Goal: Task Accomplishment & Management: Manage account settings

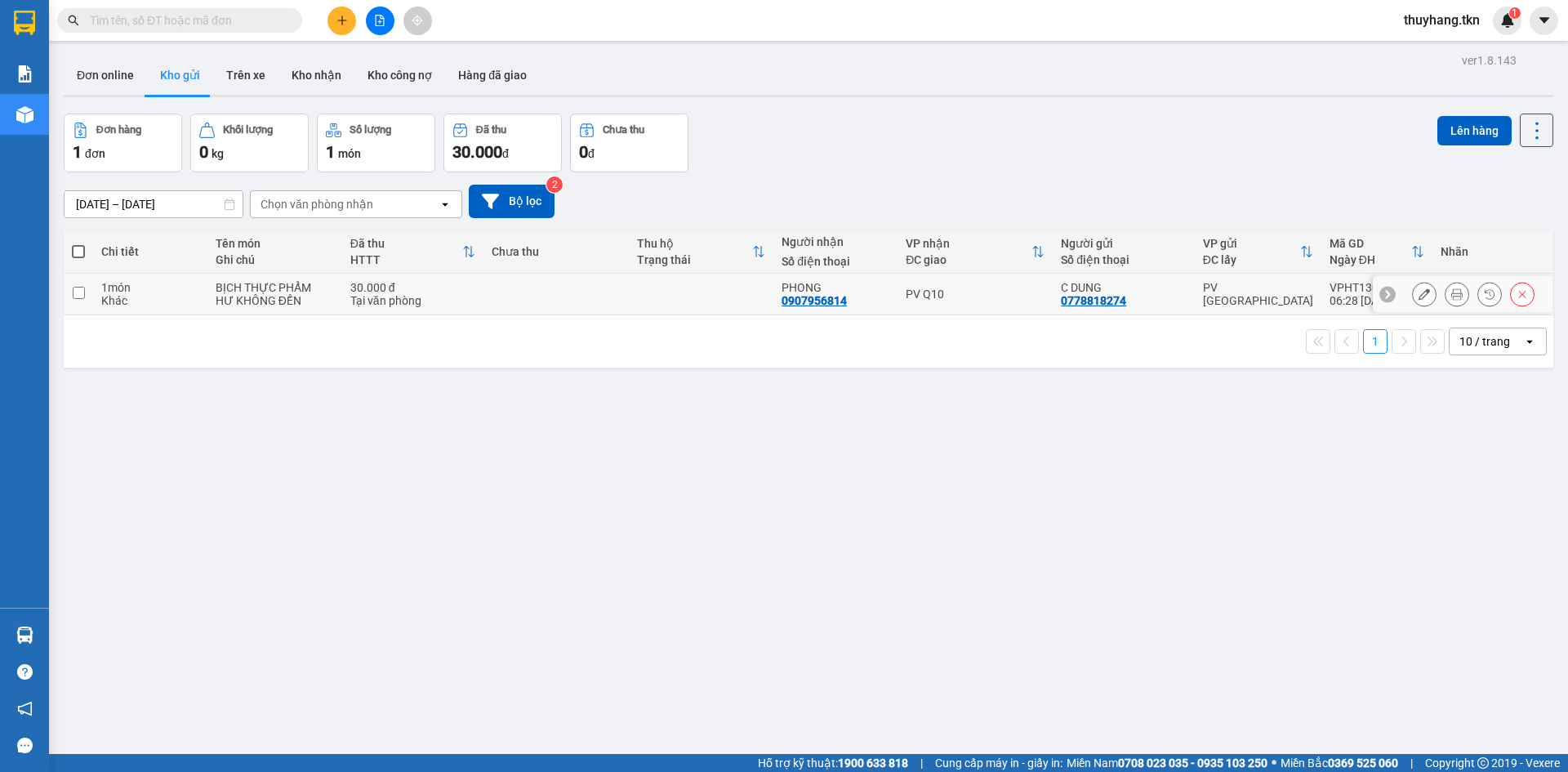
click at [81, 293] on input "checkbox" at bounding box center [78, 293] width 12 height 12
checkbox input "true"
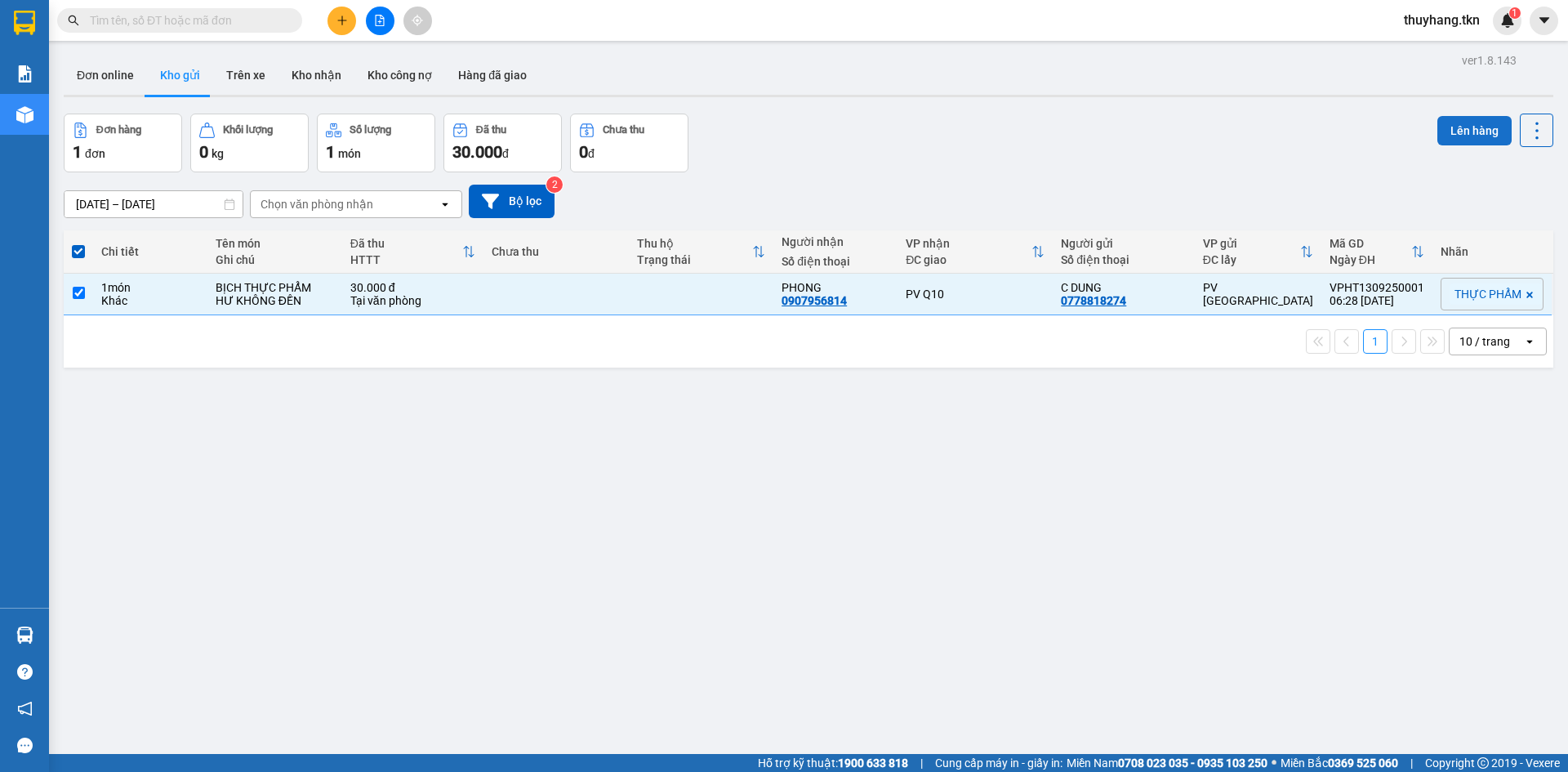
click at [1465, 125] on button "Lên hàng" at bounding box center [1474, 130] width 74 height 29
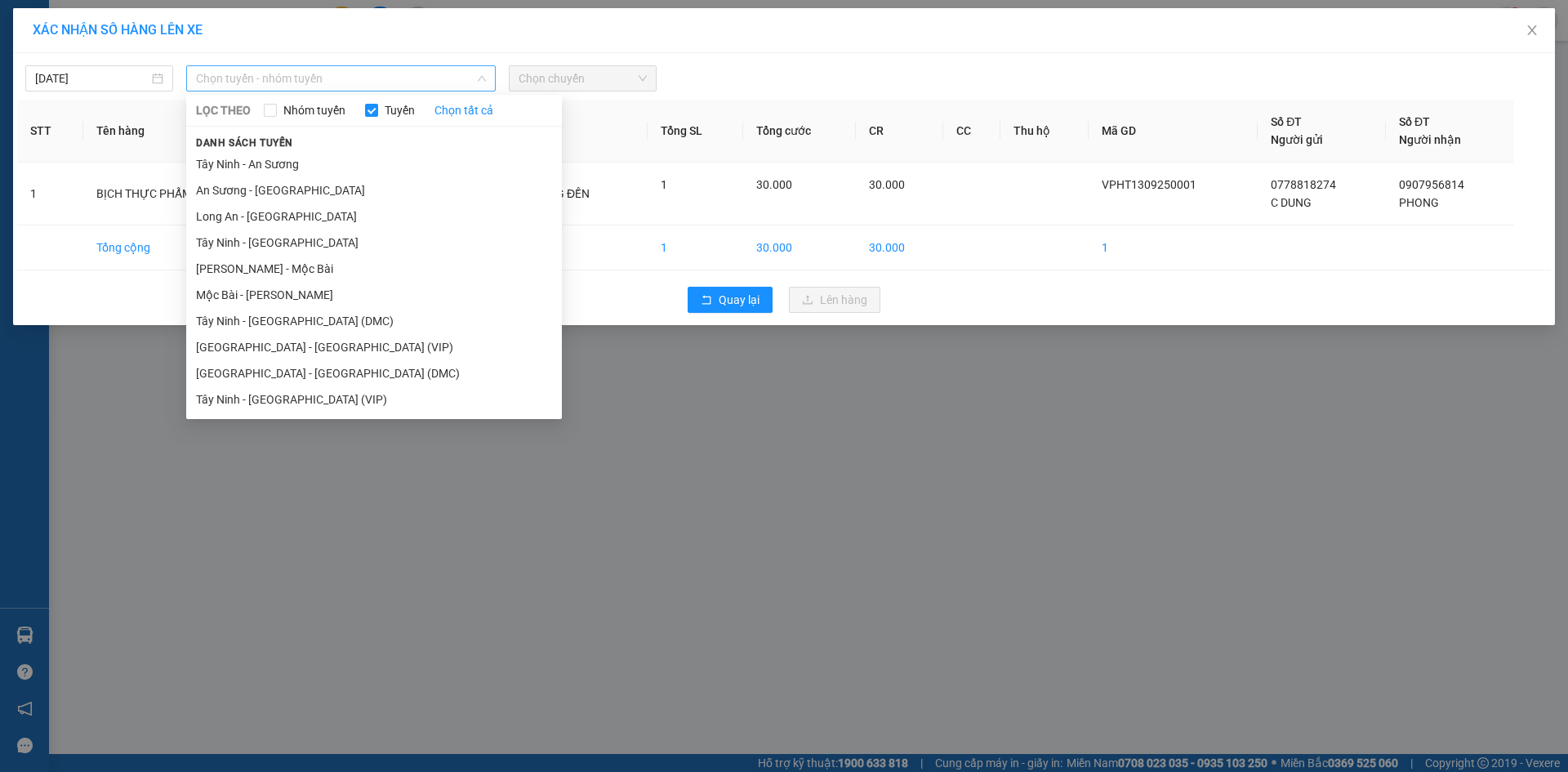
click at [280, 74] on span "Chọn tuyến - nhóm tuyến" at bounding box center [341, 78] width 290 height 24
click at [280, 402] on li "Tây Ninh - [GEOGRAPHIC_DATA] (VIP)" at bounding box center [374, 399] width 376 height 26
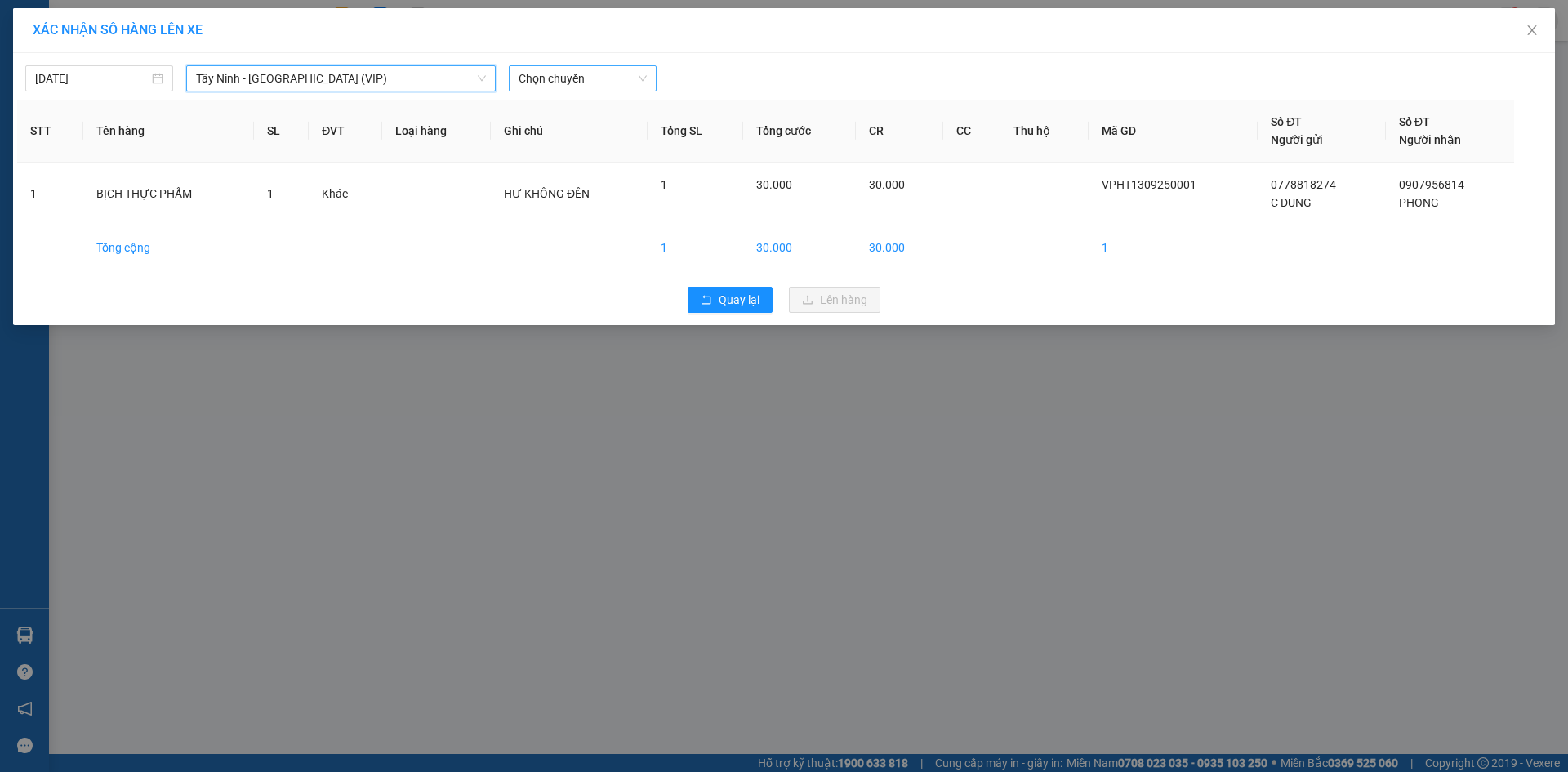
click at [528, 80] on span "Chọn chuyến" at bounding box center [583, 78] width 128 height 24
type input "04784"
click at [586, 104] on div "06:30 (TC) - 70H-047.84" at bounding box center [582, 110] width 127 height 18
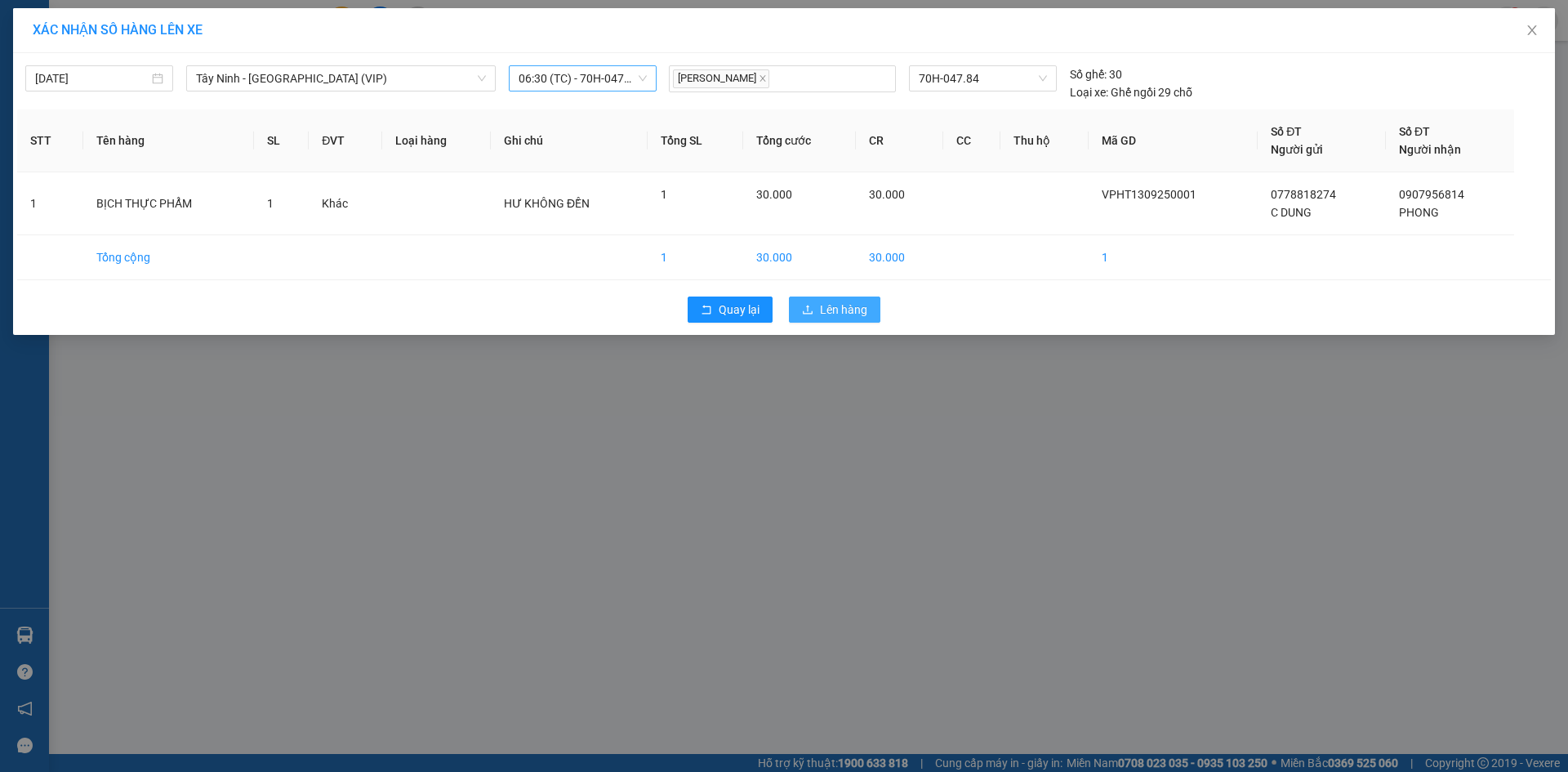
click at [836, 314] on span "Lên hàng" at bounding box center [843, 309] width 47 height 18
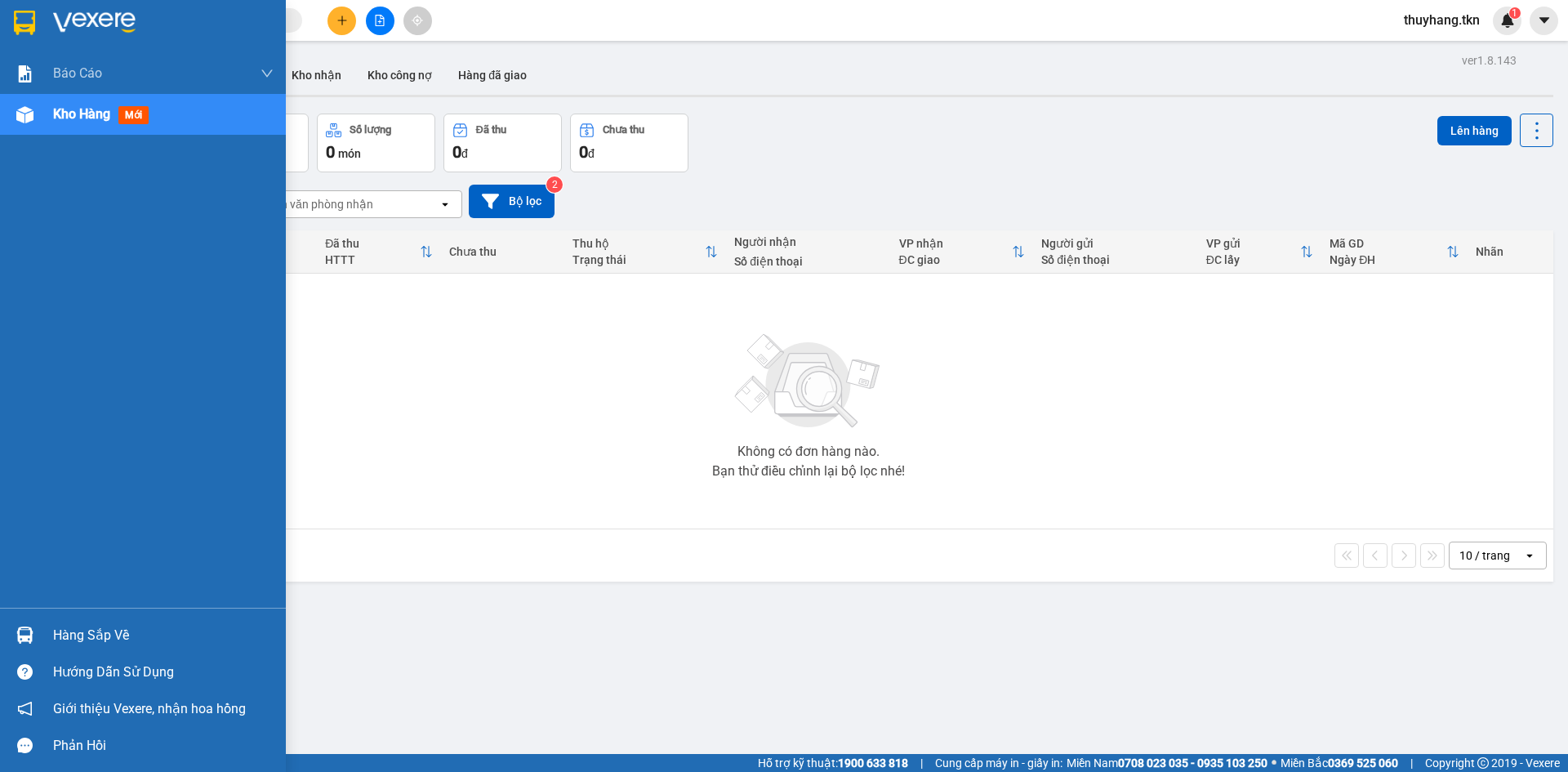
click at [95, 643] on div "Hàng sắp về" at bounding box center [163, 635] width 220 height 24
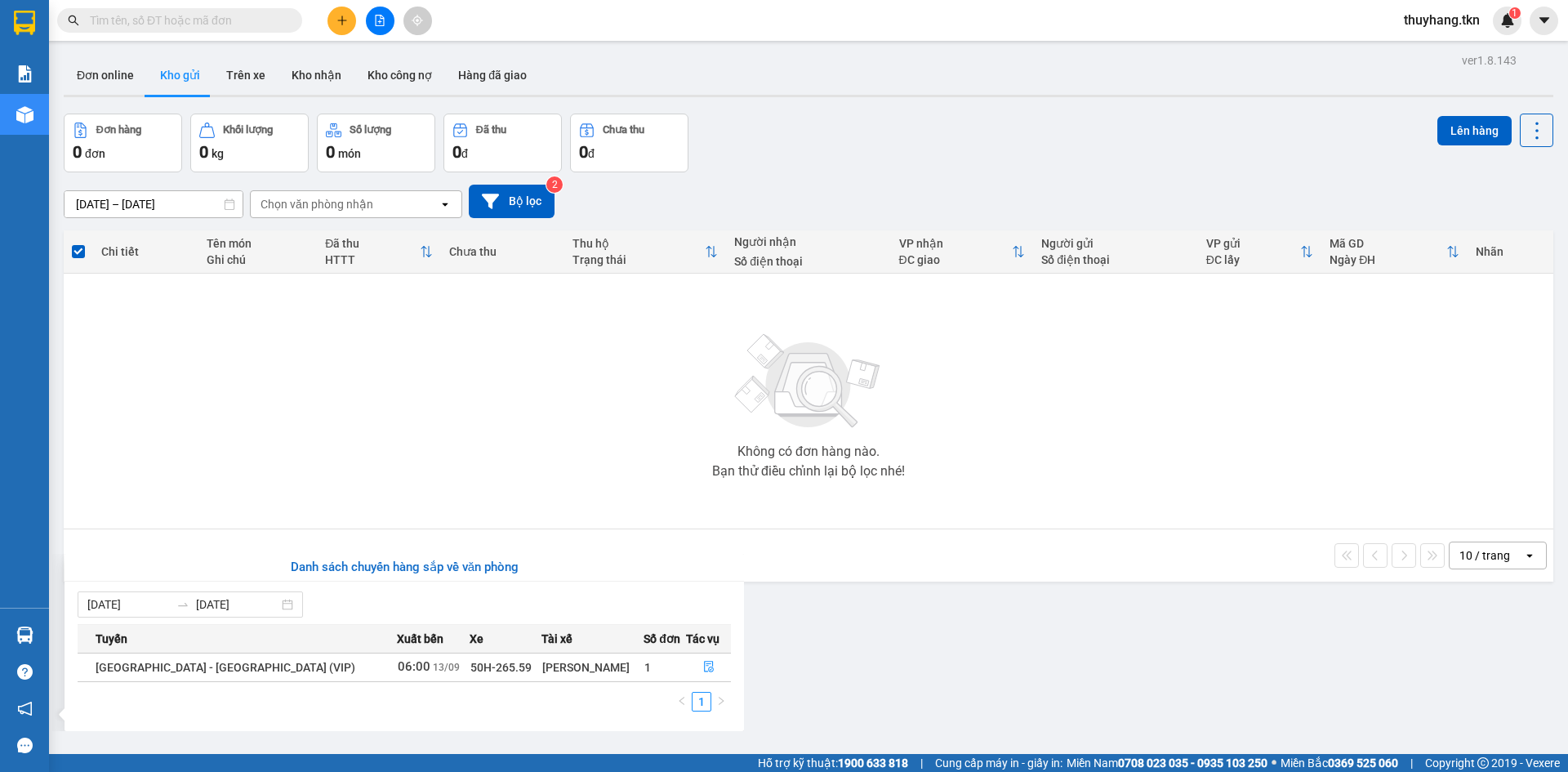
click at [315, 75] on section "Kết quả tìm kiếm ( 0 ) Bộ lọc No Data thuyhang.tkn 1 Báo cáo Mẫu 1: Báo cáo dòn…" at bounding box center [784, 386] width 1568 height 772
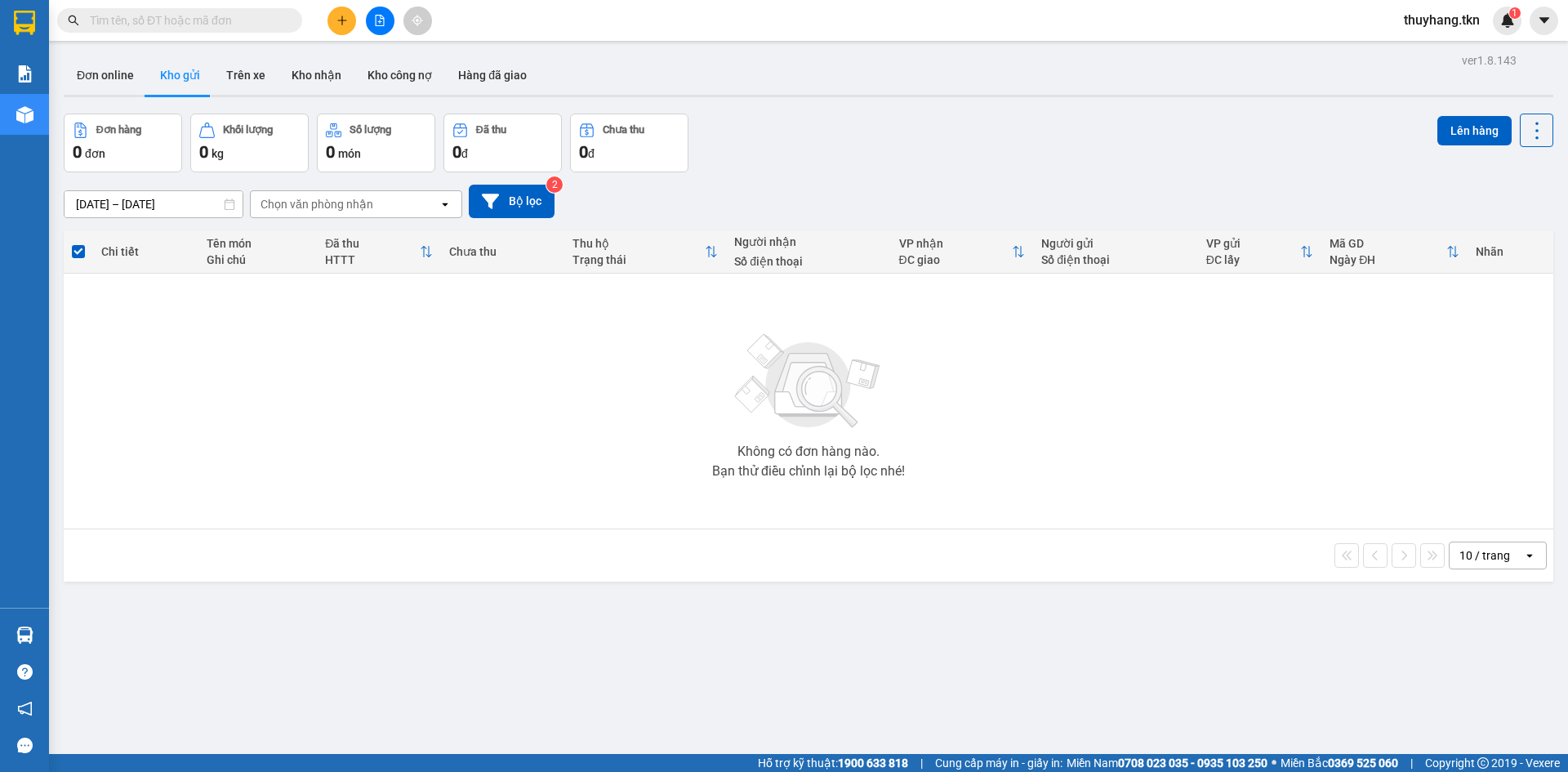
click at [315, 75] on button "Kho nhận" at bounding box center [316, 75] width 76 height 40
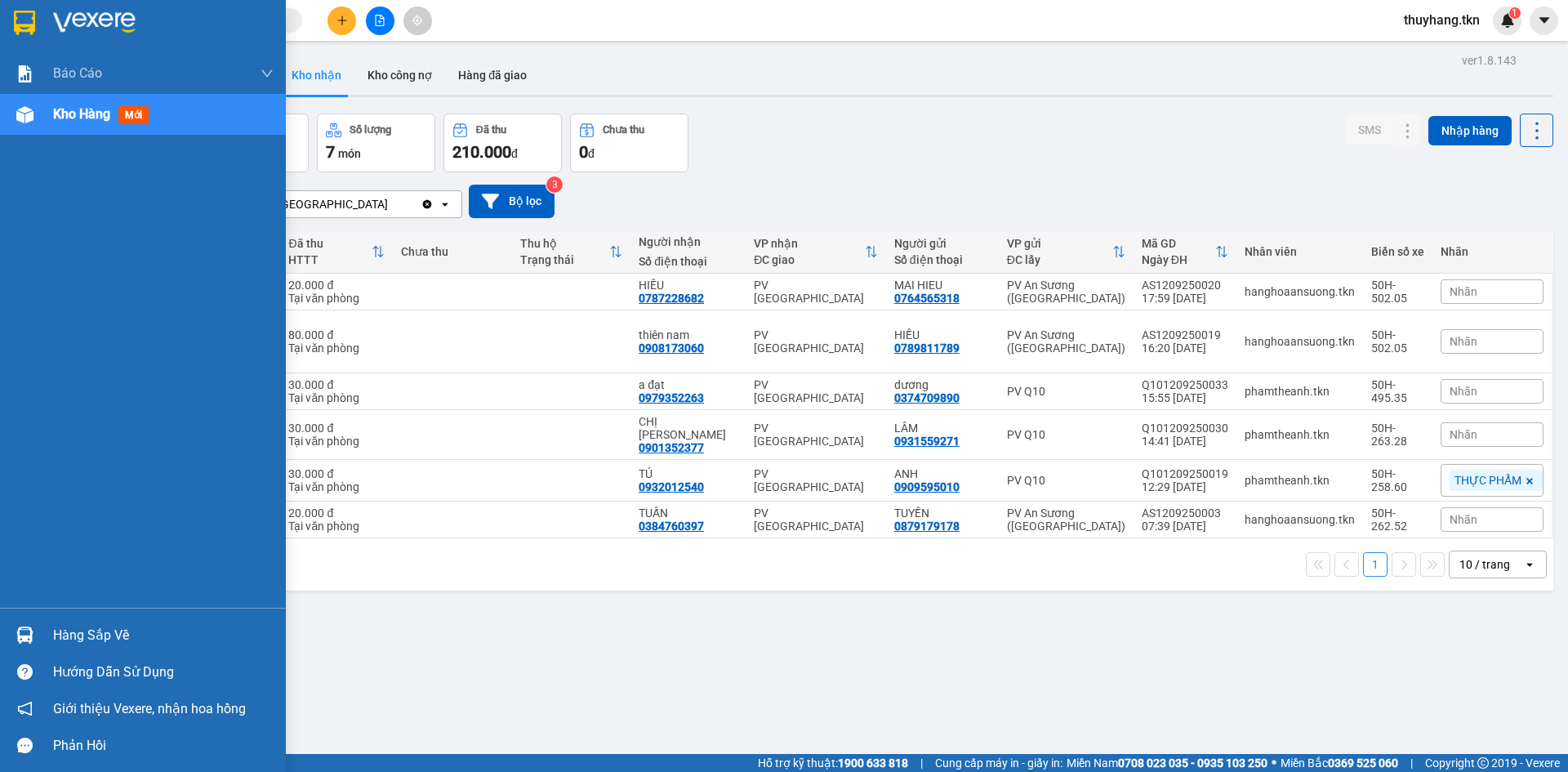
click at [41, 629] on div "Hàng sắp về" at bounding box center [143, 635] width 286 height 37
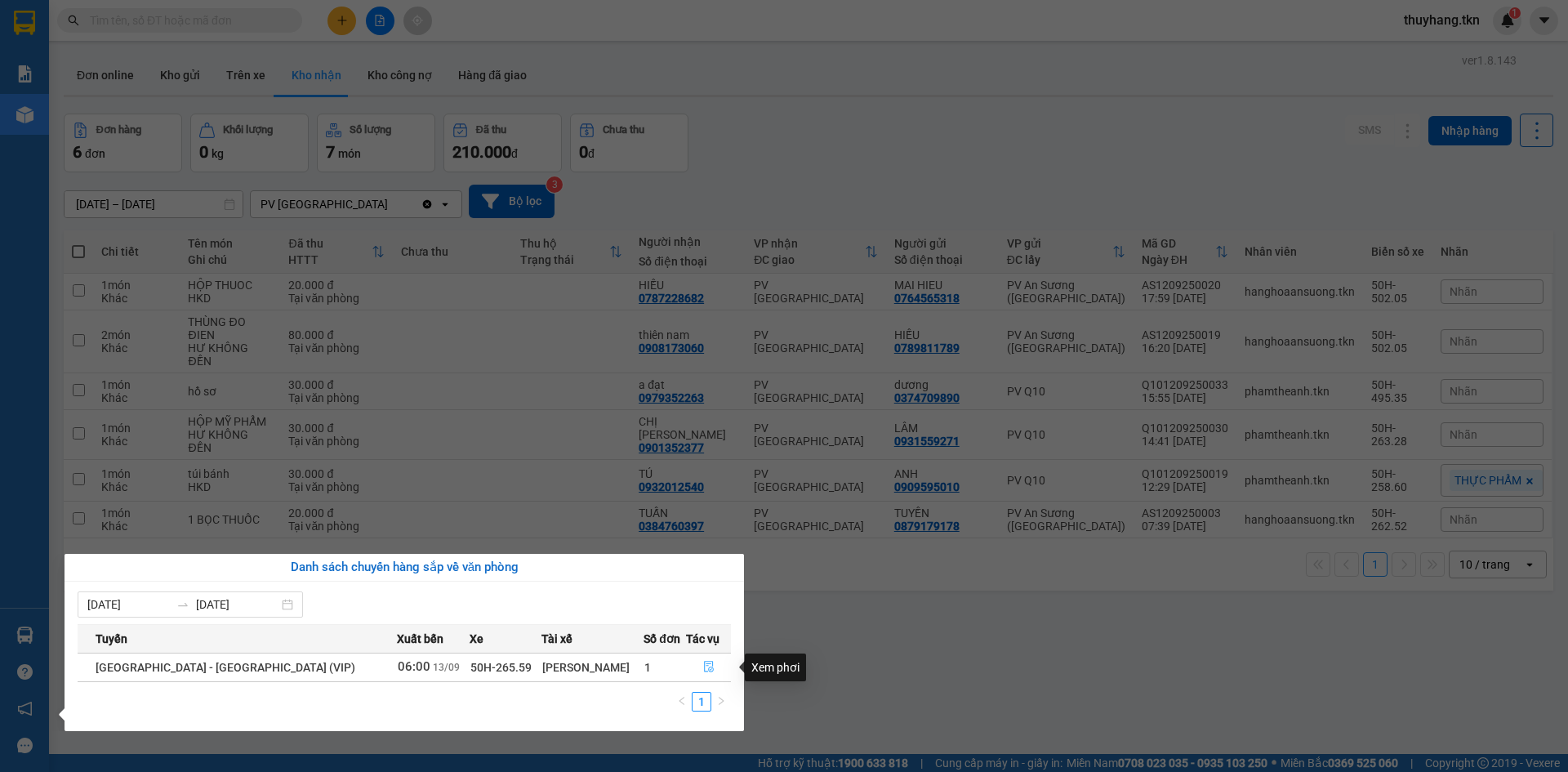
click at [704, 667] on icon "file-done" at bounding box center [709, 667] width 9 height 11
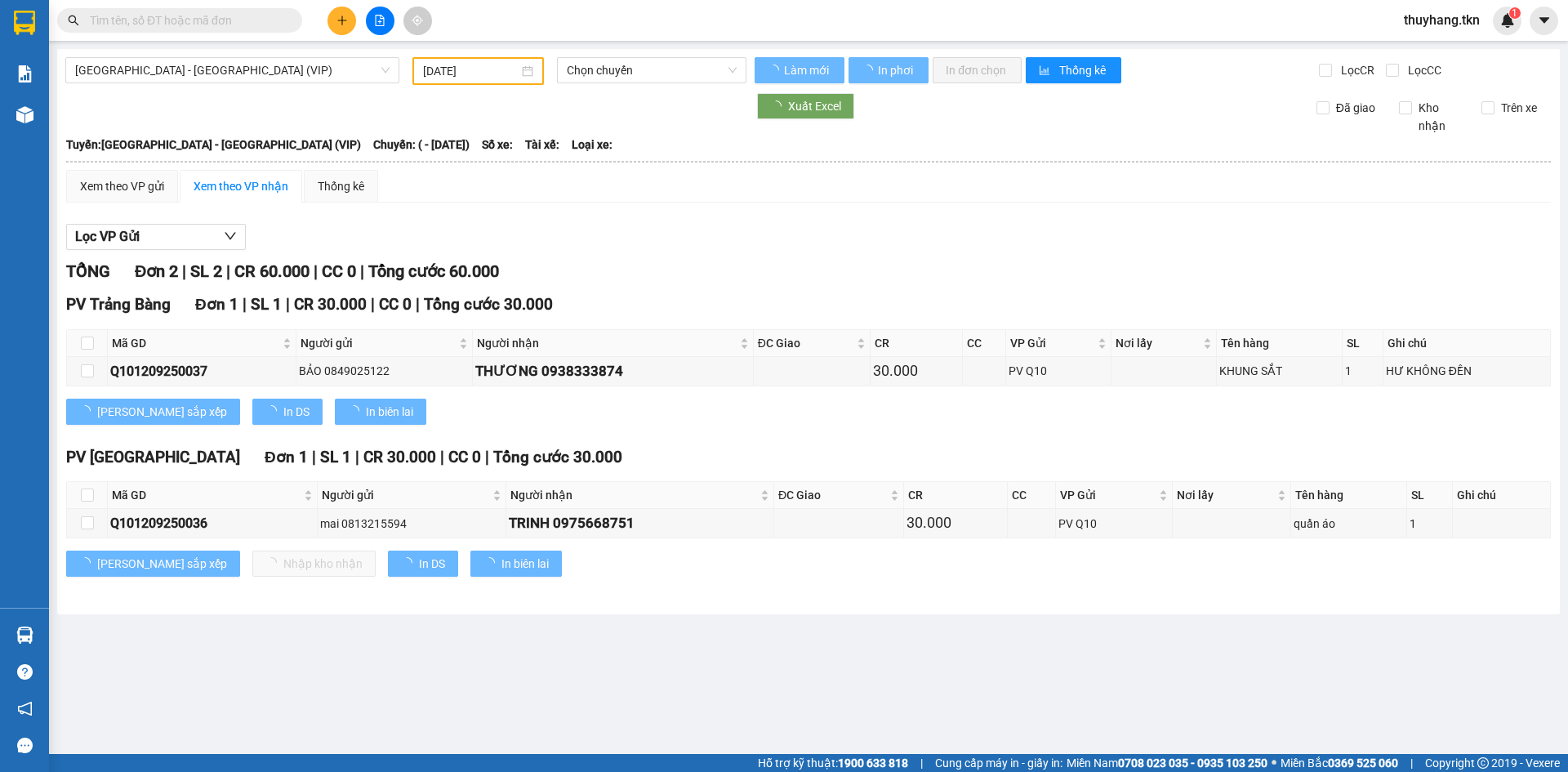
type input "[DATE]"
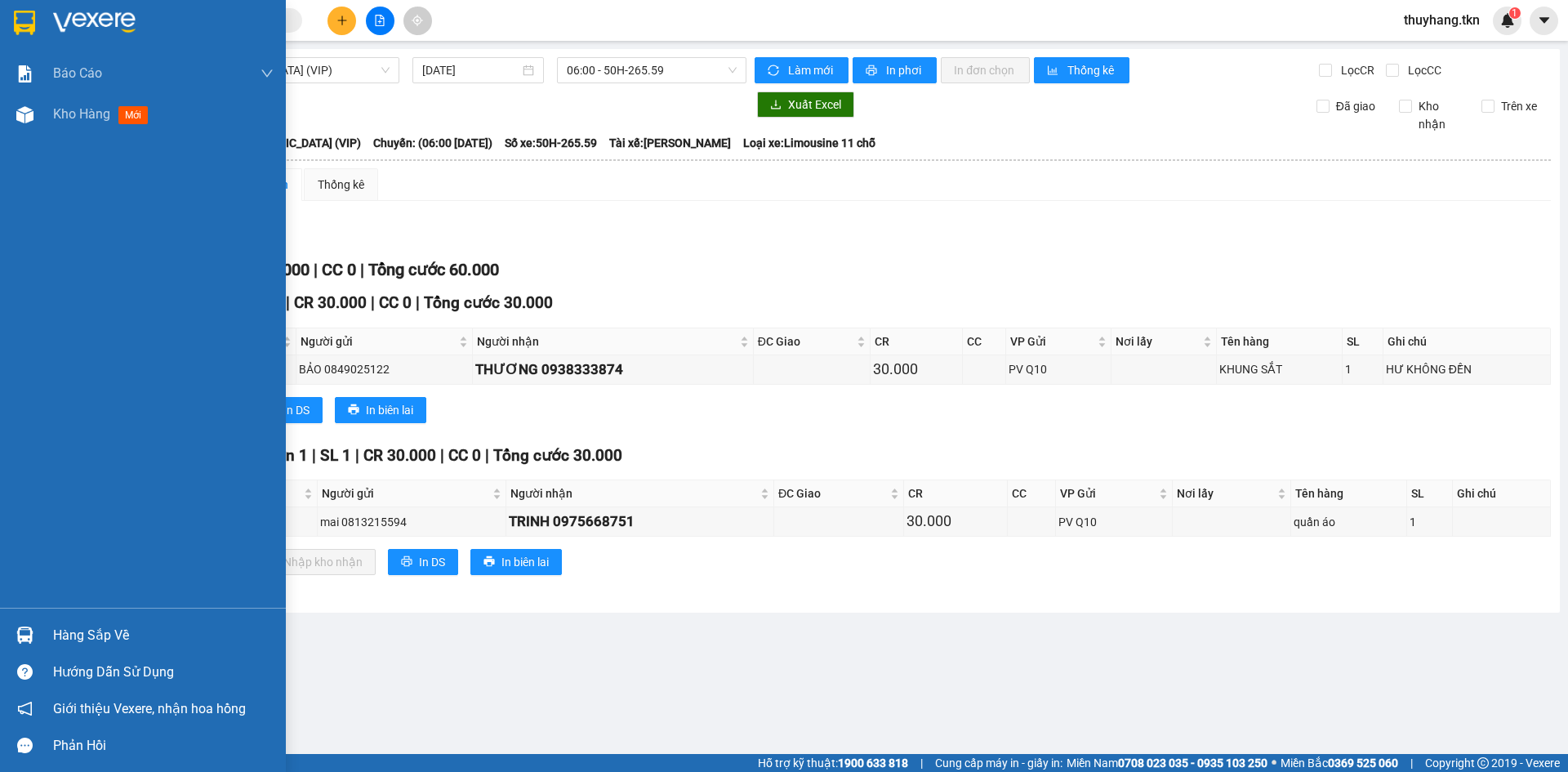
click at [33, 19] on img at bounding box center [24, 23] width 22 height 24
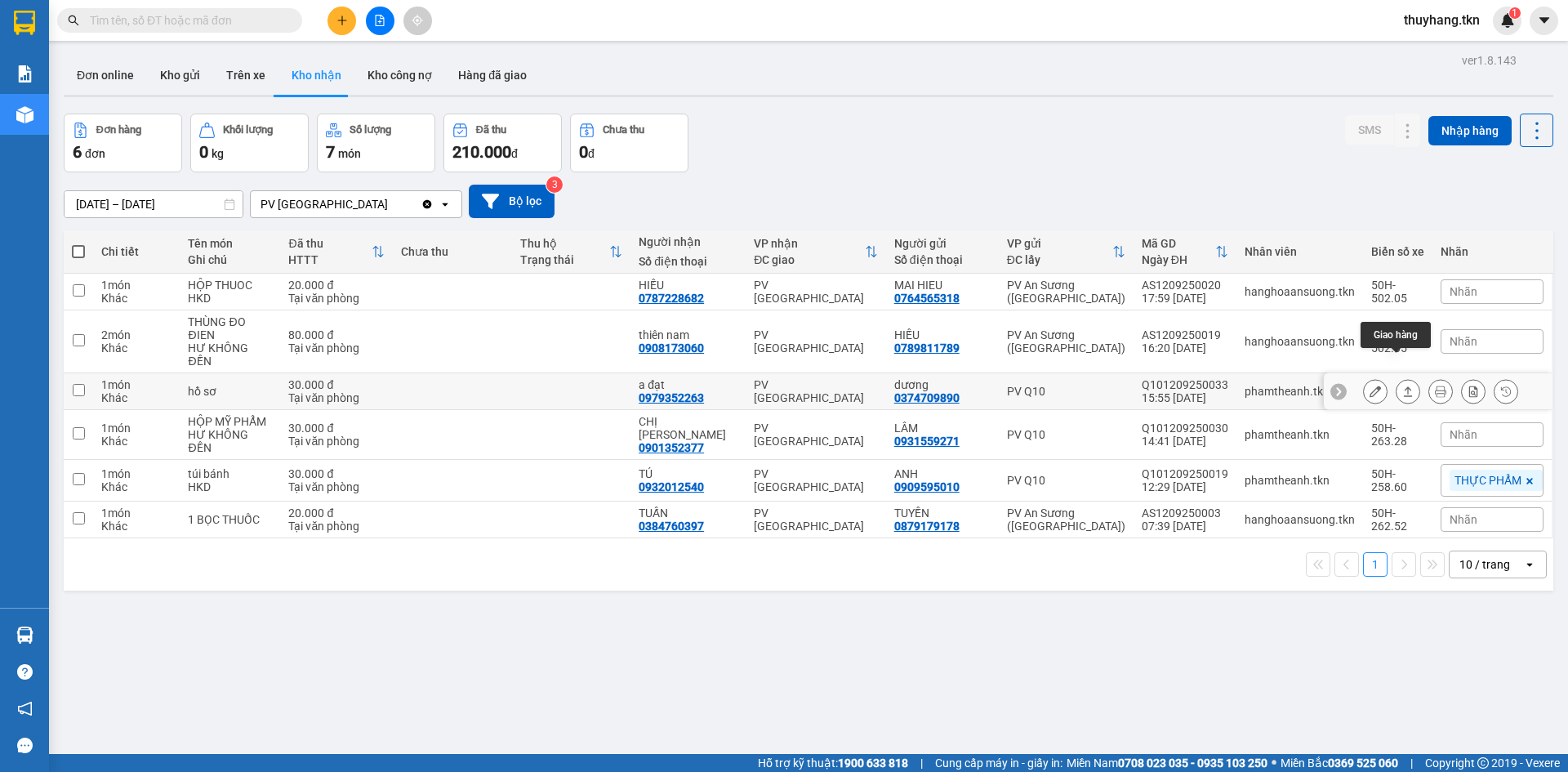
click at [1402, 386] on icon at bounding box center [1408, 392] width 11 height 11
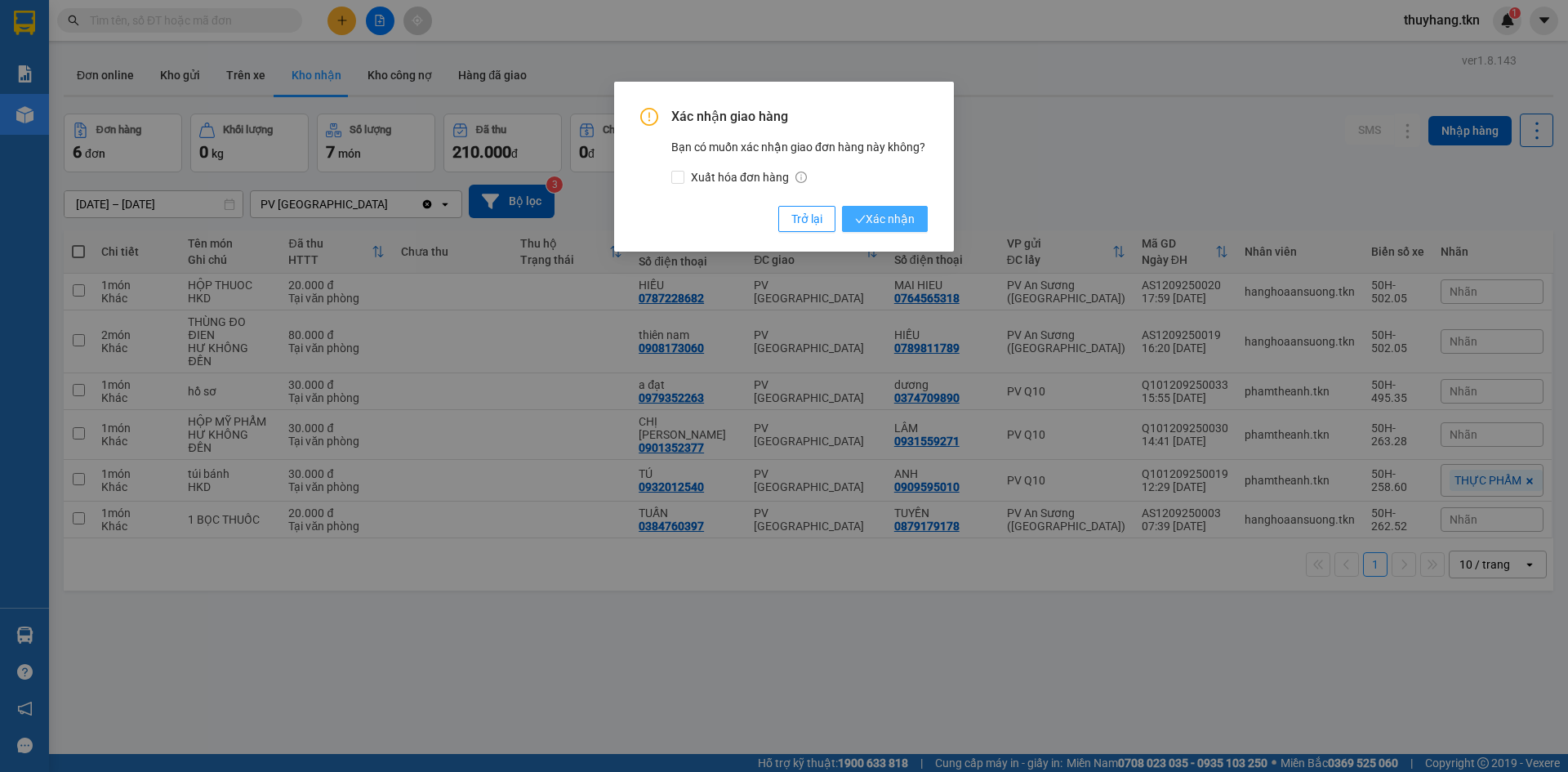
click at [894, 221] on span "Xác nhận" at bounding box center [884, 218] width 59 height 18
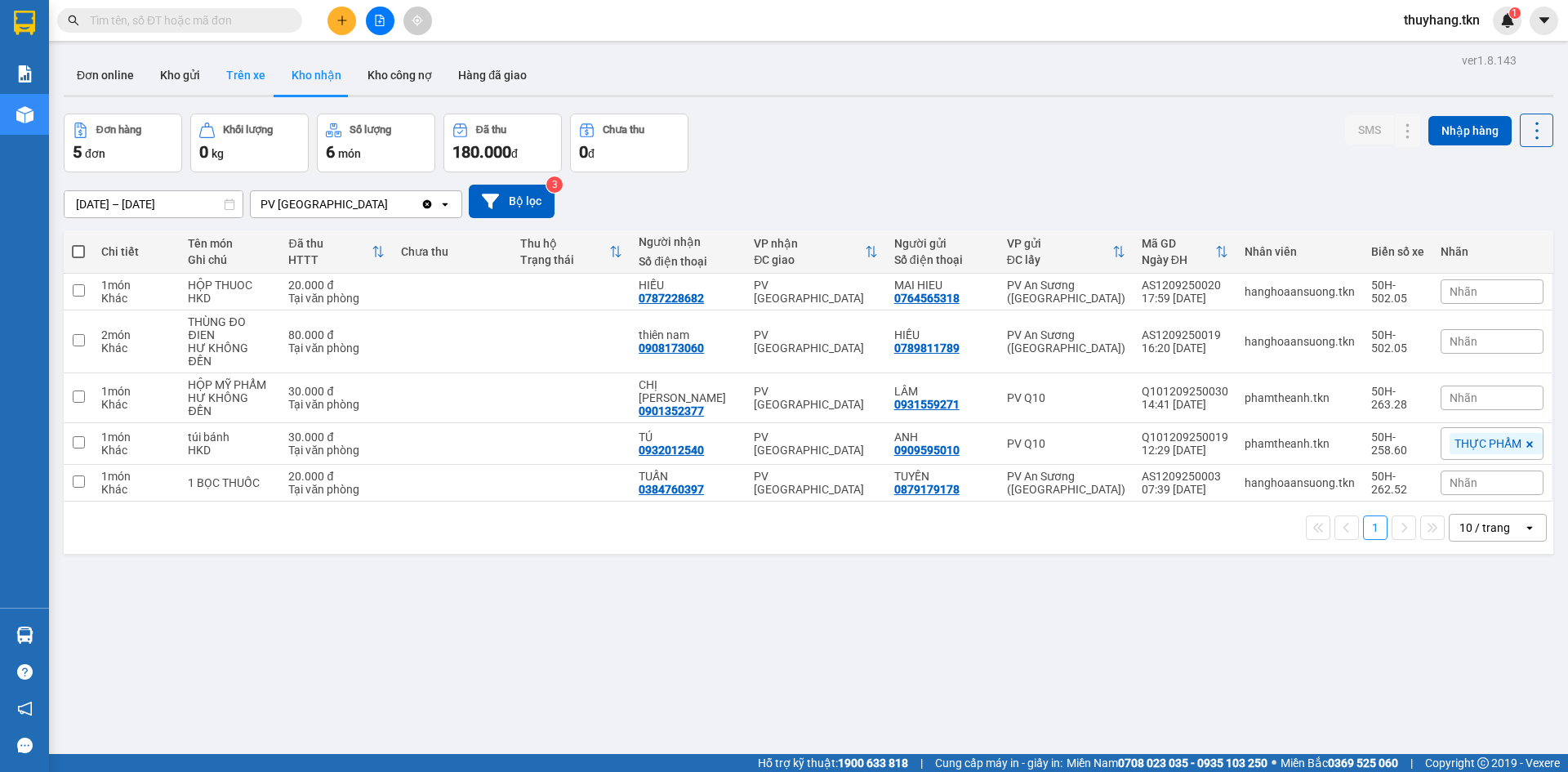
click at [223, 68] on button "Trên xe" at bounding box center [245, 75] width 65 height 40
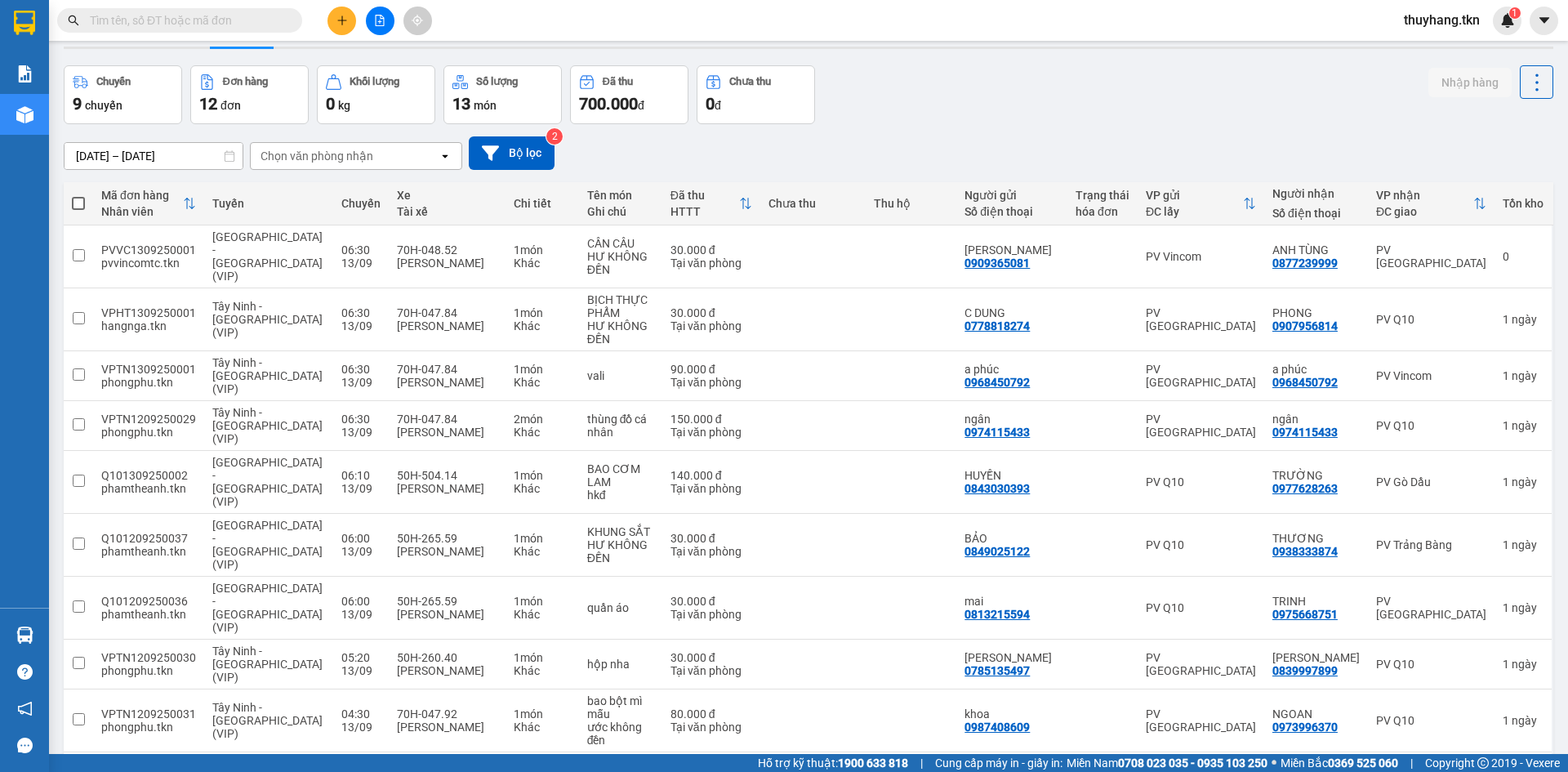
scroll to position [75, 0]
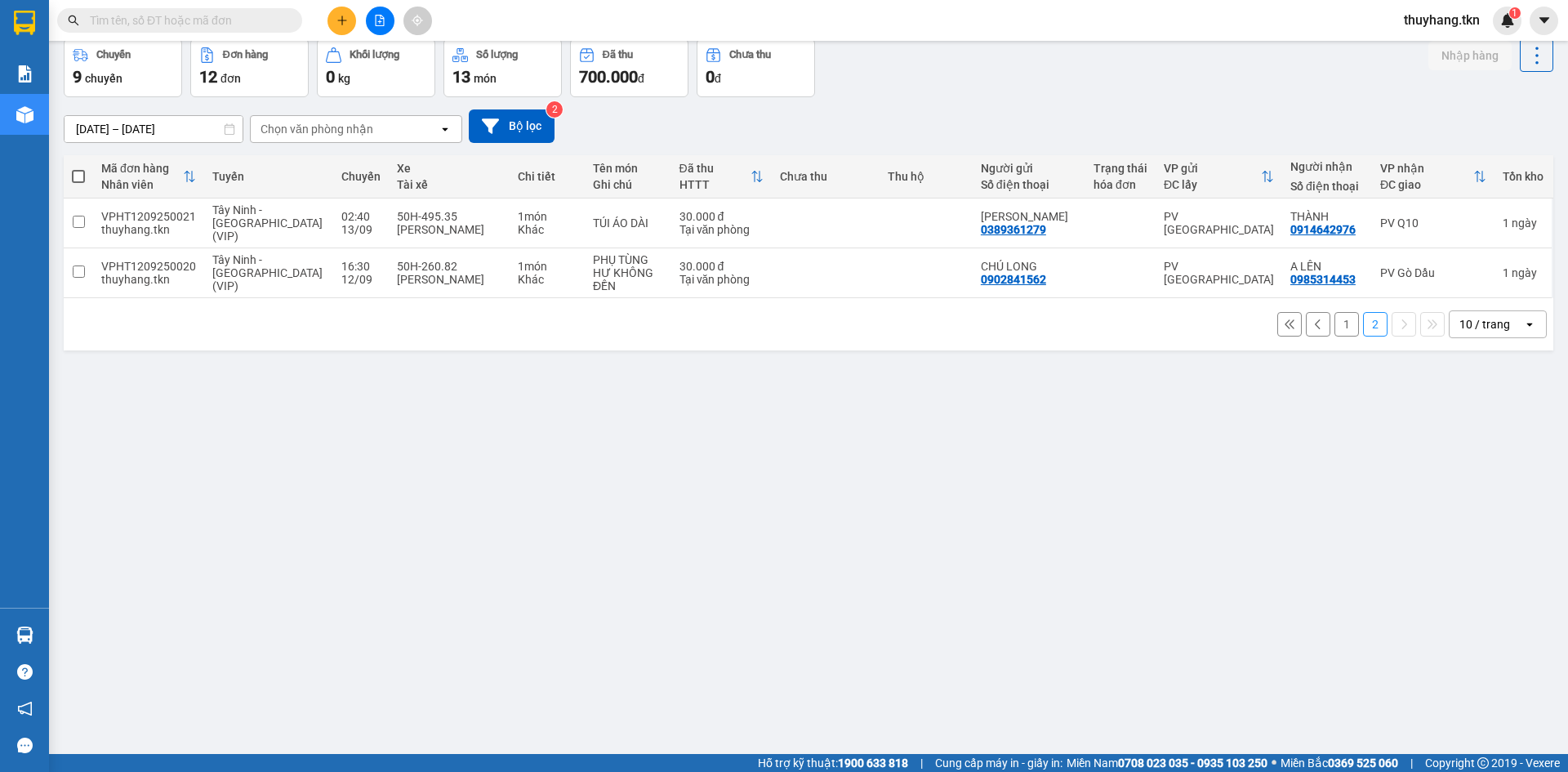
click at [1335, 312] on button "1" at bounding box center [1347, 324] width 24 height 24
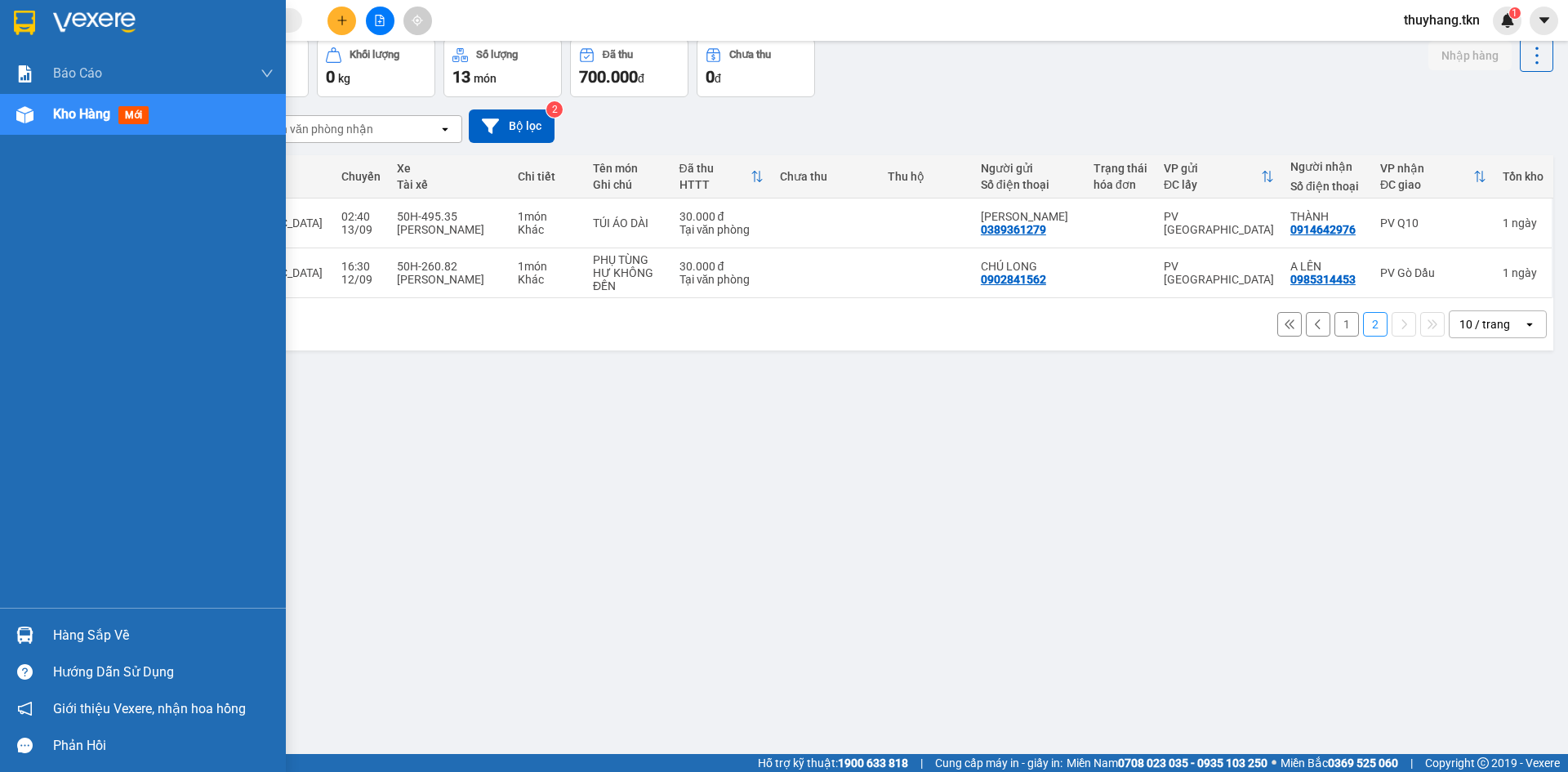
click at [102, 633] on div "Hàng sắp về" at bounding box center [163, 635] width 220 height 24
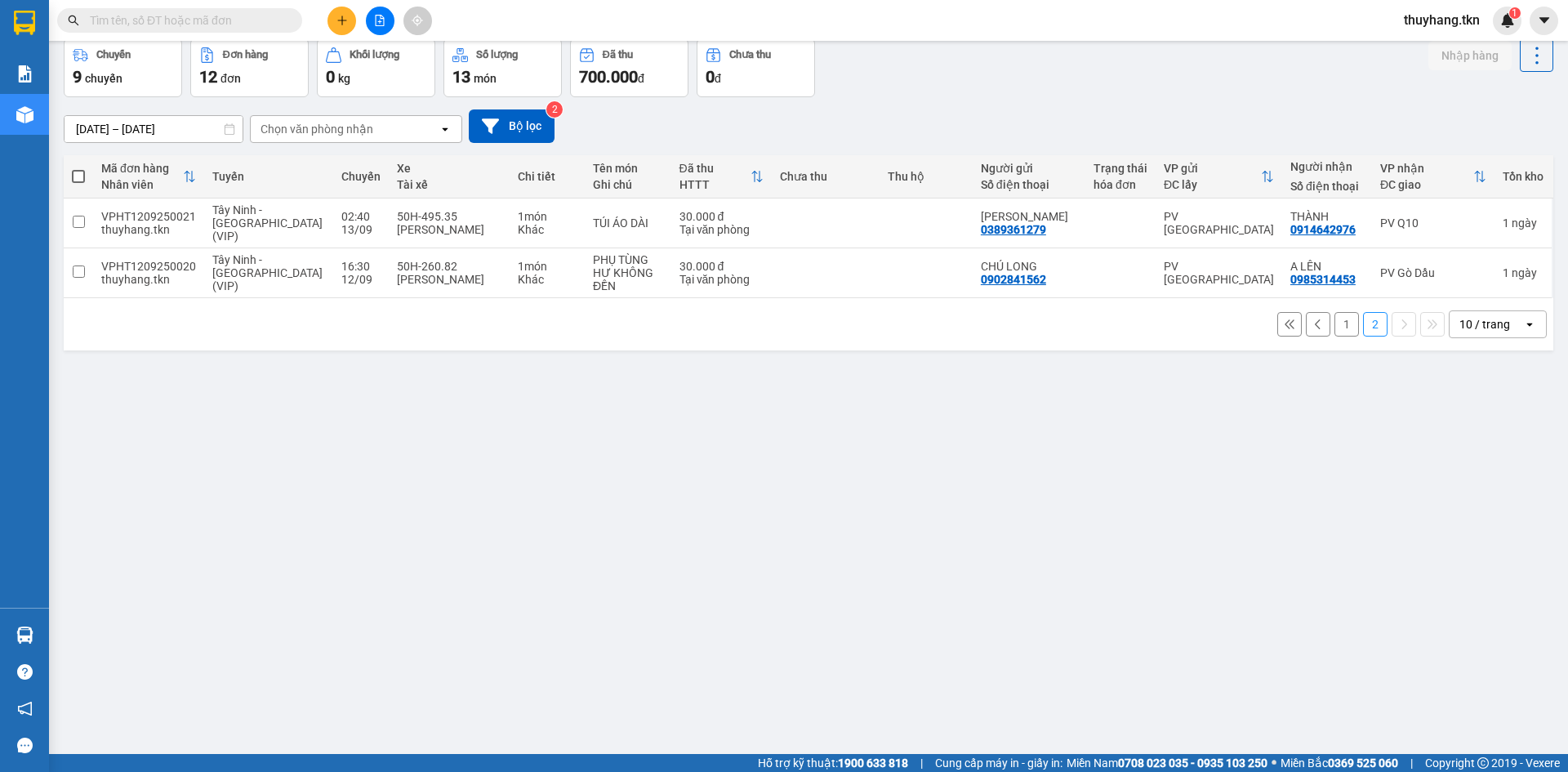
drag, startPoint x: 1049, startPoint y: 579, endPoint x: 1064, endPoint y: 558, distance: 25.8
click at [1049, 578] on section "Kết quả tìm kiếm ( 0 ) Bộ lọc No Data thuyhang.tkn 1 Báo cáo Mẫu 1: Báo cáo dòn…" at bounding box center [784, 386] width 1568 height 772
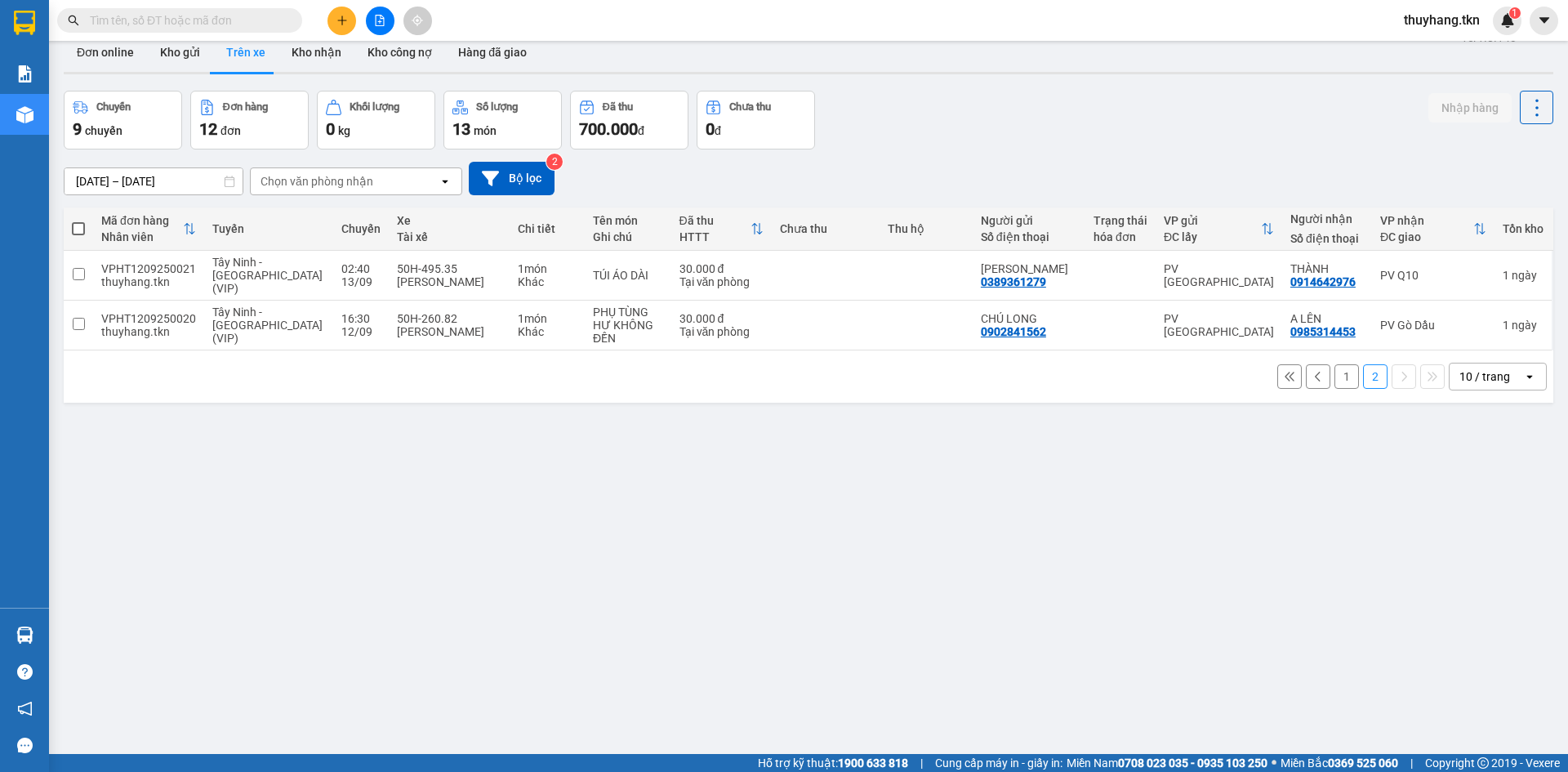
scroll to position [0, 0]
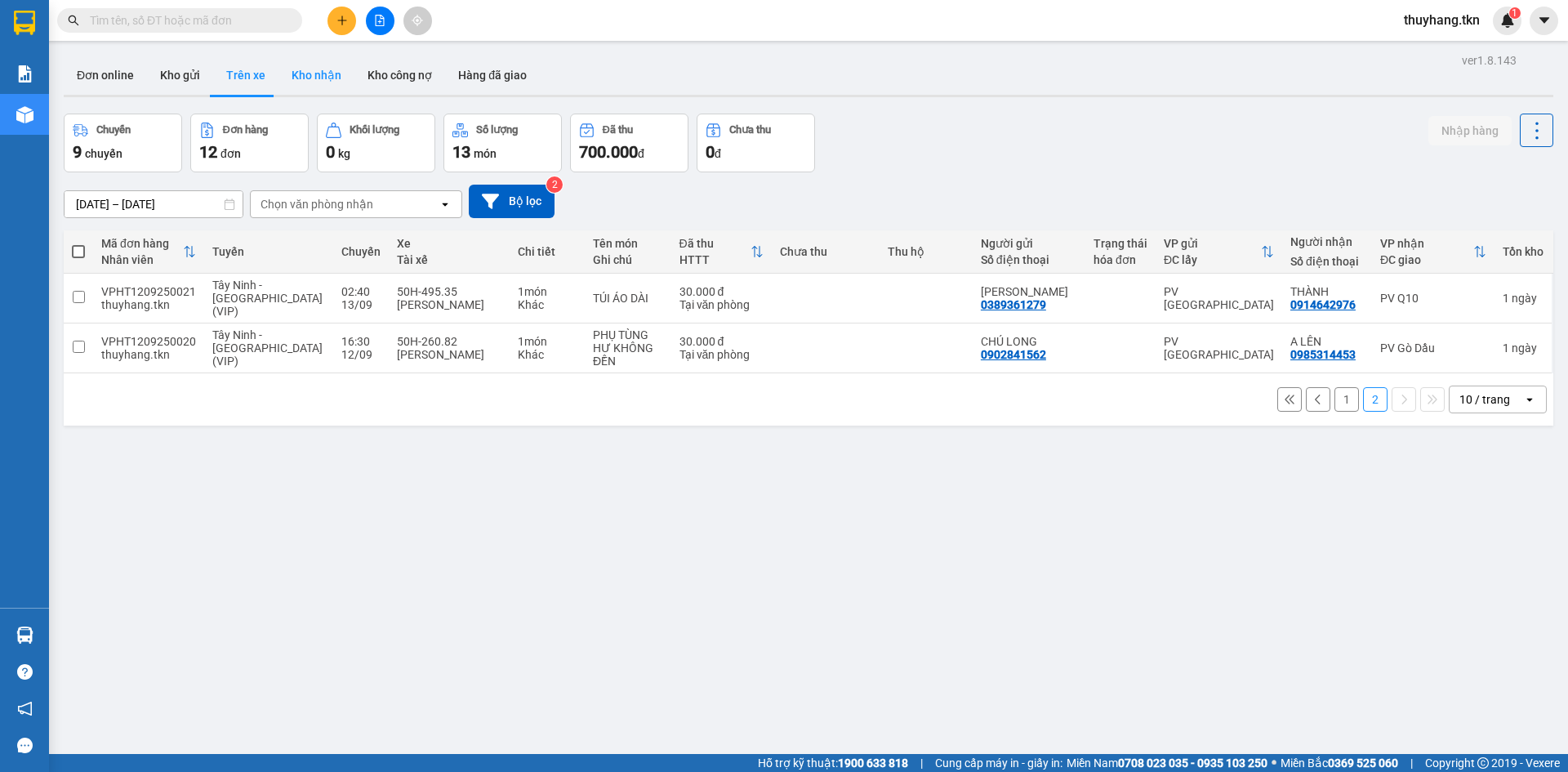
click at [306, 74] on button "Kho nhận" at bounding box center [316, 75] width 76 height 40
type input "[DATE] – [DATE]"
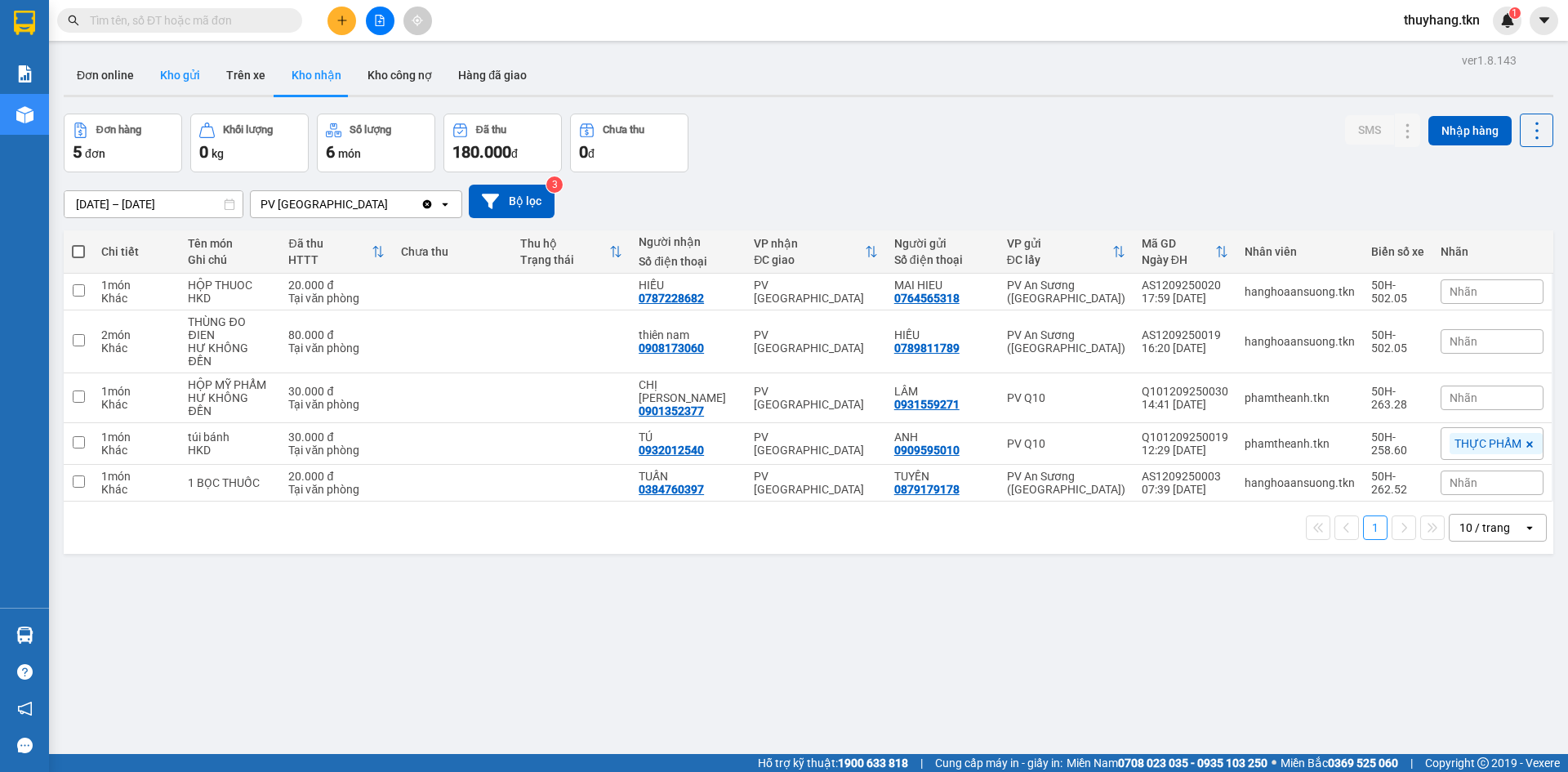
click at [160, 72] on button "Kho gửi" at bounding box center [180, 75] width 66 height 40
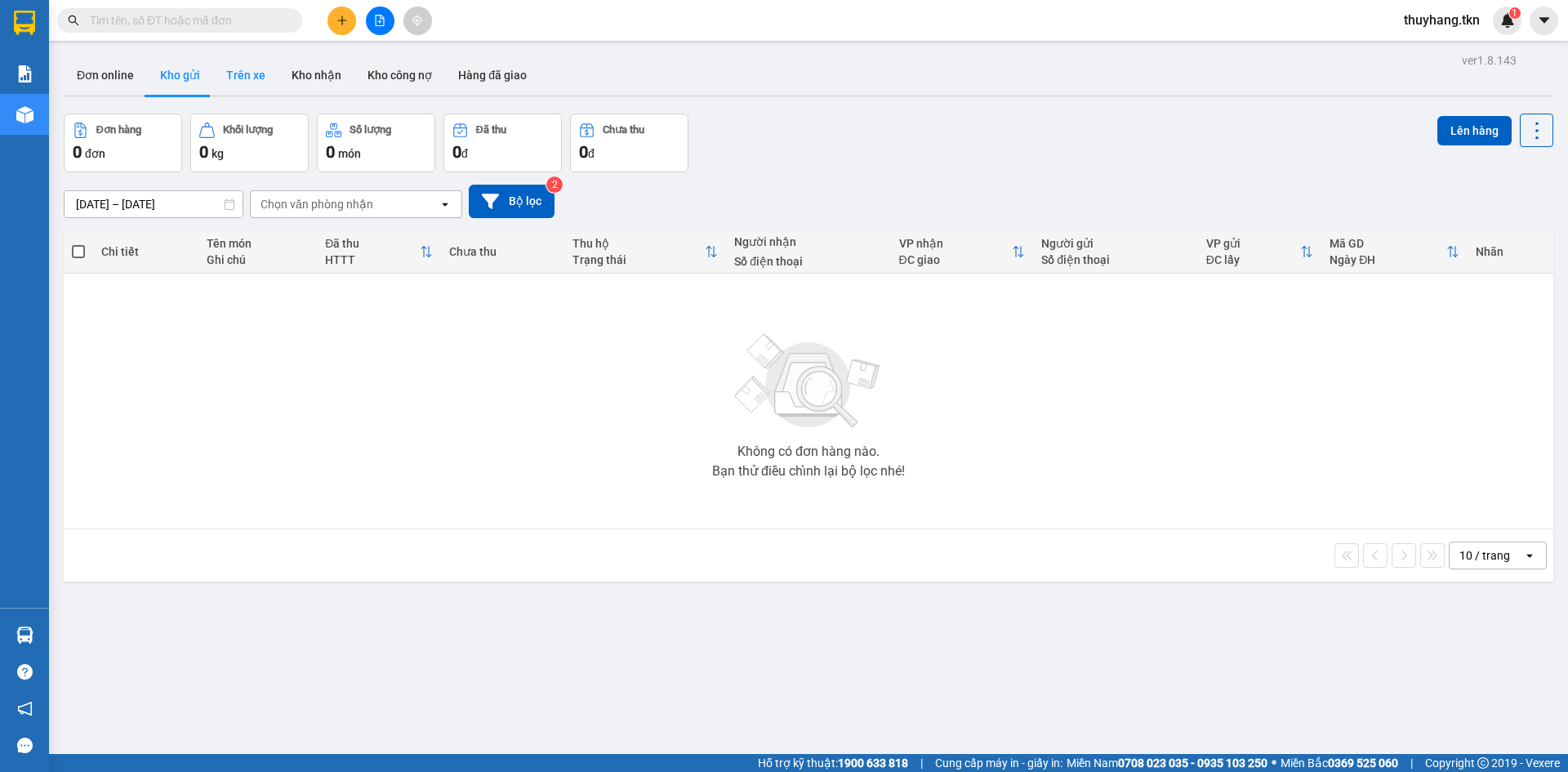
click at [230, 62] on button "Trên xe" at bounding box center [245, 75] width 65 height 40
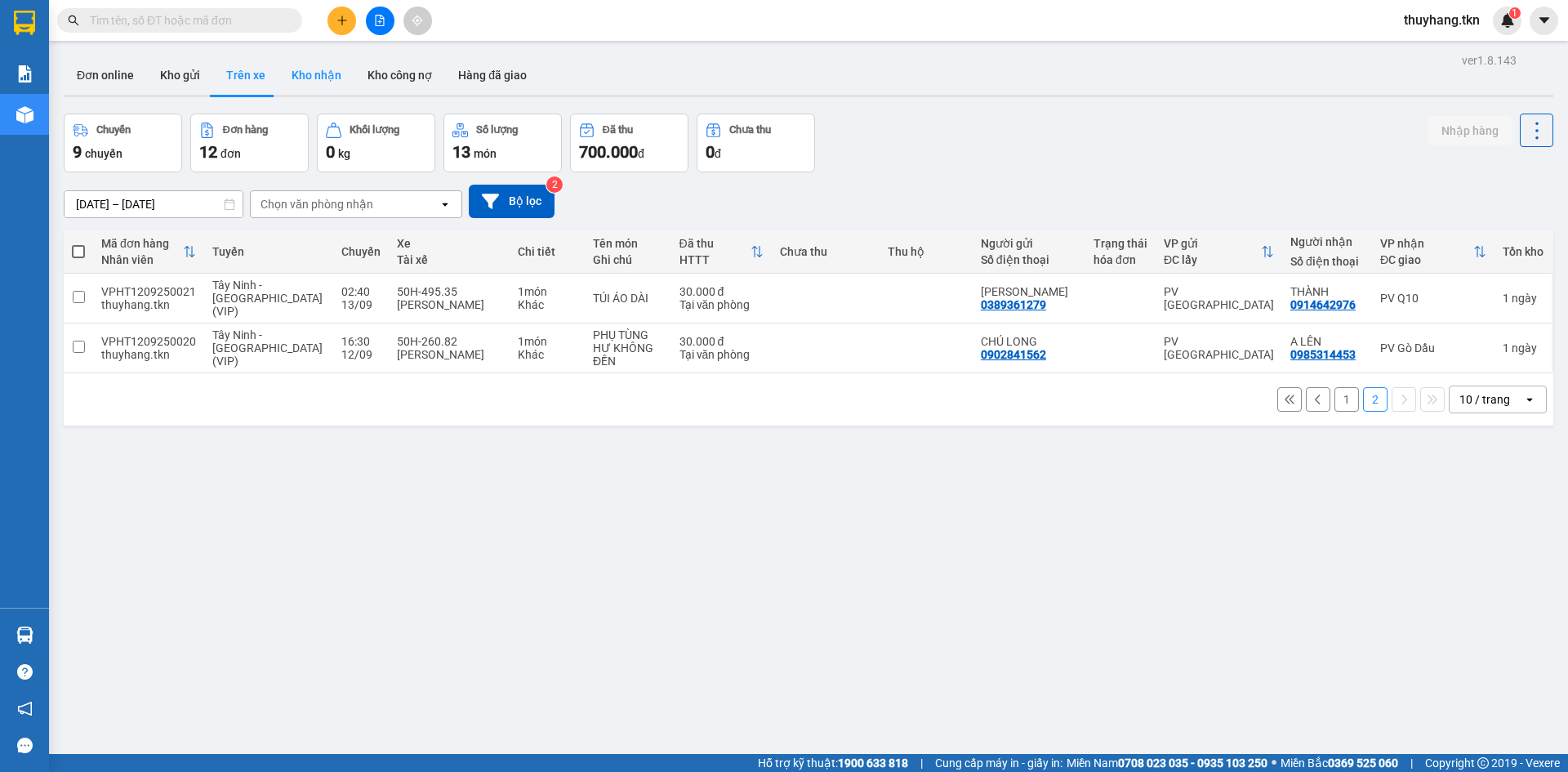
click at [326, 65] on button "Kho nhận" at bounding box center [316, 75] width 76 height 40
type input "[DATE] – [DATE]"
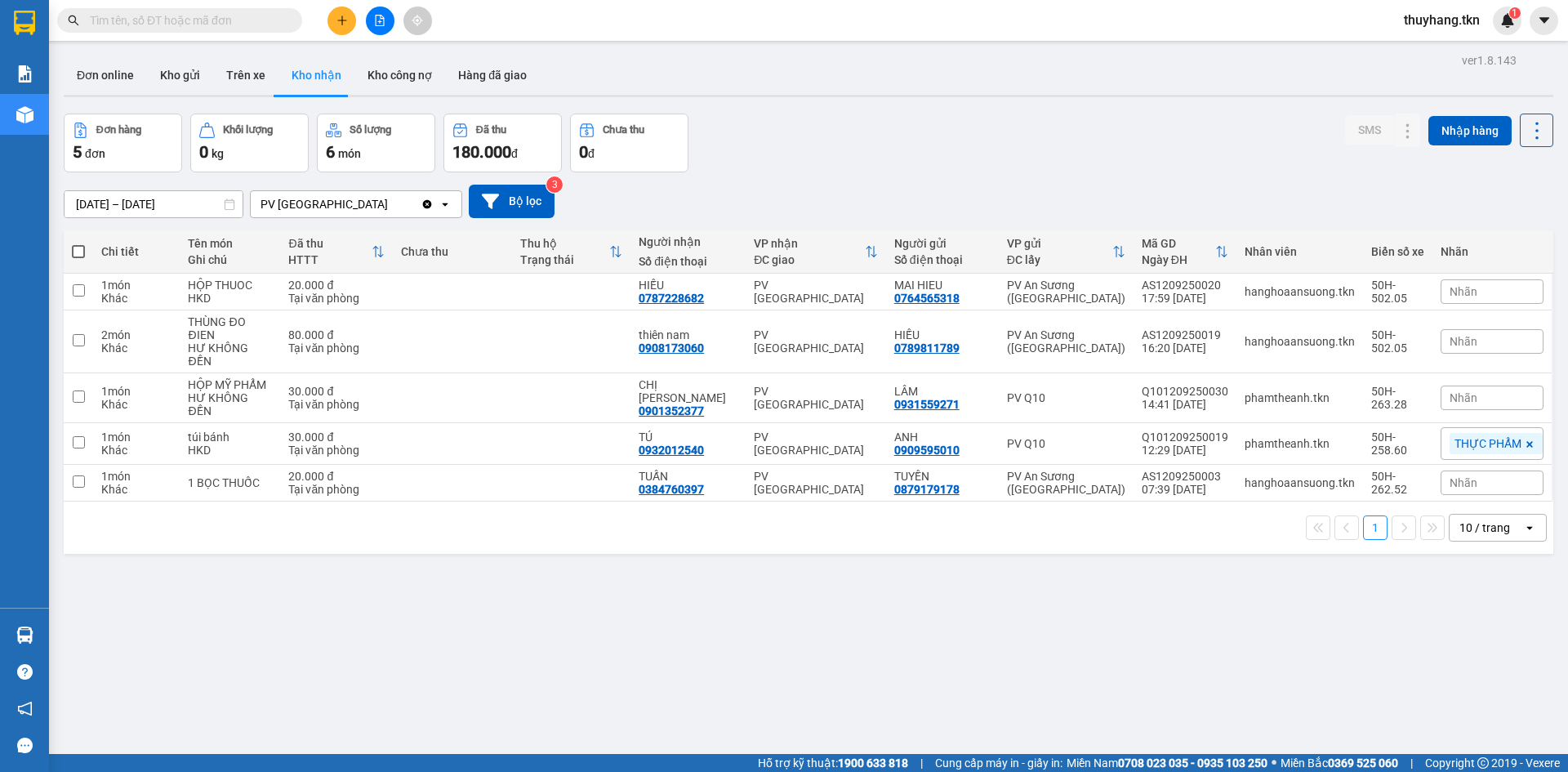
click at [834, 102] on div "ver 1.8.143 Đơn online Kho gửi Trên xe Kho nhận Kho công nợ Hàng đã giao Đơn hà…" at bounding box center [808, 435] width 1503 height 772
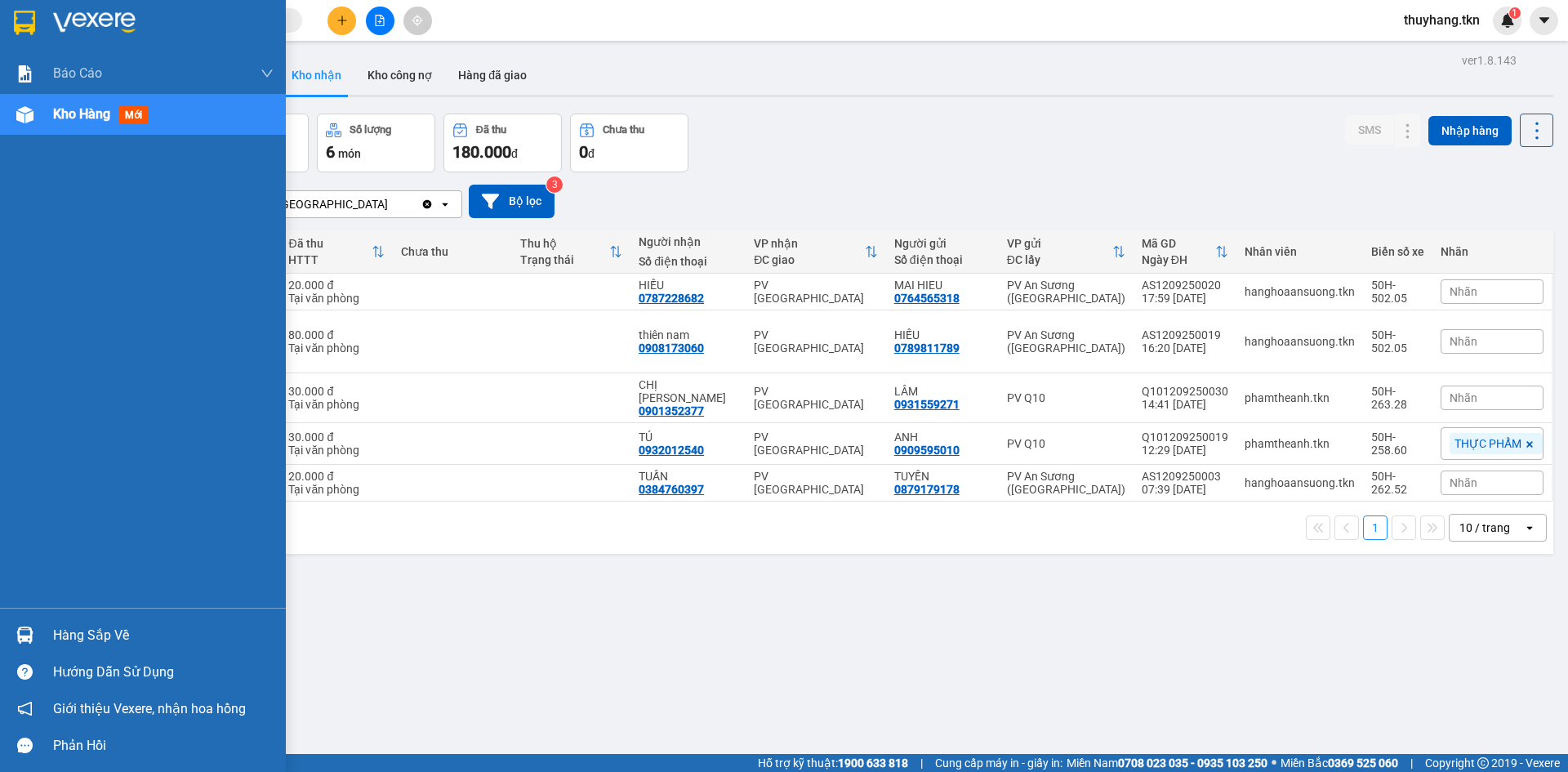
click at [81, 639] on div "Hàng sắp về" at bounding box center [163, 635] width 220 height 24
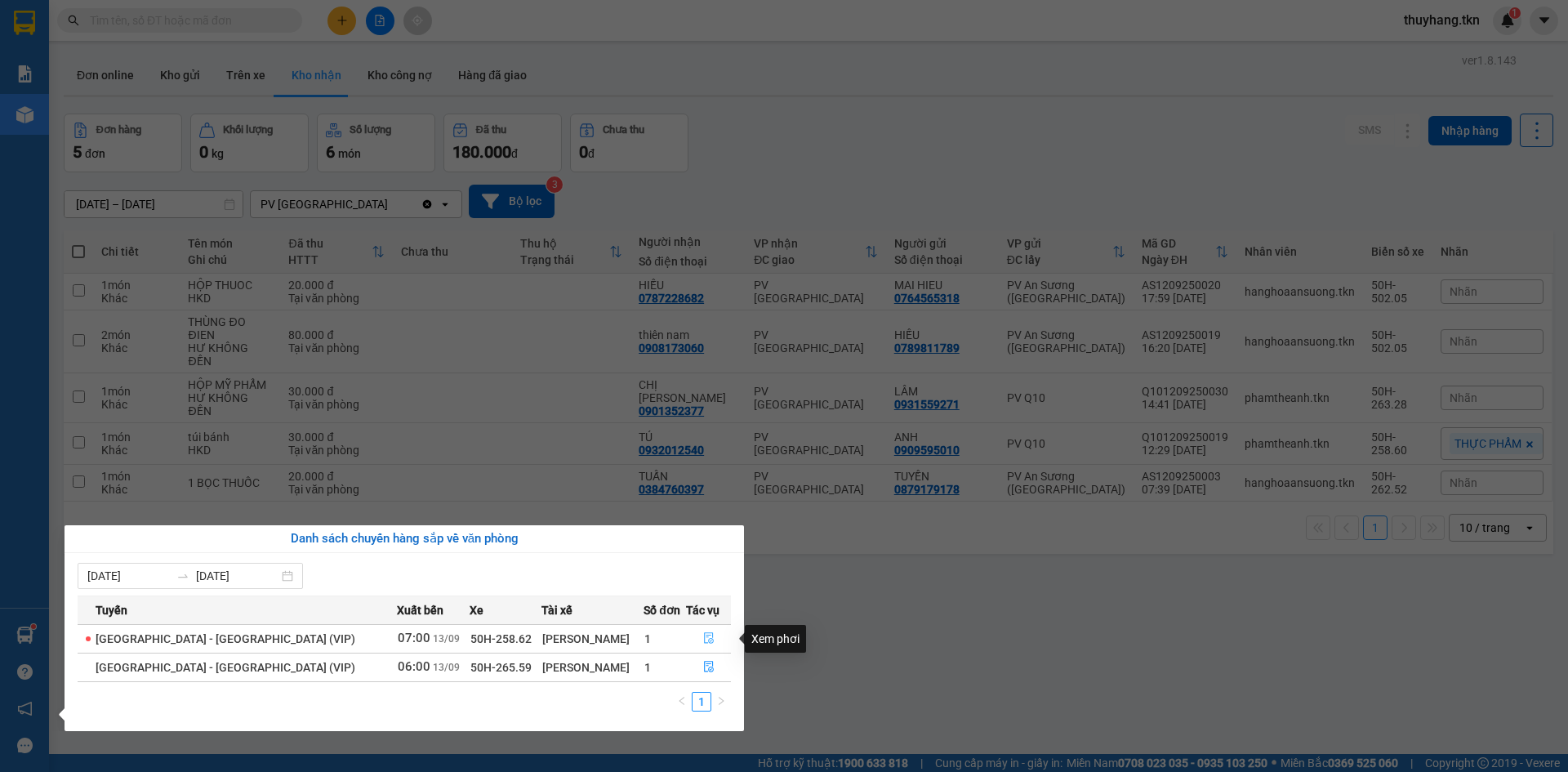
click at [707, 637] on icon "file-done" at bounding box center [709, 638] width 9 height 11
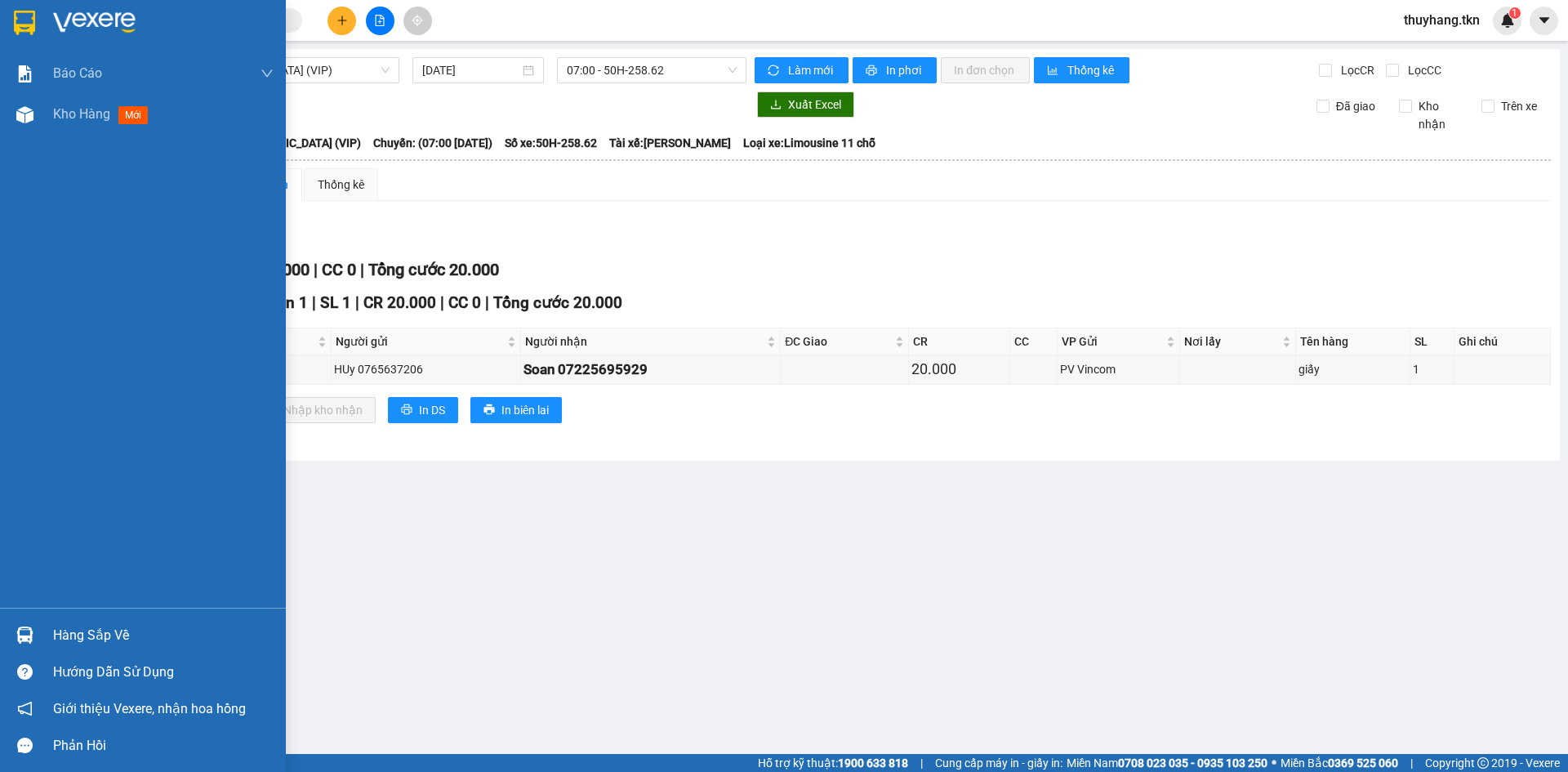
click at [22, 9] on div at bounding box center [24, 23] width 28 height 28
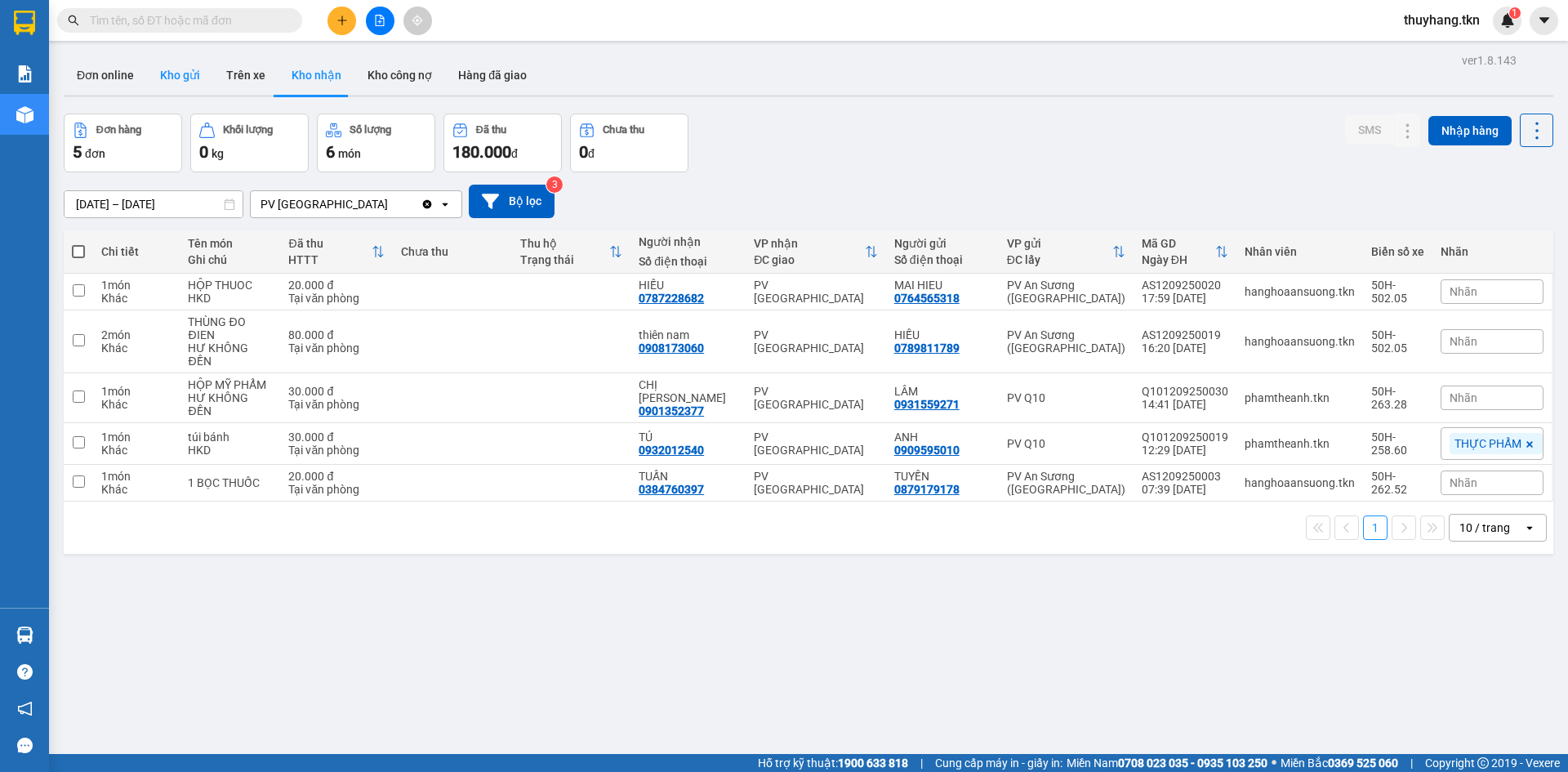
click at [188, 74] on button "Kho gửi" at bounding box center [180, 75] width 66 height 40
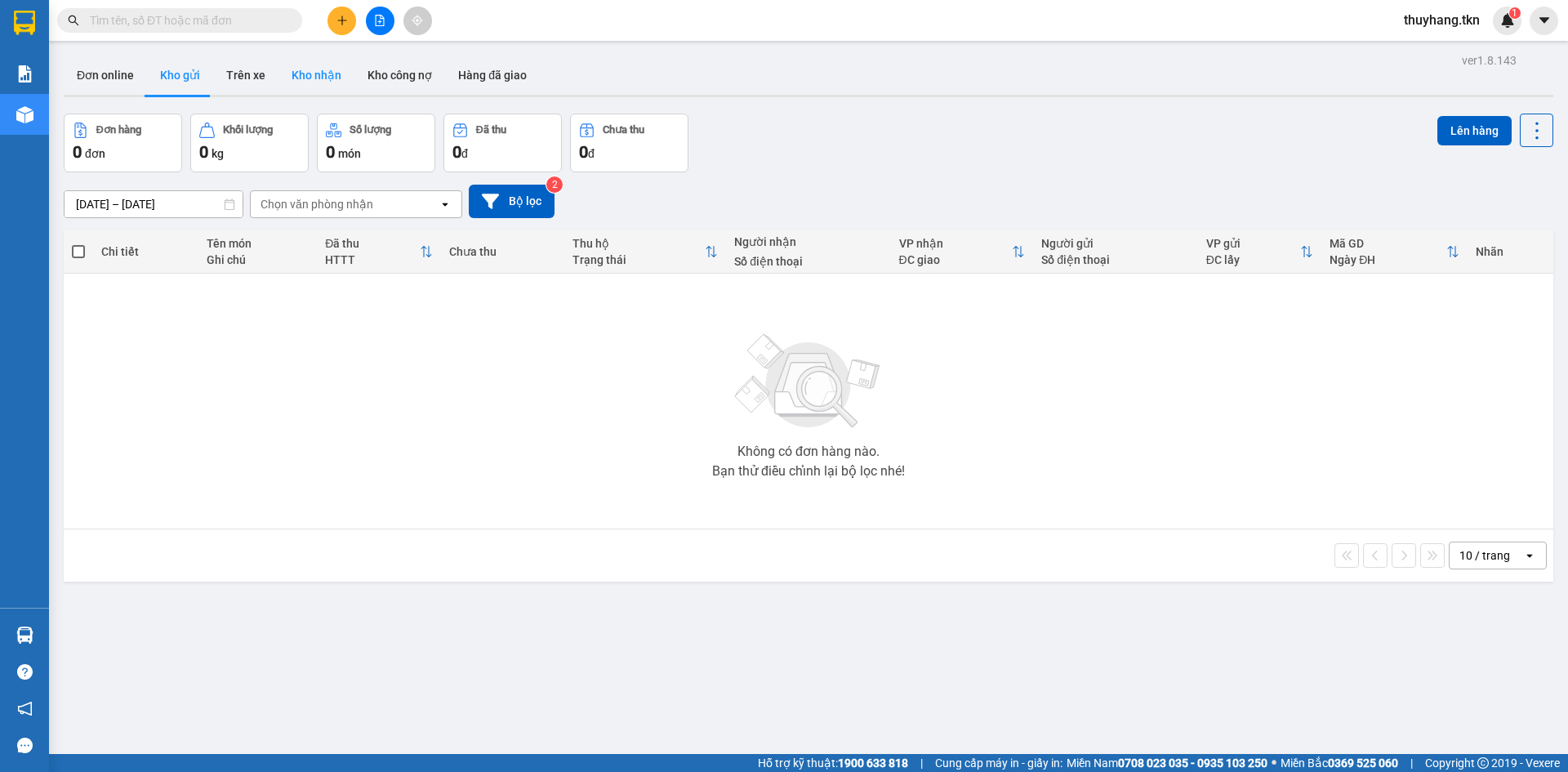
click at [319, 84] on button "Kho nhận" at bounding box center [316, 75] width 76 height 40
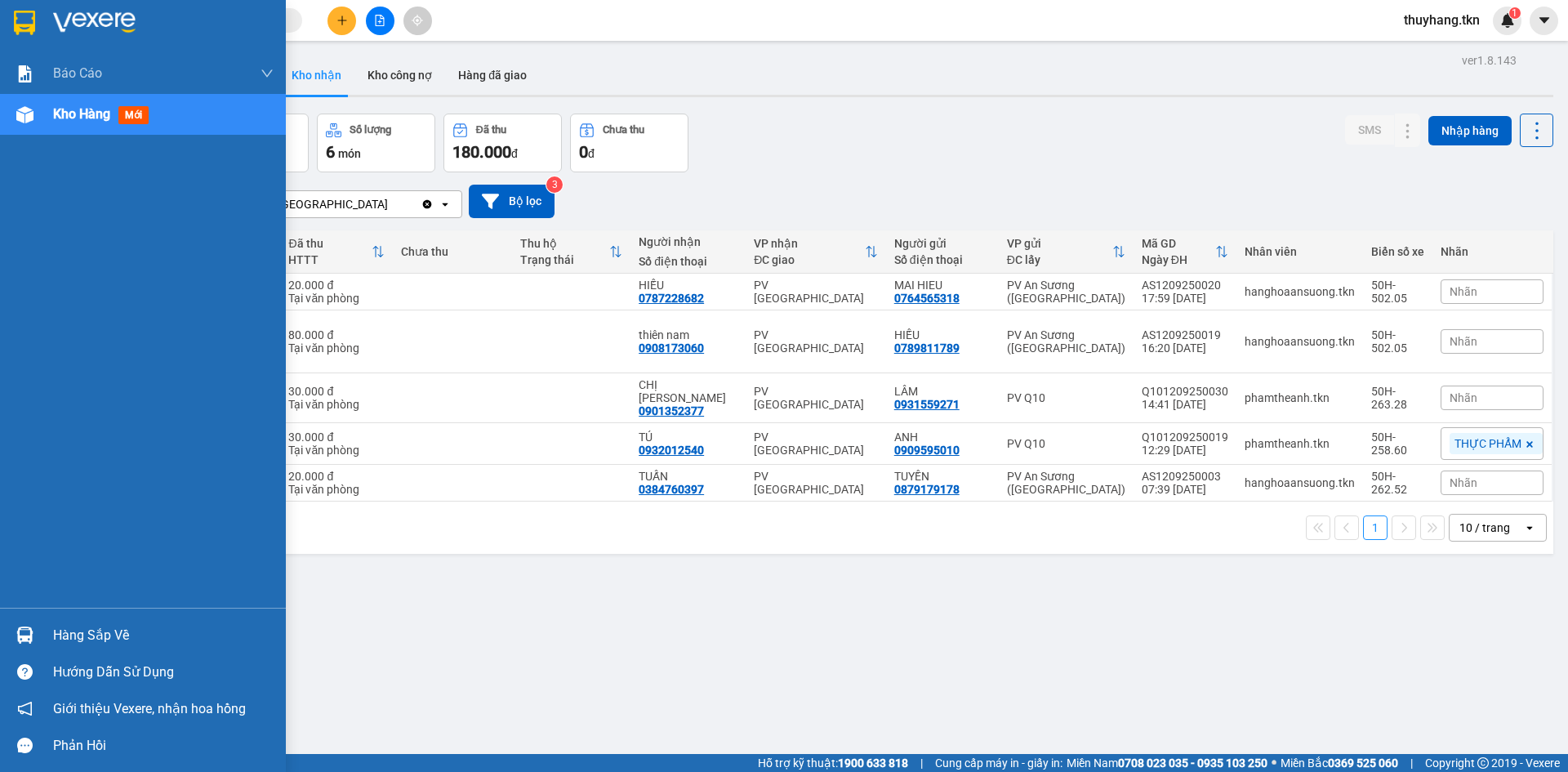
click at [41, 636] on div "Hàng sắp về" at bounding box center [143, 635] width 286 height 37
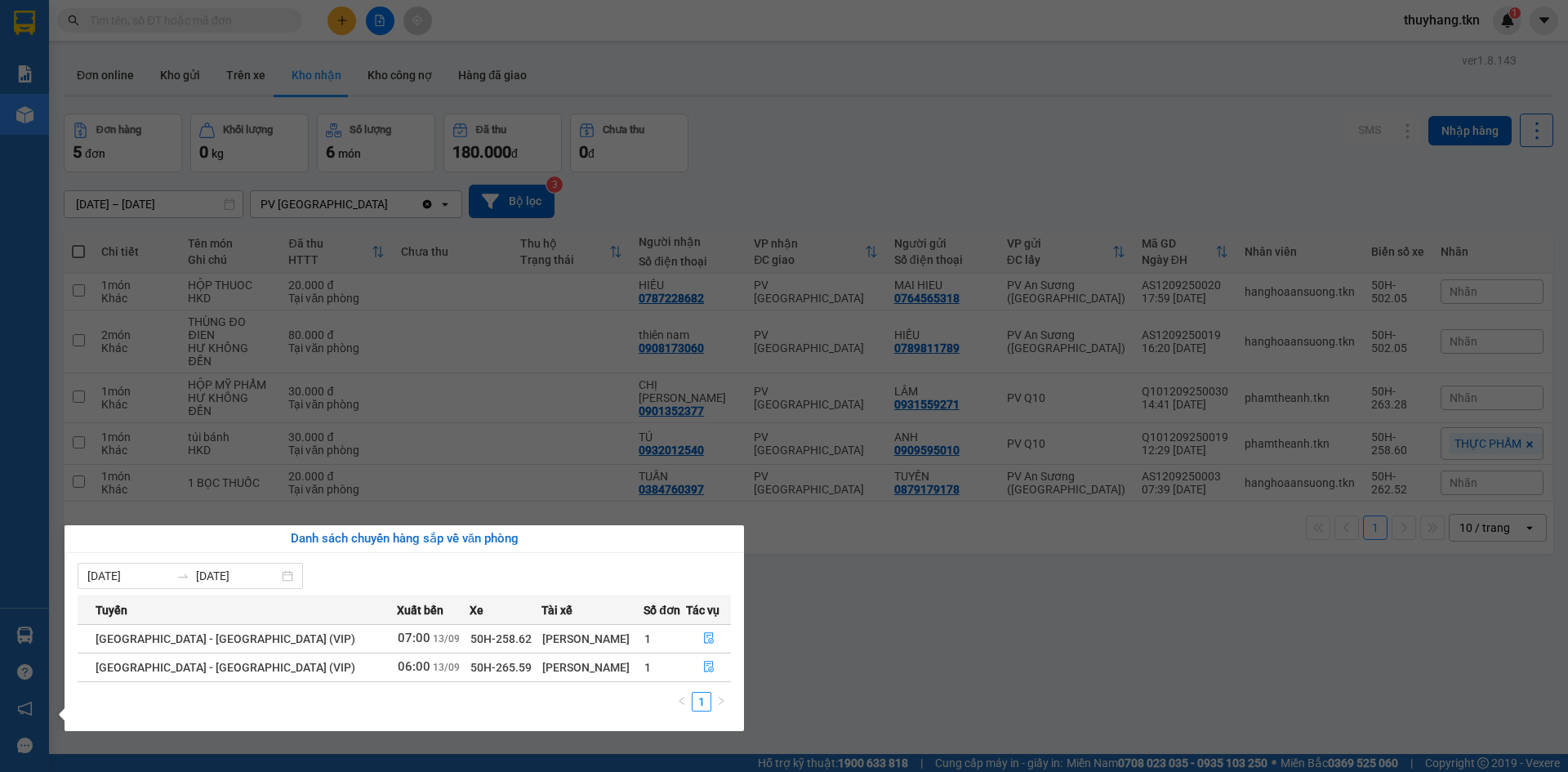
click at [955, 656] on section "Kết quả tìm kiếm ( 0 ) Bộ lọc No Data thuyhang.tkn 1 Báo cáo Mẫu 1: Báo cáo dòn…" at bounding box center [784, 386] width 1568 height 772
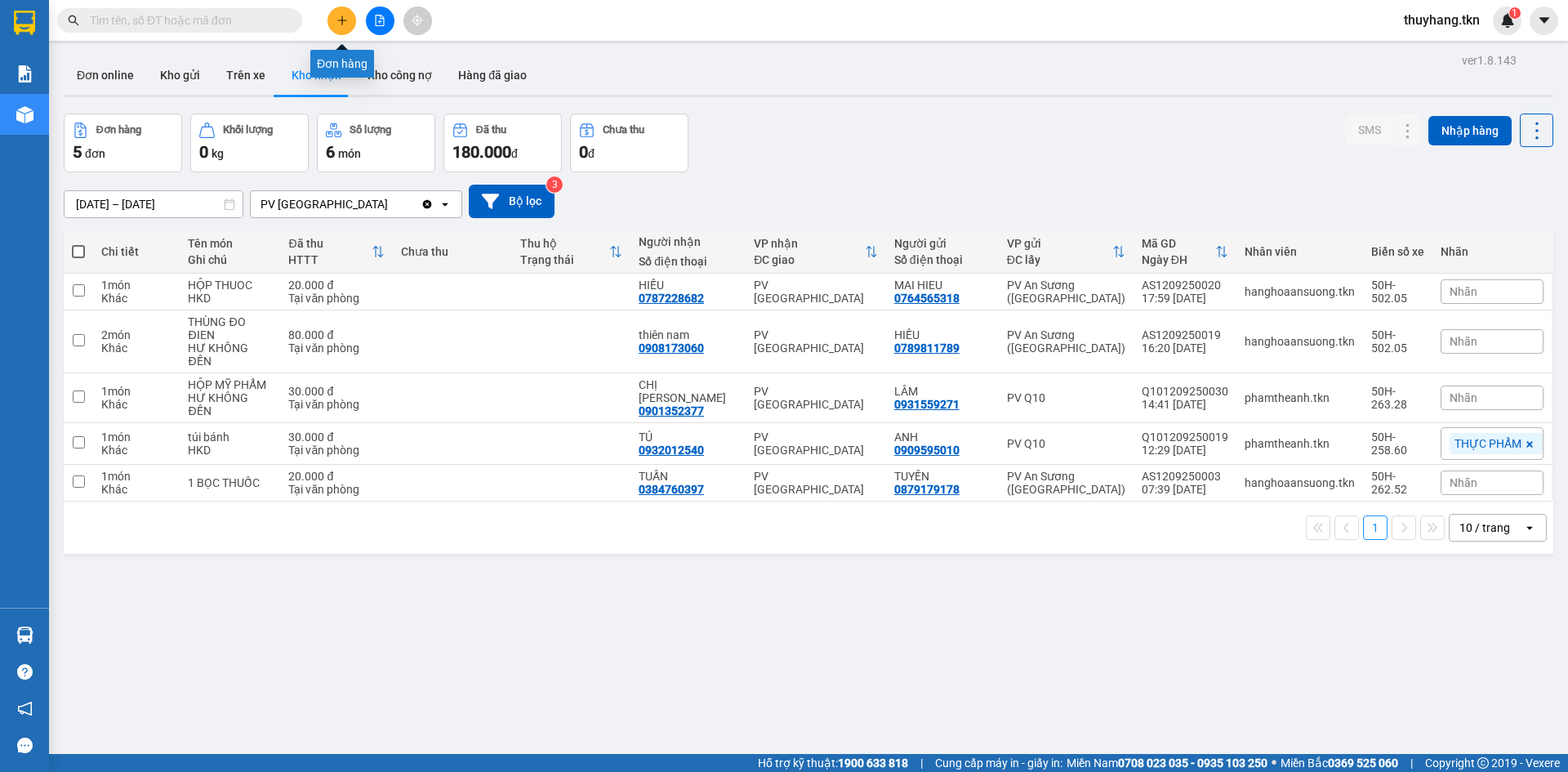
click at [340, 17] on icon "plus" at bounding box center [342, 21] width 11 height 11
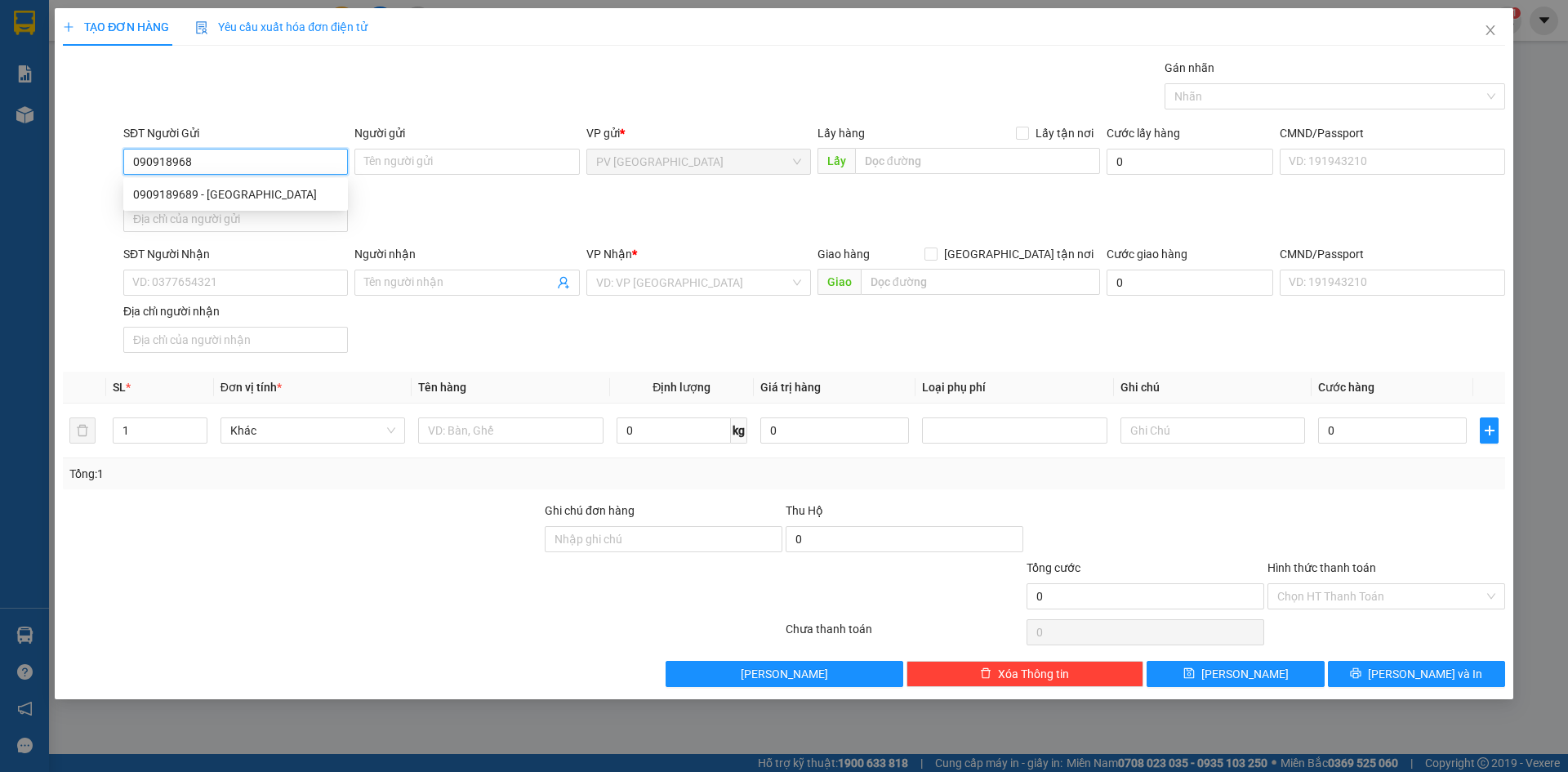
type input "0909189689"
click at [307, 188] on div "0909189689 - [GEOGRAPHIC_DATA]" at bounding box center [235, 194] width 205 height 18
type input "[GEOGRAPHIC_DATA]"
type input "0913129199"
type input "LABO [PERSON_NAME]"
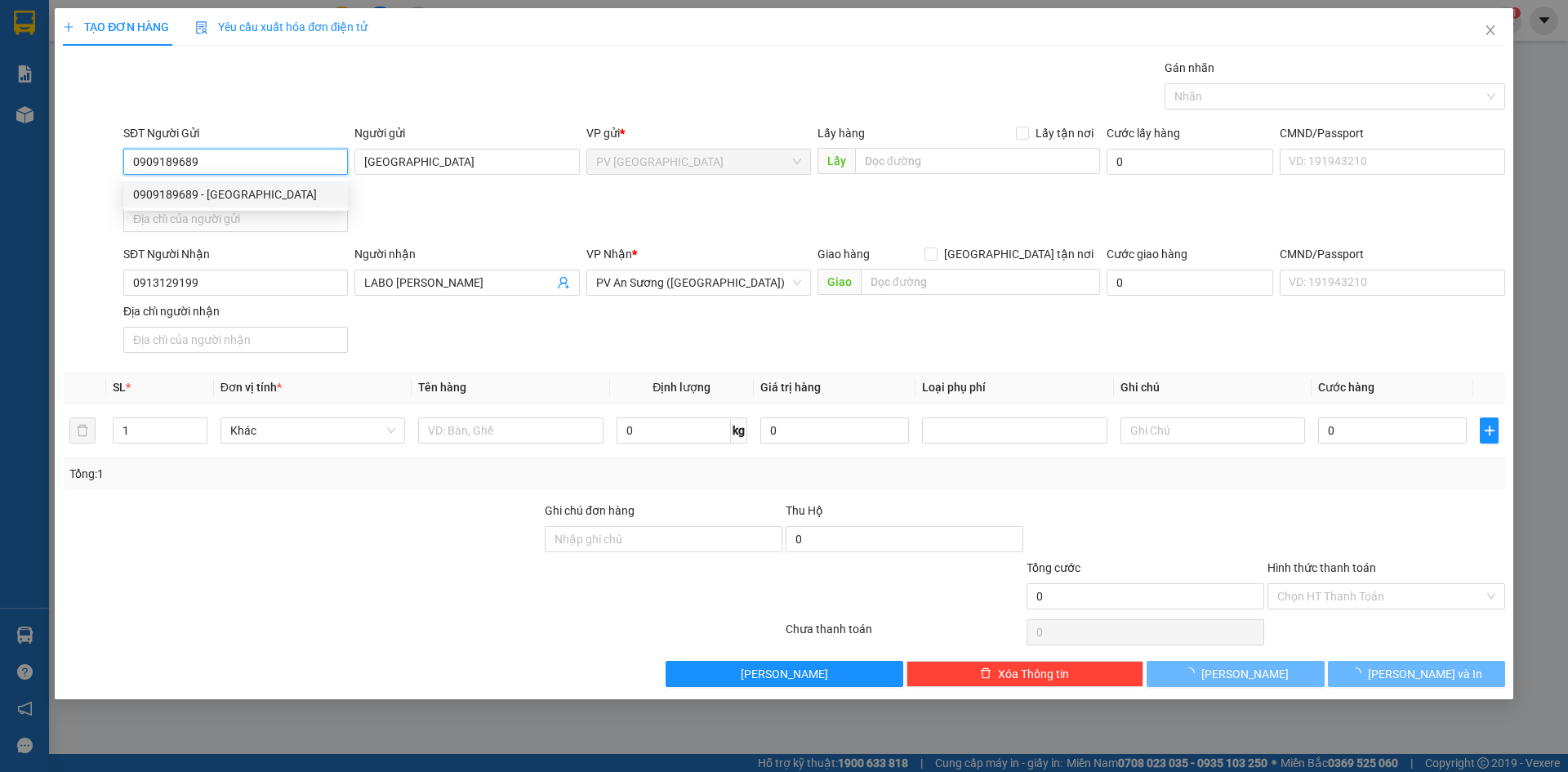
type input "20.000"
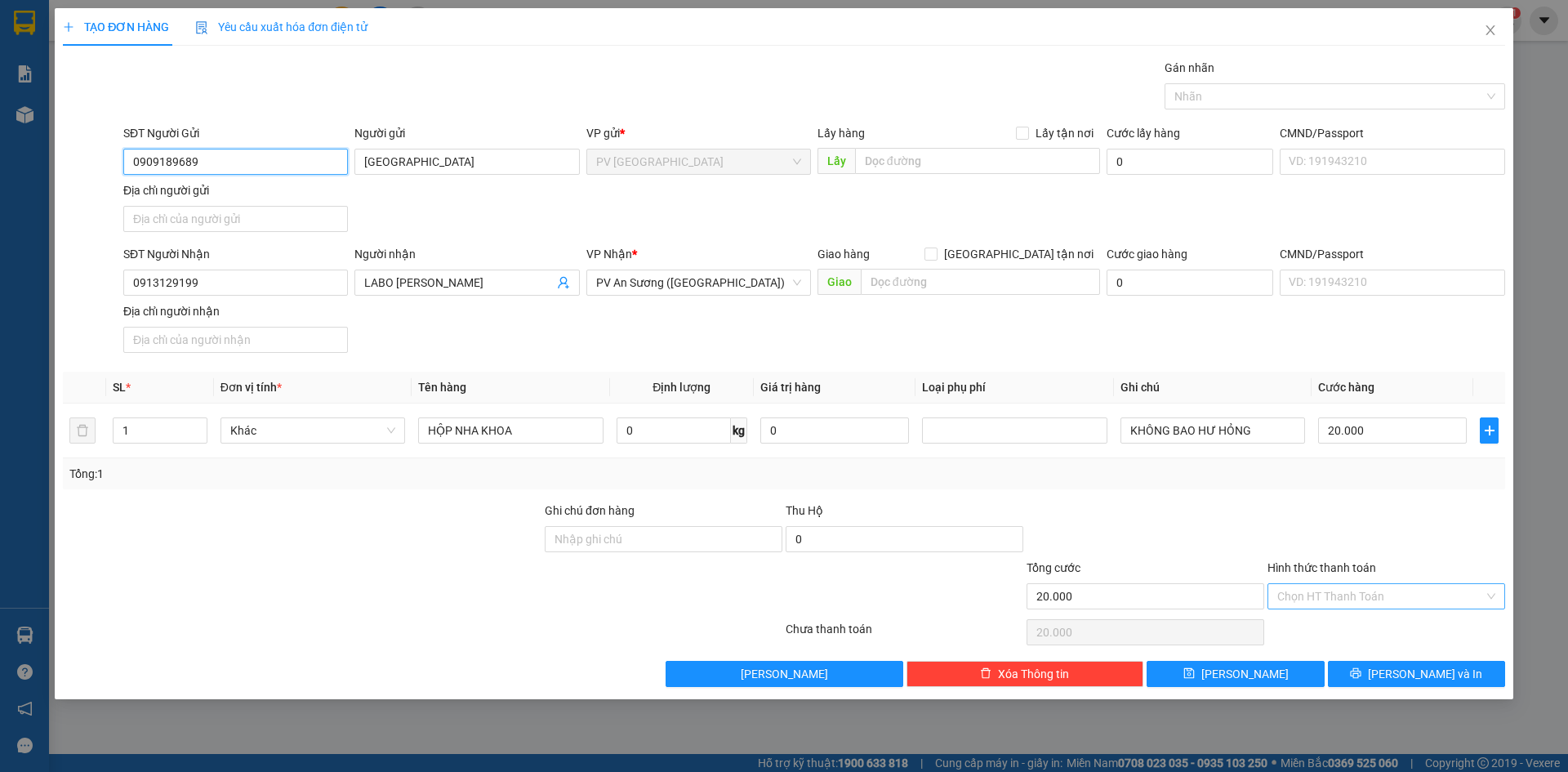
type input "0909189689"
click at [1362, 597] on input "Hình thức thanh toán" at bounding box center [1381, 596] width 207 height 24
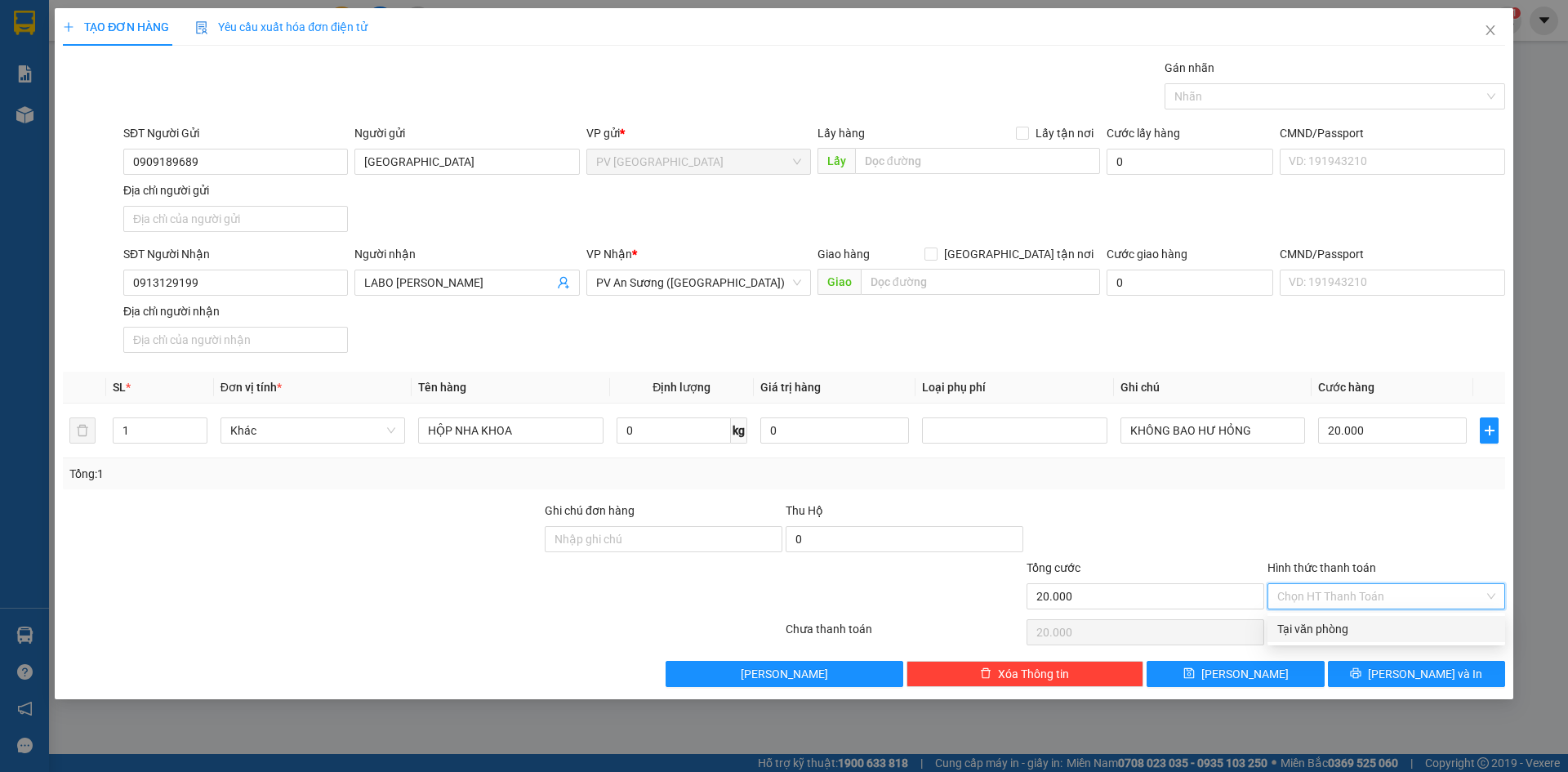
click at [1364, 629] on div "Tại văn phòng" at bounding box center [1386, 629] width 218 height 18
type input "0"
click at [1366, 664] on button "[PERSON_NAME] và In" at bounding box center [1416, 674] width 177 height 26
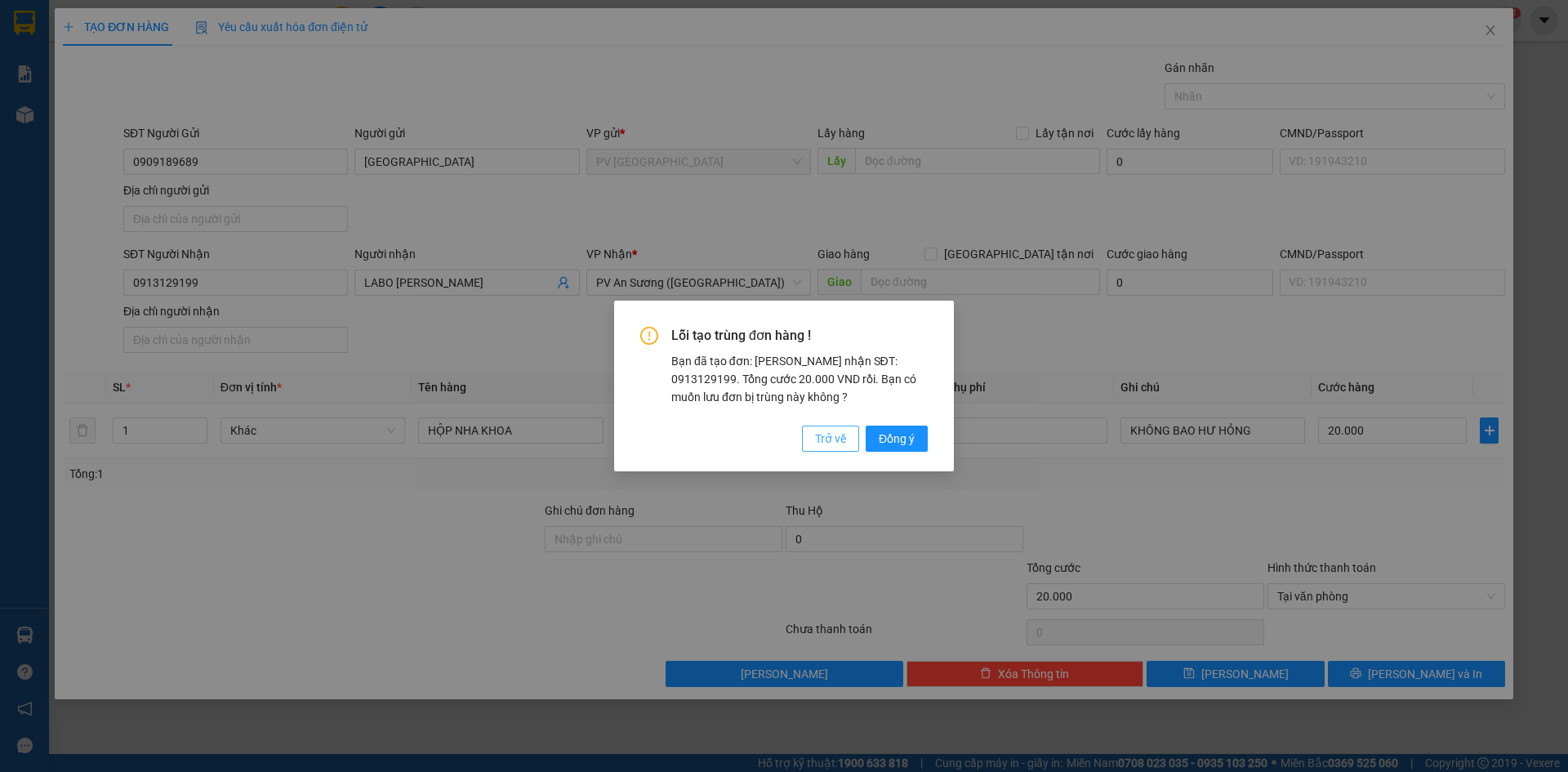
click at [821, 428] on button "Trở về" at bounding box center [830, 439] width 57 height 26
type input "0"
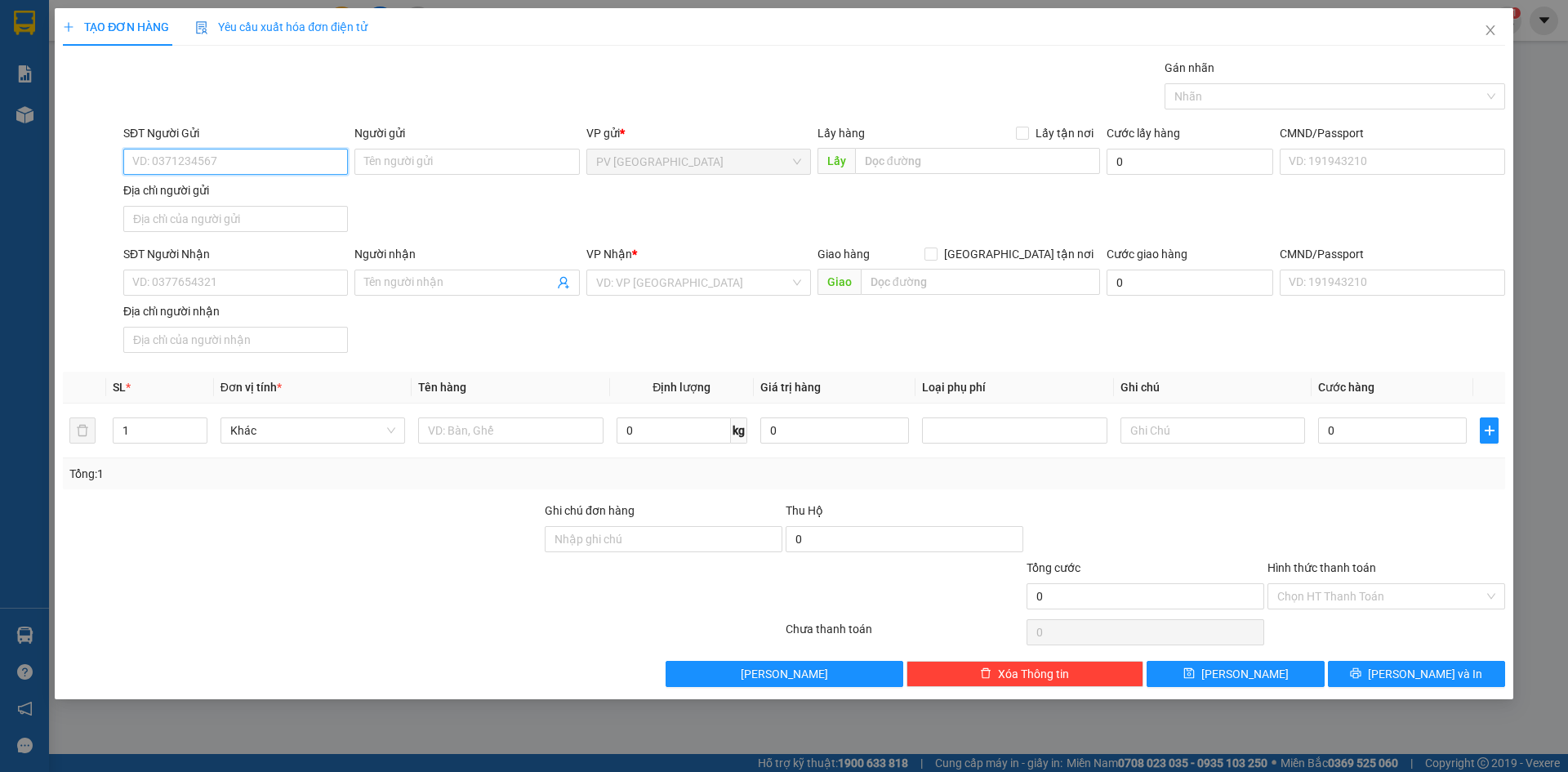
click at [280, 164] on input "SĐT Người Gửi" at bounding box center [235, 162] width 225 height 26
click at [244, 202] on div "0909189689 - [GEOGRAPHIC_DATA]" at bounding box center [235, 194] width 205 height 18
type input "0909189689"
type input "[GEOGRAPHIC_DATA]"
type input "0913129199"
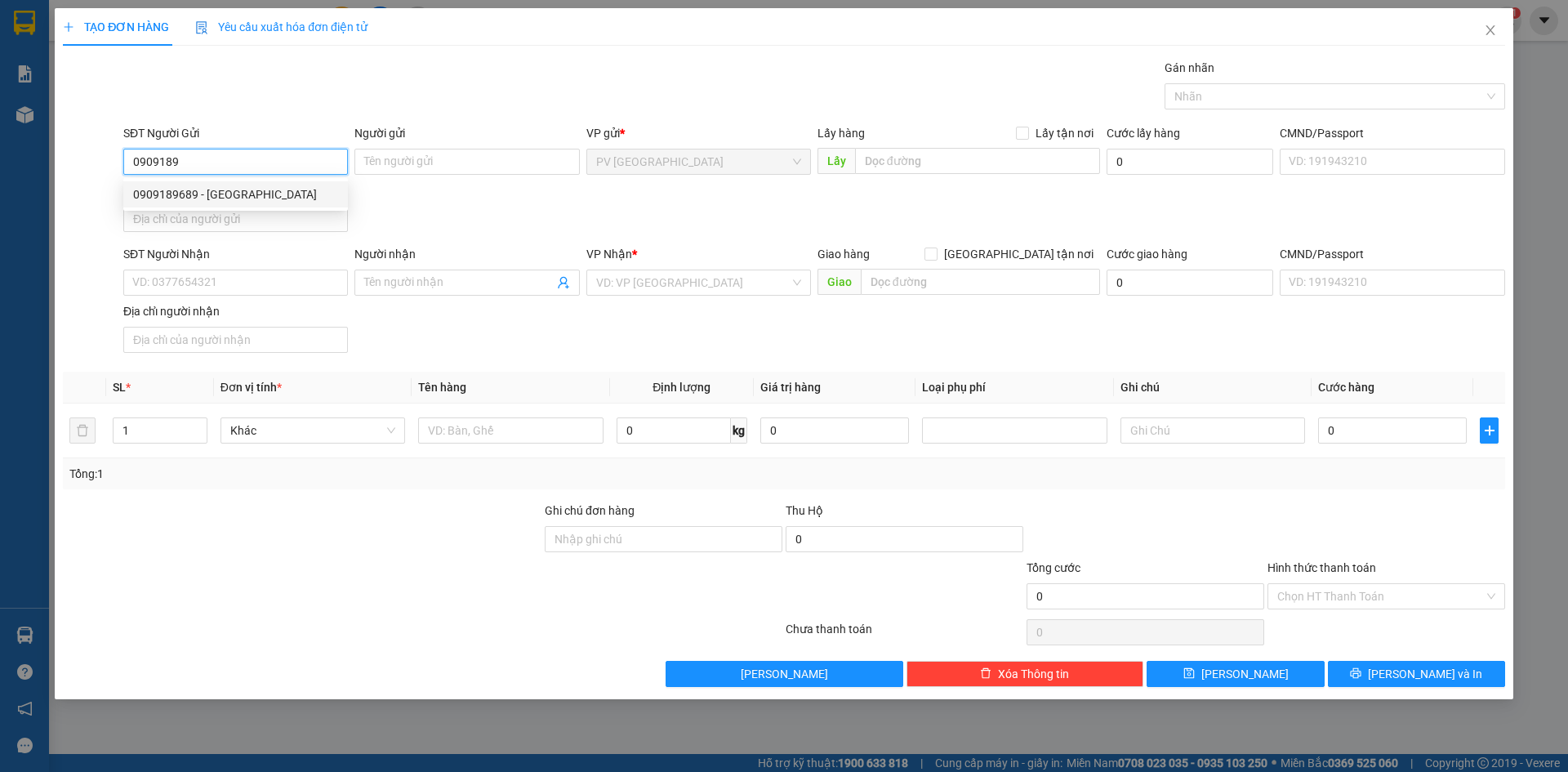
type input "LABO [PERSON_NAME]"
type input "20.000"
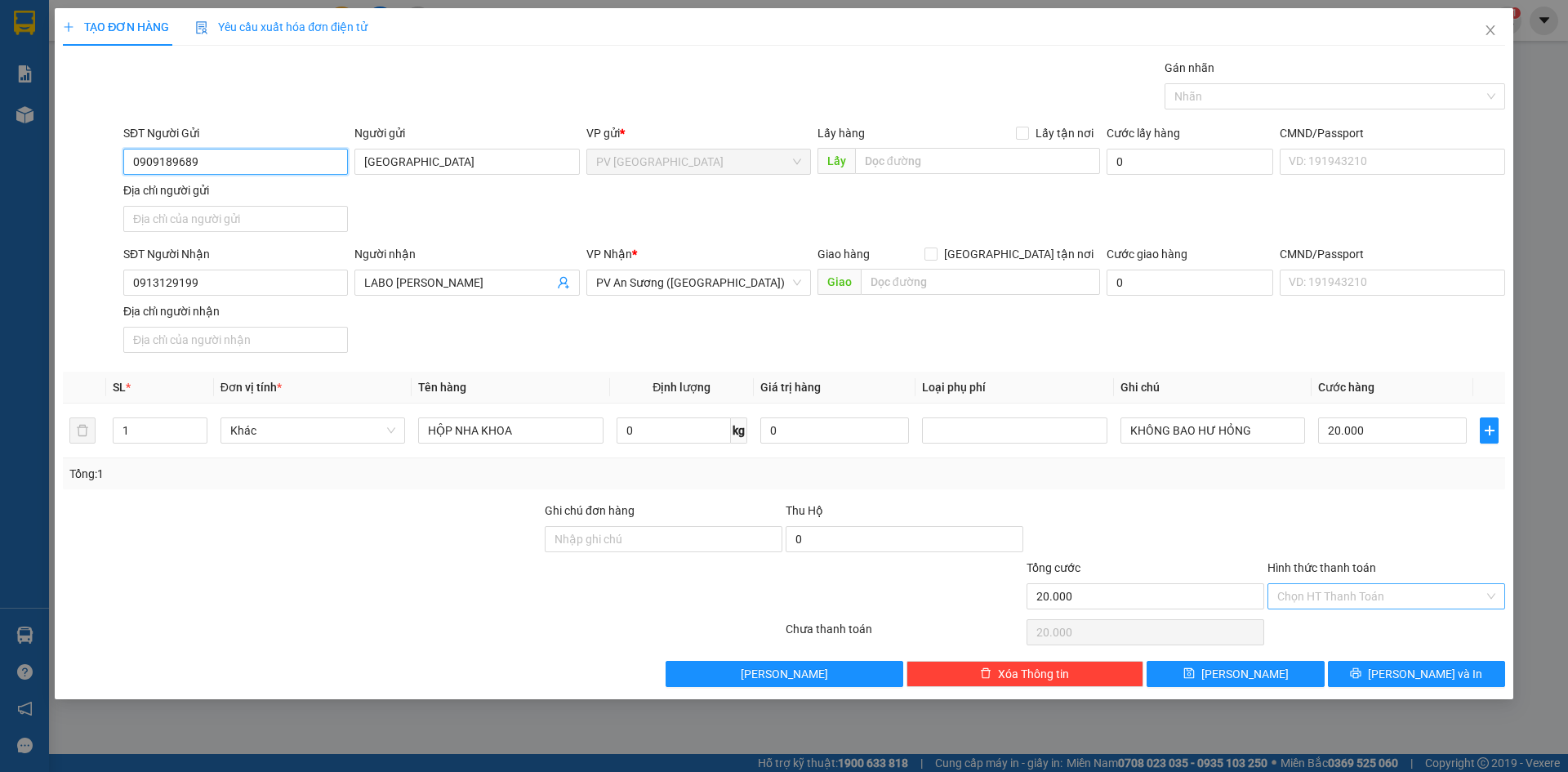
type input "0909189689"
click at [1346, 595] on input "Hình thức thanh toán" at bounding box center [1381, 596] width 207 height 24
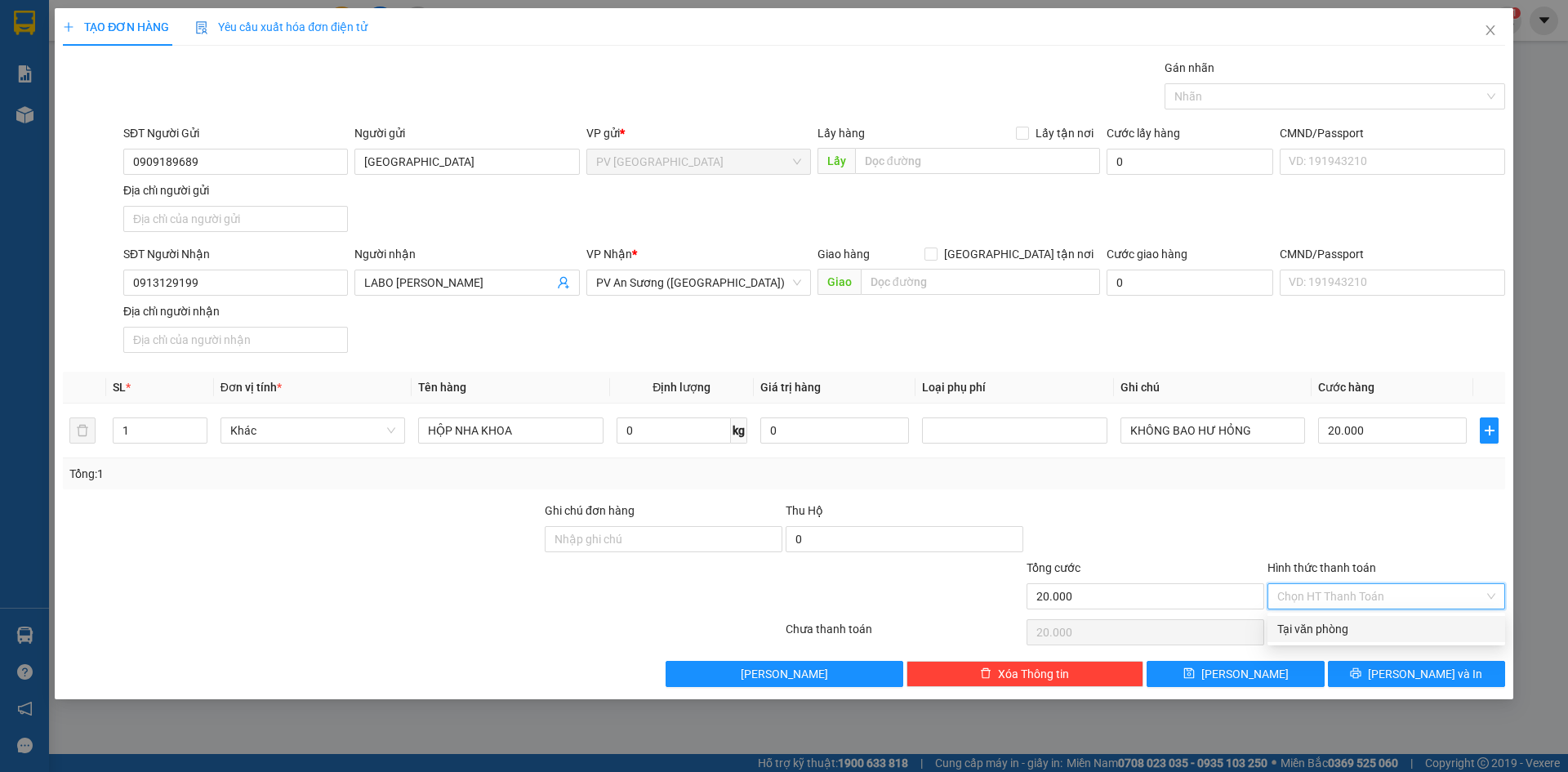
click at [1339, 633] on div "Tại văn phòng" at bounding box center [1386, 629] width 218 height 18
type input "0"
click at [1361, 669] on button "[PERSON_NAME] và In" at bounding box center [1416, 674] width 177 height 26
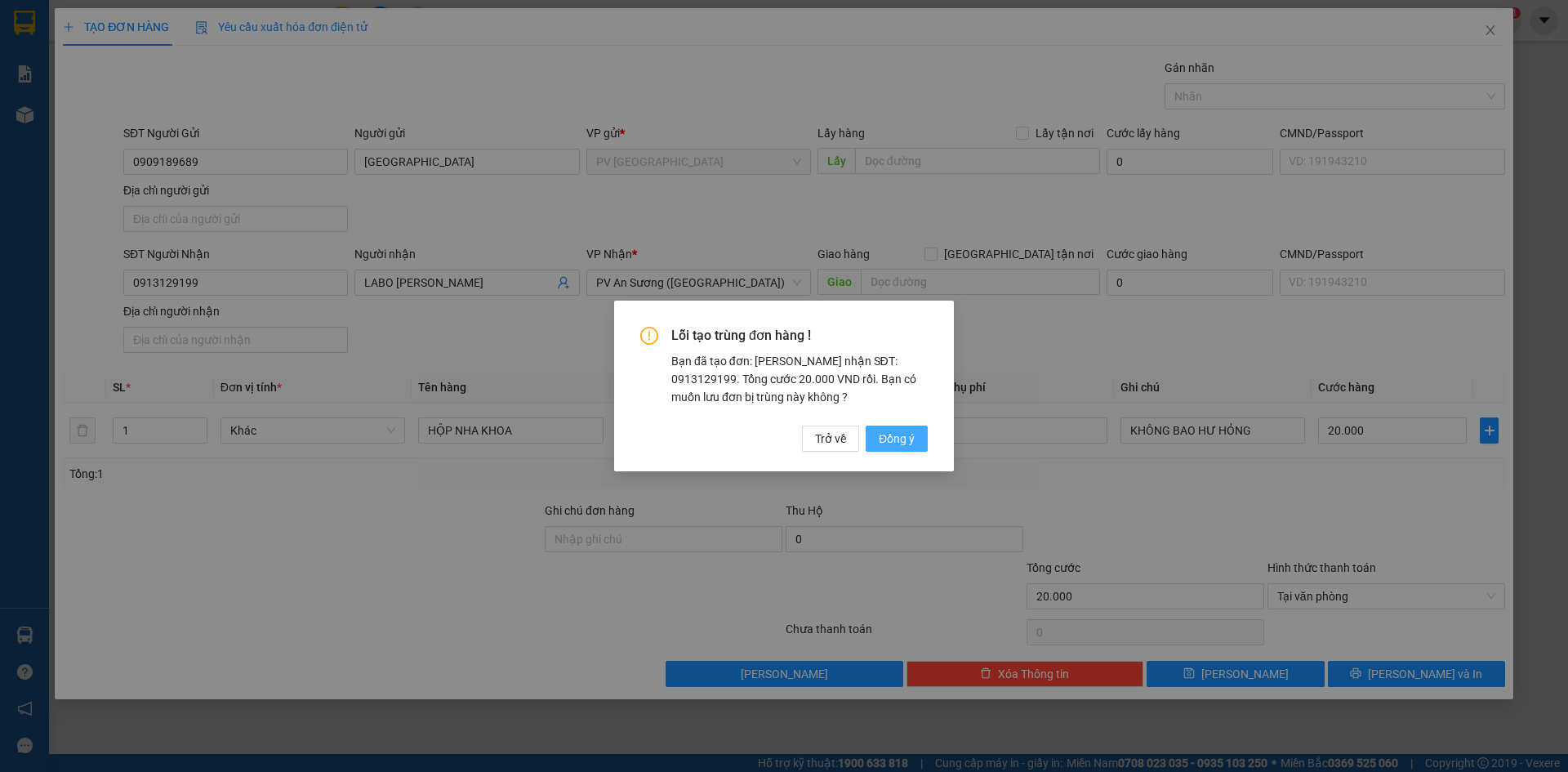
click at [907, 440] on span "Đồng ý" at bounding box center [897, 438] width 36 height 18
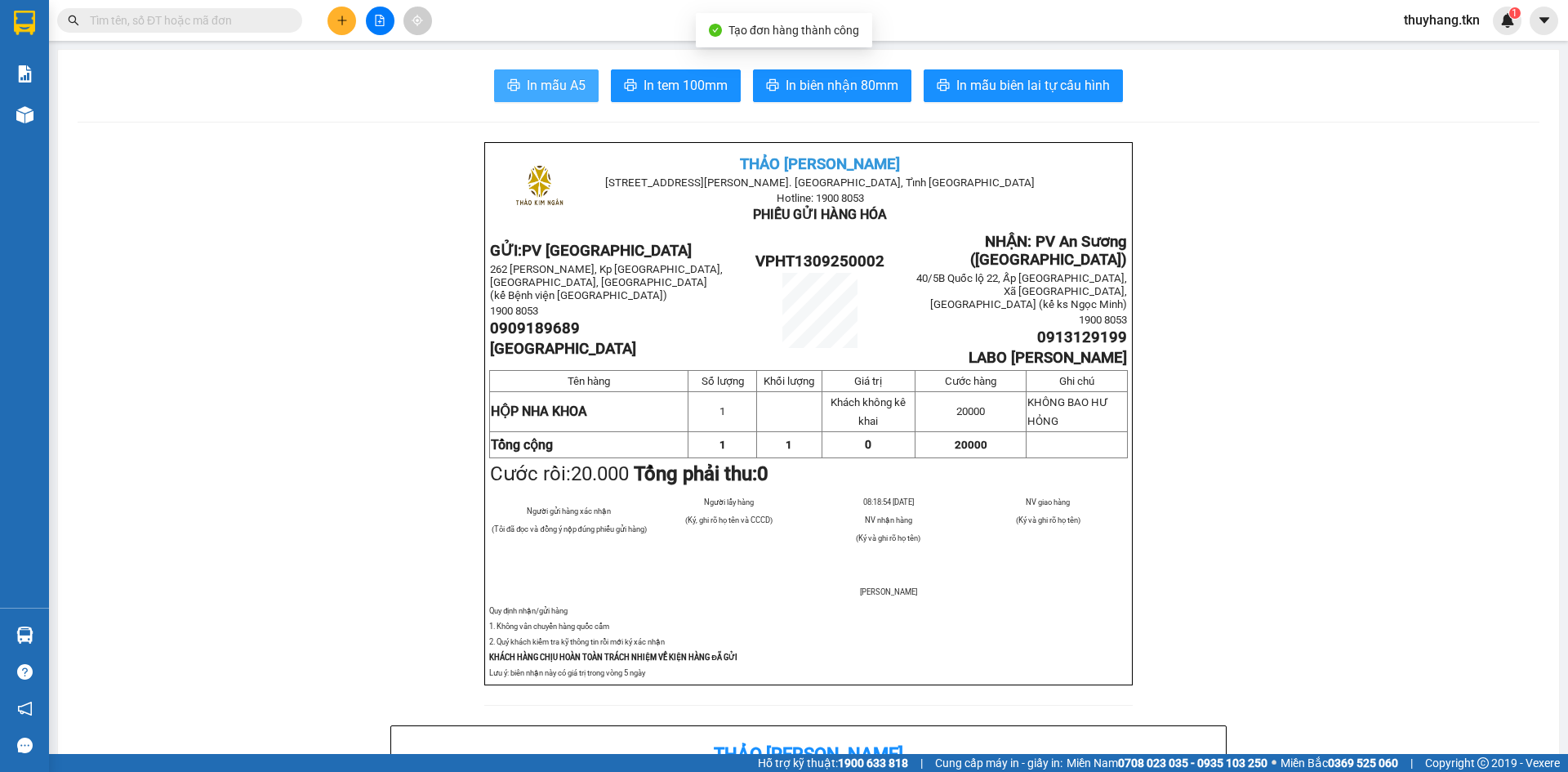
click at [527, 90] on span "In mẫu A5" at bounding box center [556, 86] width 58 height 21
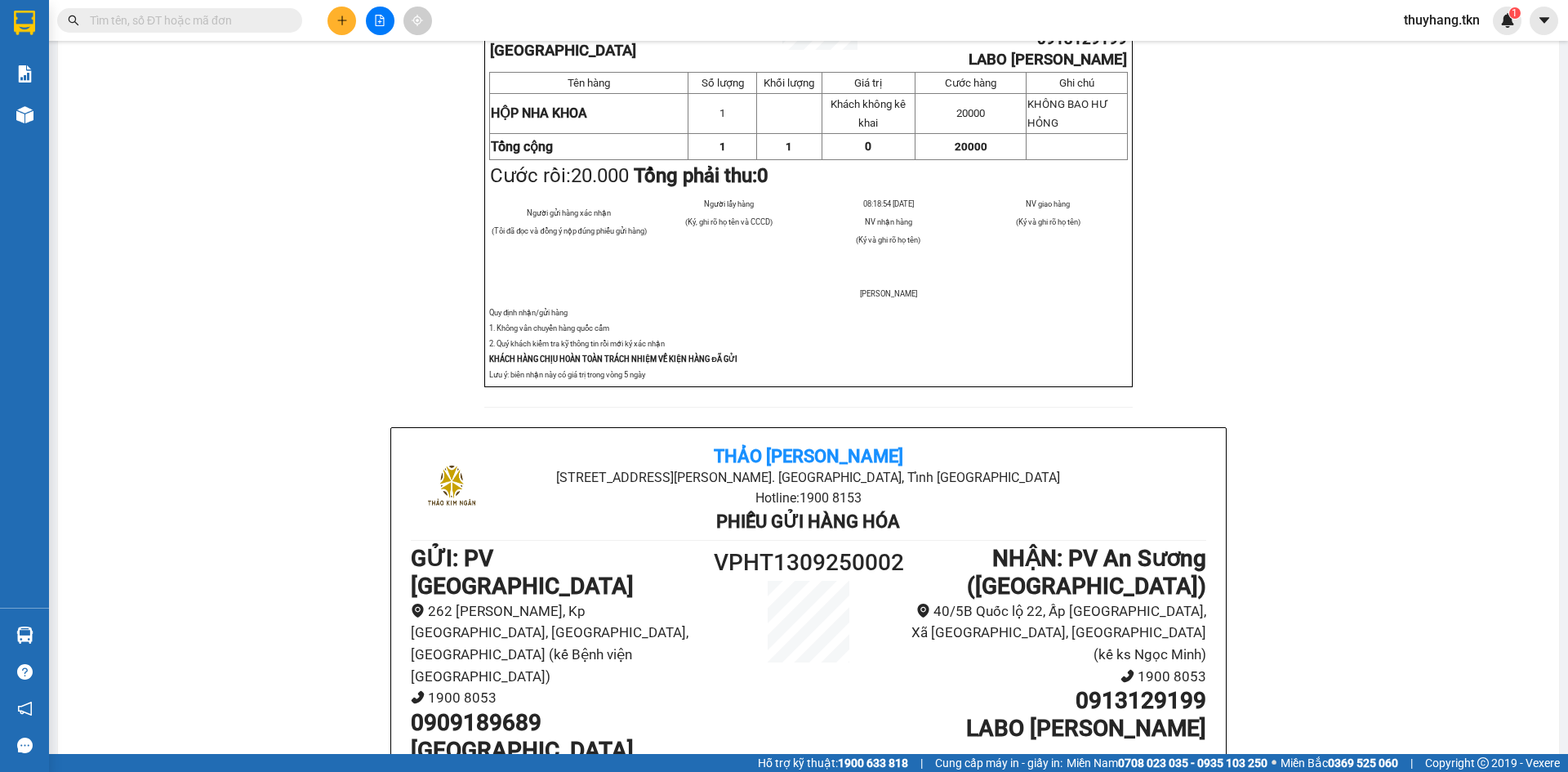
scroll to position [327, 0]
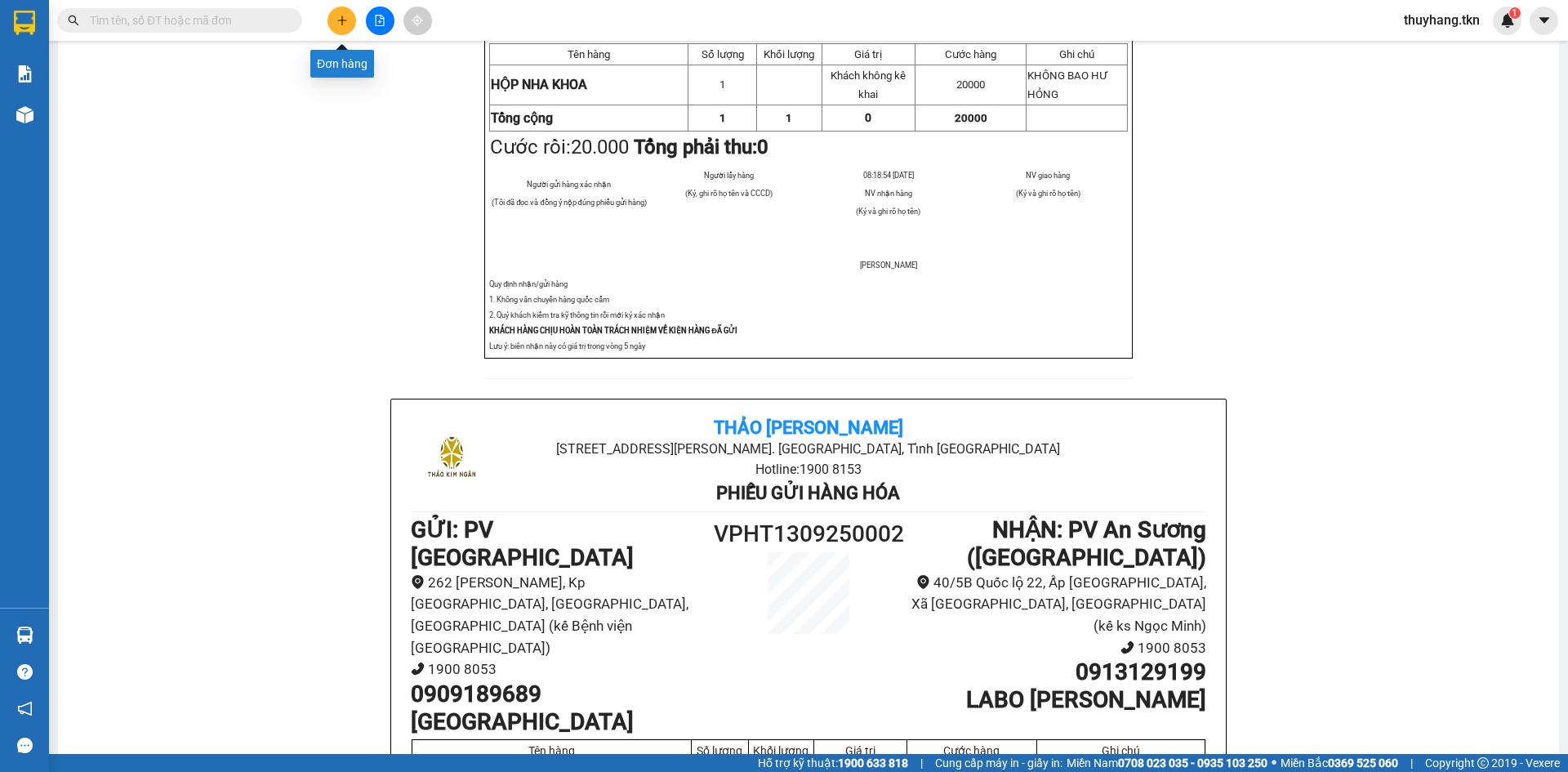
click at [335, 18] on button at bounding box center [342, 21] width 28 height 28
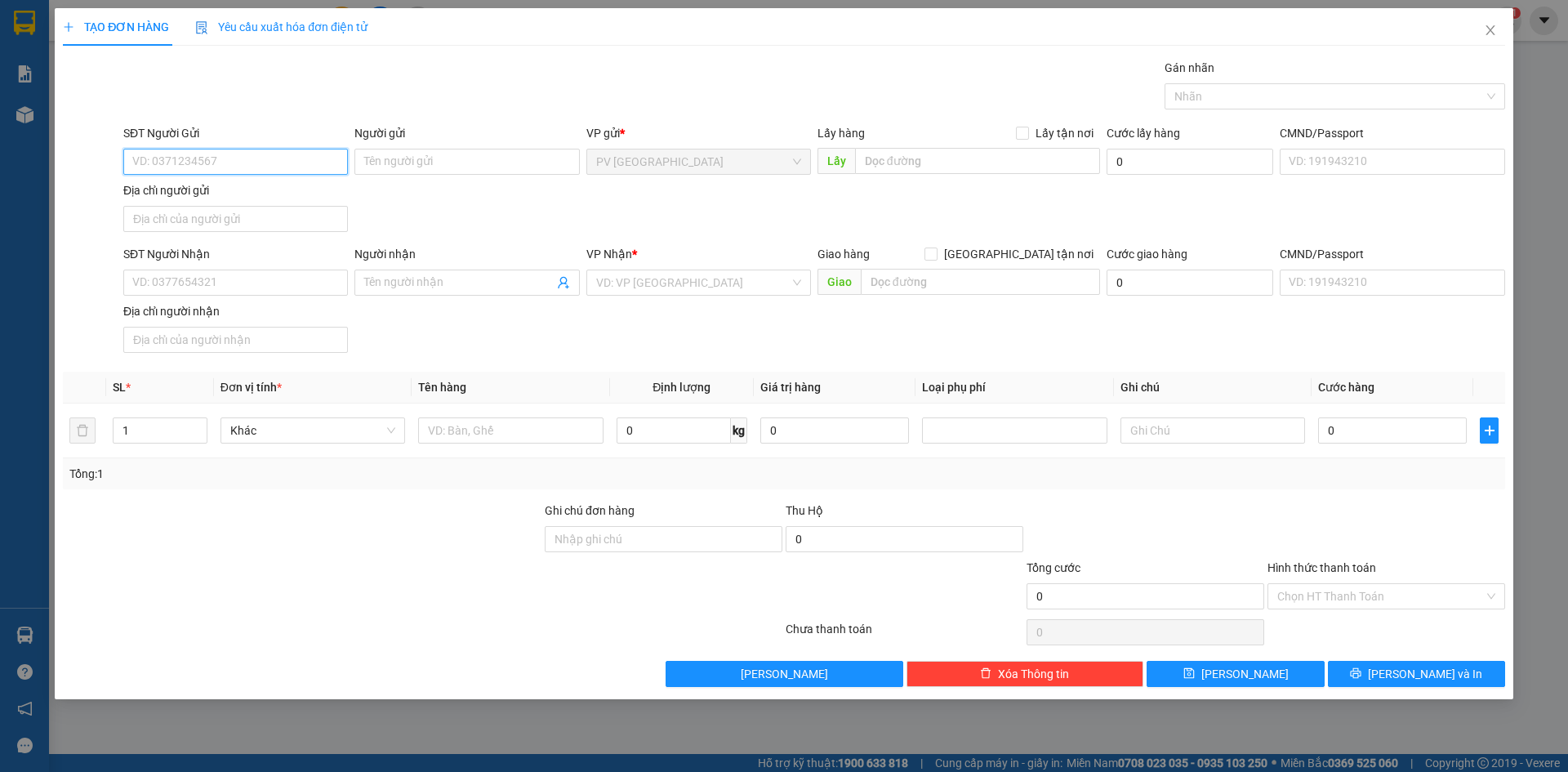
click at [270, 161] on input "SĐT Người Gửi" at bounding box center [235, 162] width 225 height 26
type input "0849150605"
click at [291, 188] on div "0849150605 - VÂN" at bounding box center [235, 194] width 205 height 18
type input "VÂN"
type input "0849150605"
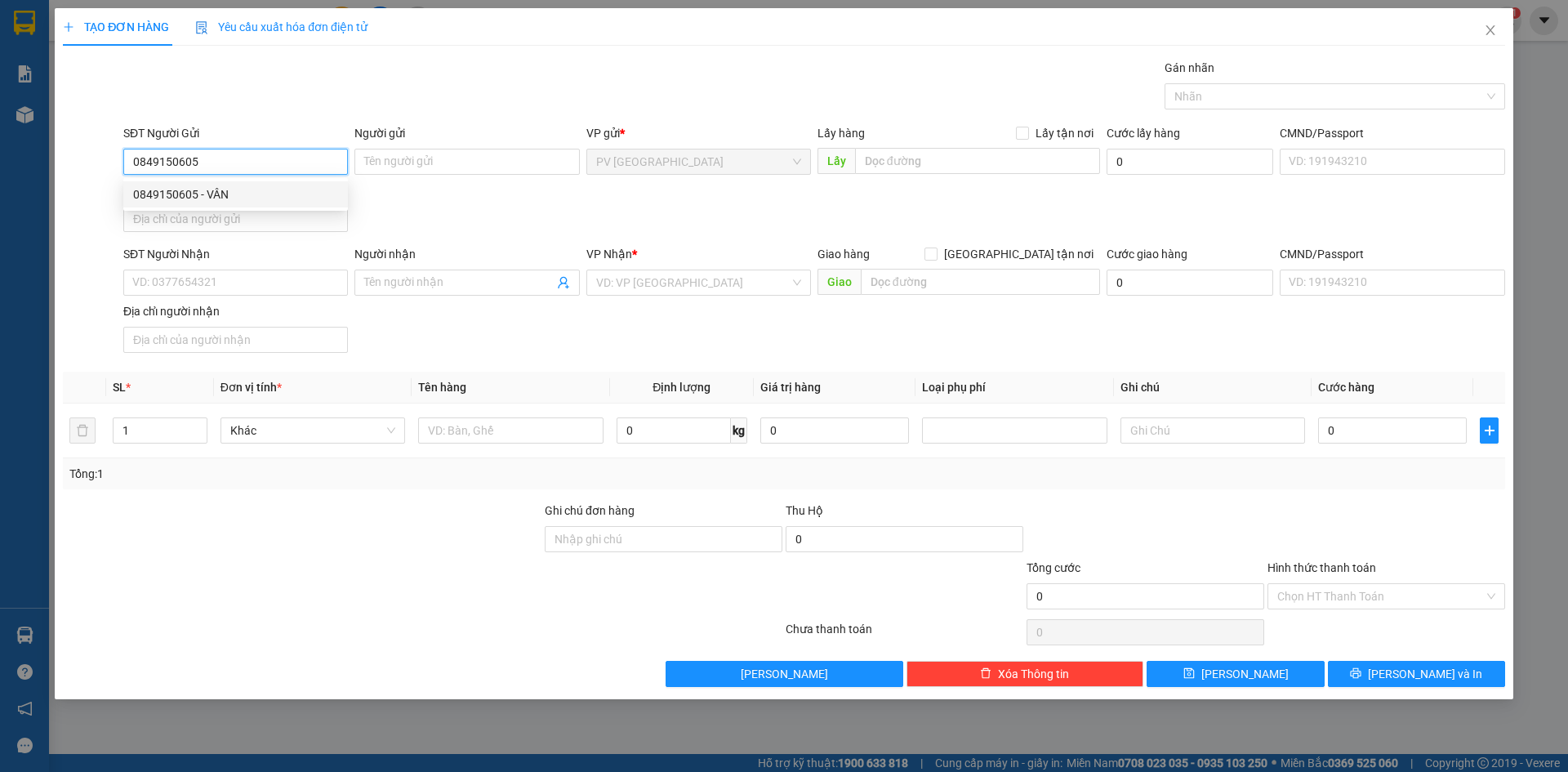
type input "VÂN"
type input "40.000"
type input "0849150605"
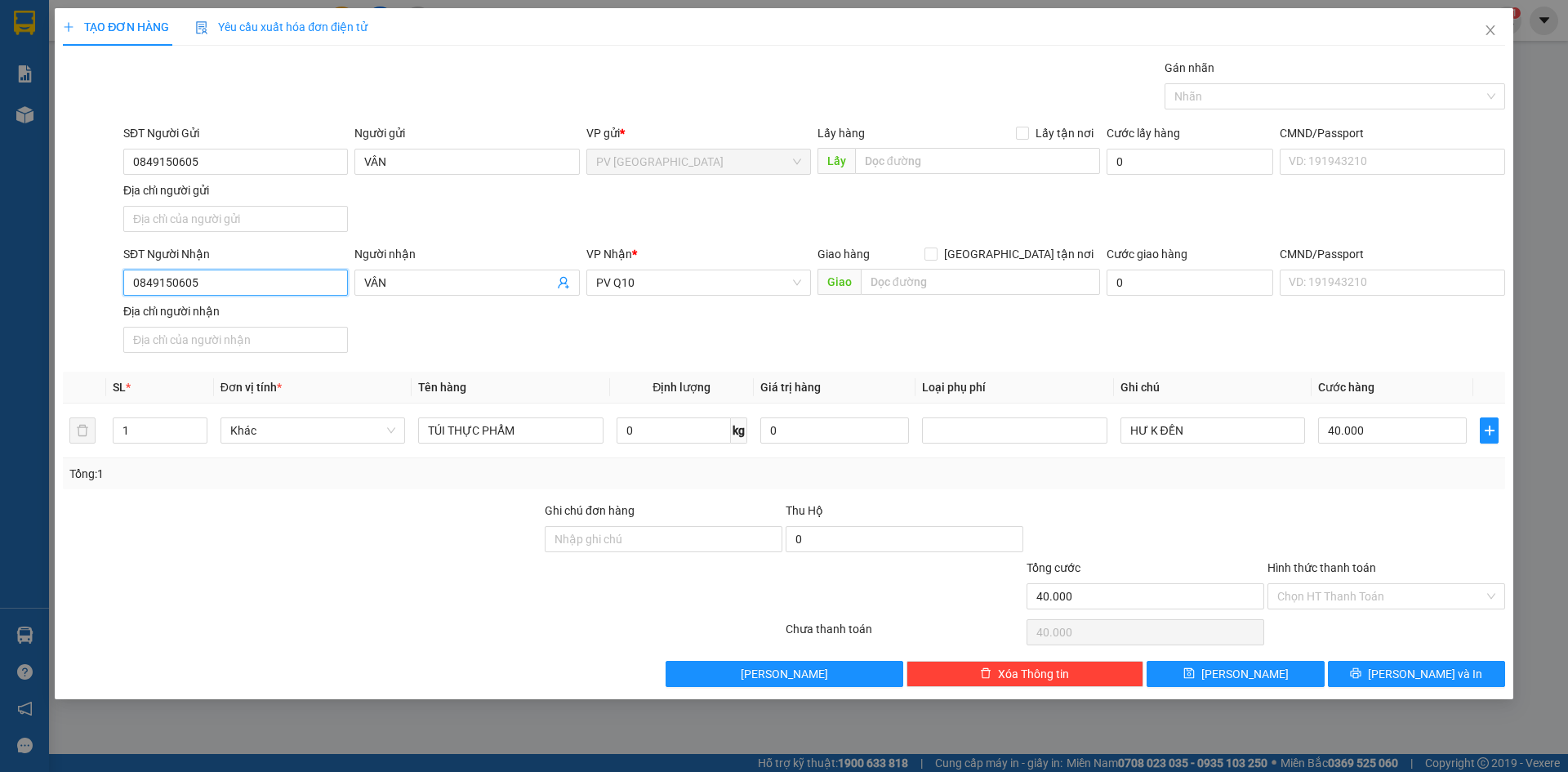
click at [268, 281] on input "0849150605" at bounding box center [235, 282] width 225 height 26
click at [268, 312] on div "0785672000 - CHÚ HÙNG" at bounding box center [235, 314] width 205 height 18
type input "0785672000"
type input "CHÚ HÙNG"
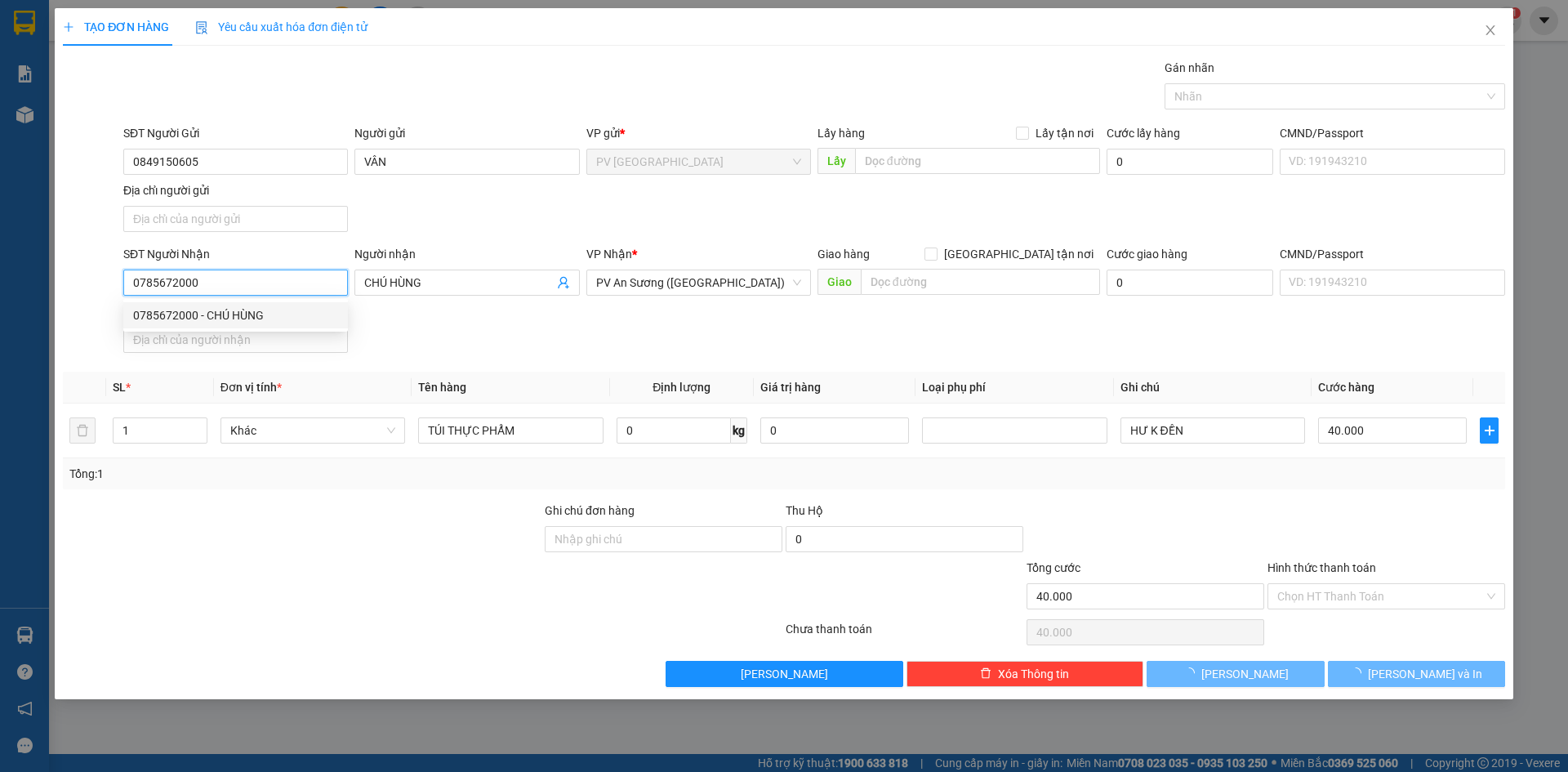
type input "50.000"
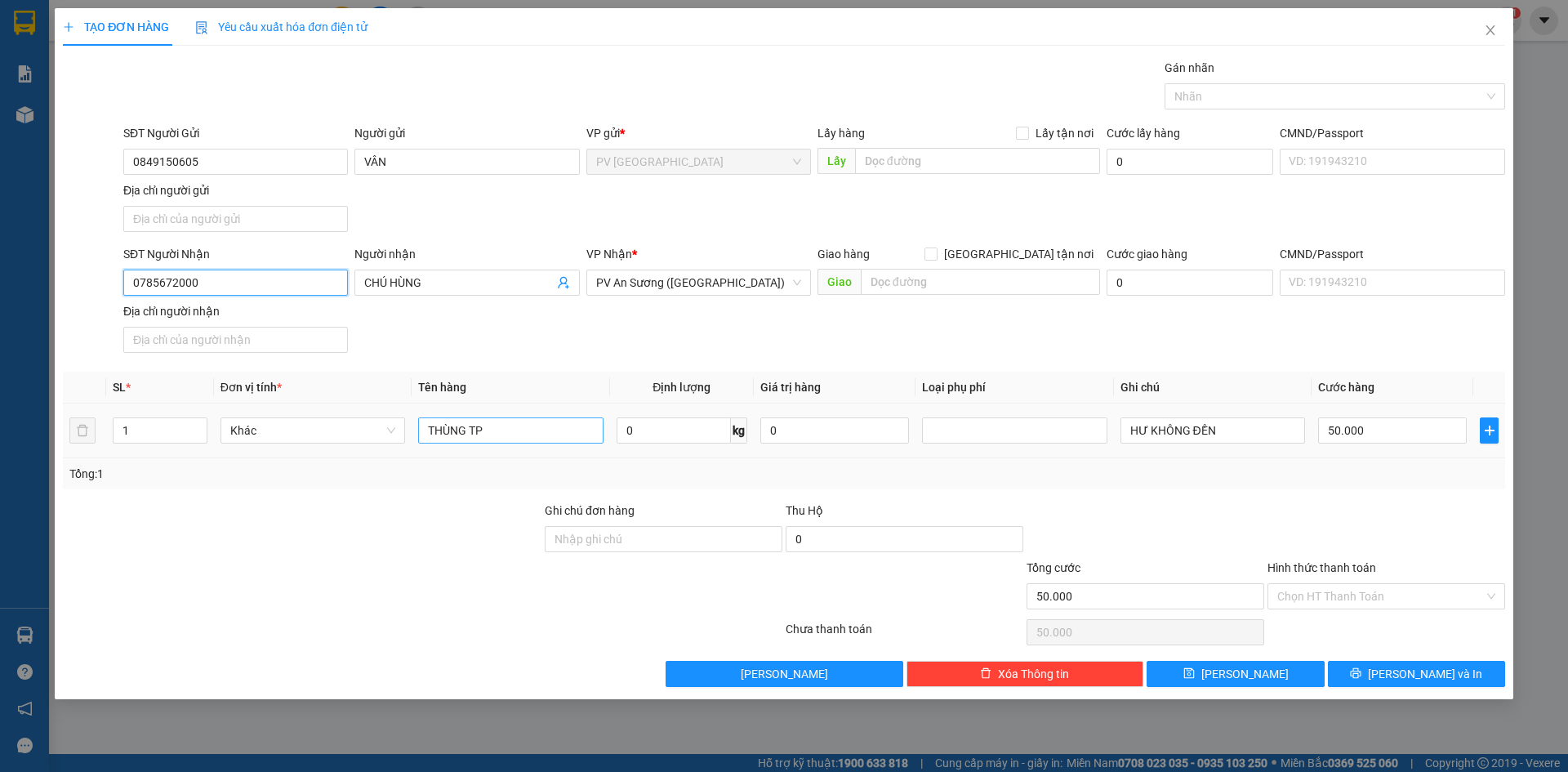
type input "0785672000"
click at [484, 423] on input "THÙNG TP" at bounding box center [510, 430] width 184 height 26
click at [520, 427] on input "BICH" at bounding box center [510, 430] width 184 height 26
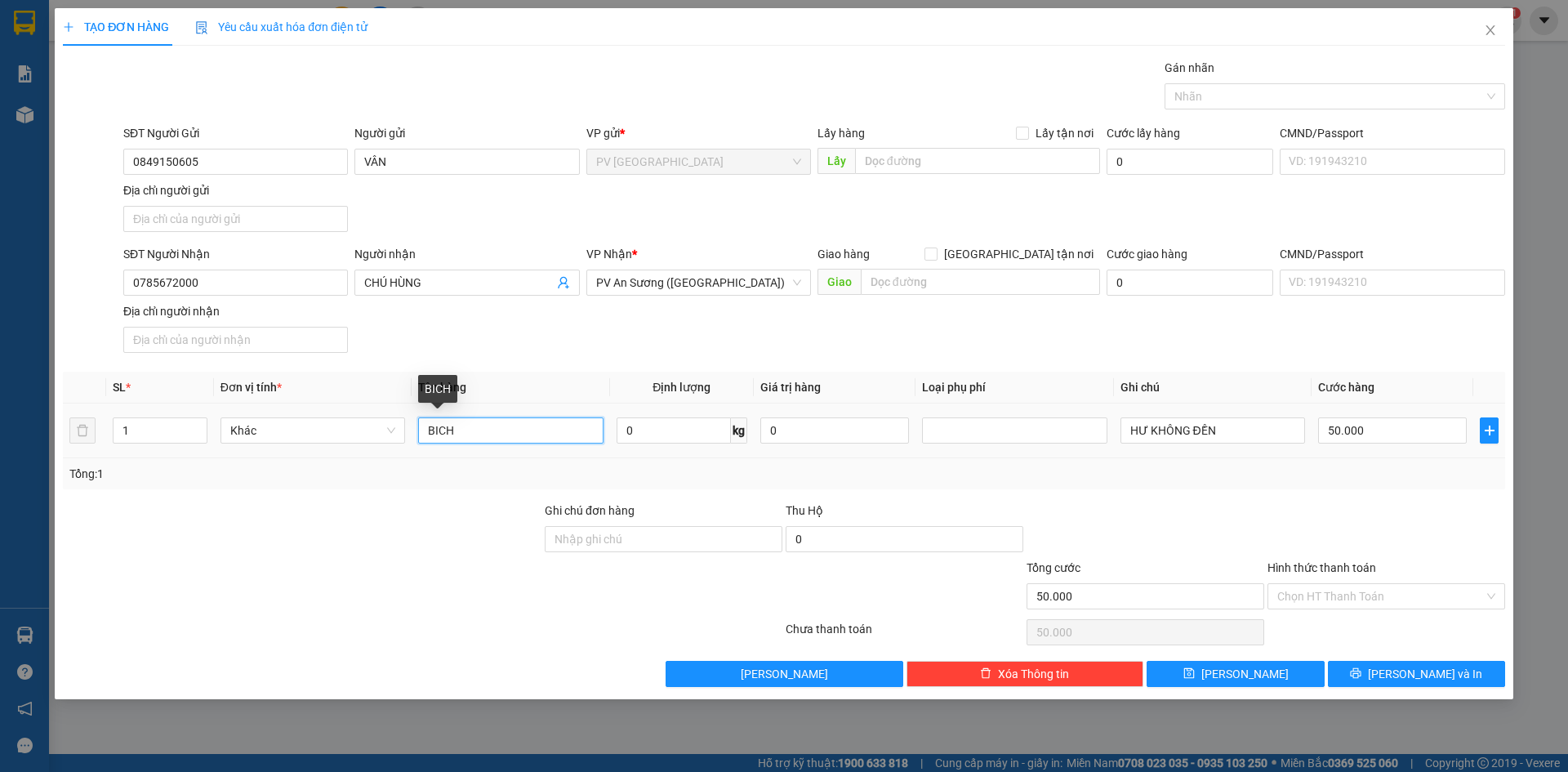
click at [520, 427] on input "BICH" at bounding box center [510, 430] width 184 height 26
click at [1205, 102] on div at bounding box center [1327, 96] width 316 height 20
type input "BỊCH THỰC PHẨM"
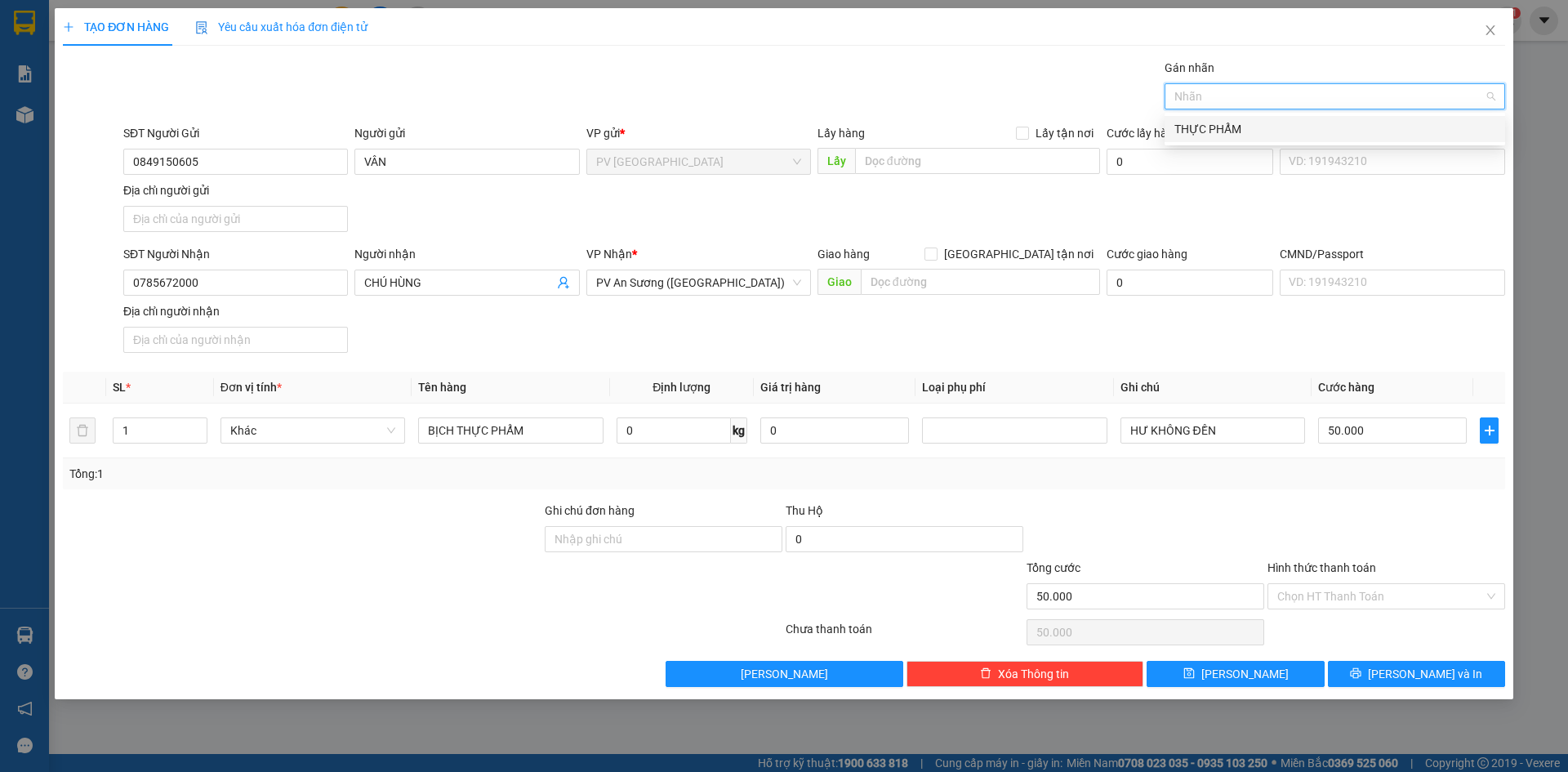
click at [1207, 130] on div "THỰC PHẨM" at bounding box center [1335, 129] width 321 height 18
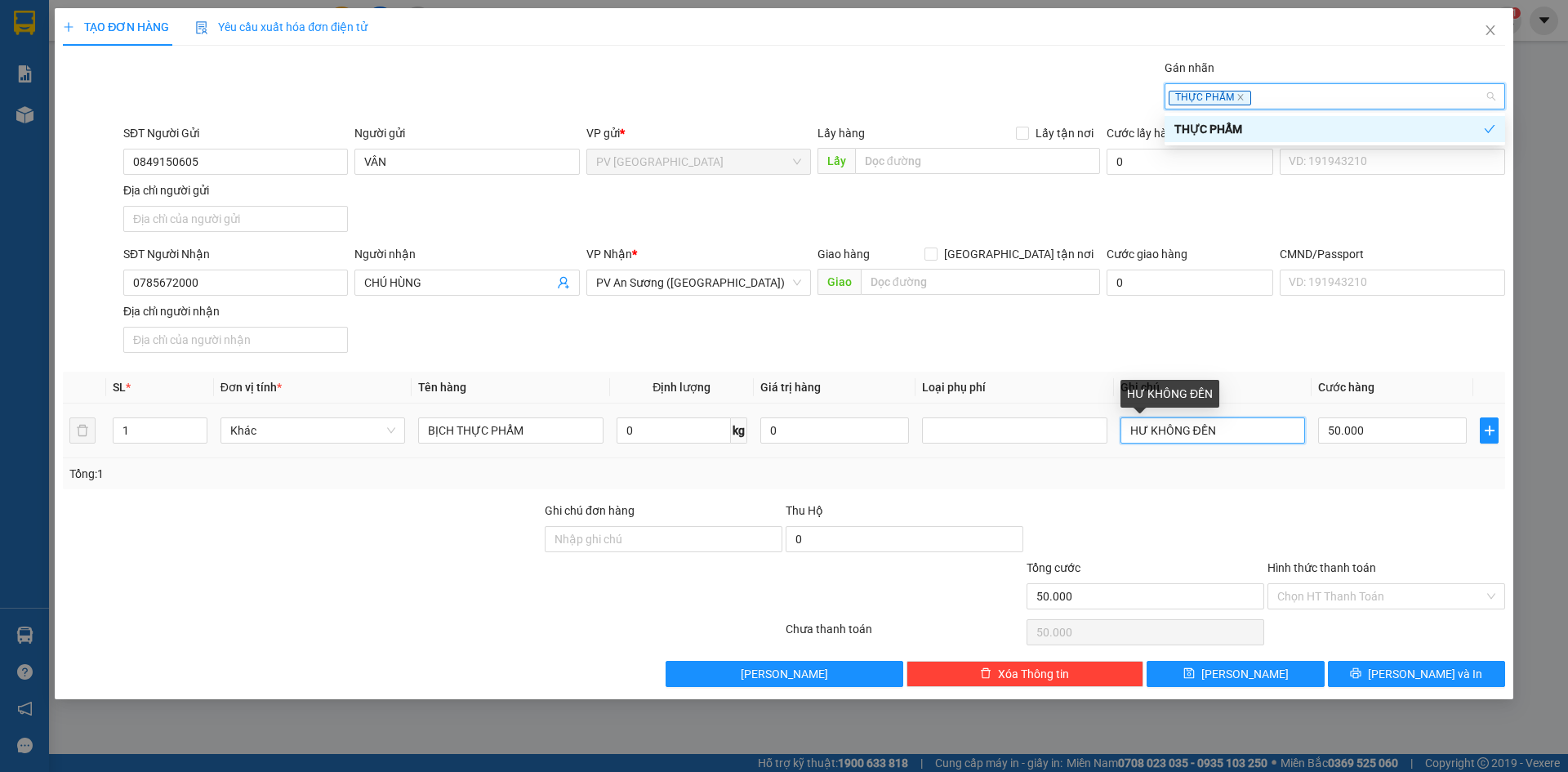
click at [1241, 440] on input "HƯ KHÔNG ĐỀN" at bounding box center [1212, 430] width 184 height 26
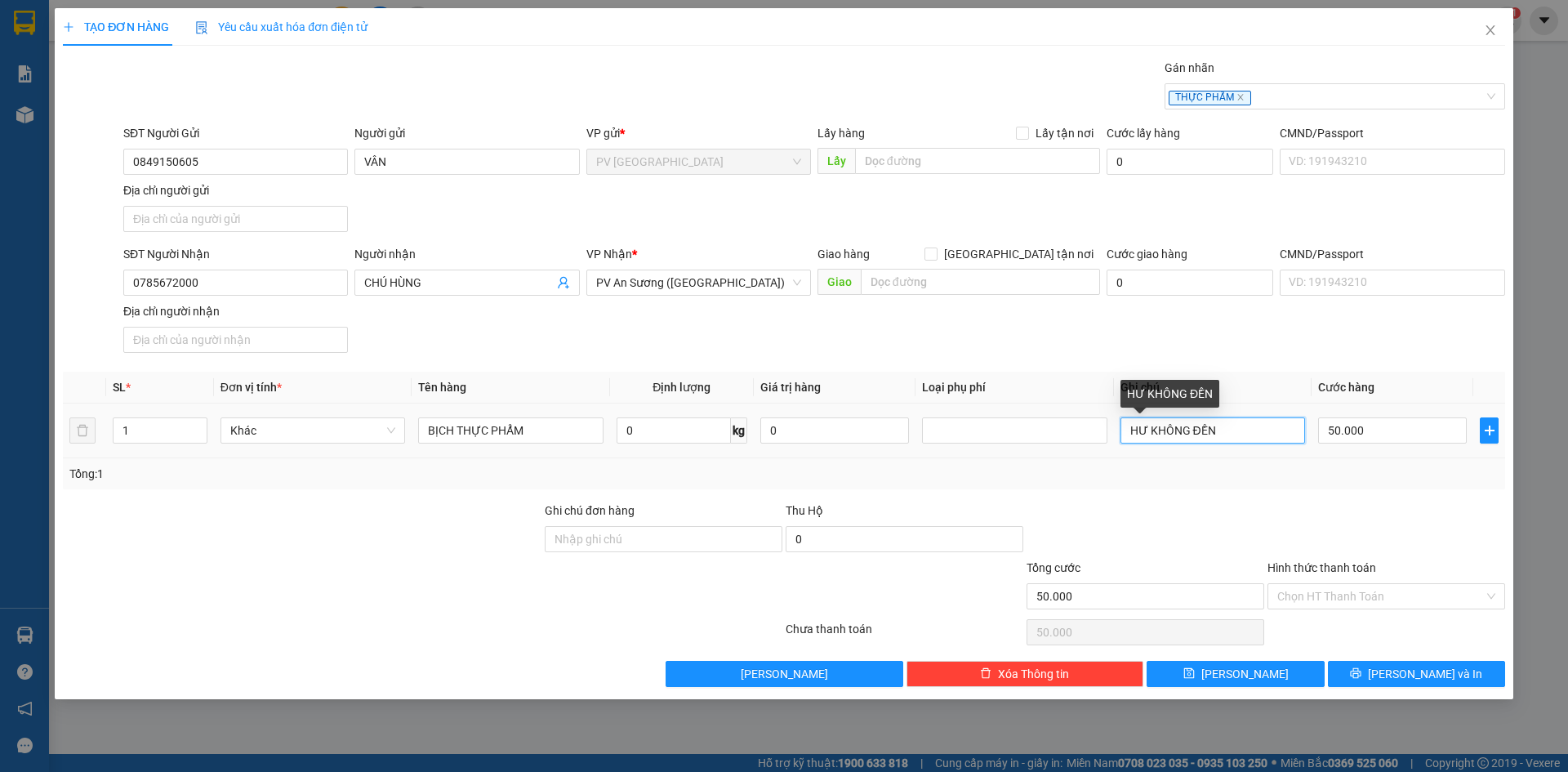
click at [1241, 440] on input "HƯ KHÔNG ĐỀN" at bounding box center [1212, 430] width 184 height 26
click at [1240, 440] on input "HƯ KHÔNG ĐỀN" at bounding box center [1212, 430] width 184 height 26
type input "KHÔNG BAO HƯ HỎNG"
click at [1379, 434] on input "50.000" at bounding box center [1392, 430] width 149 height 26
type input "3"
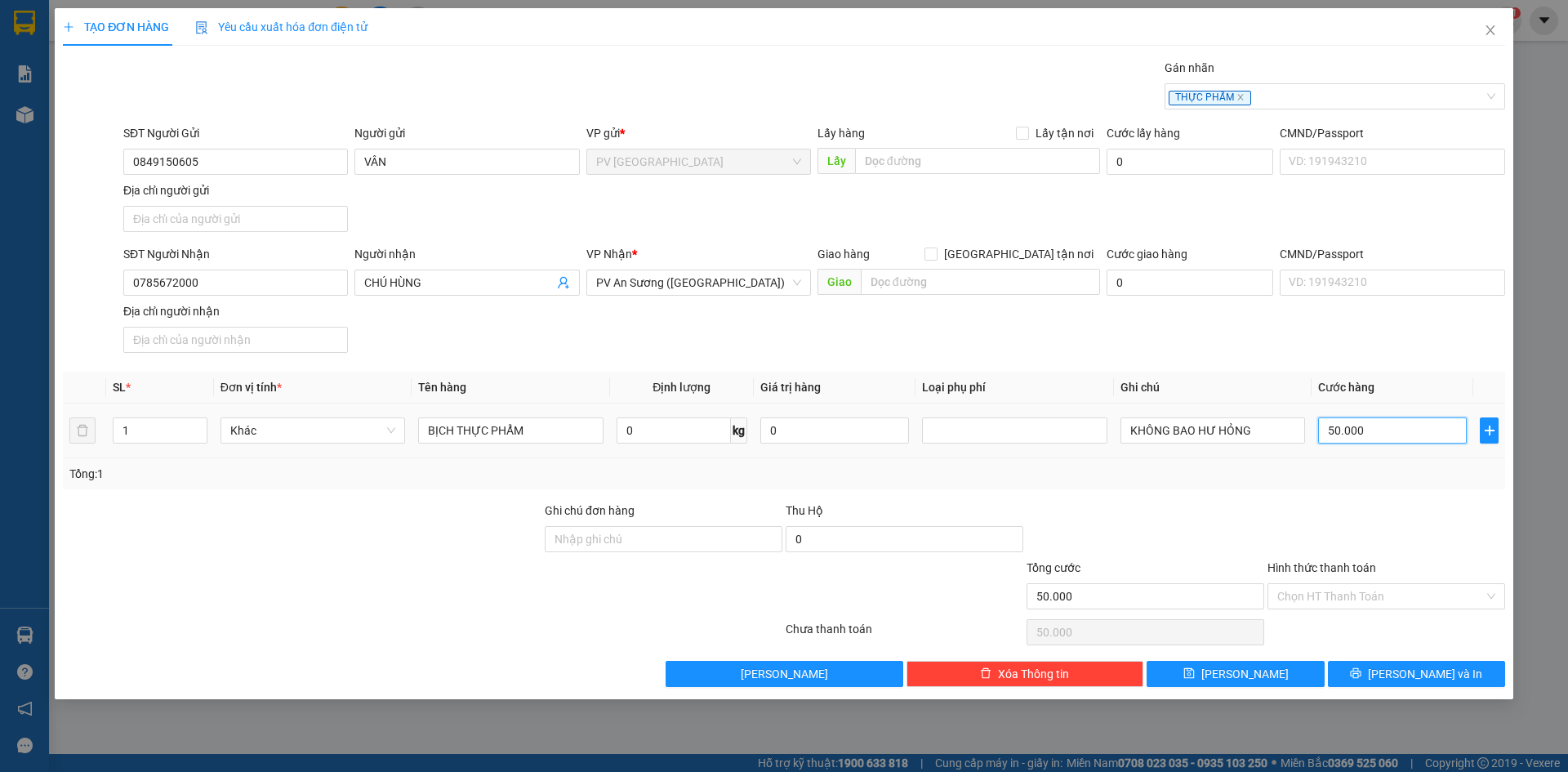
type input "3"
type input "30"
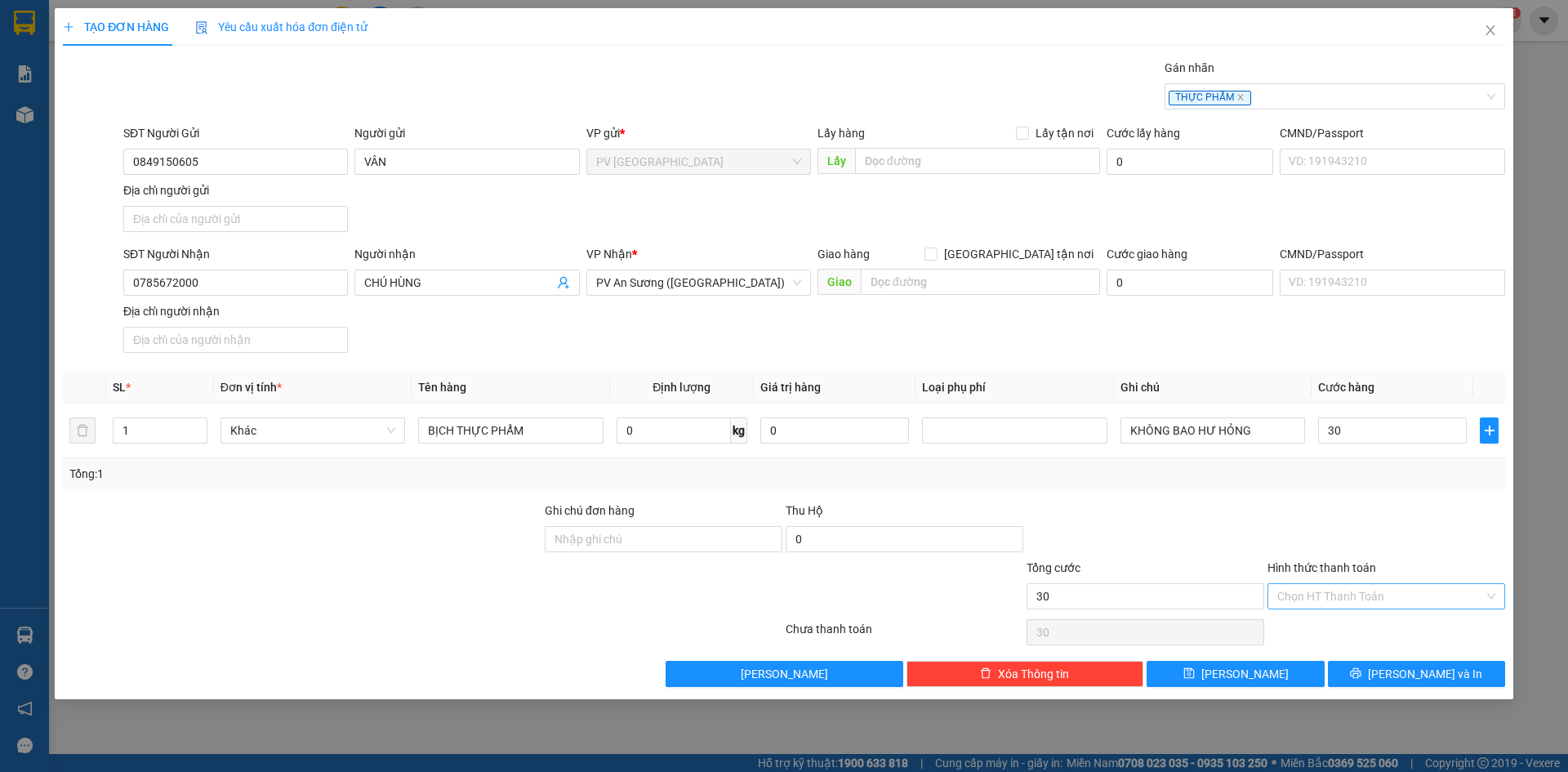
type input "30.000"
click at [1390, 599] on input "Hình thức thanh toán" at bounding box center [1381, 596] width 207 height 24
click at [1375, 622] on div "Tại văn phòng" at bounding box center [1386, 629] width 218 height 18
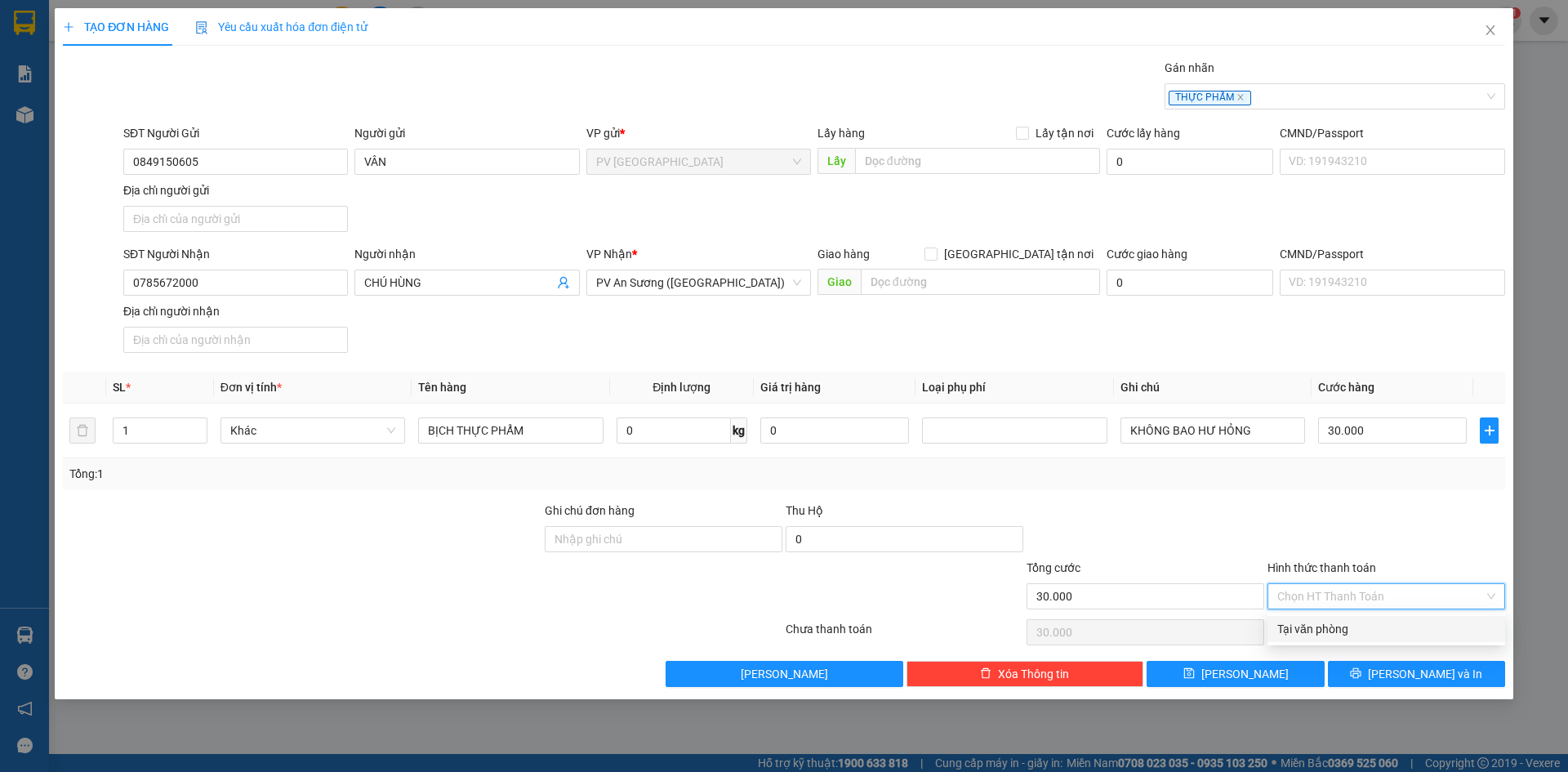
type input "0"
click at [1369, 677] on button "[PERSON_NAME] và In" at bounding box center [1416, 674] width 177 height 26
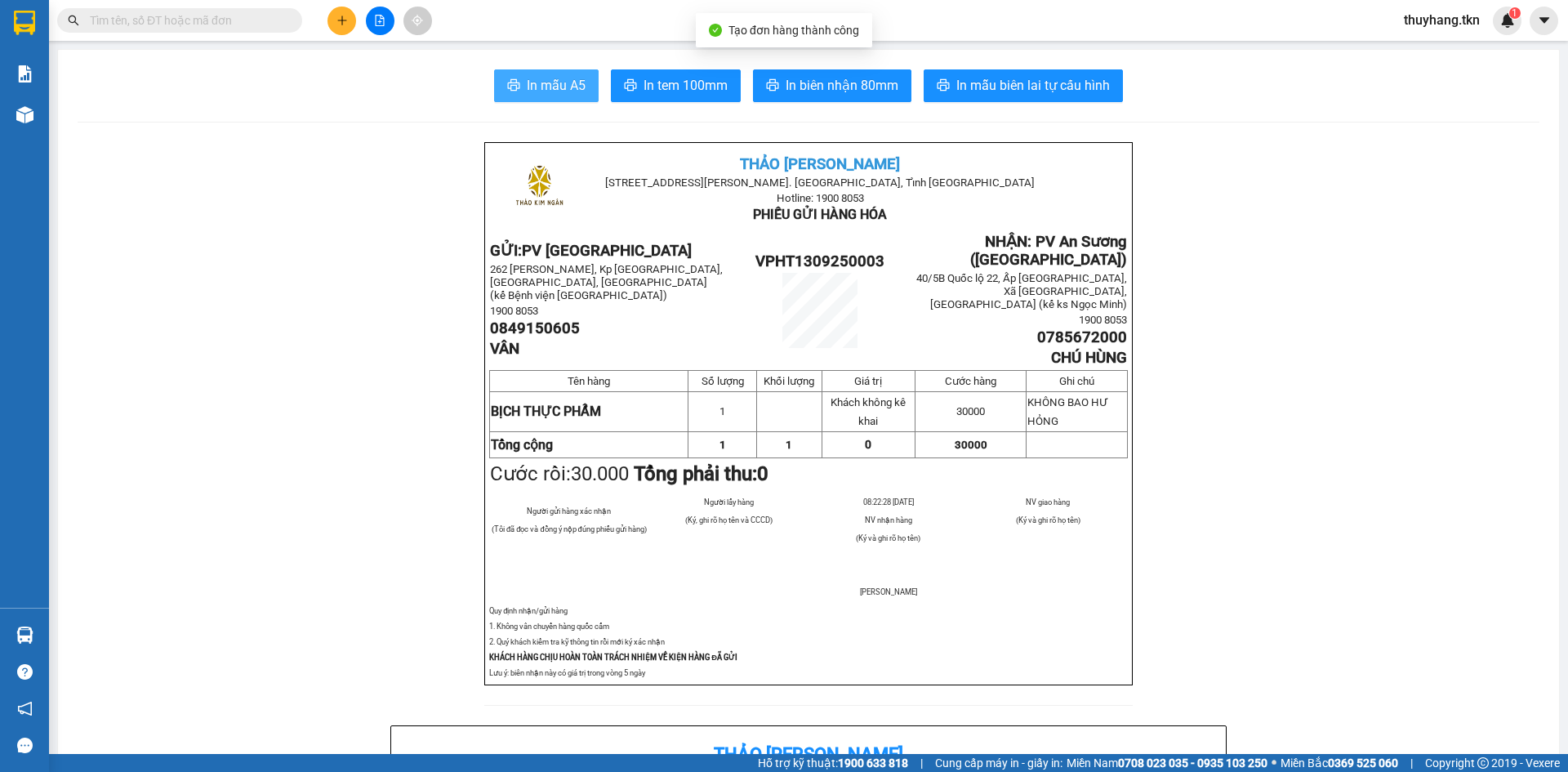
click at [584, 82] on button "In mẫu A5" at bounding box center [546, 86] width 104 height 33
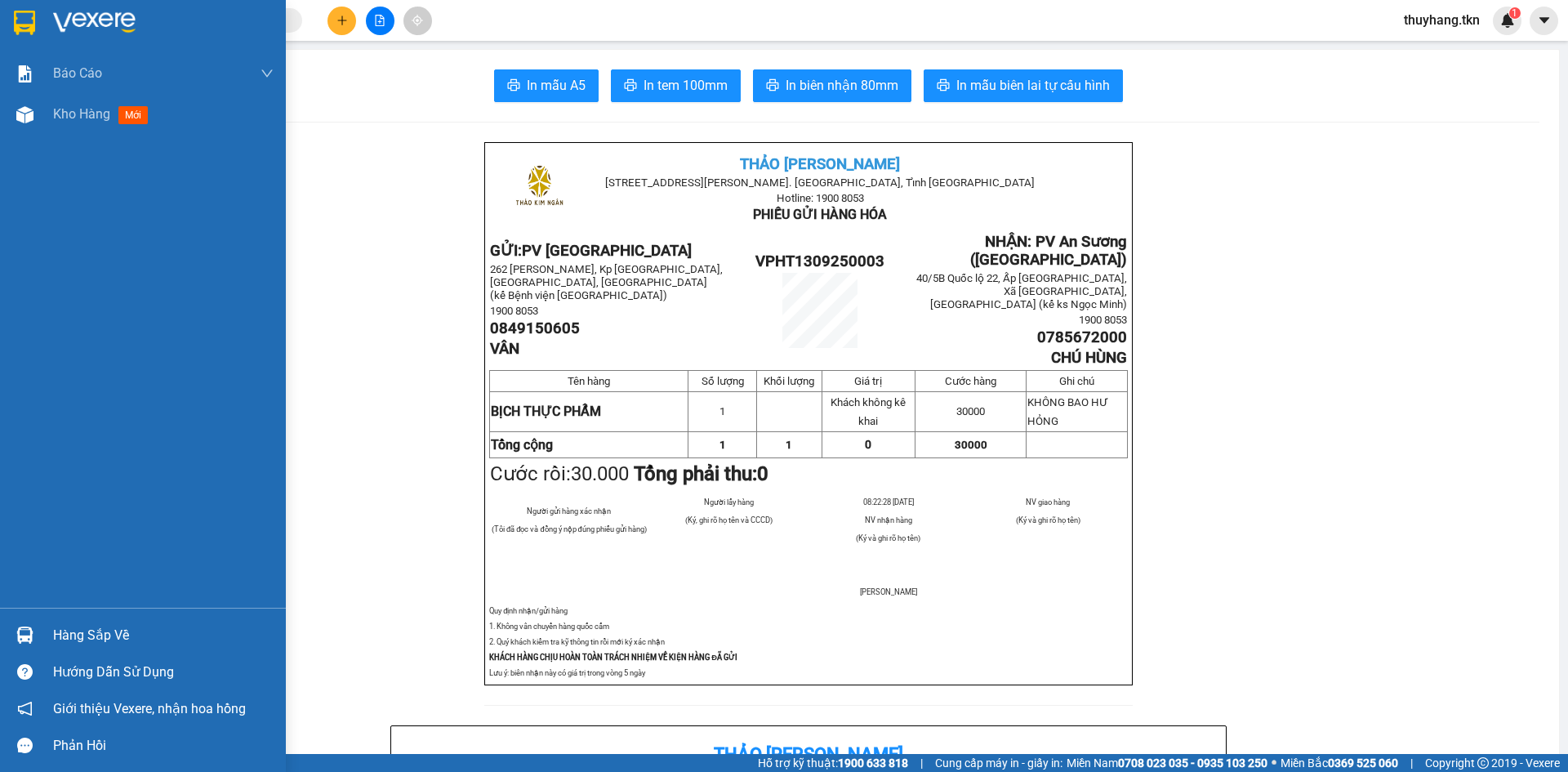
click at [15, 22] on img at bounding box center [24, 23] width 22 height 24
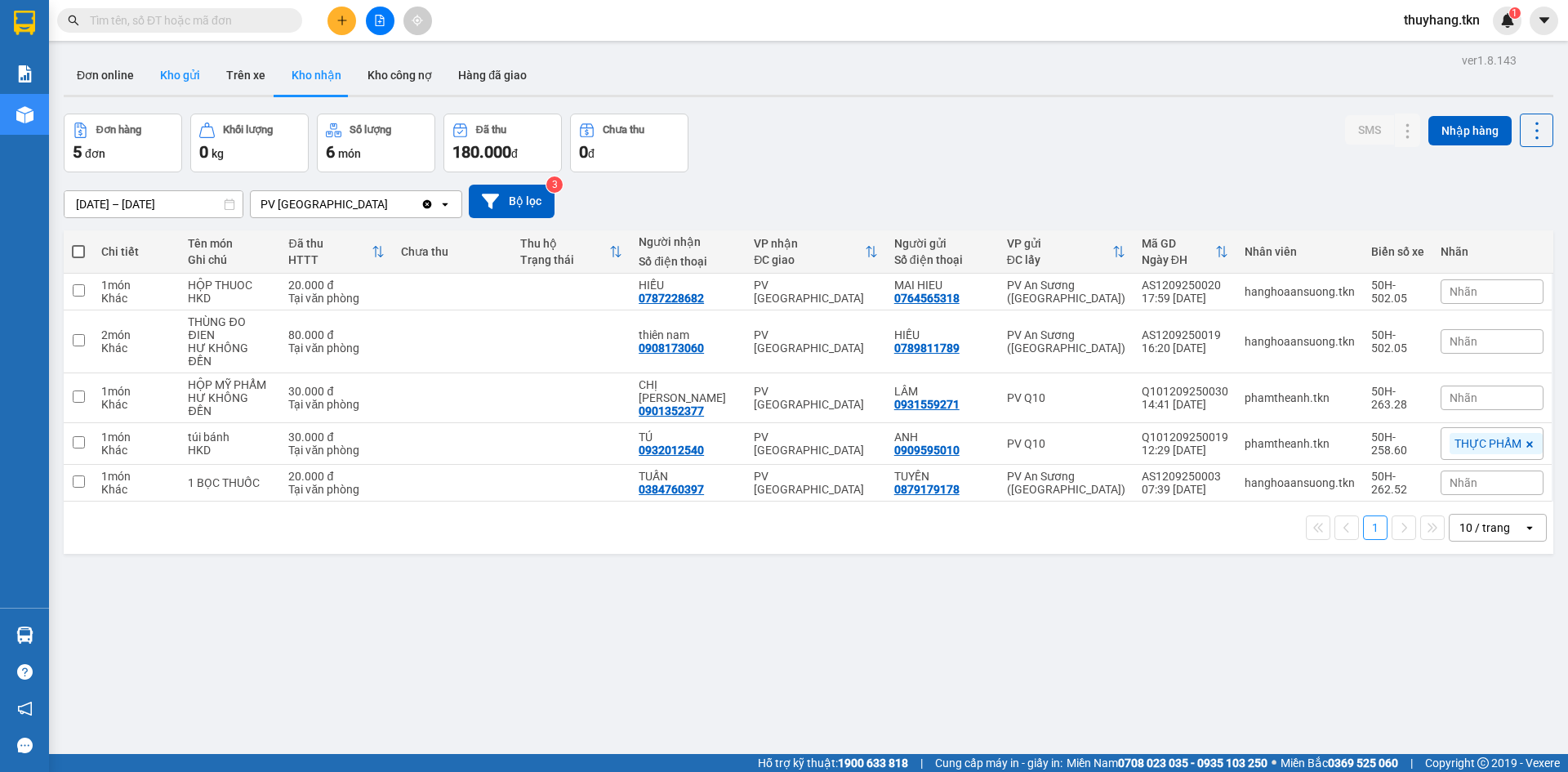
click at [188, 77] on button "Kho gửi" at bounding box center [180, 75] width 66 height 40
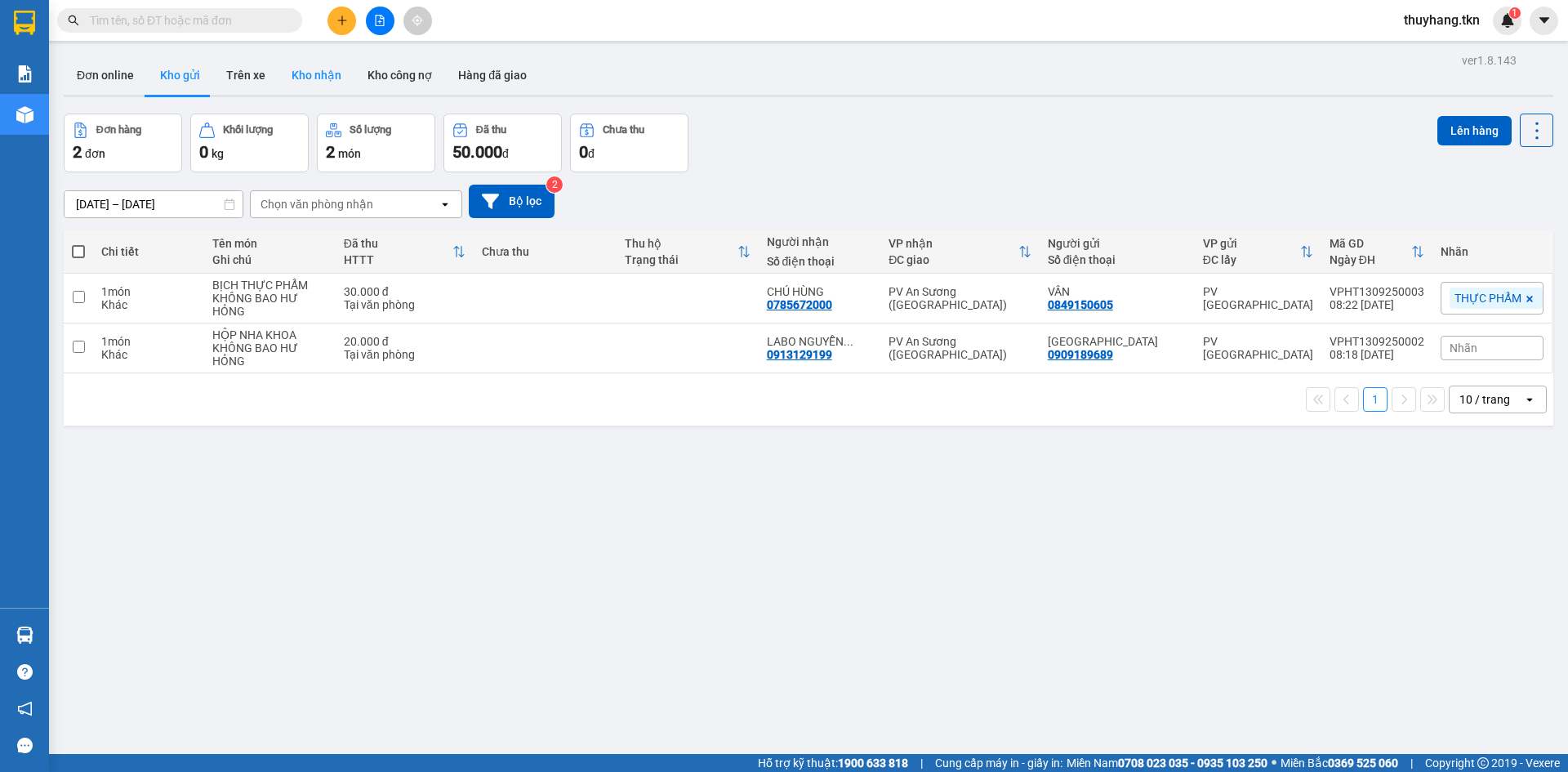
click at [301, 73] on button "Kho nhận" at bounding box center [316, 75] width 76 height 40
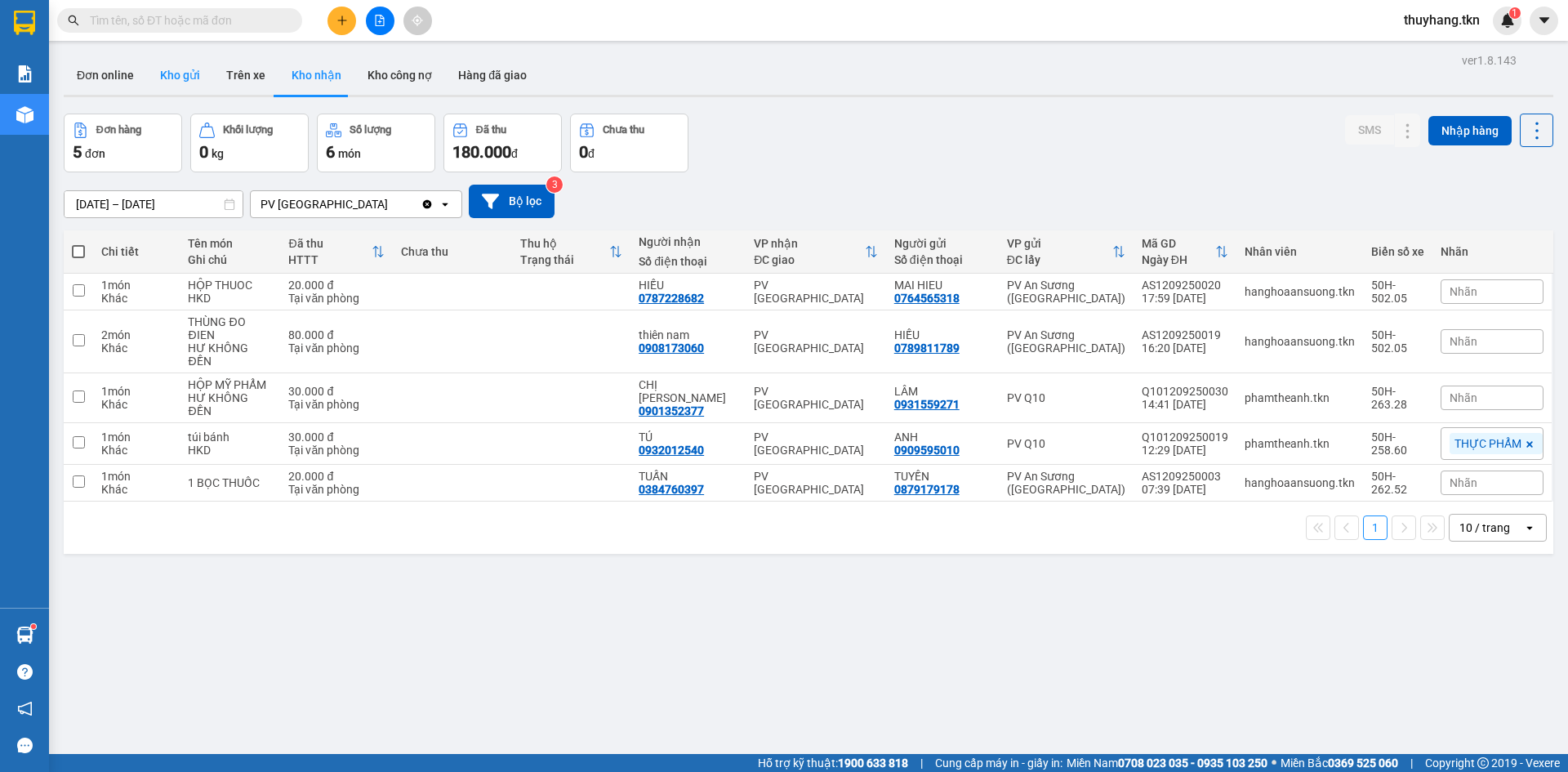
click at [180, 56] on button "Kho gửi" at bounding box center [180, 75] width 66 height 40
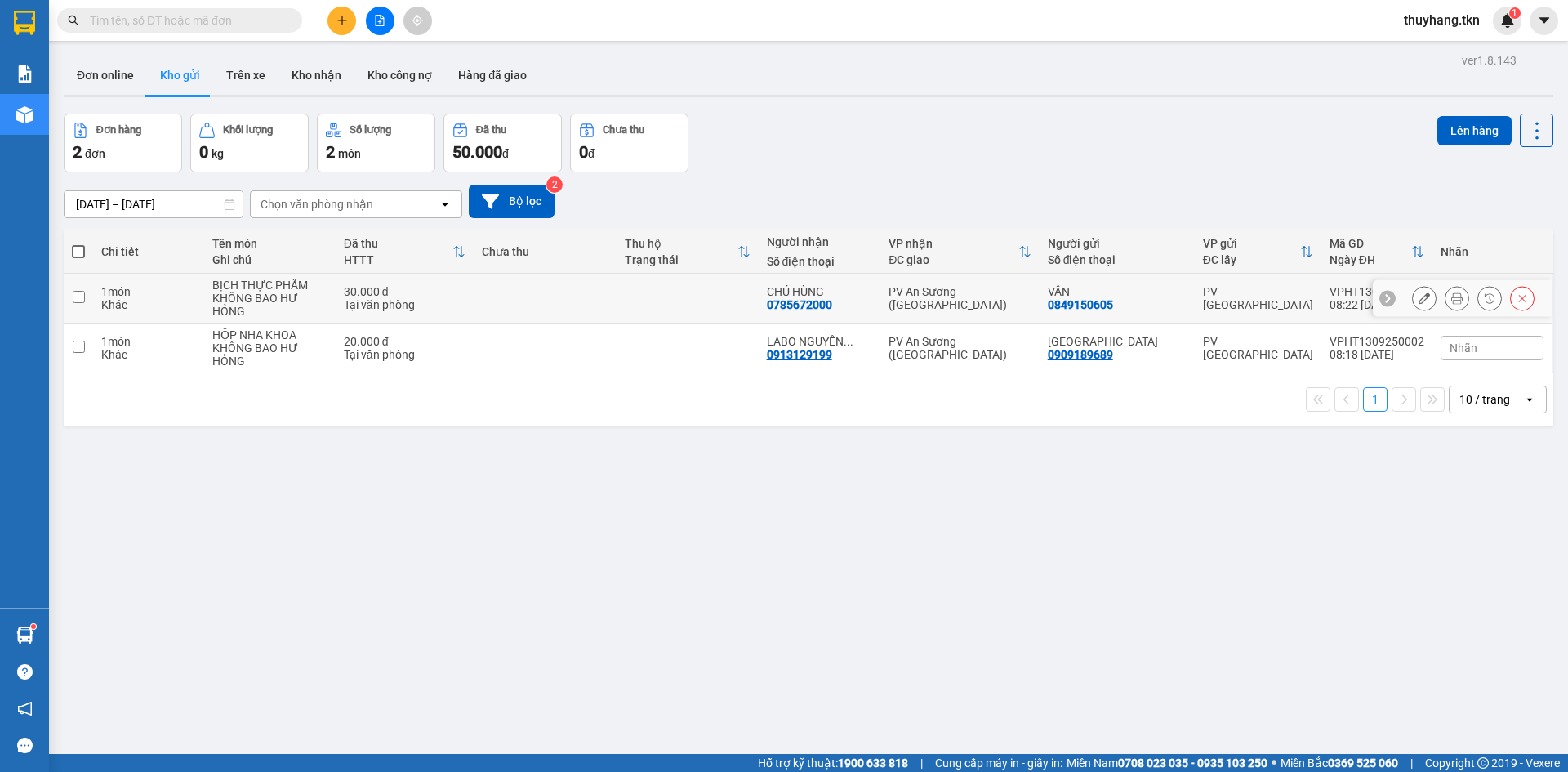
click at [598, 299] on td at bounding box center [544, 298] width 142 height 50
checkbox input "true"
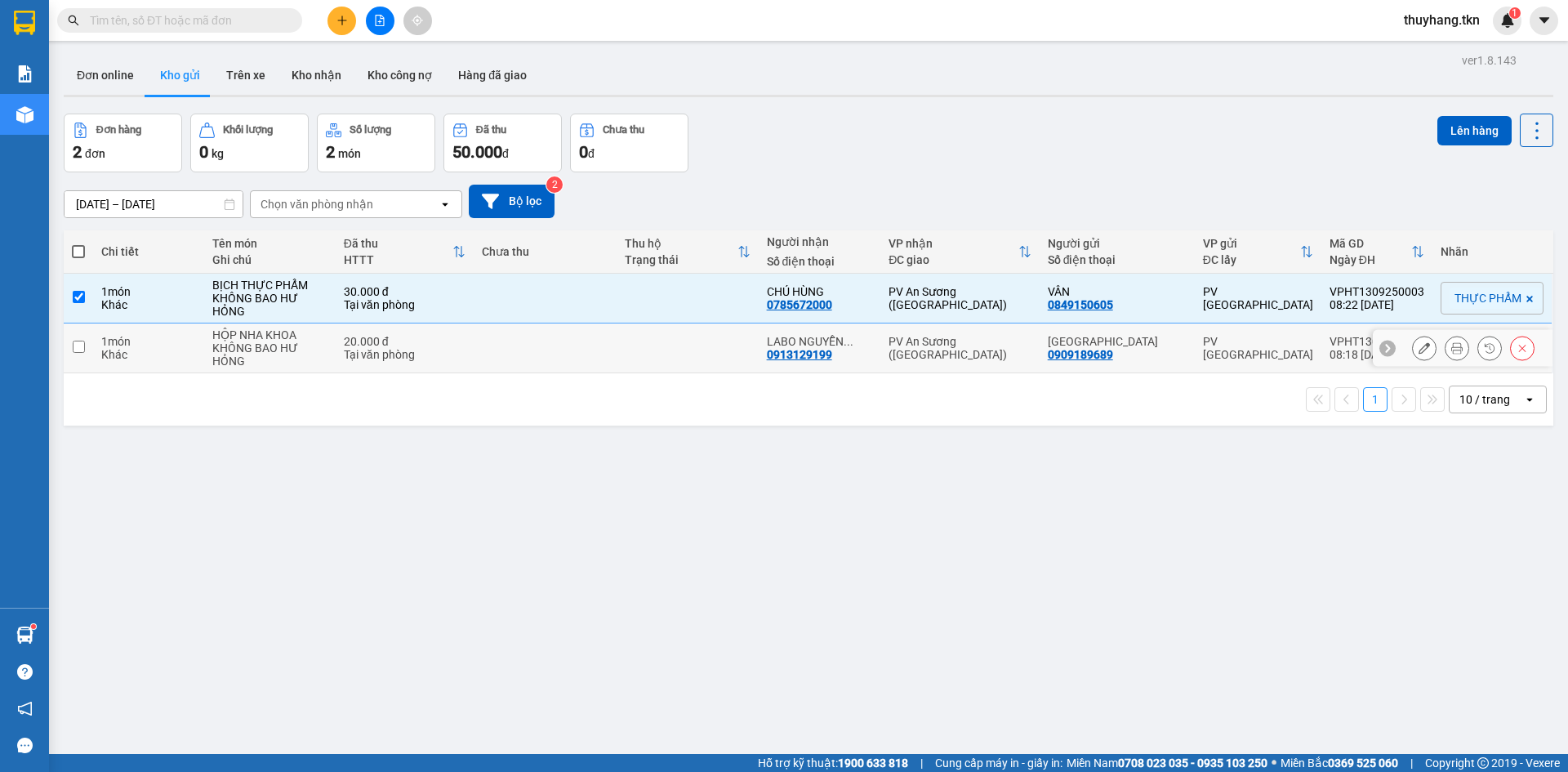
click at [616, 354] on td at bounding box center [544, 348] width 142 height 50
checkbox input "true"
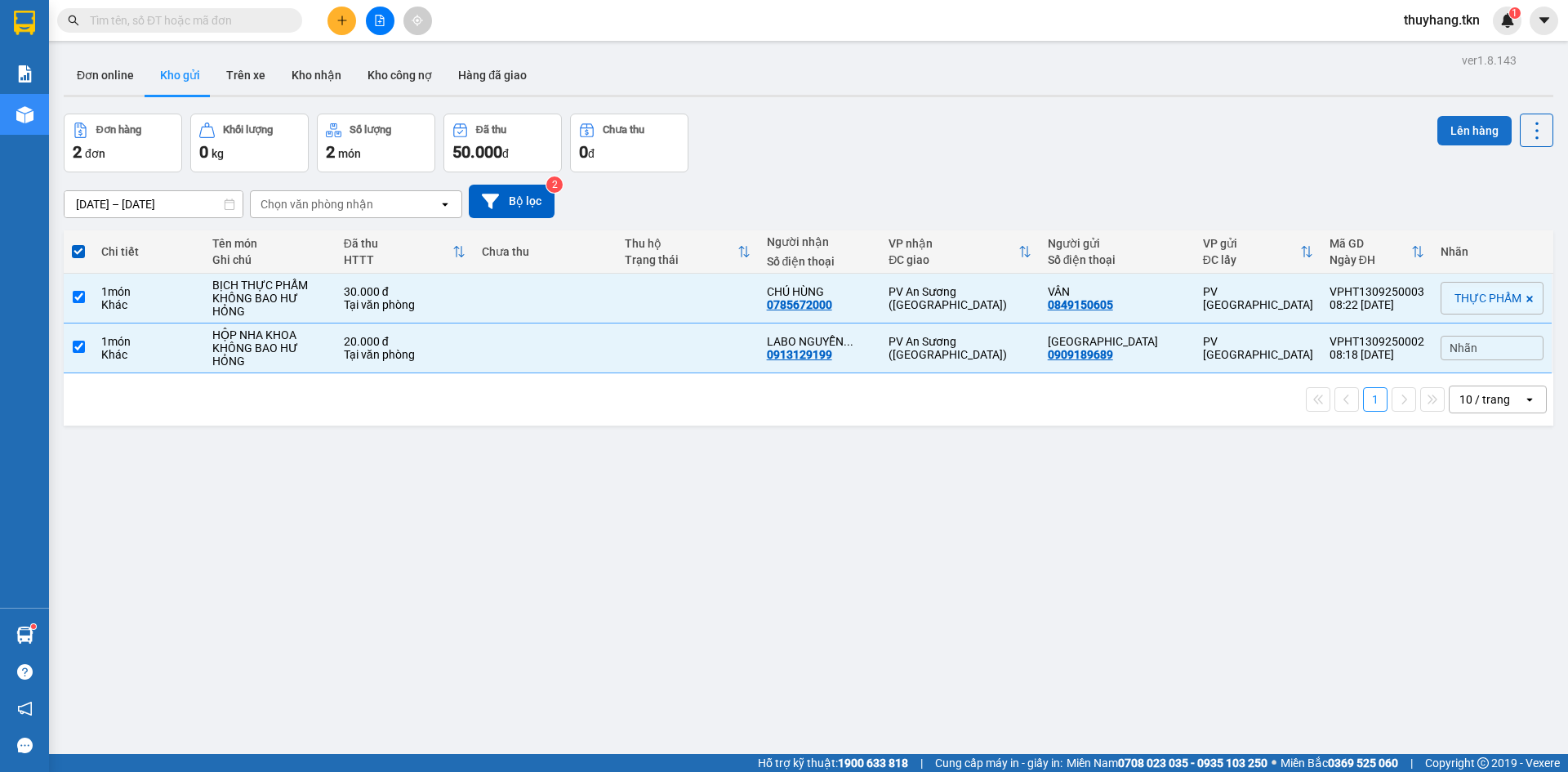
click at [1484, 129] on button "Lên hàng" at bounding box center [1474, 130] width 74 height 29
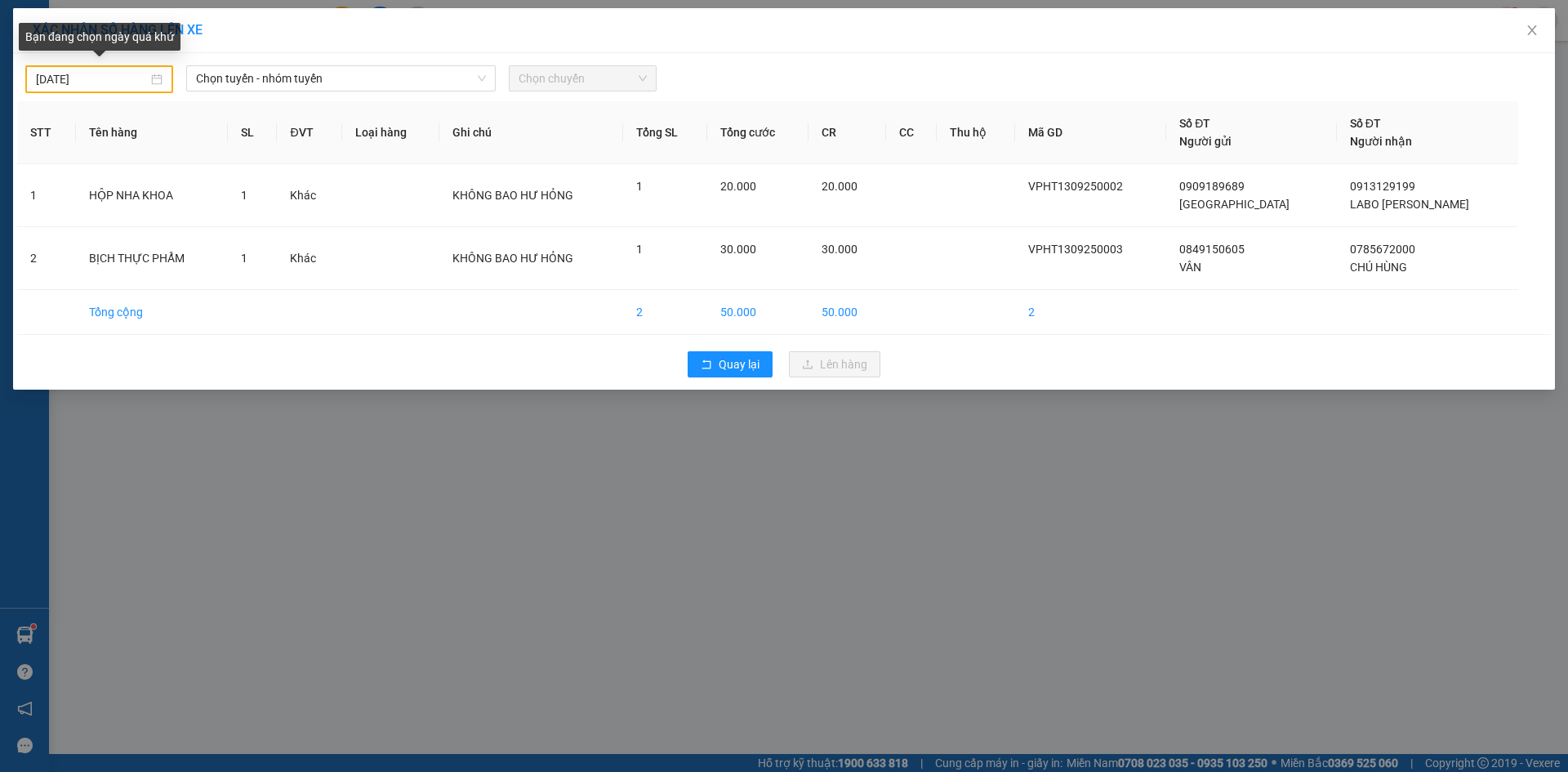
click at [152, 81] on div "[DATE]" at bounding box center [99, 79] width 126 height 18
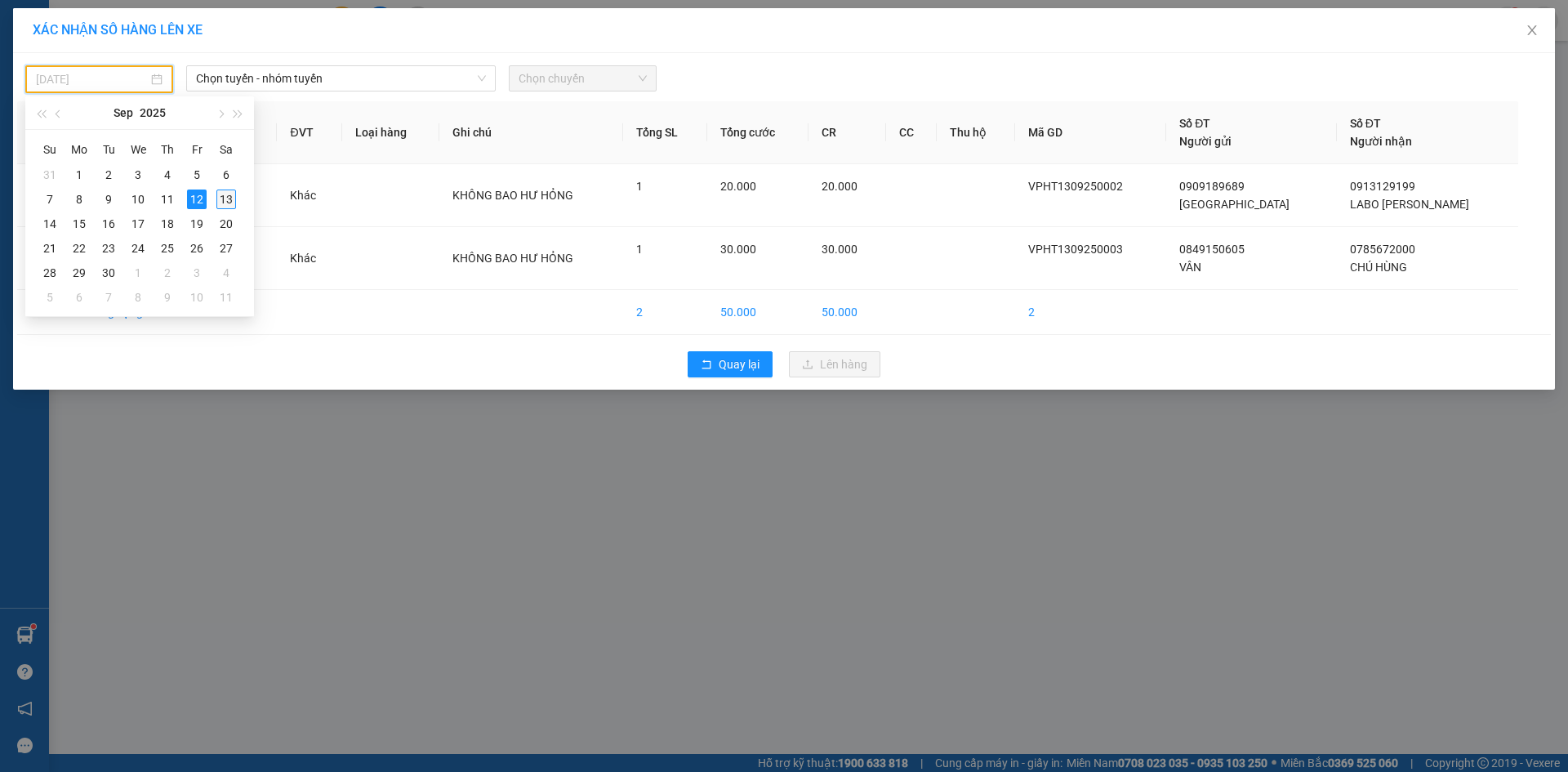
click at [219, 195] on div "13" at bounding box center [226, 199] width 20 height 20
type input "[DATE]"
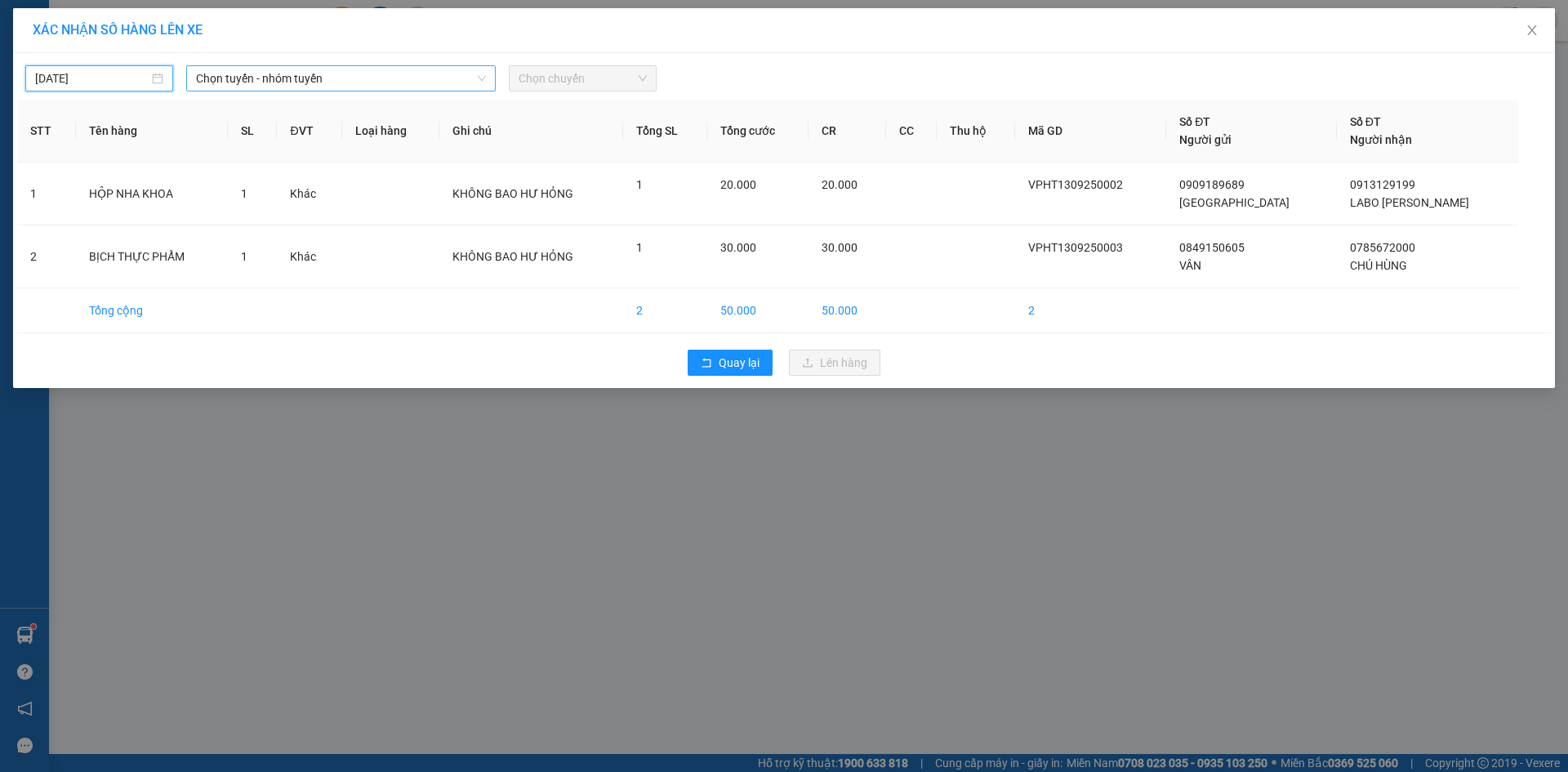
click at [279, 79] on span "Chọn tuyến - nhóm tuyến" at bounding box center [341, 78] width 290 height 24
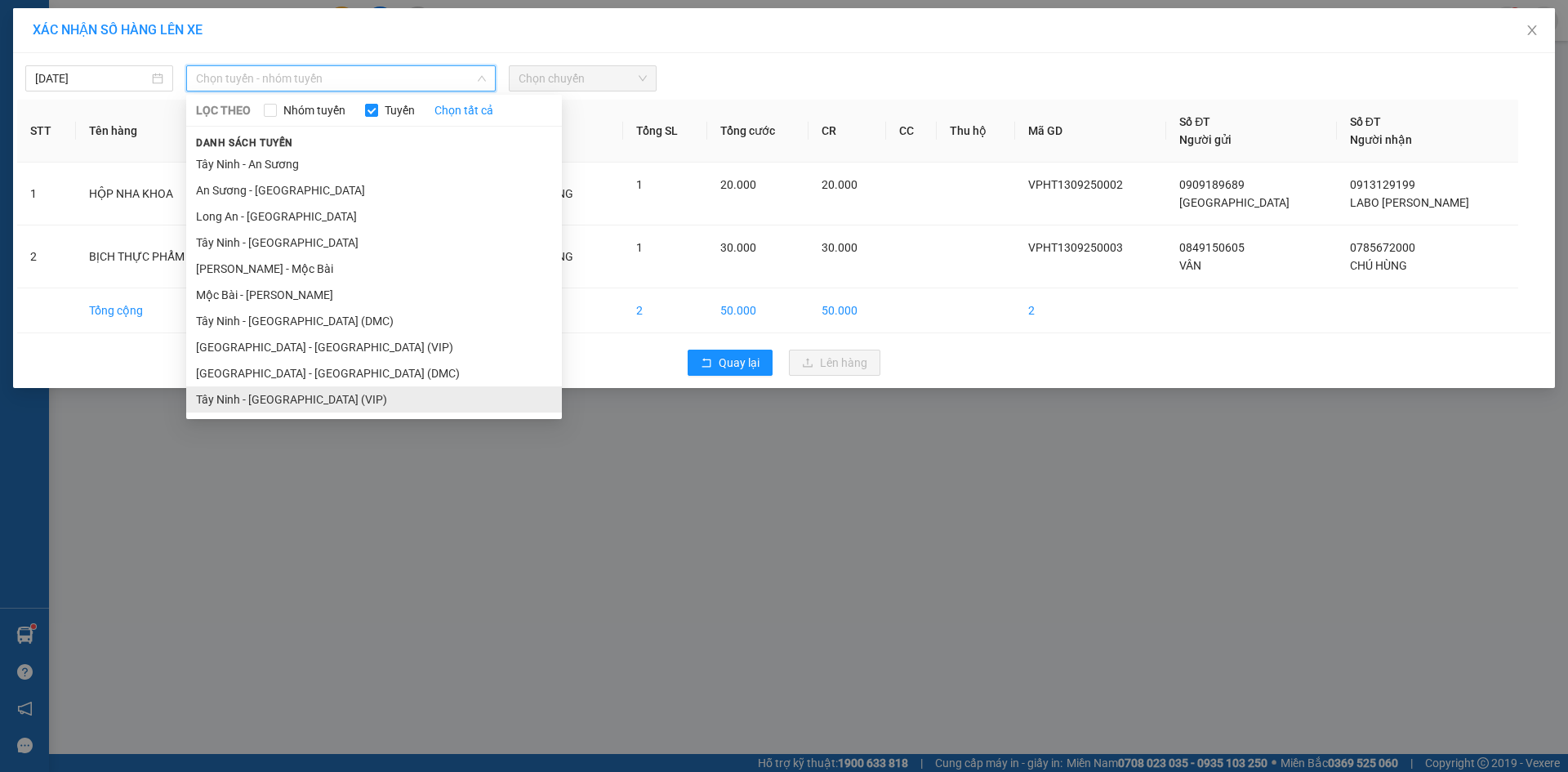
click at [303, 394] on li "Tây Ninh - [GEOGRAPHIC_DATA] (VIP)" at bounding box center [374, 399] width 376 height 26
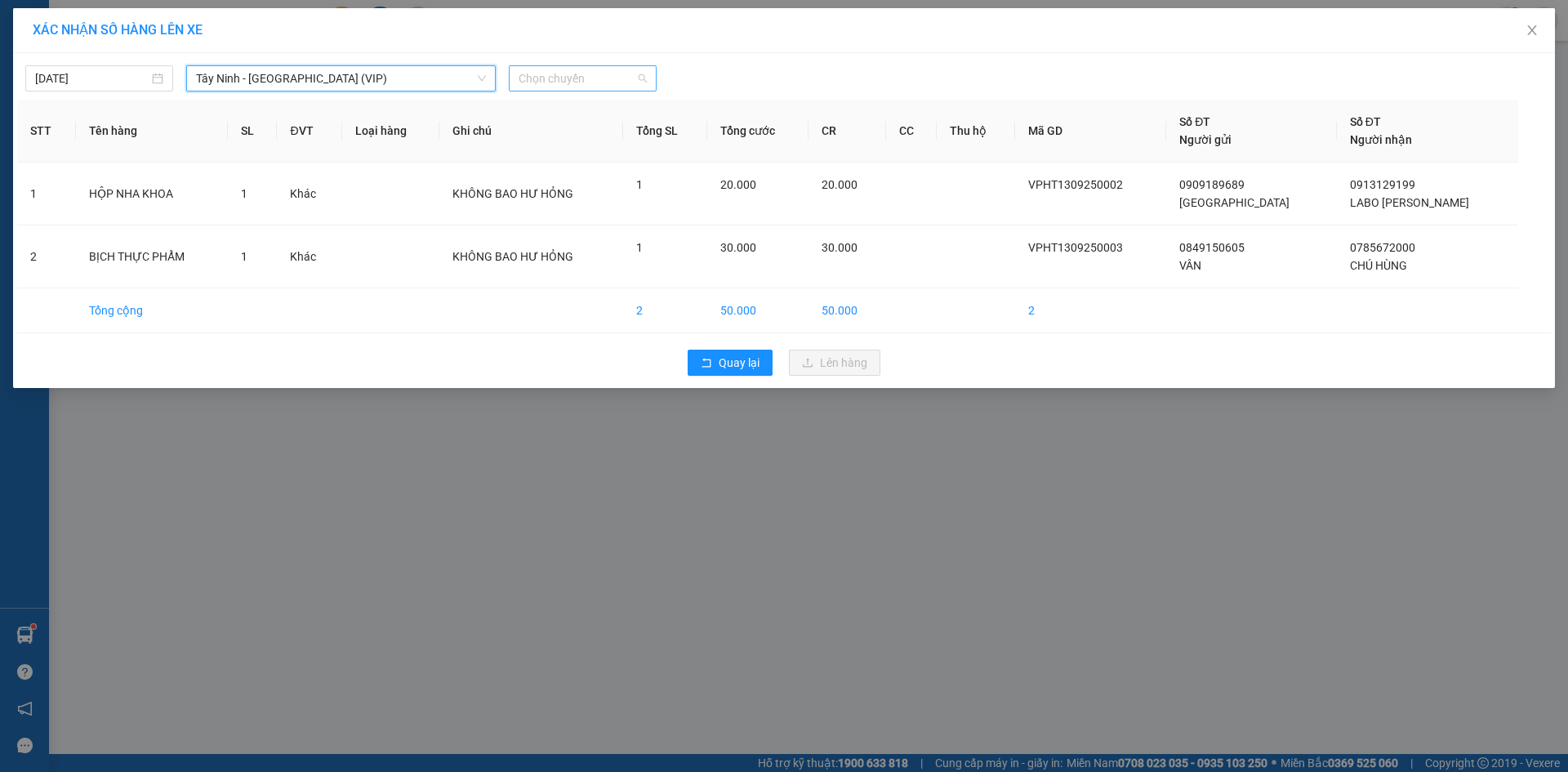
click at [543, 84] on span "Chọn chuyến" at bounding box center [583, 78] width 128 height 24
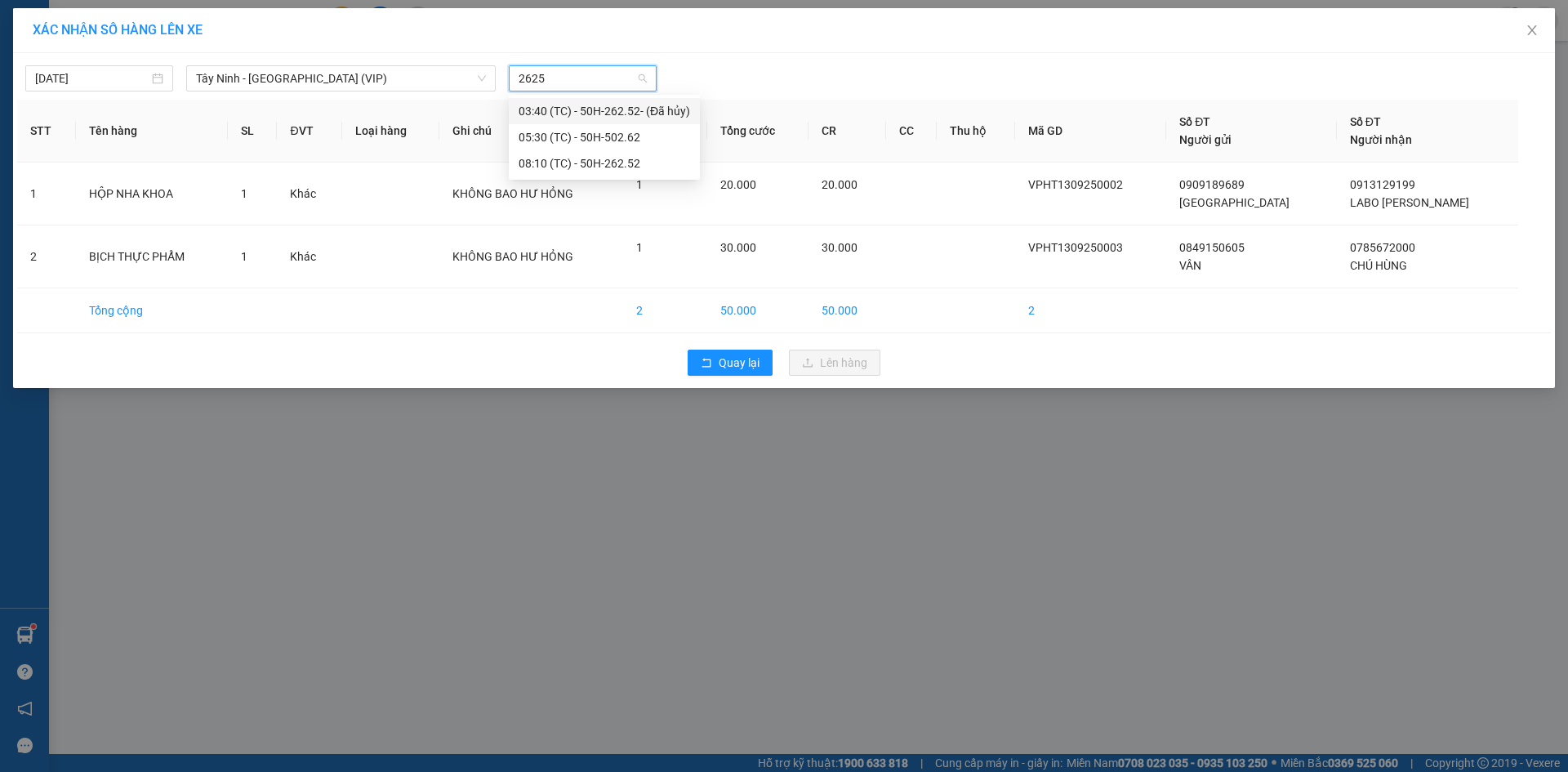
type input "26252"
click at [533, 144] on div "08:10 (TC) - 50H-262.52" at bounding box center [604, 137] width 171 height 18
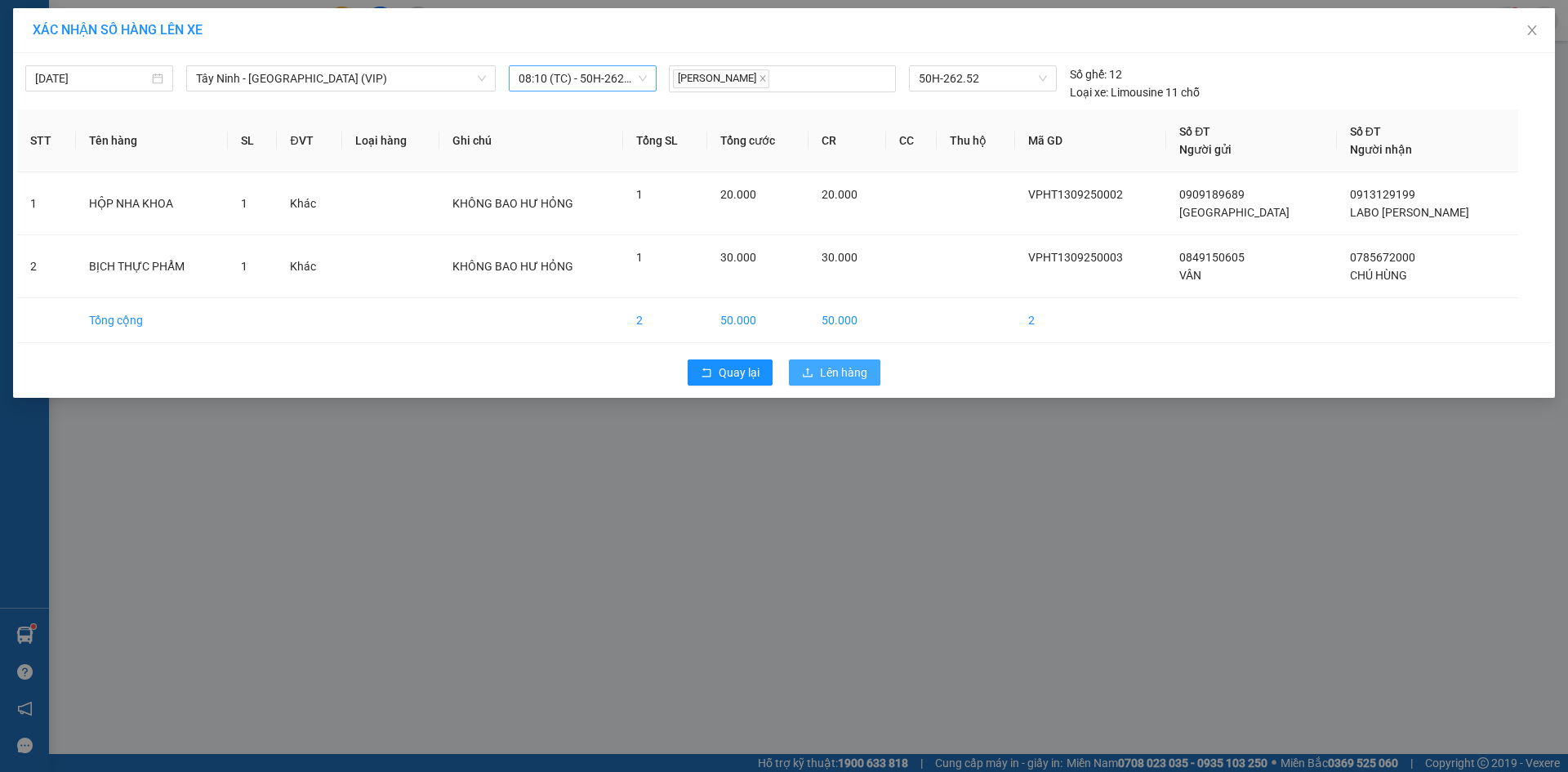
click at [825, 371] on span "Lên hàng" at bounding box center [843, 372] width 47 height 18
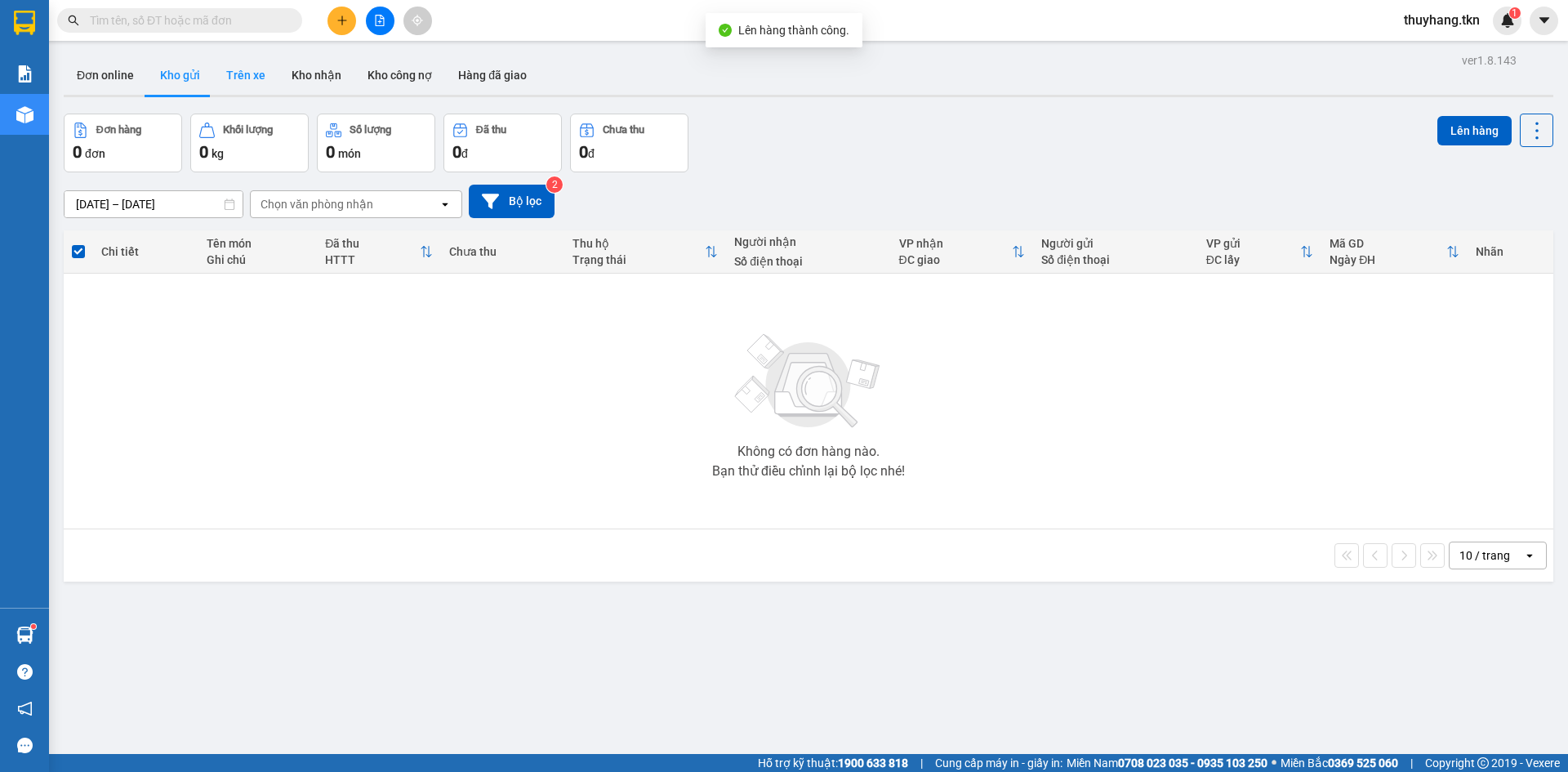
click at [234, 68] on button "Trên xe" at bounding box center [245, 75] width 65 height 40
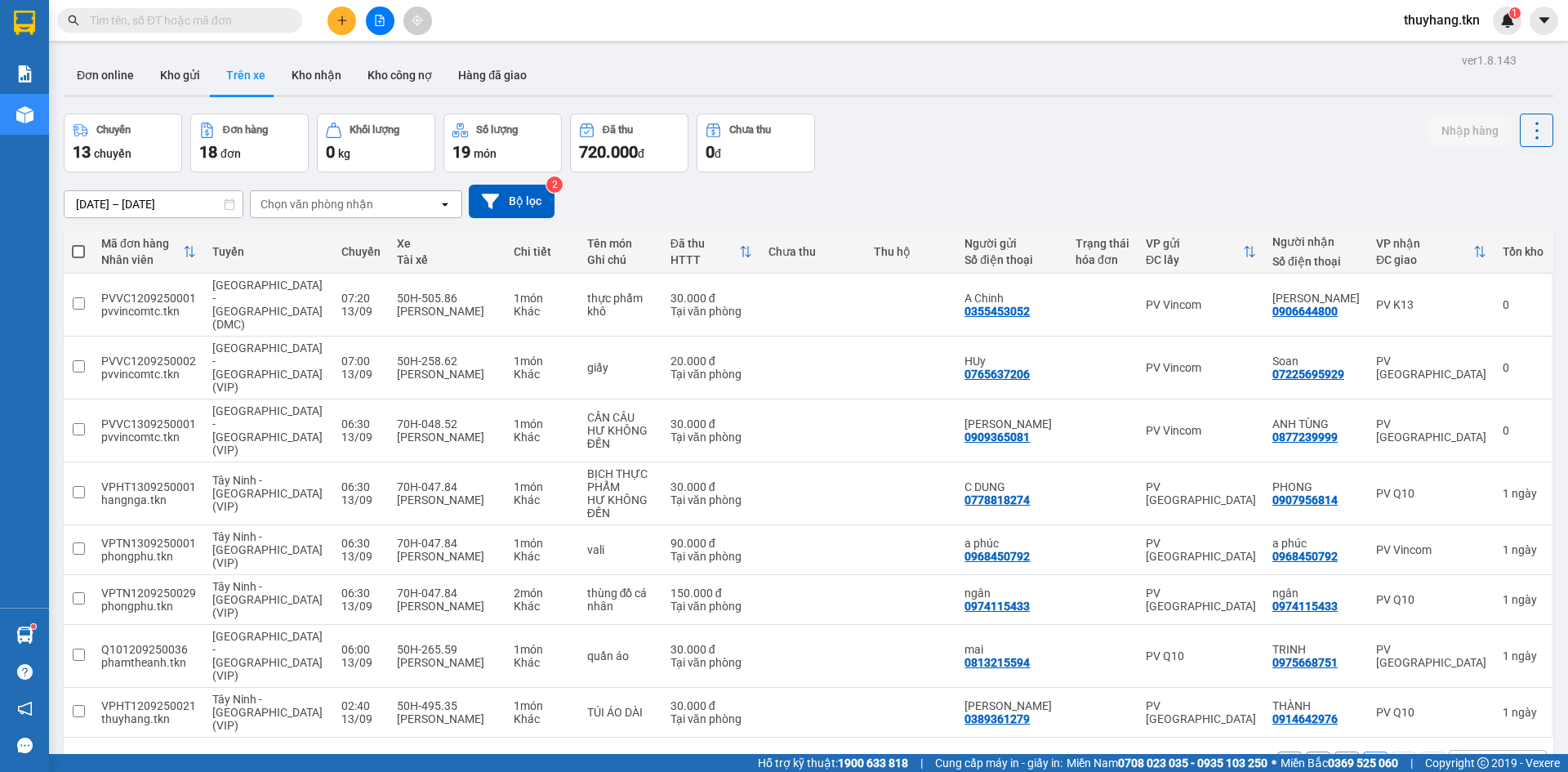
click at [1335, 751] on button "1" at bounding box center [1347, 764] width 24 height 24
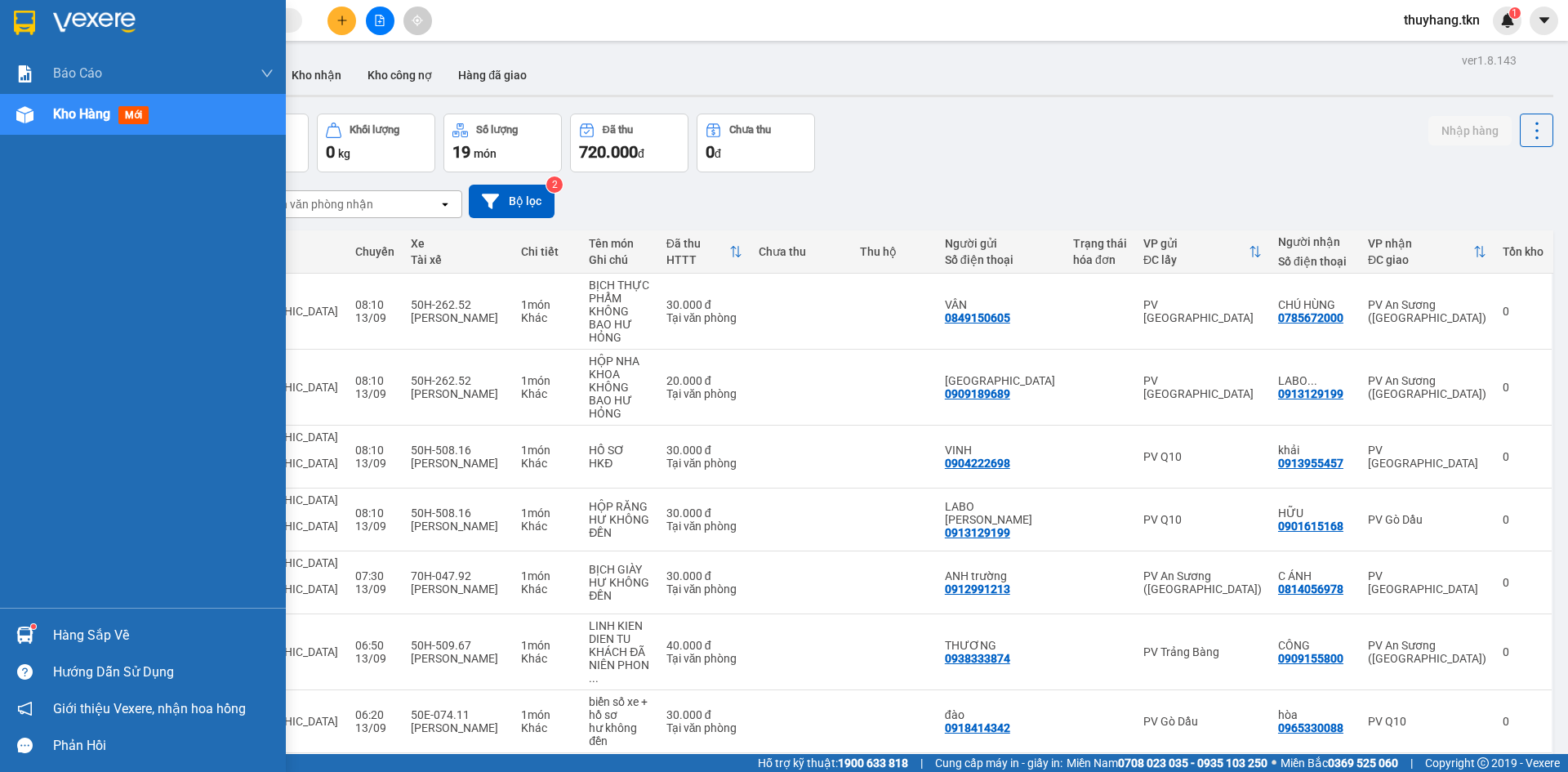
click at [58, 647] on div "Hàng sắp về" at bounding box center [163, 635] width 220 height 24
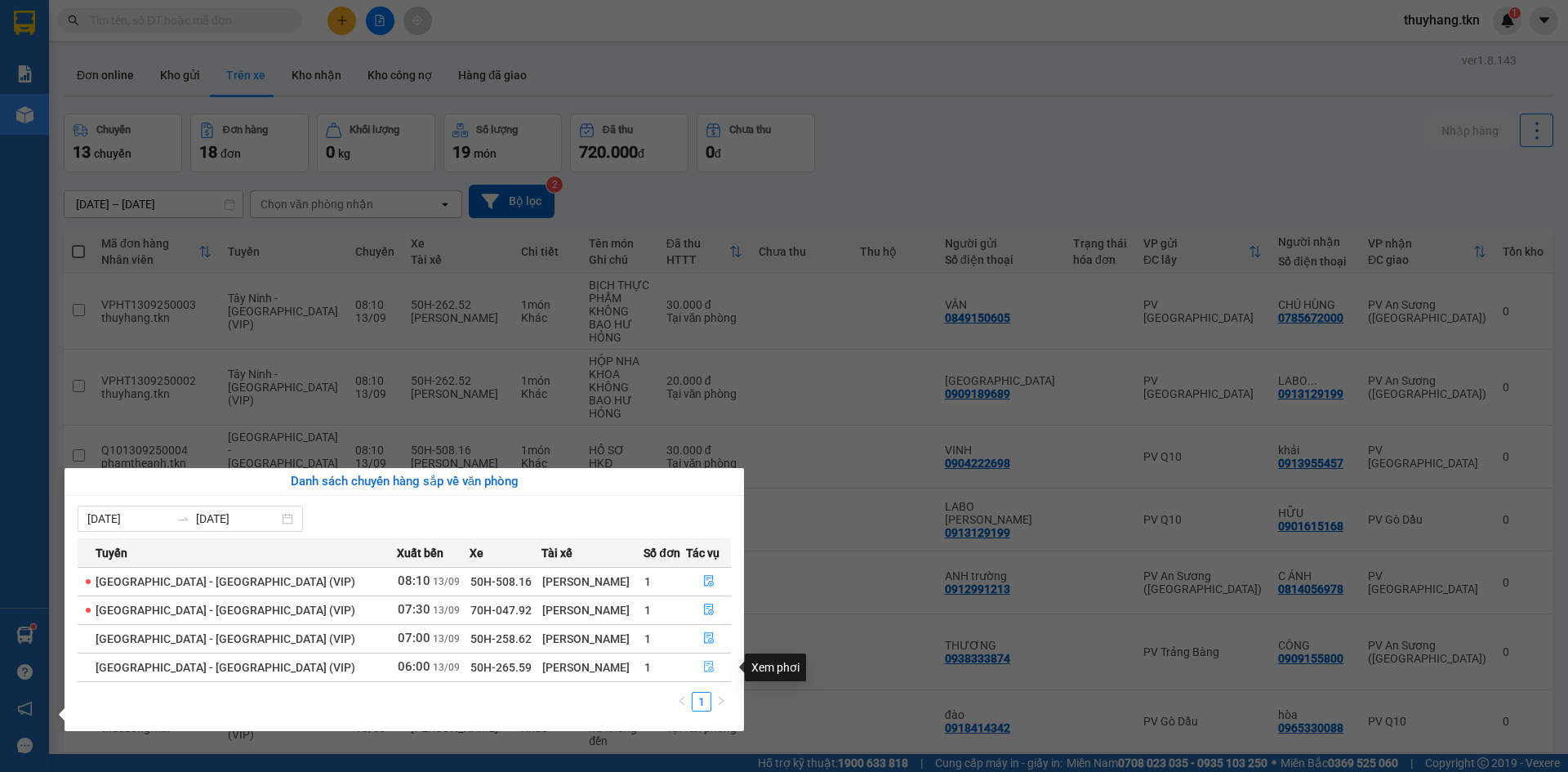
click at [704, 666] on icon "file-done" at bounding box center [709, 667] width 9 height 11
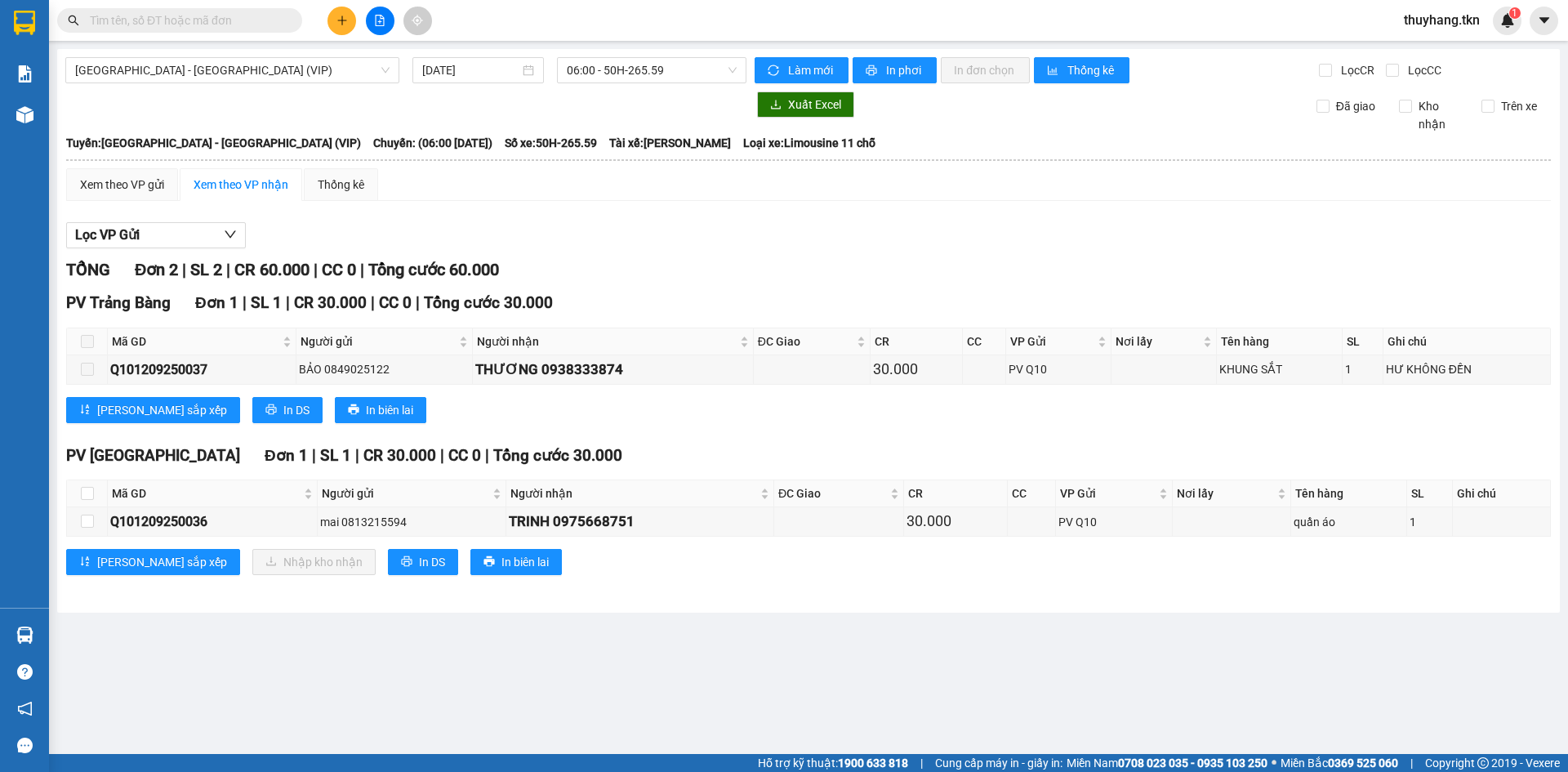
click at [87, 480] on th at bounding box center [87, 493] width 40 height 27
click at [90, 495] on input "checkbox" at bounding box center [88, 493] width 13 height 13
checkbox input "true"
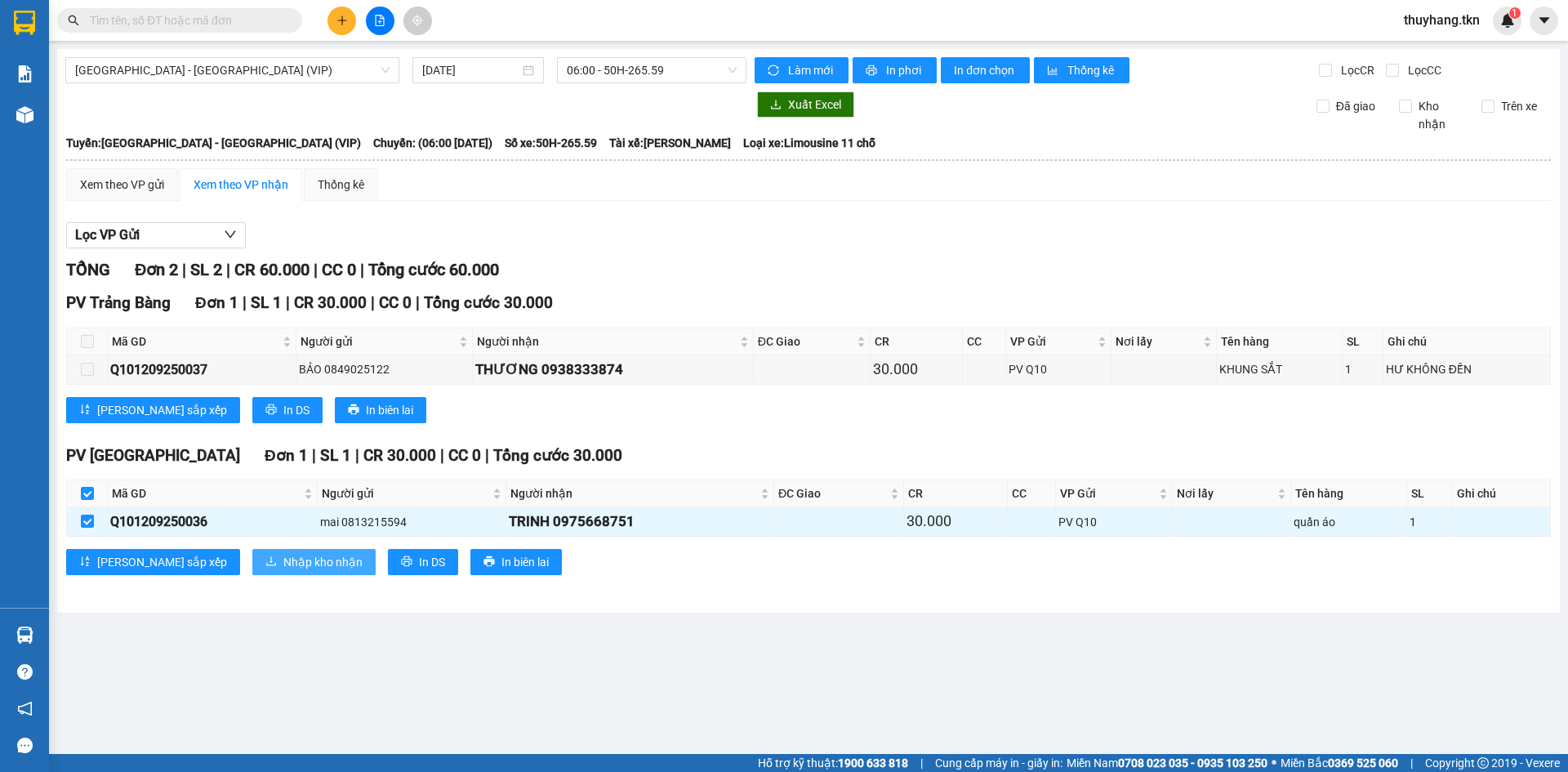
click at [283, 556] on span "Nhập kho nhận" at bounding box center [323, 561] width 79 height 18
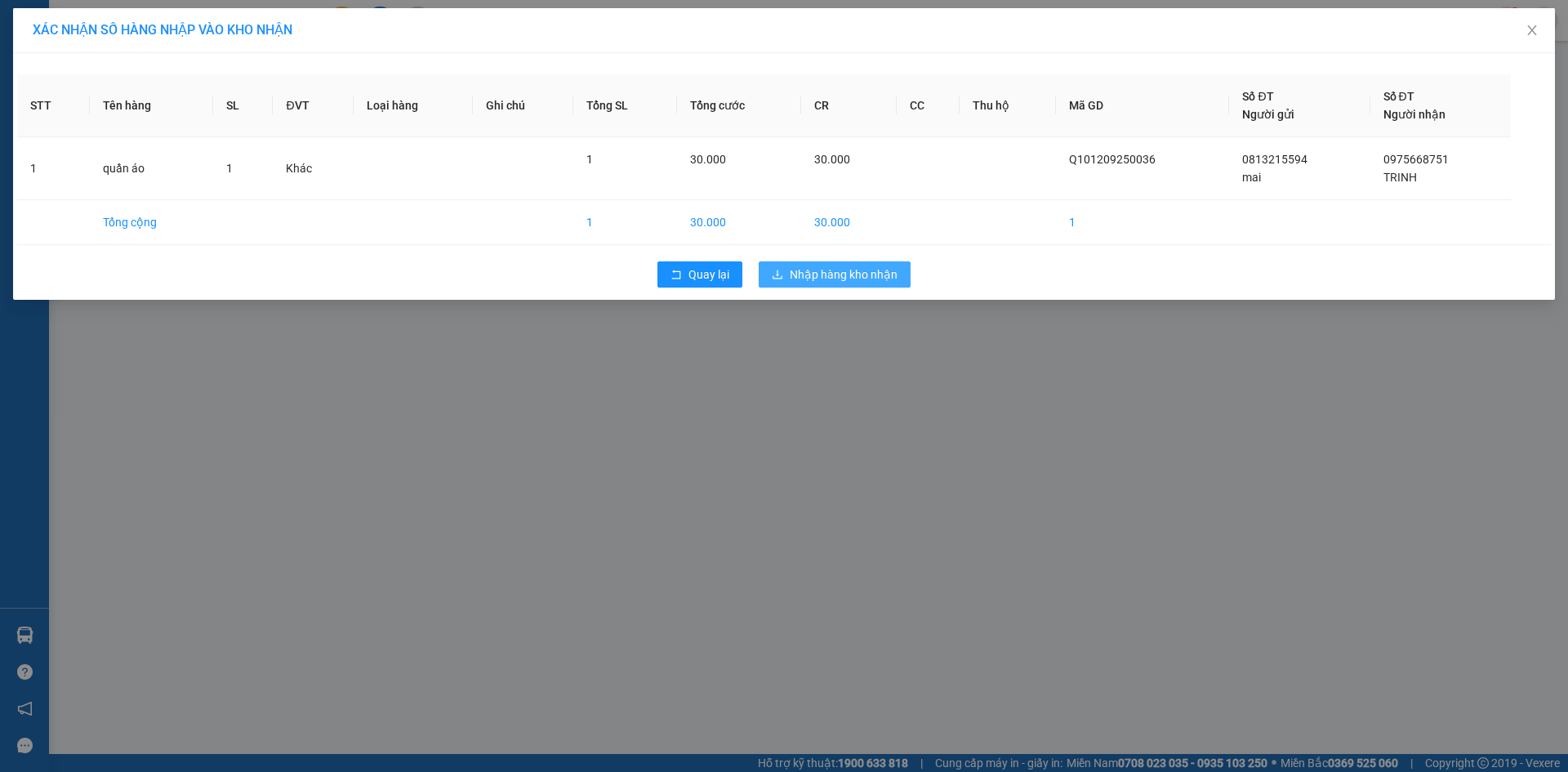
click at [827, 272] on span "Nhập hàng kho nhận" at bounding box center [843, 274] width 108 height 18
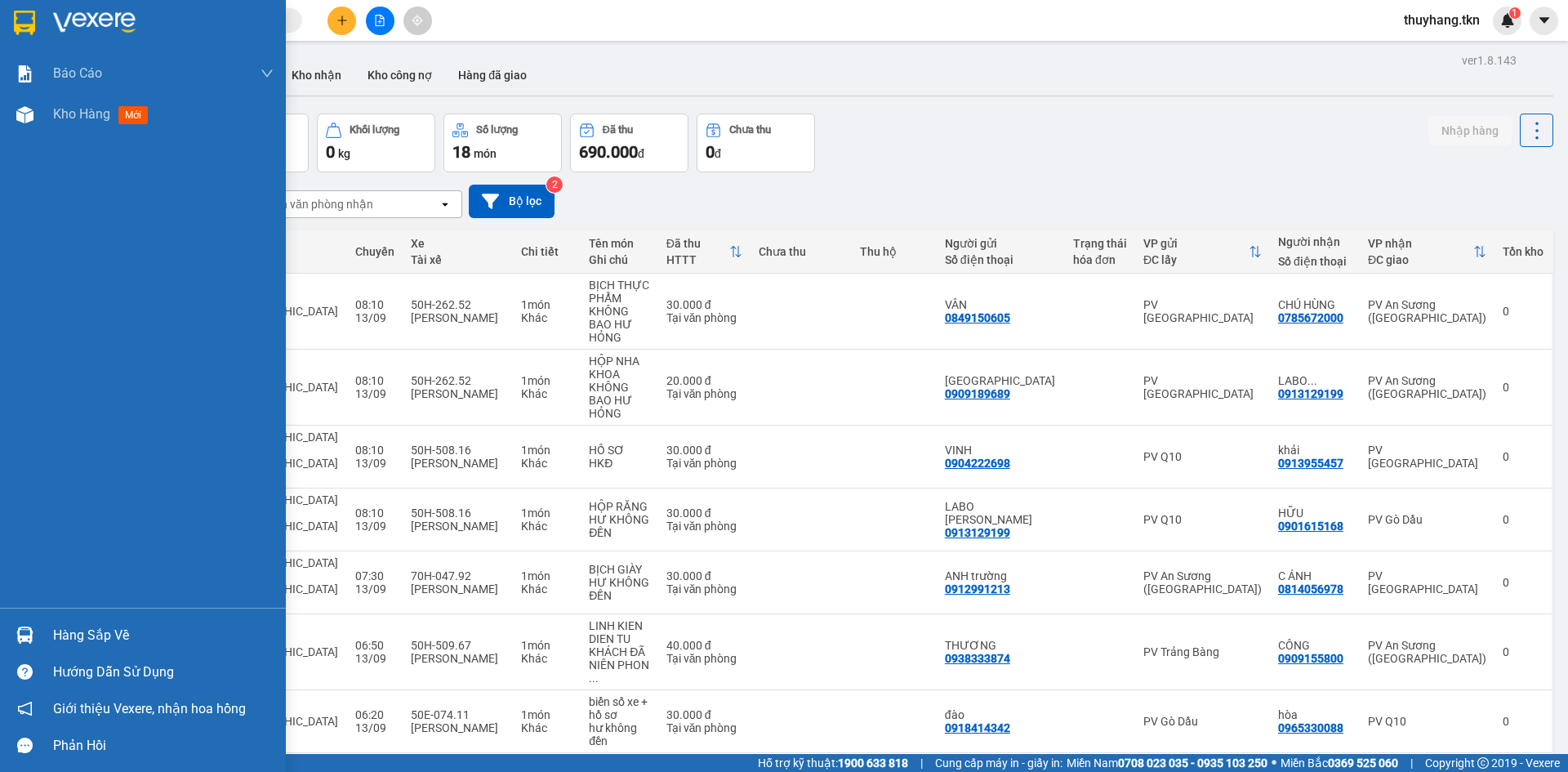
click at [52, 633] on div "Hàng sắp về" at bounding box center [143, 635] width 286 height 37
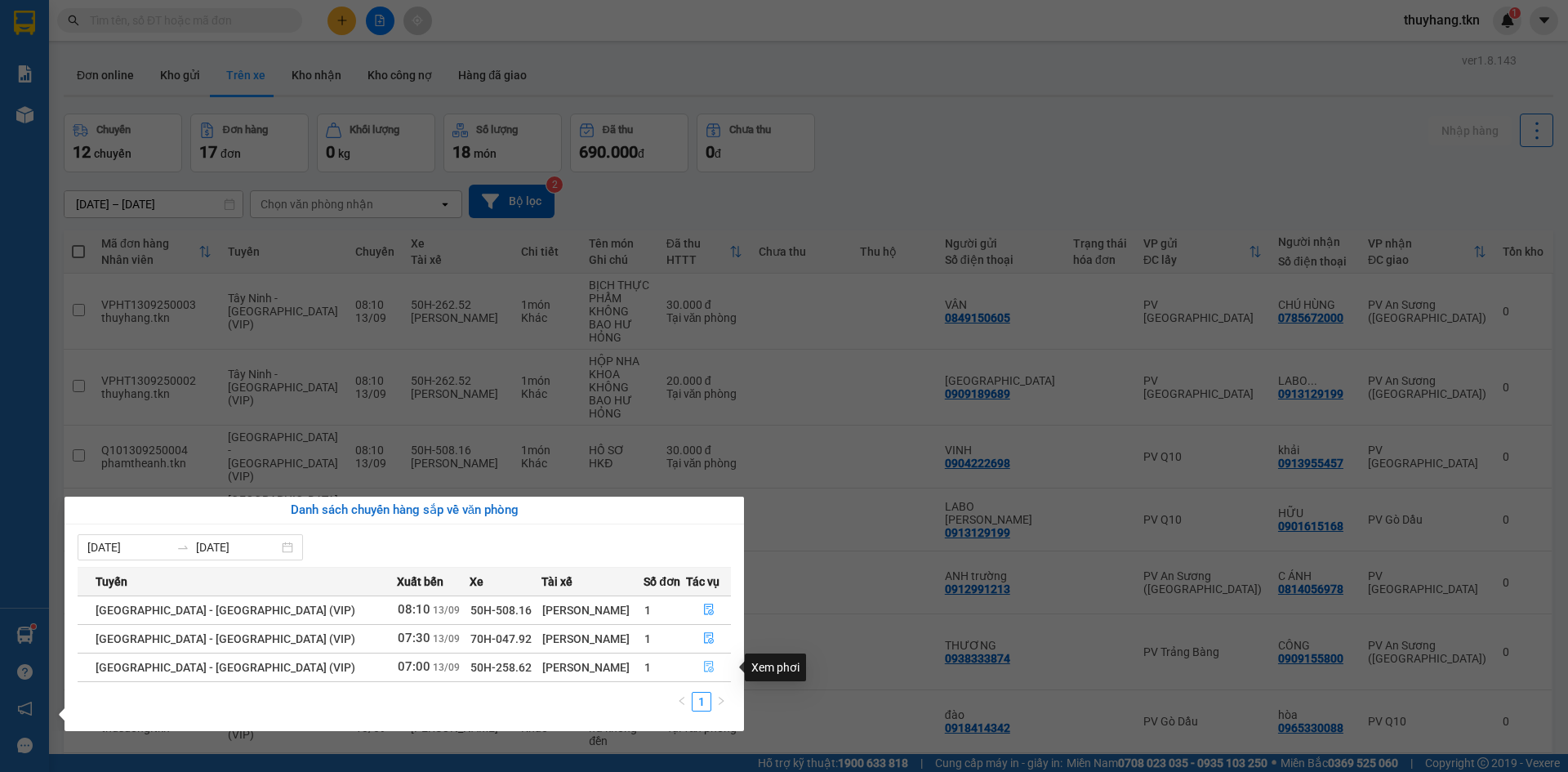
click at [704, 667] on icon "file-done" at bounding box center [709, 667] width 11 height 11
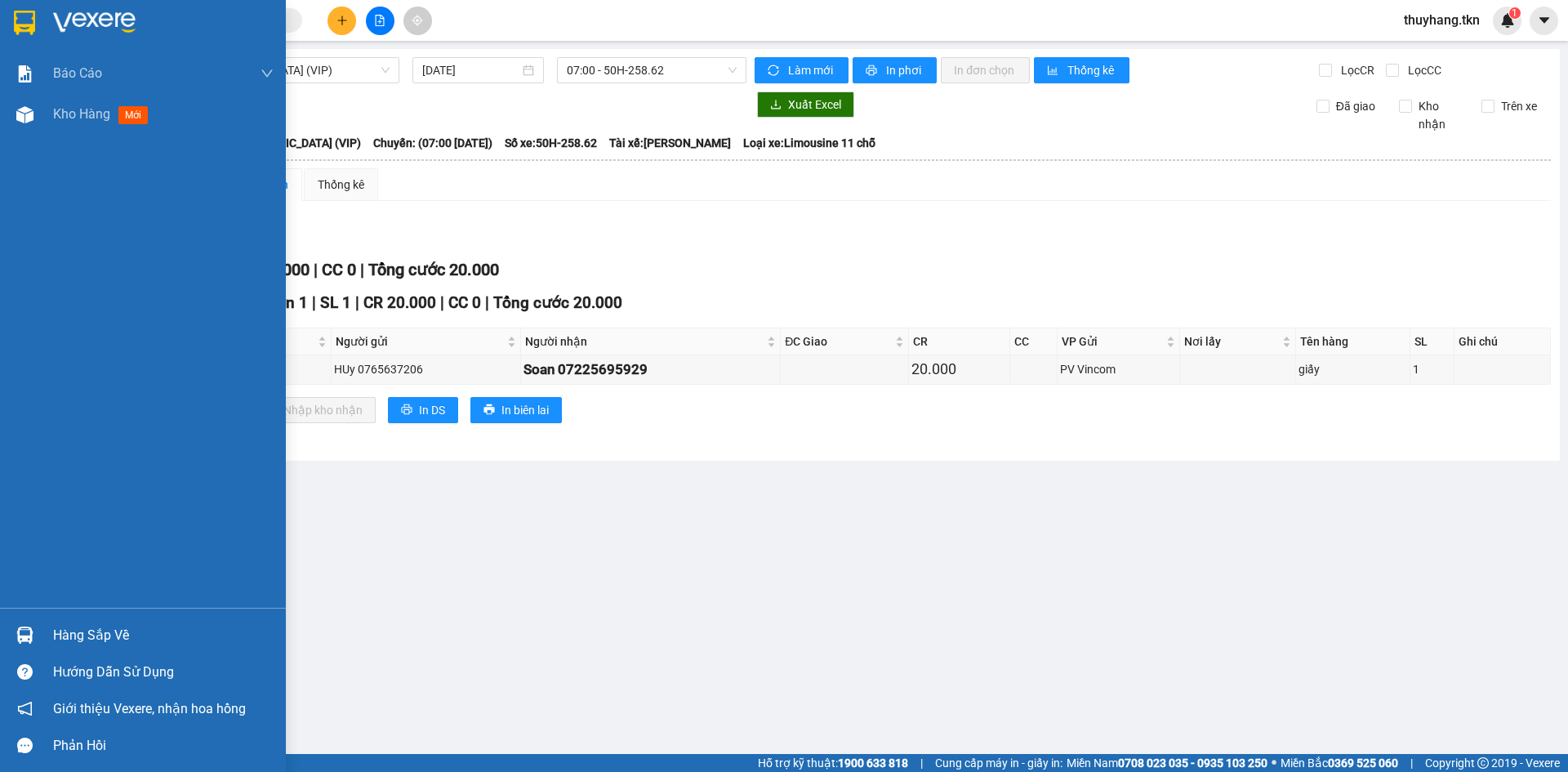
click at [28, 628] on img at bounding box center [24, 635] width 17 height 17
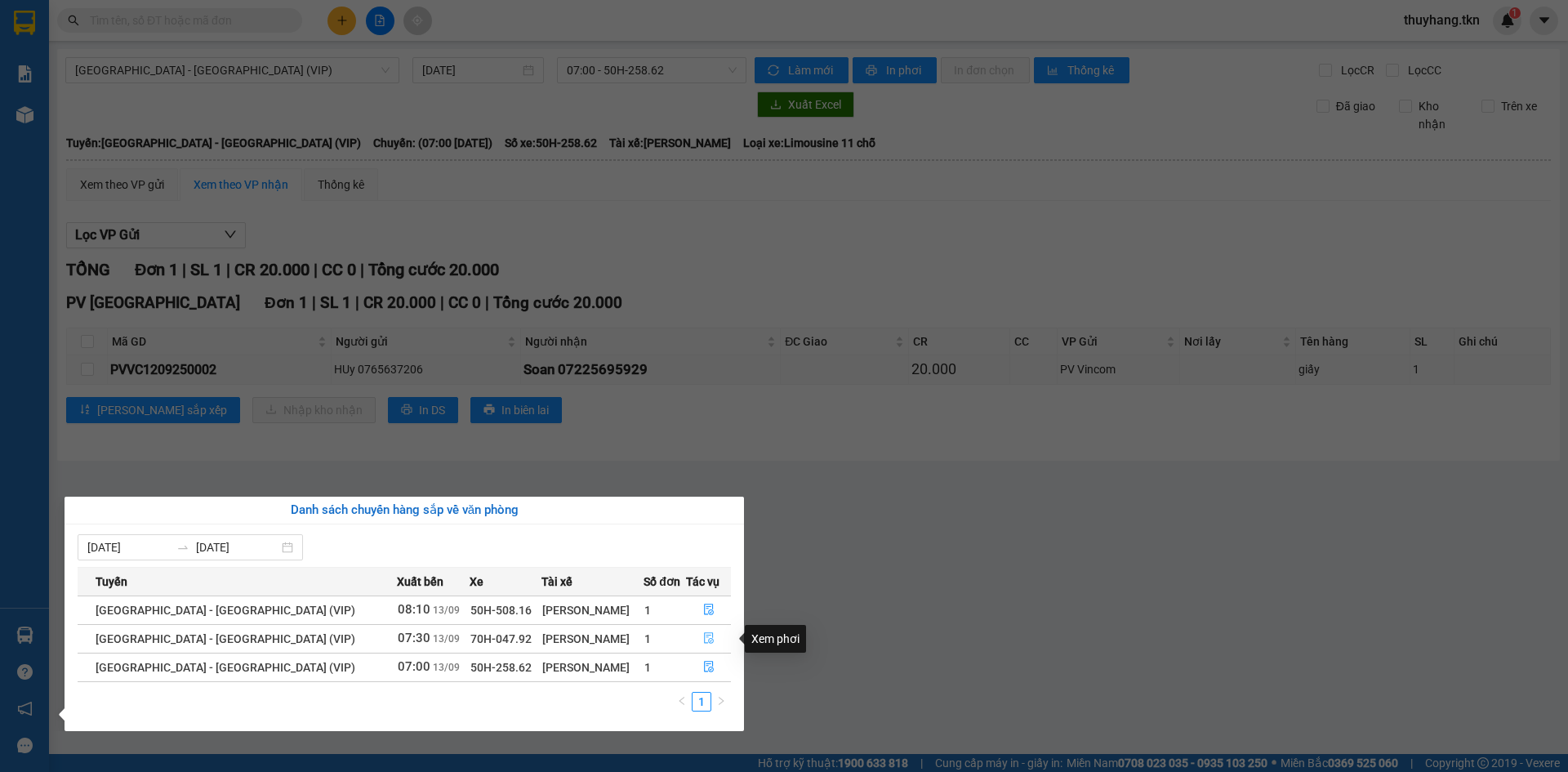
click at [707, 638] on icon "file-done" at bounding box center [709, 638] width 11 height 11
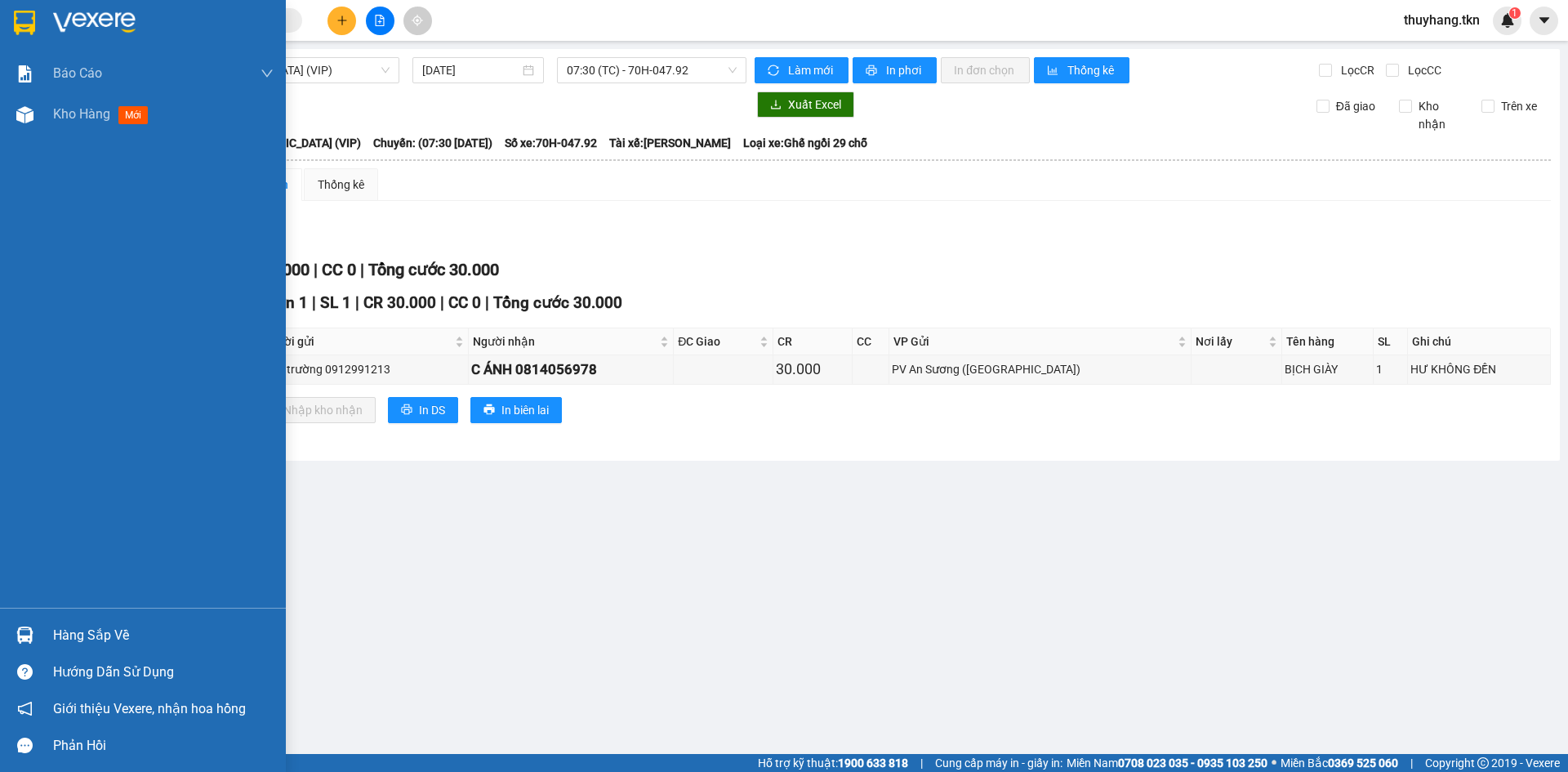
click at [40, 635] on div "Hàng sắp về" at bounding box center [143, 635] width 286 height 37
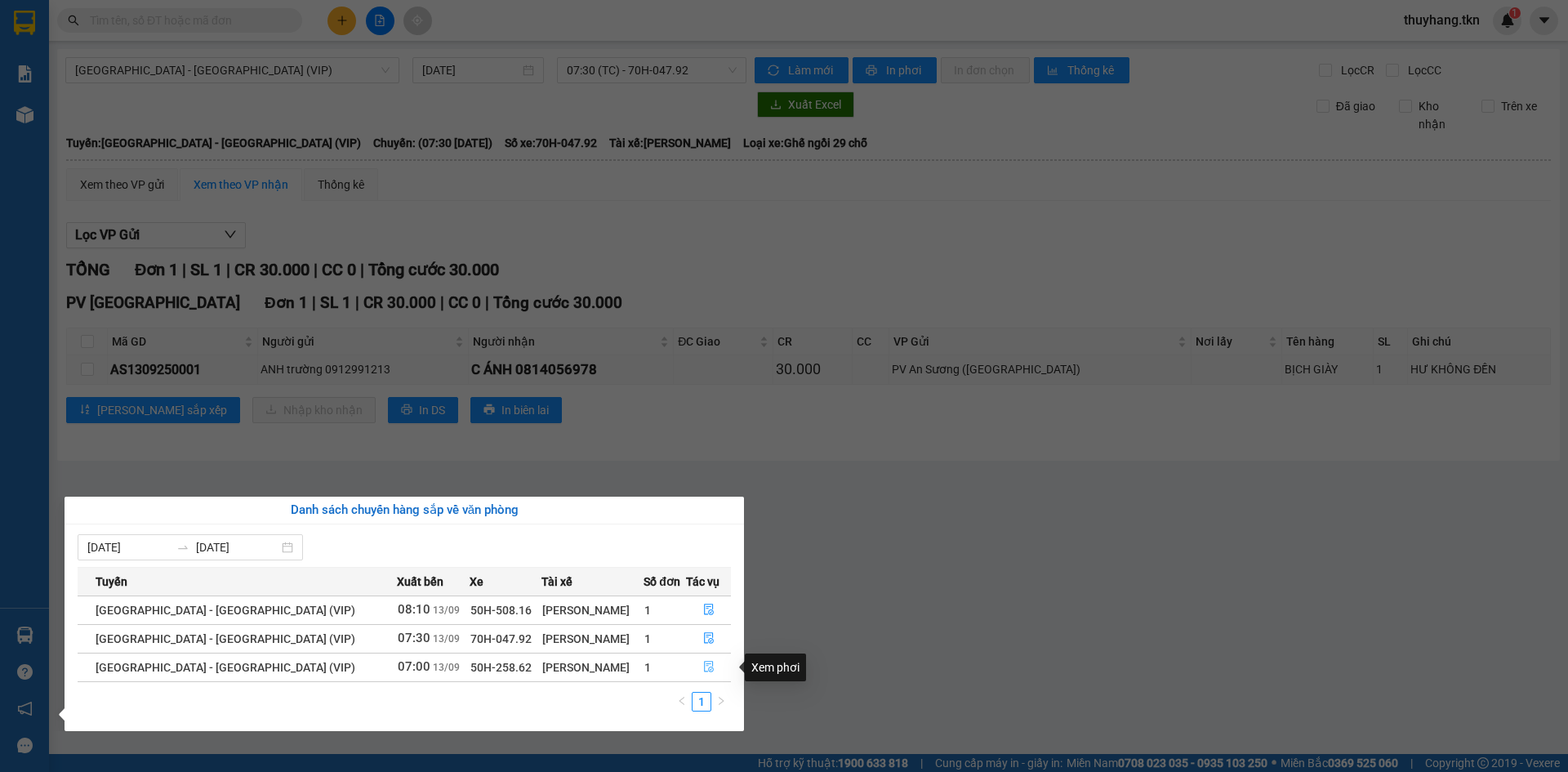
click at [707, 669] on icon "file-done" at bounding box center [709, 667] width 9 height 11
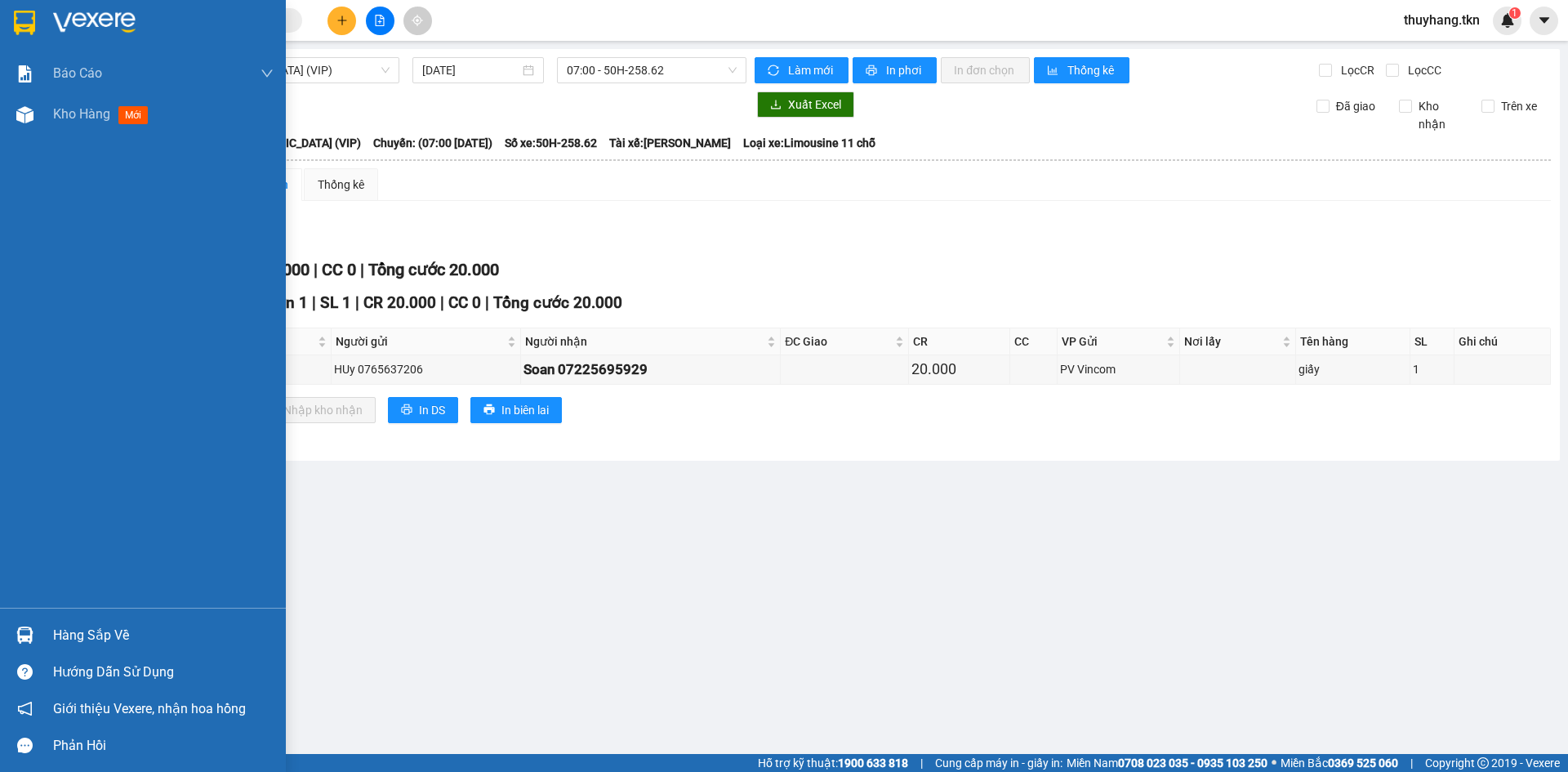
click at [27, 19] on img at bounding box center [24, 23] width 22 height 24
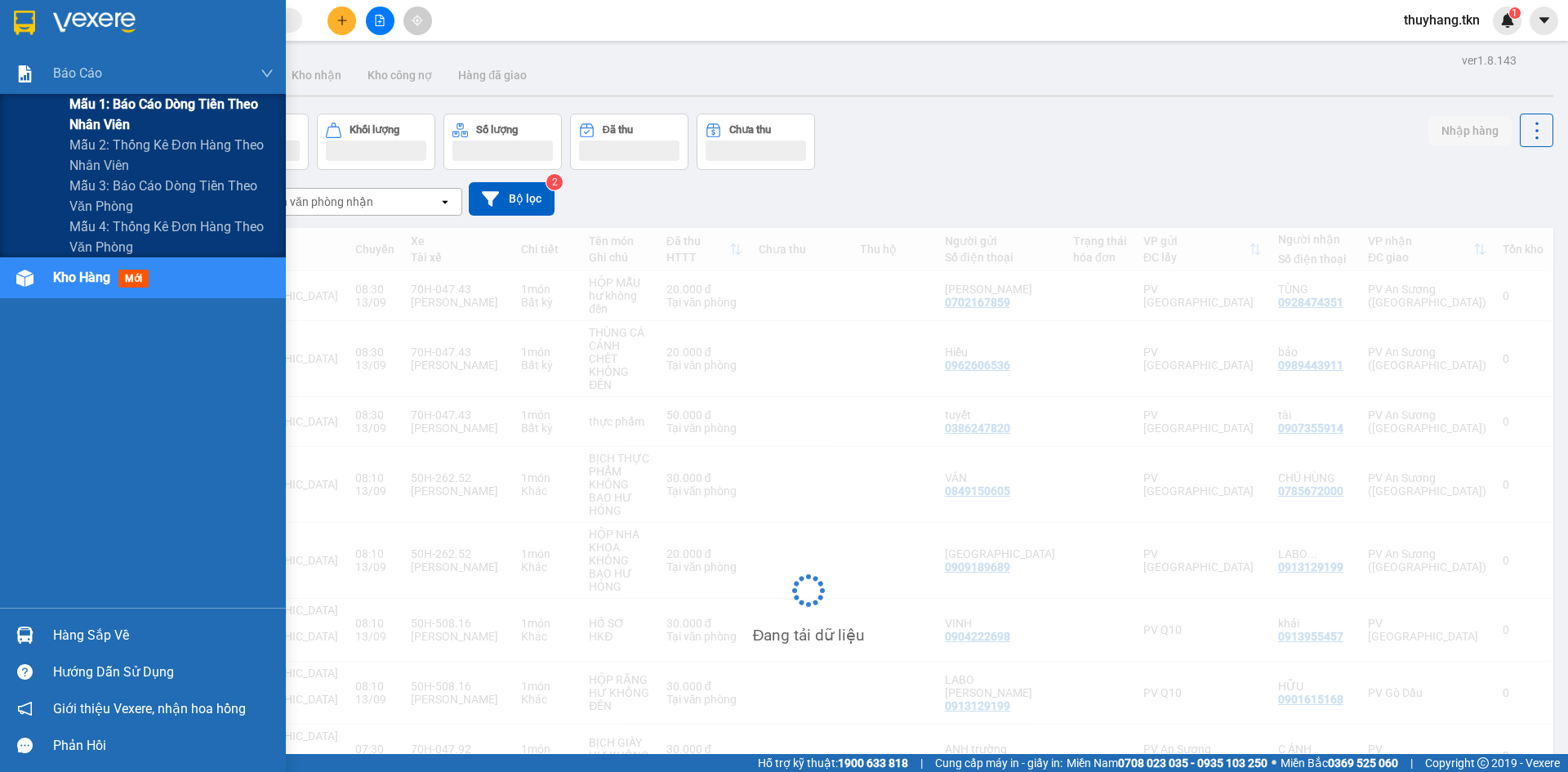
click at [182, 106] on span "Mẫu 1: Báo cáo dòng tiền theo nhân viên" at bounding box center [171, 114] width 204 height 40
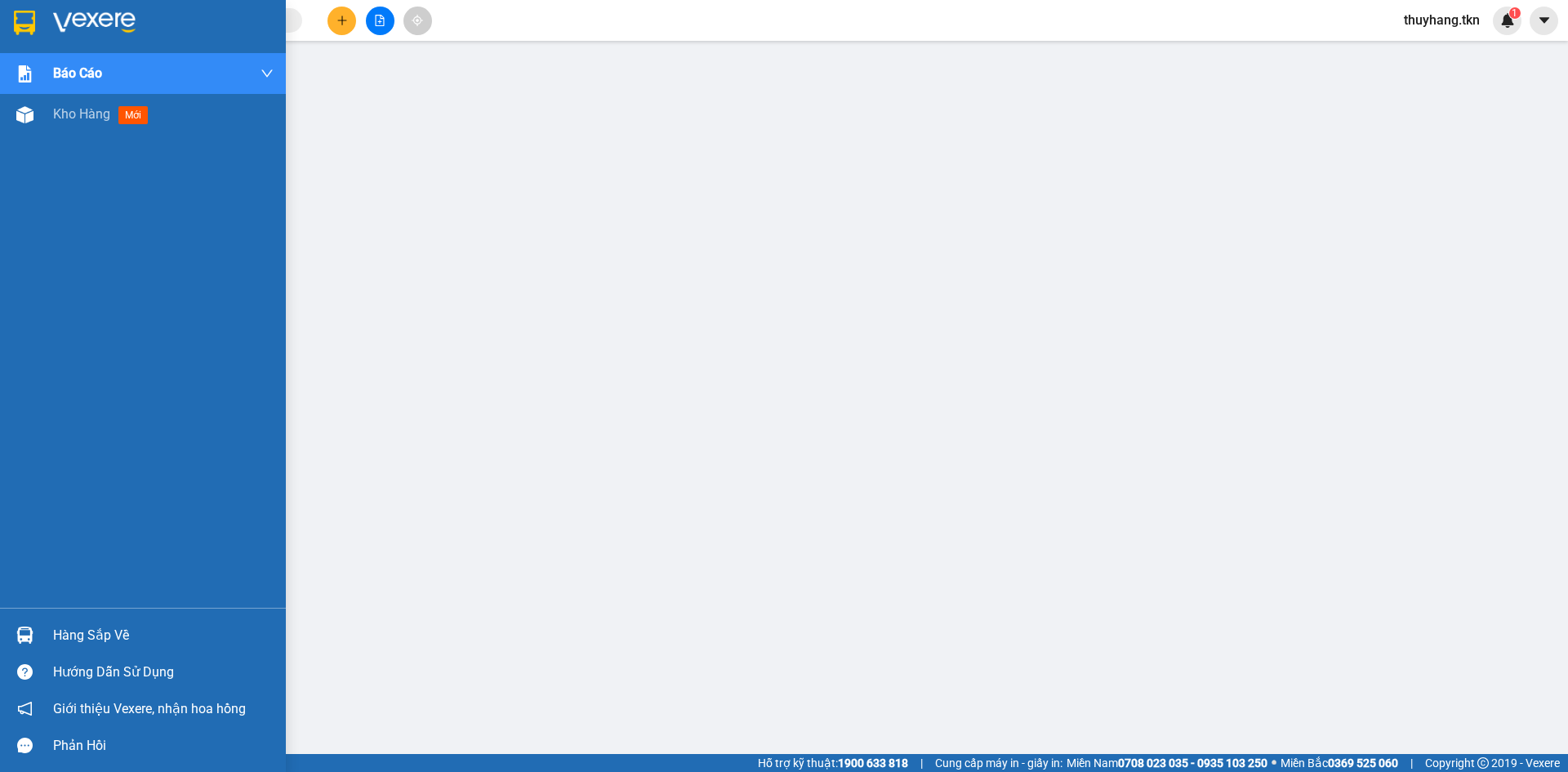
click at [26, 20] on img at bounding box center [24, 23] width 22 height 24
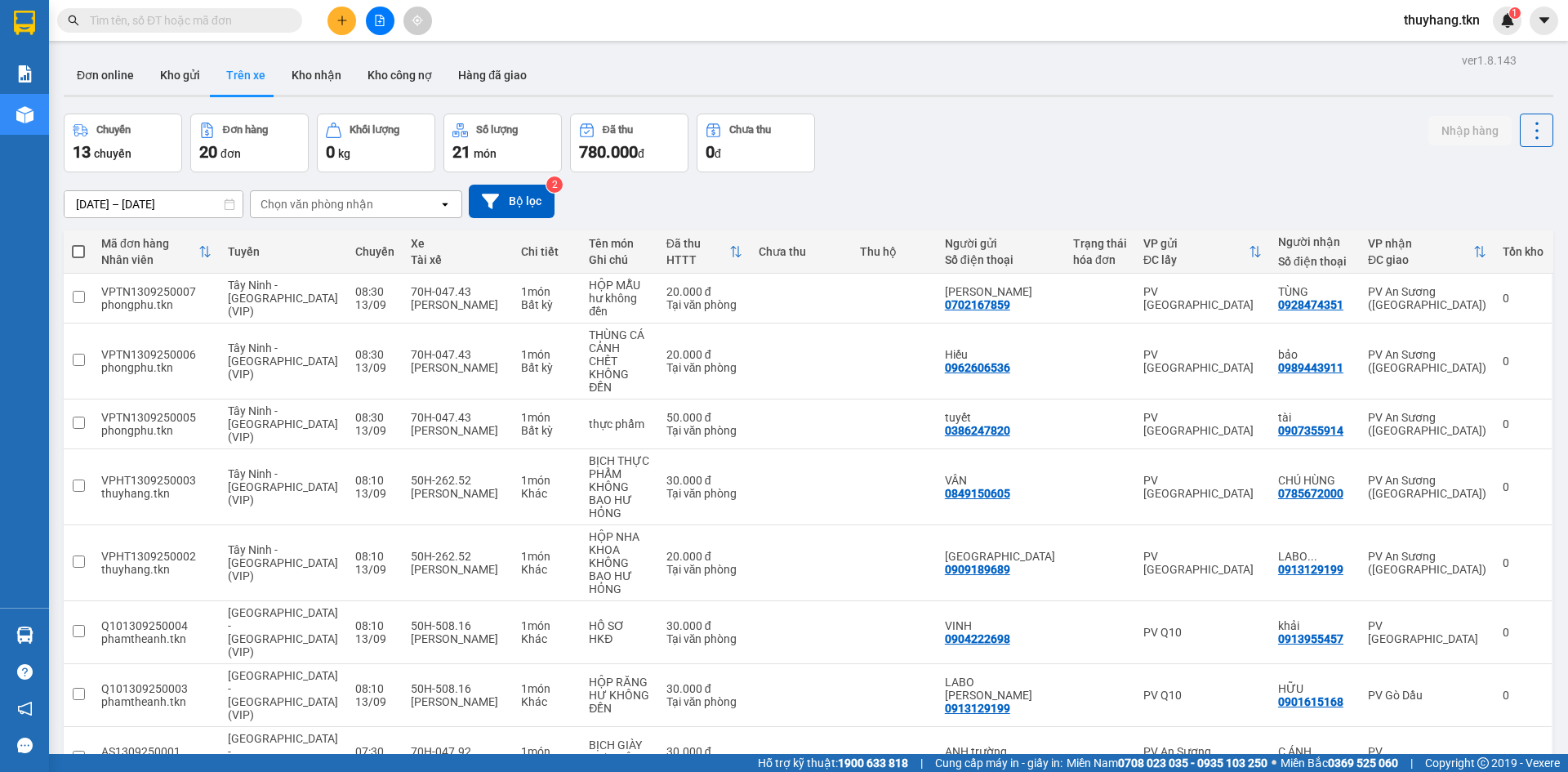
click at [217, 24] on input "text" at bounding box center [185, 20] width 193 height 18
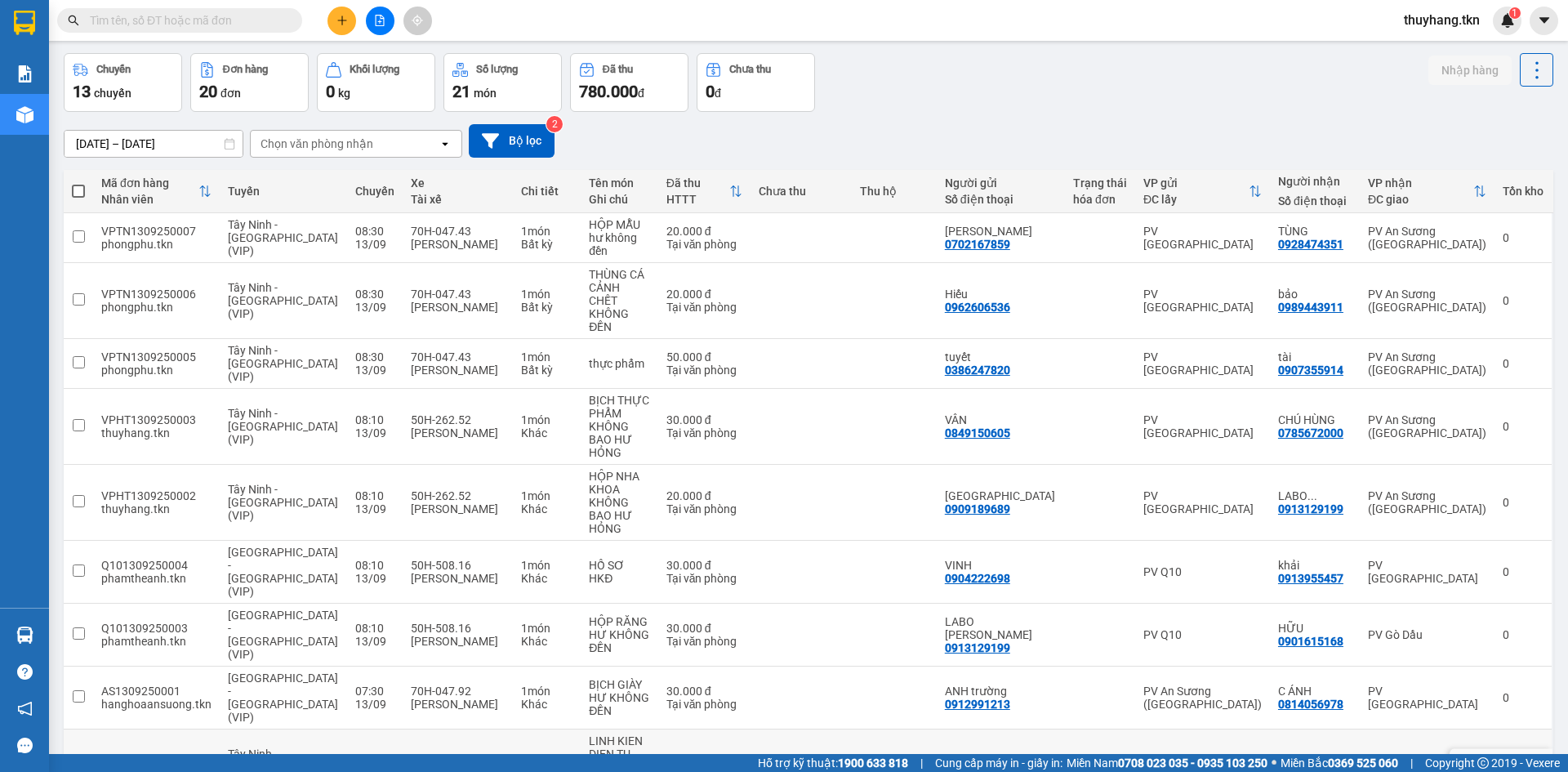
scroll to position [98, 0]
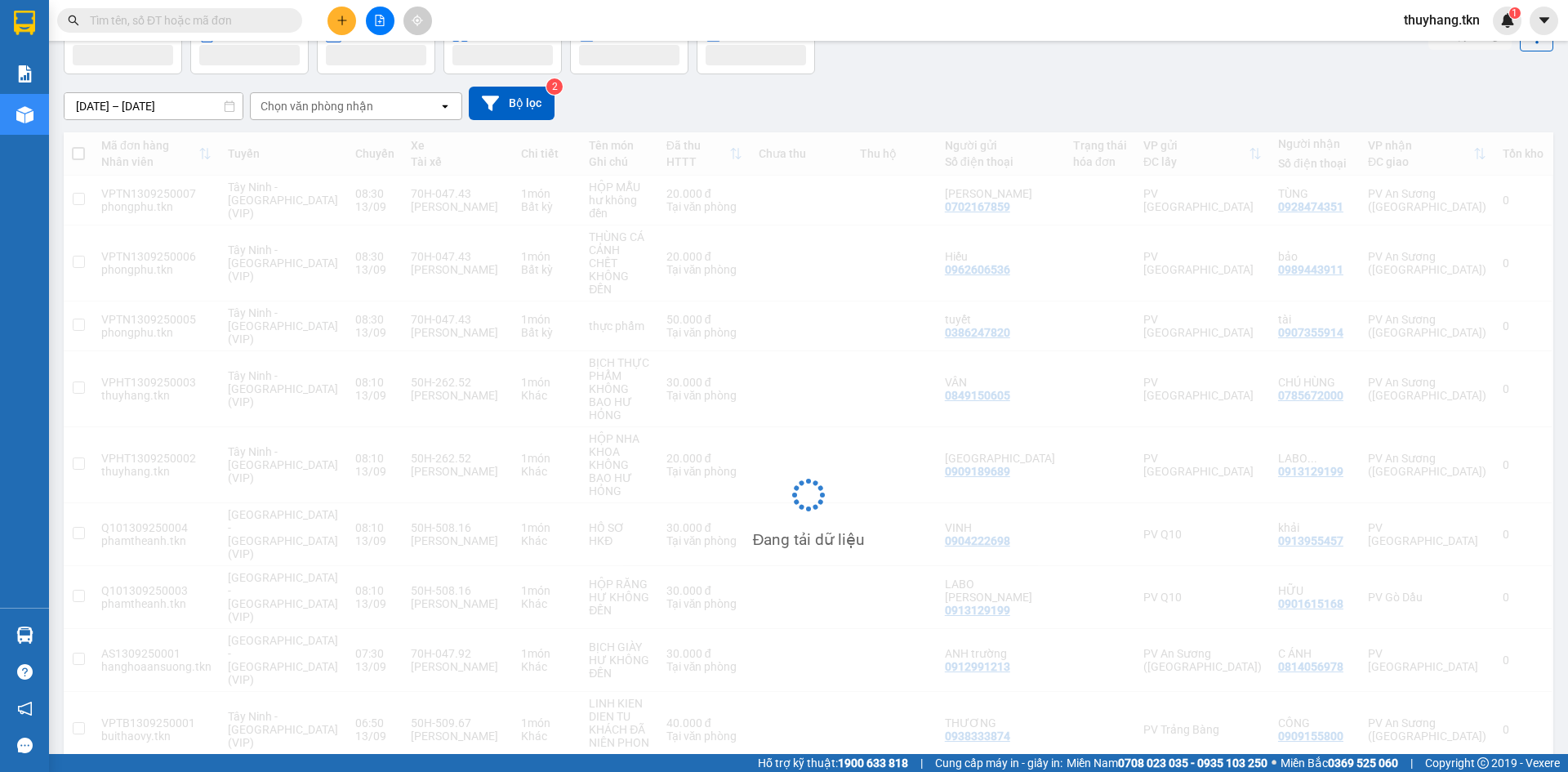
scroll to position [75, 0]
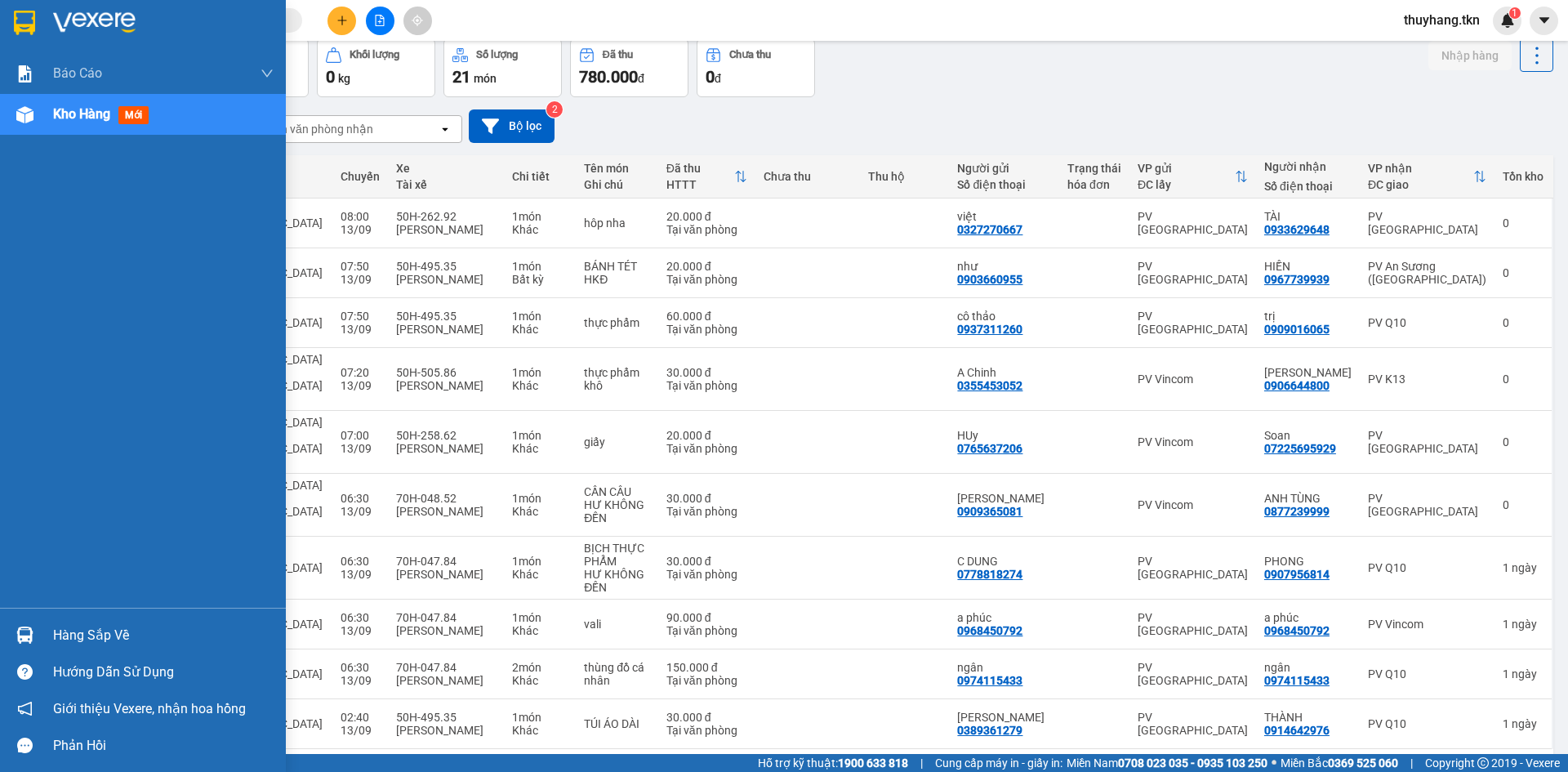
click at [33, 633] on img at bounding box center [24, 635] width 17 height 17
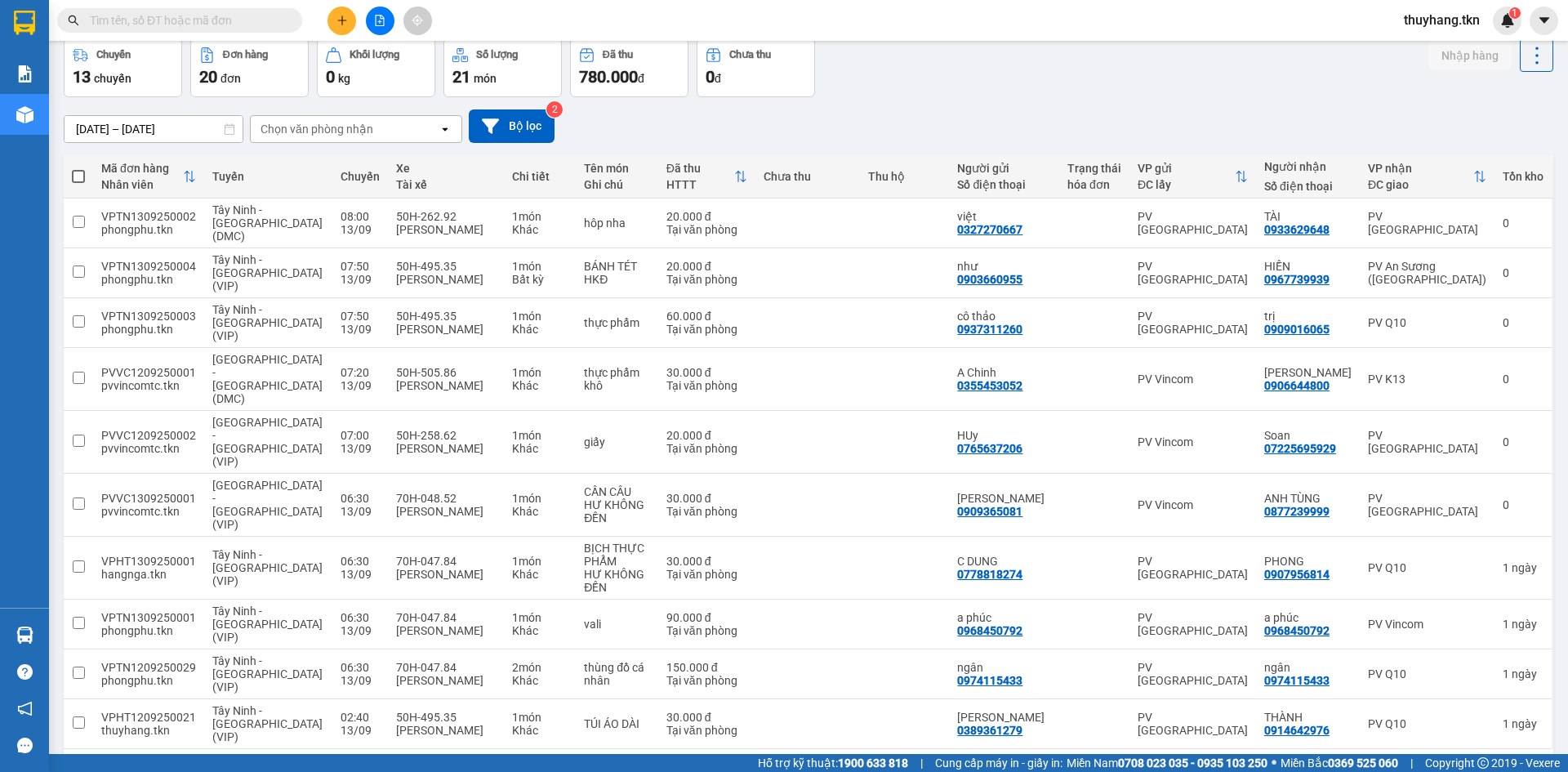
click at [1036, 672] on section "Kết quả tìm kiếm ( 0 ) Bộ lọc No Data thuyhang.tkn 1 Báo cáo Mẫu 1: Báo cáo dòn…" at bounding box center [784, 386] width 1568 height 772
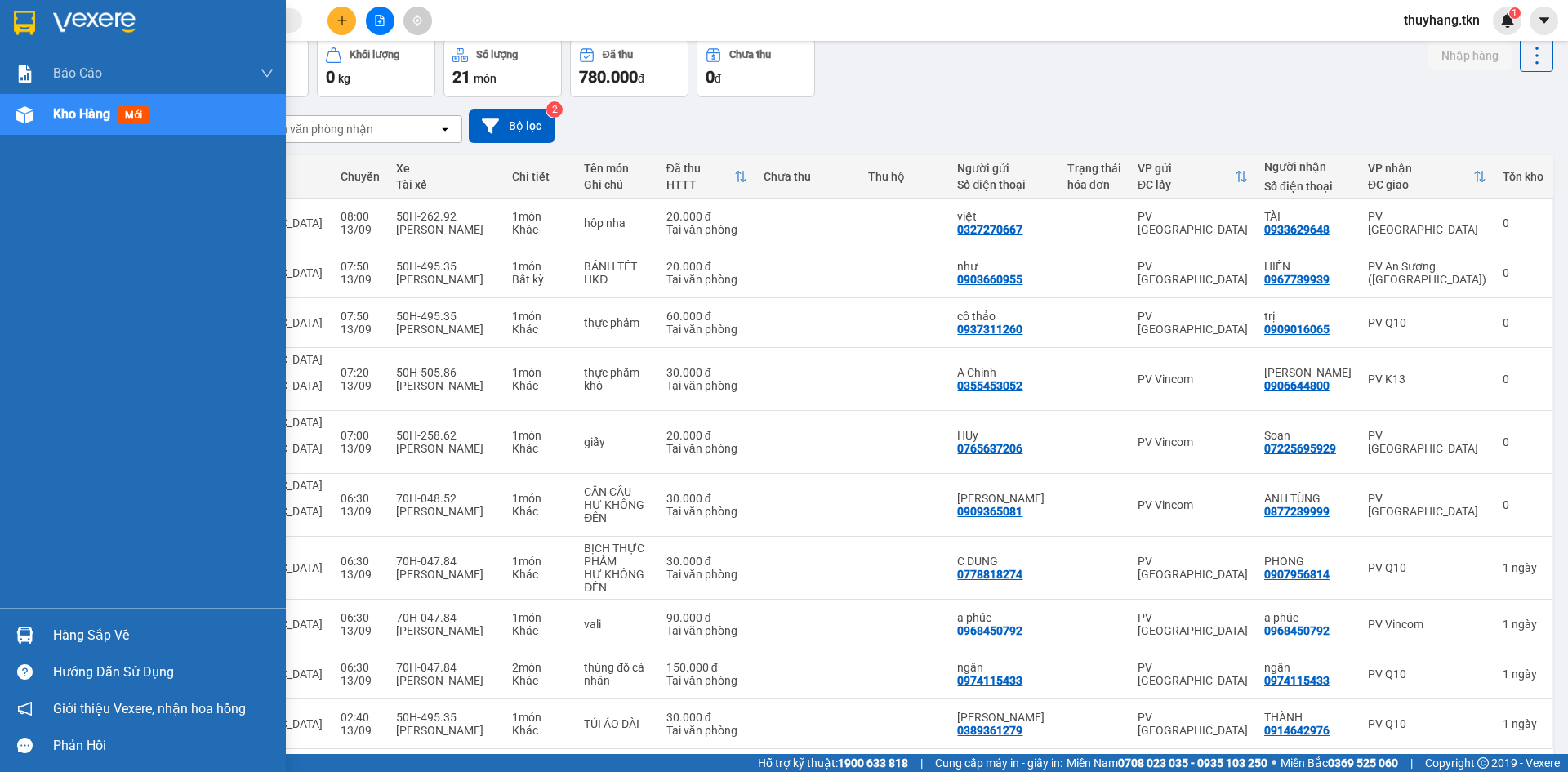
click at [24, 30] on img at bounding box center [24, 23] width 22 height 24
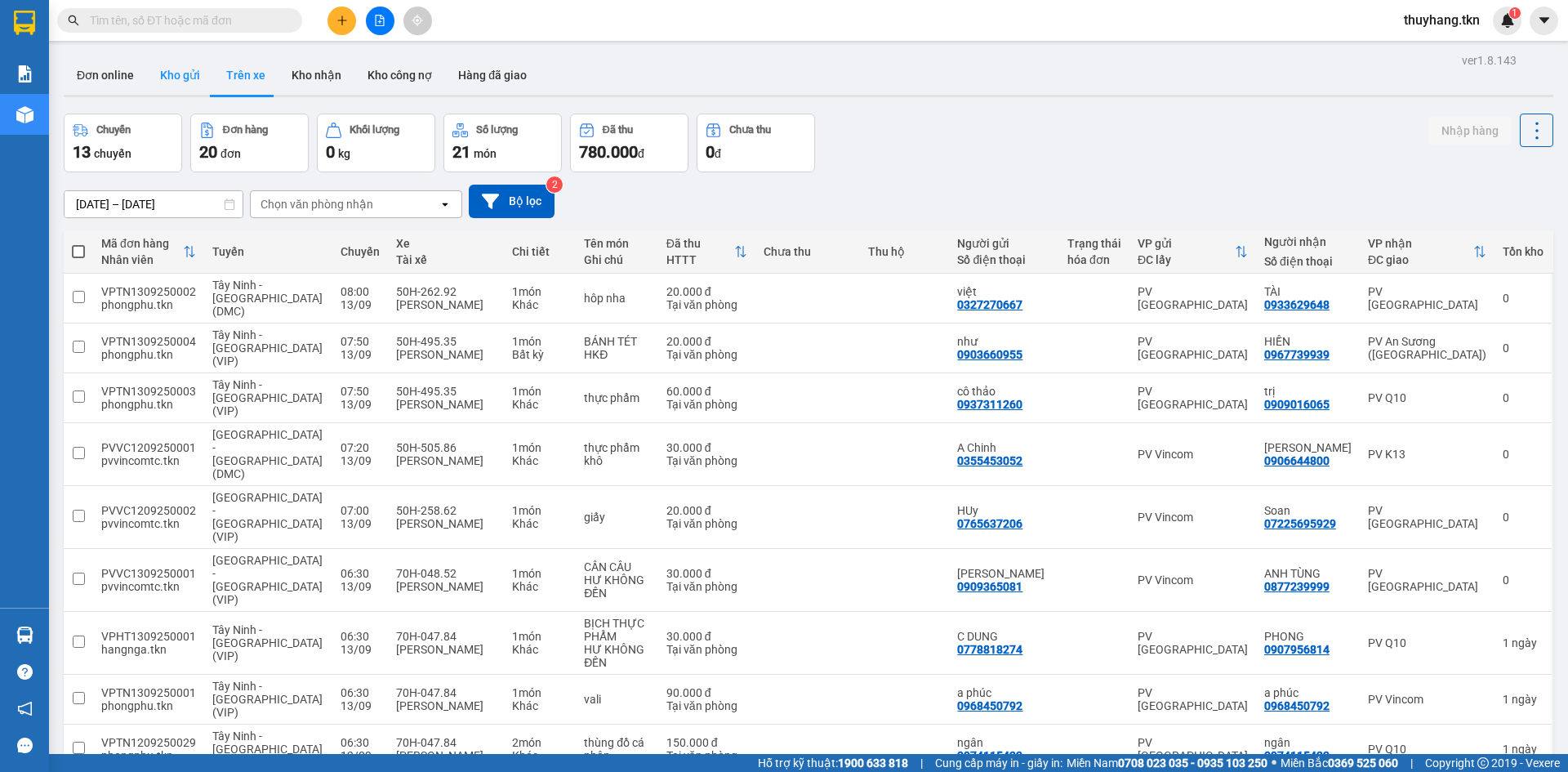
click at [171, 80] on button "Kho gửi" at bounding box center [180, 75] width 66 height 40
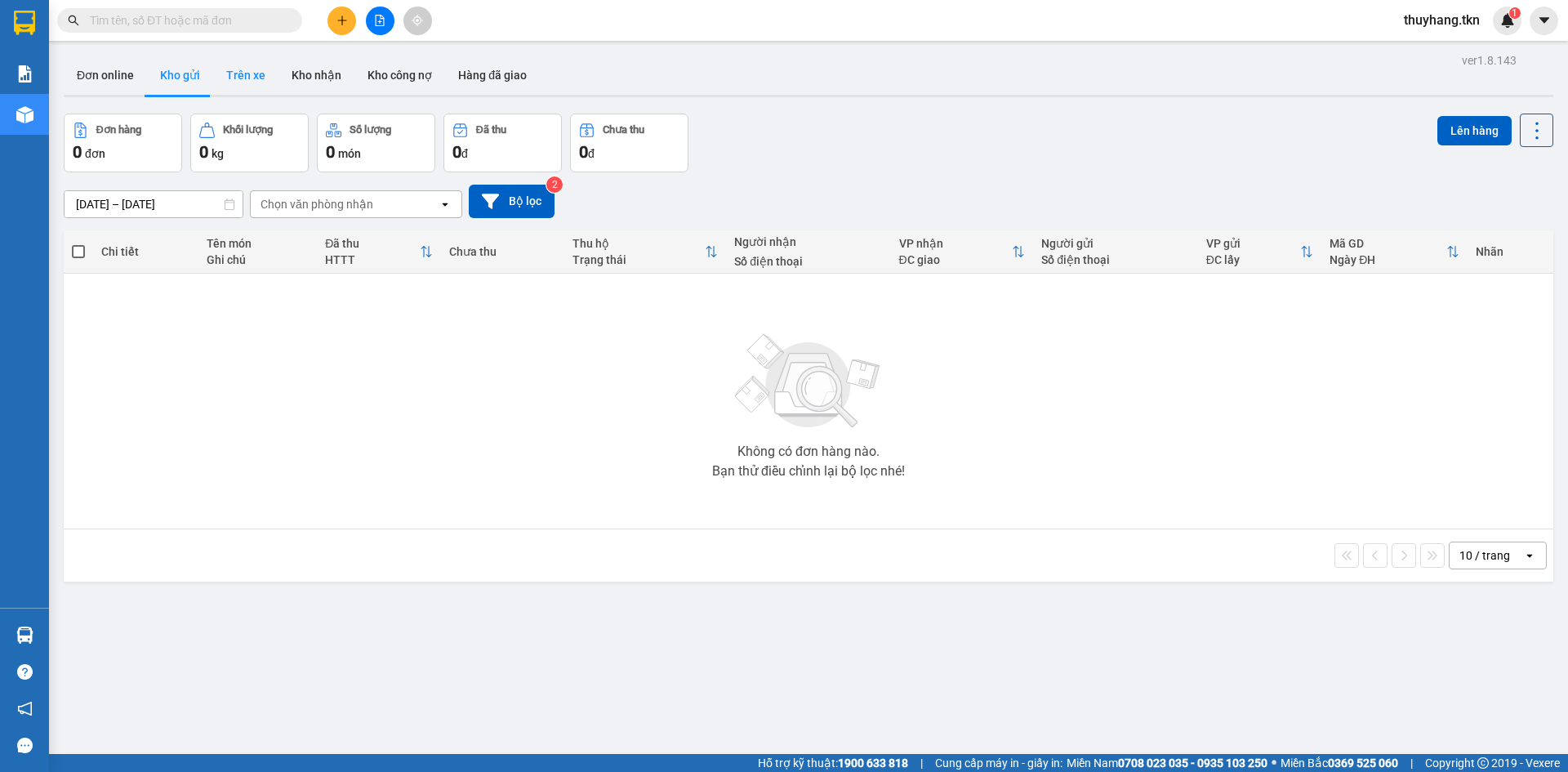
click at [233, 73] on button "Trên xe" at bounding box center [245, 75] width 65 height 40
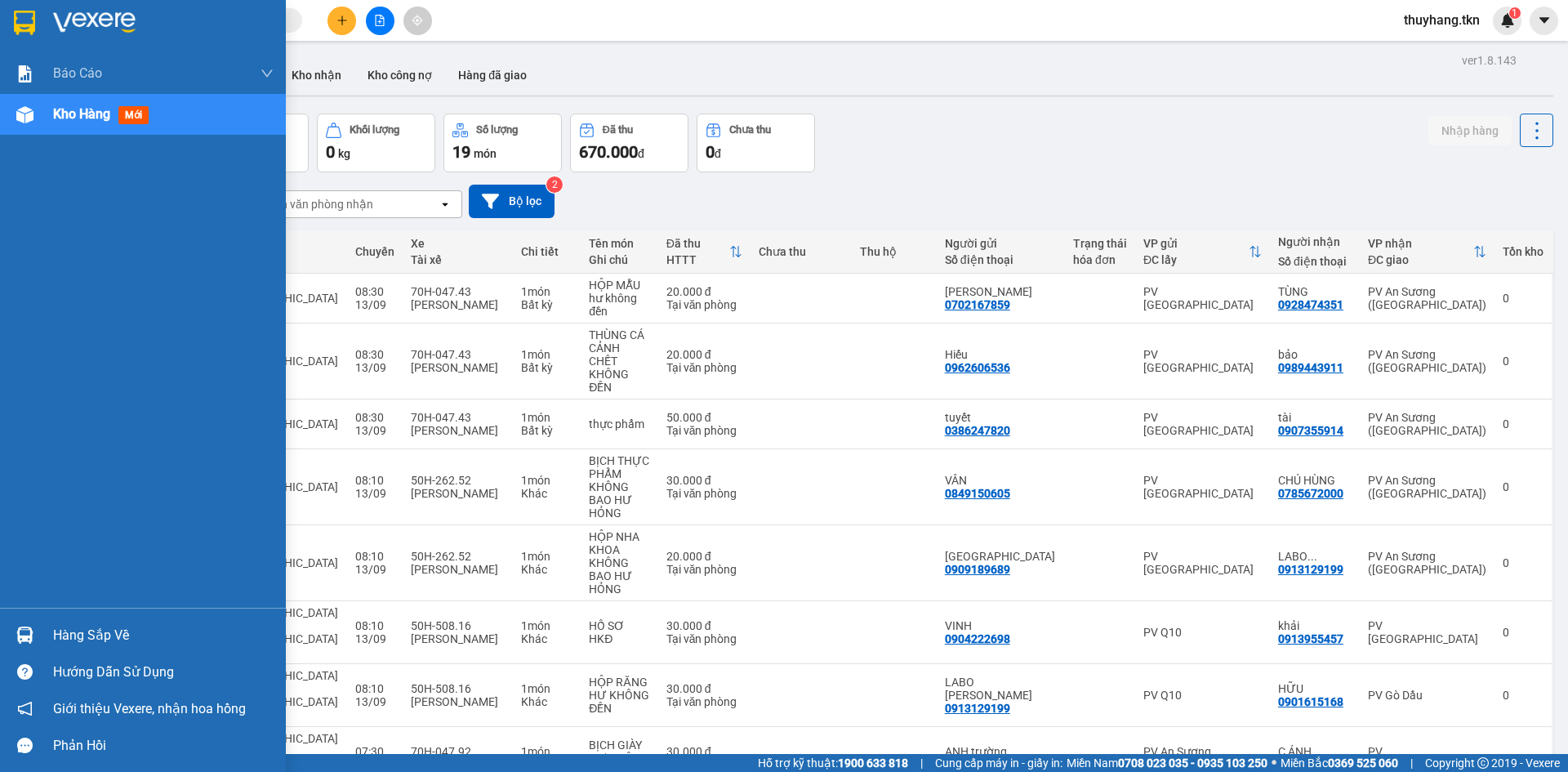
click at [74, 630] on div "Hàng sắp về" at bounding box center [163, 635] width 220 height 24
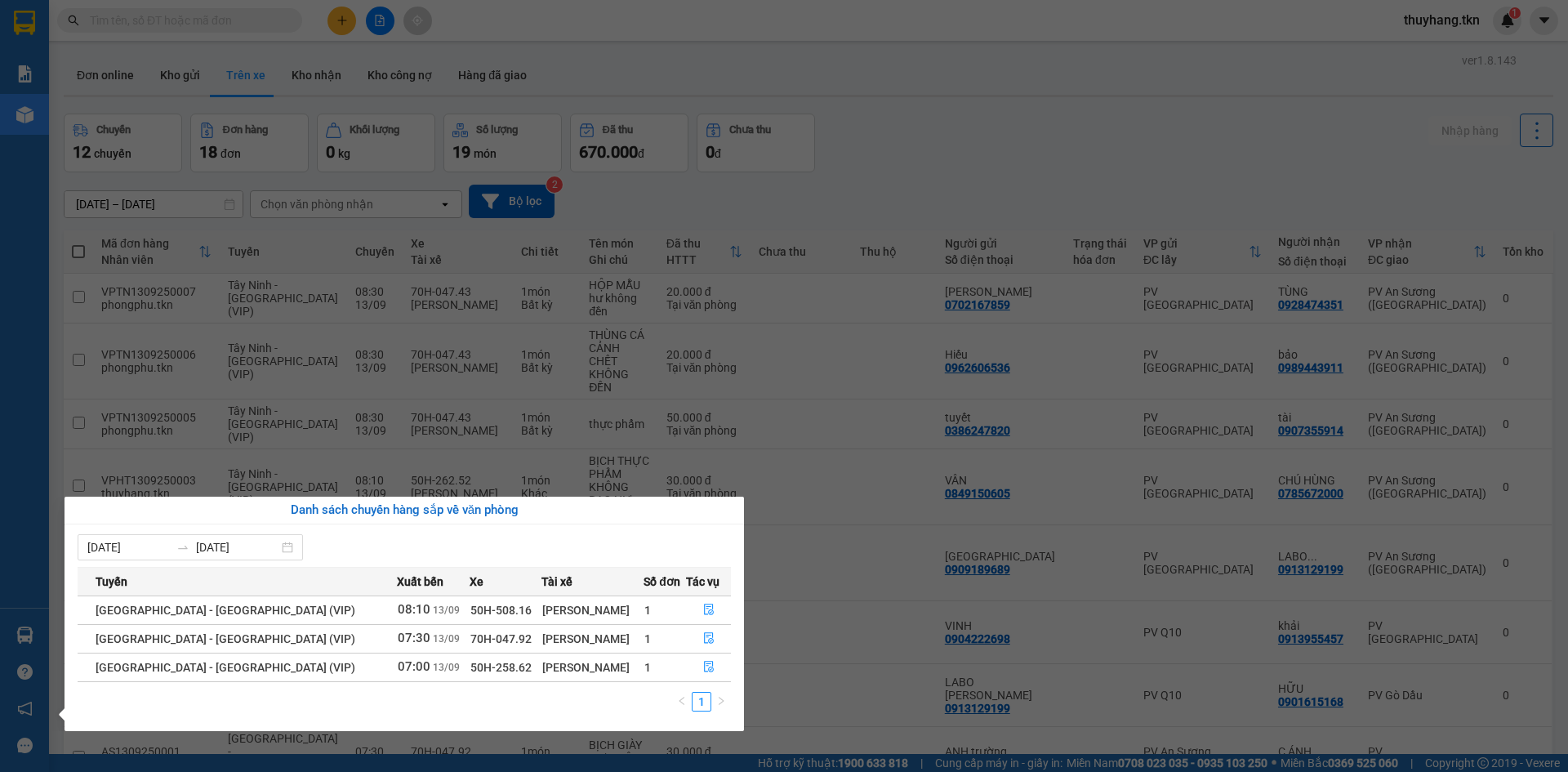
click at [334, 20] on section "Kết quả tìm kiếm ( 0 ) Bộ lọc No Data thuyhang.tkn 1 Báo cáo Mẫu 1: Báo cáo dòn…" at bounding box center [784, 386] width 1568 height 772
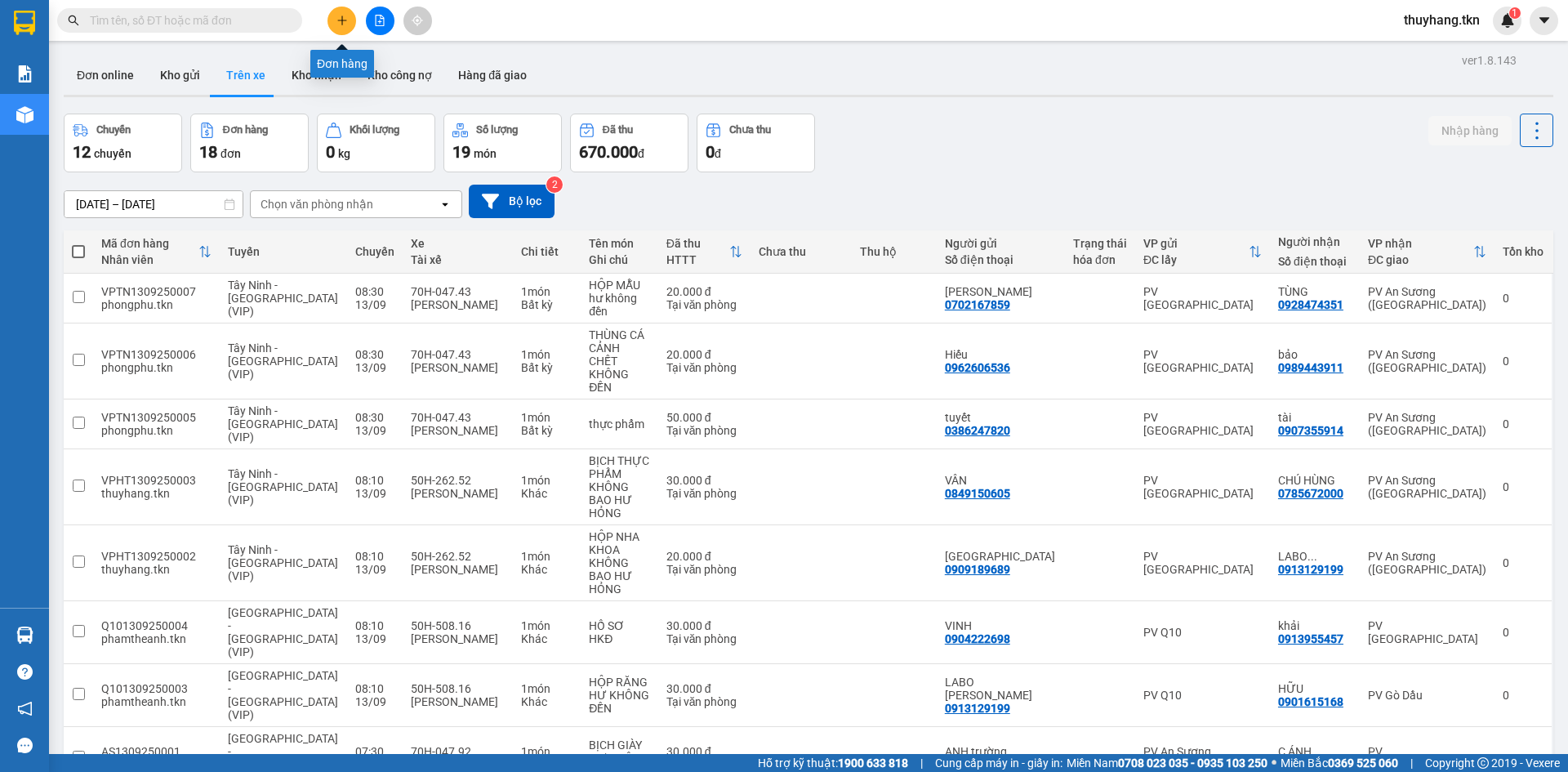
click at [340, 20] on icon "plus" at bounding box center [342, 21] width 11 height 11
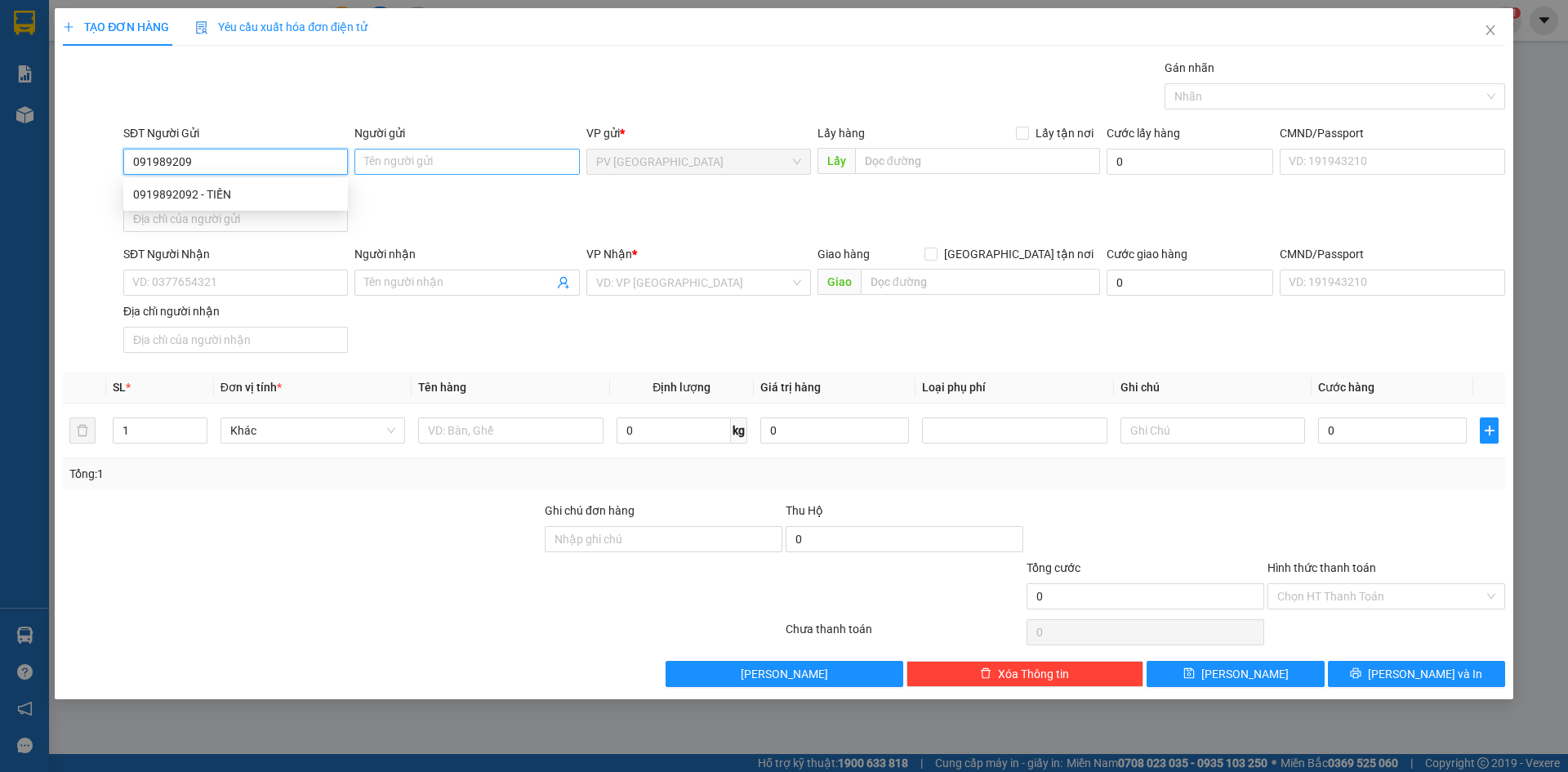
type input "0919892092"
click at [216, 192] on div "0919892092 - TIẾN" at bounding box center [235, 194] width 205 height 18
type input "TIẾN"
type input "0946003792"
type input "TÀI"
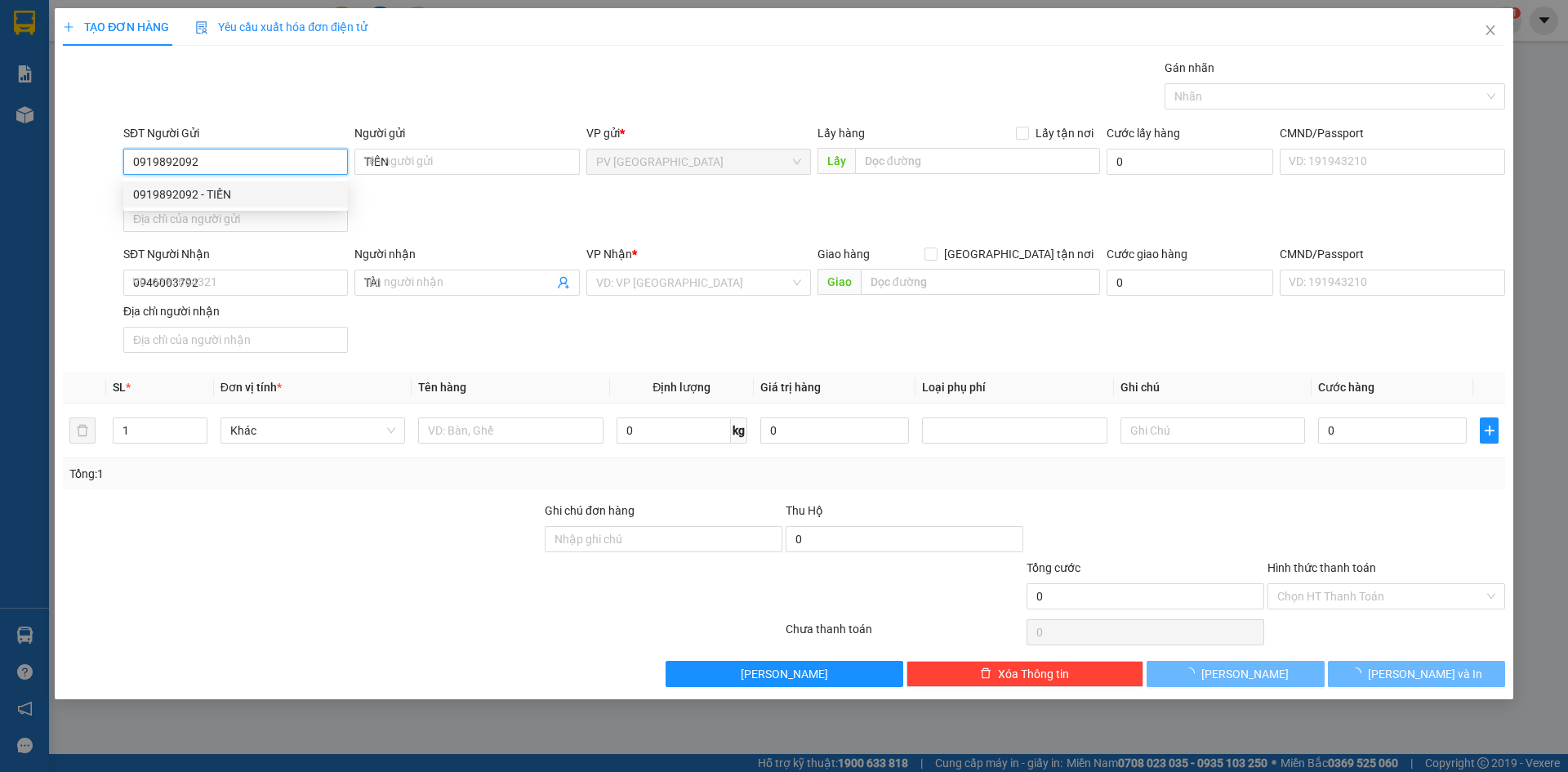
type input "20.000"
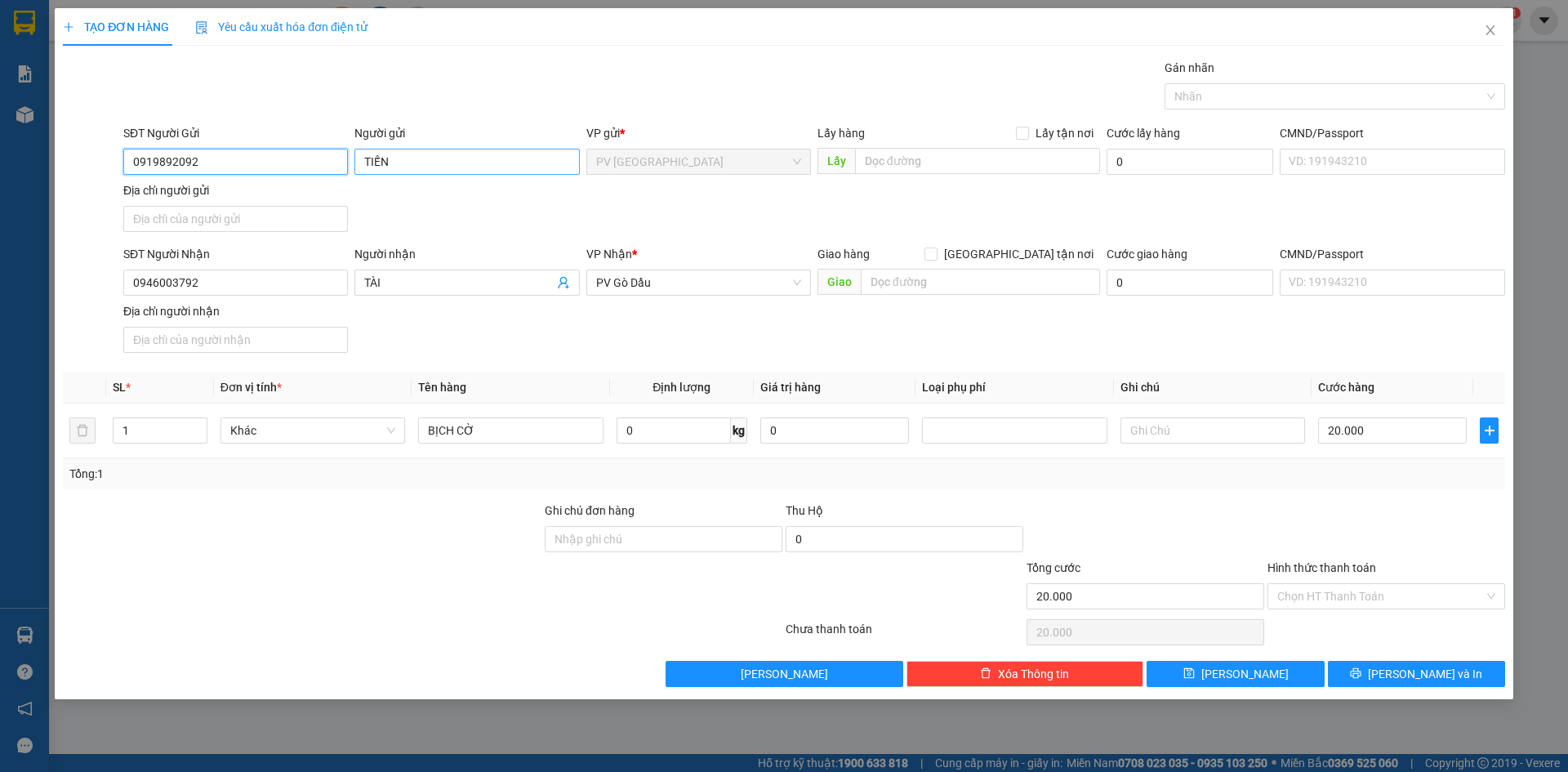
type input "0919892092"
click at [364, 165] on input "TIẾN" at bounding box center [467, 162] width 225 height 26
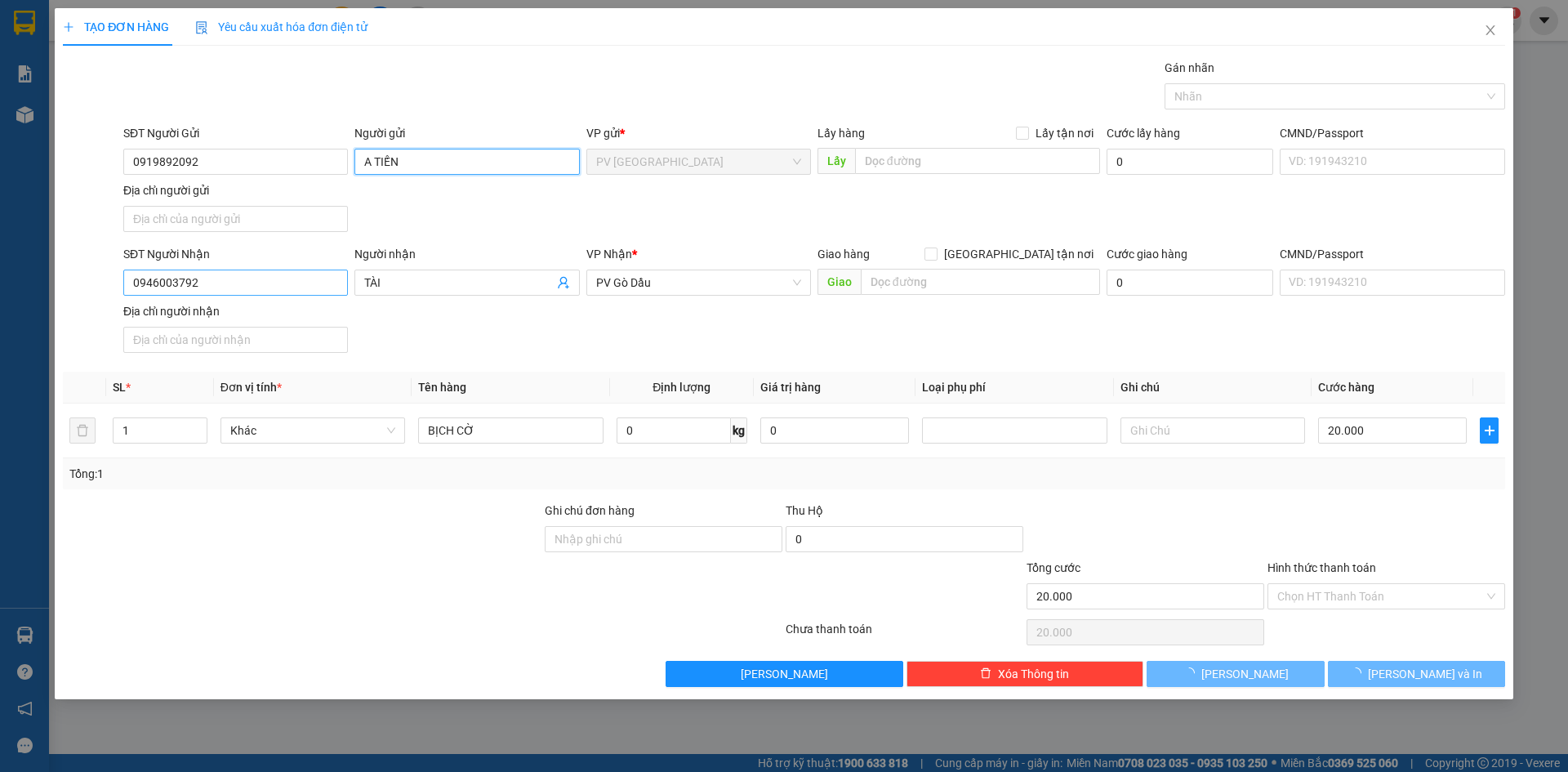
type input "A TIẾN"
click at [314, 286] on input "0946003792" at bounding box center [235, 282] width 225 height 26
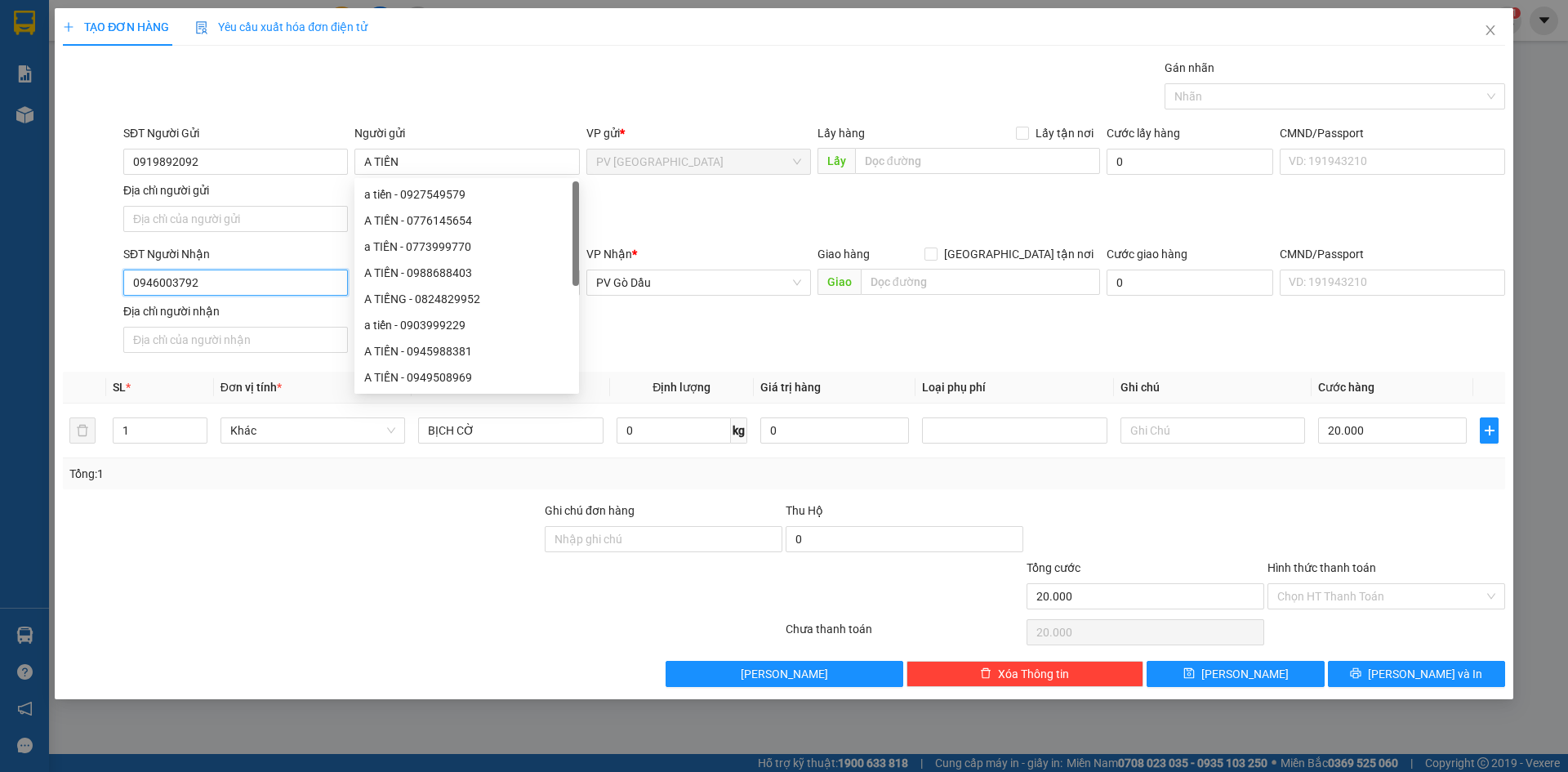
click at [314, 286] on input "0946003792" at bounding box center [235, 282] width 225 height 26
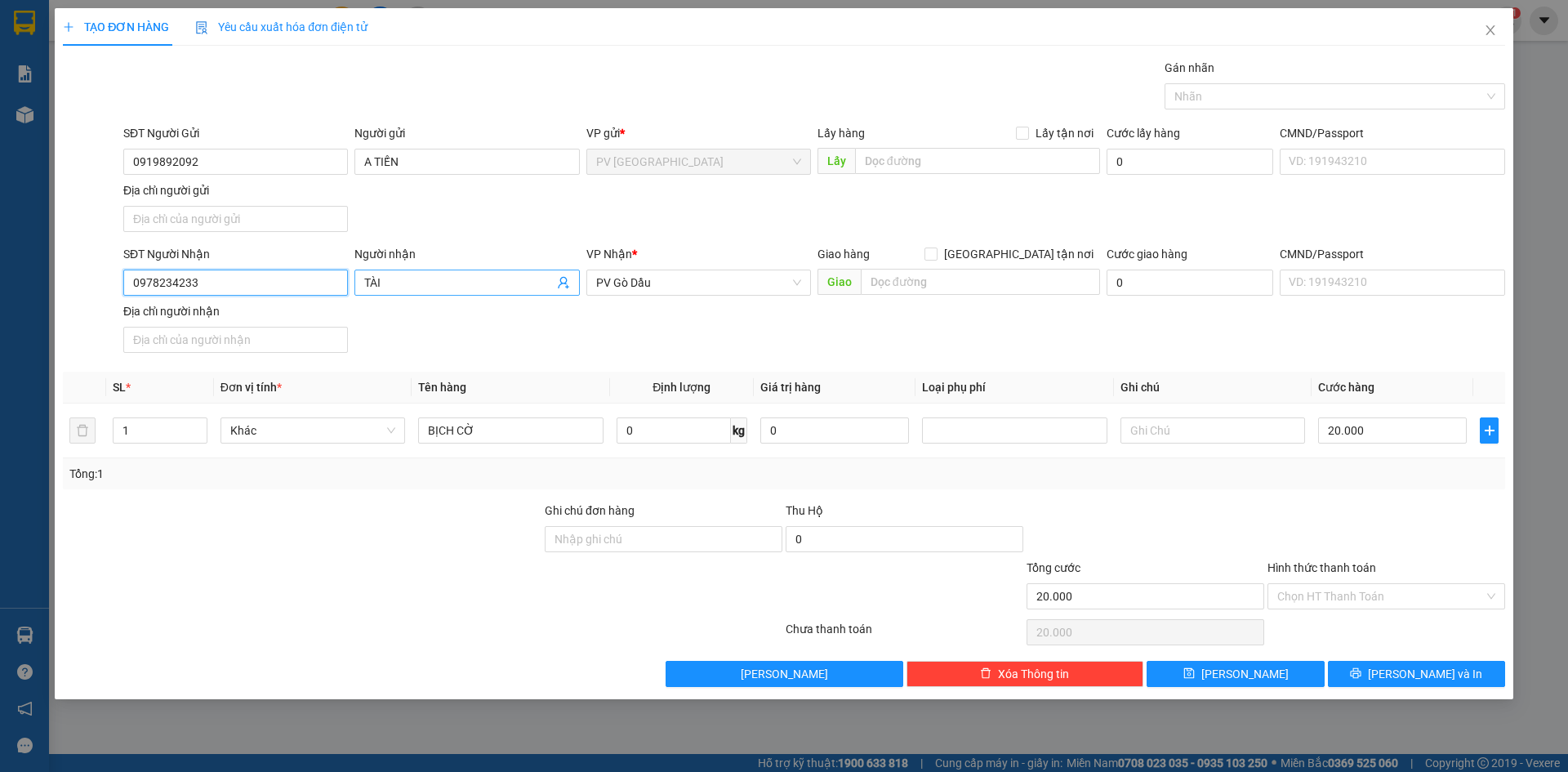
type input "0978234233"
click at [435, 281] on input "TÀI" at bounding box center [458, 282] width 188 height 18
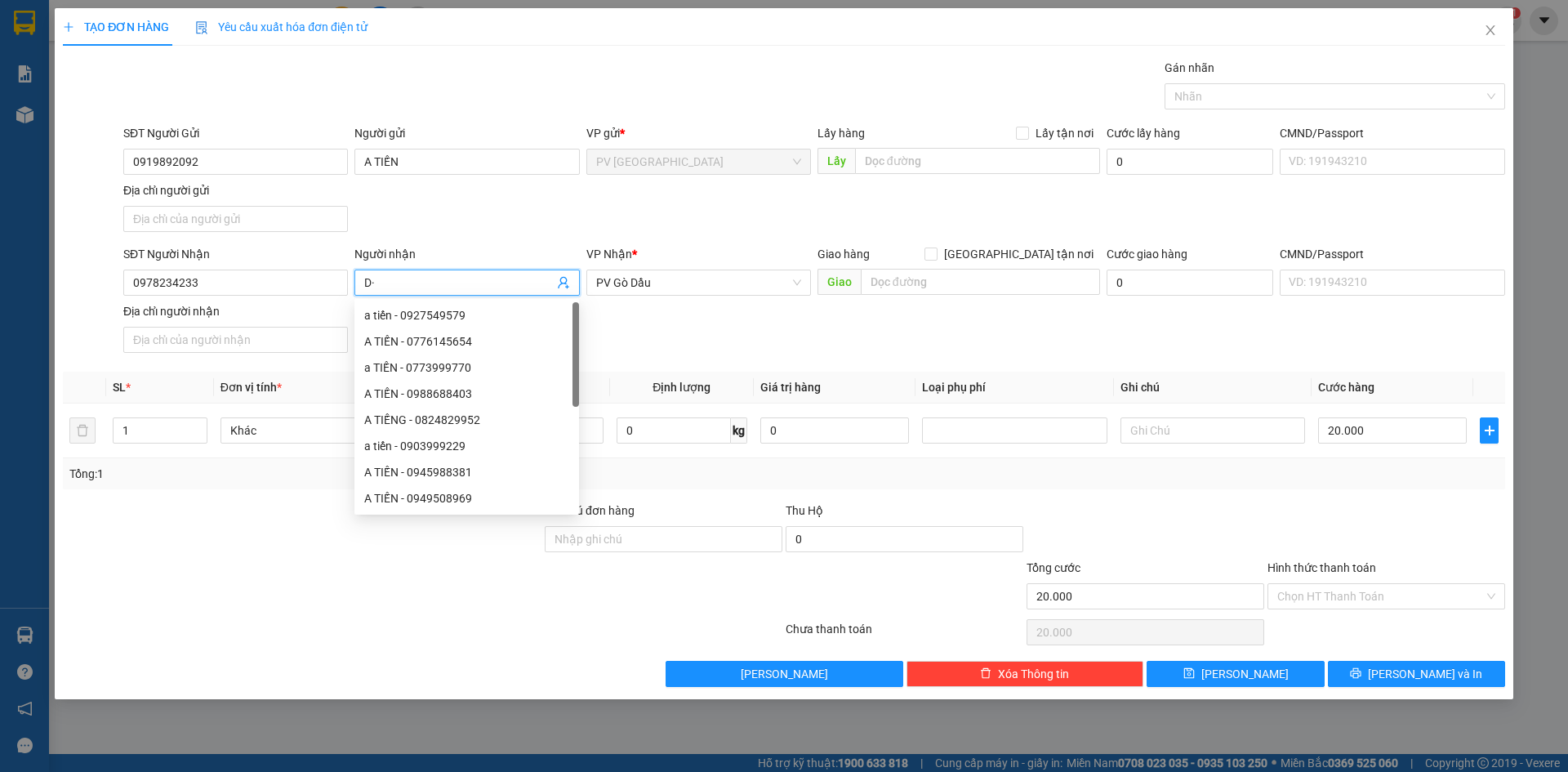
type input "D"
type input "ĐẠT"
click at [677, 338] on div "SĐT Người Nhận 0978234233 Người nhận ĐẠT VP Nhận * PV Gò Dầu Giao hàng Giao tận…" at bounding box center [814, 301] width 1388 height 114
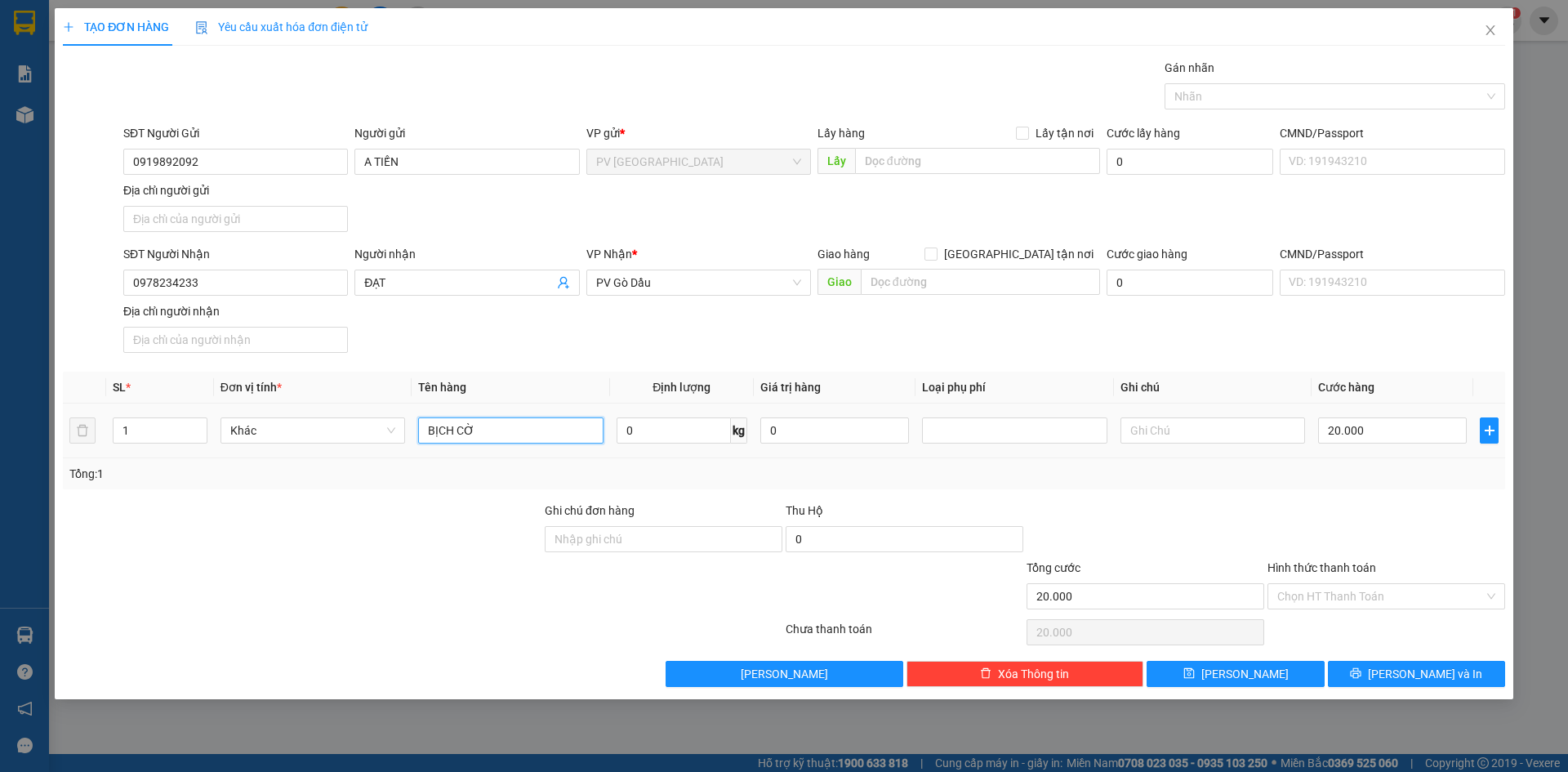
click at [504, 424] on input "BỊCH CỜ" at bounding box center [510, 430] width 184 height 26
type input "VỢT CẦU LÔNG"
click at [1299, 602] on input "Hình thức thanh toán" at bounding box center [1381, 596] width 207 height 24
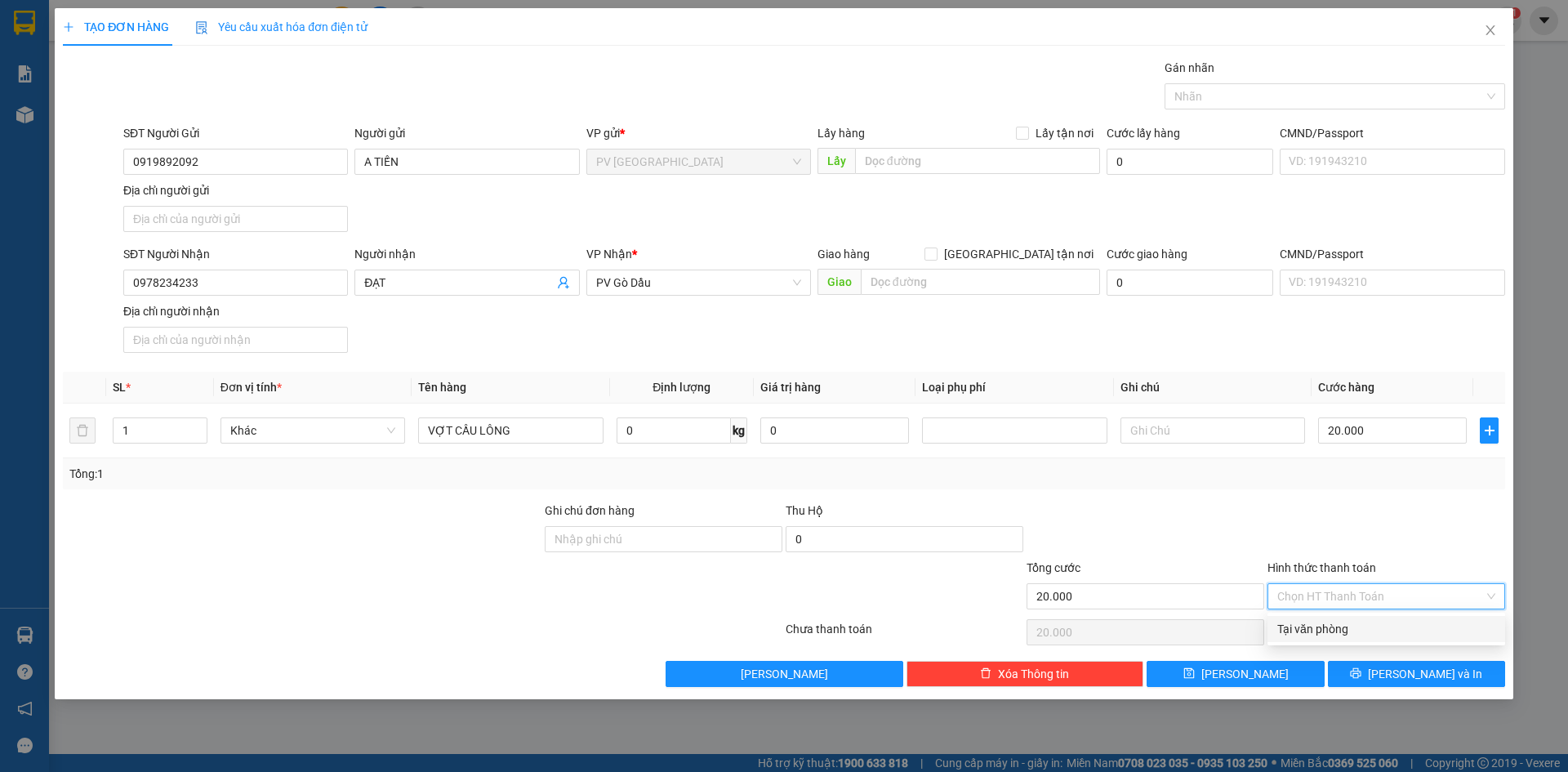
click at [1301, 632] on div "Tại văn phòng" at bounding box center [1386, 629] width 218 height 18
type input "0"
click at [1344, 684] on button "[PERSON_NAME] và In" at bounding box center [1416, 674] width 177 height 26
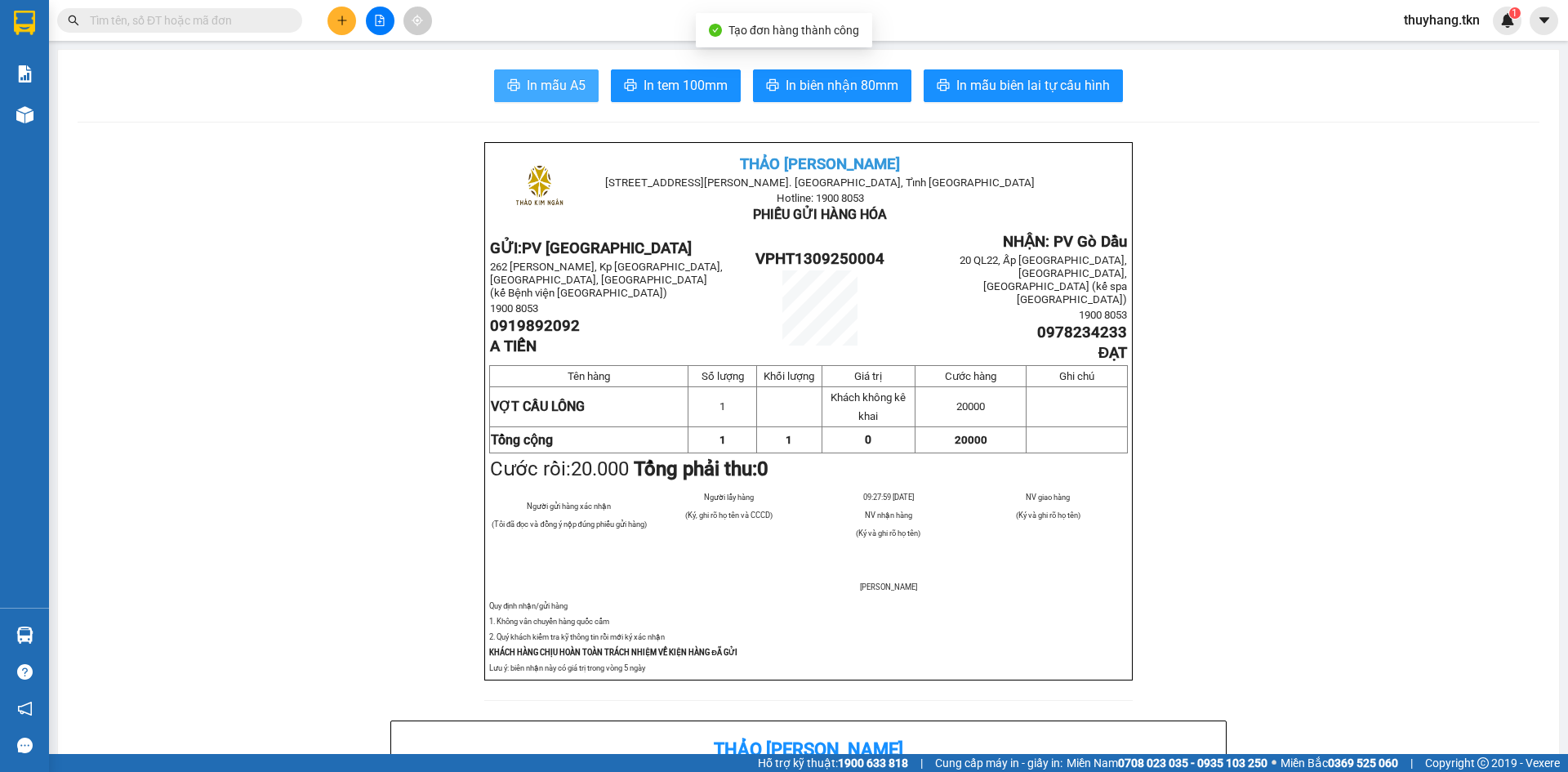
click at [564, 89] on span "In mẫu A5" at bounding box center [556, 86] width 58 height 21
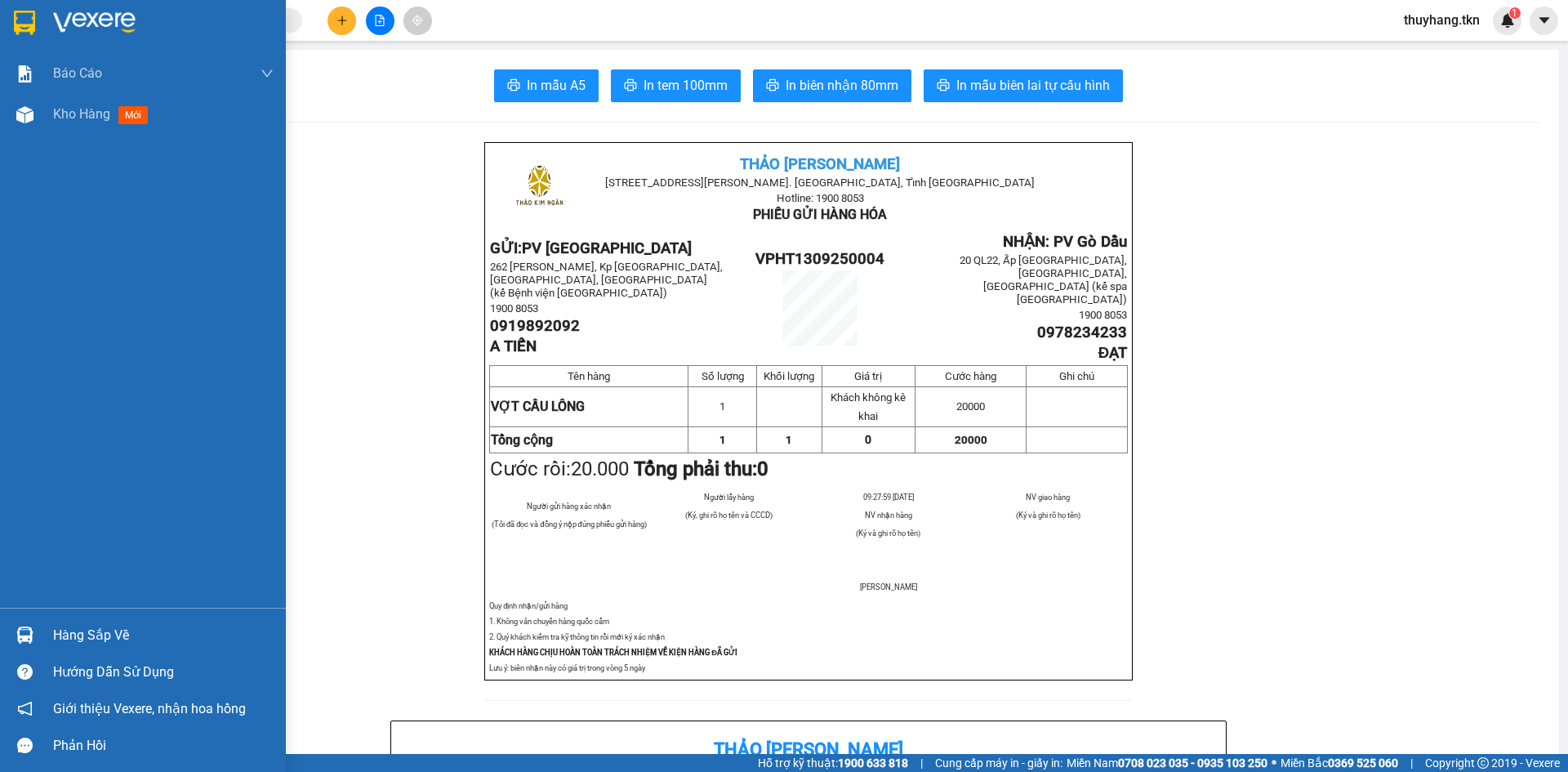
click at [18, 22] on img at bounding box center [24, 23] width 22 height 24
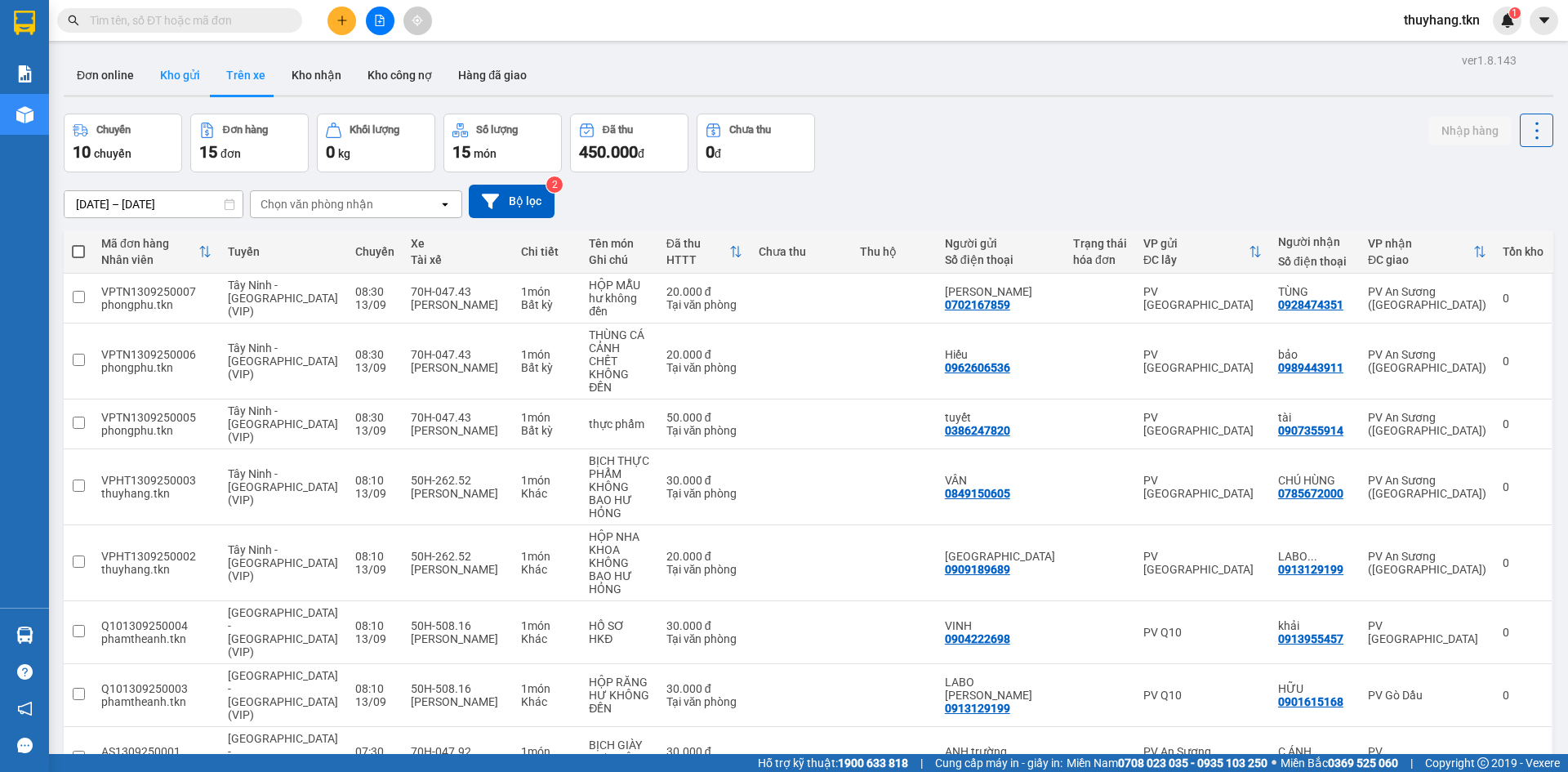
click at [175, 72] on button "Kho gửi" at bounding box center [180, 75] width 66 height 40
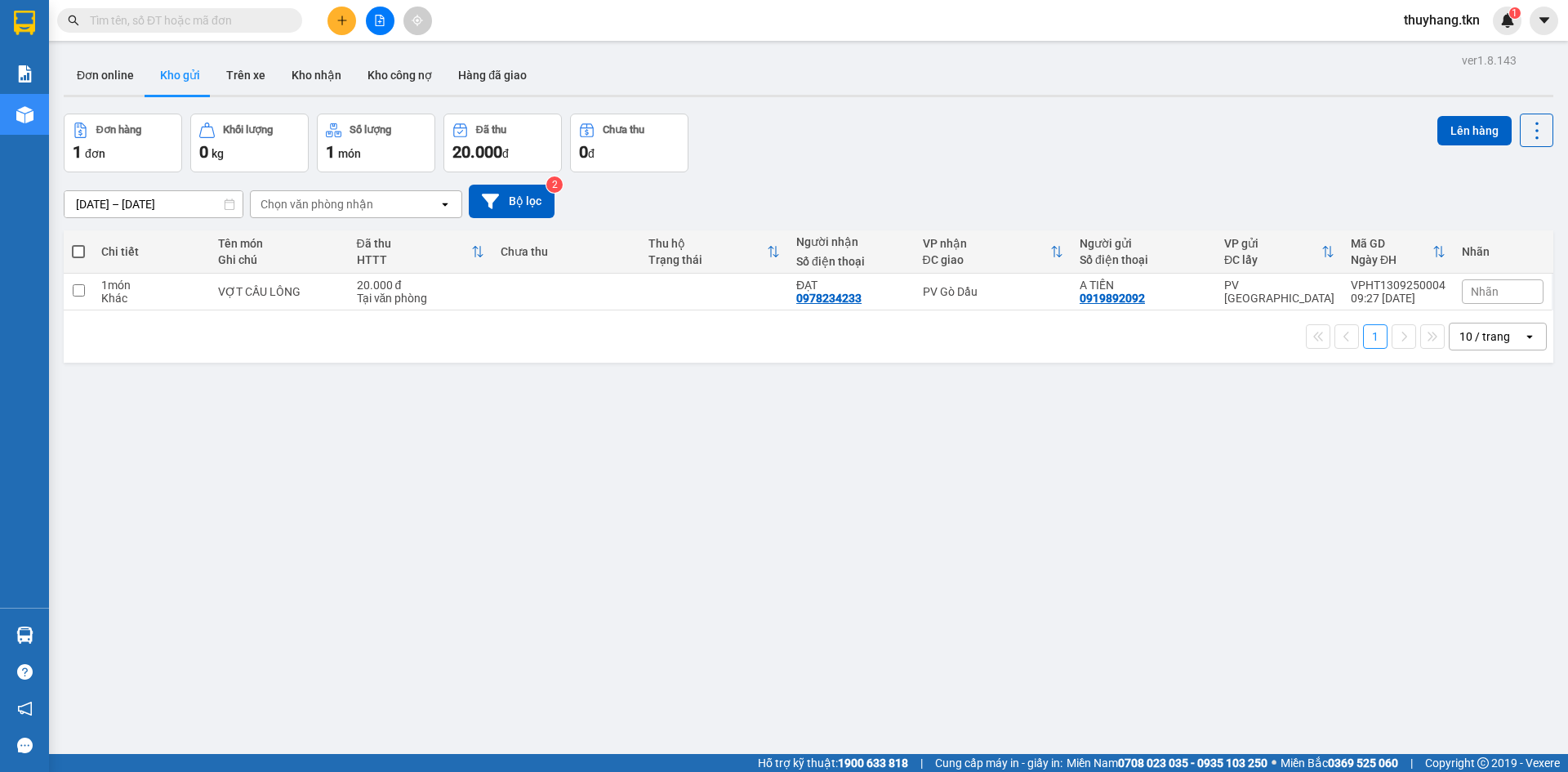
click at [861, 126] on div "Đơn hàng 1 đơn Khối lượng 0 kg Số lượng 1 món Đã thu 20.000 đ Chưa thu 0 đ Lên …" at bounding box center [808, 143] width 1490 height 58
click at [1417, 292] on button at bounding box center [1424, 292] width 23 height 28
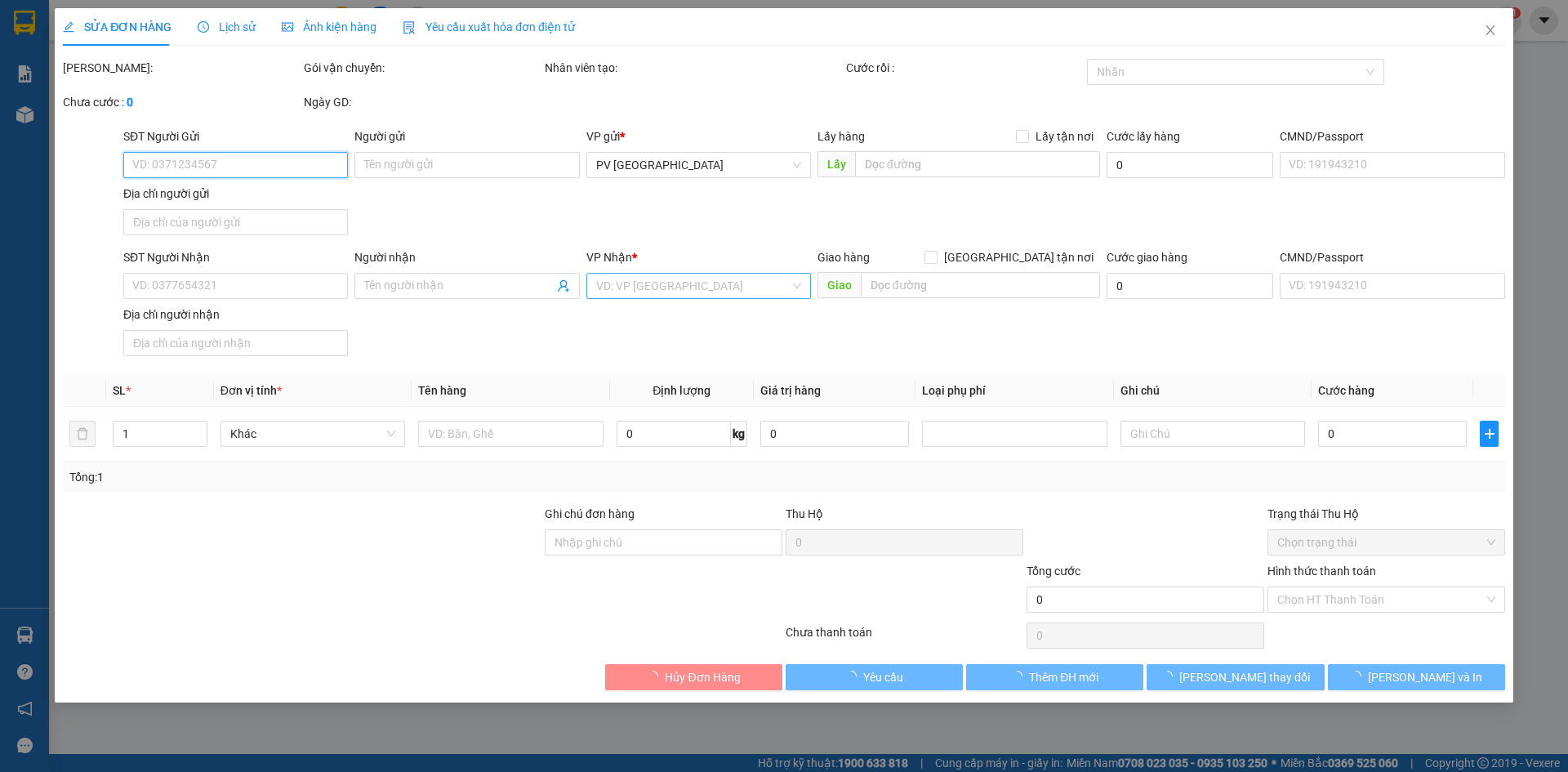
type input "0919892092"
type input "A TIẾN"
type input "0978234233"
type input "ĐẠT"
type input "20.000"
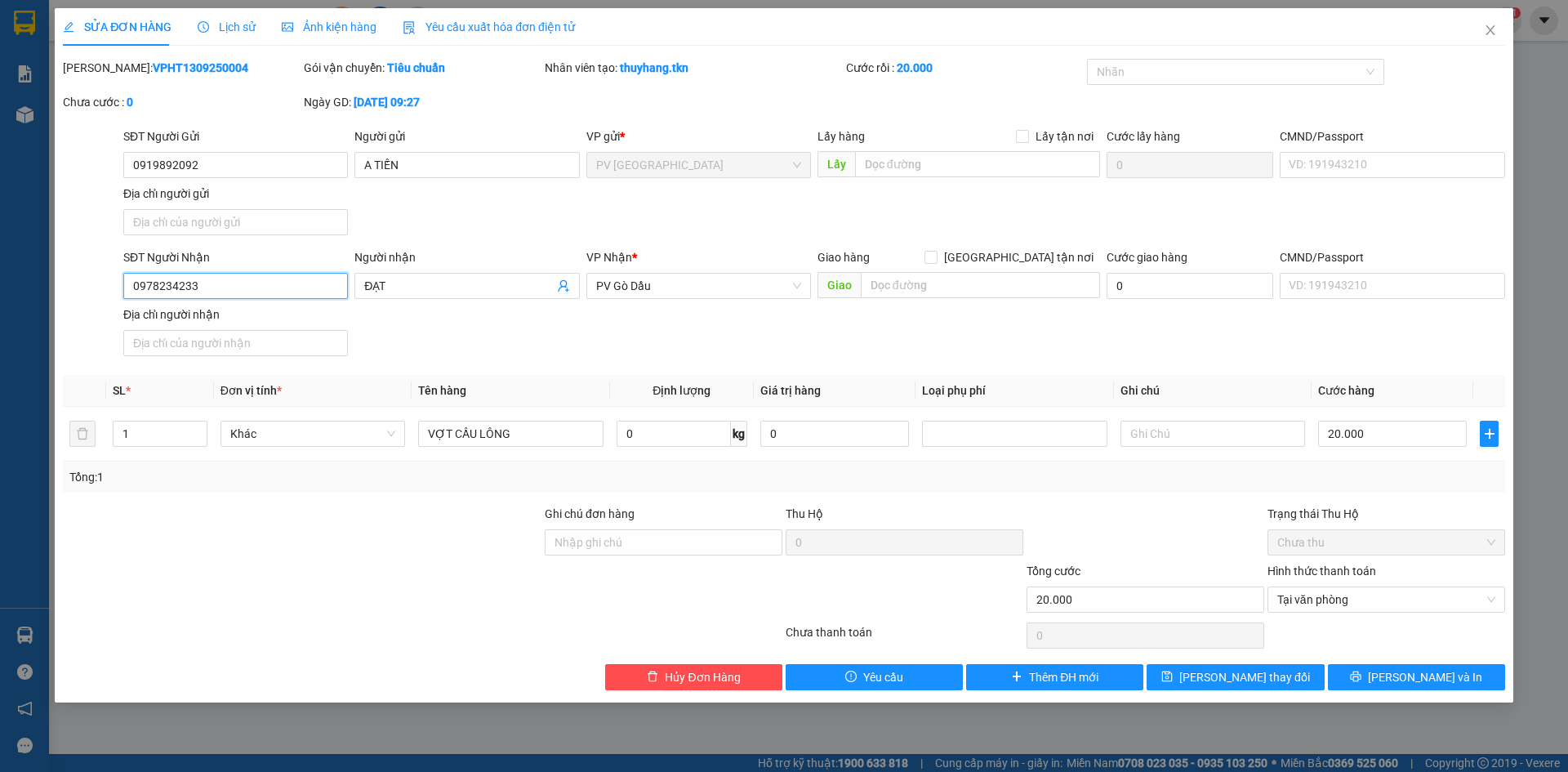
drag, startPoint x: 254, startPoint y: 286, endPoint x: 86, endPoint y: 288, distance: 168.0
click at [88, 289] on div "SĐT Người Nhận 0978234233 0978234233 Người nhận ĐẠT VP Nhận * PV Gò Dầu Giao hà…" at bounding box center [784, 305] width 1446 height 114
type input "0981766717"
click at [1346, 676] on button "[PERSON_NAME] và In" at bounding box center [1416, 677] width 177 height 26
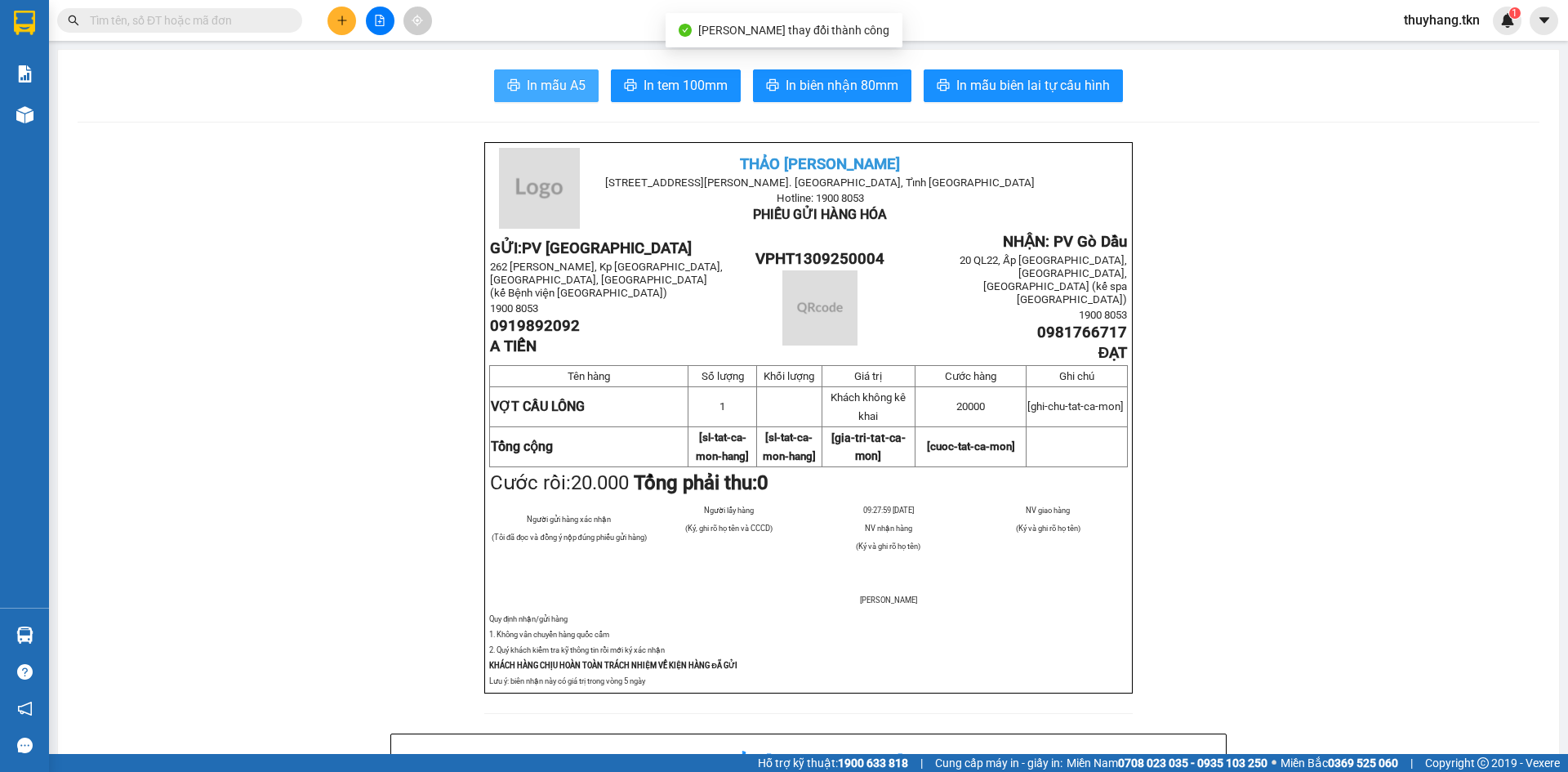
click at [536, 82] on span "In mẫu A5" at bounding box center [556, 86] width 58 height 21
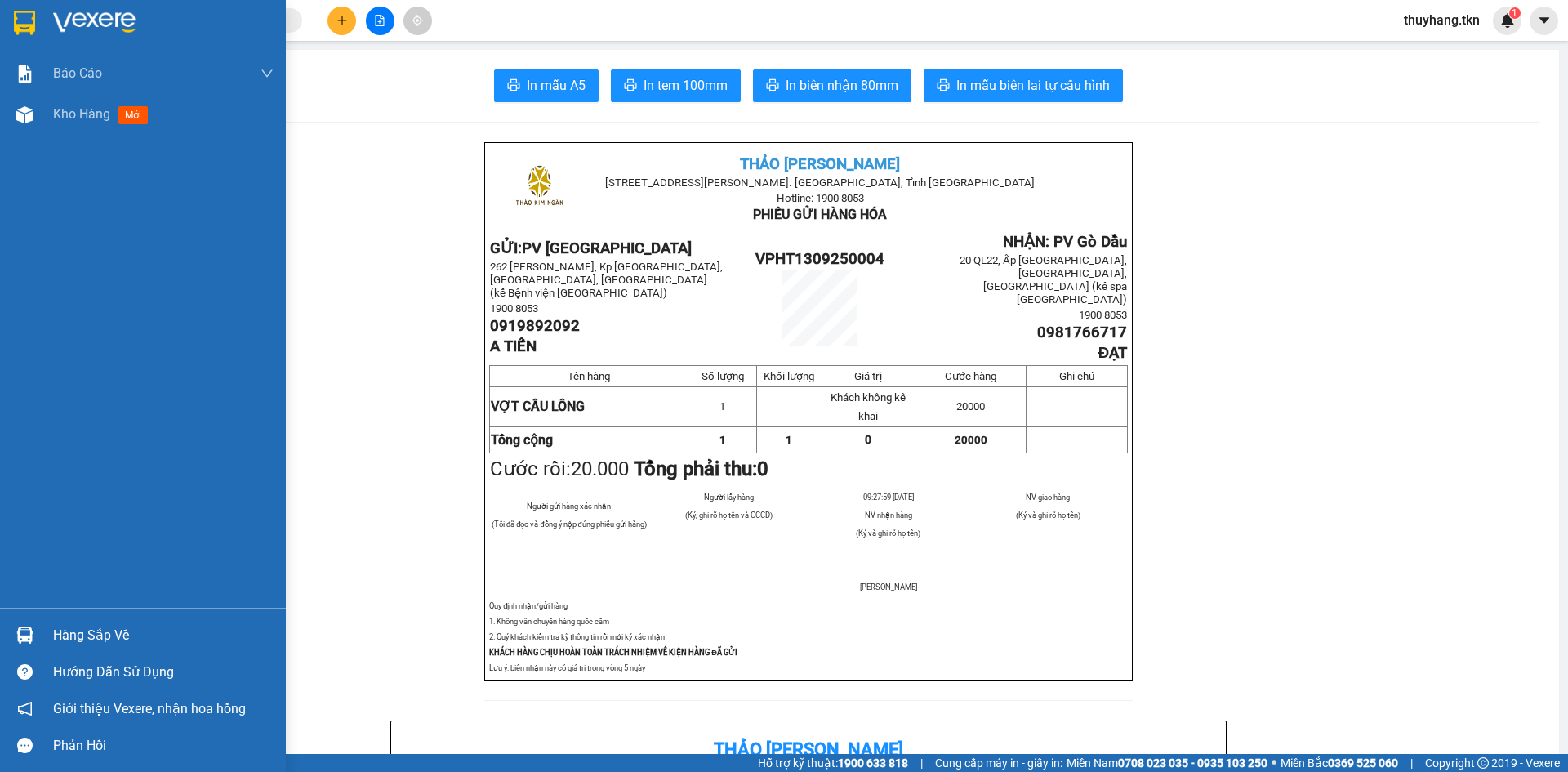
click at [81, 635] on div "Hàng sắp về" at bounding box center [163, 635] width 220 height 24
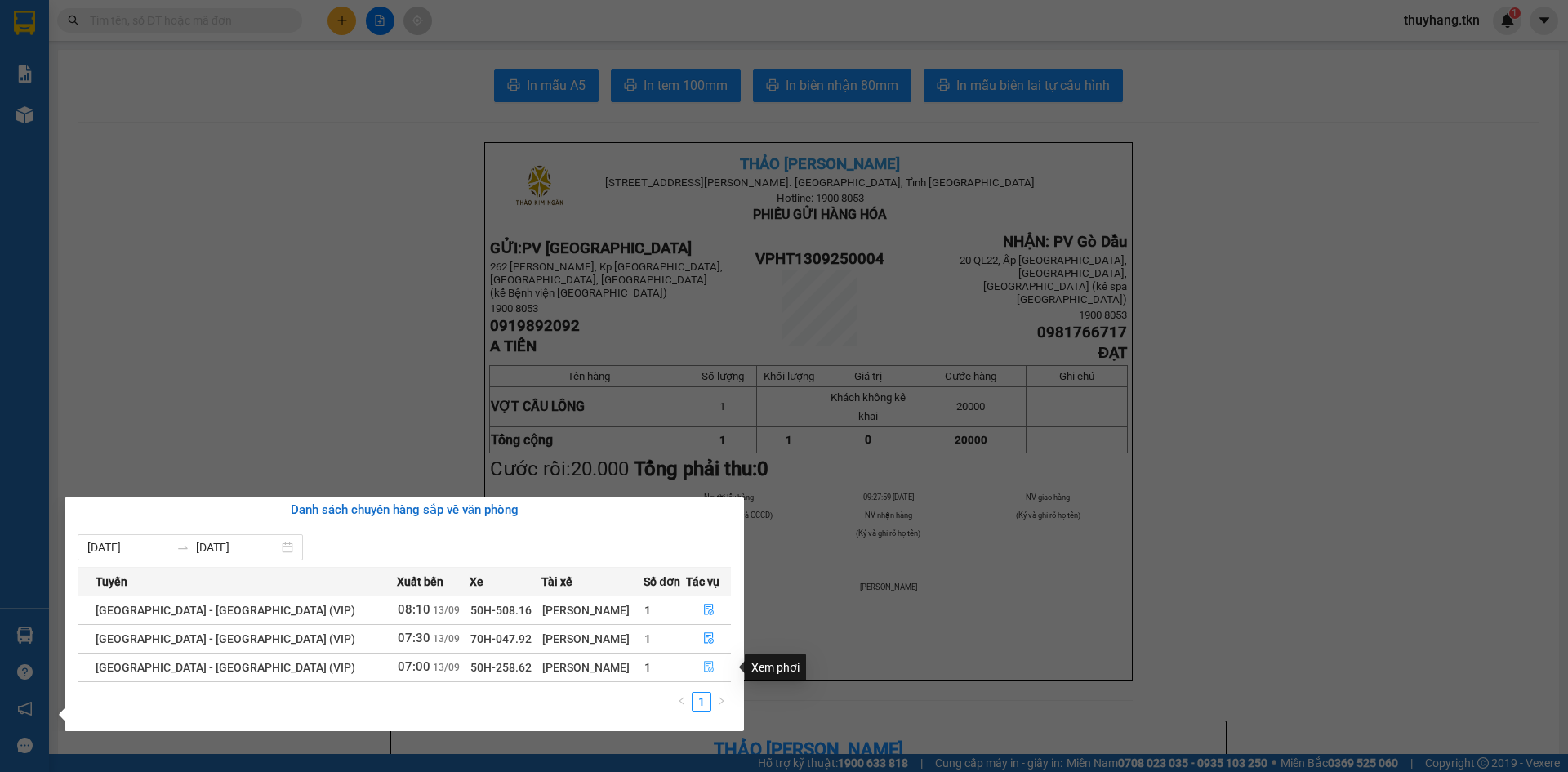
click at [703, 669] on icon "file-done" at bounding box center [709, 667] width 11 height 11
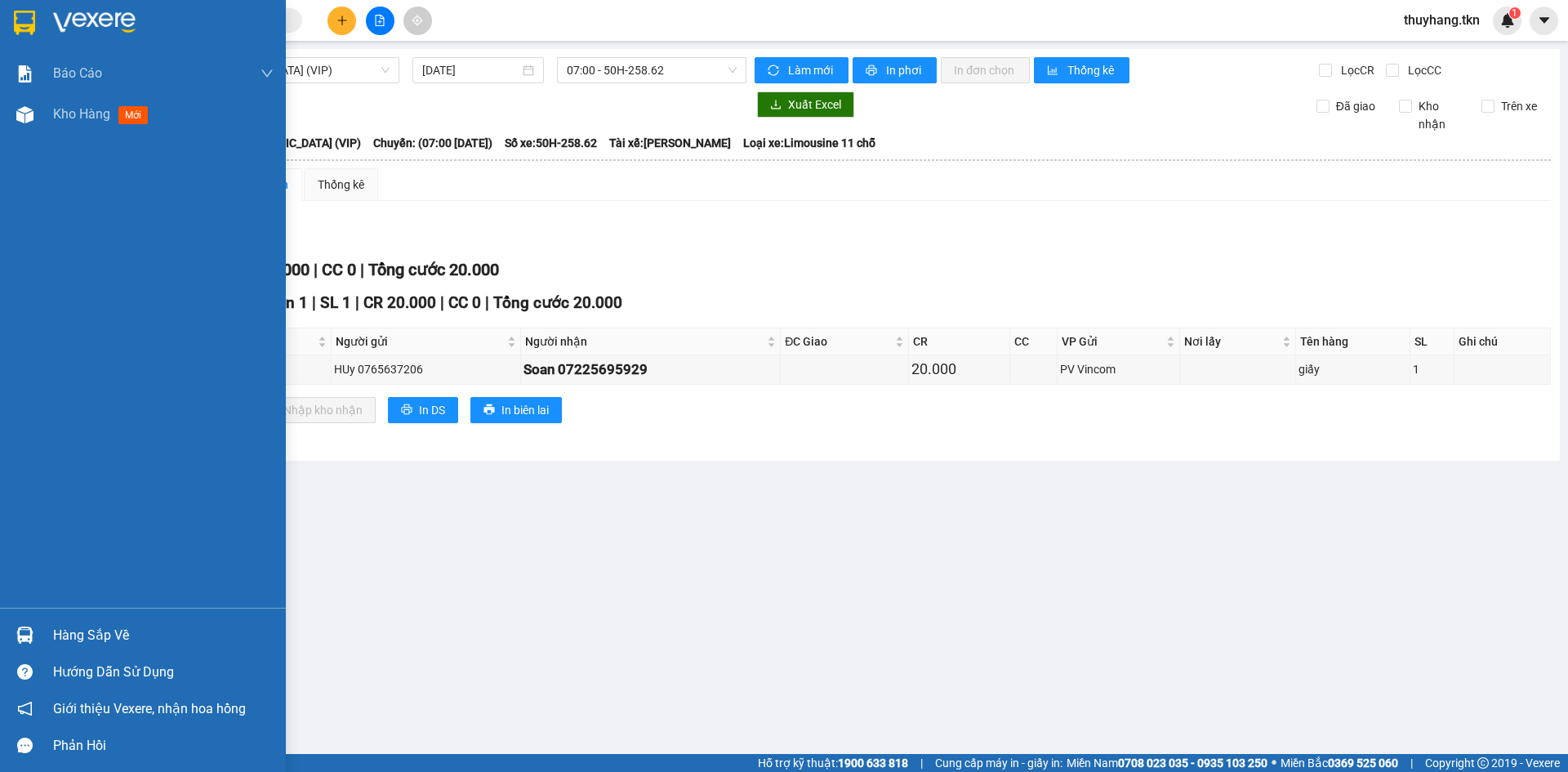
drag, startPoint x: 24, startPoint y: 630, endPoint x: 29, endPoint y: 613, distance: 17.7
click at [24, 630] on img at bounding box center [24, 635] width 17 height 17
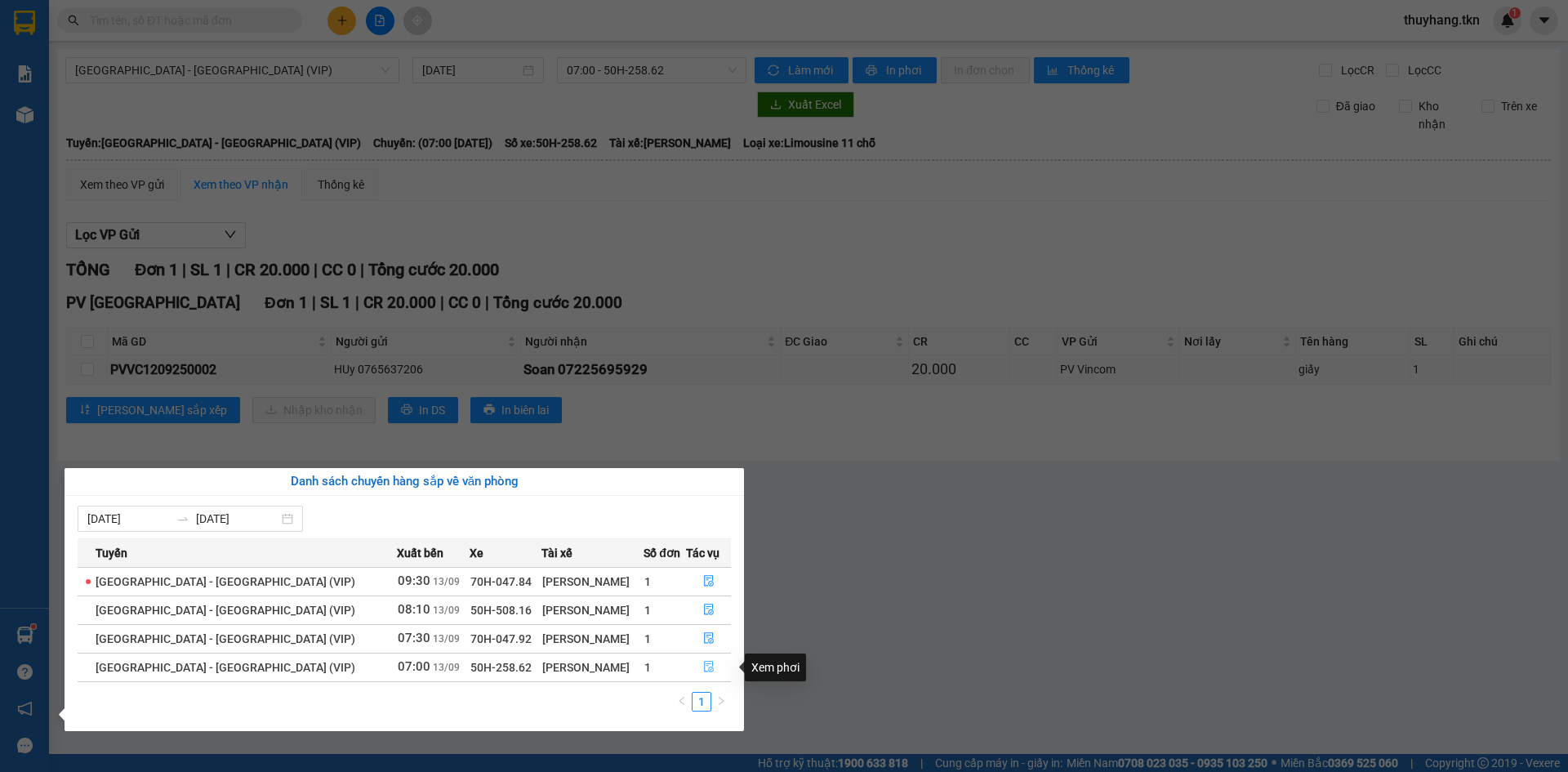
click at [704, 666] on icon "file-done" at bounding box center [709, 667] width 11 height 11
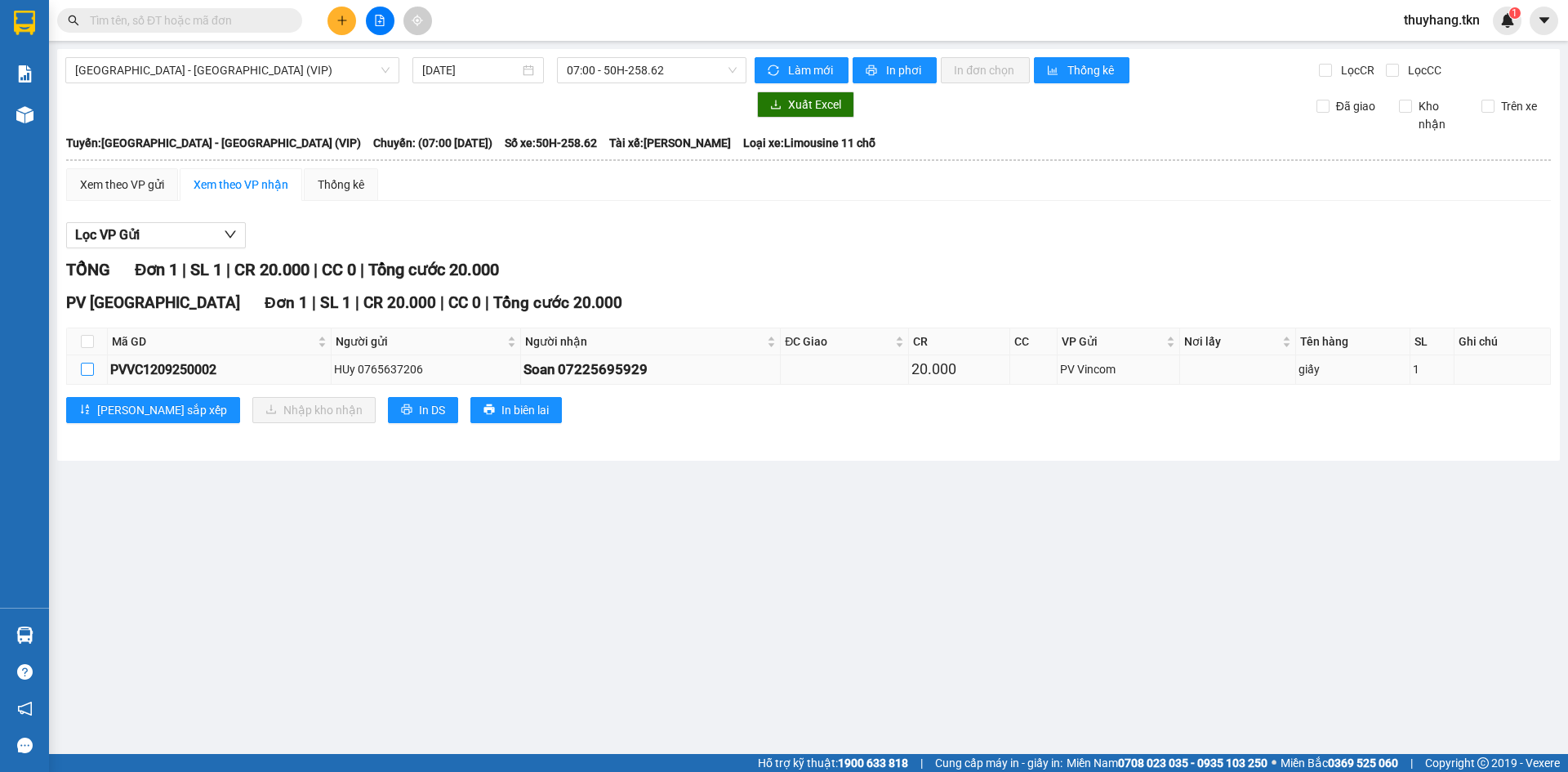
click at [89, 374] on input "checkbox" at bounding box center [88, 369] width 13 height 13
checkbox input "true"
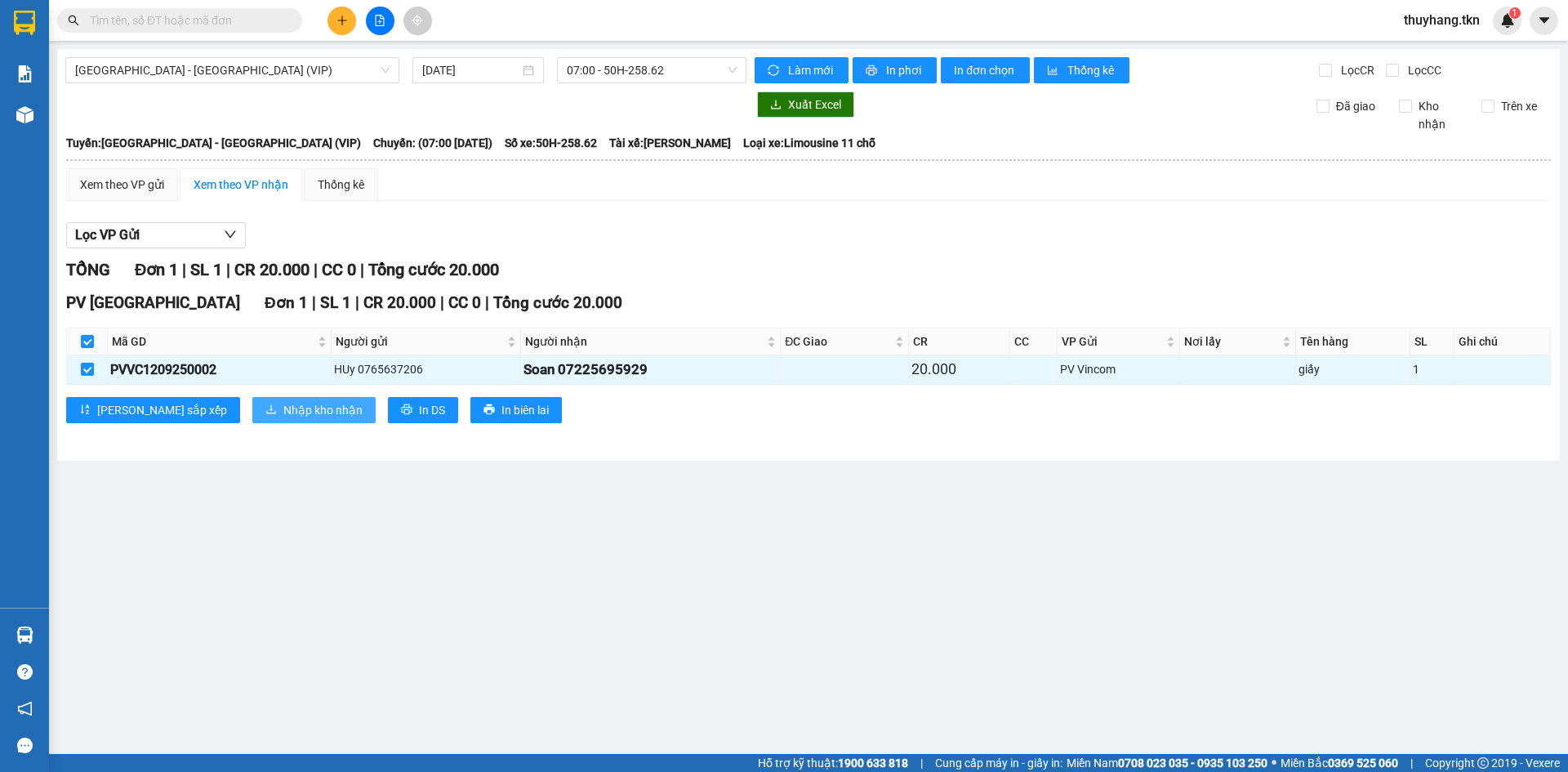
click at [266, 412] on icon "download" at bounding box center [271, 410] width 9 height 9
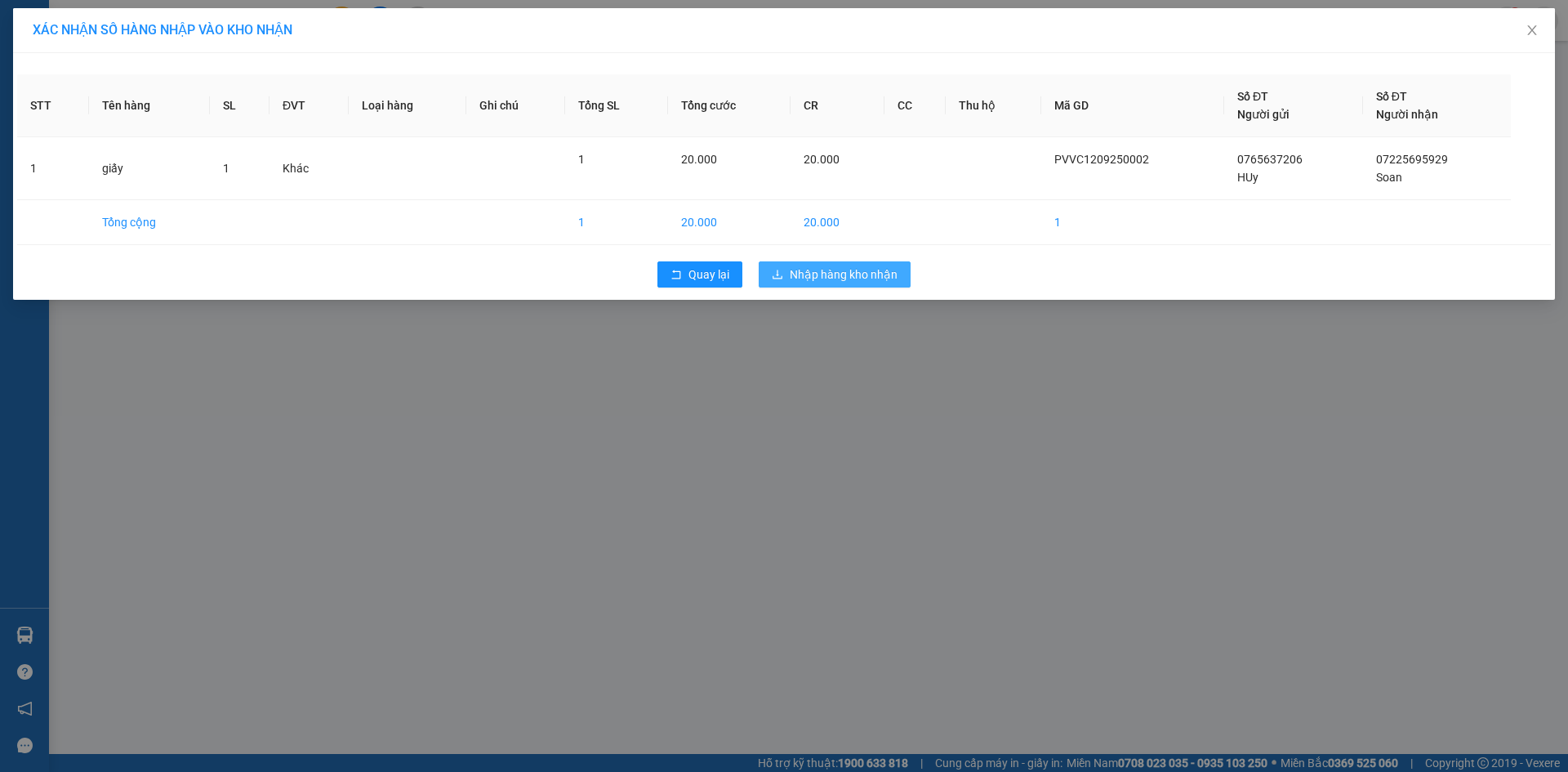
click at [825, 281] on span "Nhập hàng kho nhận" at bounding box center [843, 274] width 108 height 18
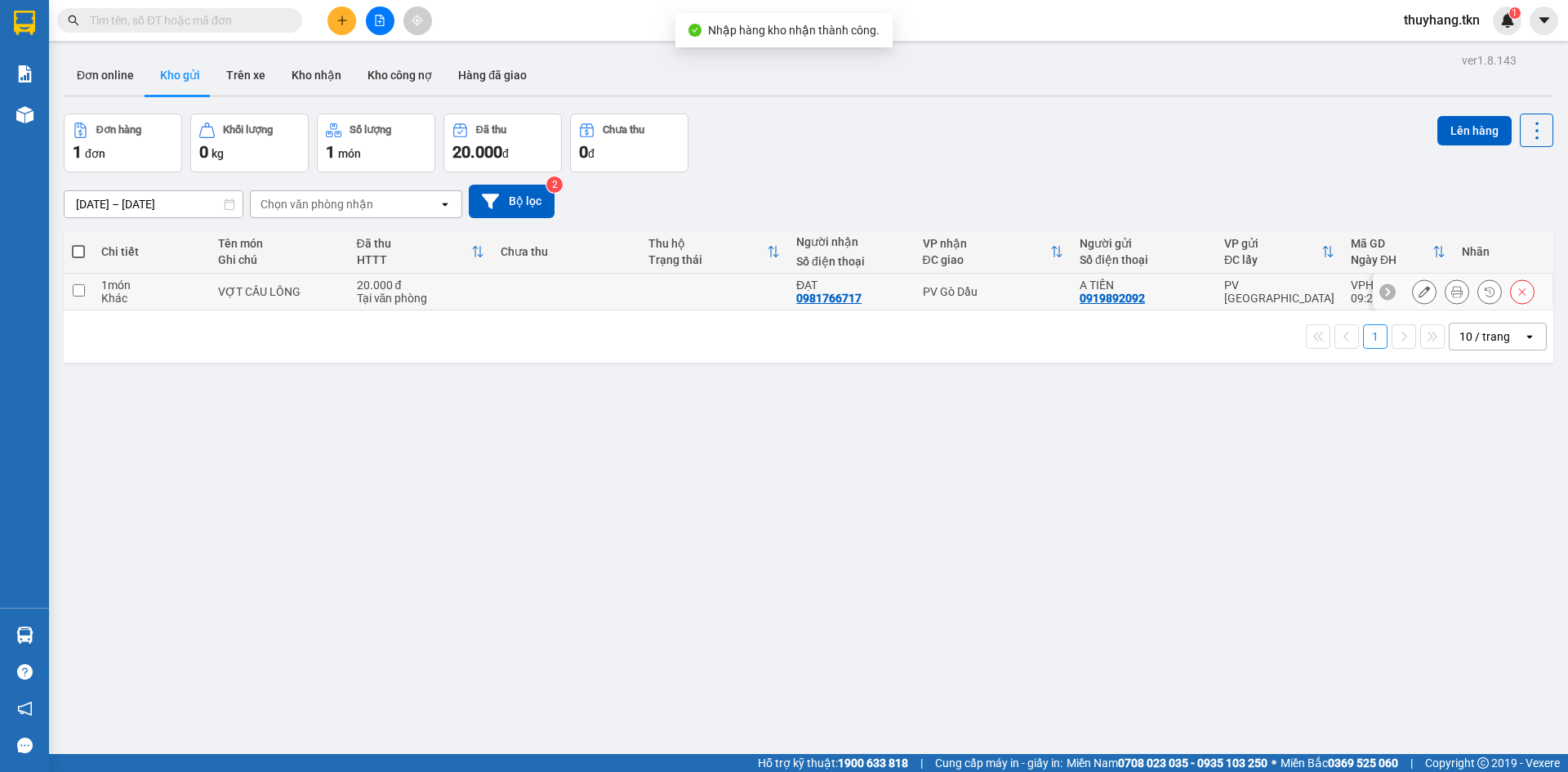
click at [563, 286] on td at bounding box center [566, 292] width 148 height 37
checkbox input "true"
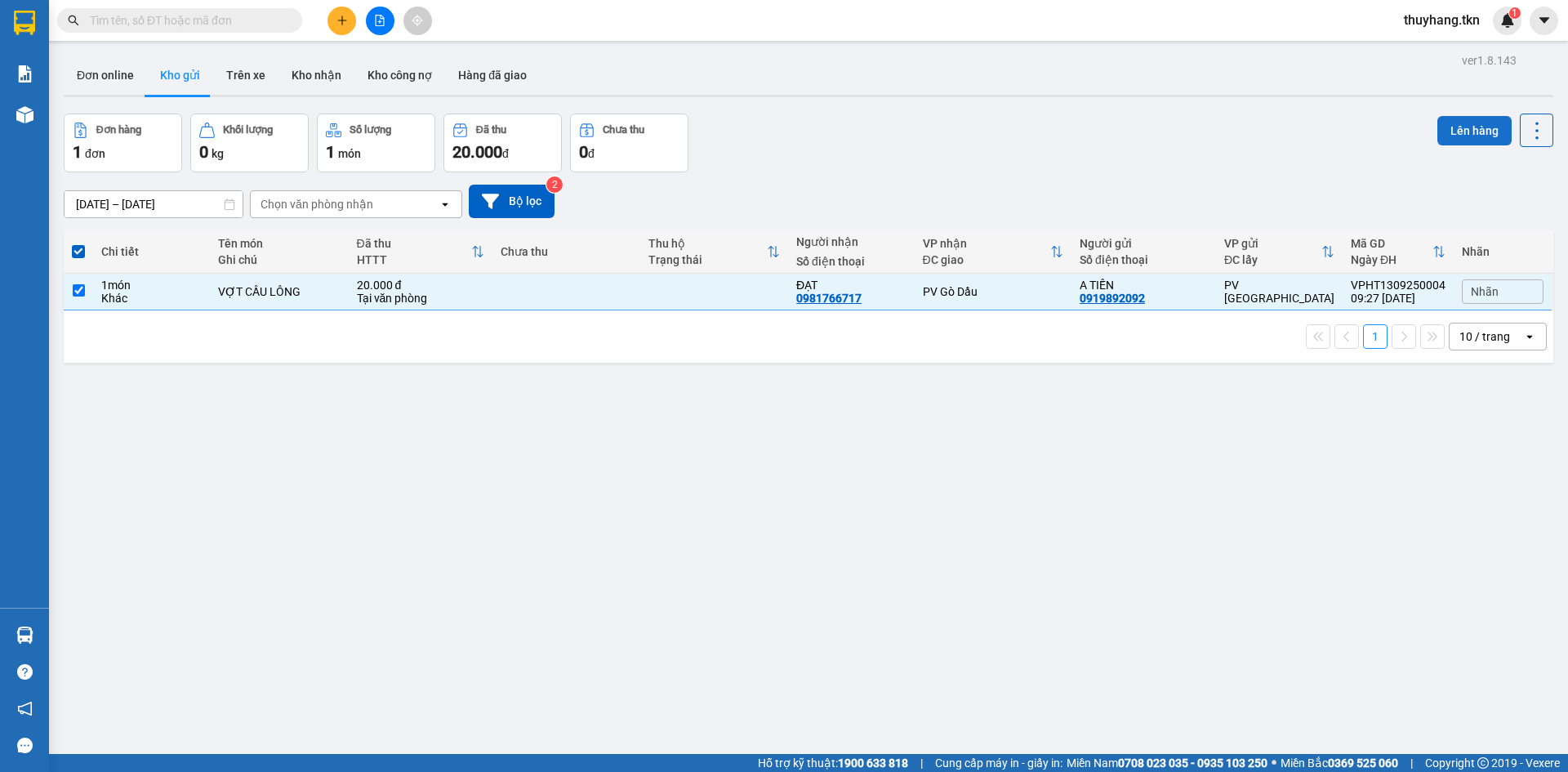
click at [1487, 122] on button "Lên hàng" at bounding box center [1474, 130] width 74 height 29
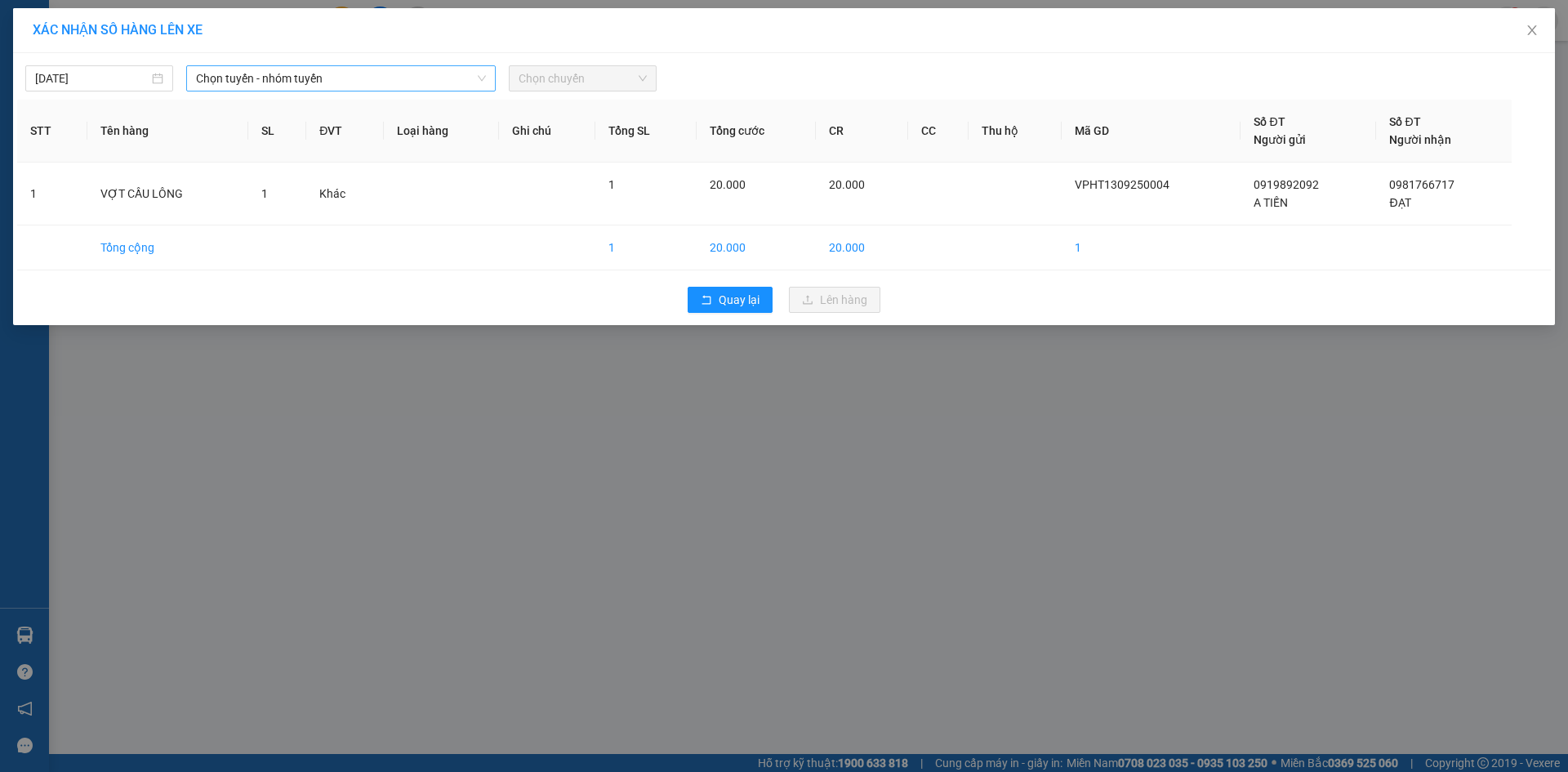
click at [292, 72] on span "Chọn tuyến - nhóm tuyến" at bounding box center [341, 78] width 290 height 24
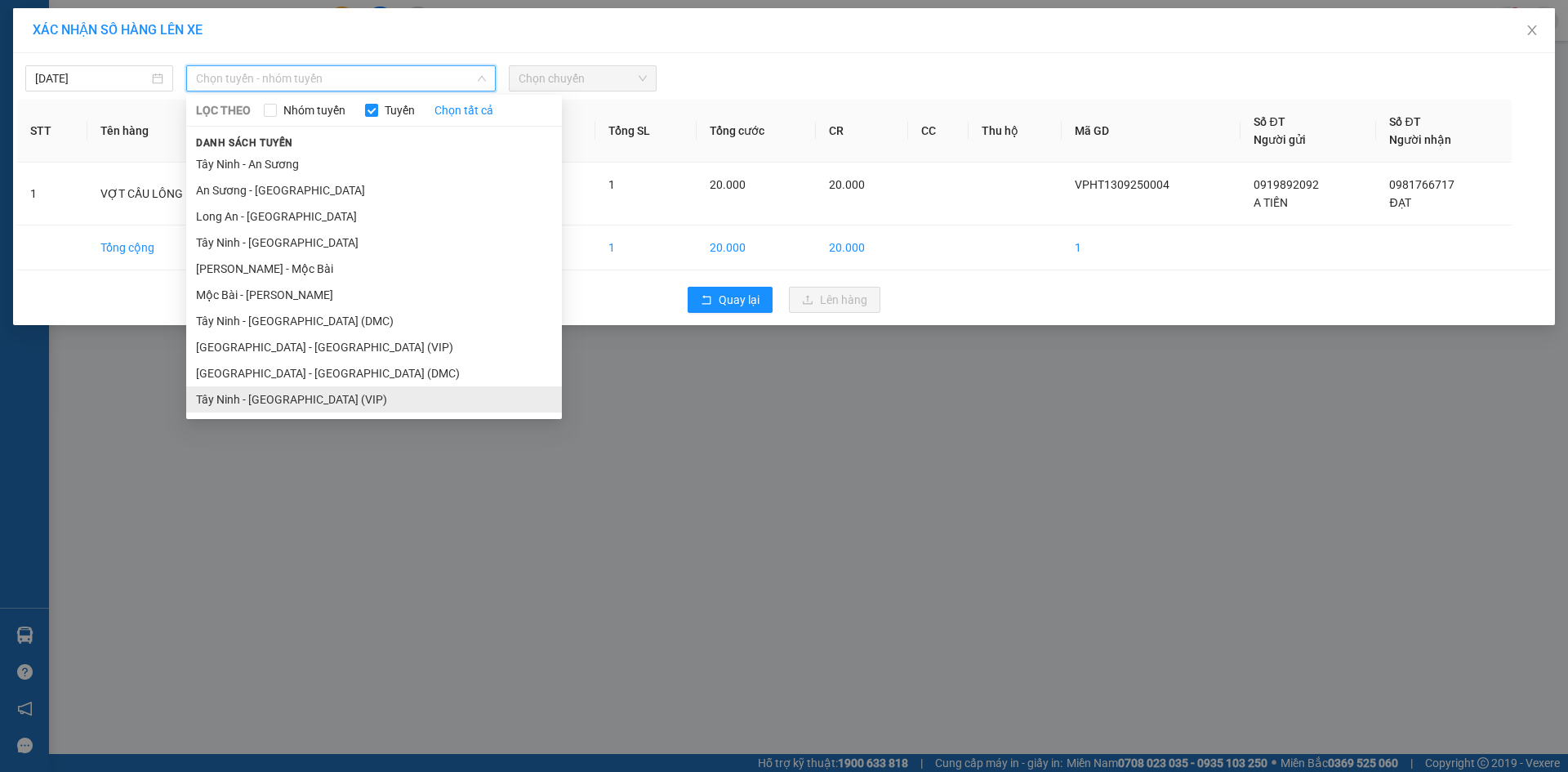
click at [328, 394] on li "Tây Ninh - [GEOGRAPHIC_DATA] (VIP)" at bounding box center [374, 399] width 376 height 26
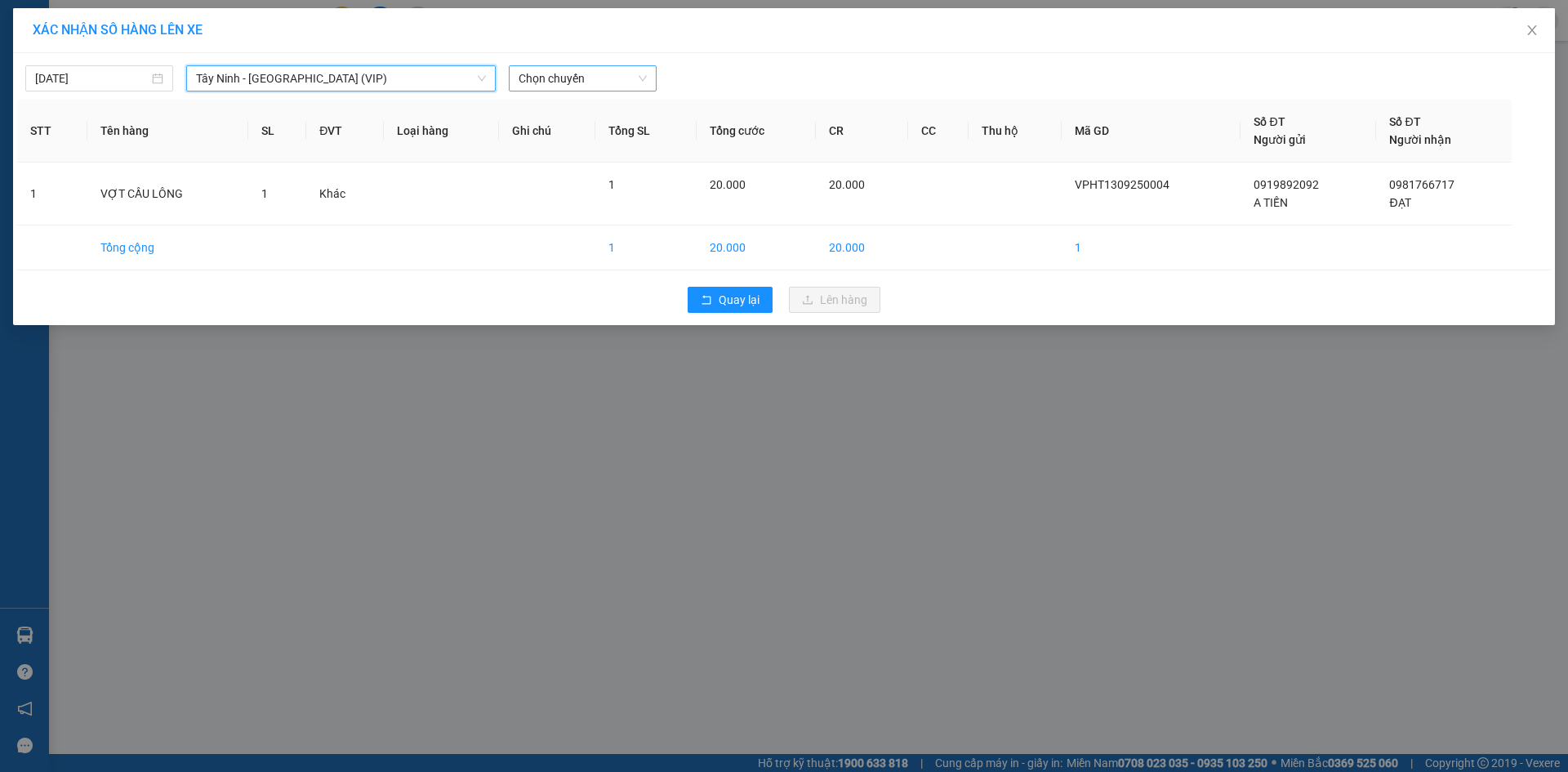
click at [593, 82] on span "Chọn chuyến" at bounding box center [583, 78] width 128 height 24
type input "26328"
click at [596, 111] on div "09:20 - 50H-263.28" at bounding box center [582, 110] width 127 height 18
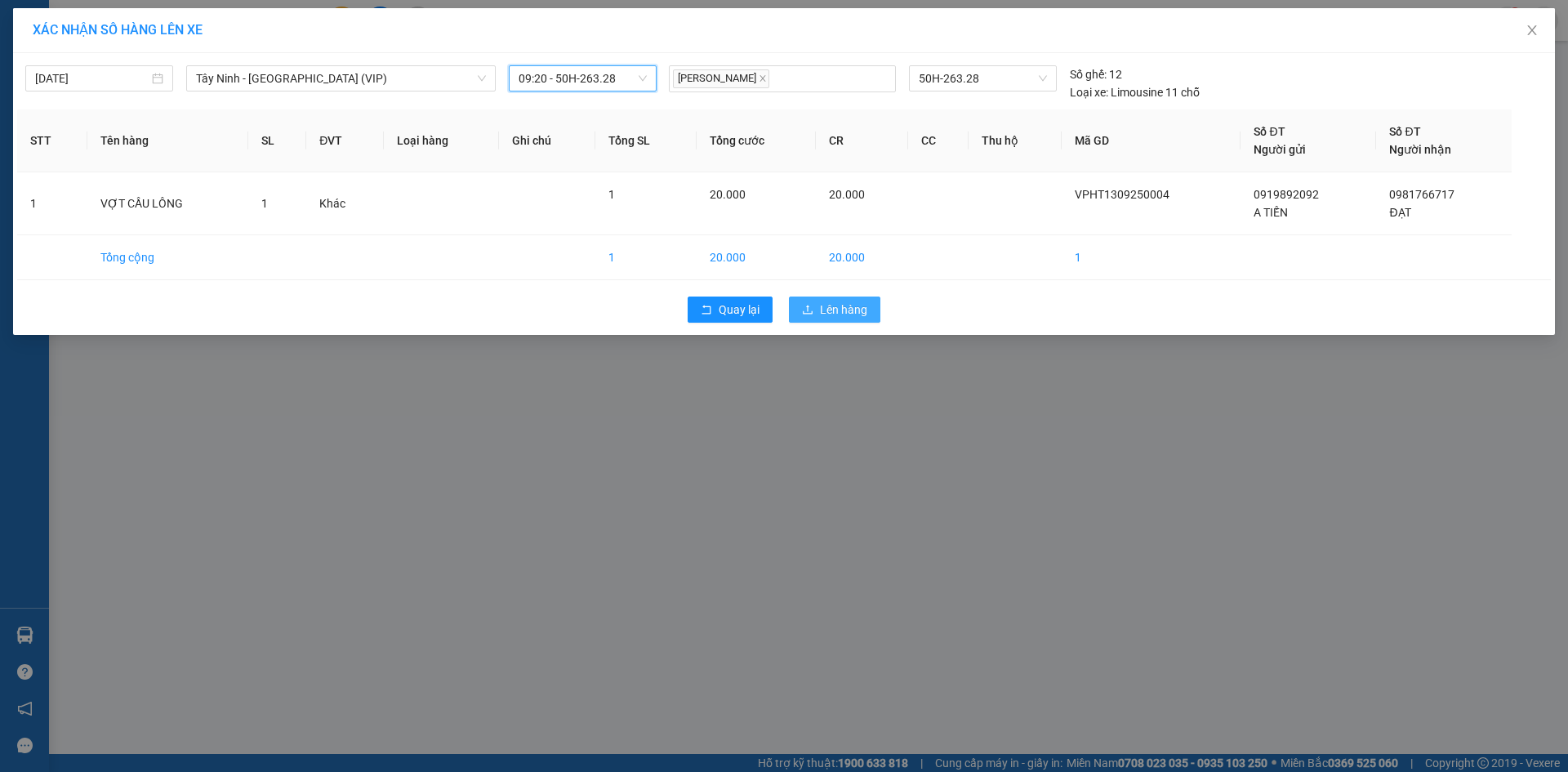
click at [854, 302] on span "Lên hàng" at bounding box center [843, 309] width 47 height 18
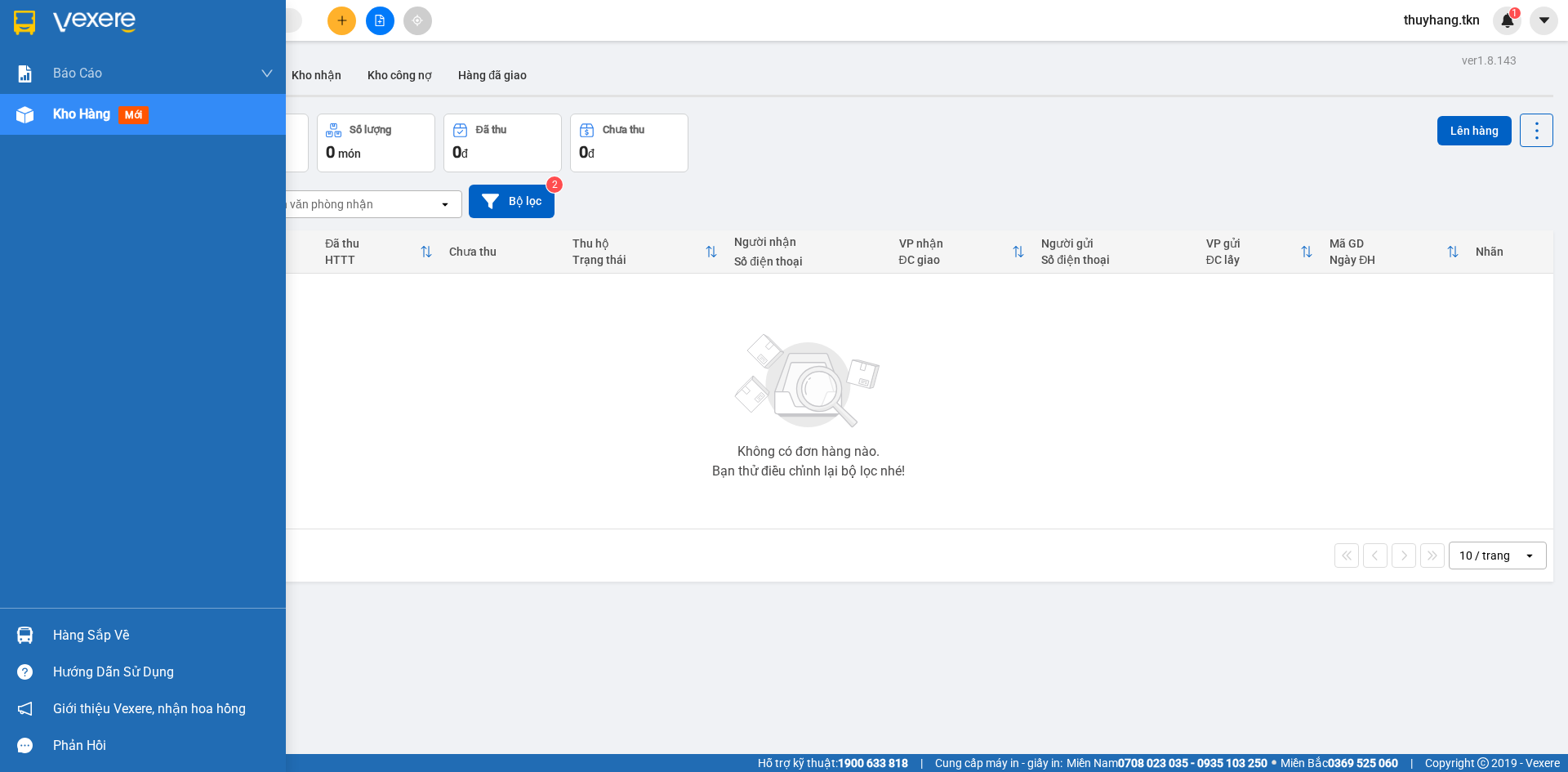
drag, startPoint x: 22, startPoint y: 636, endPoint x: 34, endPoint y: 618, distance: 21.6
click at [22, 635] on img at bounding box center [24, 635] width 17 height 17
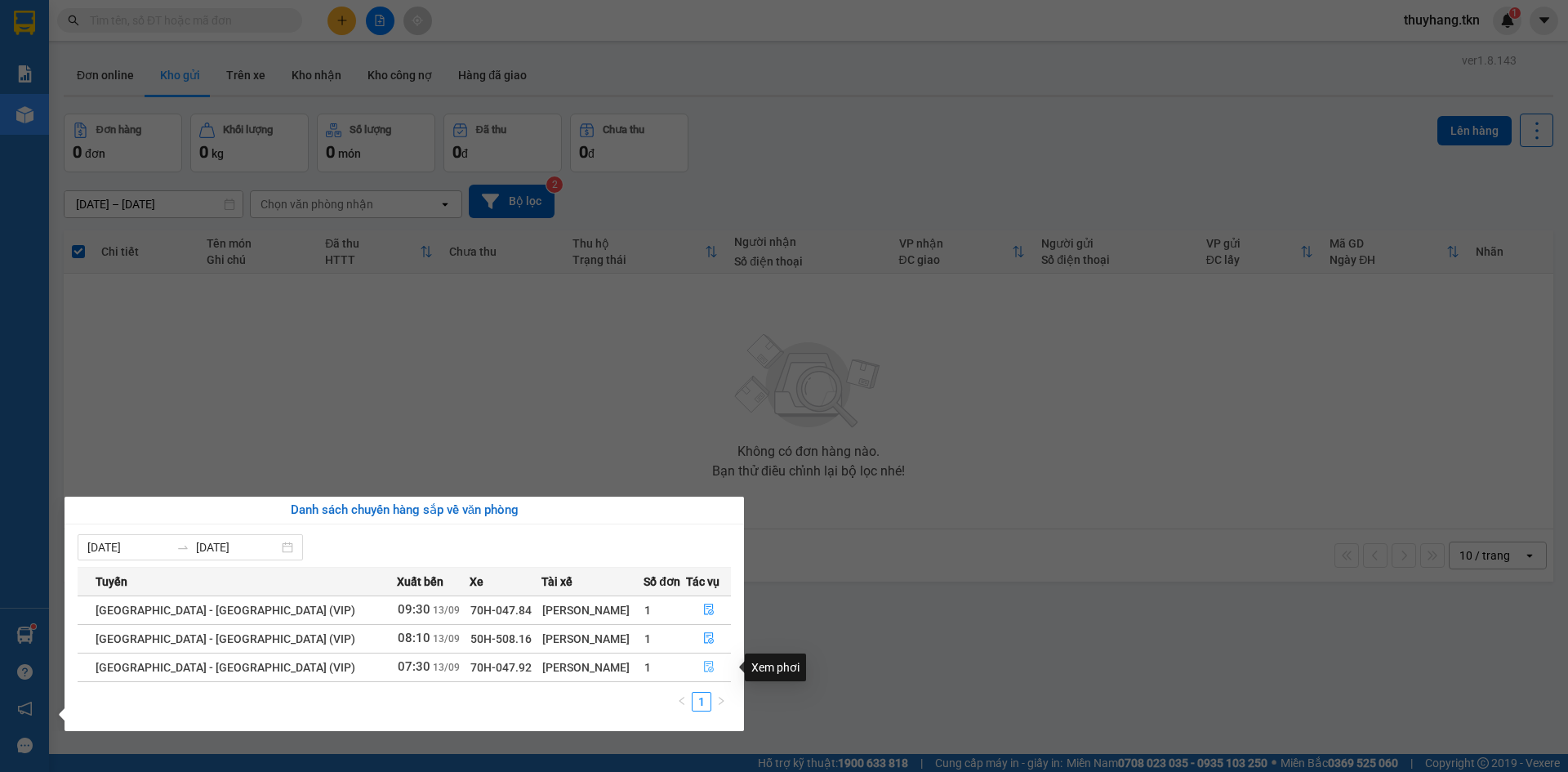
click at [704, 662] on icon "file-done" at bounding box center [709, 667] width 9 height 11
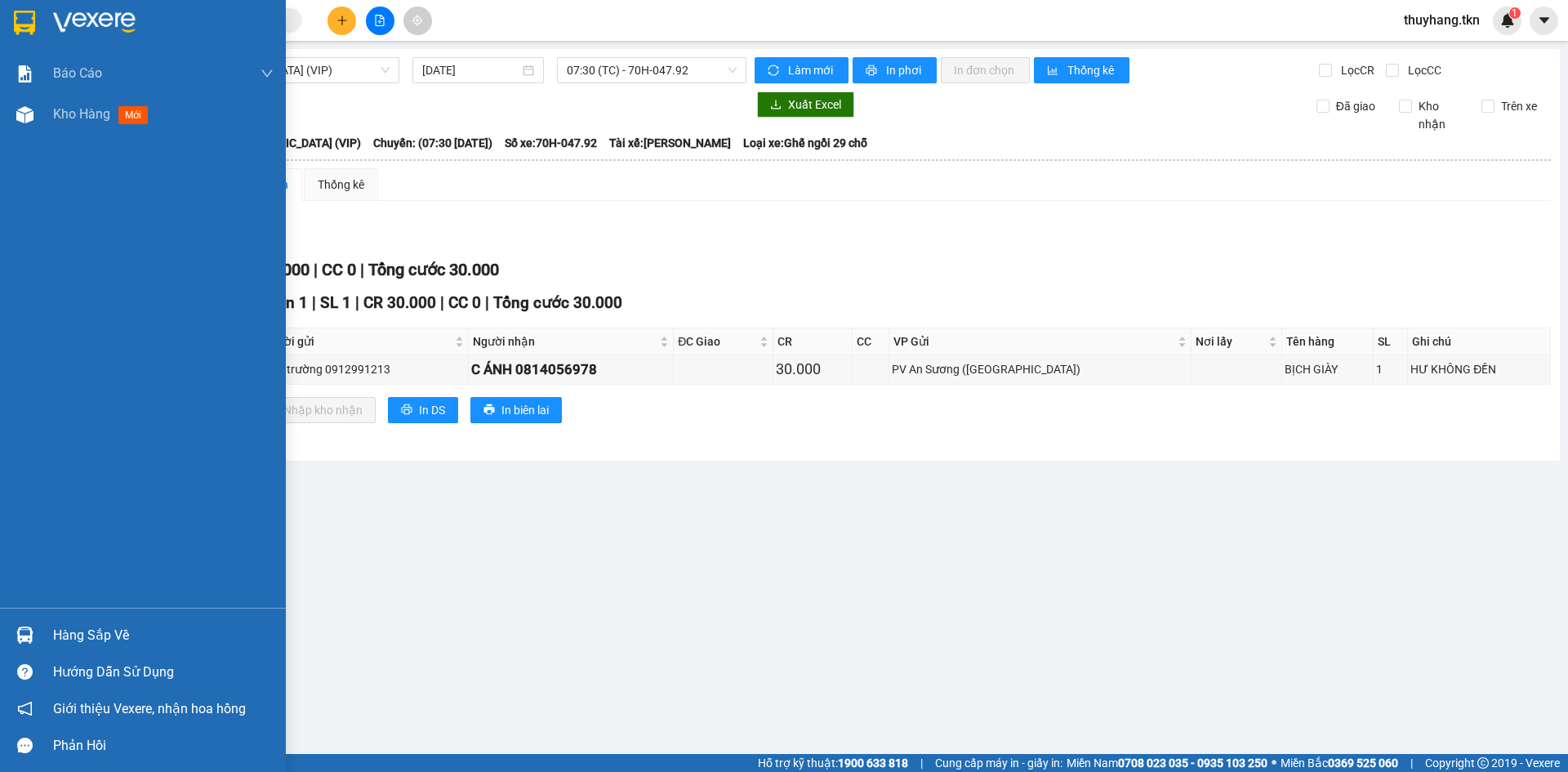
click at [34, 626] on div at bounding box center [24, 635] width 28 height 28
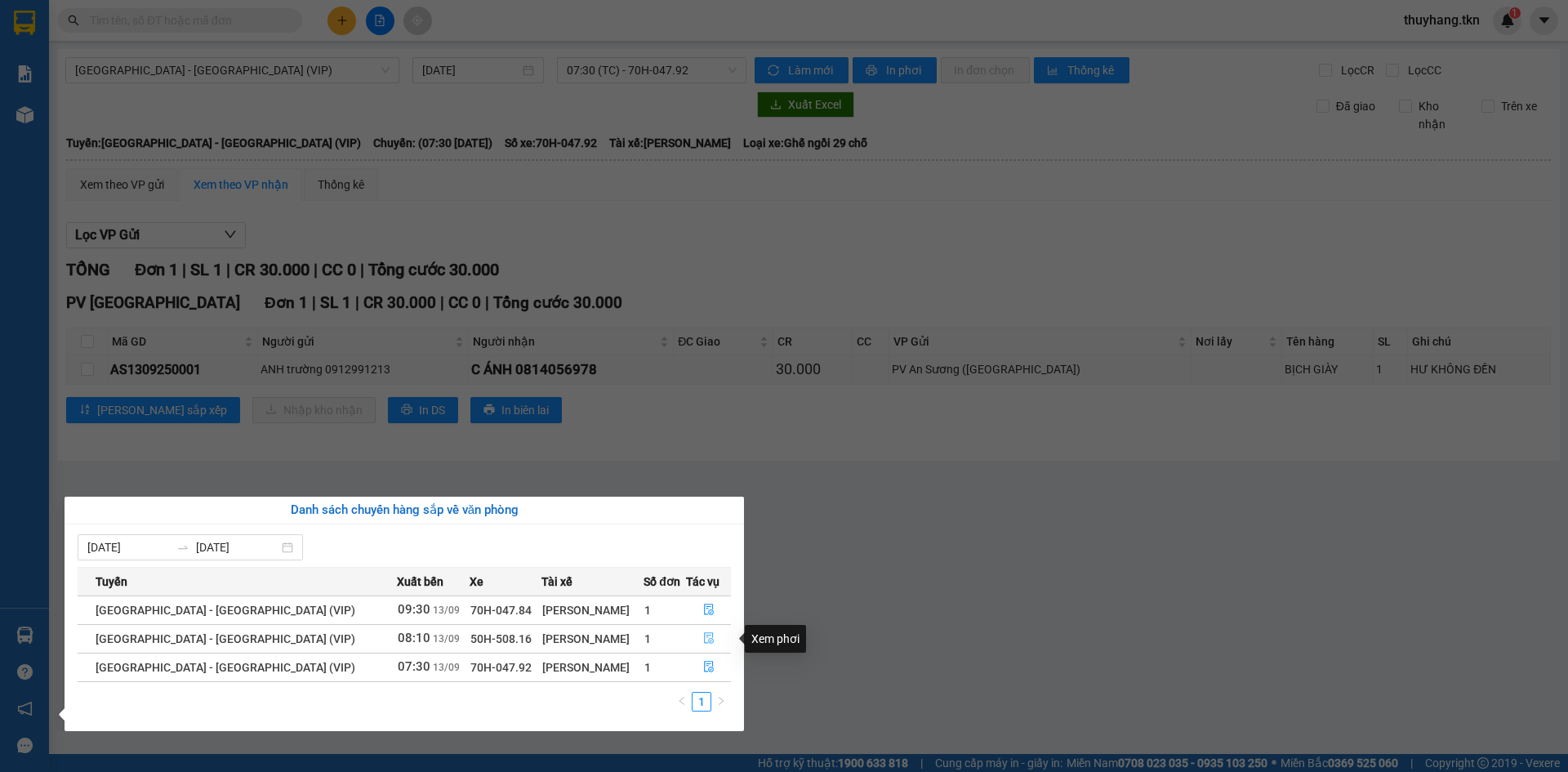
click at [710, 639] on button "button" at bounding box center [709, 639] width 43 height 26
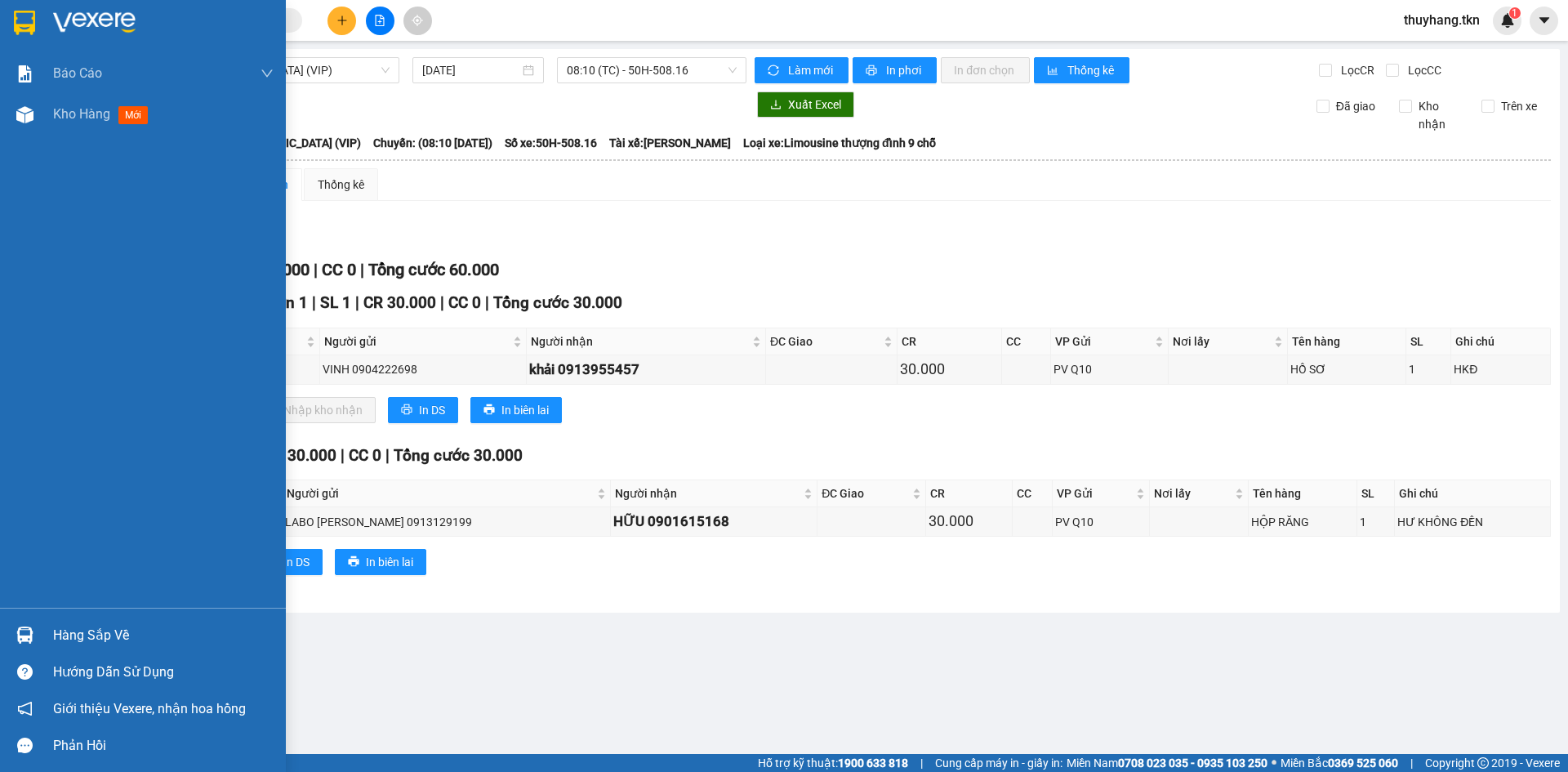
drag, startPoint x: 88, startPoint y: 629, endPoint x: 114, endPoint y: 625, distance: 26.3
click at [89, 628] on div "Hàng sắp về" at bounding box center [163, 635] width 220 height 24
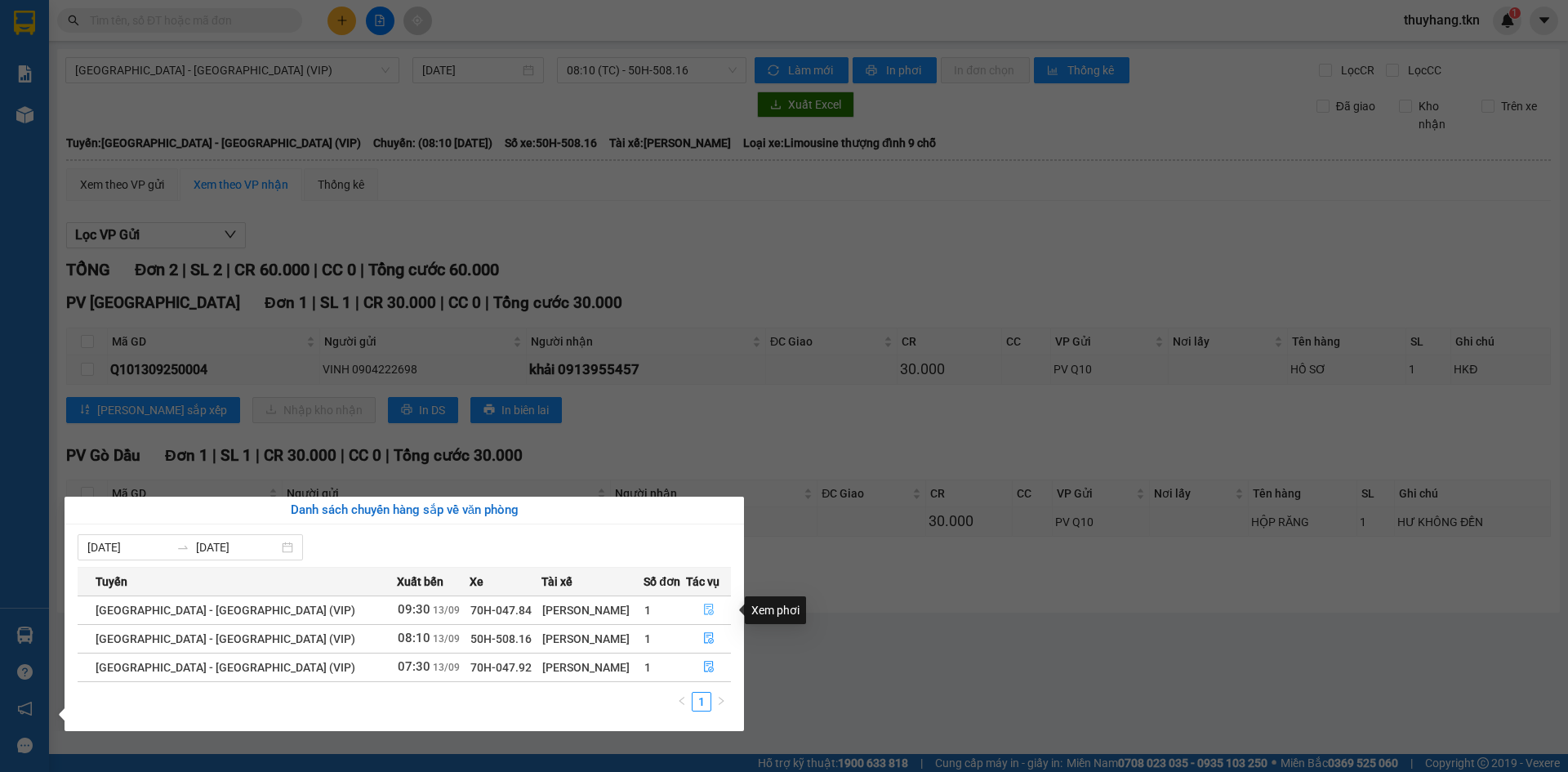
click at [703, 609] on icon "file-done" at bounding box center [709, 609] width 11 height 11
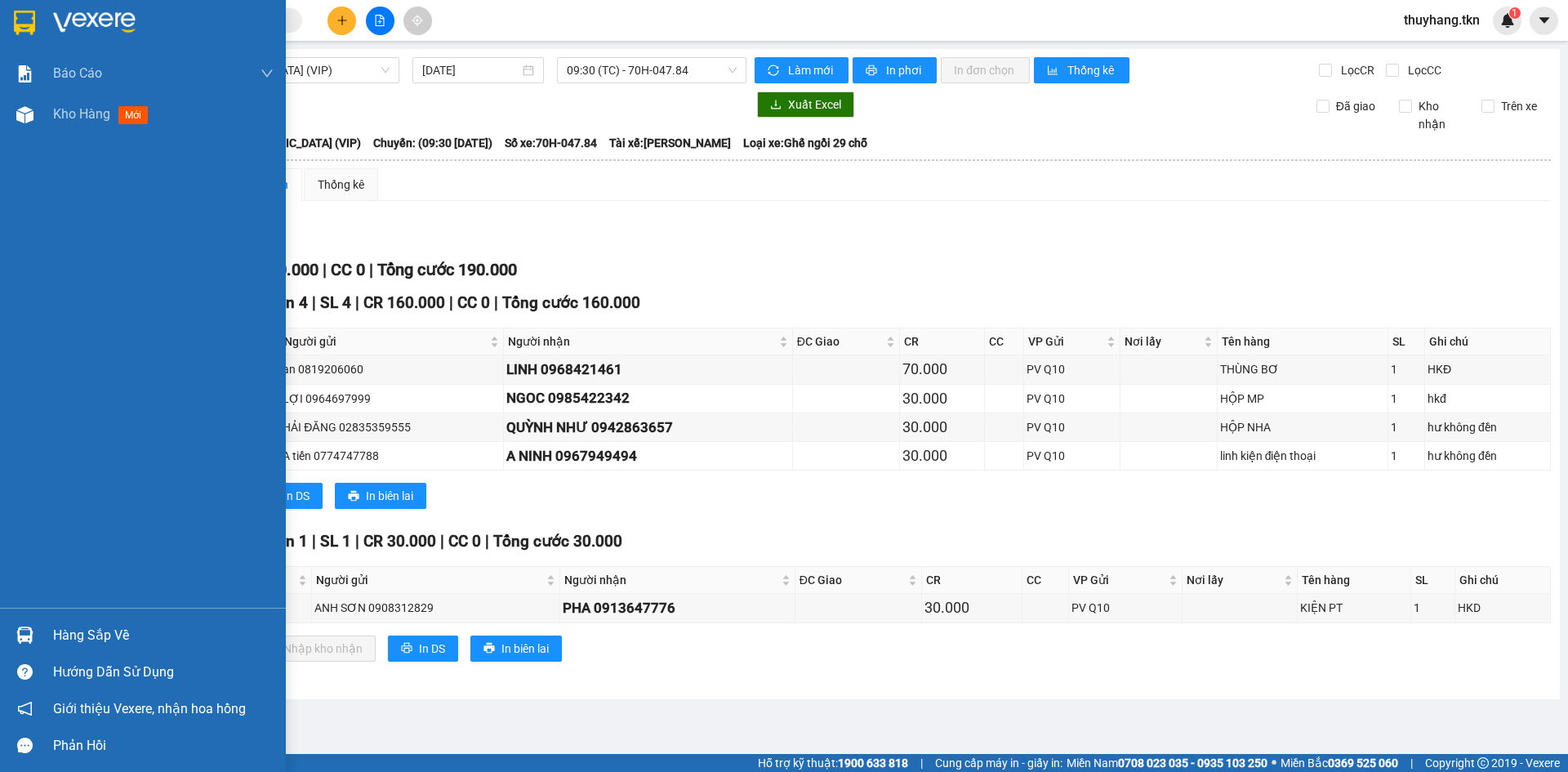
click at [24, 636] on img at bounding box center [24, 635] width 17 height 17
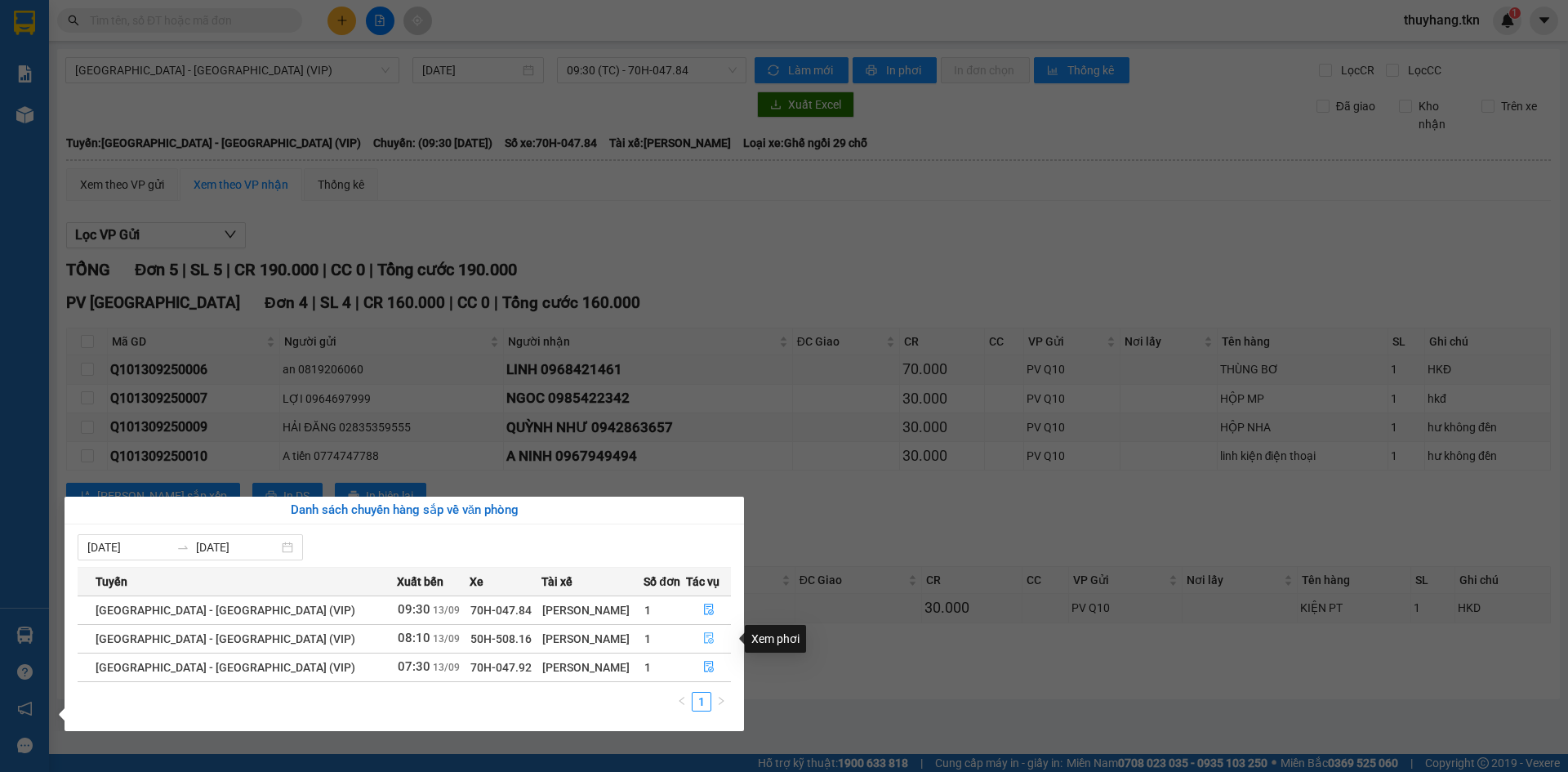
click at [704, 639] on icon "file-done" at bounding box center [709, 638] width 11 height 11
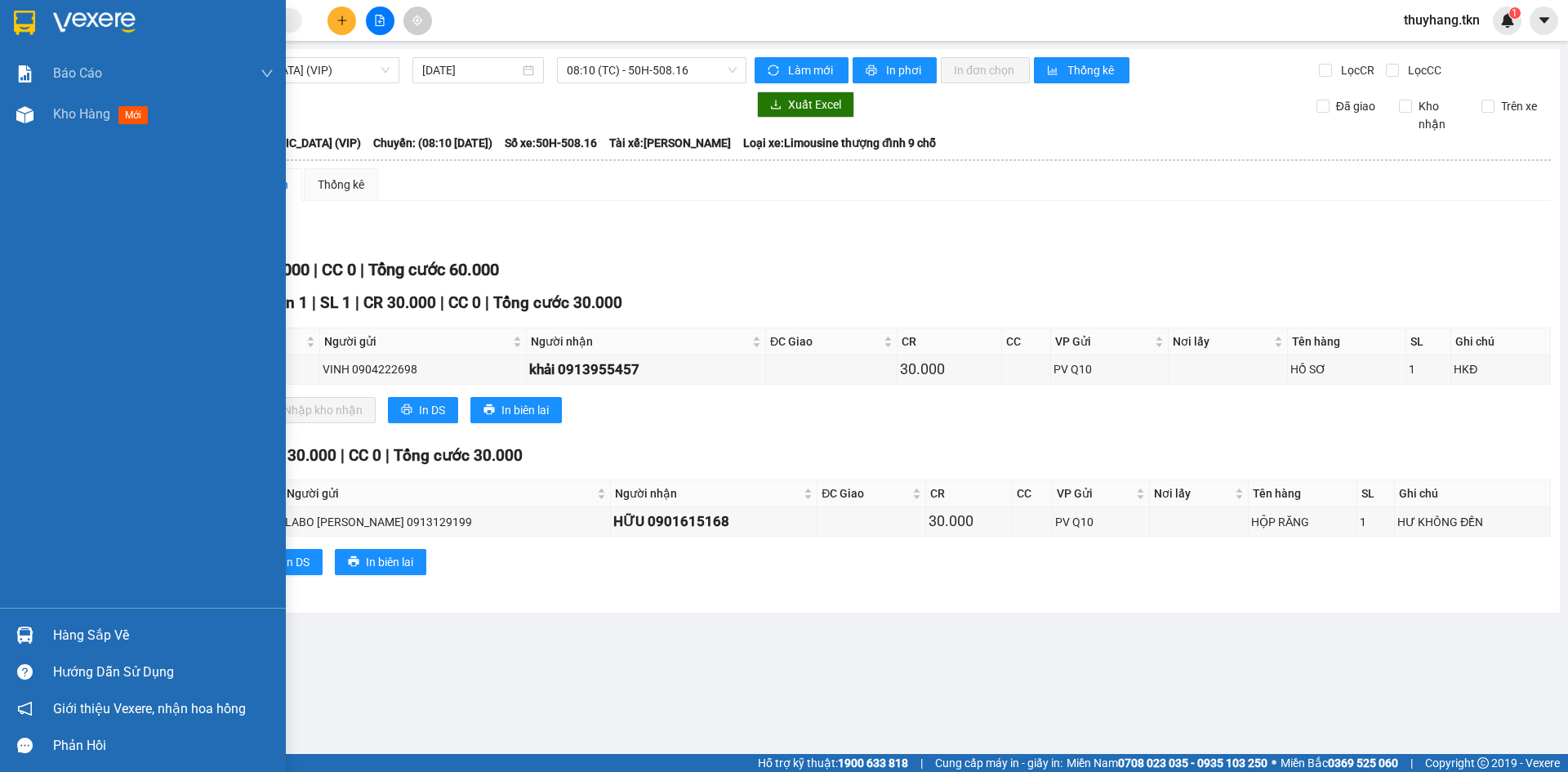
click at [29, 15] on img at bounding box center [24, 23] width 22 height 24
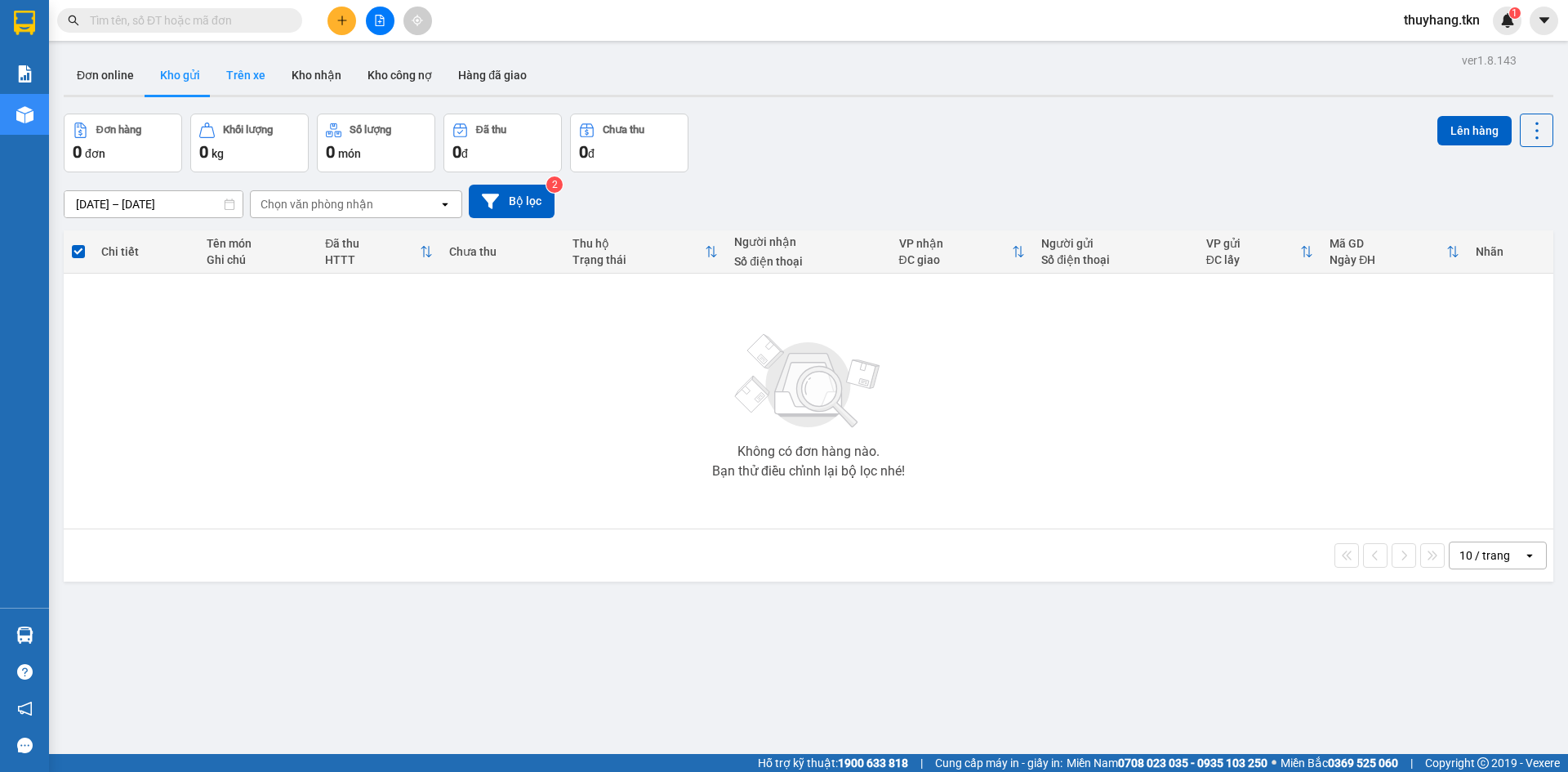
click at [240, 57] on button "Trên xe" at bounding box center [245, 75] width 65 height 40
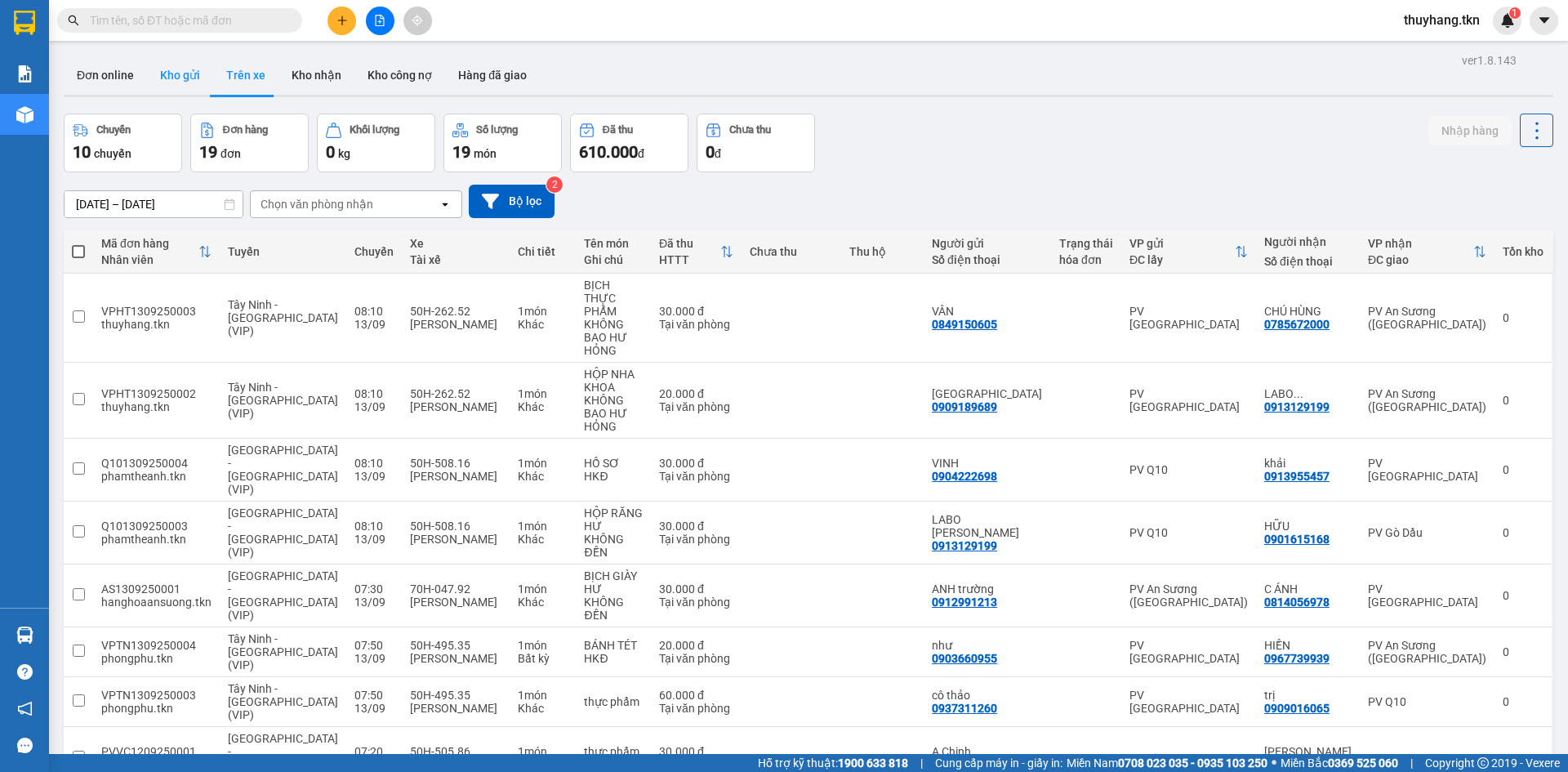
click at [202, 70] on button "Kho gửi" at bounding box center [180, 75] width 66 height 40
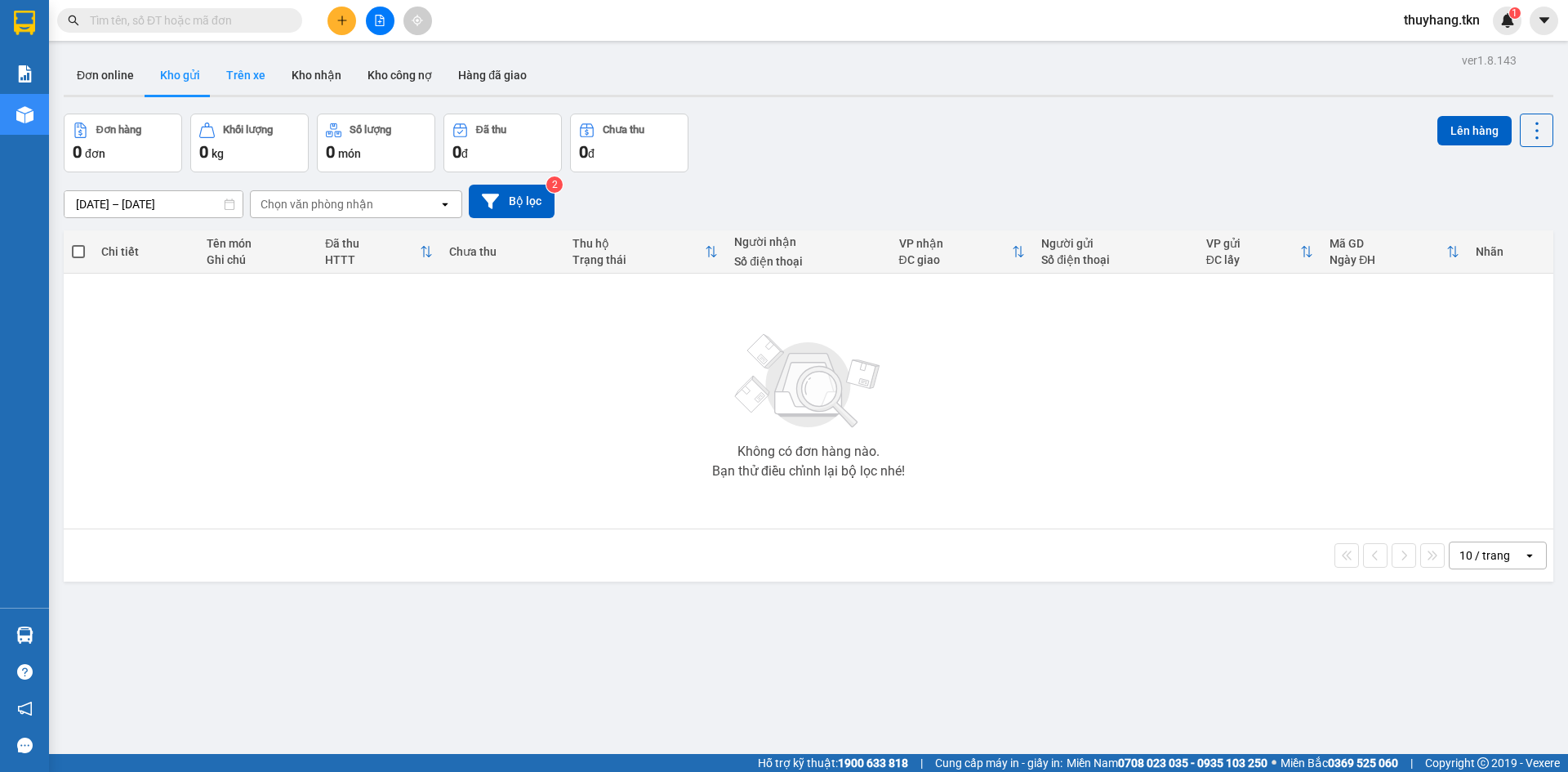
click at [249, 84] on button "Trên xe" at bounding box center [245, 75] width 65 height 40
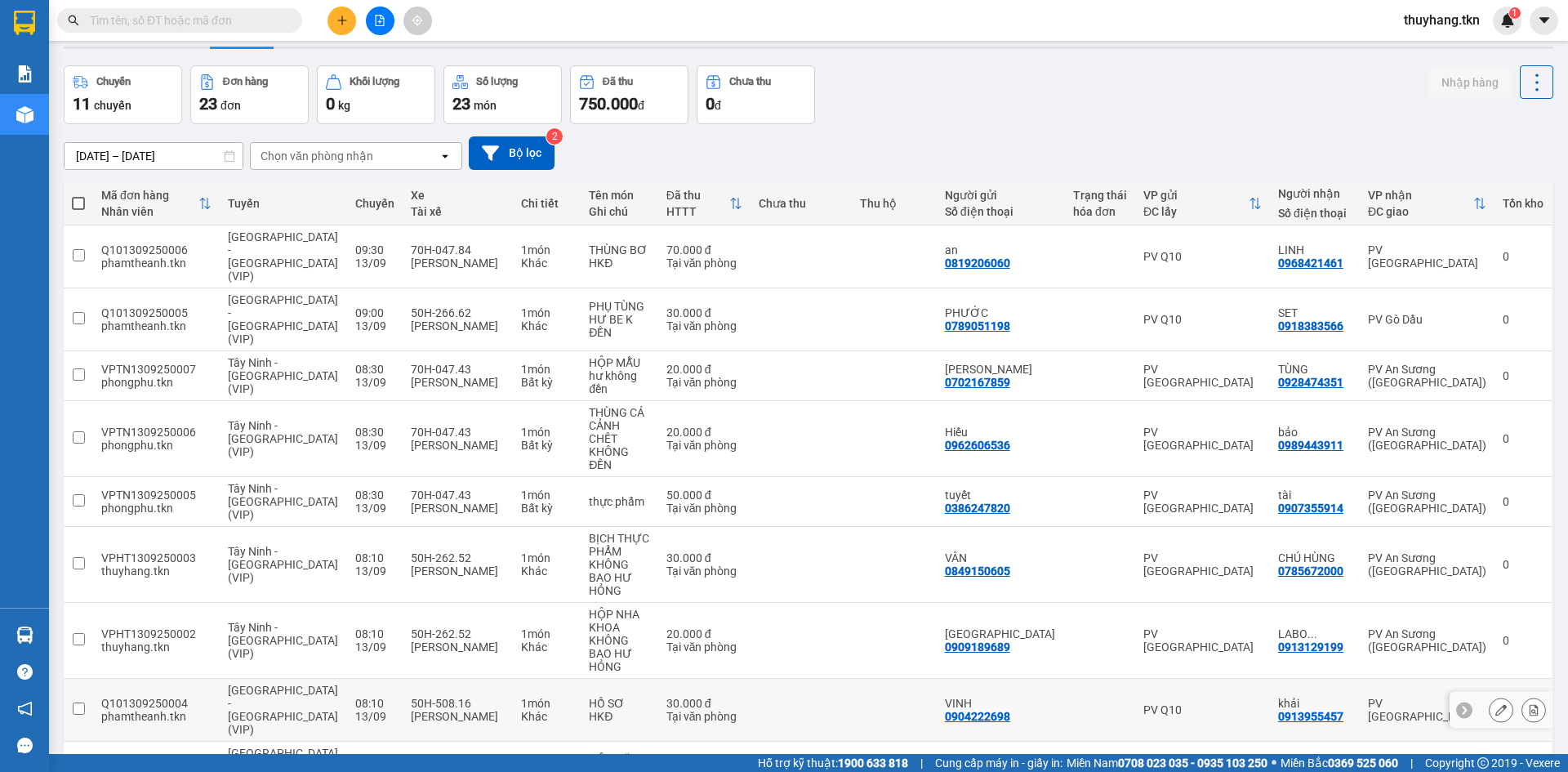
scroll to position [75, 0]
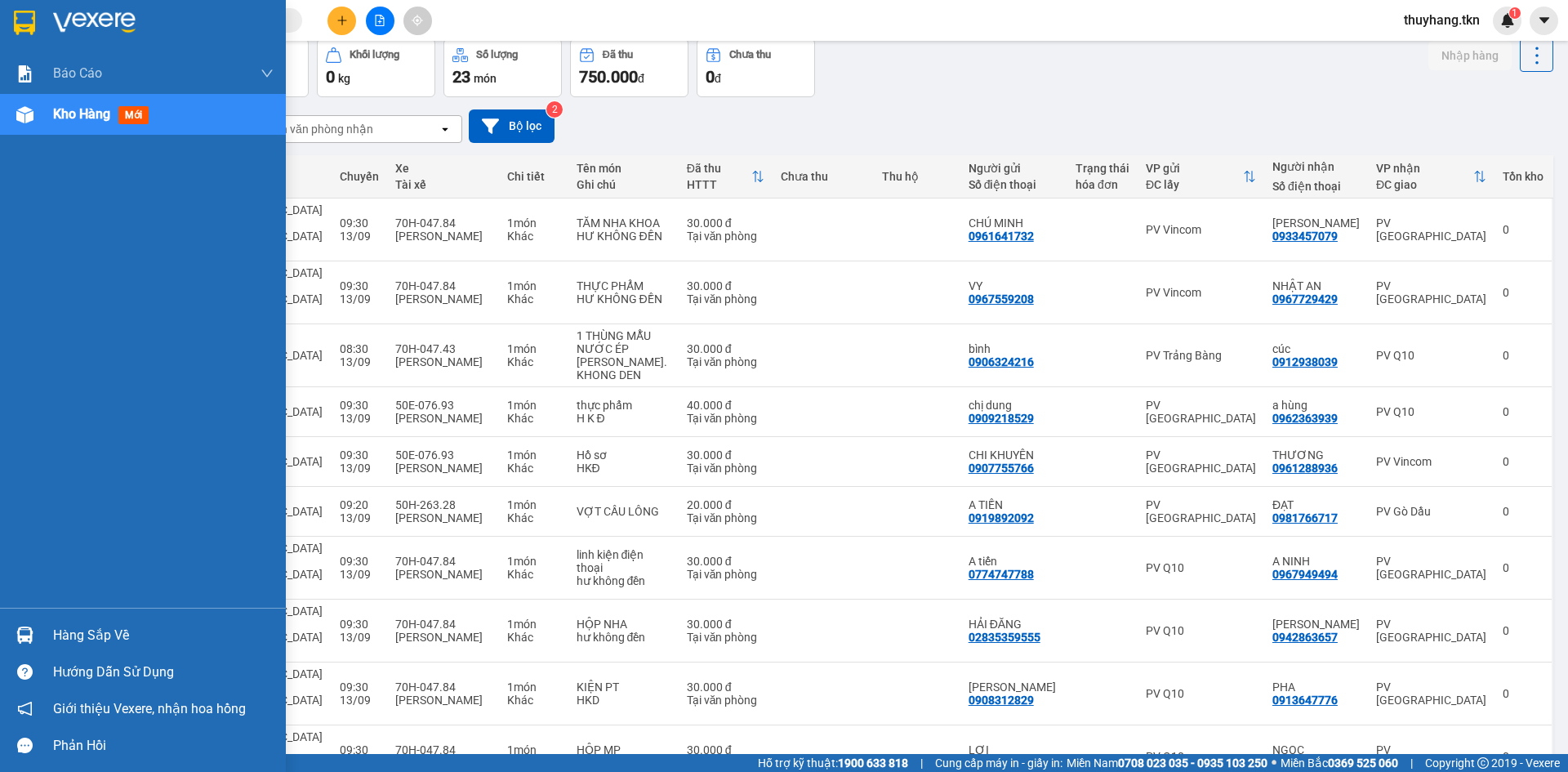
click at [34, 632] on div at bounding box center [24, 635] width 28 height 28
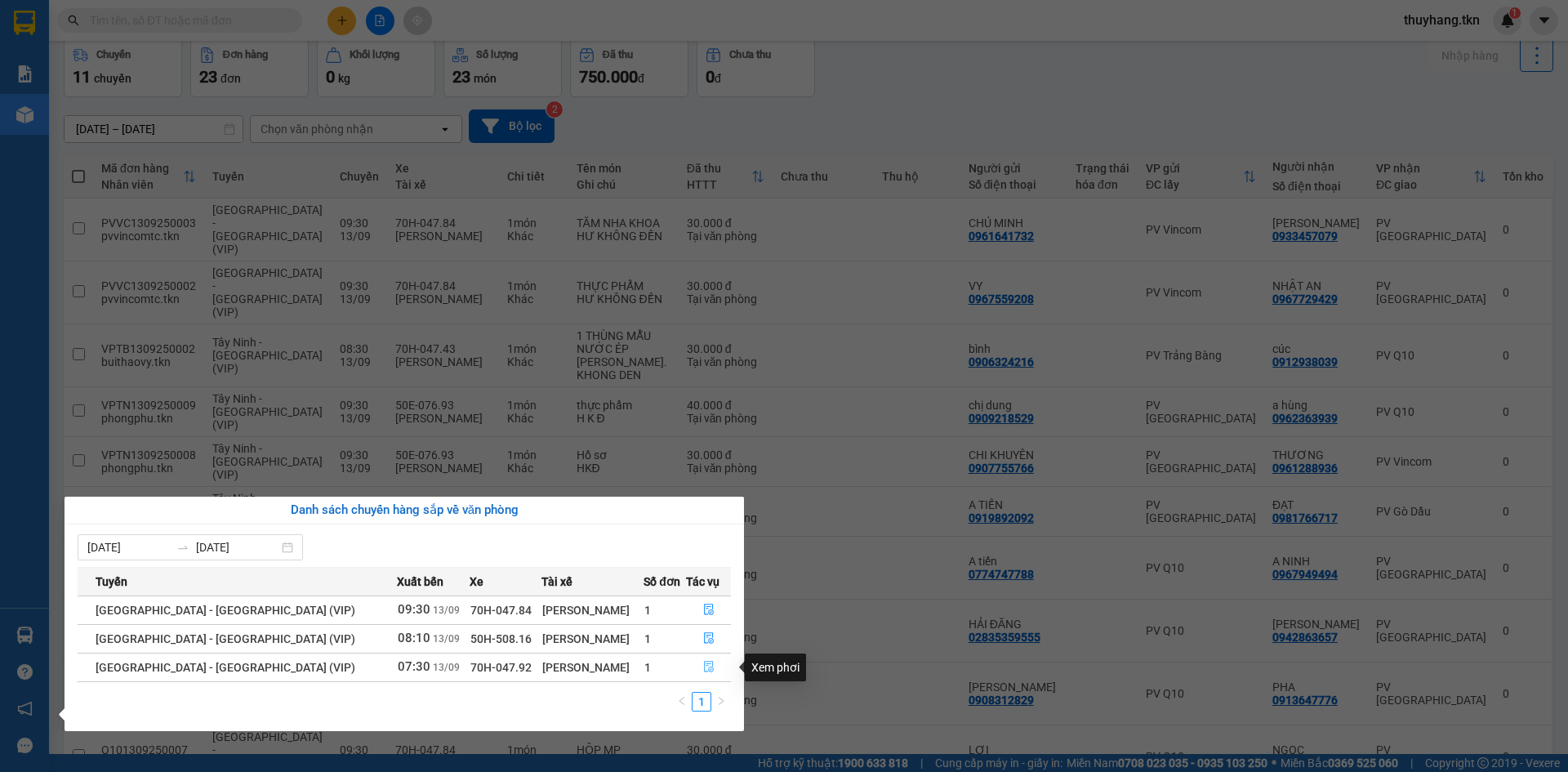
click at [703, 672] on icon "file-done" at bounding box center [709, 667] width 11 height 11
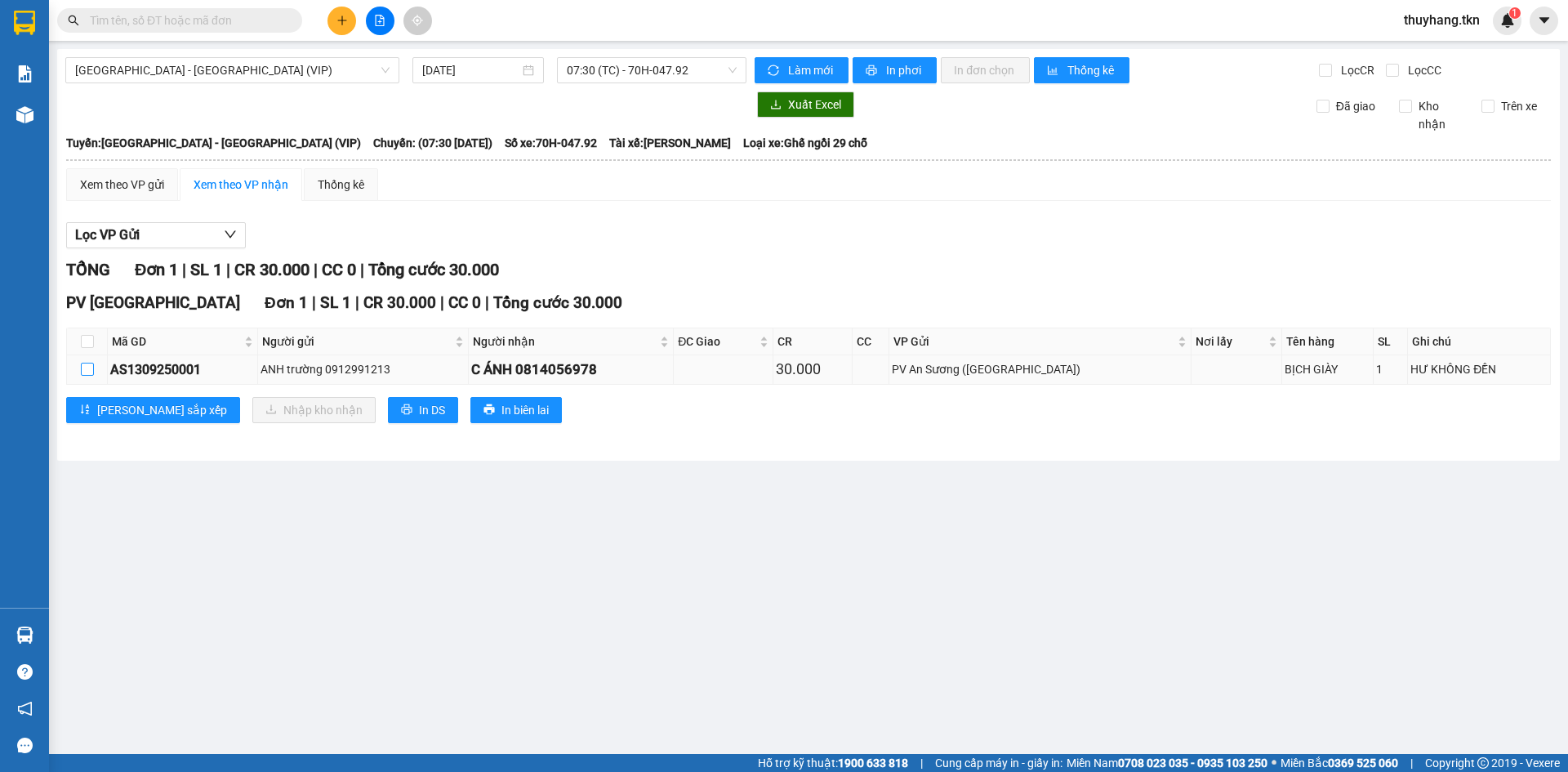
click at [90, 376] on input "checkbox" at bounding box center [88, 369] width 13 height 13
checkbox input "true"
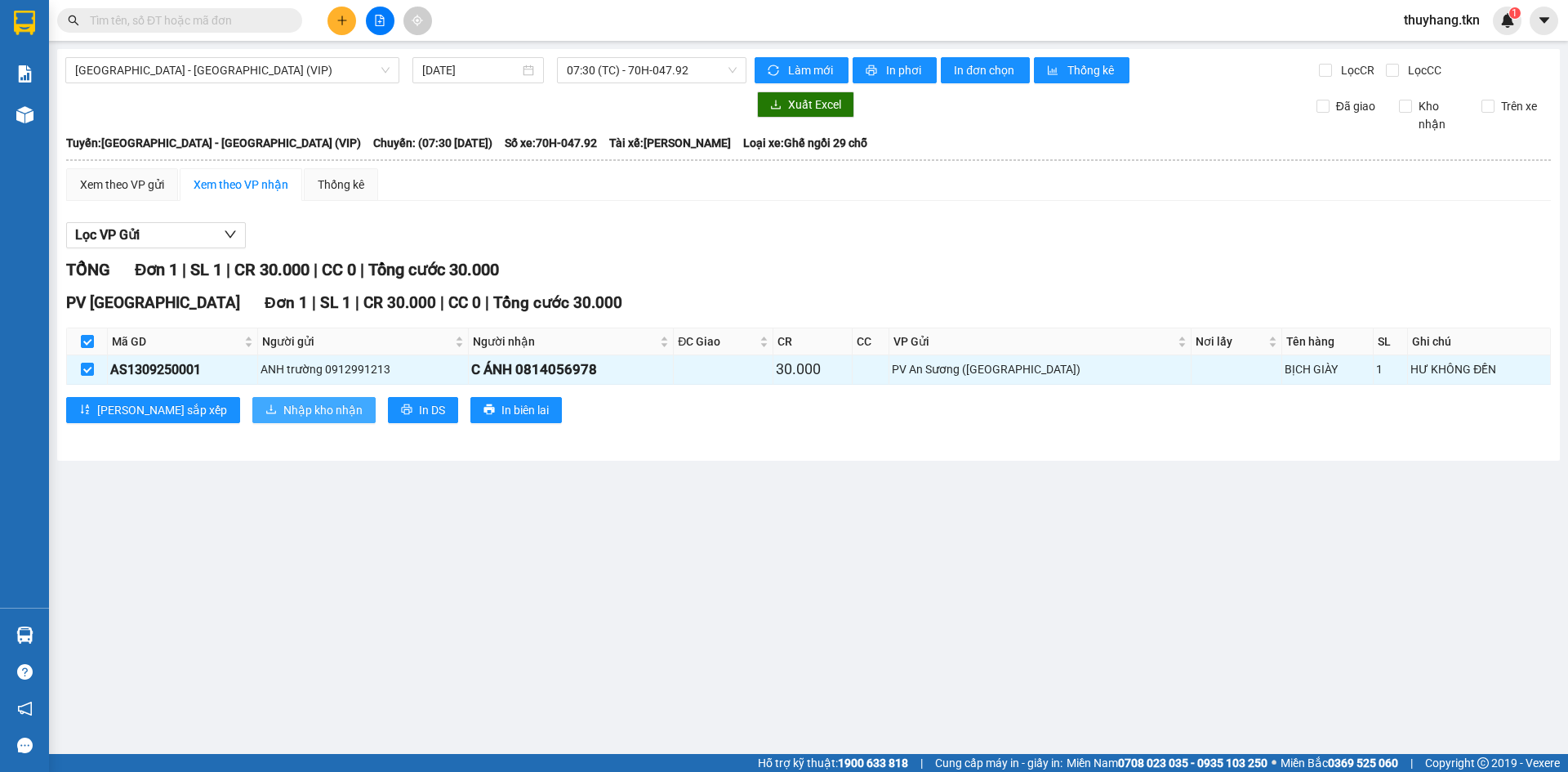
click at [265, 416] on span "download" at bounding box center [271, 410] width 11 height 13
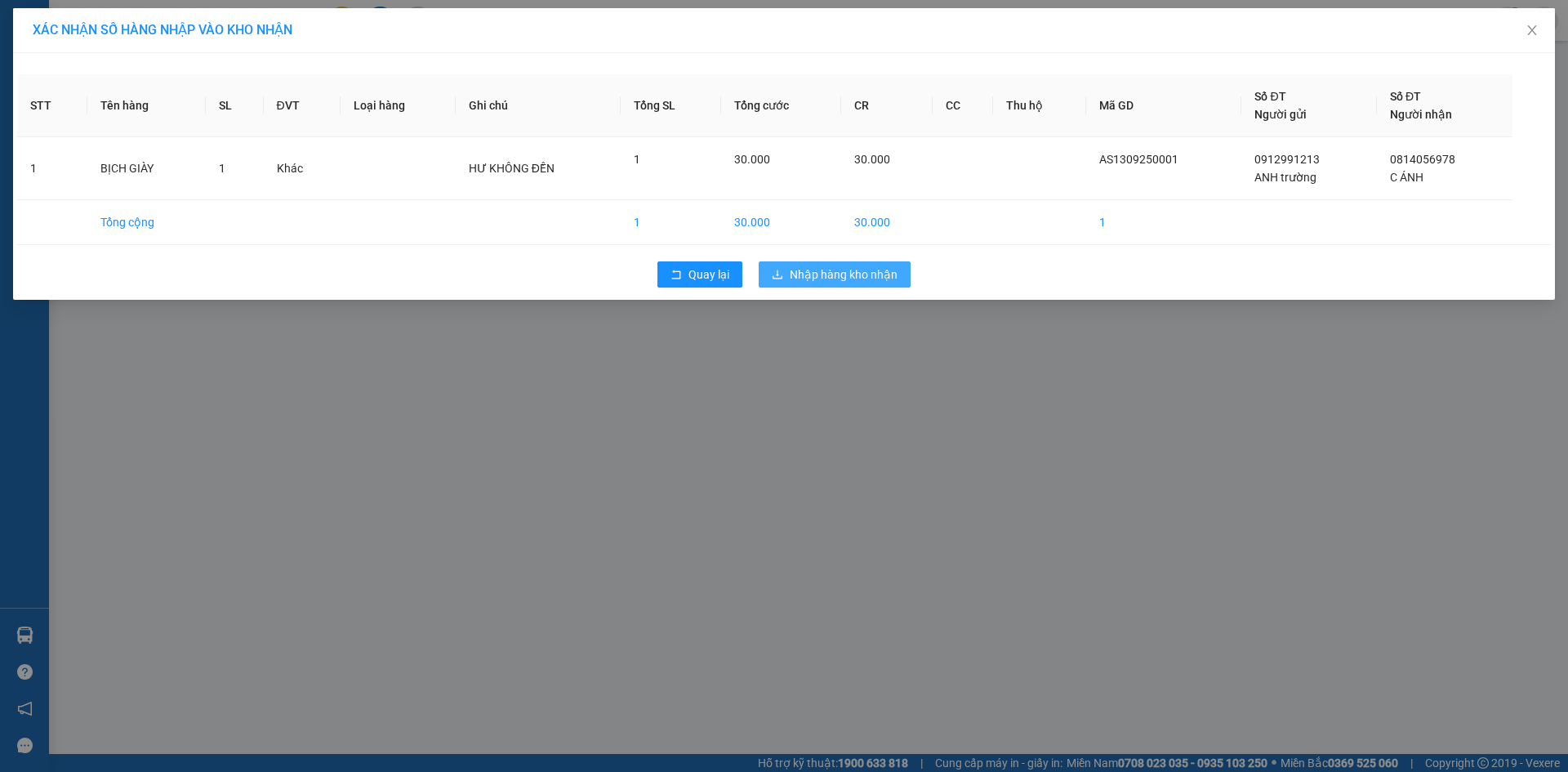
click at [805, 276] on span "Nhập hàng kho nhận" at bounding box center [843, 274] width 108 height 18
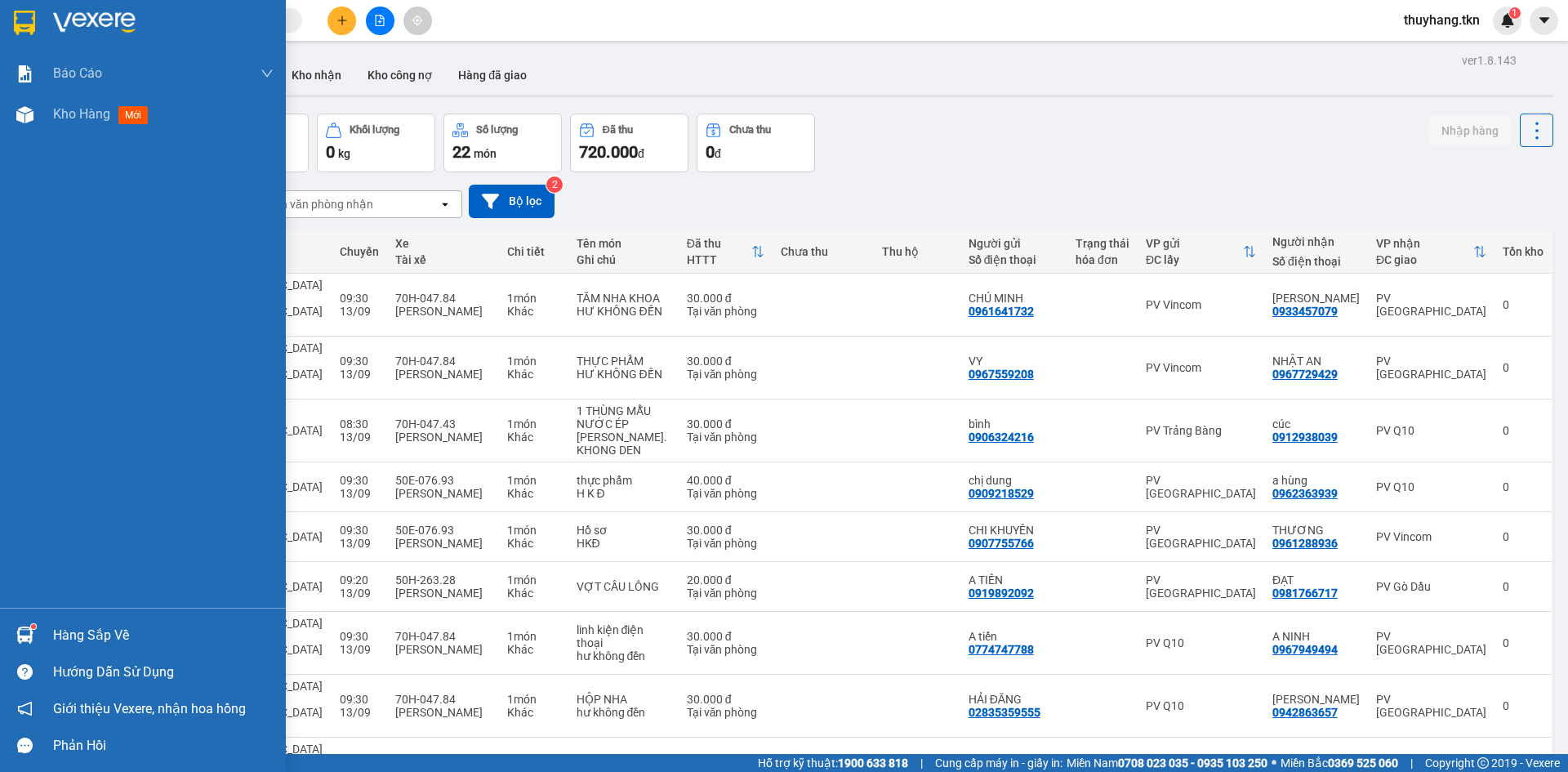
click at [30, 628] on img at bounding box center [24, 635] width 17 height 17
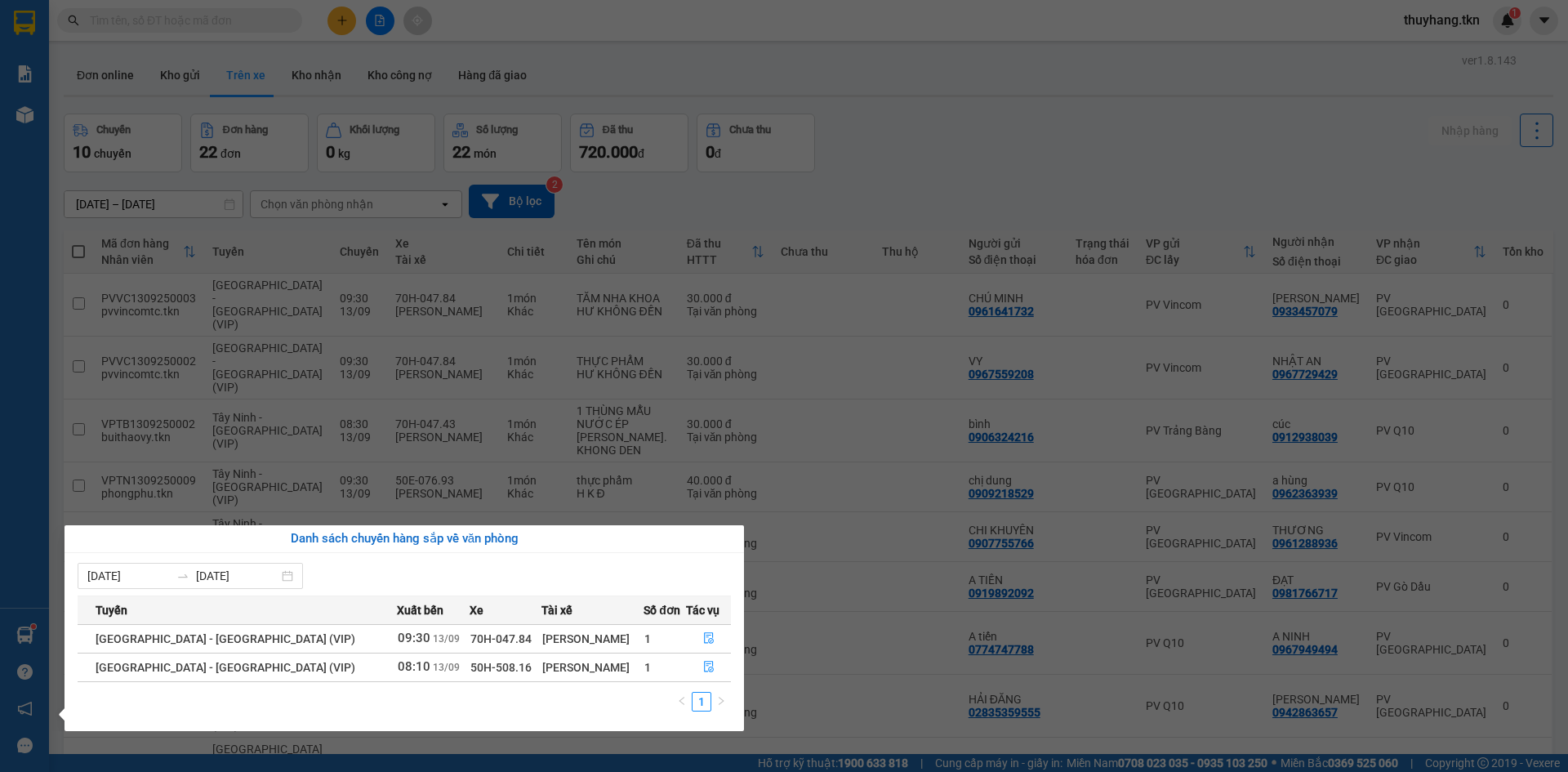
click at [987, 159] on section "Kết quả tìm kiếm ( 0 ) Bộ lọc No Data thuyhang.tkn 1 Báo cáo Mẫu 1: Báo cáo dòn…" at bounding box center [784, 386] width 1568 height 772
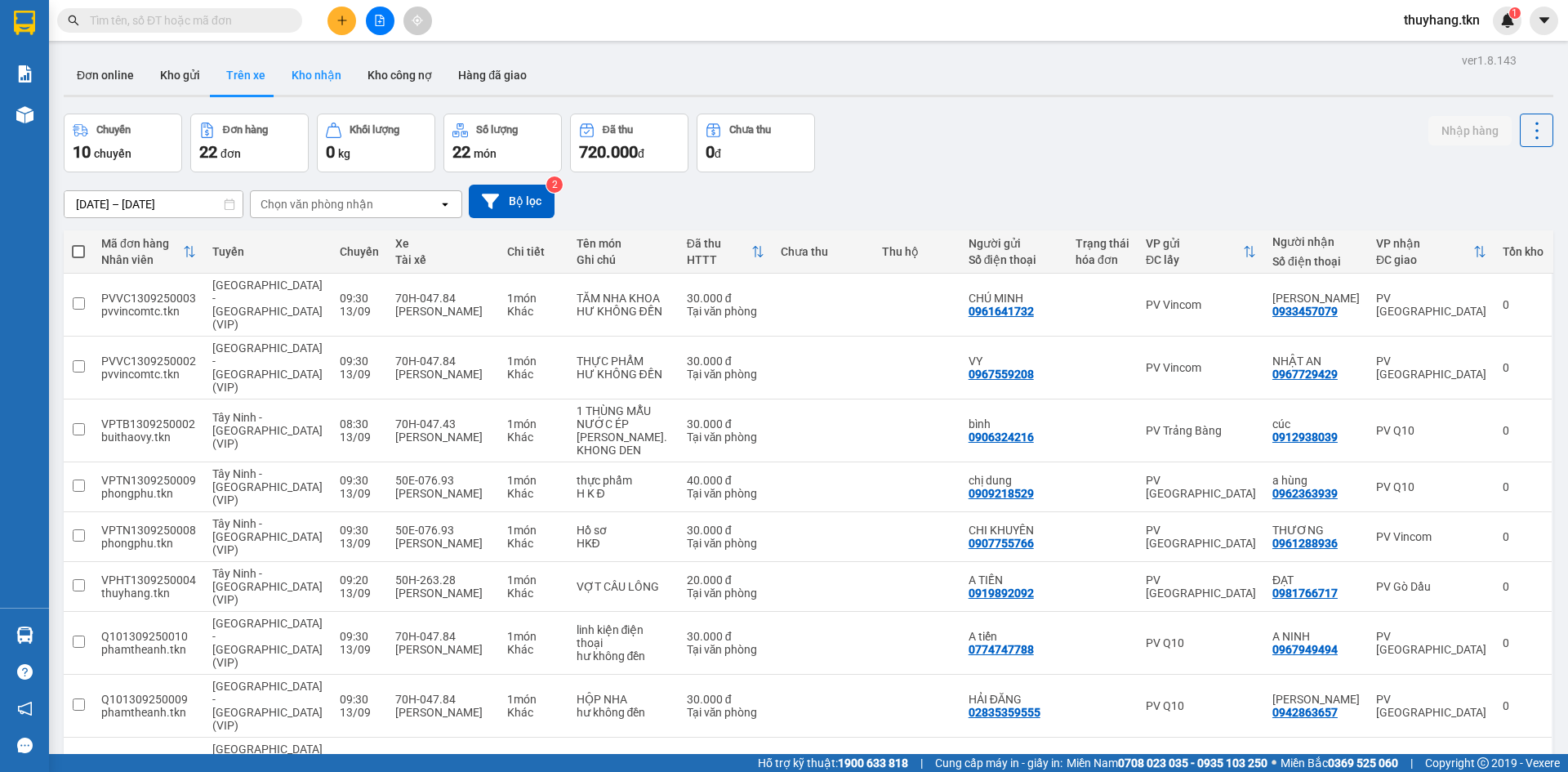
click at [328, 69] on button "Kho nhận" at bounding box center [316, 75] width 76 height 40
type input "[DATE] – [DATE]"
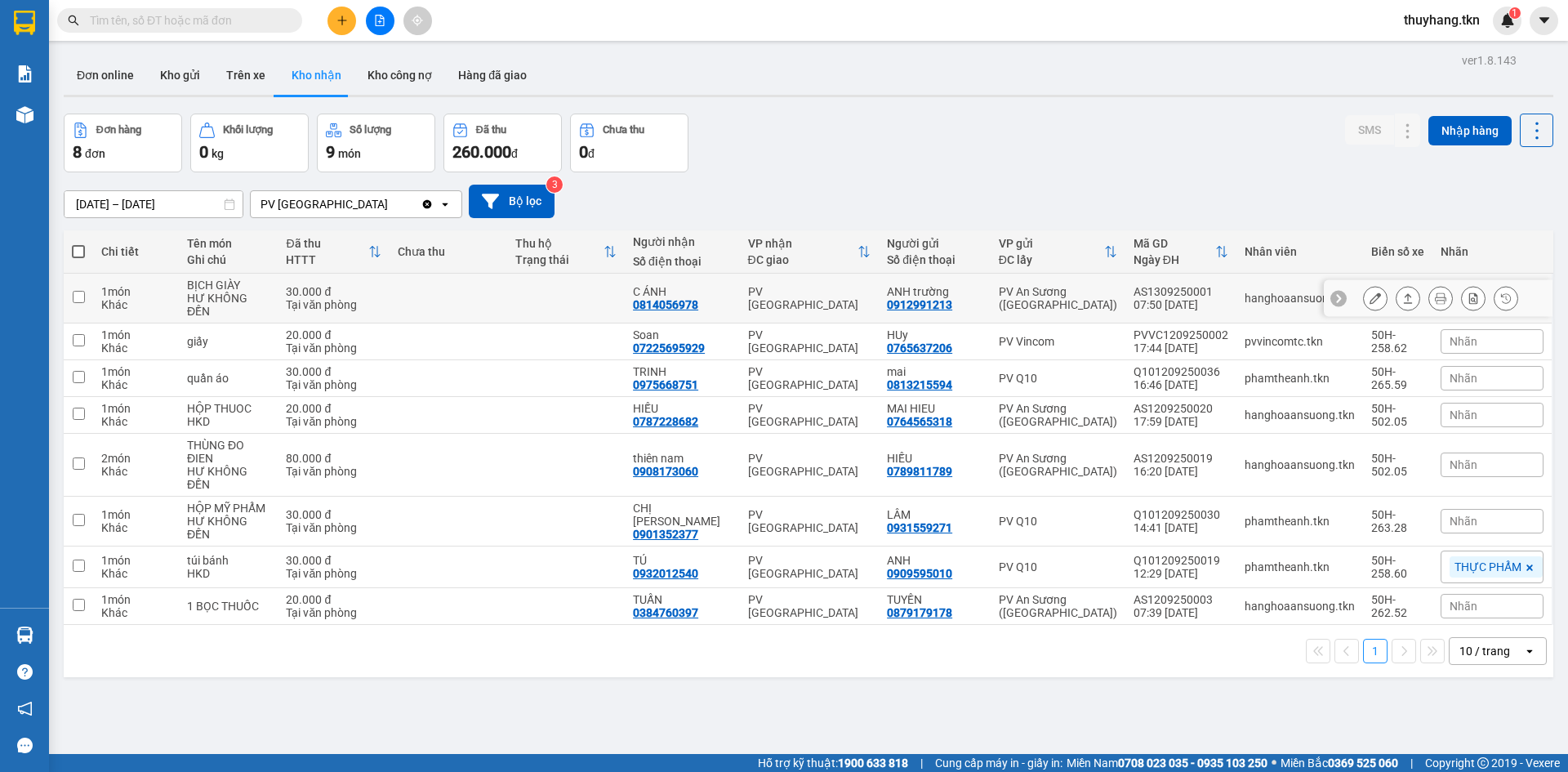
click at [614, 301] on td at bounding box center [566, 298] width 118 height 50
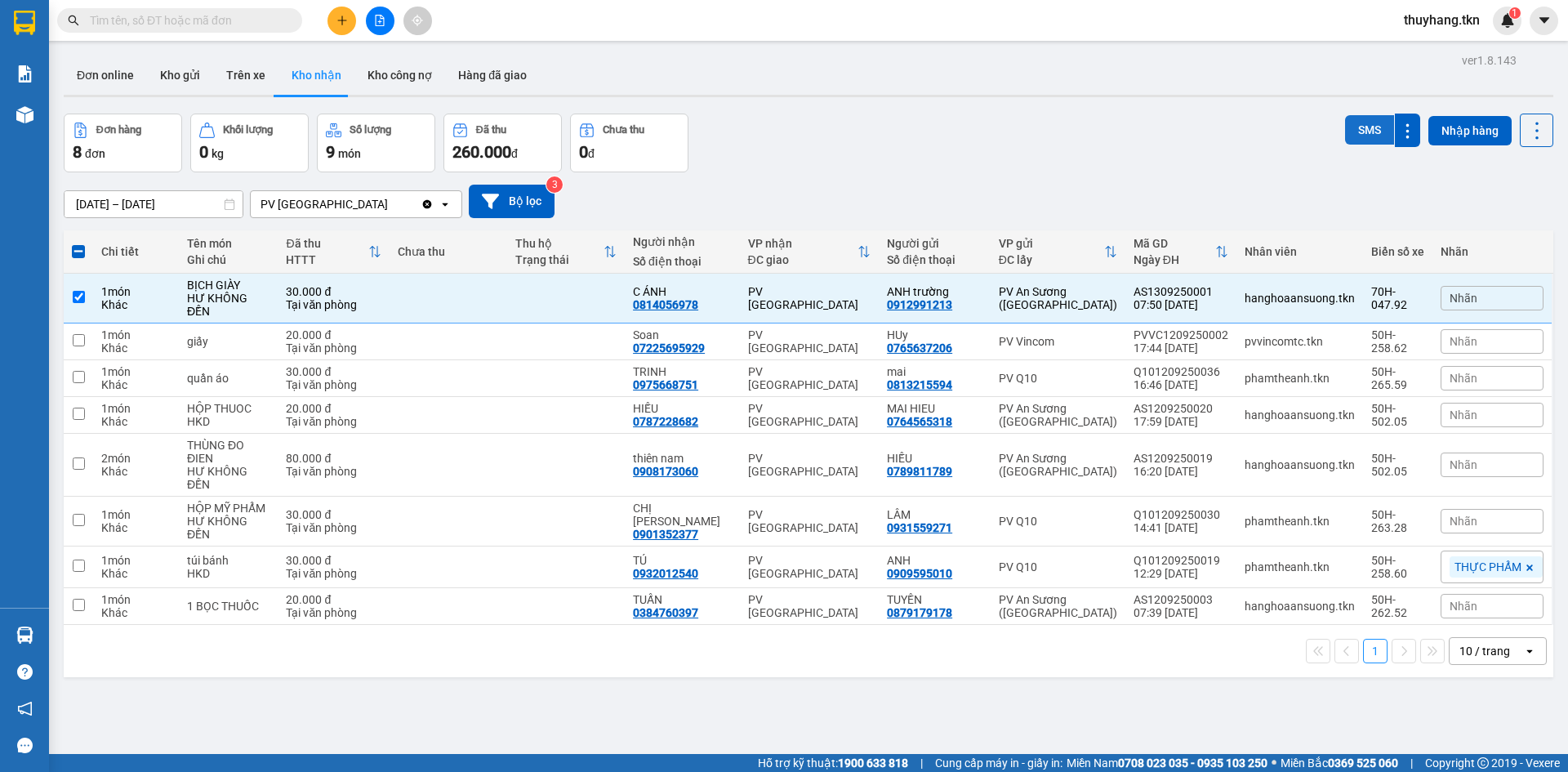
click at [1348, 135] on button "SMS" at bounding box center [1369, 129] width 49 height 29
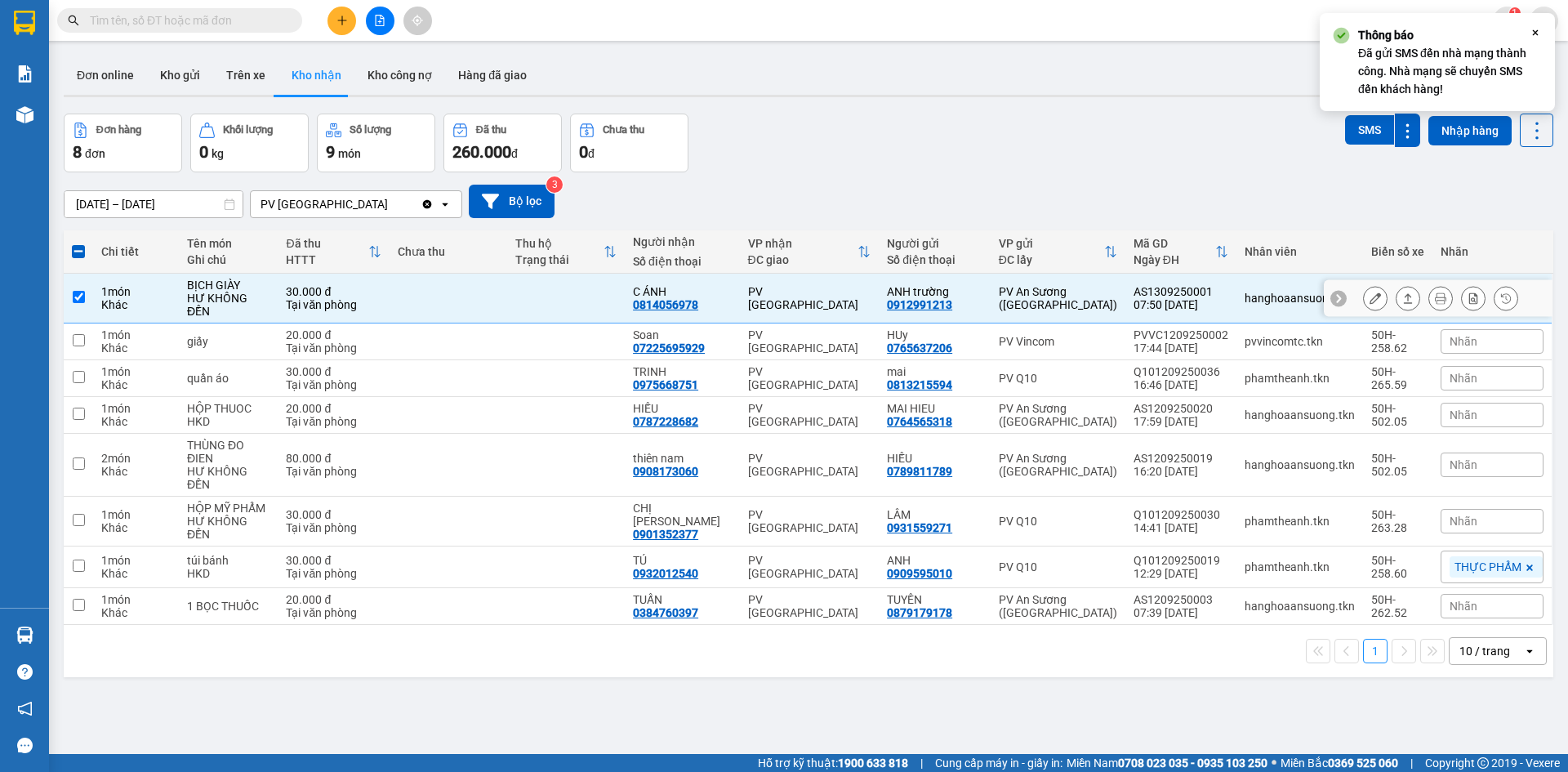
click at [570, 287] on td at bounding box center [566, 298] width 118 height 50
checkbox input "false"
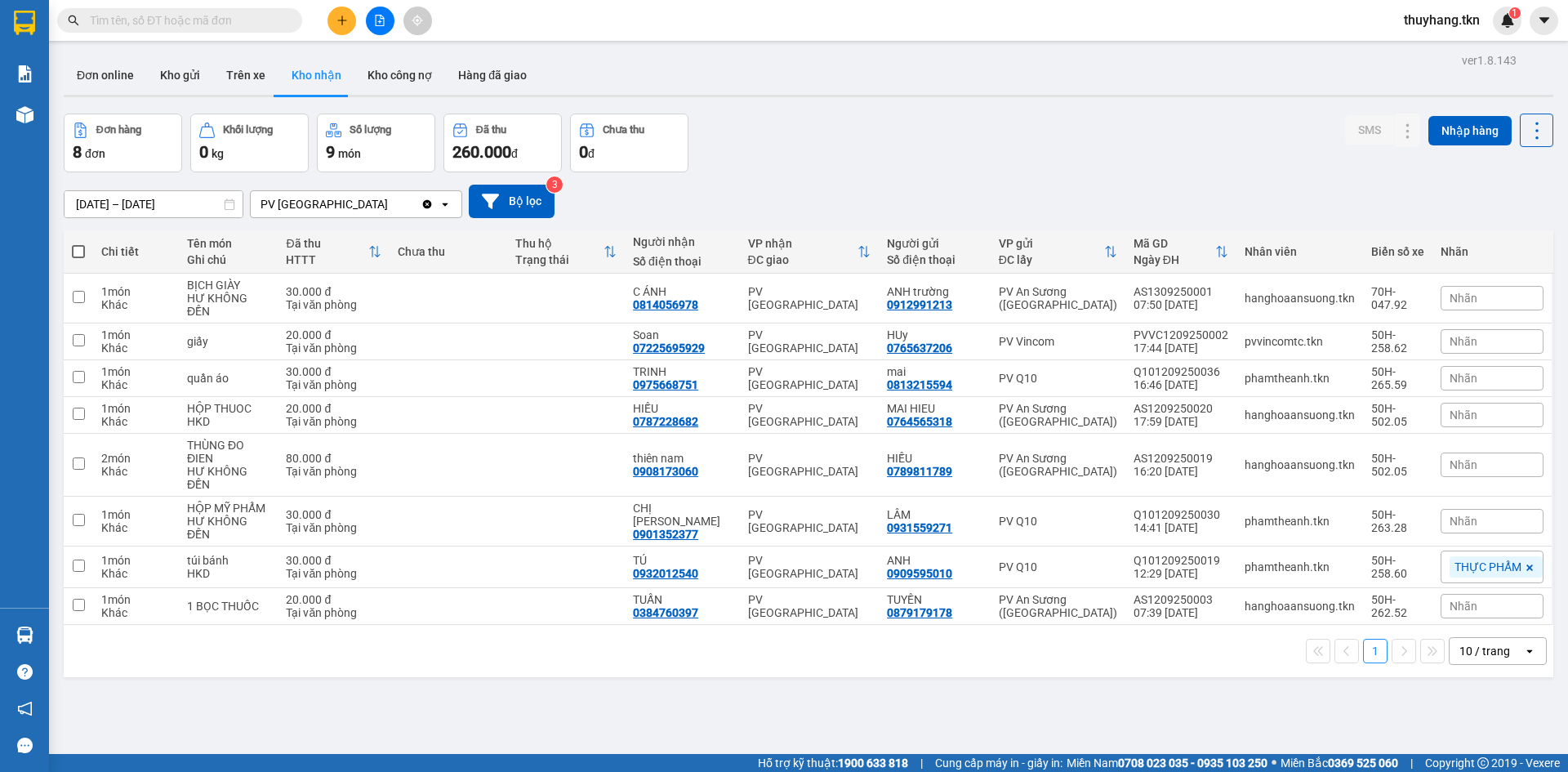
drag, startPoint x: 860, startPoint y: 671, endPoint x: 803, endPoint y: 634, distance: 68.0
click at [860, 671] on div "ver 1.8.143 Đơn online Kho gửi Trên xe Kho nhận Kho công nợ Hàng đã giao Đơn hà…" at bounding box center [808, 435] width 1503 height 772
click at [336, 16] on icon "plus" at bounding box center [342, 21] width 11 height 11
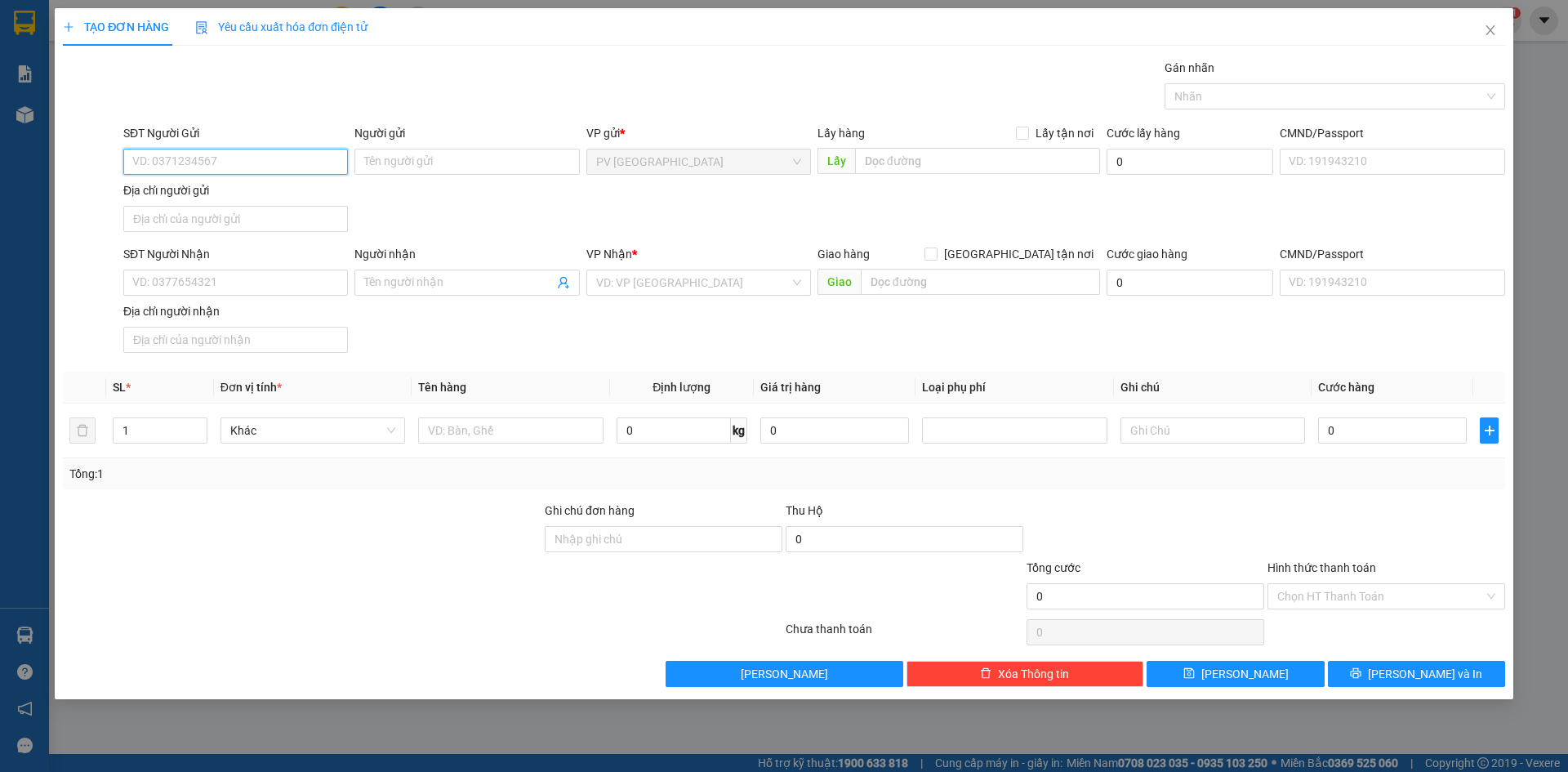
click at [318, 161] on input "SĐT Người Gửi" at bounding box center [235, 162] width 225 height 26
type input "0939884004"
click at [428, 164] on input "Người gửi" at bounding box center [467, 162] width 225 height 26
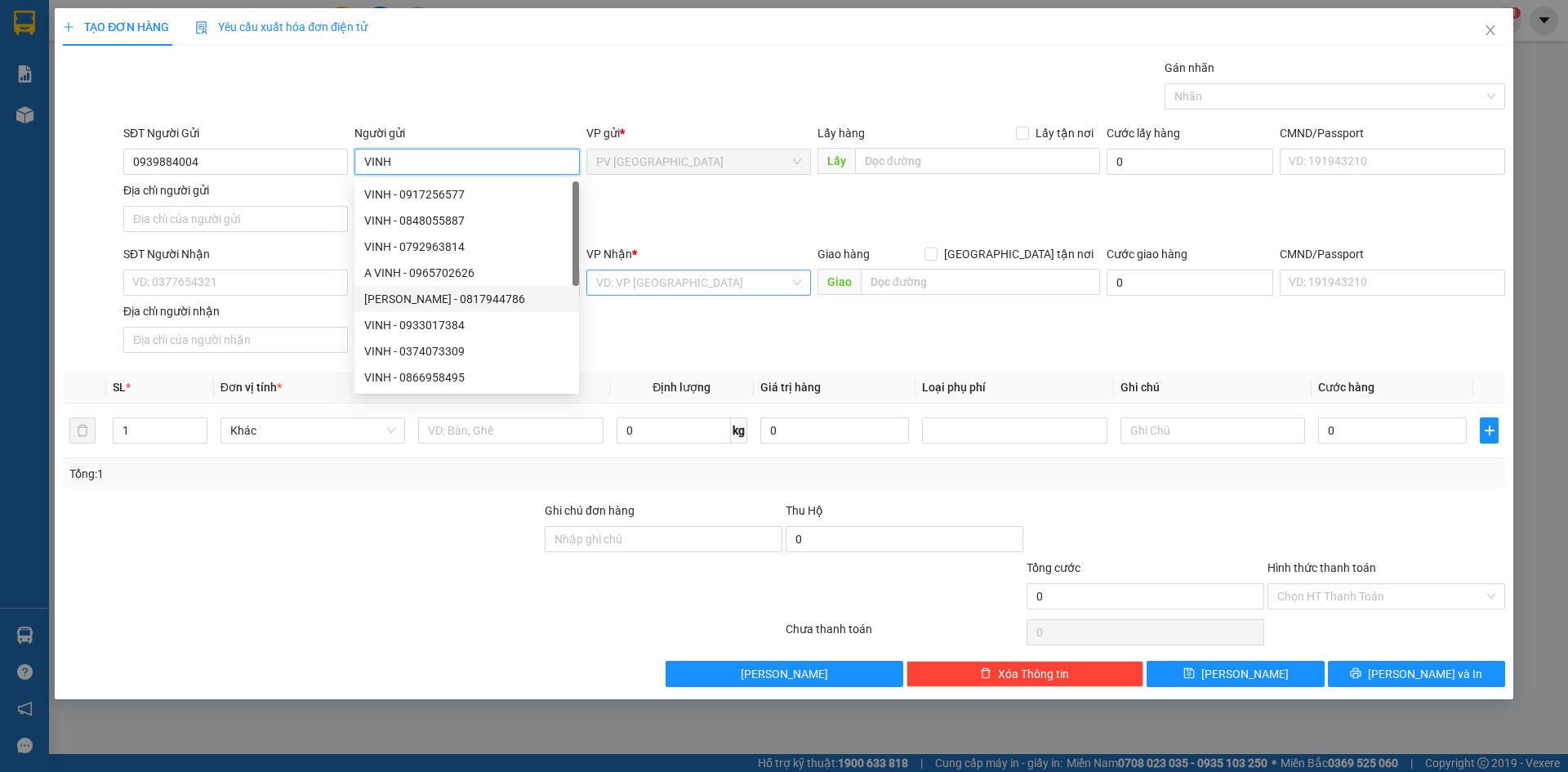
type input "VINH"
click at [625, 286] on input "search" at bounding box center [693, 282] width 194 height 24
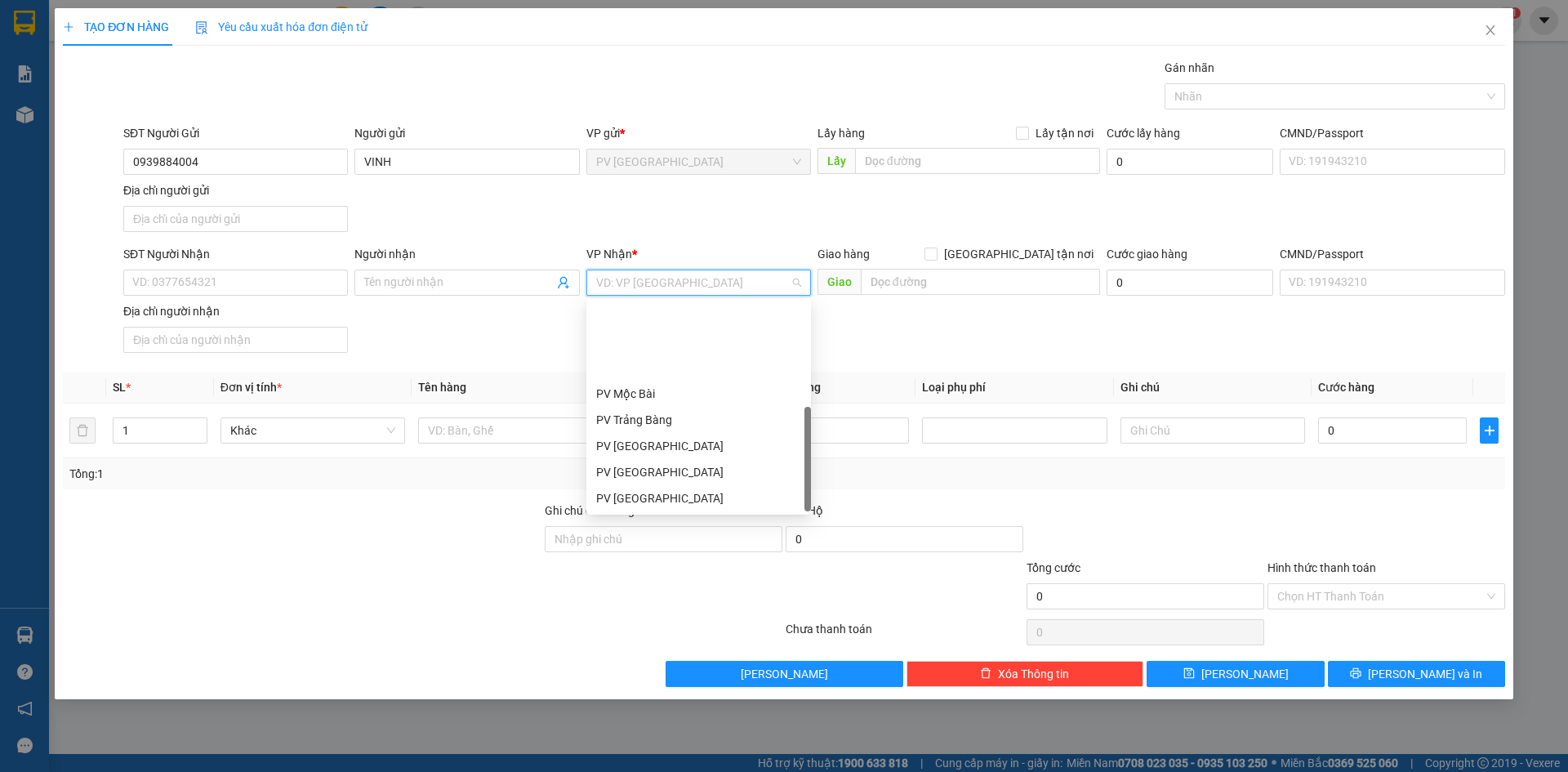
scroll to position [105, 0]
click at [645, 503] on div "PV Q10" at bounding box center [698, 498] width 205 height 18
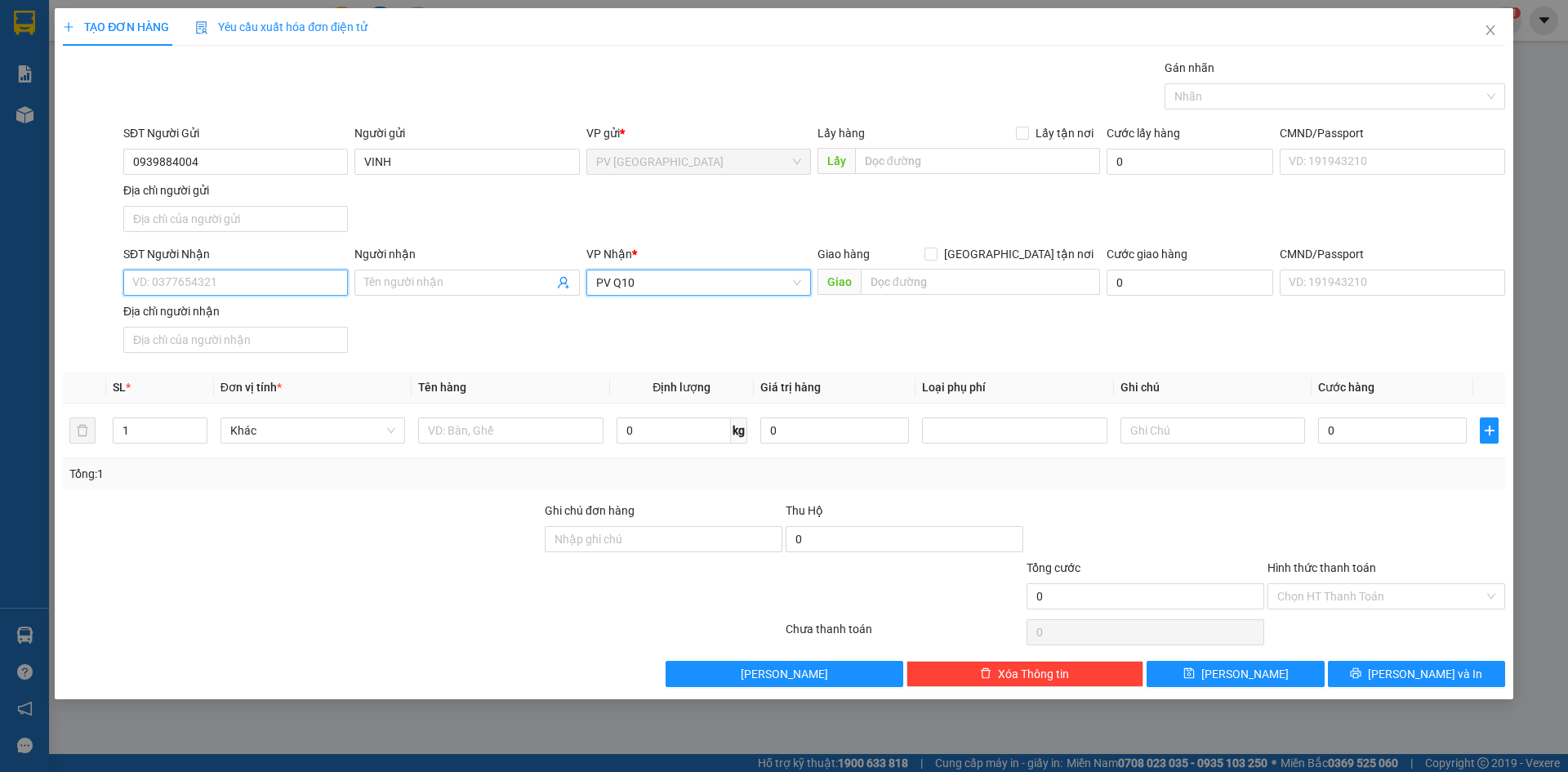
click at [281, 293] on input "SĐT Người Nhận" at bounding box center [235, 282] width 225 height 26
type input "0904222698"
click at [406, 287] on input "Người nhận" at bounding box center [458, 282] width 188 height 18
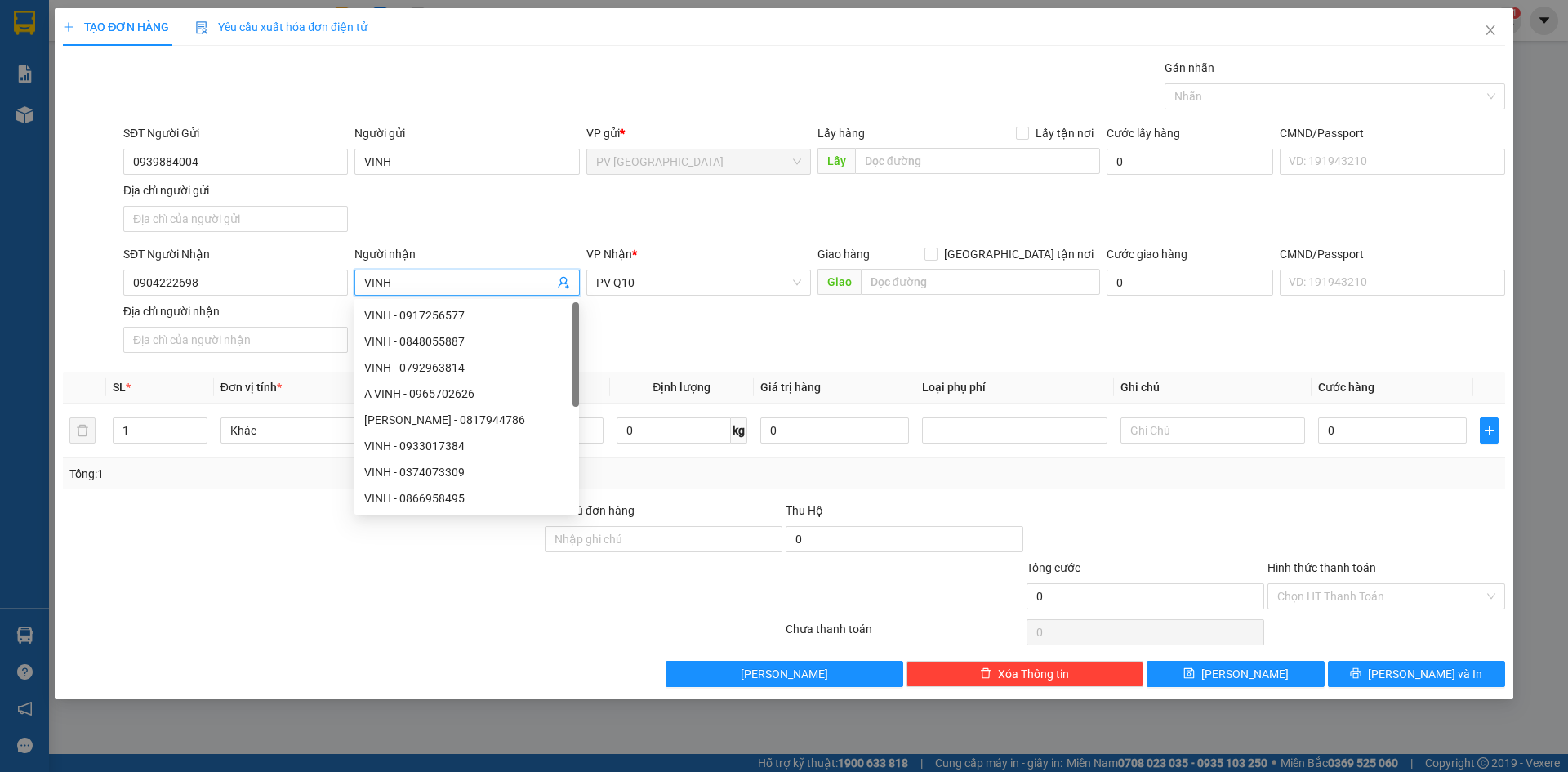
type input "VINH"
click at [601, 310] on div "SĐT Người Nhận 0904222698 Người nhận VINH VP Nhận * PV Q10 Giao hàng Giao tận n…" at bounding box center [814, 301] width 1388 height 114
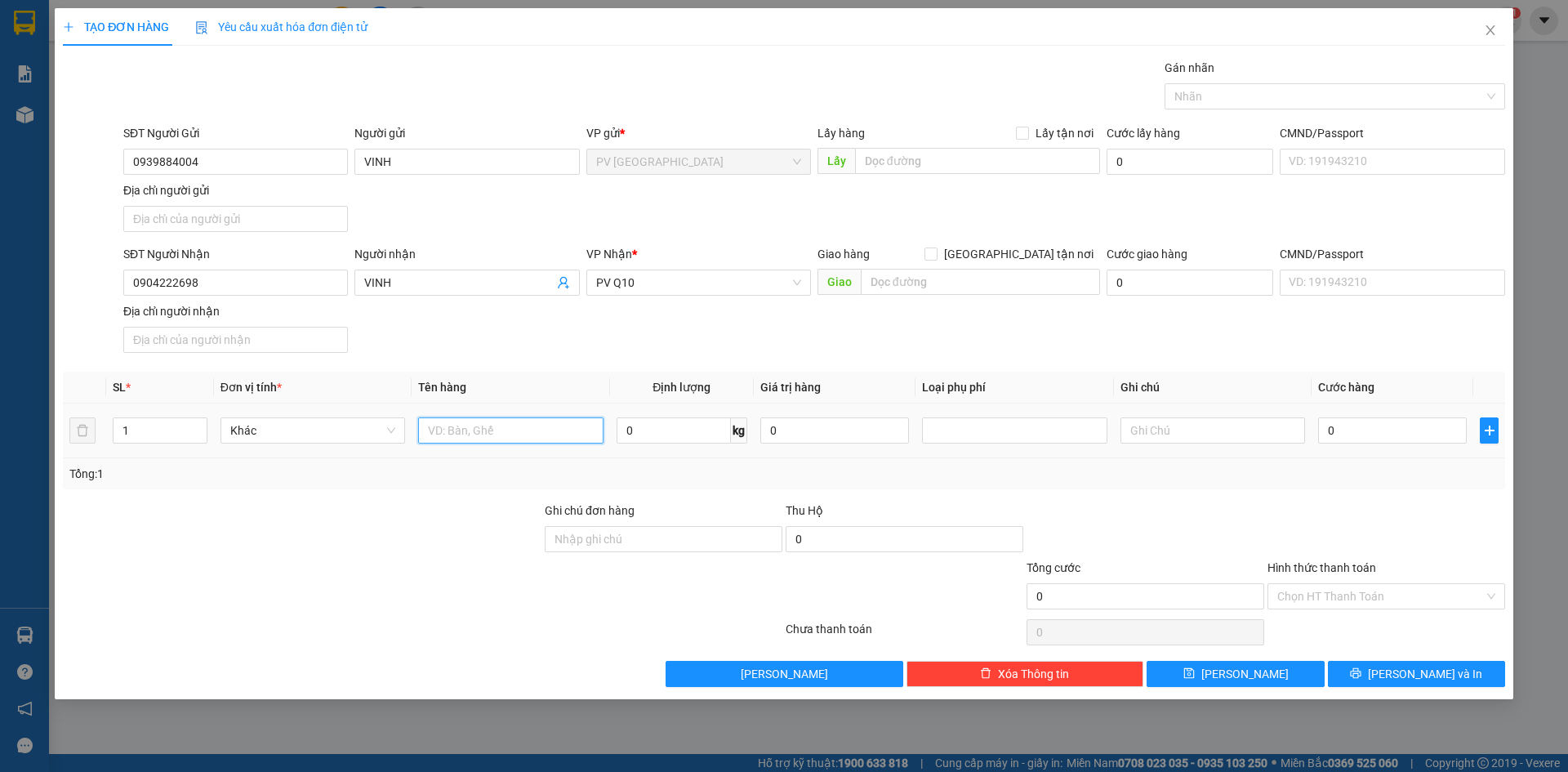
click at [584, 433] on input "text" at bounding box center [510, 430] width 184 height 26
click at [1268, 103] on div at bounding box center [1327, 96] width 316 height 20
type input "BỊCH ĐƯỜNG"
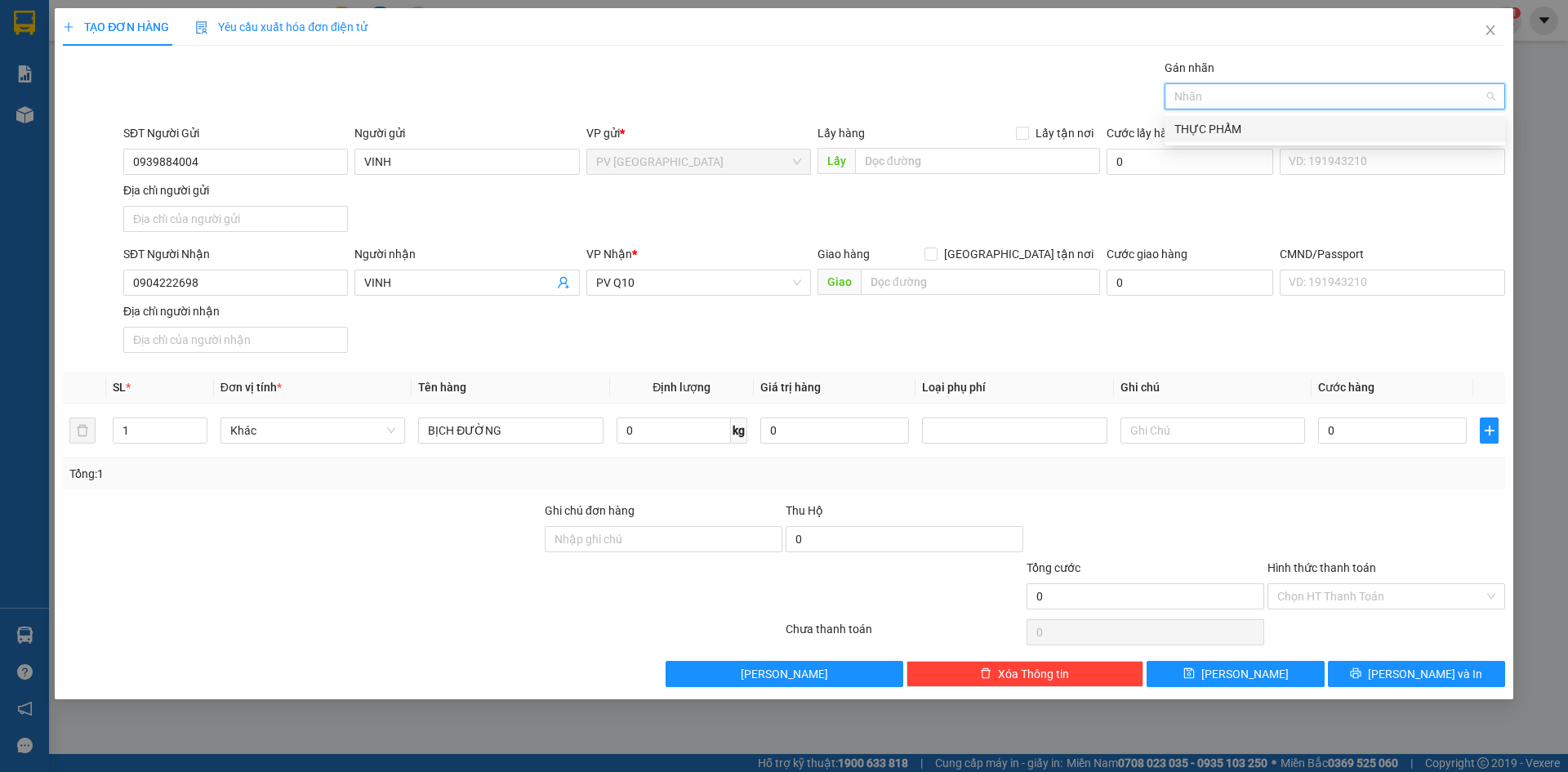
click at [1219, 123] on div "THỰC PHẨM" at bounding box center [1335, 129] width 321 height 18
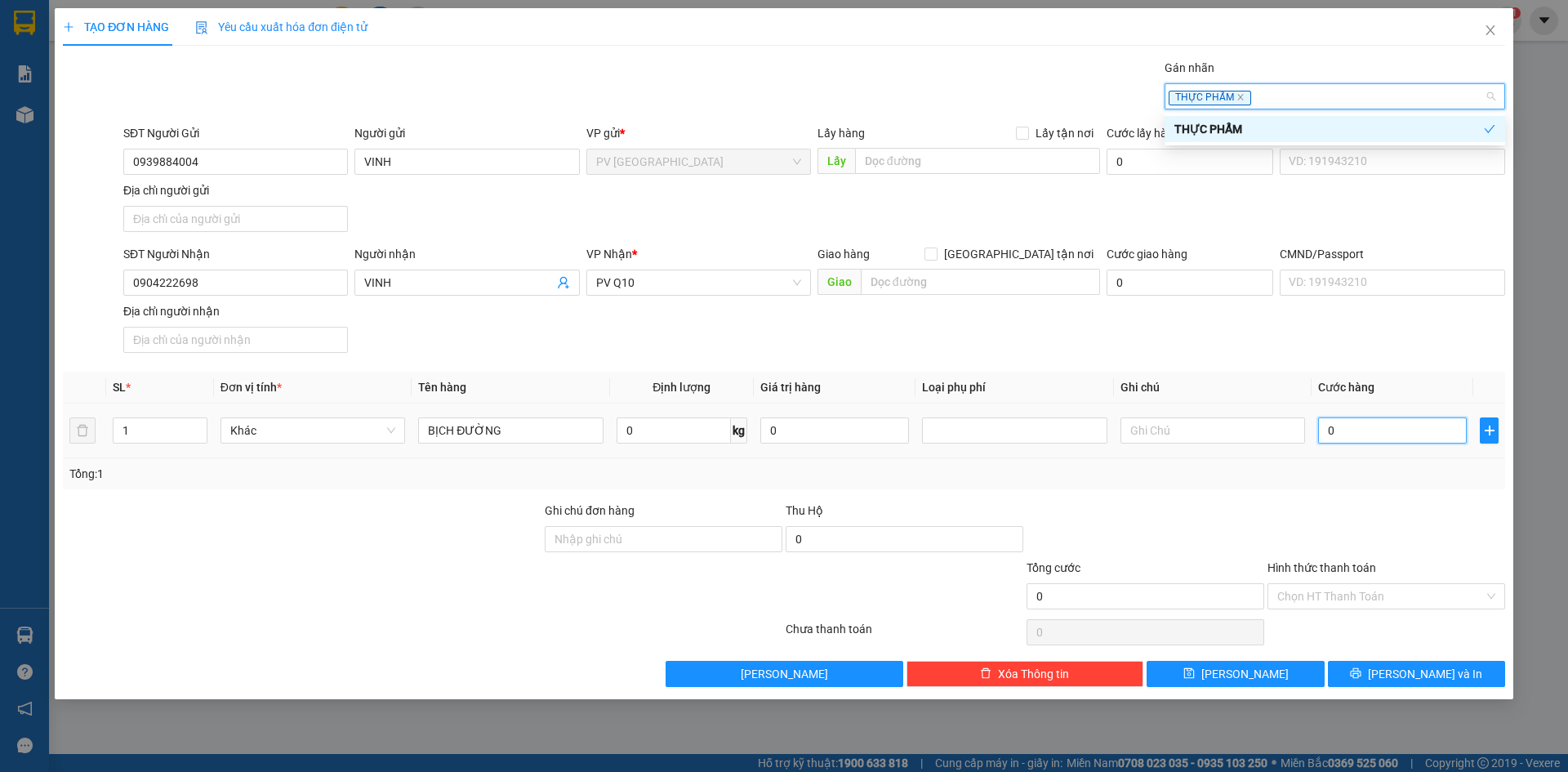
click at [1401, 442] on input "0" at bounding box center [1392, 430] width 149 height 26
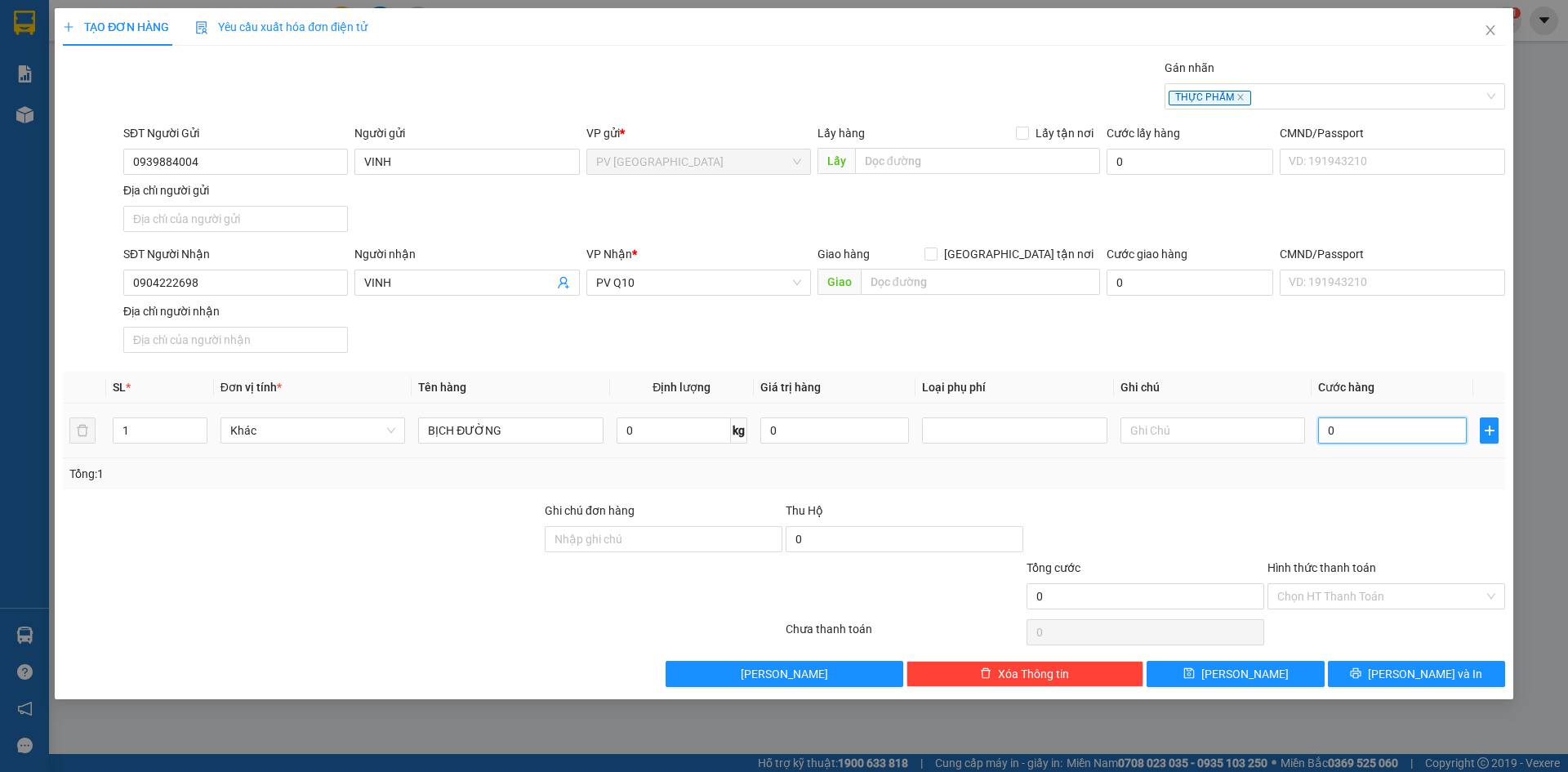
type input "4"
type input "40"
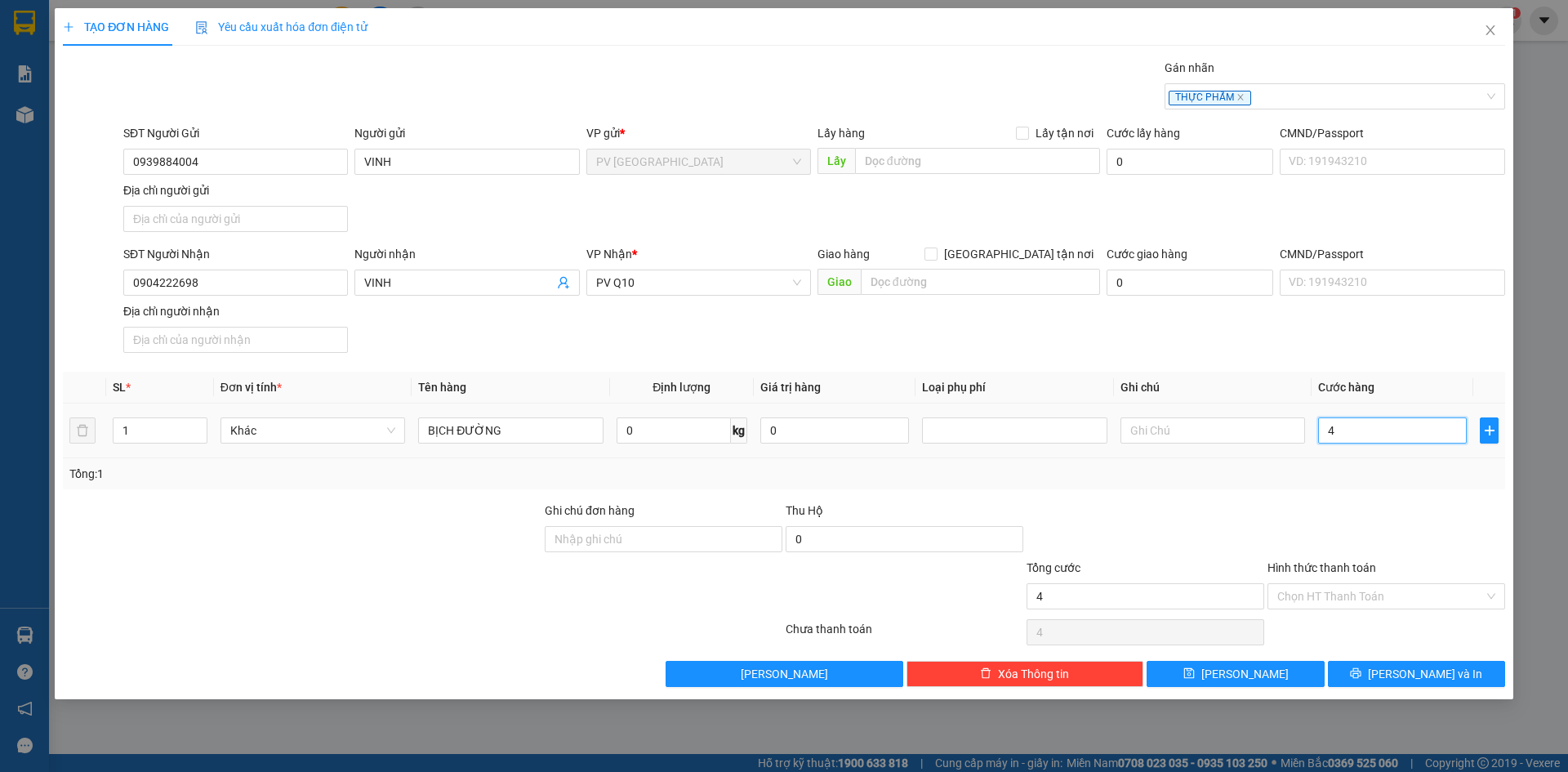
type input "40"
type input "40.000"
click at [1372, 499] on div "Transit Pickup Surcharge Ids Transit Deliver Surcharge Ids Transit Deliver Surc…" at bounding box center [784, 372] width 1442 height 628
click at [1336, 593] on input "Hình thức thanh toán" at bounding box center [1381, 596] width 207 height 24
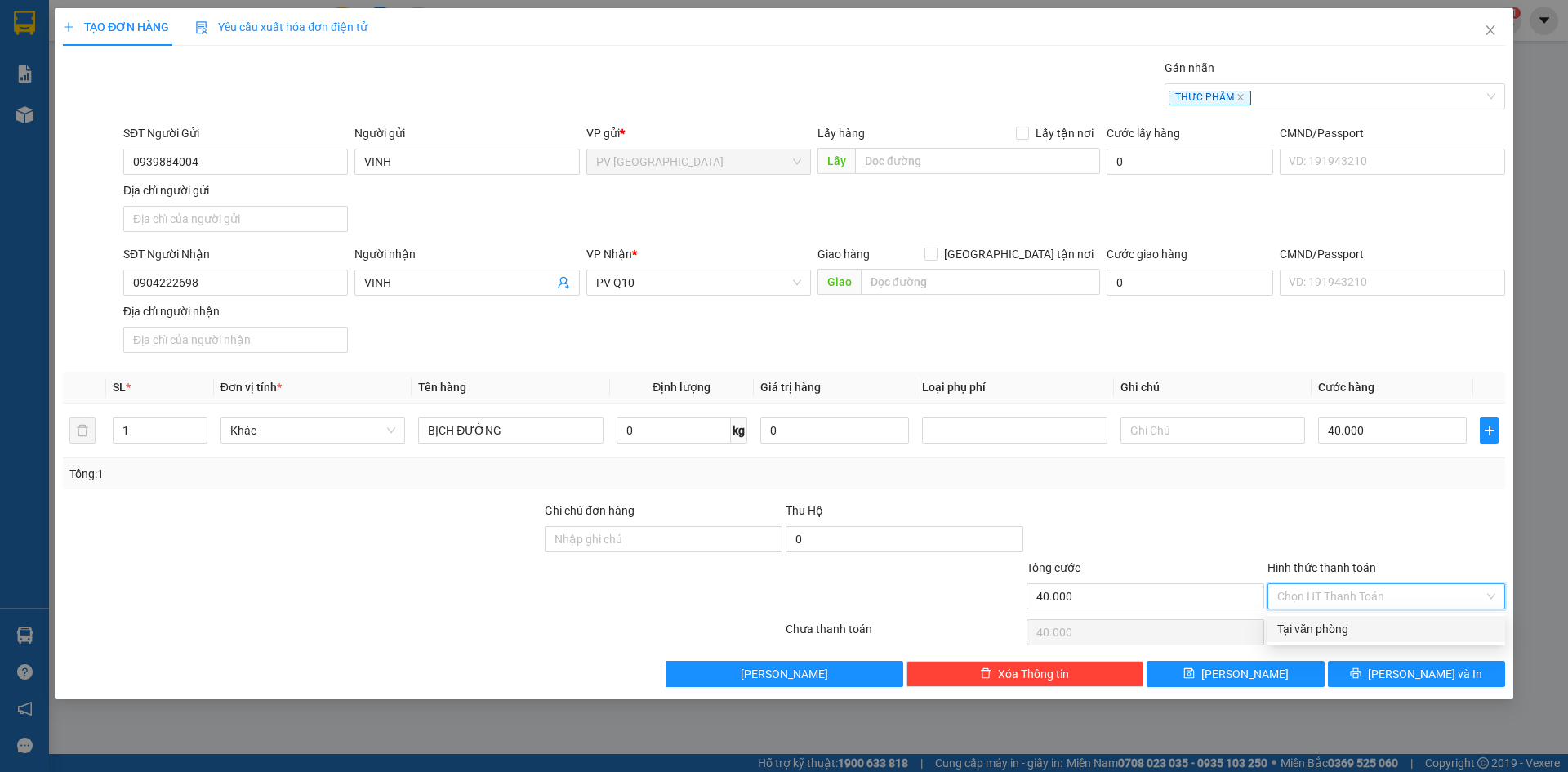
click at [1331, 620] on div "Tại văn phòng" at bounding box center [1386, 629] width 218 height 18
type input "0"
click at [1216, 484] on div "Tổng: 1" at bounding box center [784, 474] width 1442 height 31
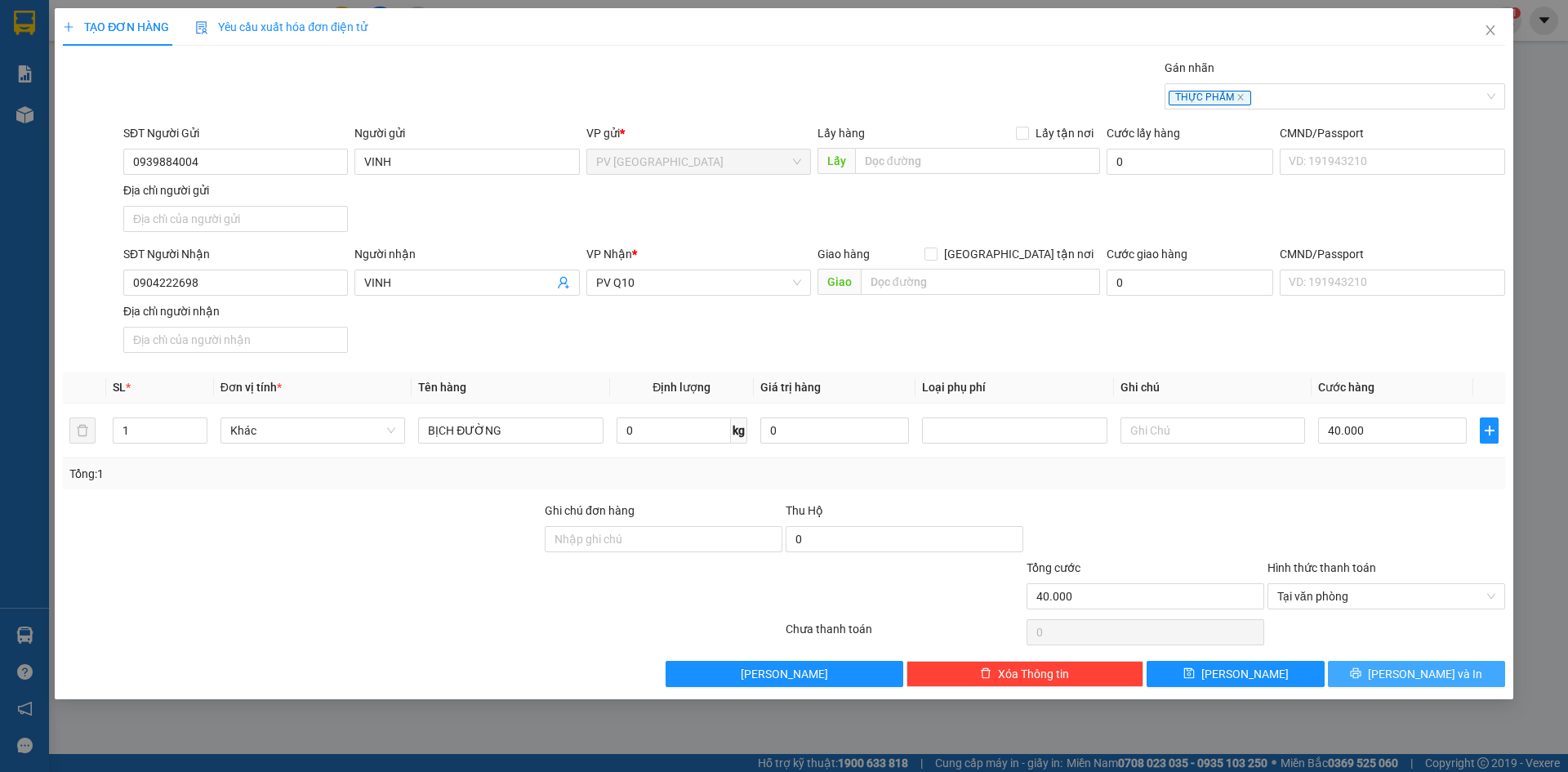
click at [1379, 675] on button "[PERSON_NAME] và In" at bounding box center [1416, 674] width 177 height 26
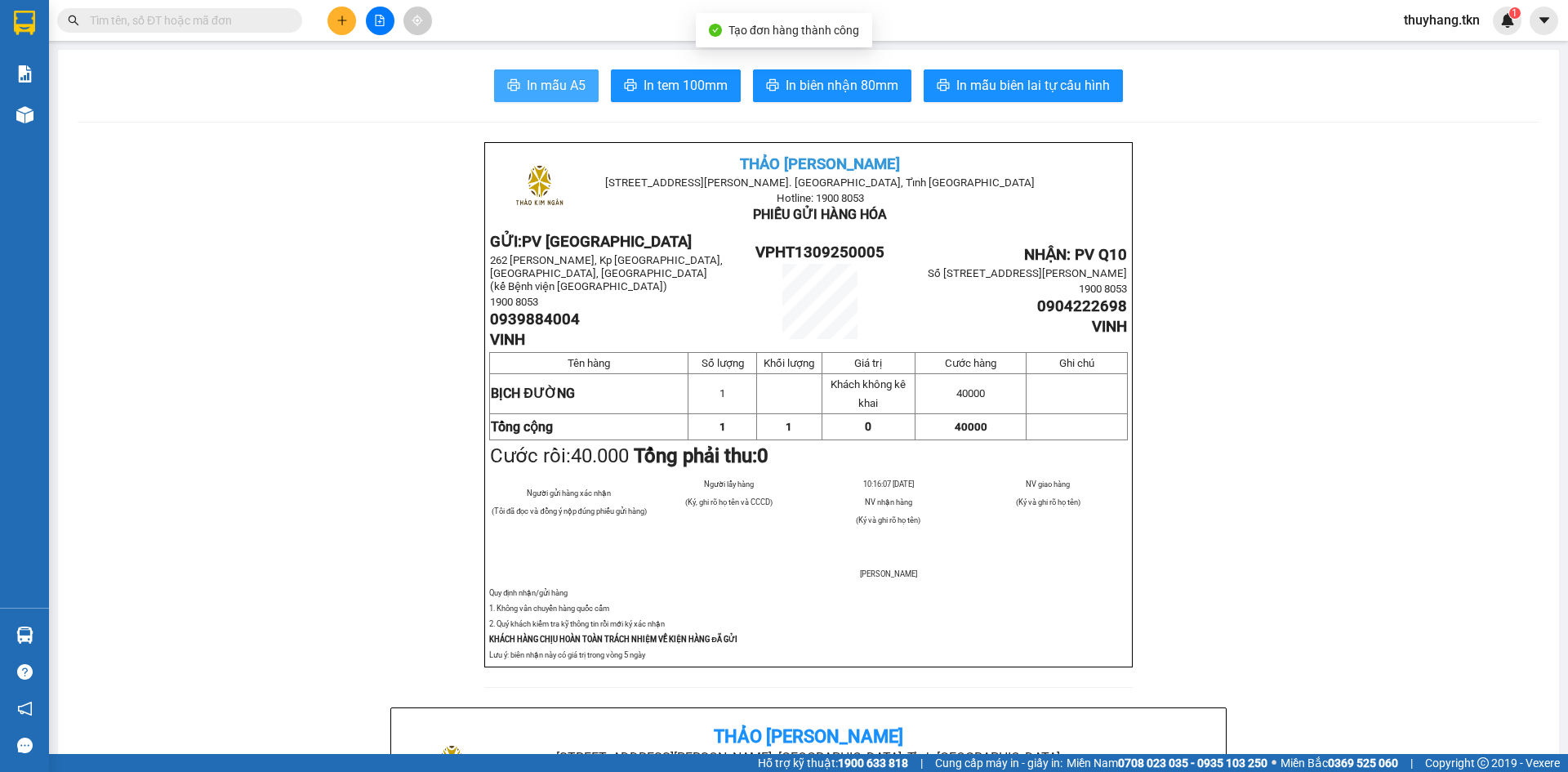
click at [576, 89] on span "In mẫu A5" at bounding box center [556, 86] width 58 height 21
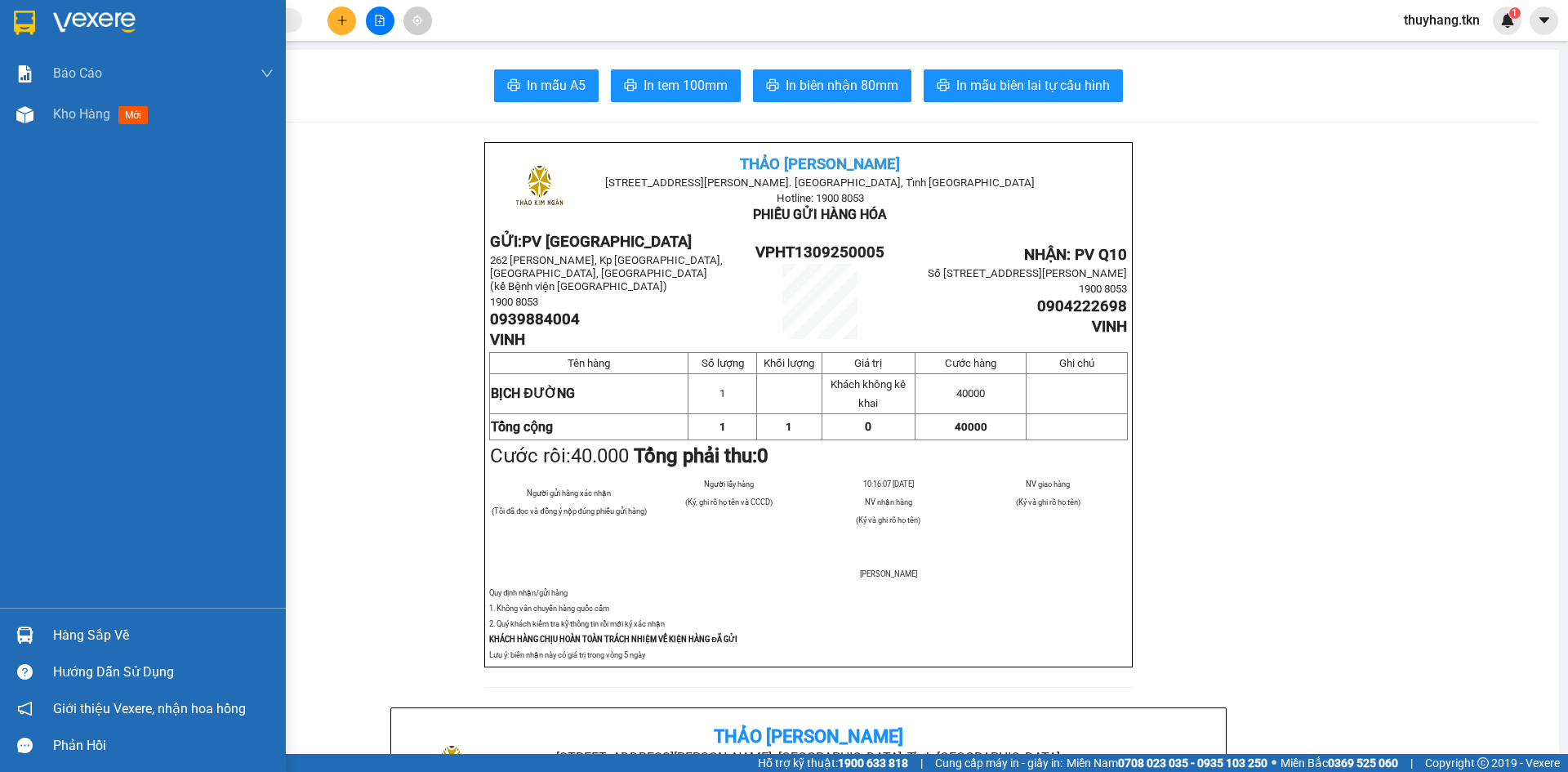
click at [29, 18] on img at bounding box center [24, 23] width 22 height 24
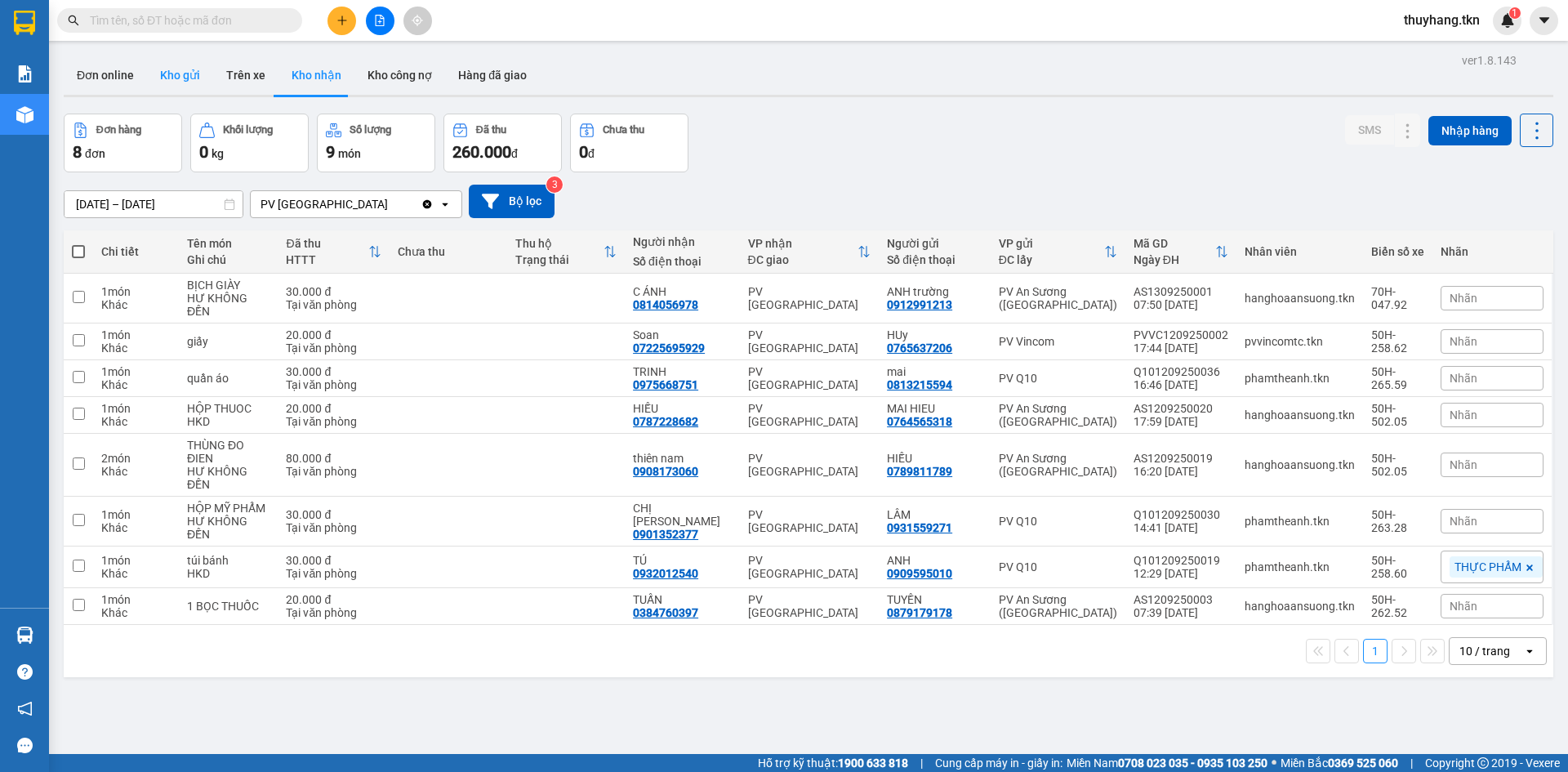
click at [174, 84] on button "Kho gửi" at bounding box center [180, 75] width 66 height 40
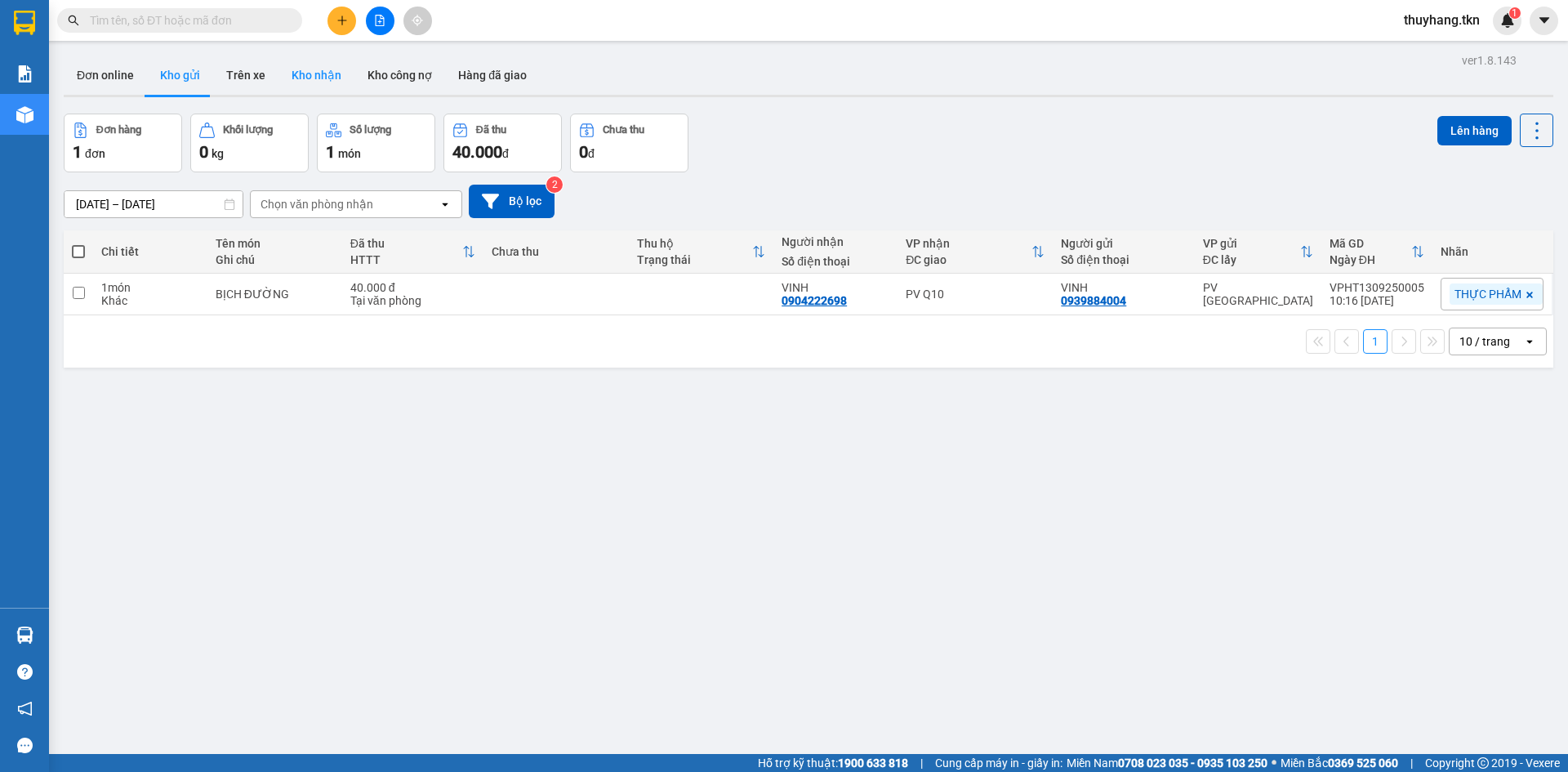
click at [309, 72] on button "Kho nhận" at bounding box center [316, 75] width 76 height 40
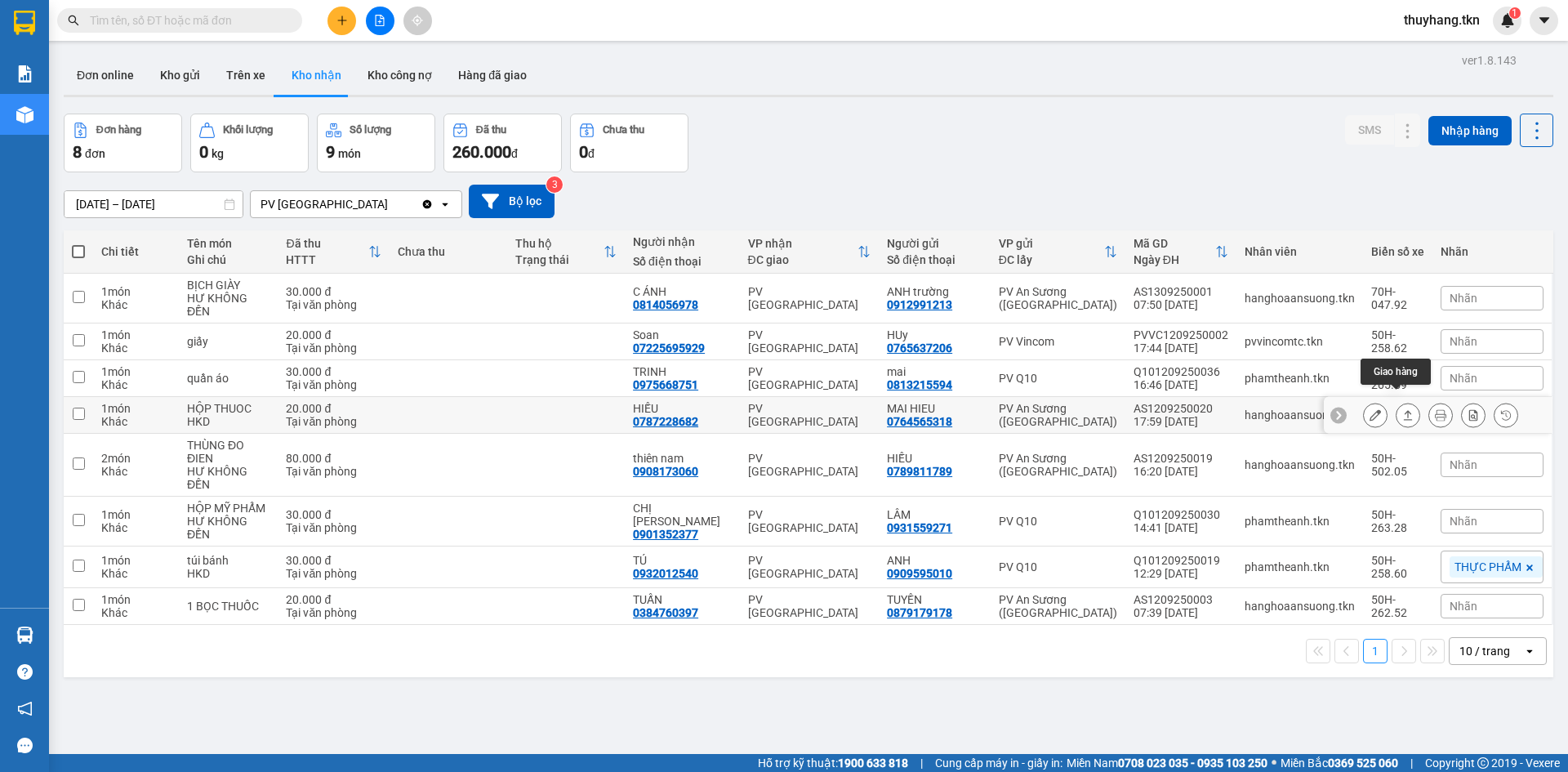
click at [1402, 410] on icon at bounding box center [1408, 415] width 11 height 11
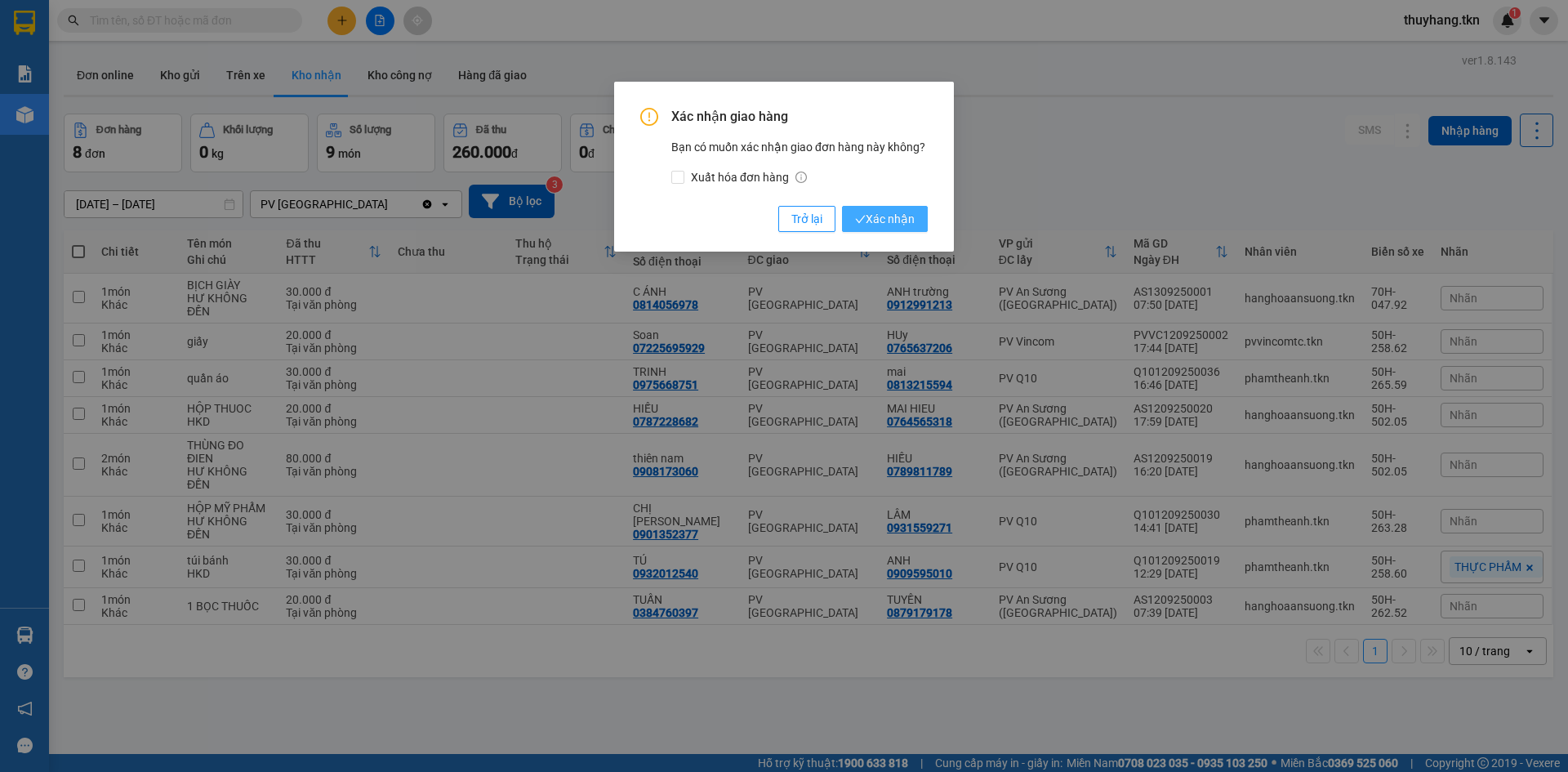
click at [885, 220] on span "Xác nhận" at bounding box center [884, 218] width 59 height 18
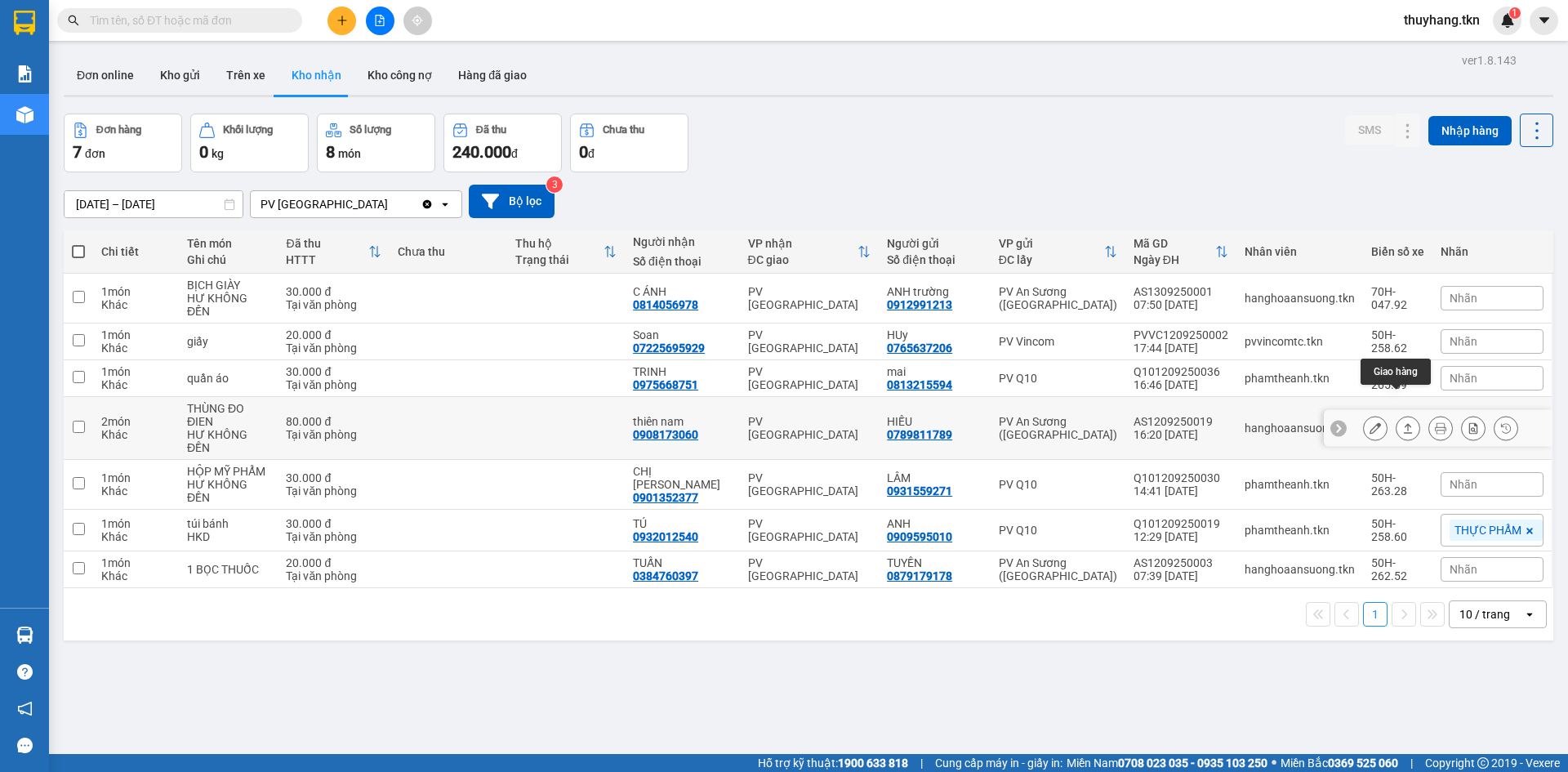
click at [1397, 414] on button at bounding box center [1408, 428] width 23 height 28
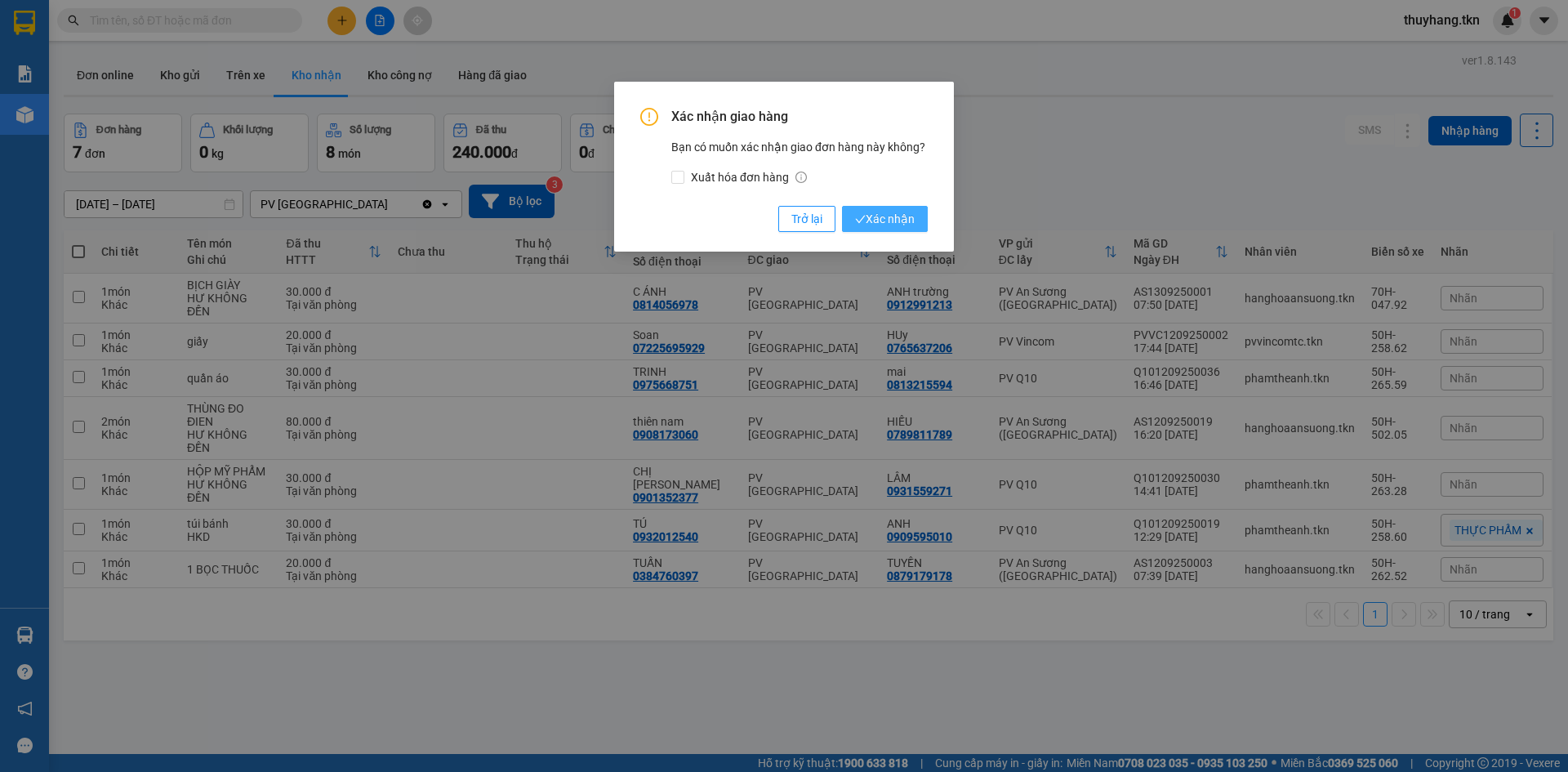
click at [917, 218] on button "Xác nhận" at bounding box center [885, 219] width 86 height 26
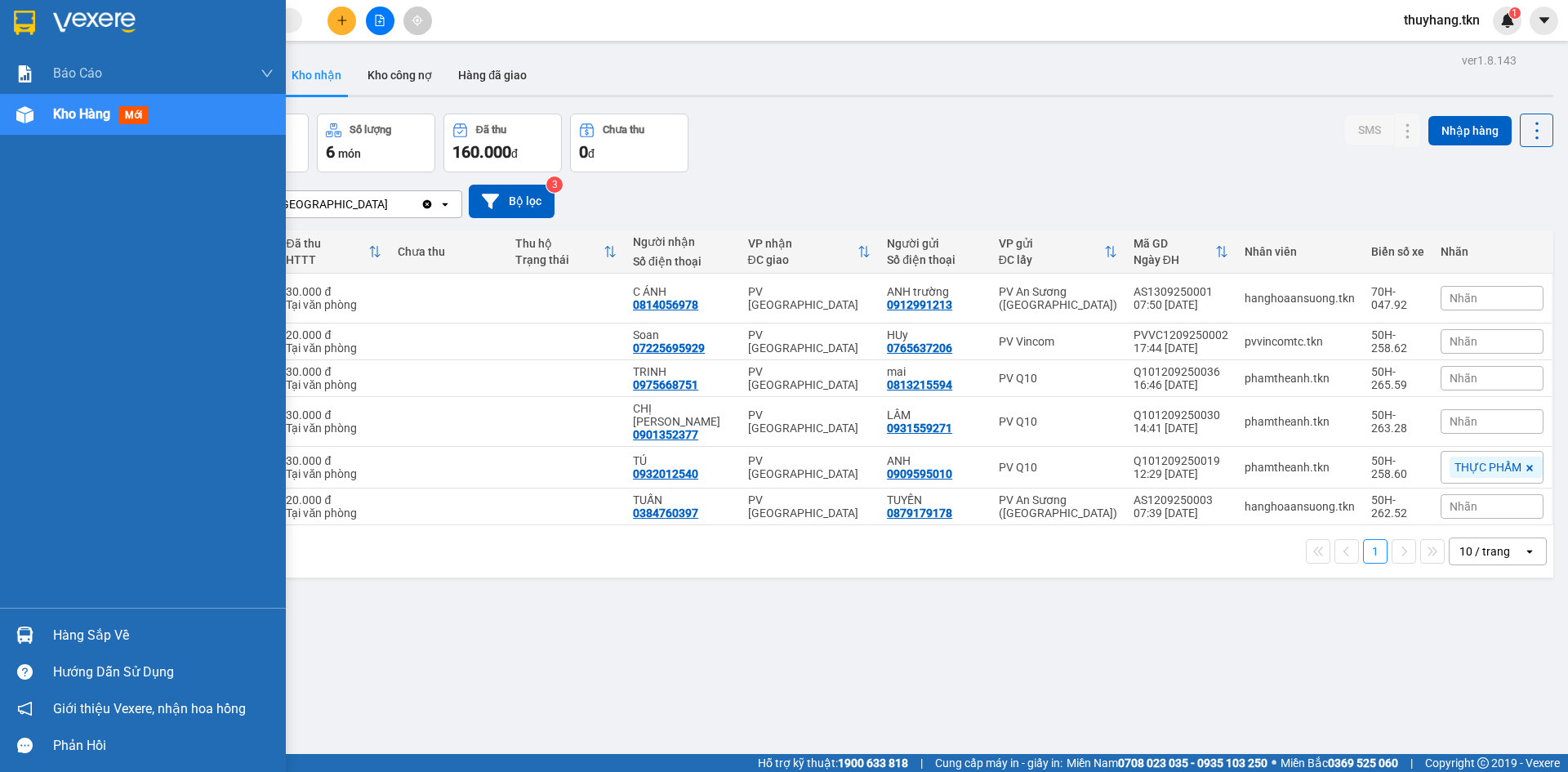
click at [76, 632] on div "Hàng sắp về" at bounding box center [163, 635] width 220 height 24
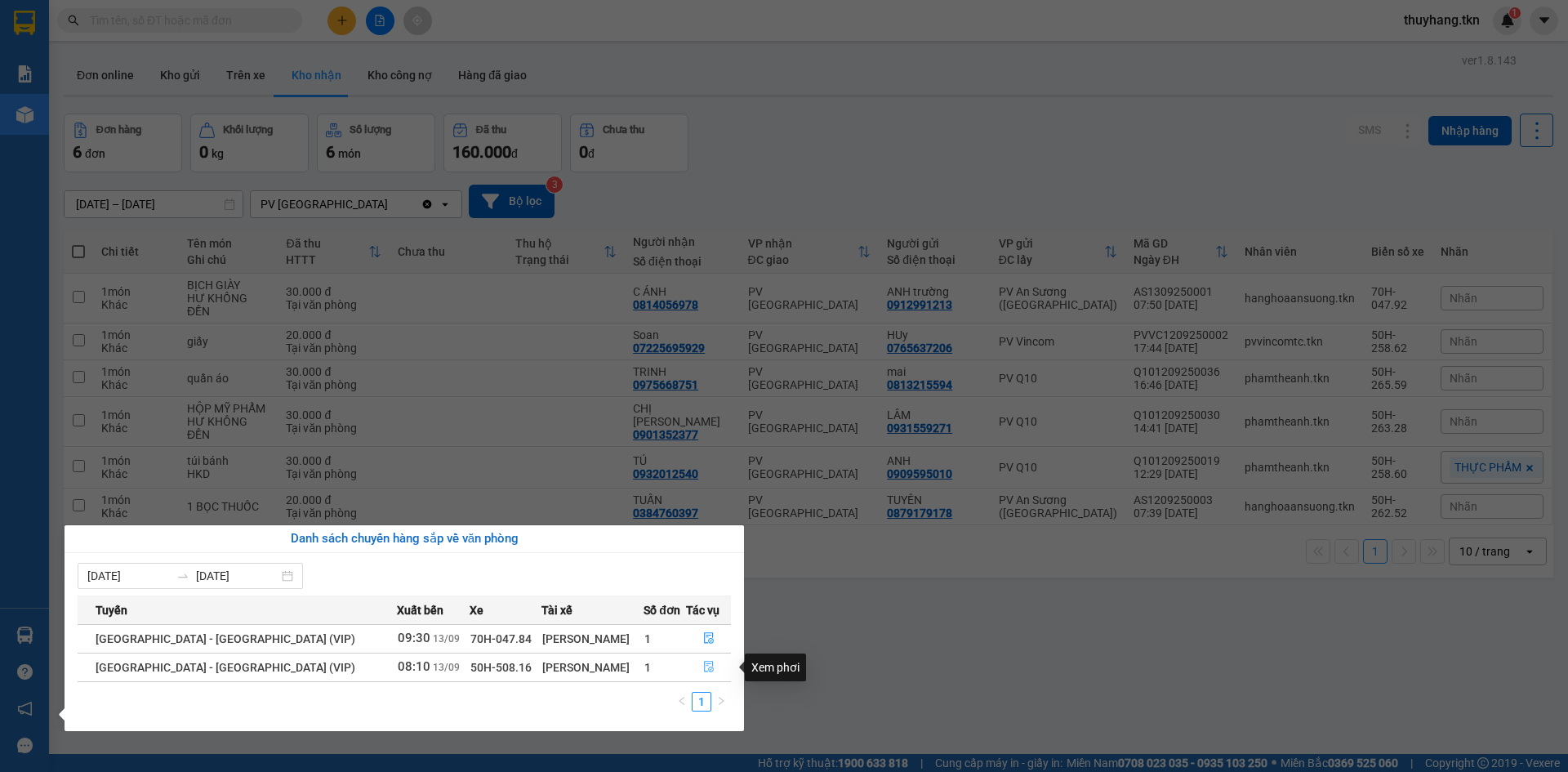
click at [703, 662] on icon "file-done" at bounding box center [709, 667] width 11 height 11
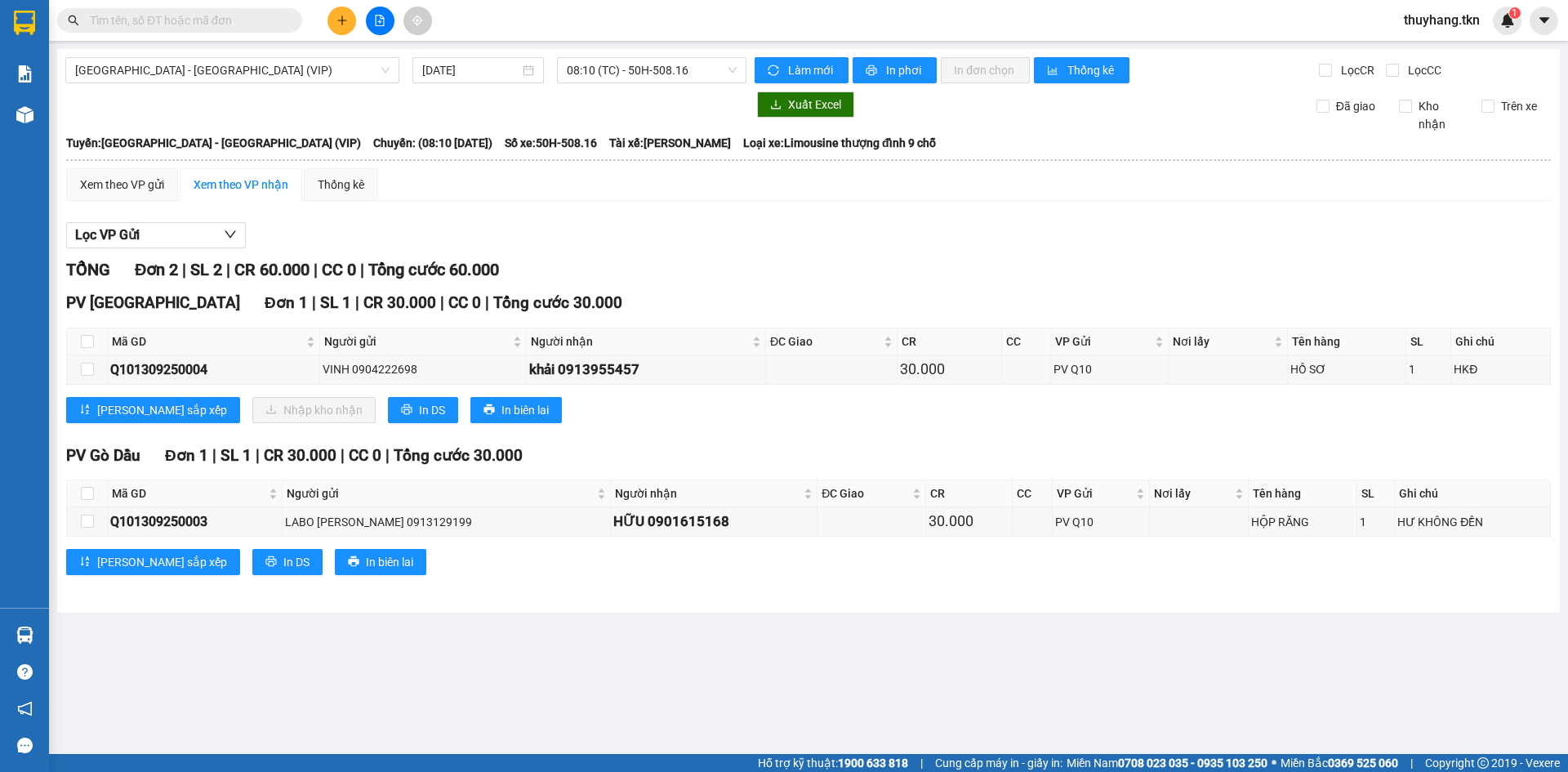
click at [342, 19] on icon "plus" at bounding box center [342, 21] width 11 height 11
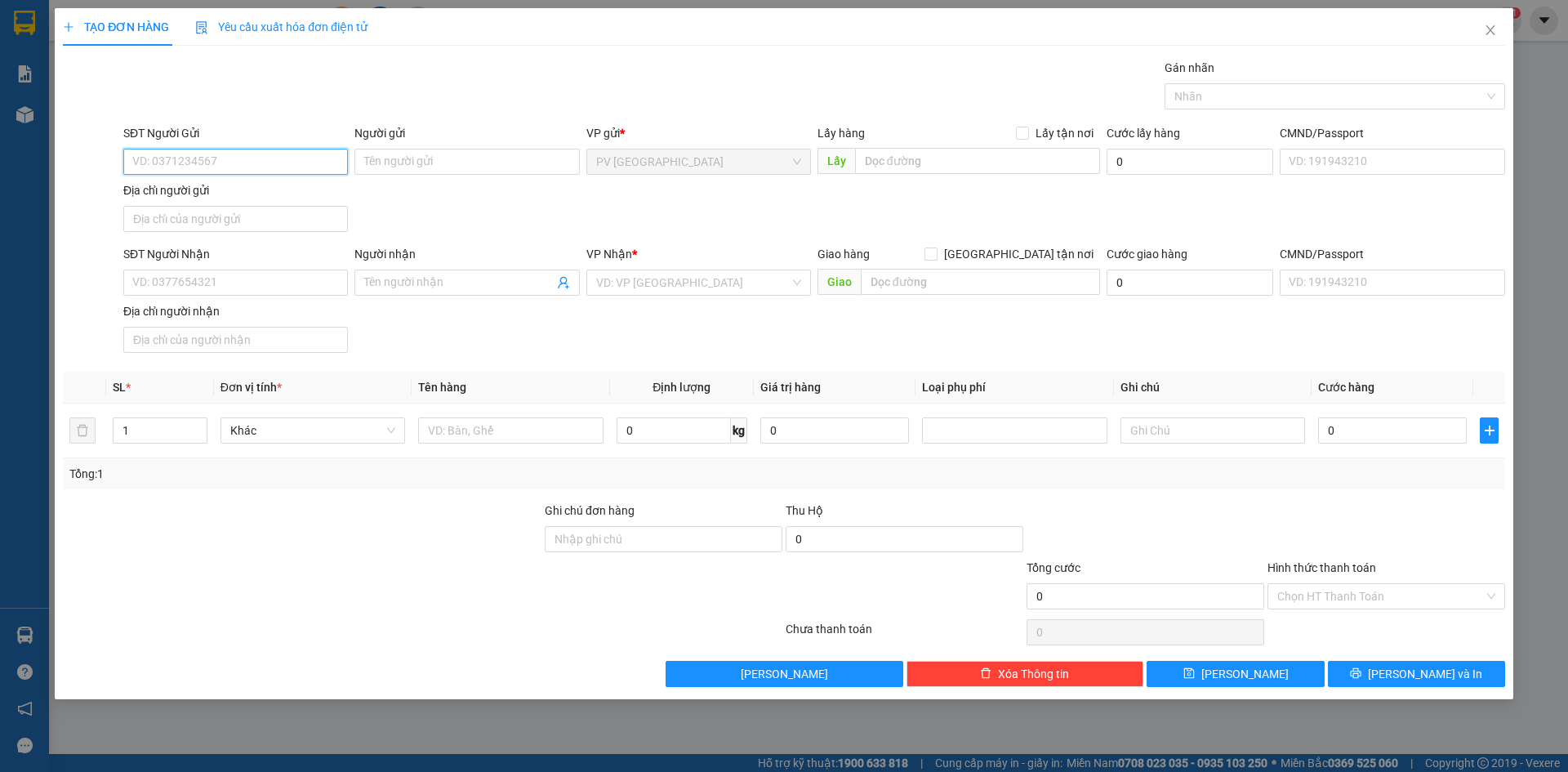
click at [216, 153] on input "SĐT Người Gửi" at bounding box center [235, 162] width 225 height 26
type input "0902748323"
click at [405, 165] on input "Người gửi" at bounding box center [467, 162] width 225 height 26
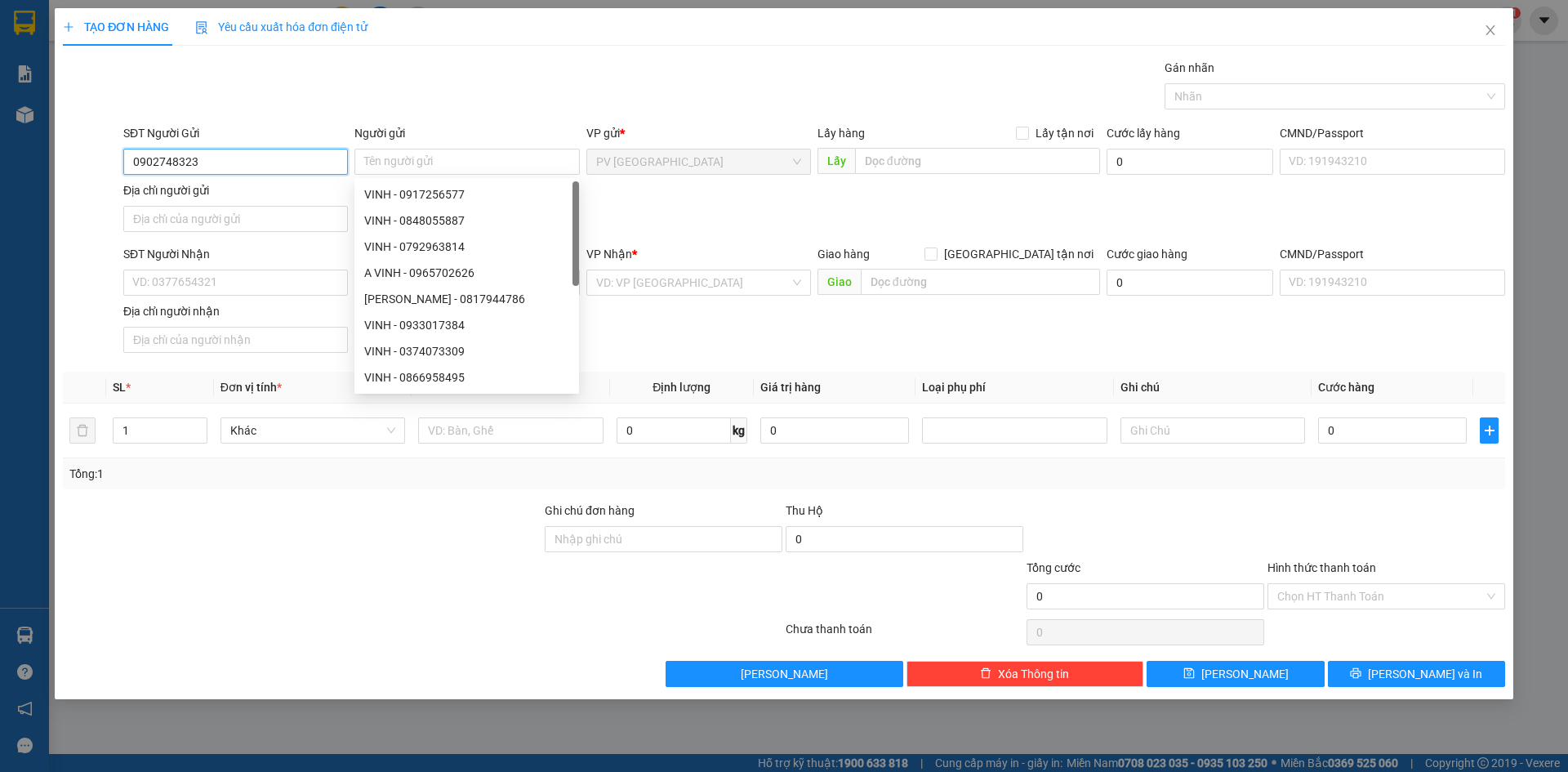
click at [326, 163] on input "0902748323" at bounding box center [235, 162] width 225 height 26
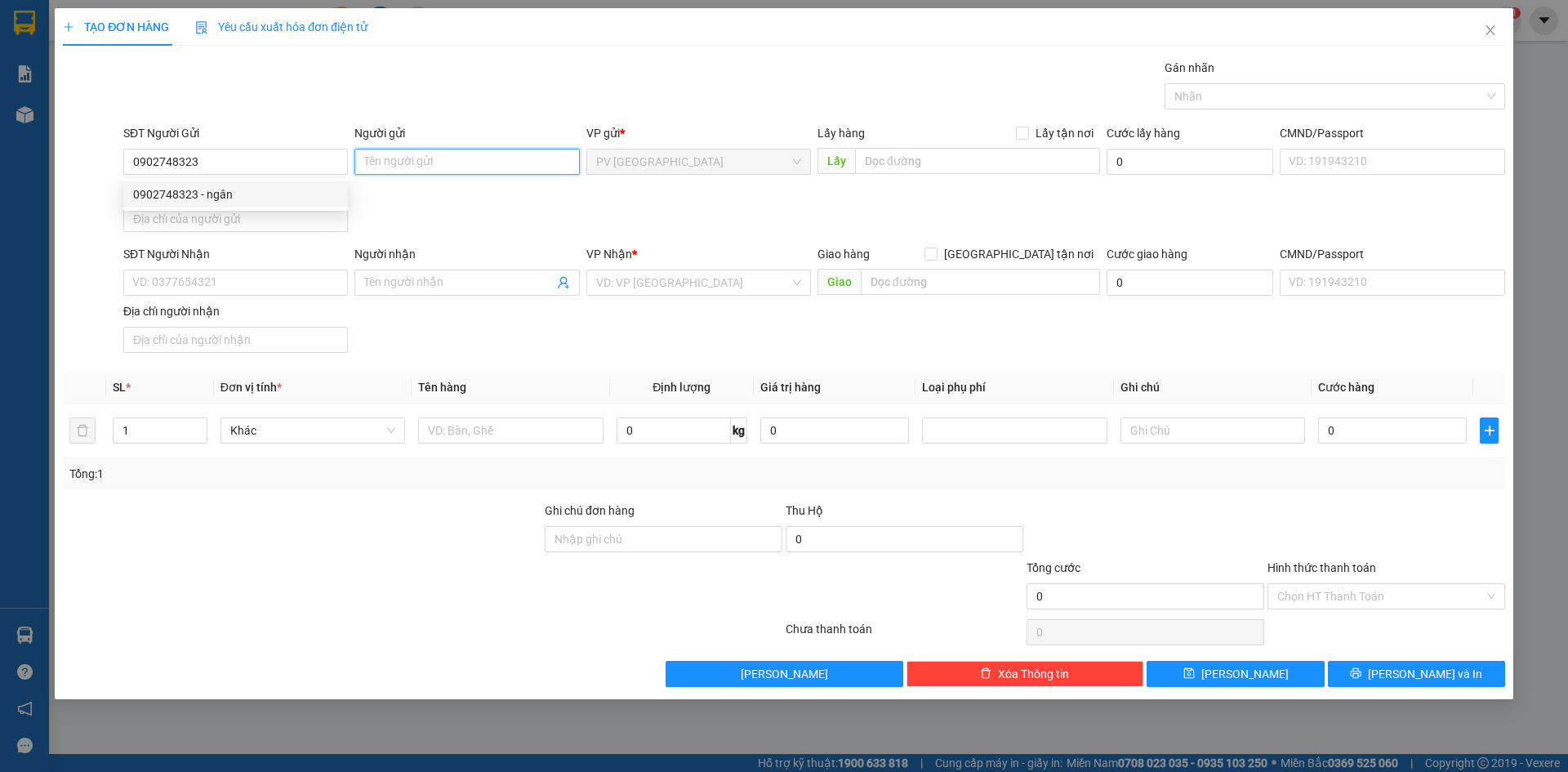
click at [410, 161] on input "Người gửi" at bounding box center [467, 162] width 225 height 26
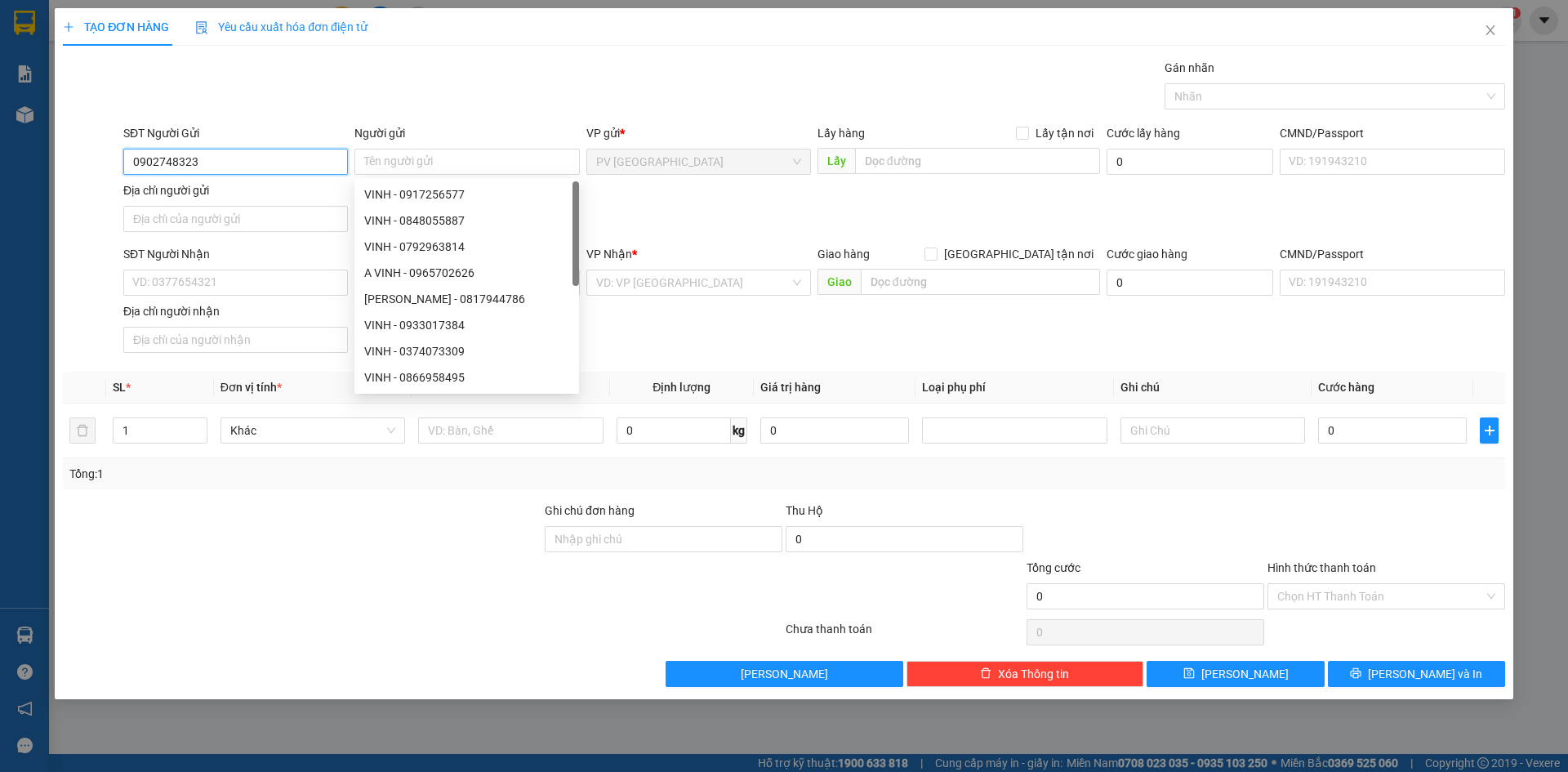
click at [296, 161] on input "0902748323" at bounding box center [235, 162] width 225 height 26
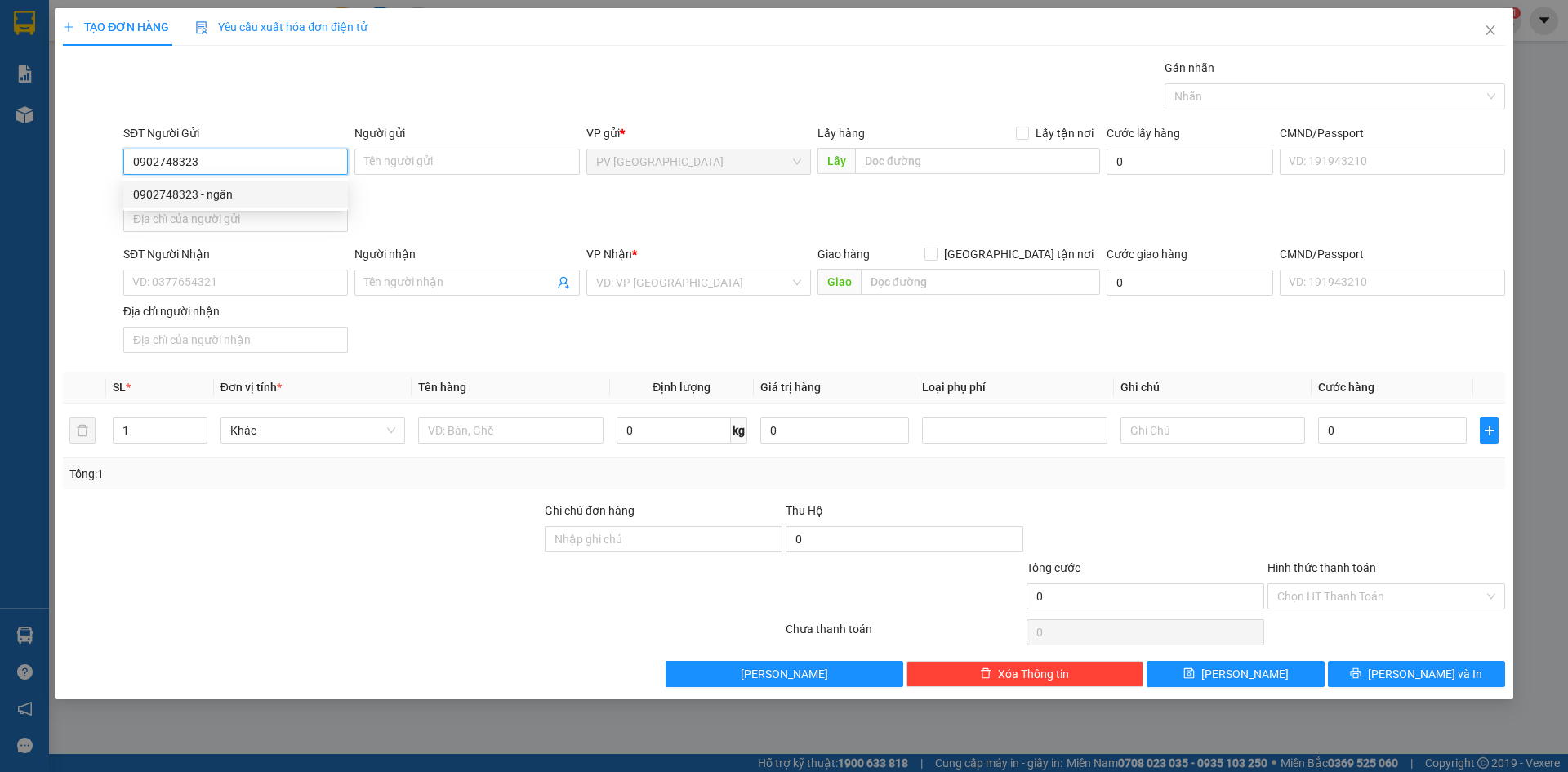
click at [269, 199] on div "0902748323 - ngân" at bounding box center [235, 194] width 205 height 18
type input "ngân"
type input "0902467323"
type input "[PERSON_NAME]"
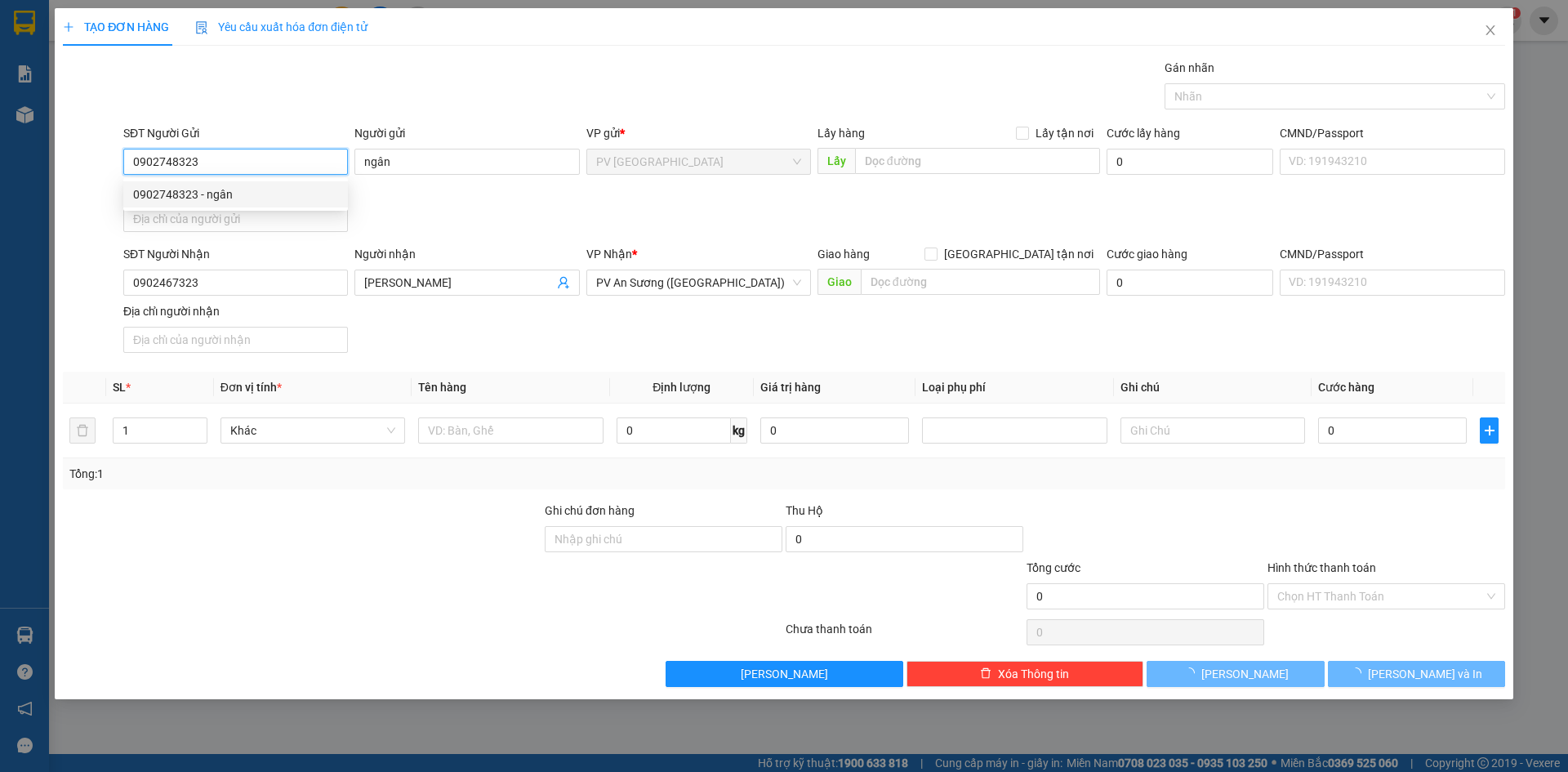
type input "20.000"
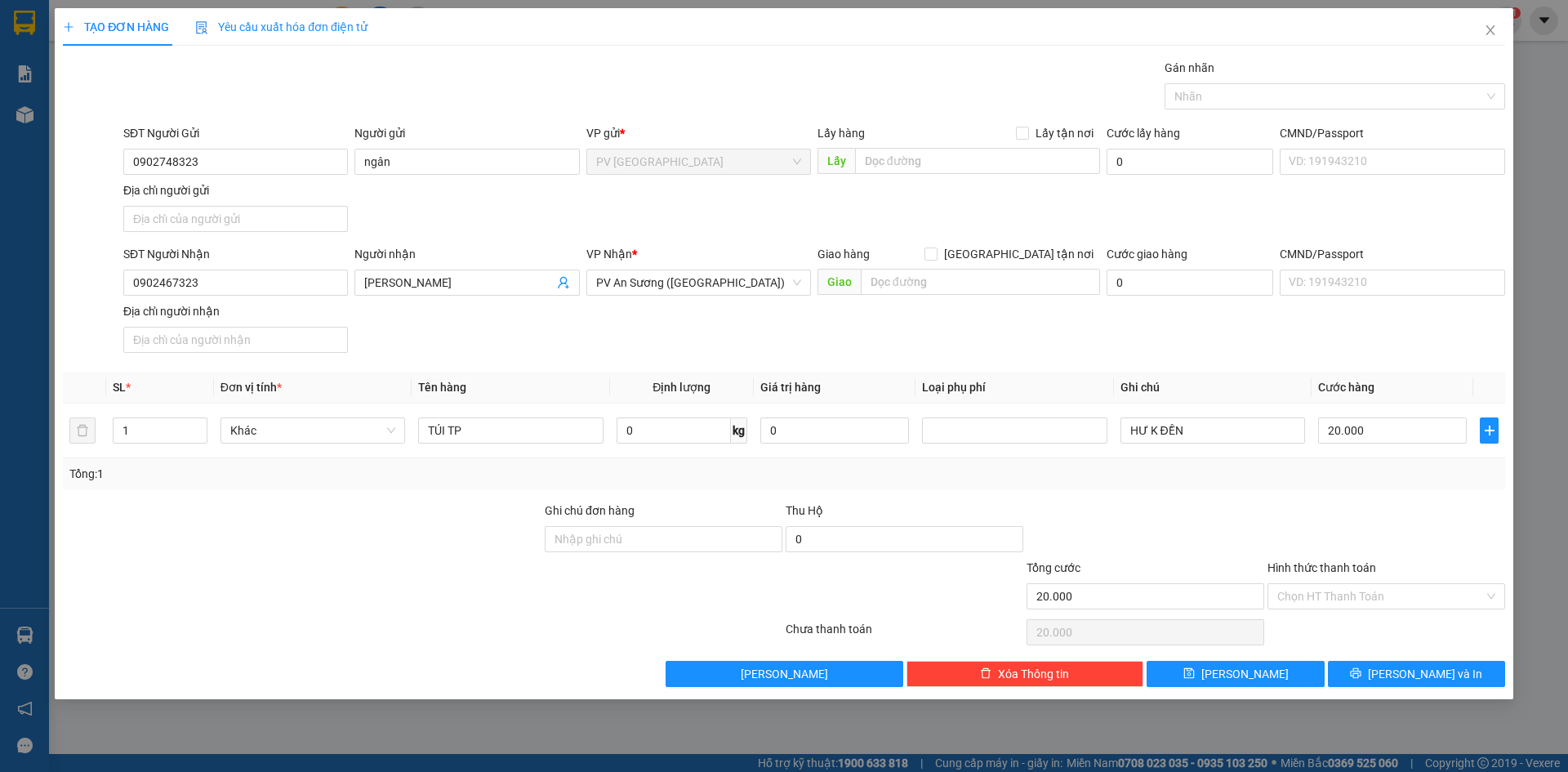
click at [418, 225] on div "SĐT Người Gửi 0902748323 0902748323 Người gửi ngân VP gửi * PV Hòa Thành Lấy hà…" at bounding box center [814, 181] width 1388 height 114
click at [451, 534] on div at bounding box center [302, 530] width 482 height 57
click at [474, 426] on input "TÚI TP" at bounding box center [510, 430] width 184 height 26
type input "TÚI THỰC PHẨM"
click at [366, 604] on div at bounding box center [302, 587] width 482 height 57
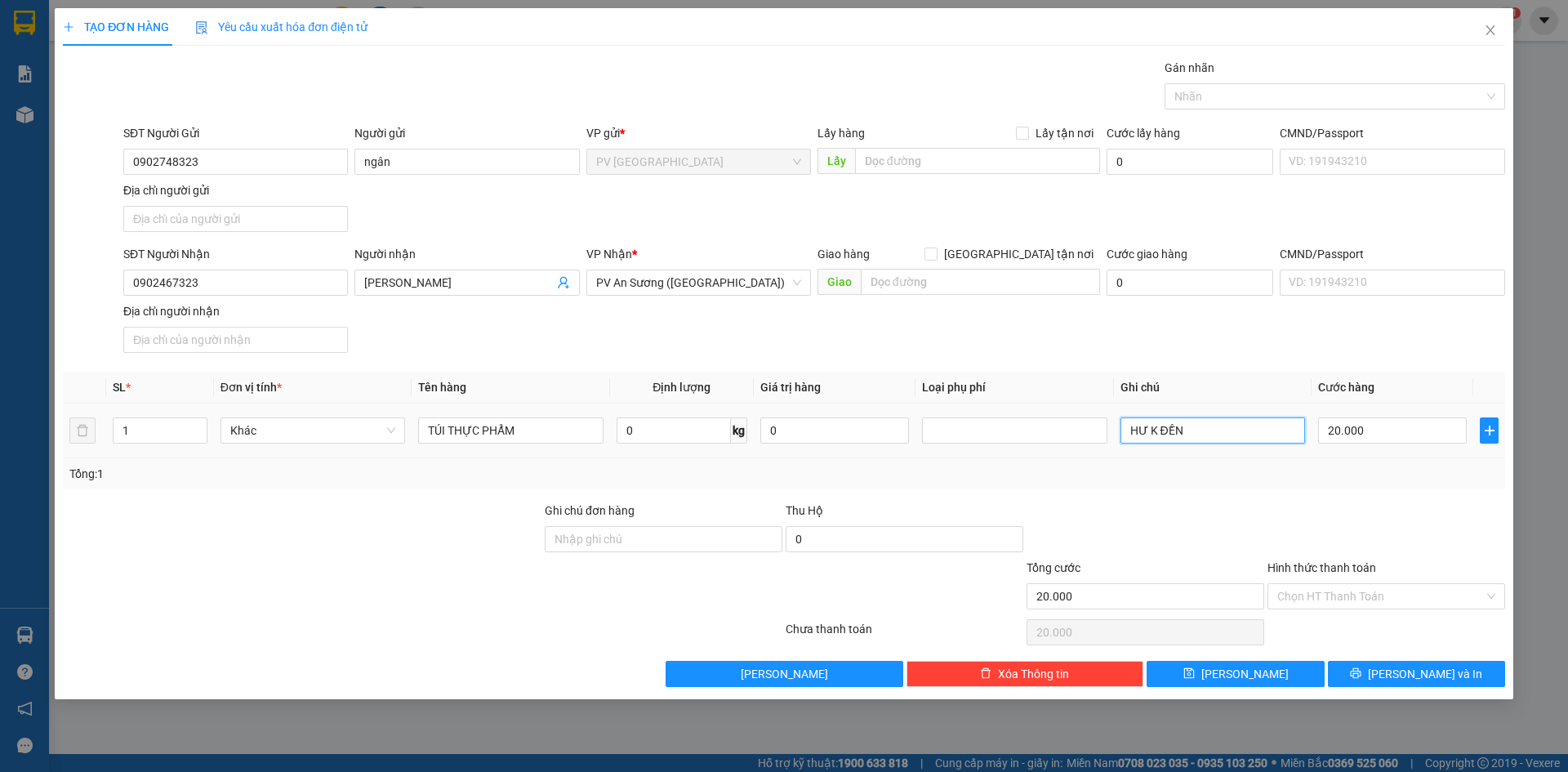
click at [1212, 425] on input "HƯ K ĐỀN" at bounding box center [1212, 430] width 184 height 26
click at [1179, 521] on div at bounding box center [1145, 530] width 241 height 57
click at [1333, 589] on input "Hình thức thanh toán" at bounding box center [1381, 596] width 207 height 24
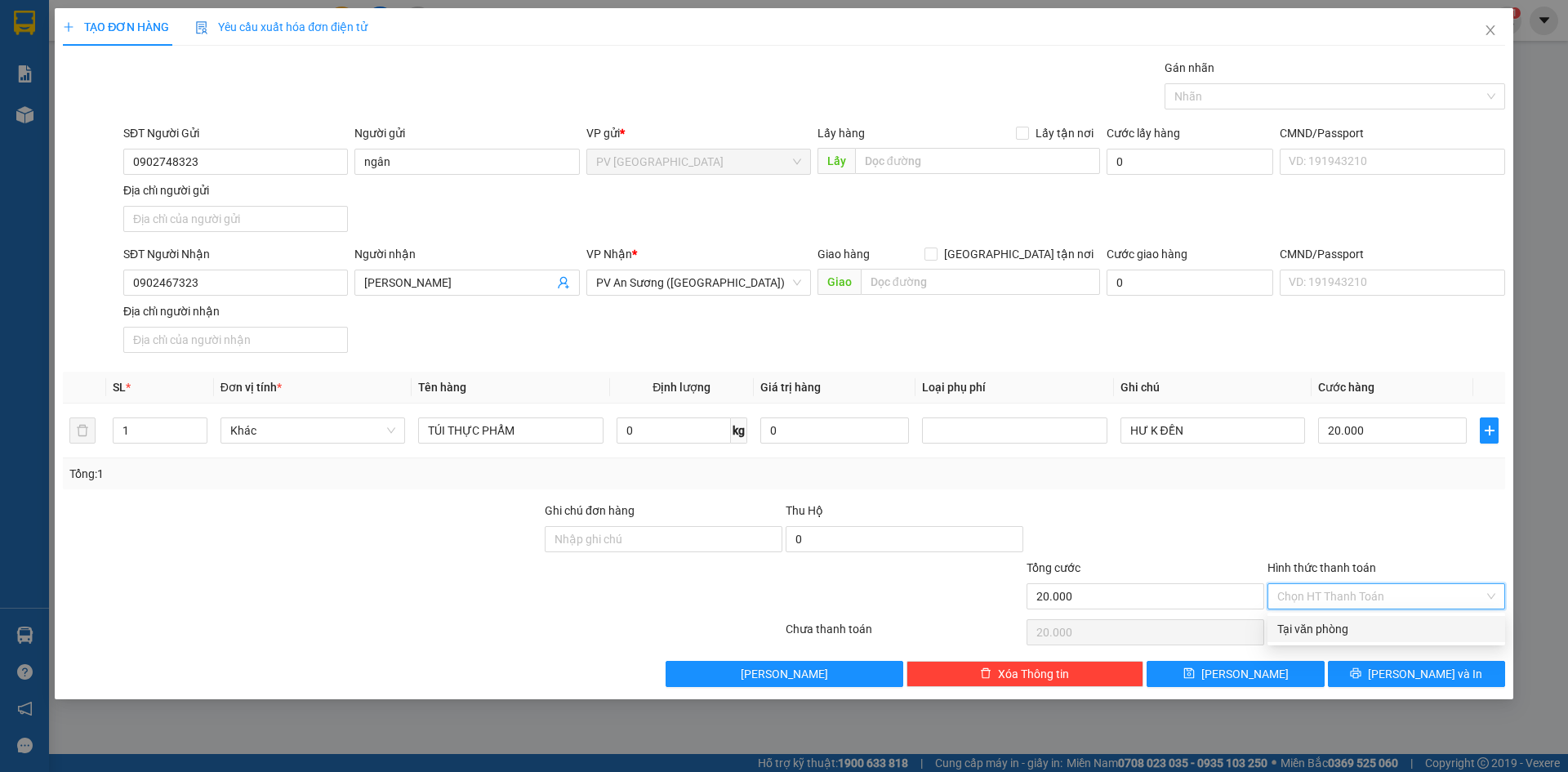
click at [1324, 635] on div "Tại văn phòng" at bounding box center [1386, 629] width 218 height 18
type input "0"
click at [1317, 521] on div at bounding box center [1386, 530] width 241 height 57
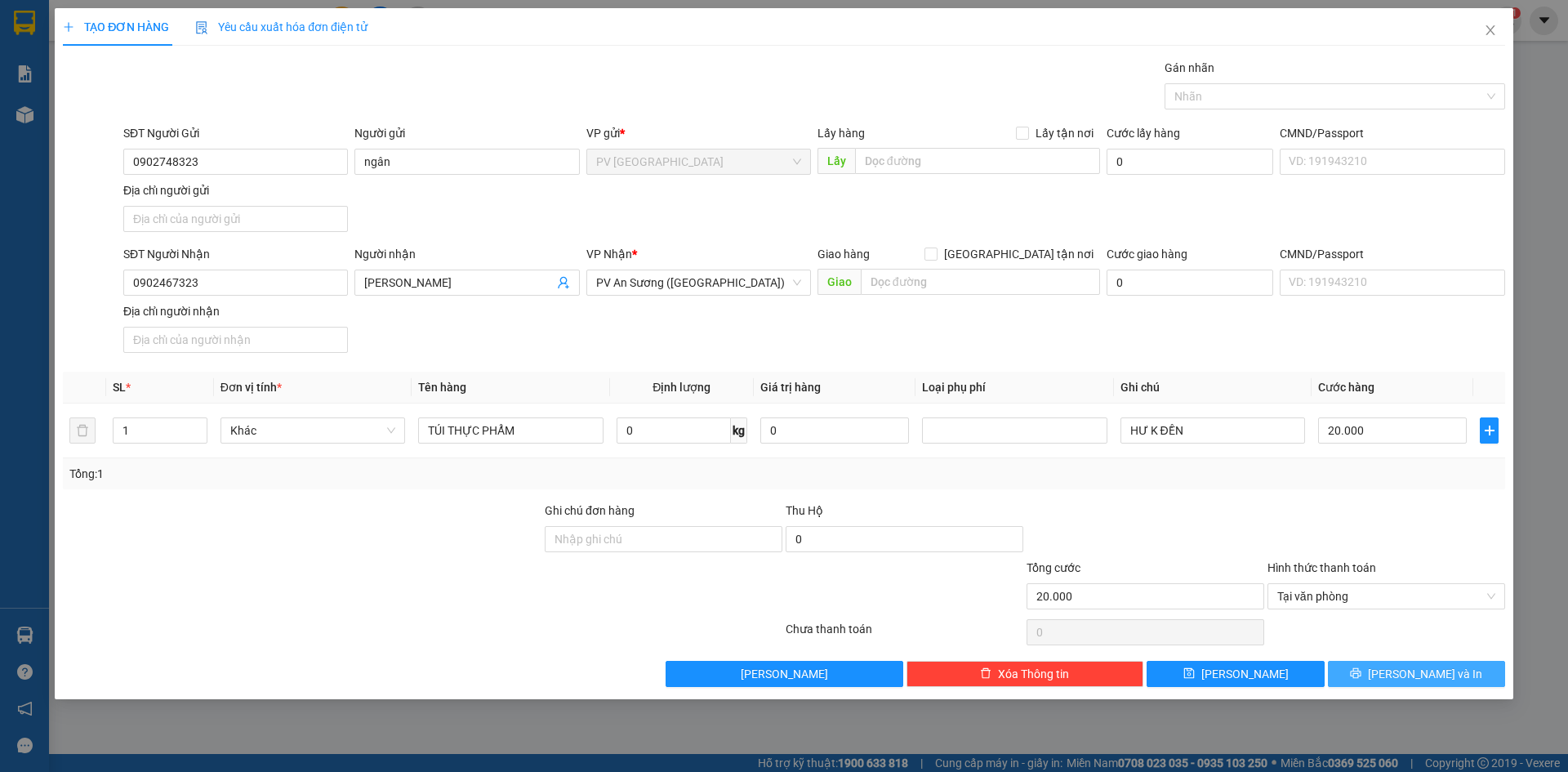
click at [1398, 675] on button "[PERSON_NAME] và In" at bounding box center [1416, 674] width 177 height 26
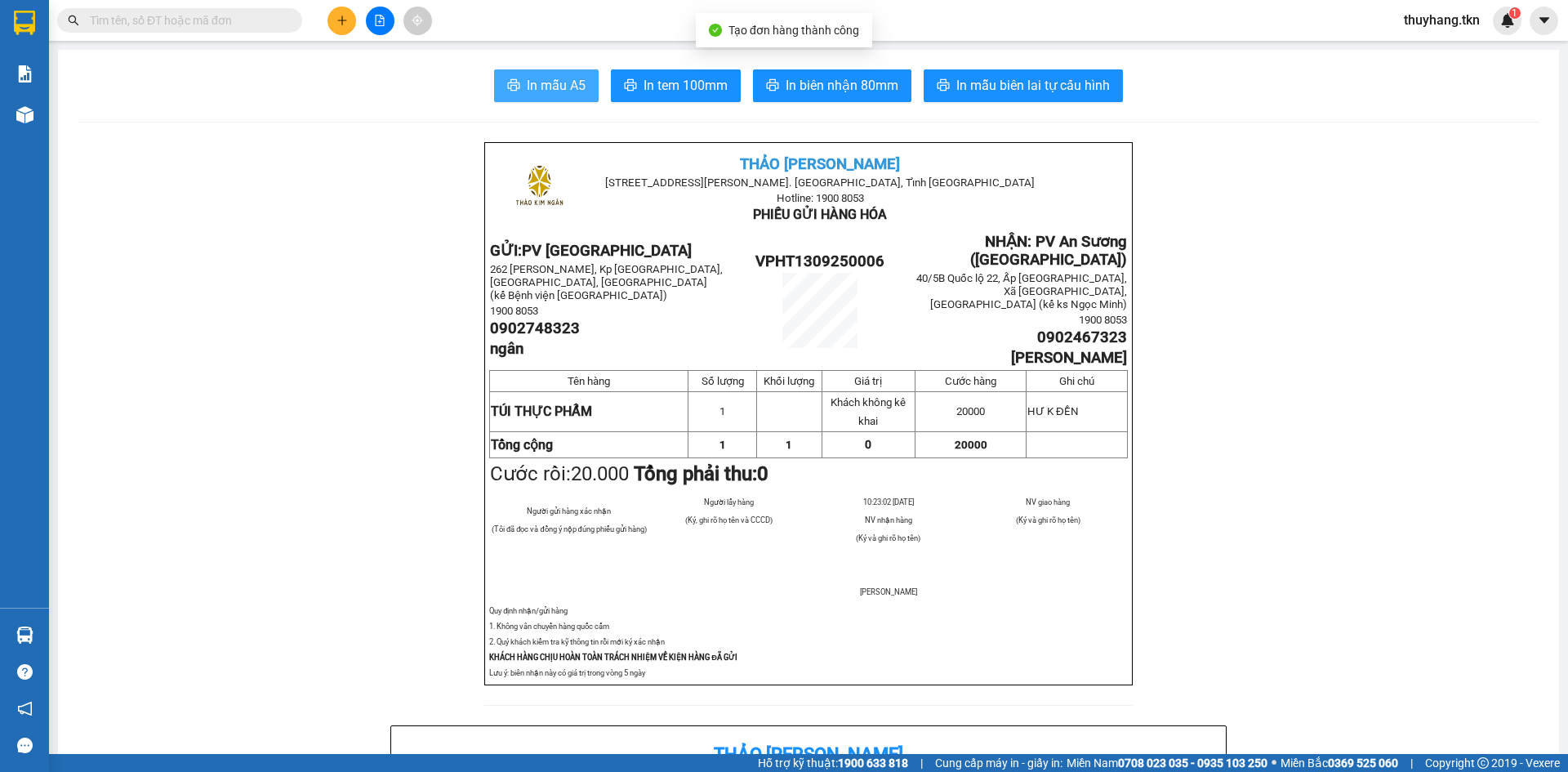
click at [533, 81] on span "In mẫu A5" at bounding box center [556, 86] width 58 height 21
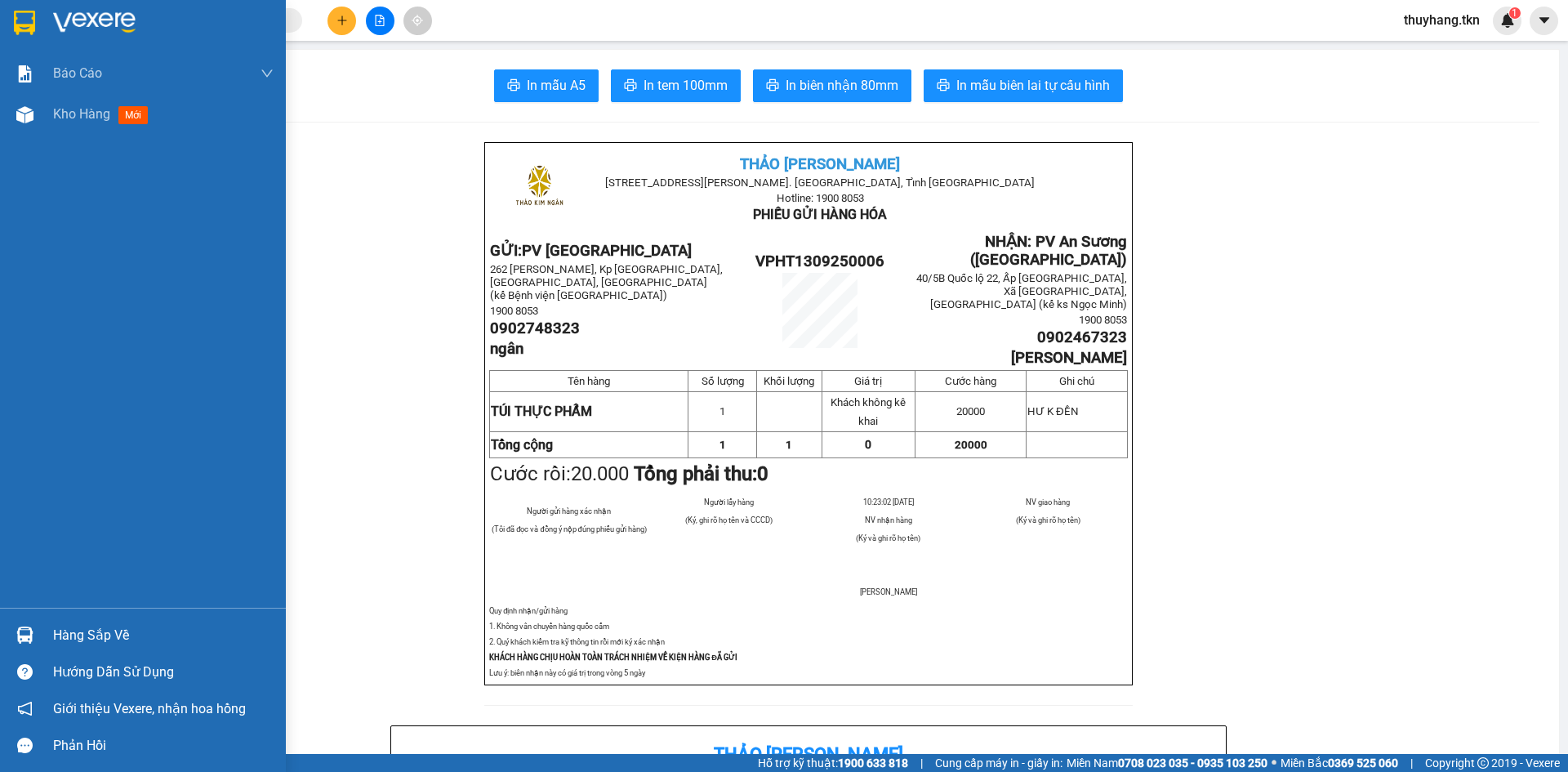
click at [31, 8] on div at bounding box center [24, 23] width 28 height 28
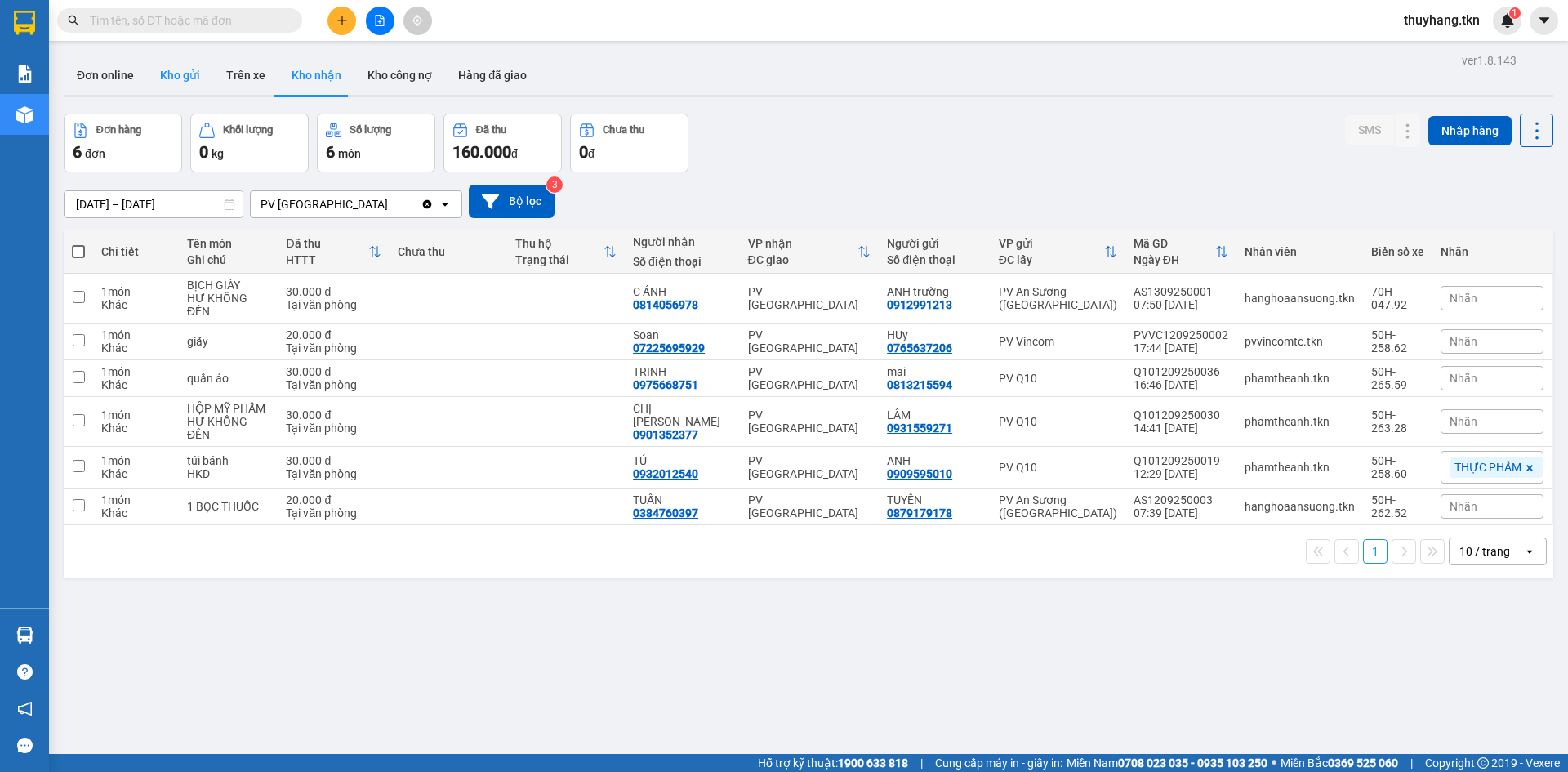
click at [173, 82] on button "Kho gửi" at bounding box center [180, 75] width 66 height 40
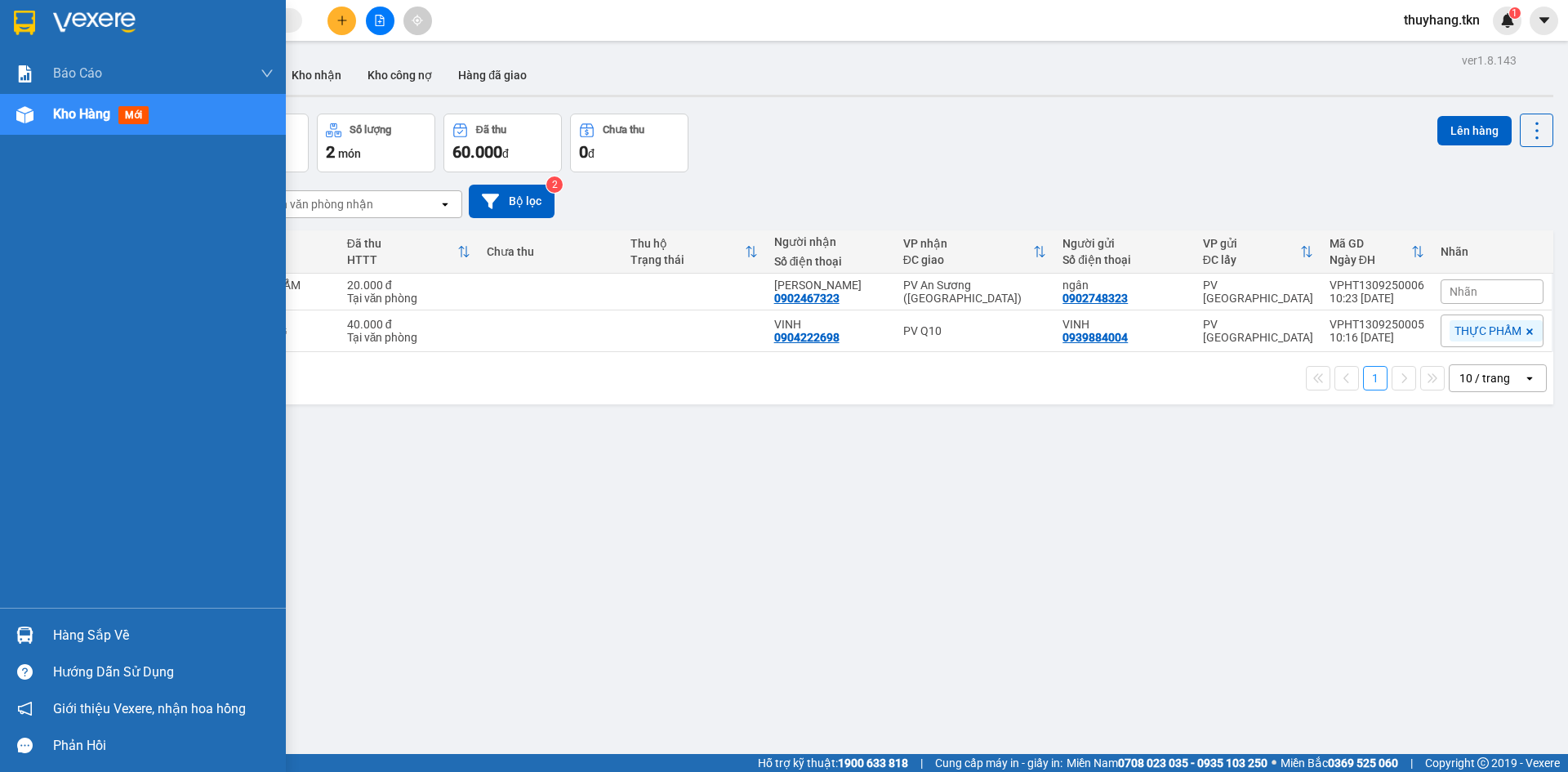
click at [15, 20] on img at bounding box center [24, 23] width 22 height 24
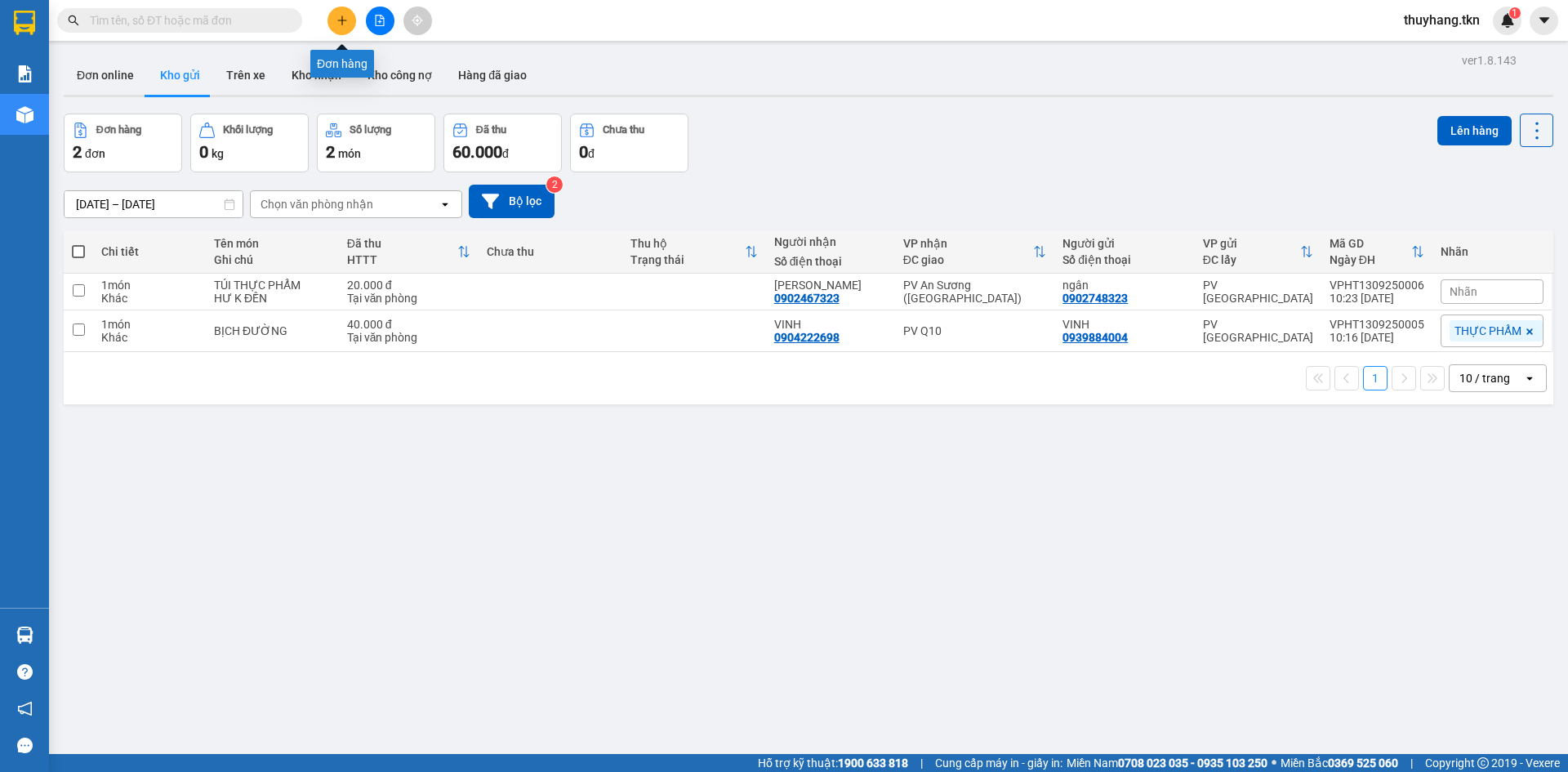
click at [350, 23] on button at bounding box center [342, 21] width 28 height 28
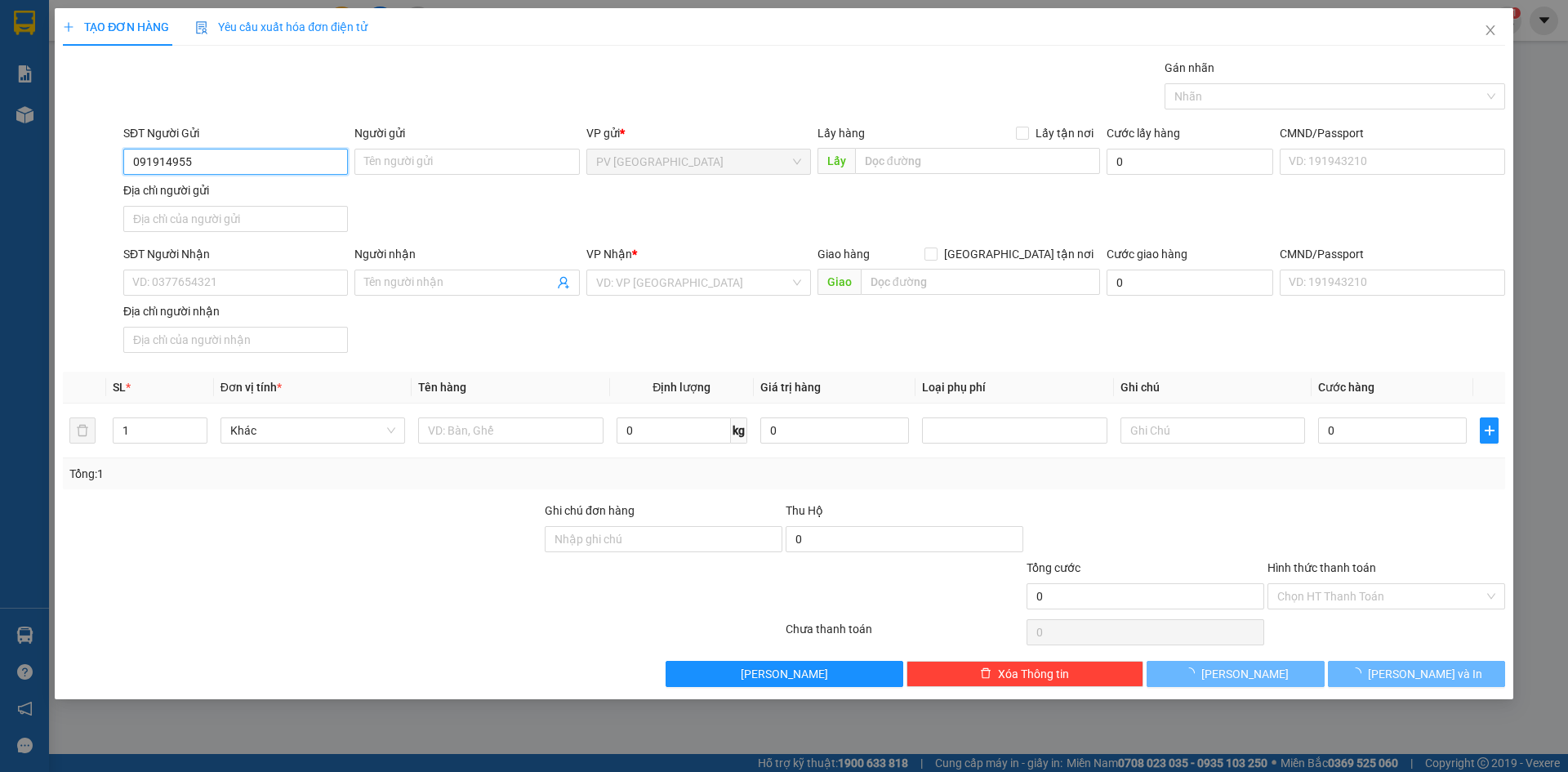
type input "0919149552"
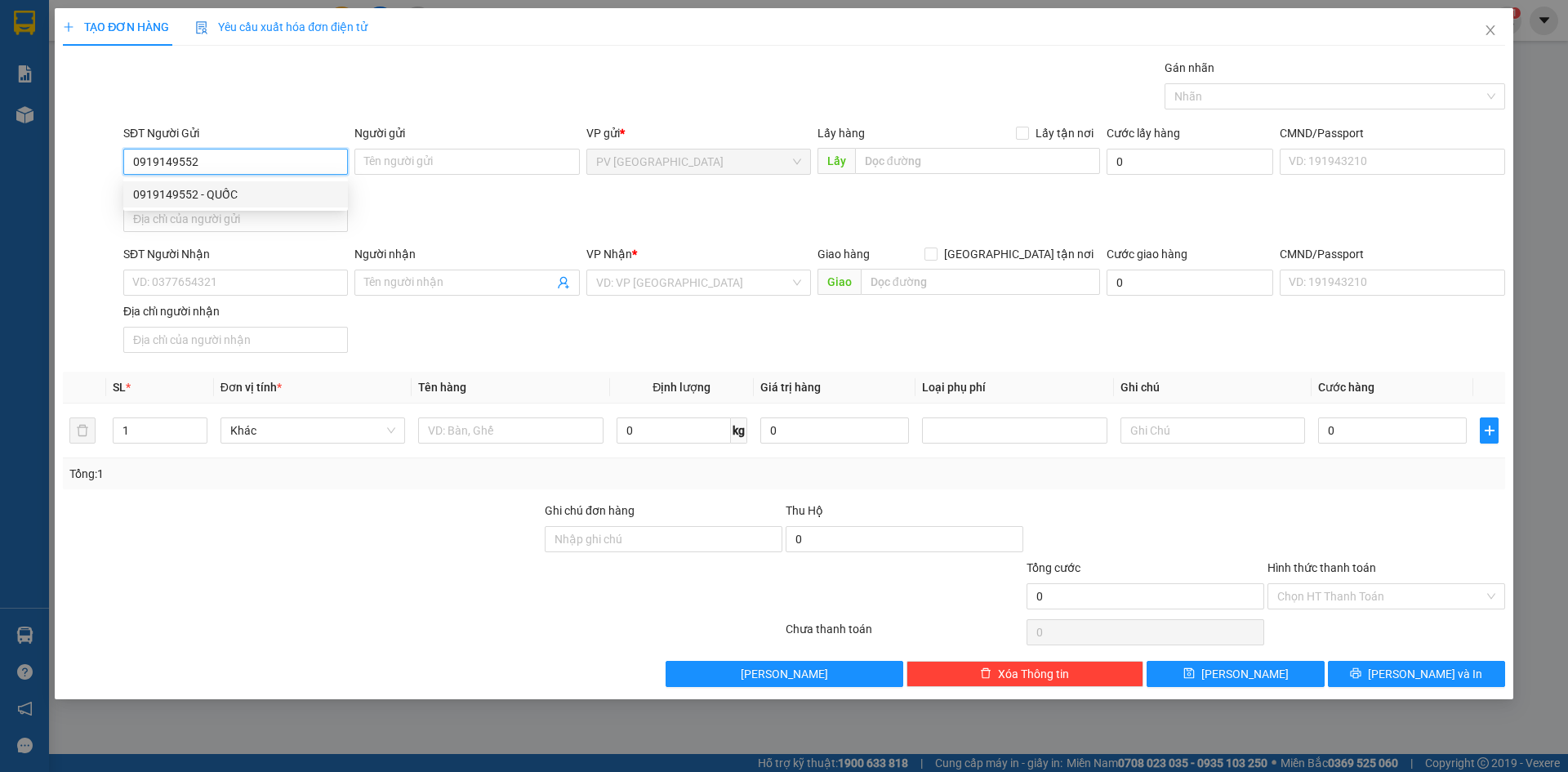
click at [303, 202] on div "0919149552 - QUỐC" at bounding box center [235, 194] width 205 height 18
type input "QUỐC"
type input "0937415188"
type input "THANH"
type input "30.000"
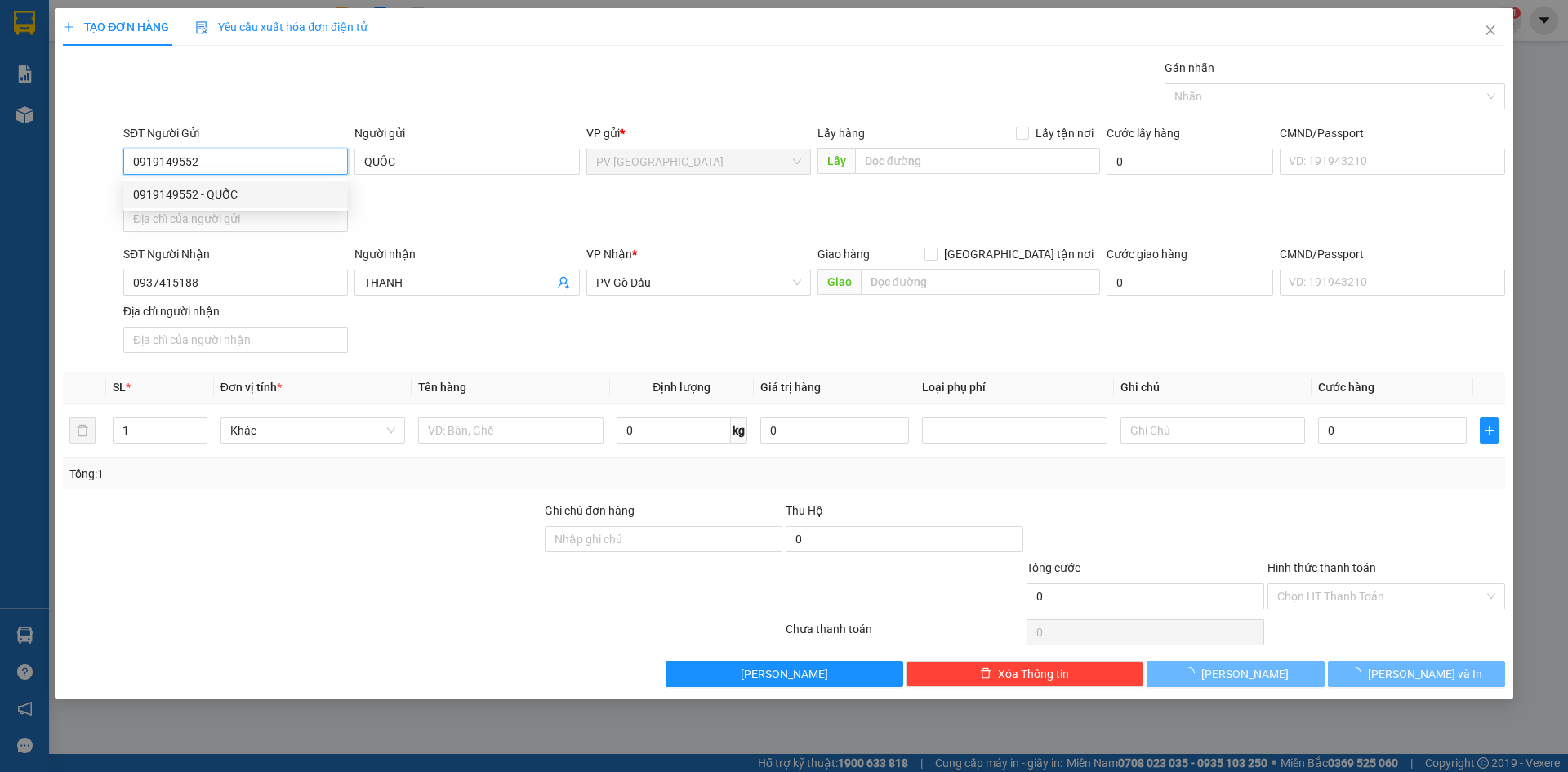
type input "30.000"
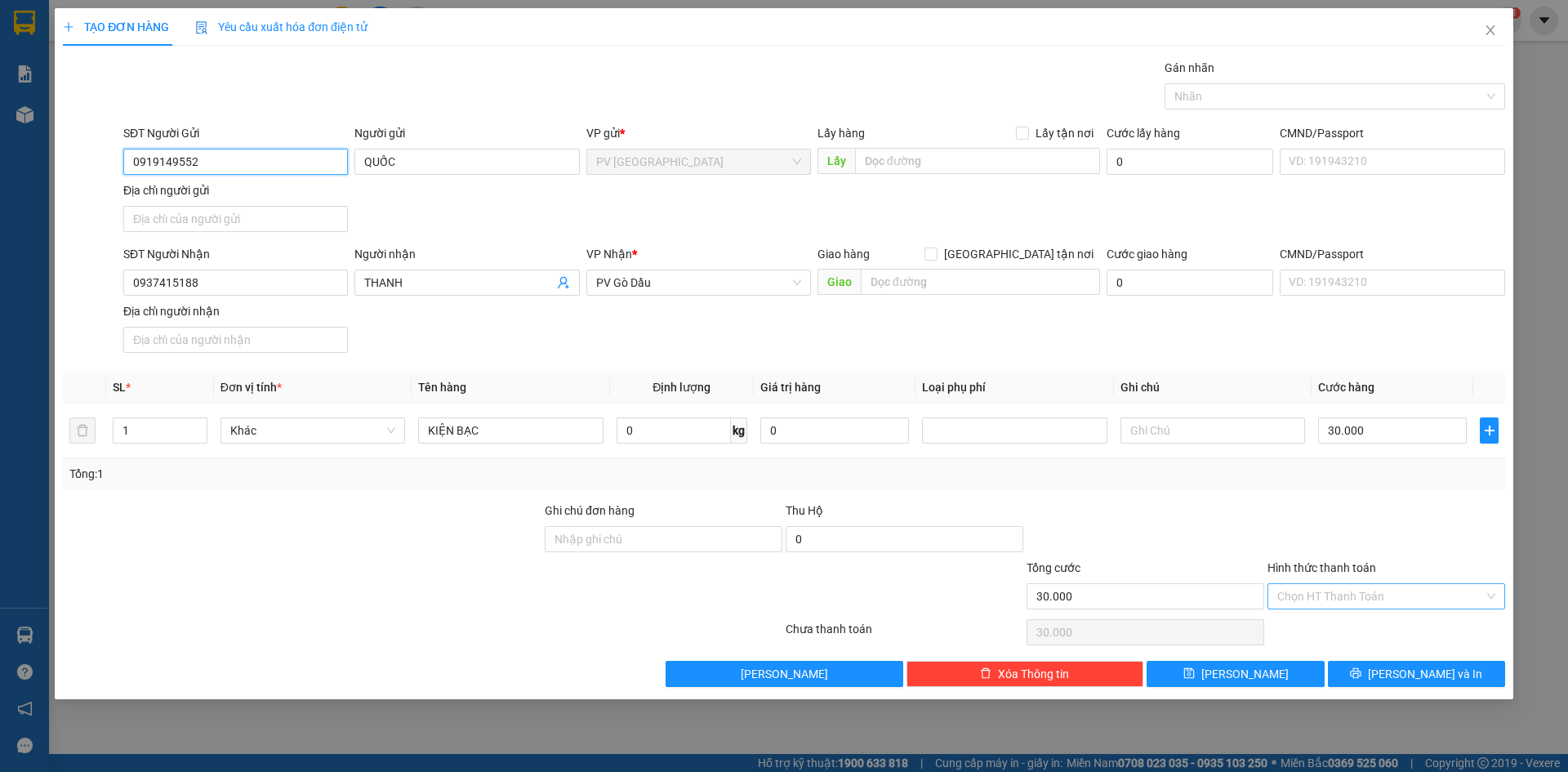
type input "0919149552"
click at [1340, 603] on input "Hình thức thanh toán" at bounding box center [1381, 596] width 207 height 24
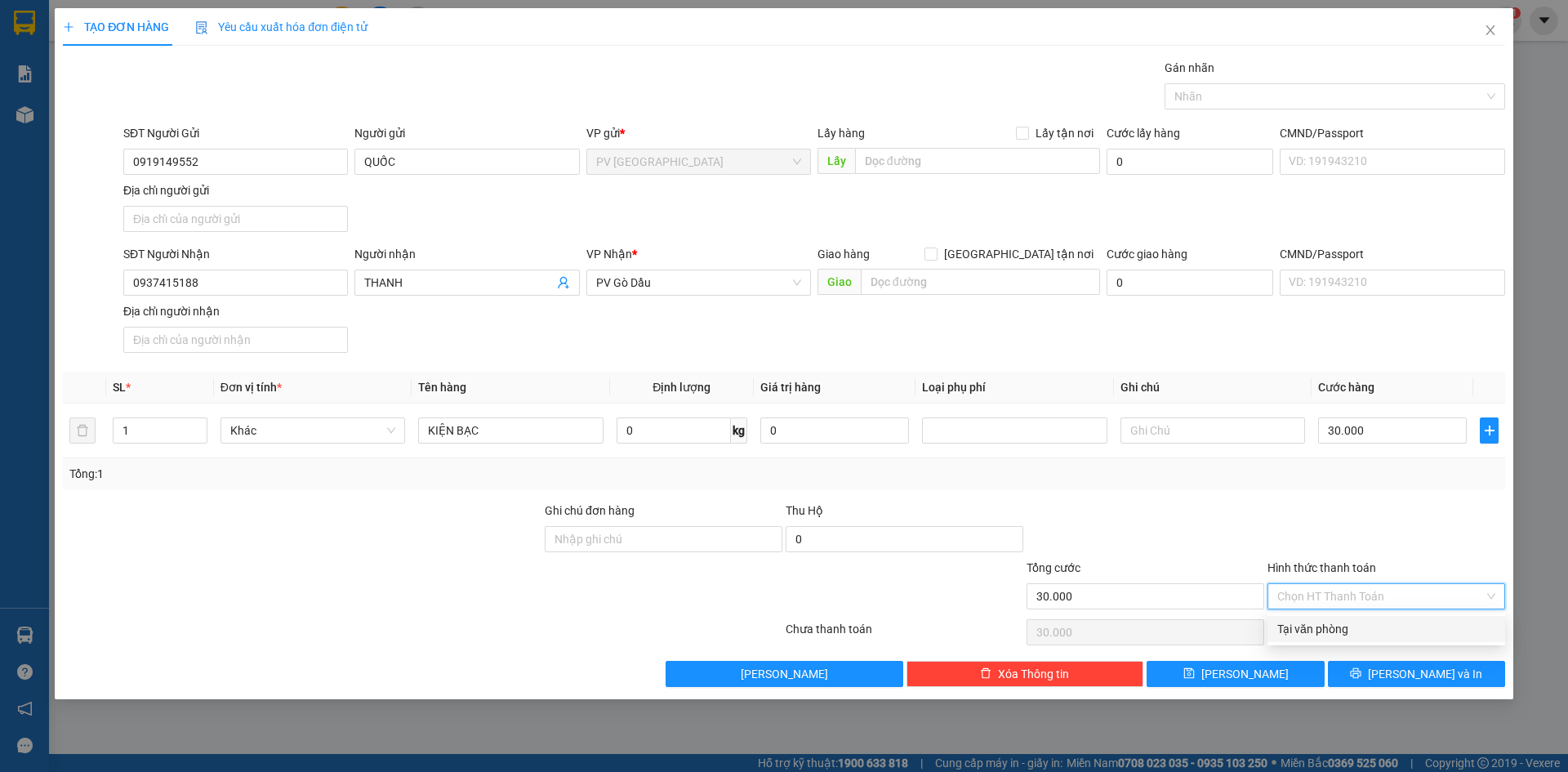
click at [1338, 621] on div "Tại văn phòng" at bounding box center [1386, 629] width 218 height 18
type input "0"
click at [1379, 429] on input "30.000" at bounding box center [1392, 430] width 149 height 26
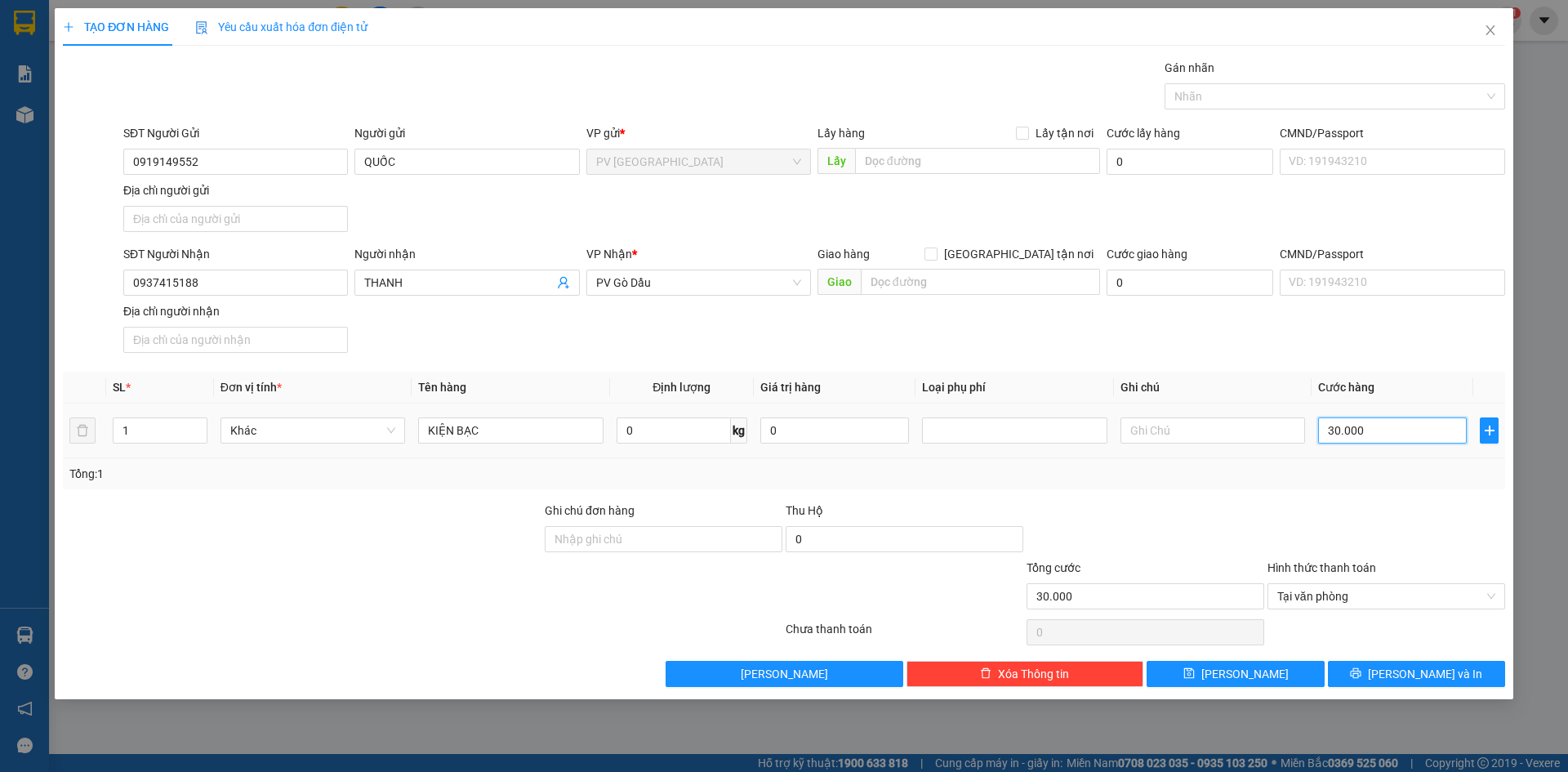
type input "2"
type input "20"
type input "20.000"
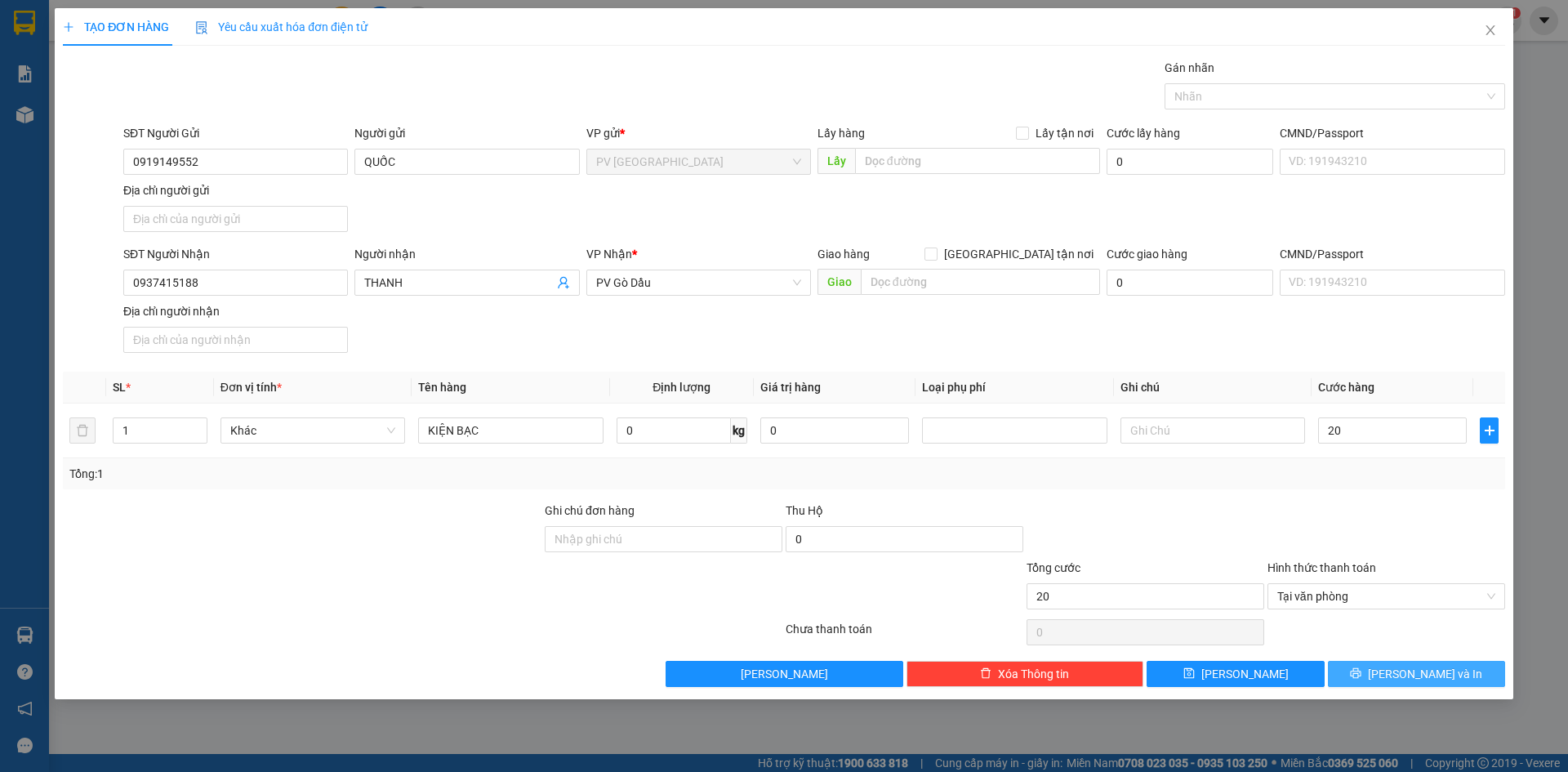
type input "20.000"
click at [1373, 676] on button "[PERSON_NAME] và In" at bounding box center [1416, 674] width 177 height 26
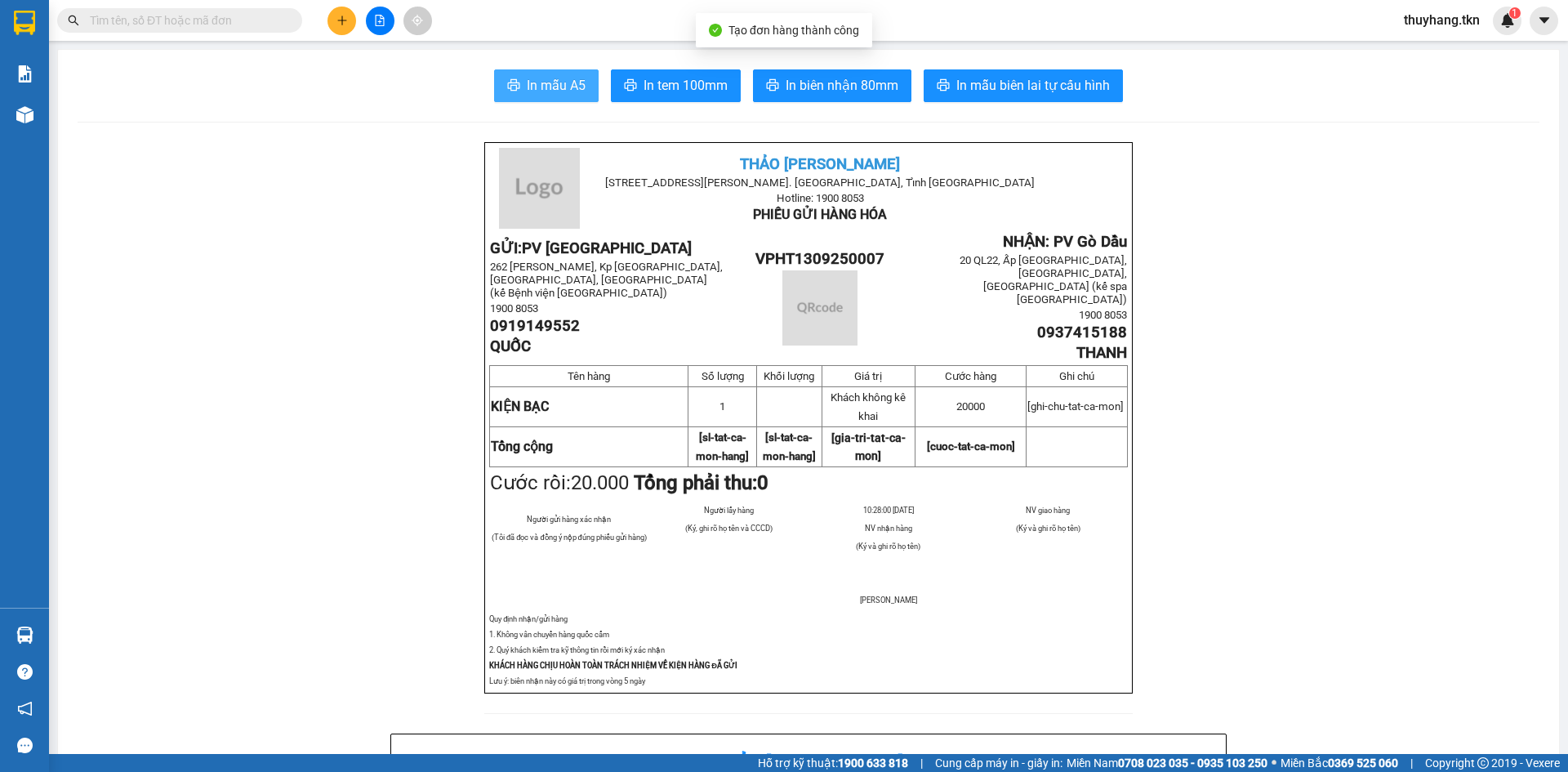
click at [554, 86] on span "In mẫu A5" at bounding box center [556, 86] width 58 height 21
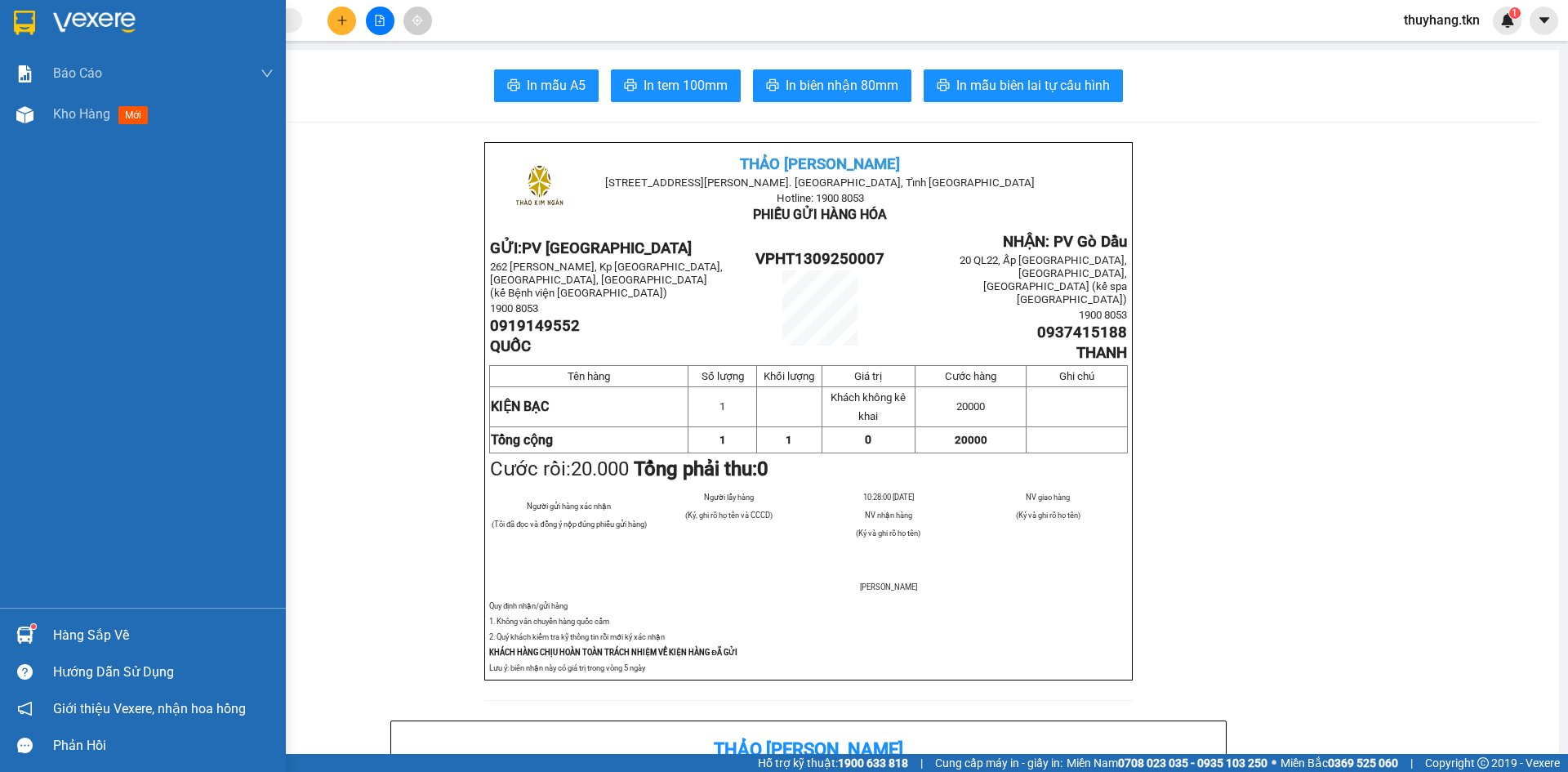
drag, startPoint x: 42, startPoint y: 26, endPoint x: 166, endPoint y: 40, distance: 124.8
click at [41, 26] on div at bounding box center [143, 26] width 286 height 53
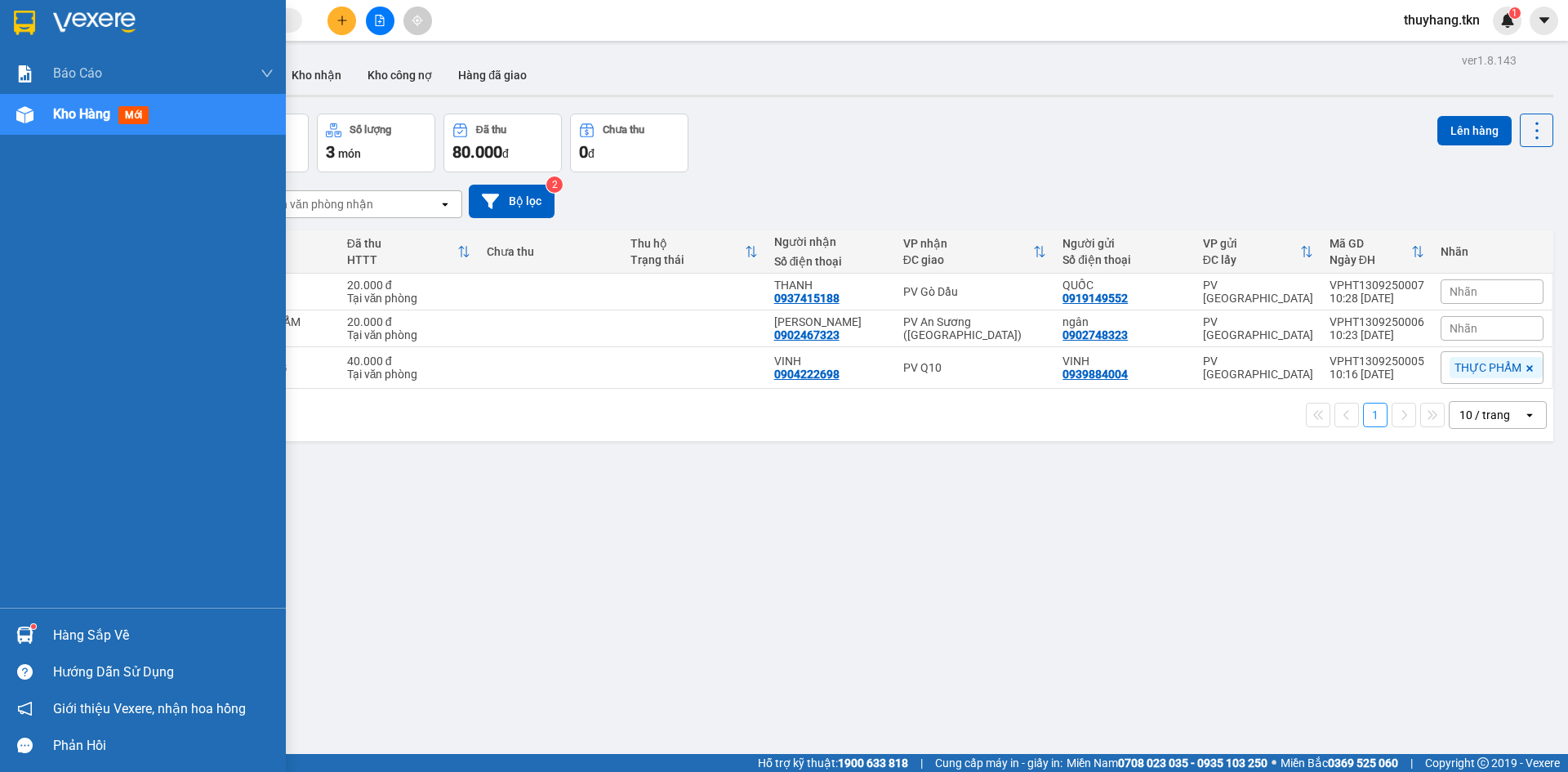
click at [61, 647] on div "Hàng sắp về" at bounding box center [163, 635] width 220 height 24
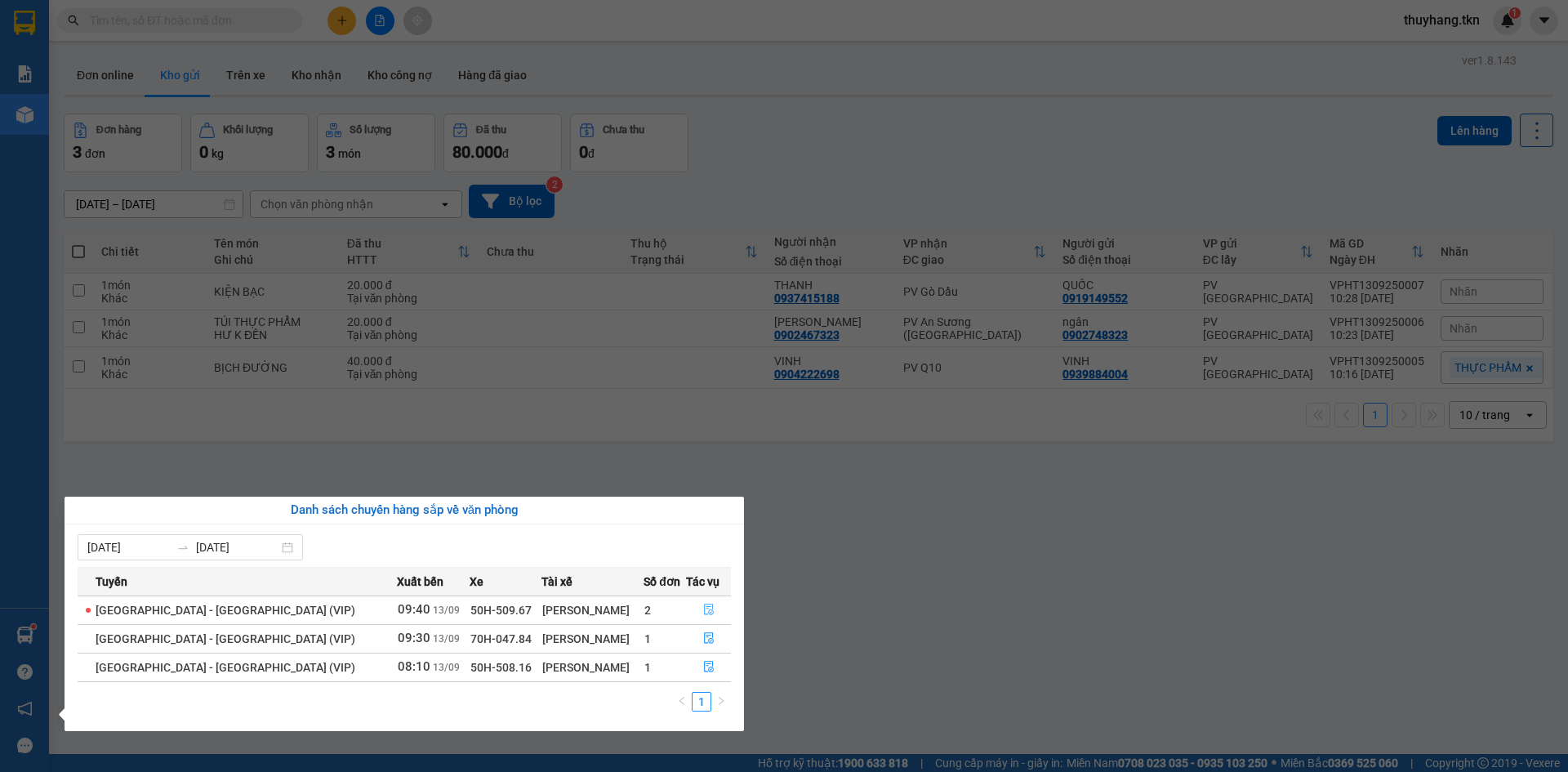
click at [705, 612] on icon "file-done" at bounding box center [709, 610] width 9 height 11
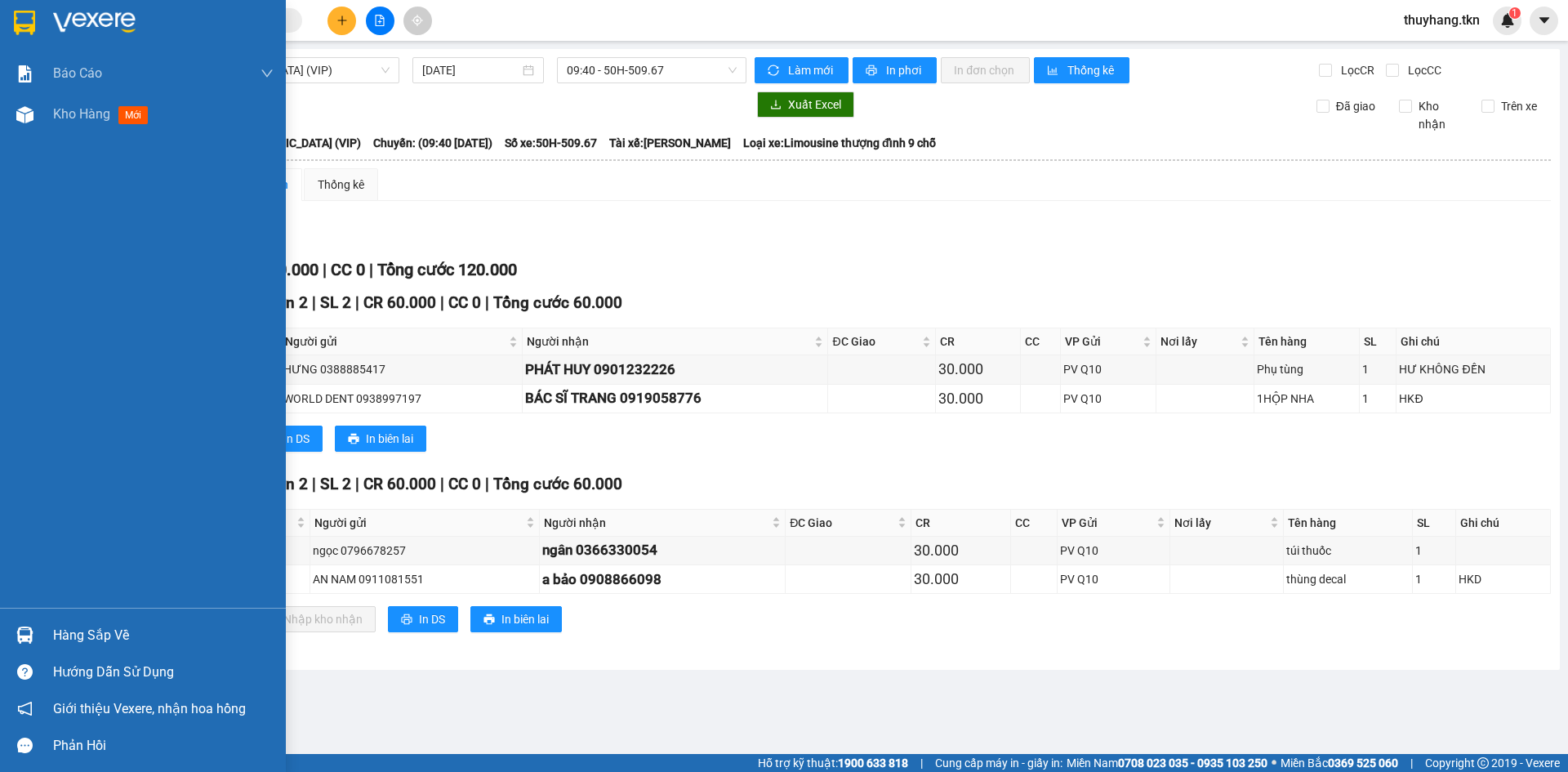
click at [34, 630] on div at bounding box center [24, 635] width 28 height 28
click at [41, 15] on div "Báo cáo Mẫu 1: Báo cáo dòng tiền theo nhân viên Mẫu 2: Thống kê đơn hàng theo n…" at bounding box center [143, 386] width 286 height 772
click at [40, 17] on div at bounding box center [143, 26] width 286 height 53
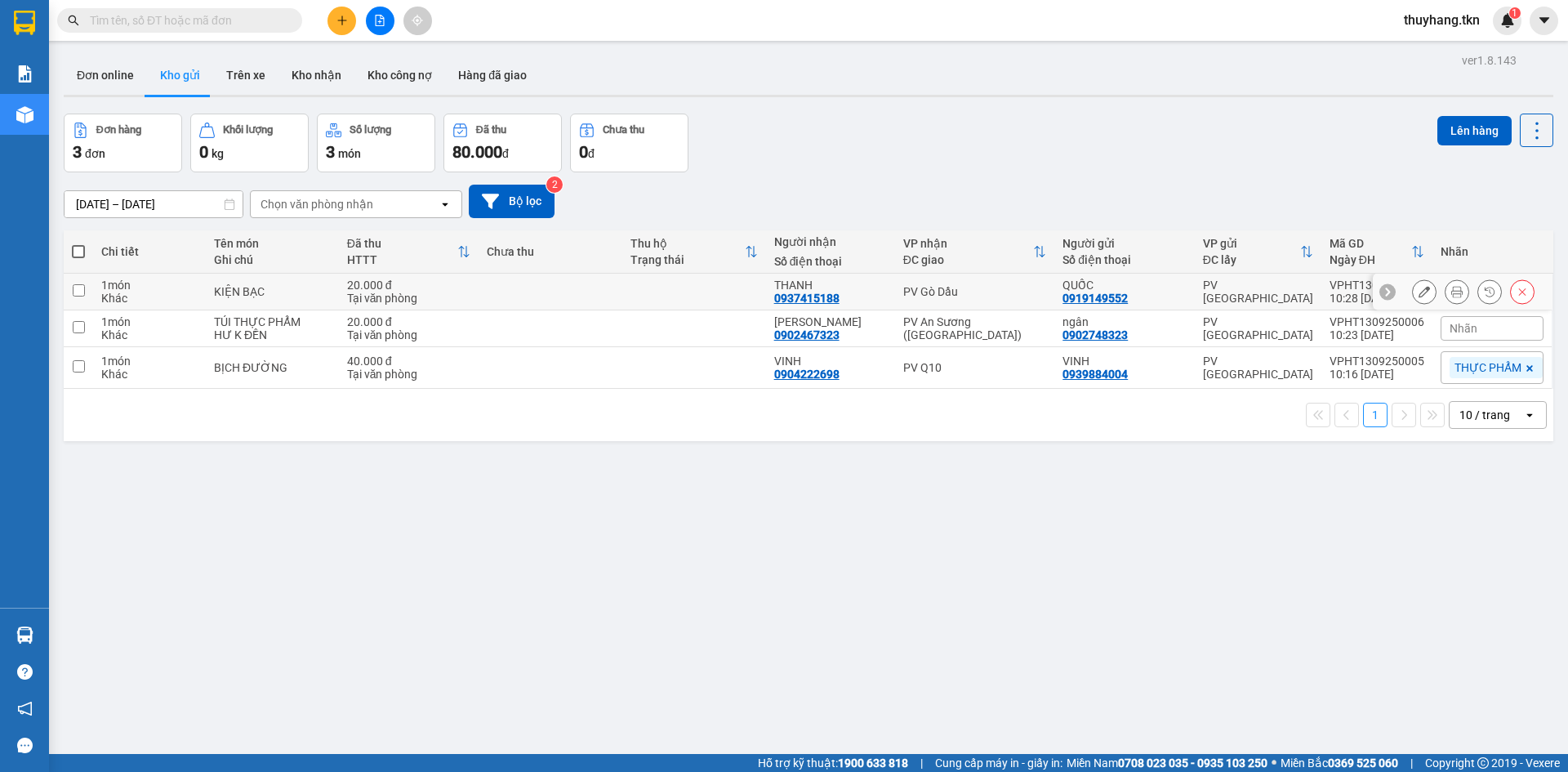
click at [564, 293] on td at bounding box center [550, 292] width 144 height 37
checkbox input "true"
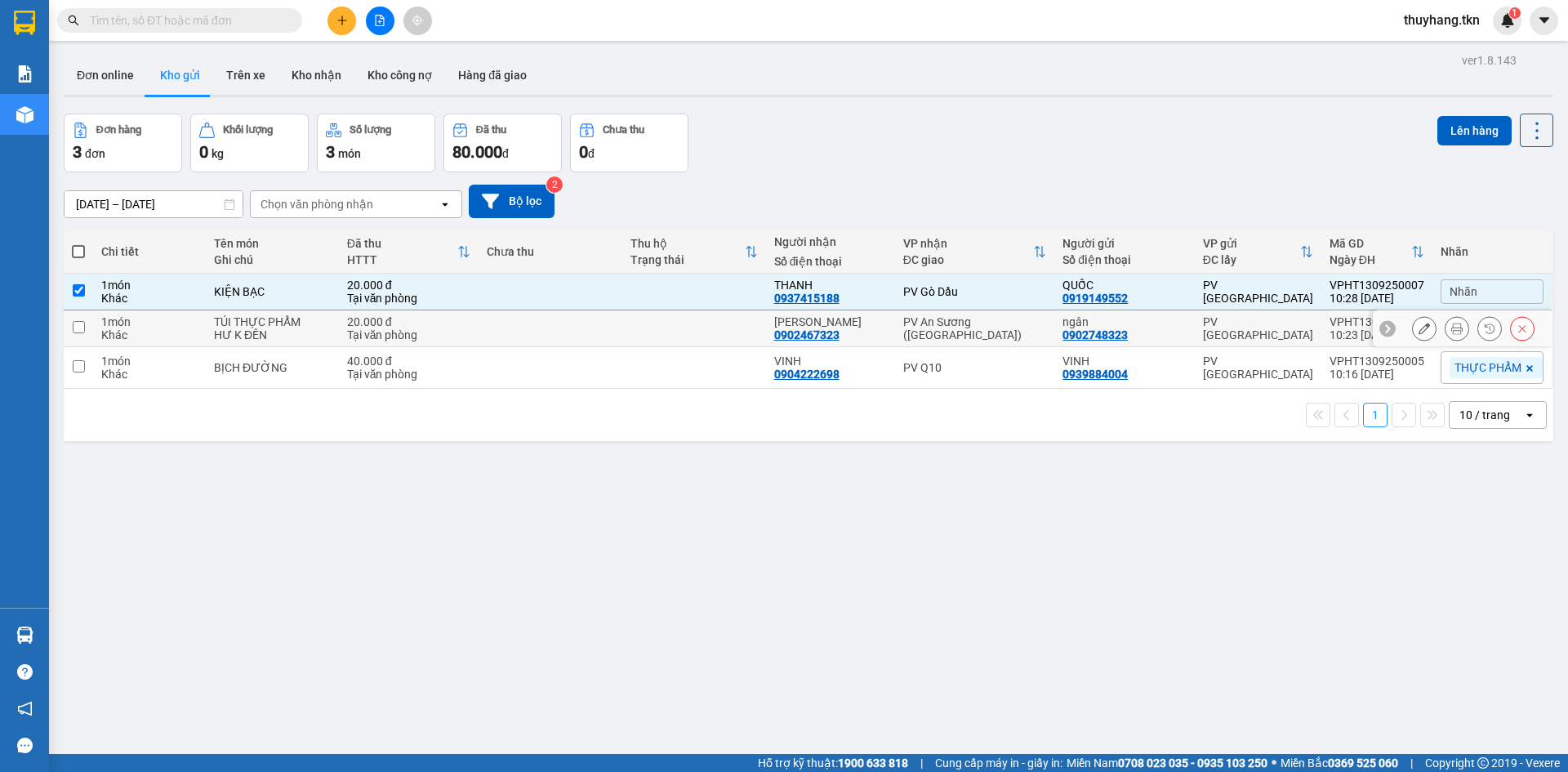
click at [560, 324] on td at bounding box center [550, 329] width 144 height 37
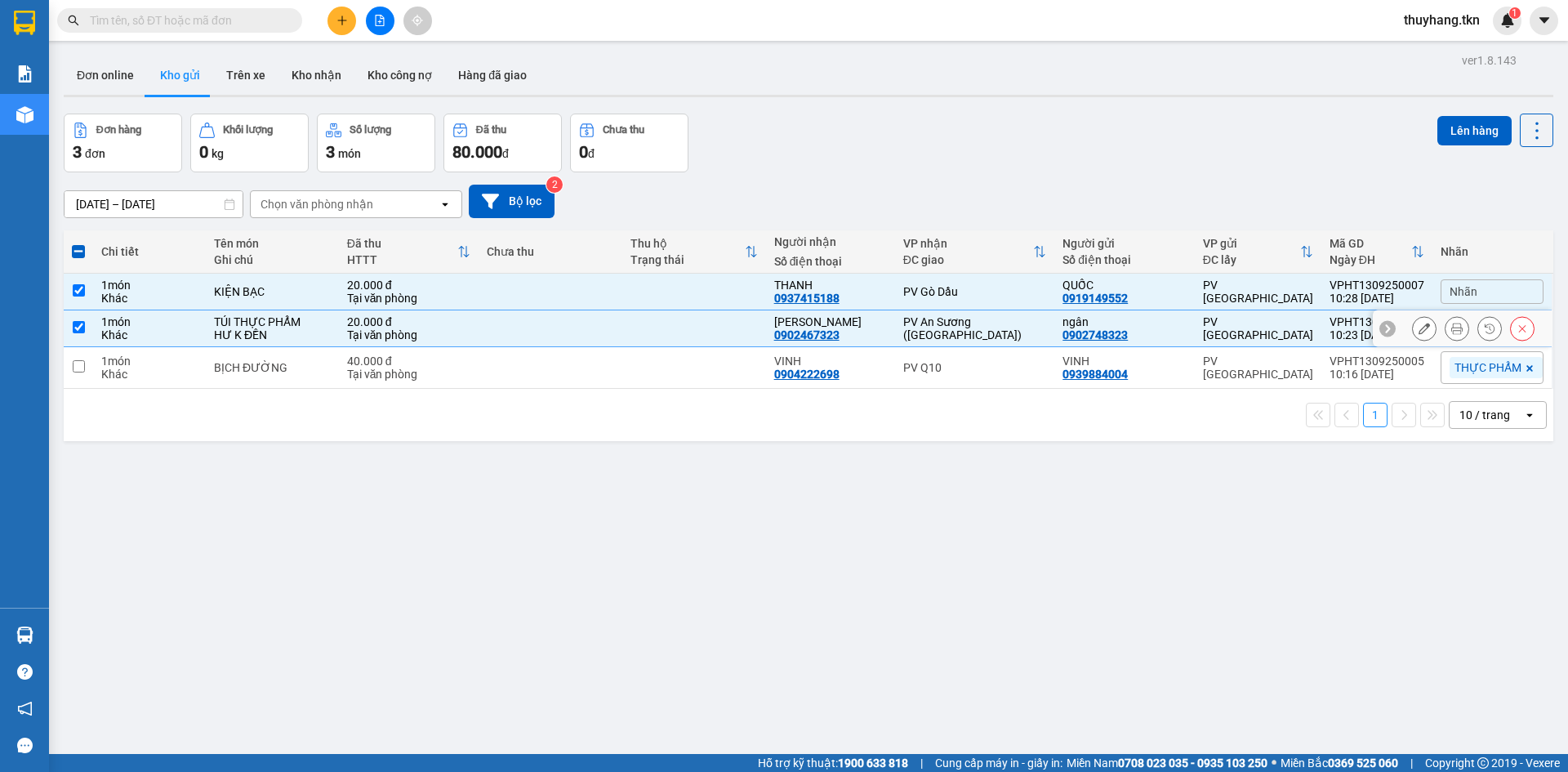
checkbox input "true"
click at [561, 362] on td at bounding box center [550, 368] width 144 height 41
checkbox input "true"
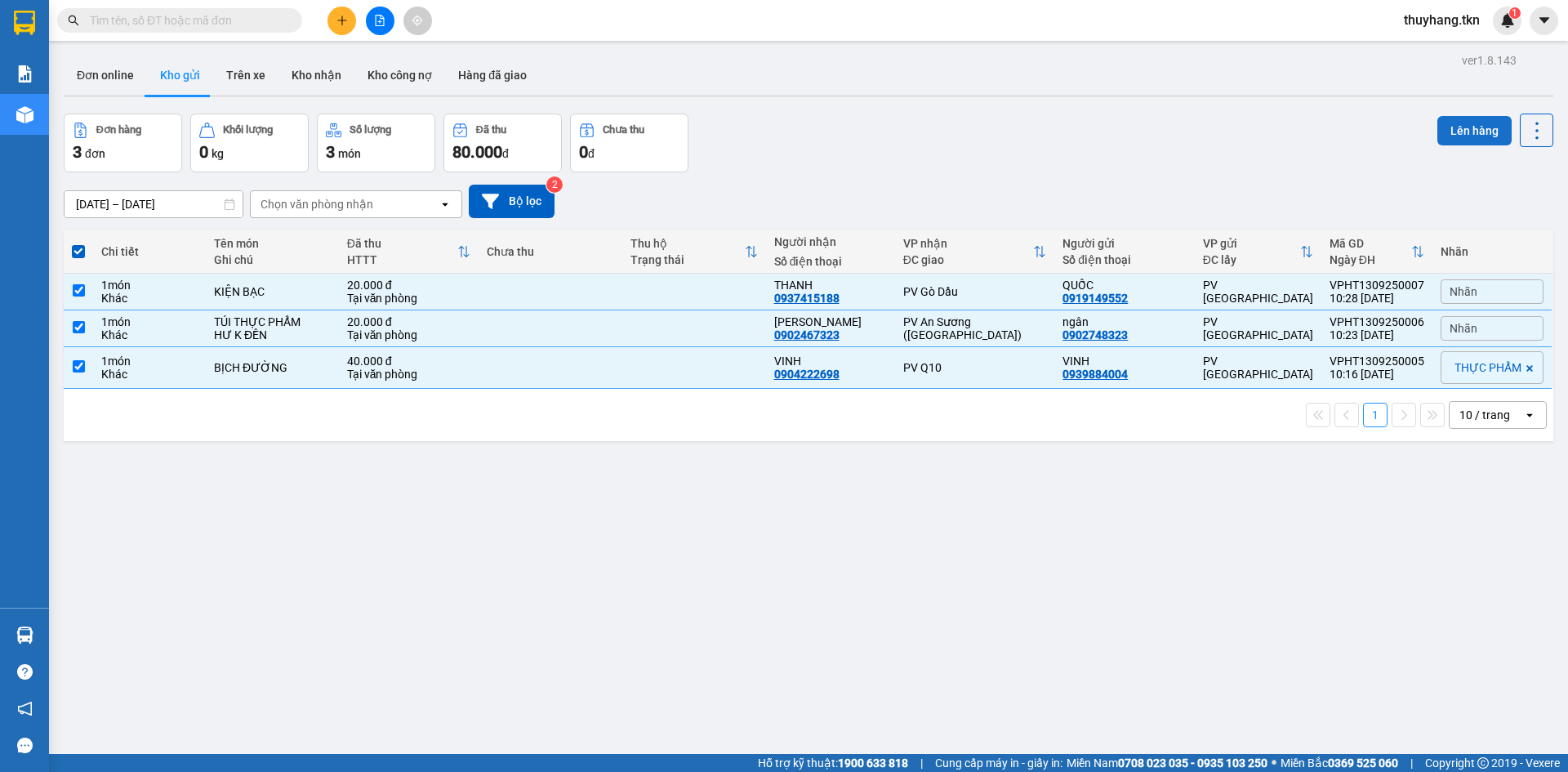
click at [1445, 130] on button "Lên hàng" at bounding box center [1474, 130] width 74 height 29
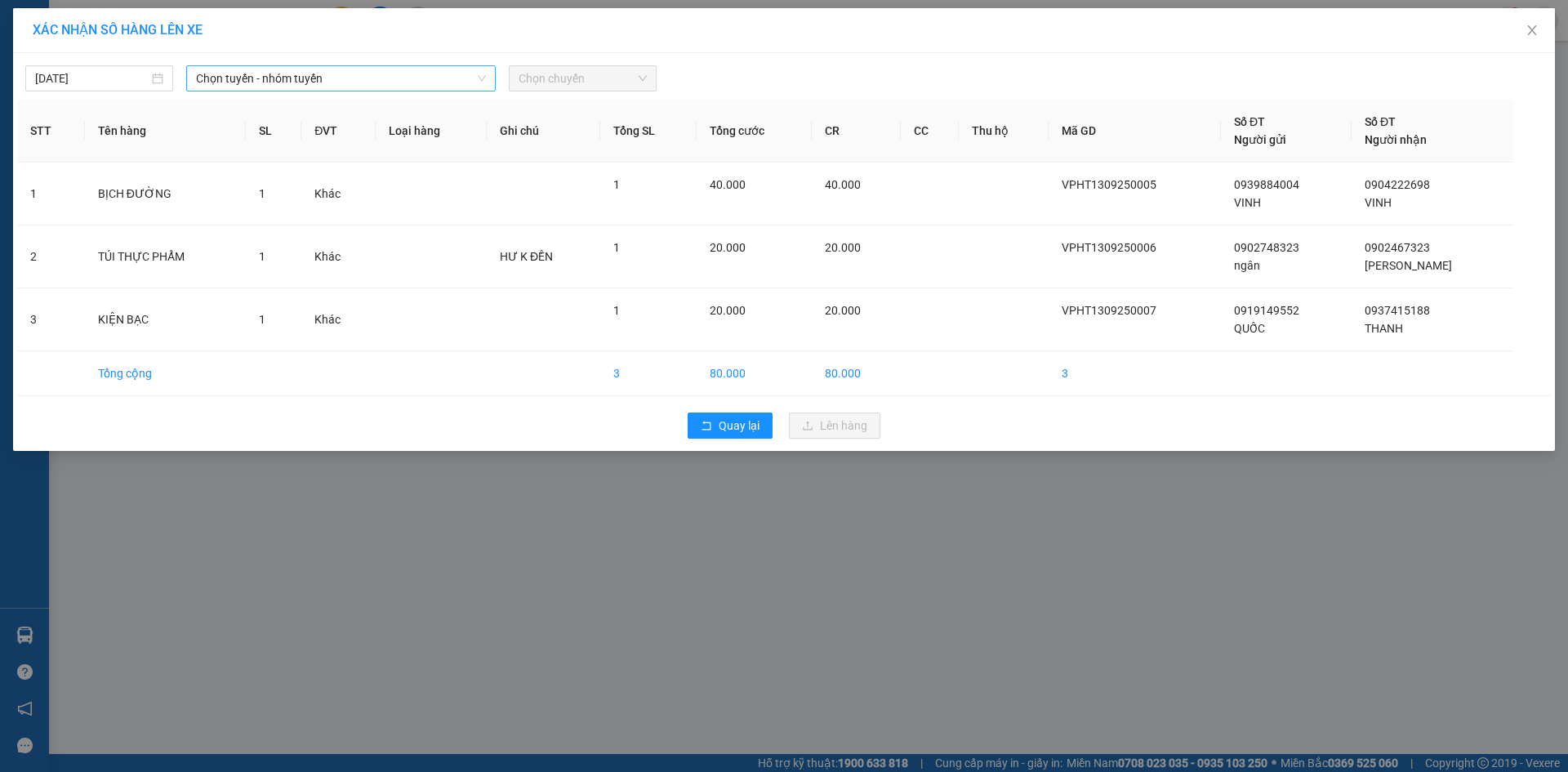
click at [285, 73] on span "Chọn tuyến - nhóm tuyến" at bounding box center [341, 78] width 290 height 24
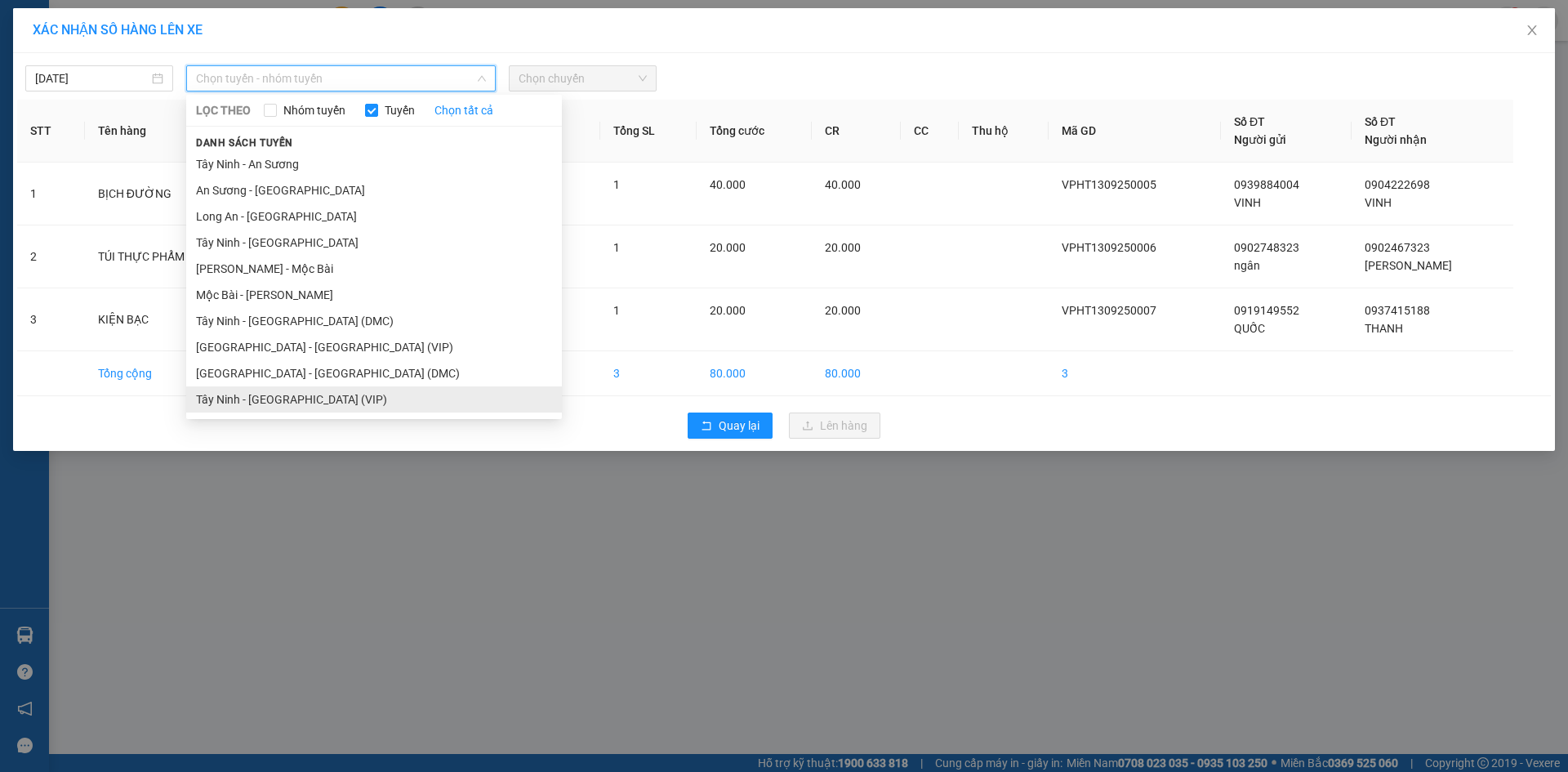
click at [315, 404] on li "Tây Ninh - [GEOGRAPHIC_DATA] (VIP)" at bounding box center [374, 399] width 376 height 26
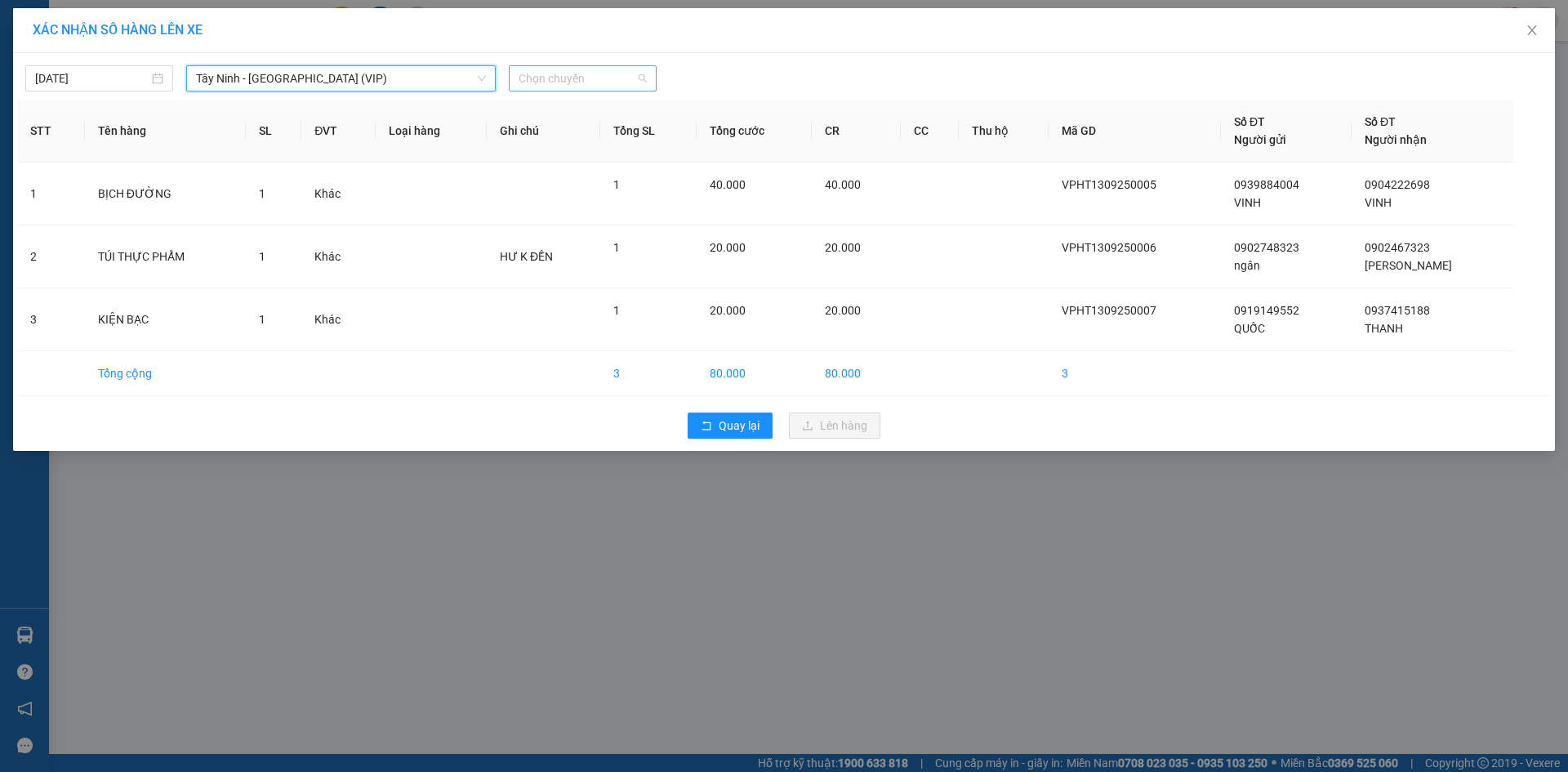
click at [553, 74] on span "Chọn chuyến" at bounding box center [583, 78] width 128 height 24
type input "4852"
click at [548, 127] on div "10:20 (TC) - 70H-048.52" at bounding box center [583, 137] width 147 height 26
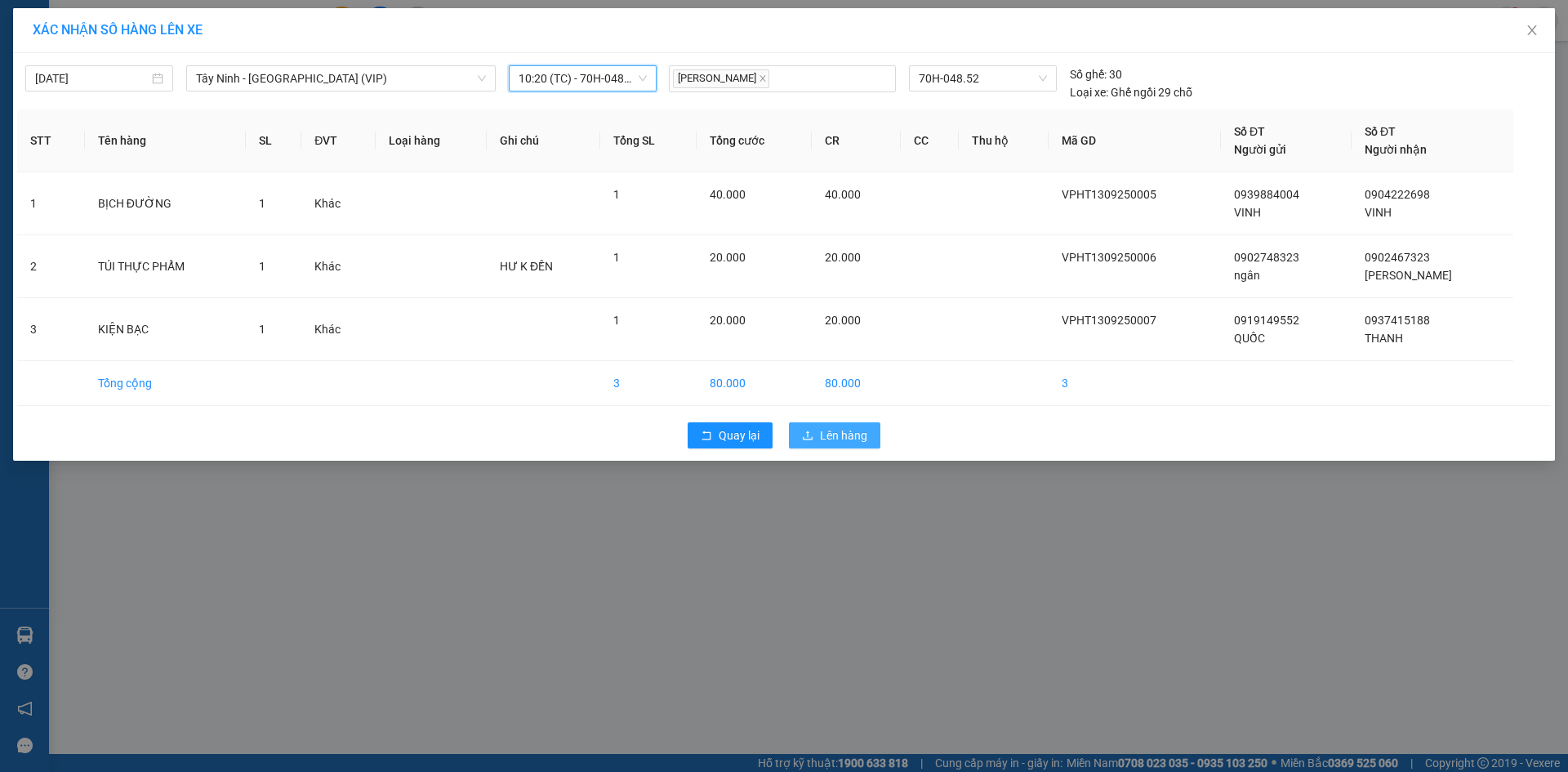
click at [838, 439] on span "Lên hàng" at bounding box center [843, 435] width 47 height 18
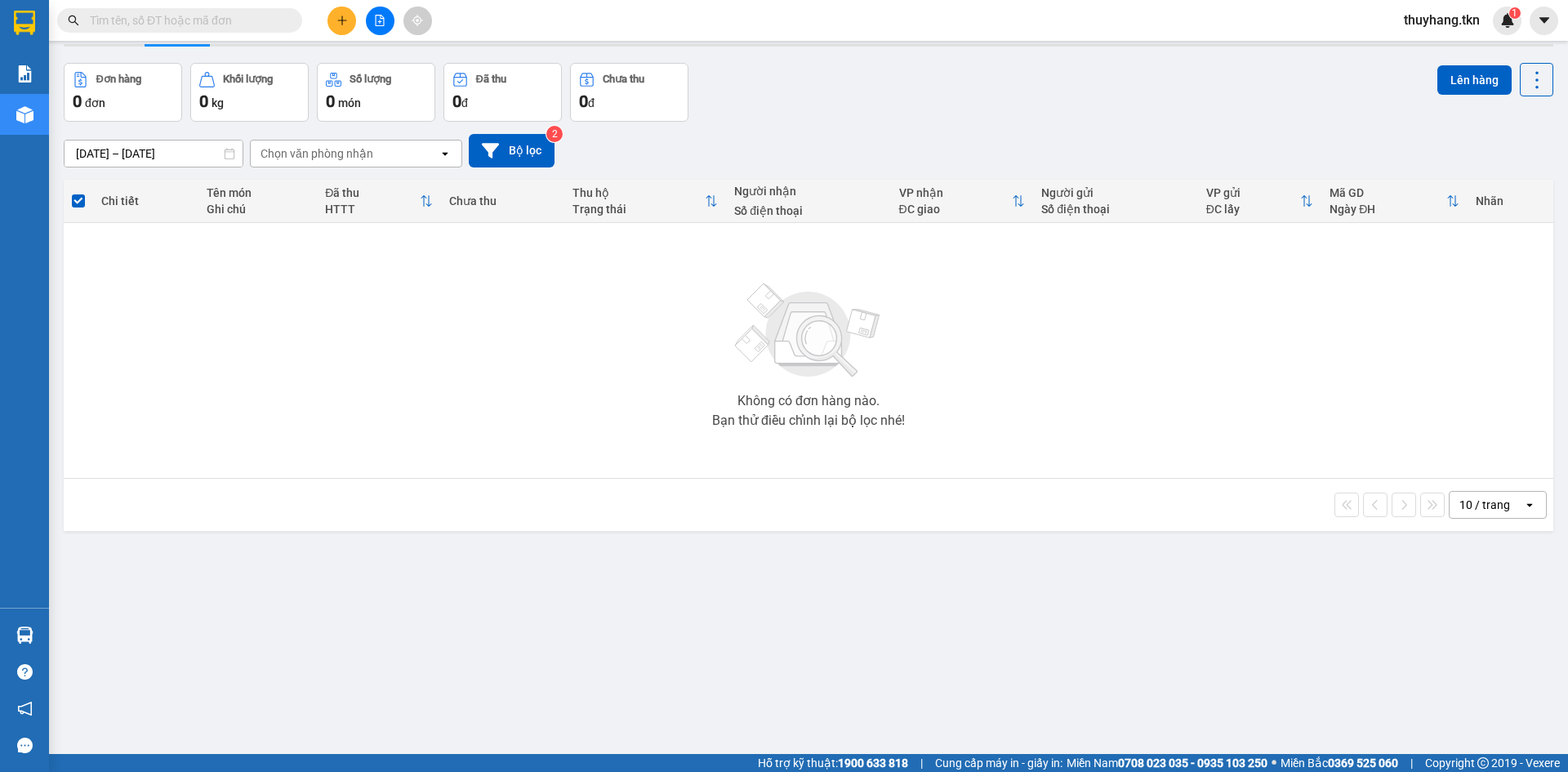
scroll to position [75, 0]
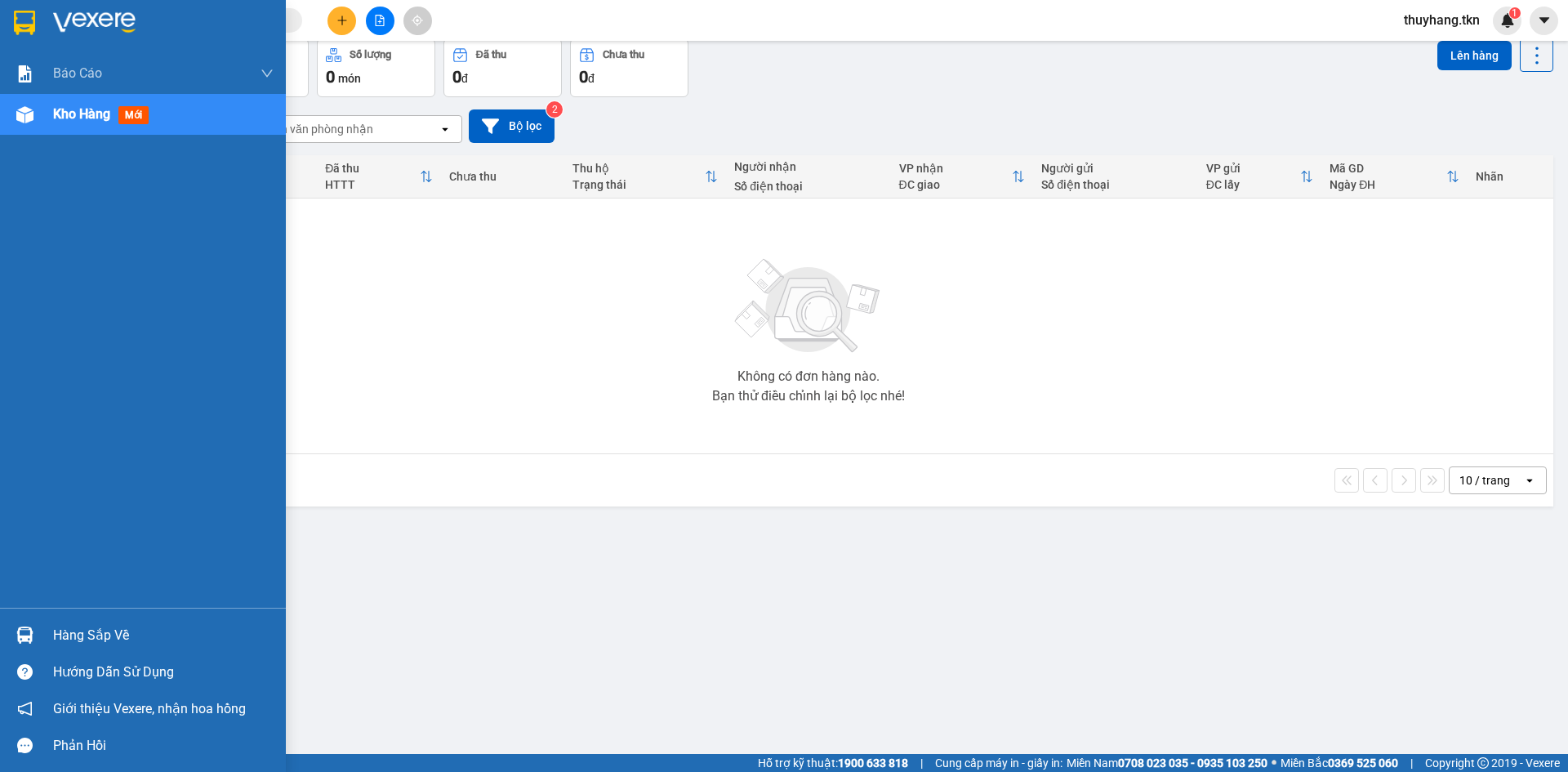
click at [24, 11] on img at bounding box center [24, 23] width 22 height 24
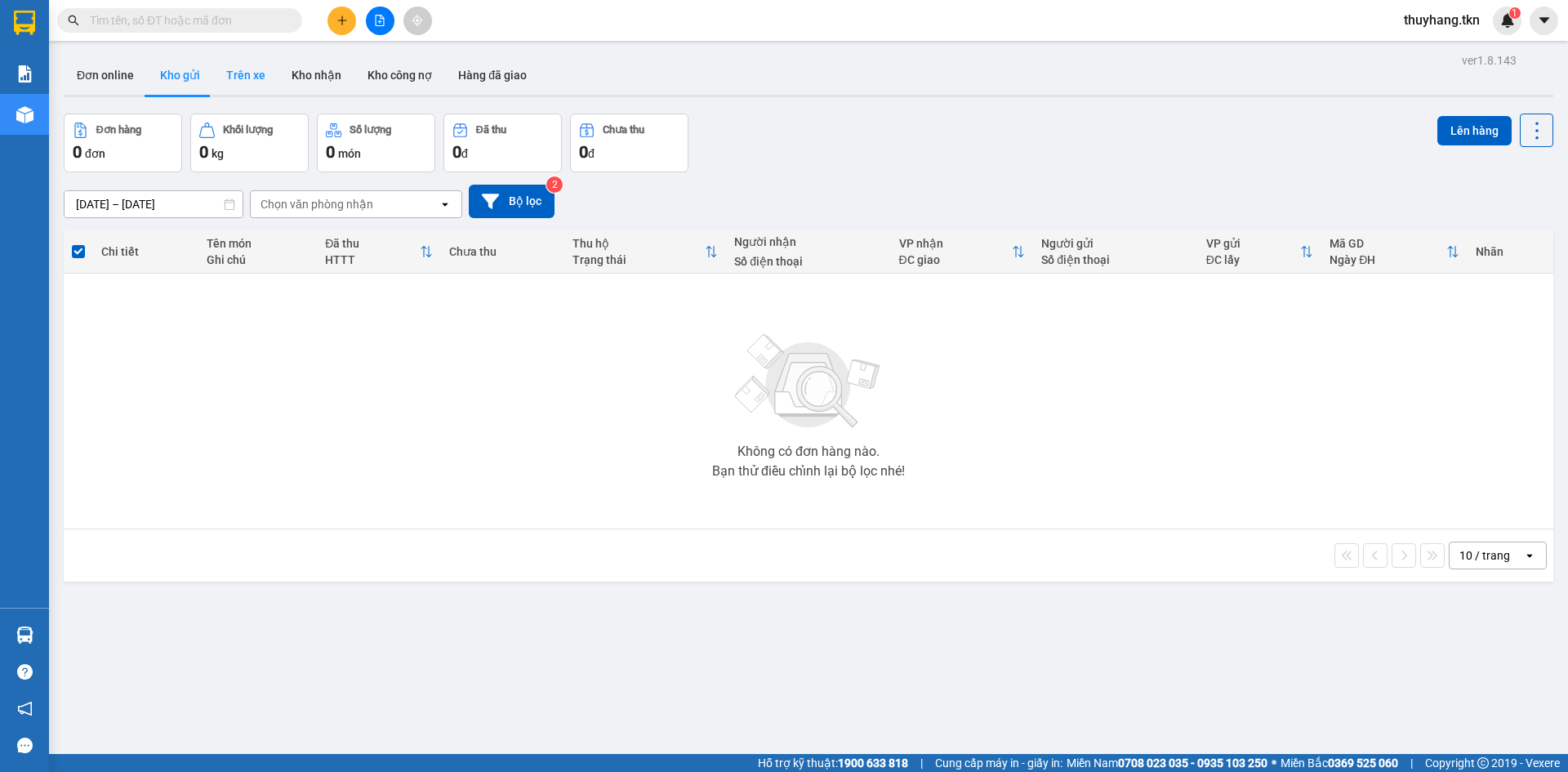
click at [241, 79] on button "Trên xe" at bounding box center [245, 75] width 65 height 40
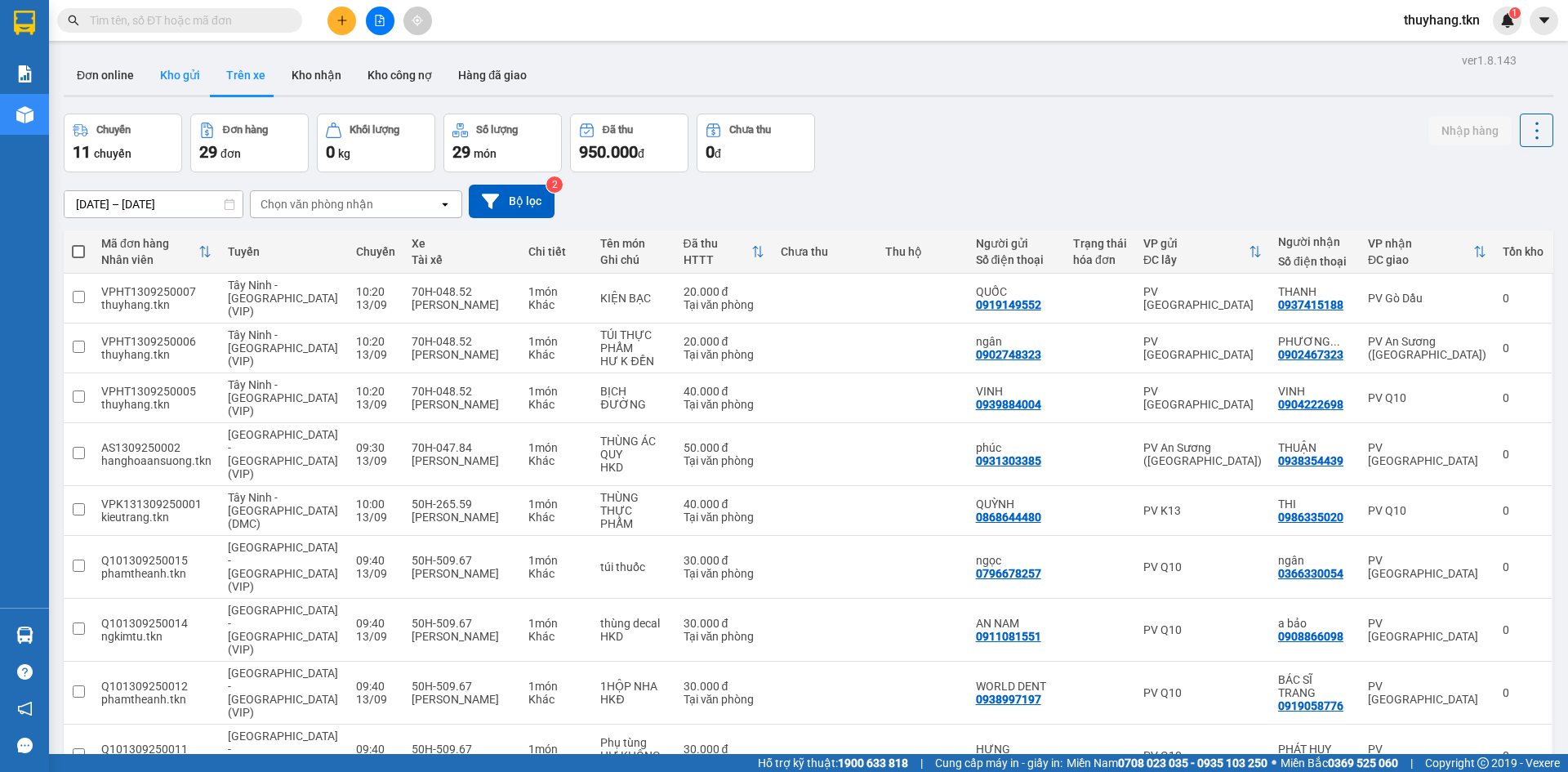
click at [172, 89] on button "Kho gửi" at bounding box center [180, 75] width 66 height 40
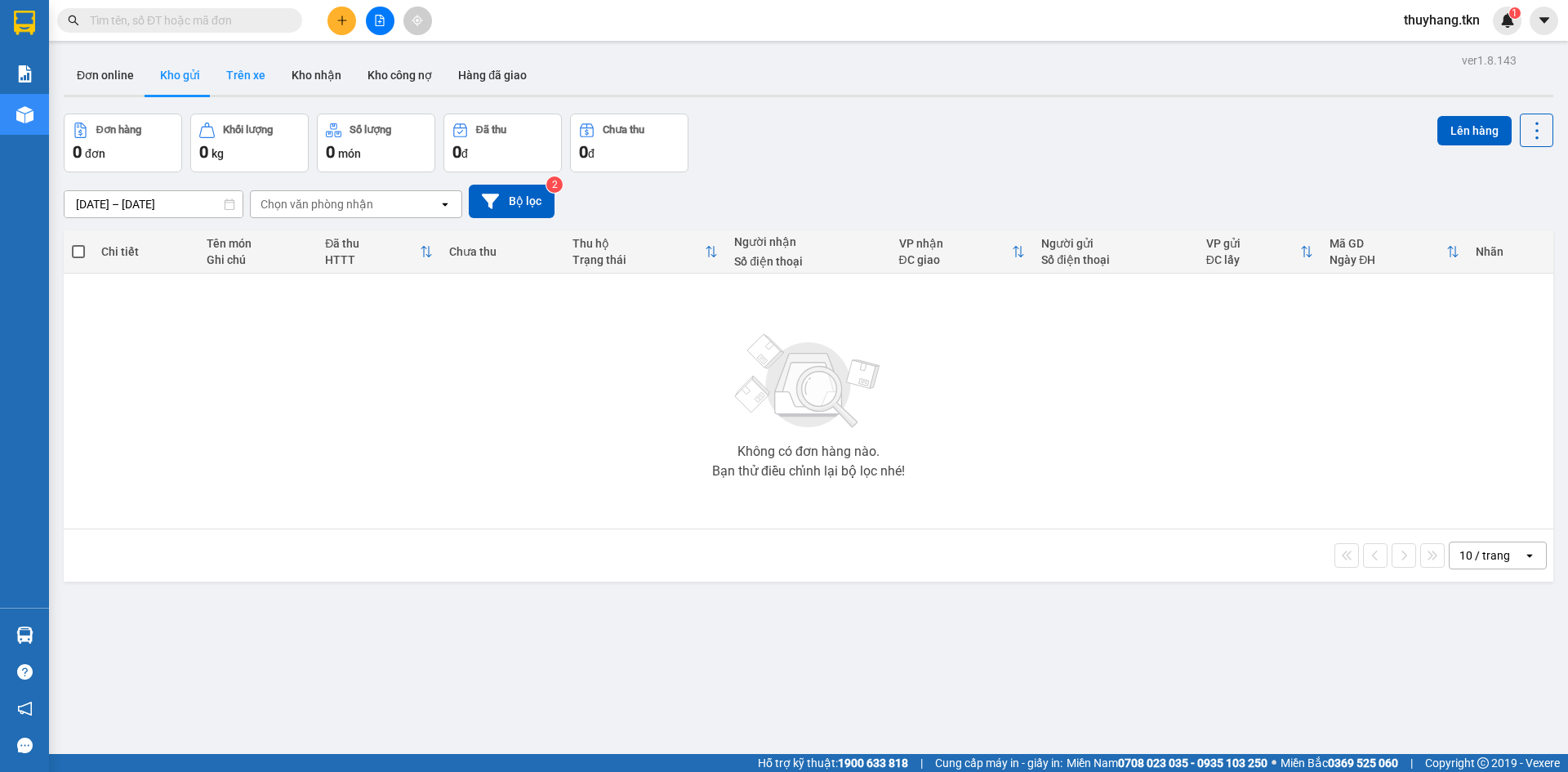
click at [243, 72] on button "Trên xe" at bounding box center [245, 75] width 65 height 40
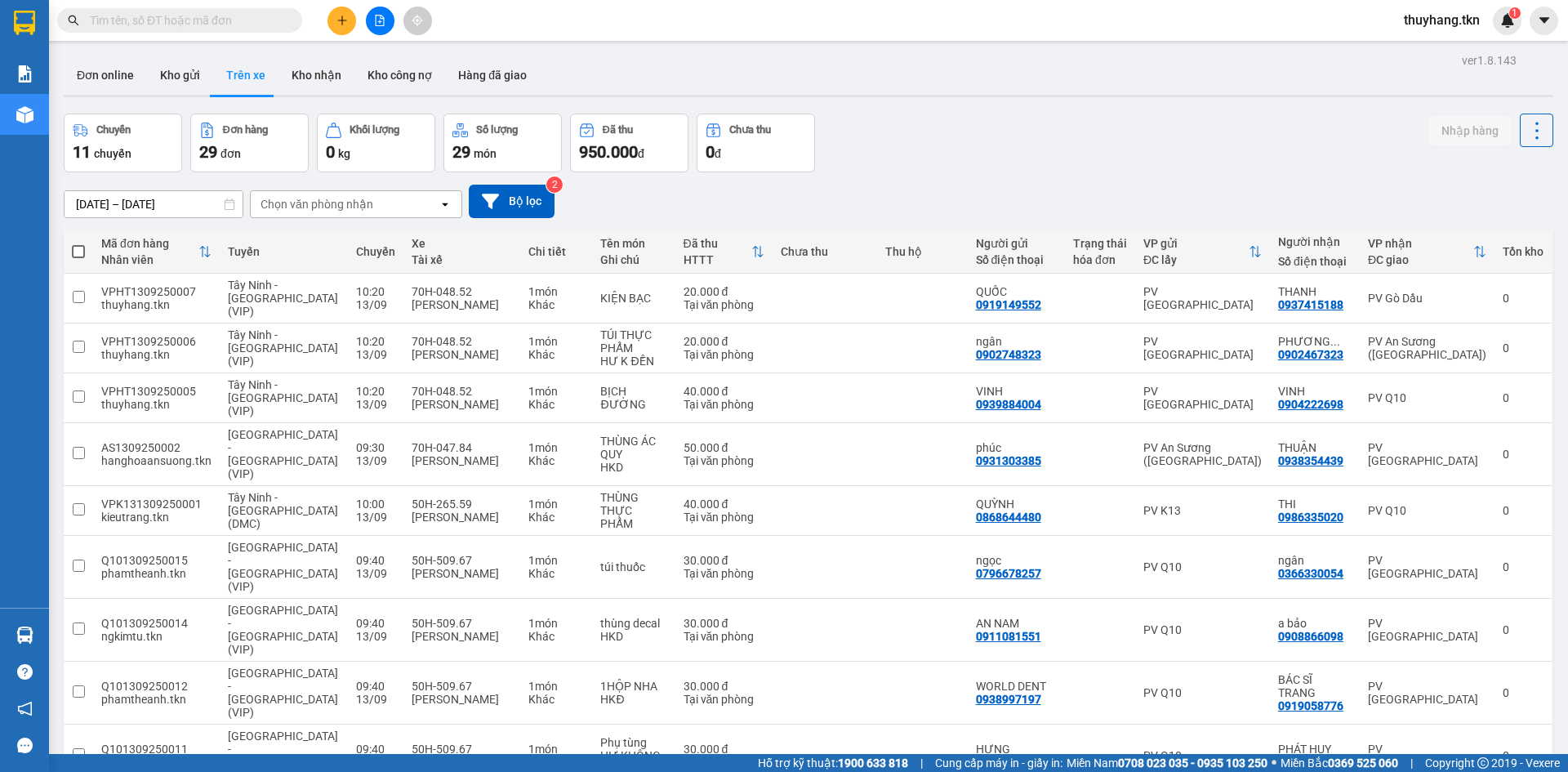
click at [1316, 172] on div "11/09/2025 – 13/09/2025 Press the down arrow key to interact with the calendar …" at bounding box center [808, 201] width 1490 height 58
click at [919, 300] on td at bounding box center [921, 298] width 89 height 50
checkbox input "true"
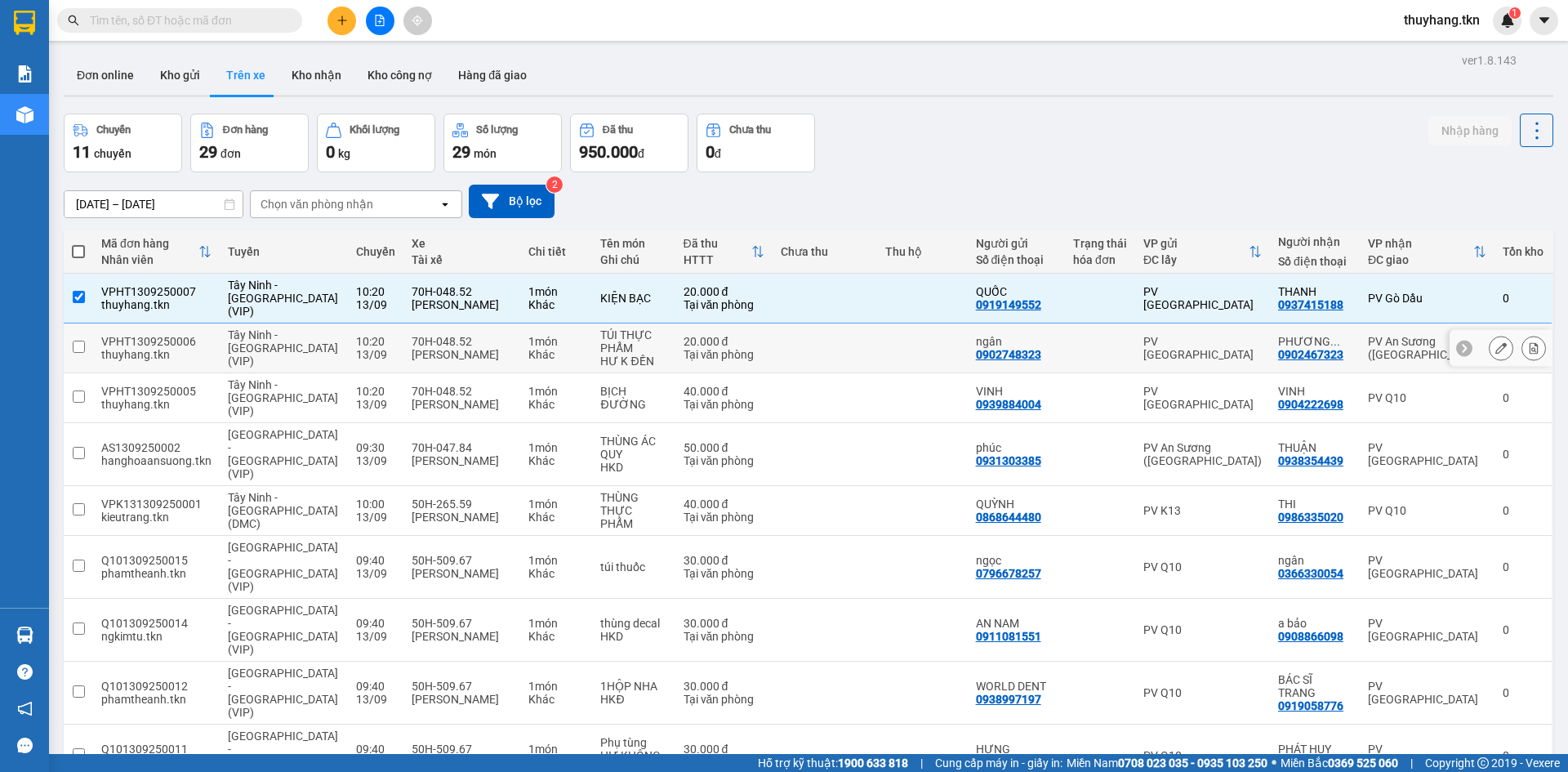
click at [915, 324] on td at bounding box center [921, 348] width 89 height 50
checkbox input "true"
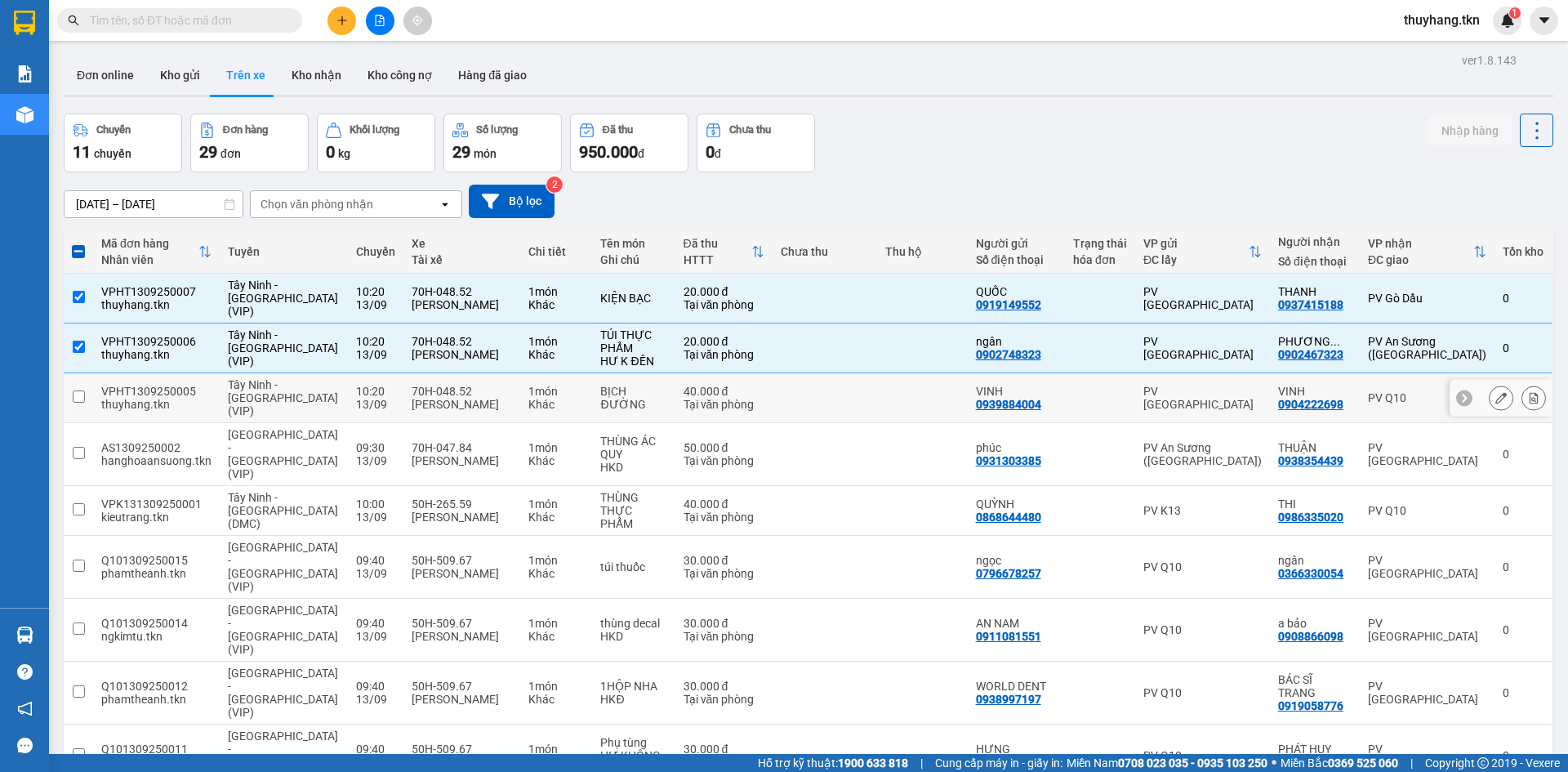
click at [915, 374] on td at bounding box center [921, 398] width 89 height 50
checkbox input "true"
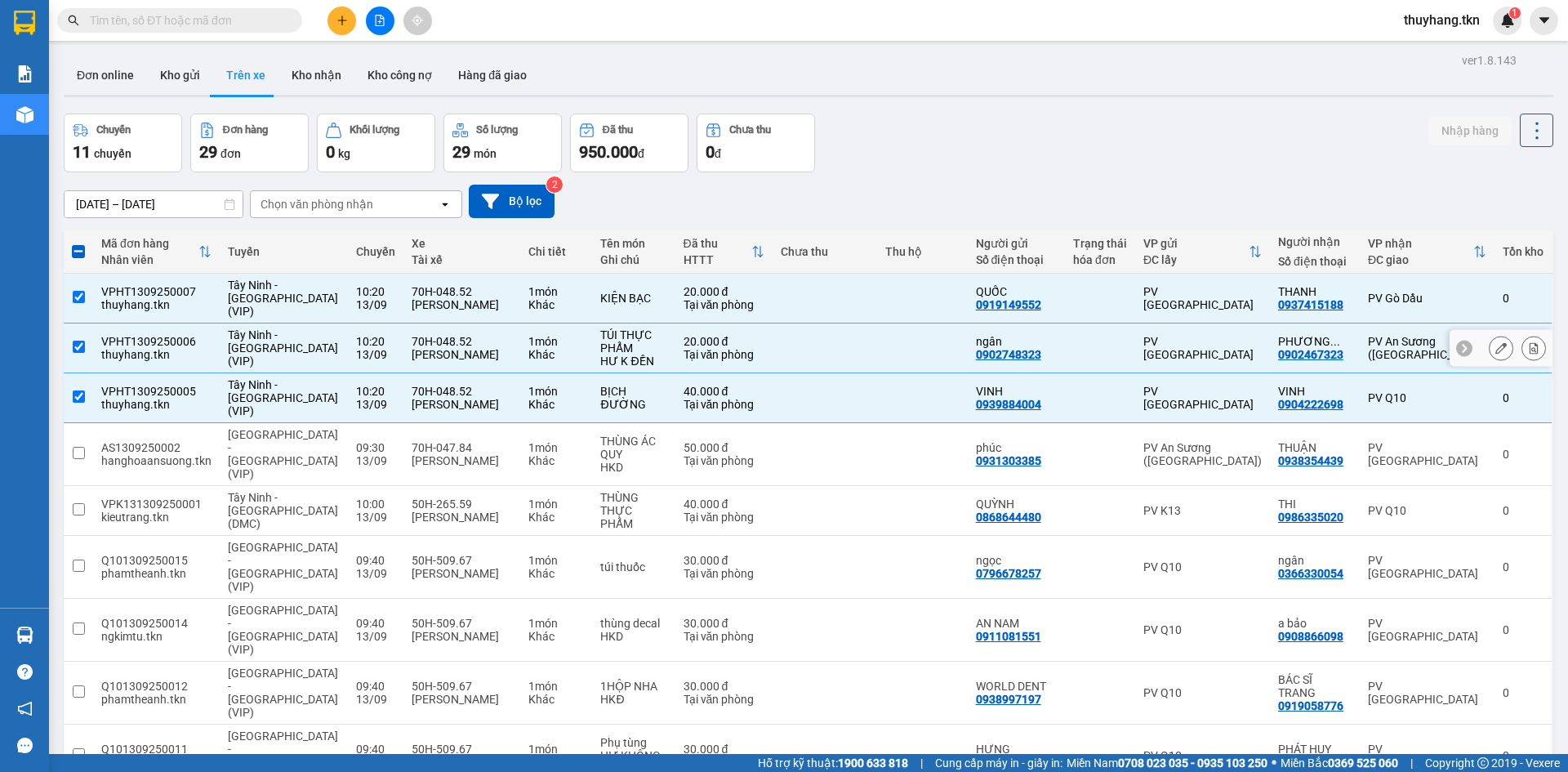
click at [903, 346] on td at bounding box center [921, 348] width 89 height 50
checkbox input "false"
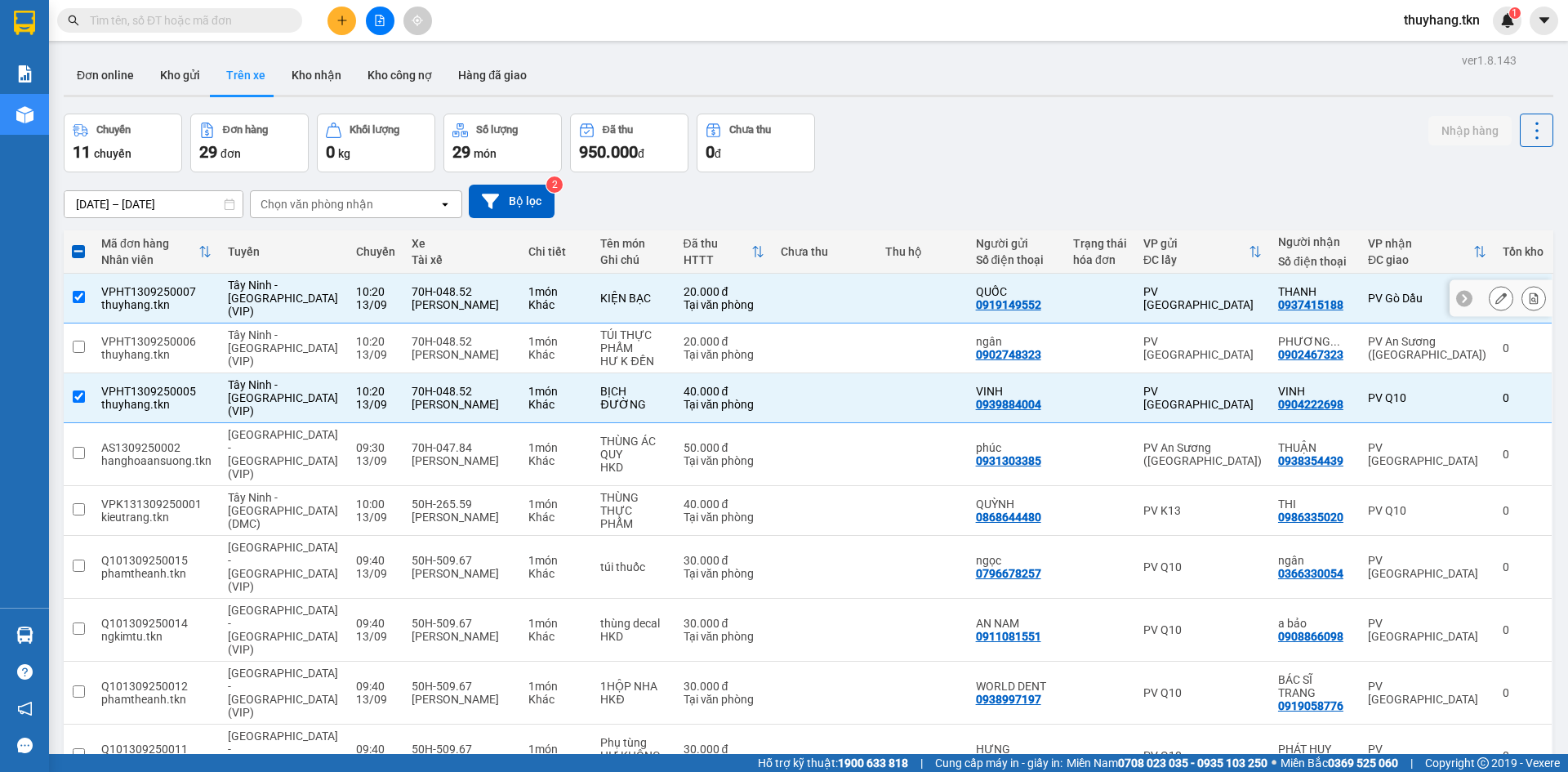
click at [896, 275] on td at bounding box center [921, 298] width 89 height 50
checkbox input "false"
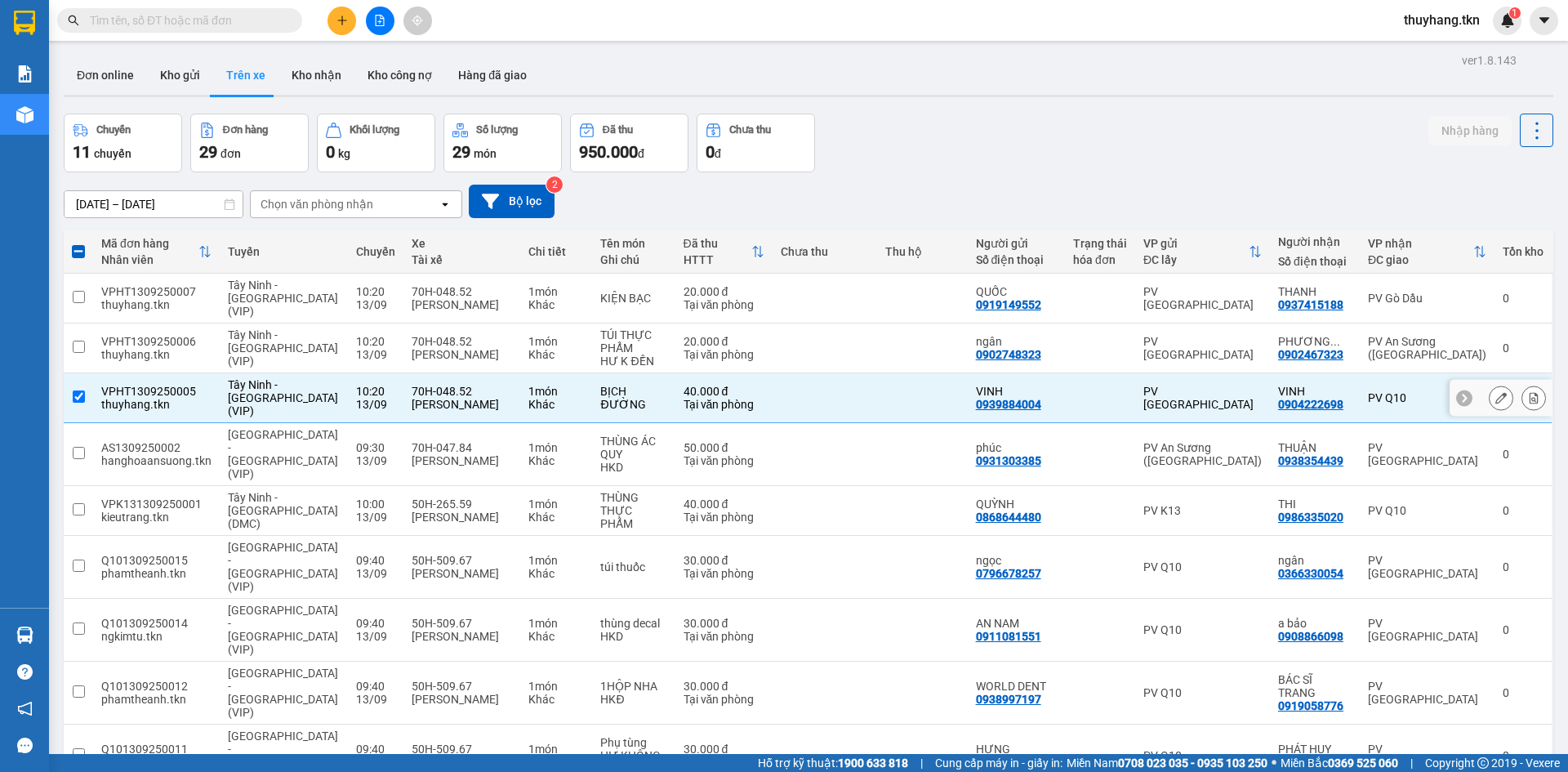
click at [902, 374] on td at bounding box center [921, 398] width 89 height 50
checkbox input "false"
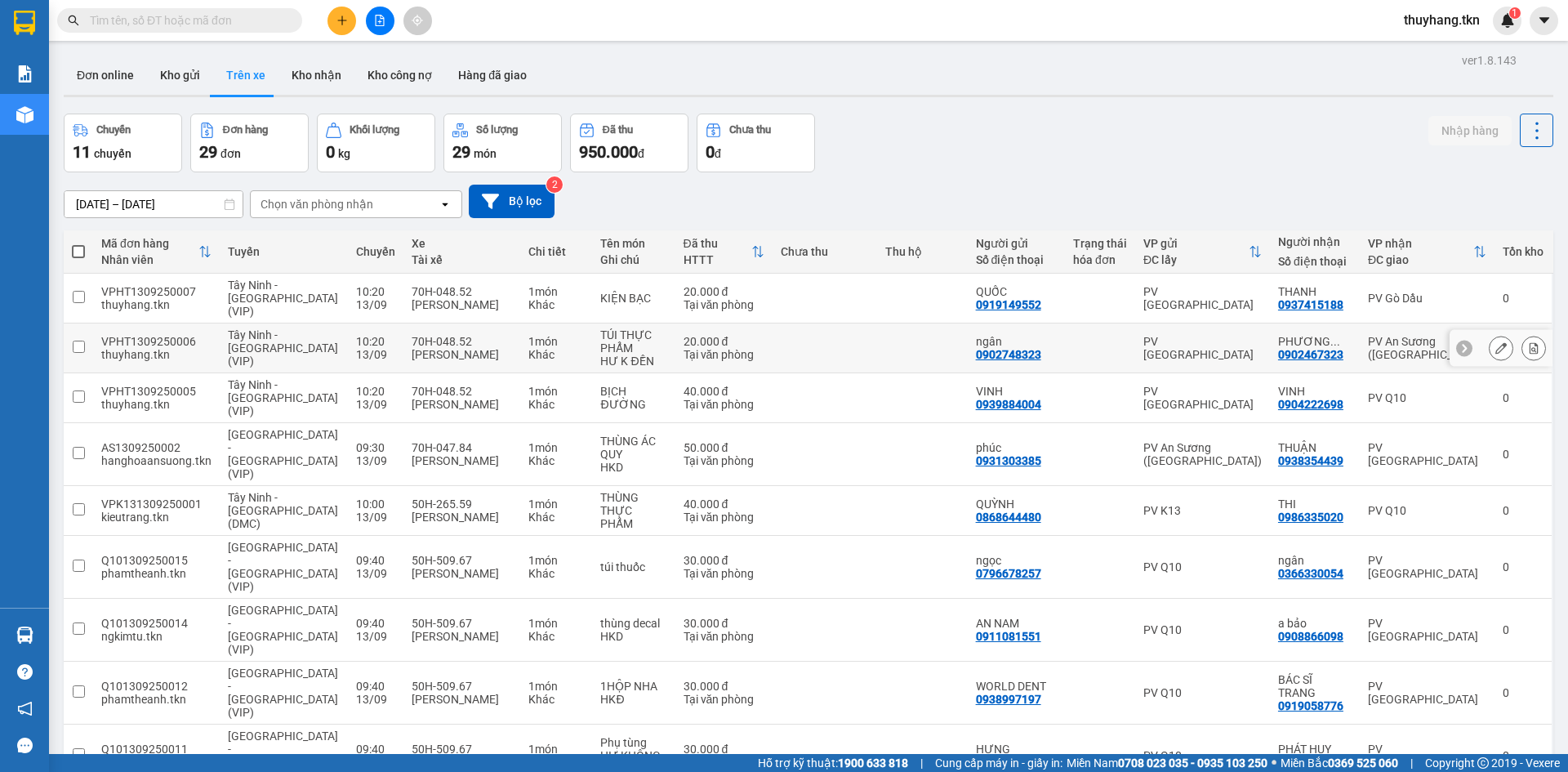
click at [869, 340] on td at bounding box center [824, 348] width 104 height 50
checkbox input "true"
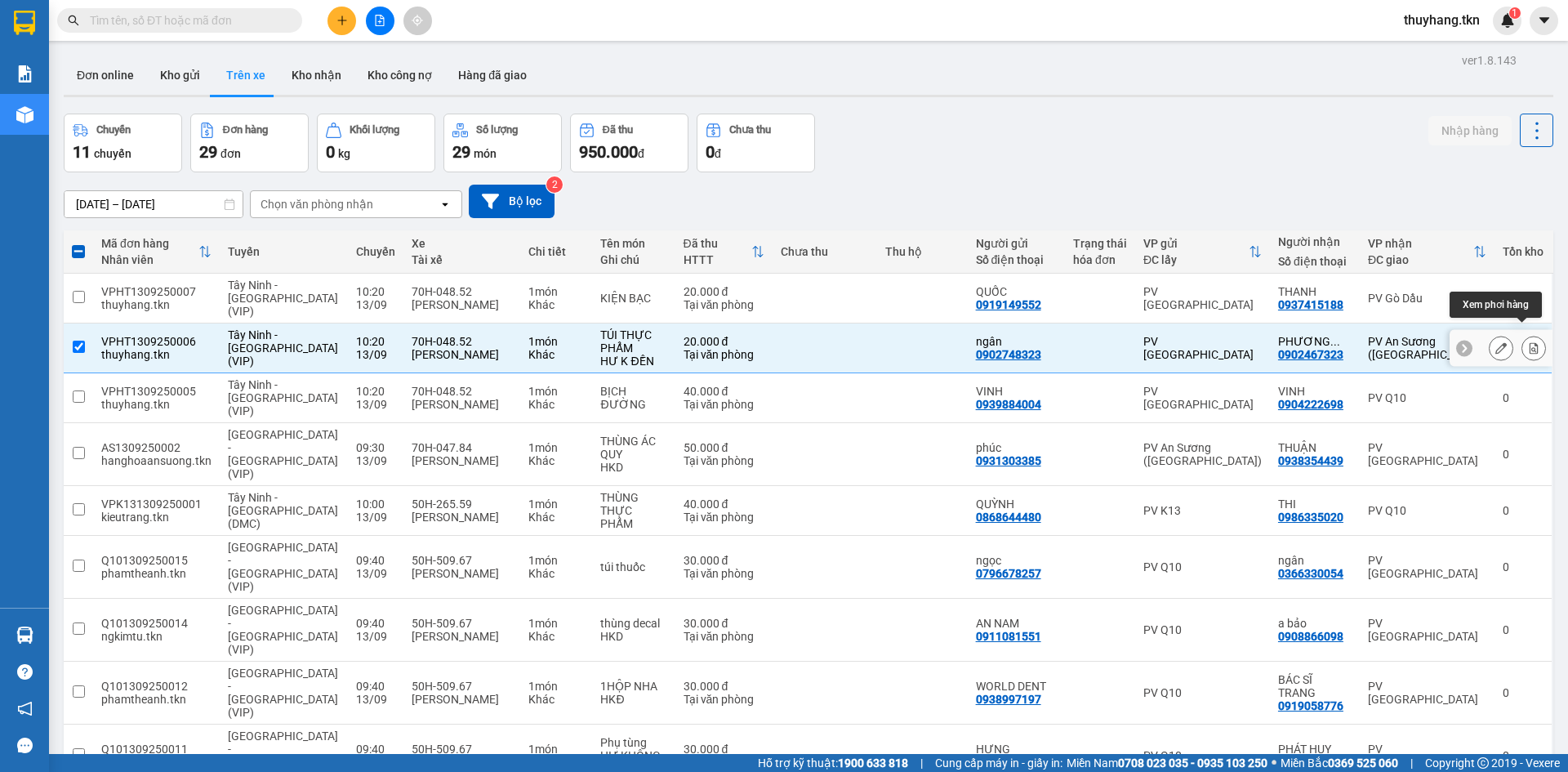
click at [1528, 337] on button at bounding box center [1533, 348] width 23 height 28
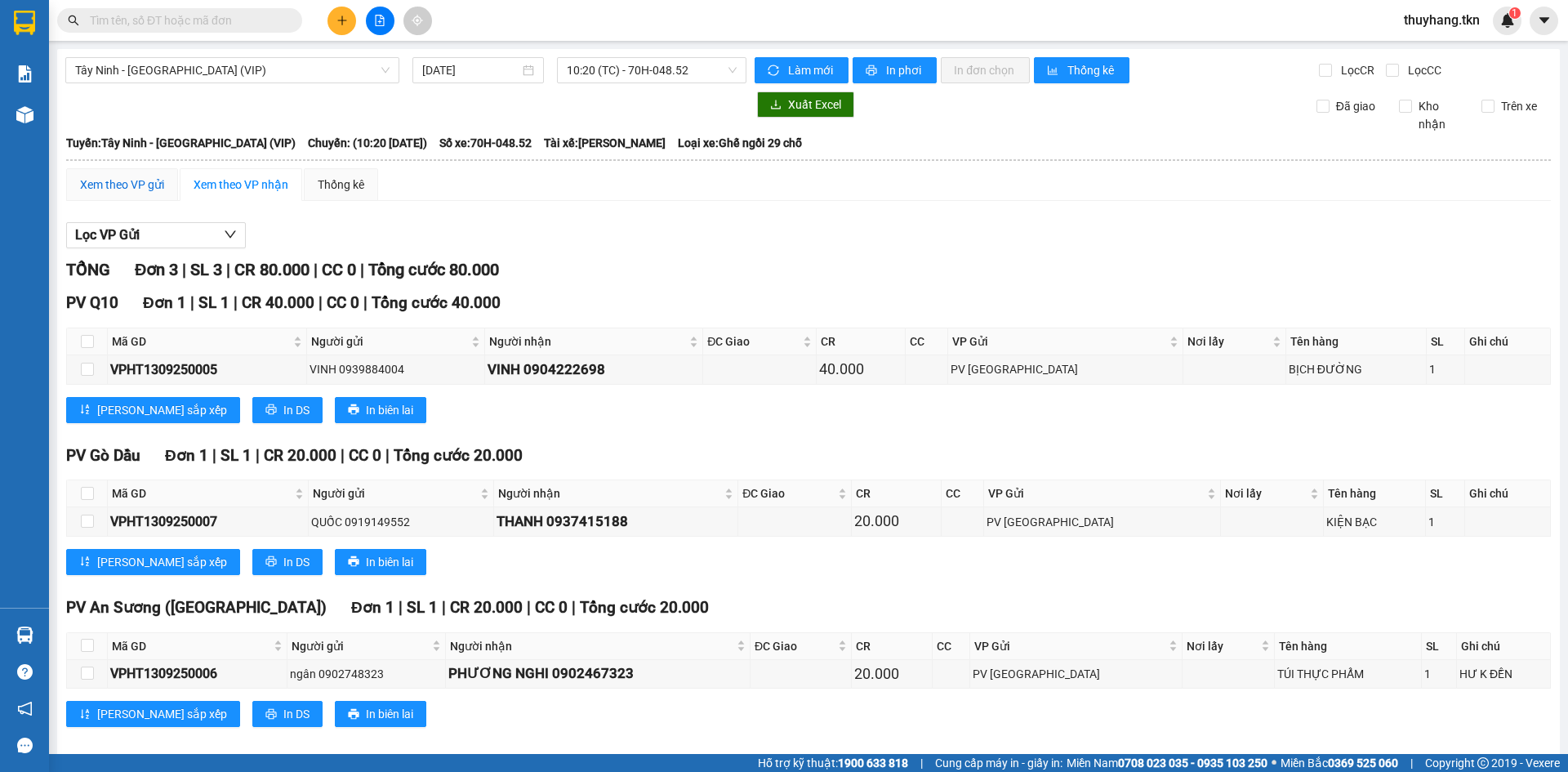
click at [130, 183] on div "Xem theo VP gửi" at bounding box center [121, 185] width 84 height 18
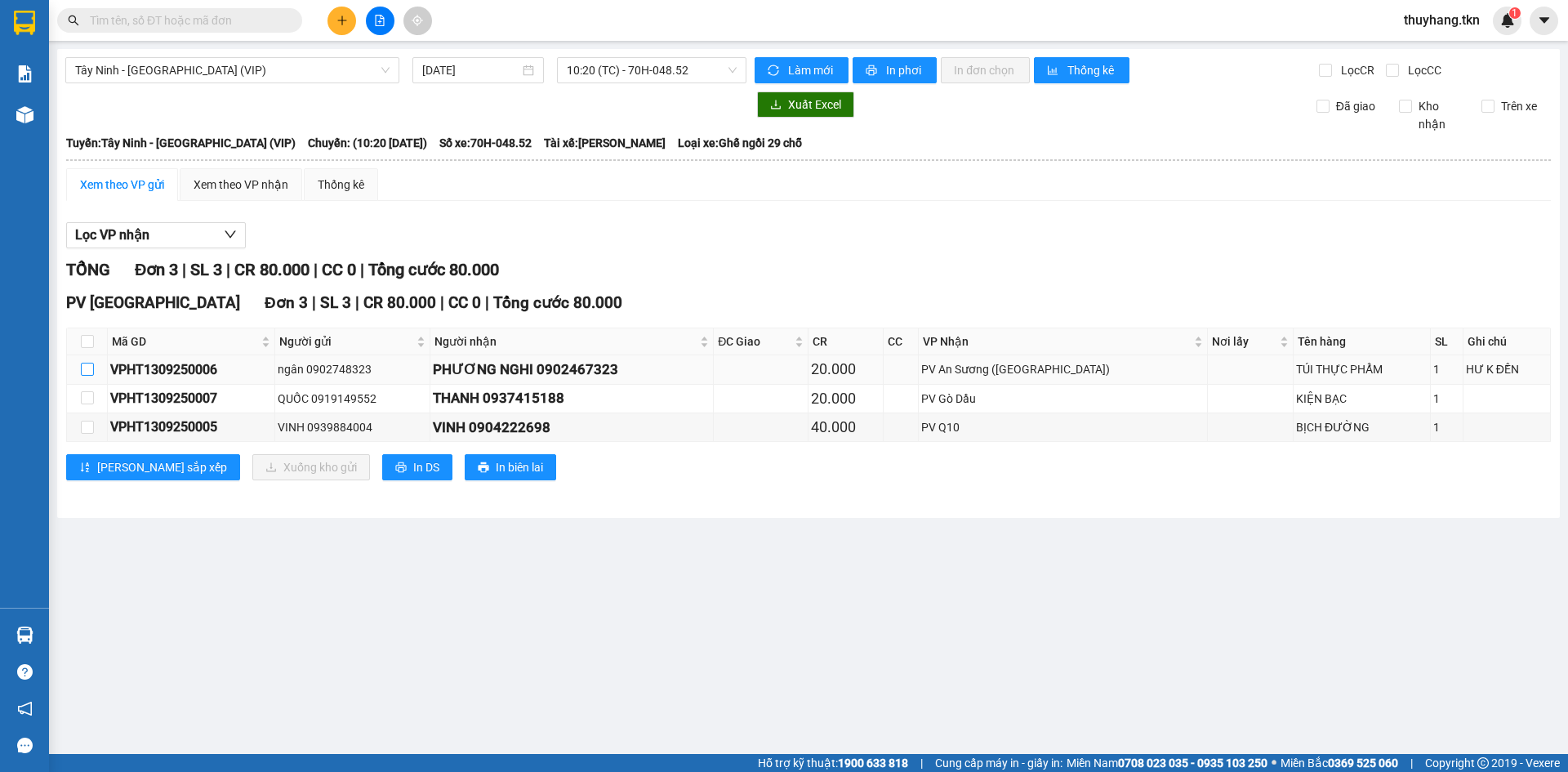
click at [88, 370] on input "checkbox" at bounding box center [88, 369] width 13 height 13
checkbox input "true"
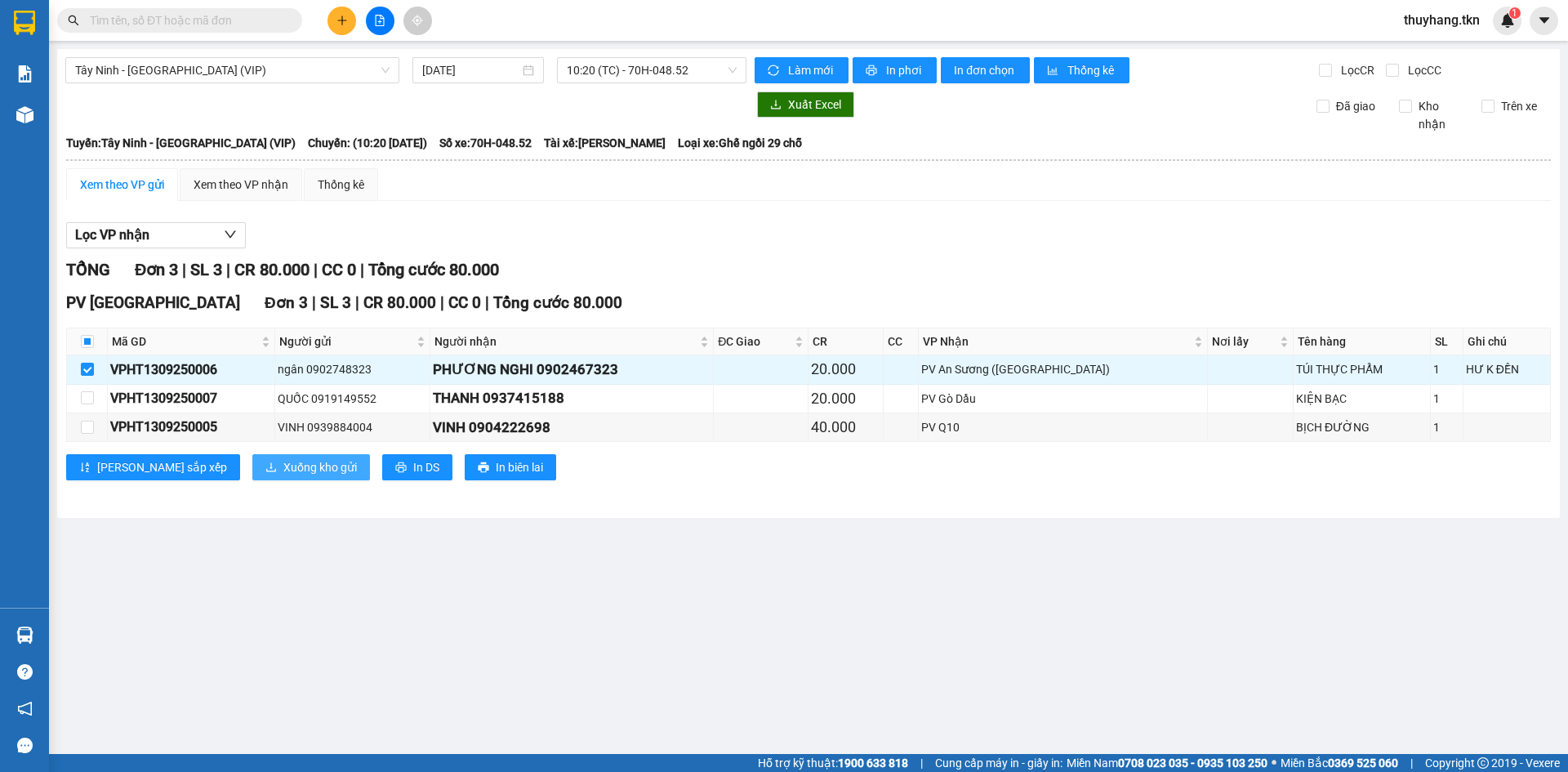
click at [283, 472] on span "Xuống kho gửi" at bounding box center [320, 467] width 73 height 18
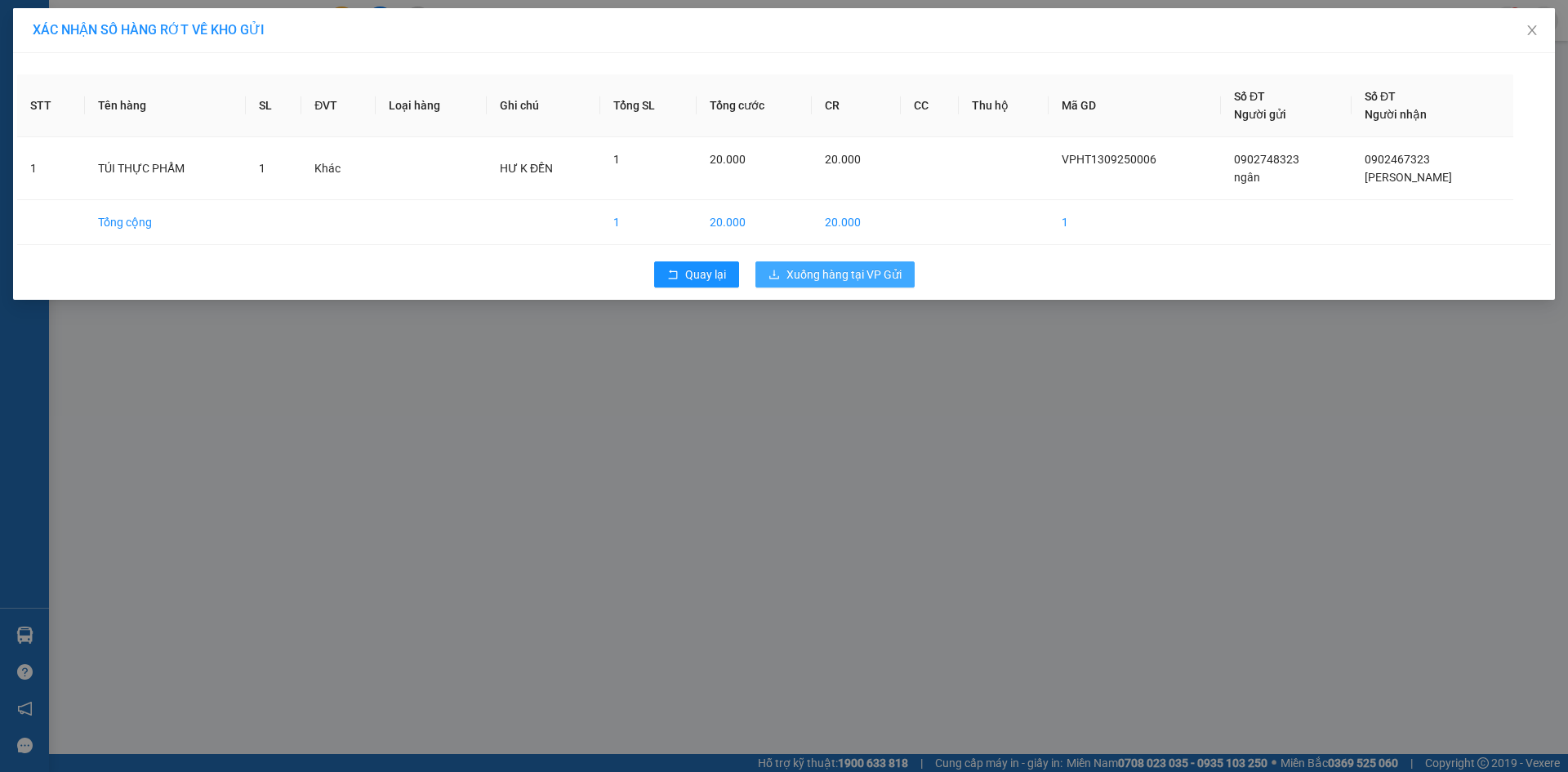
click at [828, 275] on span "Xuống hàng tại VP Gửi" at bounding box center [844, 274] width 115 height 18
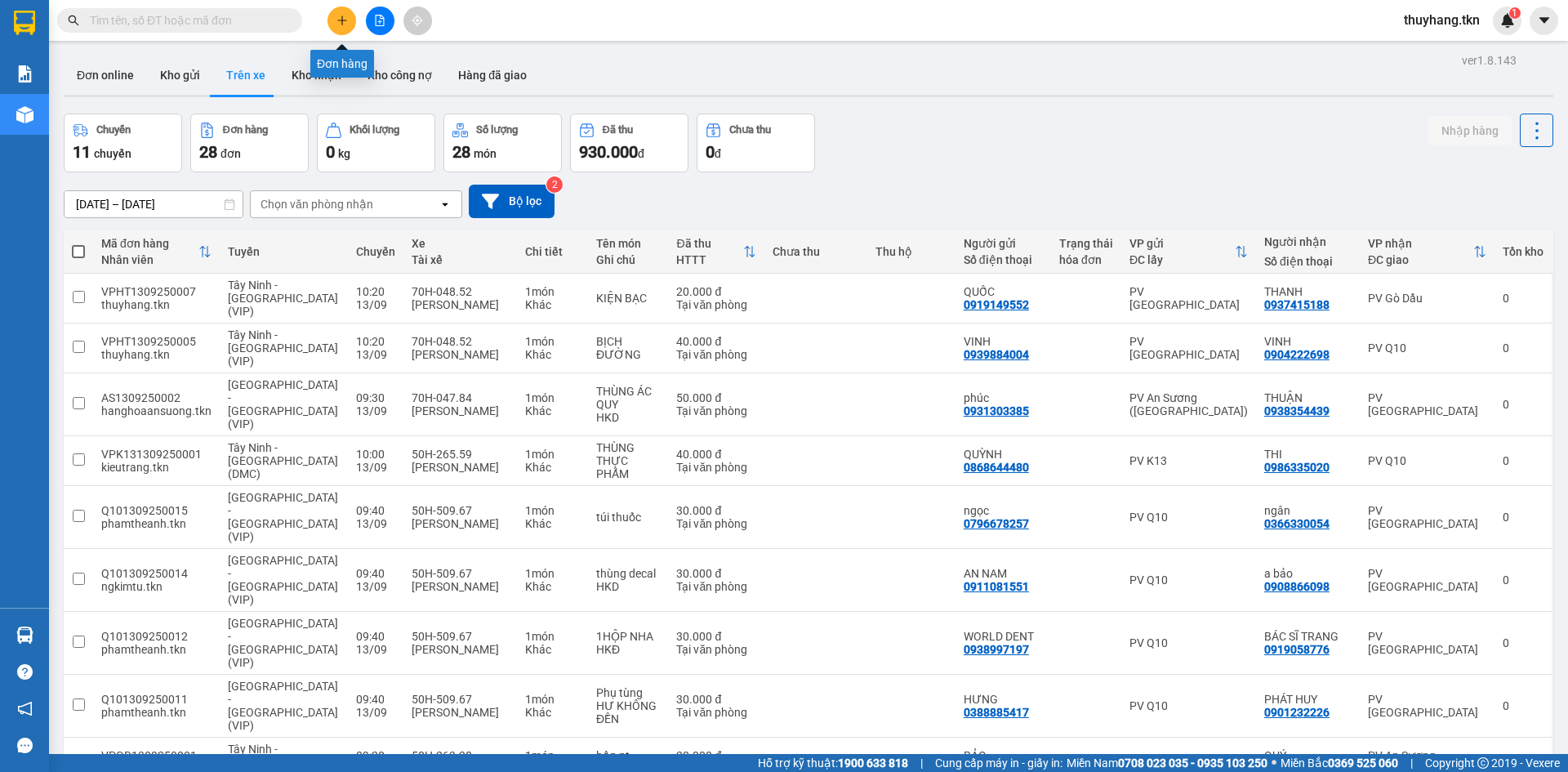
click at [333, 16] on button at bounding box center [342, 21] width 28 height 28
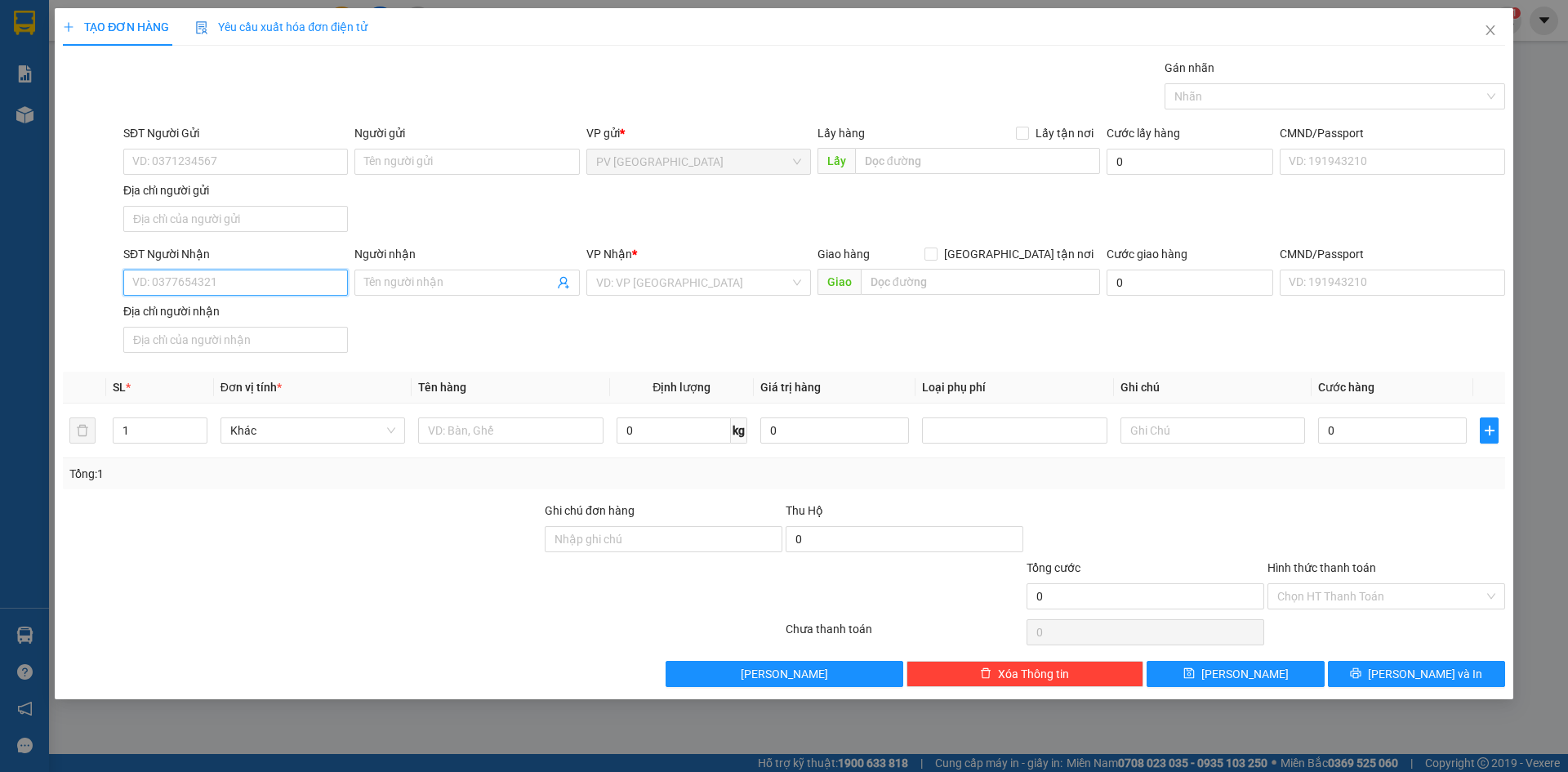
click at [268, 293] on input "SĐT Người Nhận" at bounding box center [235, 282] width 225 height 26
type input "0985314453"
click at [300, 309] on div "0985314453 - A LÊN" at bounding box center [235, 314] width 205 height 18
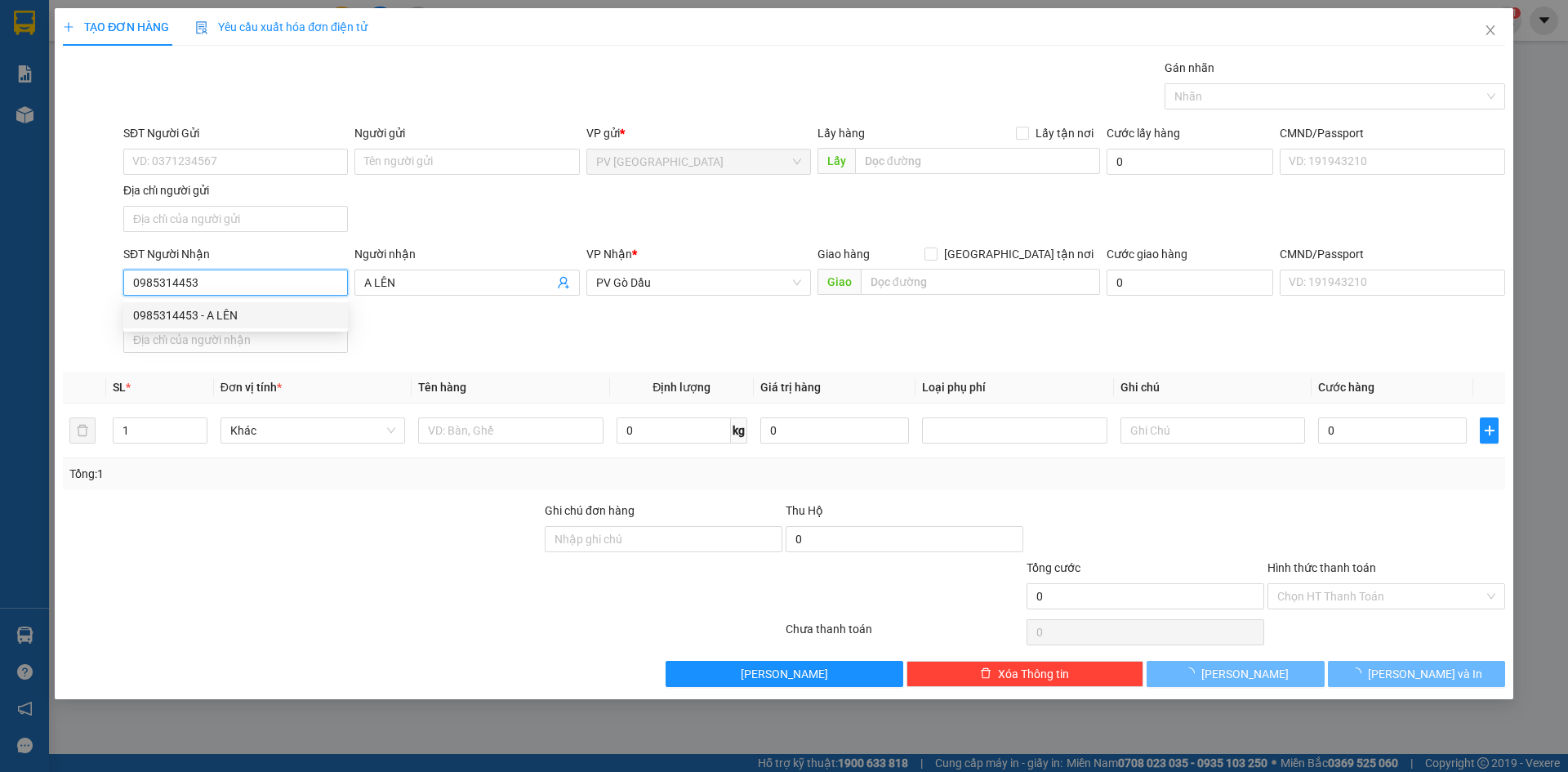
type input "A LÊN"
type input "30.000"
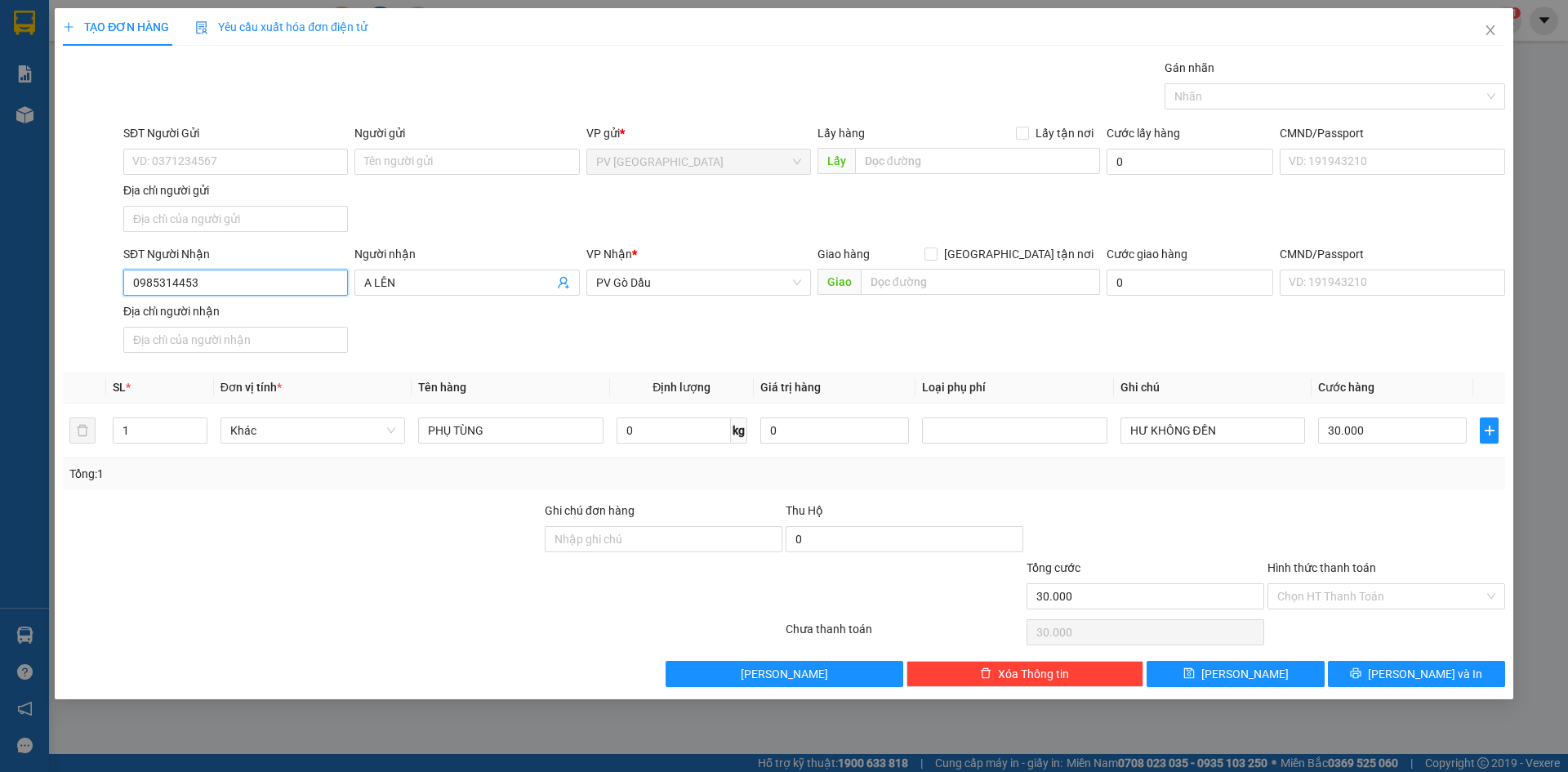
type input "0985314453"
click at [285, 147] on div "SĐT Người Gửi" at bounding box center [235, 137] width 225 height 24
click at [275, 166] on input "SĐT Người Gửi" at bounding box center [235, 162] width 225 height 26
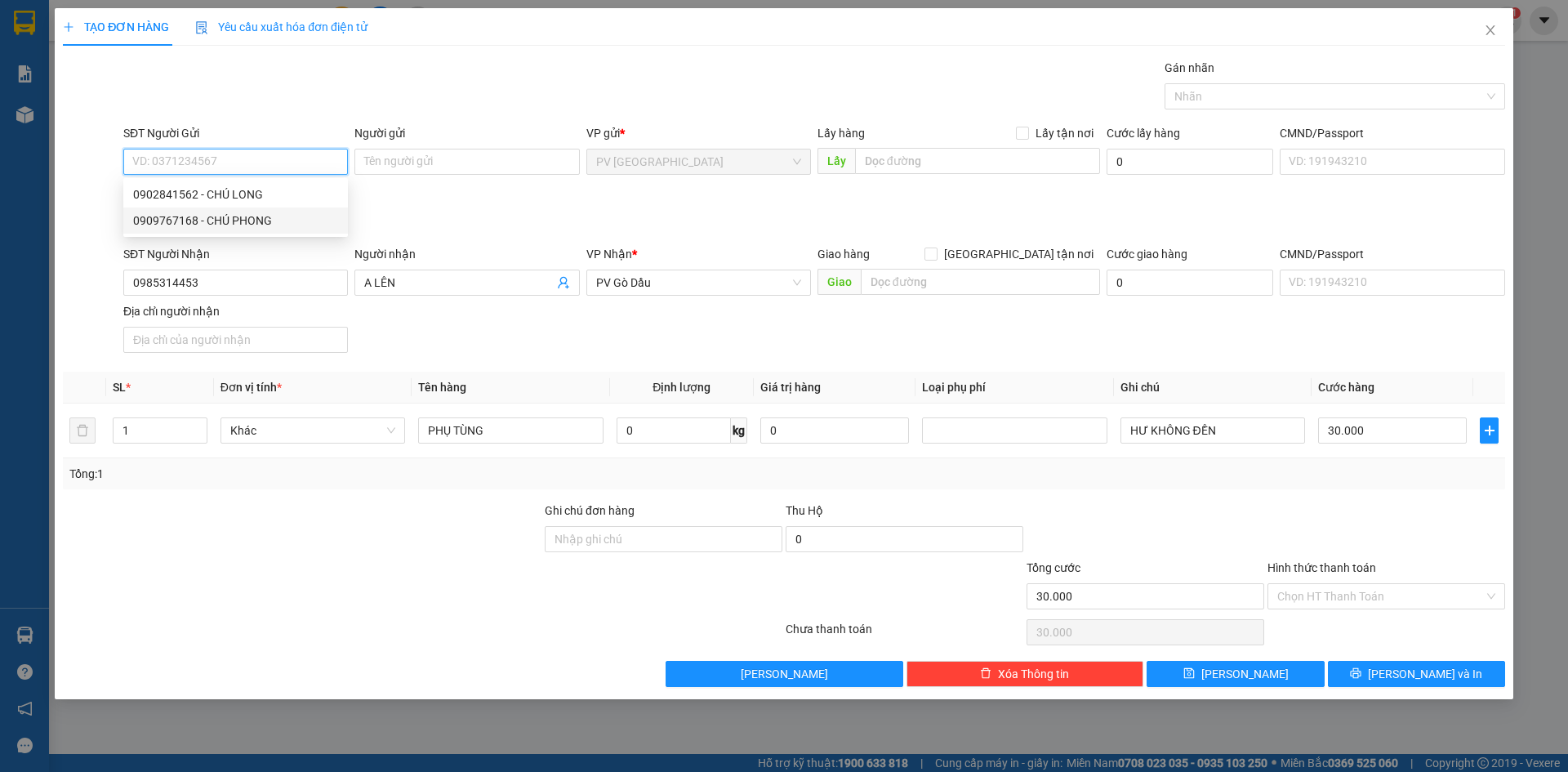
click at [258, 223] on div "0909767168 - CHÚ PHONG" at bounding box center [235, 220] width 205 height 18
type input "0909767168"
type input "CHÚ PHONG"
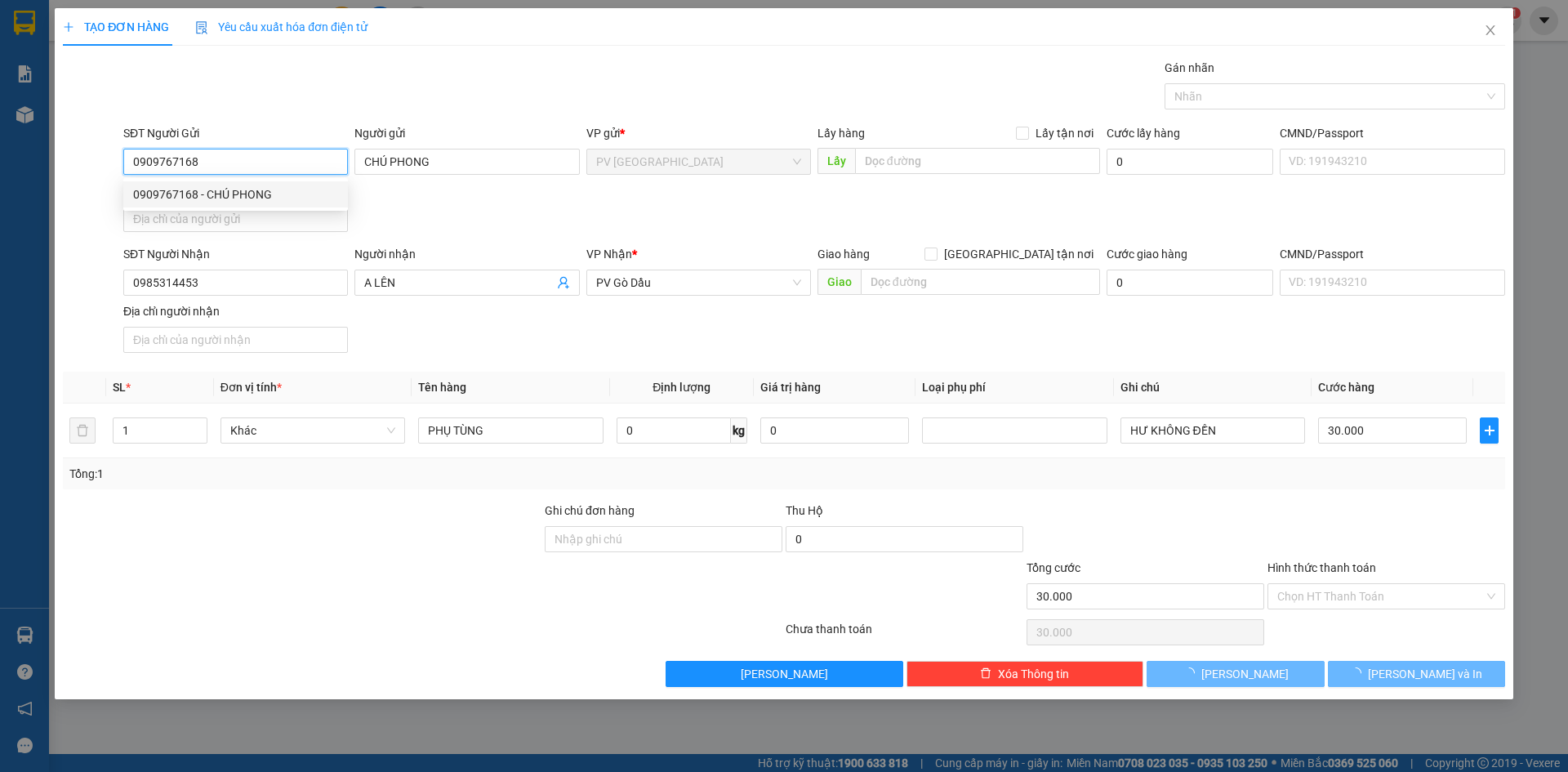
type input "20.000"
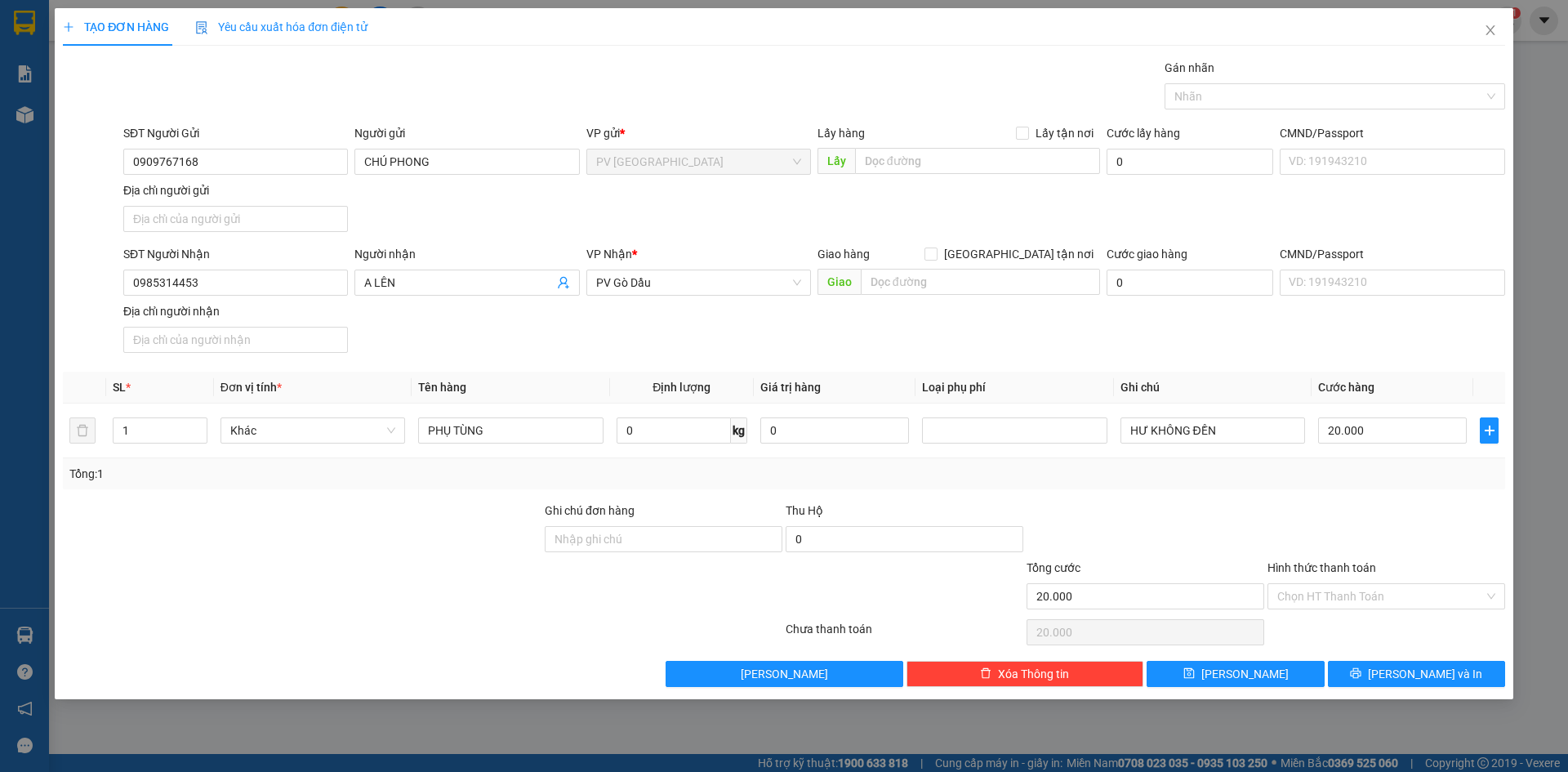
click at [562, 359] on div "SĐT Người Nhận 0985314453 Người nhận A LÊN VP Nhận * PV Gò Dầu Giao hàng Giao t…" at bounding box center [814, 301] width 1388 height 114
click at [1382, 594] on input "Hình thức thanh toán" at bounding box center [1381, 596] width 207 height 24
click at [1379, 627] on div "Tại văn phòng" at bounding box center [1386, 629] width 218 height 18
type input "0"
click at [1397, 678] on button "[PERSON_NAME] và In" at bounding box center [1416, 674] width 177 height 26
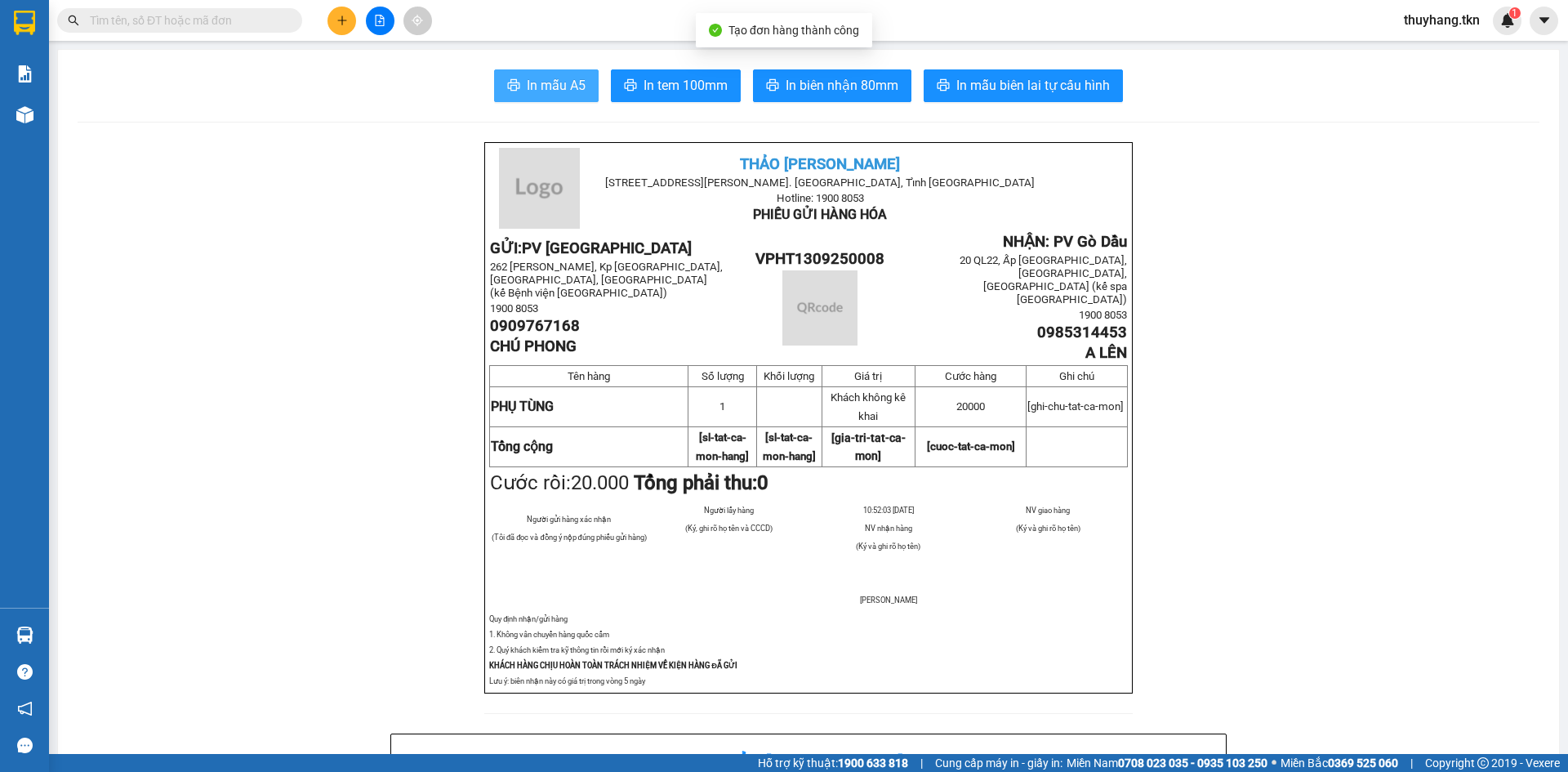
click at [551, 82] on span "In mẫu A5" at bounding box center [556, 86] width 58 height 21
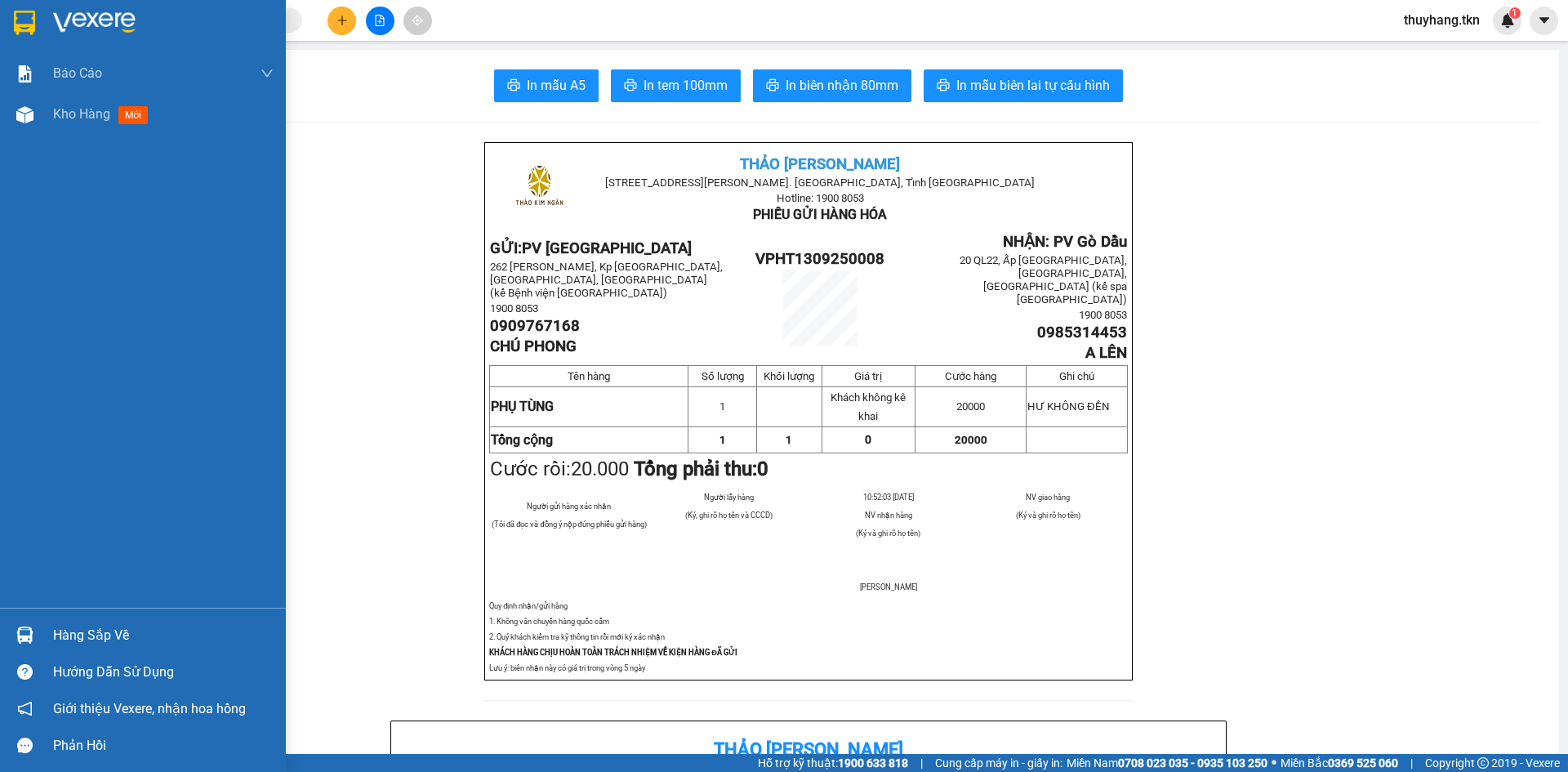
drag, startPoint x: 34, startPoint y: 22, endPoint x: 23, endPoint y: 15, distance: 13.0
click at [34, 22] on img at bounding box center [24, 23] width 22 height 24
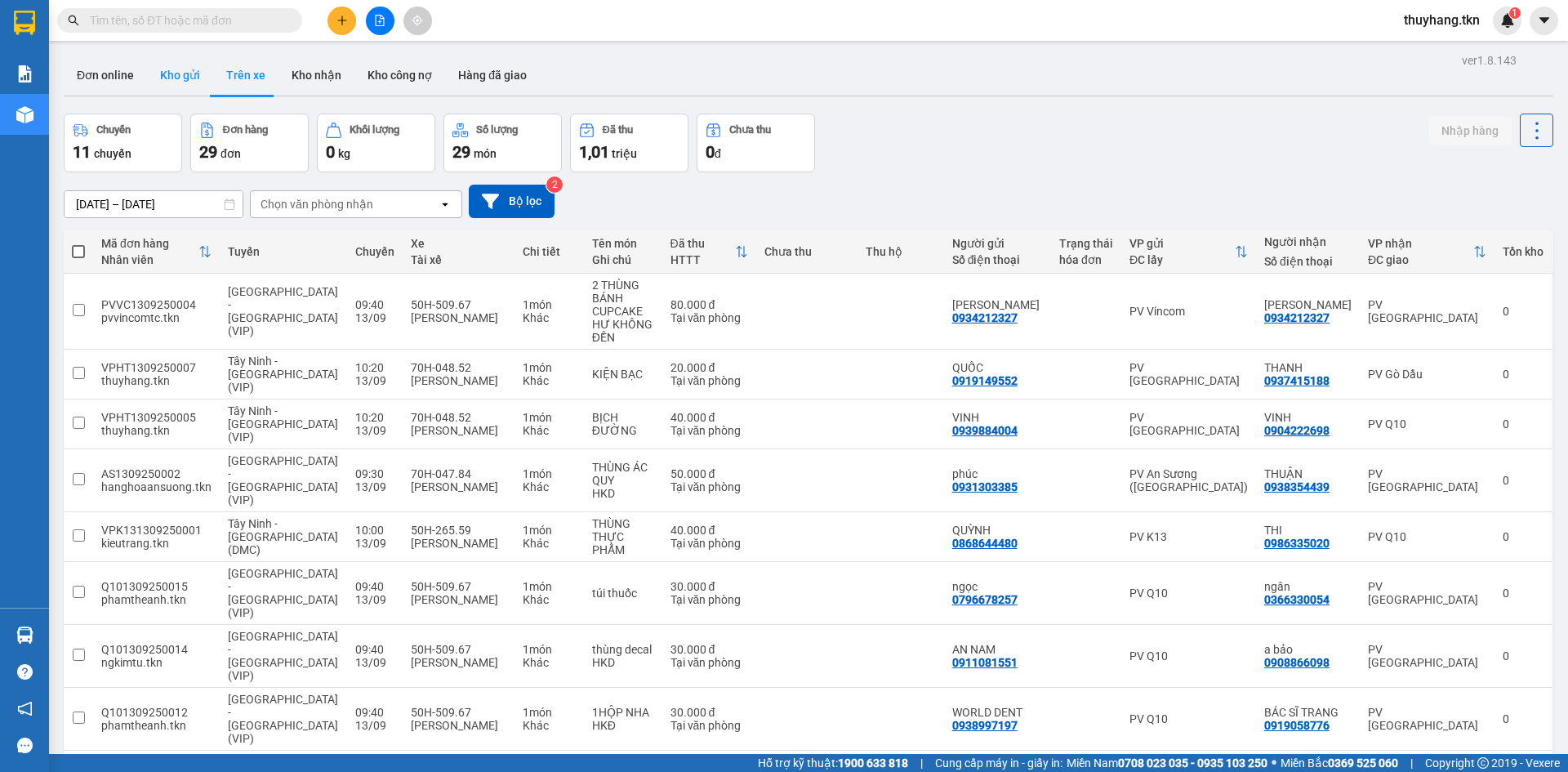
click at [165, 60] on button "Kho gửi" at bounding box center [180, 75] width 66 height 40
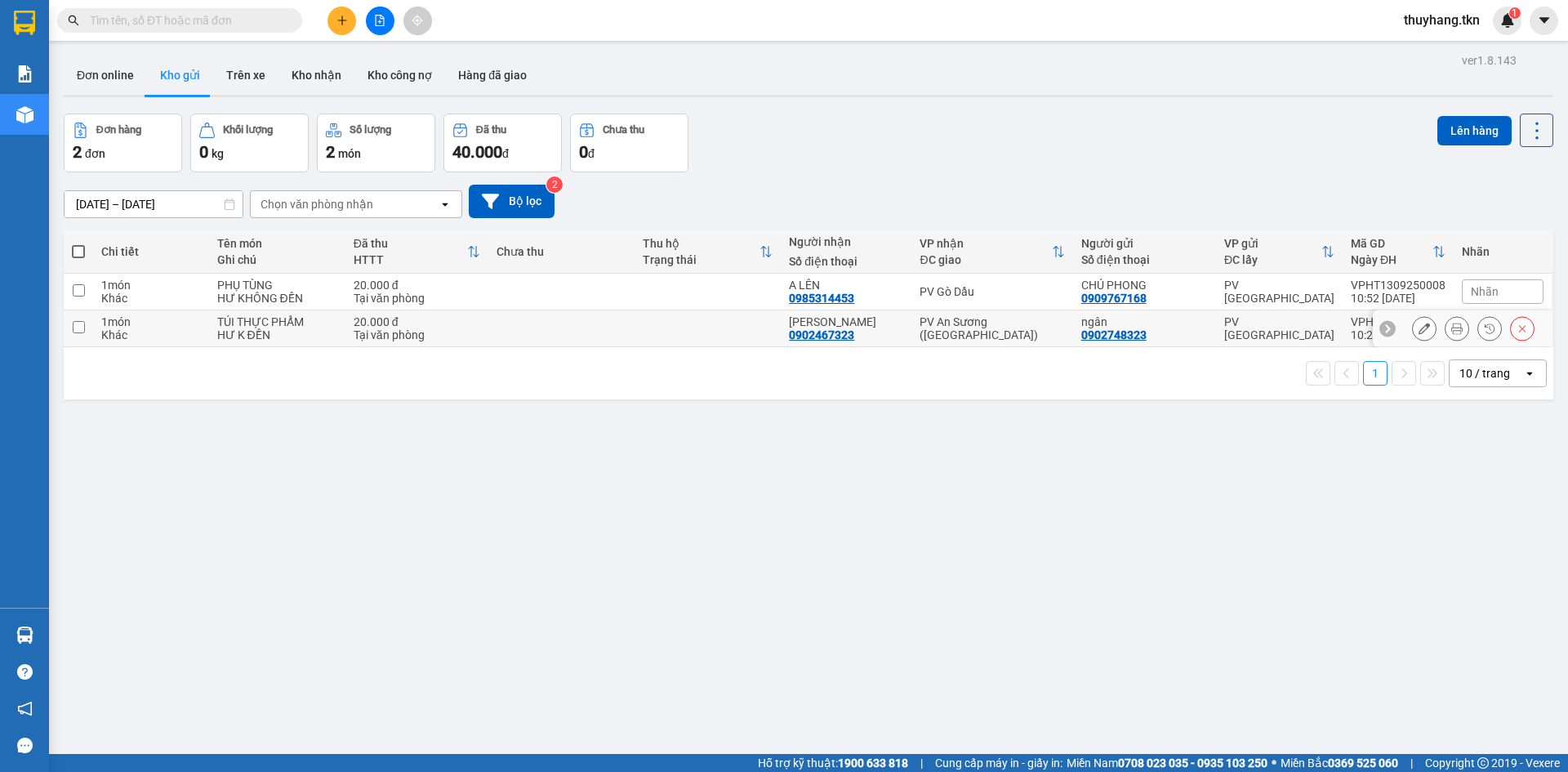
click at [579, 335] on td at bounding box center [561, 329] width 146 height 37
checkbox input "true"
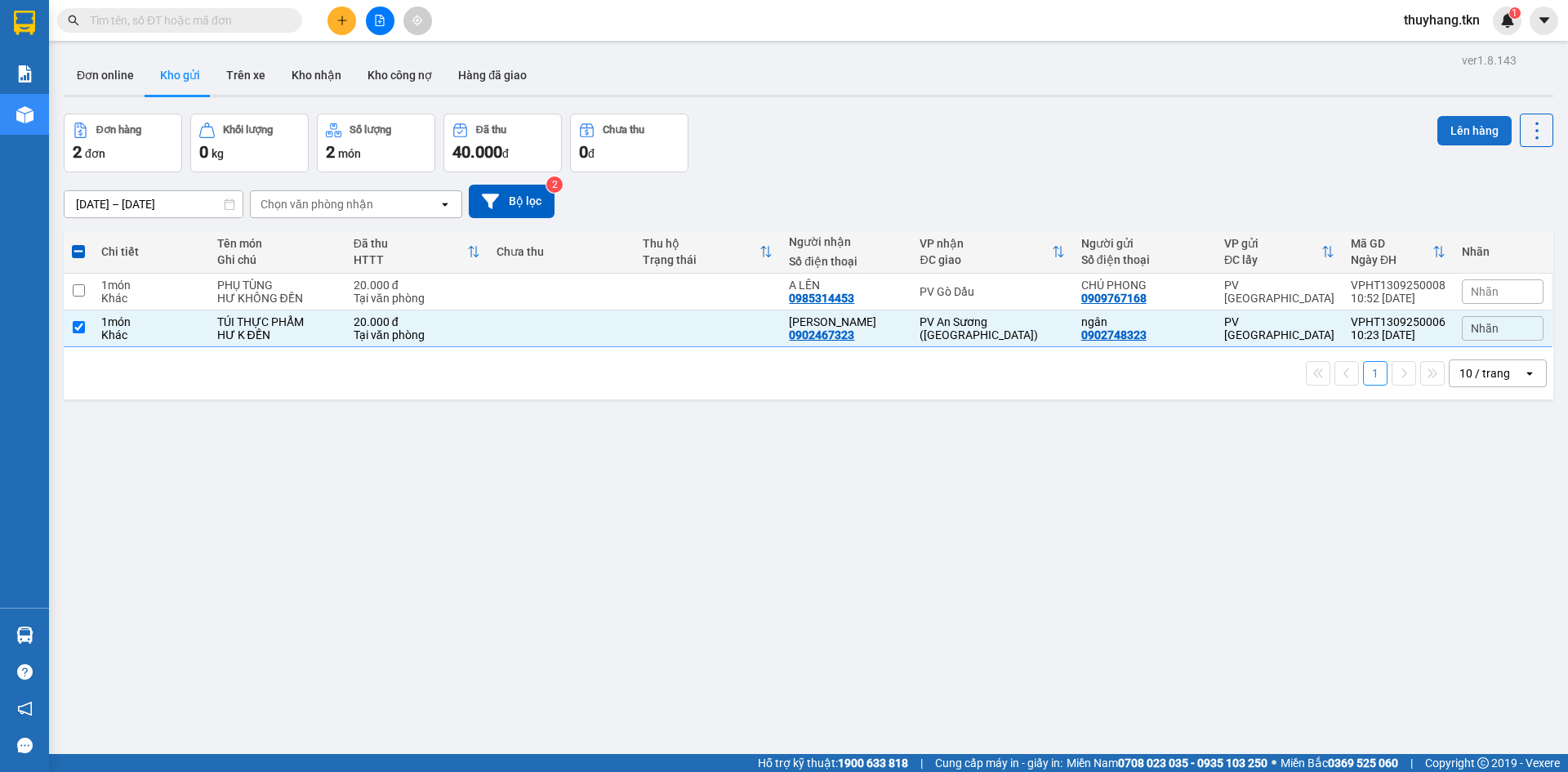
click at [1444, 134] on button "Lên hàng" at bounding box center [1474, 130] width 74 height 29
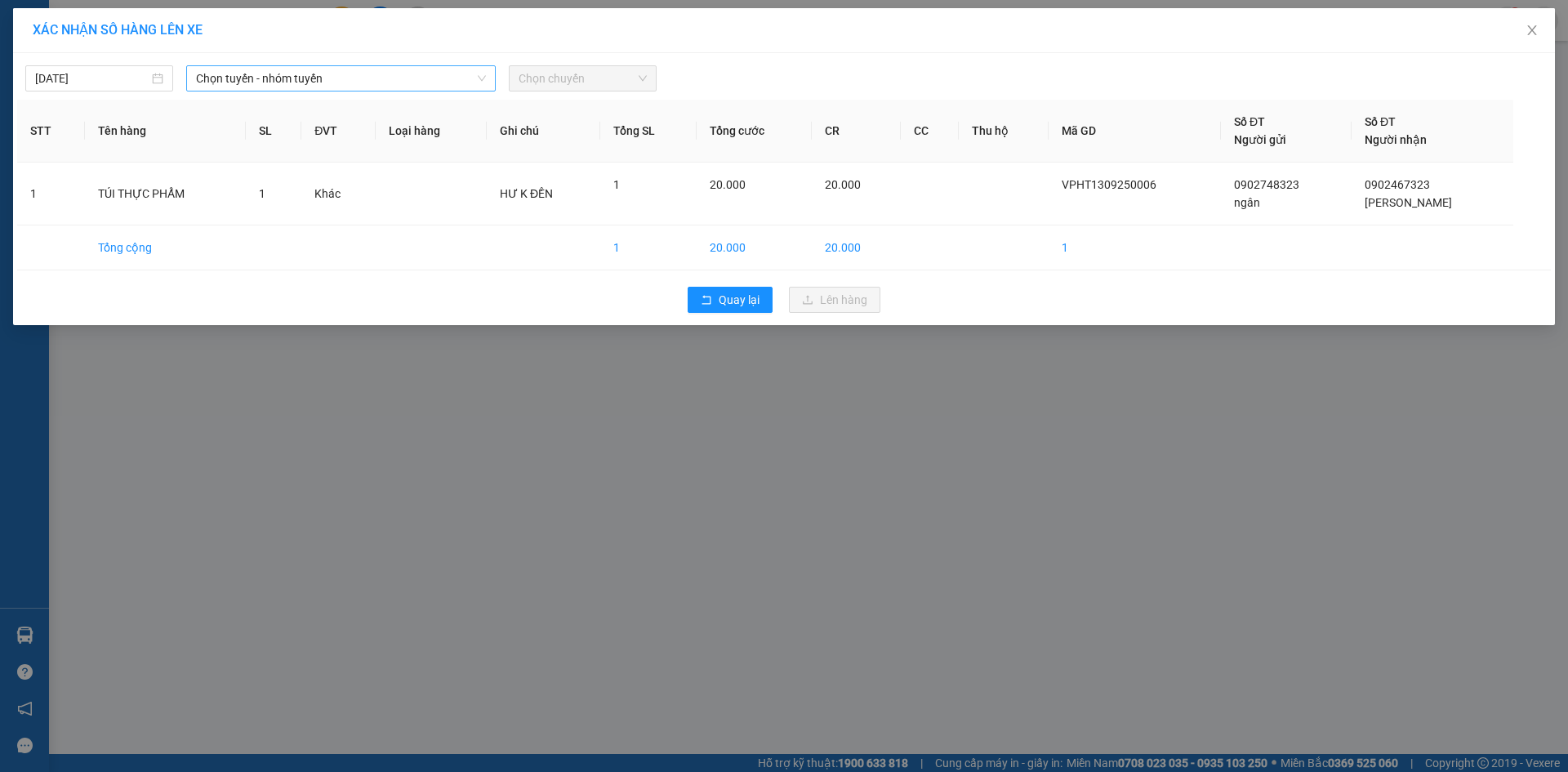
click at [274, 78] on span "Chọn tuyến - nhóm tuyến" at bounding box center [341, 78] width 290 height 24
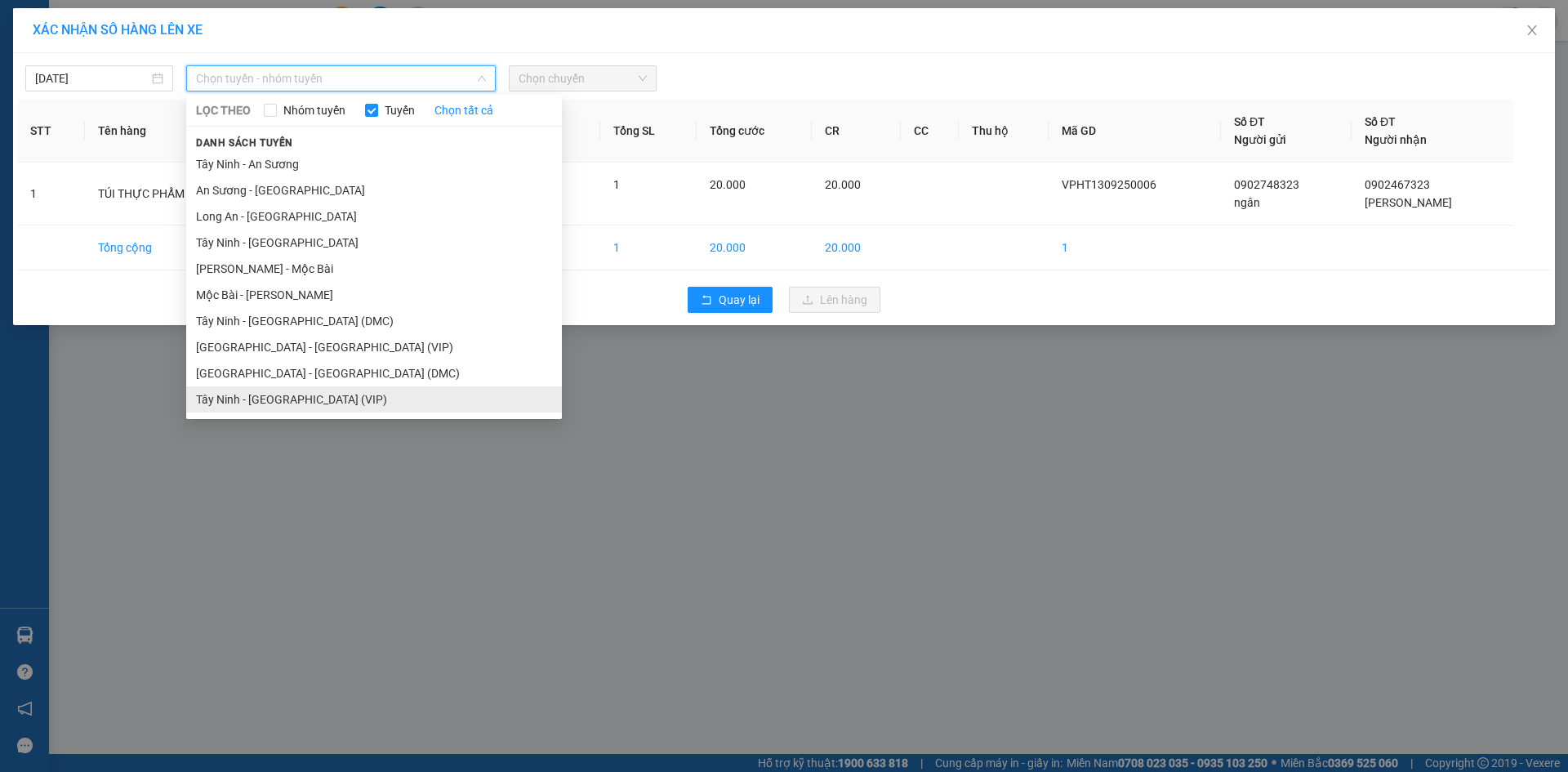
click at [283, 400] on li "Tây Ninh - [GEOGRAPHIC_DATA] (VIP)" at bounding box center [374, 399] width 376 height 26
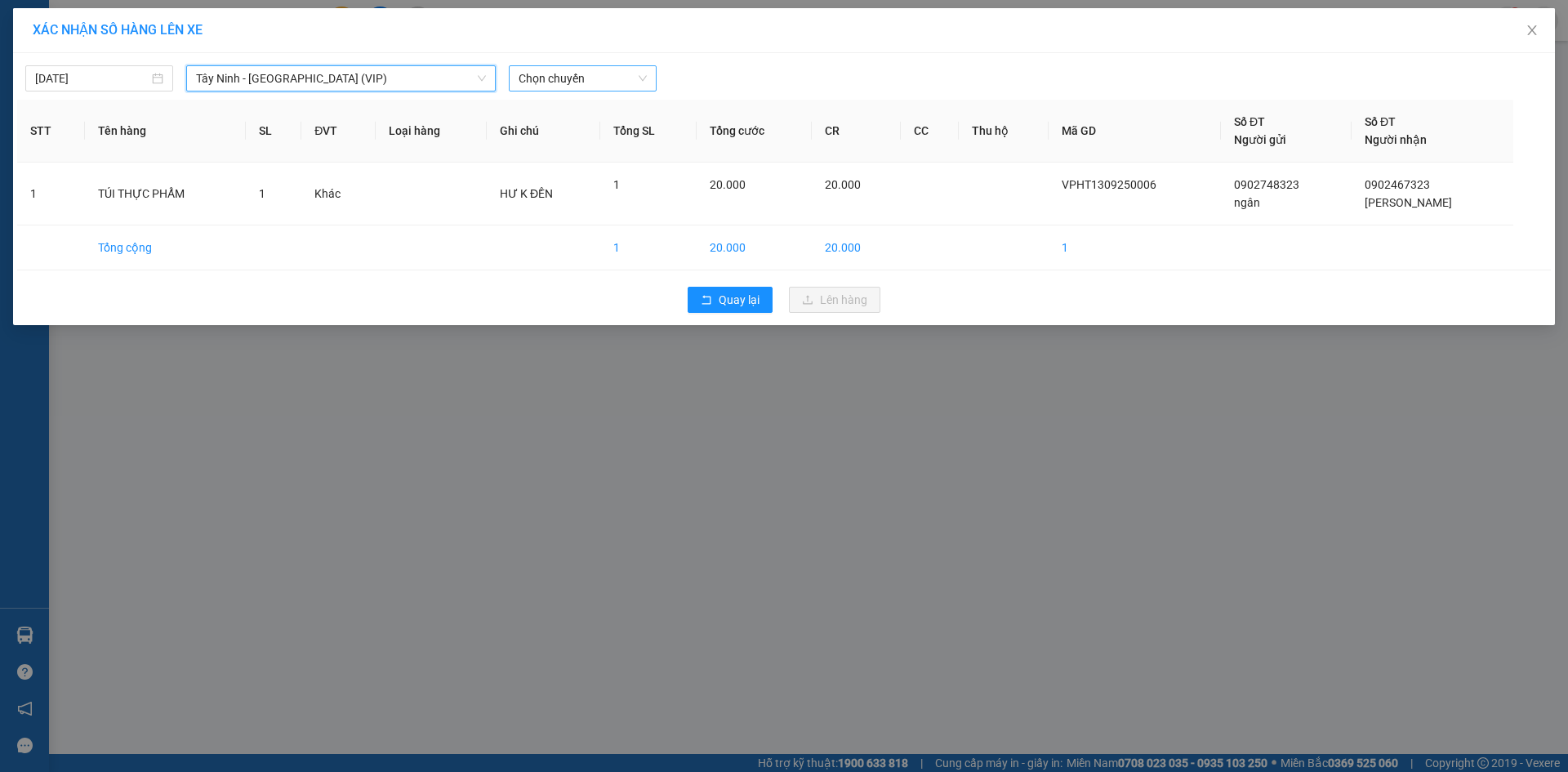
click at [549, 86] on span "Chọn chuyến" at bounding box center [583, 78] width 128 height 24
type input "26588"
click at [541, 105] on div "10:30 (TC) - 50H-265.88" at bounding box center [582, 110] width 127 height 18
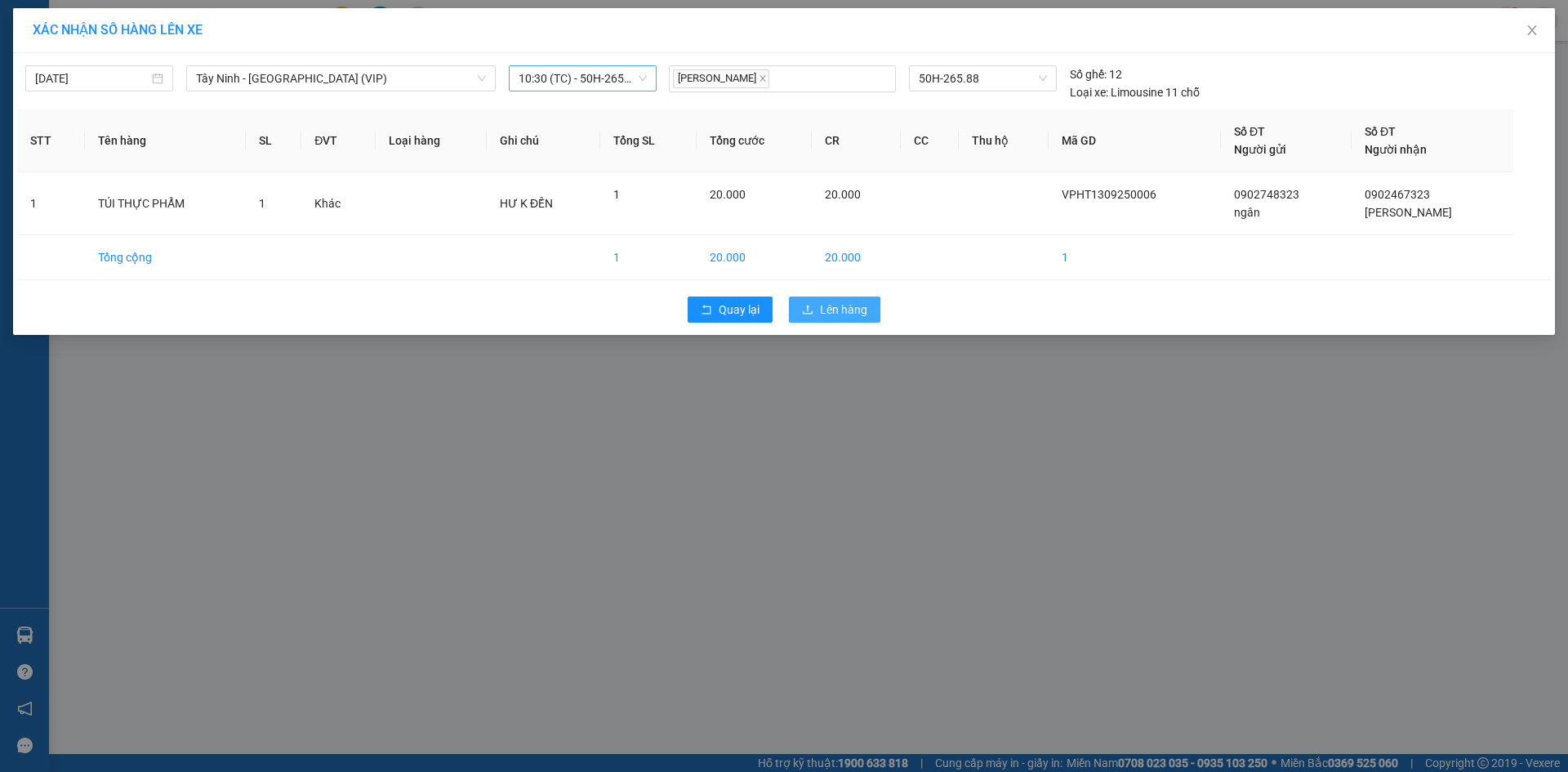
click at [818, 303] on button "Lên hàng" at bounding box center [834, 310] width 91 height 26
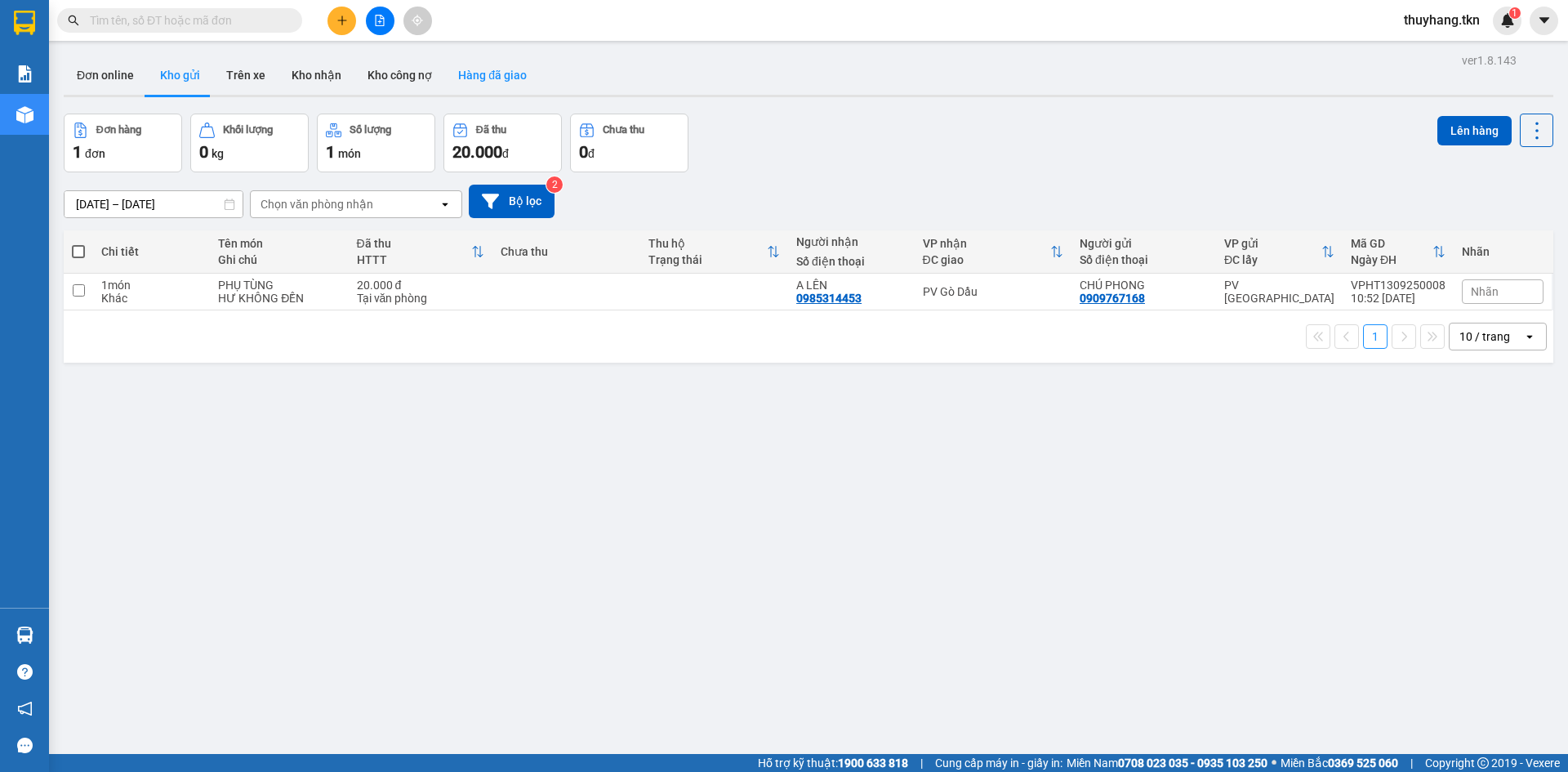
drag, startPoint x: 935, startPoint y: 138, endPoint x: 472, endPoint y: 77, distance: 467.0
click at [933, 138] on div "Đơn hàng 1 đơn Khối lượng 0 kg Số lượng 1 món Đã thu 20.000 đ Chưa thu 0 đ Lên …" at bounding box center [808, 143] width 1490 height 58
click at [347, 21] on icon "plus" at bounding box center [342, 21] width 11 height 11
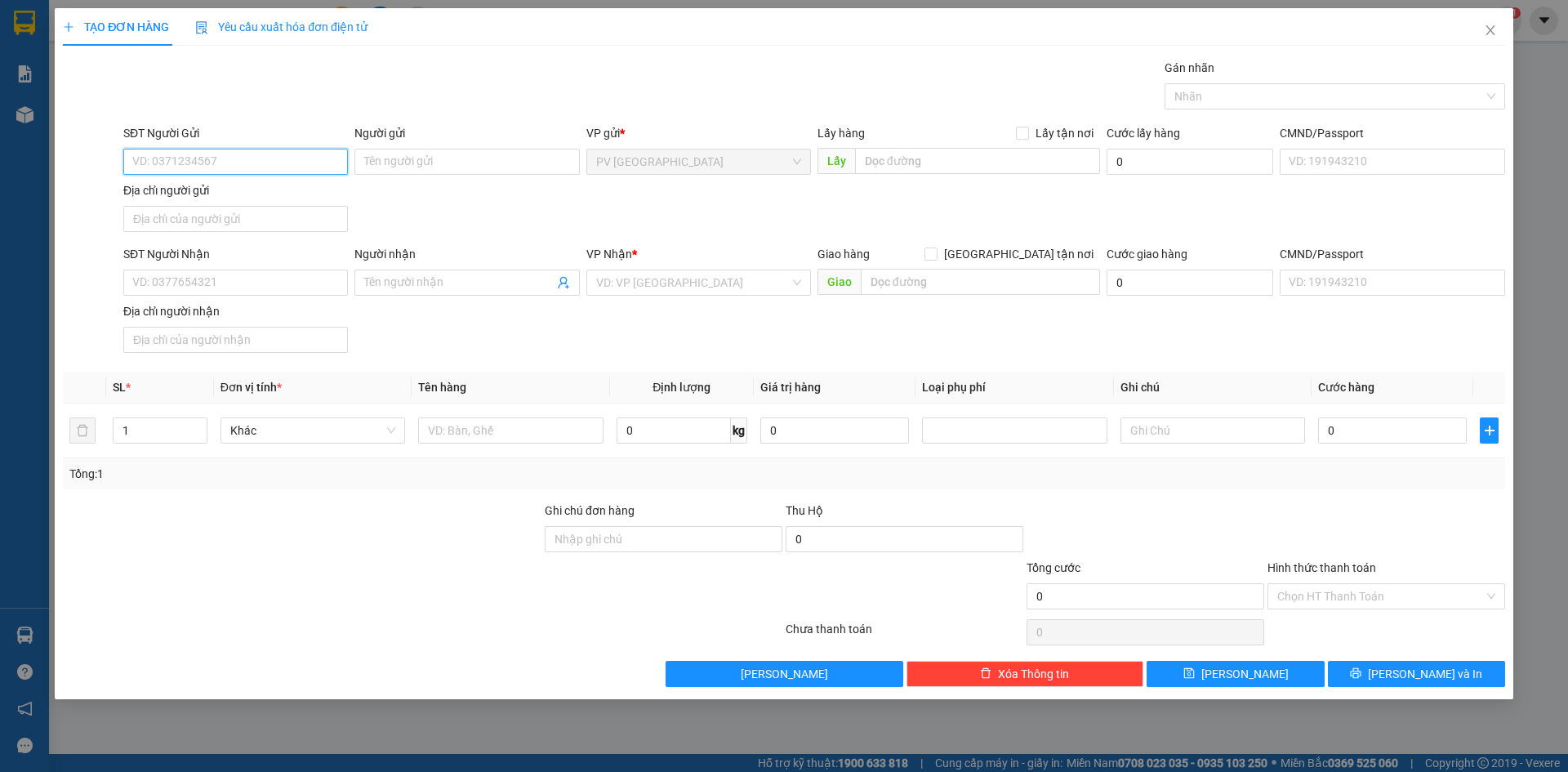
click at [251, 157] on input "SĐT Người Gửi" at bounding box center [235, 162] width 225 height 26
type input "0943051157"
click at [429, 154] on input "Người gửi" at bounding box center [467, 162] width 225 height 26
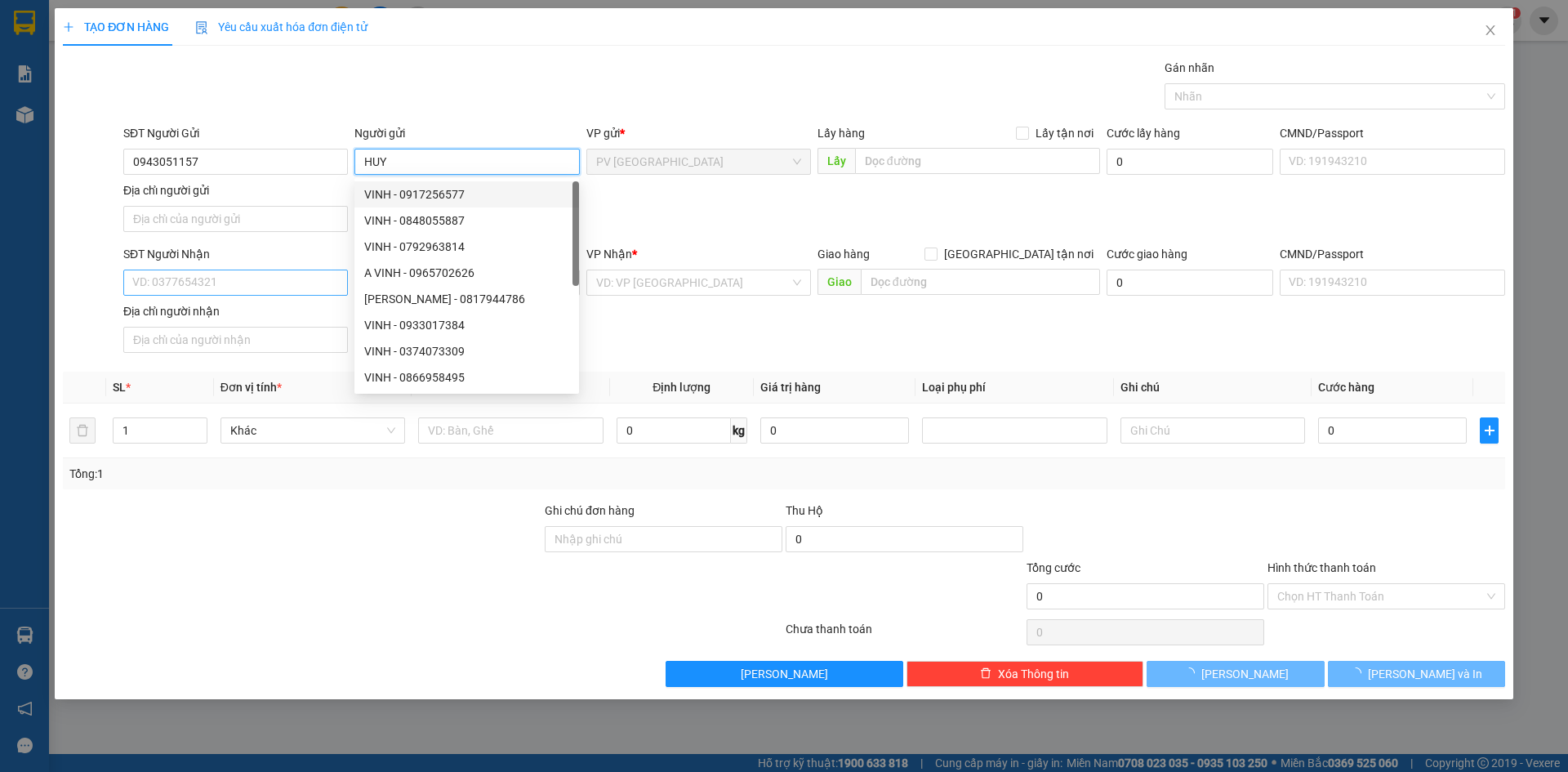
type input "HUY"
click at [269, 282] on input "SĐT Người Nhận" at bounding box center [235, 282] width 225 height 26
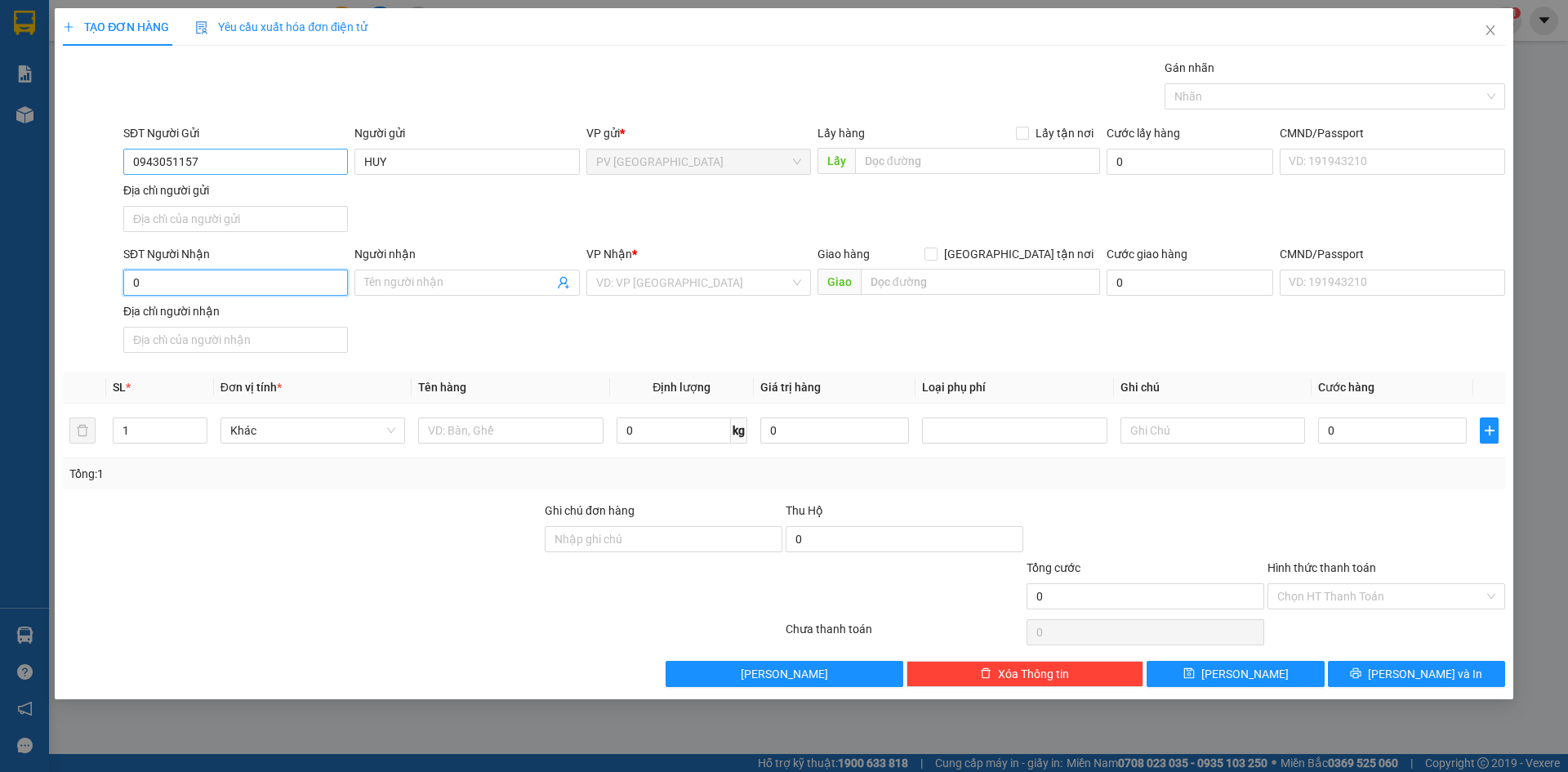
type input "0"
drag, startPoint x: 210, startPoint y: 160, endPoint x: 110, endPoint y: 176, distance: 101.3
click at [110, 176] on div "SĐT Người Gửi 0943051157 0943051157 Người gửi HUY VP gửi * PV Hòa Thành Lấy hàn…" at bounding box center [784, 181] width 1446 height 114
drag, startPoint x: 424, startPoint y: 213, endPoint x: 288, endPoint y: 207, distance: 136.1
click at [417, 213] on div "SĐT Người Gửi 0943051157 0943051157 Người gửi HUY VP gửi * PV Hòa Thành Lấy hàn…" at bounding box center [814, 181] width 1388 height 114
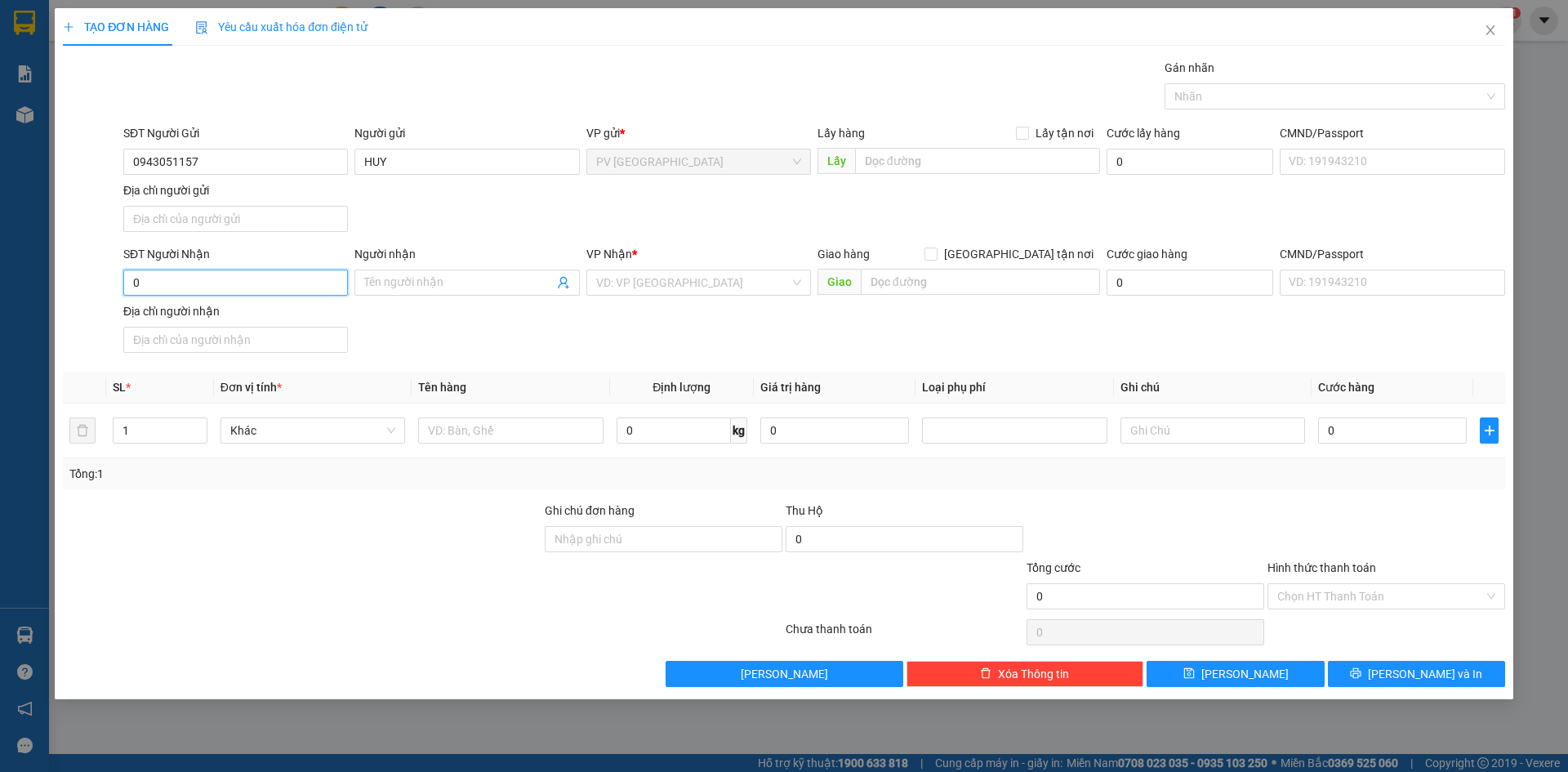
click at [203, 279] on input "0" at bounding box center [235, 282] width 225 height 26
drag, startPoint x: 218, startPoint y: 163, endPoint x: 65, endPoint y: 166, distance: 153.0
click at [65, 166] on div "SĐT Người Gửi 0943051157 0943051157 Người gửi HUY VP gửi * PV Hòa Thành Lấy hàn…" at bounding box center [784, 181] width 1446 height 114
click at [203, 281] on input "SĐT Người Nhận" at bounding box center [235, 282] width 225 height 26
paste input "0943051157"
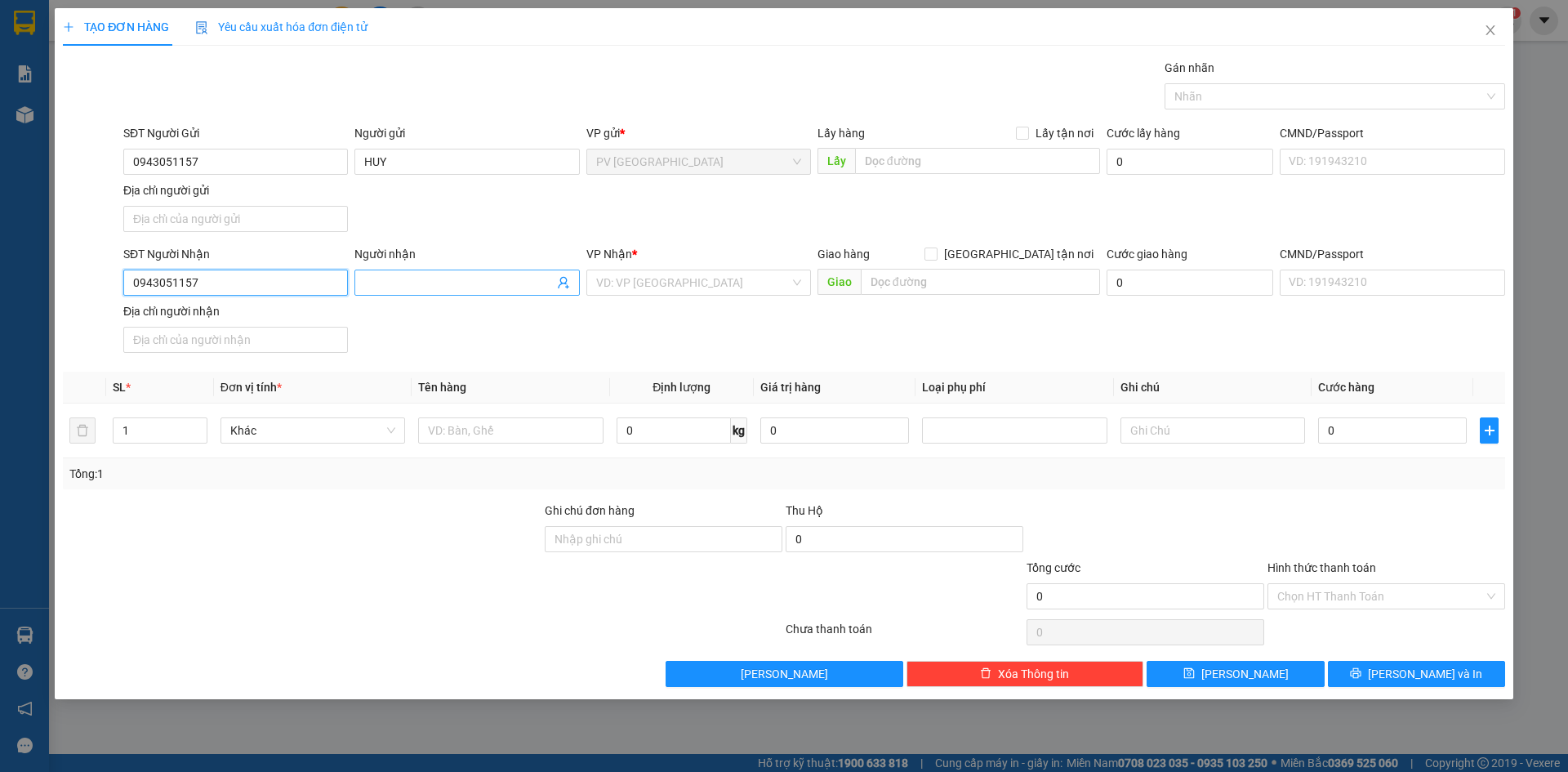
type input "0943051157"
click at [408, 293] on span at bounding box center [467, 282] width 225 height 26
click at [410, 281] on input "Người nhận" at bounding box center [458, 282] width 188 height 18
type input "U"
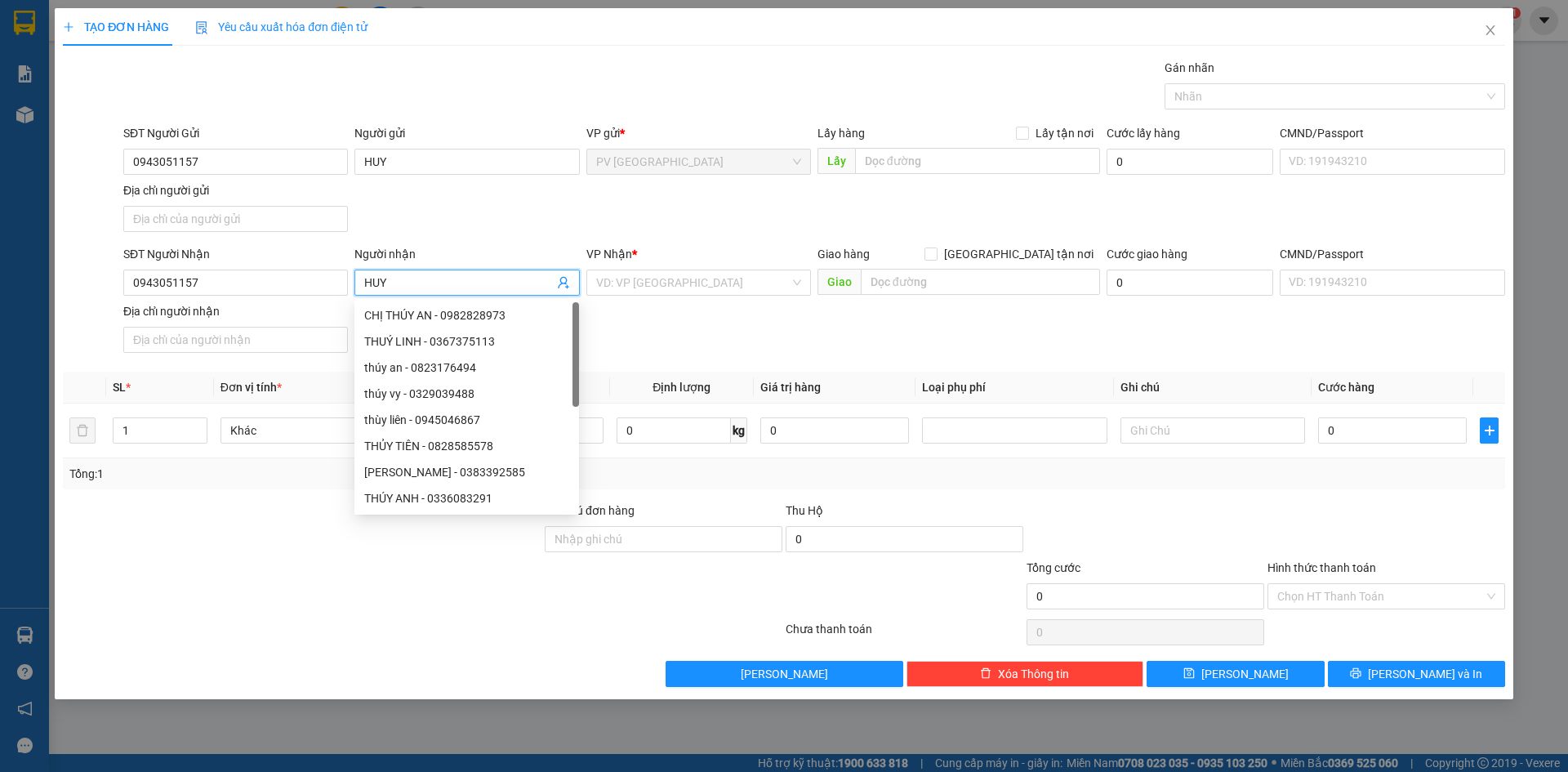
type input "HUY"
click at [663, 322] on div "SĐT Người Nhận 0943051157 Người nhận HUY VP Nhận * VD: VP Sài Gòn Giao hàng Gia…" at bounding box center [814, 301] width 1388 height 114
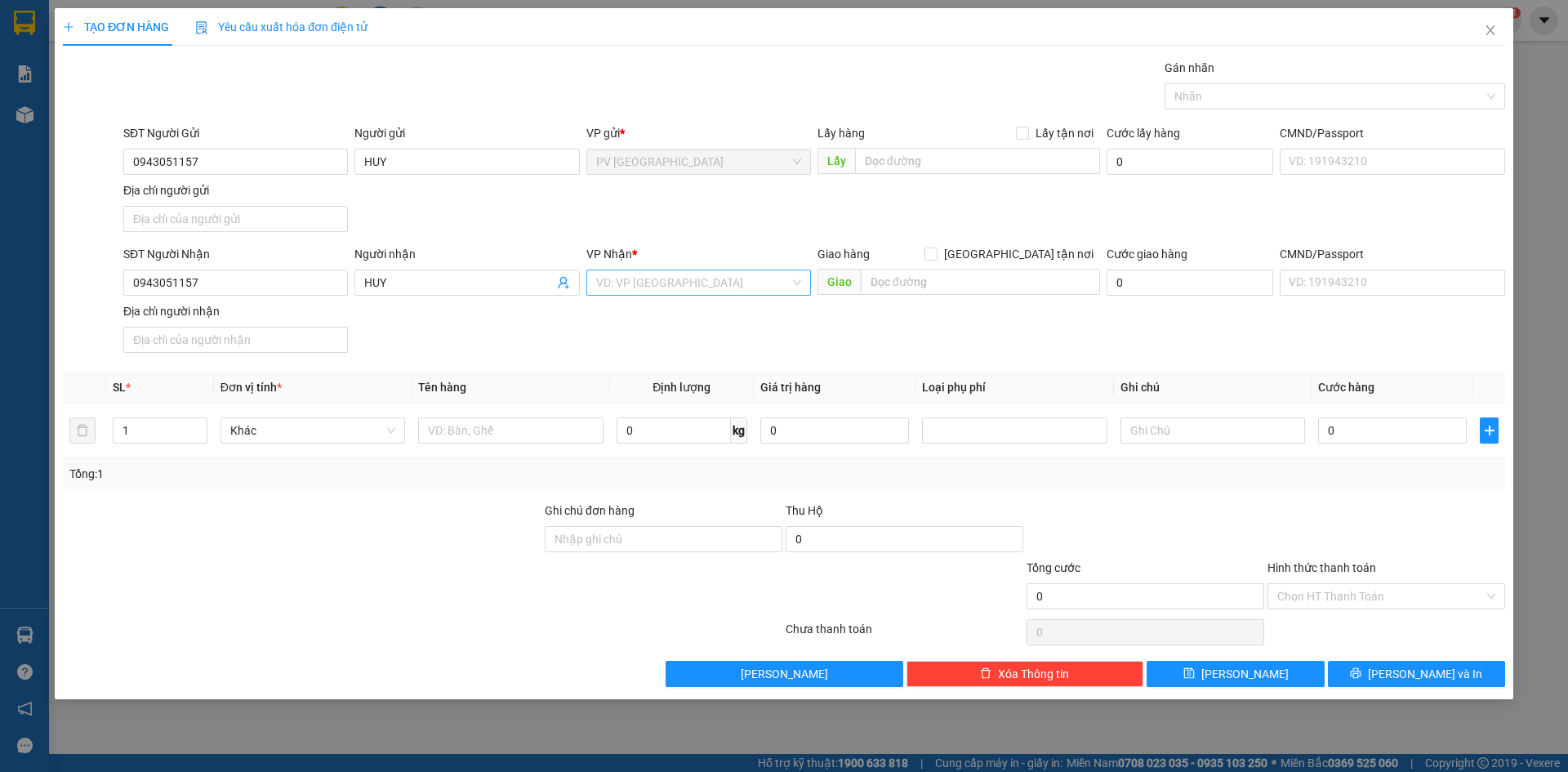
click at [681, 271] on input "search" at bounding box center [693, 282] width 194 height 24
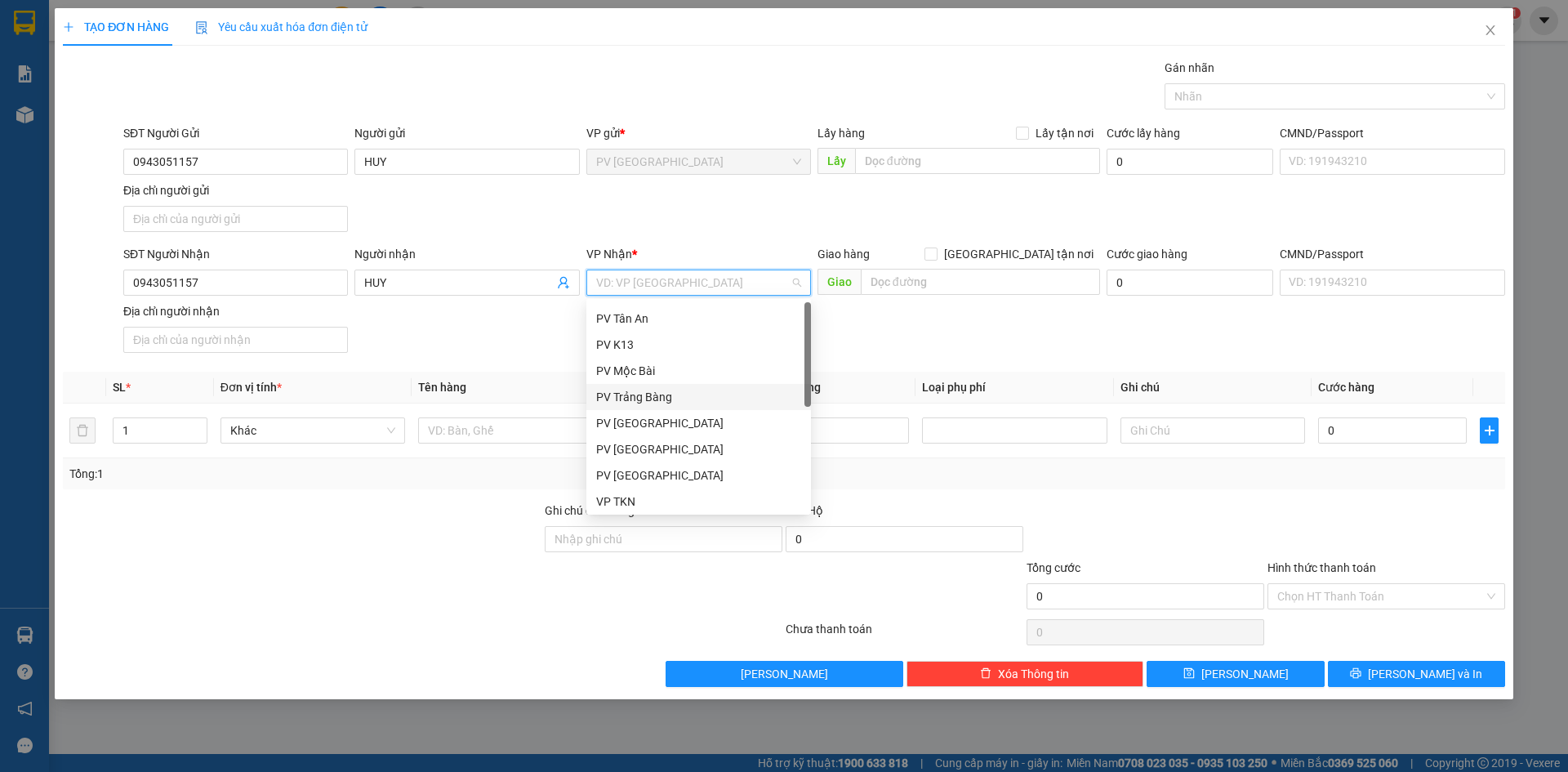
scroll to position [82, 0]
click at [664, 284] on input "search" at bounding box center [693, 282] width 194 height 24
type input "VIN"
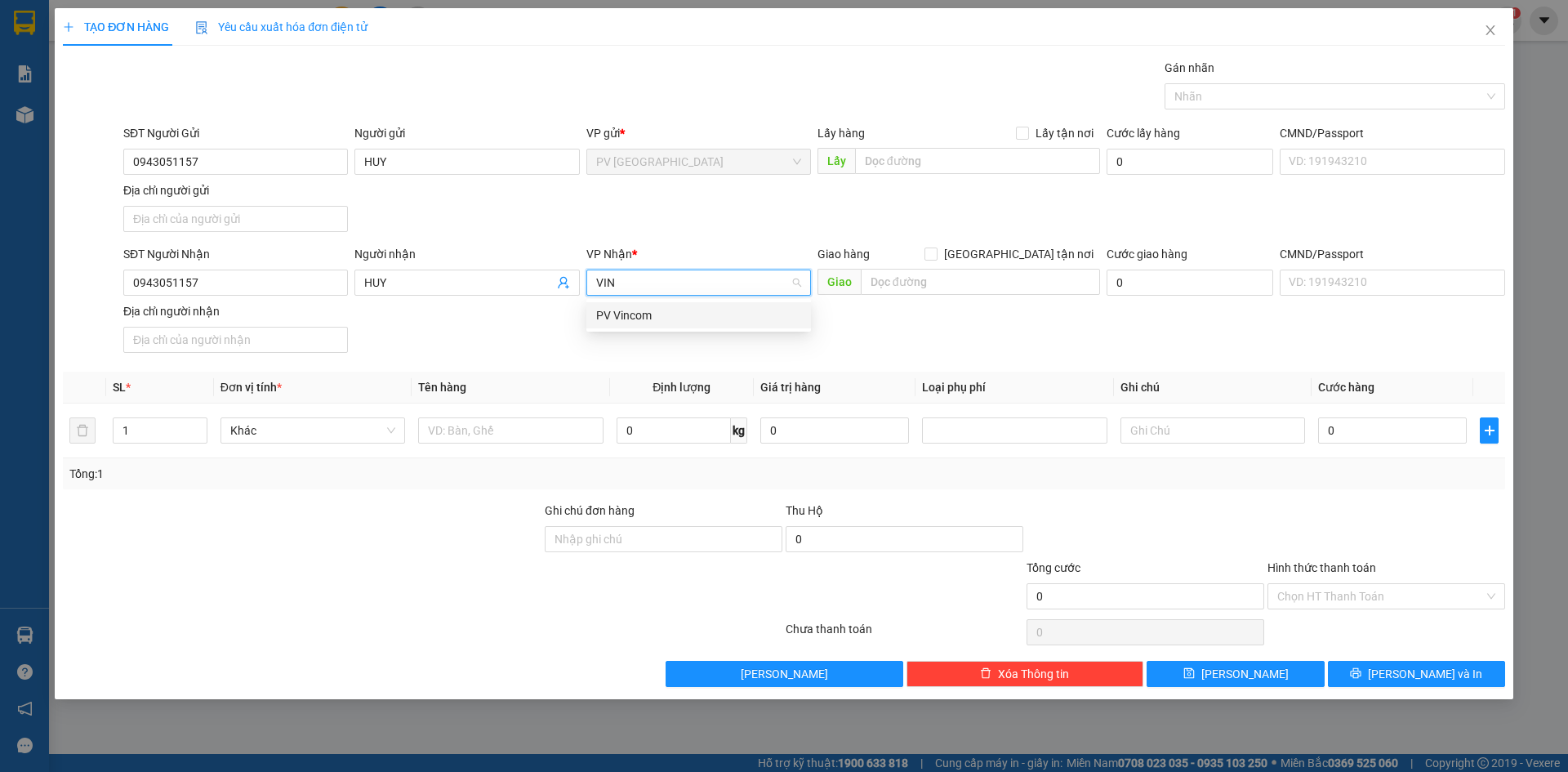
click at [664, 315] on div "PV Vincom" at bounding box center [698, 314] width 205 height 18
click at [466, 434] on input "text" at bounding box center [510, 430] width 184 height 26
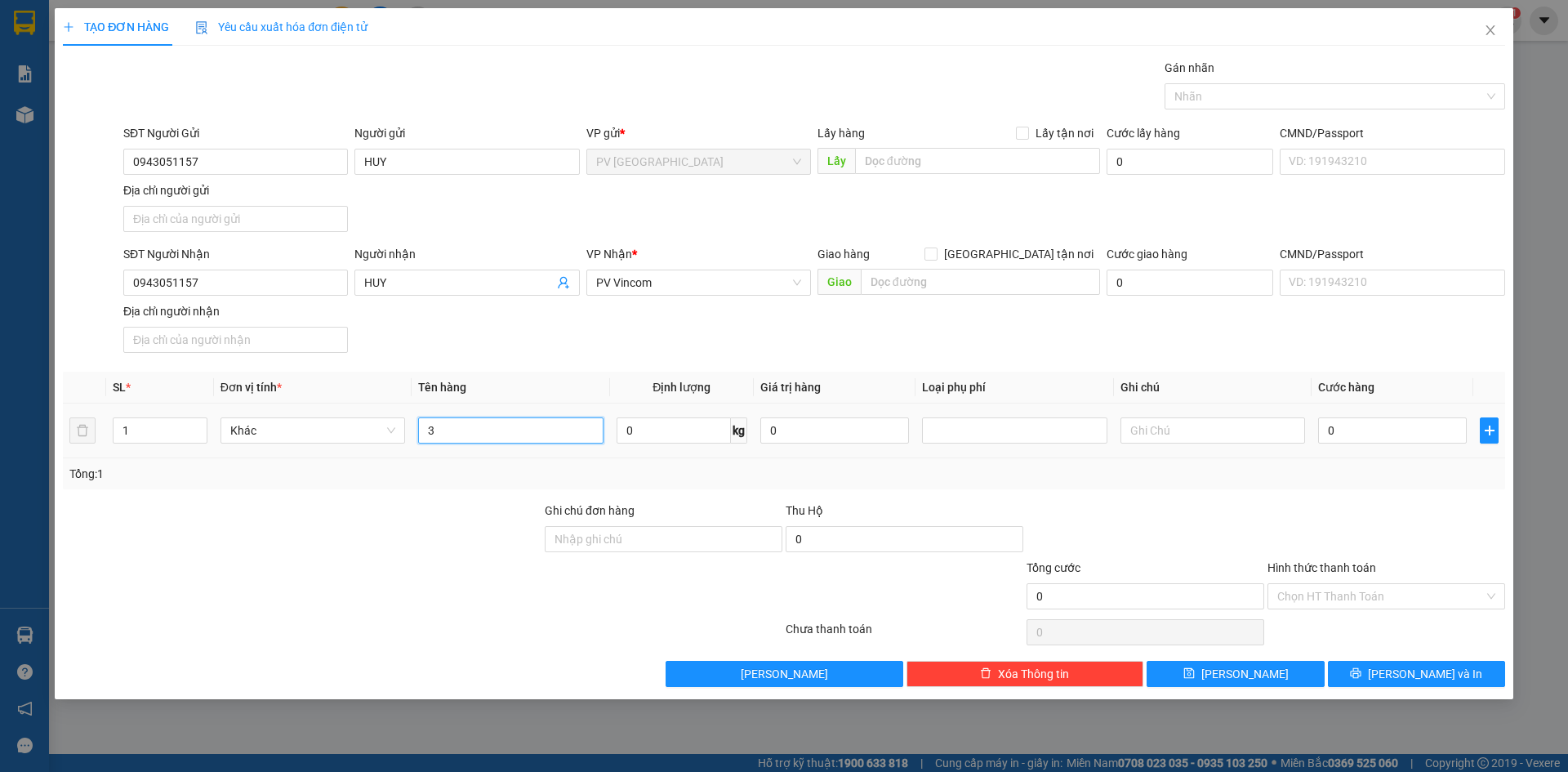
type input "3"
type input "VALI"
click at [130, 429] on input "1" at bounding box center [160, 430] width 93 height 24
type input "3"
click at [347, 664] on div "Lưu nháp Xóa Thông tin Lưu Lưu và In" at bounding box center [784, 674] width 1446 height 26
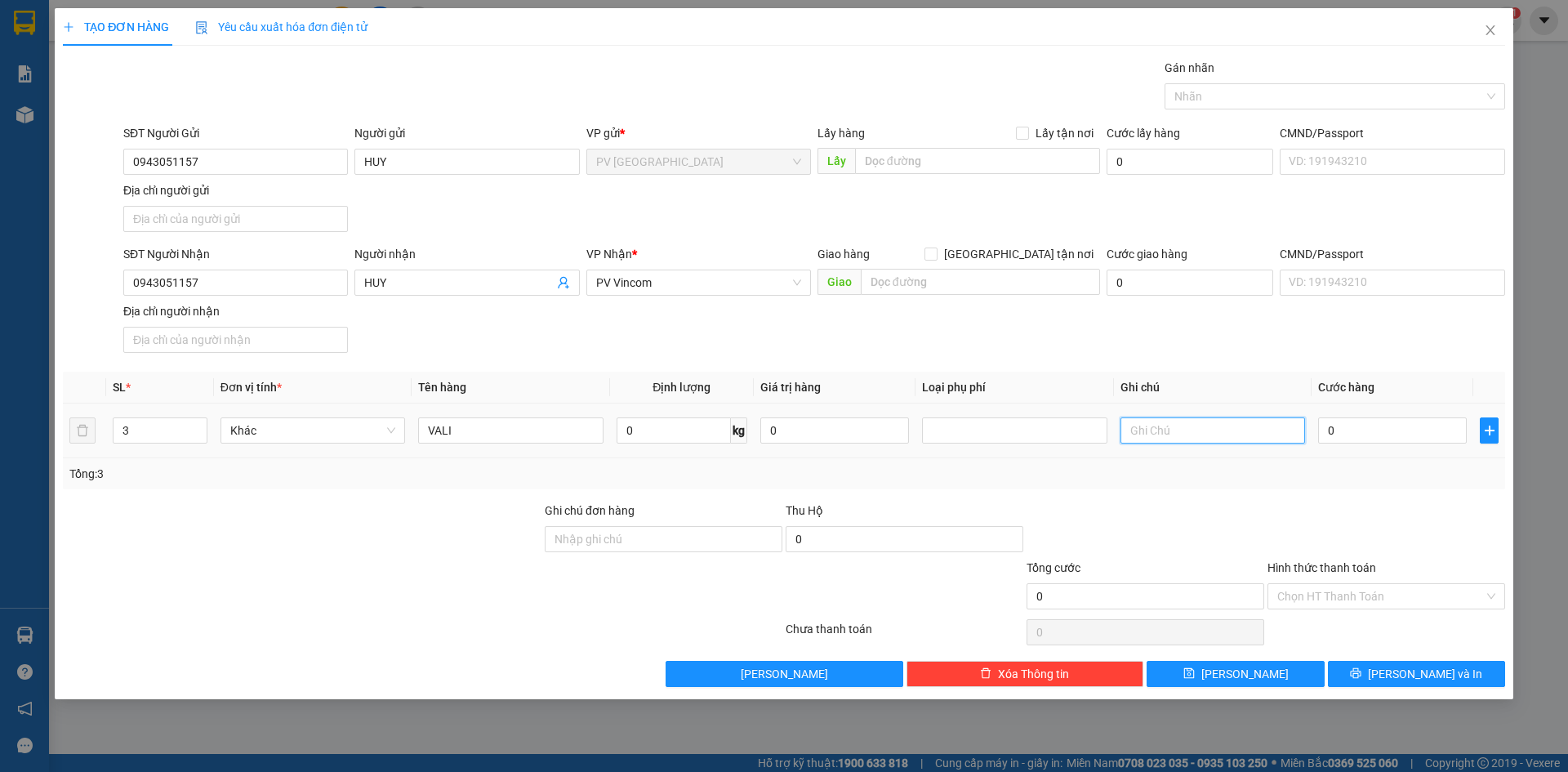
click at [1218, 436] on input "text" at bounding box center [1212, 430] width 184 height 26
type input "HƯ KHÔNG ĐỀN"
click at [1352, 440] on input "0" at bounding box center [1392, 430] width 149 height 26
type input "1"
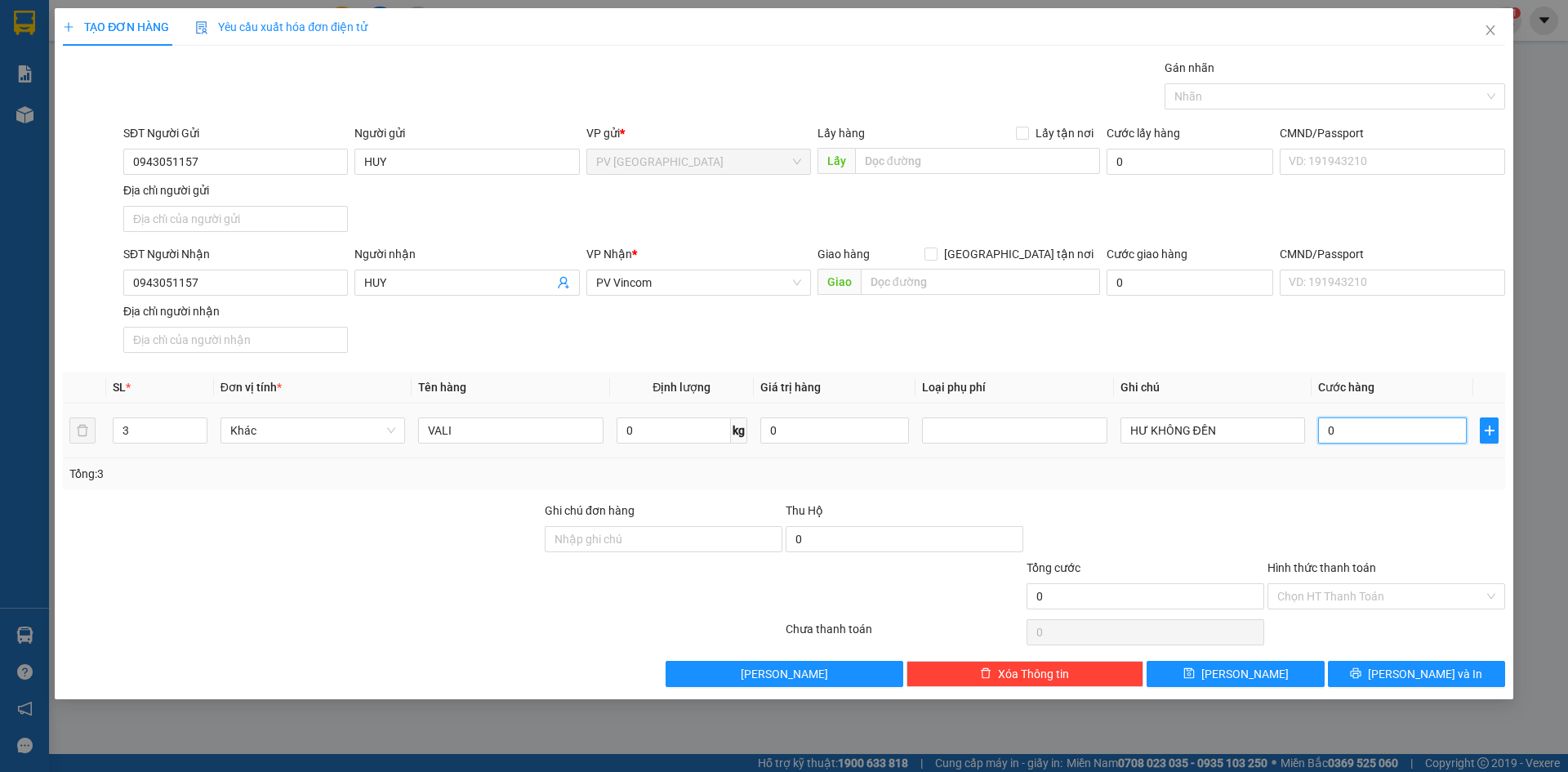
type input "1"
type input "12"
type input "120"
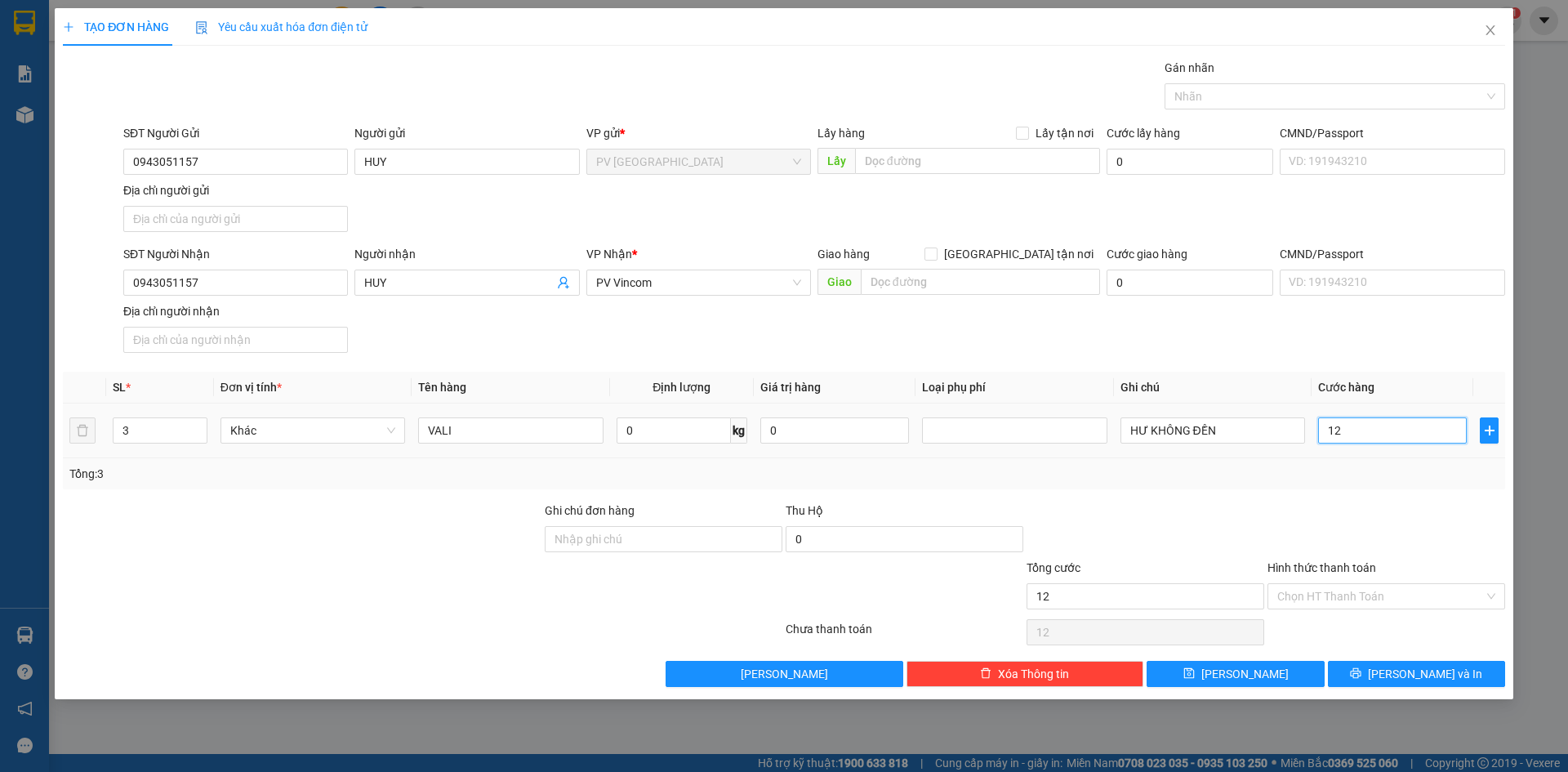
type input "120"
type input "1.200"
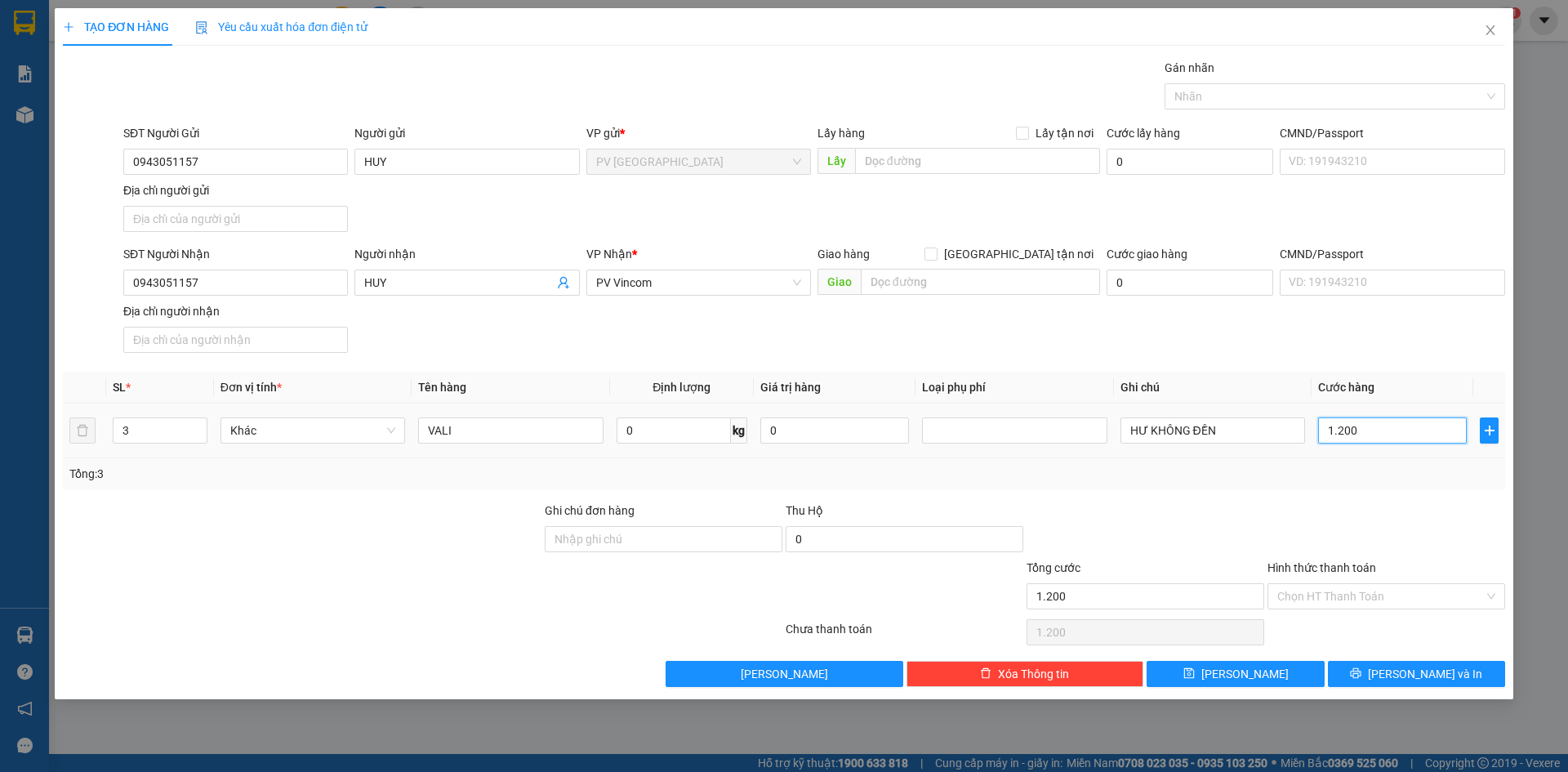
type input "12.000"
type input "120.000"
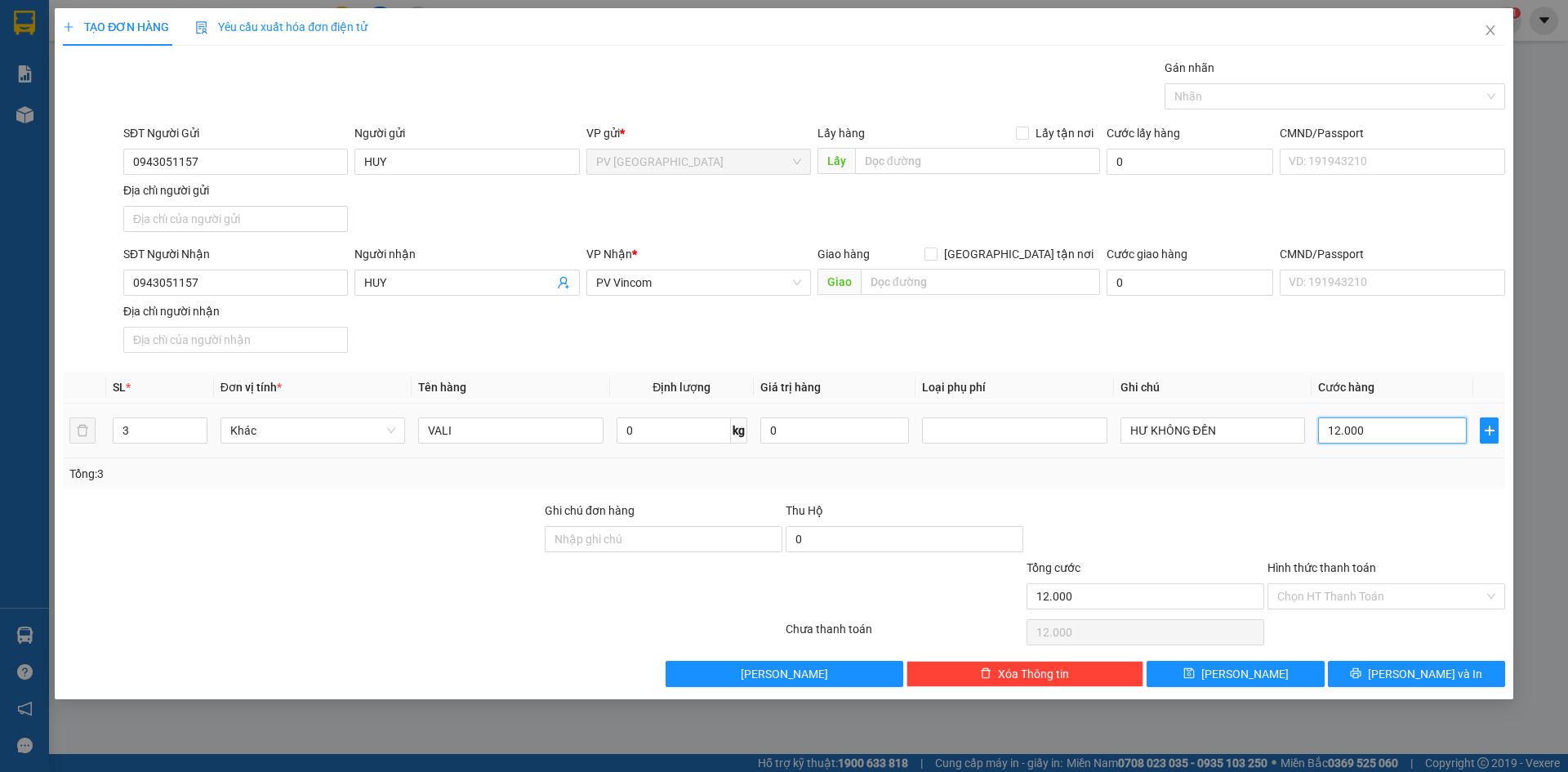
type input "120.000"
click at [1353, 503] on div at bounding box center [1386, 530] width 241 height 57
click at [1359, 596] on input "Hình thức thanh toán" at bounding box center [1381, 596] width 207 height 24
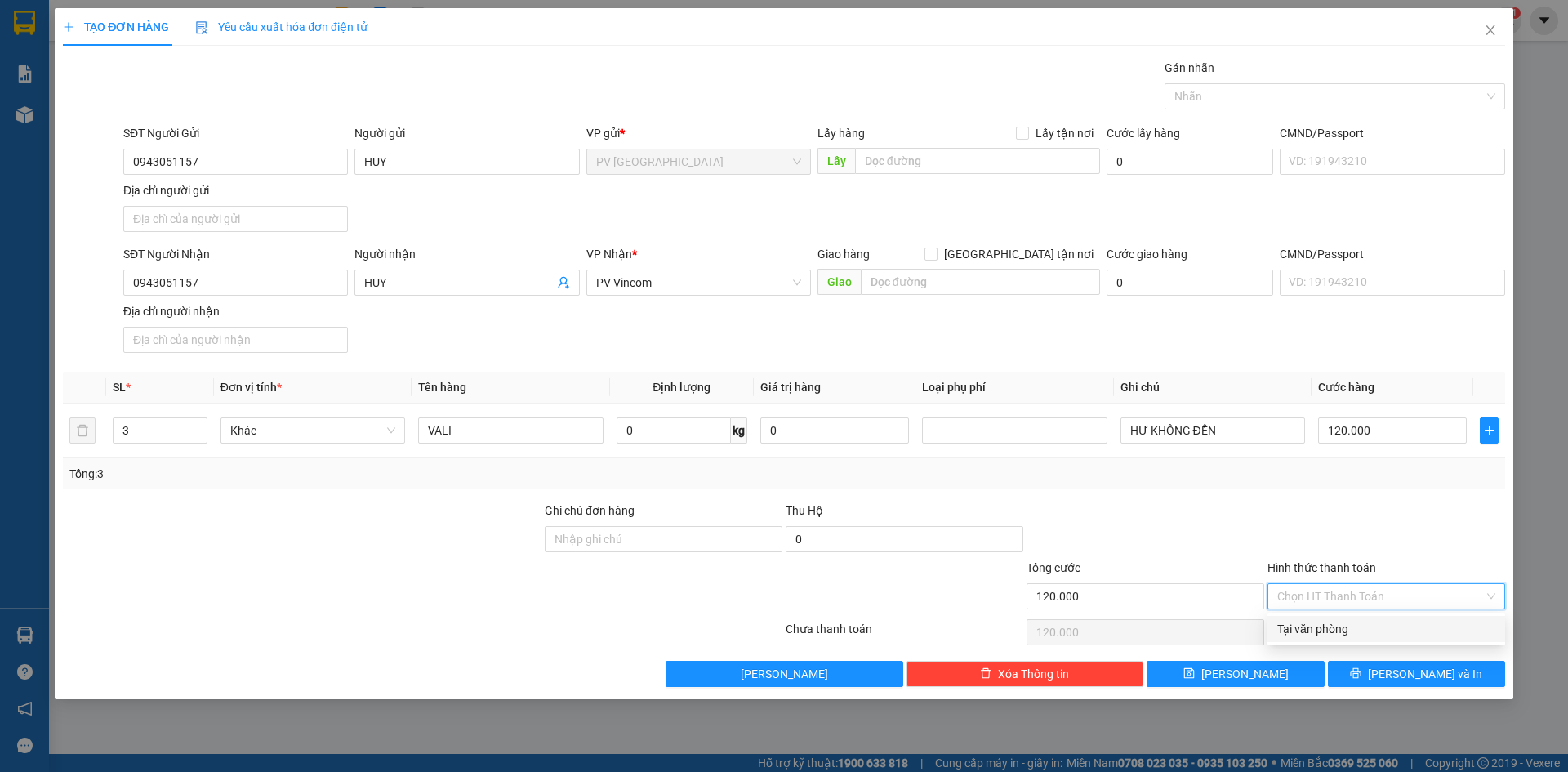
click at [1309, 629] on div "Tại văn phòng" at bounding box center [1386, 629] width 218 height 18
type input "0"
click at [1191, 539] on div at bounding box center [1145, 530] width 241 height 57
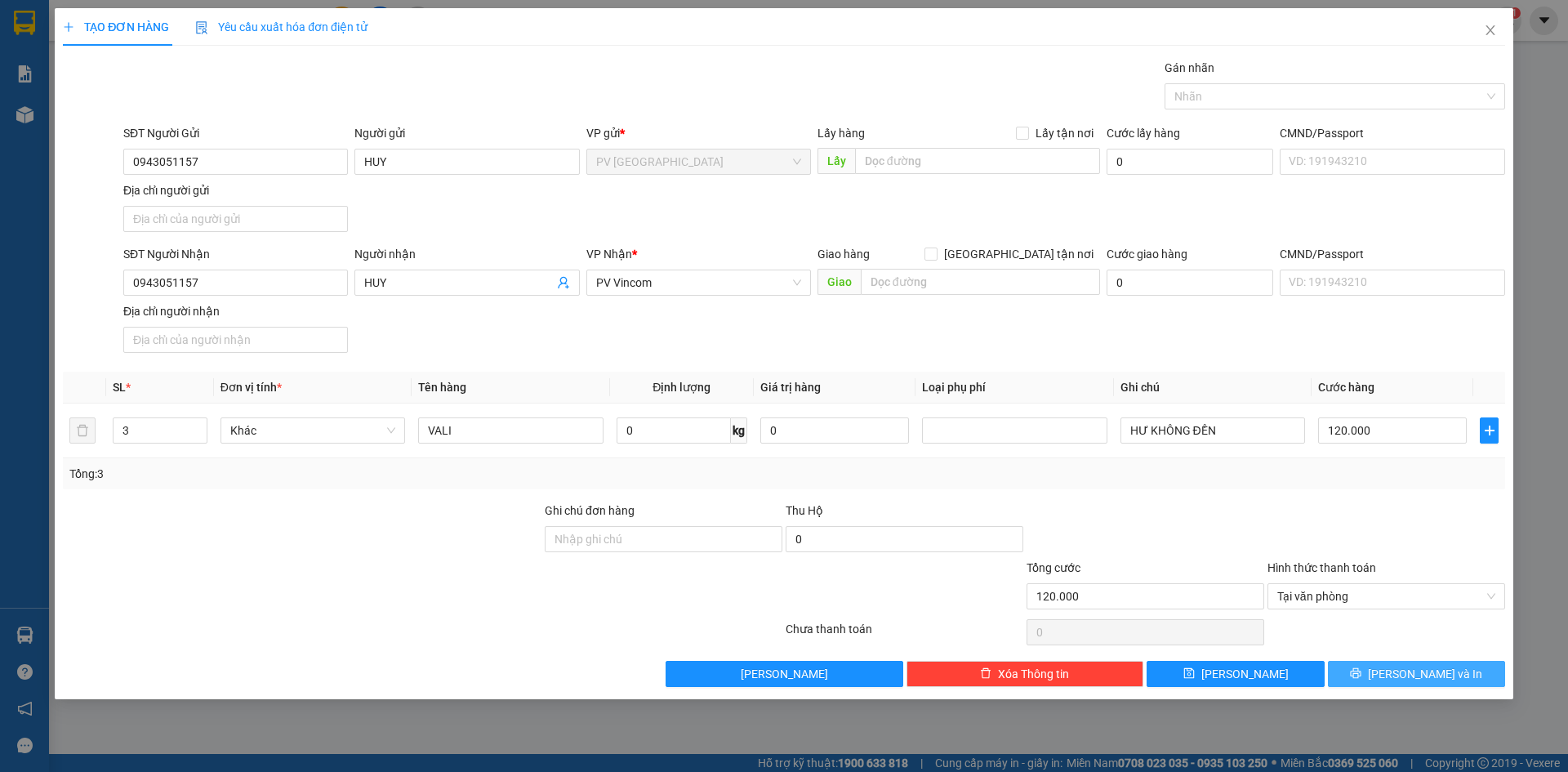
click at [1361, 668] on icon "printer" at bounding box center [1355, 673] width 11 height 11
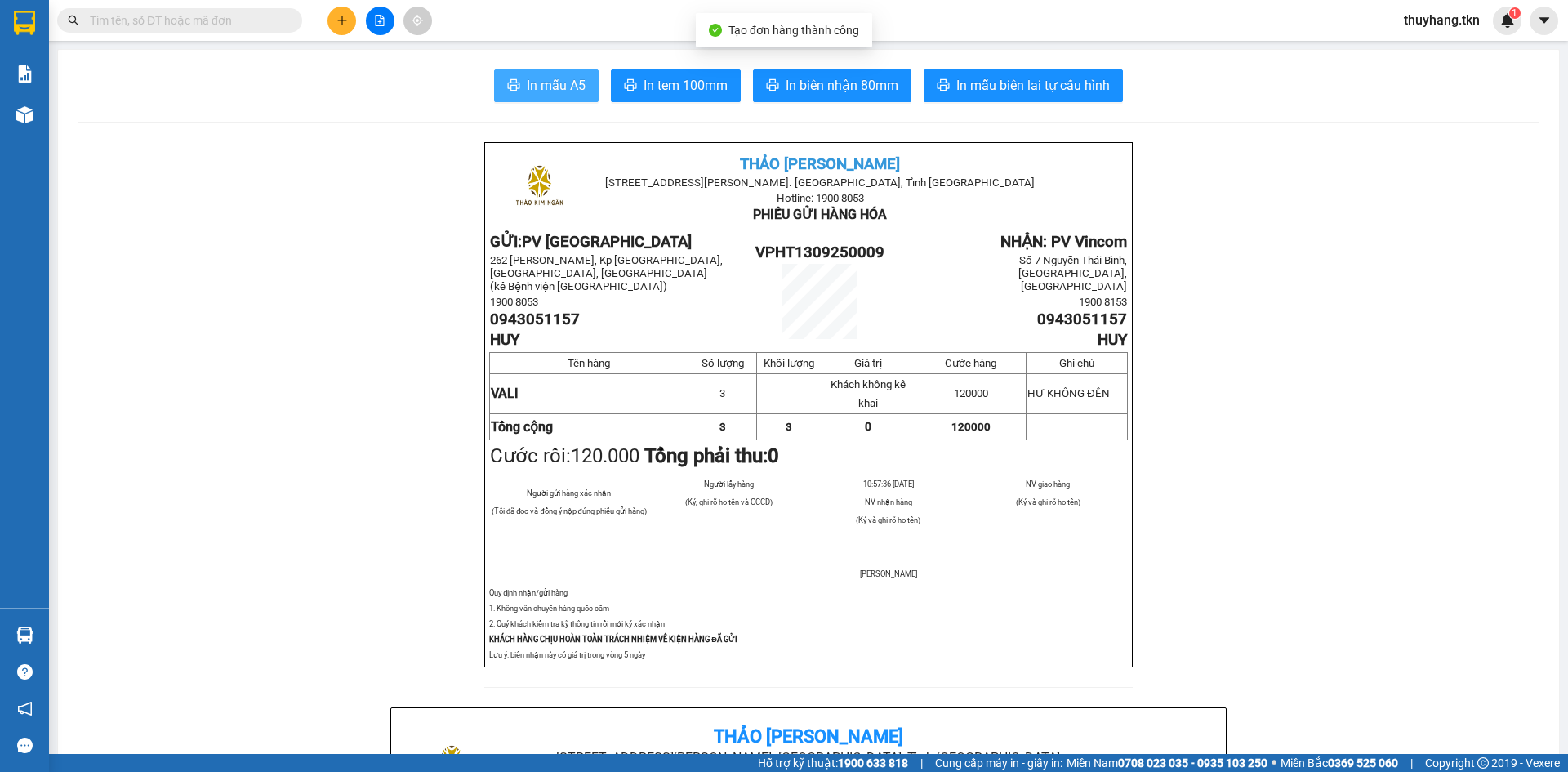
click at [541, 90] on span "In mẫu A5" at bounding box center [556, 86] width 58 height 21
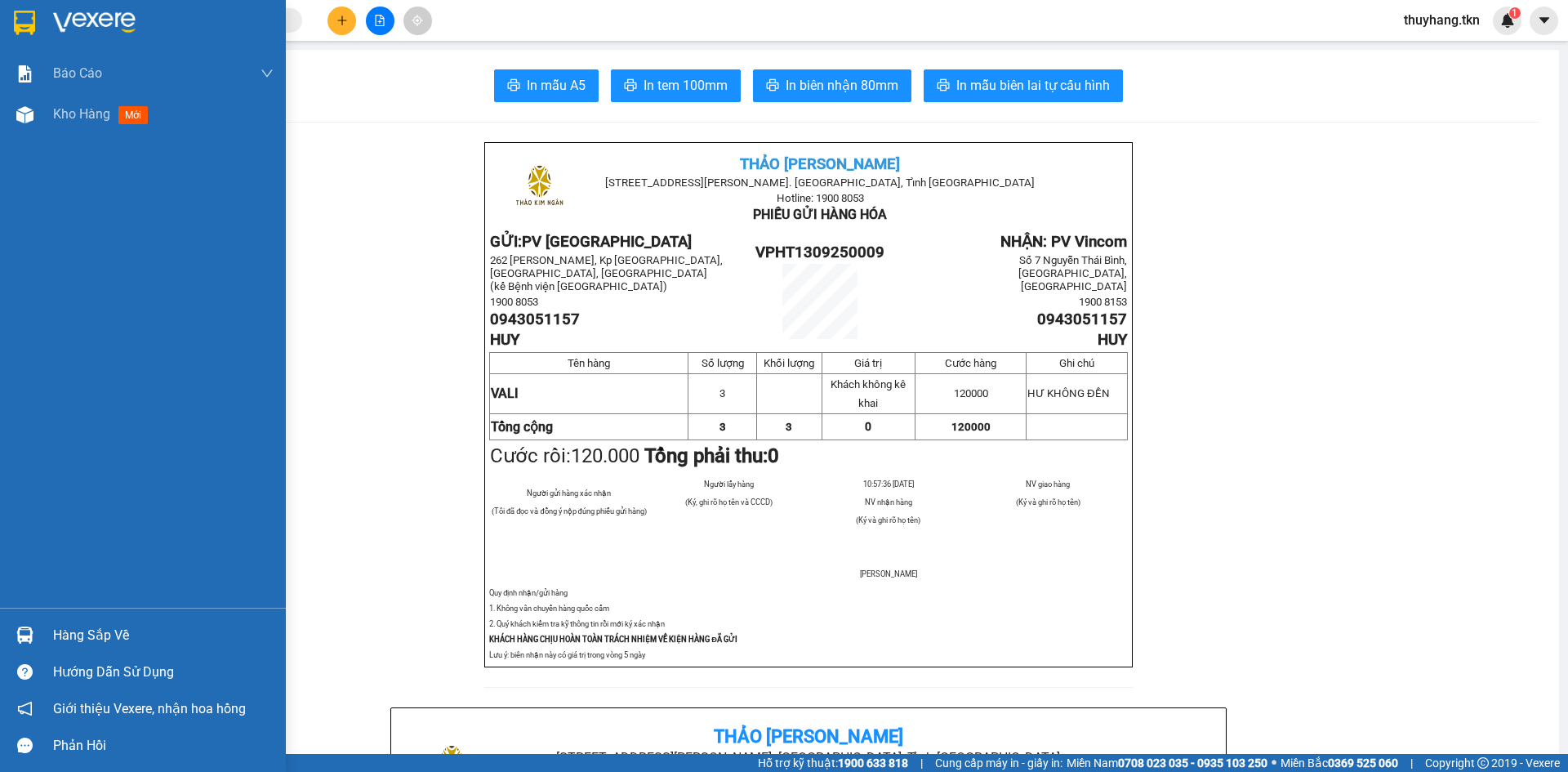
click at [40, 631] on div "Hàng sắp về" at bounding box center [143, 635] width 286 height 37
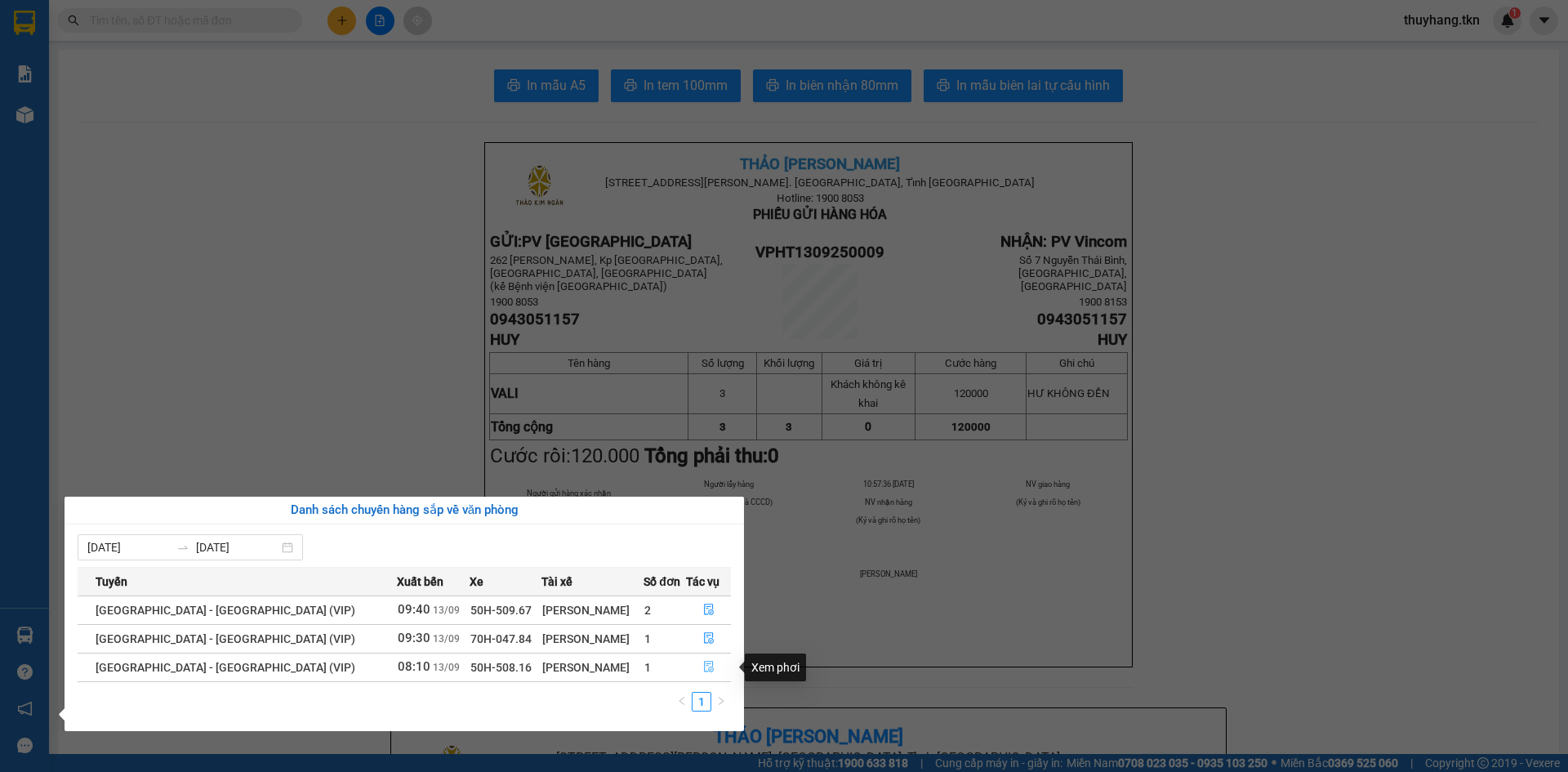
click at [706, 662] on icon "file-done" at bounding box center [709, 667] width 9 height 11
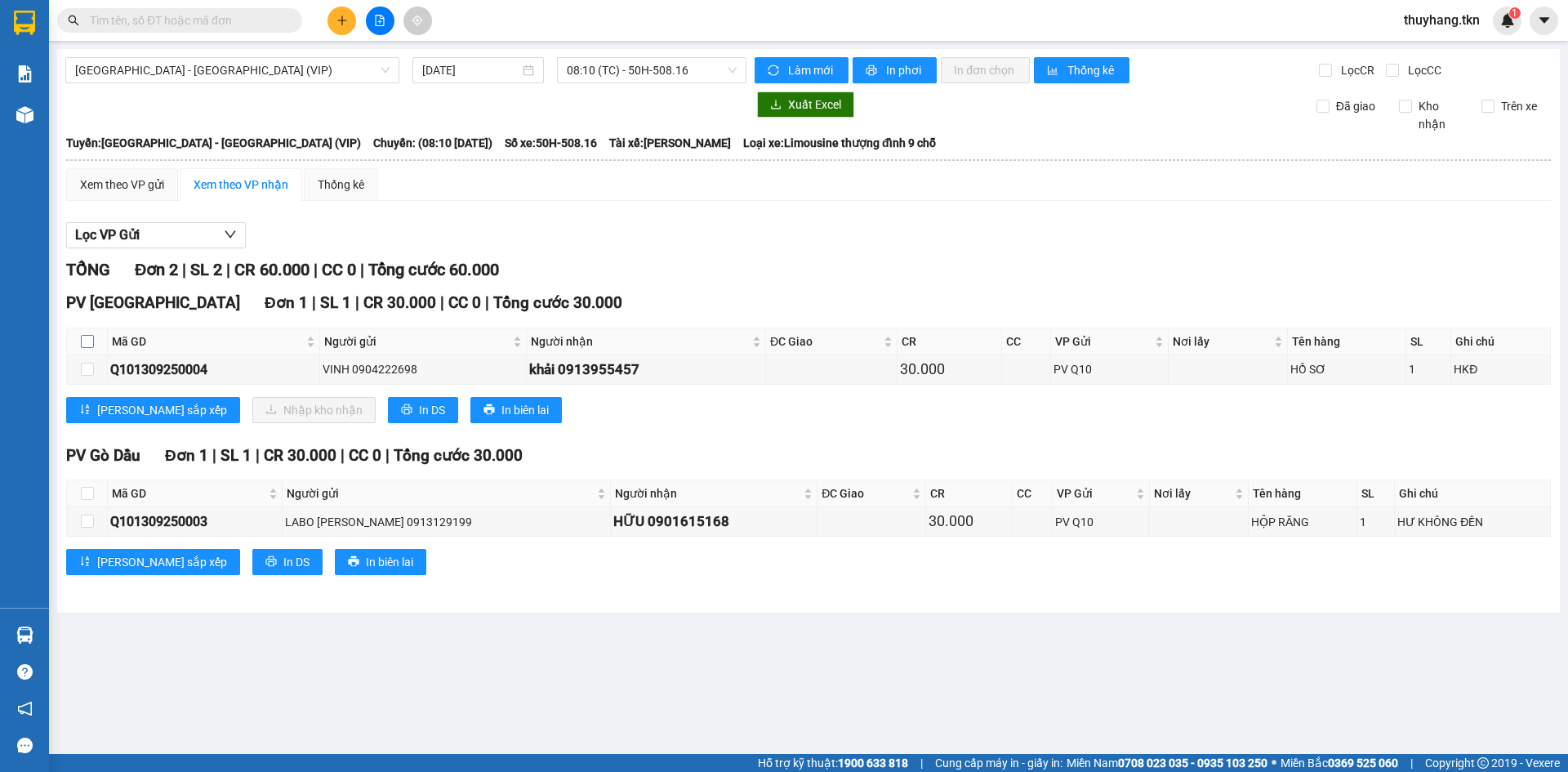
click at [88, 339] on input "checkbox" at bounding box center [88, 342] width 13 height 13
checkbox input "true"
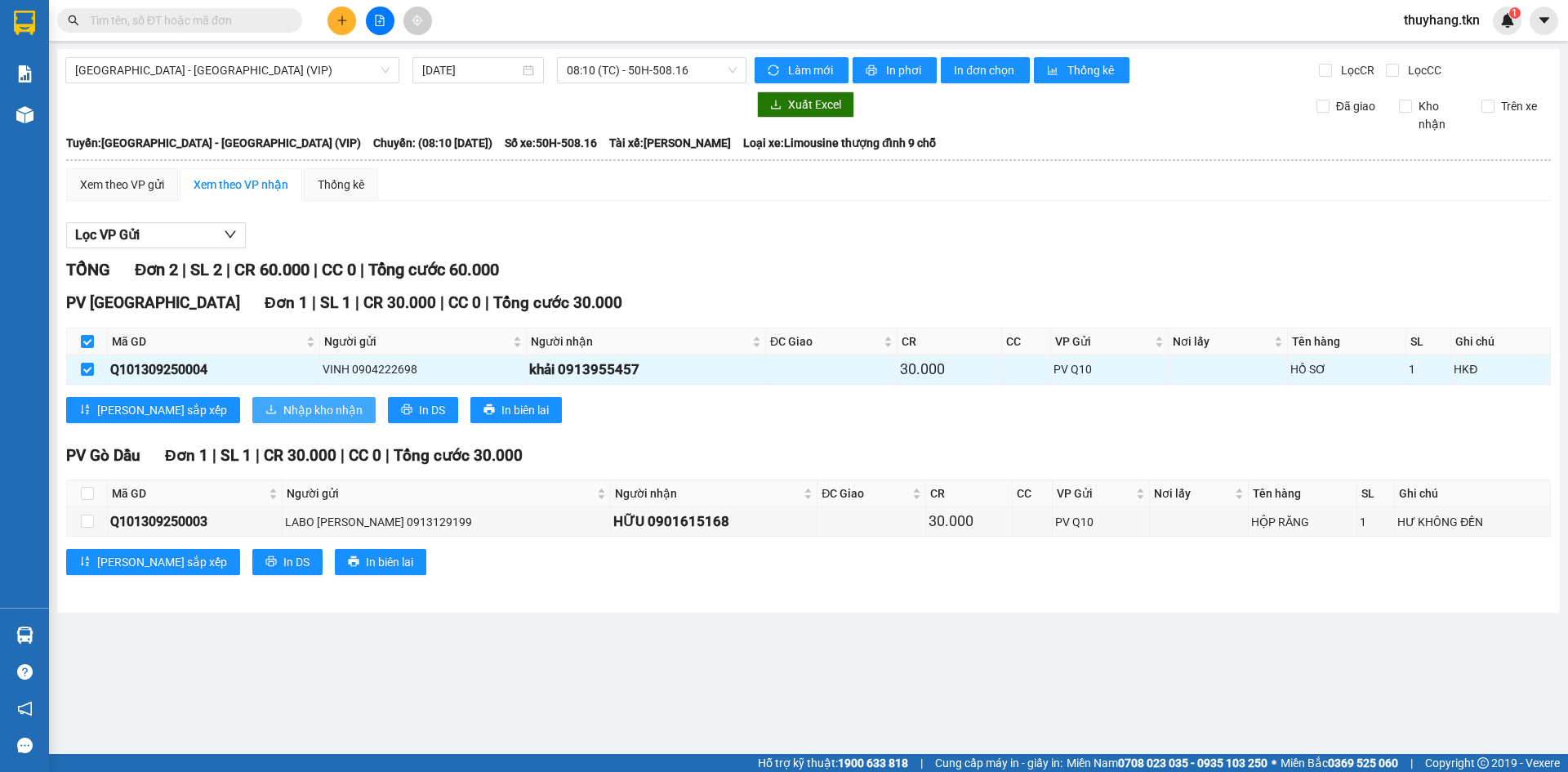
click at [283, 408] on span "Nhập kho nhận" at bounding box center [323, 410] width 79 height 18
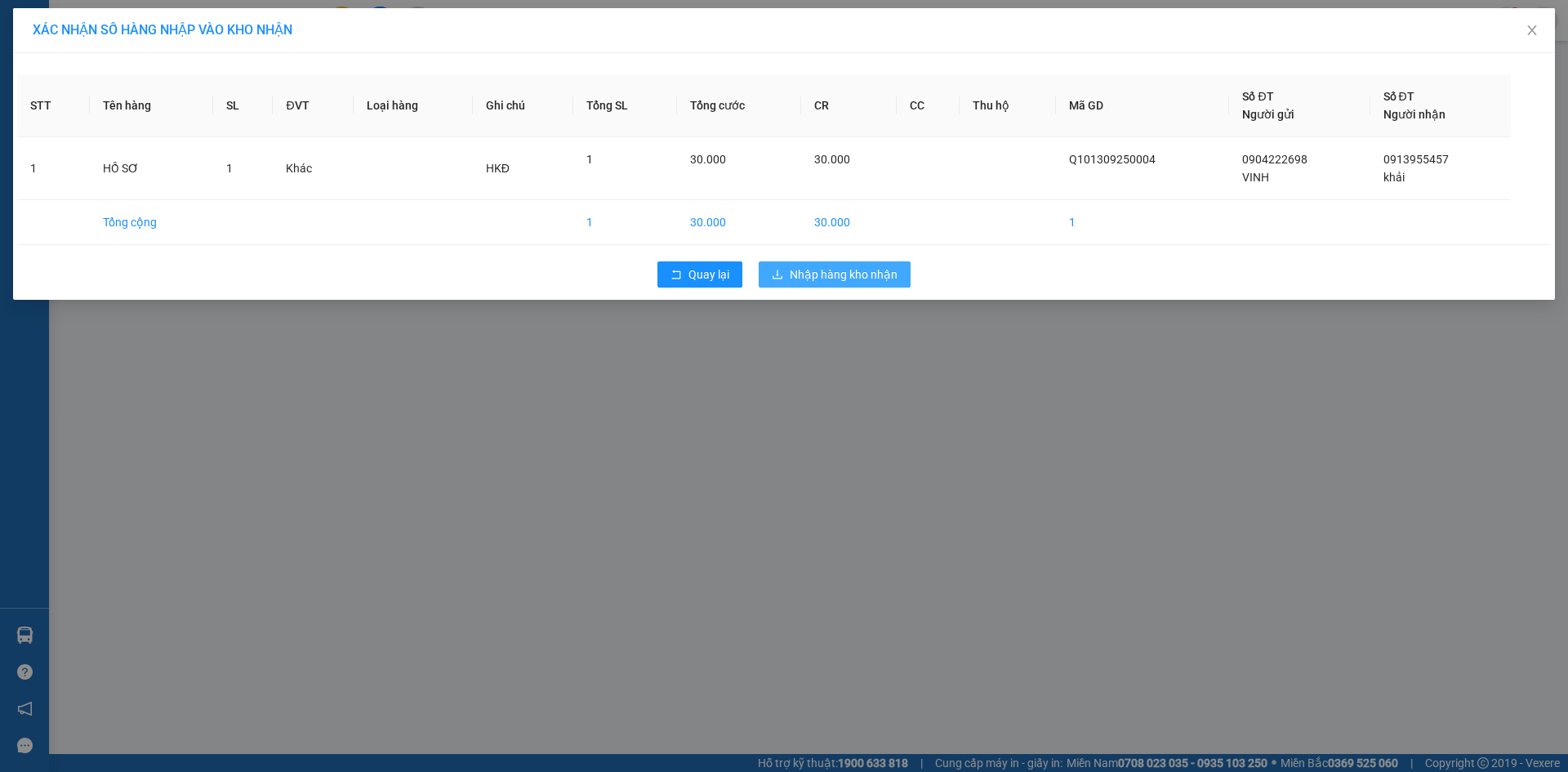
click at [818, 275] on span "Nhập hàng kho nhận" at bounding box center [843, 274] width 108 height 18
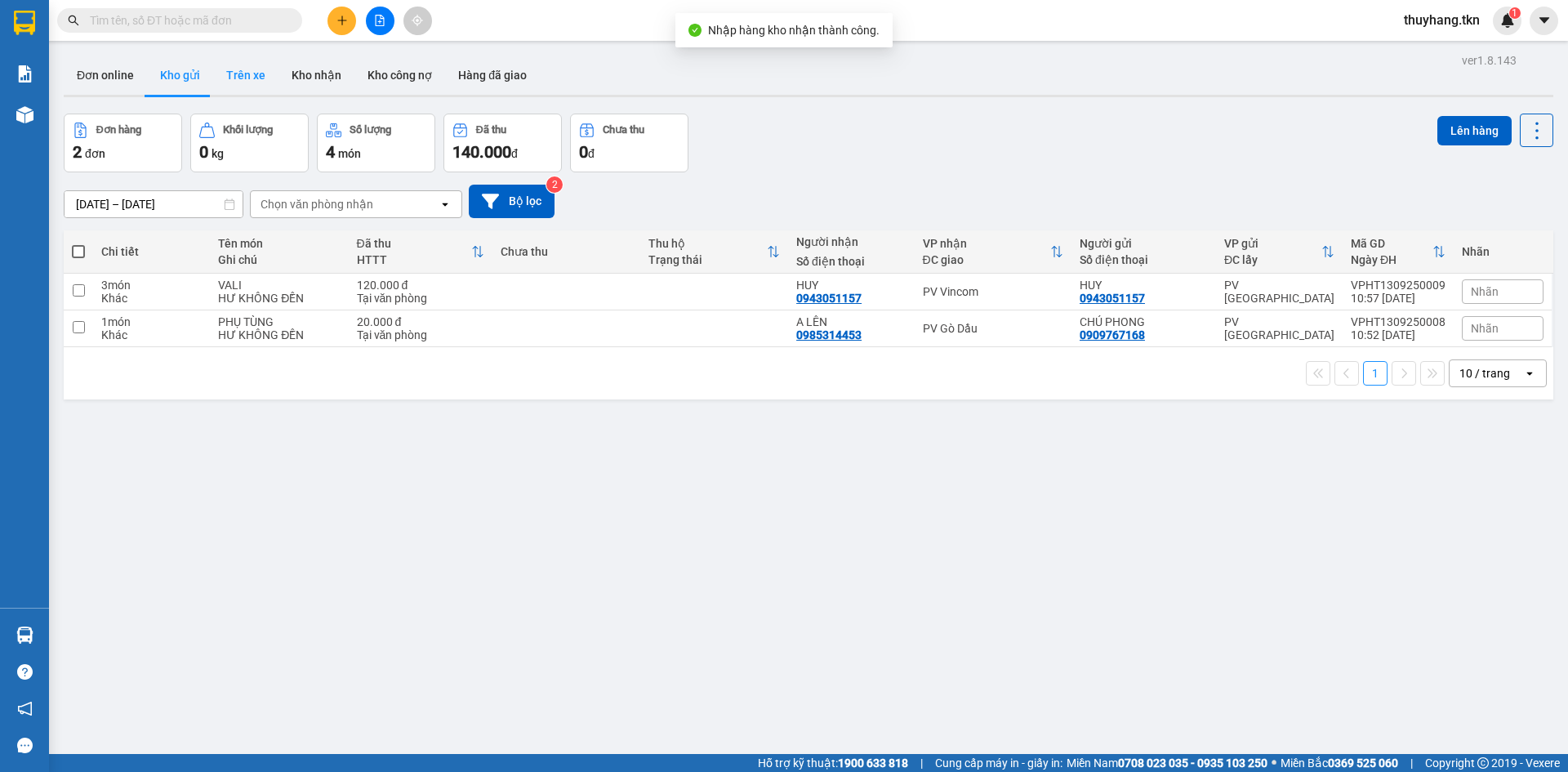
click at [237, 76] on button "Trên xe" at bounding box center [245, 75] width 65 height 40
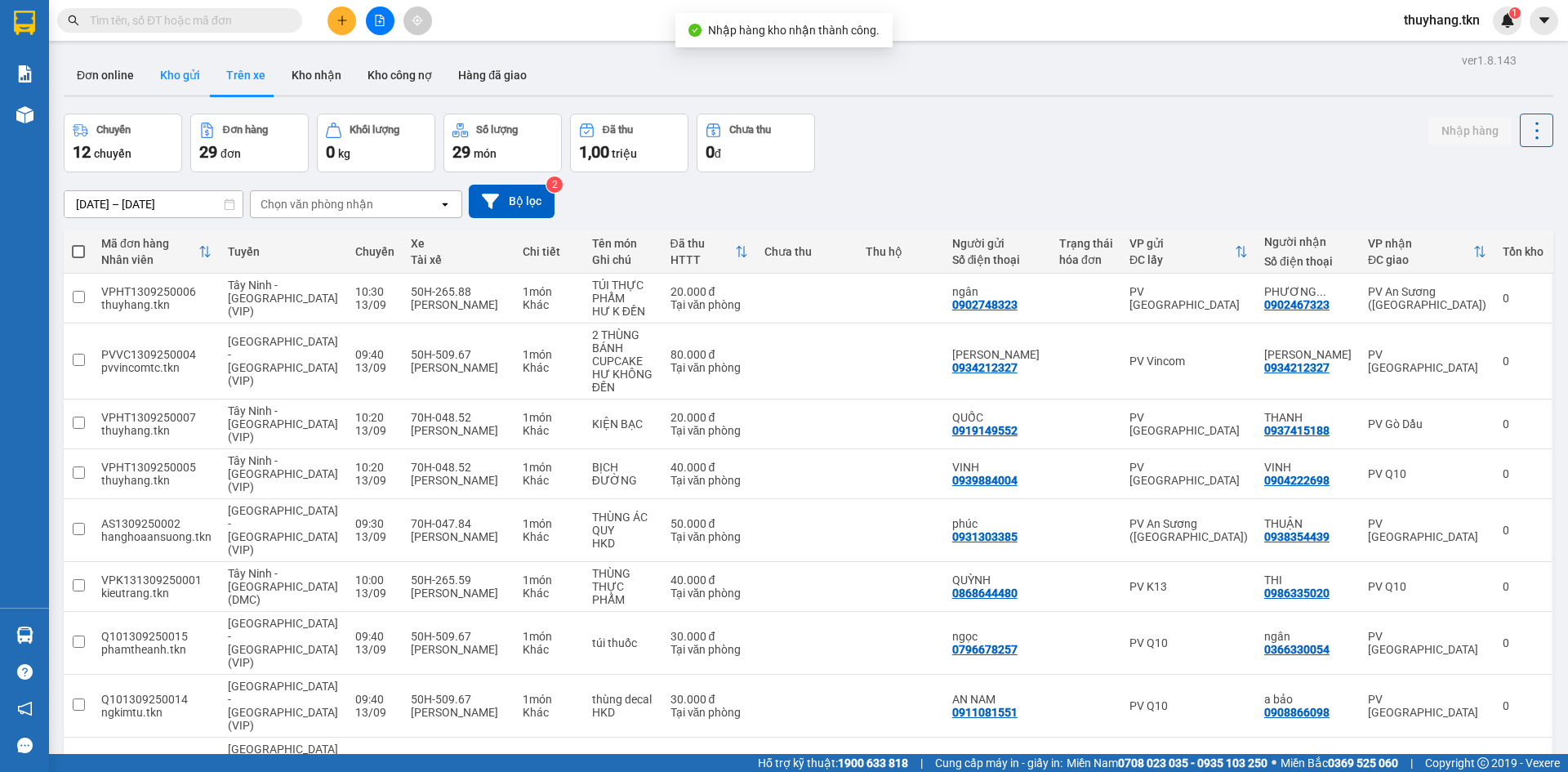
click at [169, 67] on button "Kho gửi" at bounding box center [180, 75] width 66 height 40
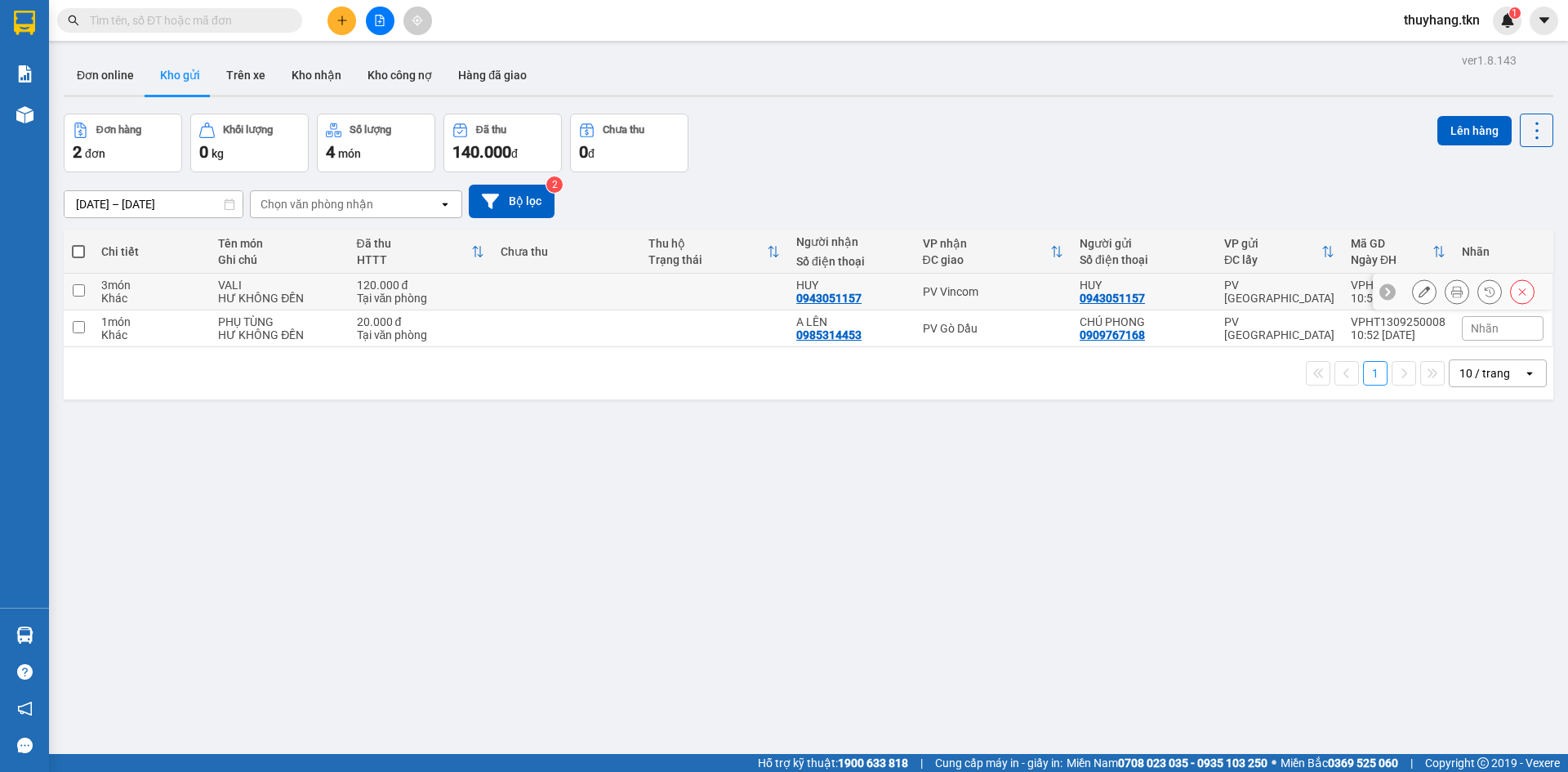
drag, startPoint x: 563, startPoint y: 293, endPoint x: 559, endPoint y: 315, distance: 22.4
click at [563, 294] on td at bounding box center [566, 292] width 148 height 37
checkbox input "true"
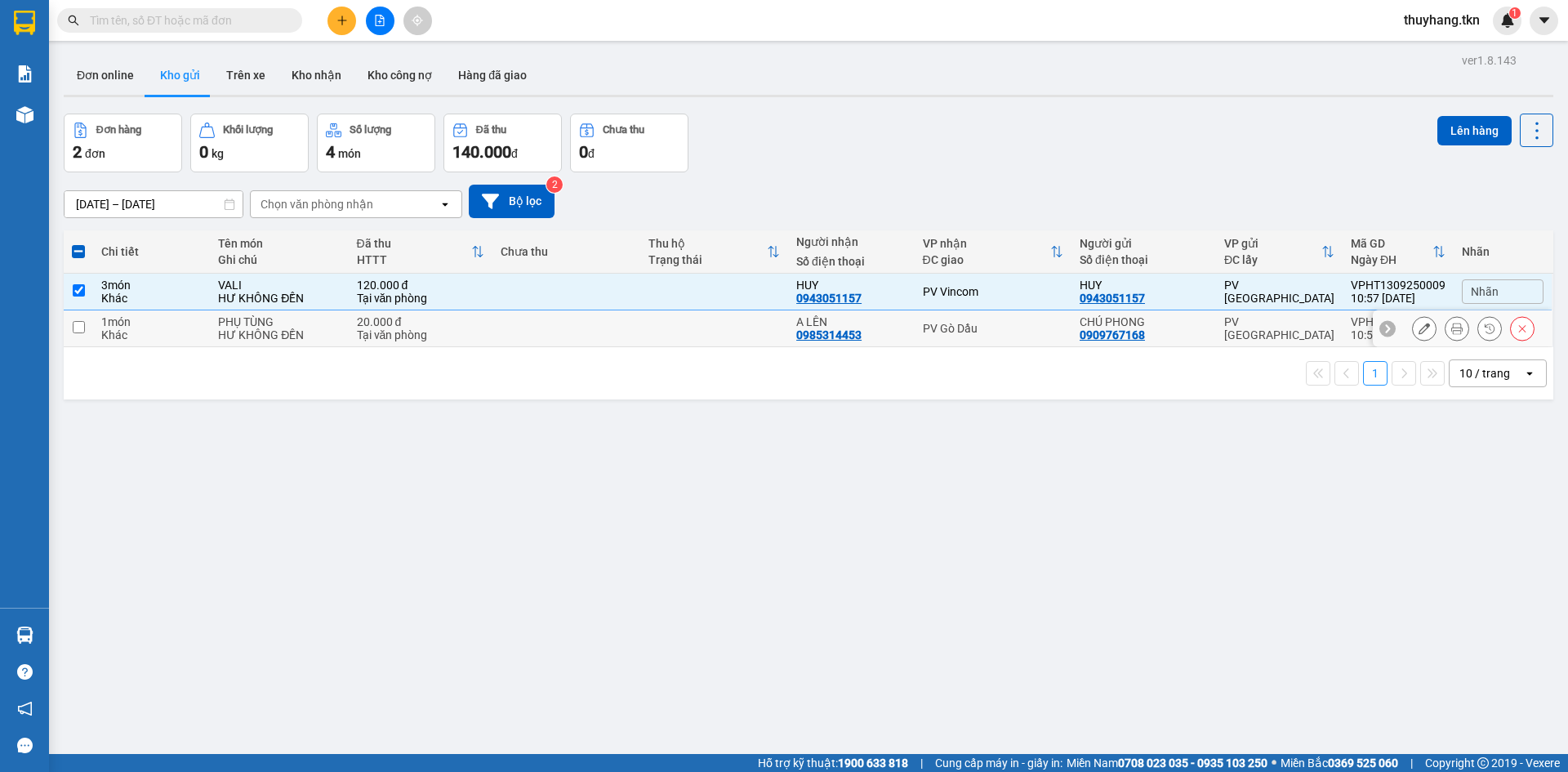
click at [555, 330] on td at bounding box center [566, 329] width 148 height 37
checkbox input "true"
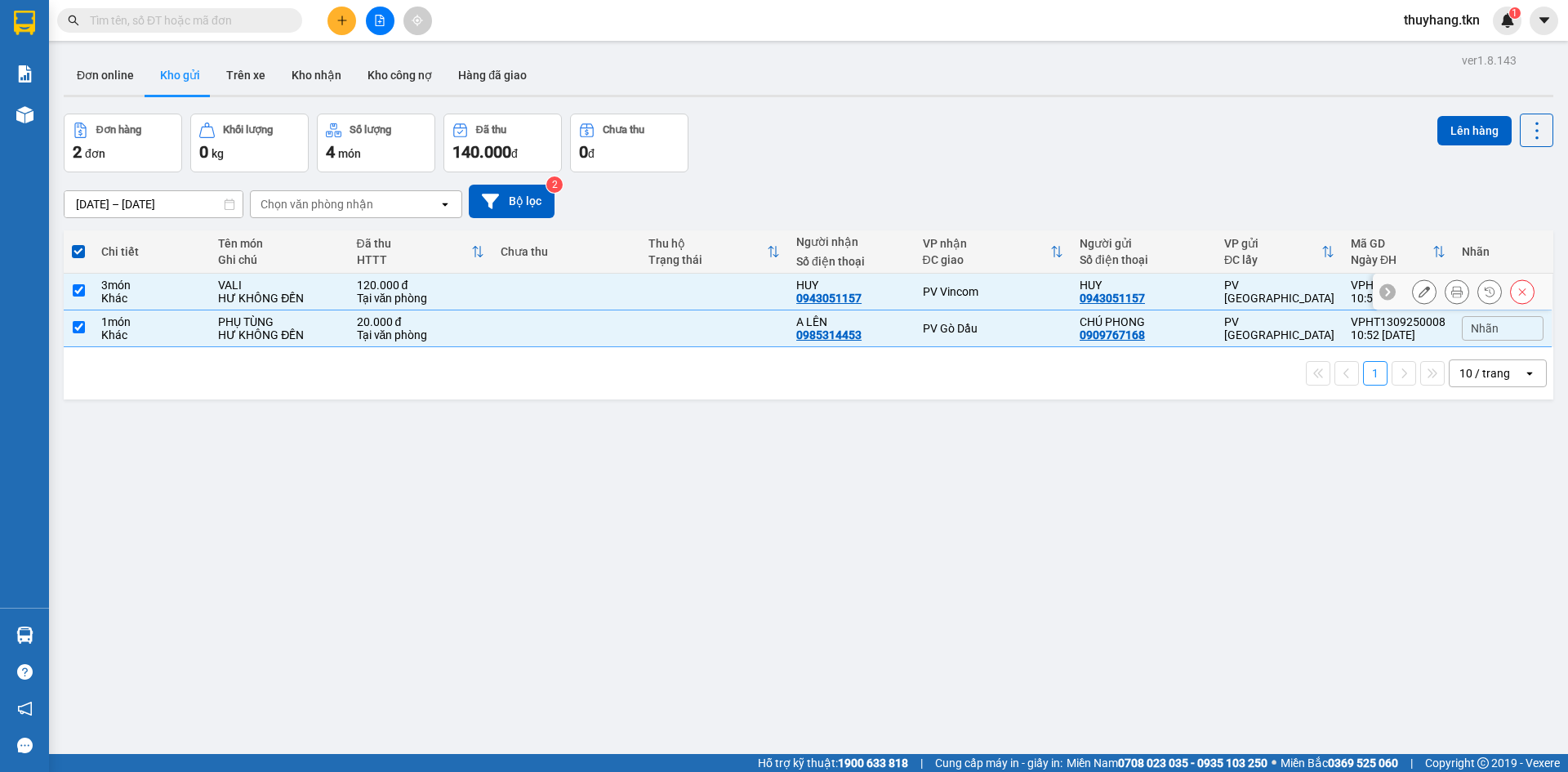
click at [1413, 293] on button at bounding box center [1424, 292] width 23 height 28
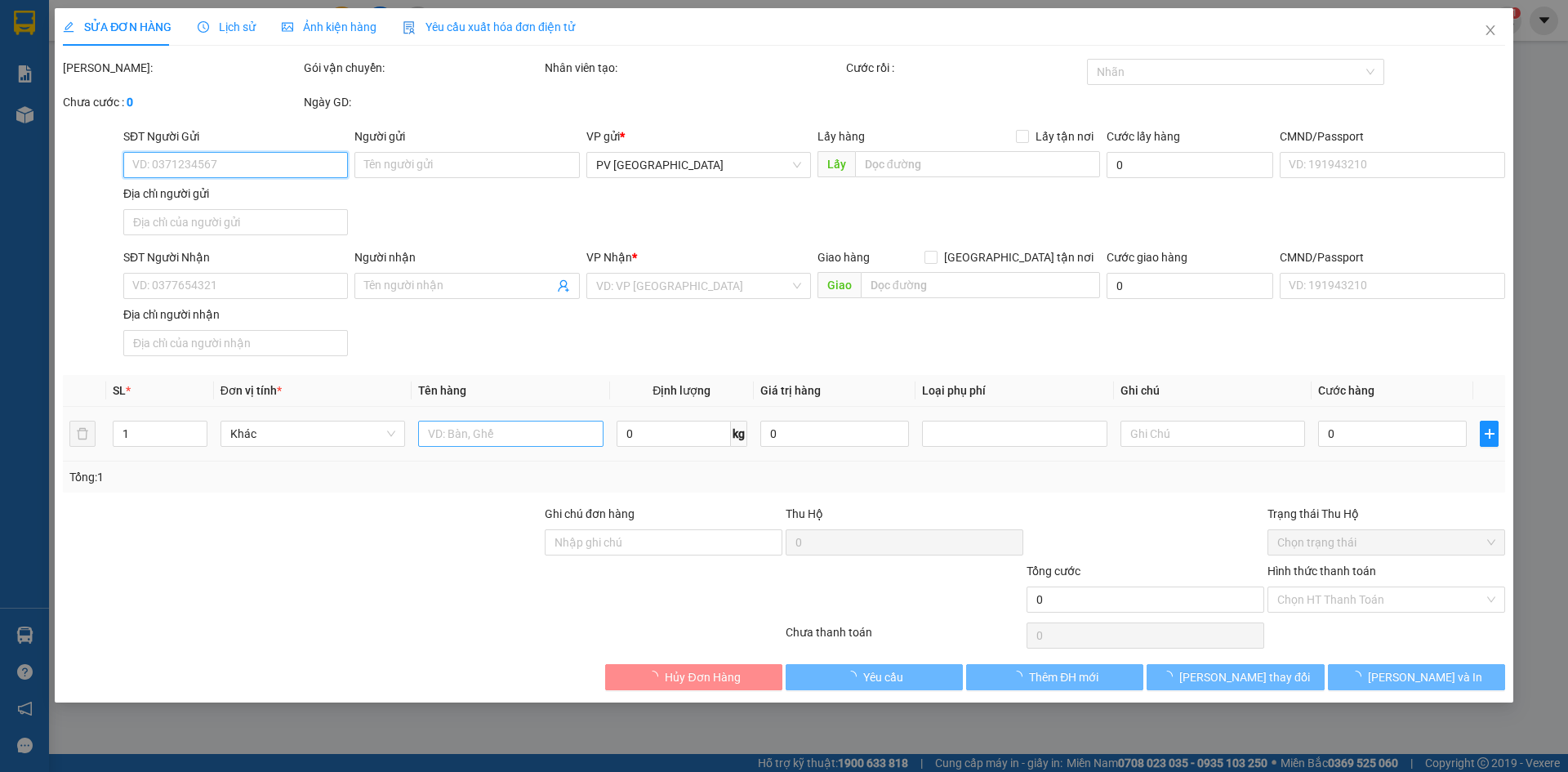
type input "0943051157"
type input "HUY"
type input "0943051157"
type input "HUY"
type input "120.000"
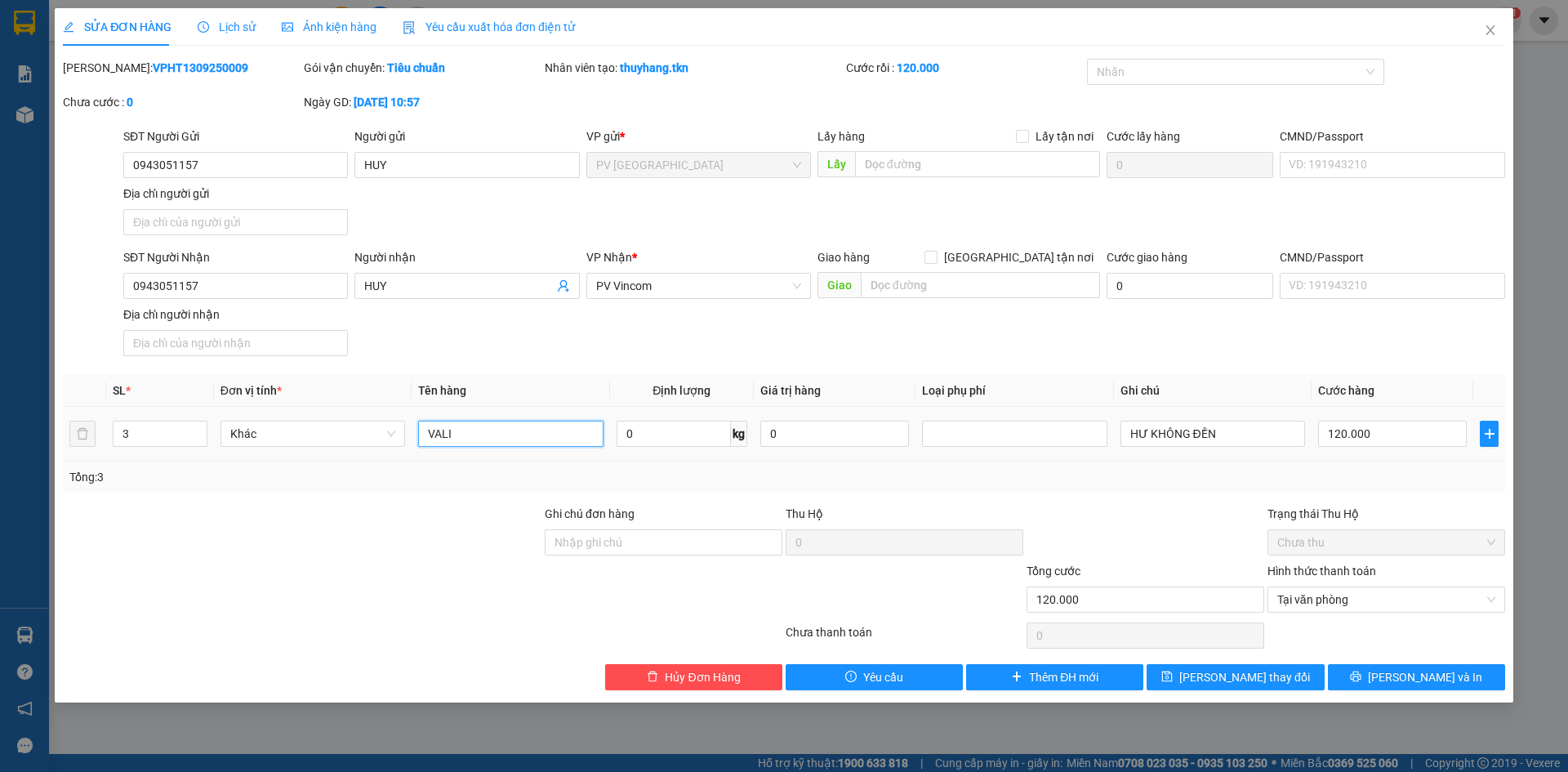
click at [521, 435] on input "VALI" at bounding box center [510, 434] width 184 height 26
type input "VALI QUẦN ÁO"
click at [1216, 669] on span "[PERSON_NAME] thay đổi" at bounding box center [1244, 677] width 131 height 18
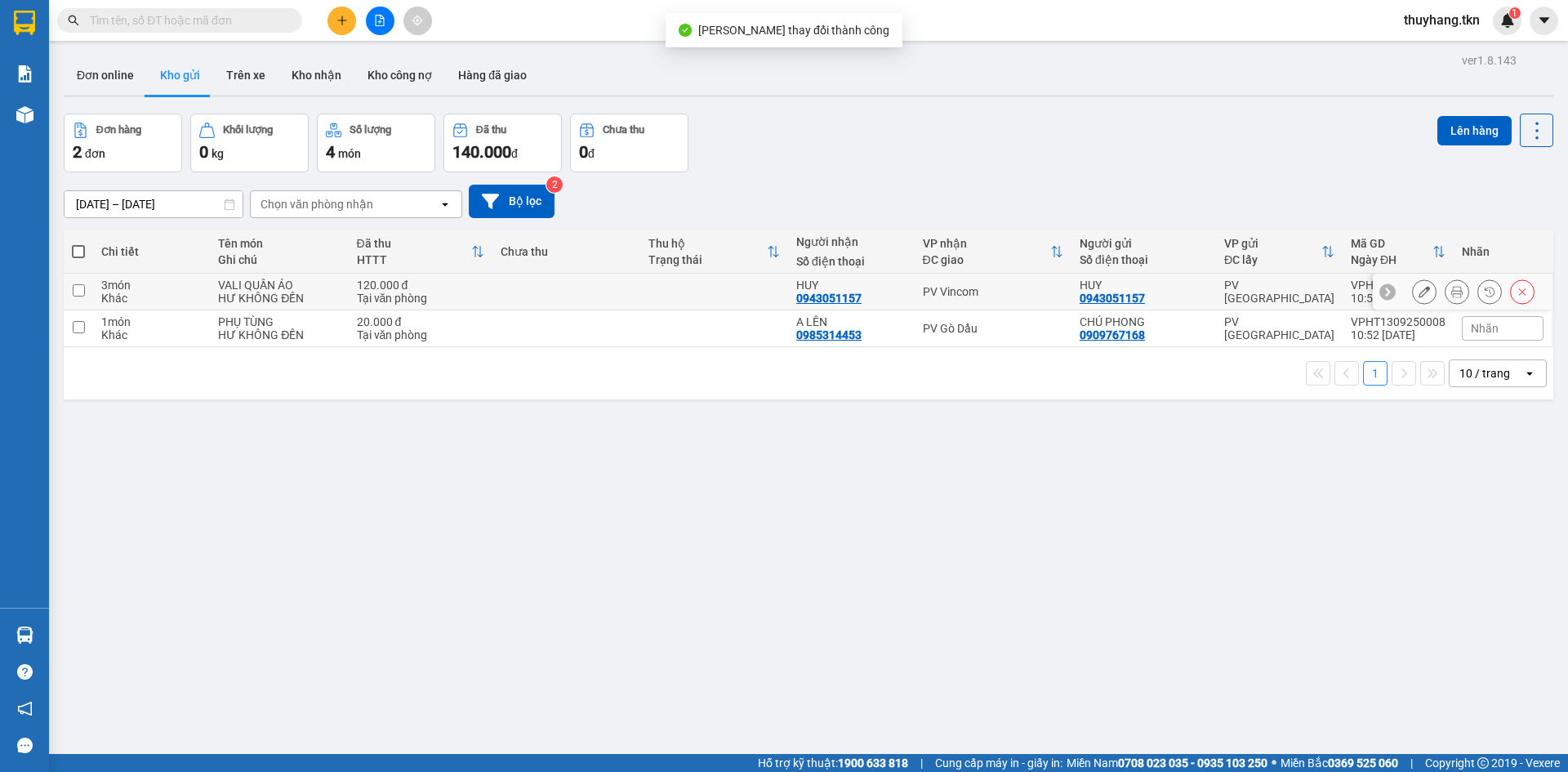
click at [617, 294] on td at bounding box center [566, 292] width 148 height 37
checkbox input "true"
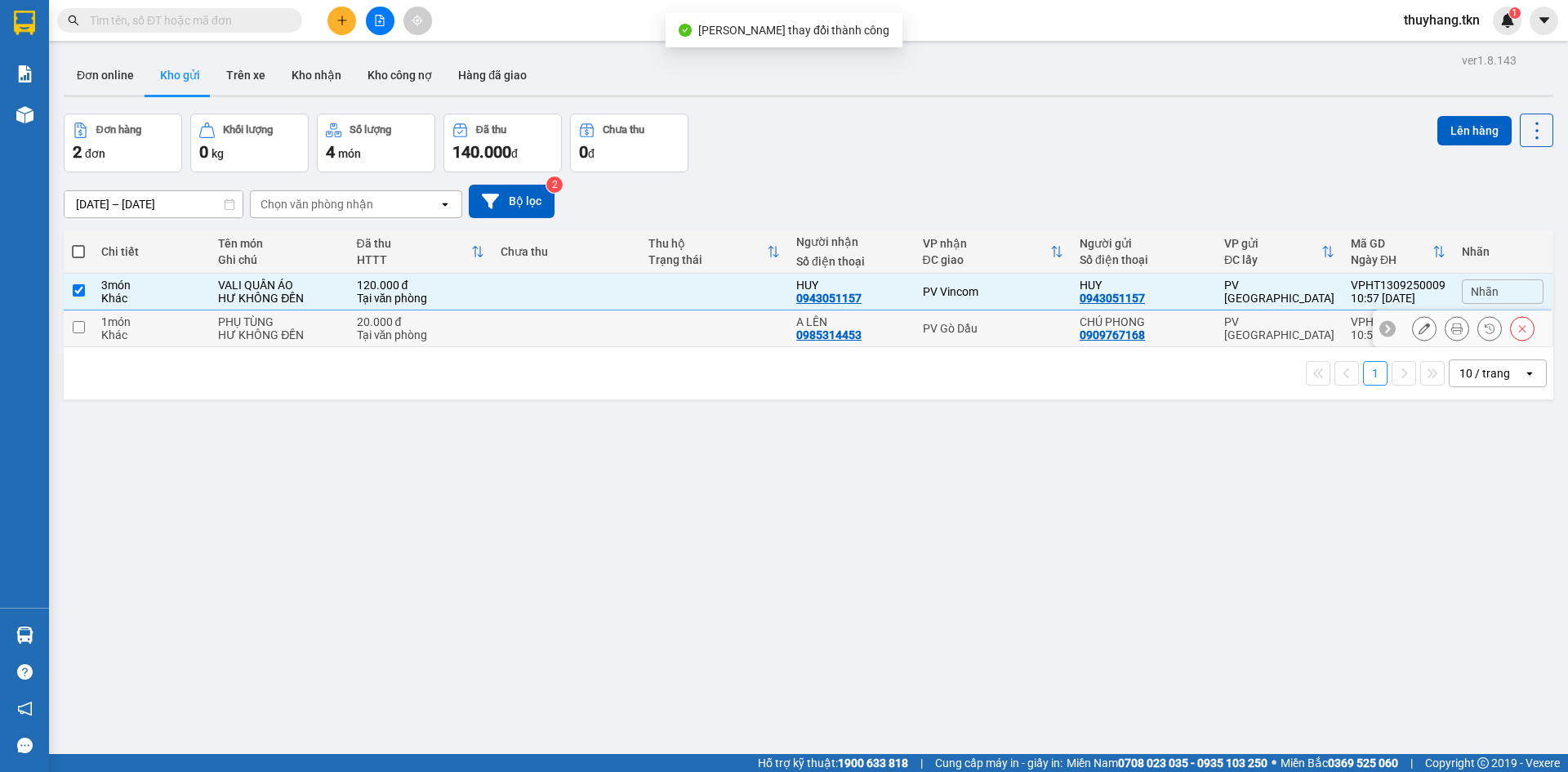
click at [617, 319] on td at bounding box center [566, 329] width 148 height 37
checkbox input "true"
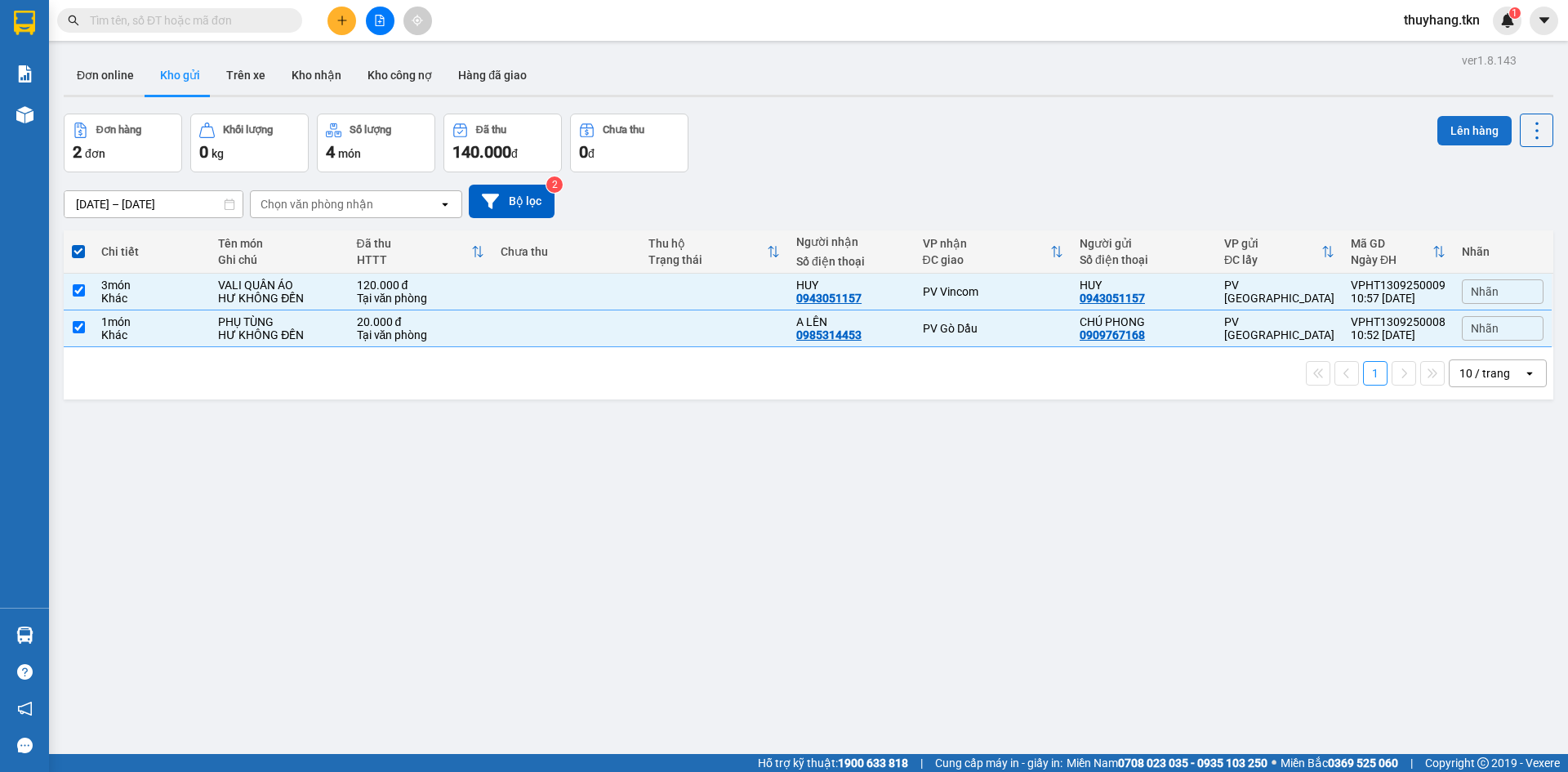
click at [1441, 131] on button "Lên hàng" at bounding box center [1474, 130] width 74 height 29
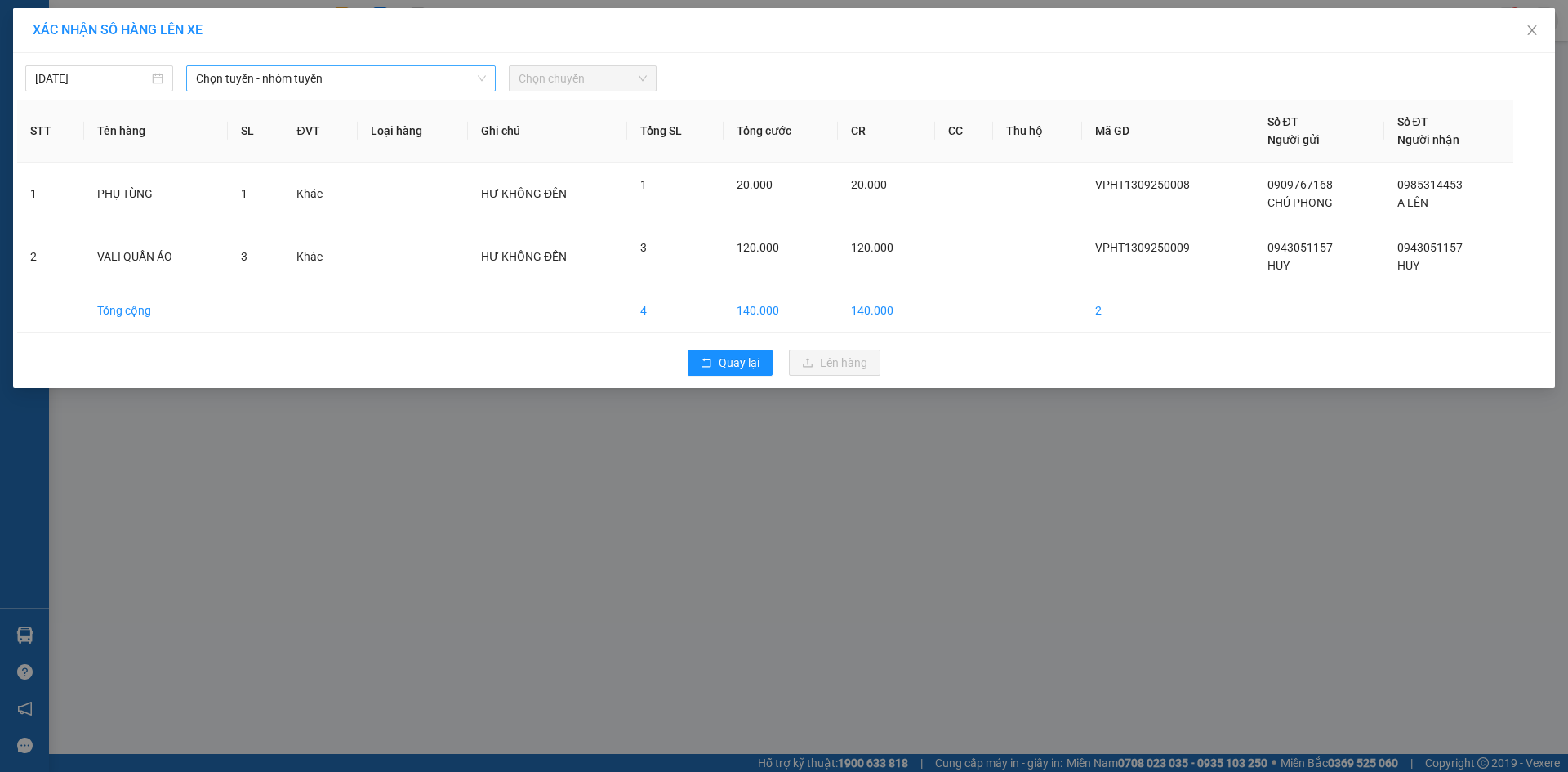
click at [337, 80] on span "Chọn tuyến - nhóm tuyến" at bounding box center [341, 78] width 290 height 24
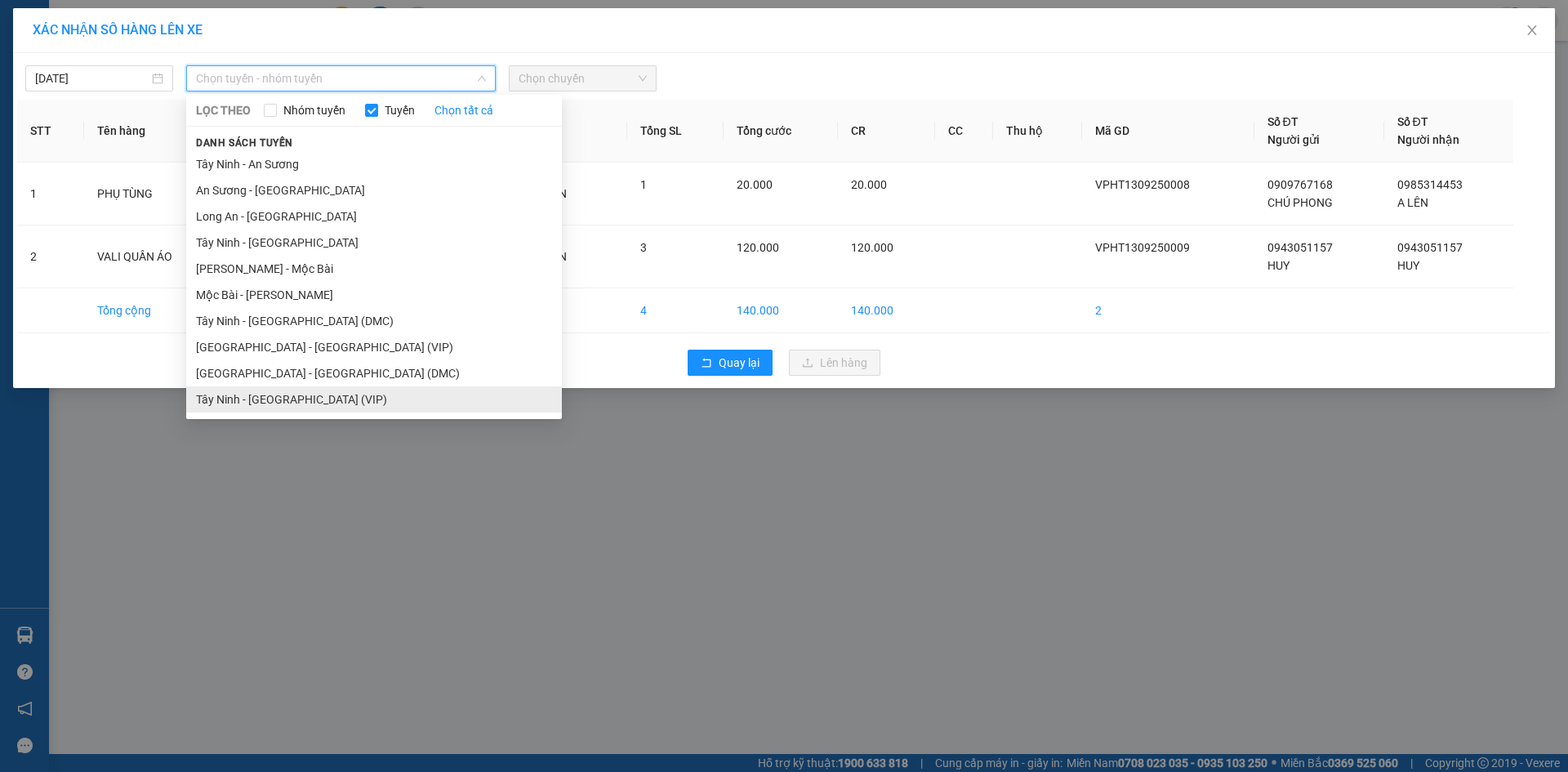
click at [308, 399] on li "Tây Ninh - [GEOGRAPHIC_DATA] (VIP)" at bounding box center [374, 399] width 376 height 26
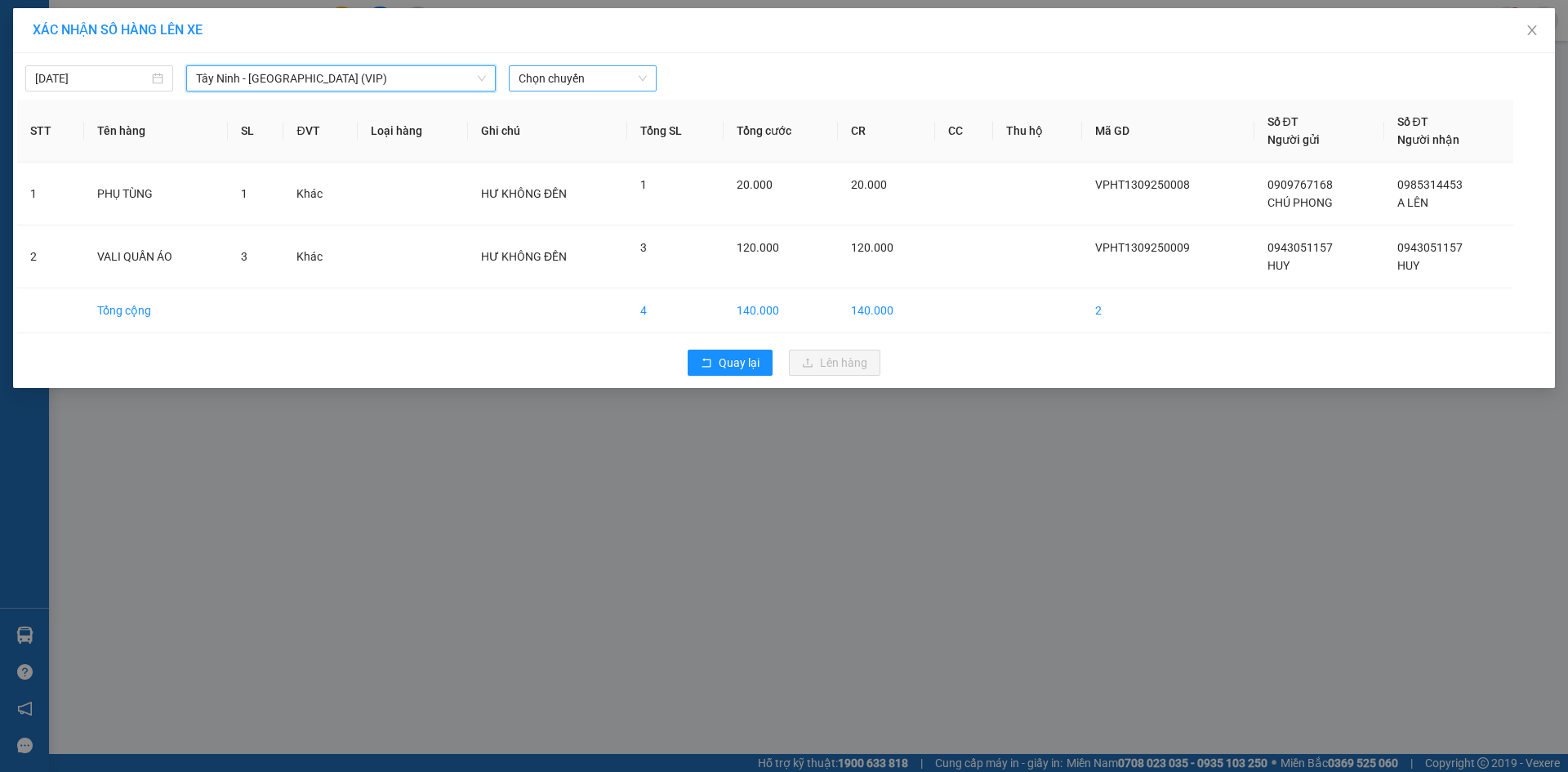
click at [544, 77] on span "Chọn chuyến" at bounding box center [583, 78] width 128 height 24
type input "50414"
click at [552, 132] on div "10:50 - 50H-504.14" at bounding box center [582, 137] width 127 height 18
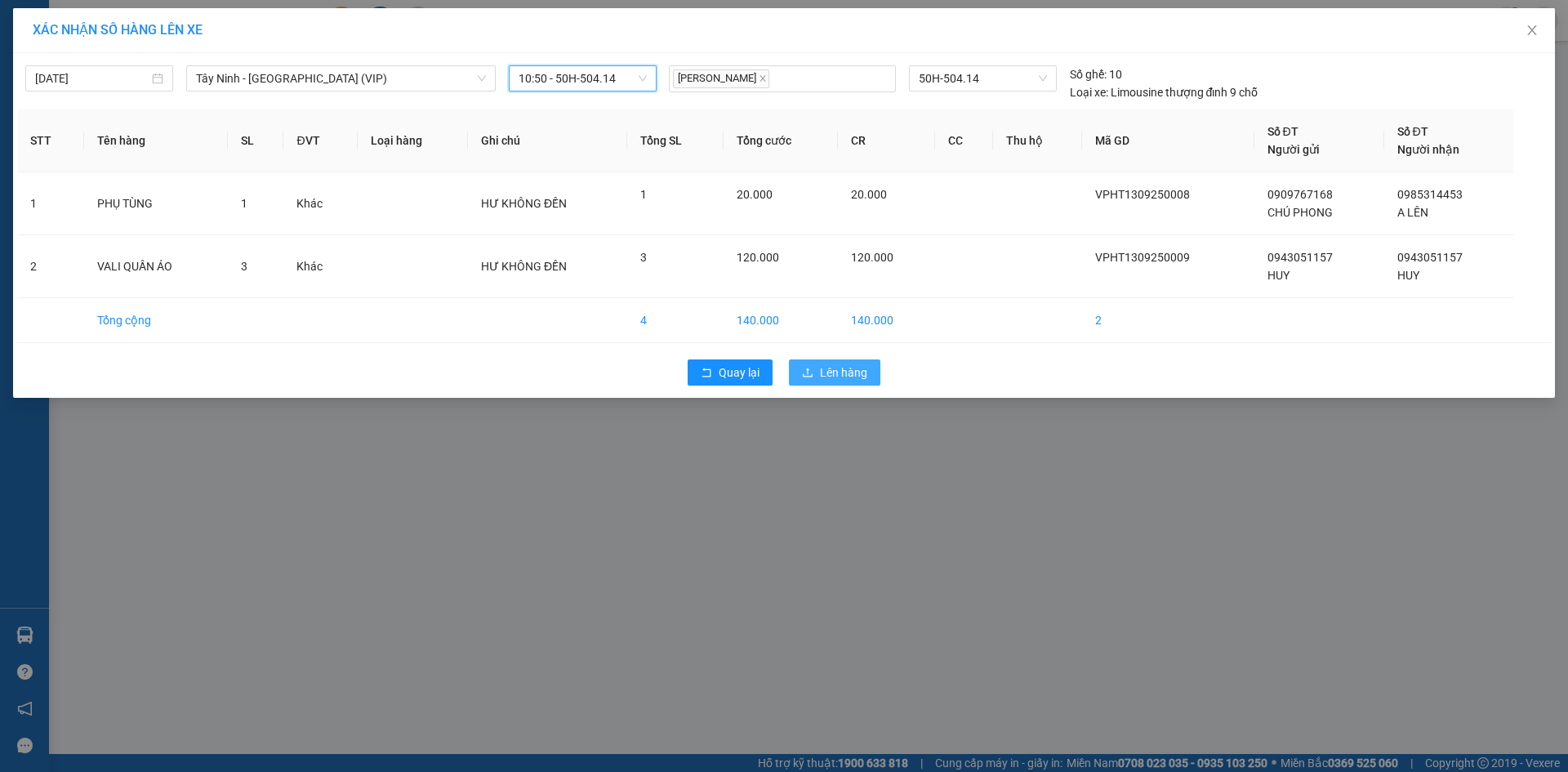
click at [842, 374] on span "Lên hàng" at bounding box center [843, 372] width 47 height 18
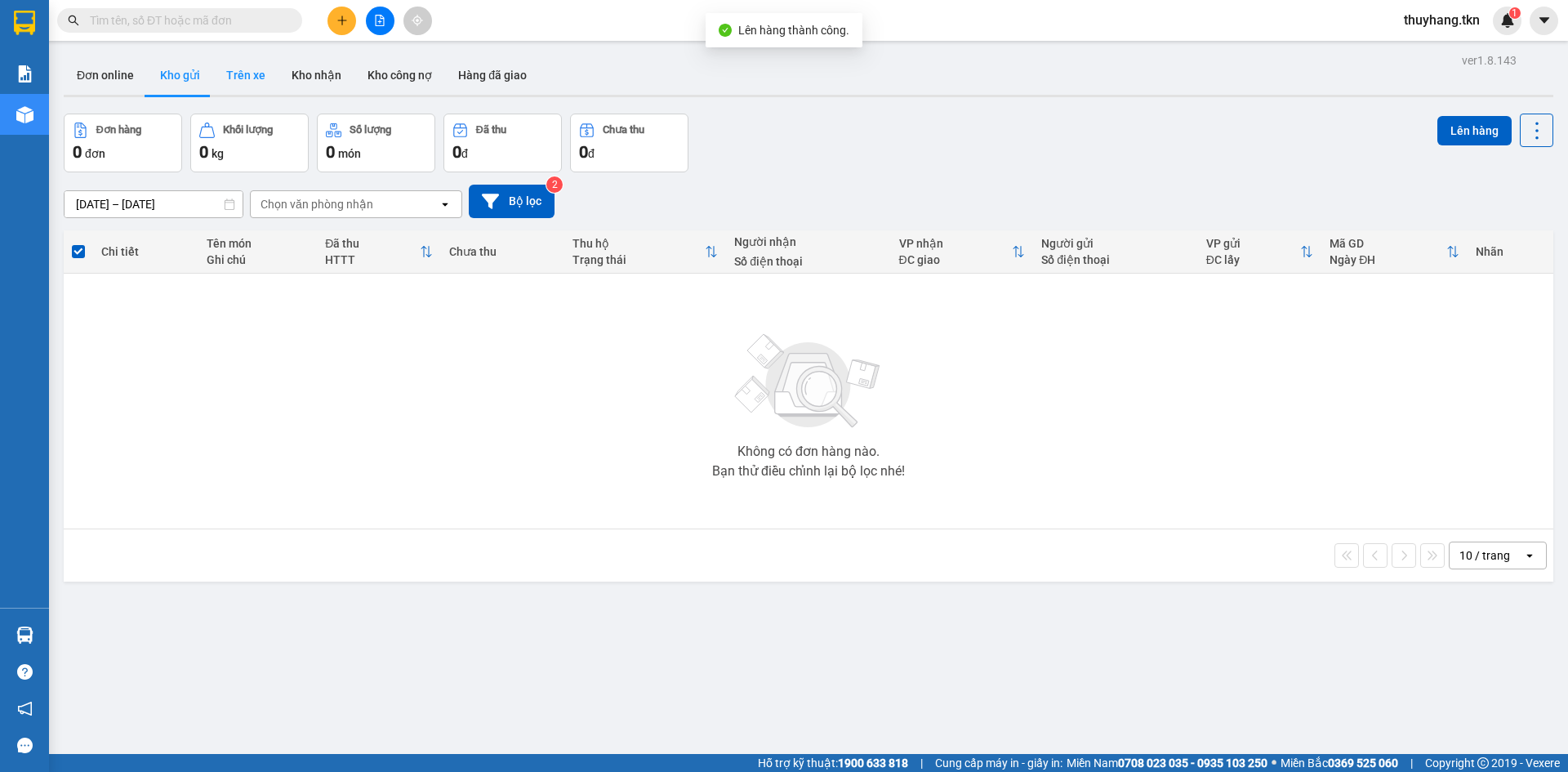
click at [233, 71] on button "Trên xe" at bounding box center [245, 75] width 65 height 40
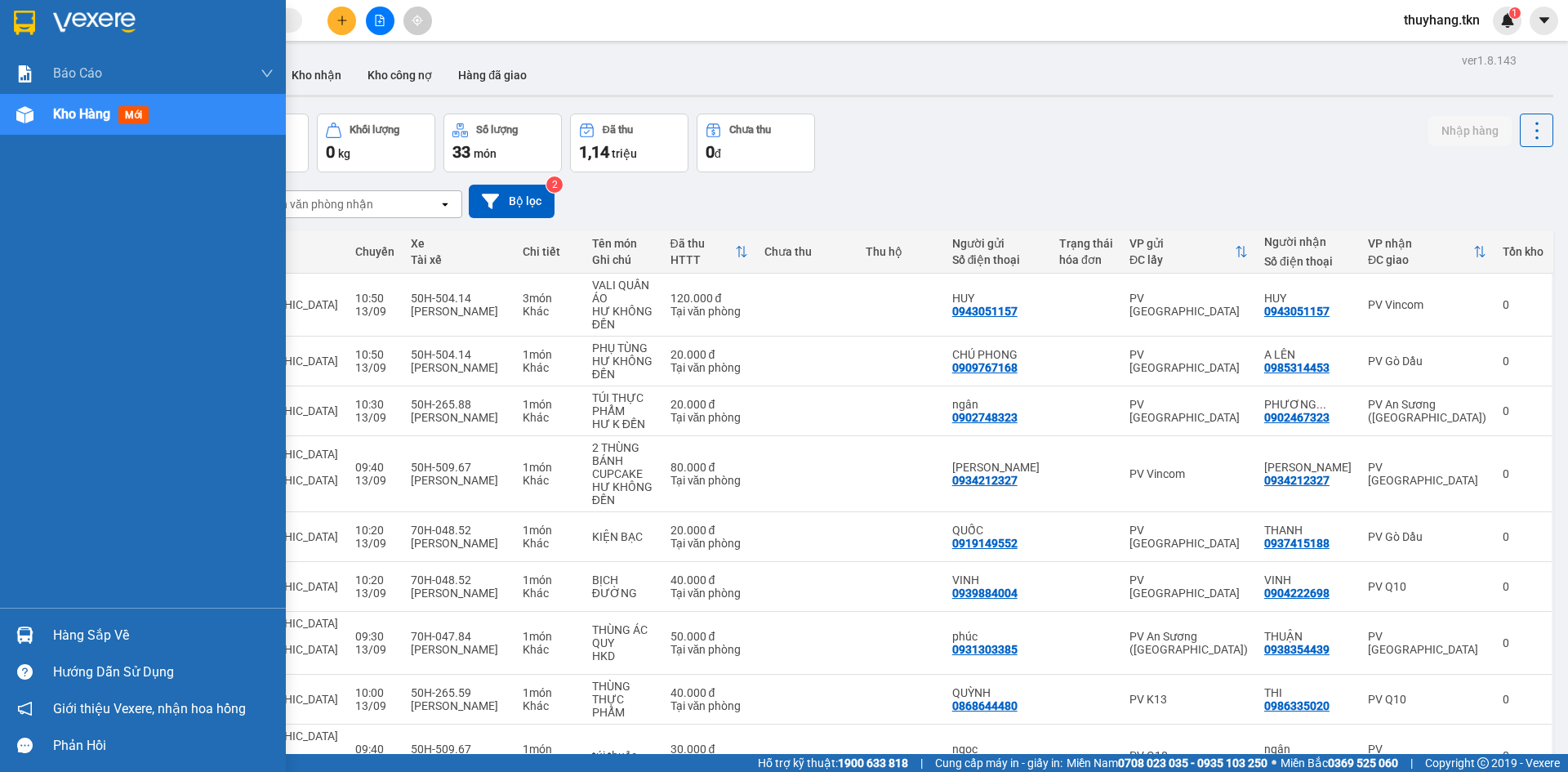
click at [35, 639] on div at bounding box center [24, 635] width 28 height 28
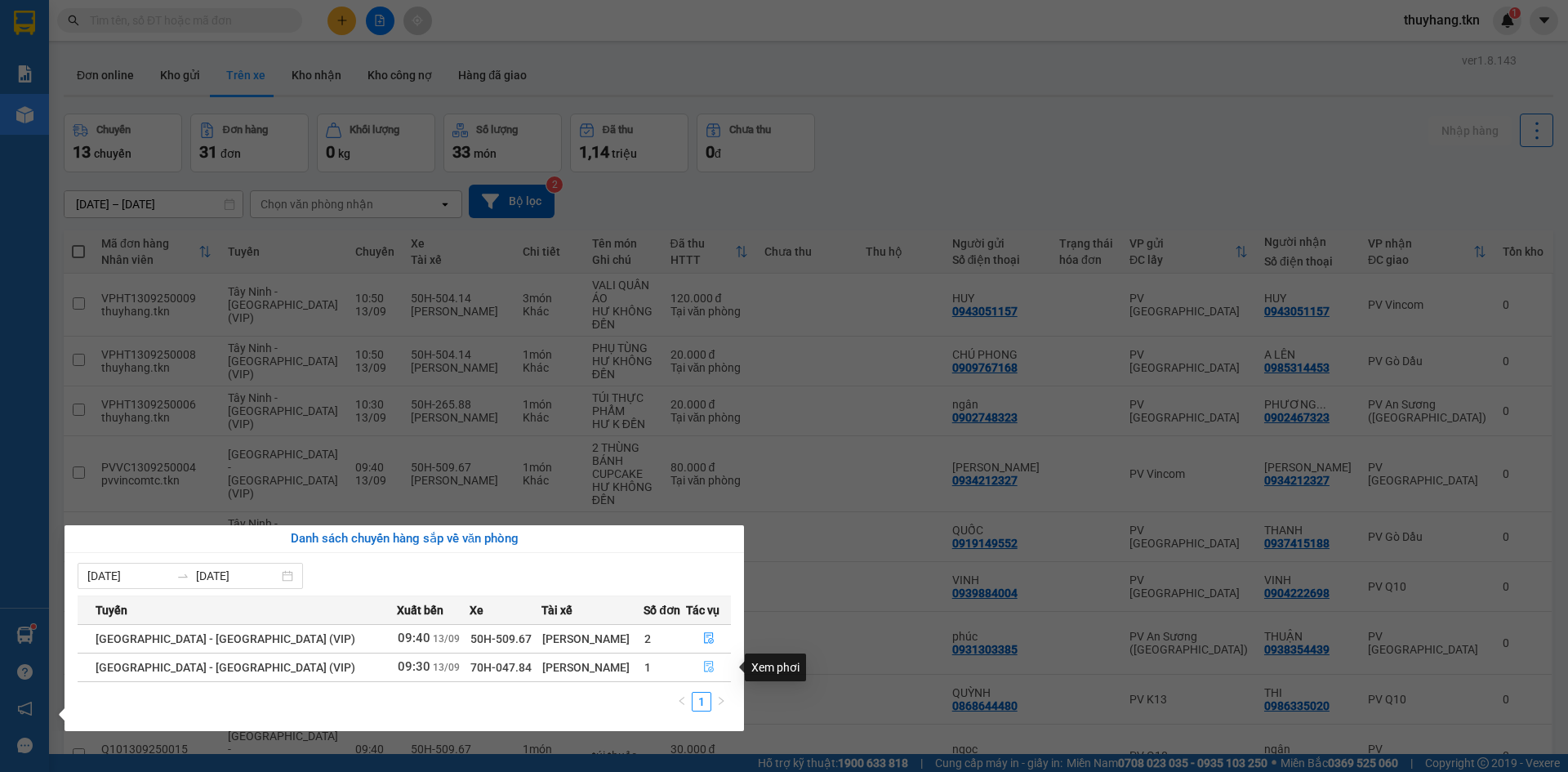
click at [703, 667] on icon "file-done" at bounding box center [709, 667] width 11 height 11
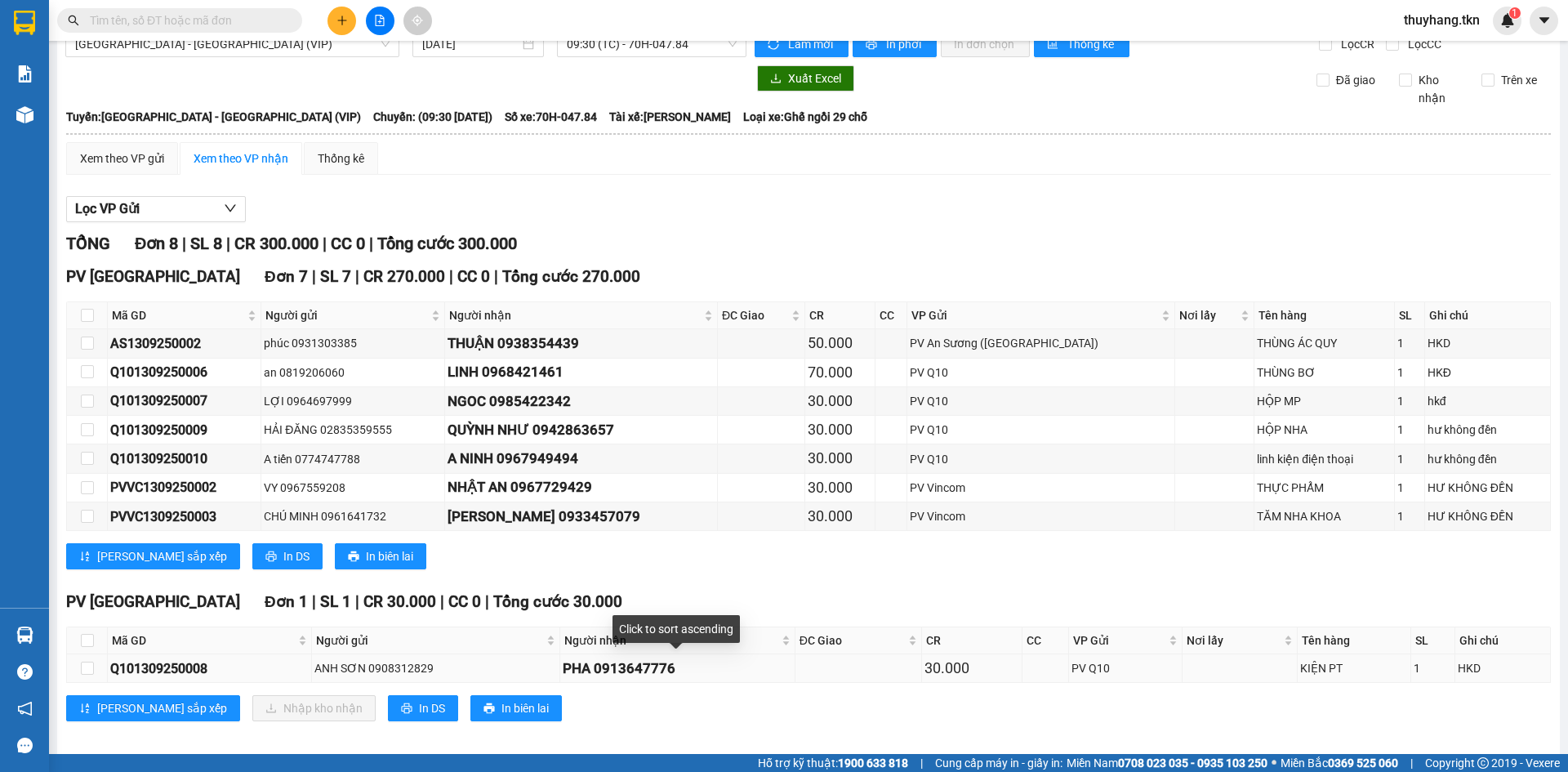
scroll to position [40, 0]
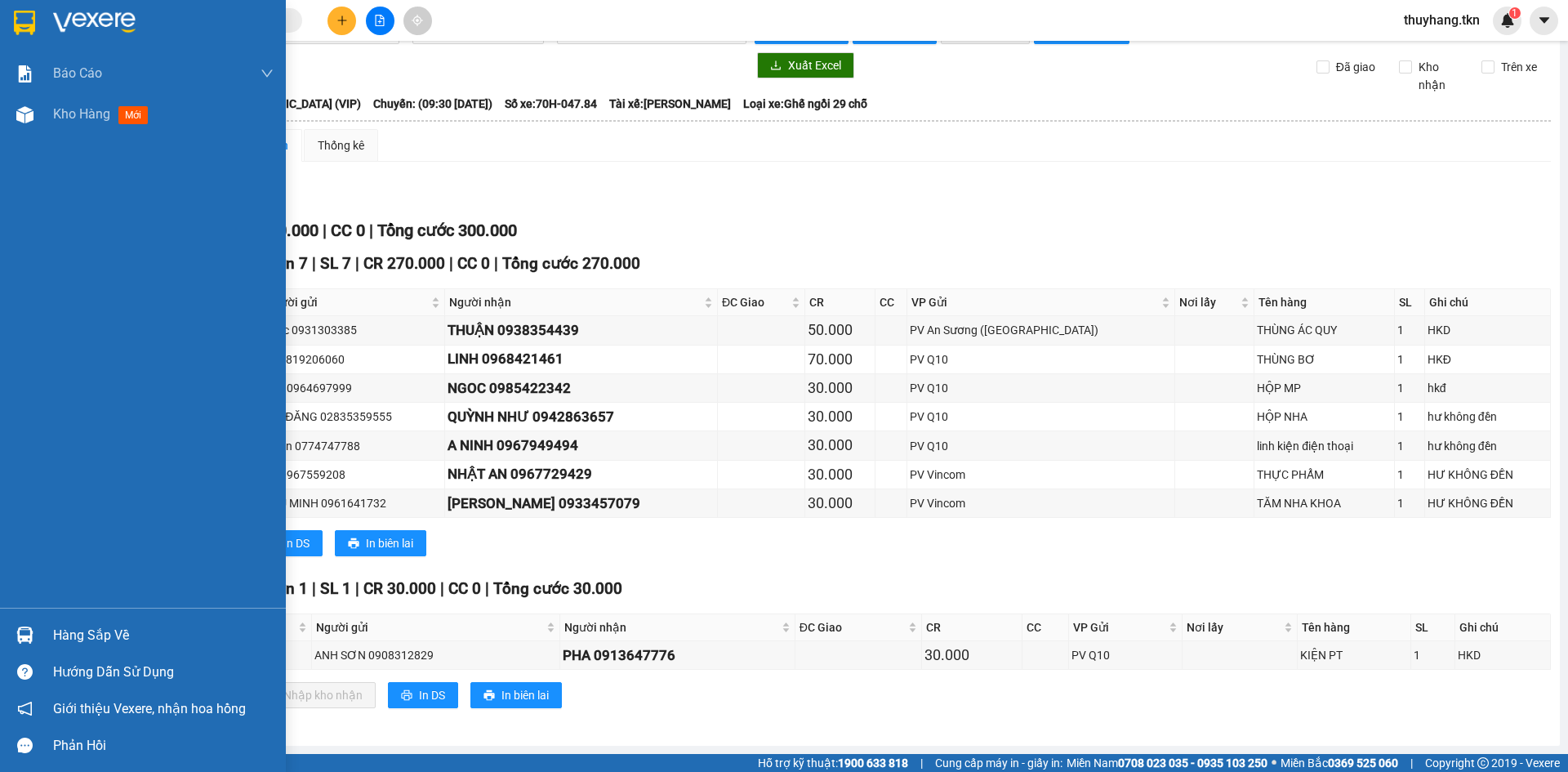
click at [34, 32] on img at bounding box center [24, 23] width 22 height 24
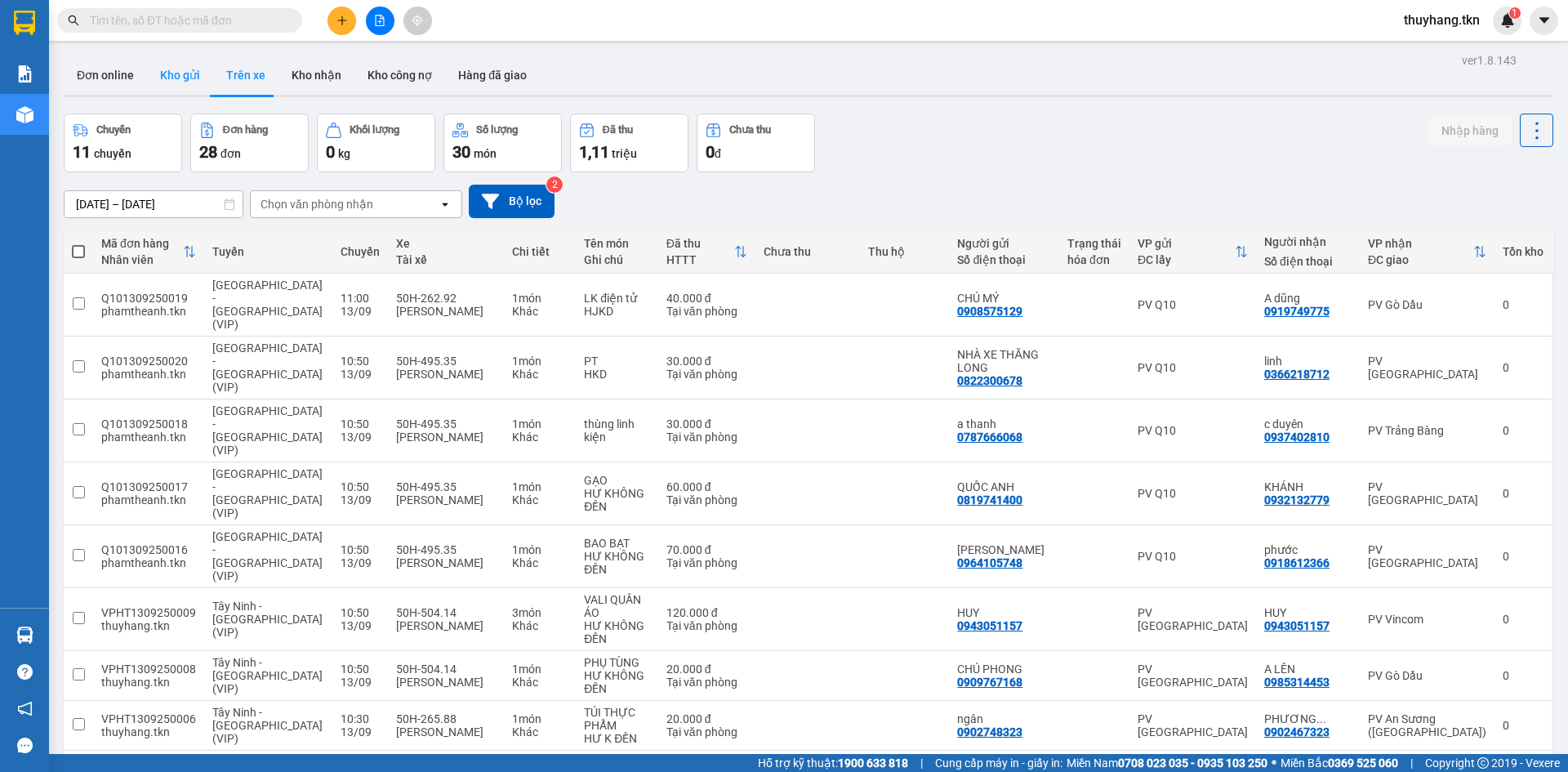
click at [179, 74] on button "Kho gửi" at bounding box center [180, 75] width 66 height 40
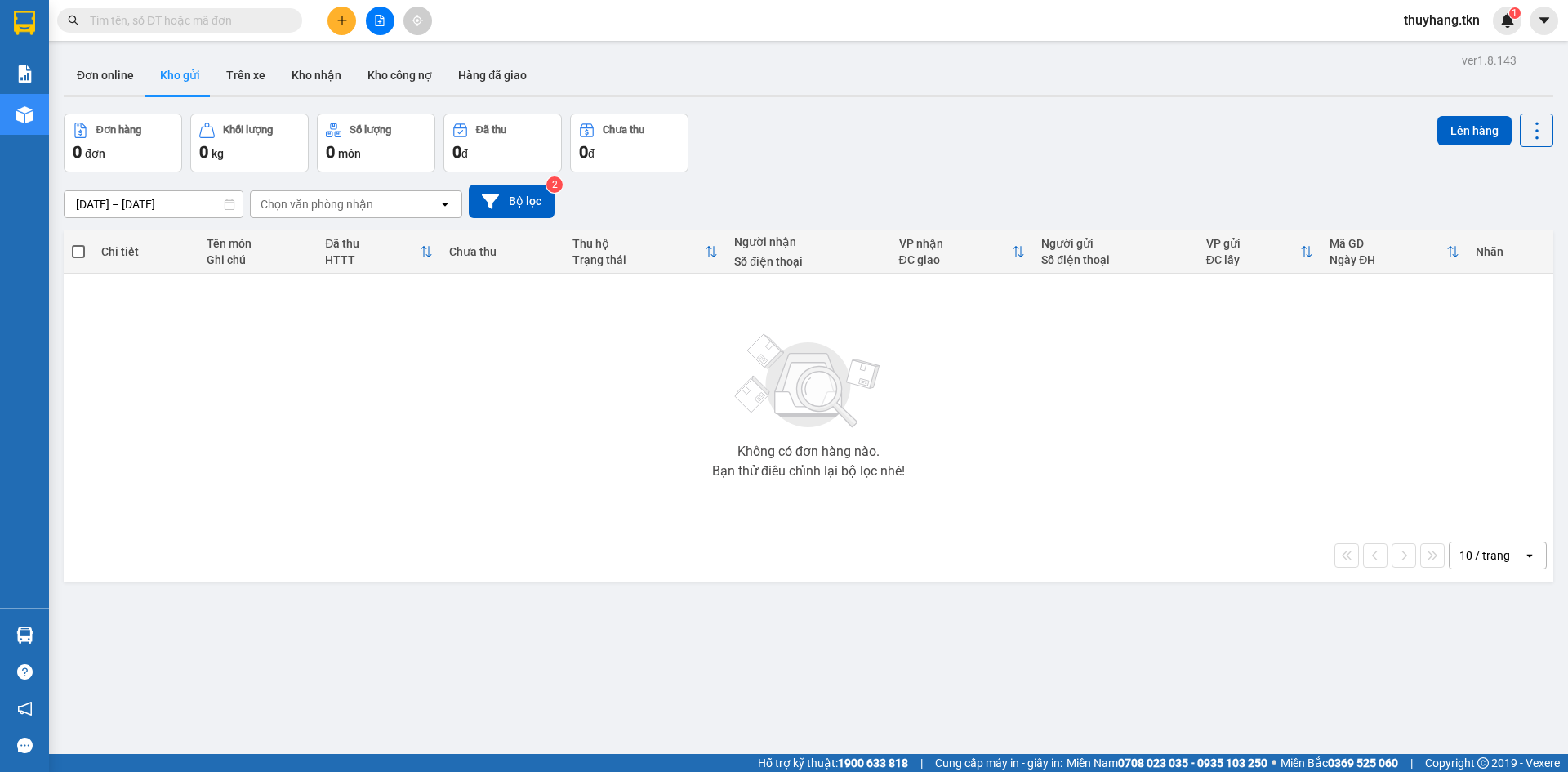
click at [337, 25] on icon "plus" at bounding box center [342, 21] width 11 height 11
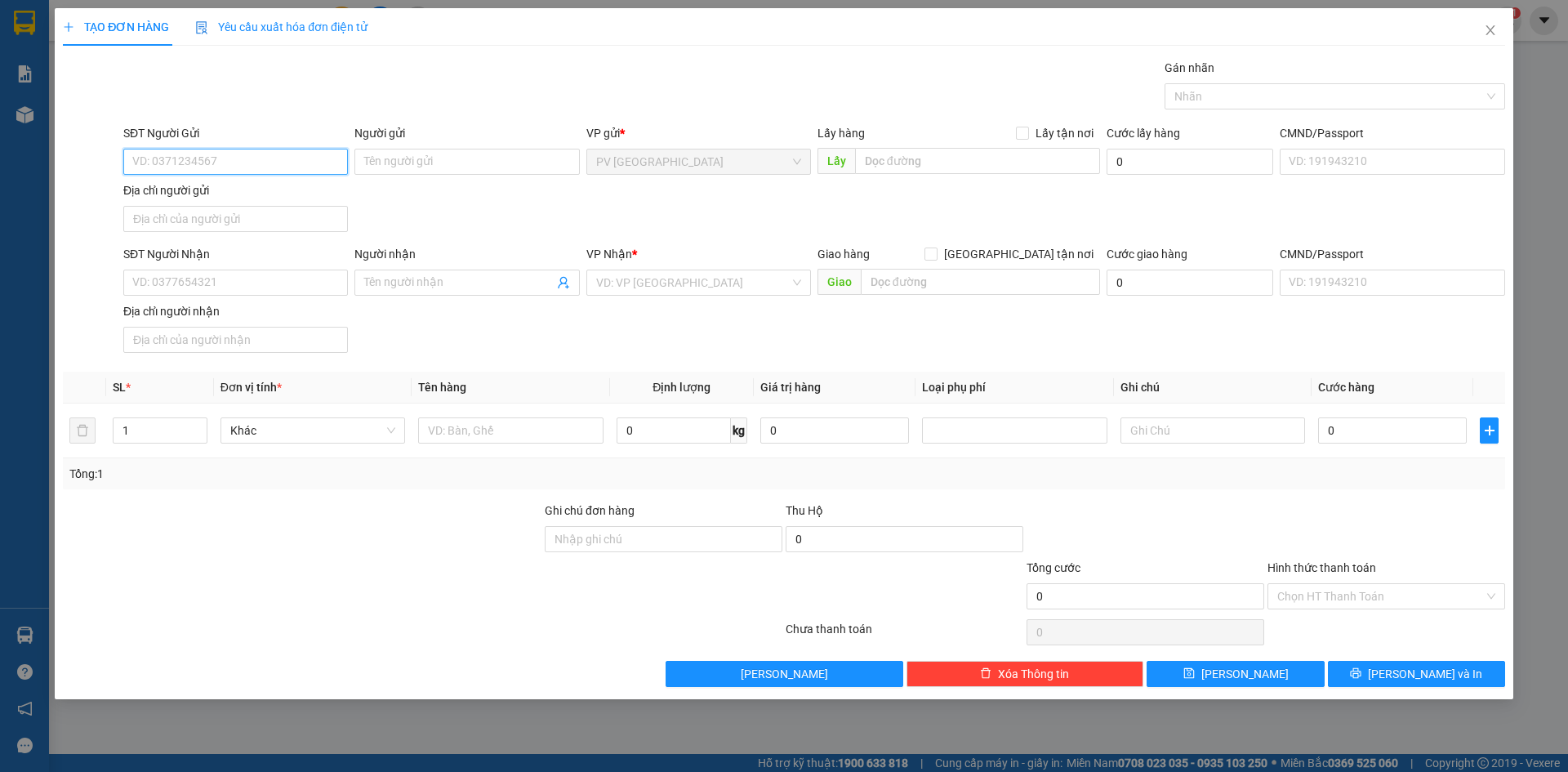
click at [250, 153] on input "SĐT Người Gửi" at bounding box center [235, 162] width 225 height 26
click at [273, 162] on input "SĐT Người Gửi" at bounding box center [235, 162] width 225 height 26
type input "0"
type input "0393253603"
click at [295, 181] on div "0393253603 0393253603 - ĐÀO" at bounding box center [235, 194] width 225 height 33
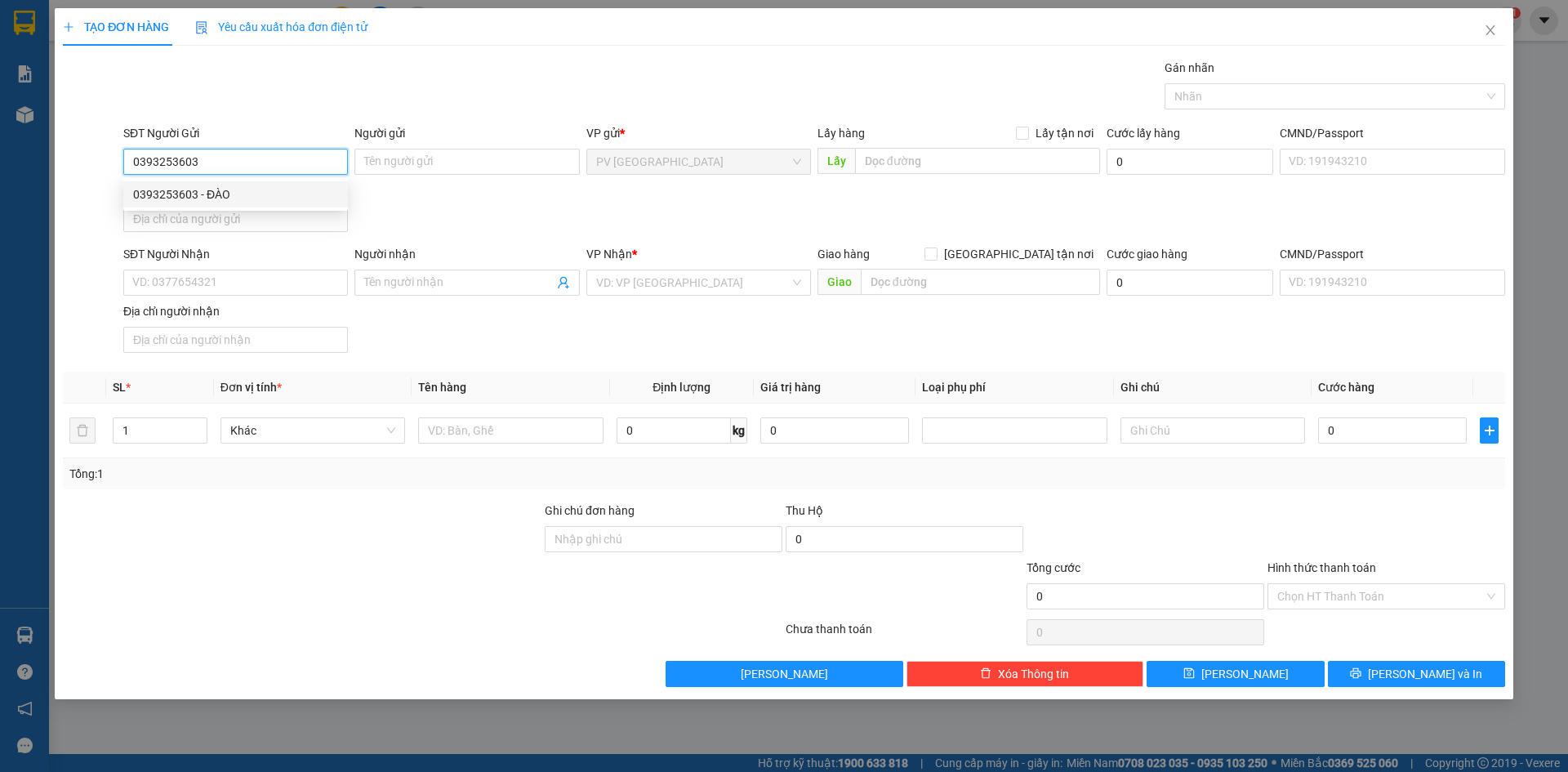
click at [300, 195] on div "0393253603 - ĐÀO" at bounding box center [235, 194] width 205 height 18
type input "ĐÀO"
type input "0362737532"
type input "ANH LONG"
type input "30.000"
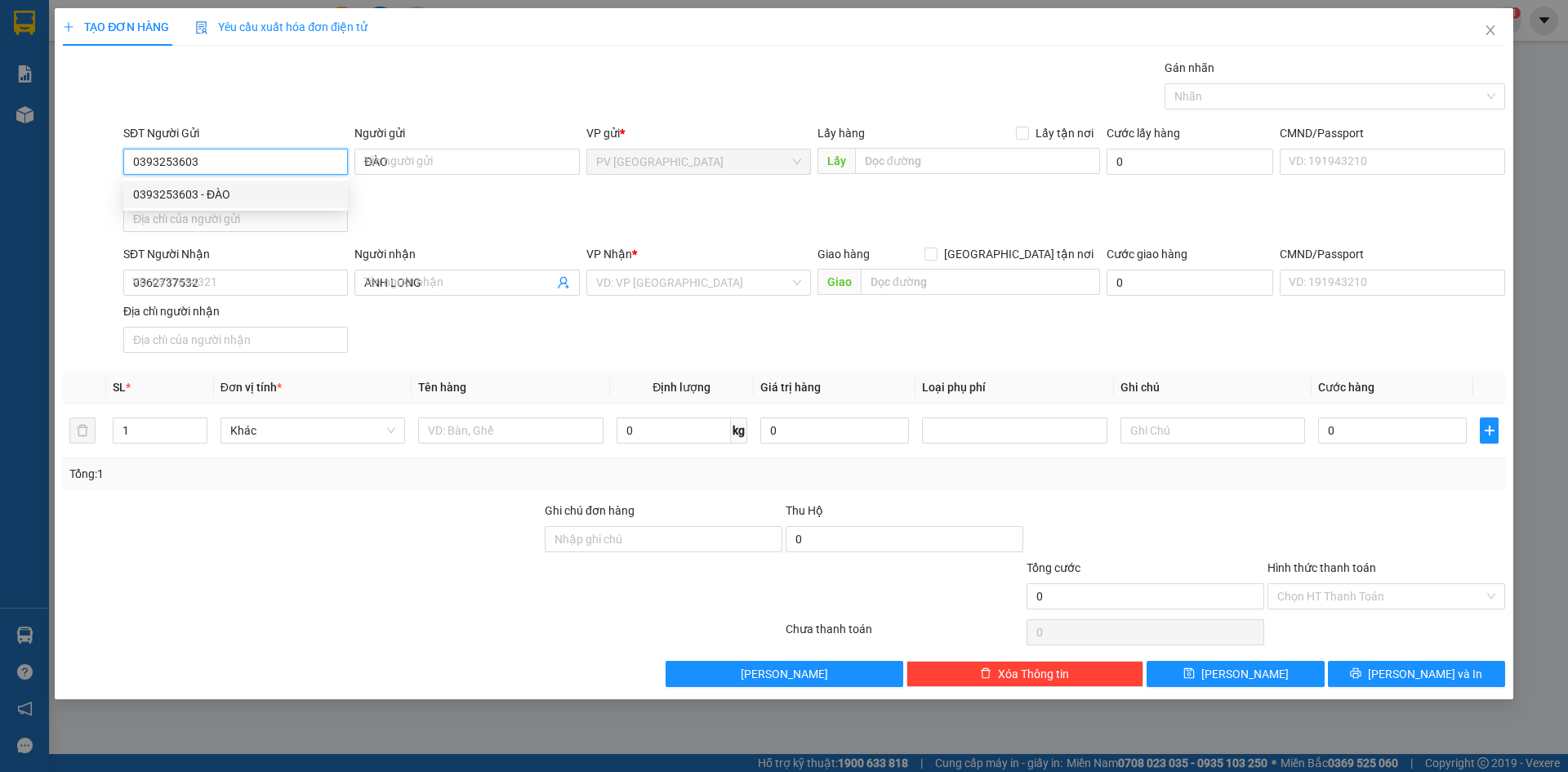
type input "30.000"
type input "0393253603"
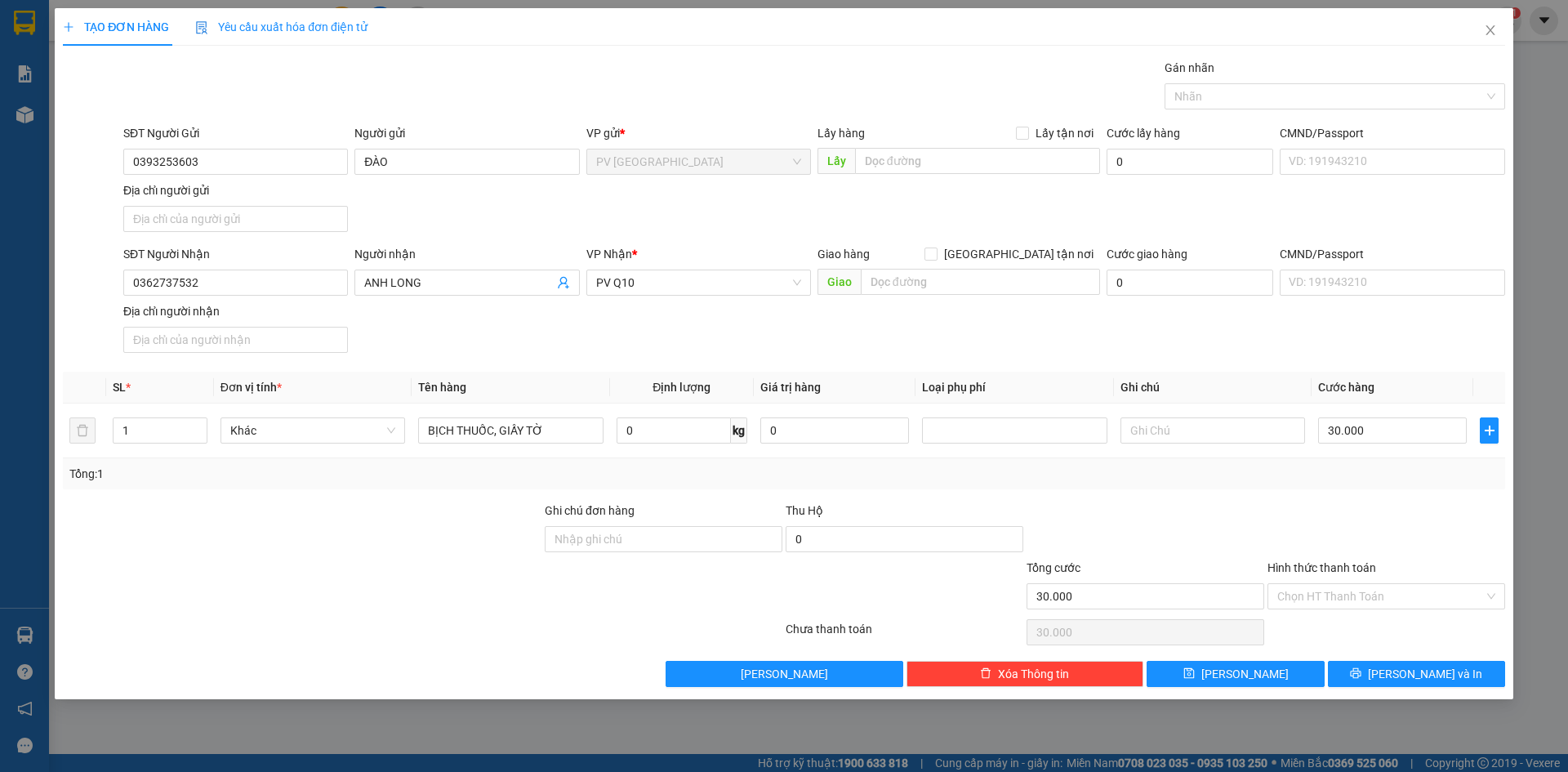
click at [448, 311] on div "SĐT Người Nhận 0362737532 Người nhận ANH LONG VP Nhận * PV Q10 Giao hàng Giao t…" at bounding box center [814, 301] width 1388 height 114
click at [498, 329] on div "SĐT Người Nhận 0362737532 Người nhận ANH LONG VP Nhận * PV Q10 Giao hàng Giao t…" at bounding box center [814, 301] width 1388 height 114
drag, startPoint x: 410, startPoint y: 688, endPoint x: 442, endPoint y: 601, distance: 92.7
click at [411, 679] on div "TẠO ĐƠN HÀNG Yêu cầu xuất hóa đơn điện tử Transit Pickup Surcharge Ids Transit …" at bounding box center [784, 354] width 1459 height 691
drag, startPoint x: 563, startPoint y: 434, endPoint x: 392, endPoint y: 434, distance: 171.0
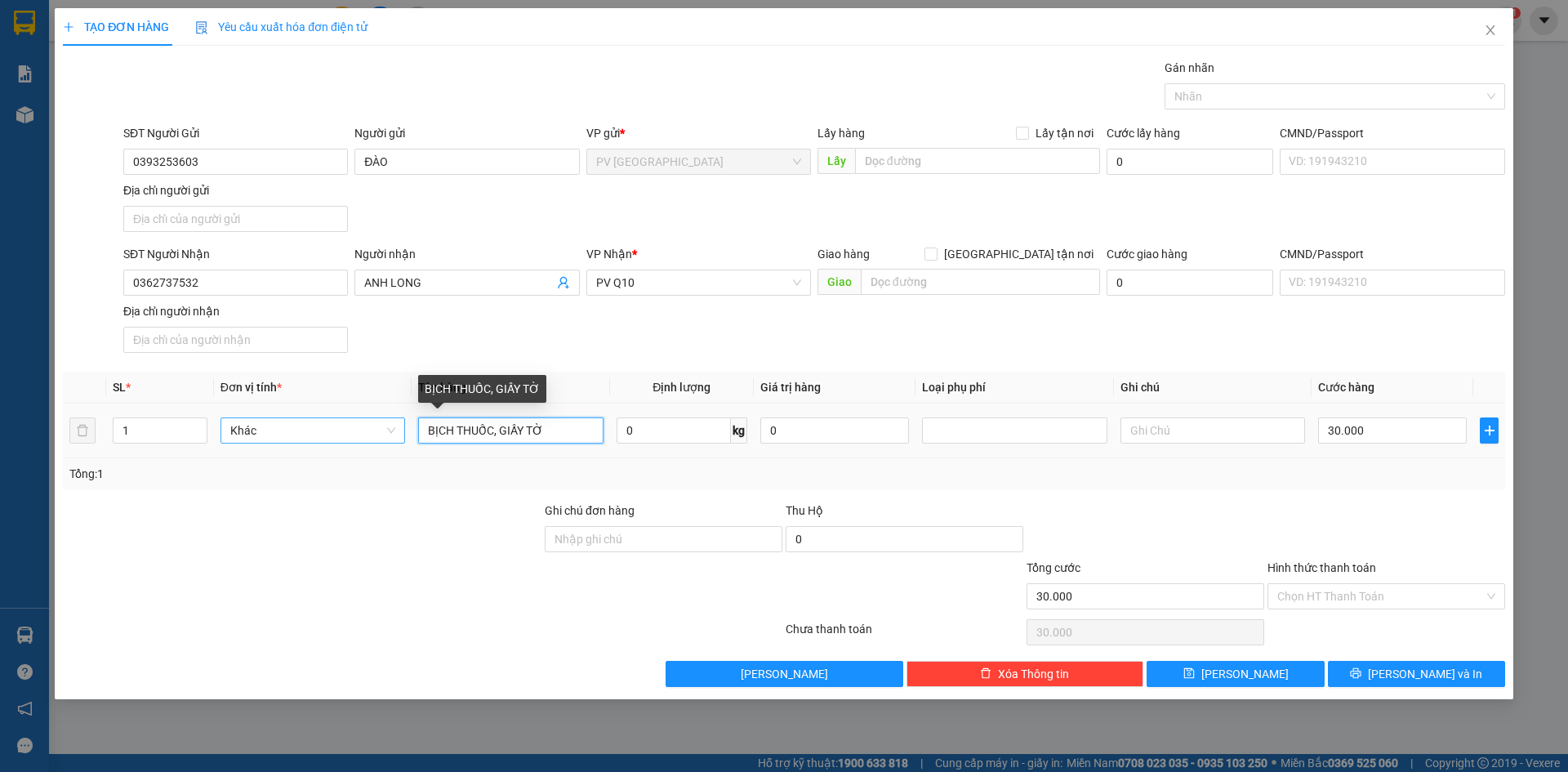
click at [392, 434] on tr "1 Khác BỊCH THUỐC, GIẤY TỜ 0 kg 0 30.000" at bounding box center [784, 431] width 1442 height 55
type input "Y"
type input "THÙNG THỰC PHẪM"
click at [1160, 429] on input "text" at bounding box center [1212, 430] width 184 height 26
type input "HƯ K ĐỀN"
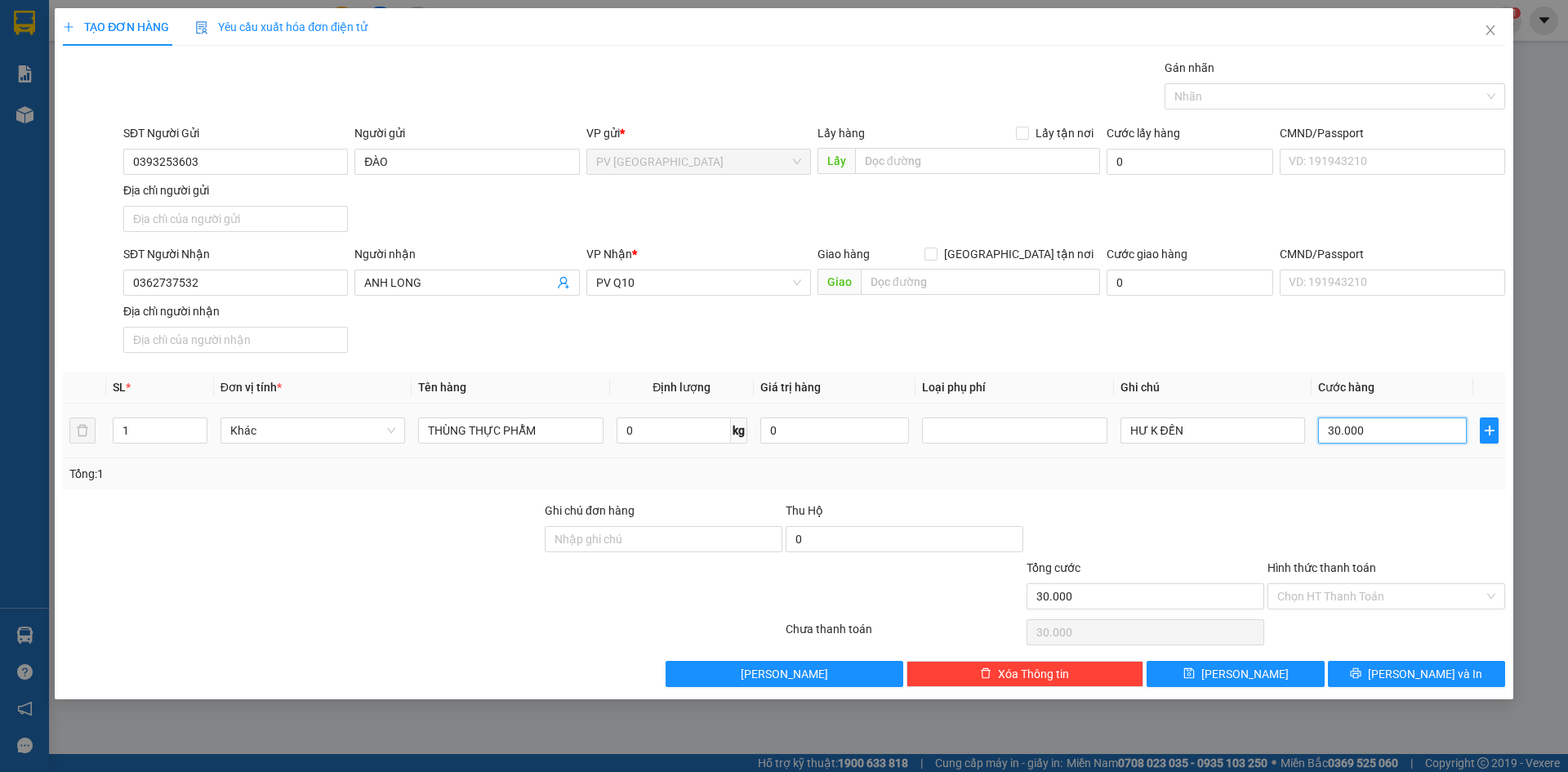
click at [1374, 427] on input "30.000" at bounding box center [1392, 430] width 149 height 26
type input "0"
type input "4"
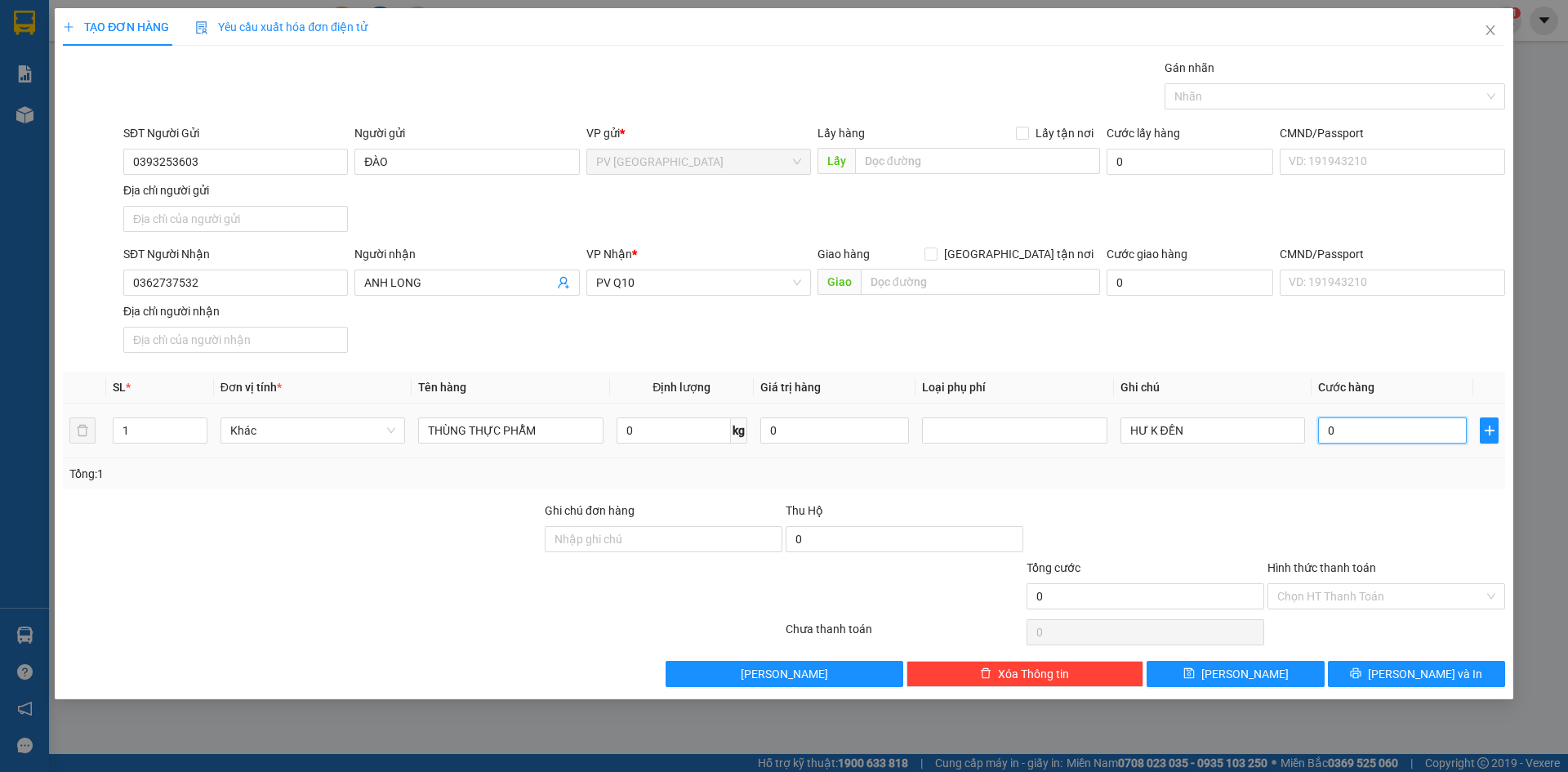
type input "4"
type input "04"
type input "40"
type input "040"
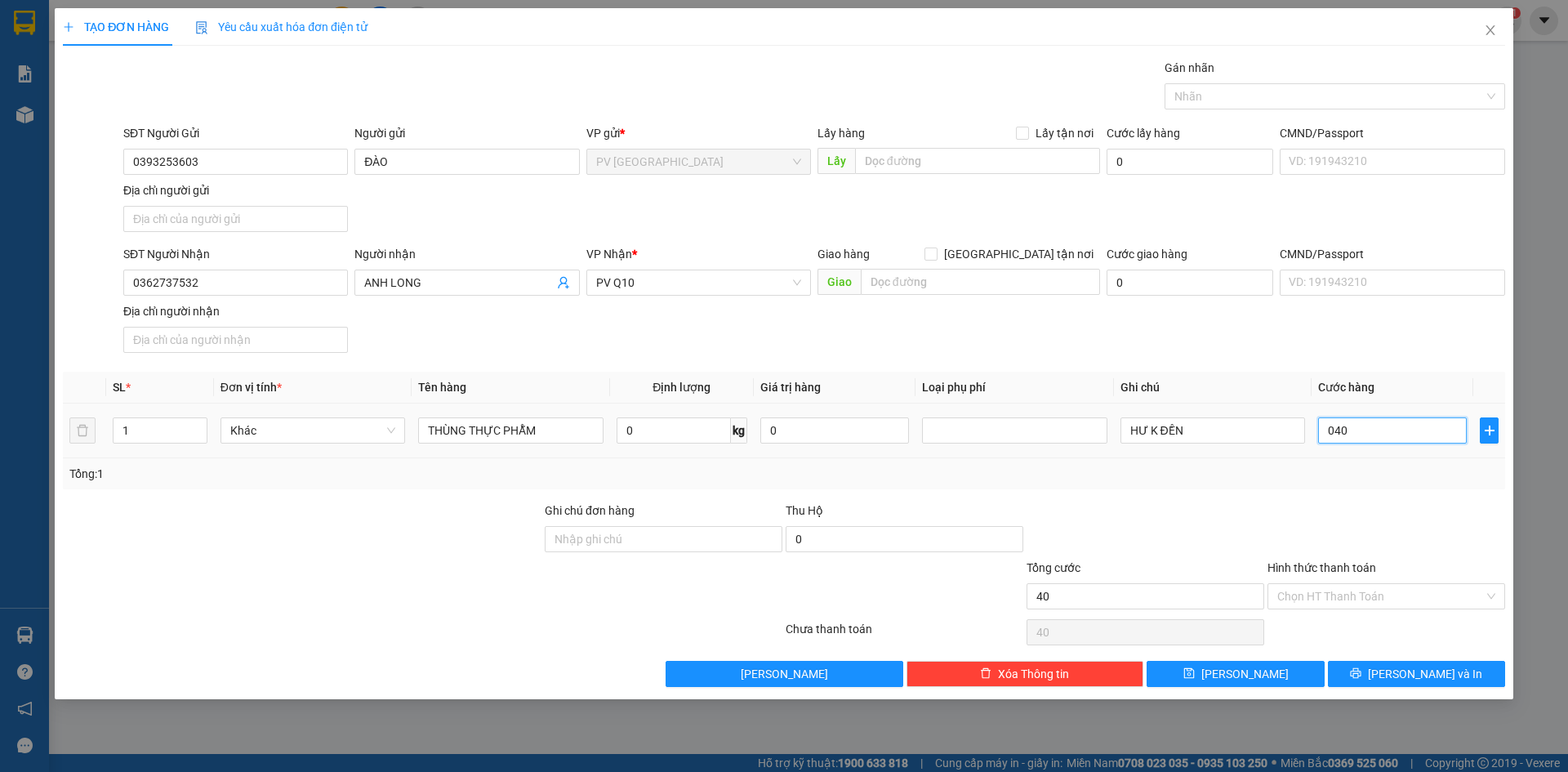
type input "400"
type input "0.400"
type input "4.000"
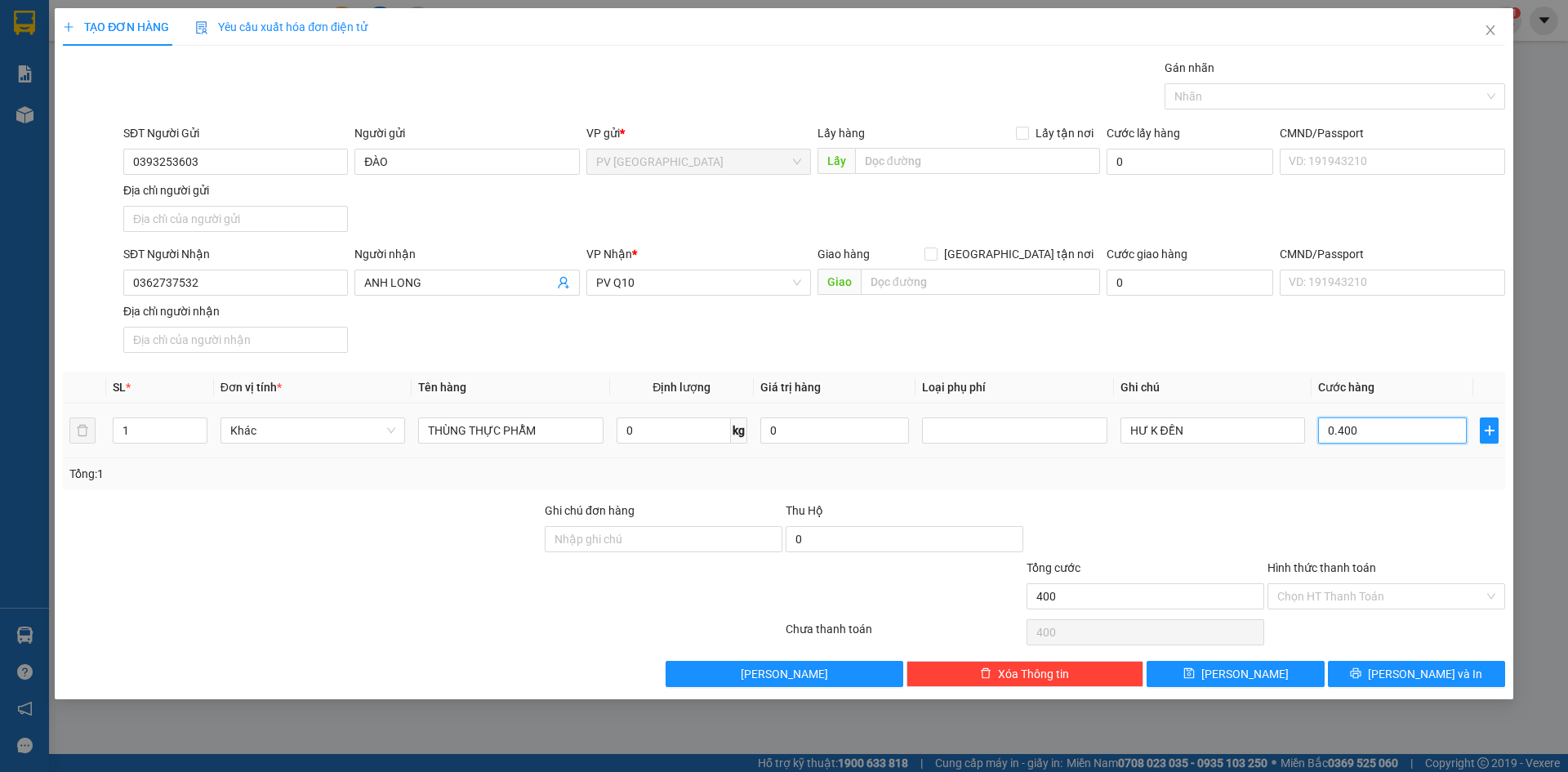
type input "04.000"
type input "40.000"
drag, startPoint x: 1347, startPoint y: 489, endPoint x: 1346, endPoint y: 501, distance: 12.0
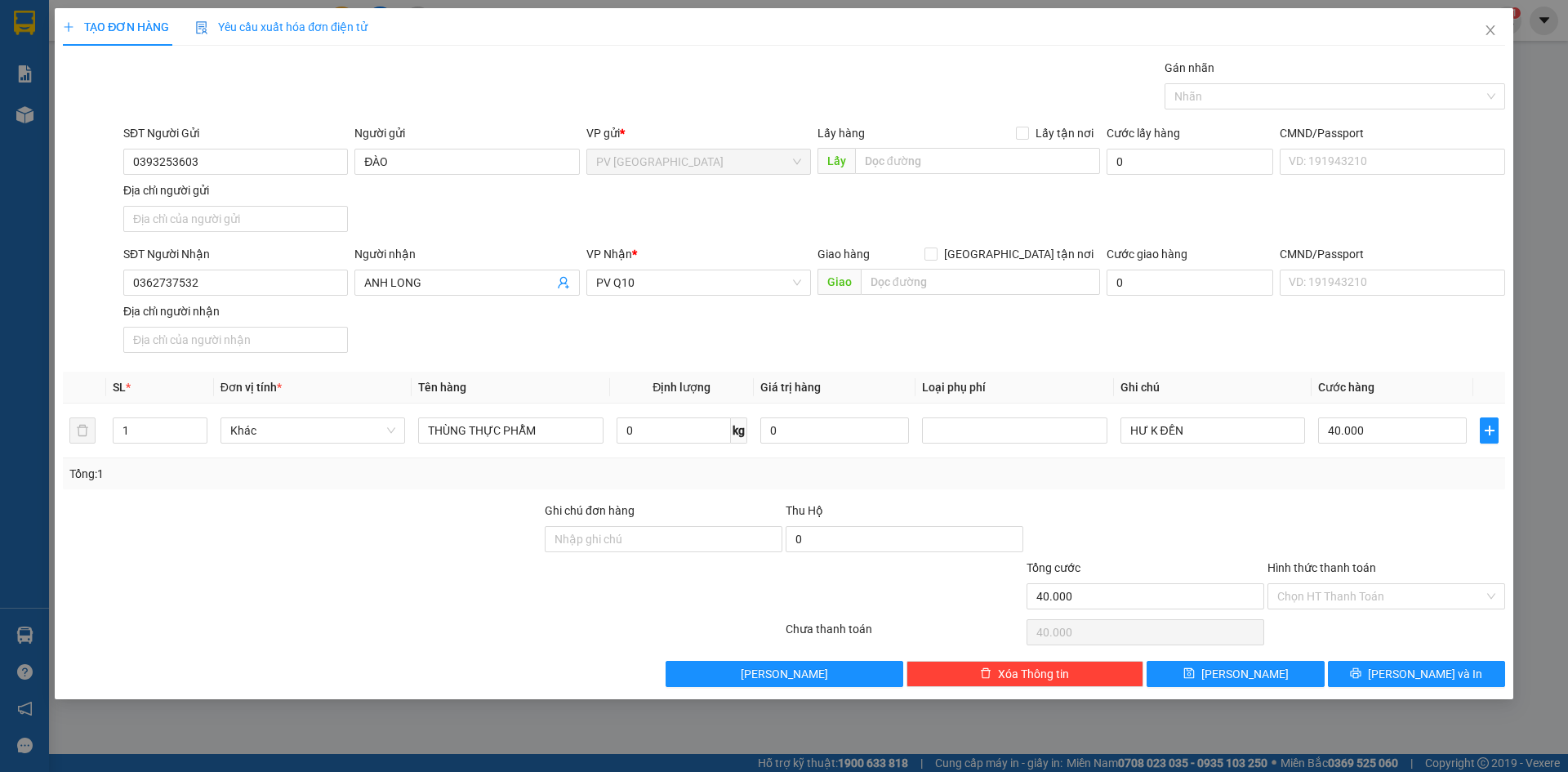
click at [1346, 501] on div "Transit Pickup Surcharge Ids Transit Deliver Surcharge Ids Transit Deliver Surc…" at bounding box center [784, 372] width 1442 height 628
click at [1320, 586] on input "Hình thức thanh toán" at bounding box center [1381, 596] width 207 height 24
click at [1308, 625] on div "Tại văn phòng" at bounding box center [1386, 629] width 218 height 18
type input "0"
click at [1330, 538] on div at bounding box center [1386, 530] width 241 height 57
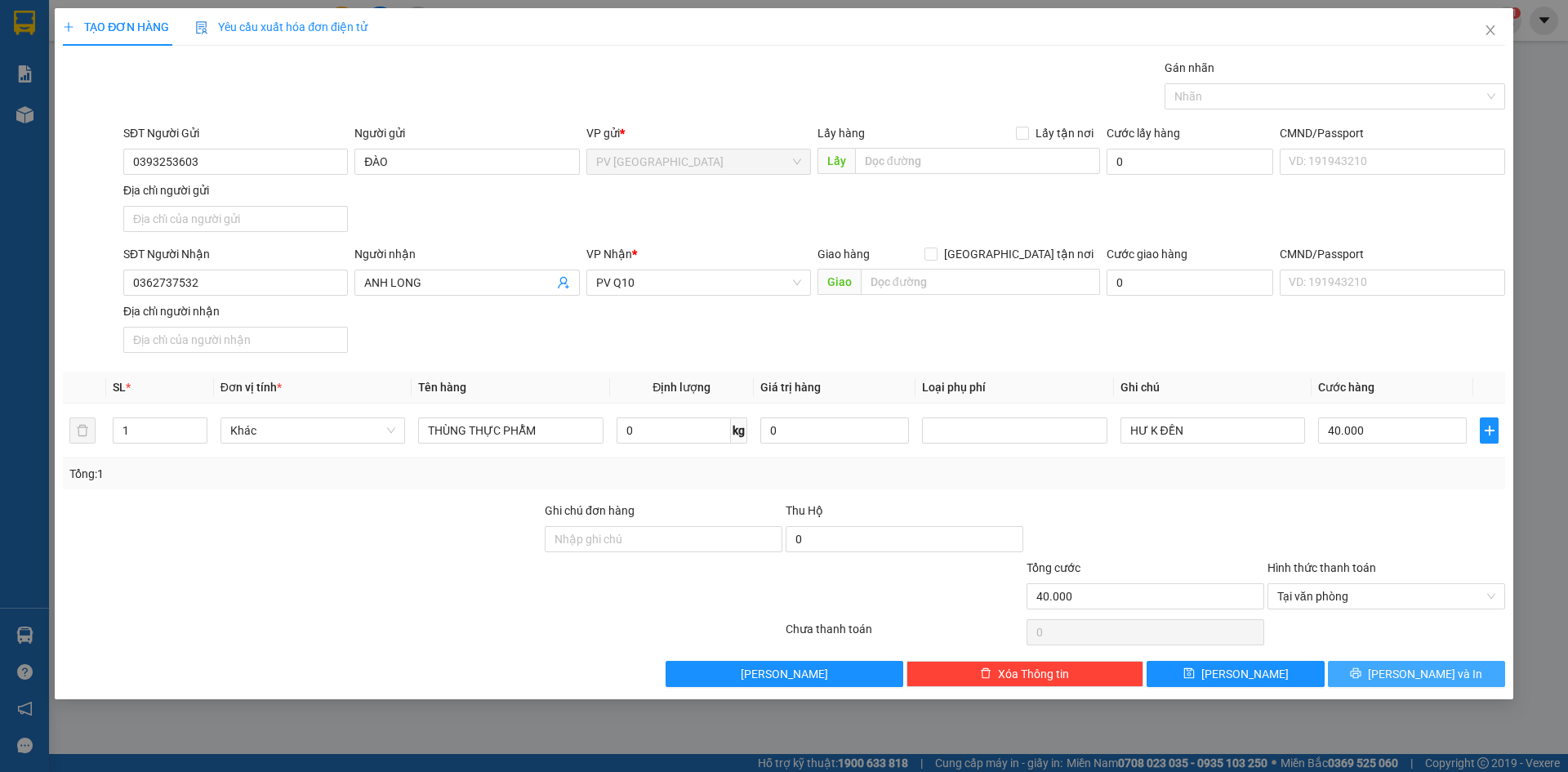
click at [1373, 675] on button "[PERSON_NAME] và In" at bounding box center [1416, 674] width 177 height 26
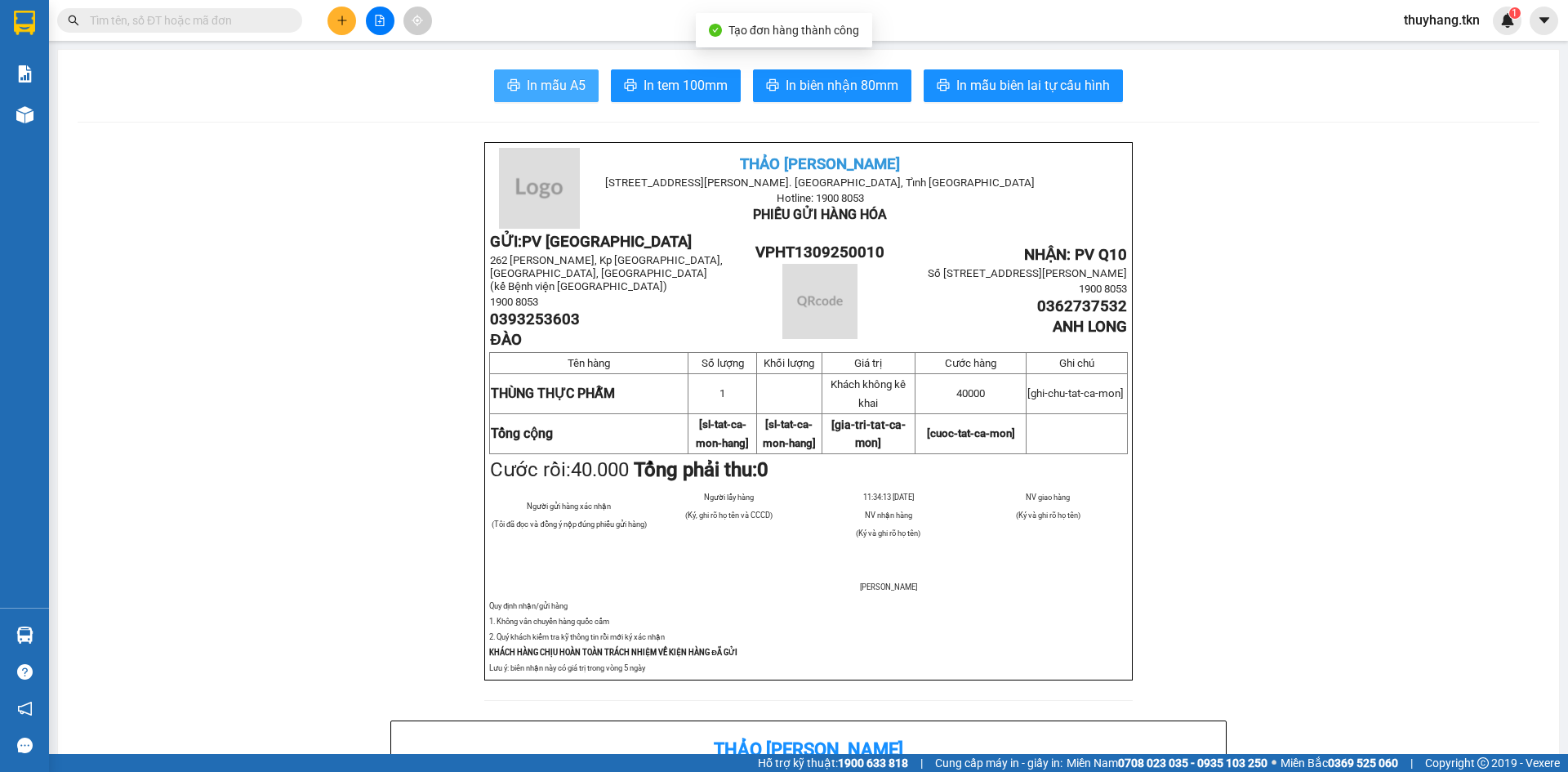
click at [558, 96] on button "In mẫu A5" at bounding box center [546, 86] width 104 height 33
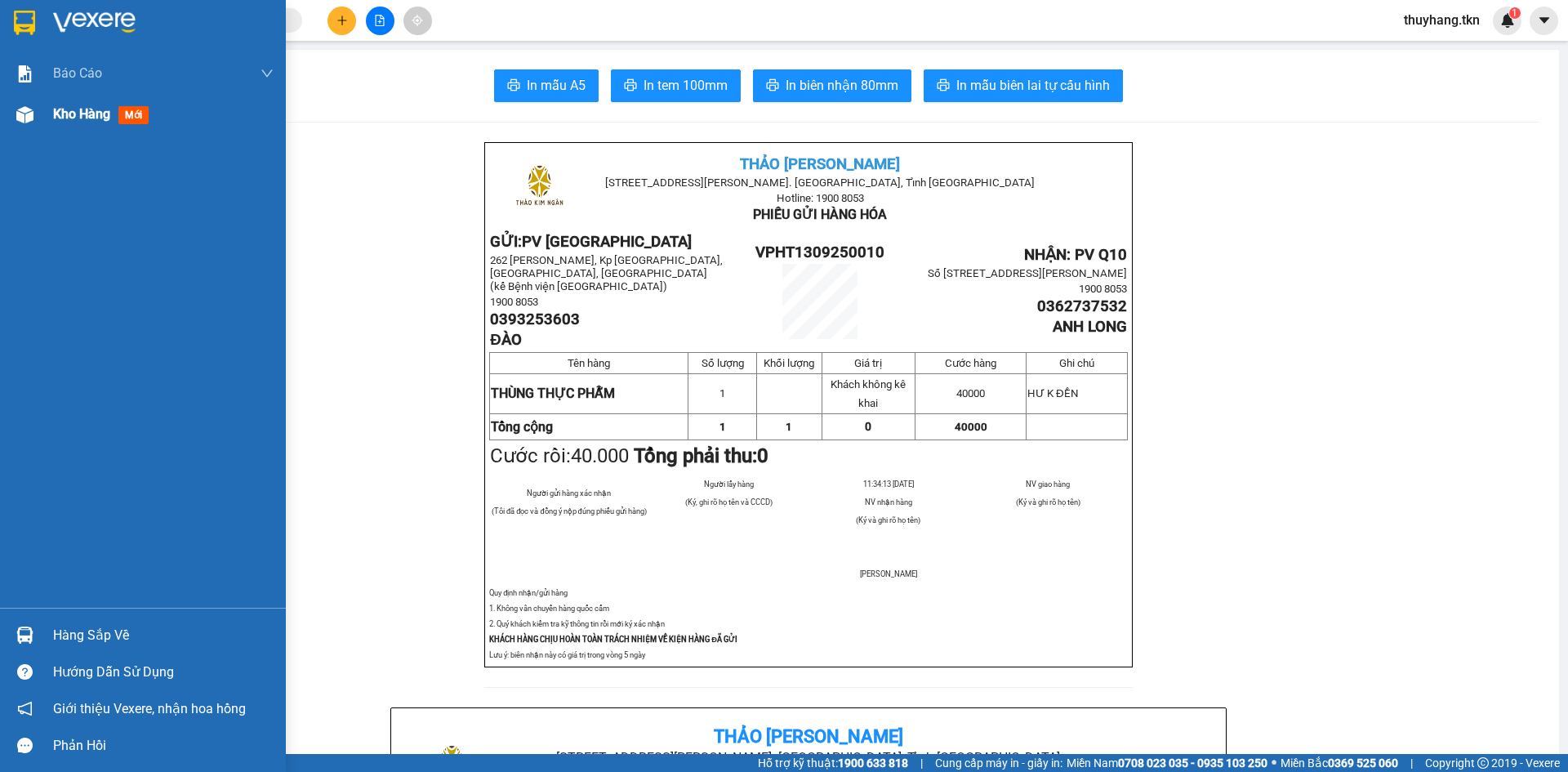
click at [52, 108] on div "Kho hàng mới" at bounding box center [143, 114] width 286 height 40
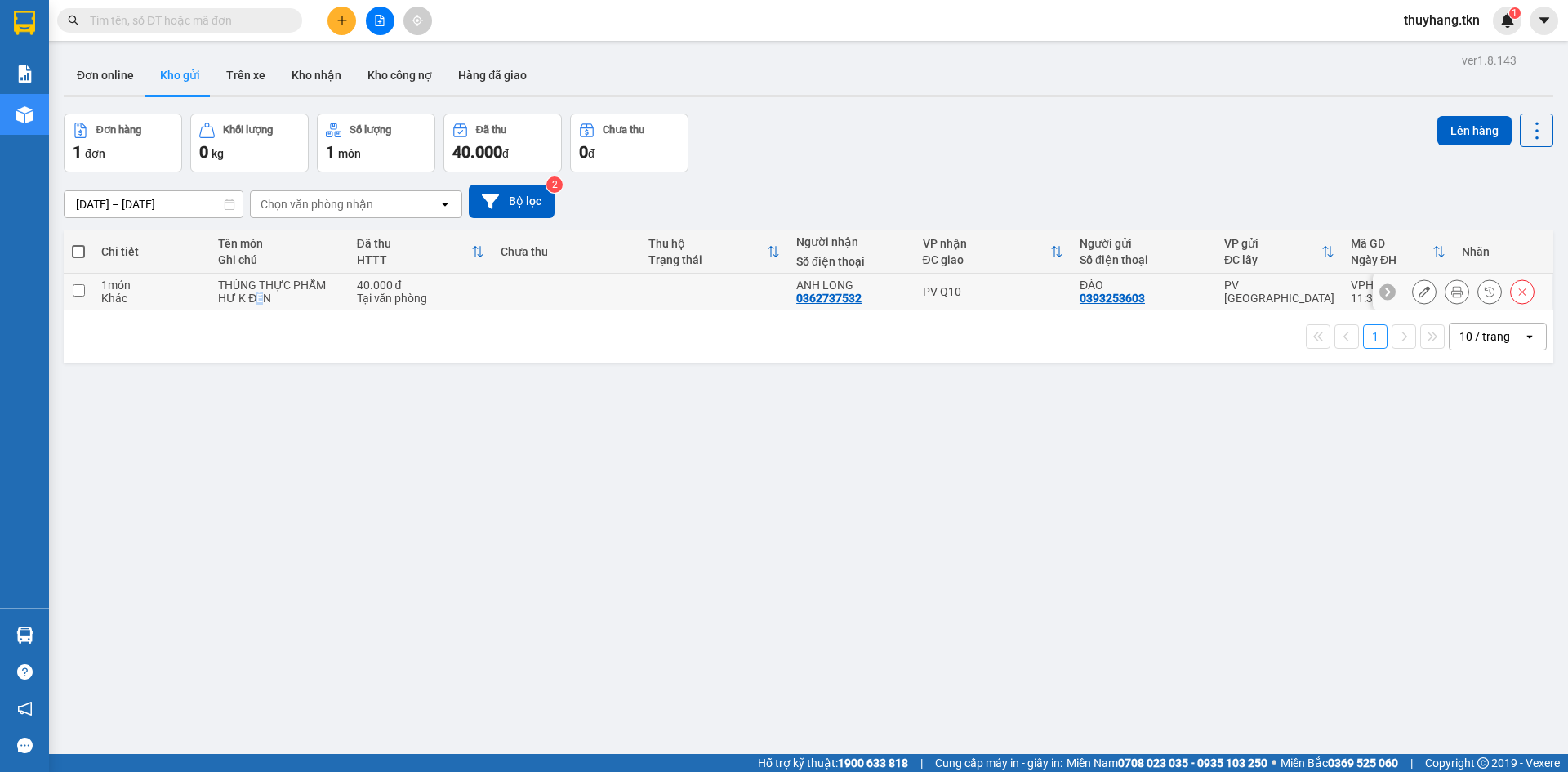
click at [258, 301] on div "HƯ K ĐỀN" at bounding box center [279, 298] width 121 height 13
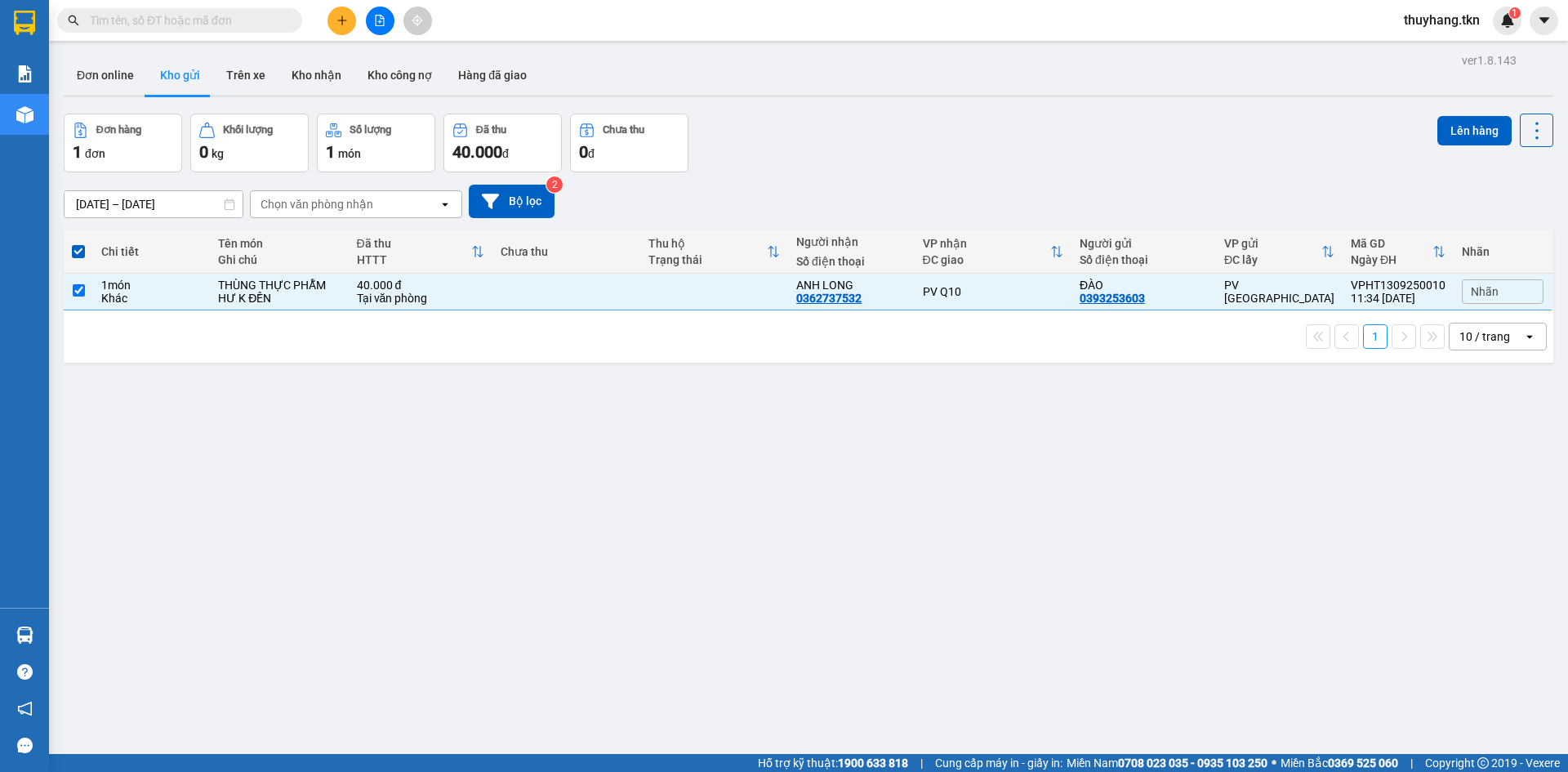
drag, startPoint x: 1292, startPoint y: 443, endPoint x: 1319, endPoint y: 432, distance: 29.2
click at [1294, 443] on div "ver 1.8.143 Đơn online Kho gửi Trên xe Kho nhận Kho công nợ Hàng đã giao Đơn hà…" at bounding box center [808, 435] width 1503 height 772
click at [1516, 295] on icon at bounding box center [1522, 292] width 11 height 11
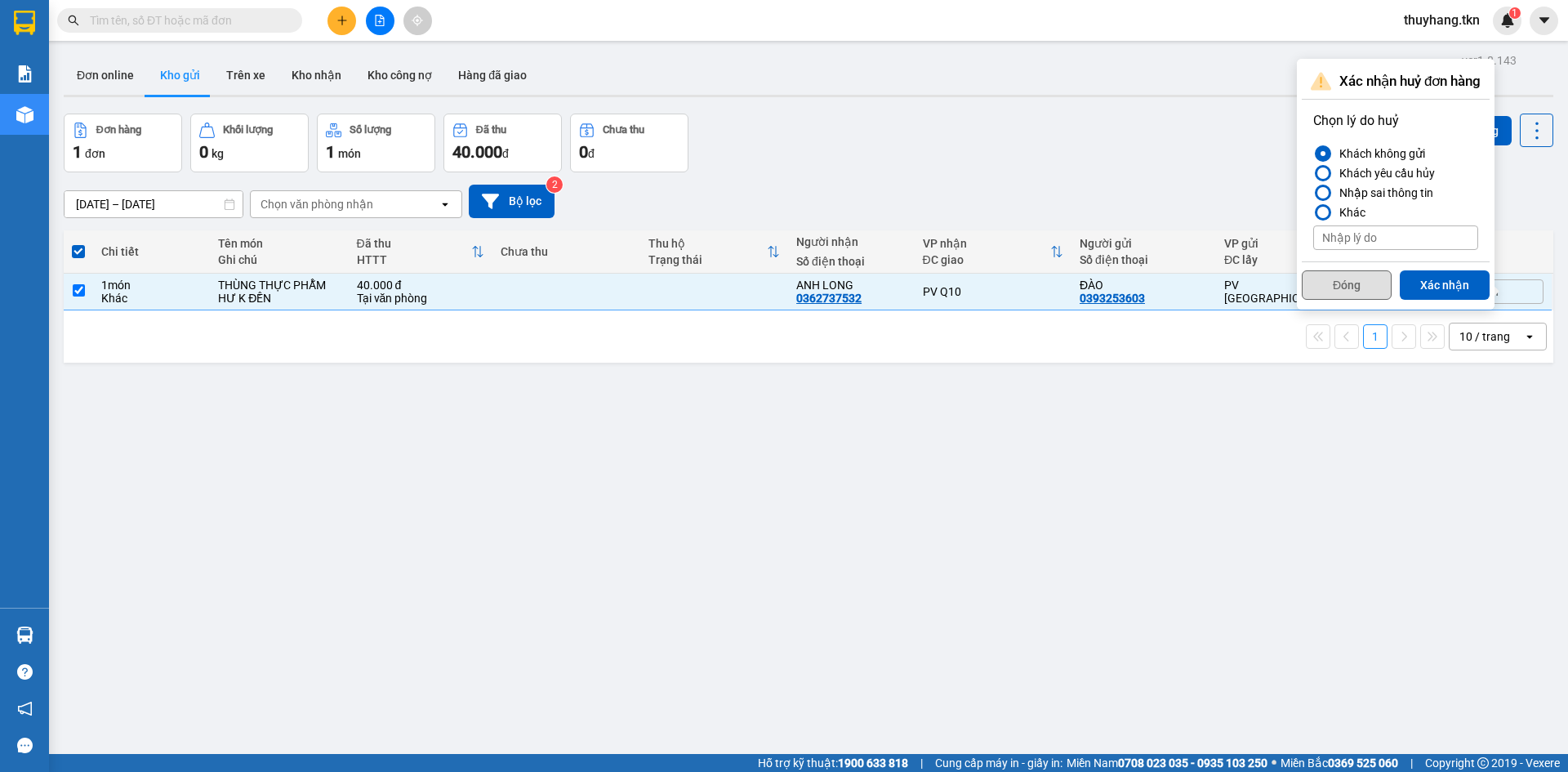
click at [1354, 292] on button "Đóng" at bounding box center [1346, 284] width 89 height 29
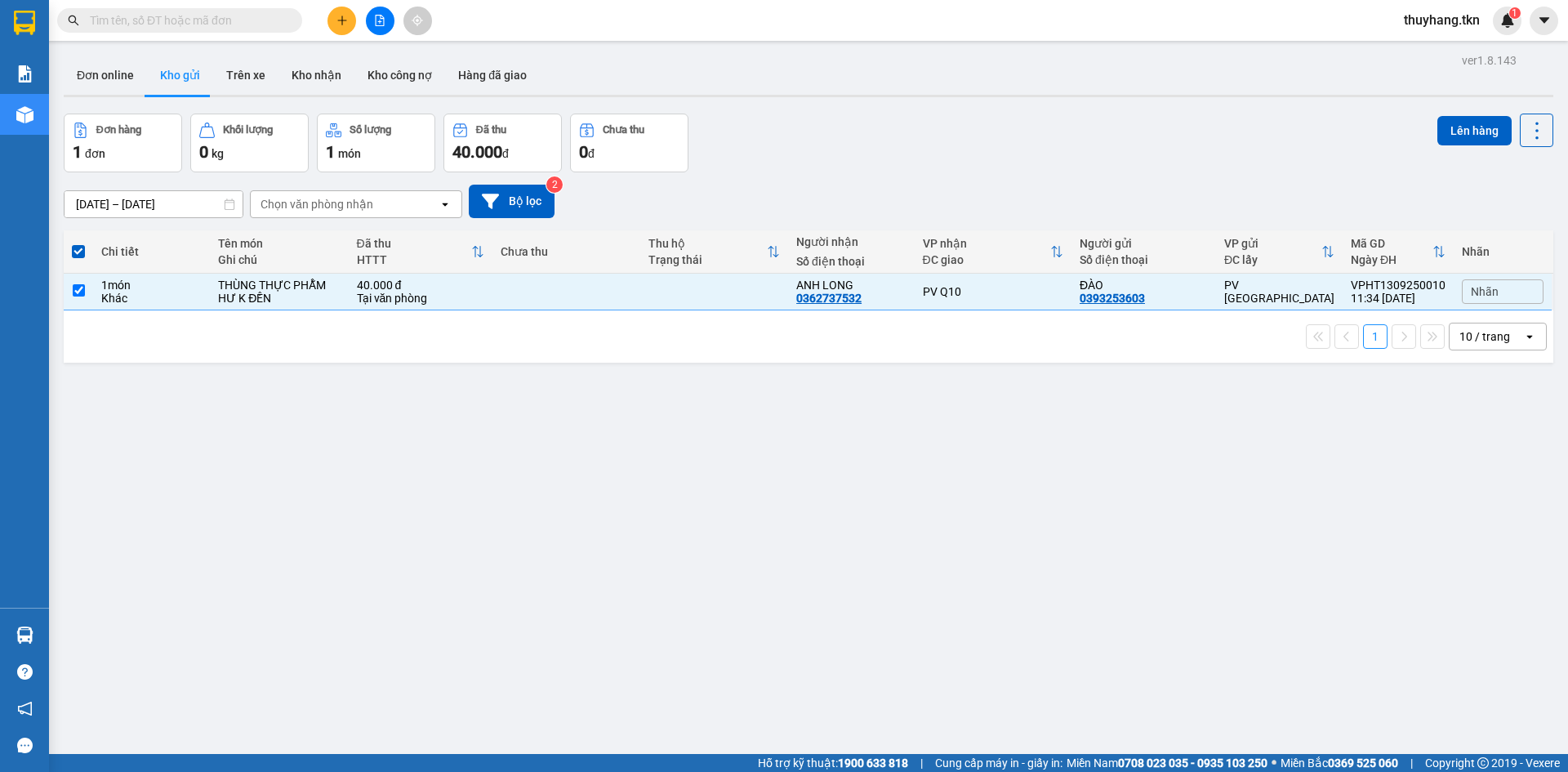
click at [1212, 417] on div "ver 1.8.143 Đơn online Kho gửi Trên xe Kho nhận Kho công nợ Hàng đã giao Đơn hà…" at bounding box center [808, 435] width 1503 height 772
drag, startPoint x: 118, startPoint y: 286, endPoint x: 668, endPoint y: 315, distance: 550.8
click at [119, 287] on div "1 món" at bounding box center [152, 285] width 101 height 13
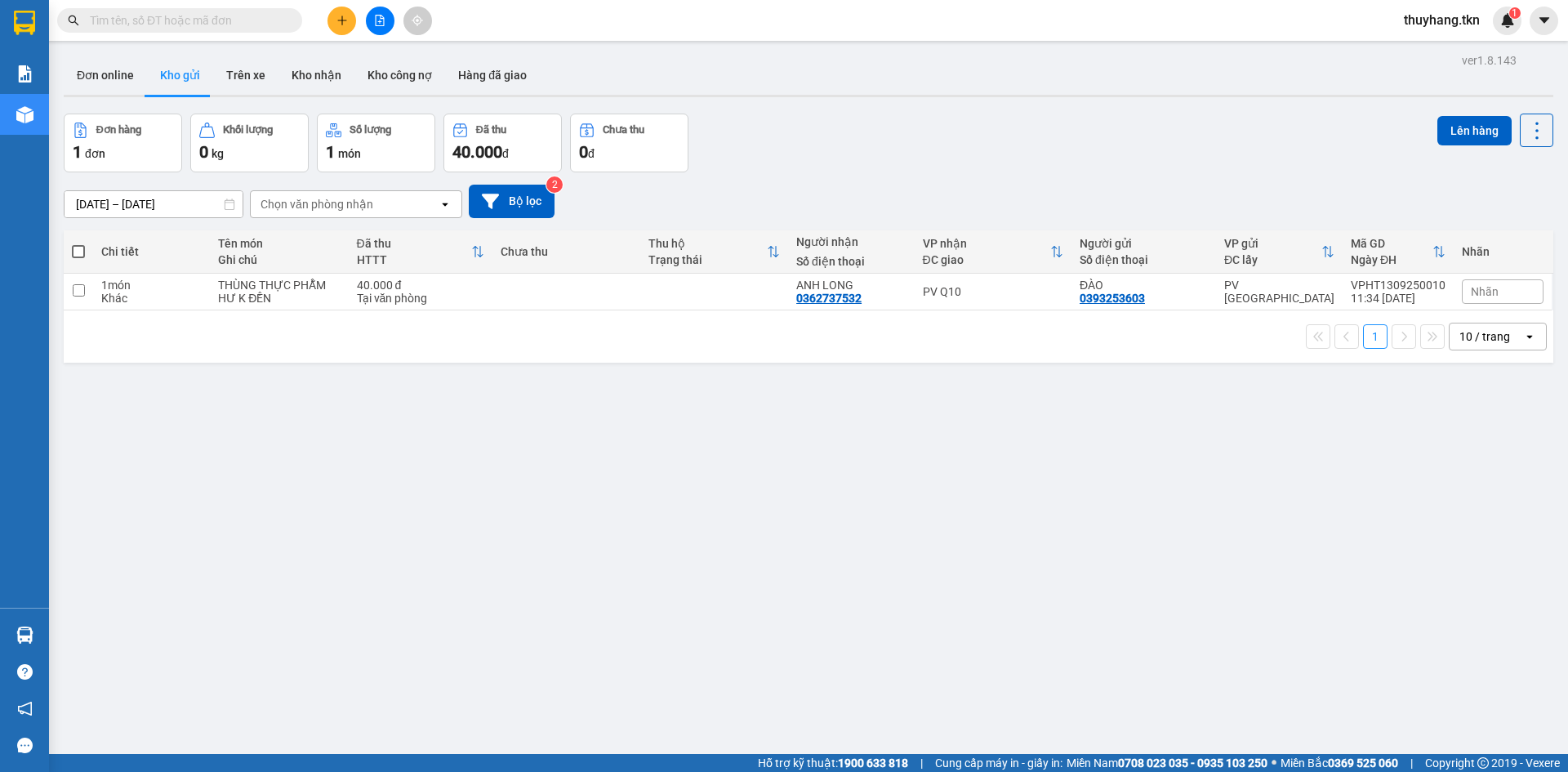
click at [1471, 288] on span "Nhãn" at bounding box center [1485, 292] width 28 height 13
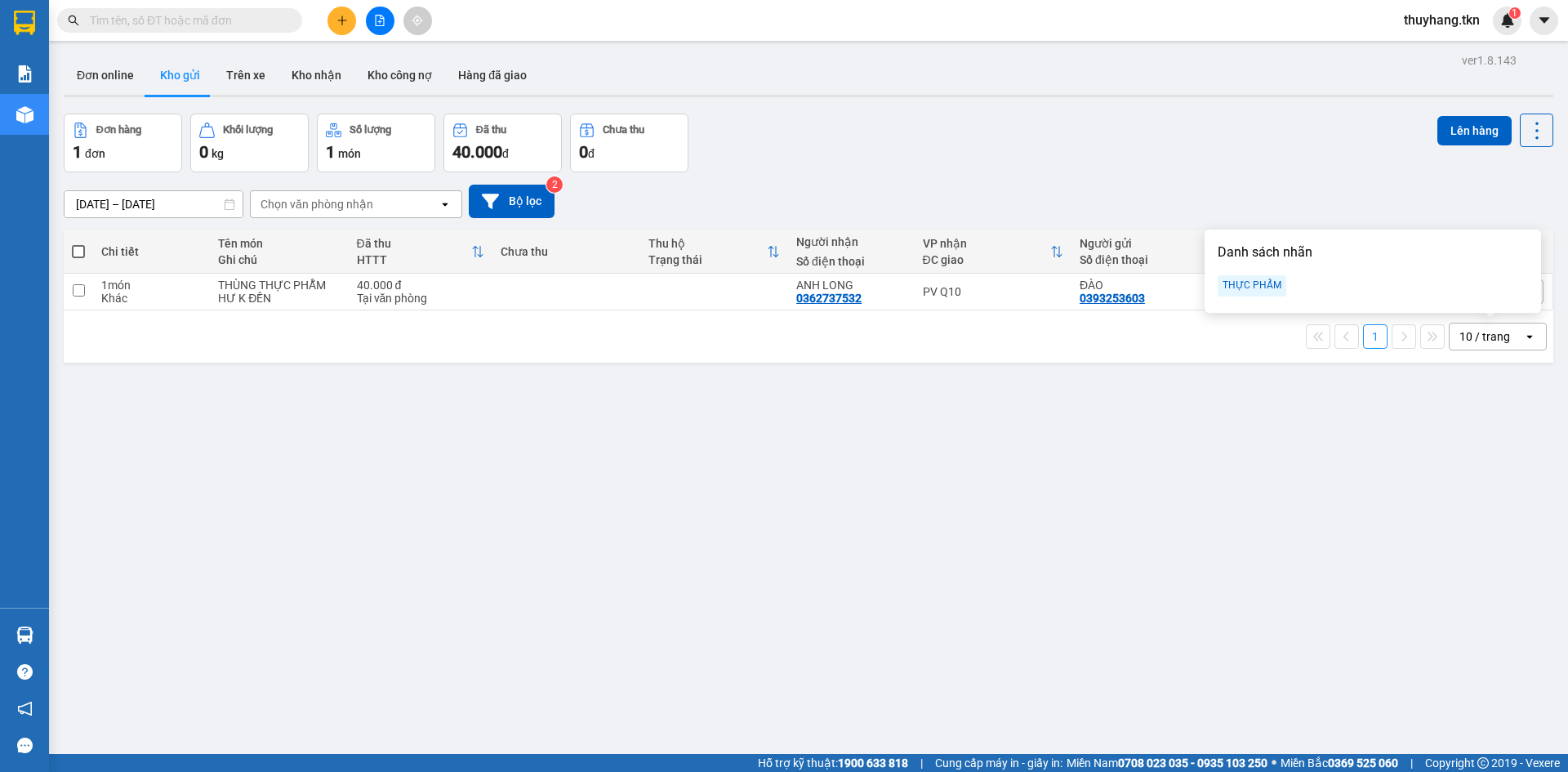
click at [1264, 287] on div "THỰC PHẨM" at bounding box center [1252, 285] width 69 height 22
click at [1254, 286] on div "THỰC PHẨM" at bounding box center [1252, 285] width 69 height 22
click at [1266, 295] on div "THỰC PHẨM" at bounding box center [1252, 285] width 69 height 22
drag, startPoint x: 1250, startPoint y: 409, endPoint x: 1250, endPoint y: 420, distance: 11.0
click at [1250, 410] on div "ver 1.8.143 Đơn online Kho gửi Trên xe Kho nhận Kho công nợ Hàng đã giao Đơn hà…" at bounding box center [808, 435] width 1503 height 772
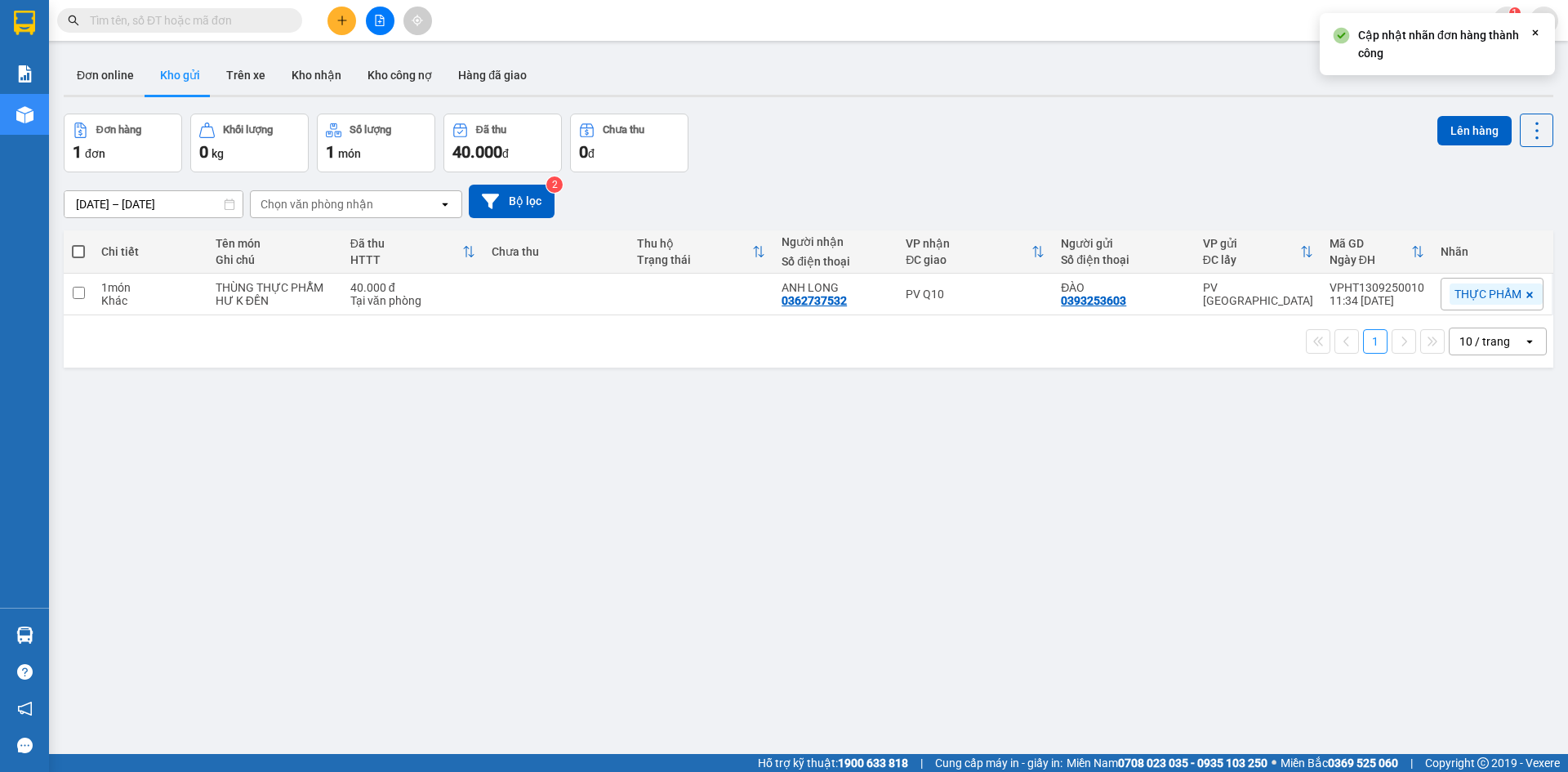
click at [1157, 144] on div "Đơn hàng 1 đơn Khối lượng 0 kg Số lượng 1 món Đã thu 40.000 đ Chưa thu 0 đ Lên …" at bounding box center [808, 143] width 1490 height 58
drag, startPoint x: 584, startPoint y: 299, endPoint x: 605, endPoint y: 291, distance: 22.5
click at [586, 299] on td at bounding box center [556, 295] width 145 height 41
checkbox input "true"
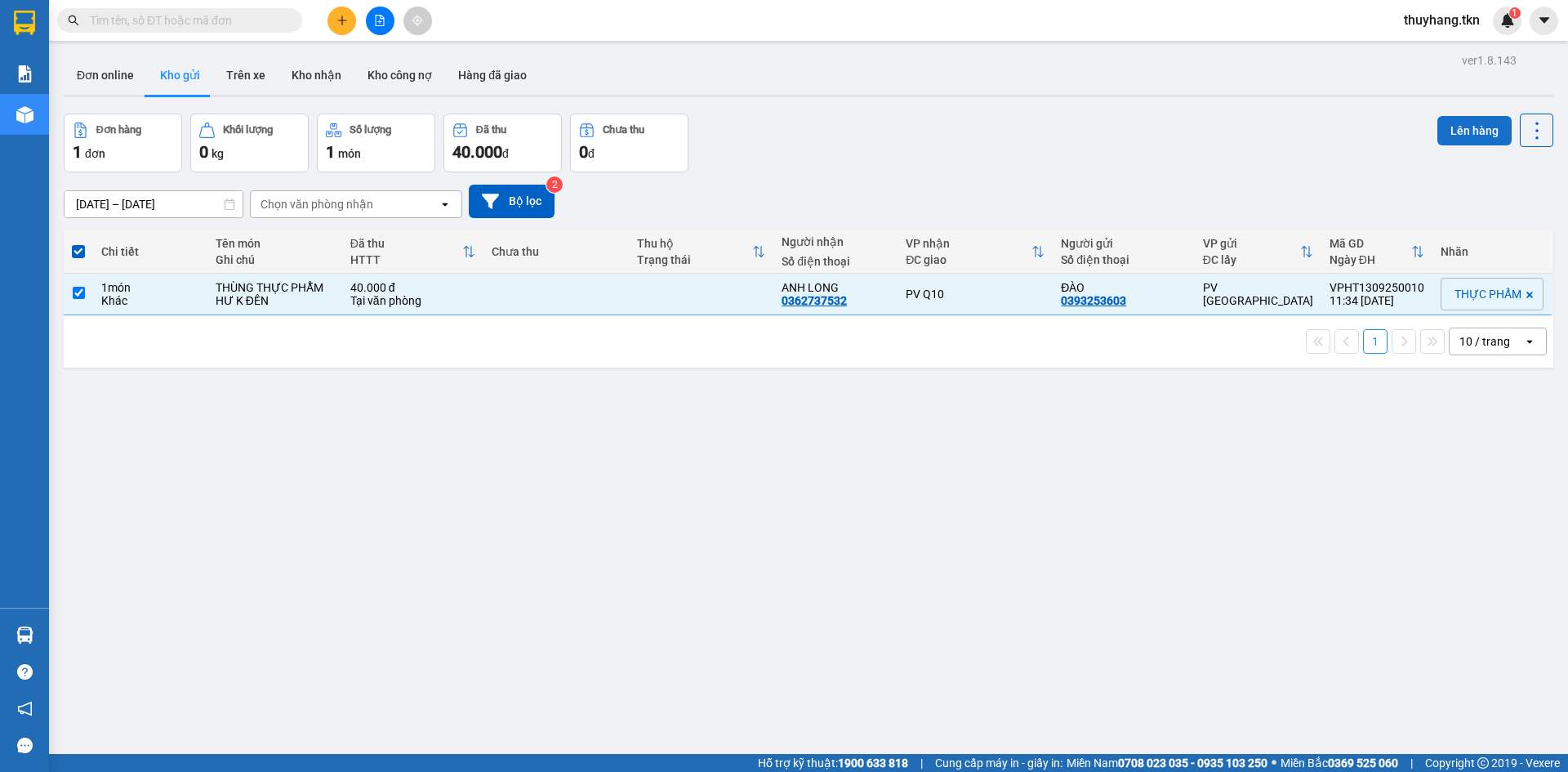
click at [1452, 136] on button "Lên hàng" at bounding box center [1474, 130] width 74 height 29
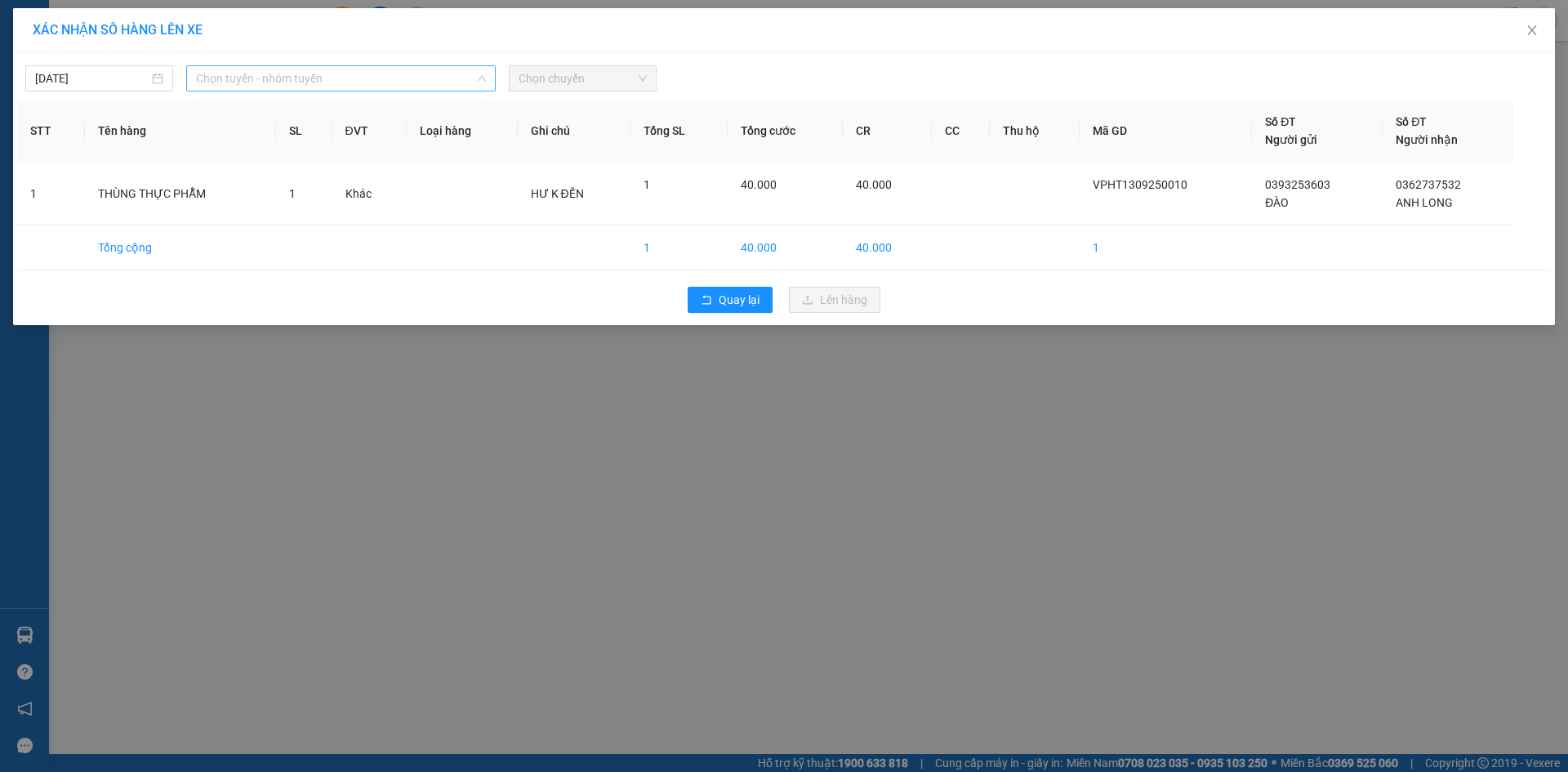
click at [388, 84] on span "Chọn tuyến - nhóm tuyến" at bounding box center [341, 78] width 290 height 24
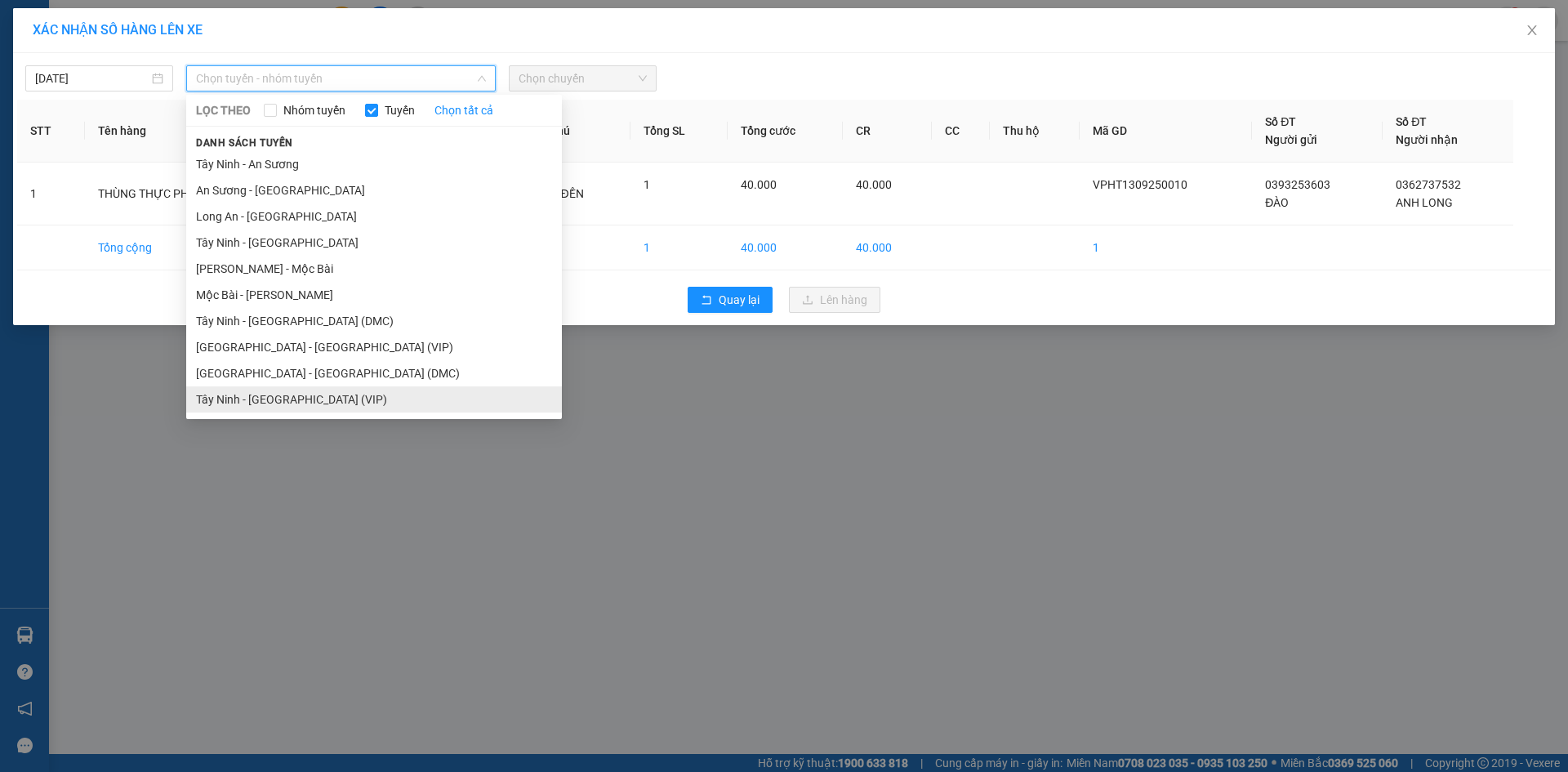
click at [312, 394] on li "Tây Ninh - [GEOGRAPHIC_DATA] (VIP)" at bounding box center [374, 399] width 376 height 26
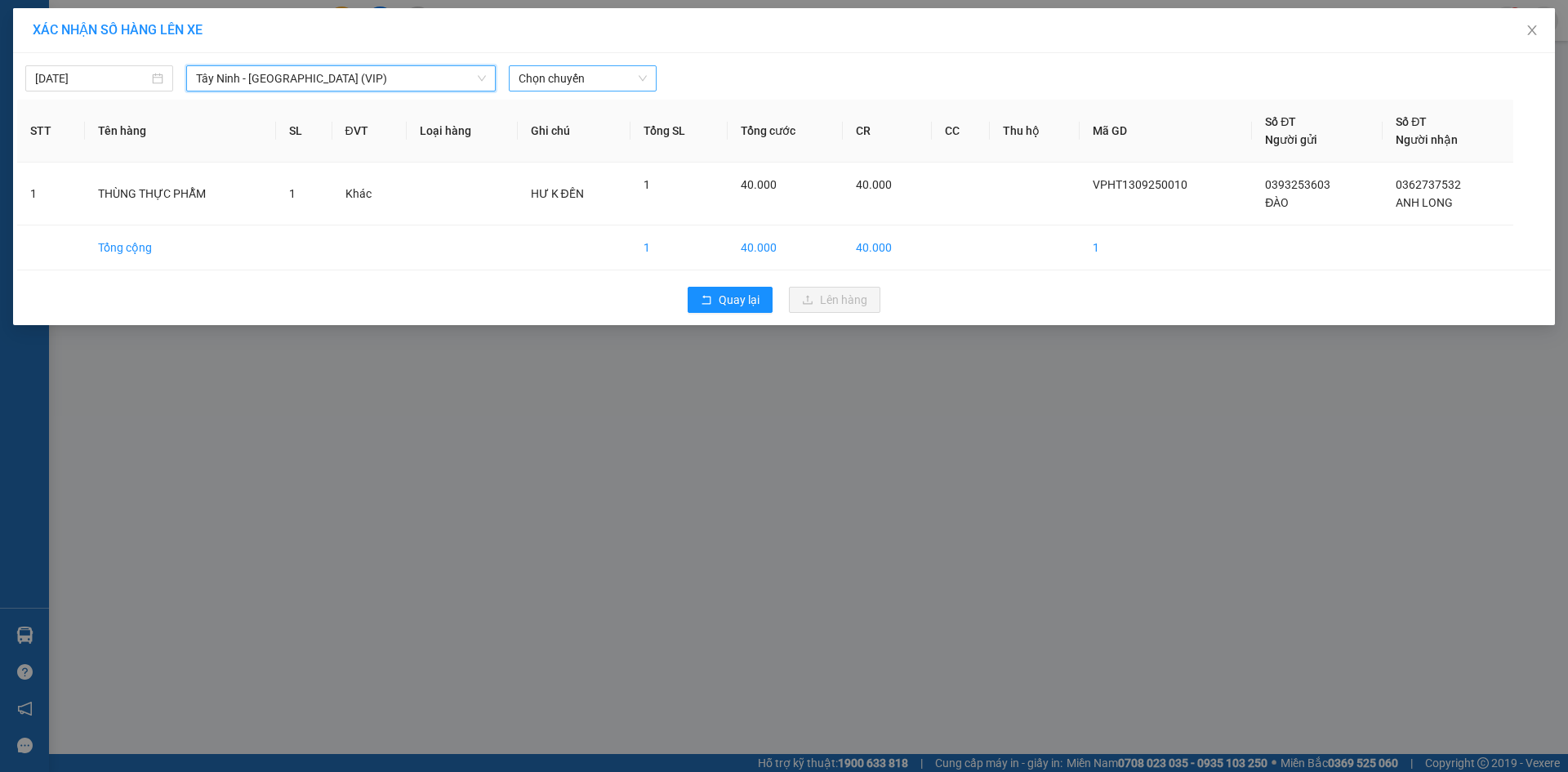
click at [602, 70] on span "Chọn chuyến" at bounding box center [583, 78] width 128 height 24
type input "25752"
click at [589, 137] on div "11:20 - 50H-257.52" at bounding box center [582, 137] width 127 height 18
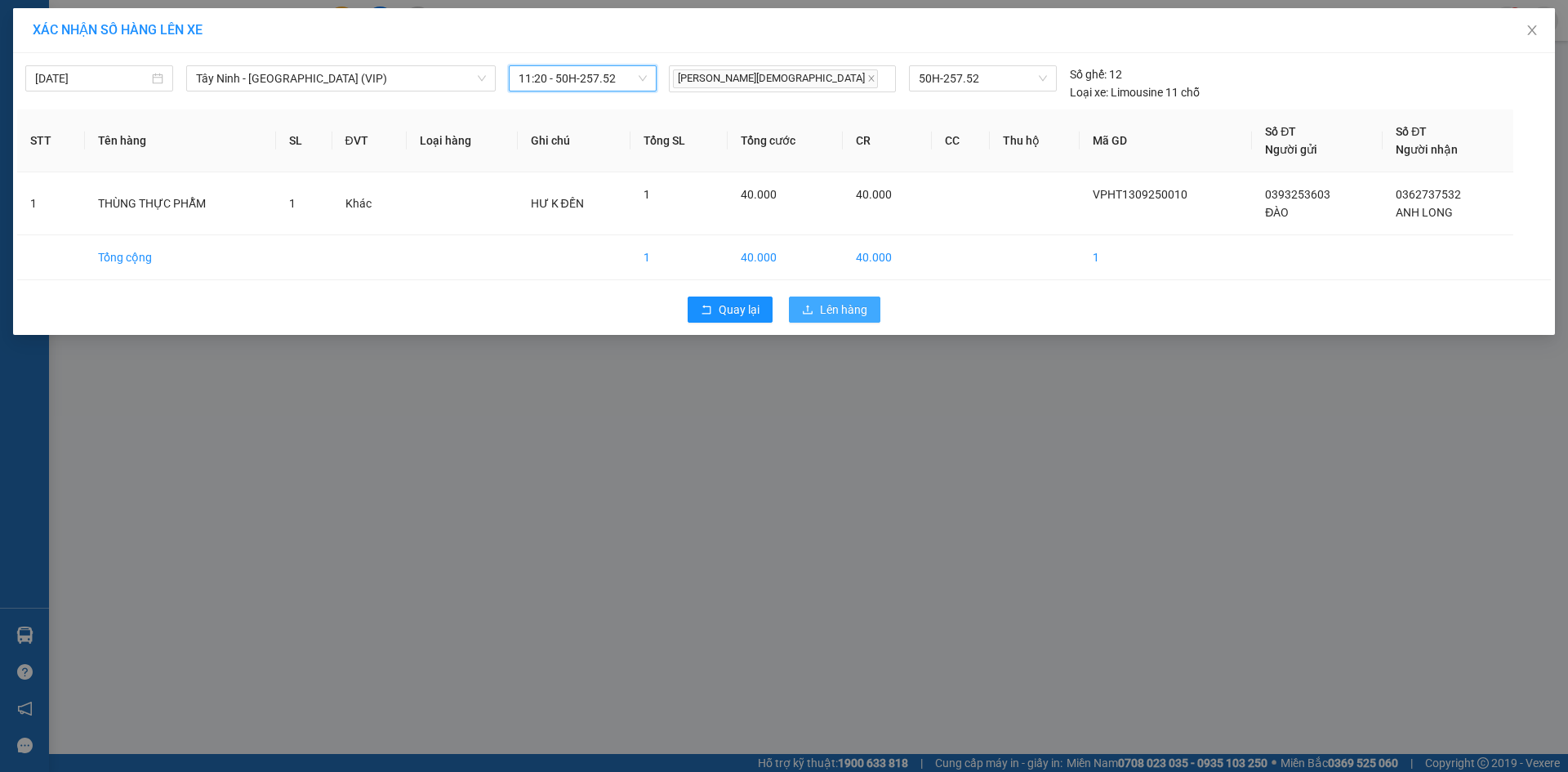
click at [827, 307] on span "Lên hàng" at bounding box center [843, 309] width 47 height 18
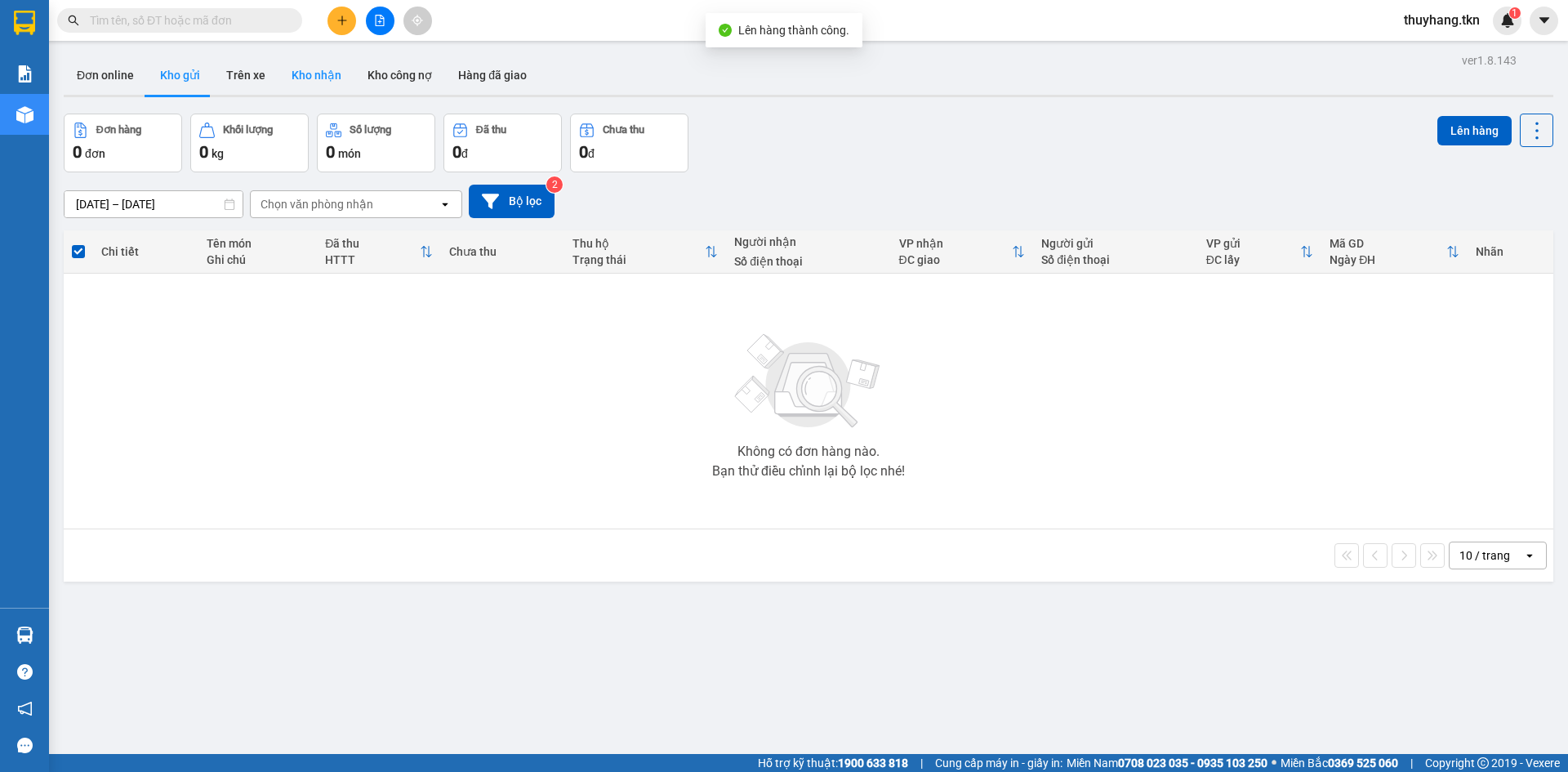
click at [306, 79] on button "Kho nhận" at bounding box center [316, 75] width 76 height 40
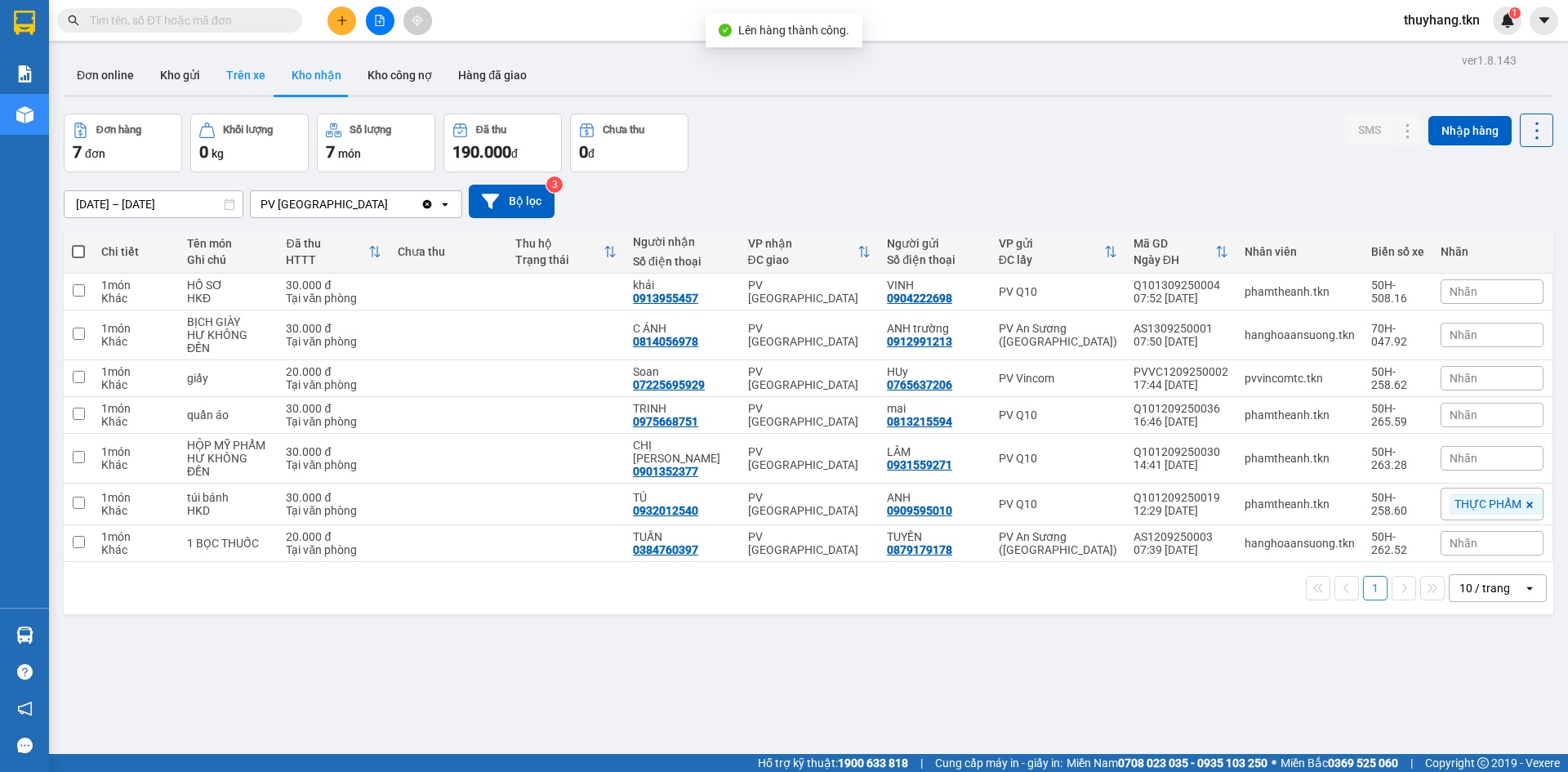
click at [253, 75] on button "Trên xe" at bounding box center [245, 75] width 65 height 40
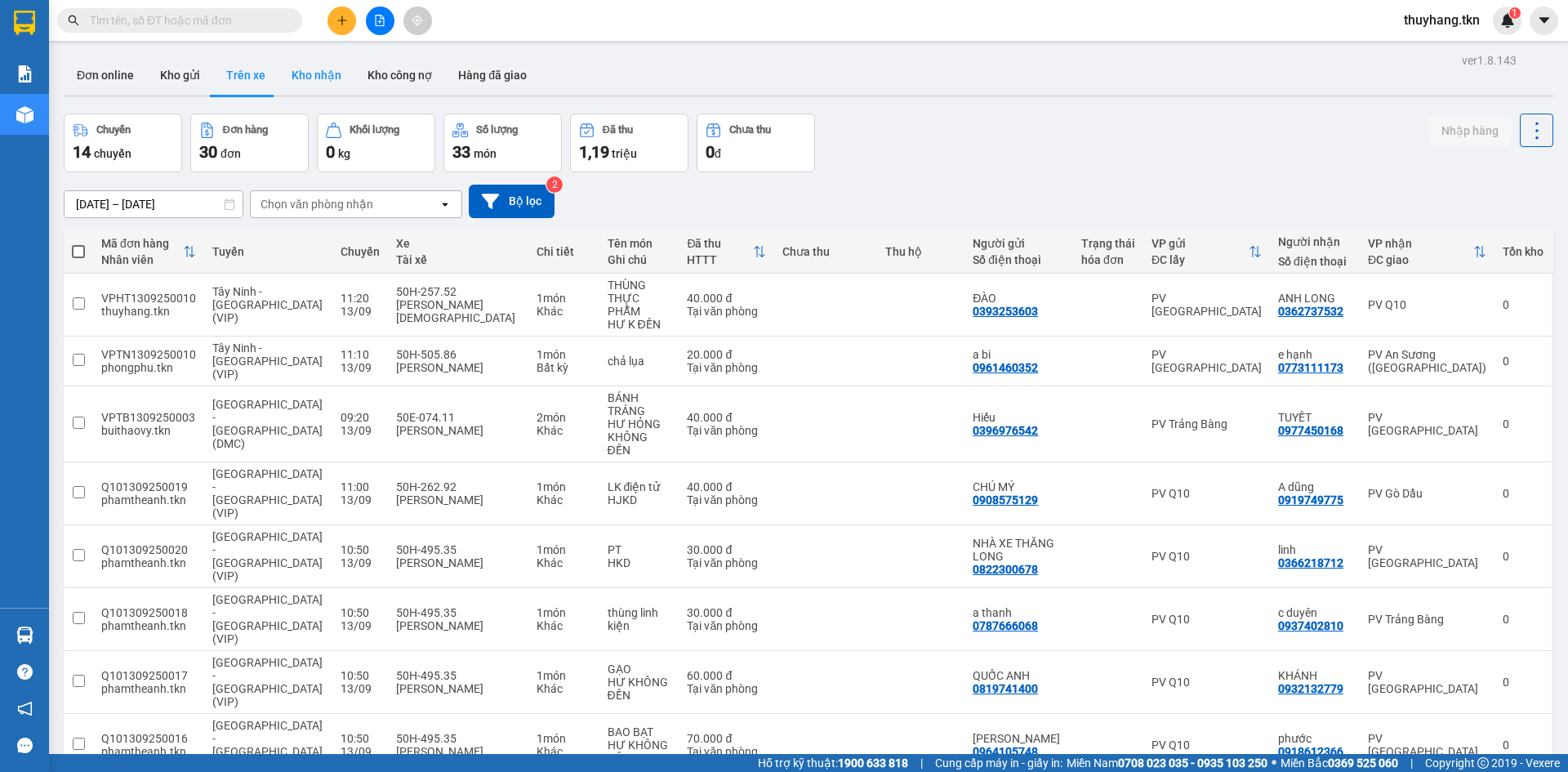
click at [343, 79] on button "Kho nhận" at bounding box center [316, 75] width 76 height 40
type input "[DATE] – [DATE]"
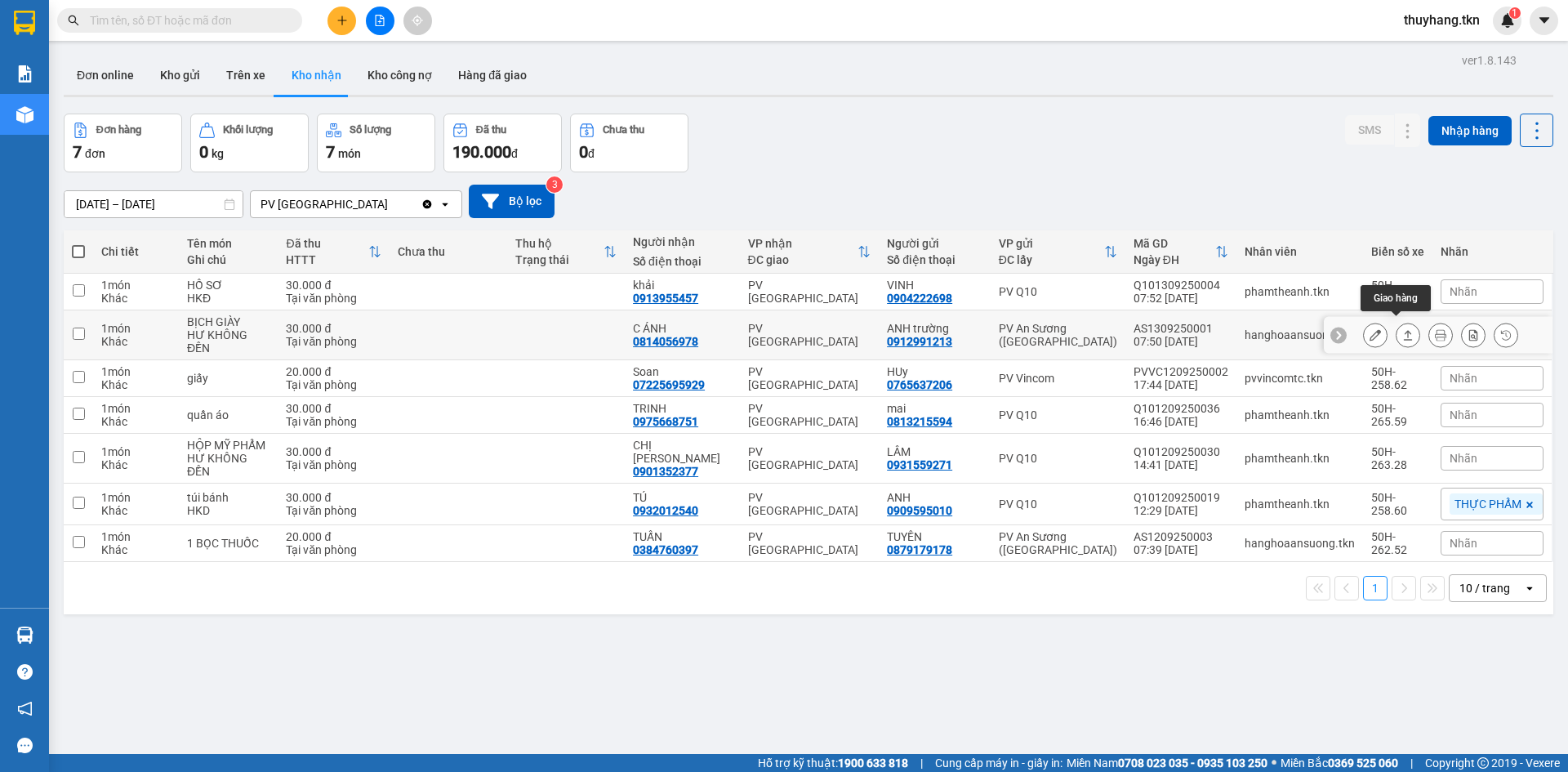
click at [1404, 333] on icon at bounding box center [1409, 335] width 9 height 9
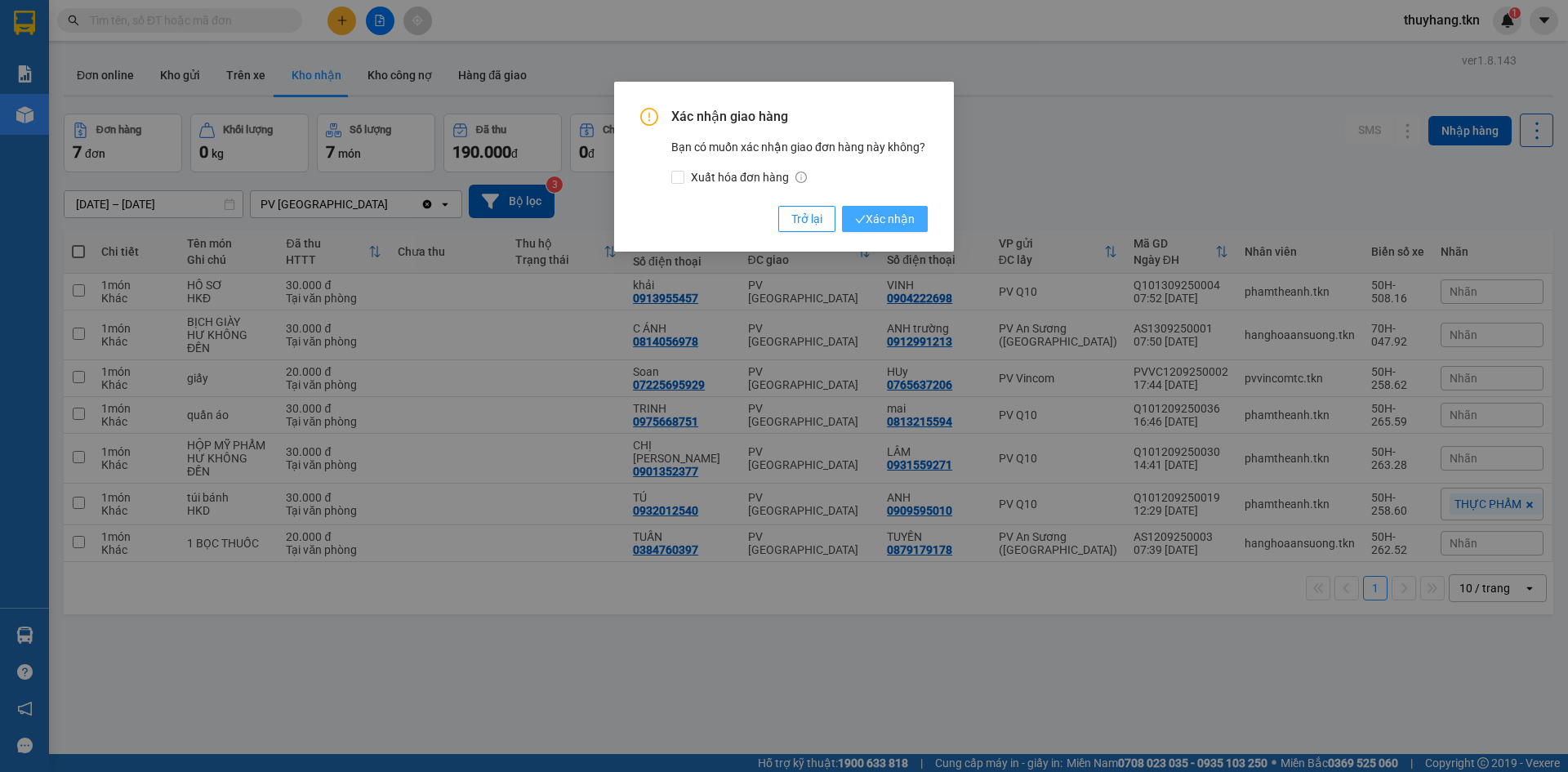
click at [911, 225] on span "Xác nhận" at bounding box center [884, 218] width 59 height 18
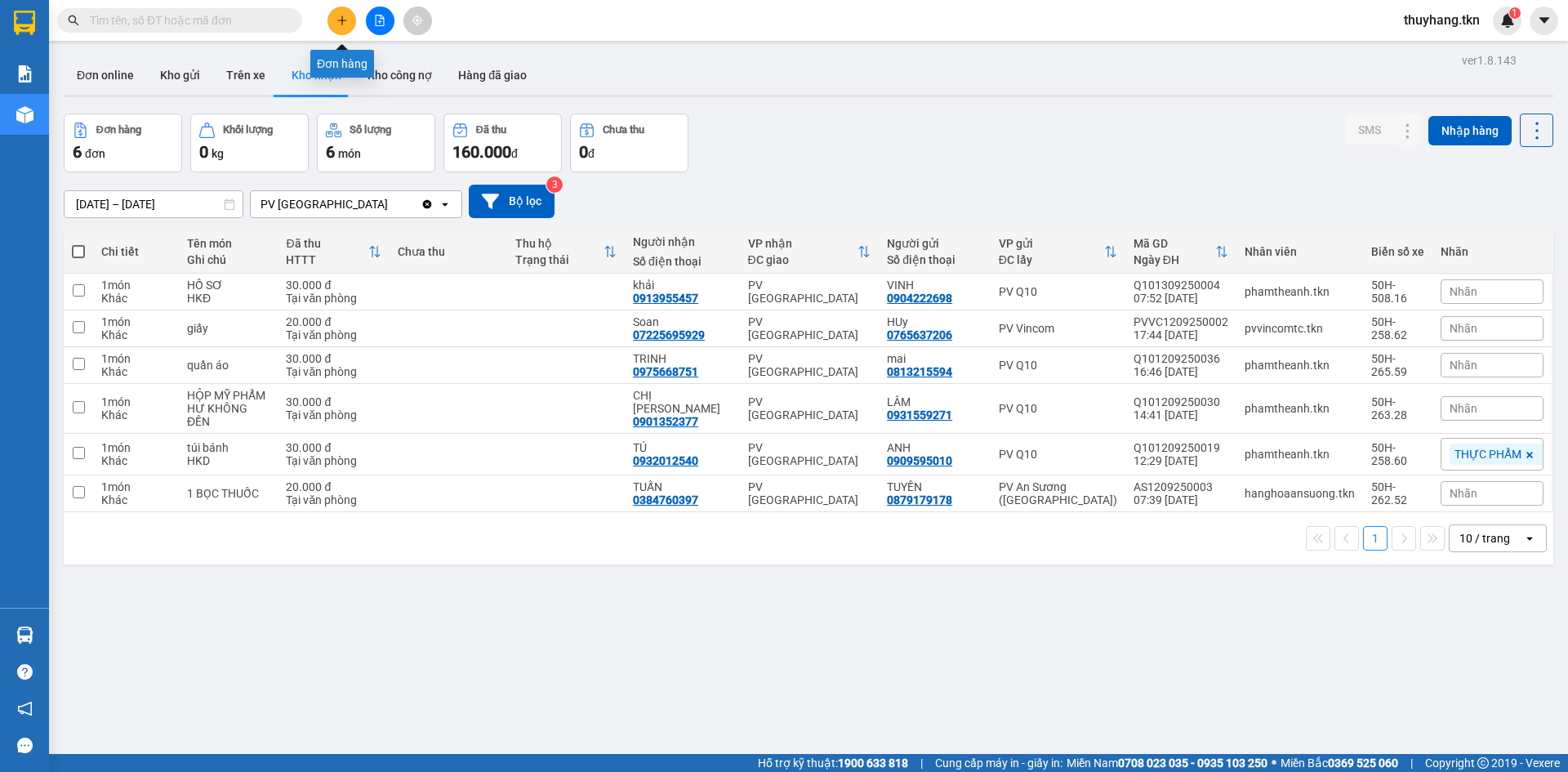
click at [342, 29] on button at bounding box center [342, 21] width 28 height 28
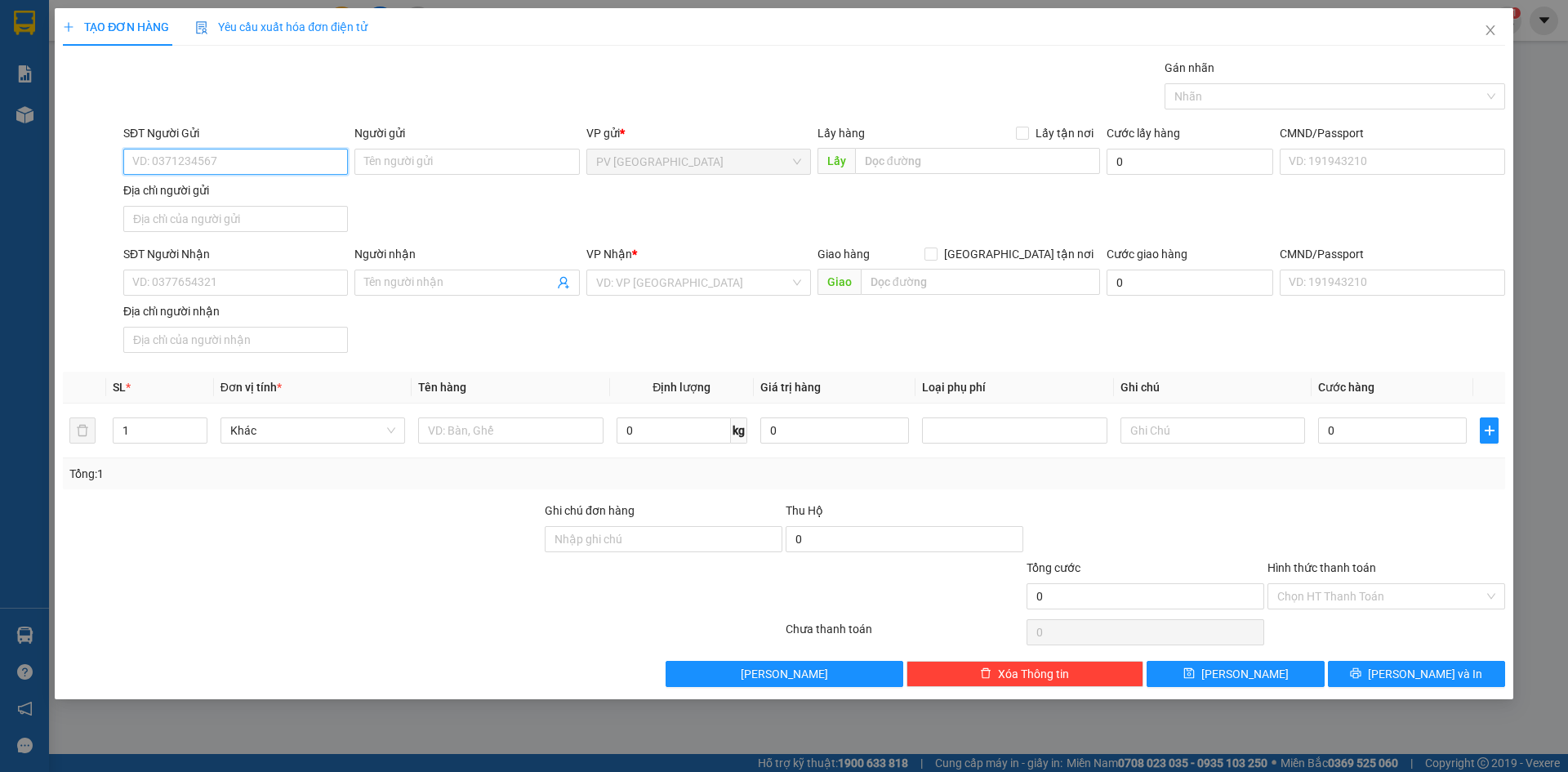
click at [225, 154] on input "SĐT Người Gửi" at bounding box center [235, 162] width 225 height 26
type input "0869098339"
click at [246, 184] on div "0869098339 - NGỌC" at bounding box center [235, 195] width 225 height 26
type input "NGỌC"
type input "0916999339"
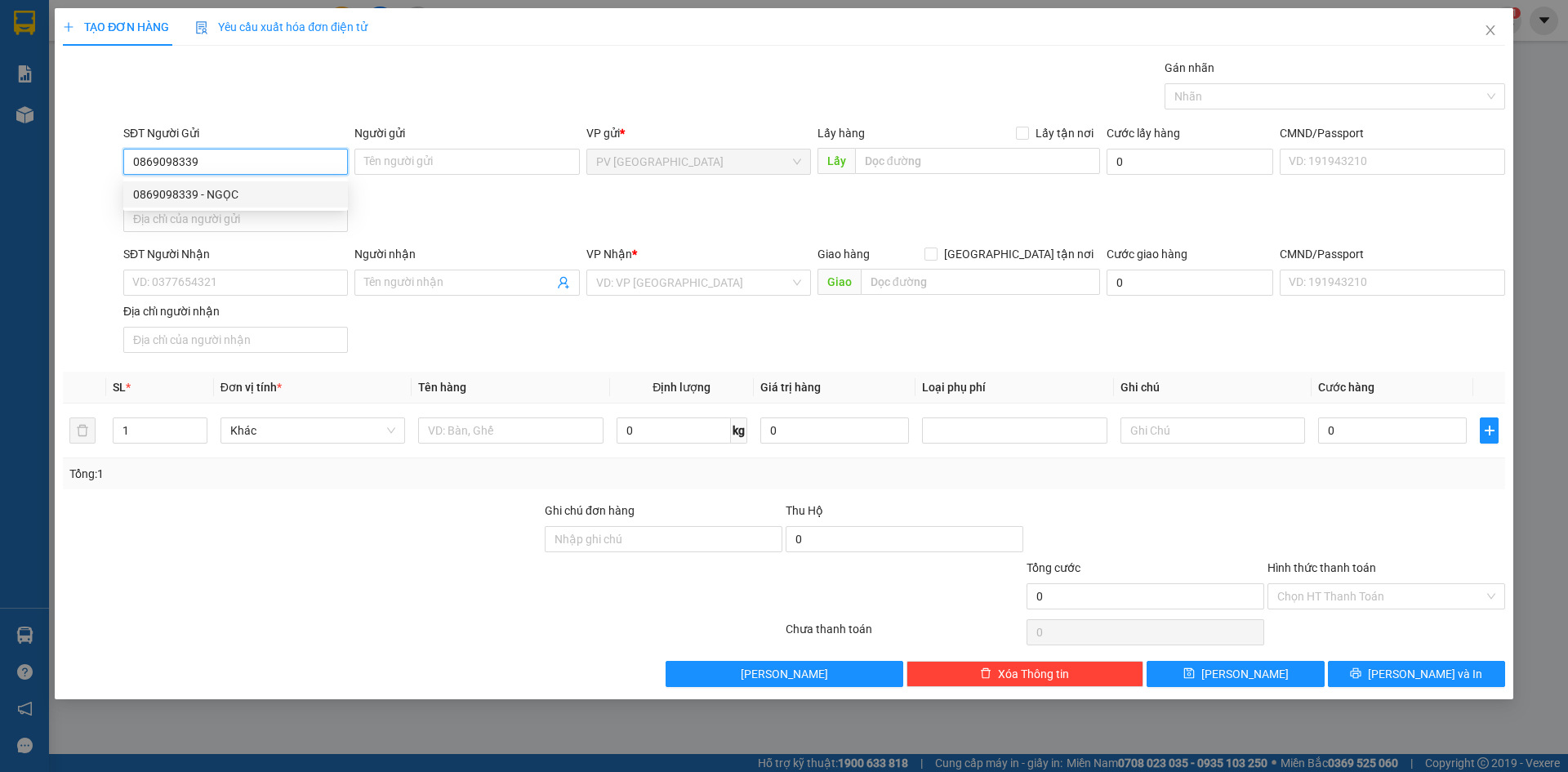
type input "SƠN"
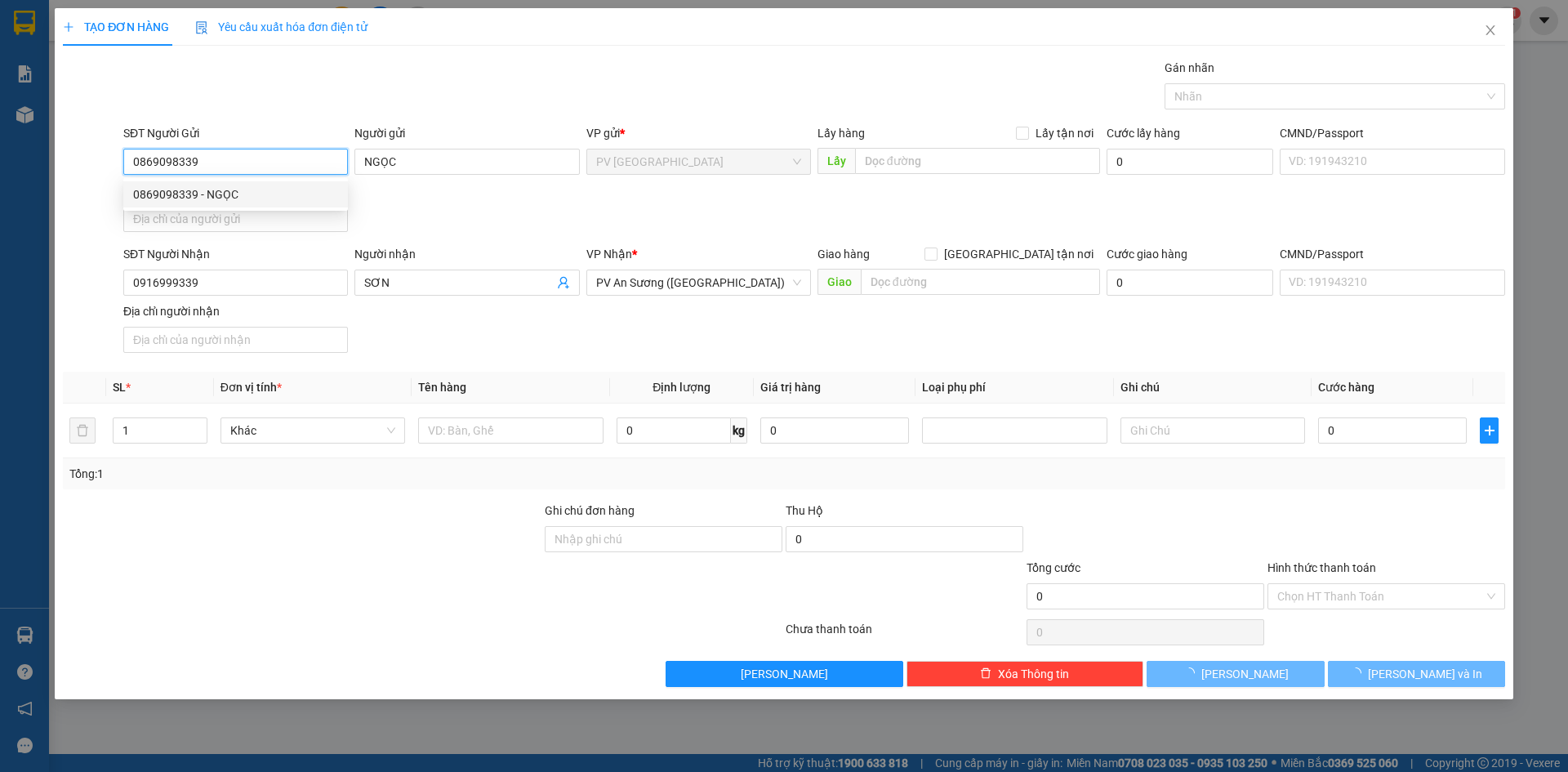
type input "20.000"
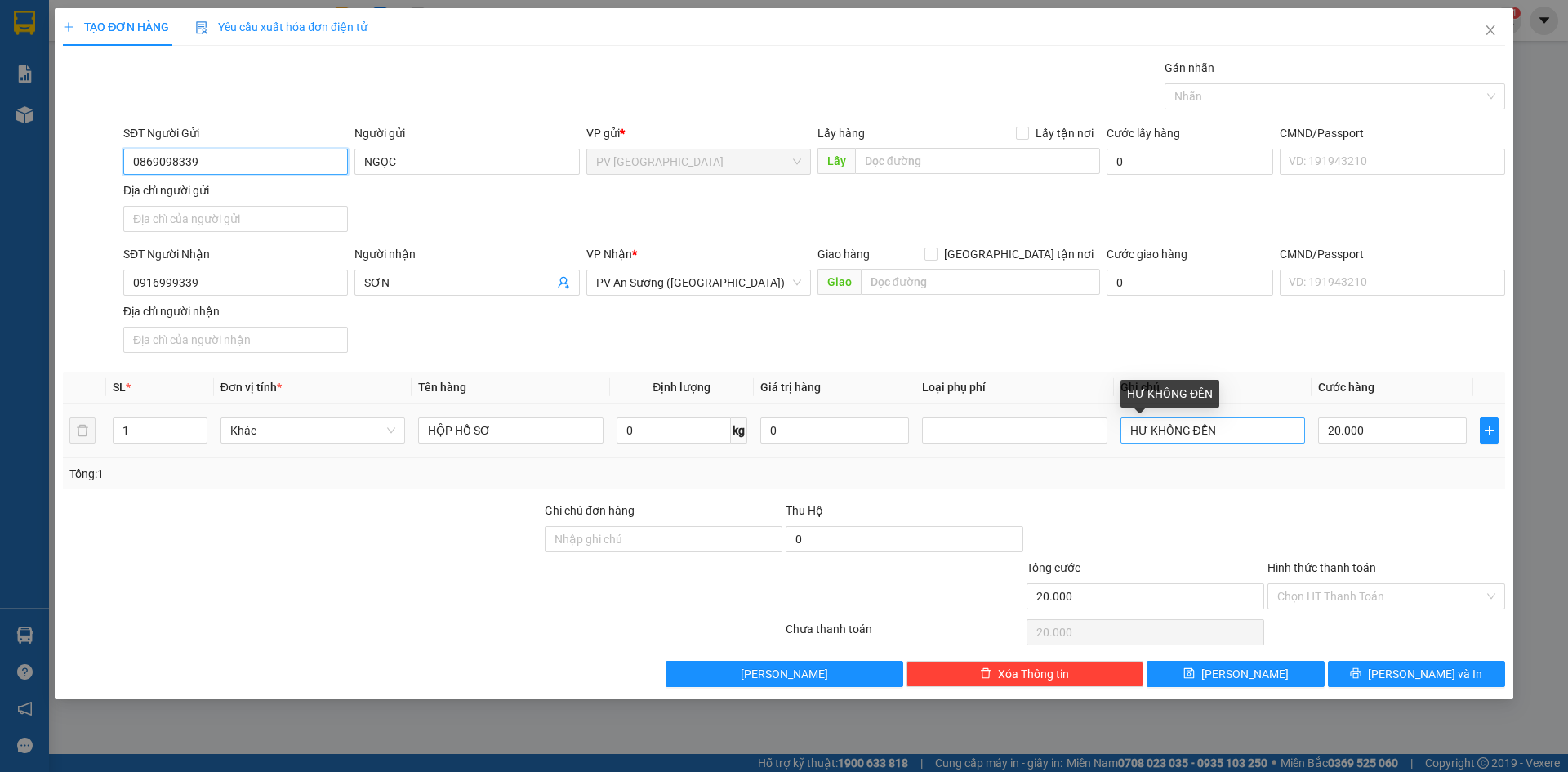
type input "0869098339"
click at [1247, 433] on input "HƯ KHÔNG ĐỀN" at bounding box center [1212, 430] width 184 height 26
type input "H"
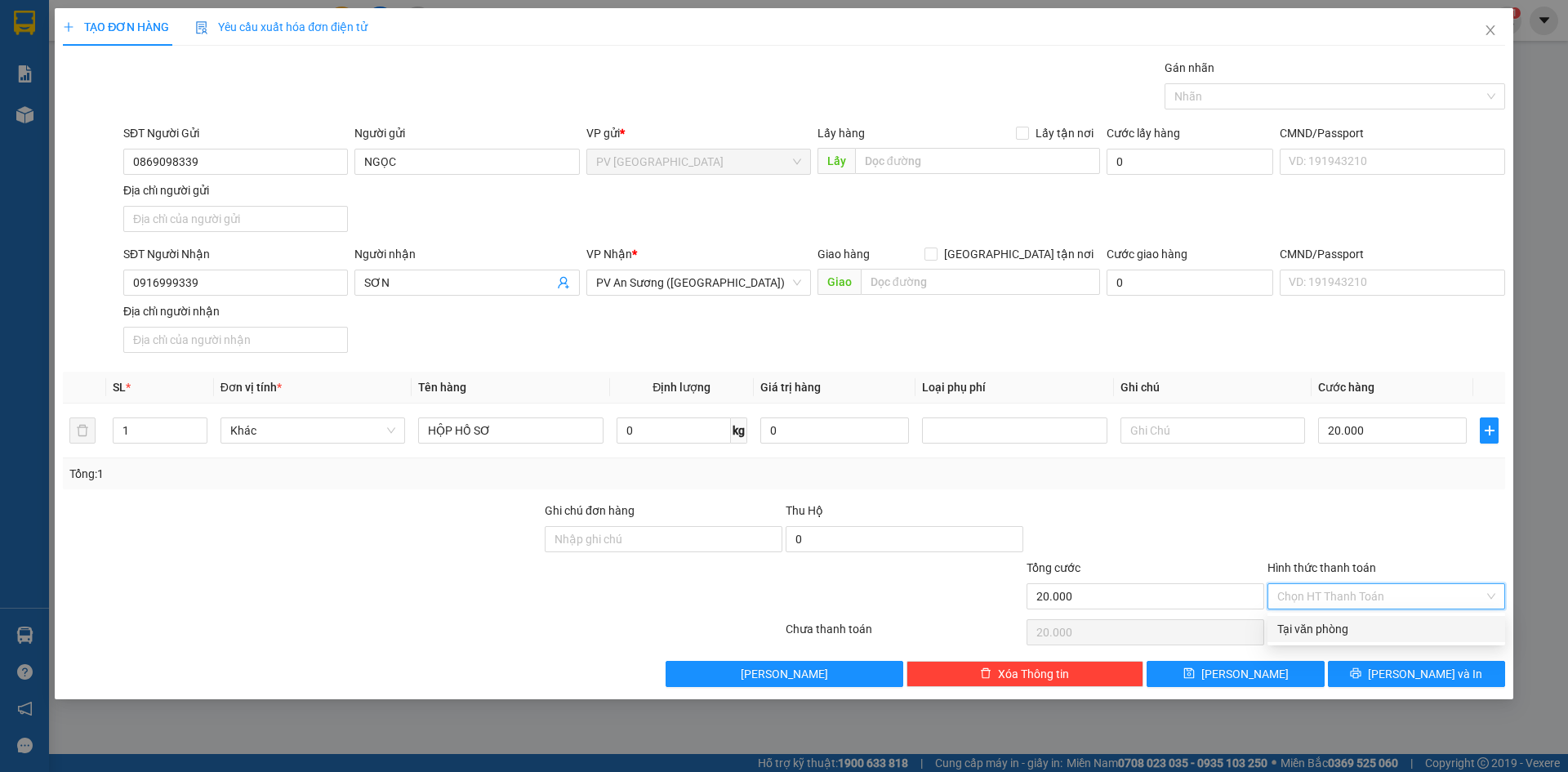
click at [1343, 589] on input "Hình thức thanh toán" at bounding box center [1381, 596] width 207 height 24
click at [1335, 630] on div "Tại văn phòng" at bounding box center [1386, 629] width 218 height 18
type input "0"
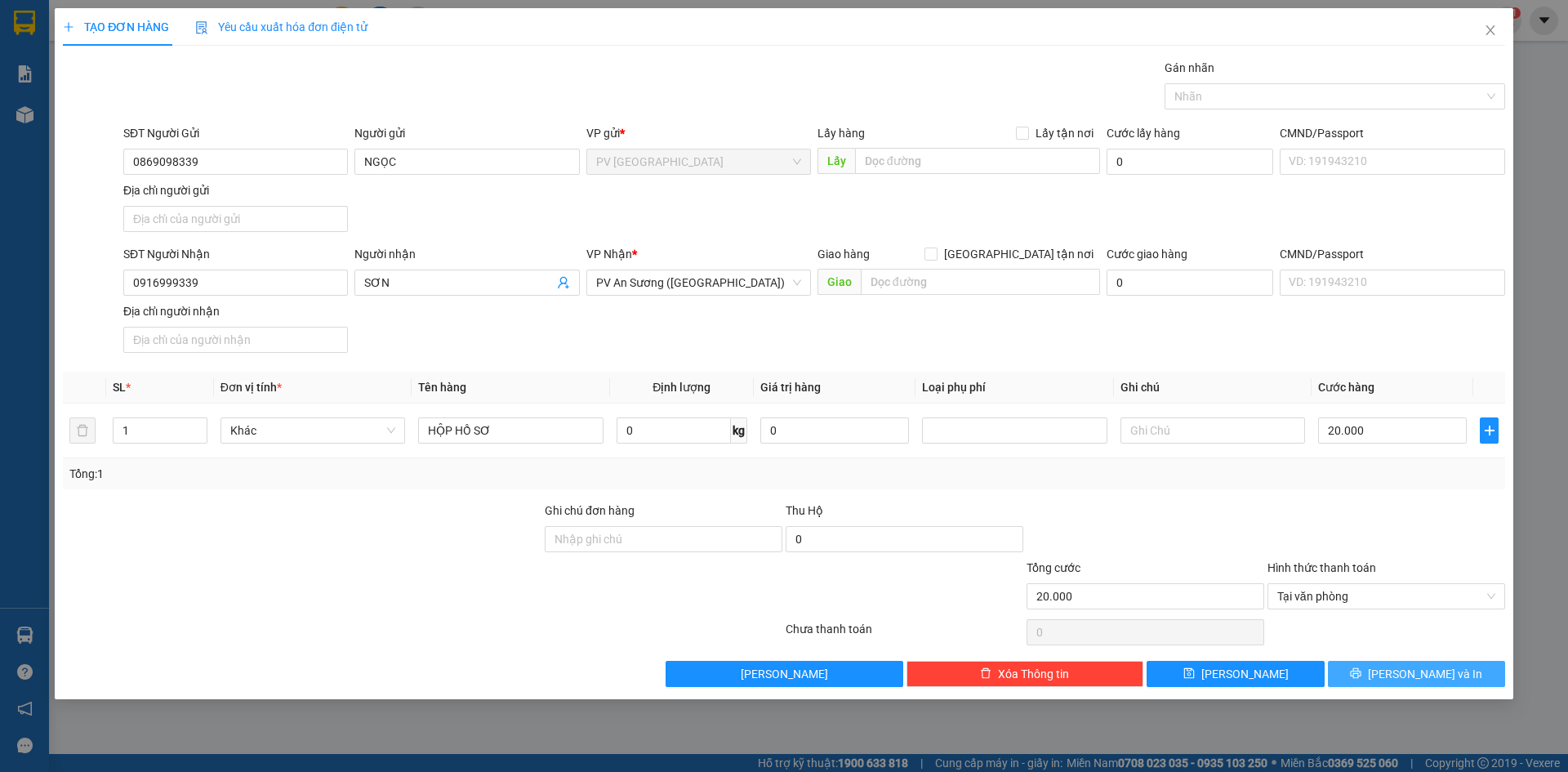
click at [1436, 676] on span "[PERSON_NAME] và In" at bounding box center [1424, 673] width 114 height 18
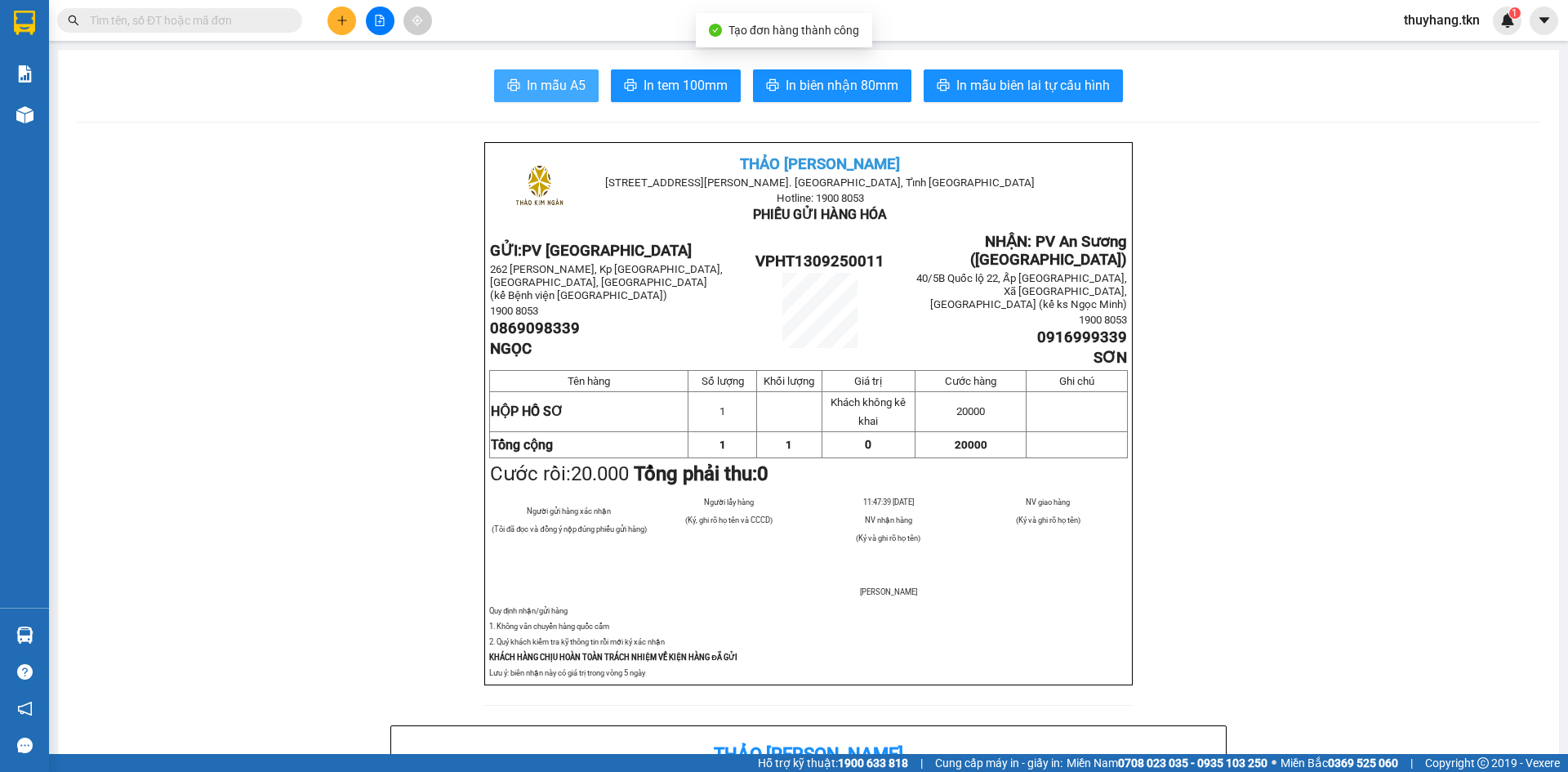
click at [553, 97] on button "In mẫu A5" at bounding box center [546, 86] width 104 height 33
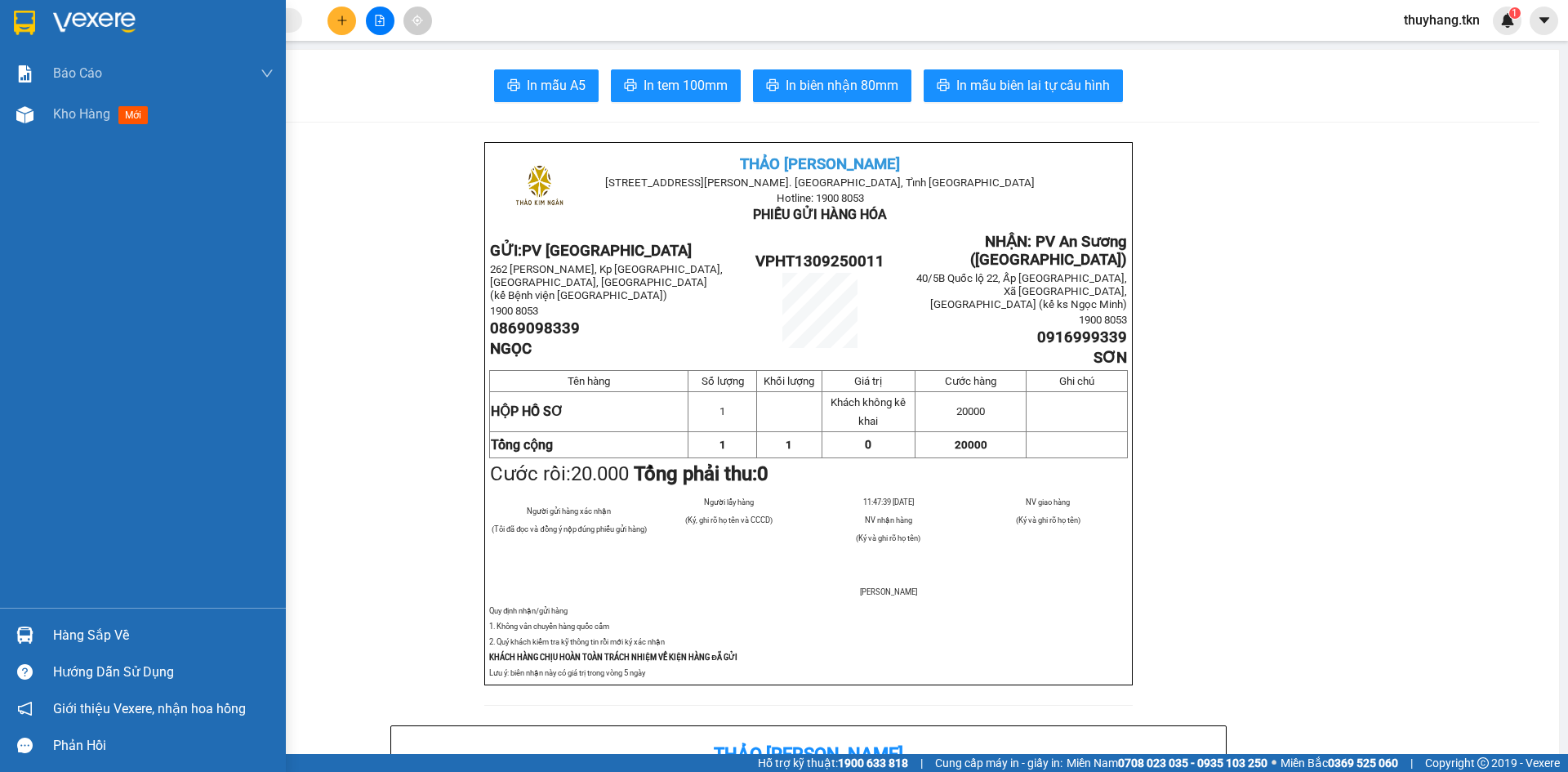
click at [35, 13] on img at bounding box center [24, 23] width 22 height 24
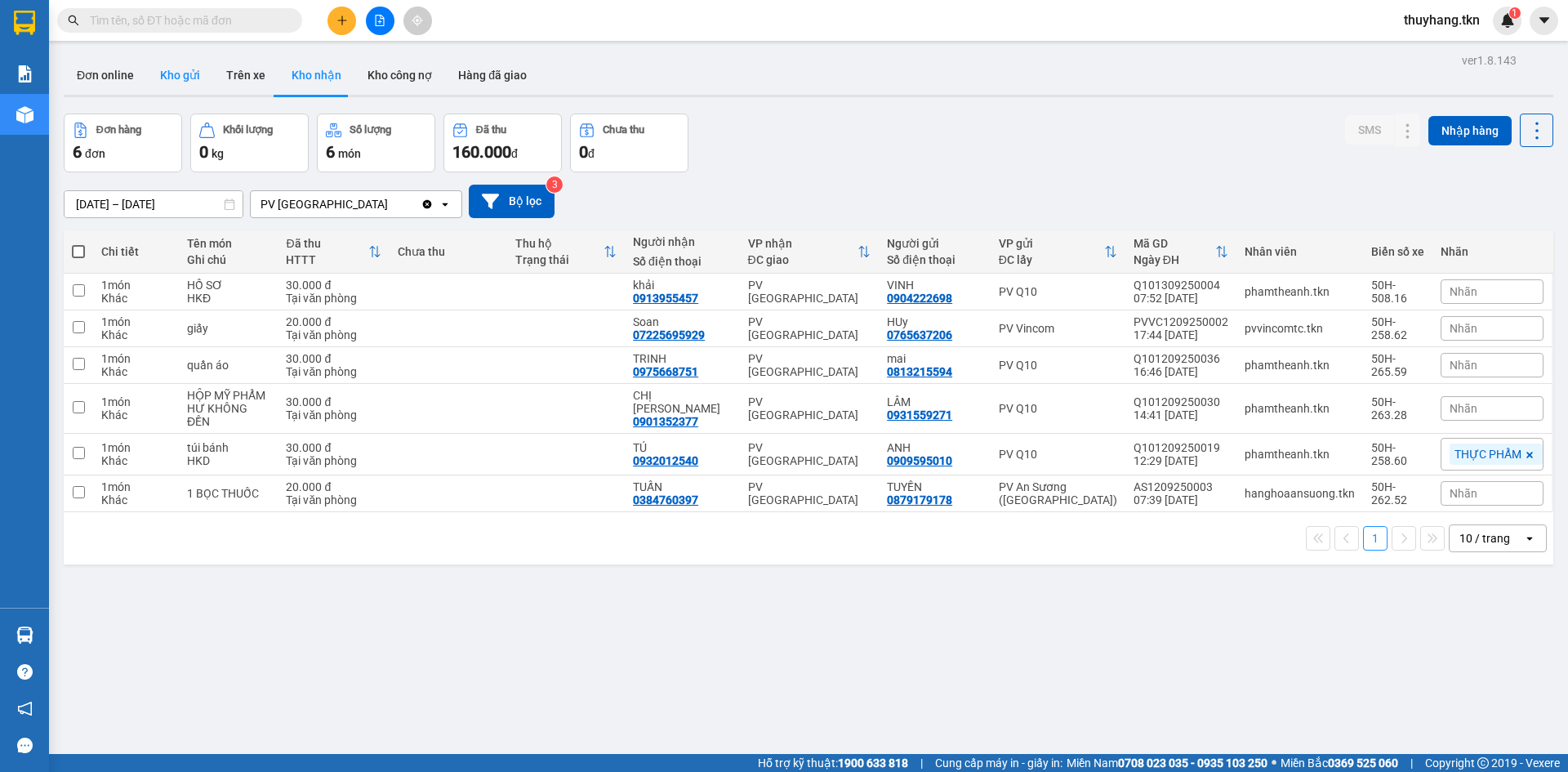
click at [181, 75] on button "Kho gửi" at bounding box center [180, 75] width 66 height 40
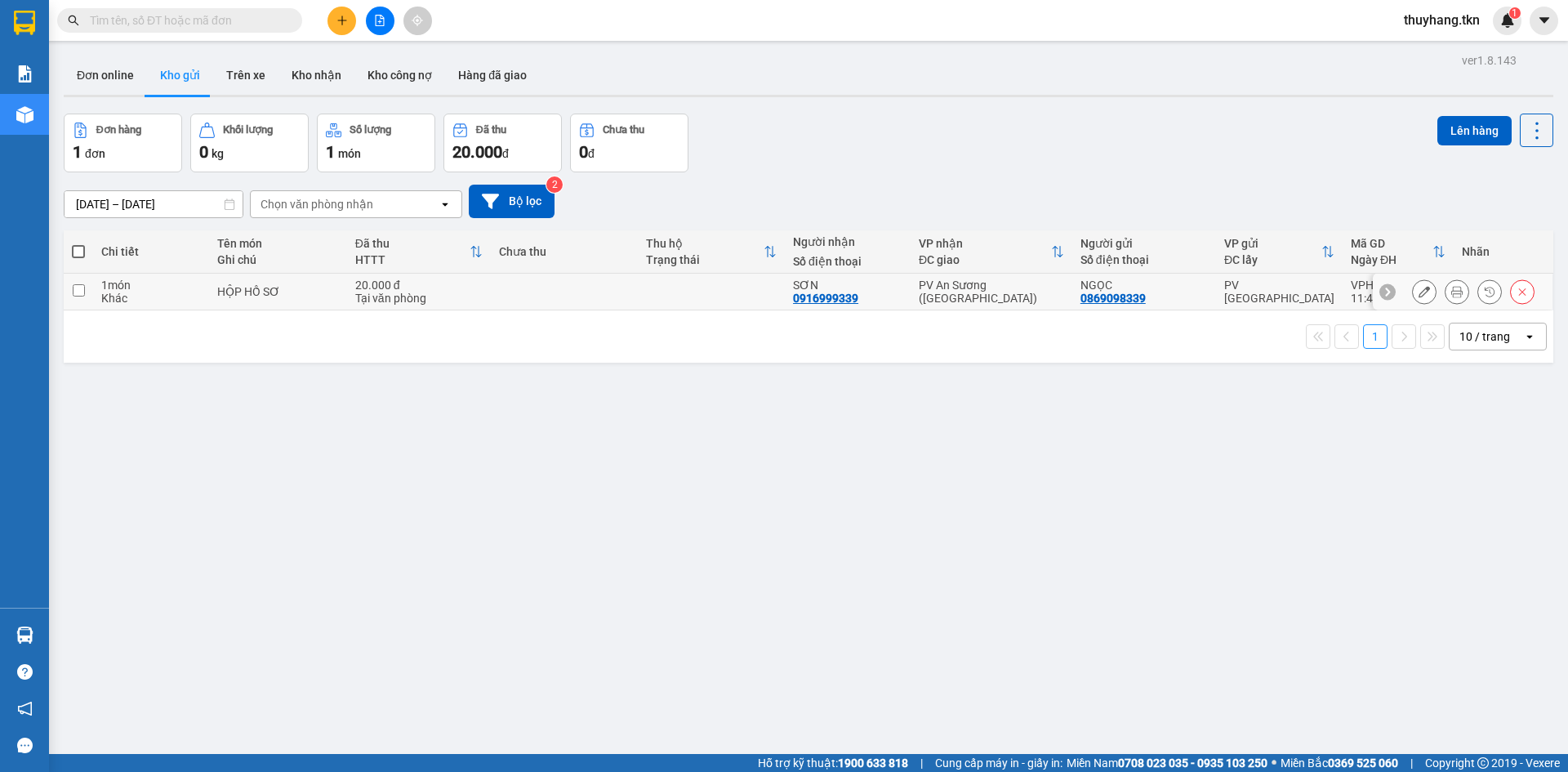
click at [74, 295] on input "checkbox" at bounding box center [78, 290] width 12 height 12
checkbox input "true"
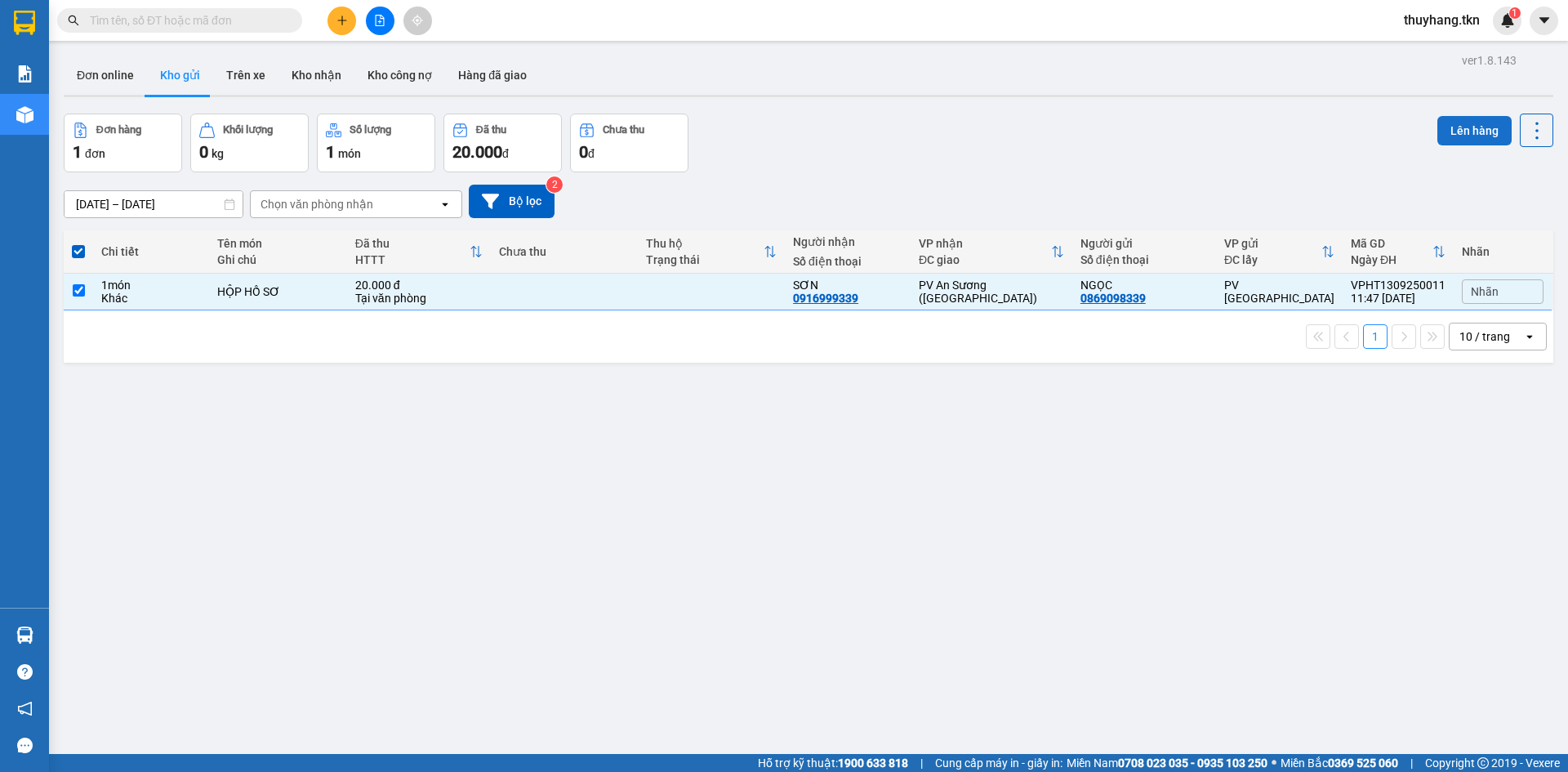
click at [1445, 124] on button "Lên hàng" at bounding box center [1474, 130] width 74 height 29
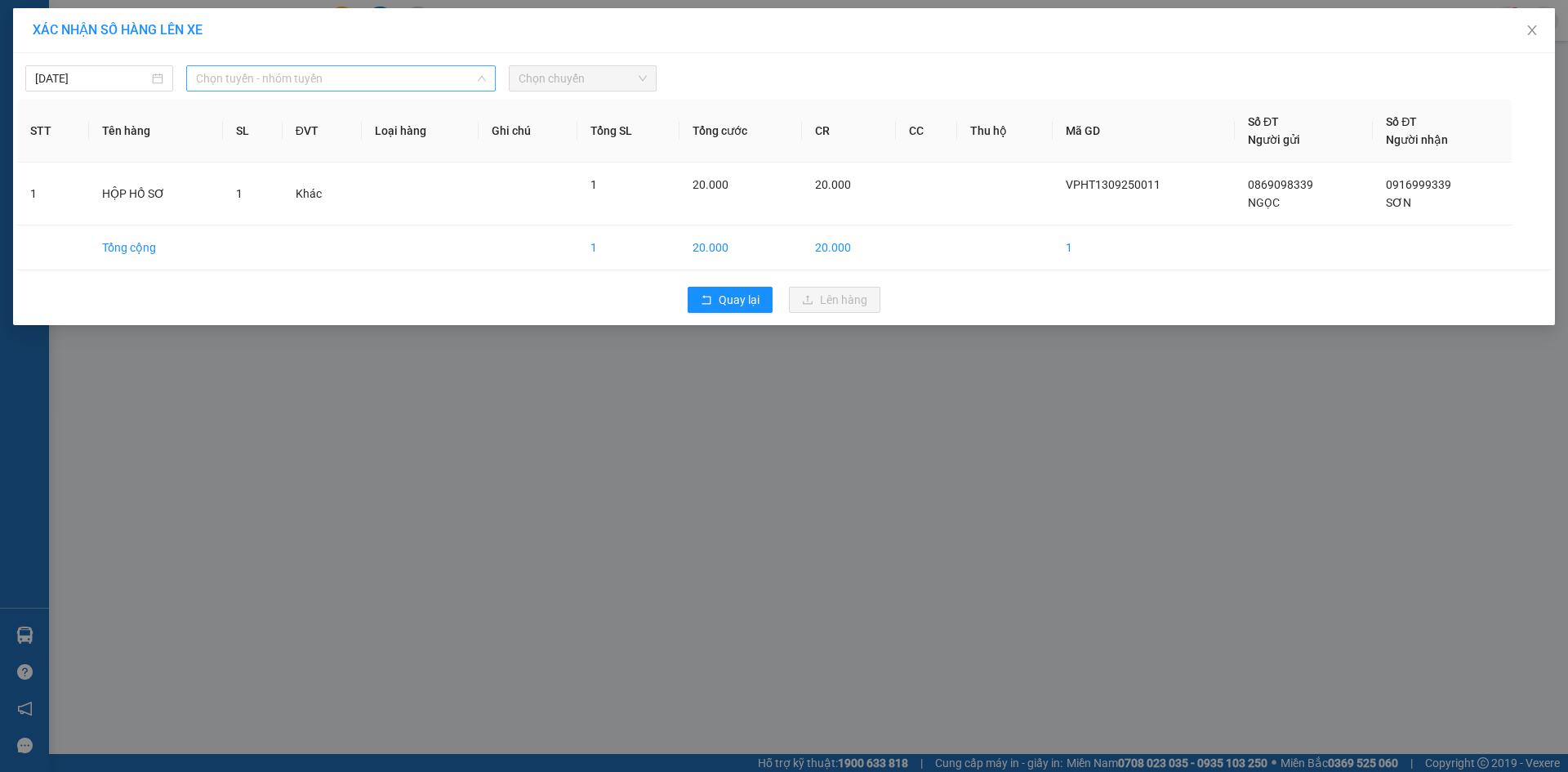
click at [302, 79] on span "Chọn tuyến - nhóm tuyến" at bounding box center [341, 78] width 290 height 24
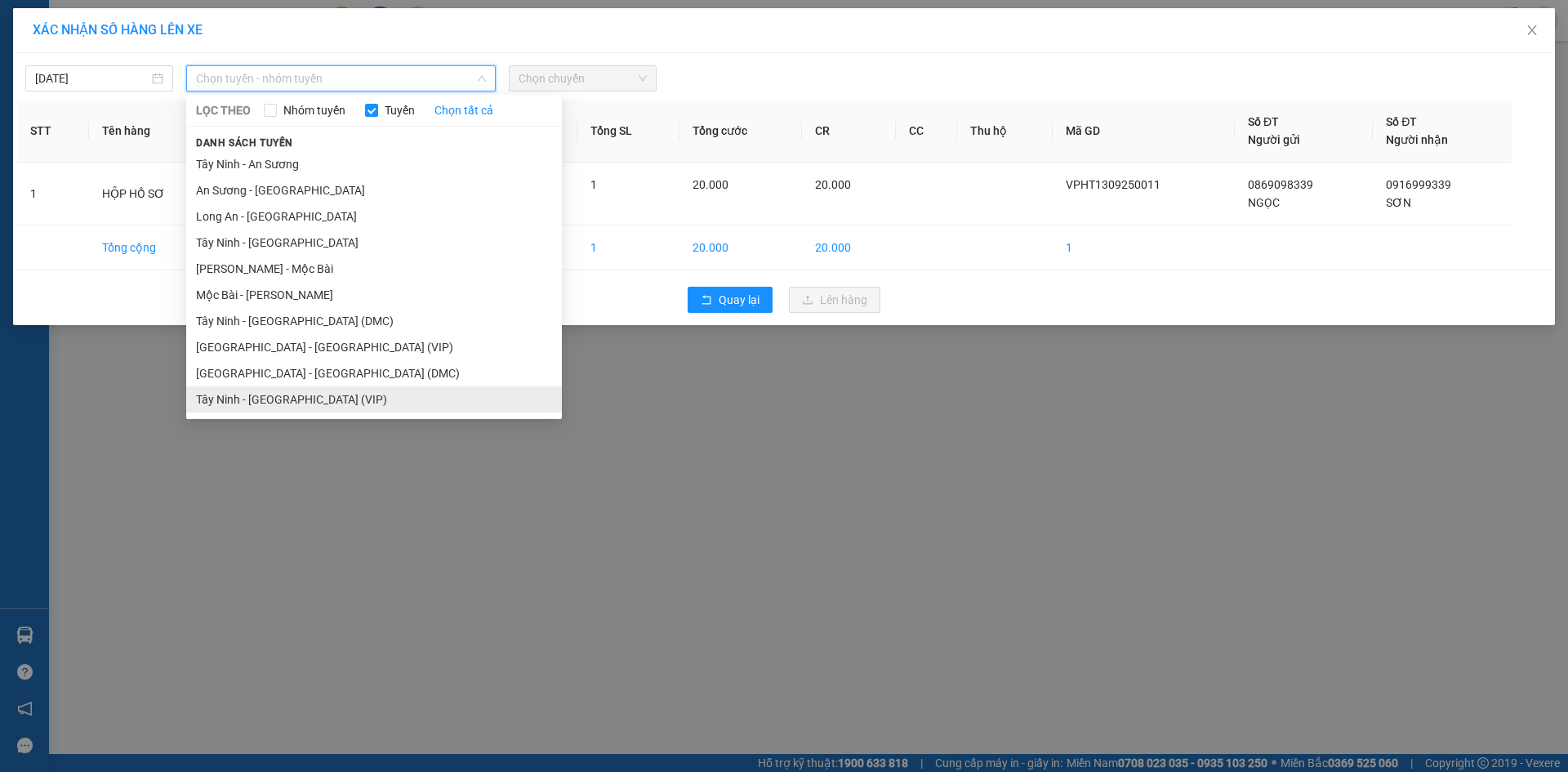
click at [292, 396] on li "Tây Ninh - [GEOGRAPHIC_DATA] (VIP)" at bounding box center [374, 399] width 376 height 26
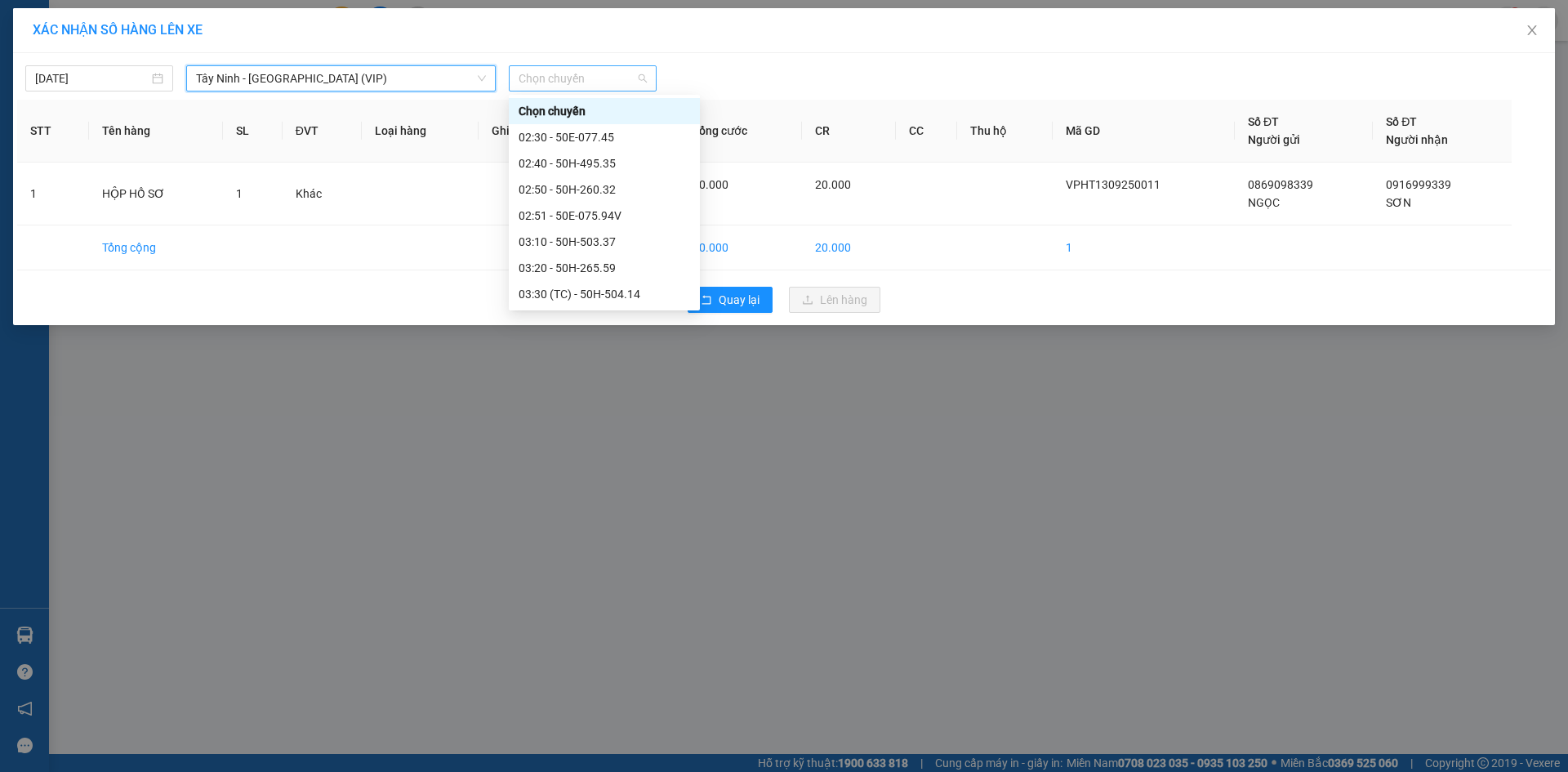
click at [605, 77] on span "Chọn chuyến" at bounding box center [583, 78] width 128 height 24
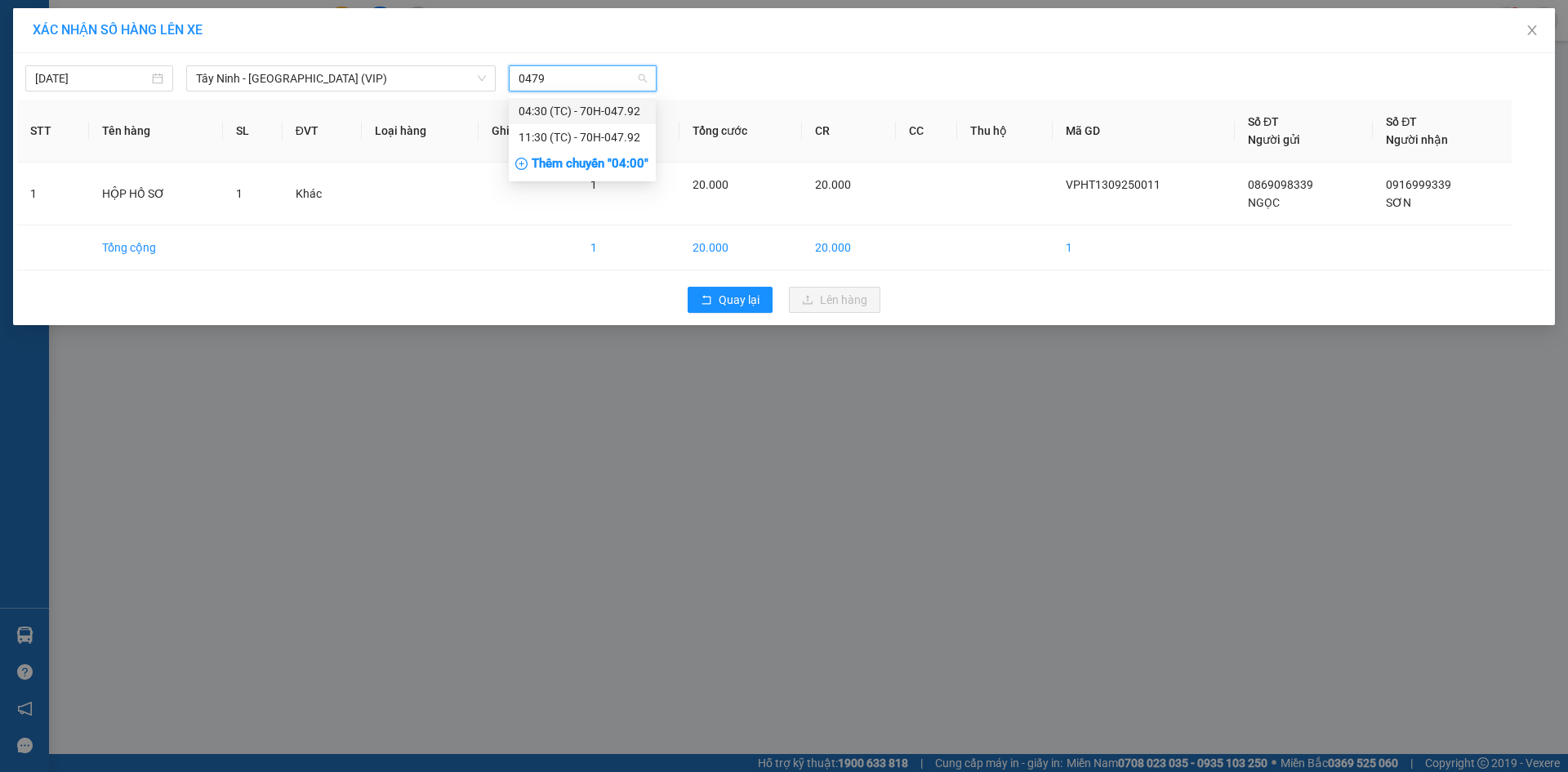
type input "04792"
click at [626, 140] on div "11:30 (TC) - 70H-047.92" at bounding box center [582, 137] width 127 height 18
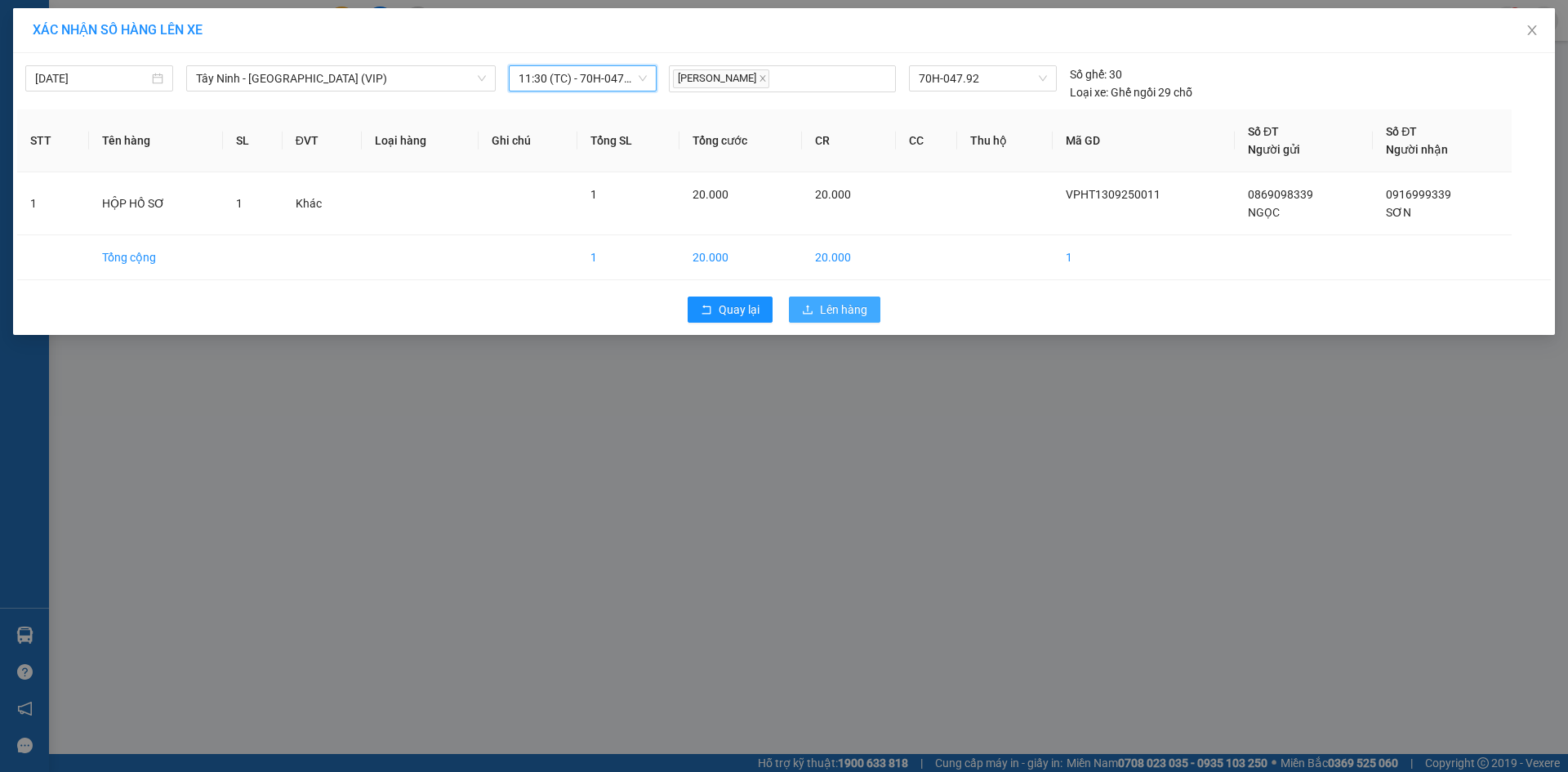
click at [843, 311] on span "Lên hàng" at bounding box center [843, 309] width 47 height 18
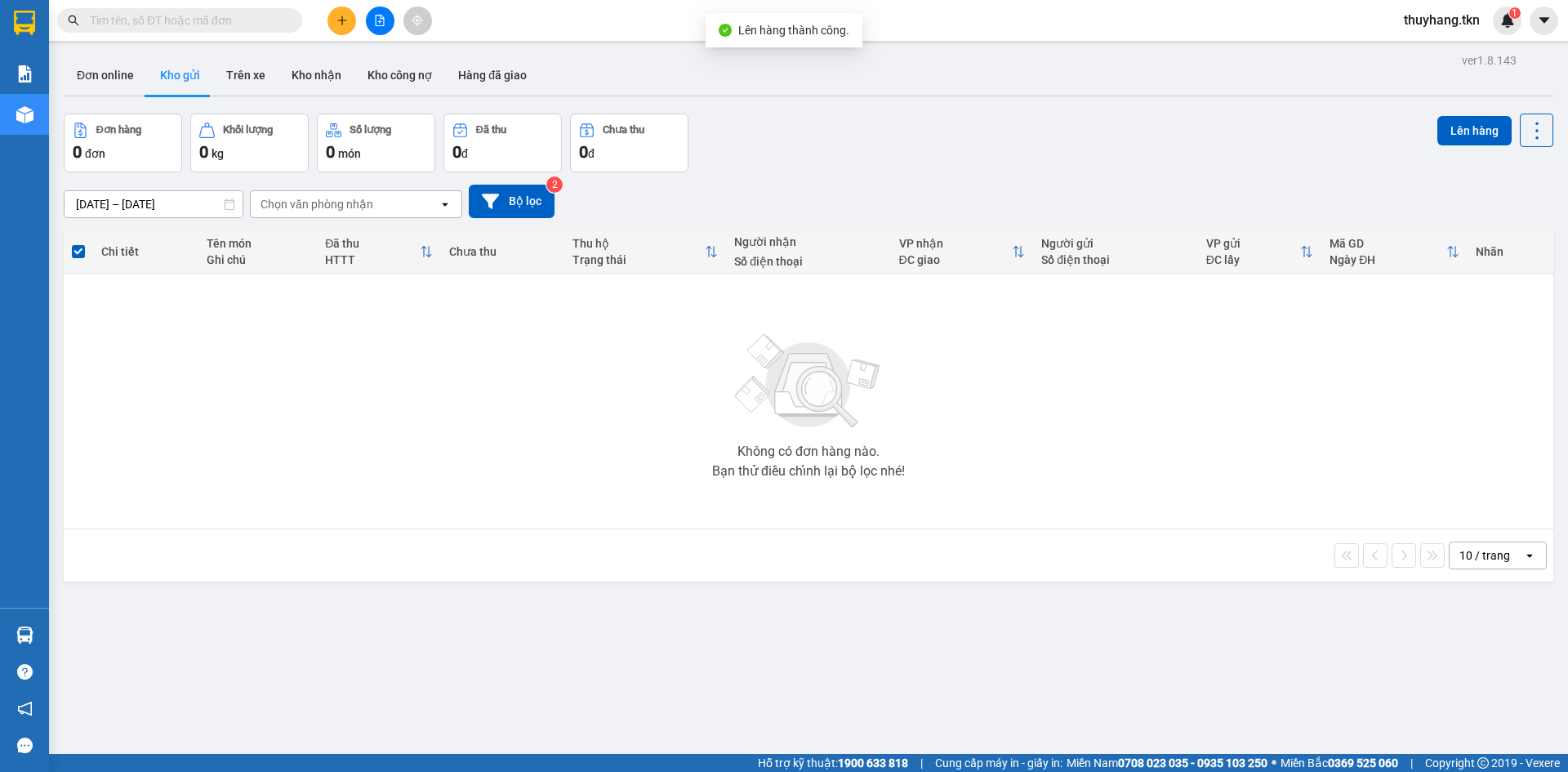
click at [136, 643] on div "ver 1.8.143 Đơn online Kho gửi Trên xe Kho nhận Kho công nợ Hàng đã giao Đơn hà…" at bounding box center [808, 435] width 1503 height 772
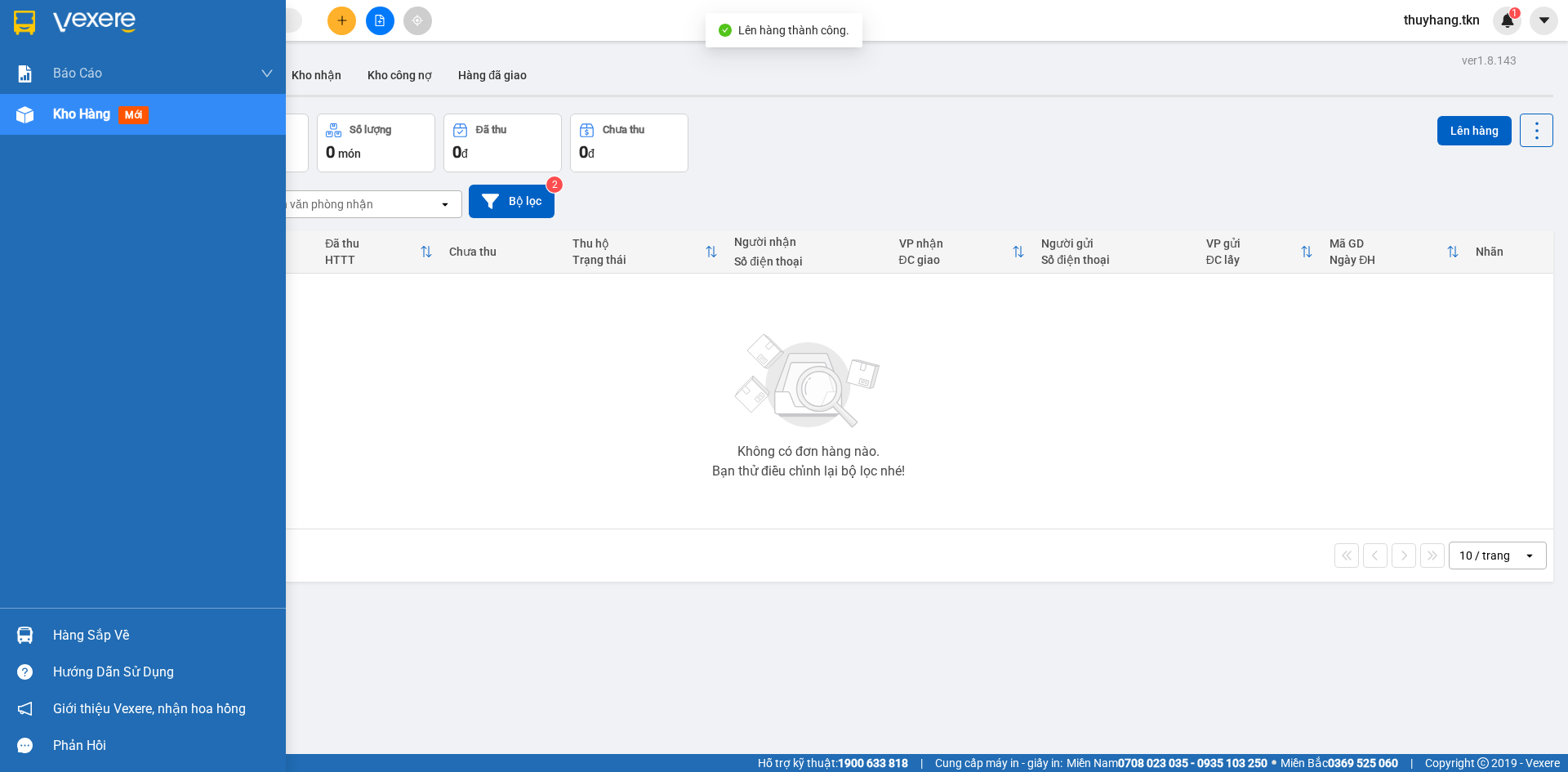
click at [47, 627] on div "Hàng sắp về" at bounding box center [143, 635] width 286 height 37
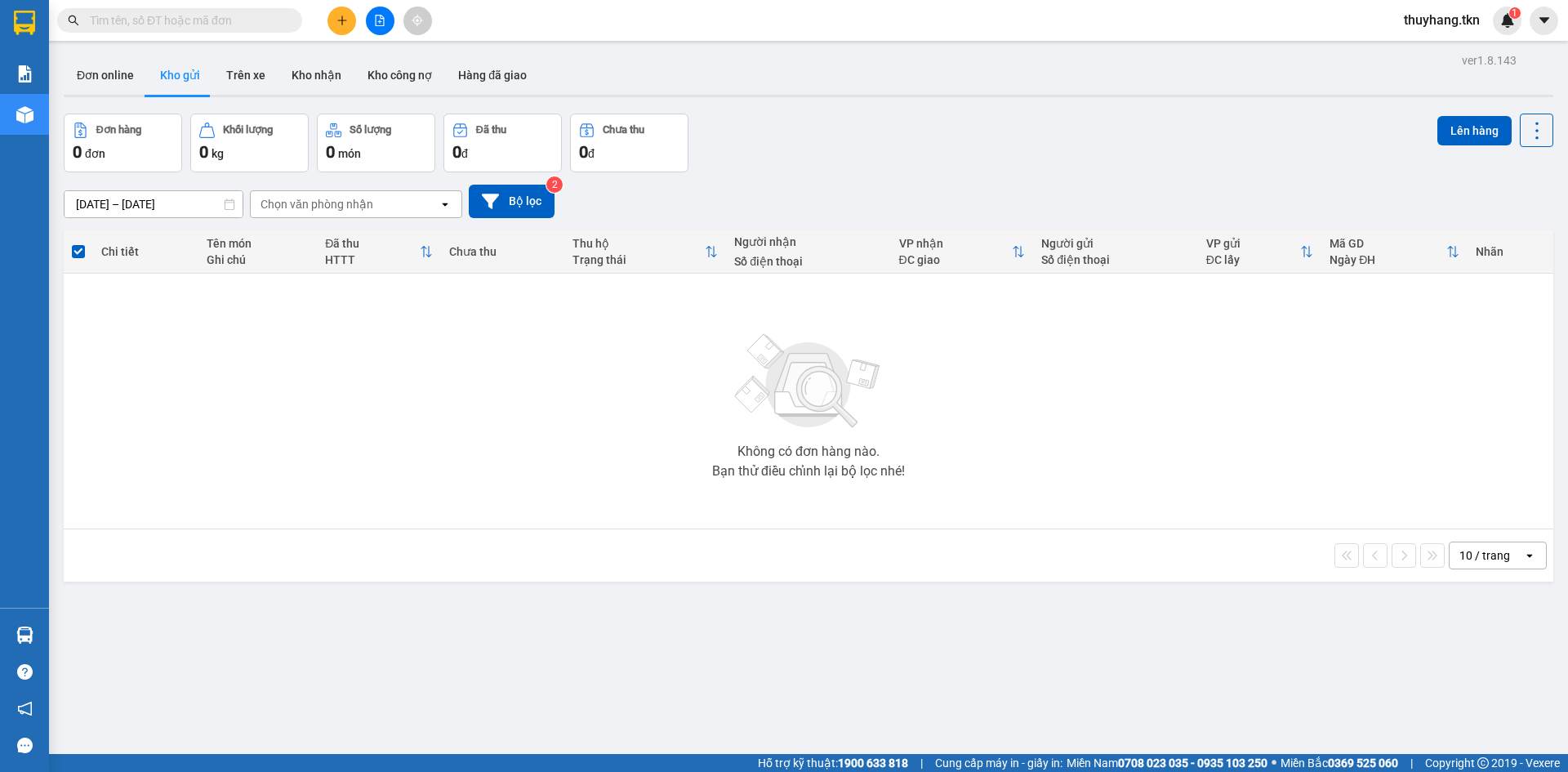
click at [513, 440] on section "Kết quả tìm kiếm ( 0 ) Bộ lọc No Data thuyhang.tkn 1 Báo cáo Mẫu 1: Báo cáo dòn…" at bounding box center [784, 386] width 1568 height 772
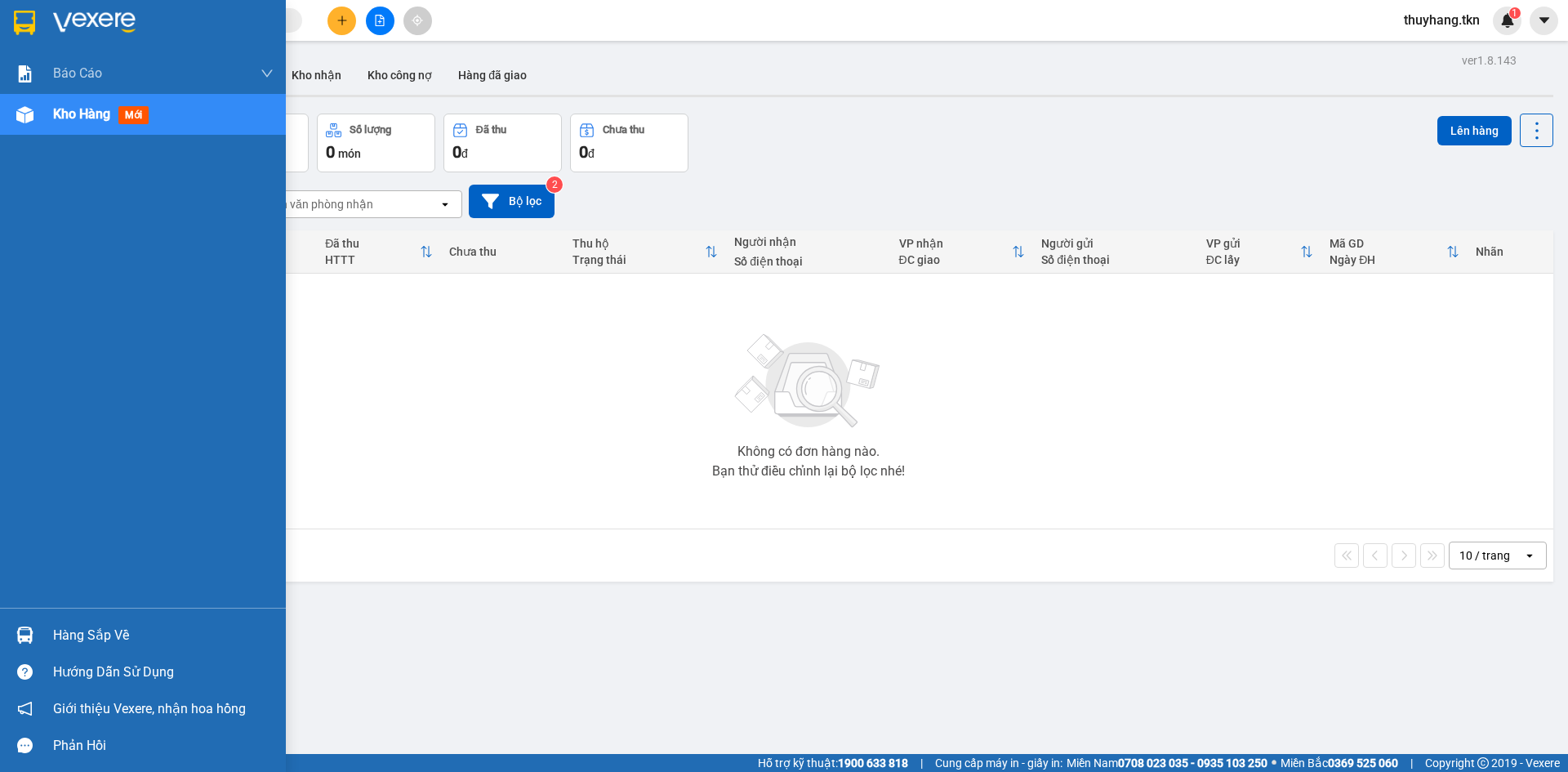
click at [69, 18] on img at bounding box center [94, 23] width 83 height 24
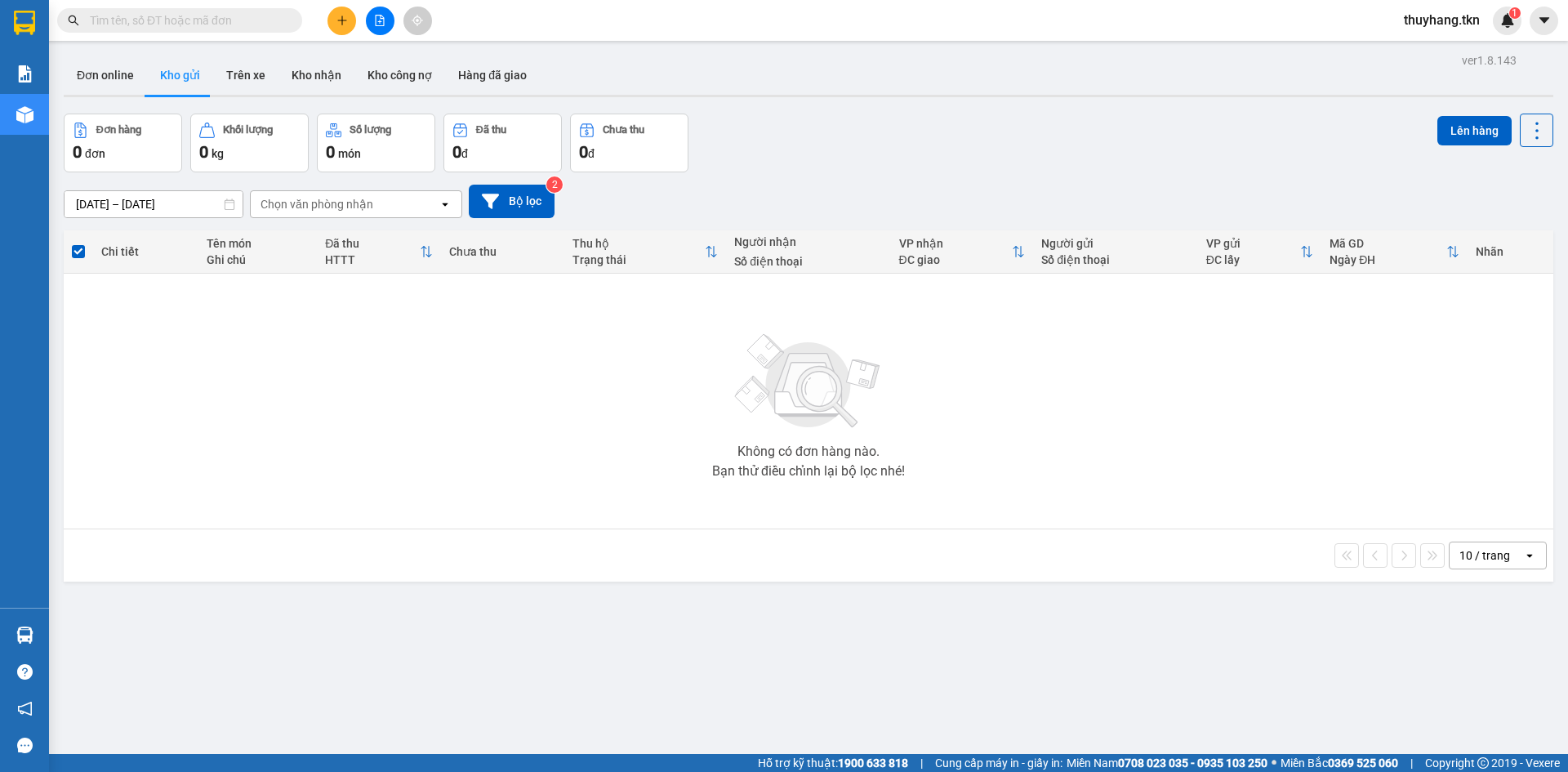
click at [236, 19] on input "text" at bounding box center [185, 20] width 193 height 18
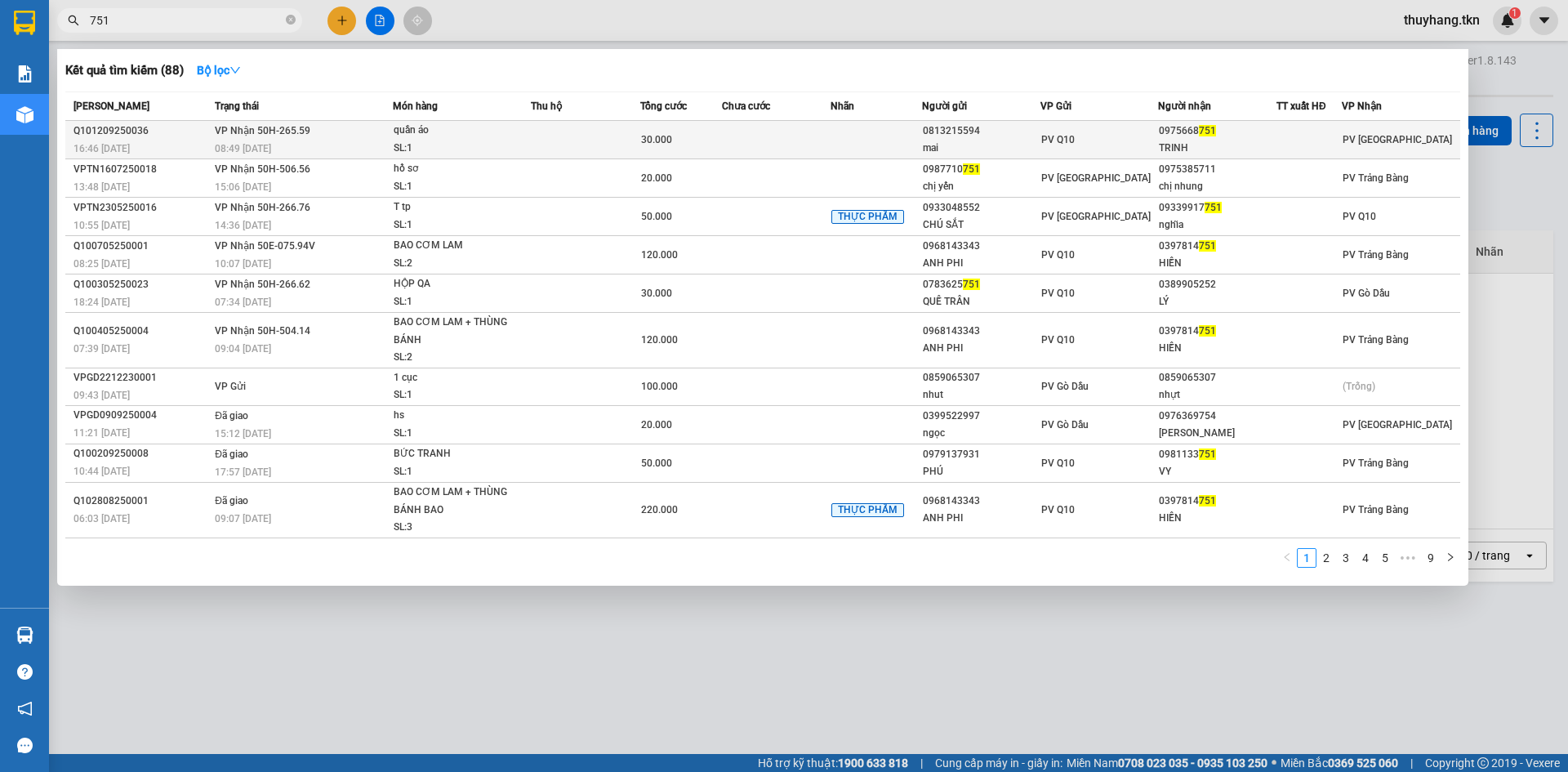
type input "751"
click at [1163, 133] on div "0975668 751" at bounding box center [1217, 131] width 117 height 17
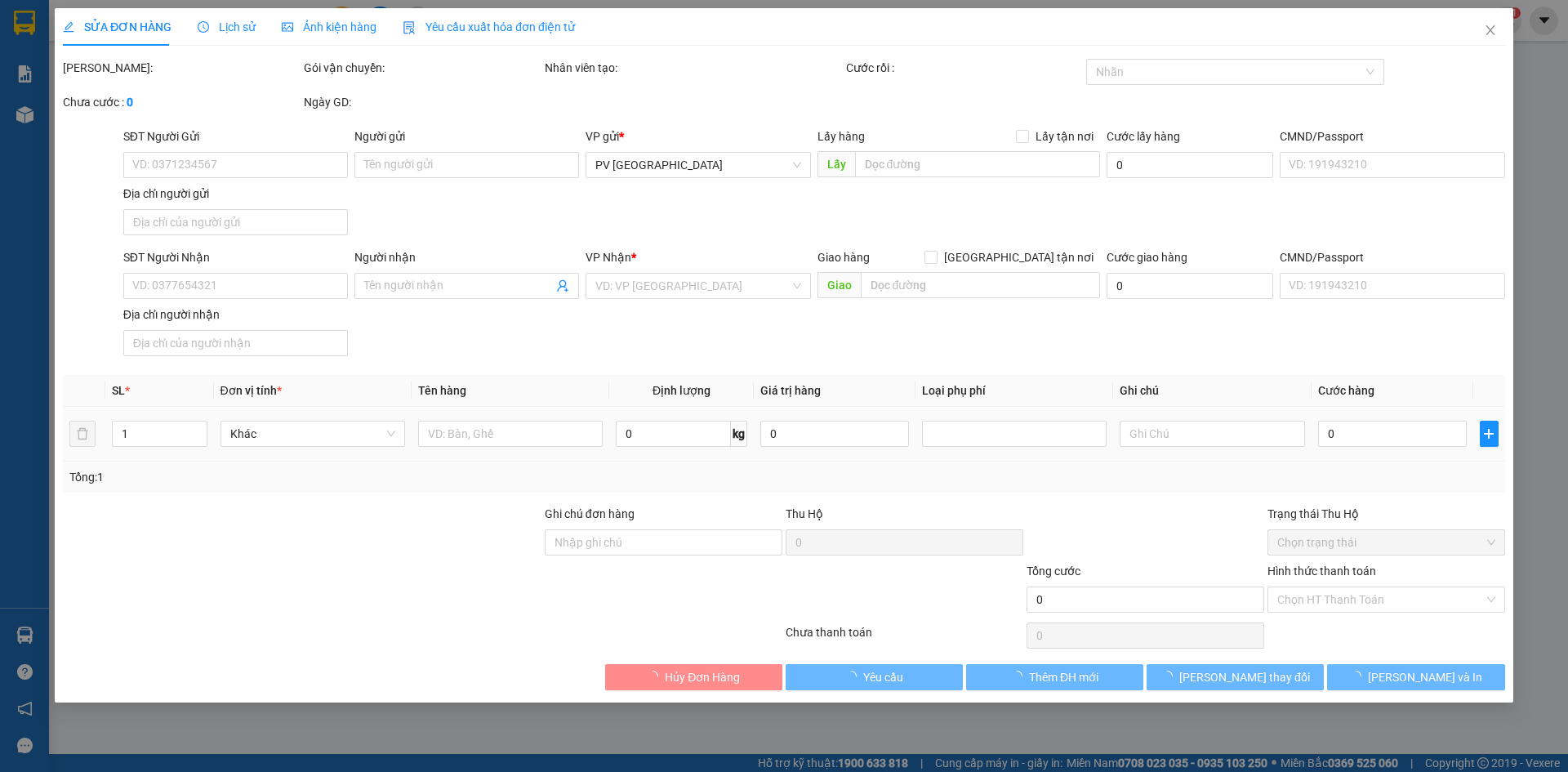
type input "0813215594"
type input "mai"
type input "0975668751"
type input "TRINH"
type input "30.000"
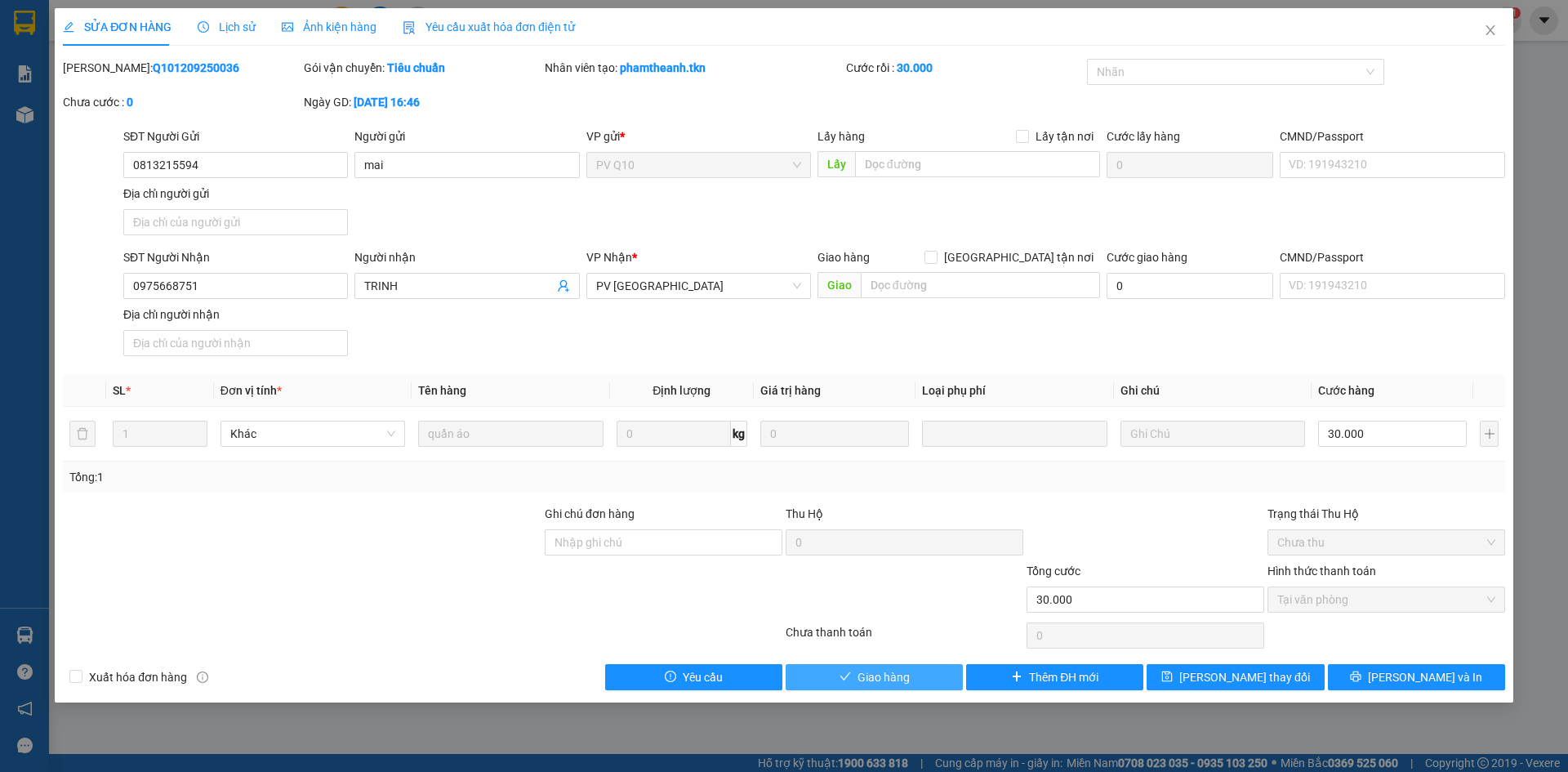
click at [872, 683] on span "Giao hàng" at bounding box center [884, 677] width 53 height 18
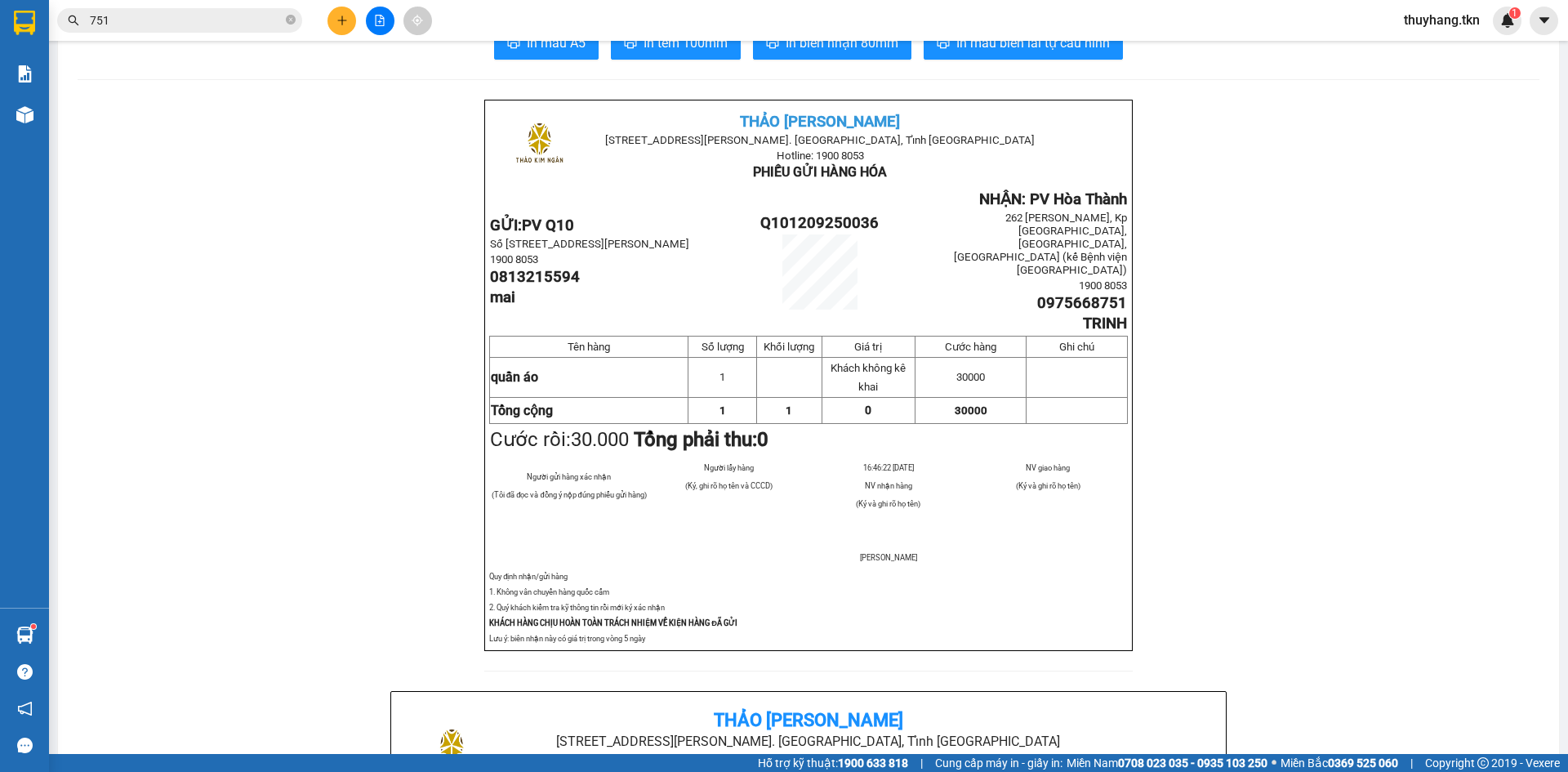
scroll to position [82, 0]
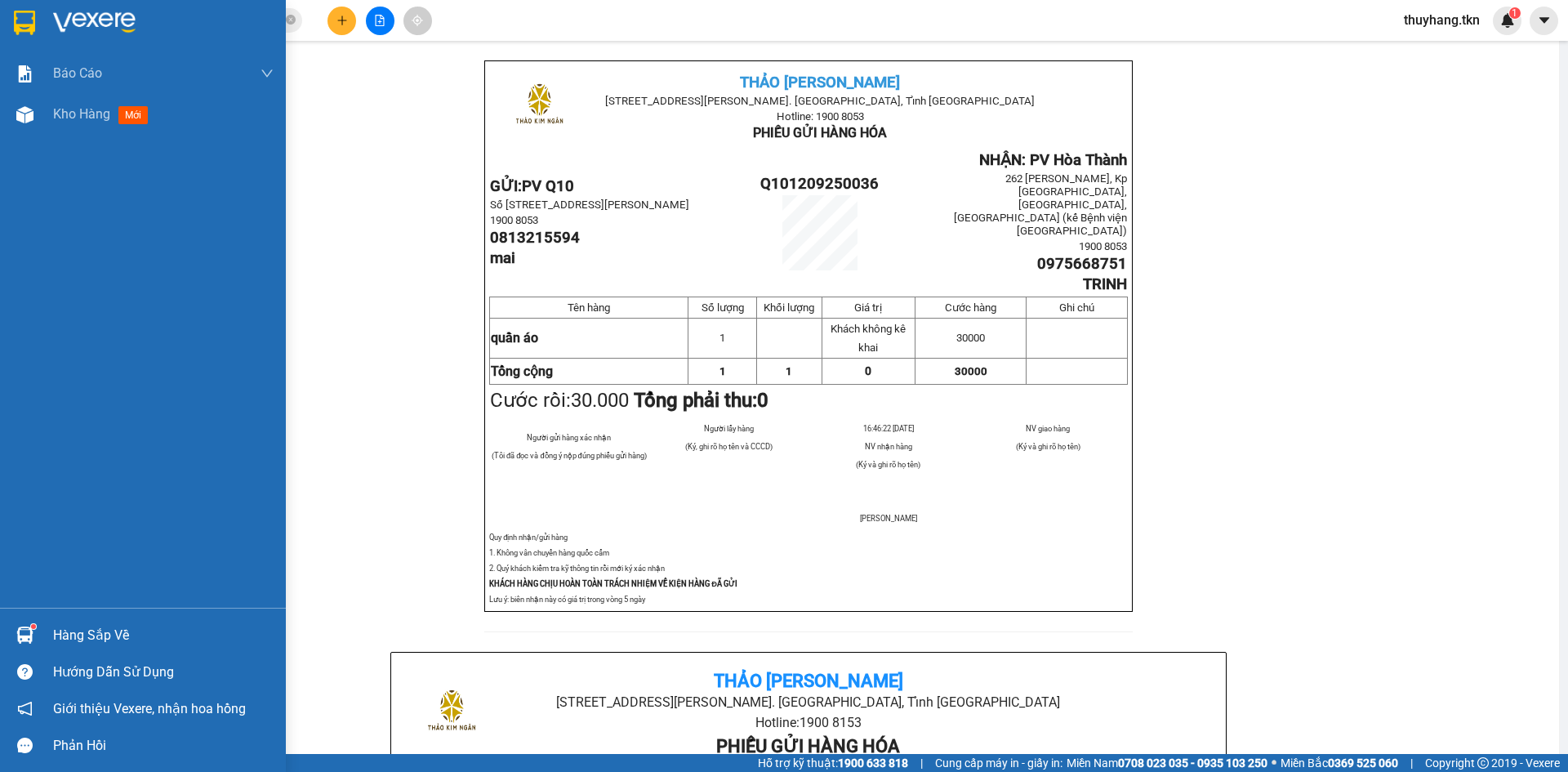
click at [99, 615] on div "Hàng sắp về Hướng dẫn sử dụng Giới thiệu Vexere, nhận hoa hồng Phản hồi" at bounding box center [143, 686] width 286 height 156
click at [104, 633] on div "Hàng sắp về" at bounding box center [163, 635] width 220 height 24
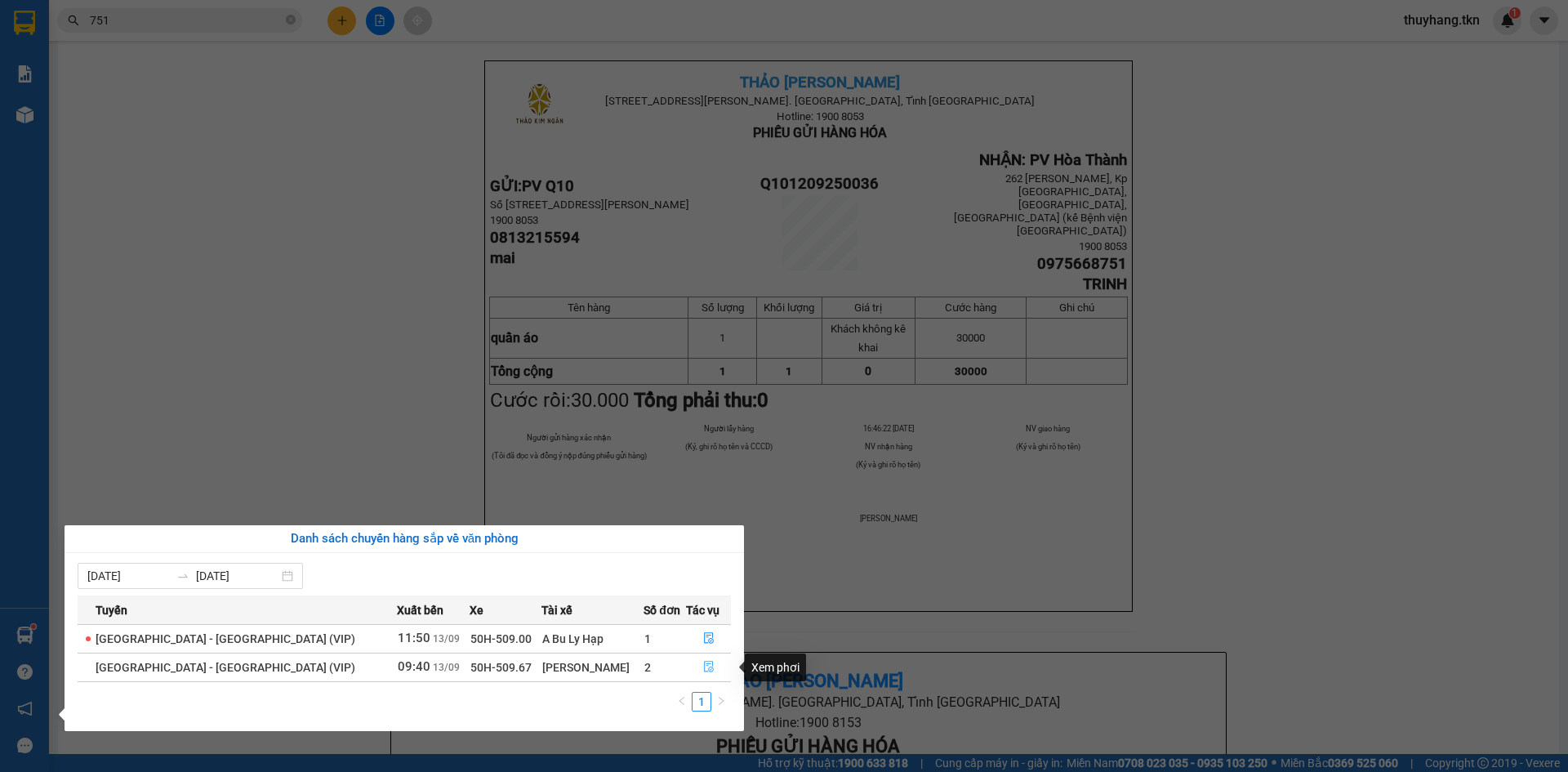
click at [704, 662] on icon "file-done" at bounding box center [709, 667] width 9 height 11
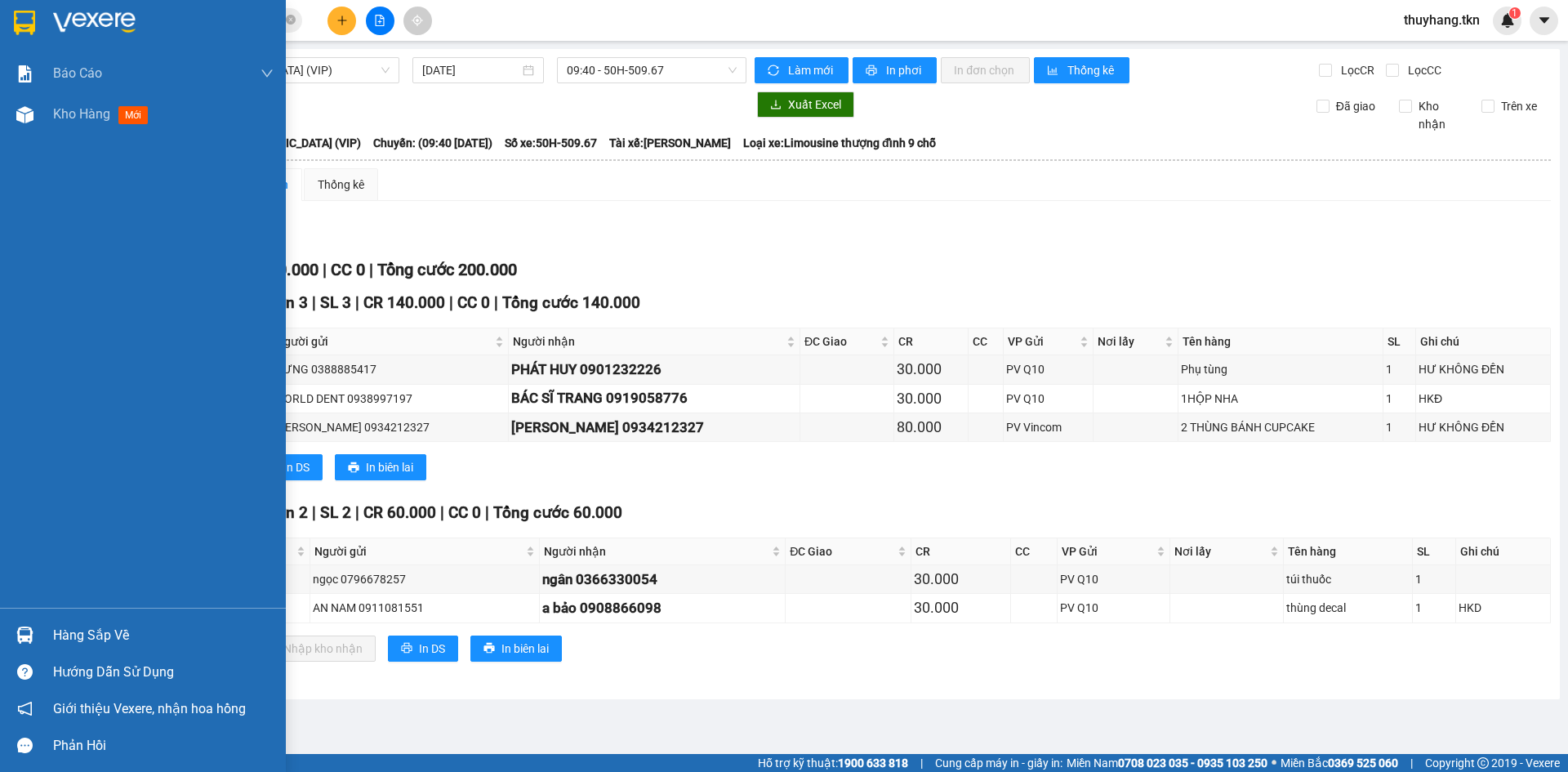
click at [22, 639] on img at bounding box center [24, 635] width 17 height 17
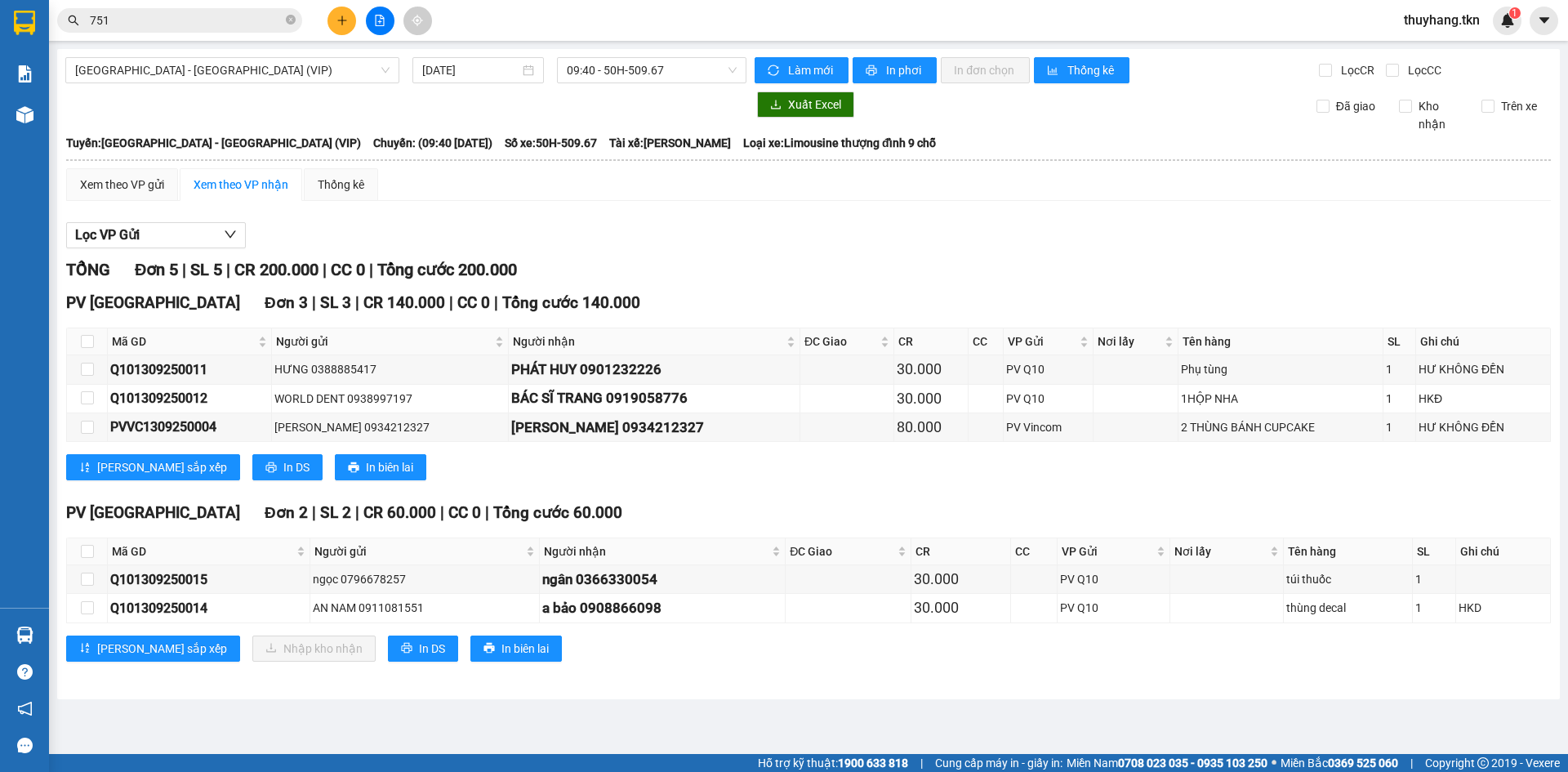
click at [672, 201] on section "Kết quả tìm kiếm ( 88 ) Bộ lọc Mã ĐH Trạng thái Món hàng Thu hộ Tổng cước Chưa …" at bounding box center [784, 386] width 1568 height 772
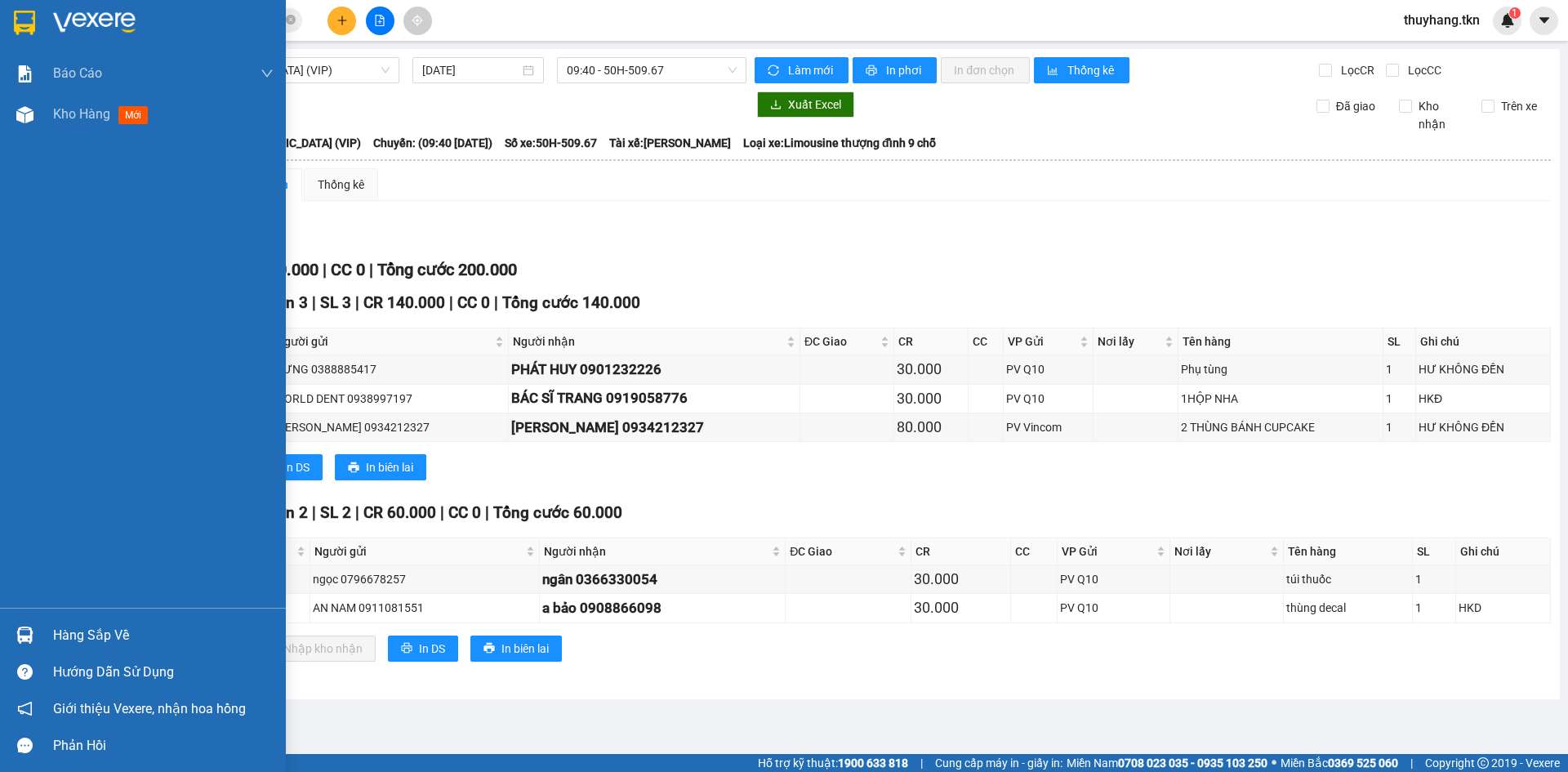
click at [18, 34] on img at bounding box center [24, 23] width 22 height 24
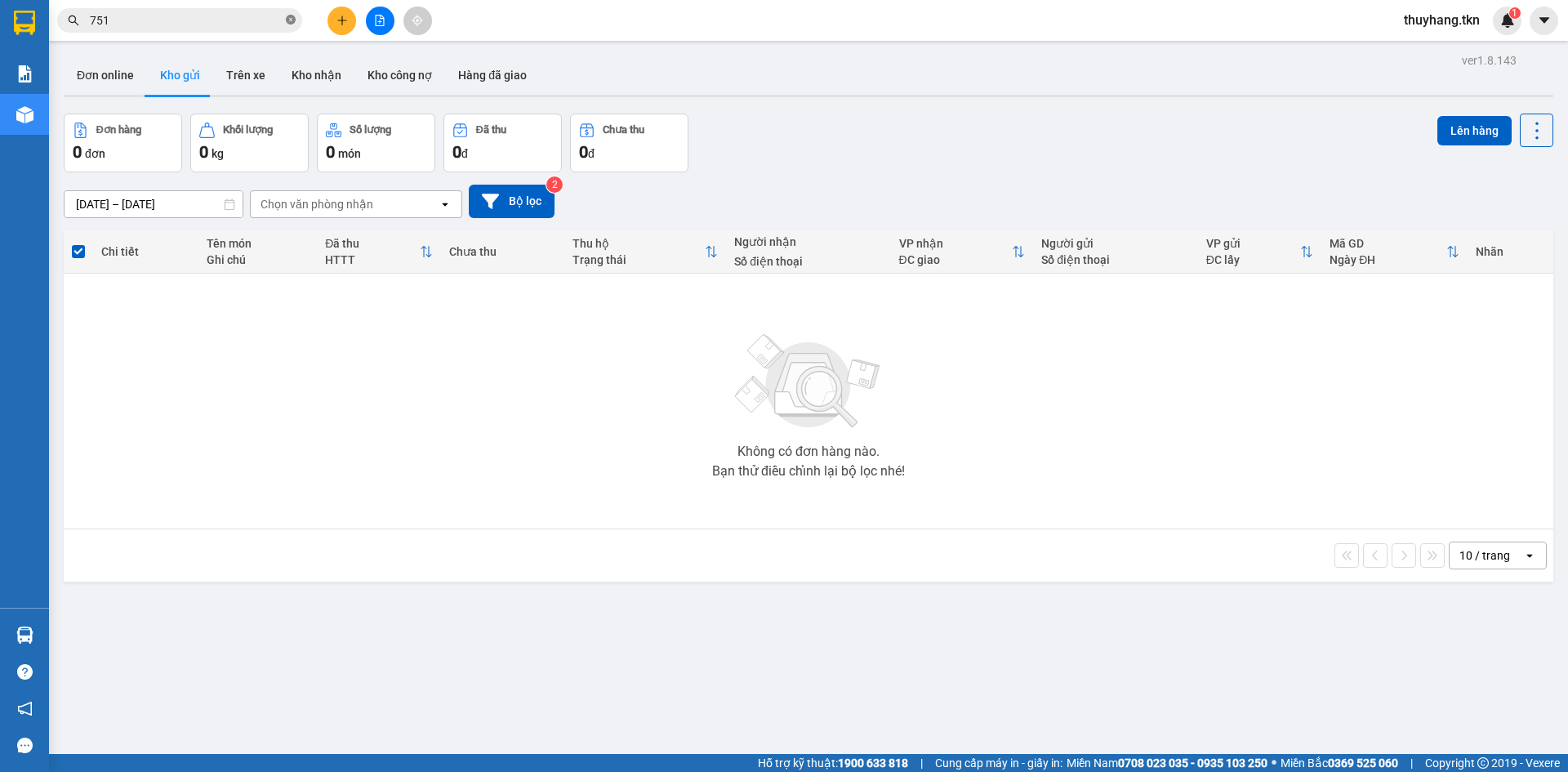
click at [290, 17] on icon "close-circle" at bounding box center [291, 20] width 9 height 9
click at [223, 79] on button "Trên xe" at bounding box center [245, 75] width 65 height 40
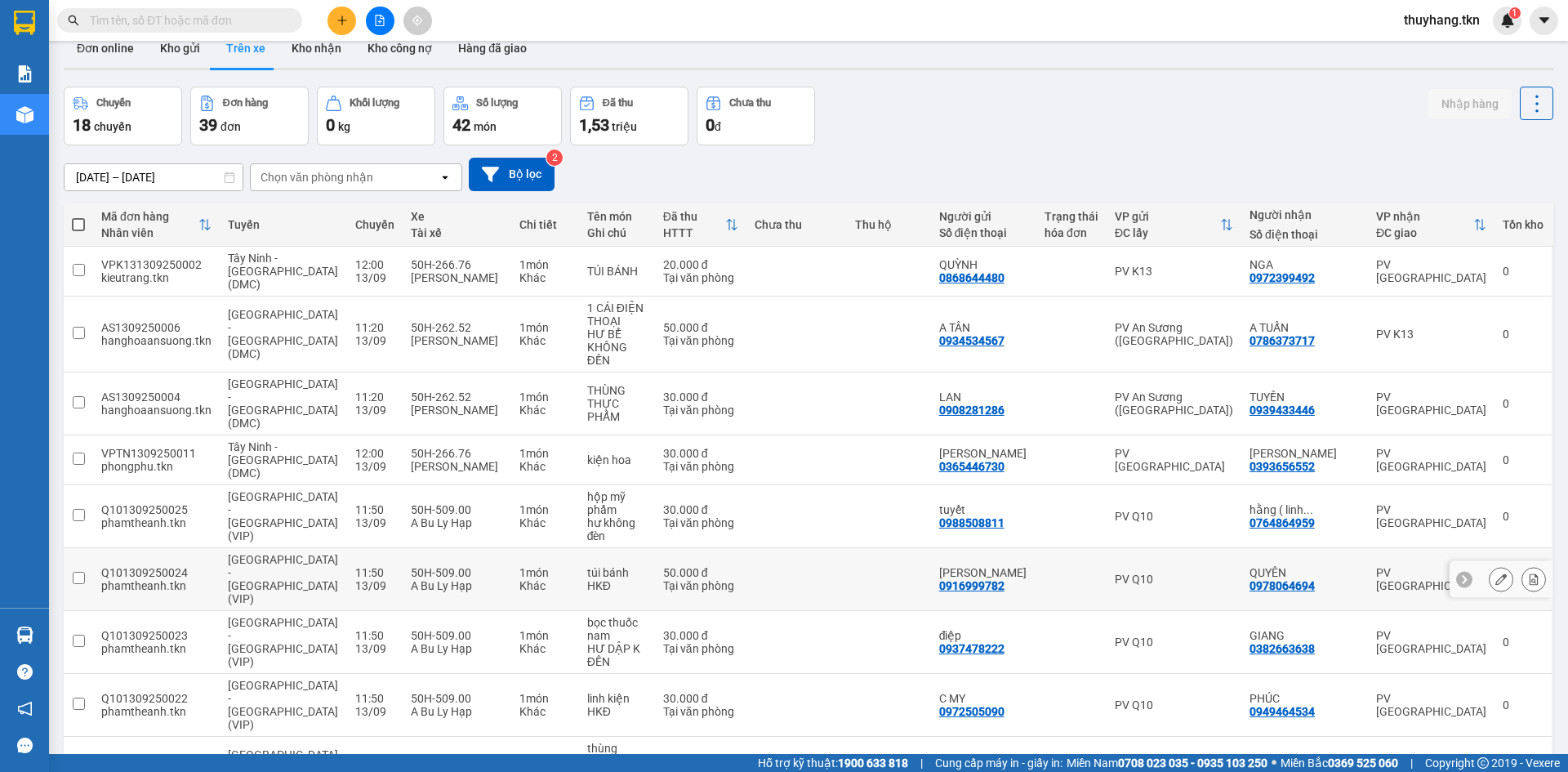
scroll to position [75, 0]
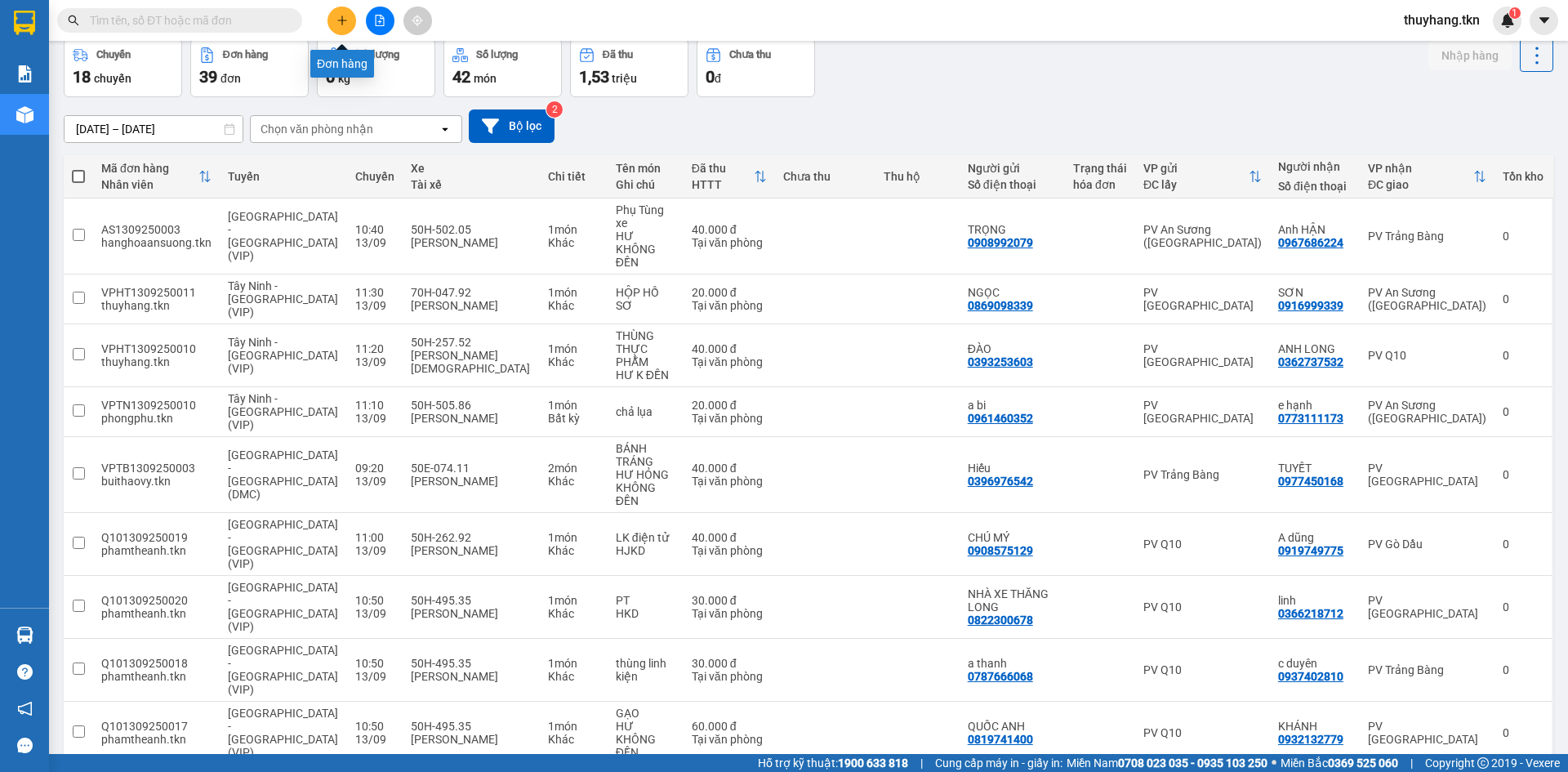
click at [343, 26] on button at bounding box center [342, 21] width 28 height 28
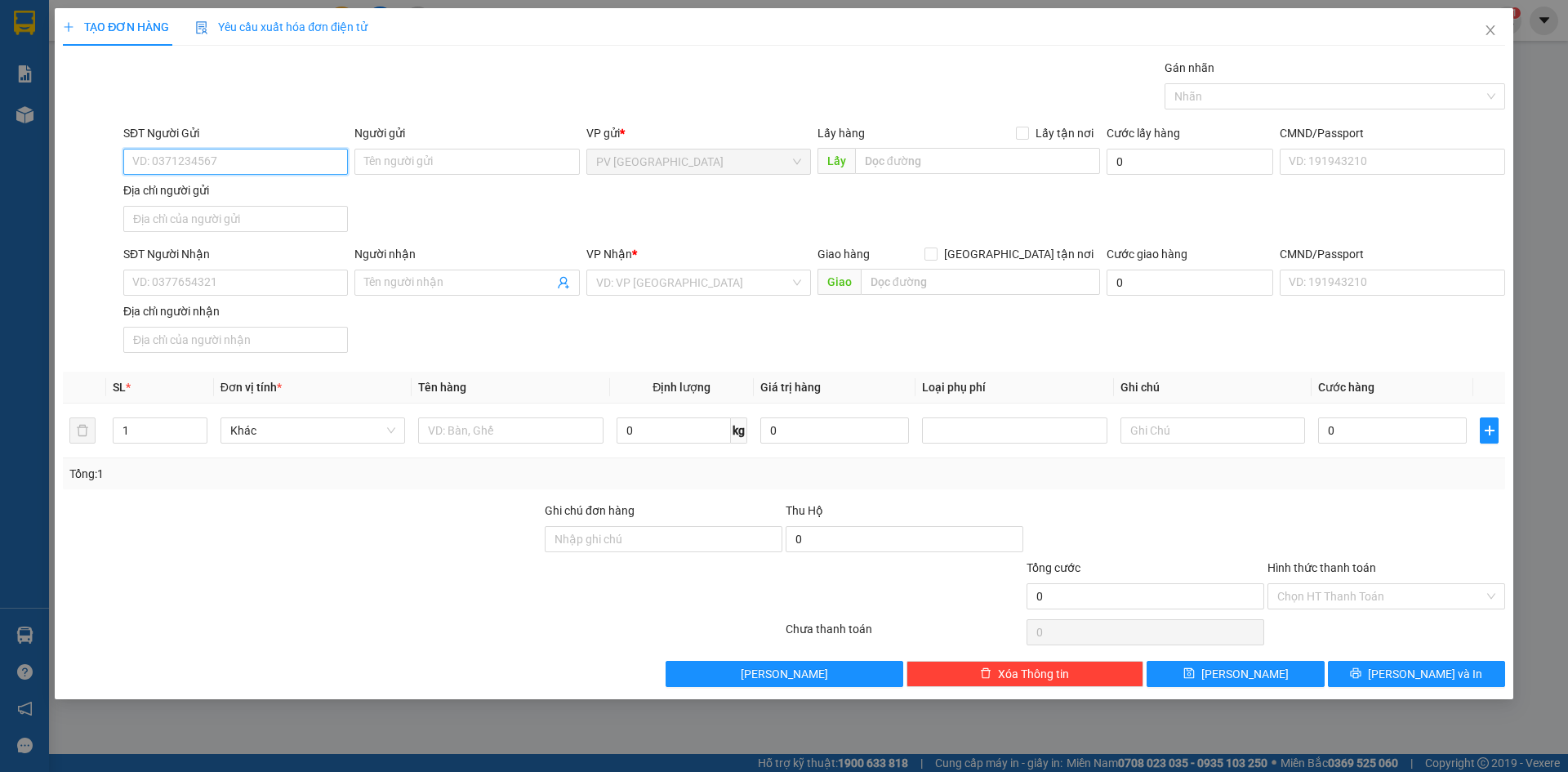
click at [314, 164] on input "SĐT Người Gửi" at bounding box center [235, 162] width 225 height 26
type input "0903020720"
click at [396, 159] on input "Người gửi" at bounding box center [467, 162] width 225 height 26
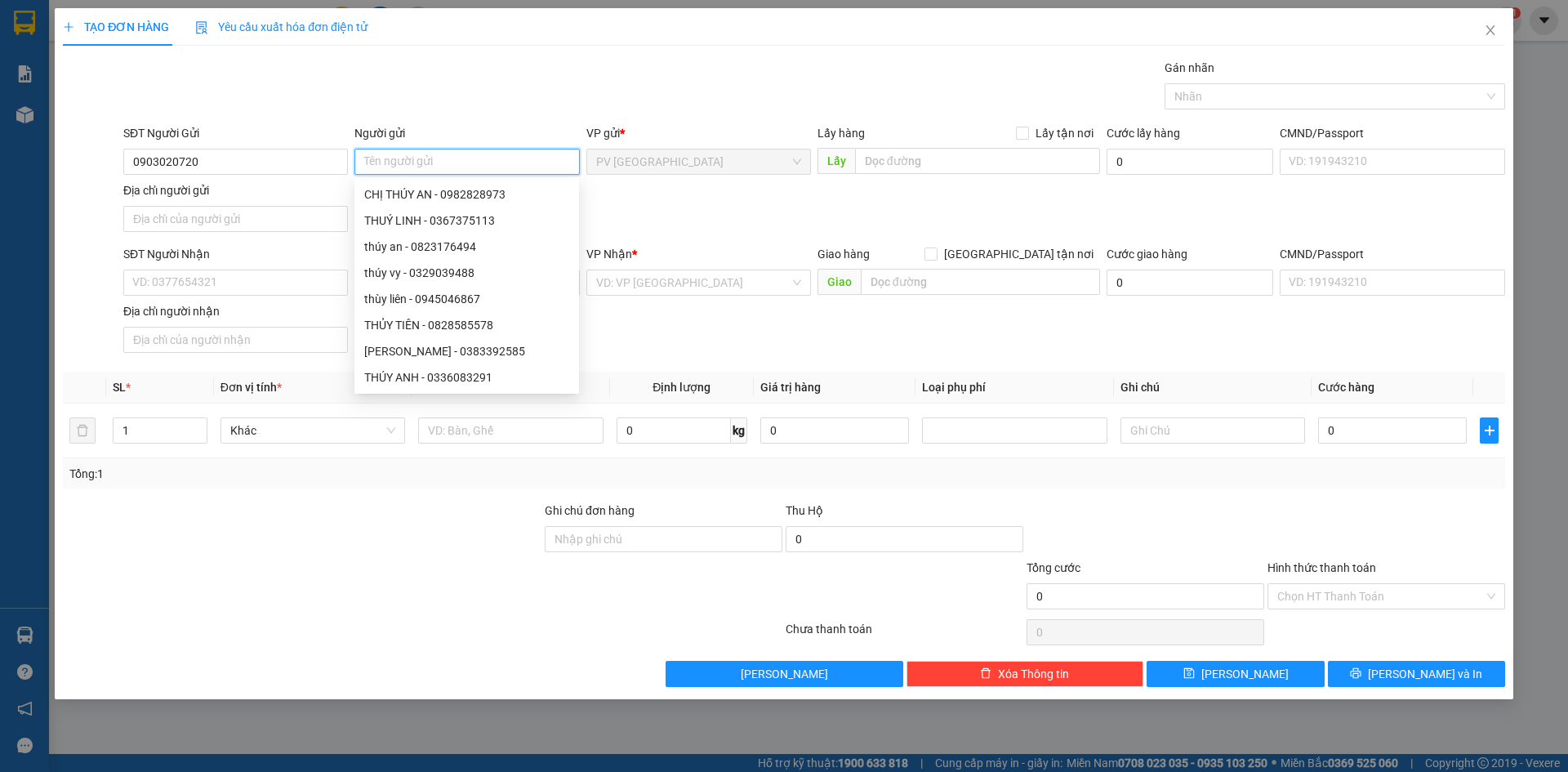
click at [398, 165] on input "Người gửi" at bounding box center [467, 162] width 225 height 26
type input "C NGÂN"
click at [675, 336] on div "SĐT Người Nhận VD: 0377654321 Người nhận Tên người nhận VP Nhận * VD: VP Sài Gò…" at bounding box center [814, 301] width 1388 height 114
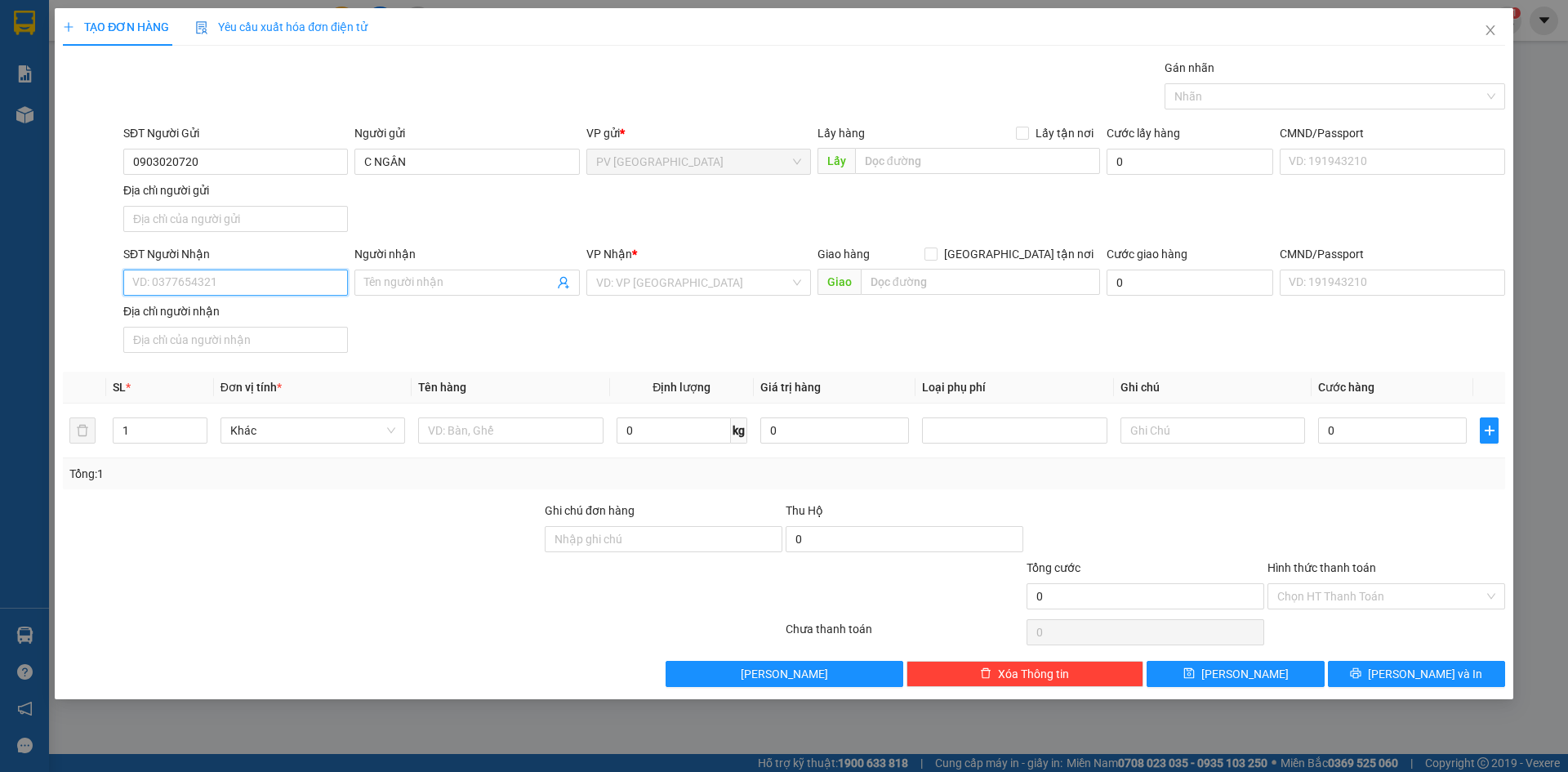
click at [240, 286] on input "SĐT Người Nhận" at bounding box center [235, 282] width 225 height 26
type input "0918132816"
click at [478, 281] on input "Người nhận" at bounding box center [458, 282] width 188 height 18
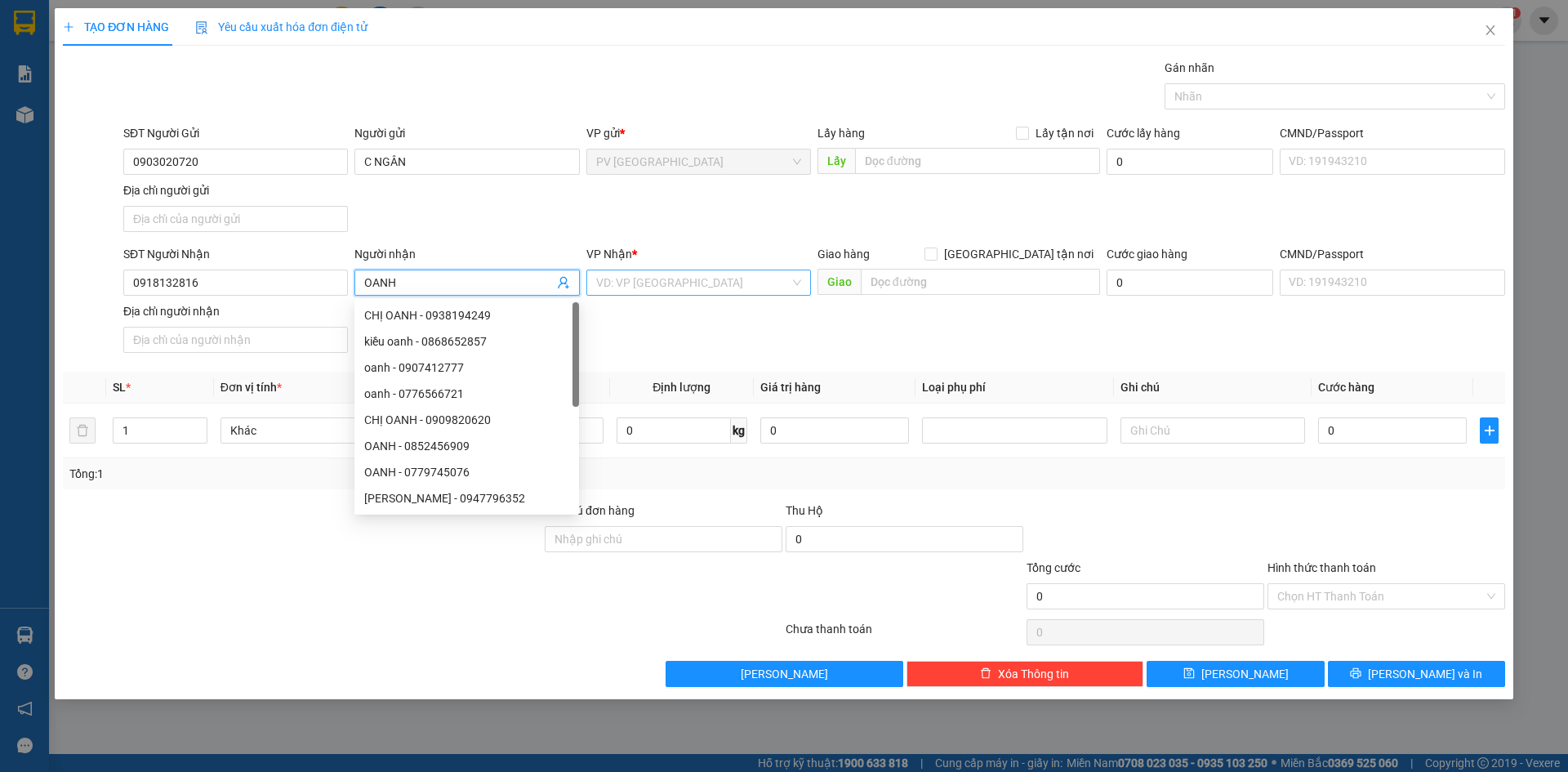
type input "OANH"
click at [615, 275] on input "search" at bounding box center [693, 282] width 194 height 24
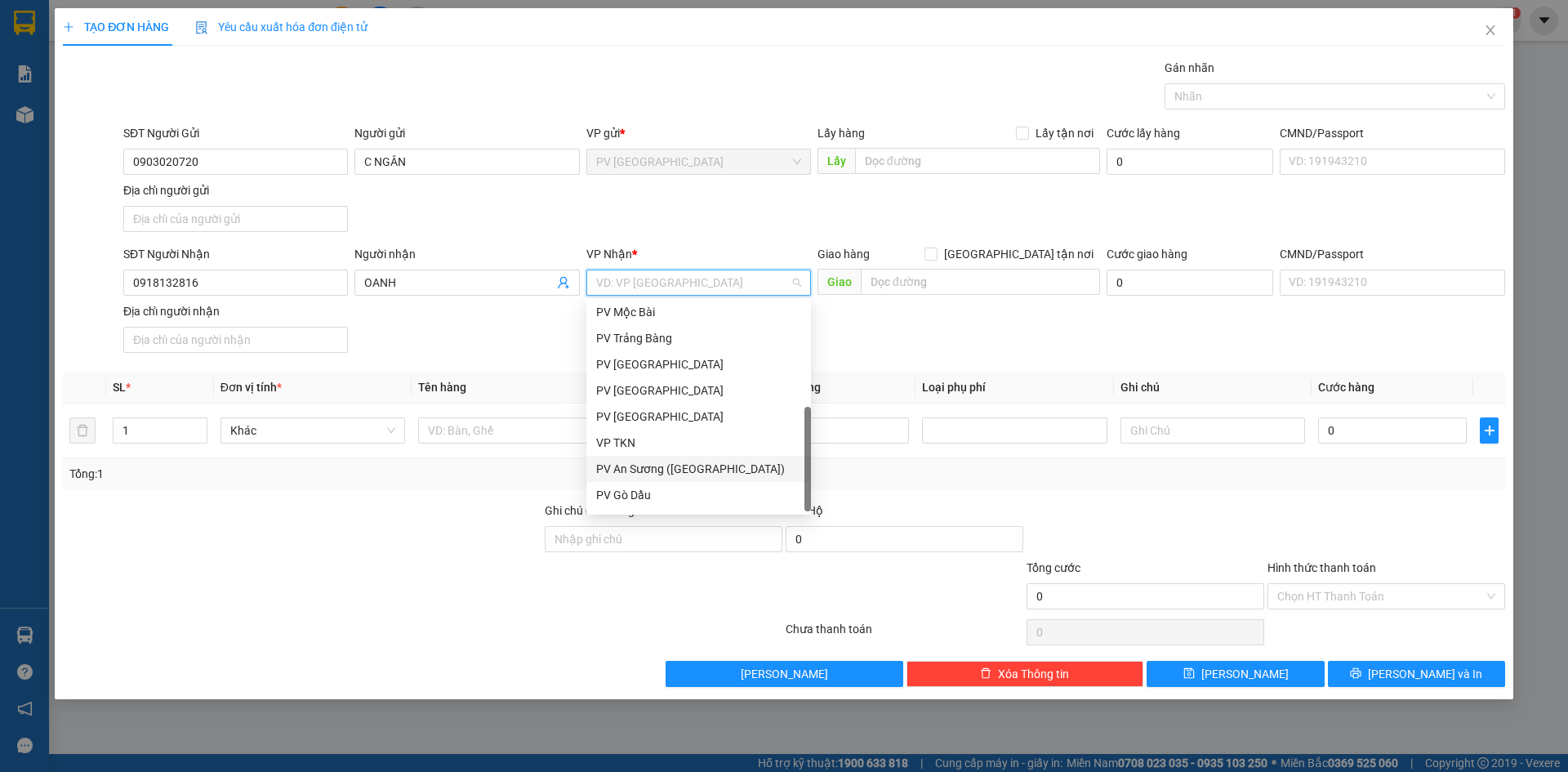
scroll to position [105, 0]
click at [626, 497] on div "PV Q10" at bounding box center [698, 498] width 205 height 18
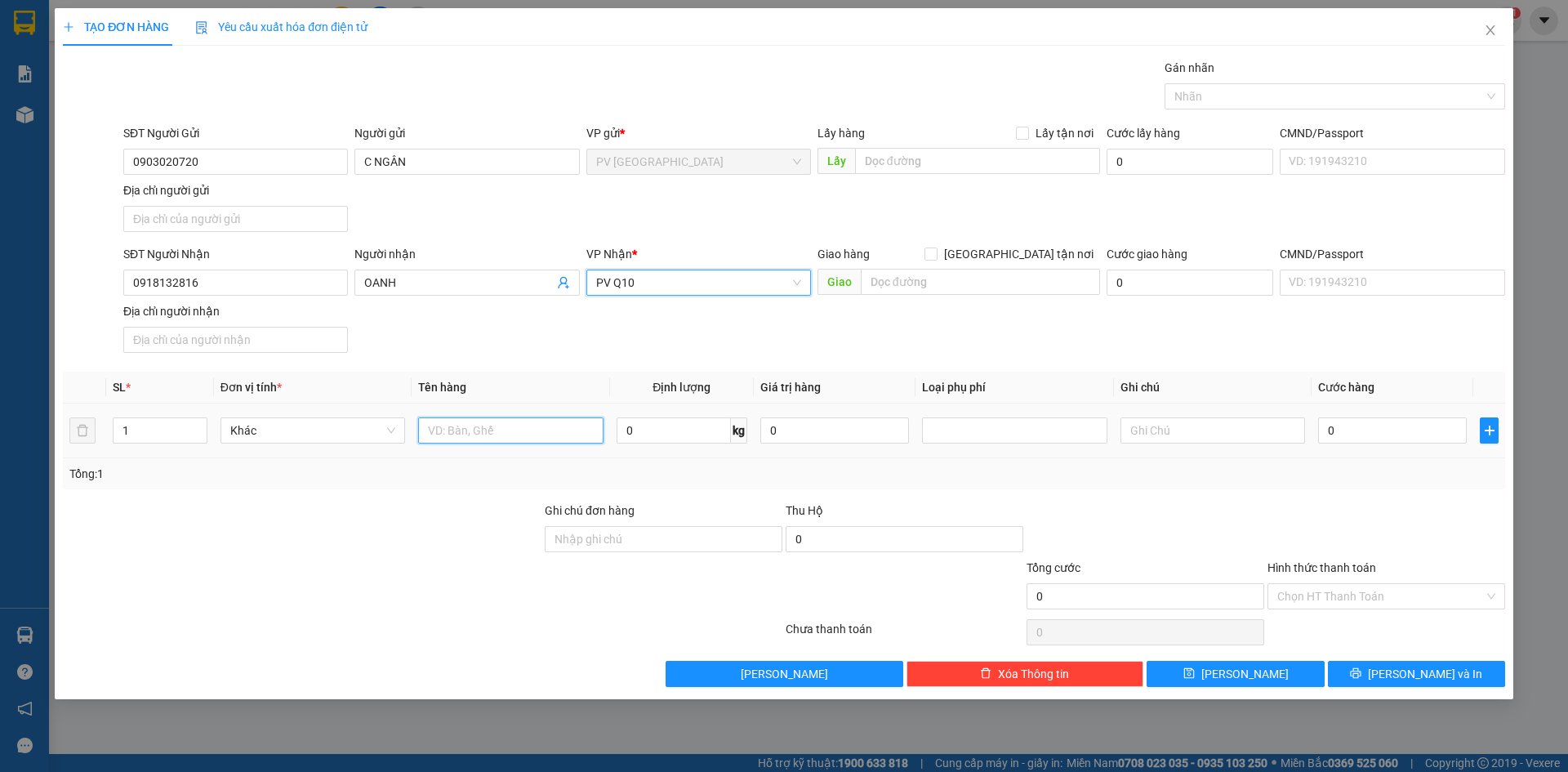
click at [509, 437] on input "text" at bounding box center [510, 430] width 184 height 26
drag, startPoint x: 1282, startPoint y: 102, endPoint x: 1274, endPoint y: 108, distance: 10.0
click at [1282, 101] on div at bounding box center [1327, 96] width 316 height 20
type input "BỊCH BÁNH"
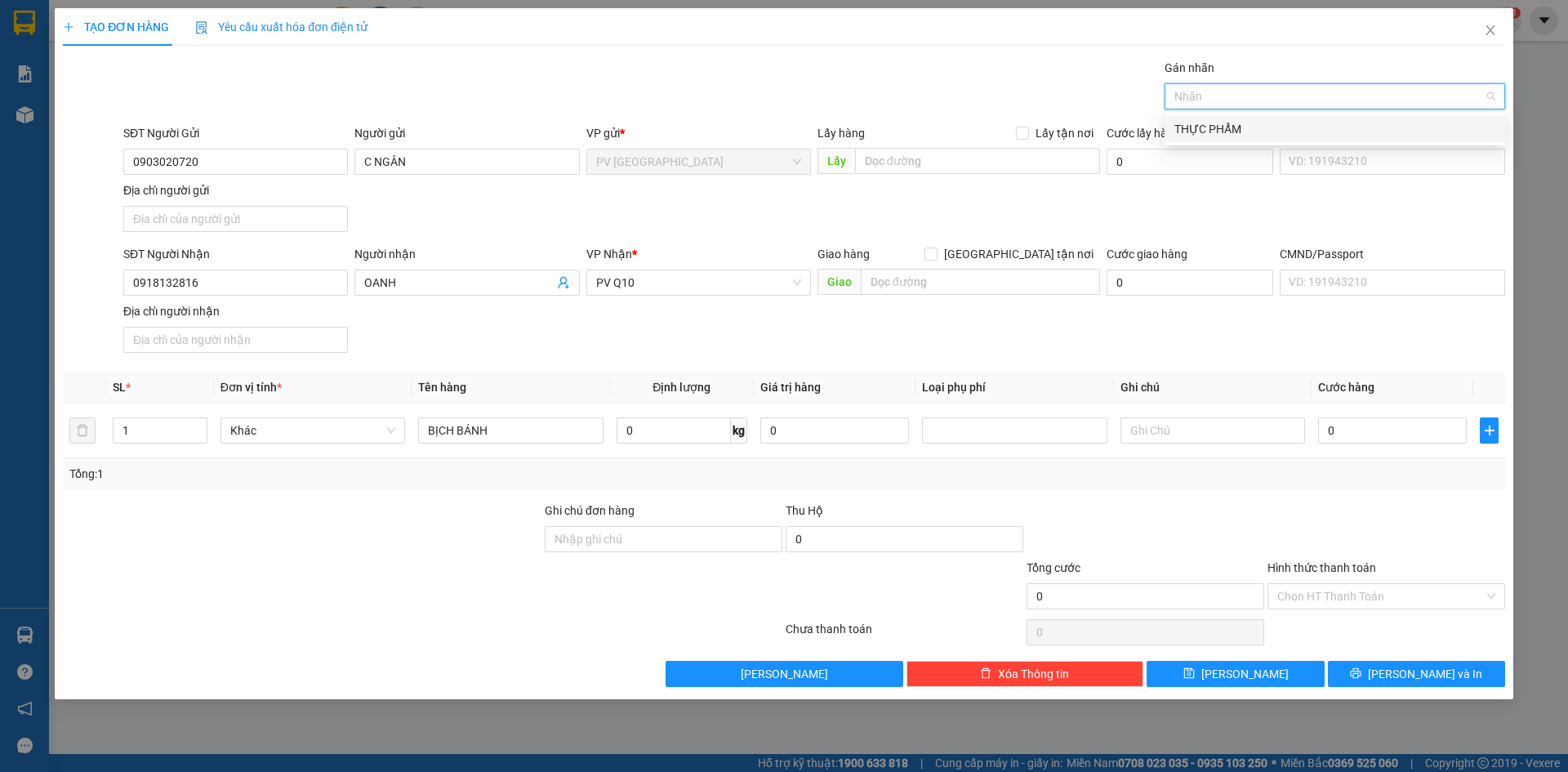
click at [1256, 131] on div "THỰC PHẨM" at bounding box center [1335, 129] width 321 height 18
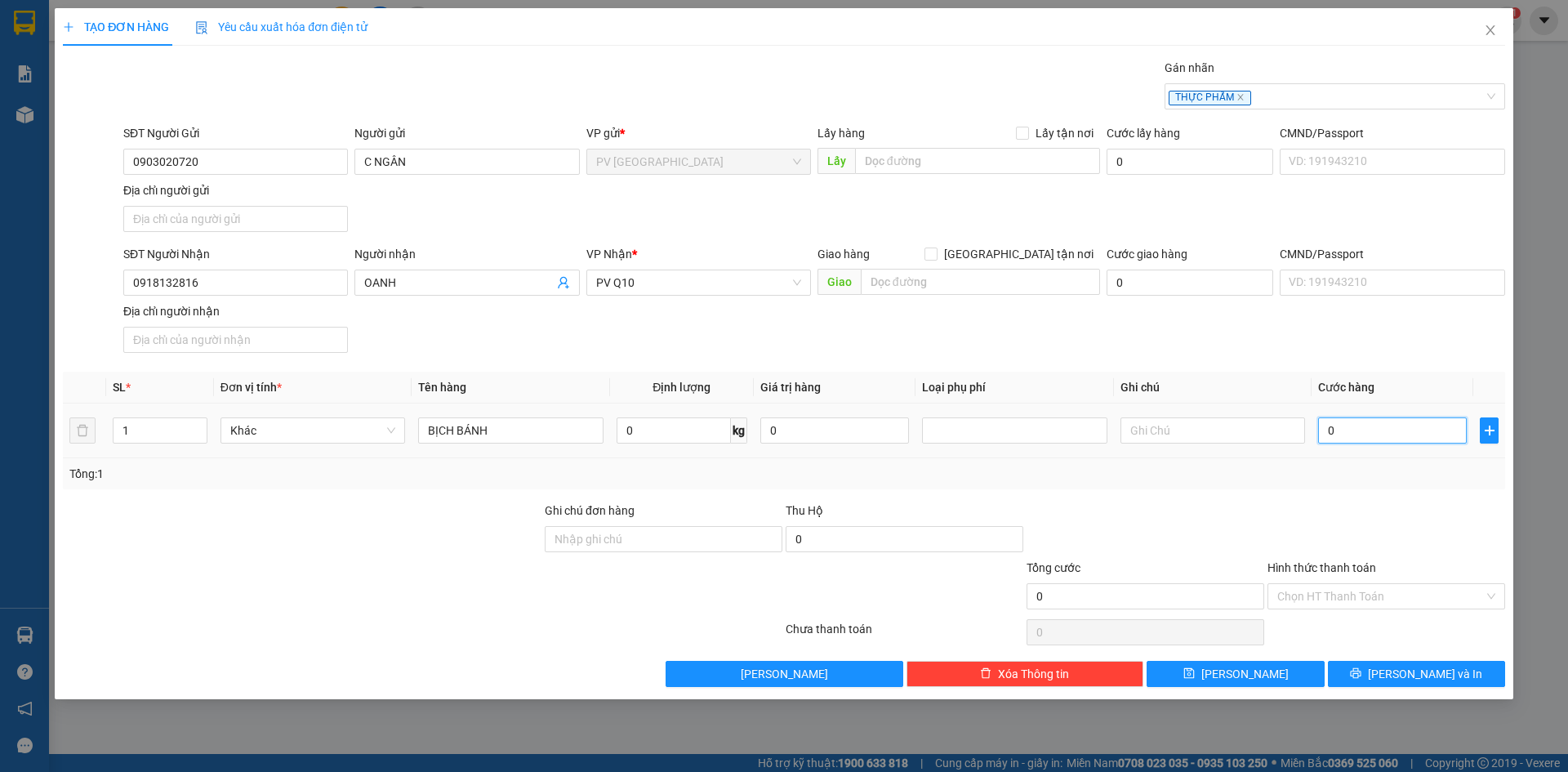
click at [1361, 421] on input "0" at bounding box center [1392, 430] width 149 height 26
type input "3"
type input "30"
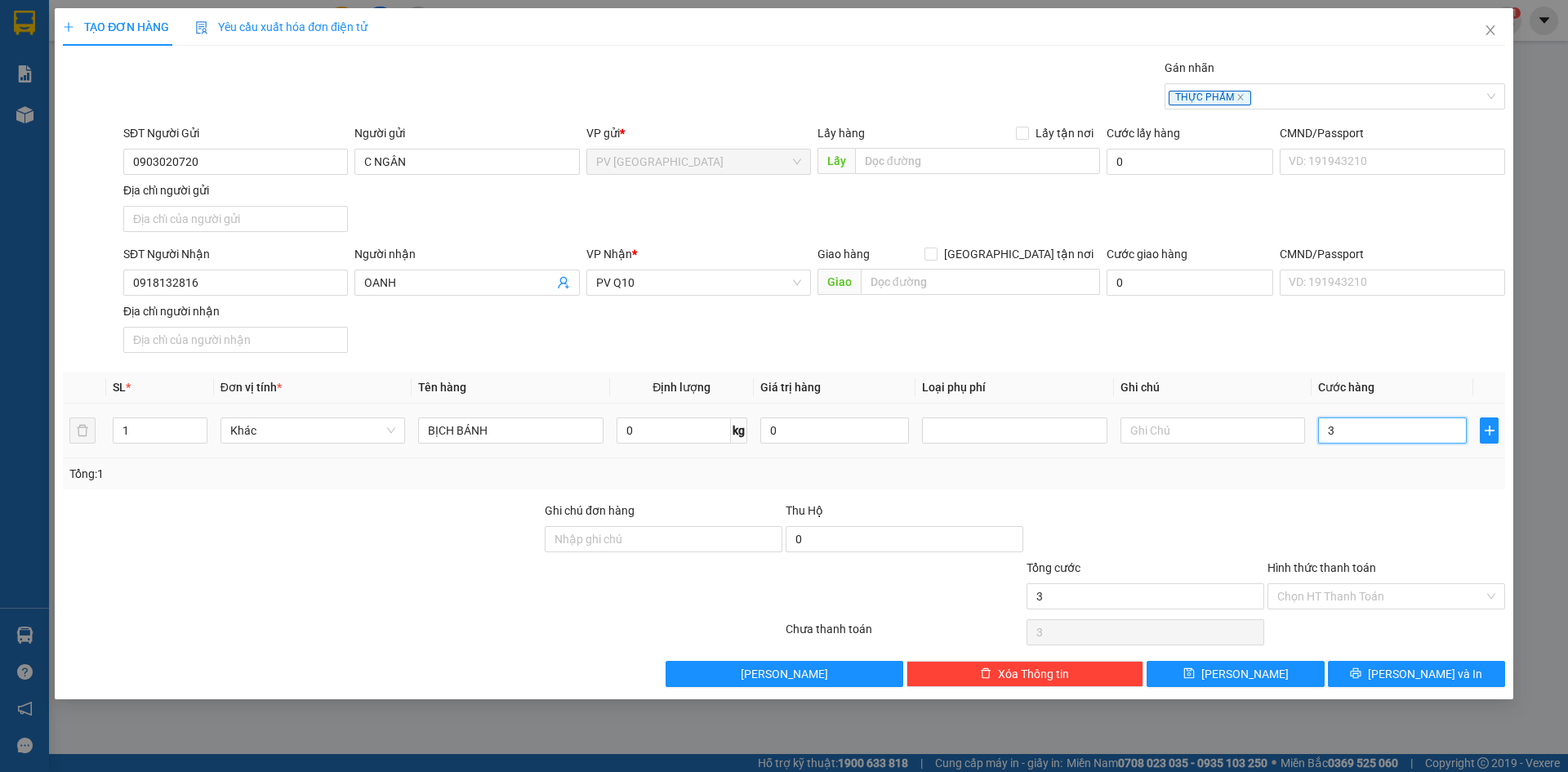
type input "30"
type input "30.000"
click at [1367, 603] on input "Hình thức thanh toán" at bounding box center [1381, 596] width 207 height 24
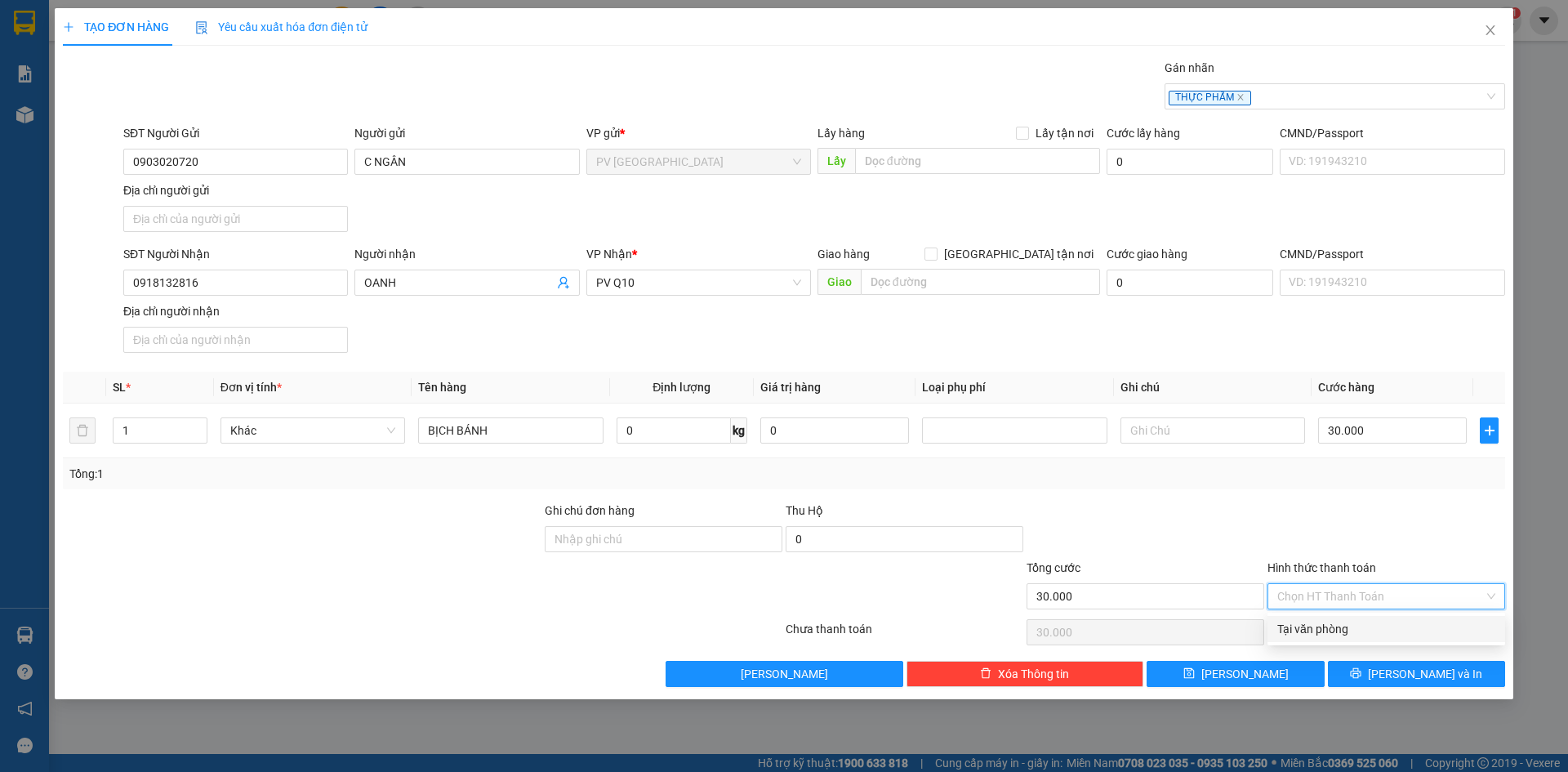
click at [1352, 635] on div "Tại văn phòng" at bounding box center [1386, 629] width 218 height 18
type input "0"
click at [1354, 681] on button "[PERSON_NAME] và In" at bounding box center [1416, 674] width 177 height 26
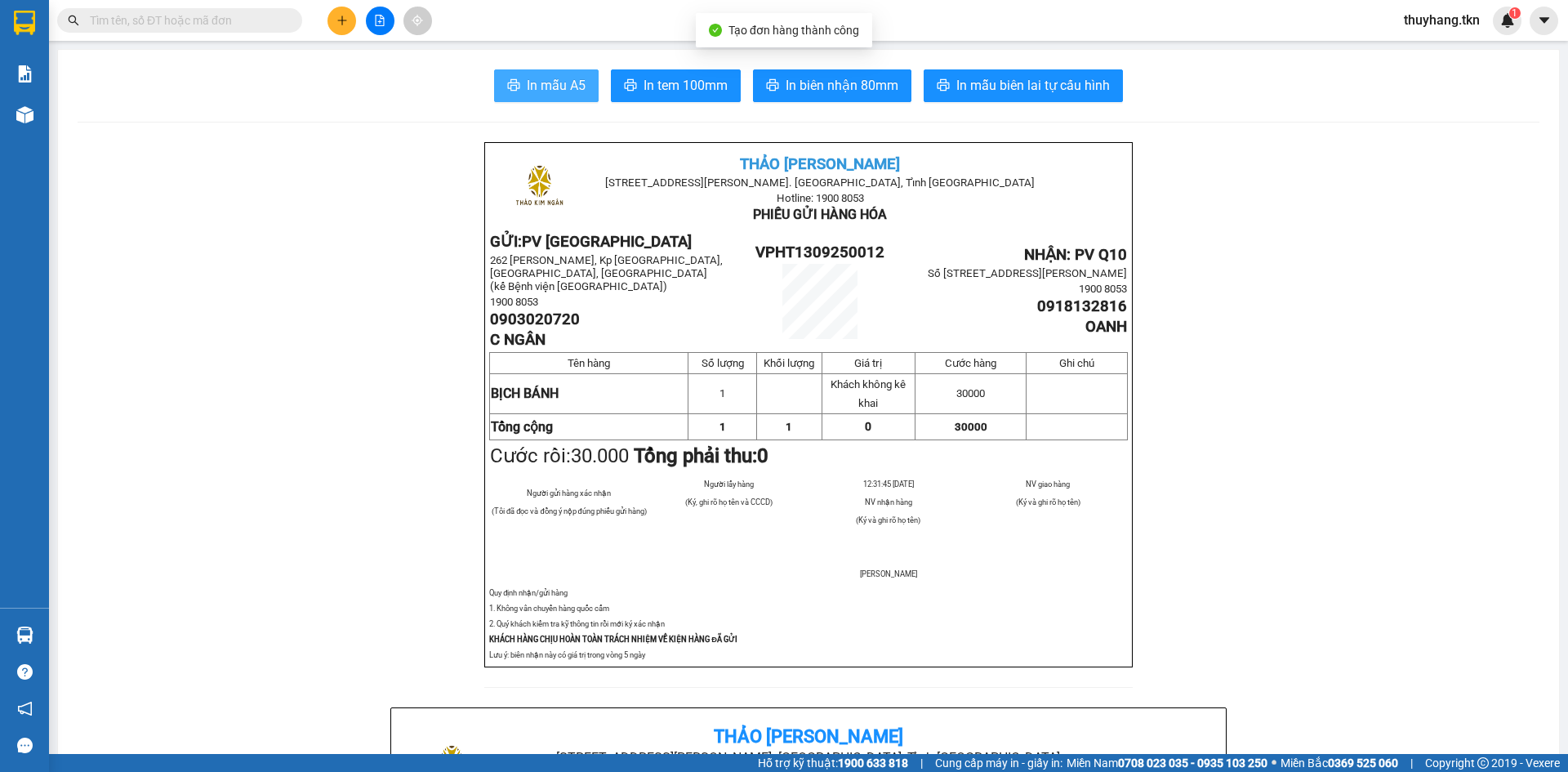
click at [527, 91] on span "In mẫu A5" at bounding box center [556, 86] width 58 height 21
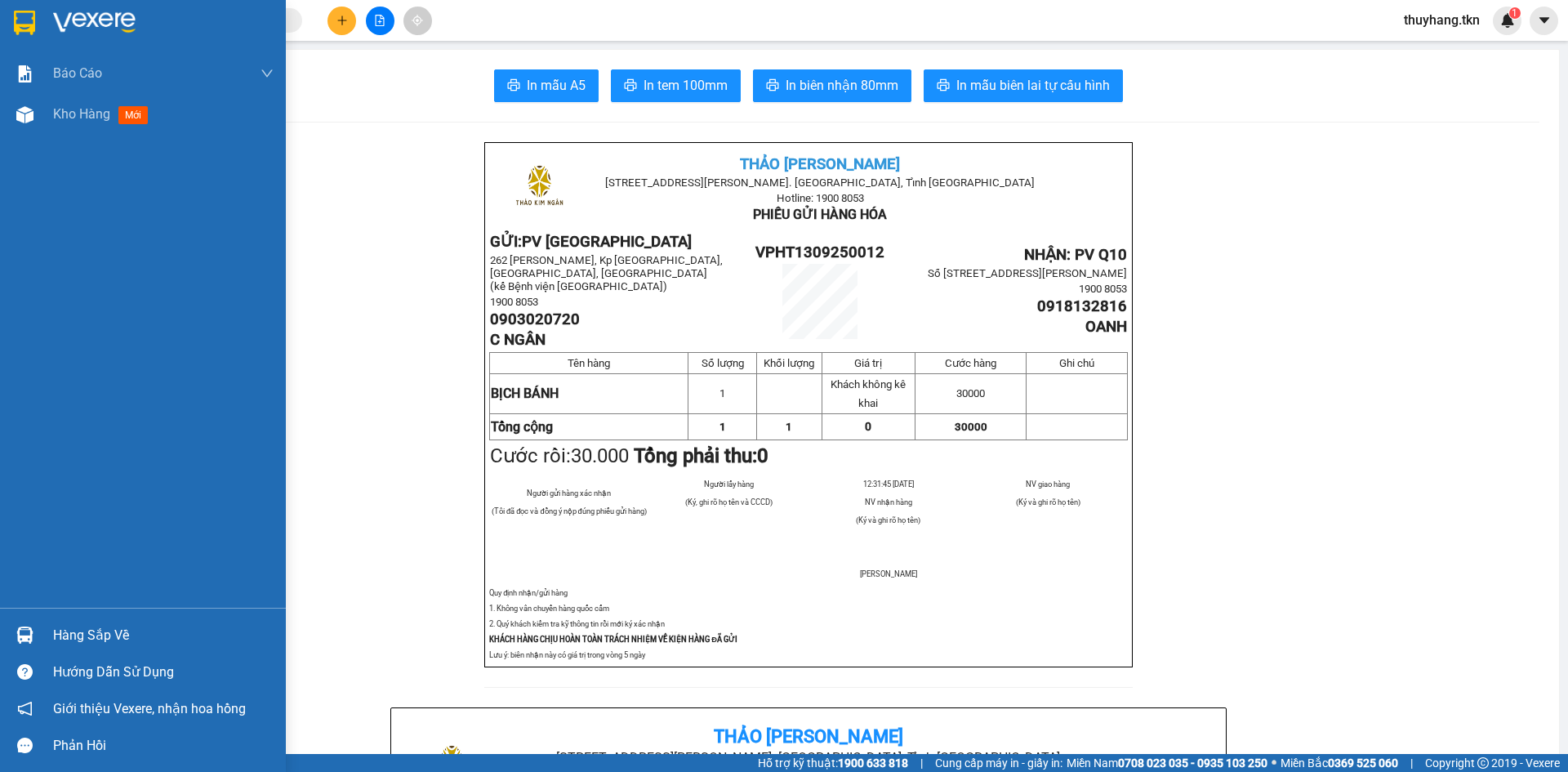
click at [26, 25] on img at bounding box center [24, 23] width 22 height 24
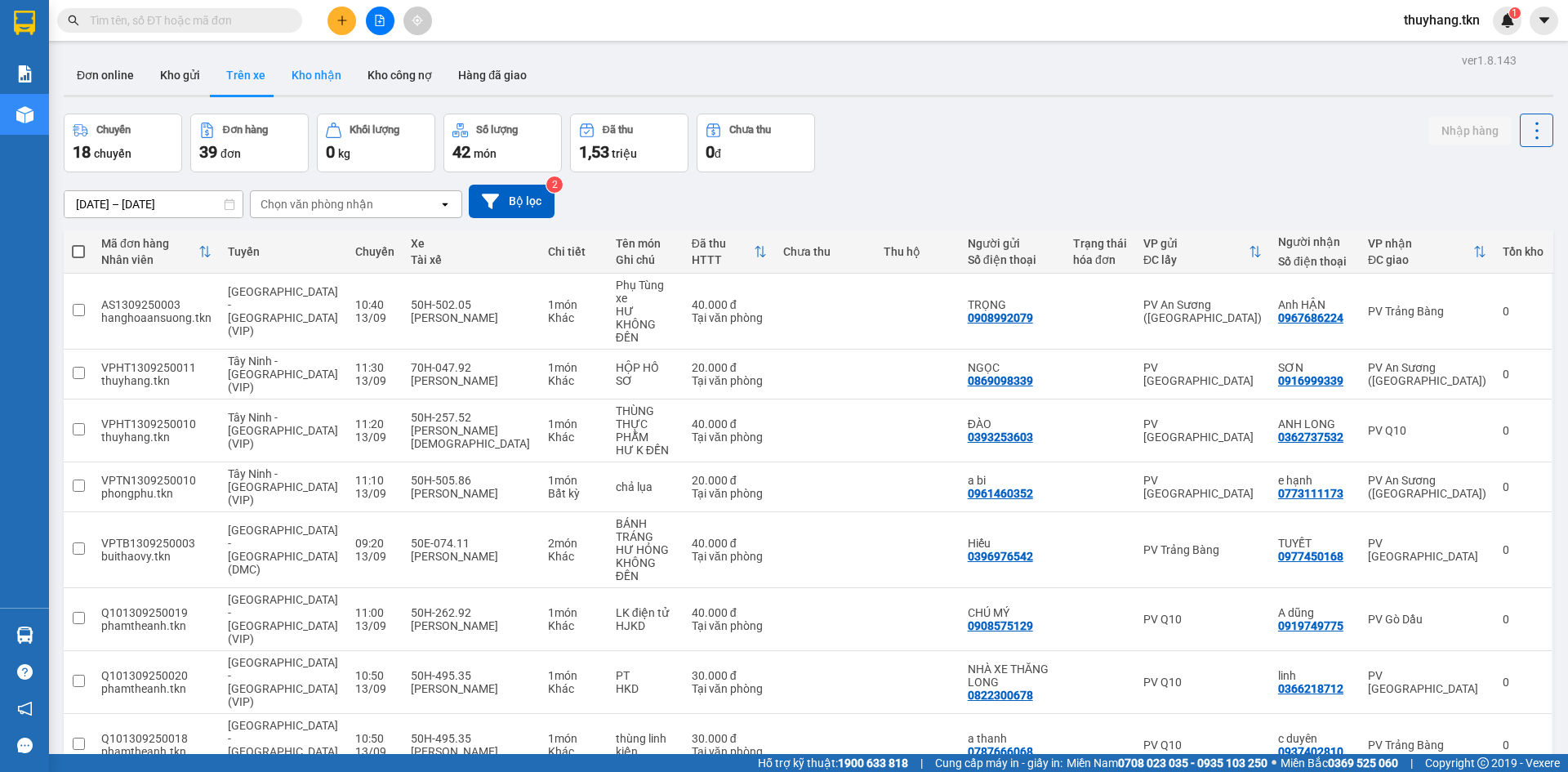
click at [305, 75] on button "Kho nhận" at bounding box center [316, 75] width 76 height 40
type input "[DATE] – [DATE]"
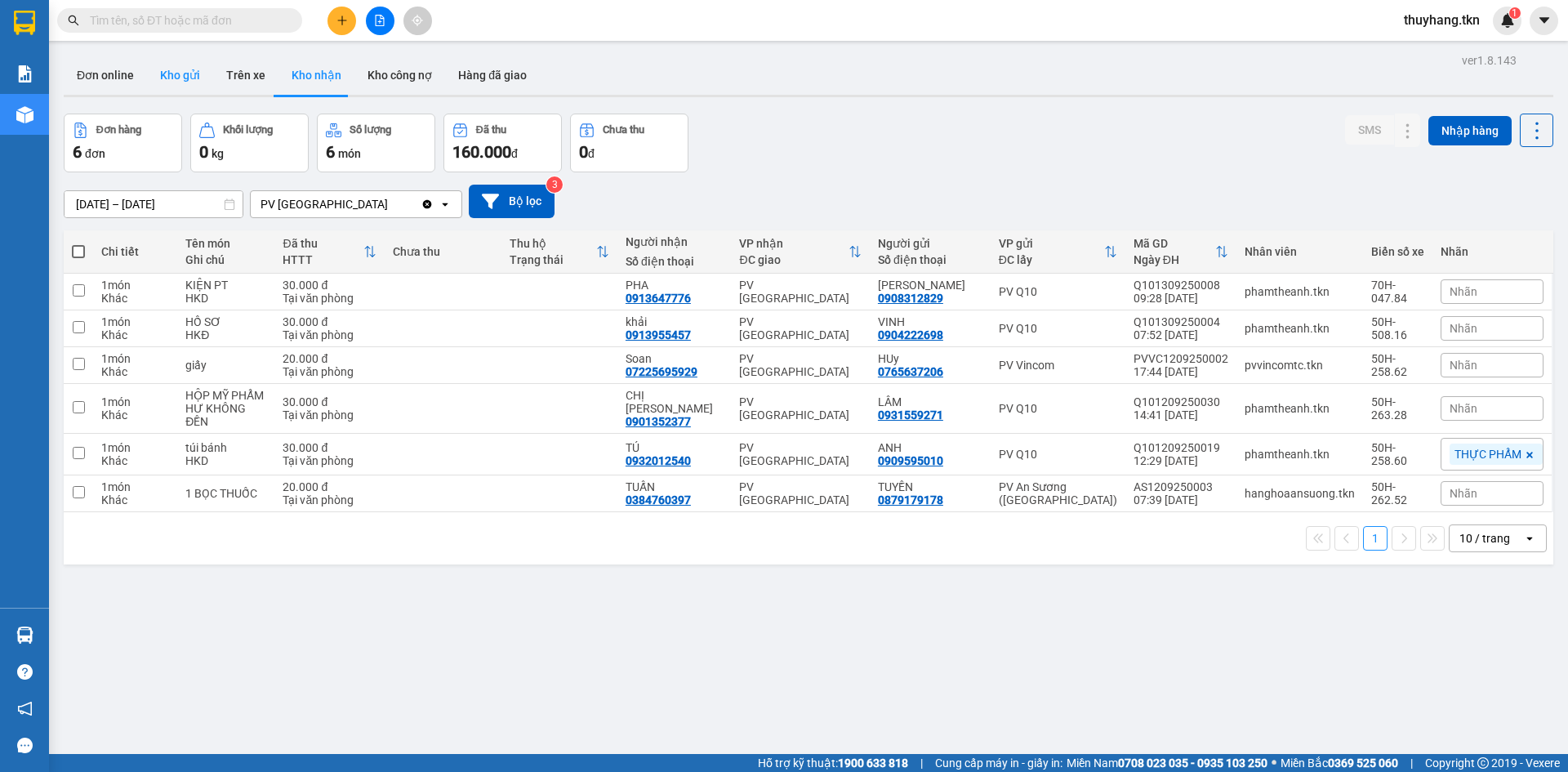
click at [169, 67] on button "Kho gửi" at bounding box center [180, 75] width 66 height 40
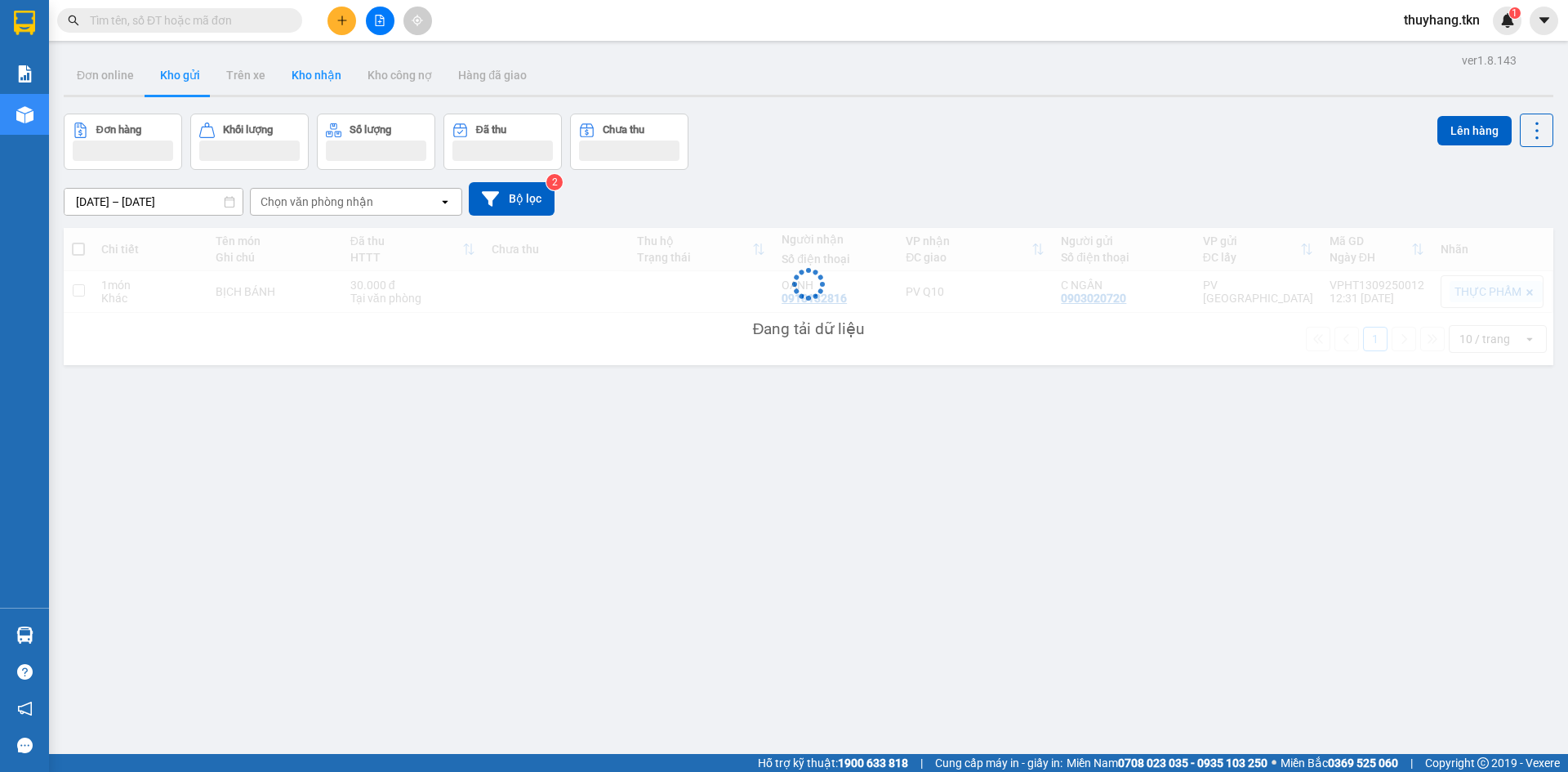
click at [311, 86] on button "Kho nhận" at bounding box center [316, 75] width 76 height 40
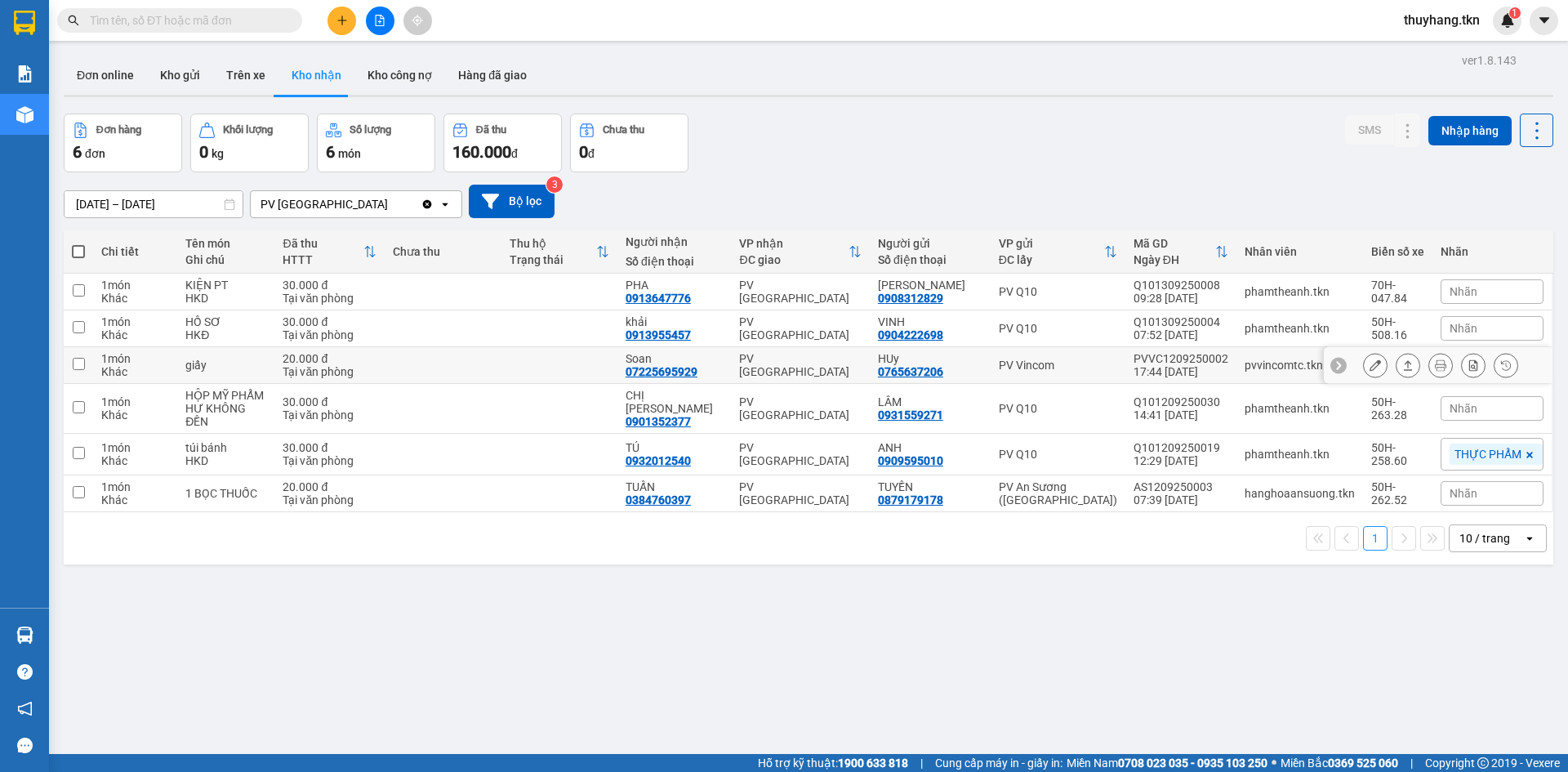
click at [1402, 366] on icon at bounding box center [1408, 365] width 11 height 11
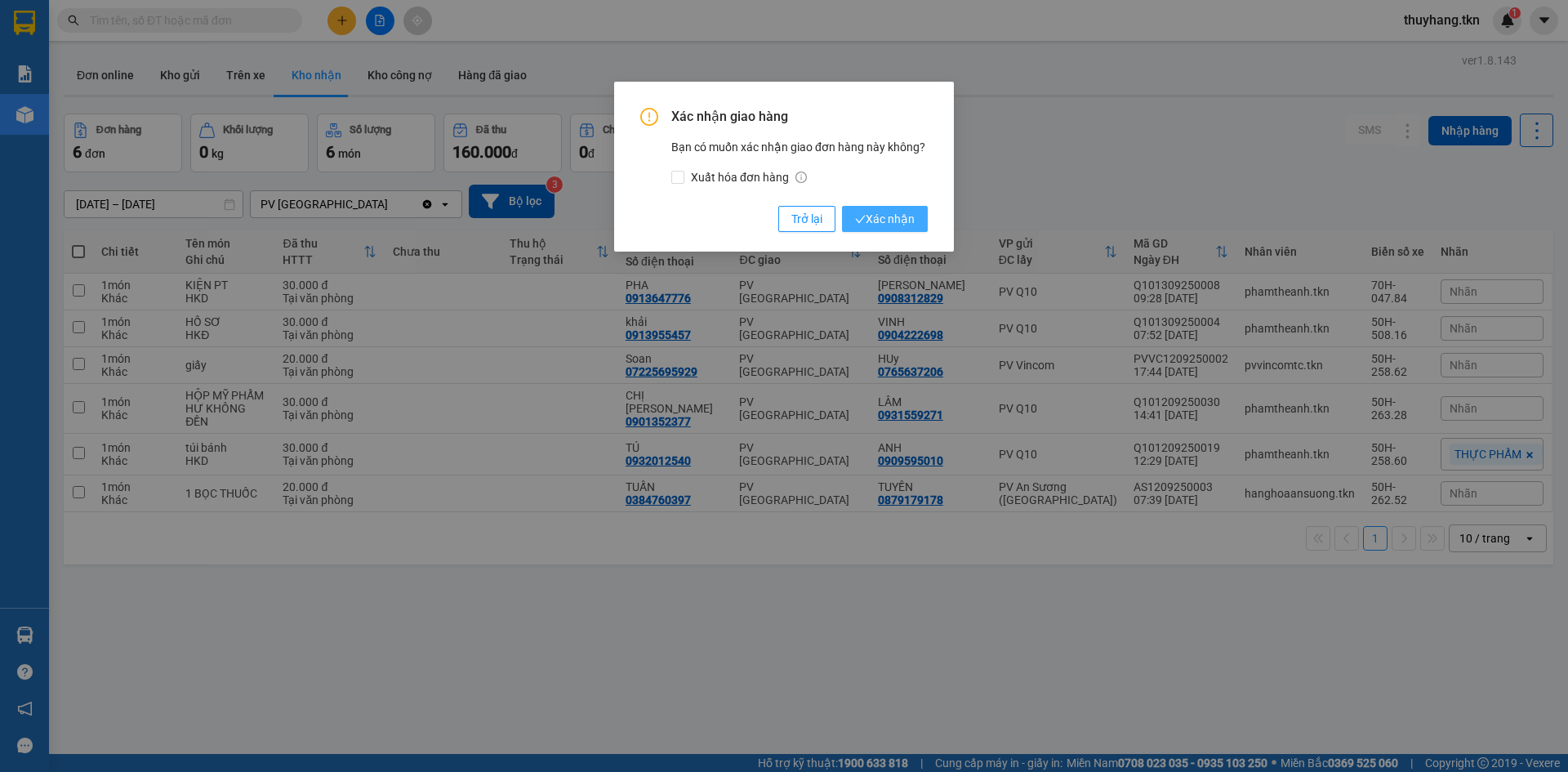
click at [894, 225] on span "Xác nhận" at bounding box center [884, 218] width 59 height 18
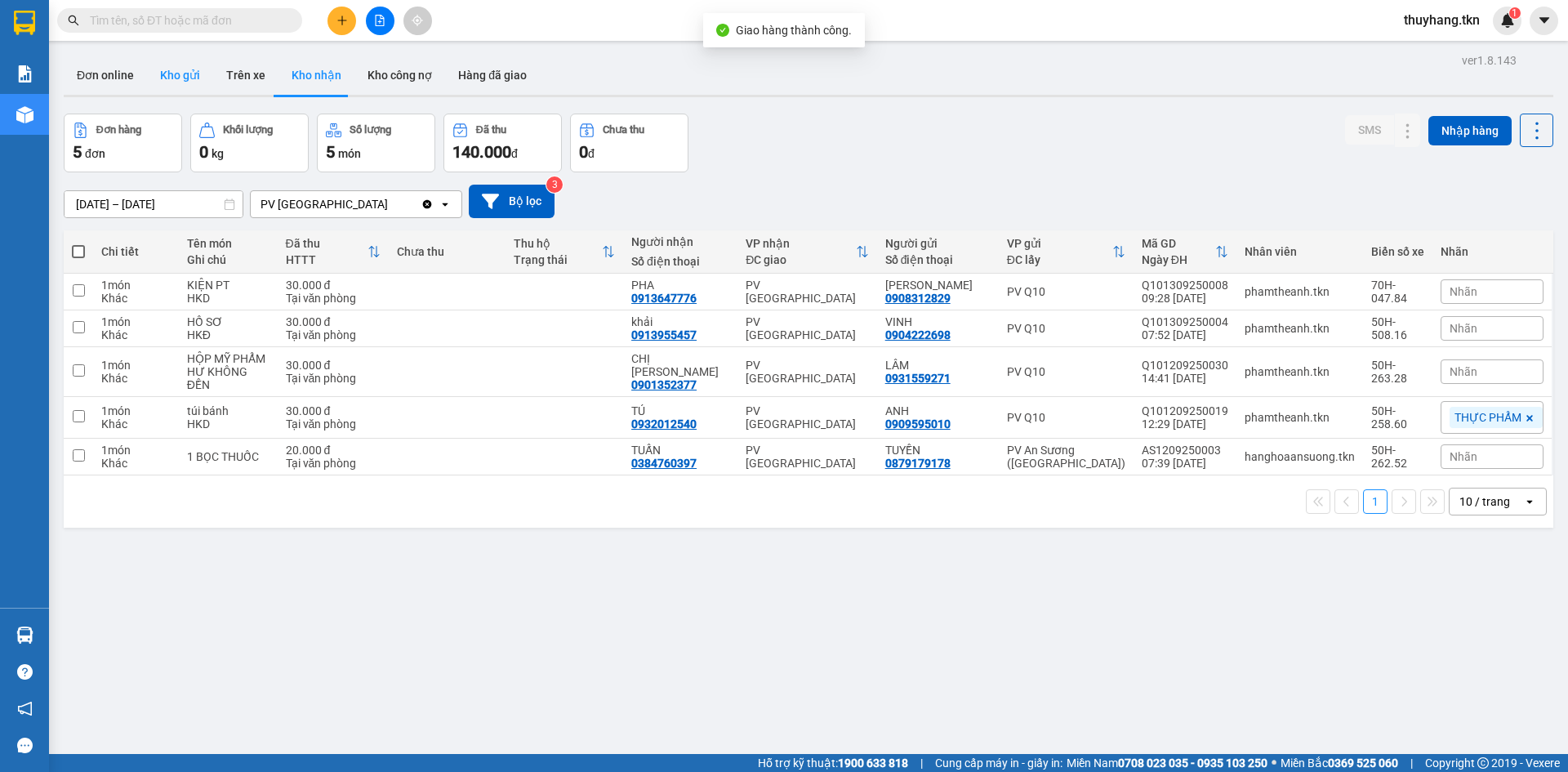
click at [183, 65] on button "Kho gửi" at bounding box center [180, 75] width 66 height 40
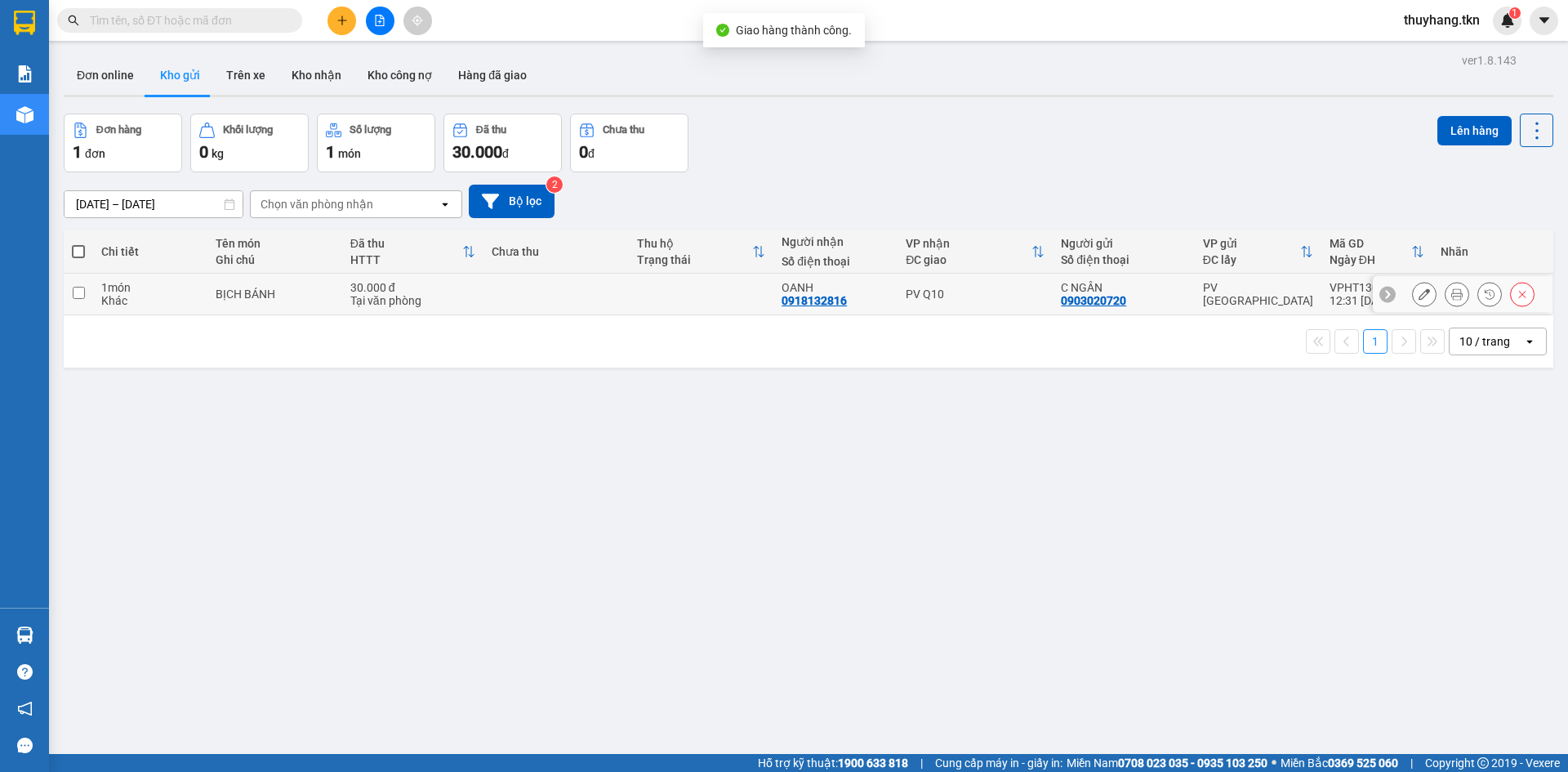
click at [728, 299] on td at bounding box center [701, 295] width 145 height 41
checkbox input "true"
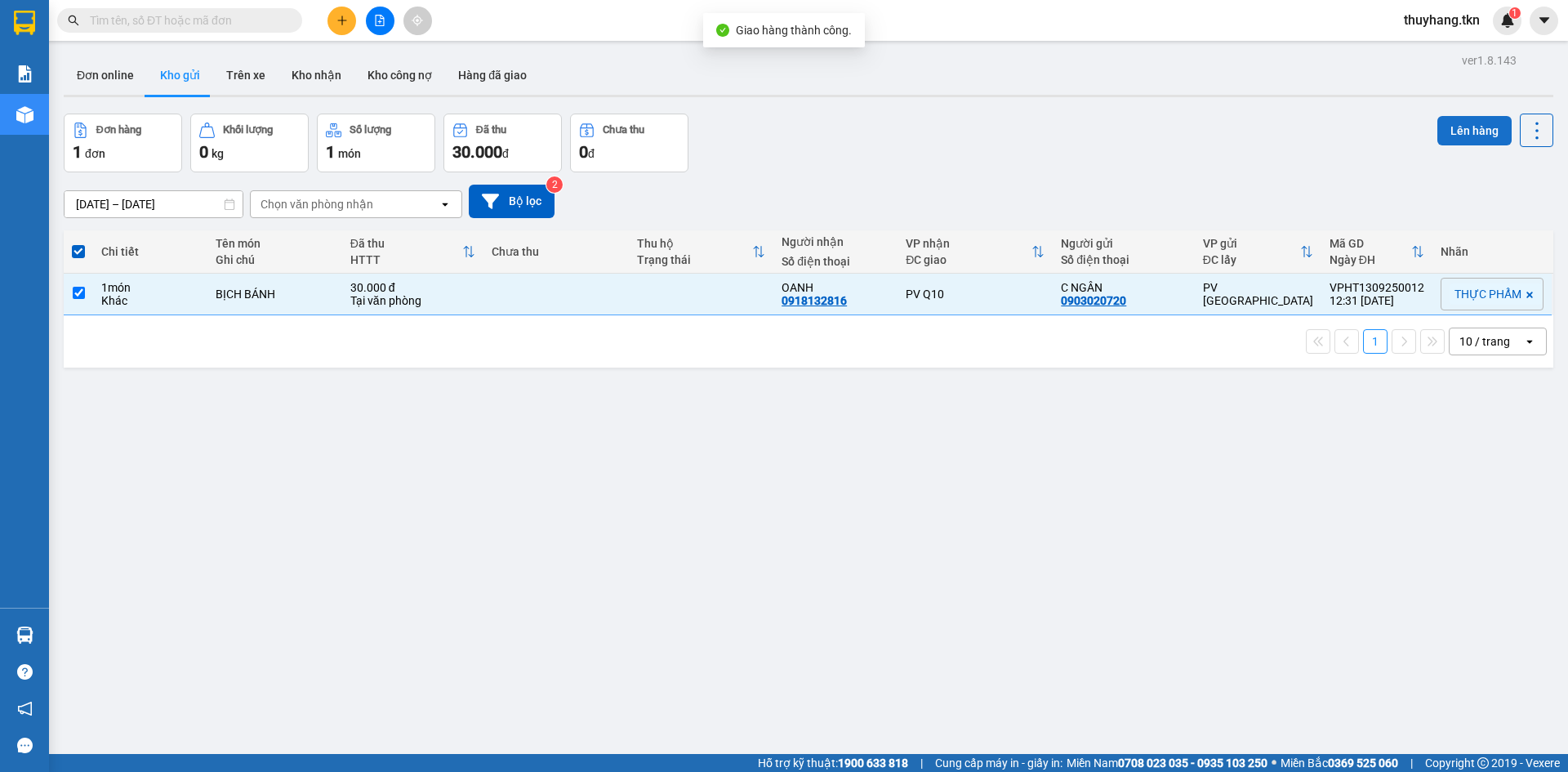
click at [1459, 132] on button "Lên hàng" at bounding box center [1474, 130] width 74 height 29
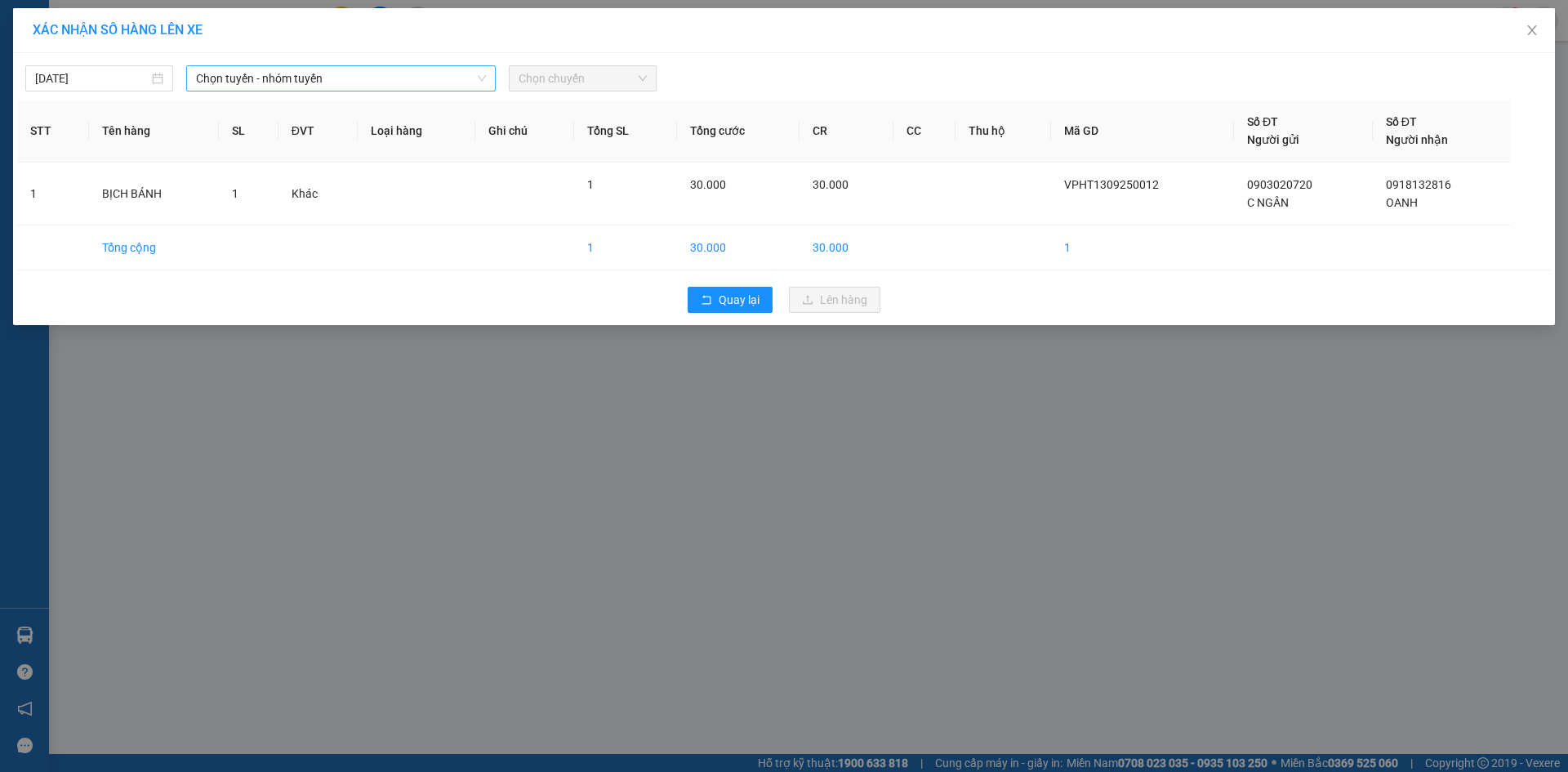
click at [433, 80] on span "Chọn tuyến - nhóm tuyến" at bounding box center [341, 78] width 290 height 24
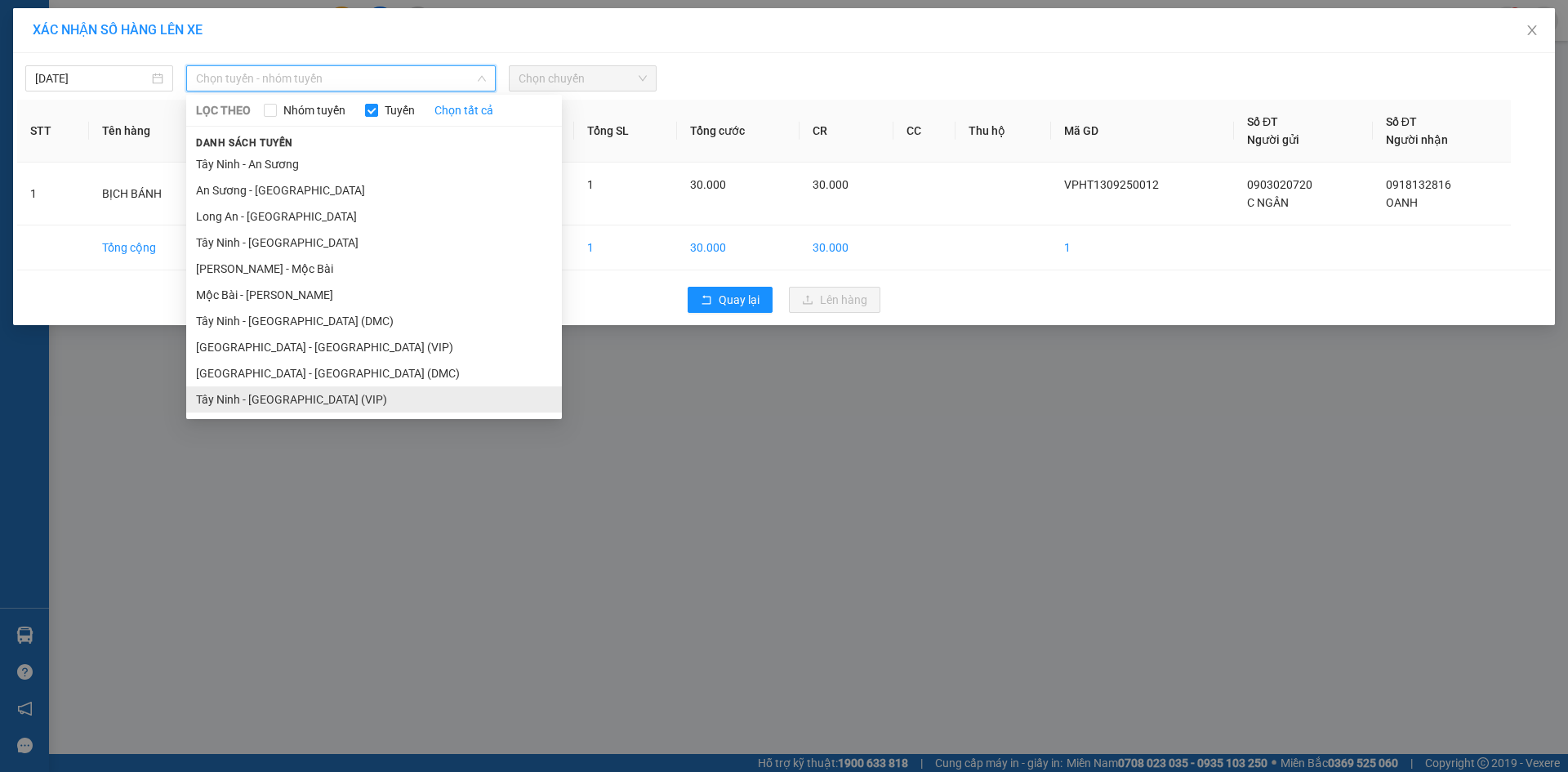
click at [356, 392] on li "Tây Ninh - [GEOGRAPHIC_DATA] (VIP)" at bounding box center [374, 399] width 376 height 26
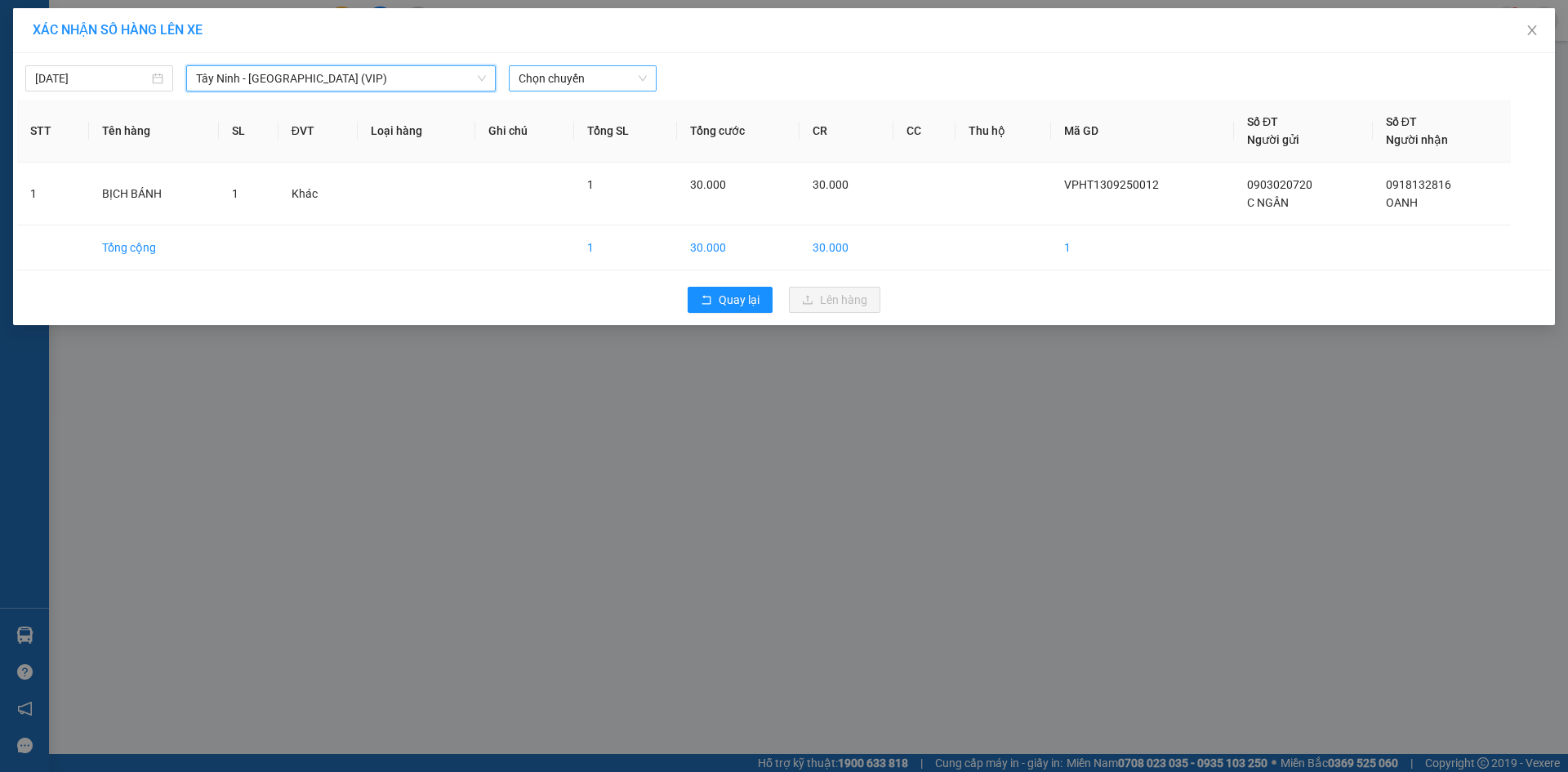
click at [576, 82] on span "Chọn chuyến" at bounding box center [583, 78] width 128 height 24
type input "26040"
click at [555, 138] on div "12:20 - 50H-260.40" at bounding box center [582, 137] width 127 height 18
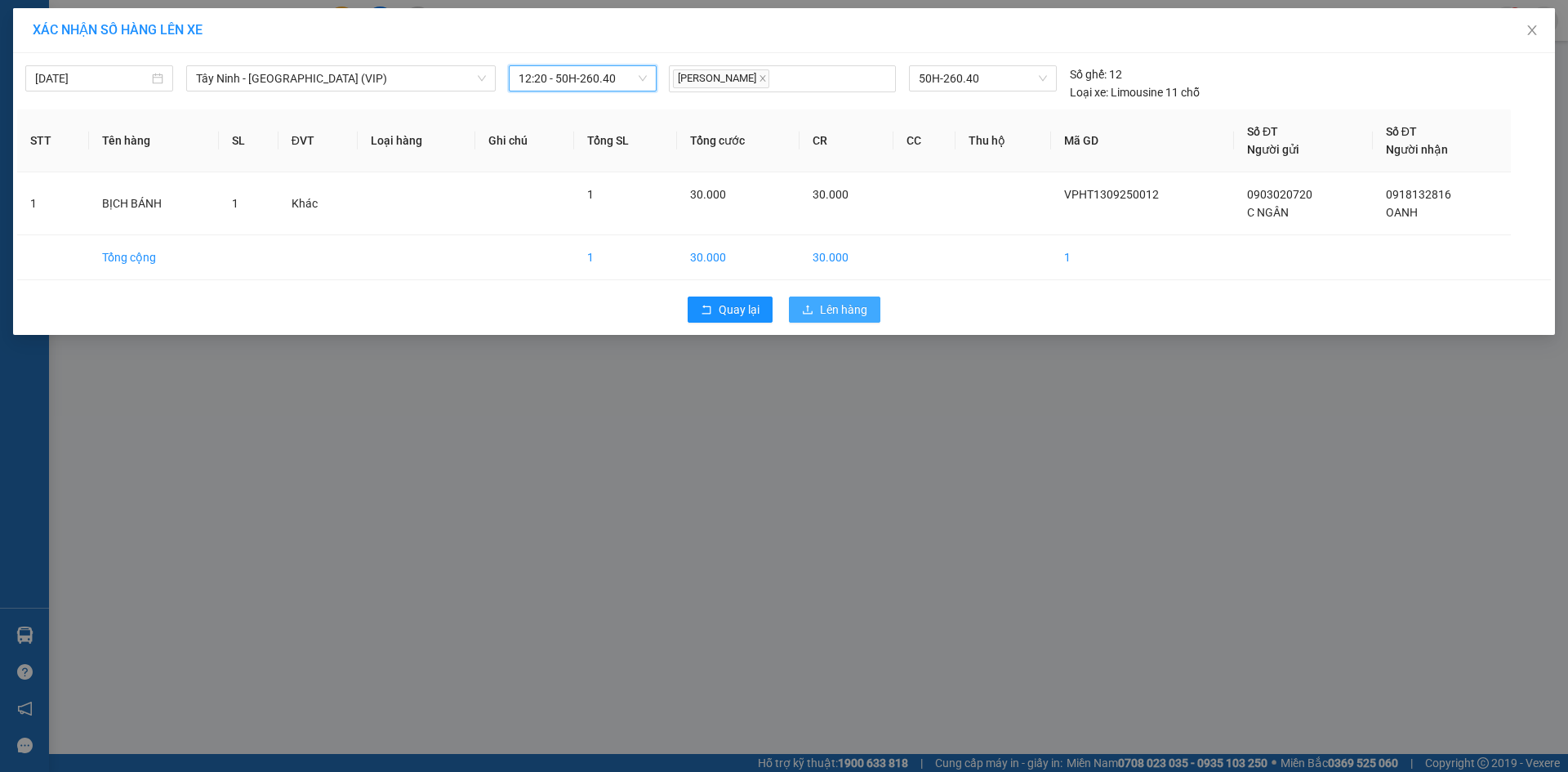
click at [812, 310] on icon "upload" at bounding box center [808, 310] width 11 height 11
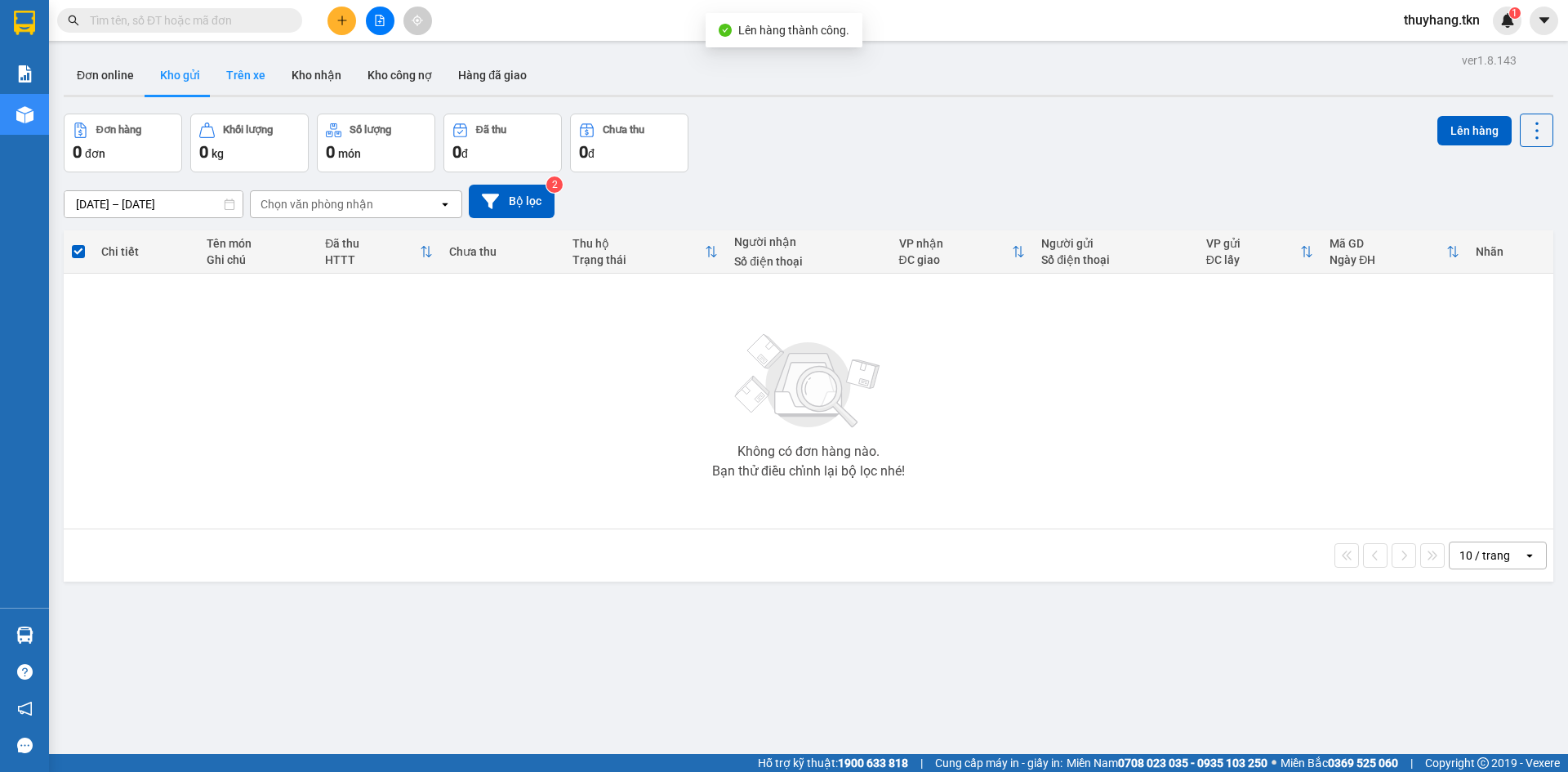
click at [235, 73] on button "Trên xe" at bounding box center [245, 75] width 65 height 40
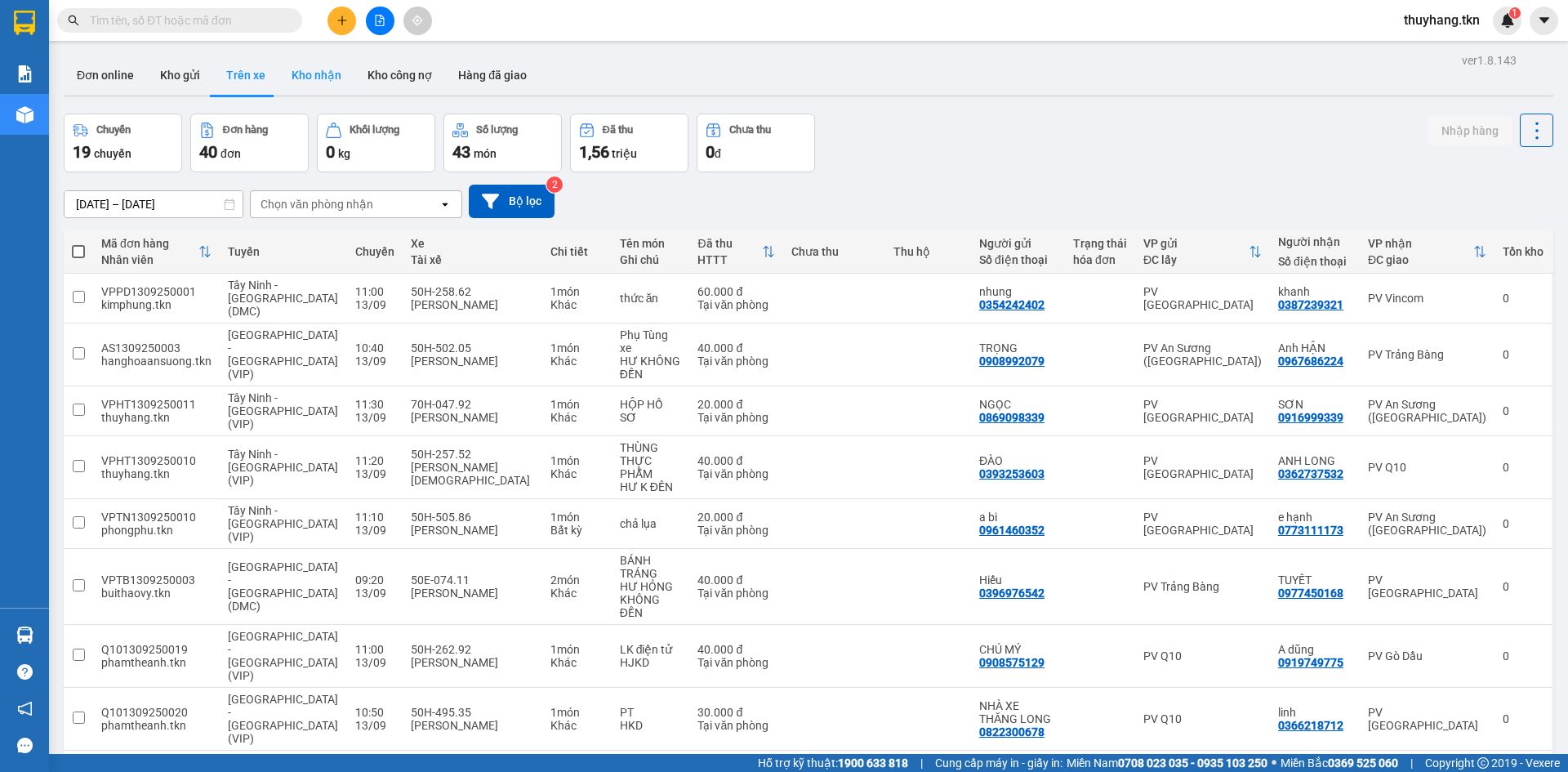
click at [314, 65] on button "Kho nhận" at bounding box center [316, 75] width 76 height 40
type input "[DATE] – [DATE]"
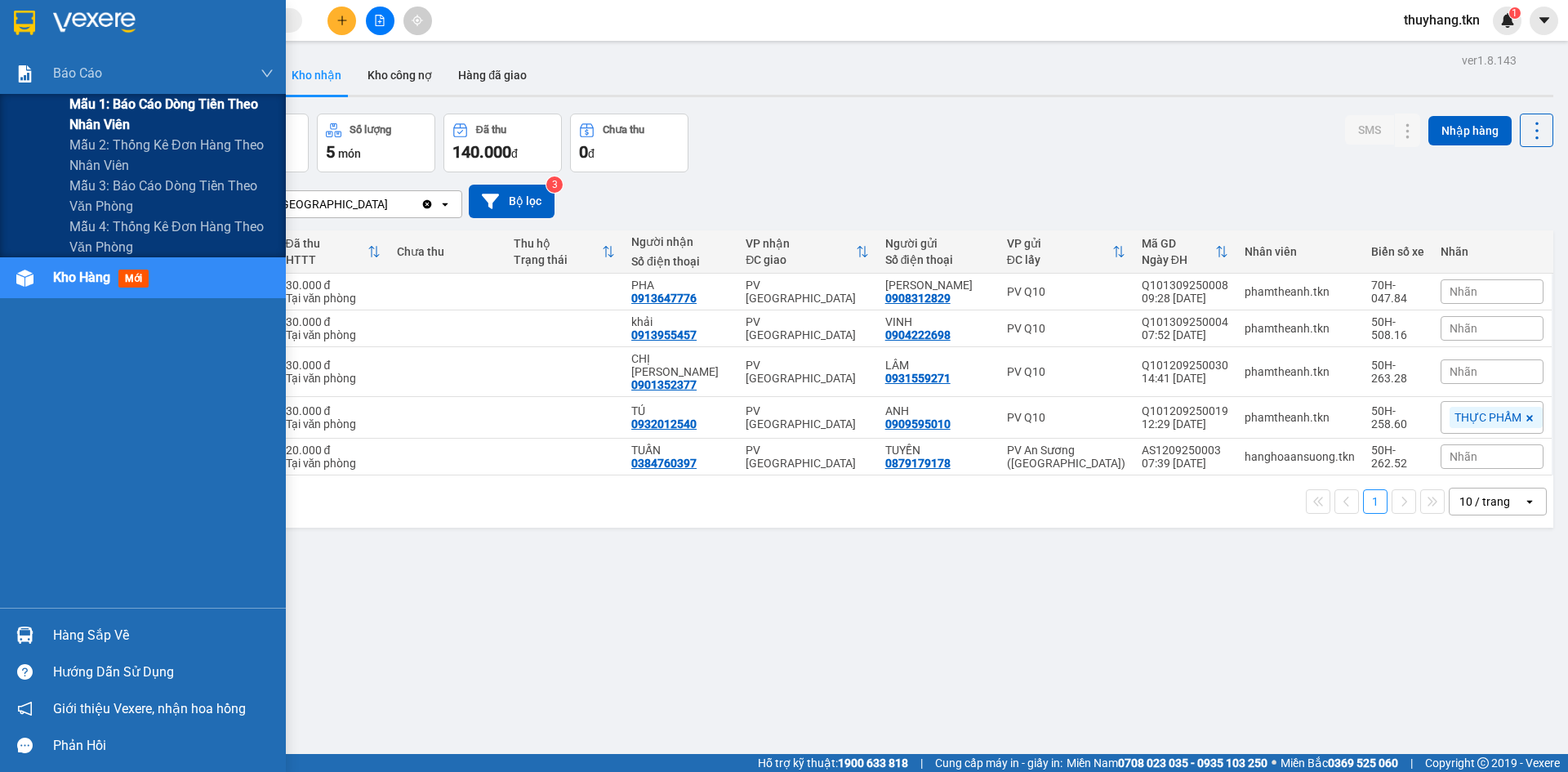
click at [127, 108] on span "Mẫu 1: Báo cáo dòng tiền theo nhân viên" at bounding box center [171, 114] width 204 height 40
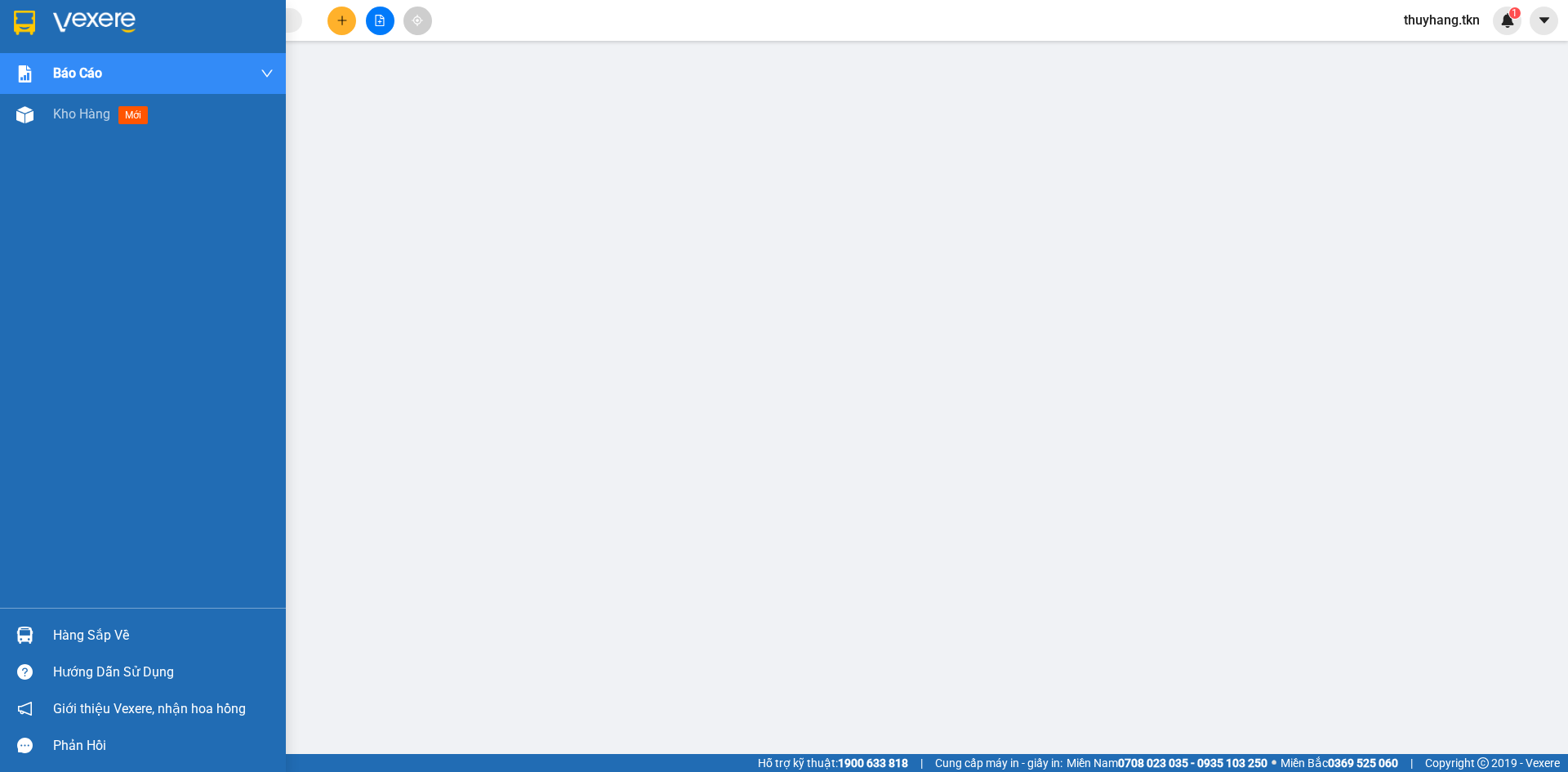
click at [46, 23] on div at bounding box center [143, 26] width 286 height 53
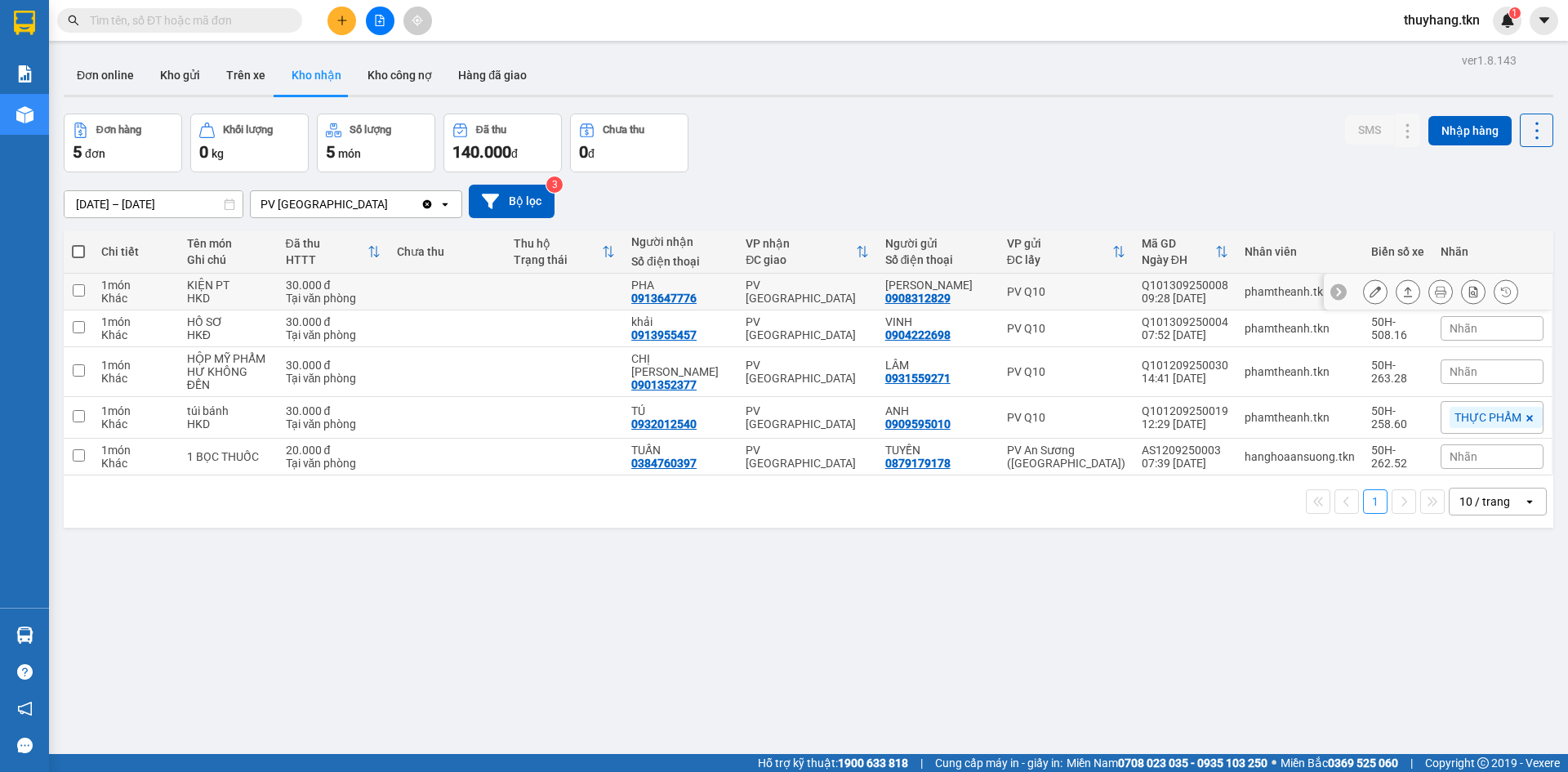
click at [572, 294] on td at bounding box center [564, 292] width 118 height 37
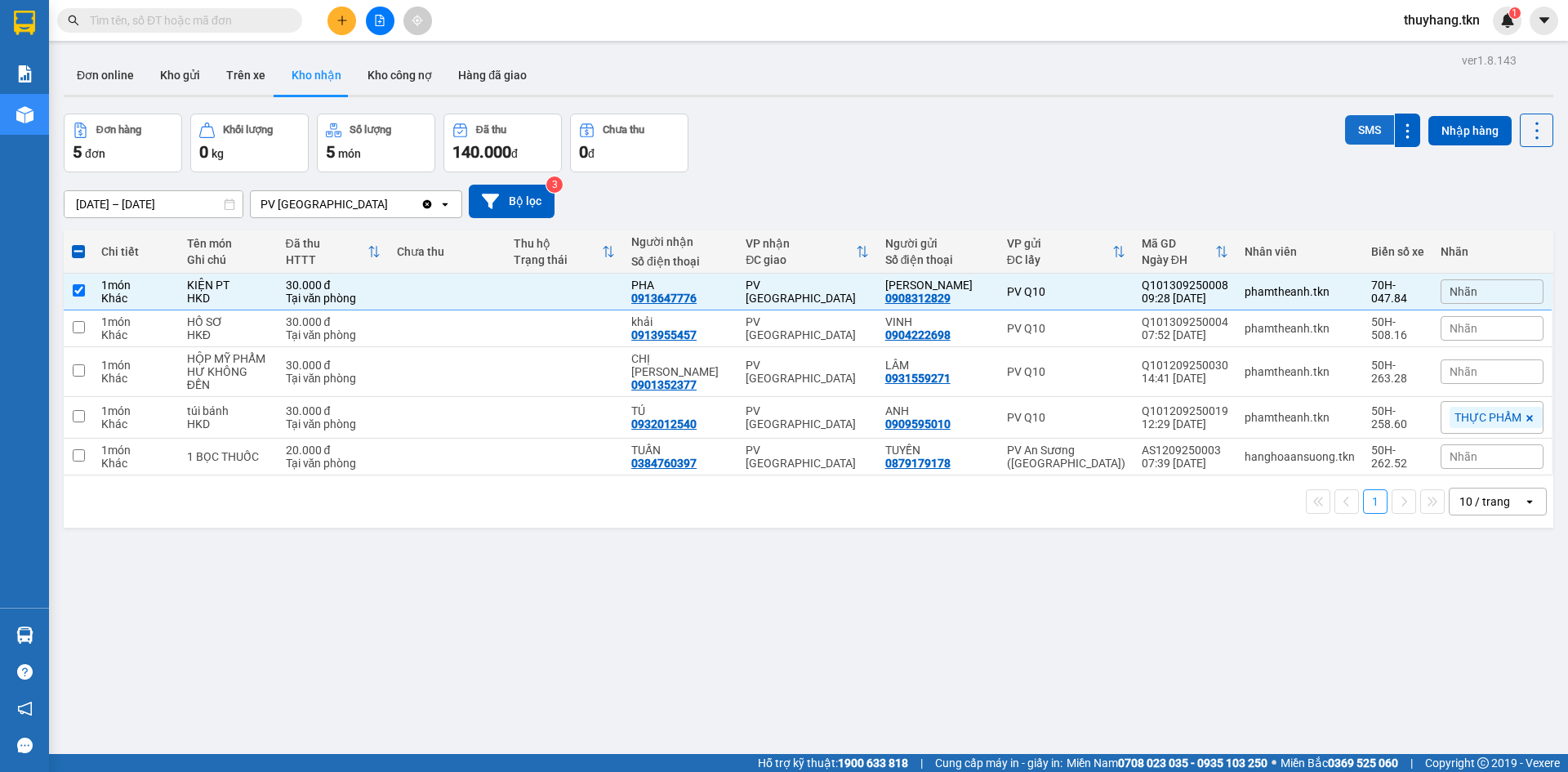
click at [1359, 136] on button "SMS" at bounding box center [1369, 129] width 49 height 29
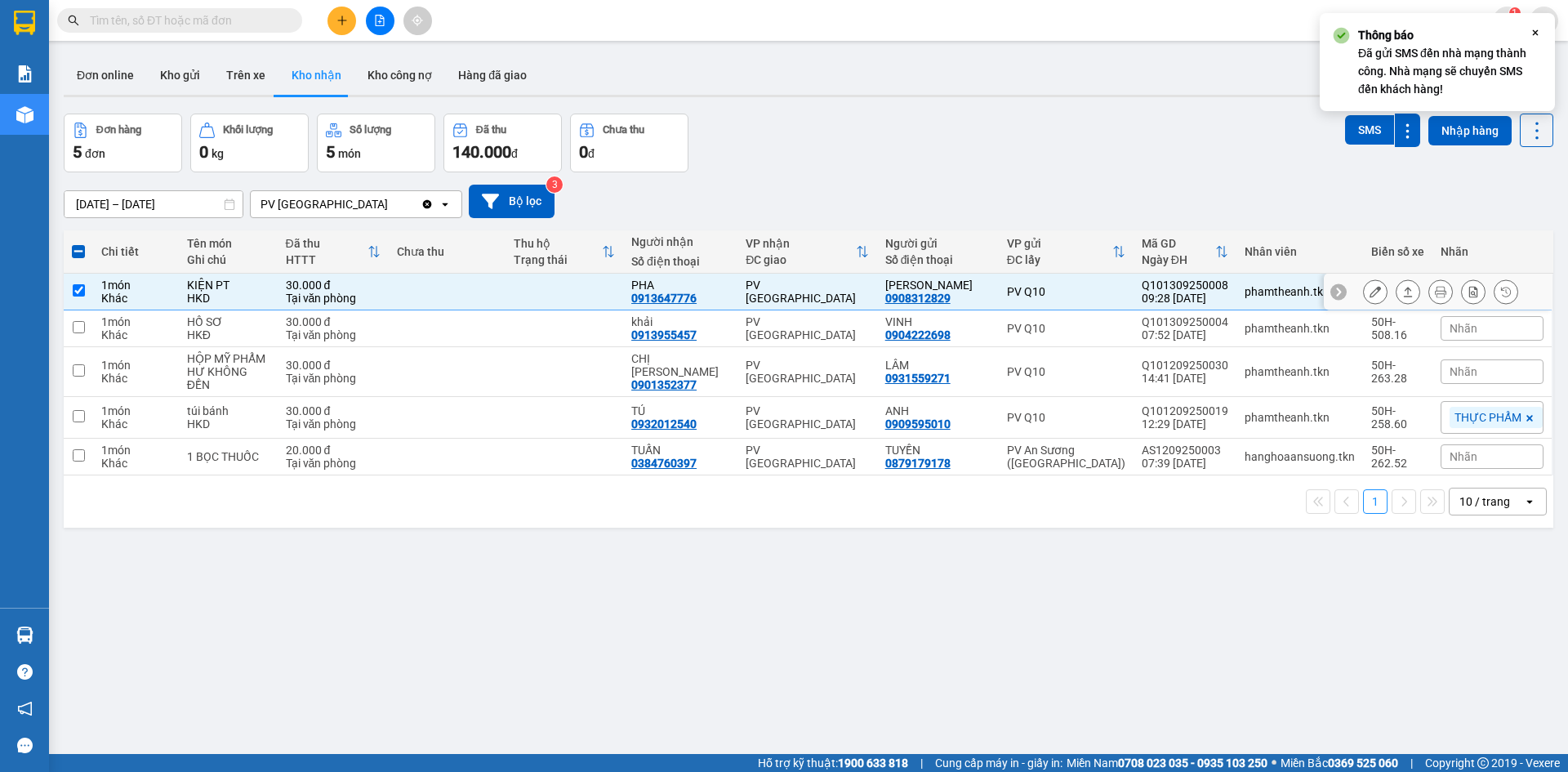
click at [623, 298] on td at bounding box center [564, 292] width 118 height 37
checkbox input "false"
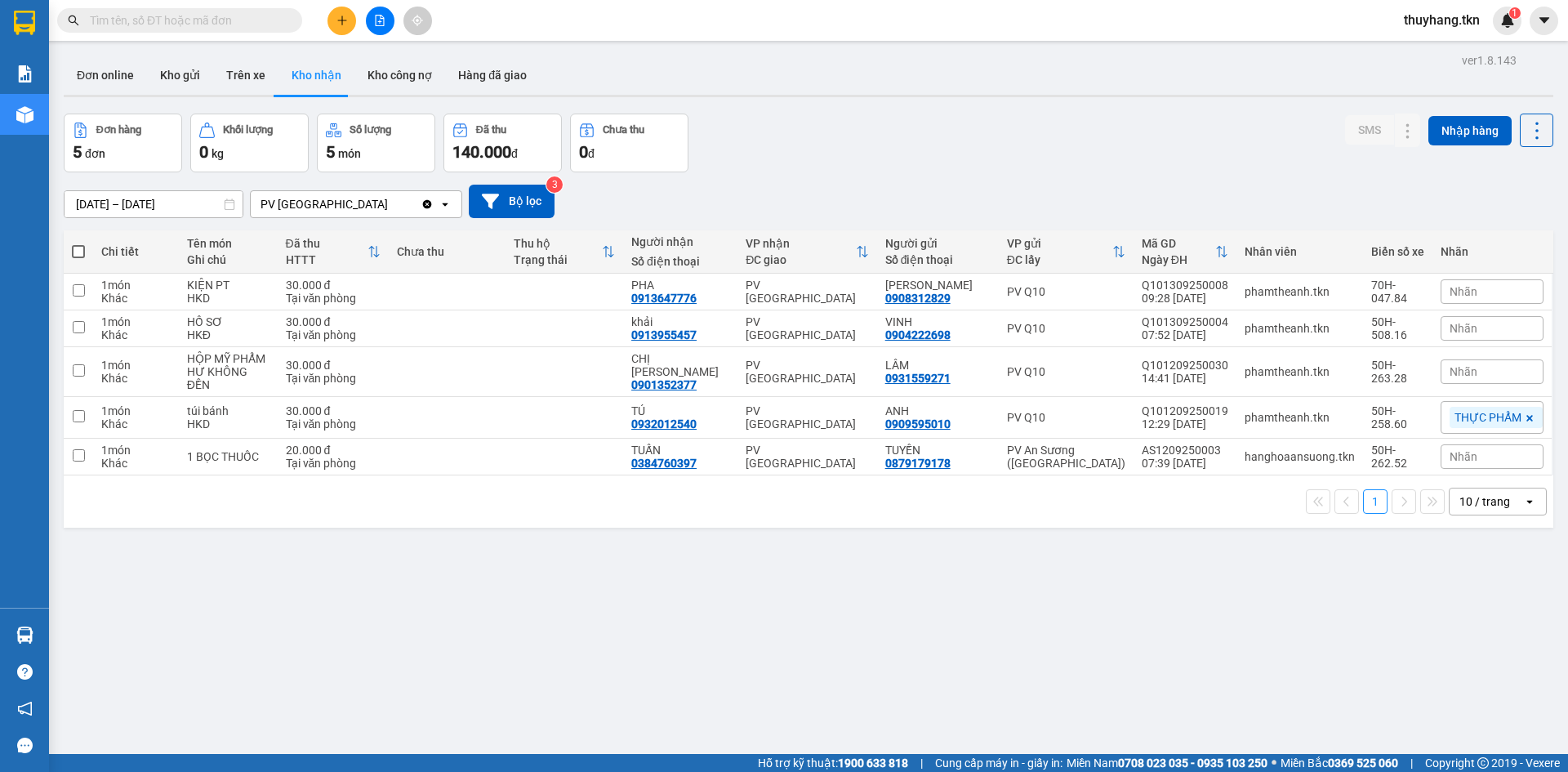
drag, startPoint x: 1170, startPoint y: 559, endPoint x: 1168, endPoint y: 544, distance: 15.1
click at [1169, 560] on div "ver 1.8.143 Đơn online Kho gửi Trên xe Kho nhận Kho công nợ Hàng đã giao Đơn hà…" at bounding box center [808, 435] width 1503 height 772
click at [181, 83] on button "Kho gửi" at bounding box center [180, 75] width 66 height 40
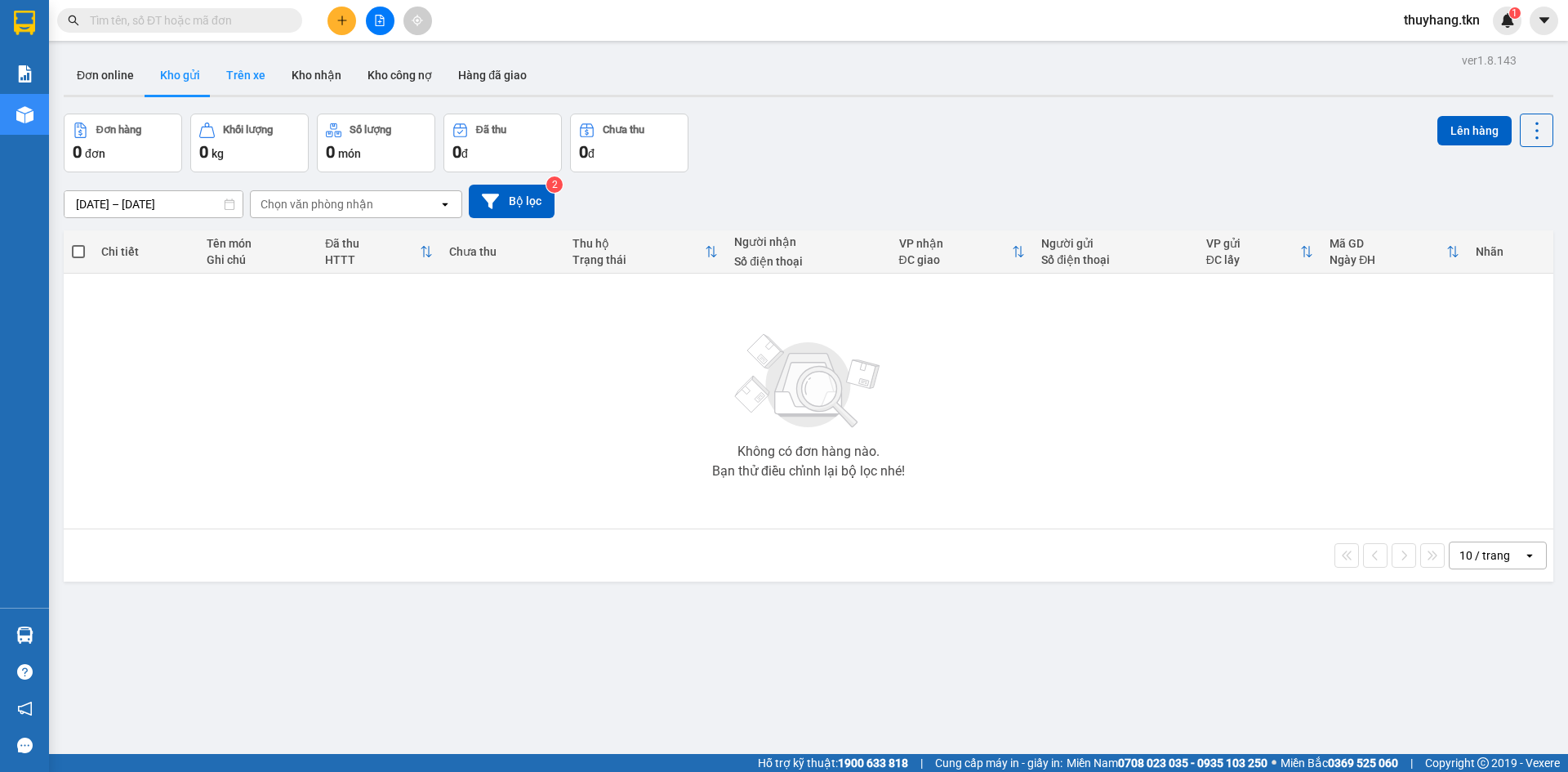
click at [268, 83] on button "Trên xe" at bounding box center [245, 75] width 65 height 40
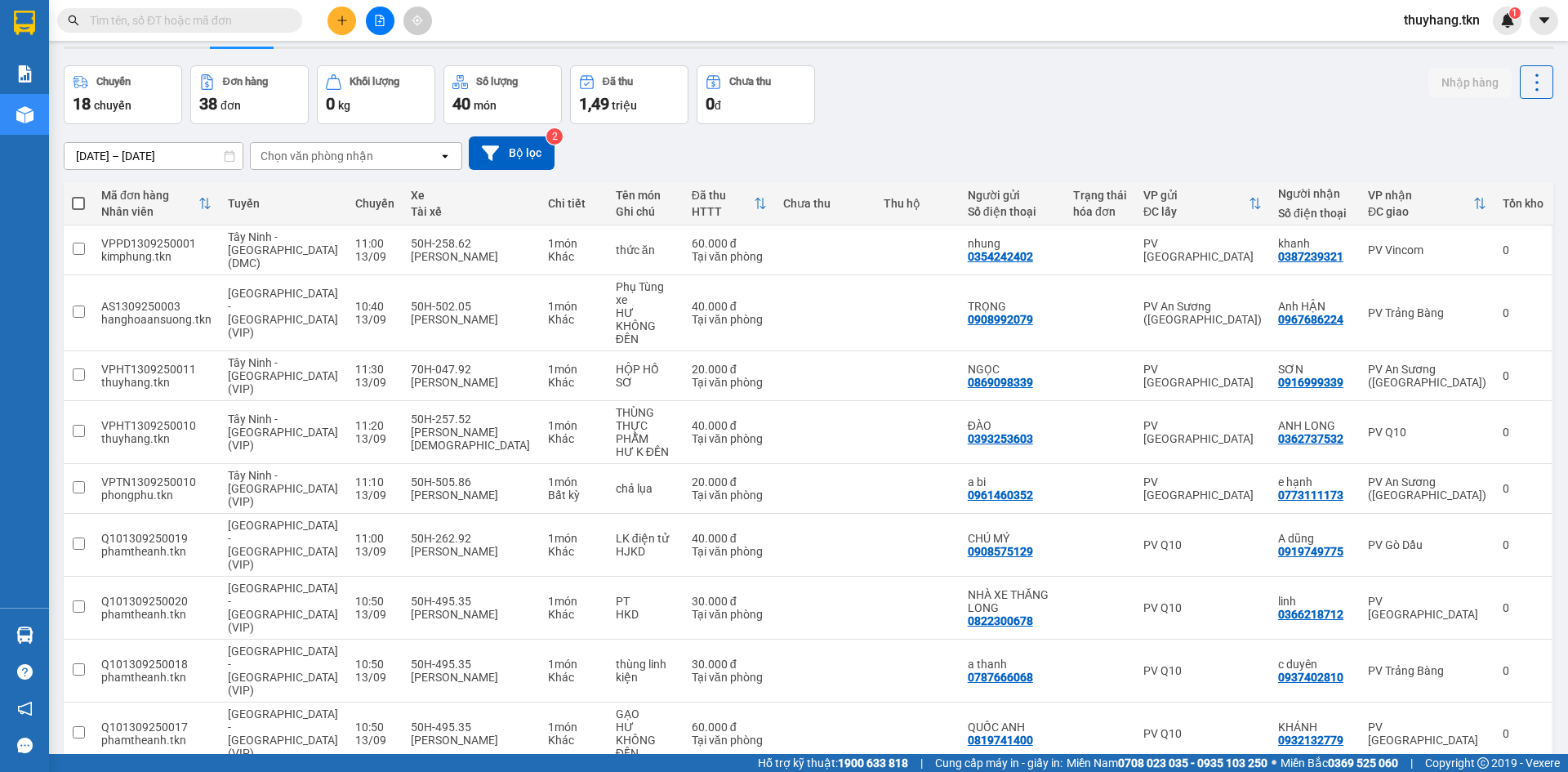
scroll to position [75, 0]
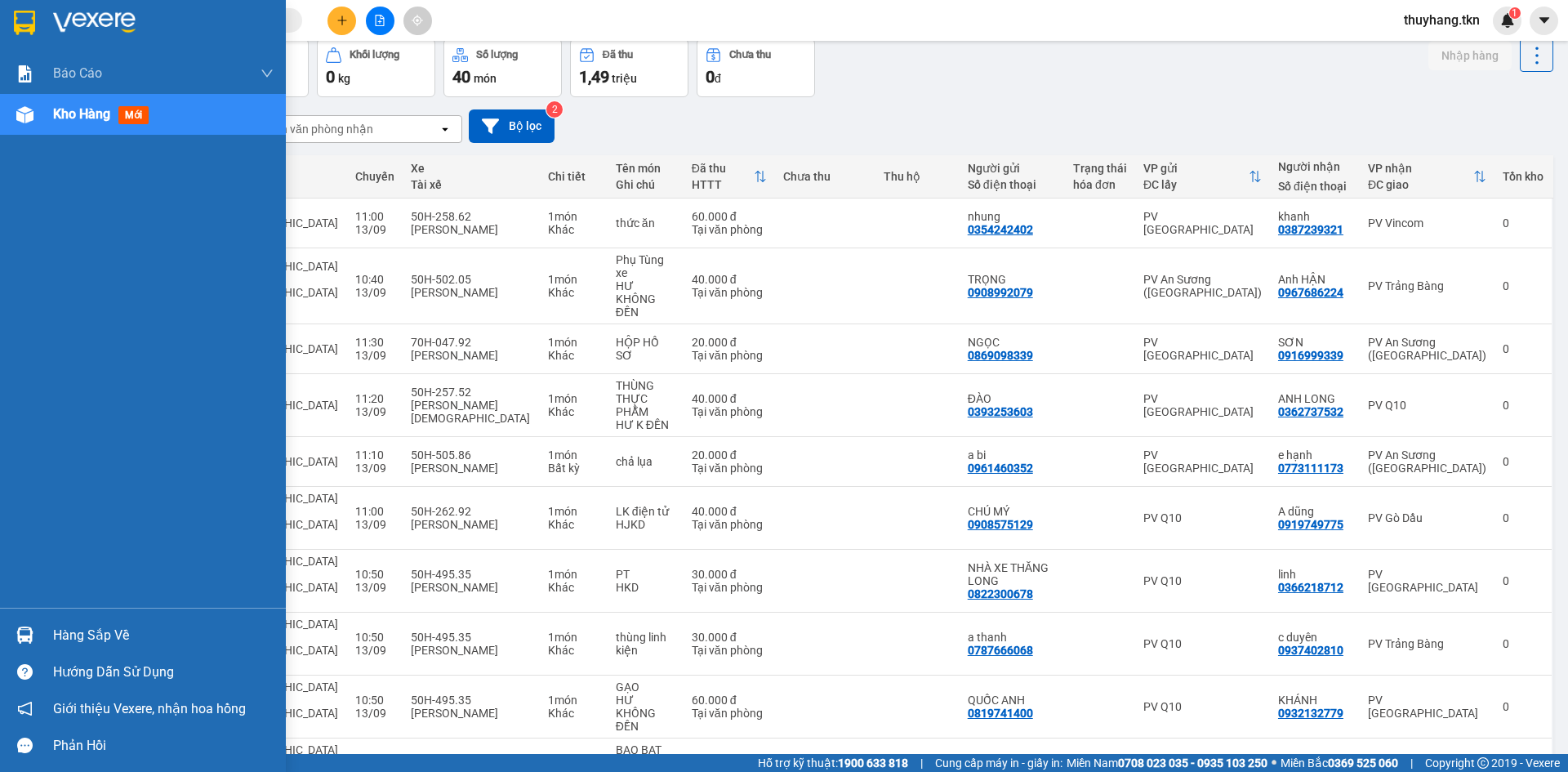
click at [24, 639] on img at bounding box center [24, 635] width 17 height 17
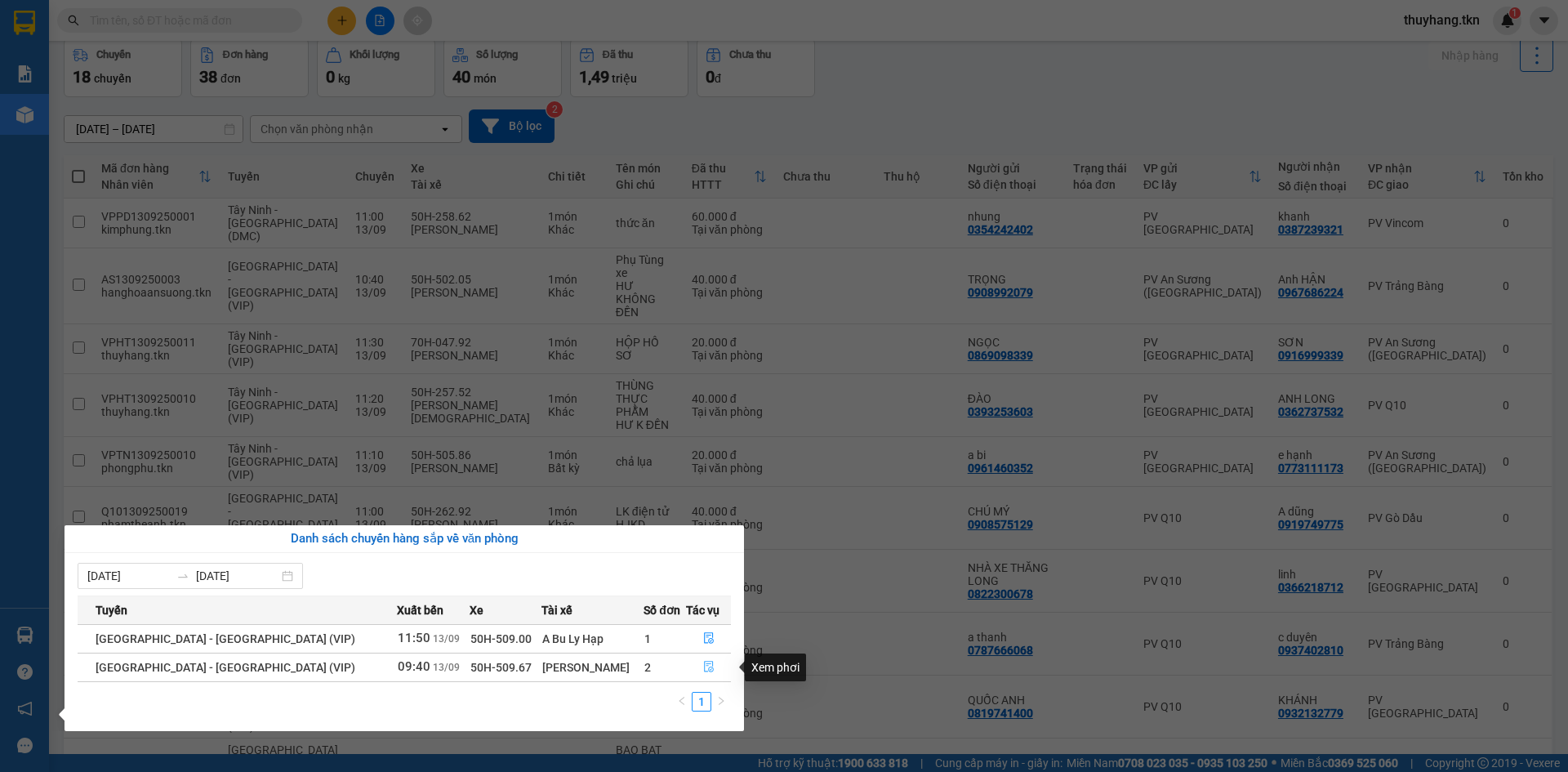
click at [704, 669] on icon "file-done" at bounding box center [709, 667] width 9 height 11
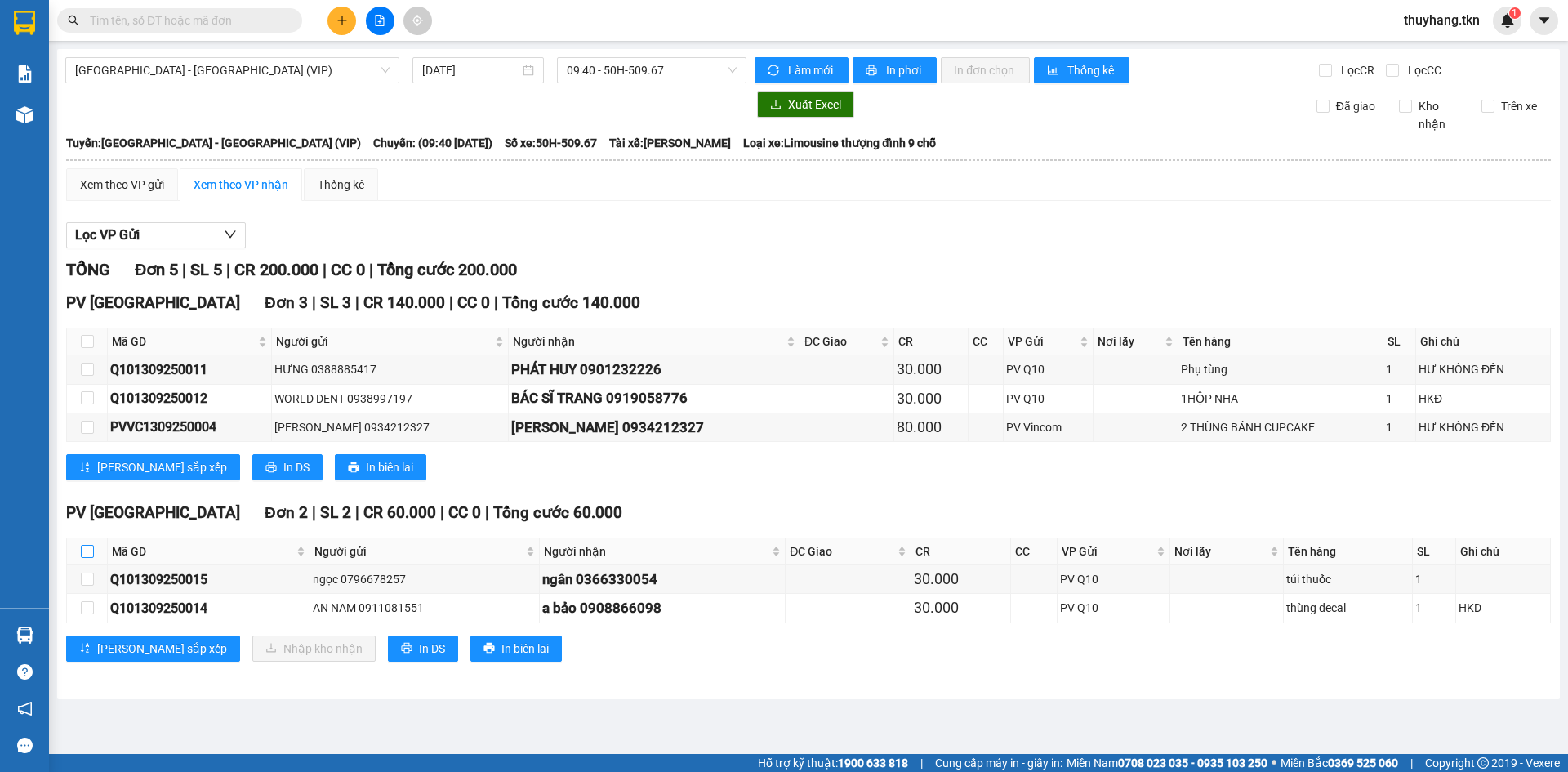
click at [90, 552] on input "checkbox" at bounding box center [88, 552] width 13 height 13
checkbox input "true"
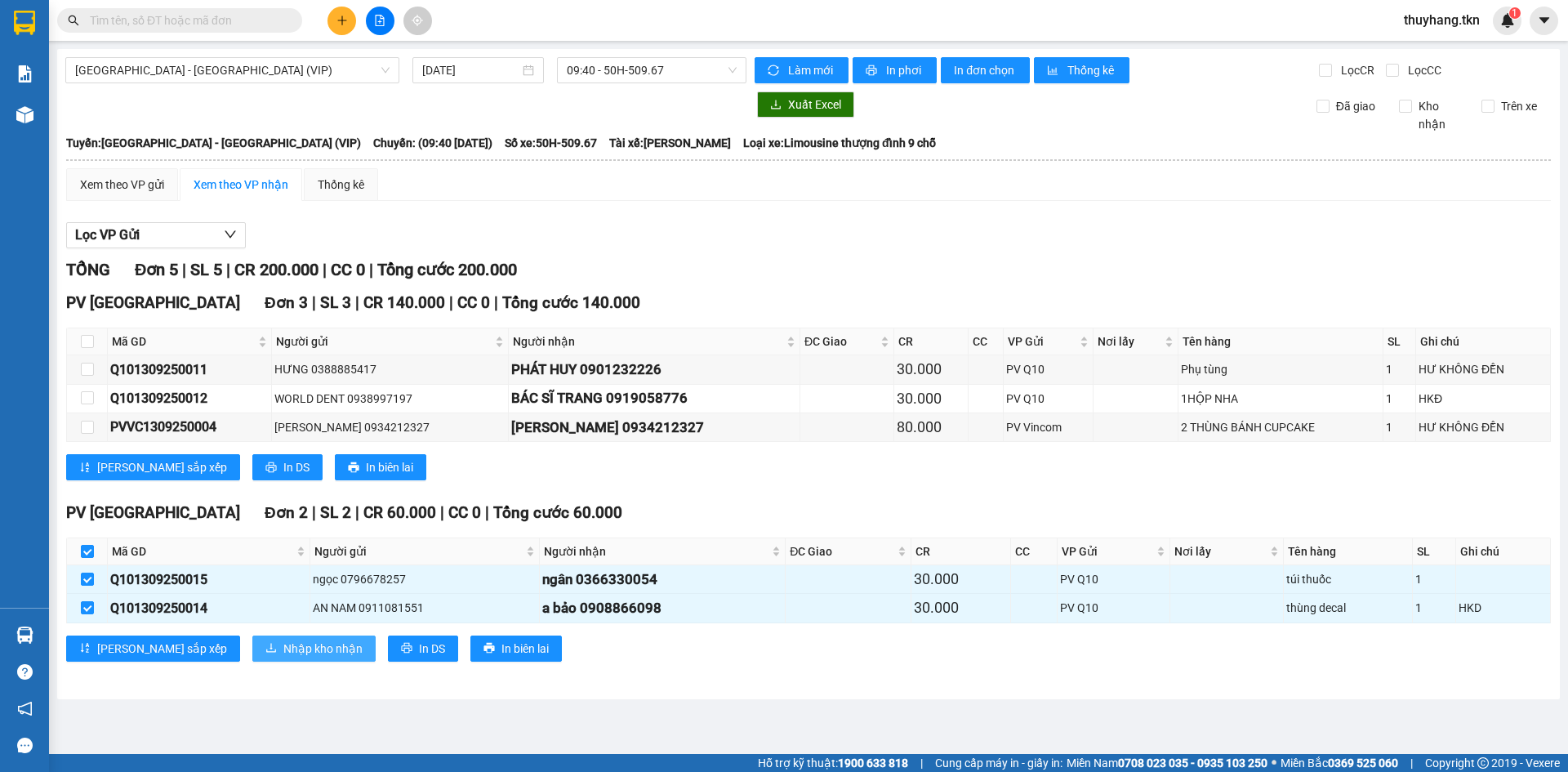
click at [283, 646] on span "Nhập kho nhận" at bounding box center [323, 648] width 79 height 18
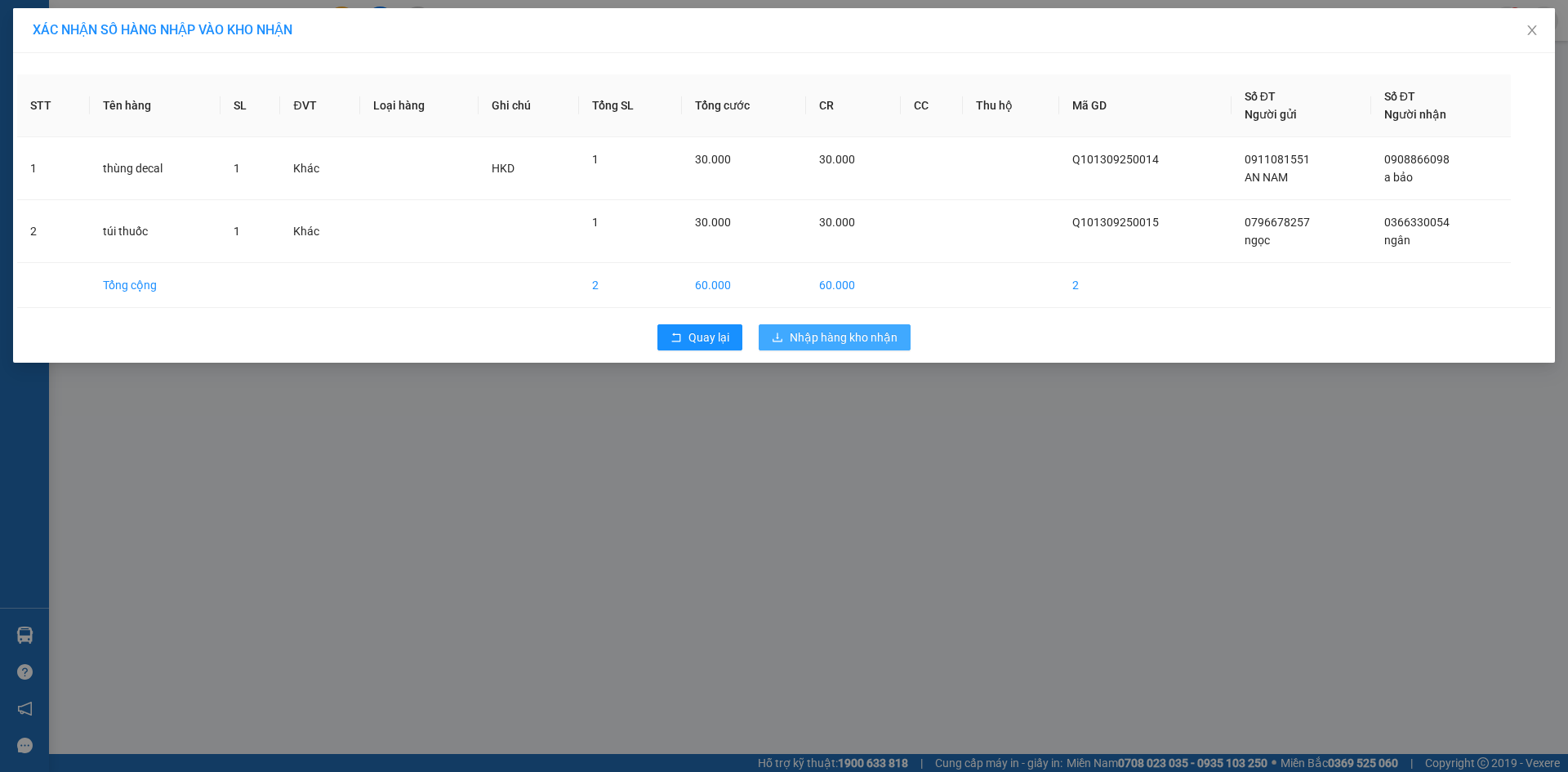
click at [854, 337] on span "Nhập hàng kho nhận" at bounding box center [843, 337] width 108 height 18
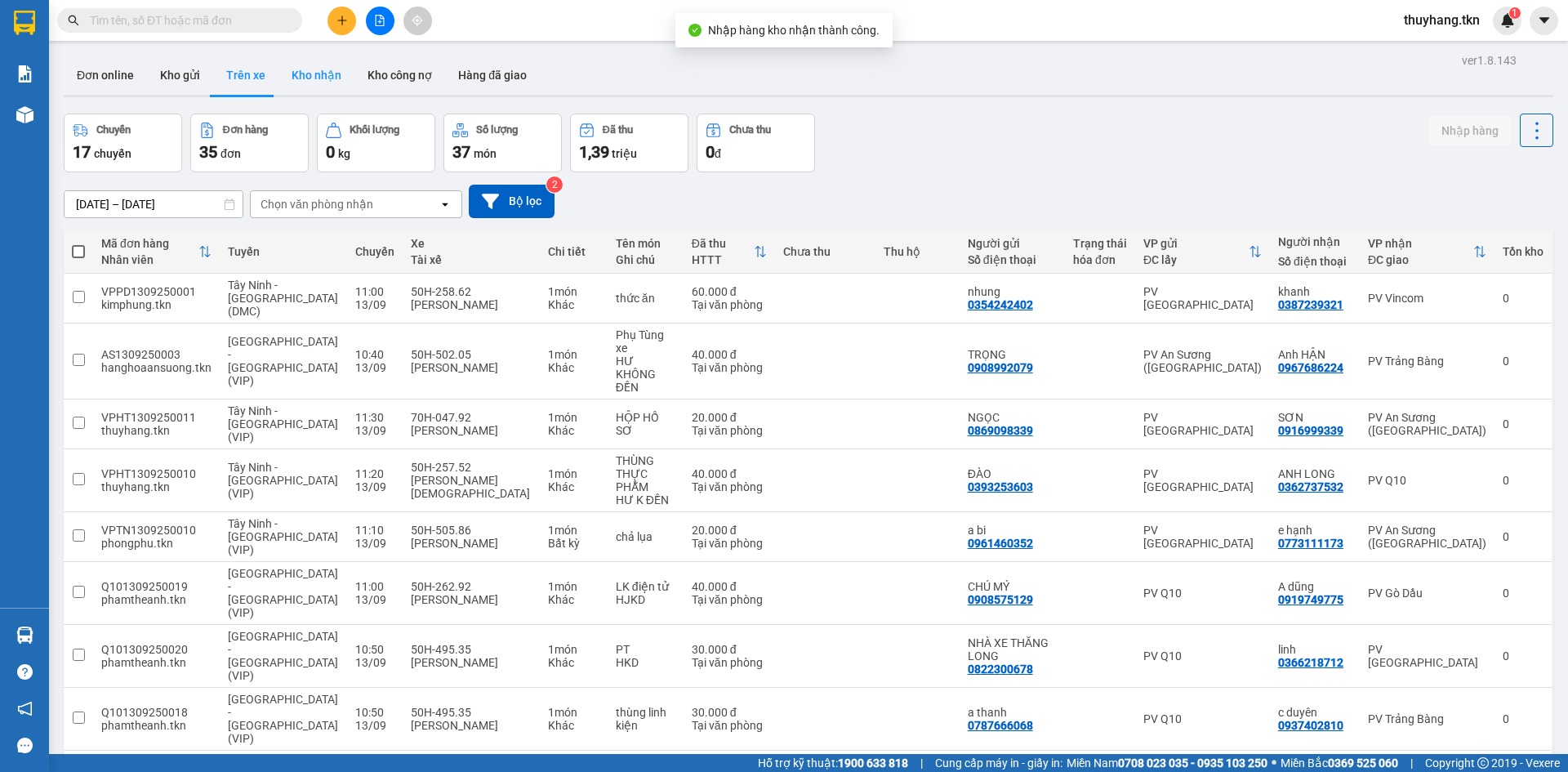
click at [312, 84] on button "Kho nhận" at bounding box center [316, 75] width 76 height 40
type input "[DATE] – [DATE]"
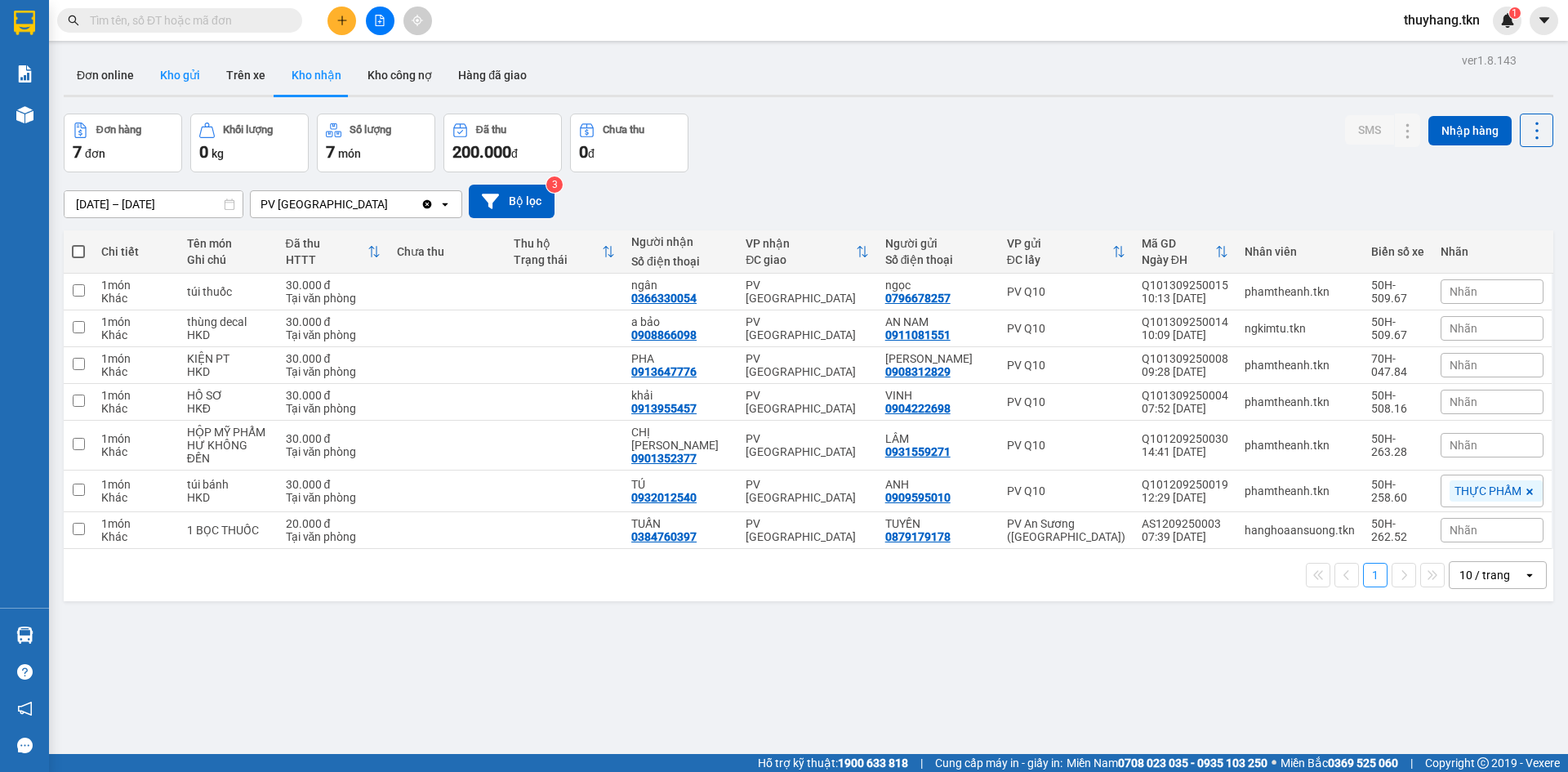
click at [167, 74] on button "Kho gửi" at bounding box center [180, 75] width 66 height 40
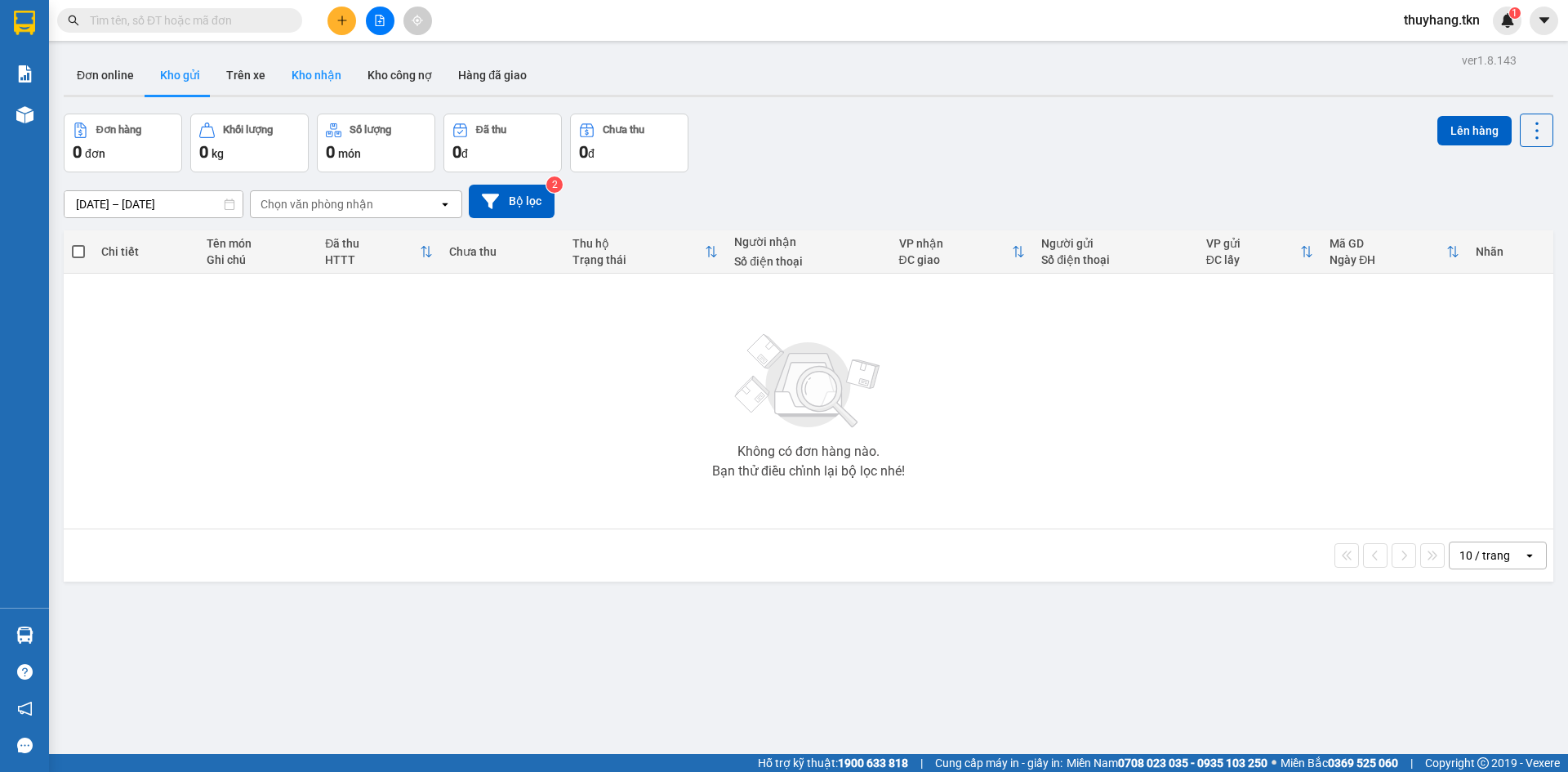
click at [329, 73] on button "Kho nhận" at bounding box center [316, 75] width 76 height 40
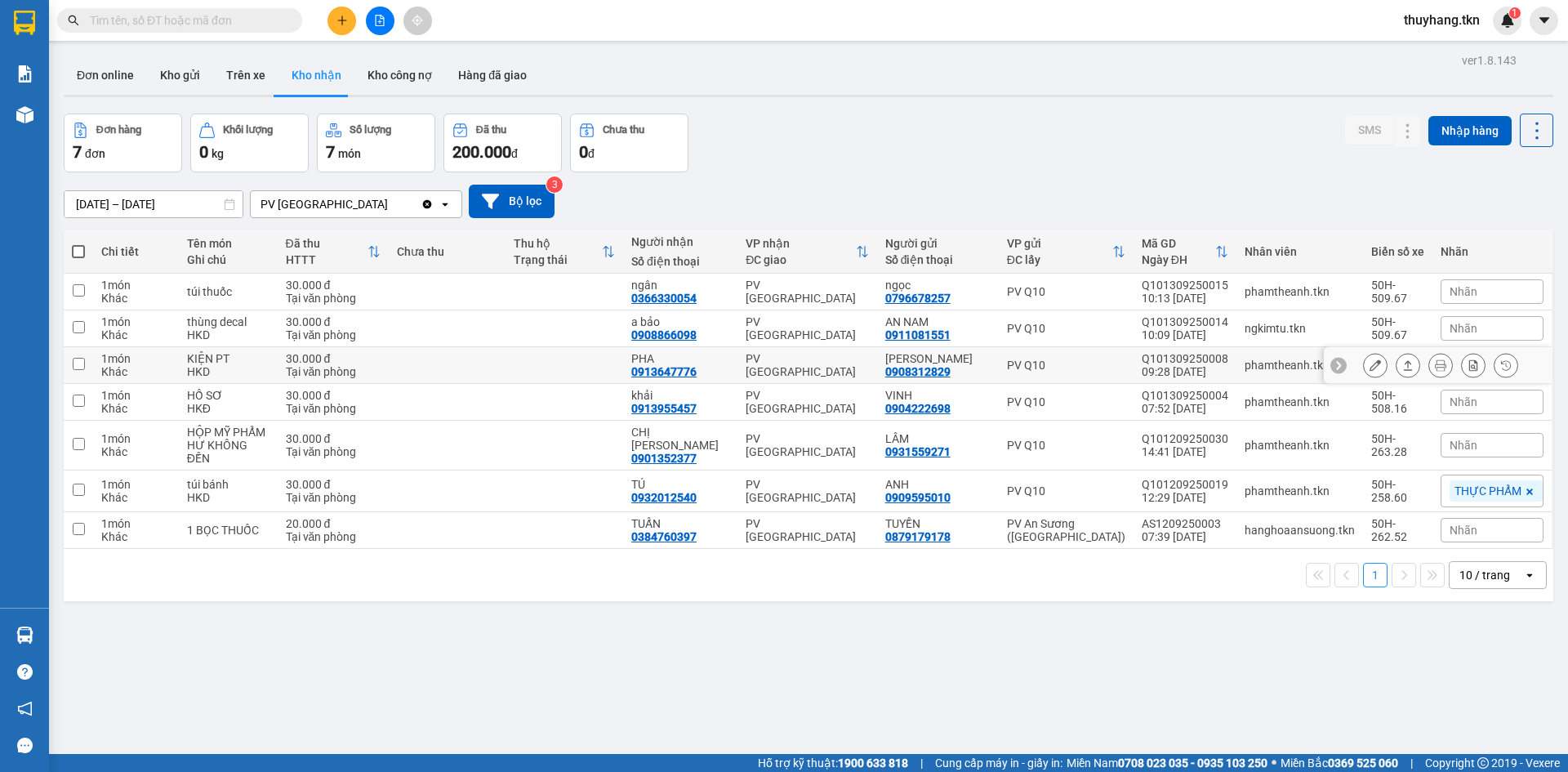
click at [1402, 364] on icon at bounding box center [1408, 365] width 11 height 11
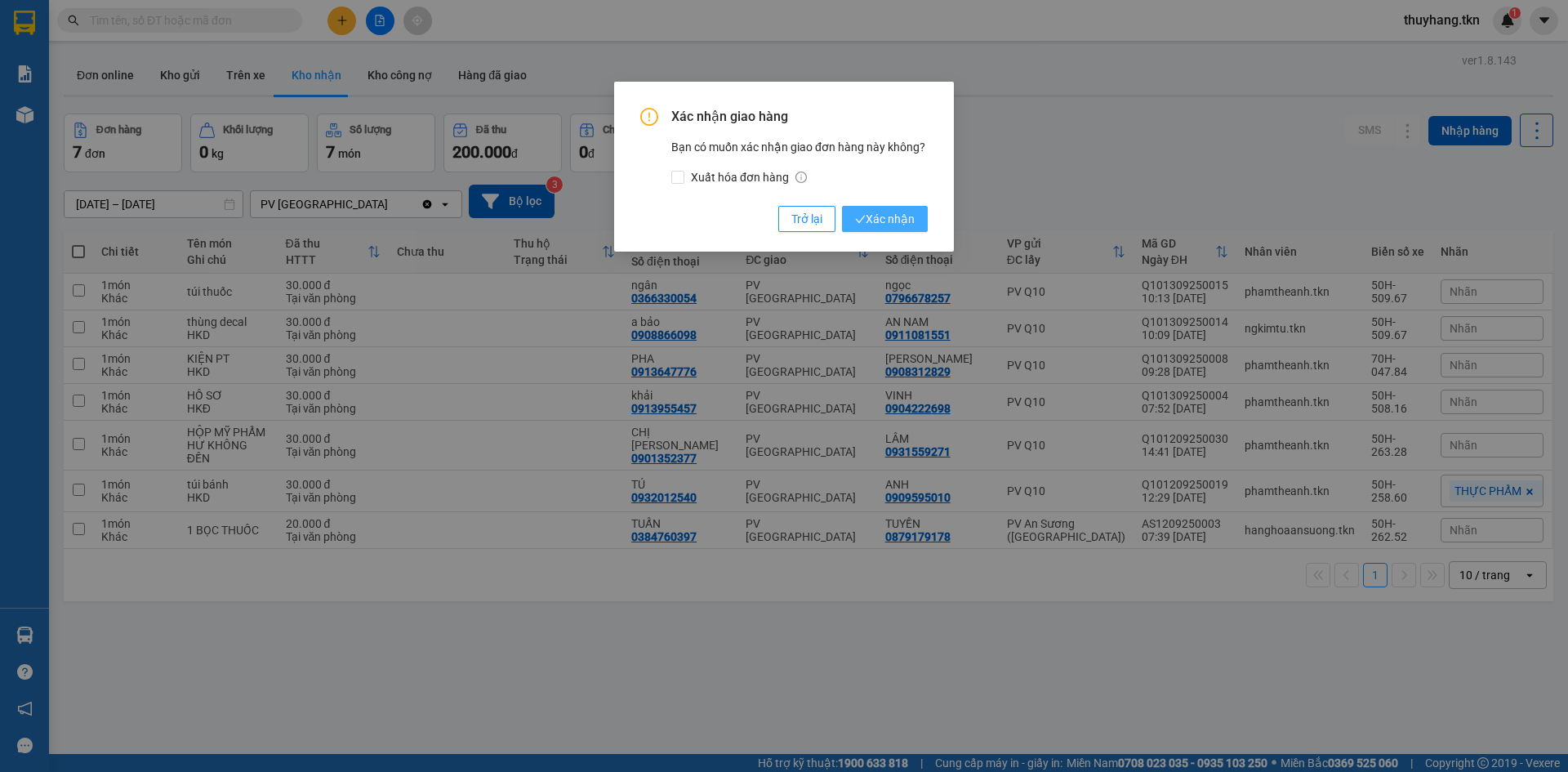
click at [919, 229] on button "Xác nhận" at bounding box center [885, 219] width 86 height 26
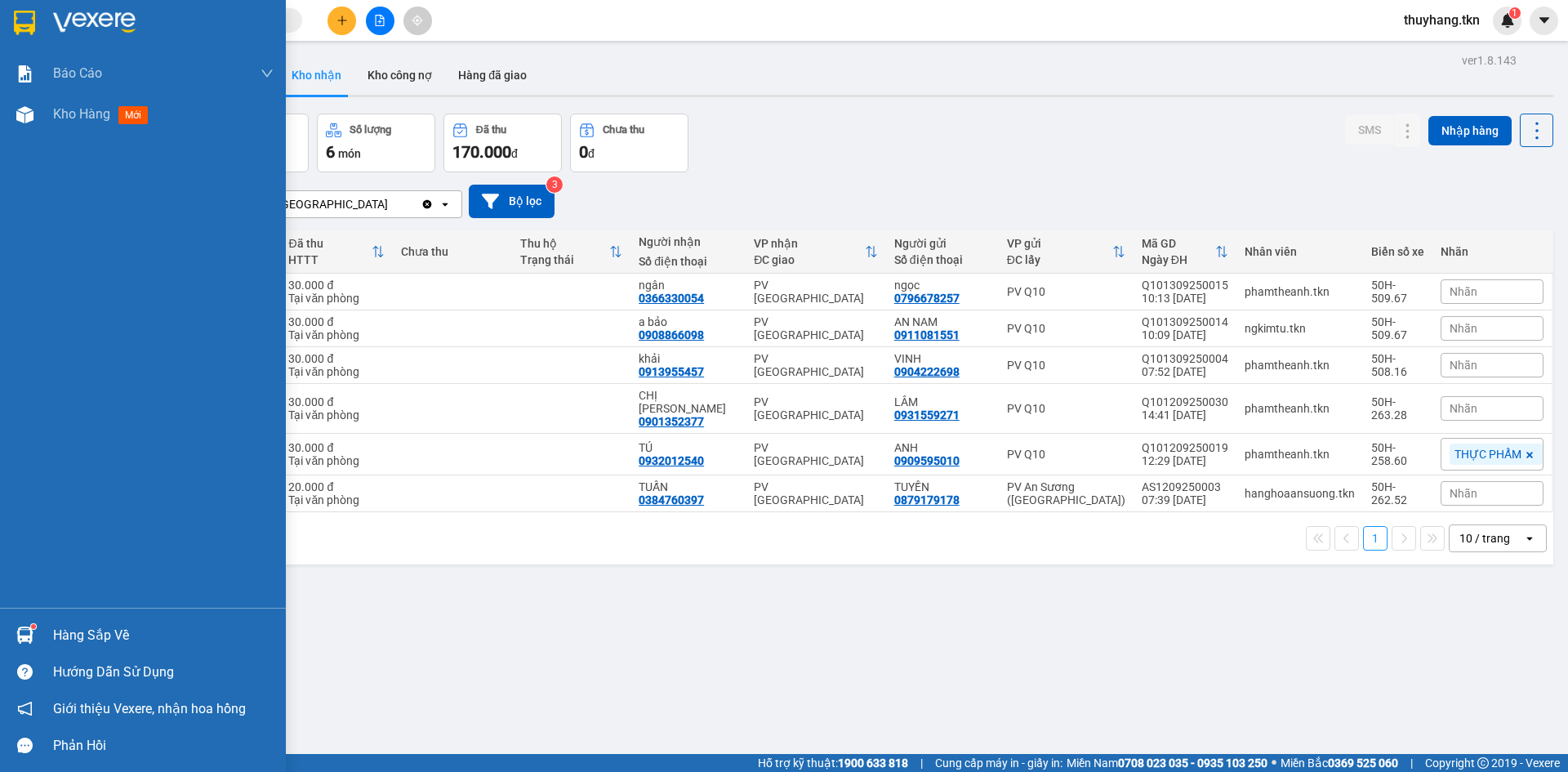
click at [38, 635] on div at bounding box center [24, 635] width 28 height 28
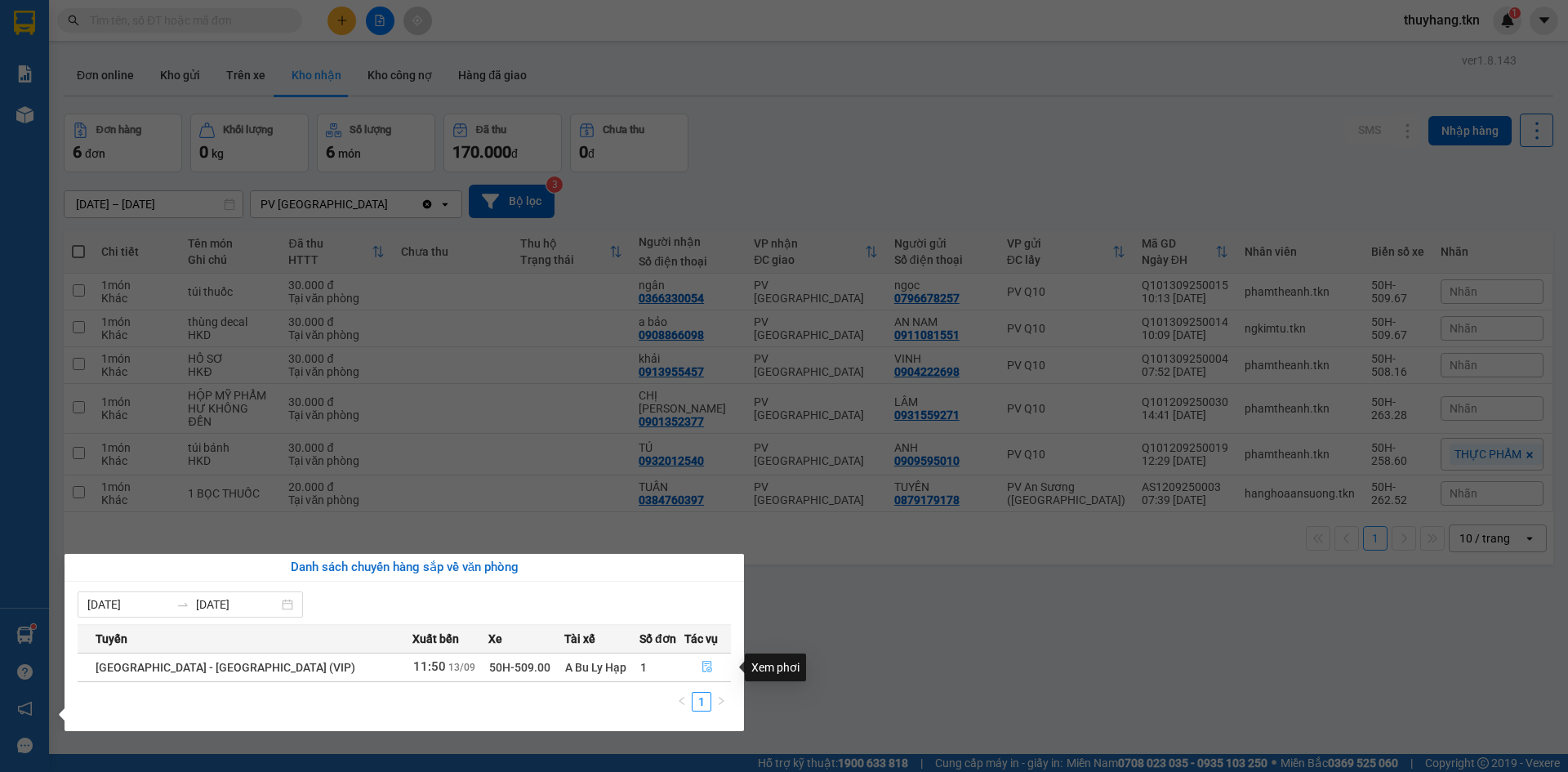
click at [701, 667] on icon "file-done" at bounding box center [707, 667] width 11 height 11
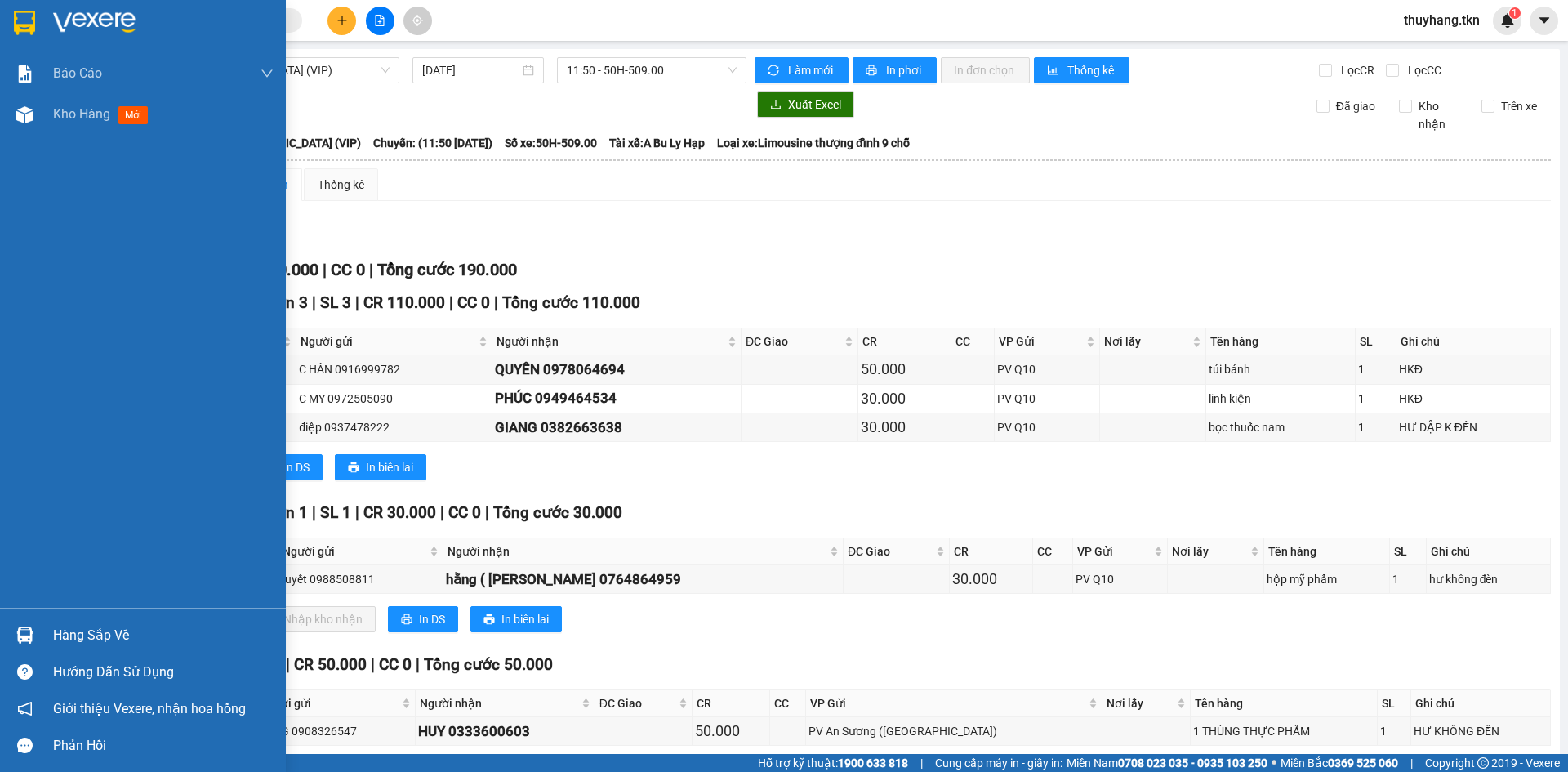
click at [22, 24] on img at bounding box center [24, 23] width 22 height 24
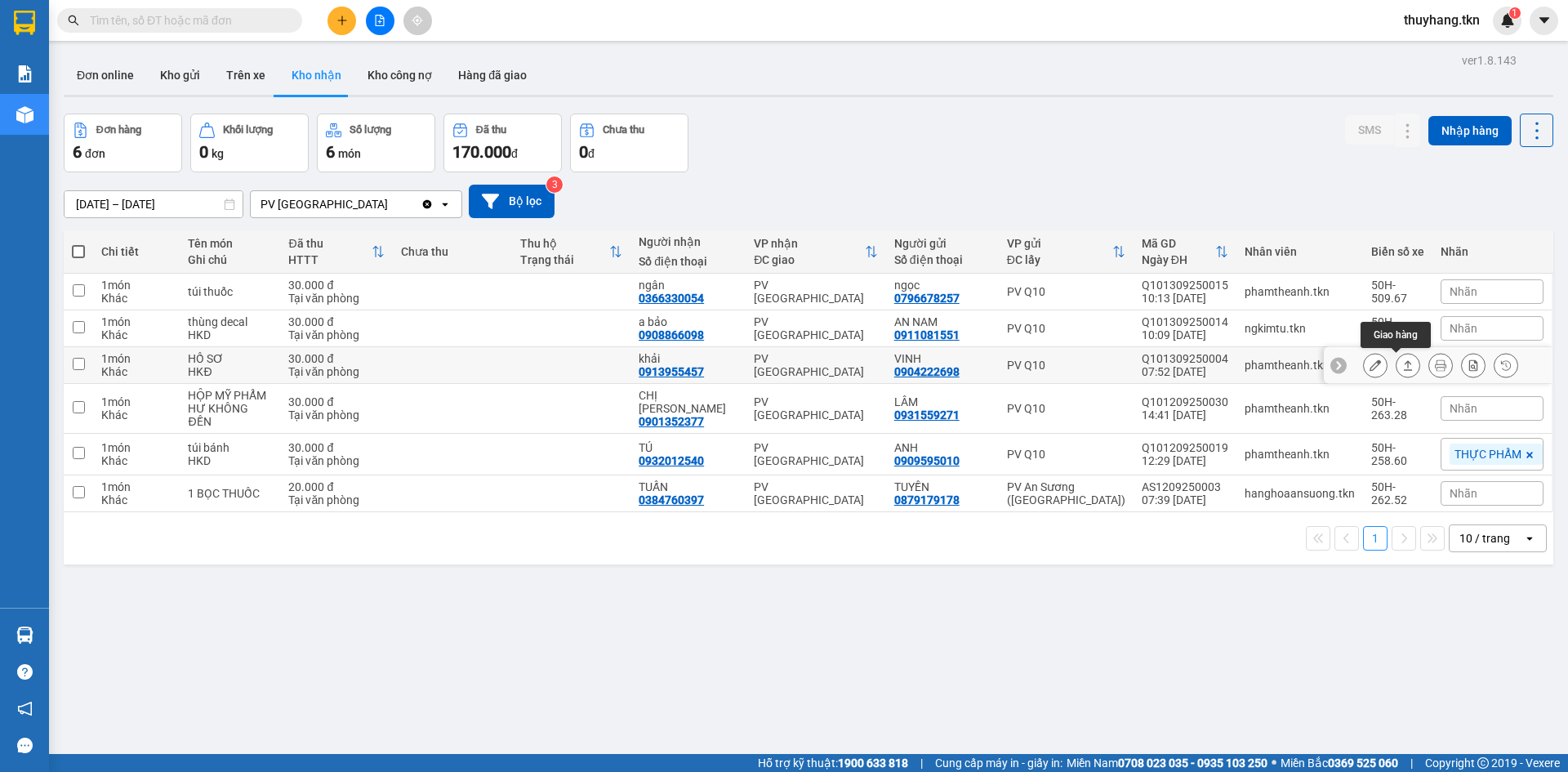
click at [1404, 370] on icon at bounding box center [1409, 365] width 9 height 9
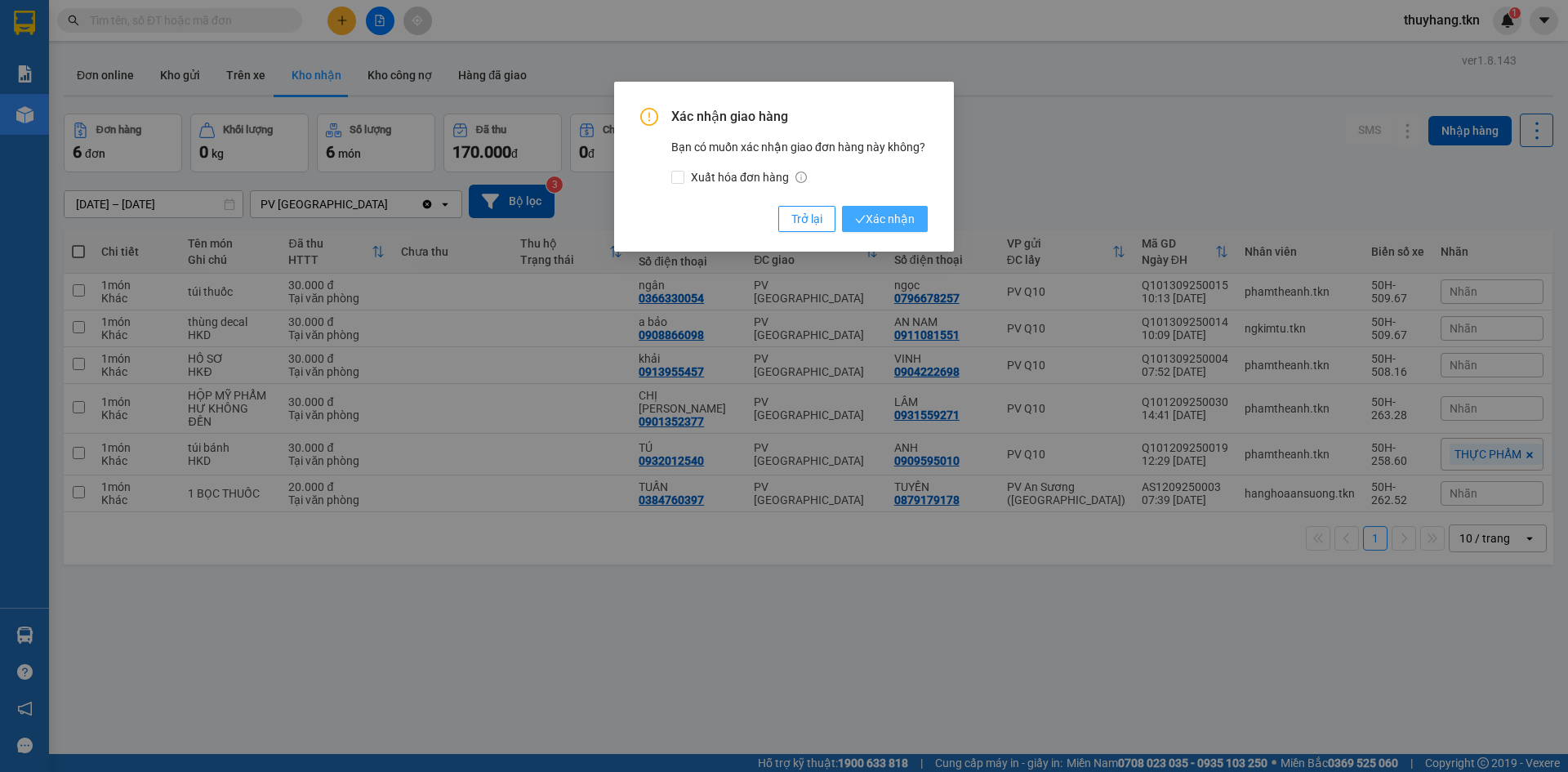
click at [904, 219] on span "Xác nhận" at bounding box center [884, 218] width 59 height 18
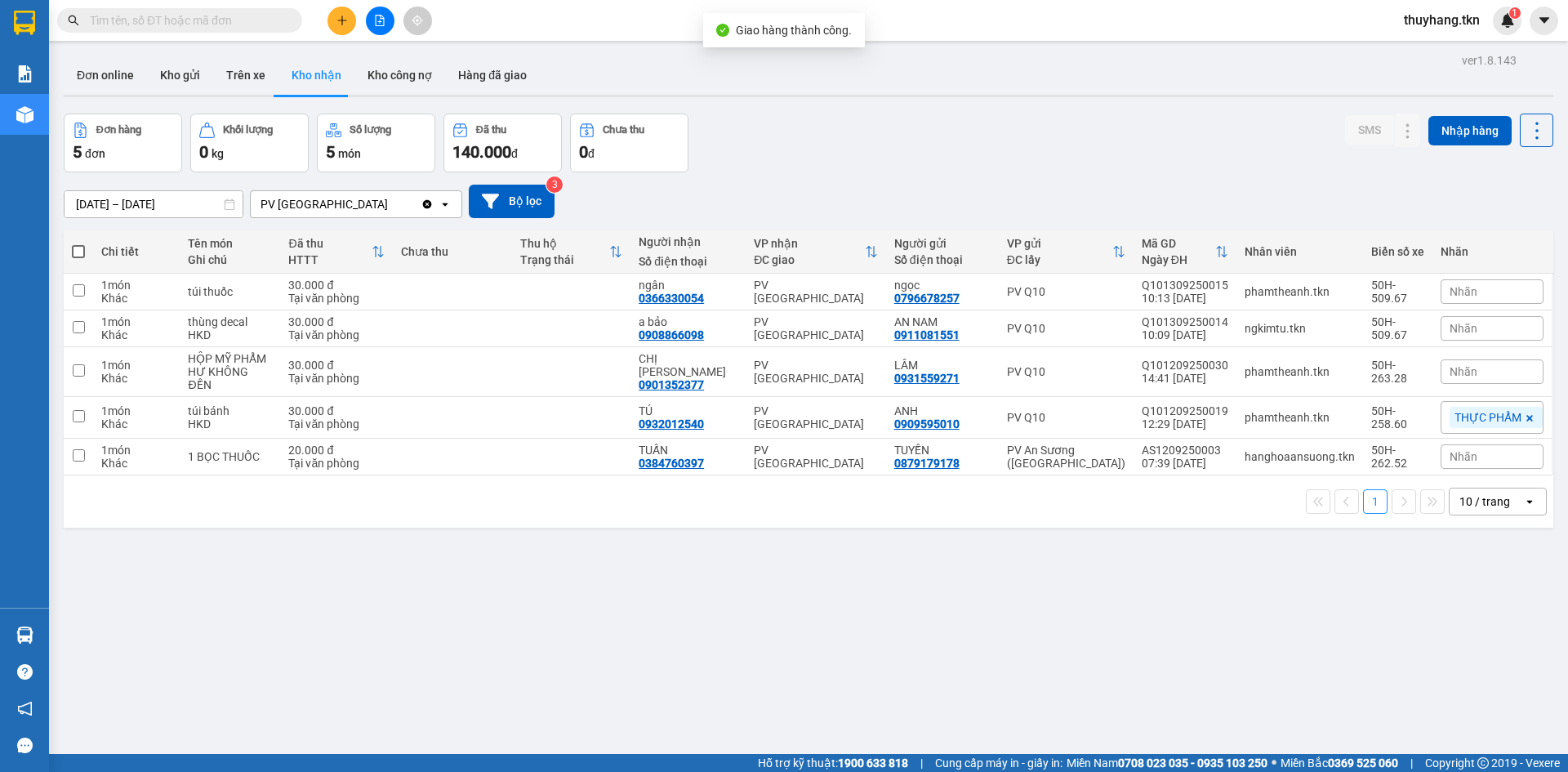
click at [1049, 647] on div "ver 1.8.143 Đơn online Kho gửi Trên xe Kho nhận Kho công nợ Hàng đã giao Đơn hà…" at bounding box center [808, 435] width 1503 height 772
click at [193, 75] on button "Kho gửi" at bounding box center [180, 75] width 66 height 40
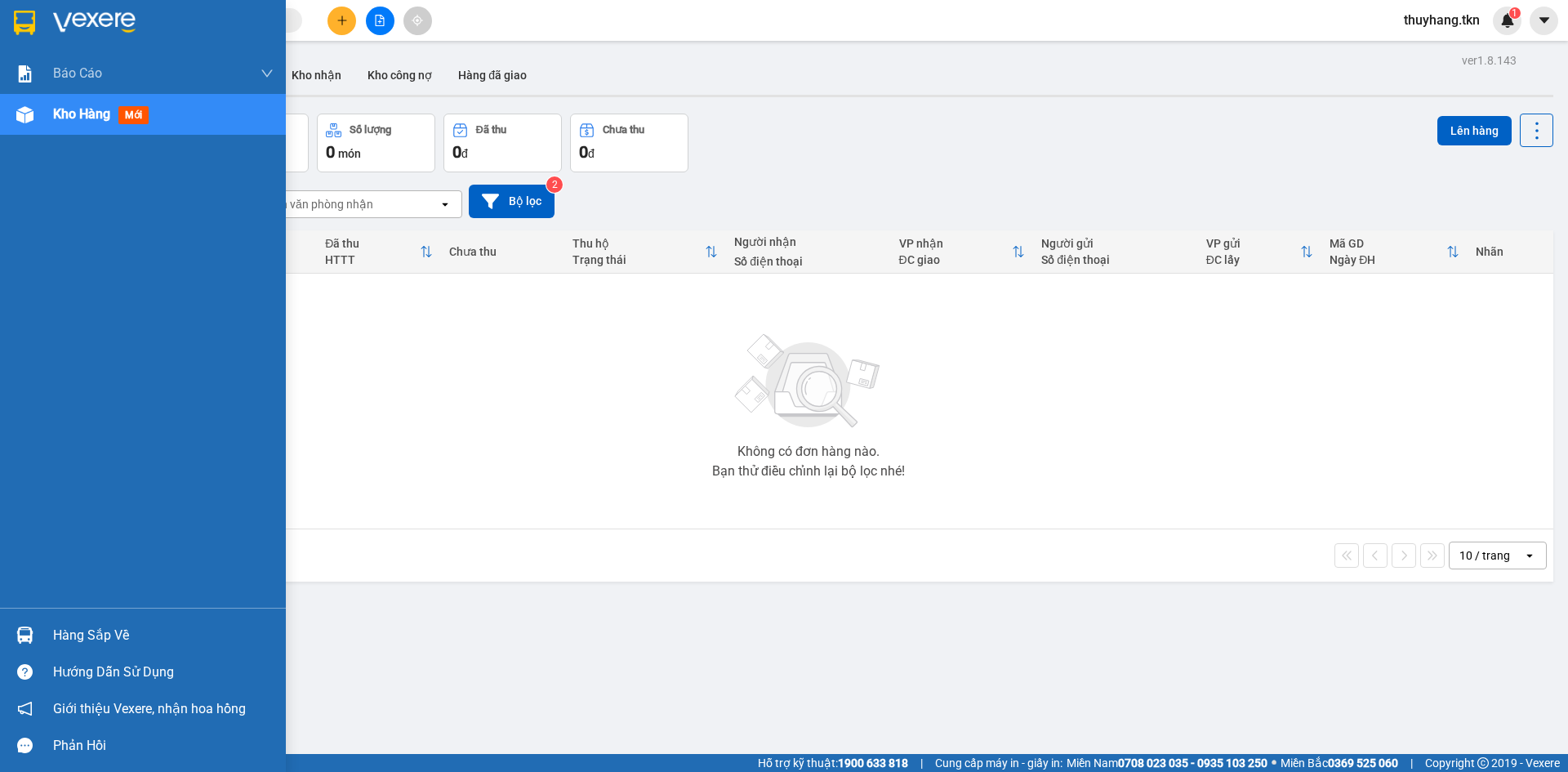
drag, startPoint x: 53, startPoint y: 635, endPoint x: 71, endPoint y: 628, distance: 19.3
click at [54, 635] on div "Hàng sắp về" at bounding box center [163, 635] width 220 height 24
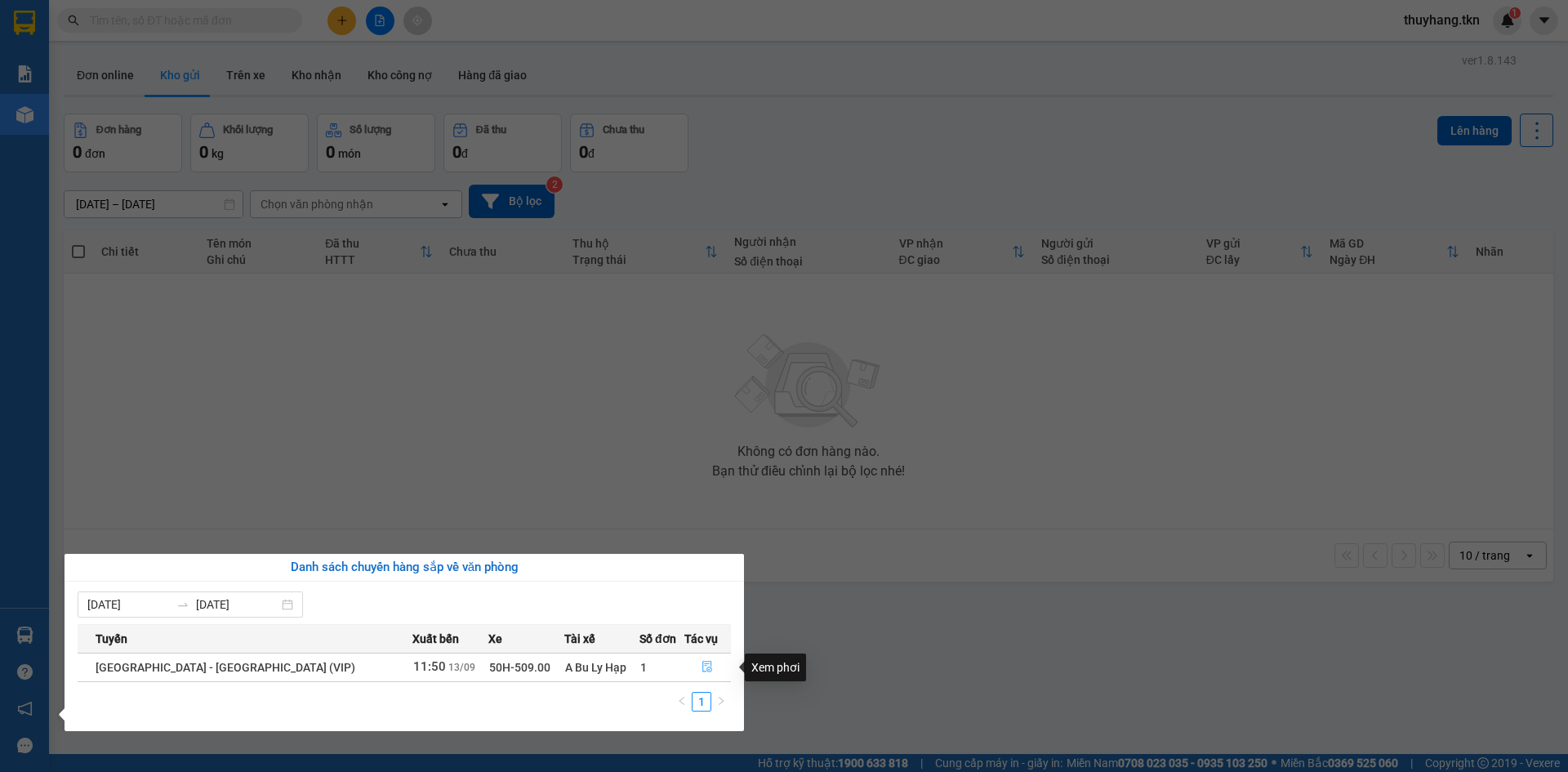
click at [703, 667] on icon "file-done" at bounding box center [708, 667] width 9 height 11
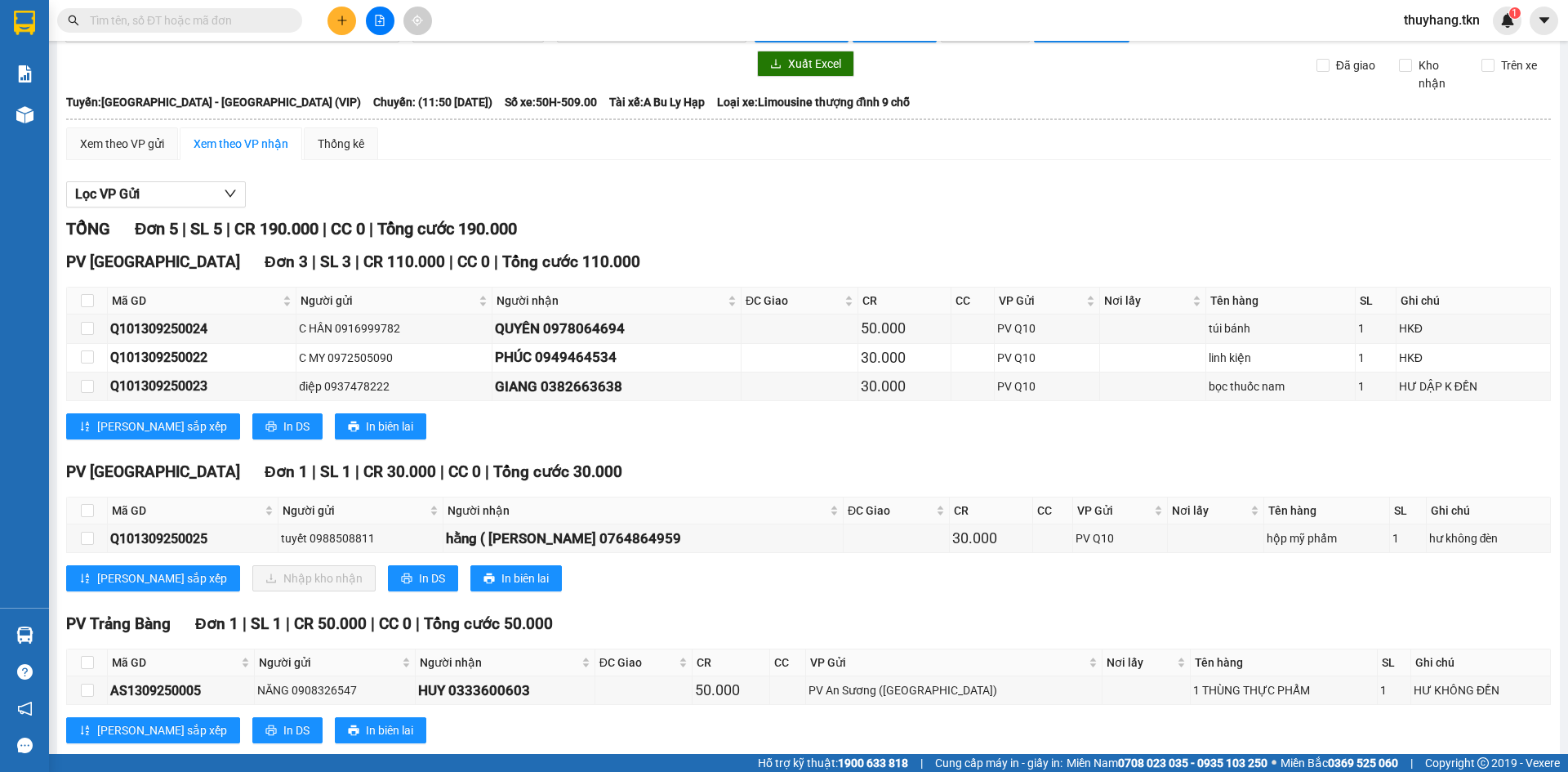
scroll to position [76, 0]
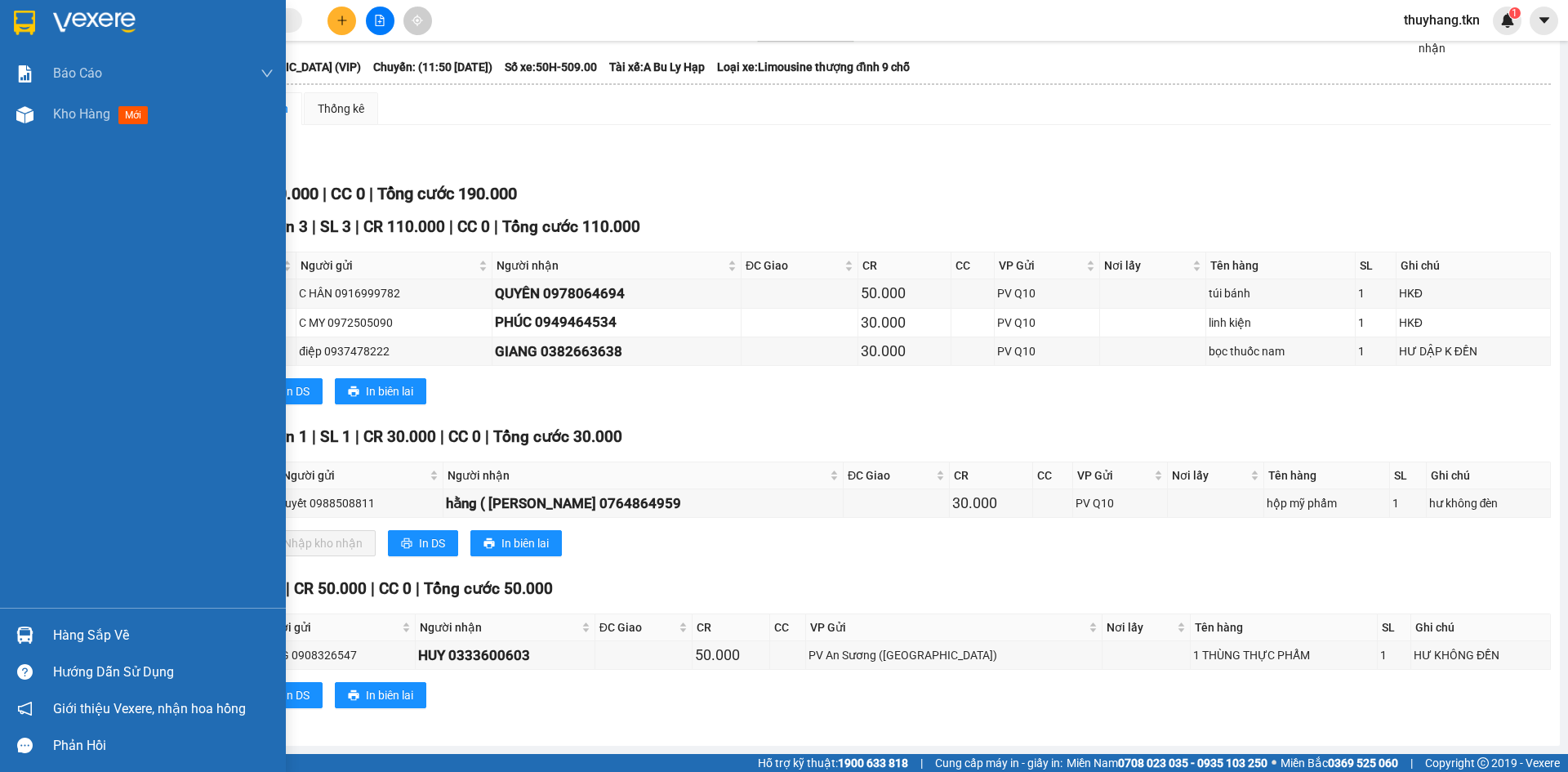
click at [74, 636] on div "Hàng sắp về" at bounding box center [163, 635] width 220 height 24
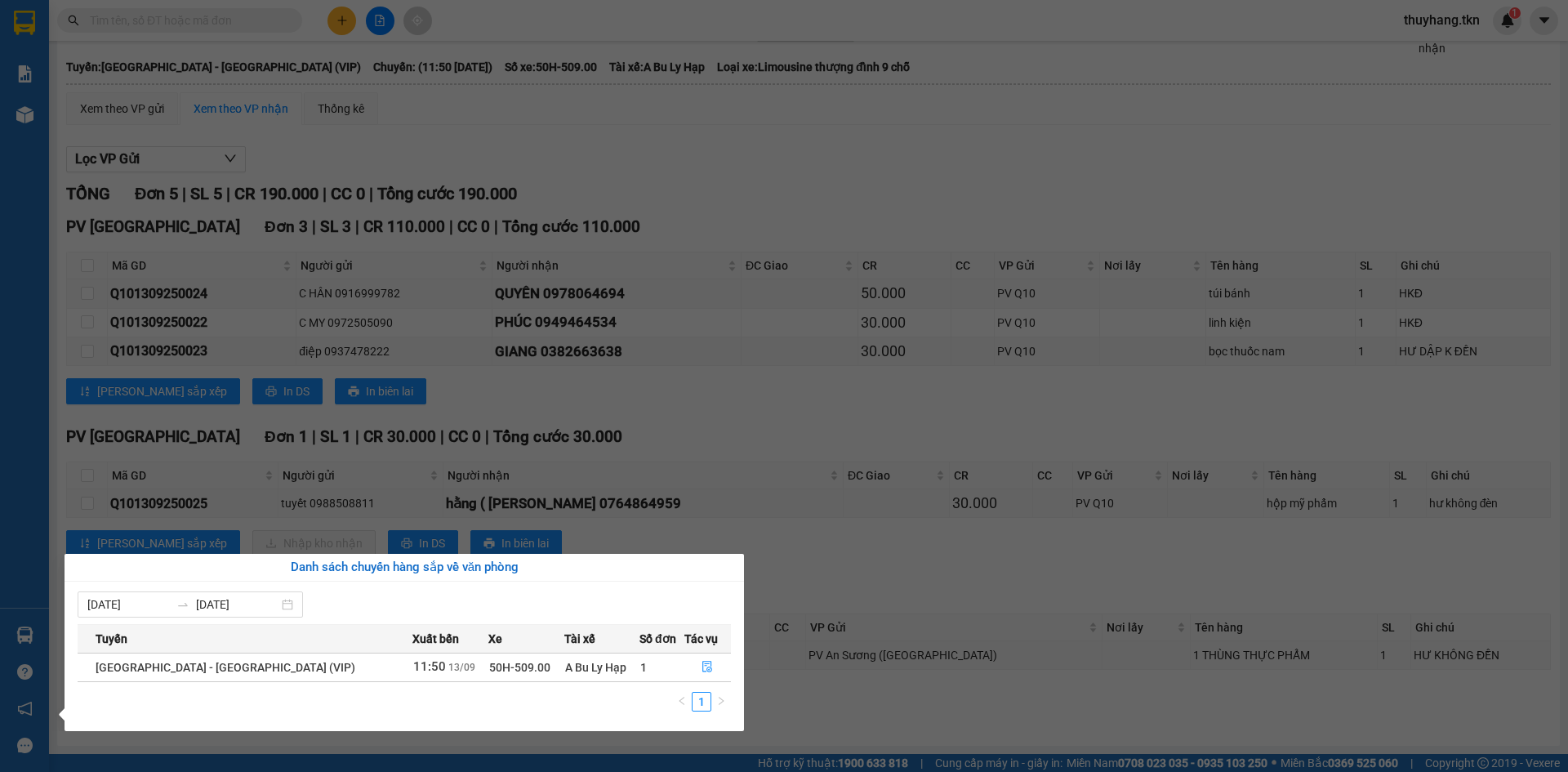
click at [836, 394] on section "Kết quả tìm kiếm ( 88 ) Bộ lọc Mã ĐH Trạng thái Món hàng Thu hộ Tổng cước Chưa …" at bounding box center [784, 386] width 1568 height 772
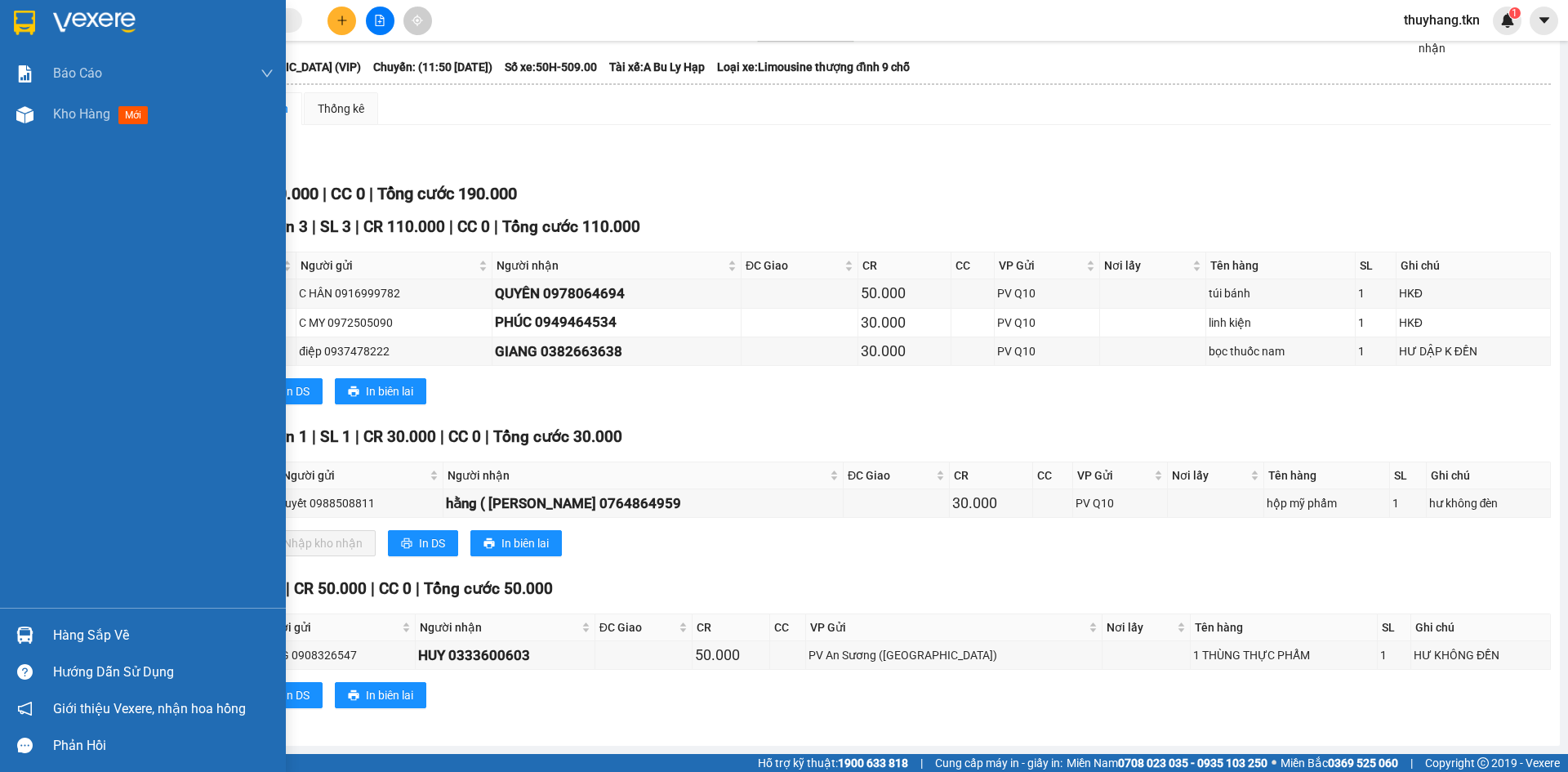
click at [19, 20] on img at bounding box center [24, 23] width 22 height 24
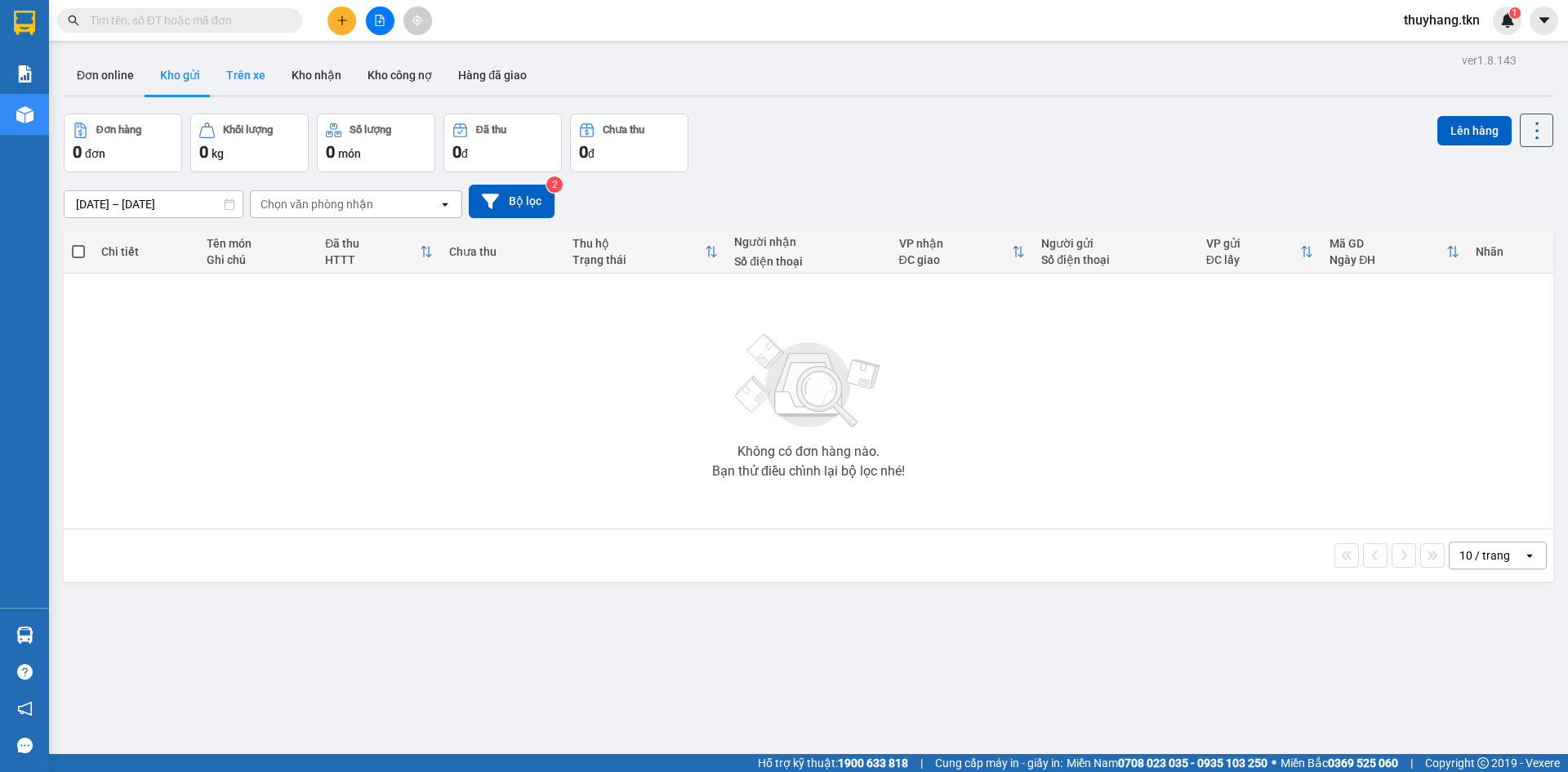
click at [244, 77] on button "Trên xe" at bounding box center [245, 75] width 65 height 40
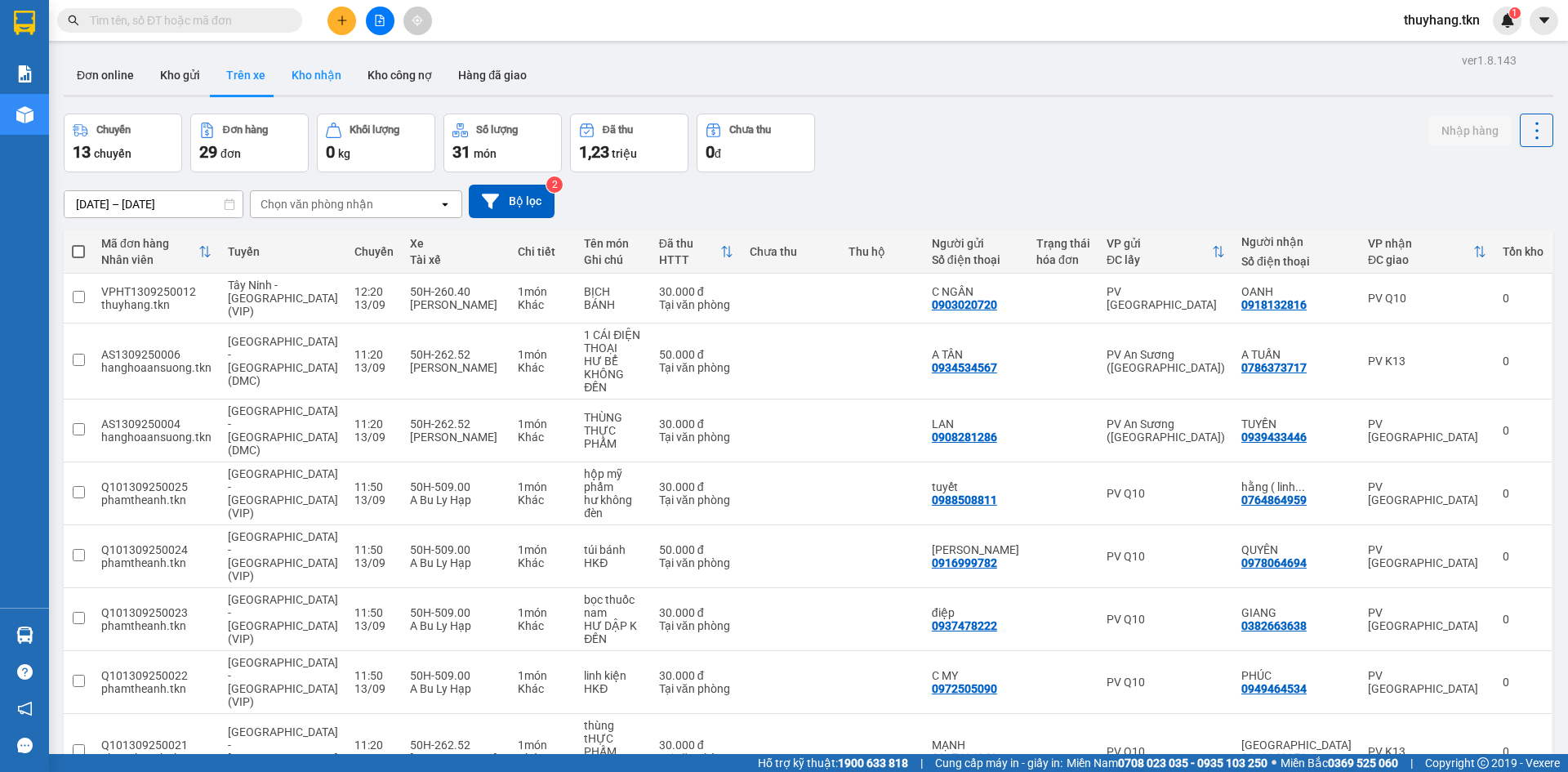
click at [323, 77] on button "Kho nhận" at bounding box center [316, 75] width 76 height 40
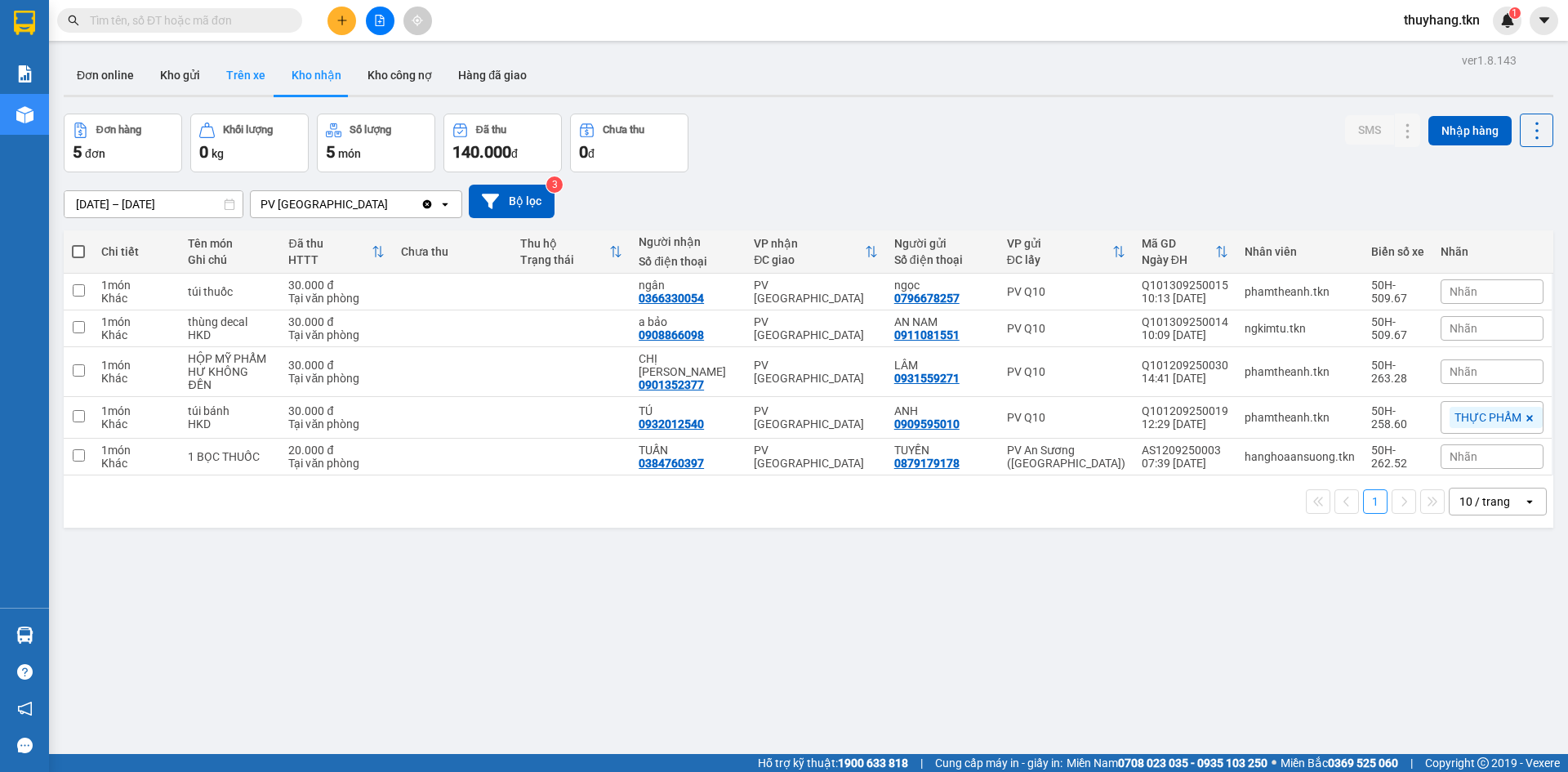
click at [247, 74] on button "Trên xe" at bounding box center [245, 75] width 65 height 40
type input "[DATE] – [DATE]"
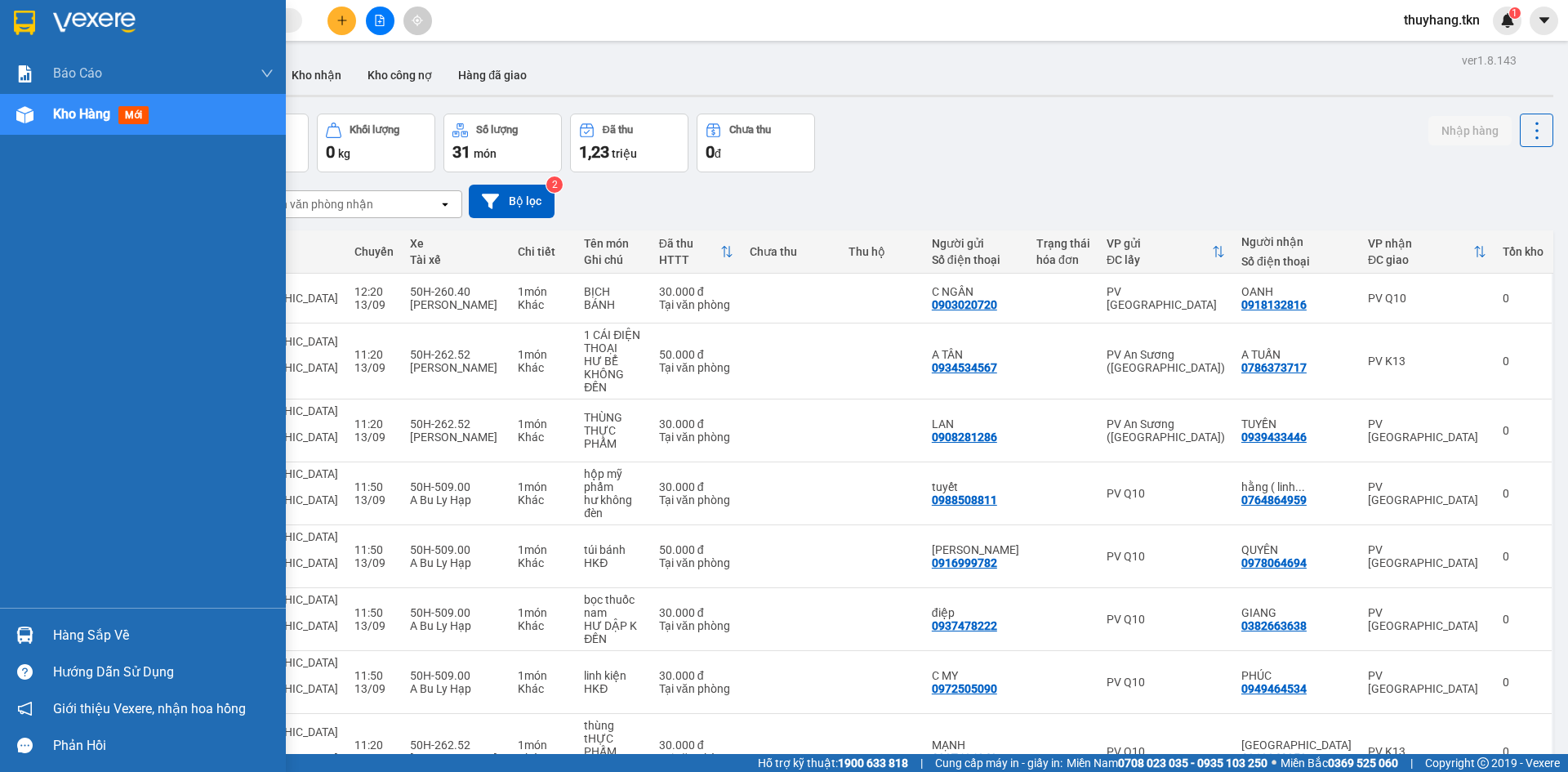
drag, startPoint x: 48, startPoint y: 629, endPoint x: 56, endPoint y: 609, distance: 21.5
click at [50, 629] on div "Hàng sắp về" at bounding box center [143, 635] width 286 height 37
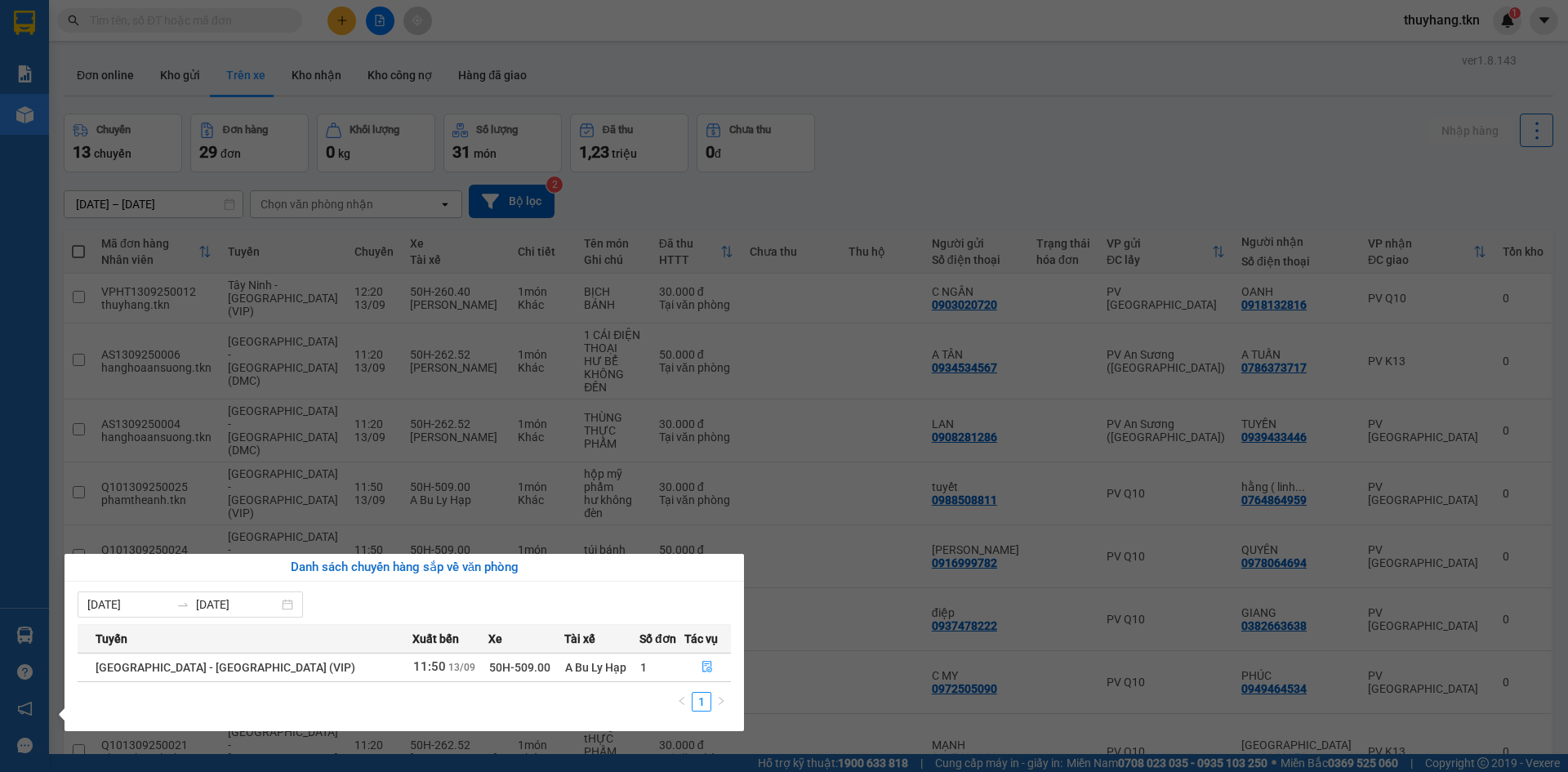
click at [808, 54] on section "Kết quả tìm kiếm ( 88 ) Bộ lọc Mã ĐH Trạng thái Món hàng Thu hộ Tổng cước Chưa …" at bounding box center [784, 386] width 1568 height 772
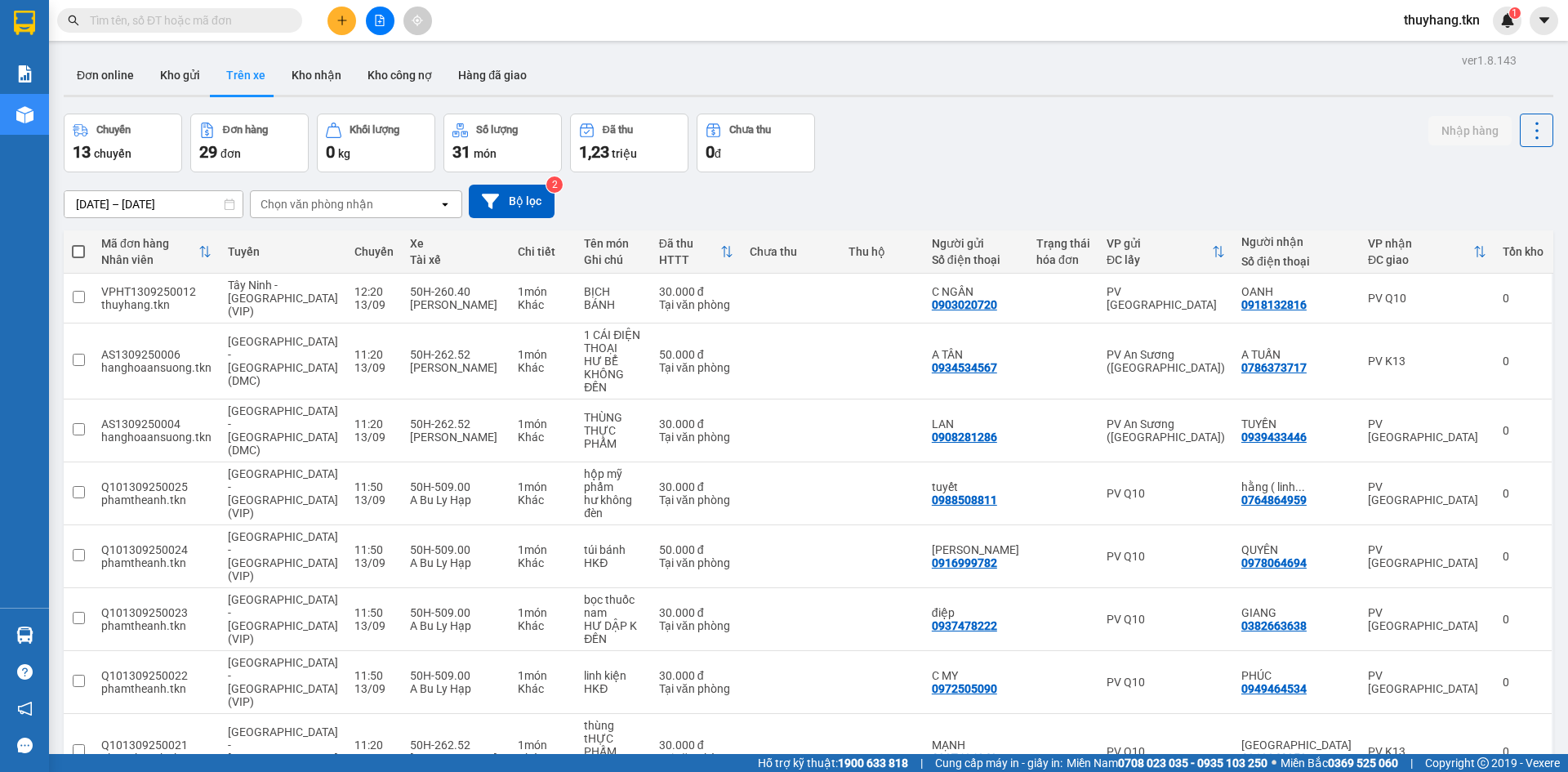
click at [661, 74] on div "Đơn online Kho gửi Trên xe Kho nhận Kho công nợ Hàng đã giao" at bounding box center [808, 77] width 1490 height 43
click at [190, 75] on button "Kho gửi" at bounding box center [180, 75] width 66 height 40
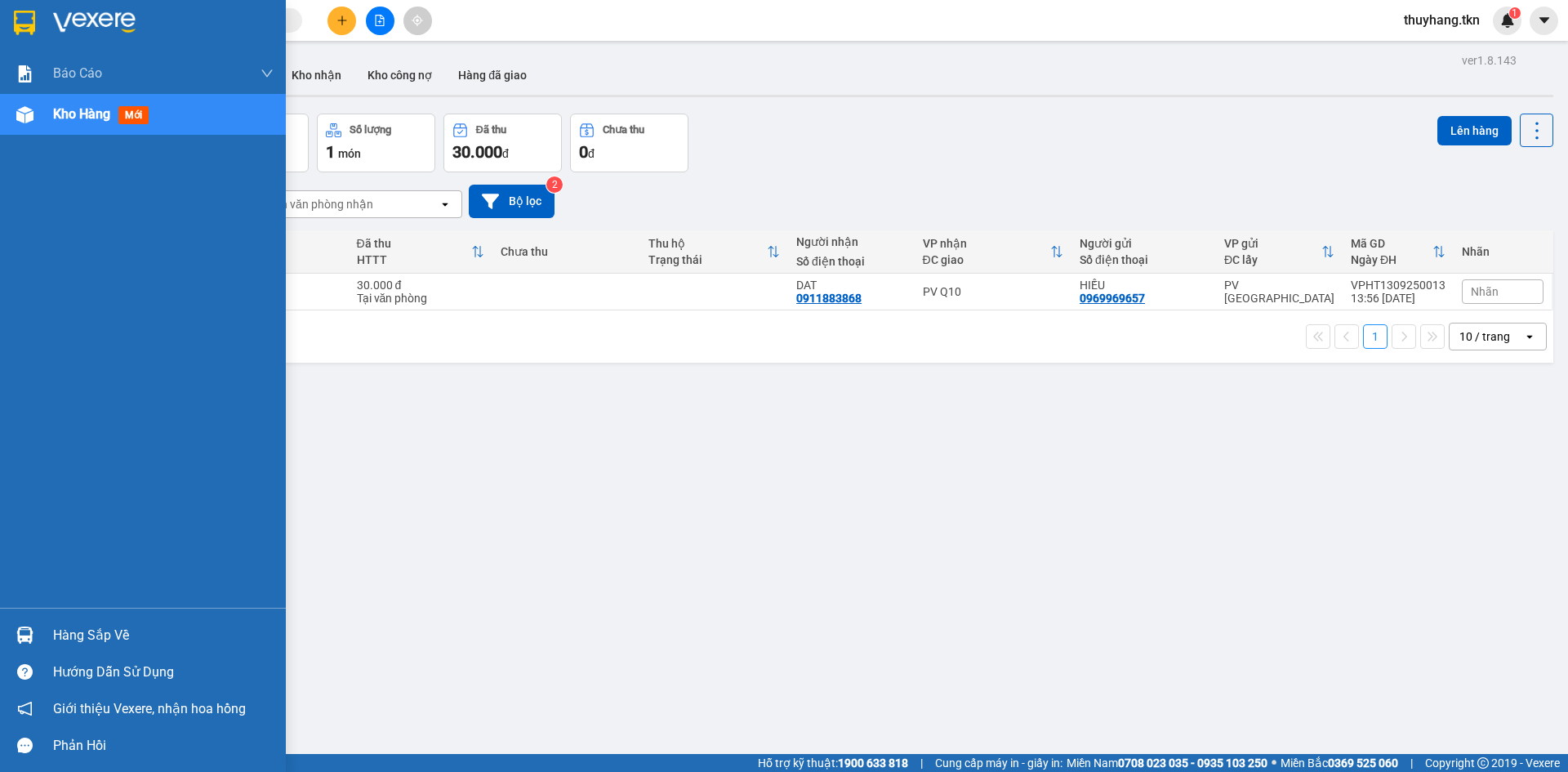
click at [51, 639] on div "Hàng sắp về" at bounding box center [143, 635] width 286 height 37
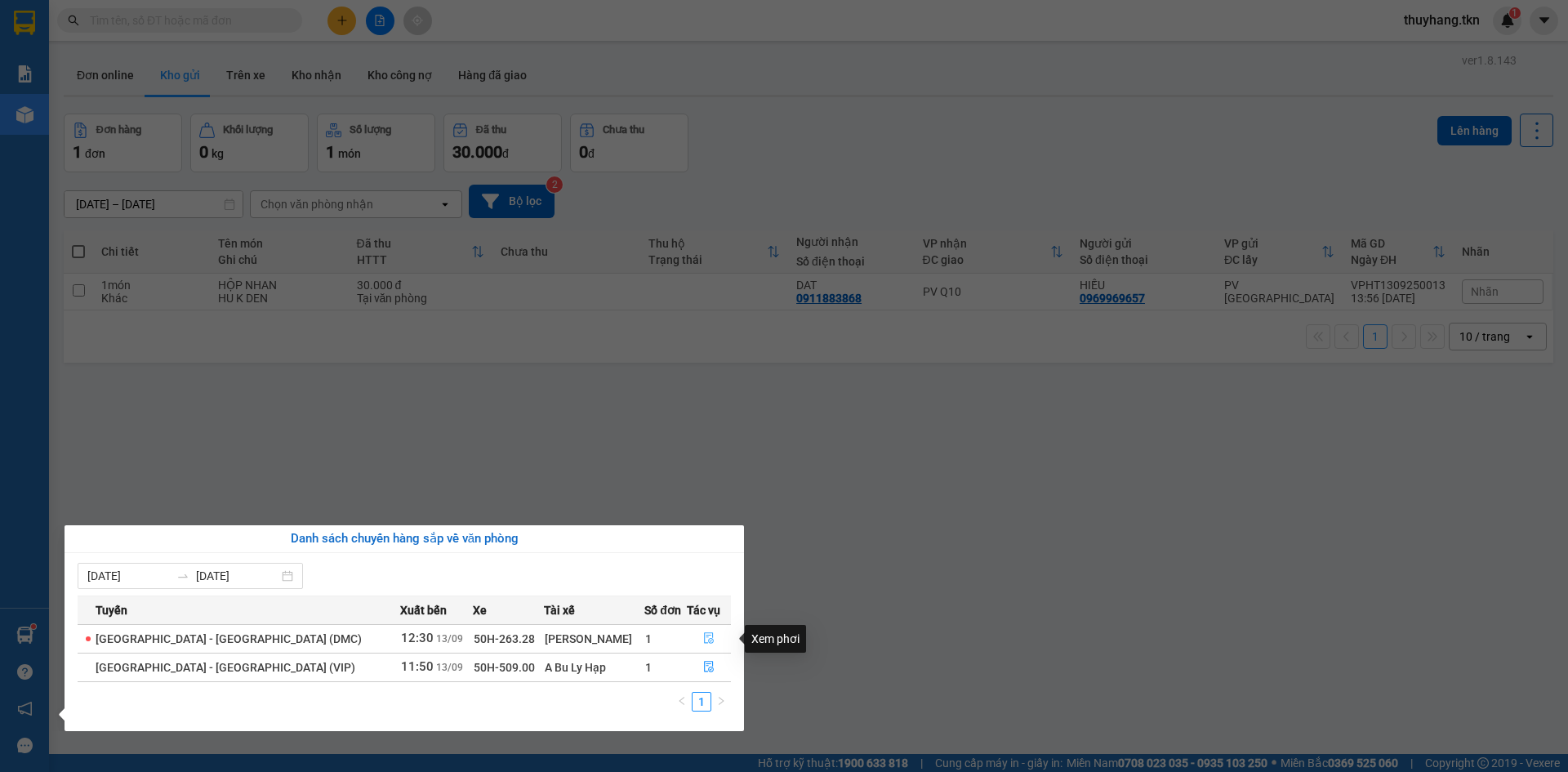
click at [705, 639] on icon "file-done" at bounding box center [709, 638] width 9 height 11
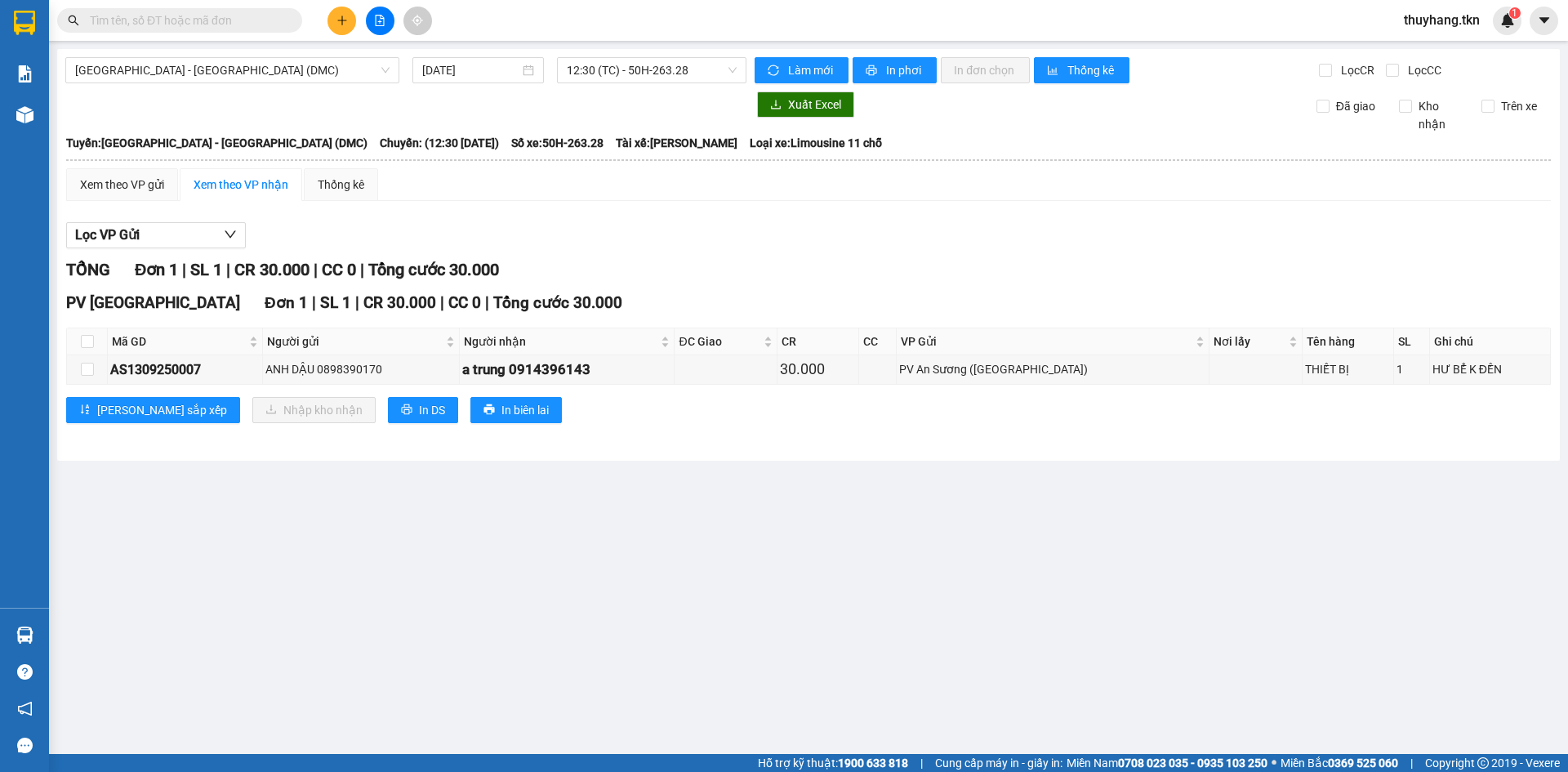
click at [688, 507] on main "Sài Gòn - Tây Ninh (DMC) 13/09/2025 12:30 (TC) - 50H-263.28 Làm mới In phơi In …" at bounding box center [784, 377] width 1568 height 754
click at [710, 261] on div "TỔNG Đơn 1 | SL 1 | CR 30.000 | CC 0 | Tổng cước 30.000" at bounding box center [808, 269] width 1484 height 25
click at [344, 20] on icon "plus" at bounding box center [342, 21] width 11 height 11
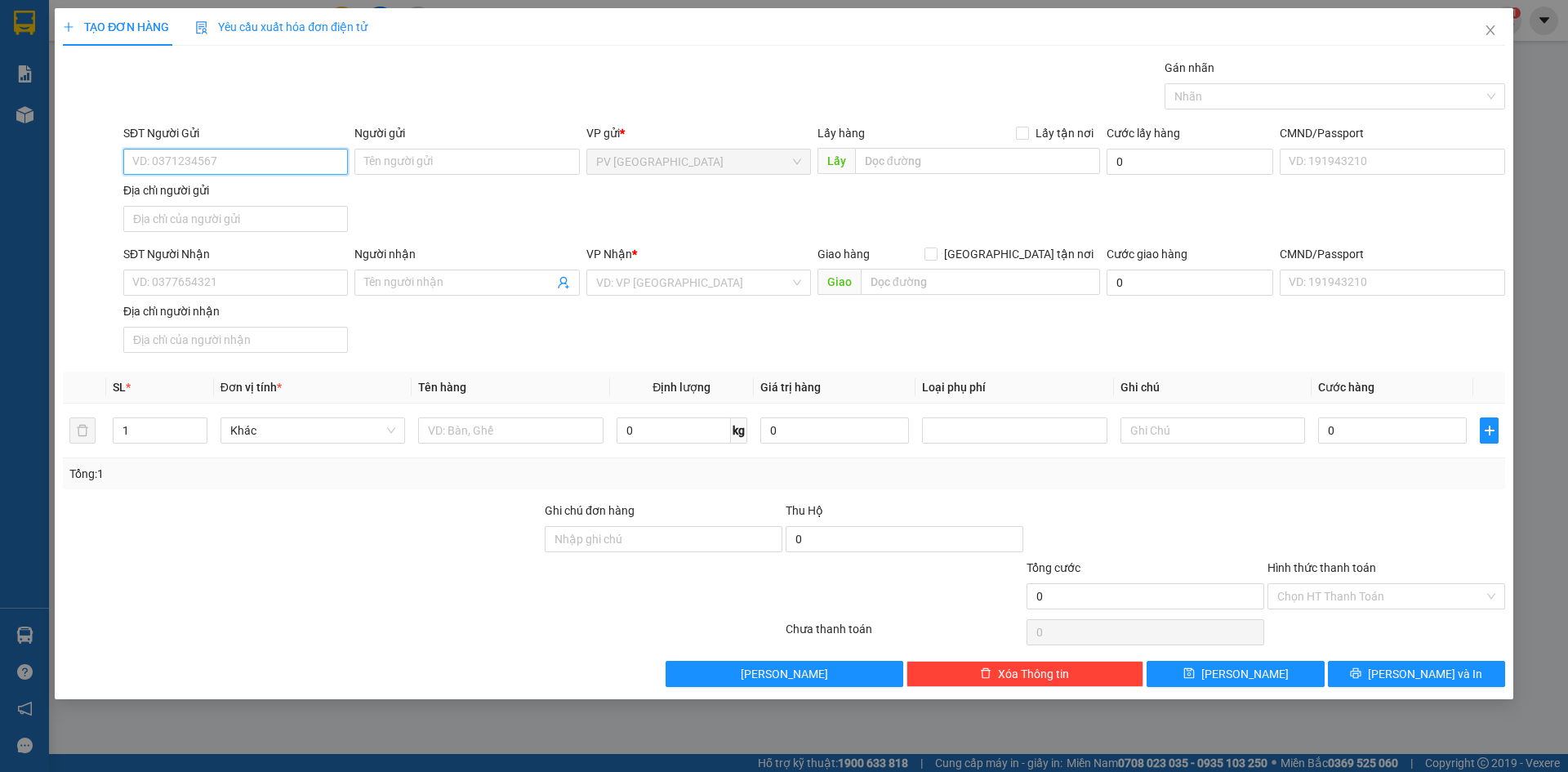
click at [315, 162] on input "SĐT Người Gửi" at bounding box center [235, 162] width 225 height 26
type input "0961751057"
click at [443, 155] on input "Người gửi" at bounding box center [467, 162] width 225 height 26
type input "TIỆM BÁNH CỦA MẸ HUY"
click at [252, 287] on input "SĐT Người Nhận" at bounding box center [235, 282] width 225 height 26
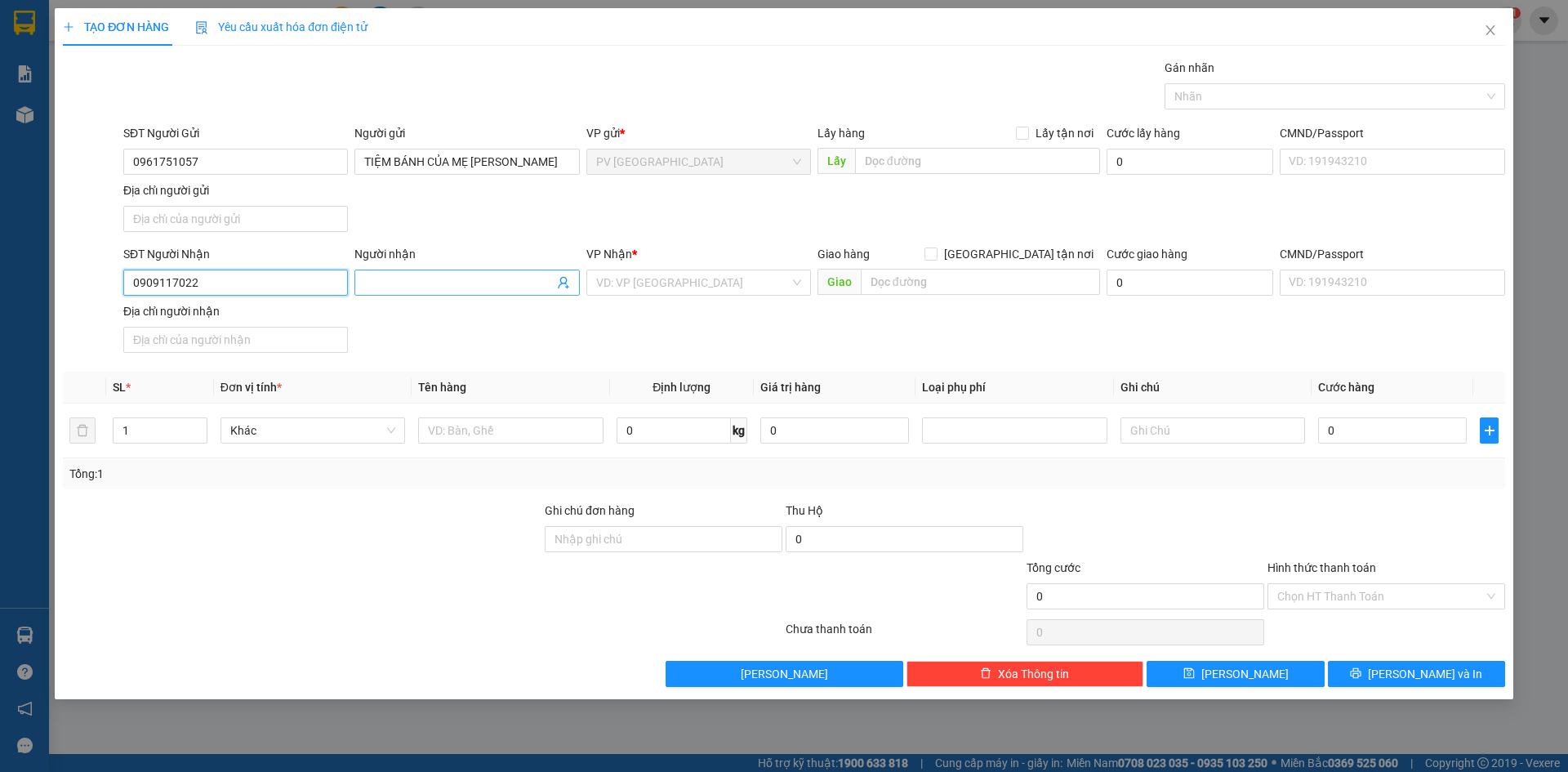
type input "0909117022"
click at [466, 285] on input "Người nhận" at bounding box center [458, 282] width 188 height 18
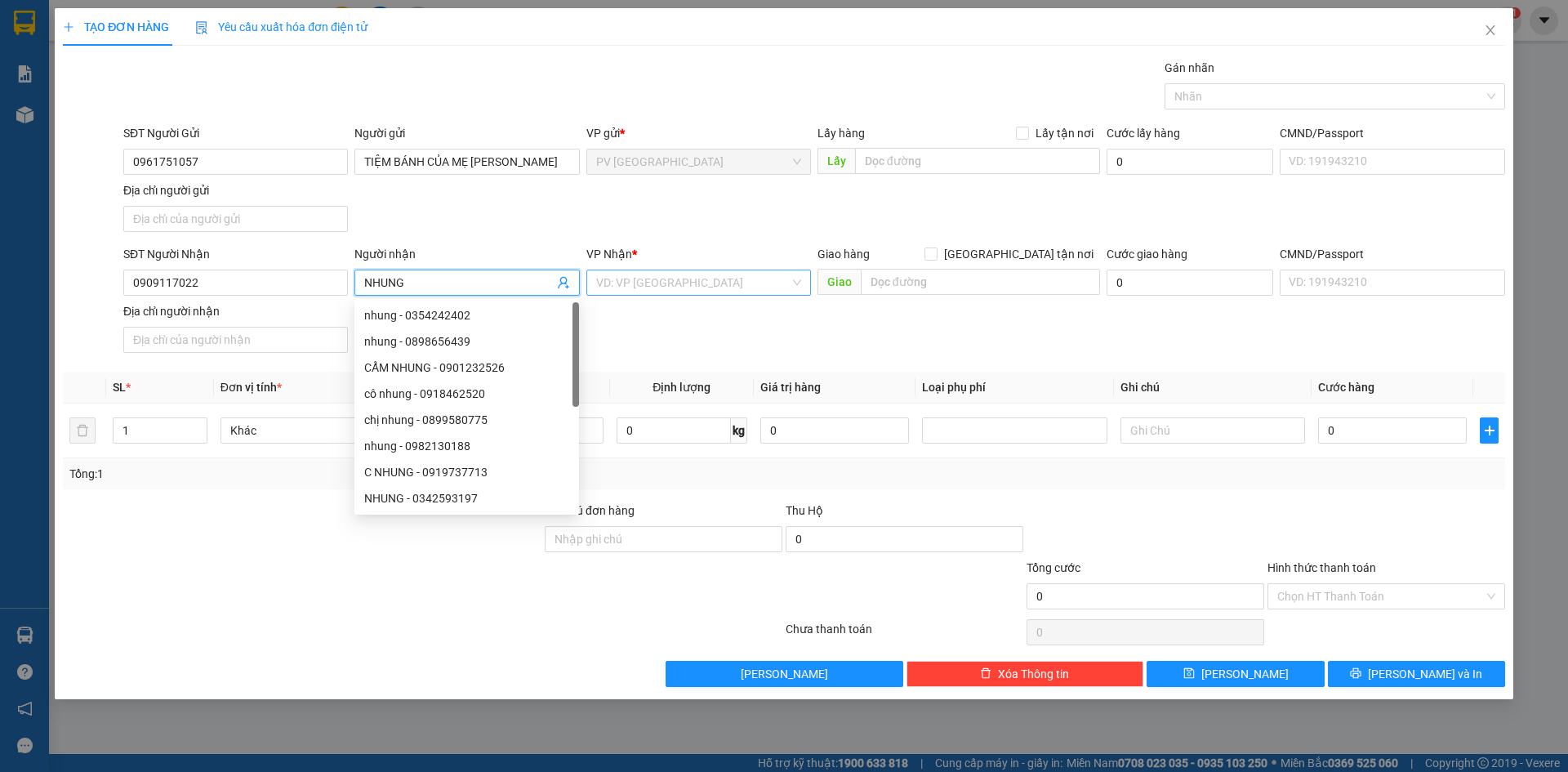
type input "NHUNG"
click at [637, 287] on input "search" at bounding box center [693, 282] width 194 height 24
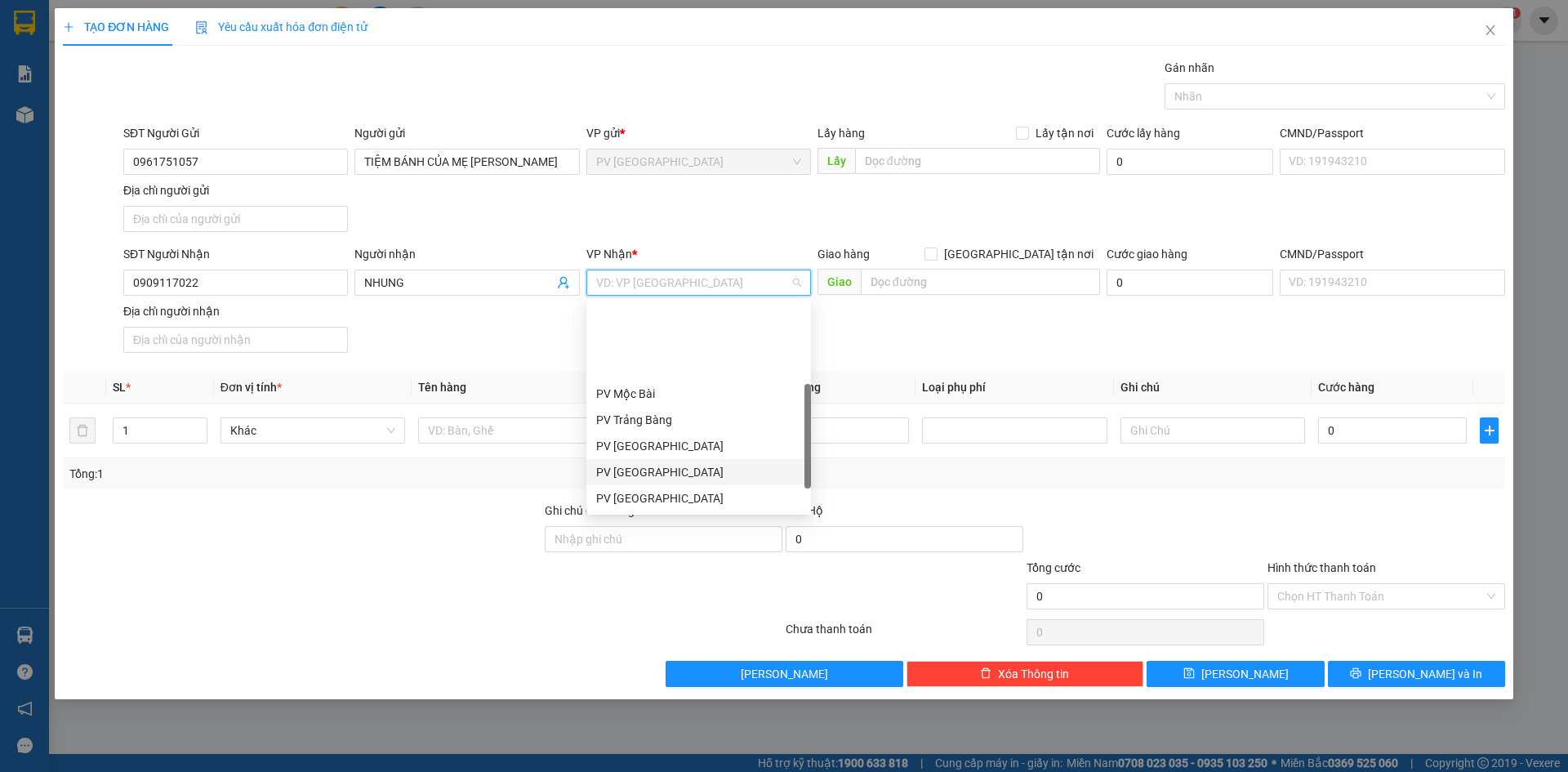
scroll to position [105, 0]
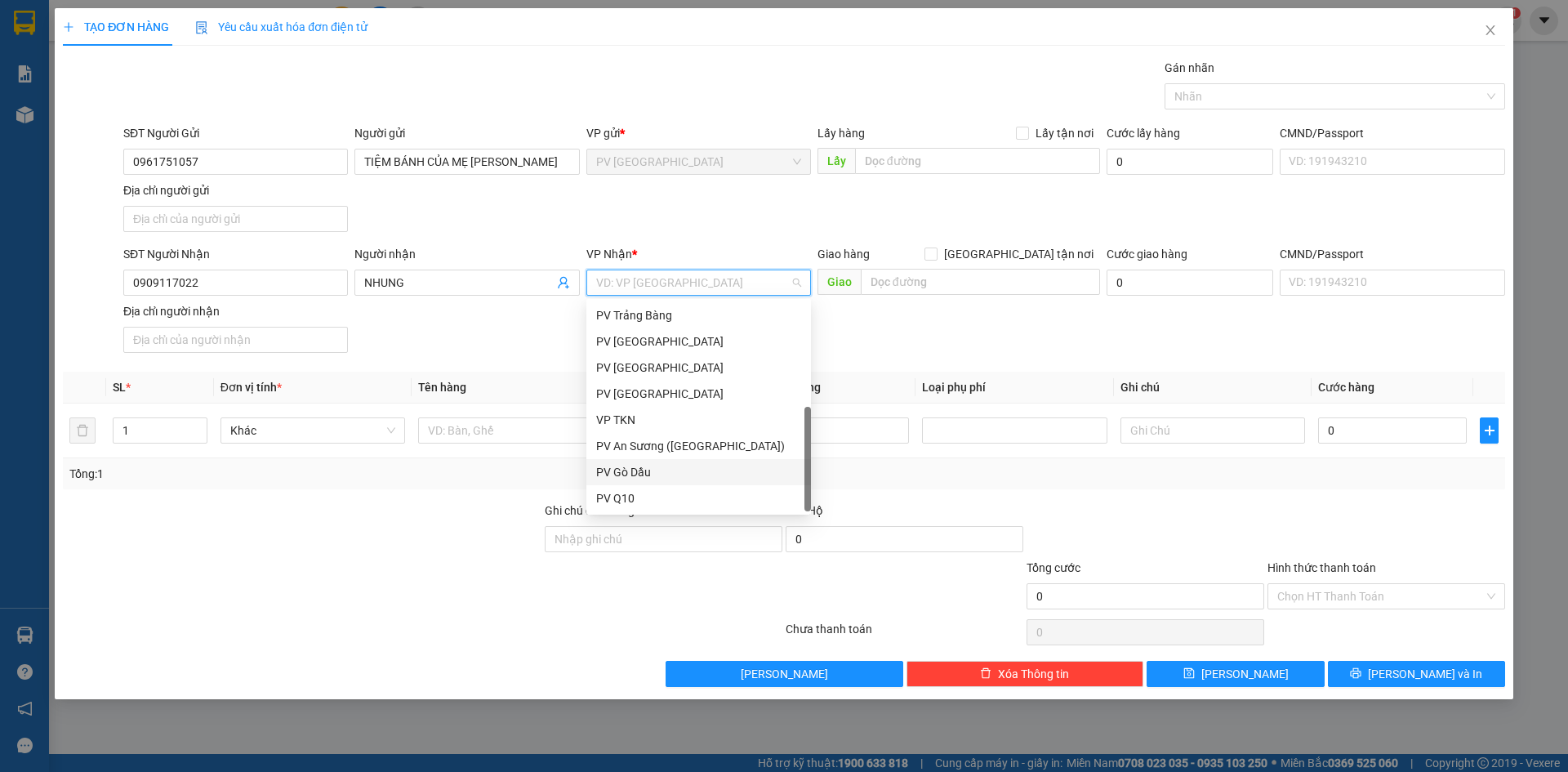
click at [676, 474] on div "PV Gò Dầu" at bounding box center [698, 472] width 205 height 18
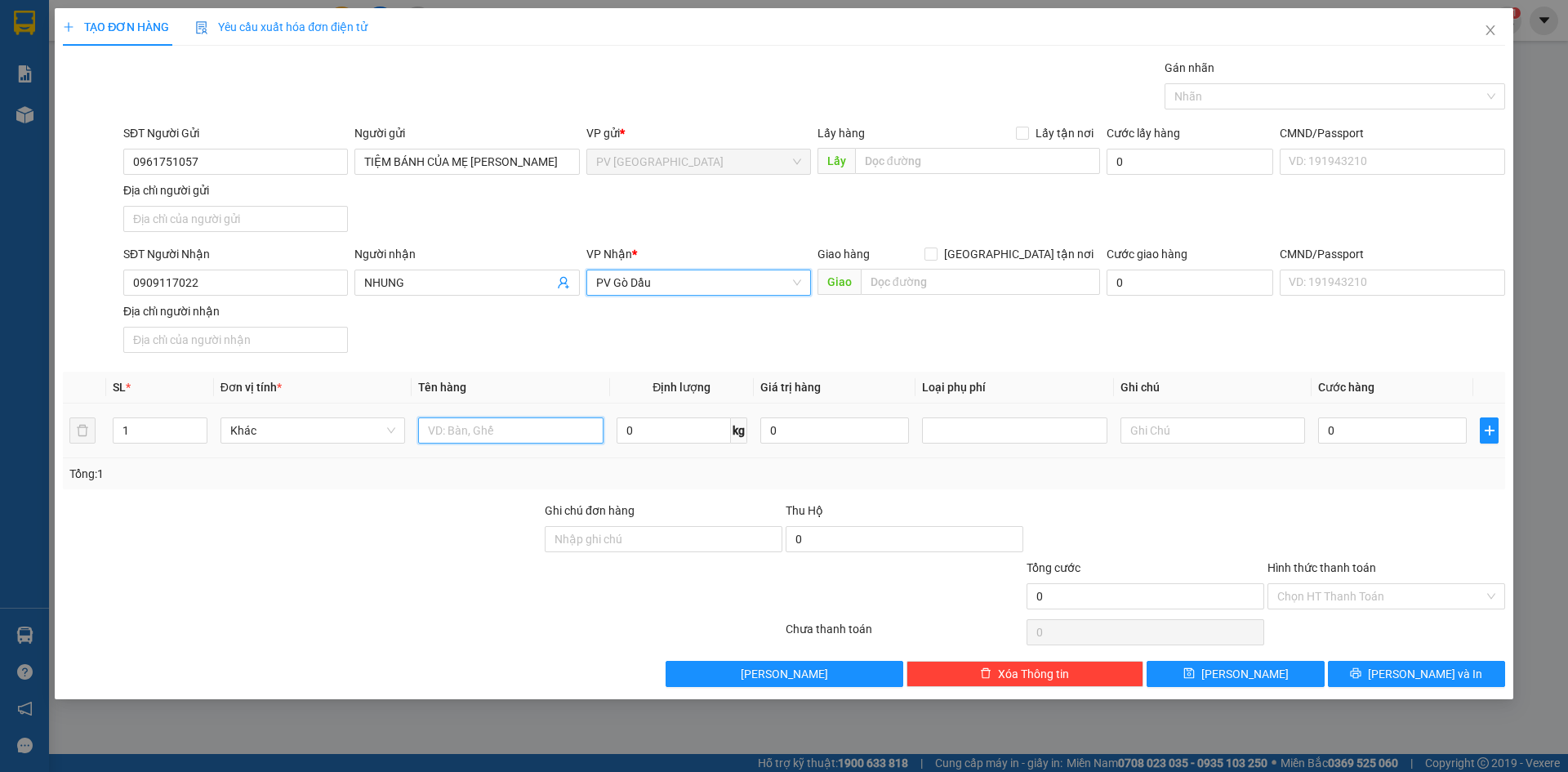
click at [492, 427] on input "text" at bounding box center [510, 430] width 184 height 26
click at [1235, 99] on div at bounding box center [1327, 96] width 316 height 20
type input "HỘP BÁNH KEM"
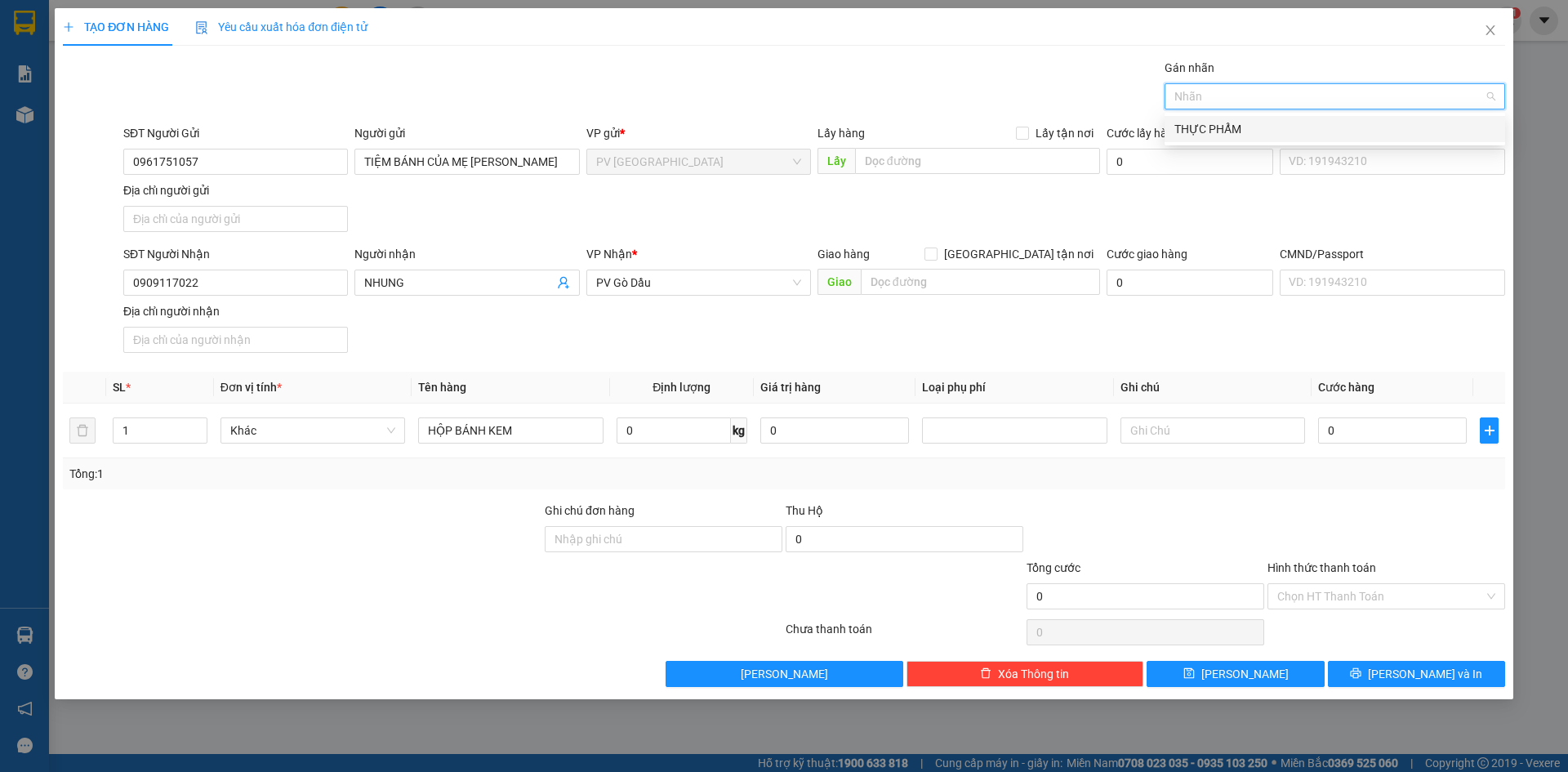
click at [1218, 123] on div "THỰC PHẨM" at bounding box center [1335, 129] width 321 height 18
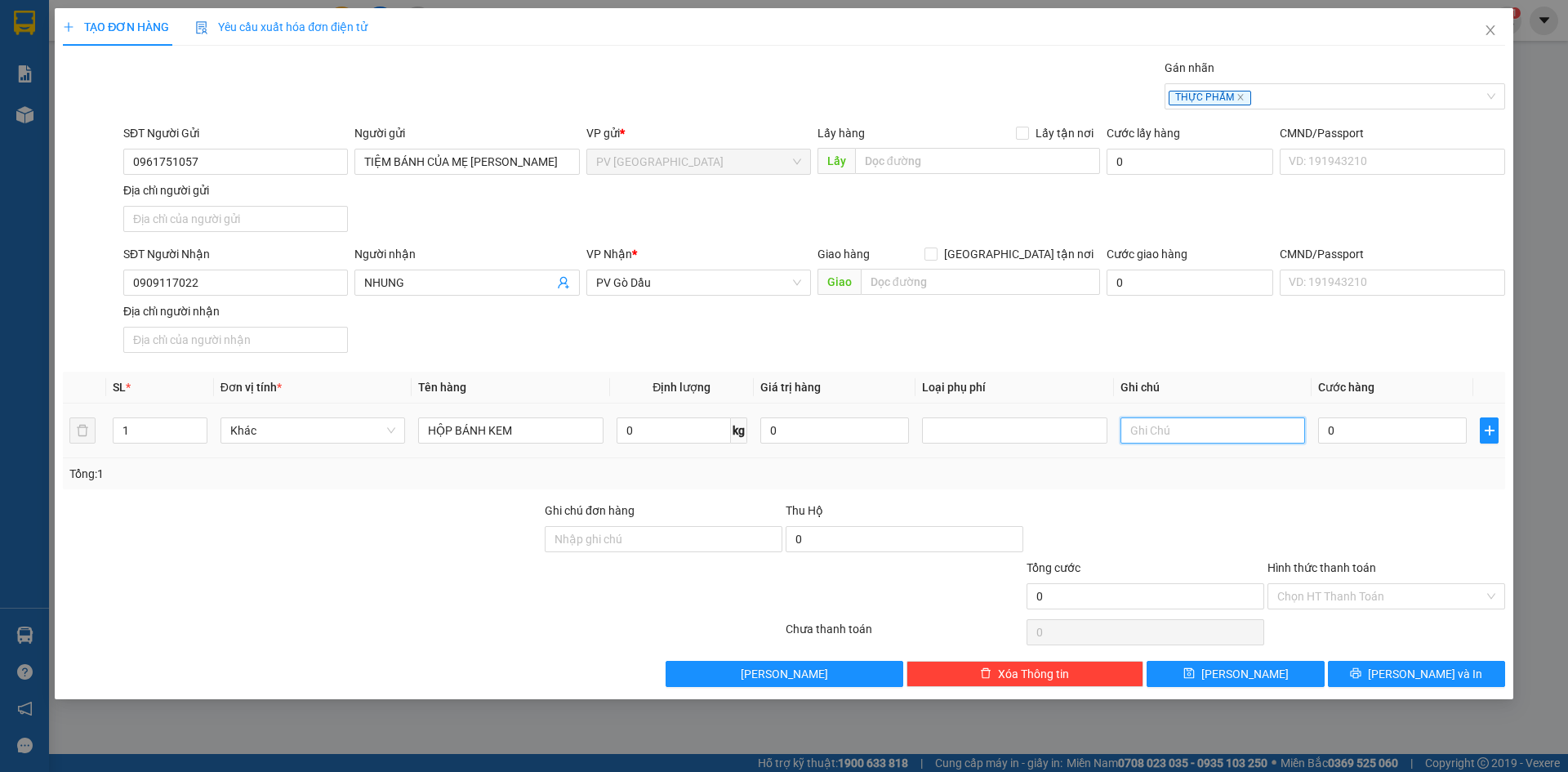
click at [1177, 432] on input "text" at bounding box center [1212, 430] width 184 height 26
type input "KHÔNG ĐẢM BẢO HƯ HỎNG"
click at [1362, 436] on input "0" at bounding box center [1392, 430] width 149 height 26
type input "3"
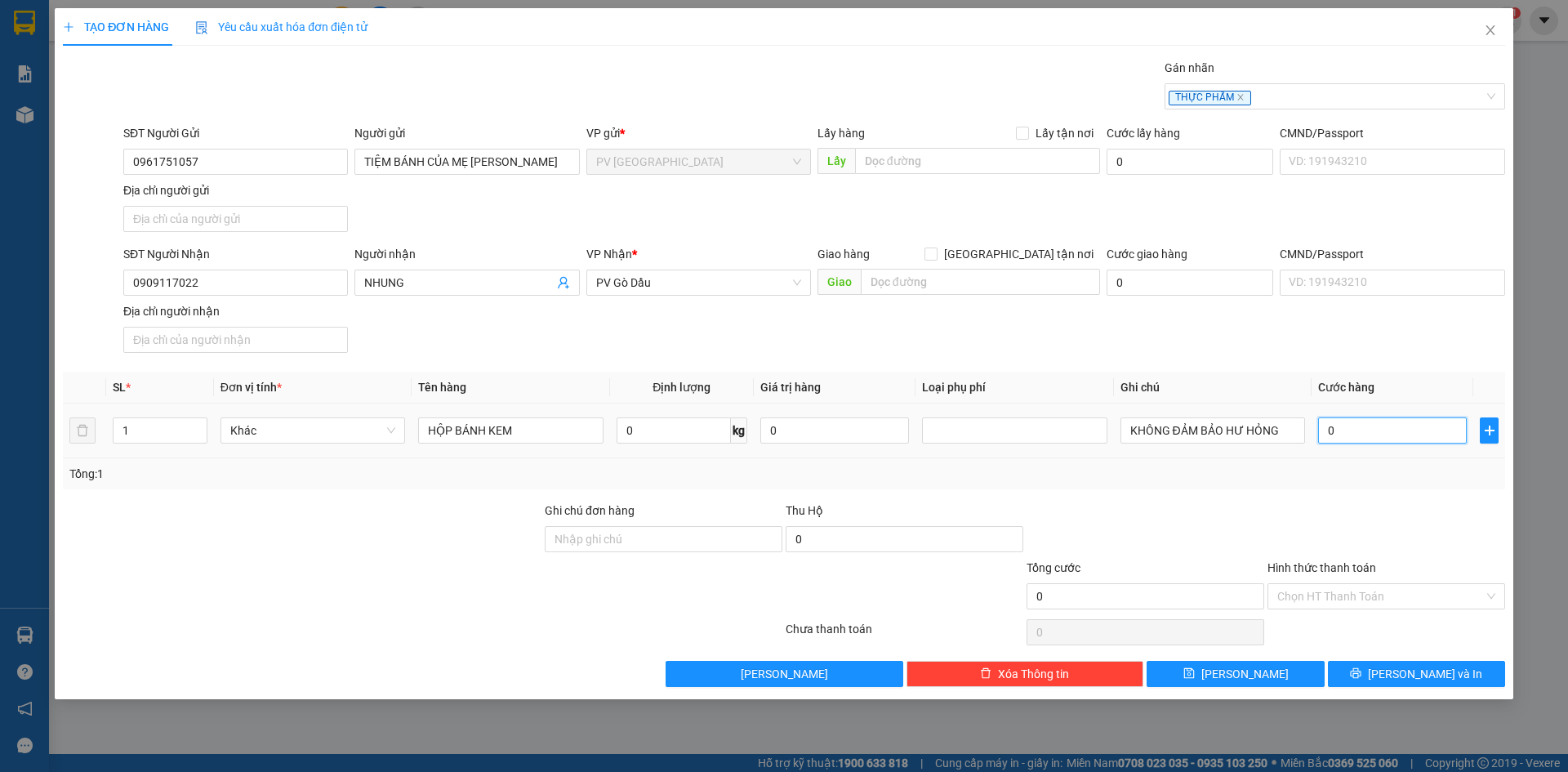
type input "3"
type input "30"
type input "30.000"
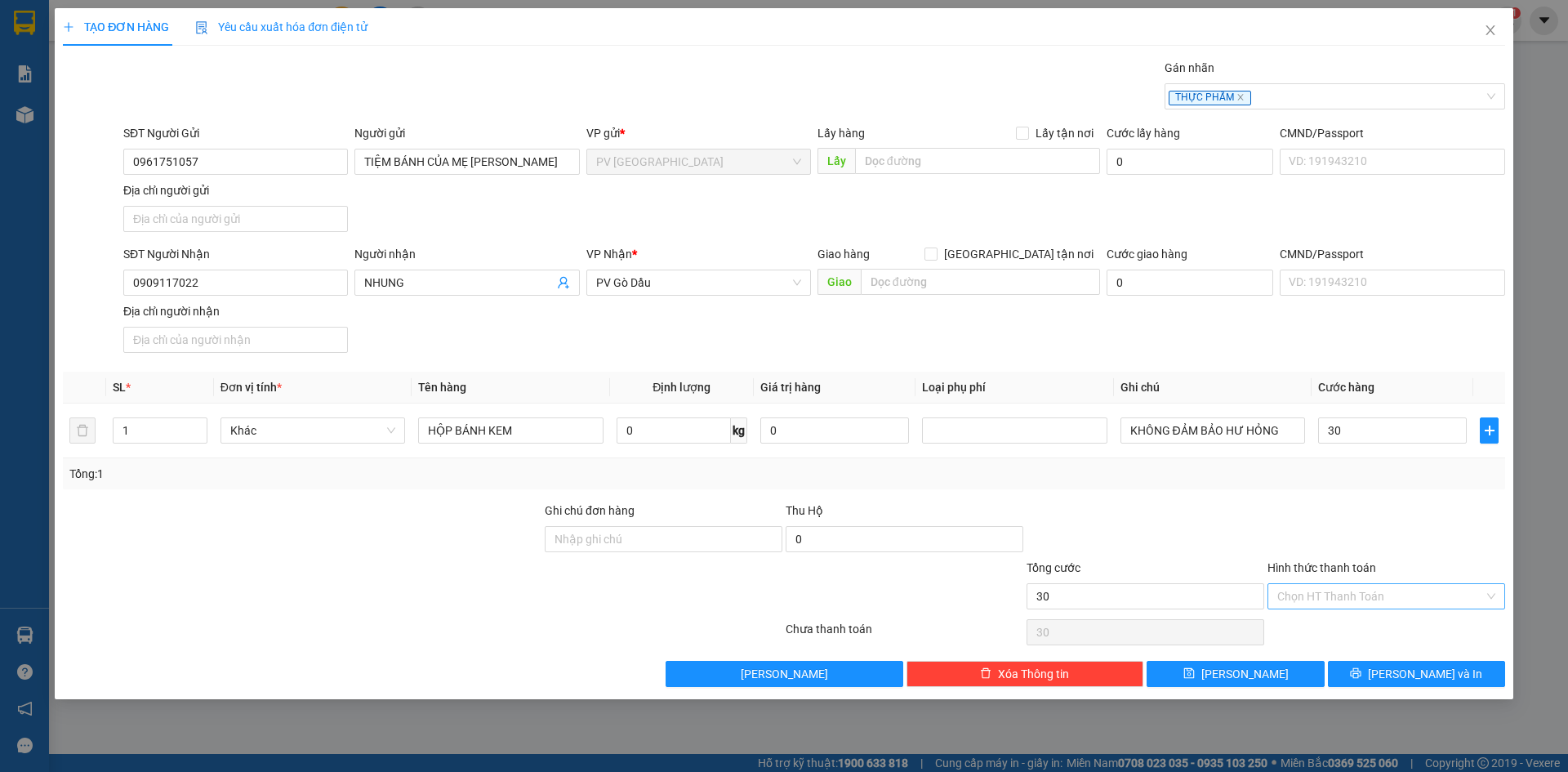
type input "30.000"
click at [1393, 591] on input "Hình thức thanh toán" at bounding box center [1381, 596] width 207 height 24
click at [1367, 633] on div "Tại văn phòng" at bounding box center [1386, 629] width 218 height 18
type input "0"
click at [1406, 678] on span "[PERSON_NAME] và In" at bounding box center [1424, 673] width 114 height 18
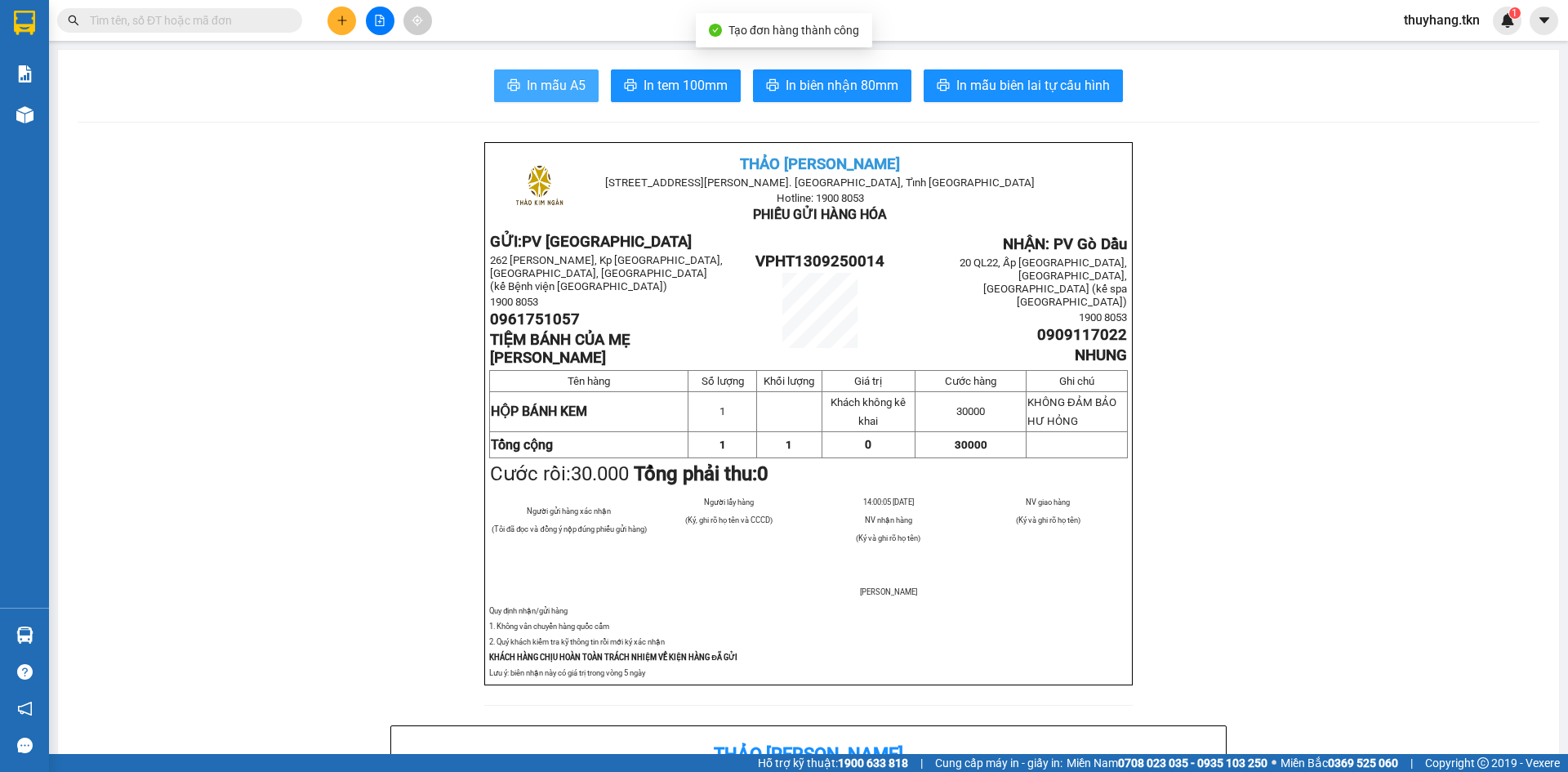
click at [546, 84] on span "In mẫu A5" at bounding box center [556, 86] width 58 height 21
click at [552, 84] on span "In mẫu A5" at bounding box center [556, 86] width 58 height 21
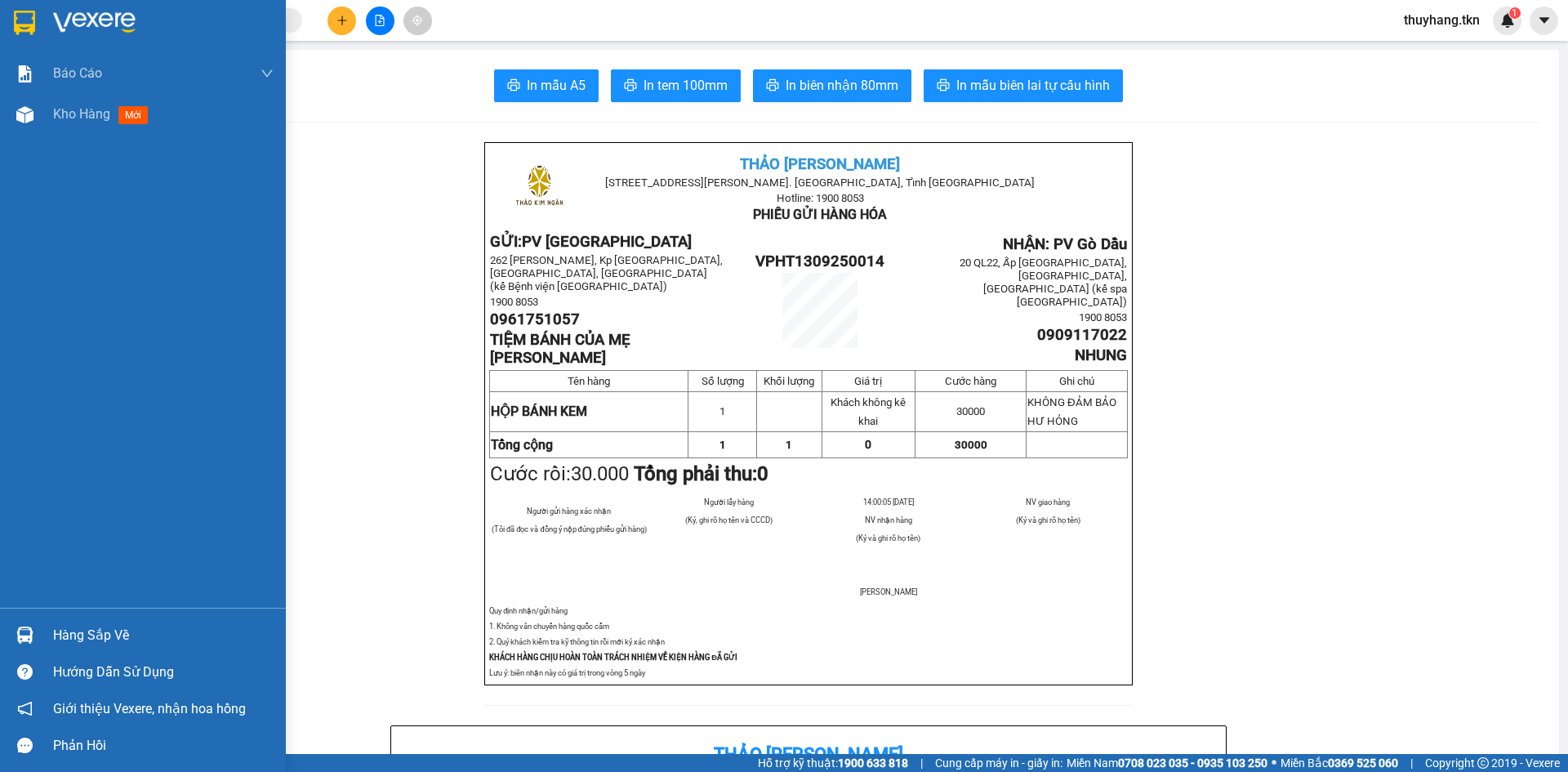
click at [24, 24] on img at bounding box center [24, 23] width 22 height 24
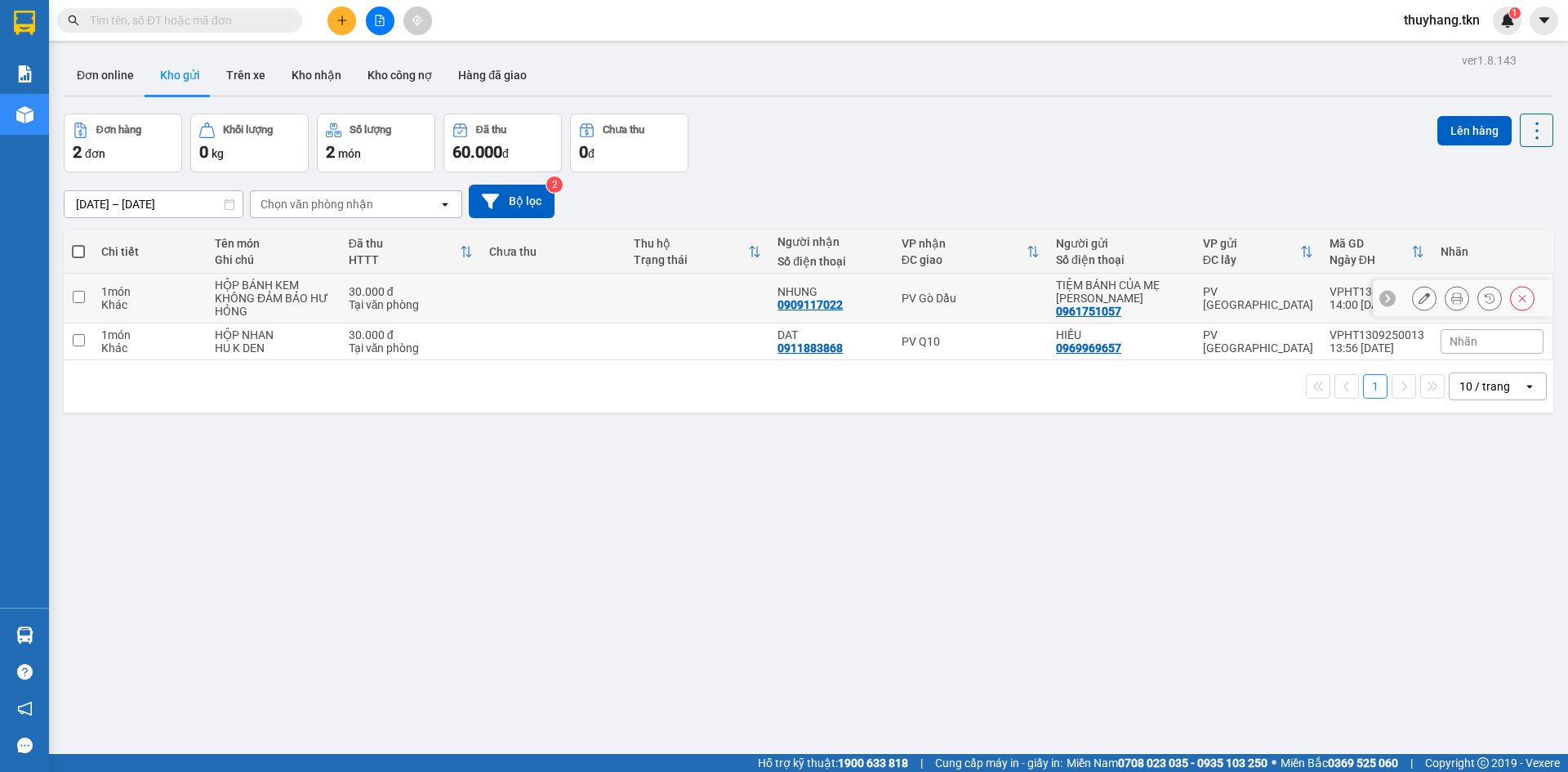
click at [1418, 299] on icon at bounding box center [1424, 298] width 11 height 11
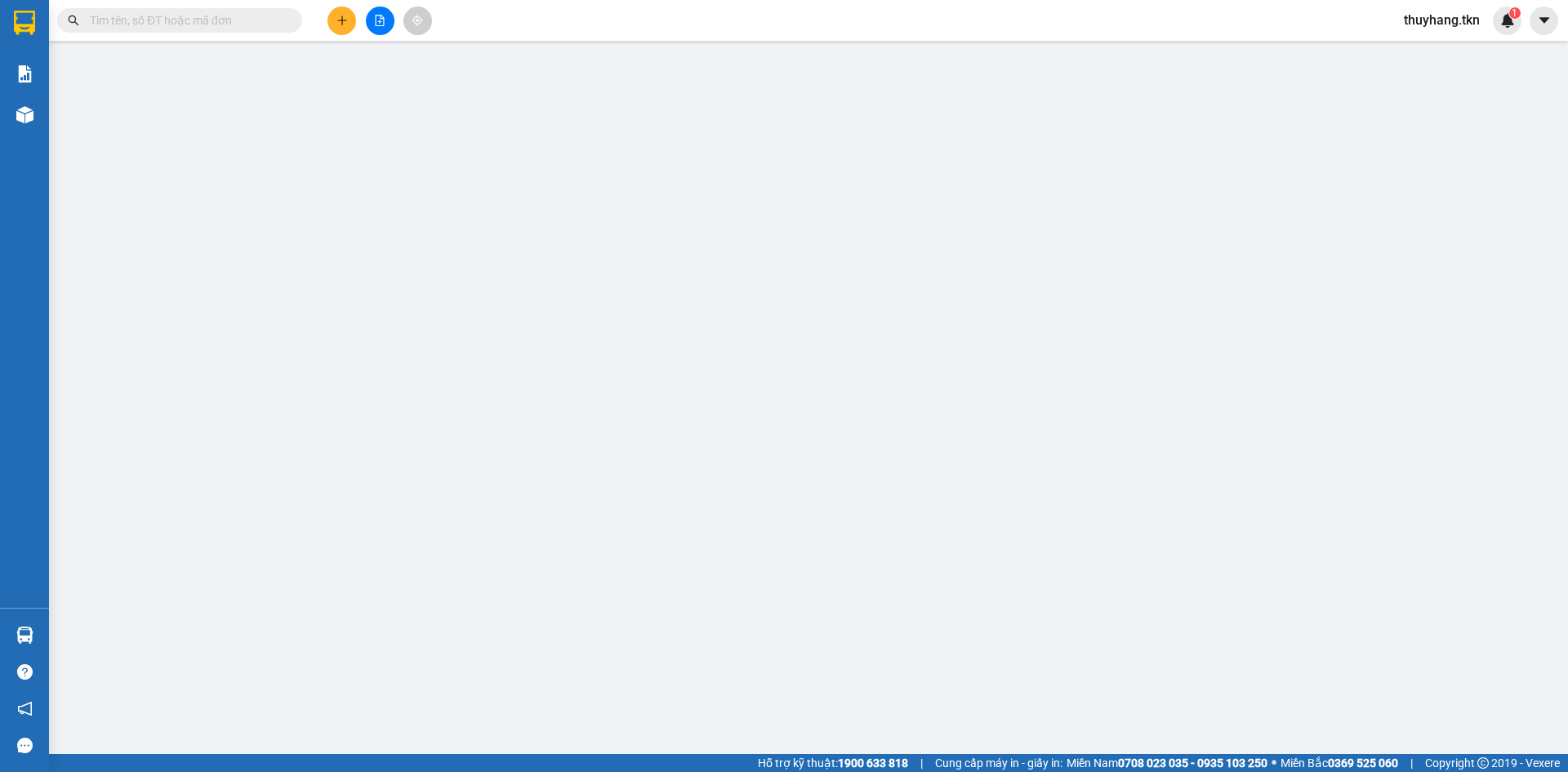
type input "0961751057"
type input "TIỆM BÁNH CỦA MẸ HUY"
type input "0909117022"
type input "NHUNG"
type input "30.000"
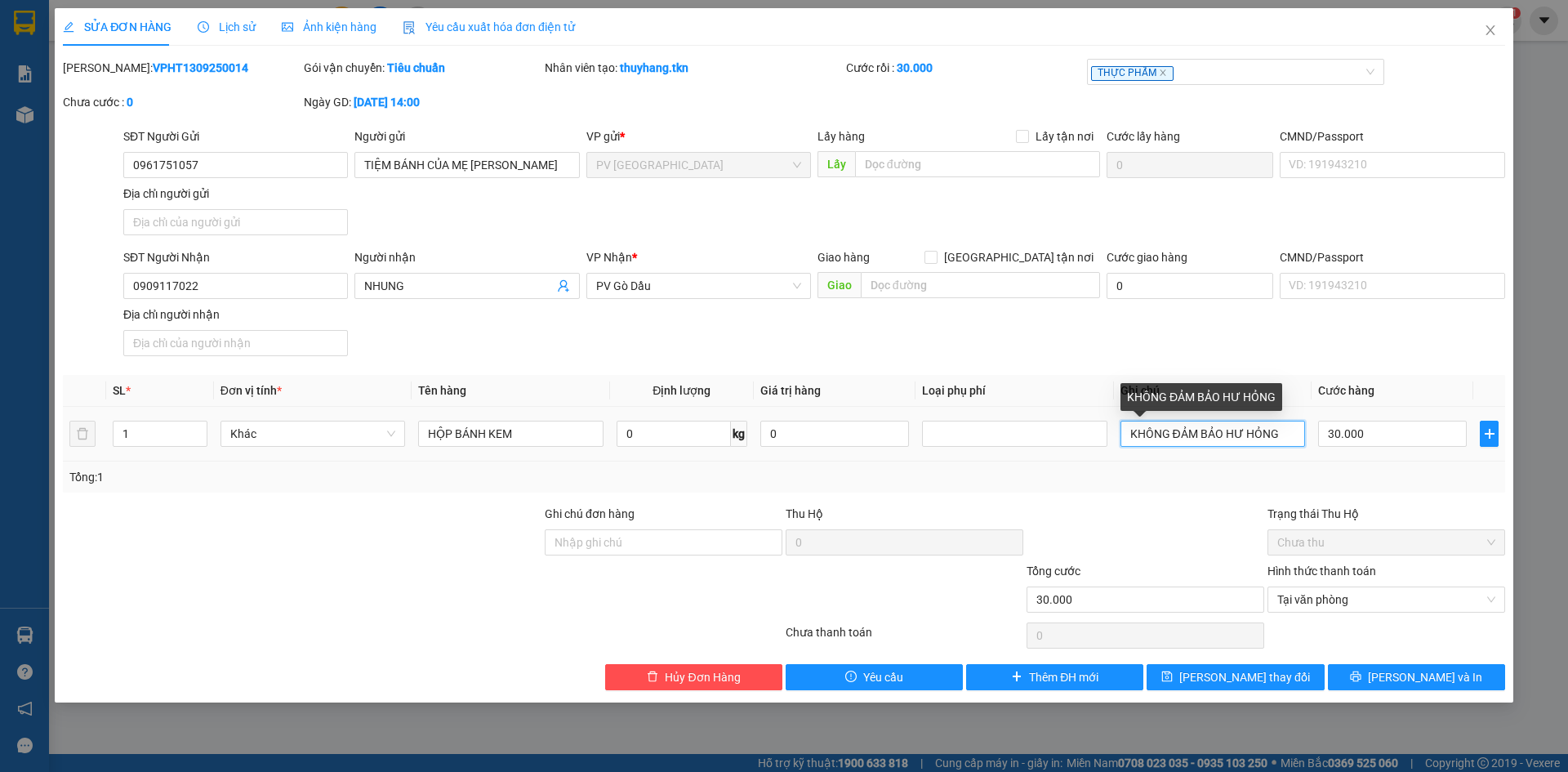
click at [1287, 434] on input "KHÔNG ĐẢM BẢO HƯ HỎNG" at bounding box center [1212, 434] width 184 height 26
type input "KHÔNG ĐẢM BẢO HƯ HỎNG, KHÁCH"
click at [1491, 28] on icon "close" at bounding box center [1491, 30] width 13 height 13
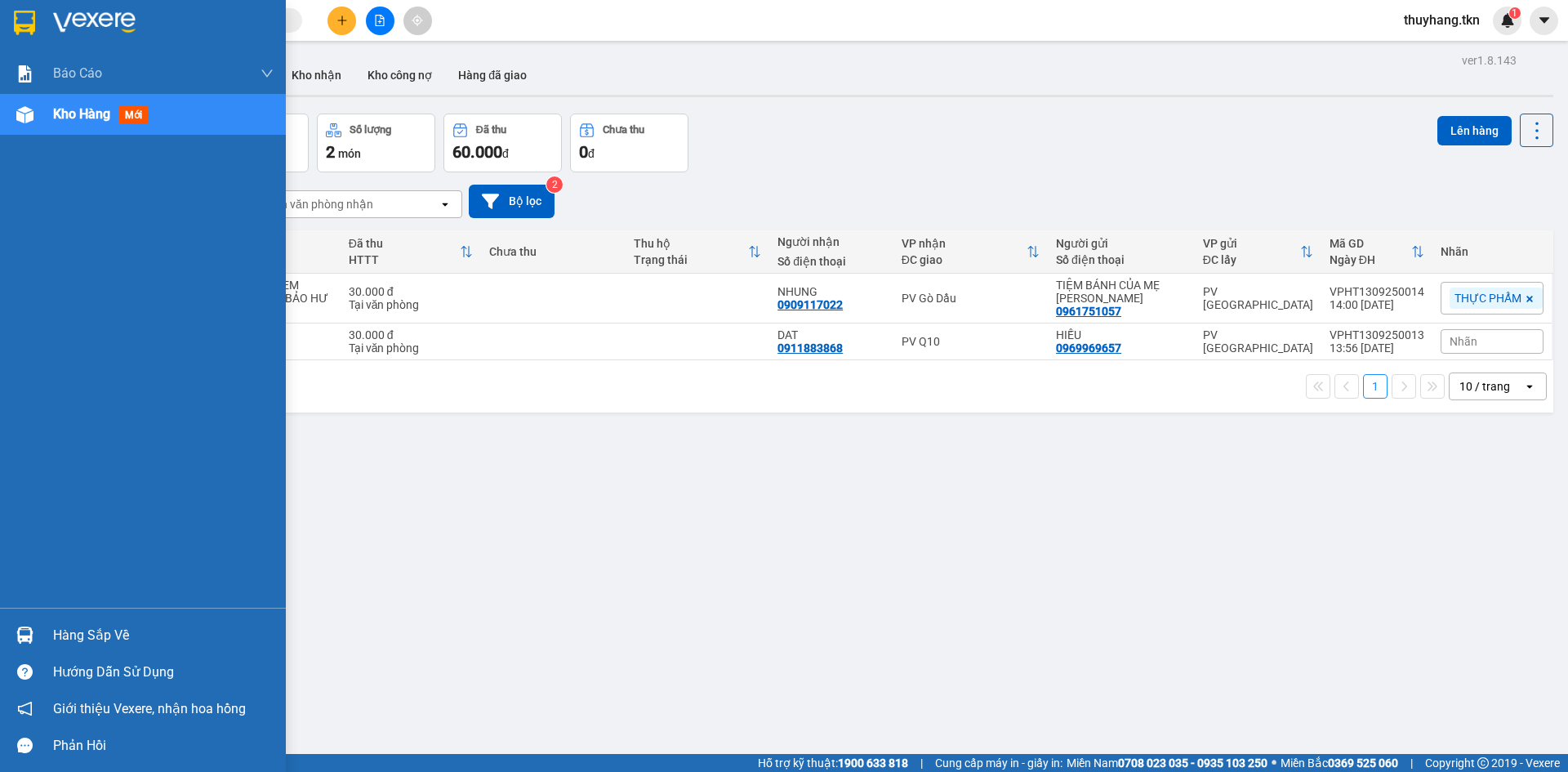
click at [30, 633] on img at bounding box center [24, 635] width 17 height 17
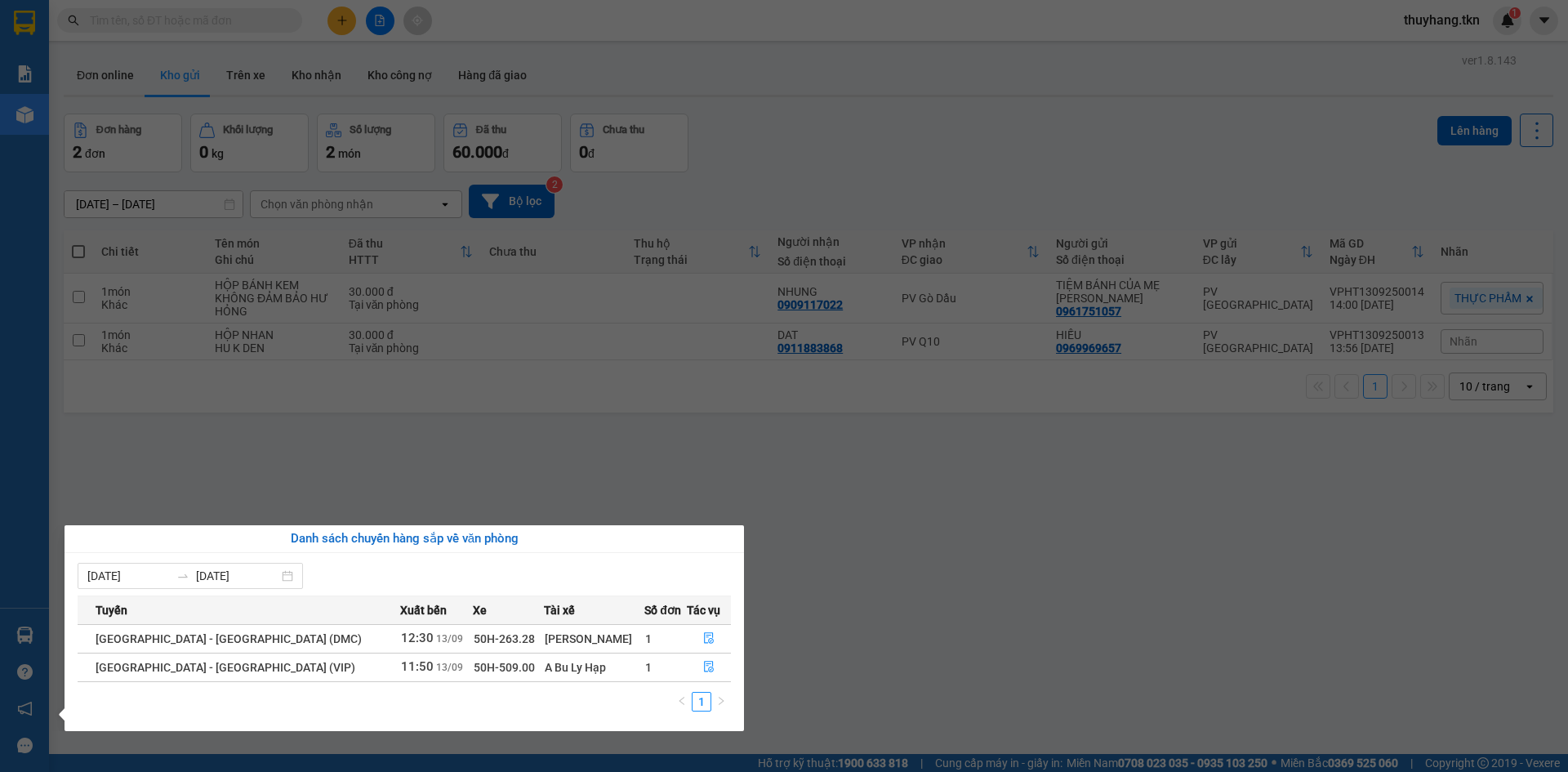
click at [582, 299] on section "Kết quả tìm kiếm ( 88 ) Bộ lọc Mã ĐH Trạng thái Món hàng Thu hộ Tổng cước Chưa …" at bounding box center [784, 386] width 1568 height 772
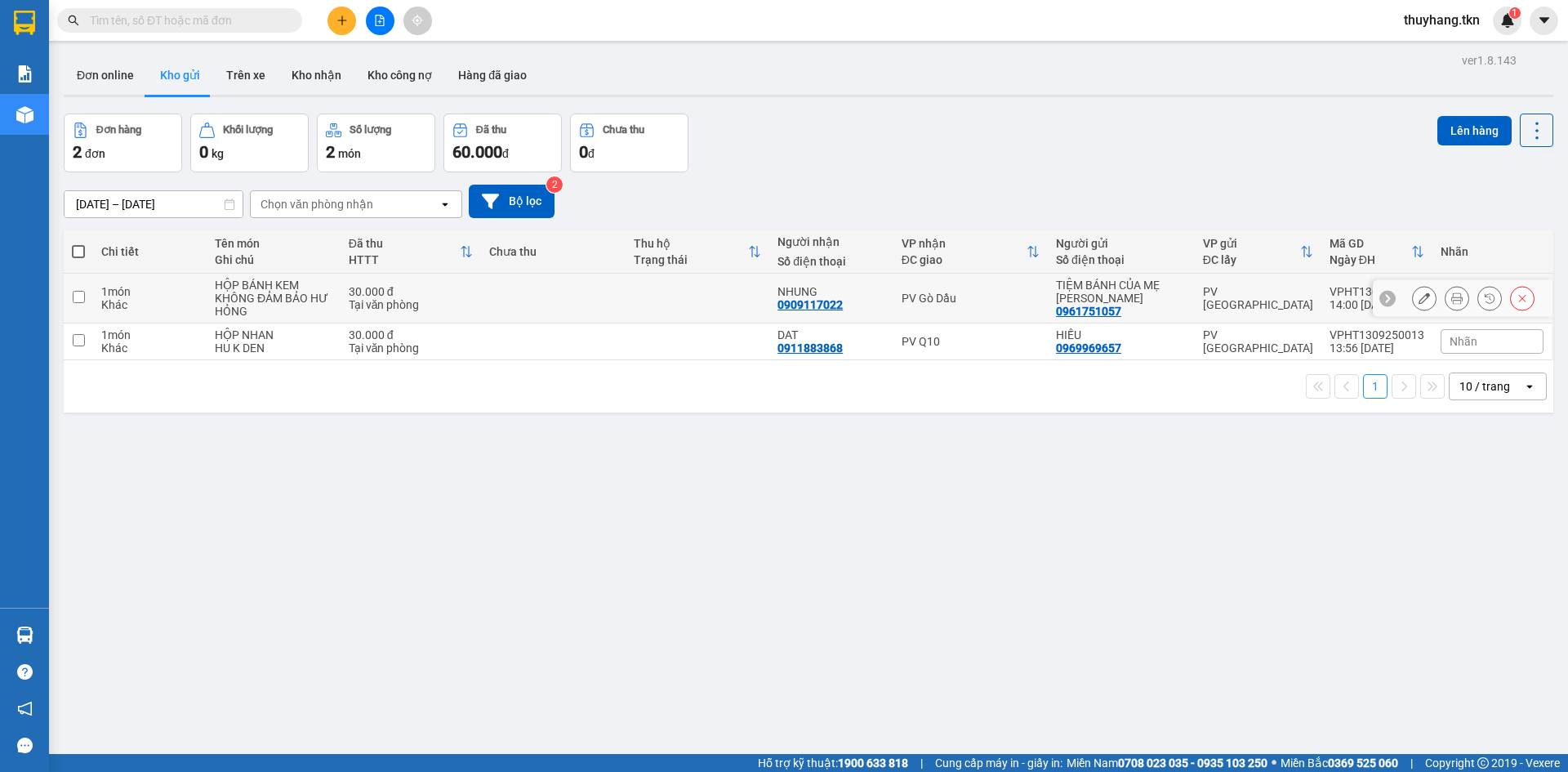
click at [581, 312] on td at bounding box center [553, 298] width 145 height 50
checkbox input "true"
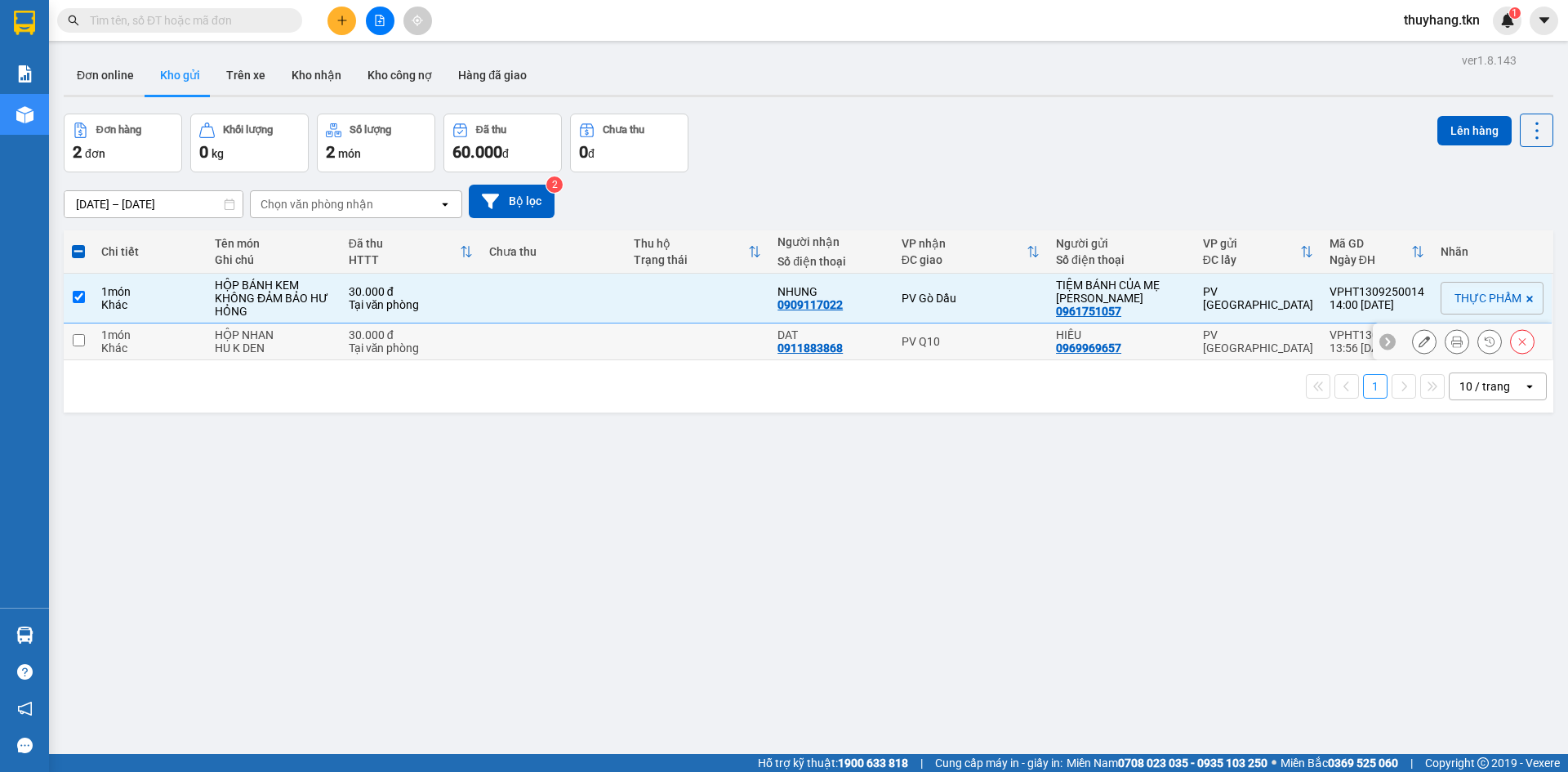
click at [574, 345] on td at bounding box center [553, 342] width 145 height 37
checkbox input "true"
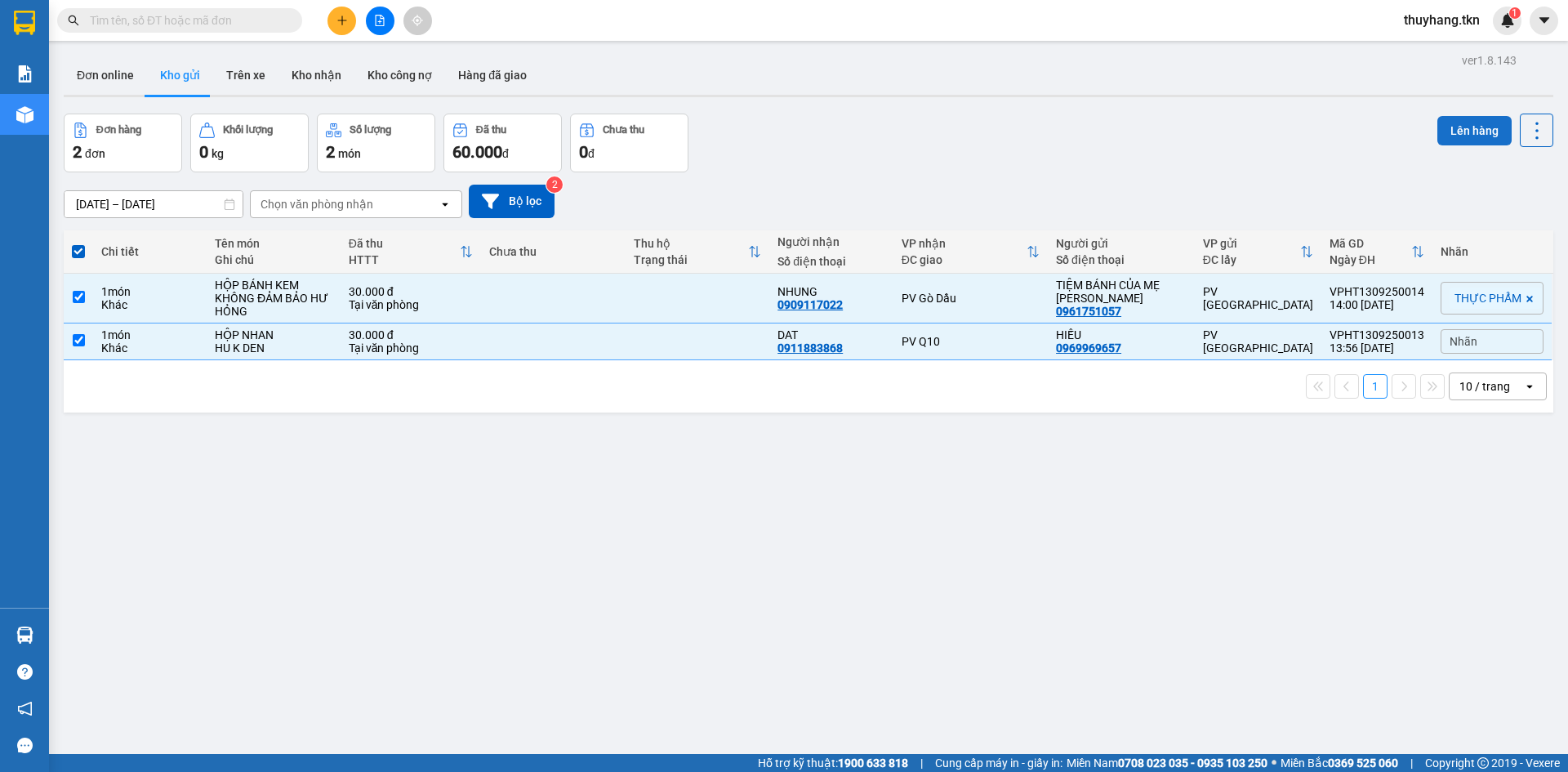
click at [1446, 127] on button "Lên hàng" at bounding box center [1474, 130] width 74 height 29
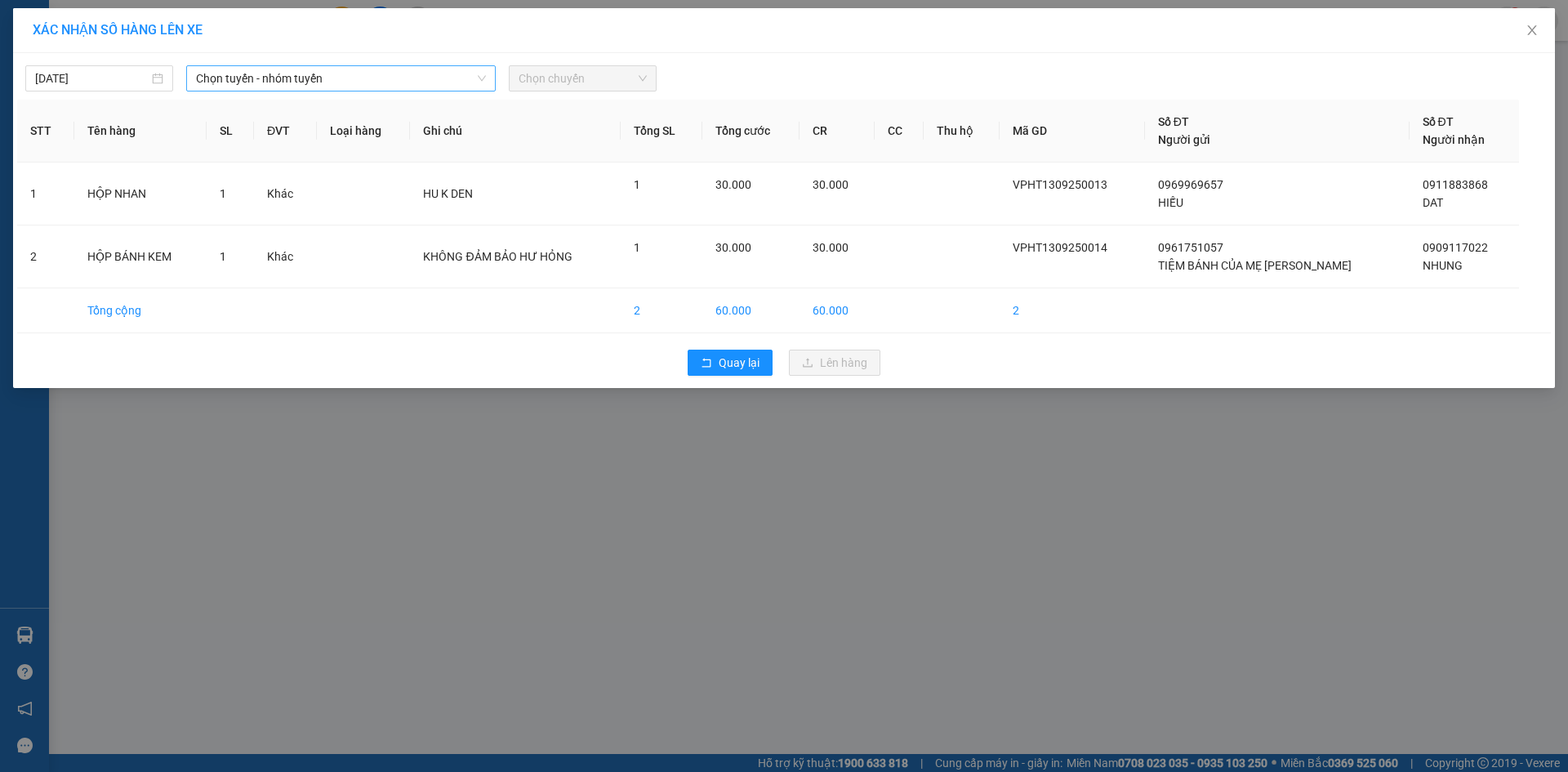
click at [248, 72] on span "Chọn tuyến - nhóm tuyến" at bounding box center [341, 78] width 290 height 24
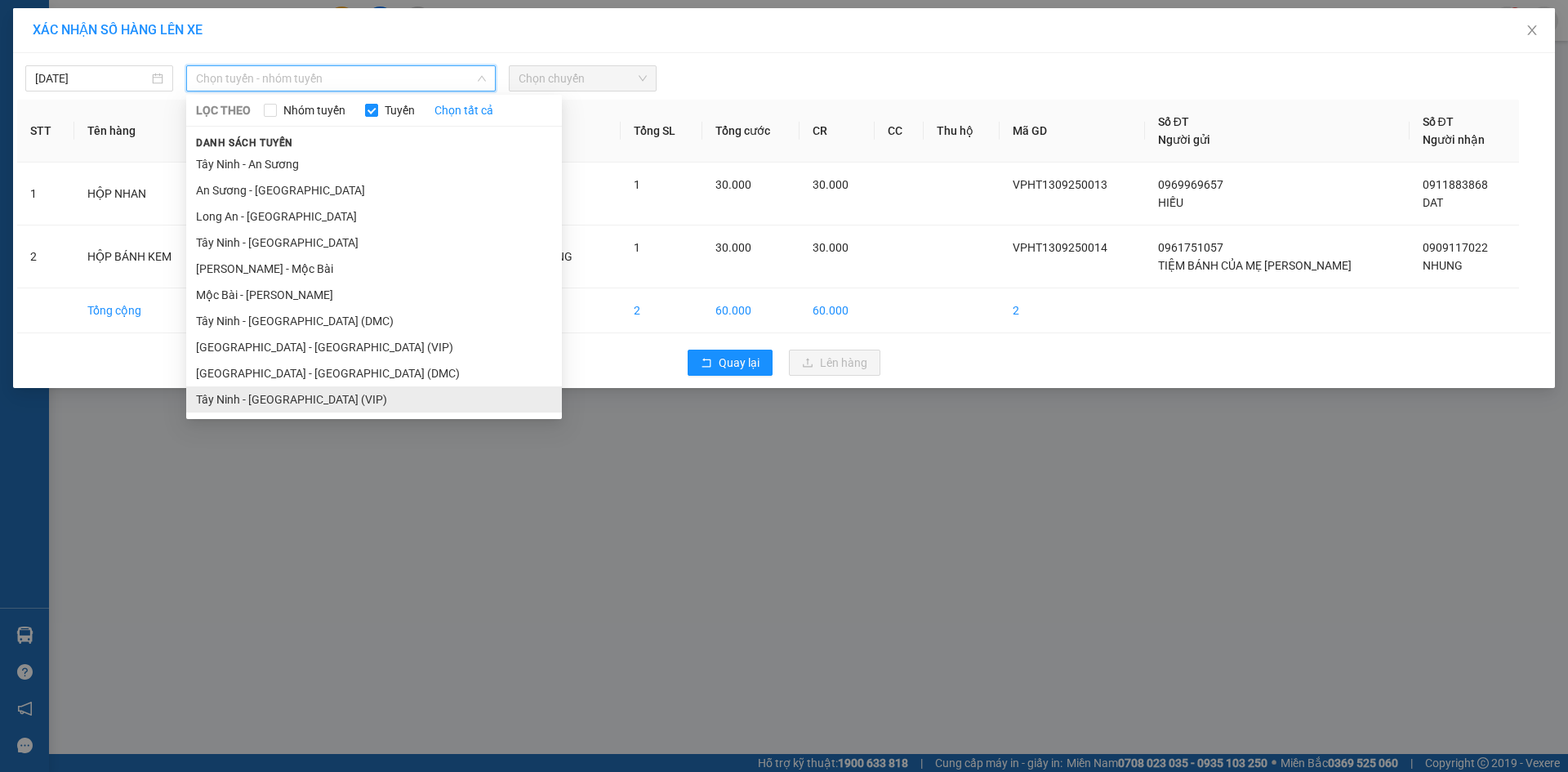
click at [253, 399] on li "Tây Ninh - [GEOGRAPHIC_DATA] (VIP)" at bounding box center [374, 399] width 376 height 26
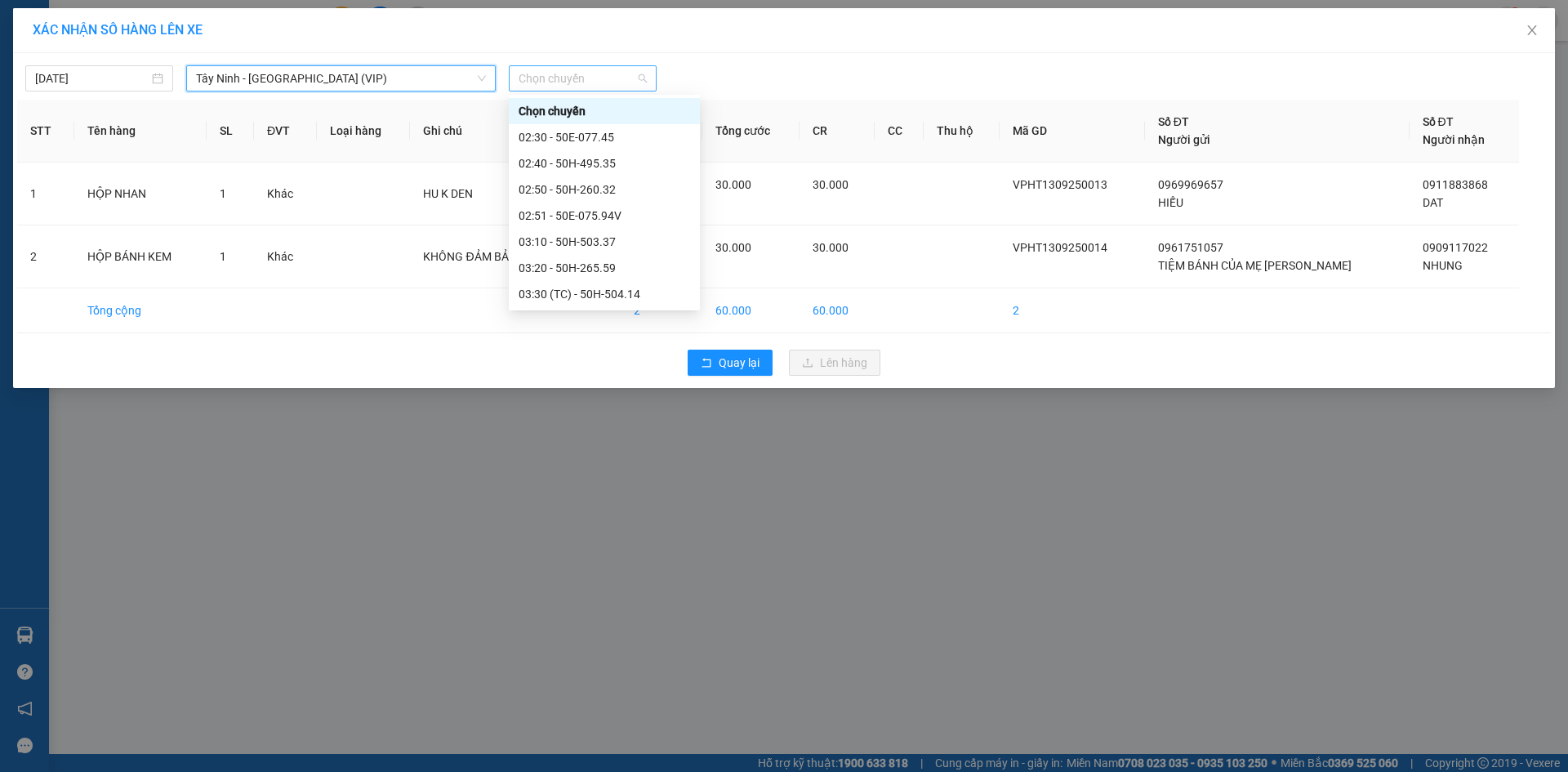
click at [608, 86] on span "Chọn chuyến" at bounding box center [583, 78] width 128 height 24
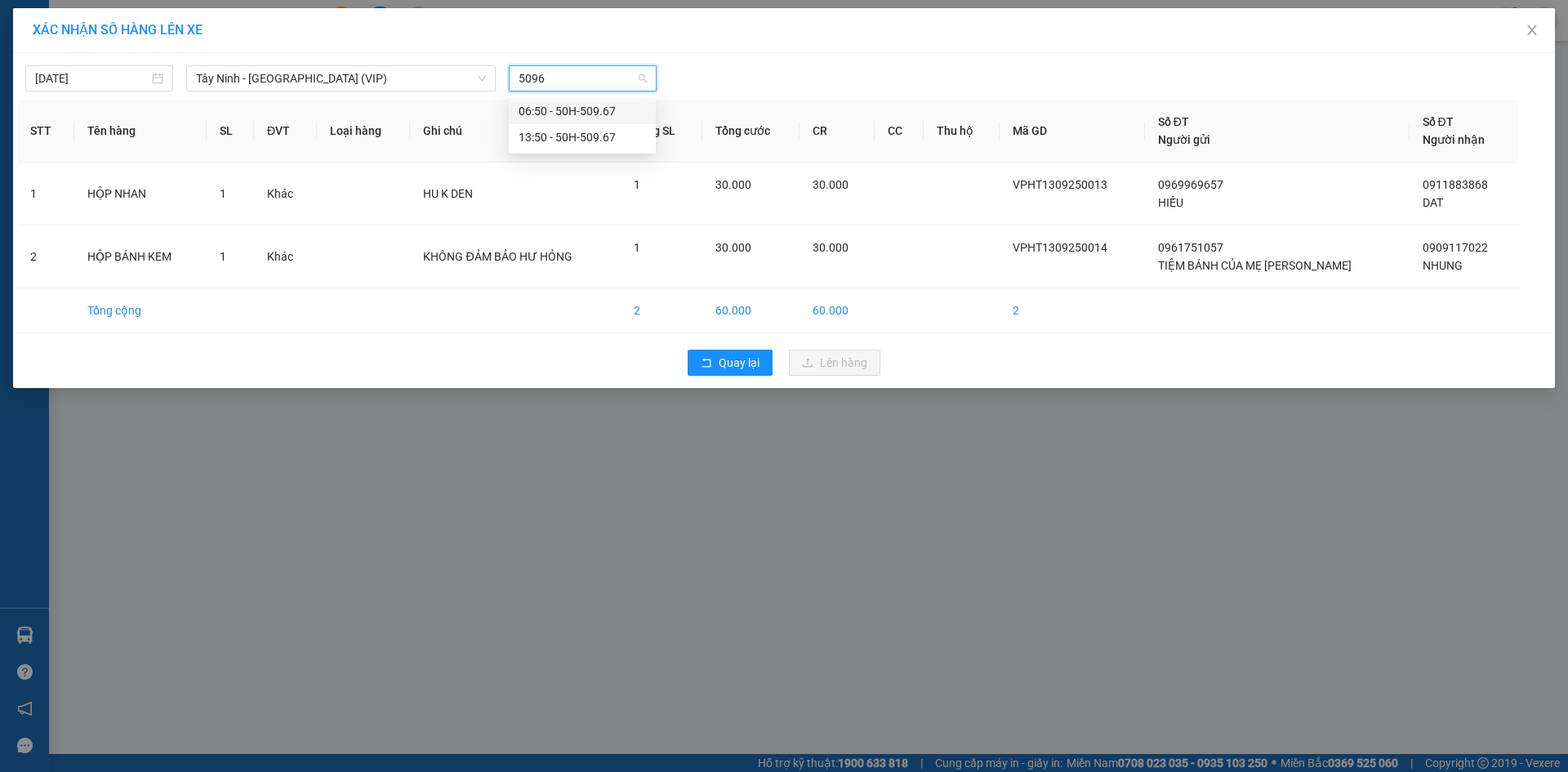
type input "50967"
click at [600, 140] on div "13:50 - 50H-509.67" at bounding box center [582, 137] width 127 height 18
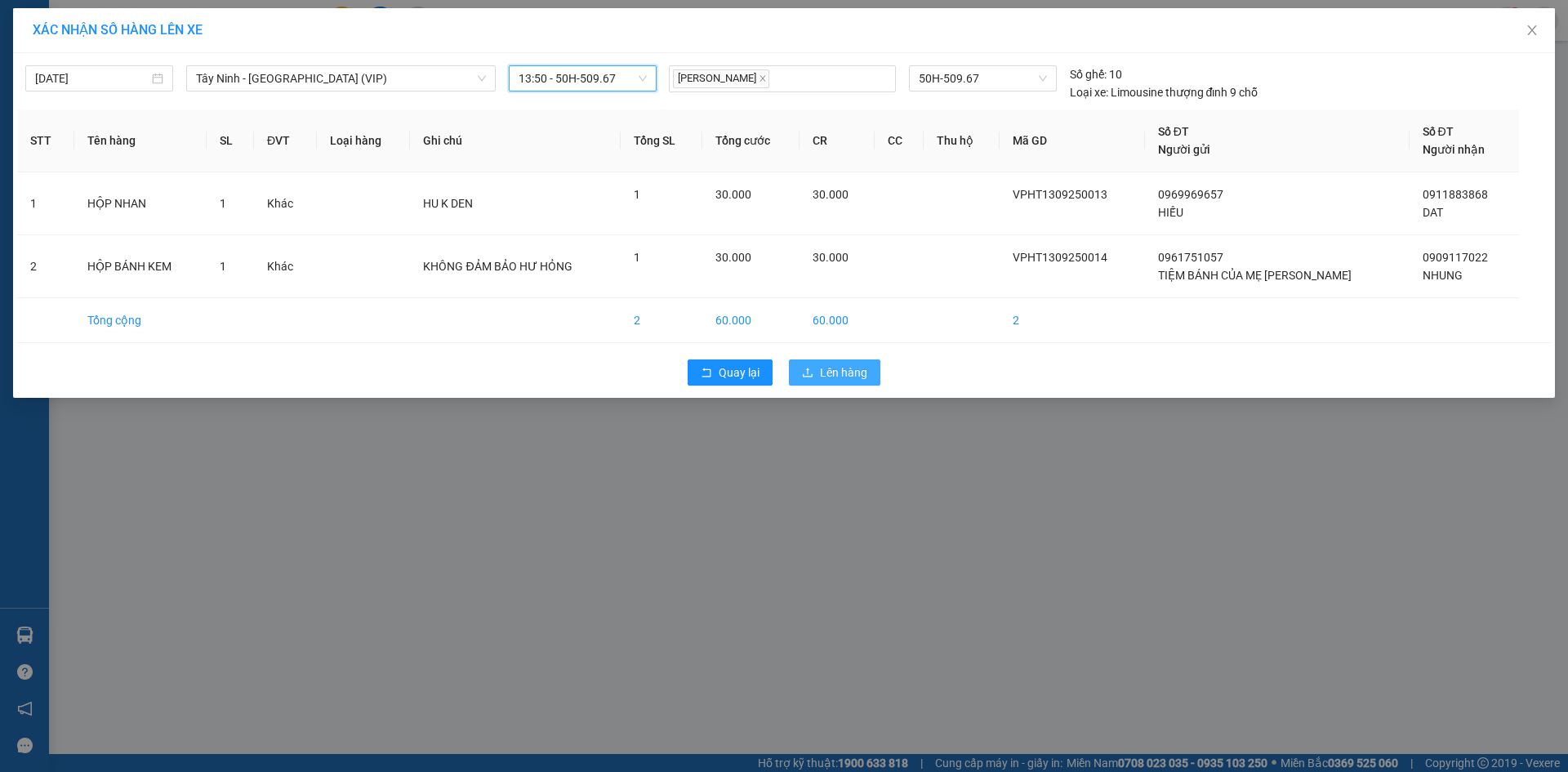
click at [865, 364] on span "Lên hàng" at bounding box center [843, 372] width 47 height 18
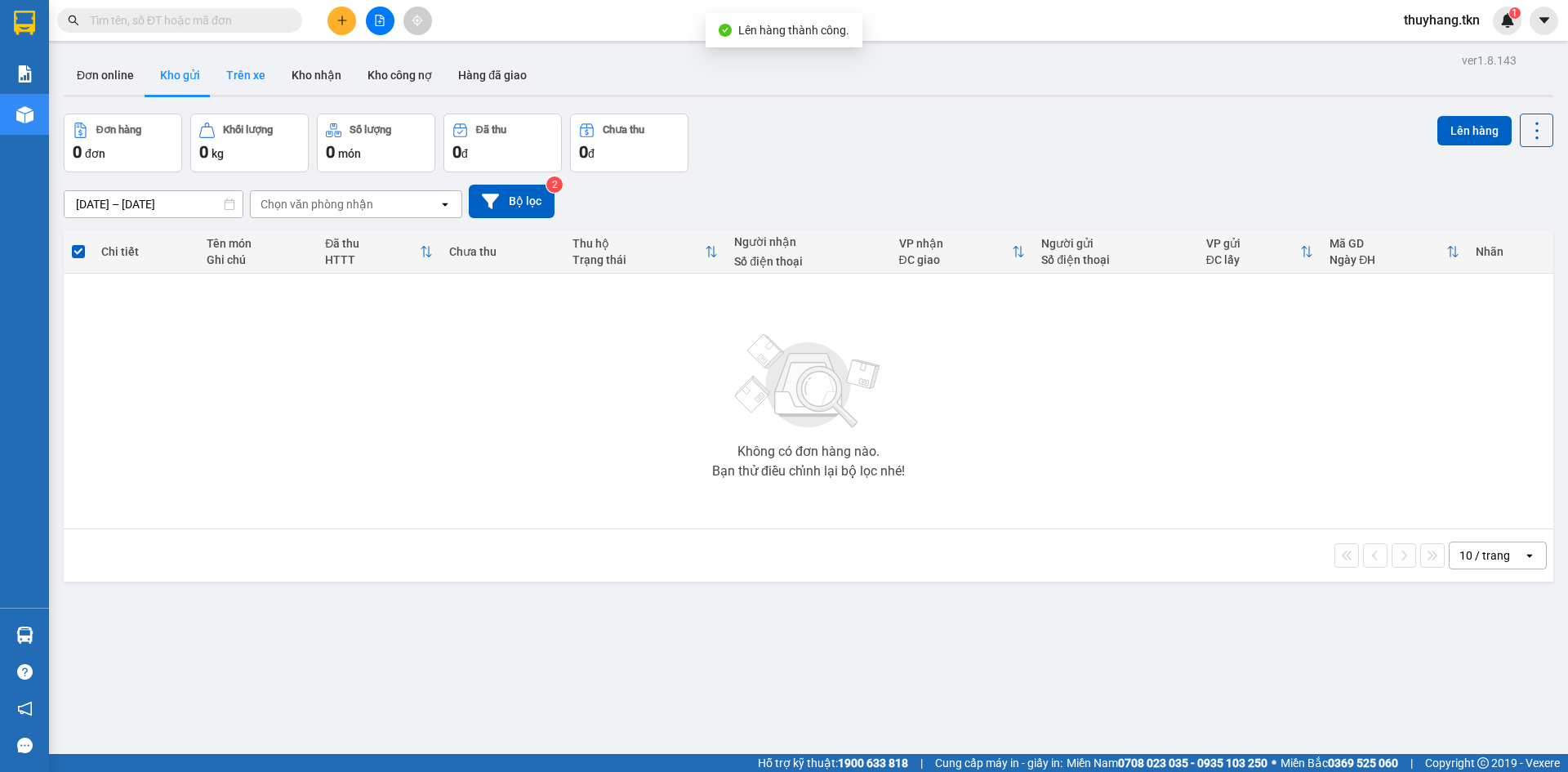
click at [248, 77] on button "Trên xe" at bounding box center [245, 75] width 65 height 40
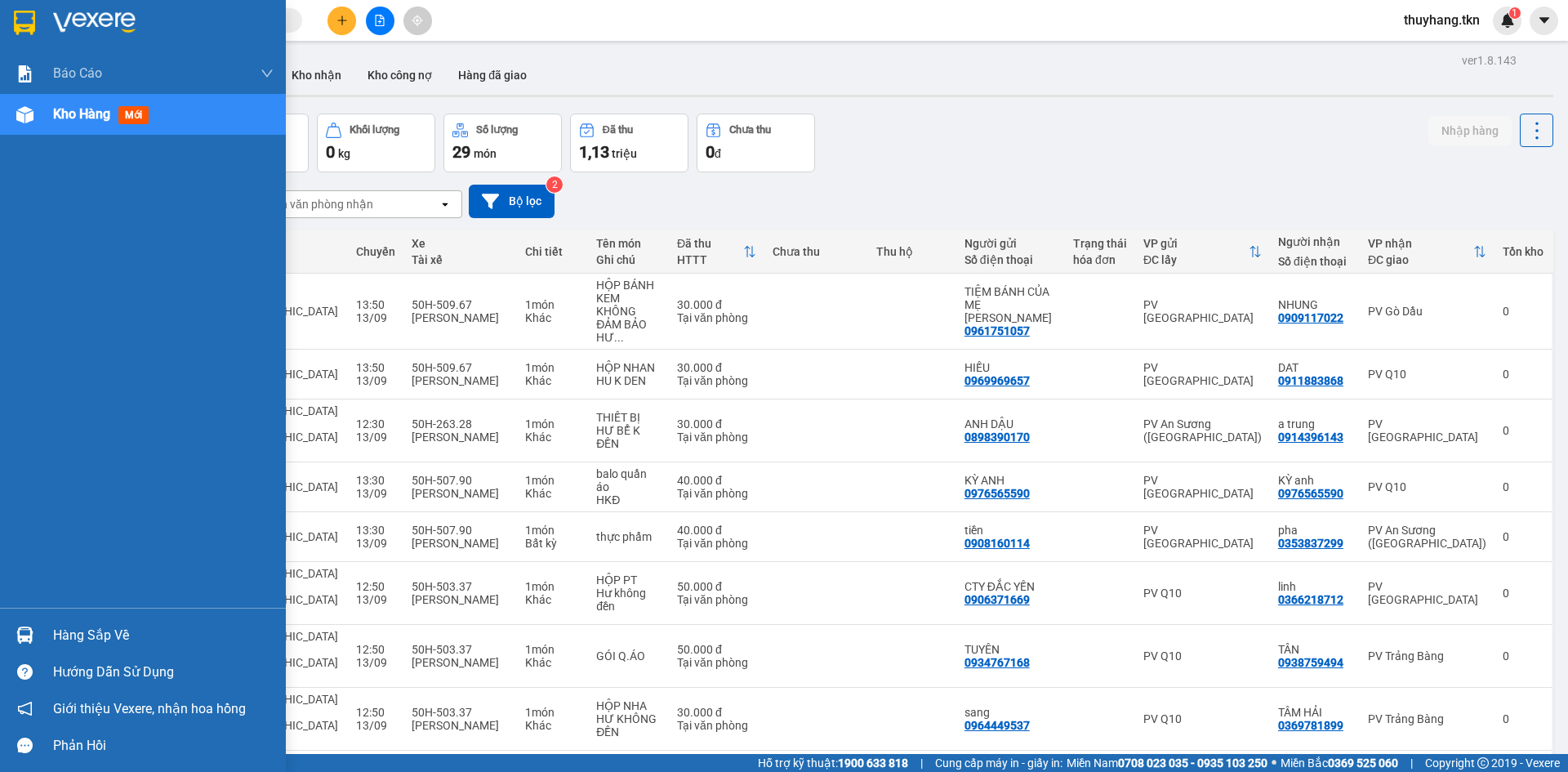
click at [122, 627] on div "Hàng sắp về" at bounding box center [163, 635] width 220 height 24
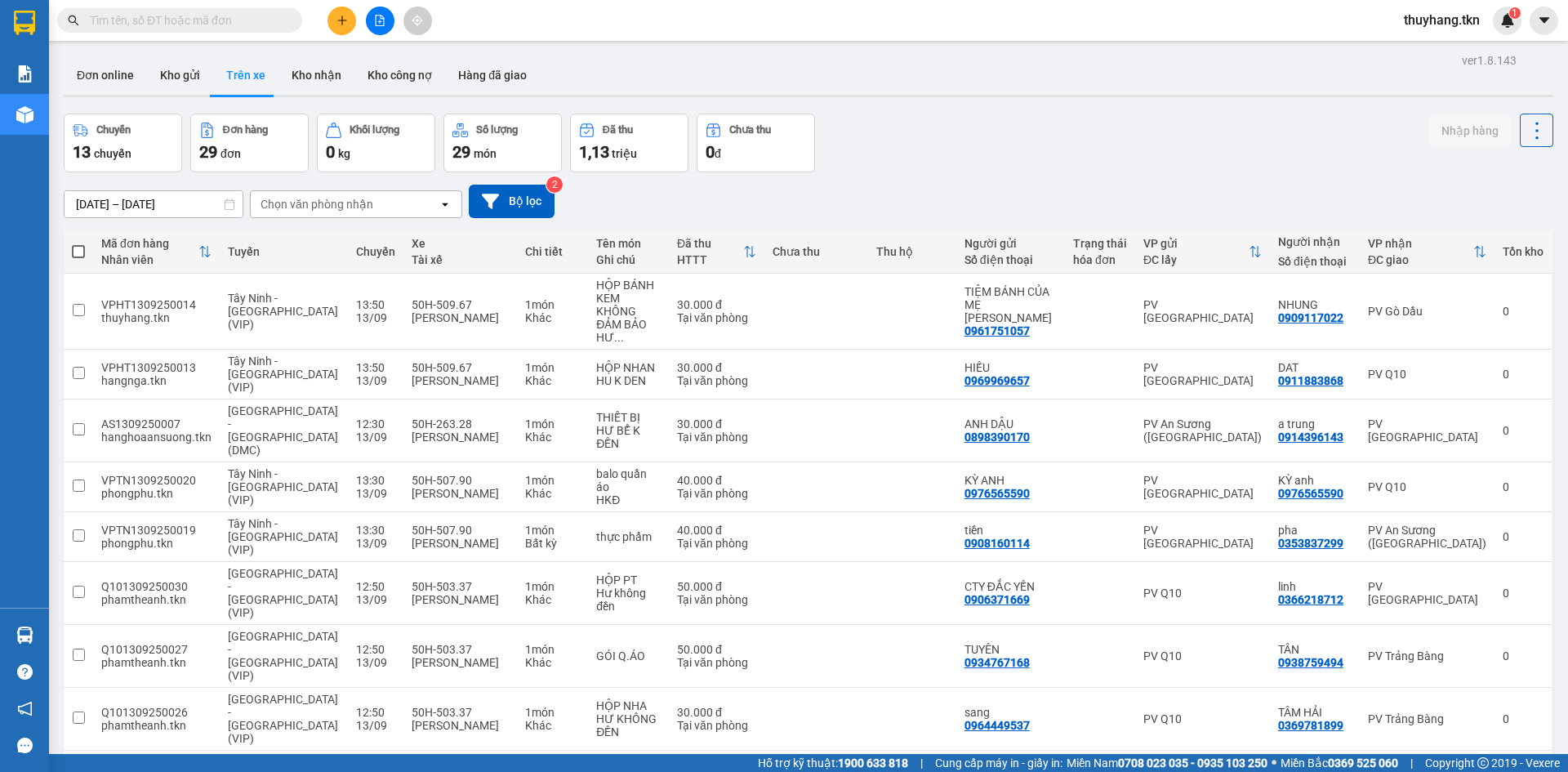
click at [793, 67] on section "Kết quả tìm kiếm ( 88 ) Bộ lọc Mã ĐH Trạng thái Món hàng Thu hộ Tổng cước Chưa …" at bounding box center [784, 386] width 1568 height 772
click at [348, 21] on button at bounding box center [342, 21] width 28 height 28
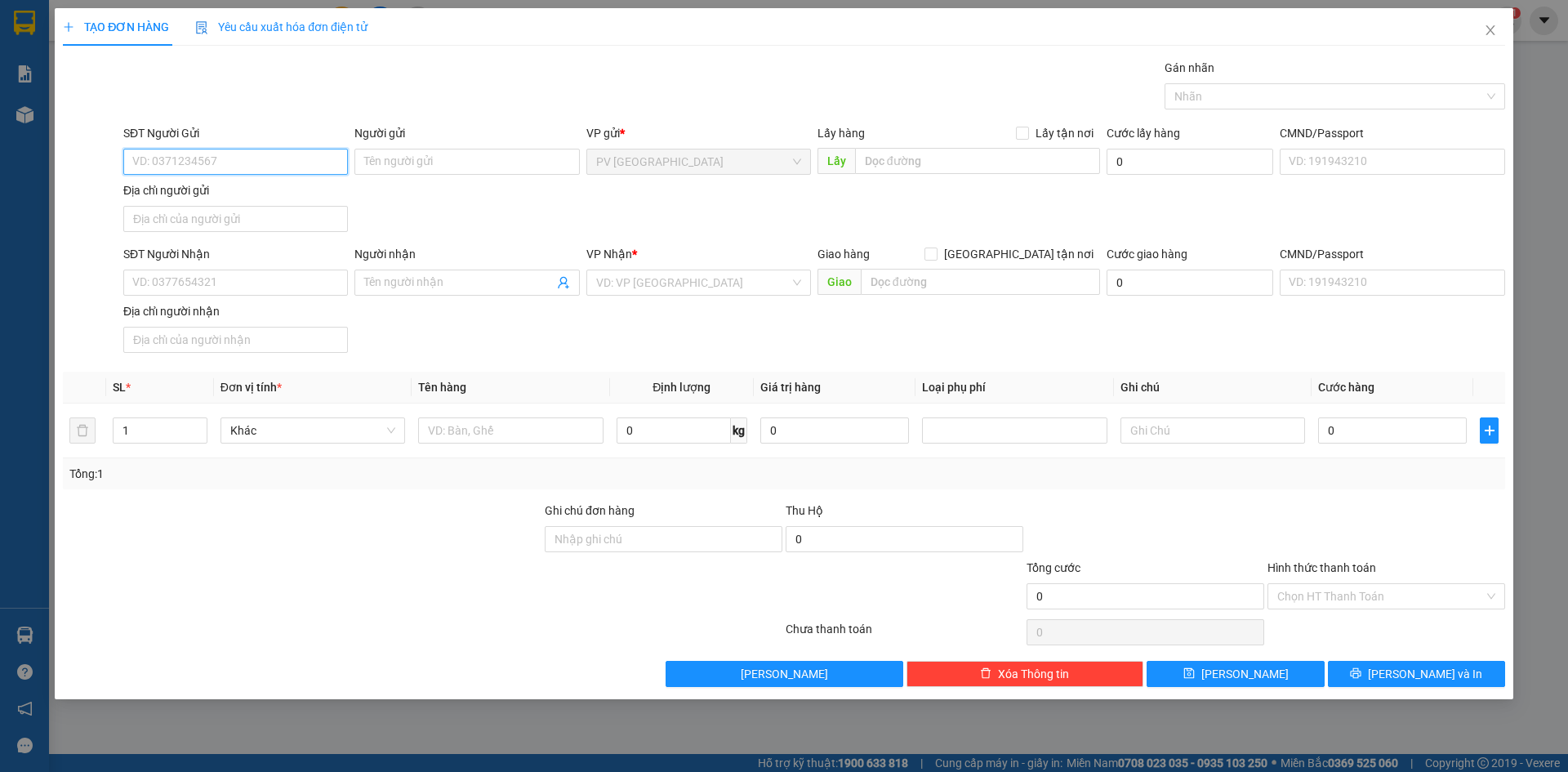
click at [243, 153] on input "SĐT Người Gửi" at bounding box center [235, 162] width 225 height 26
click at [250, 183] on div "0937375096 - YẾN" at bounding box center [235, 195] width 225 height 26
type input "0937375096"
type input "YẾN"
type input "0978857765"
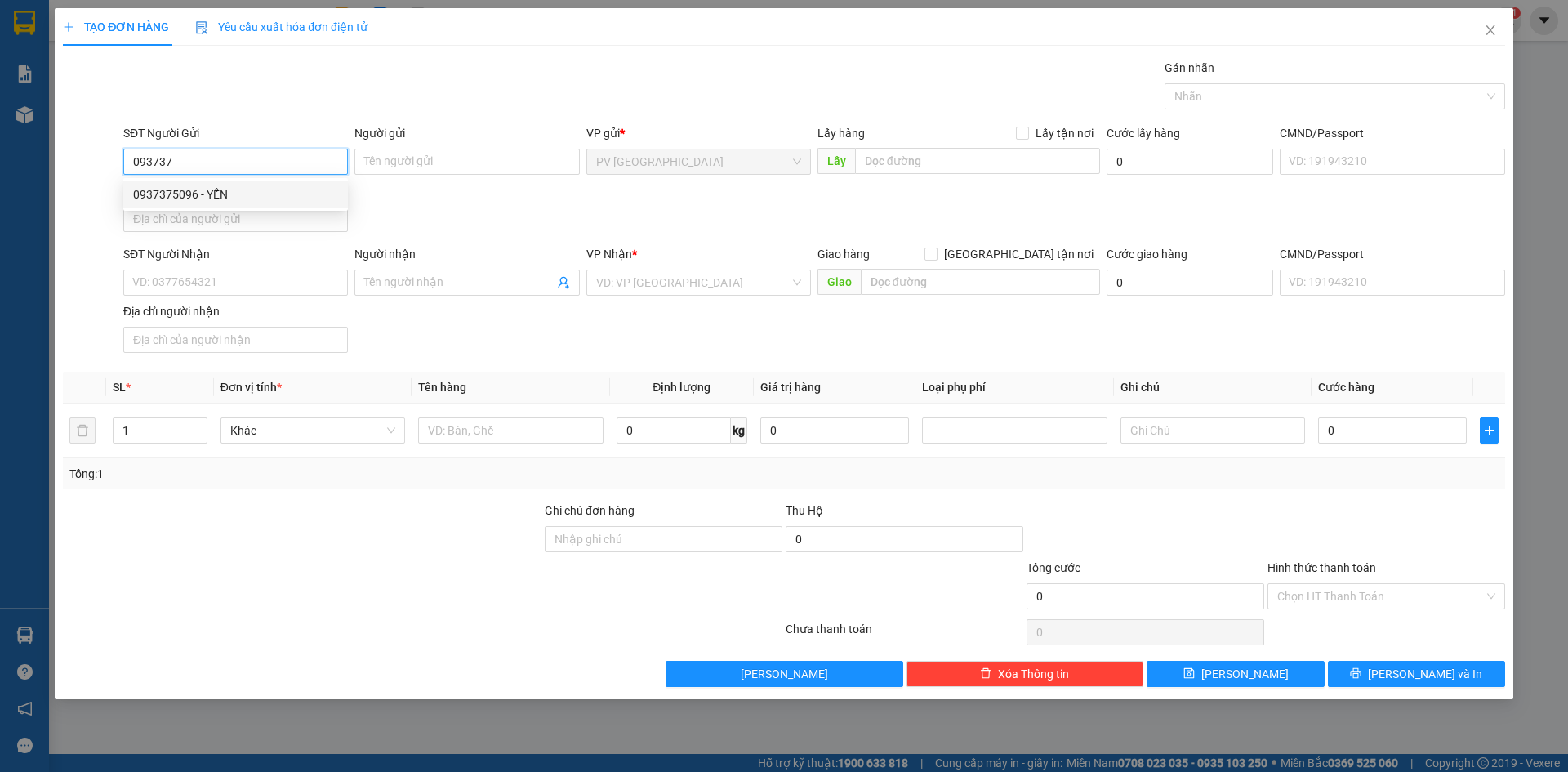
type input "quang minh"
type input "20.000"
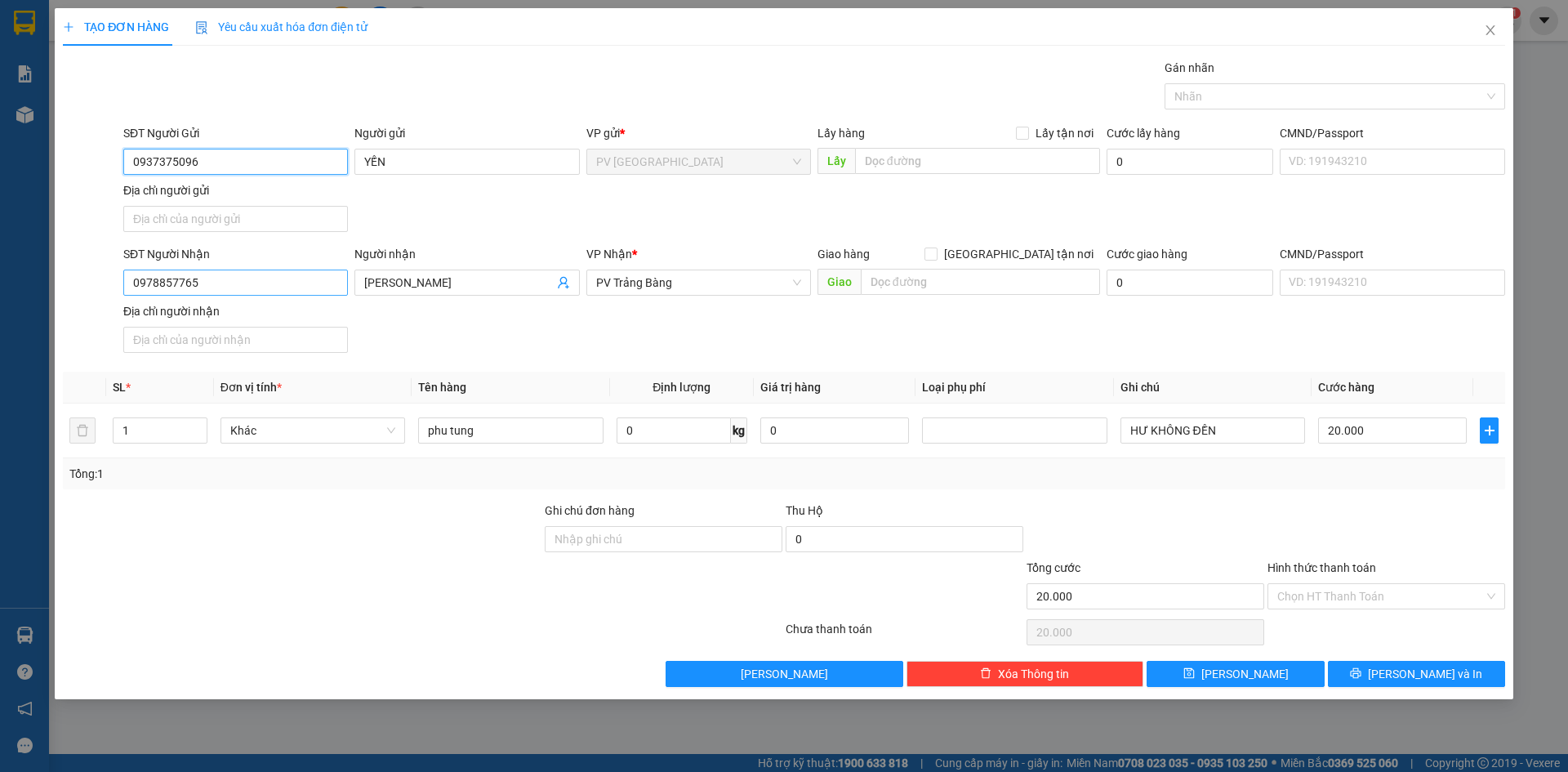
type input "0937375096"
click at [232, 279] on input "0978857765" at bounding box center [235, 282] width 225 height 26
type input "0"
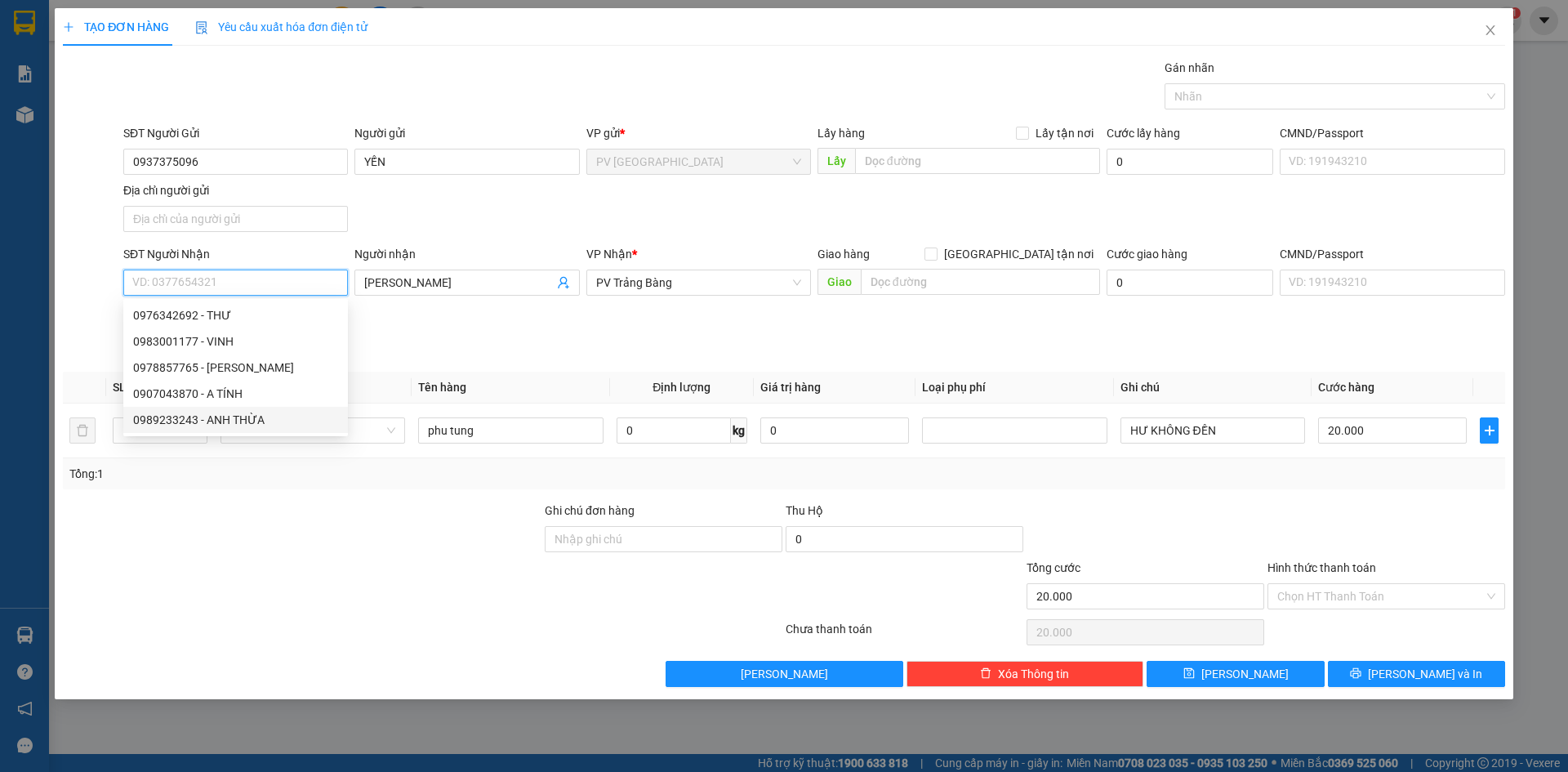
click at [256, 417] on div "0989233243 - ANH THỪA" at bounding box center [235, 419] width 205 height 18
type input "0989233243"
type input "ANH THỪA"
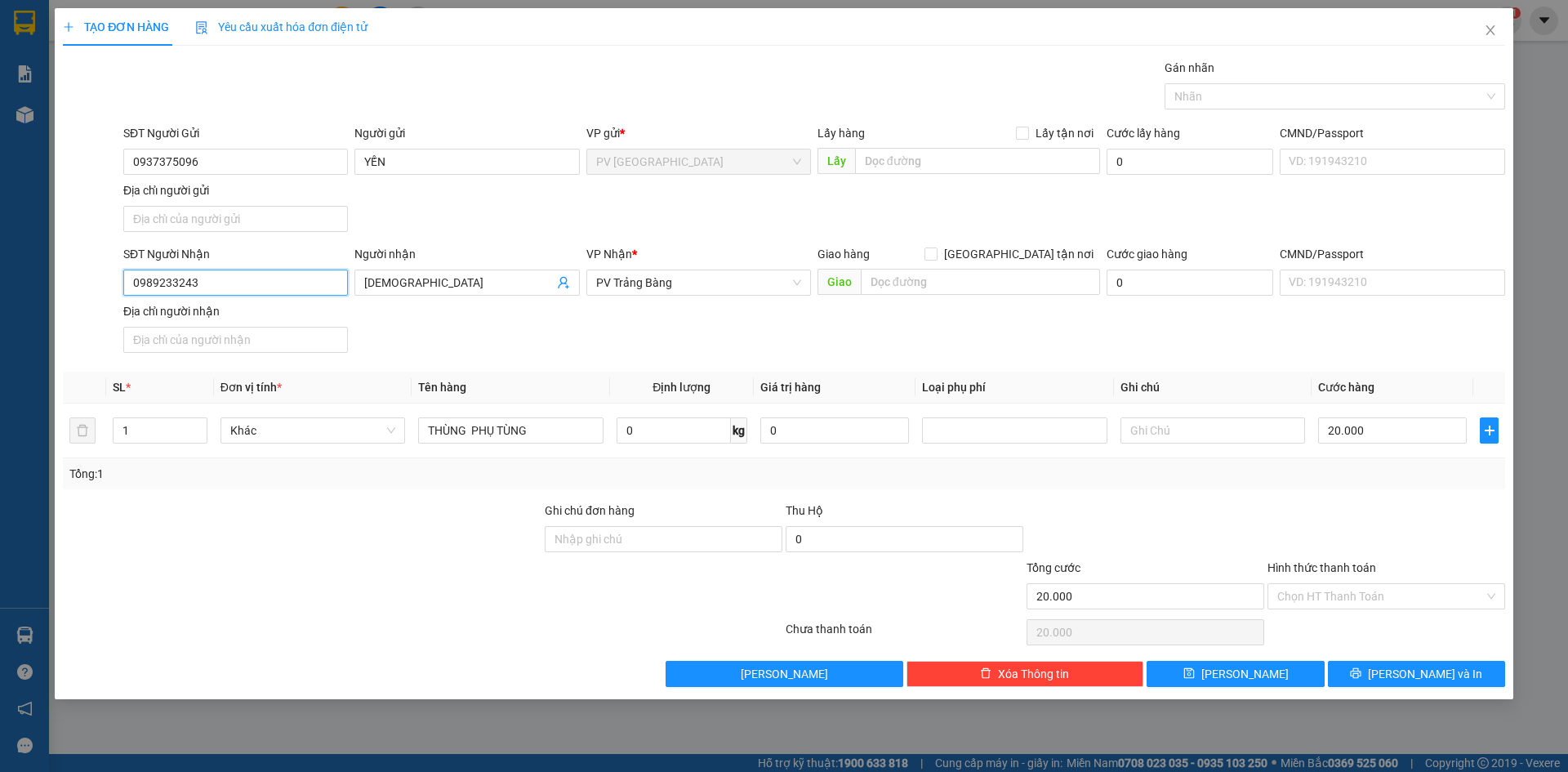
type input "0989233243"
click at [552, 331] on div "SĐT Người Nhận 0989233243 0989233243 Người nhận ANH THỪA VP Nhận * PV Trảng Bàn…" at bounding box center [814, 301] width 1388 height 114
click at [1339, 595] on input "Hình thức thanh toán" at bounding box center [1381, 596] width 207 height 24
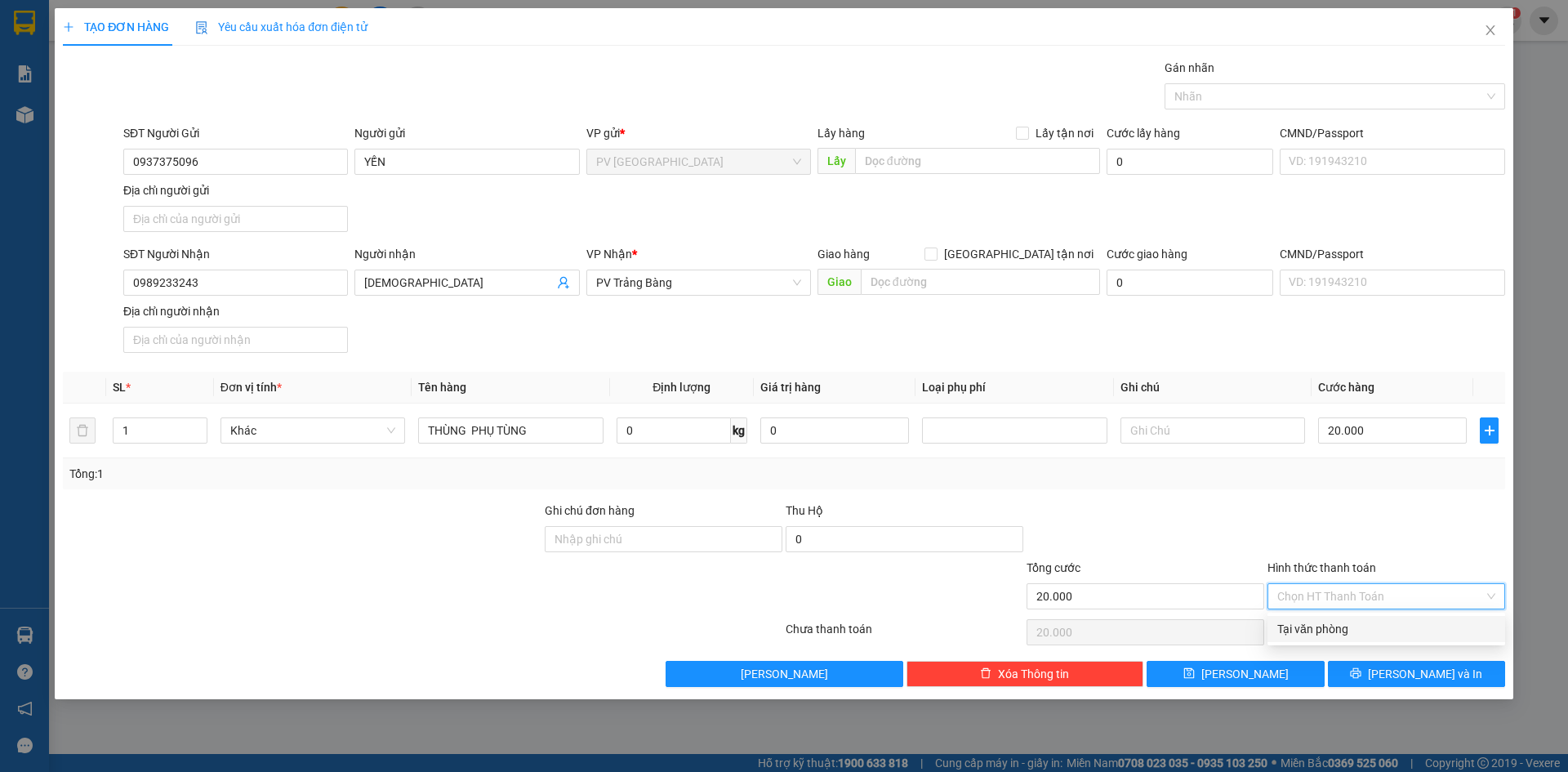
click at [1329, 633] on div "Tại văn phòng" at bounding box center [1386, 629] width 218 height 18
type input "0"
click at [1425, 683] on span "[PERSON_NAME] và In" at bounding box center [1424, 673] width 114 height 18
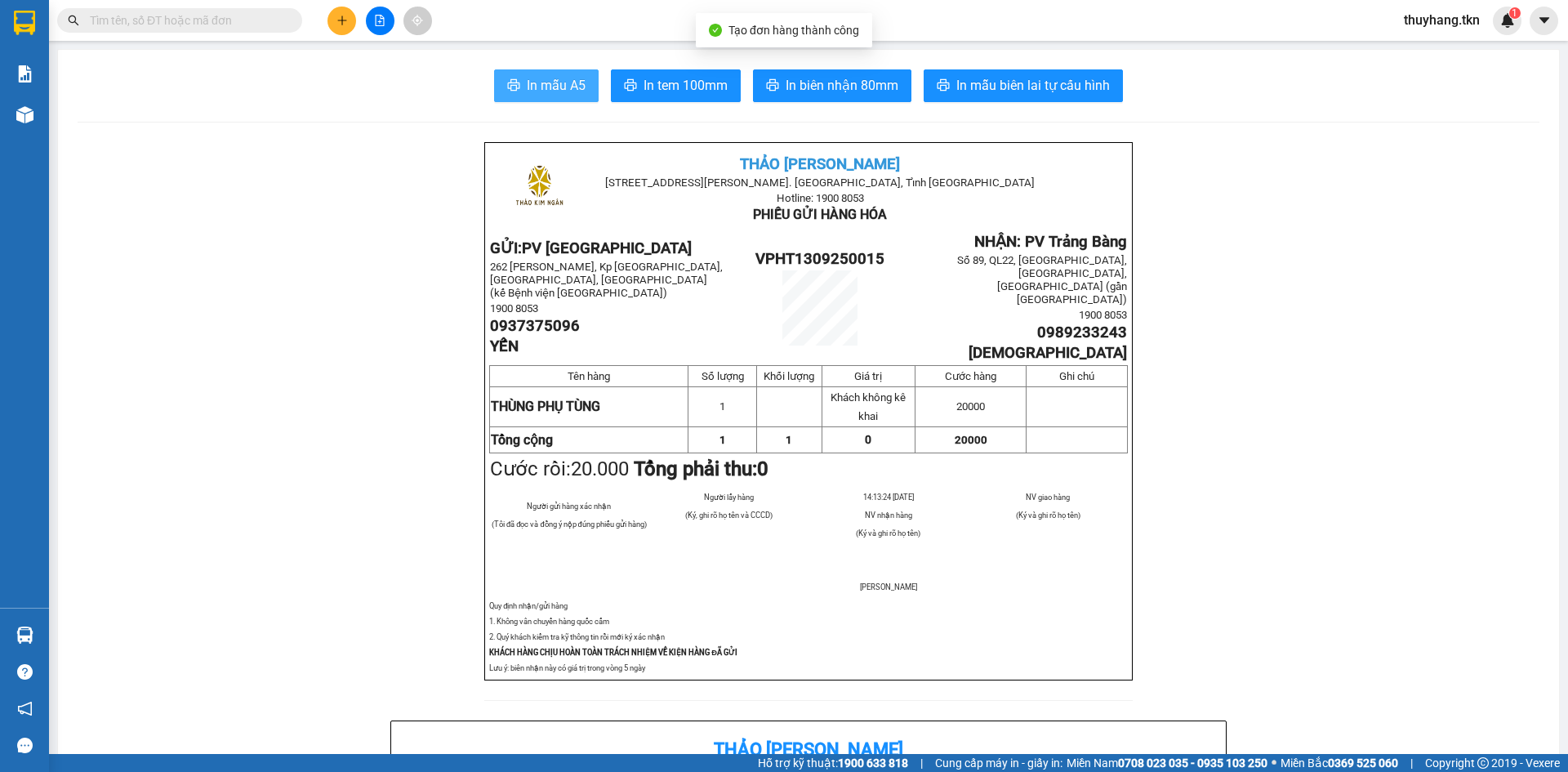
click at [536, 88] on span "In mẫu A5" at bounding box center [556, 86] width 58 height 21
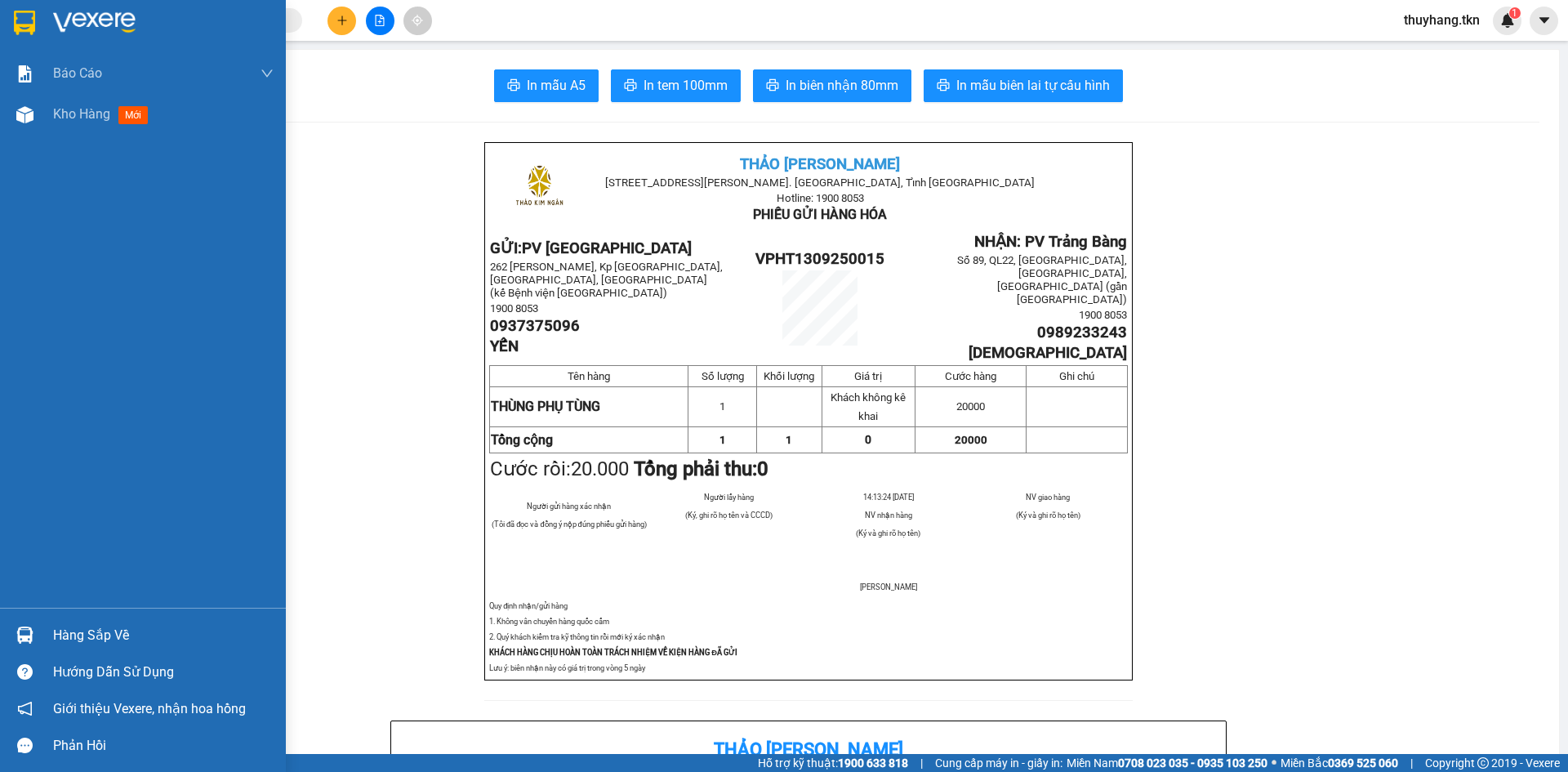
click at [34, 7] on div at bounding box center [143, 26] width 286 height 53
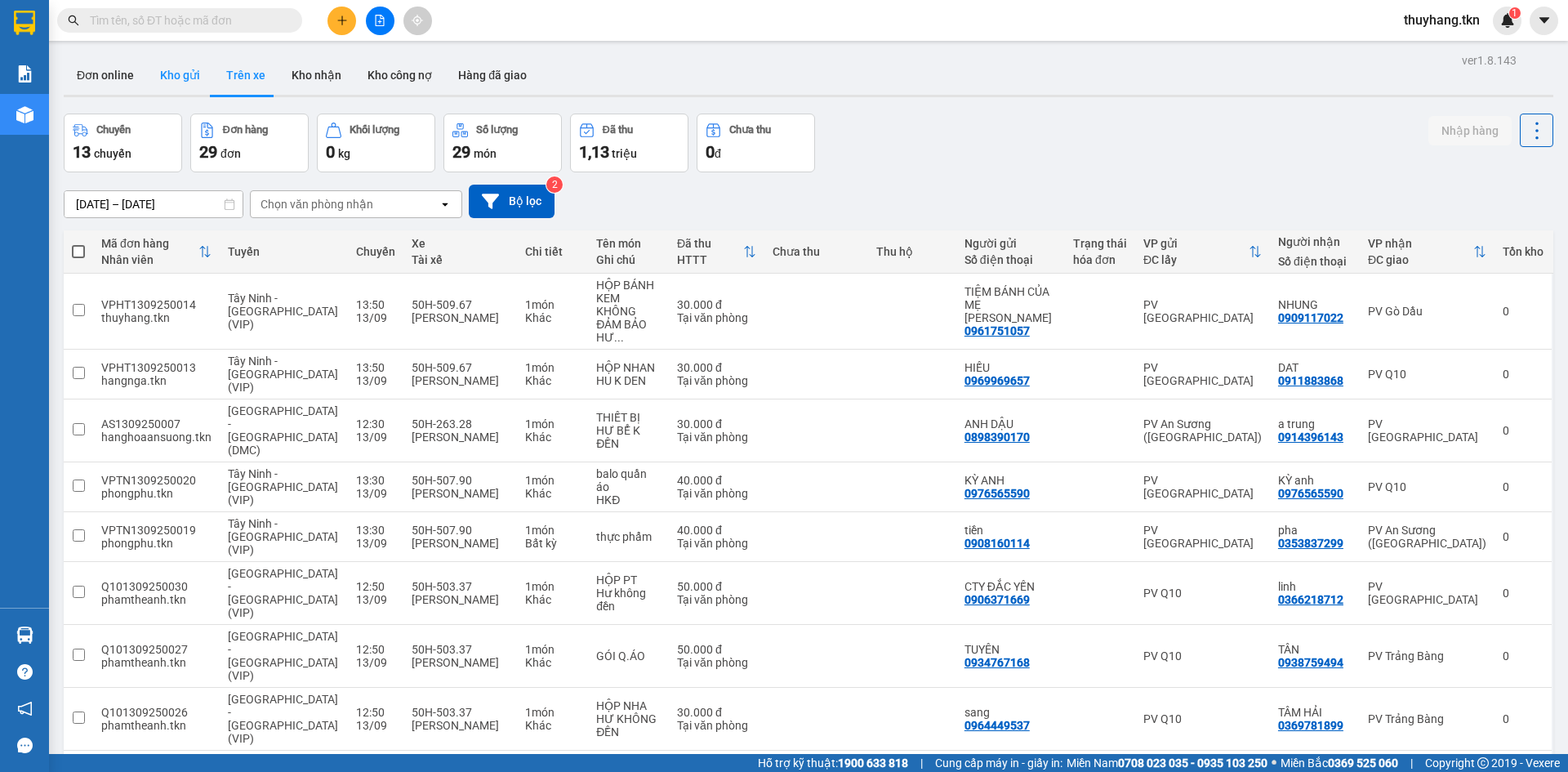
click at [166, 65] on button "Kho gửi" at bounding box center [180, 75] width 66 height 40
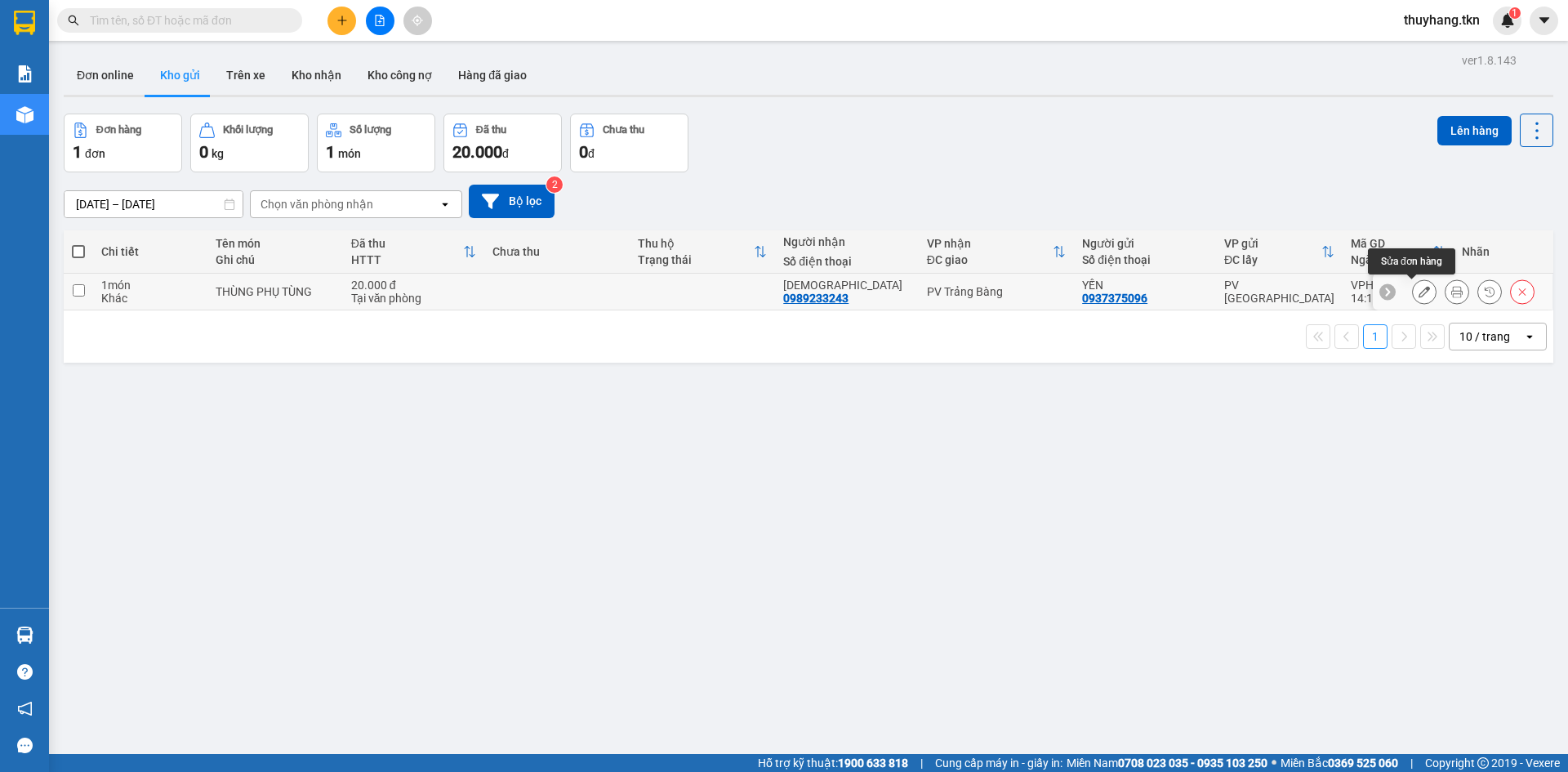
click at [1418, 297] on icon at bounding box center [1424, 292] width 11 height 11
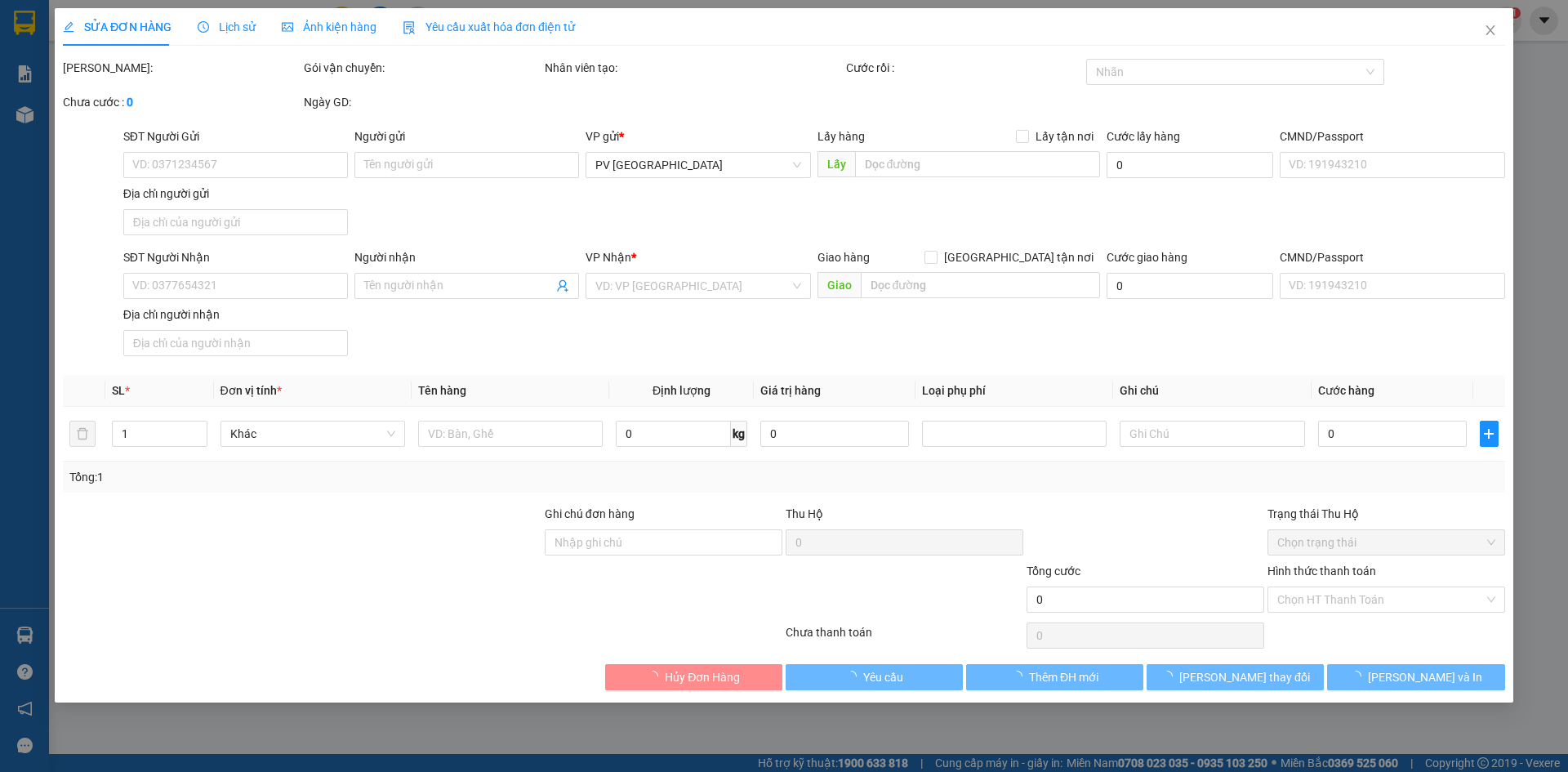
type input "0937375096"
type input "YẾN"
type input "0989233243"
type input "ANH THỪA"
type input "20.000"
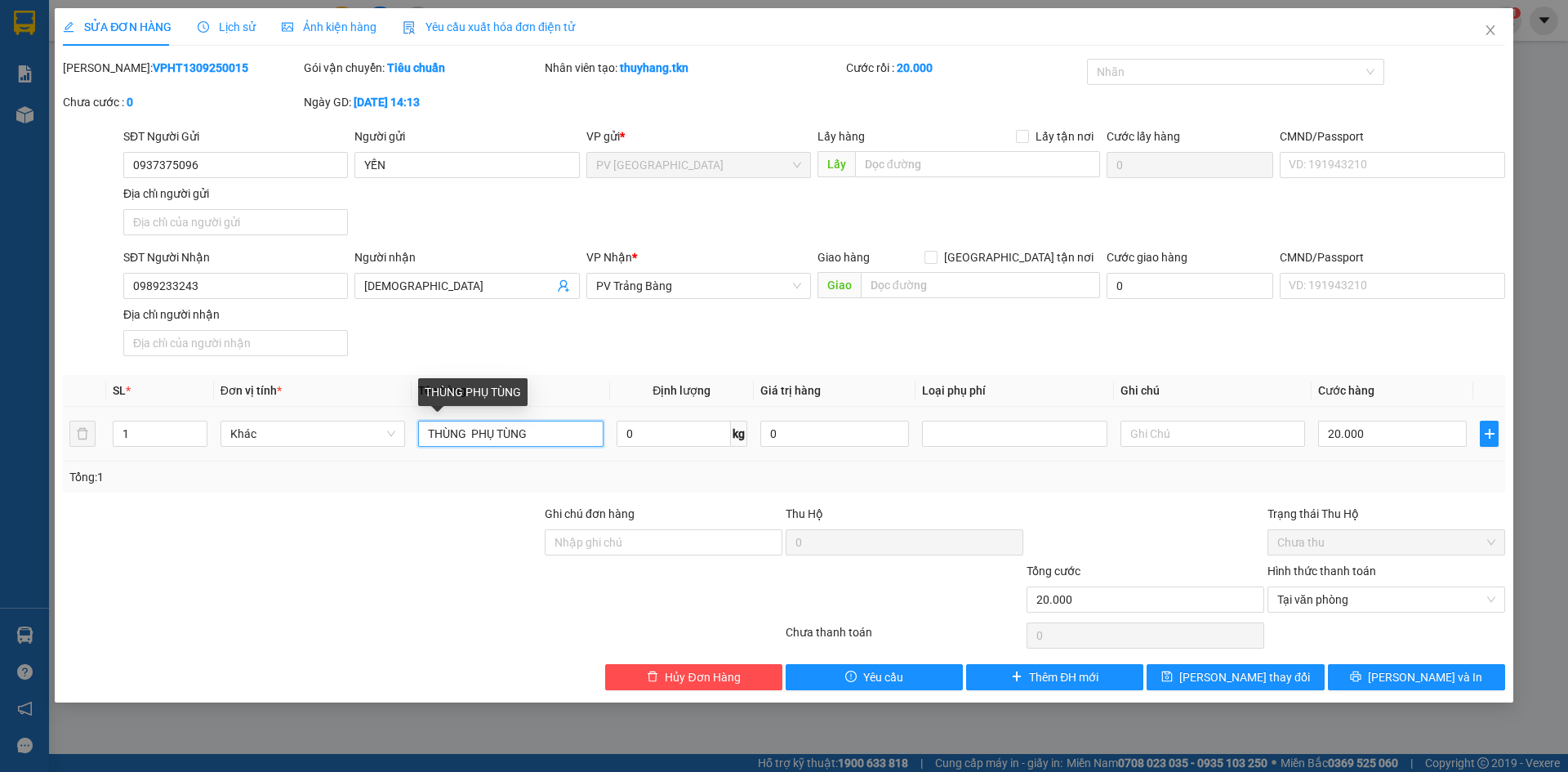
drag, startPoint x: 465, startPoint y: 433, endPoint x: 411, endPoint y: 432, distance: 54.0
click at [411, 432] on td "THÙNG PHỤ TÙNG" at bounding box center [510, 434] width 198 height 55
click at [408, 435] on tr "1 Khác THÙNG PHỤ TÙNG 0 kg 0 20.000" at bounding box center [784, 434] width 1442 height 55
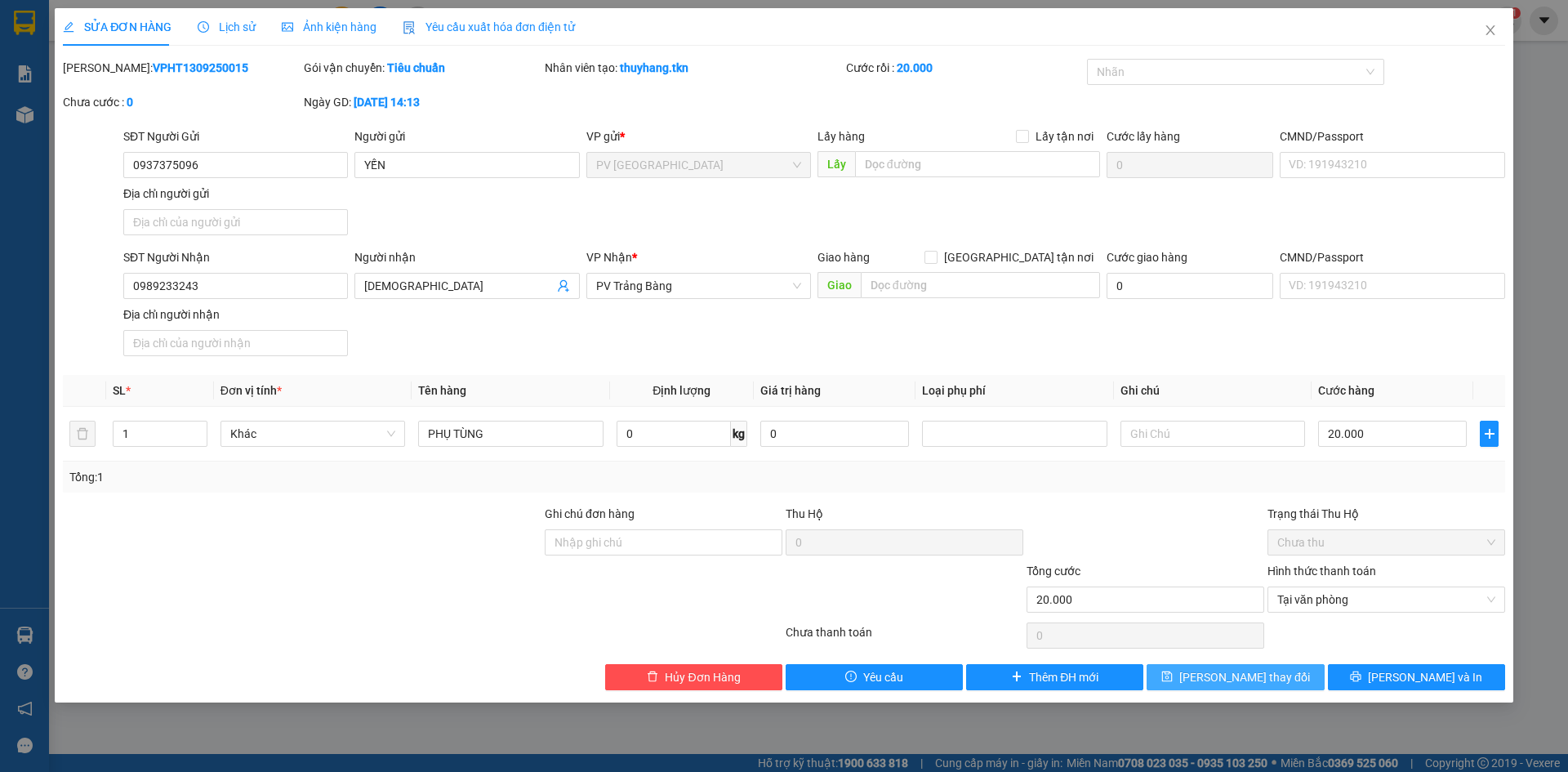
type input "PHỤ TÙNG"
click at [1293, 679] on button "[PERSON_NAME] thay đổi" at bounding box center [1235, 677] width 177 height 26
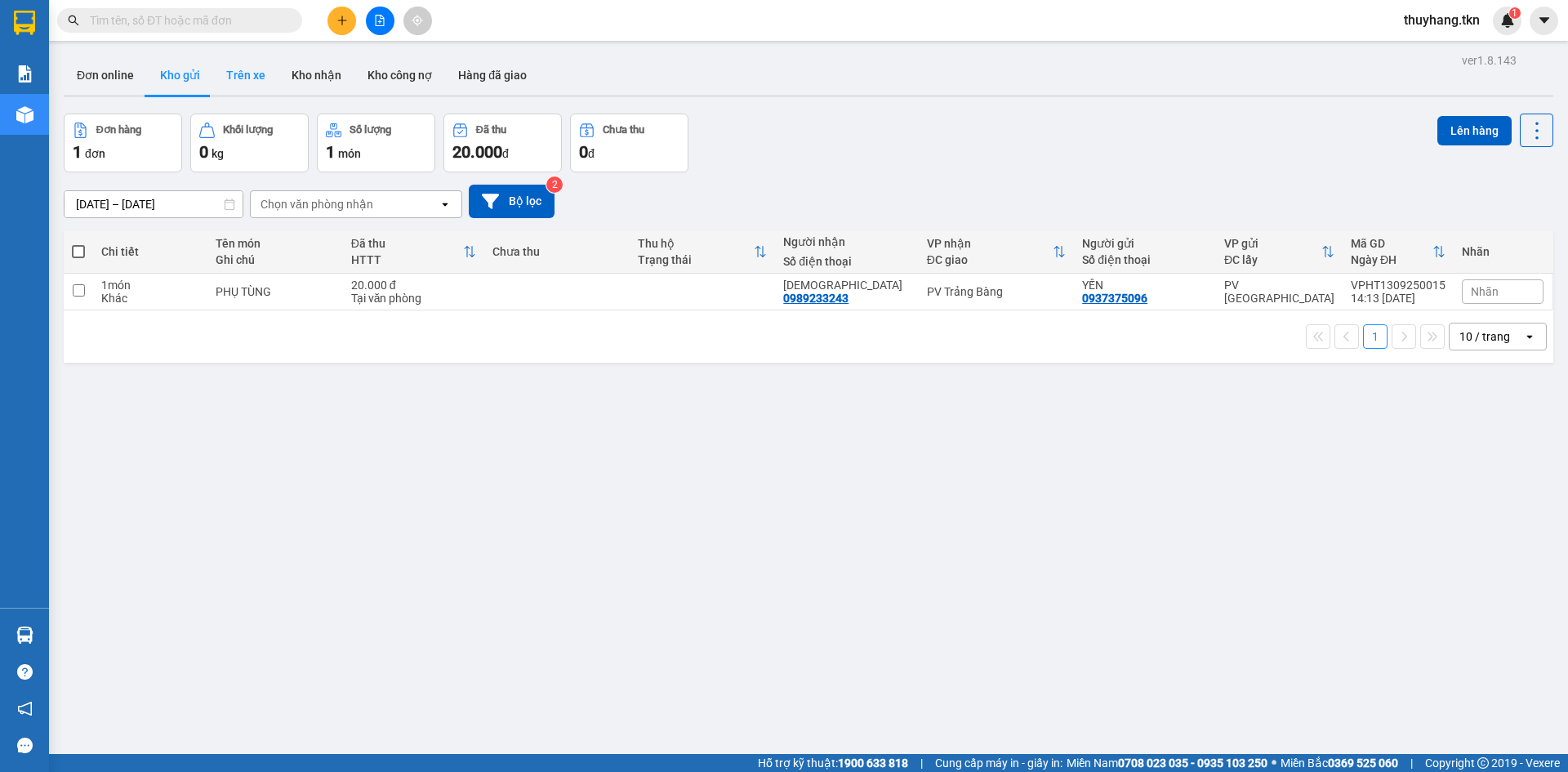
click at [246, 86] on button "Trên xe" at bounding box center [245, 75] width 65 height 40
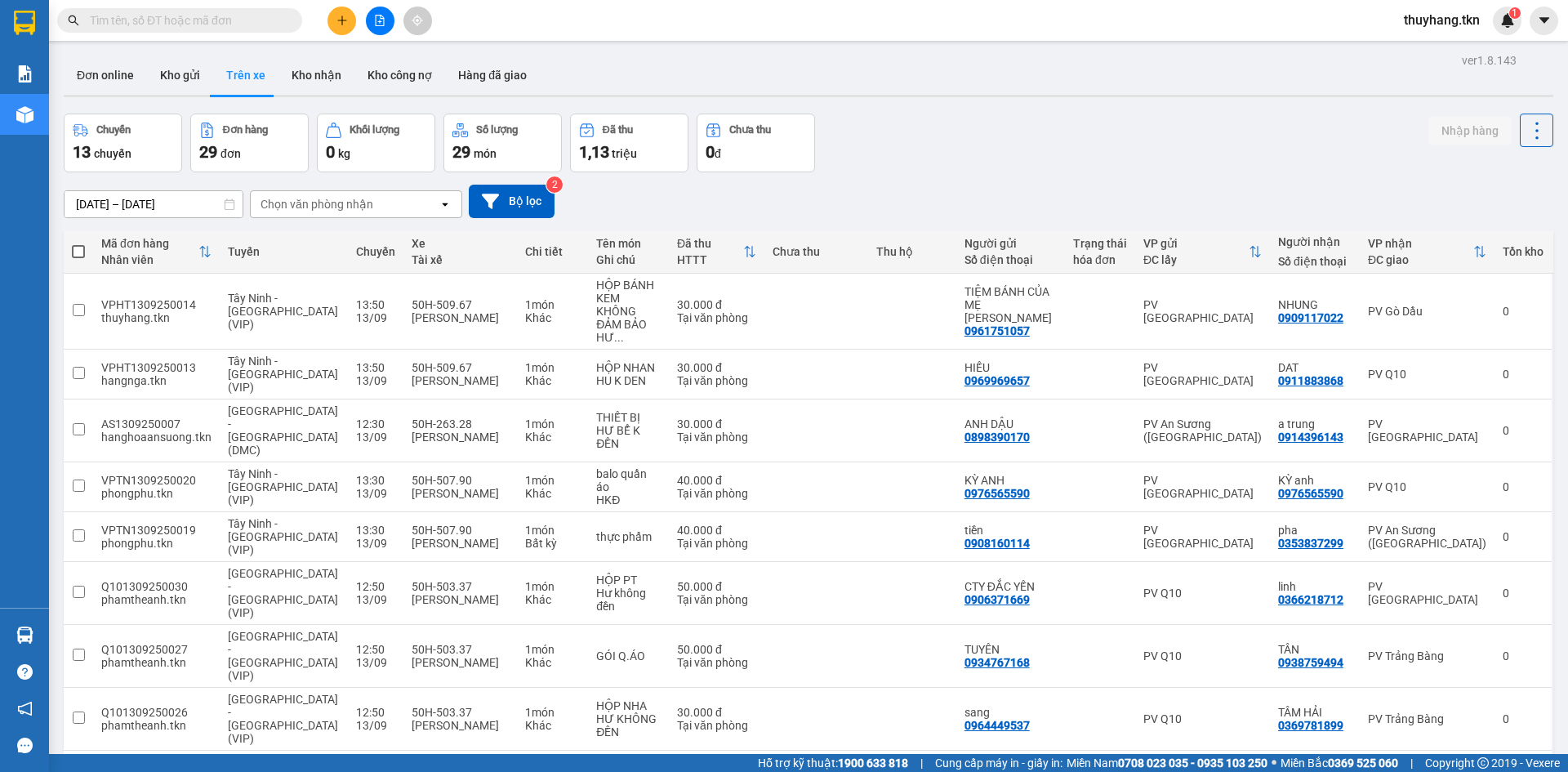
click at [178, 72] on button "Kho gửi" at bounding box center [180, 75] width 66 height 40
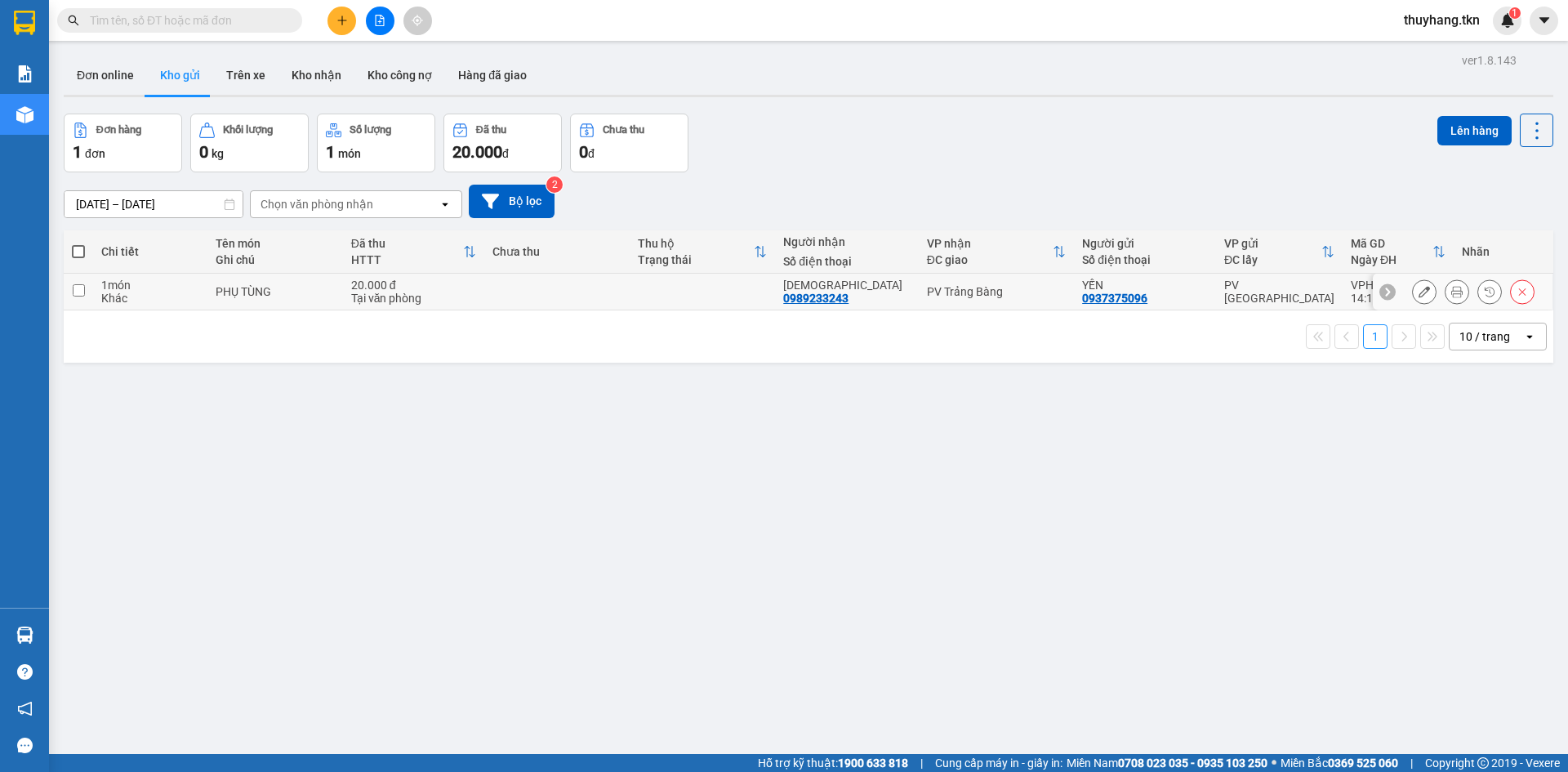
click at [552, 296] on td at bounding box center [557, 292] width 145 height 37
checkbox input "true"
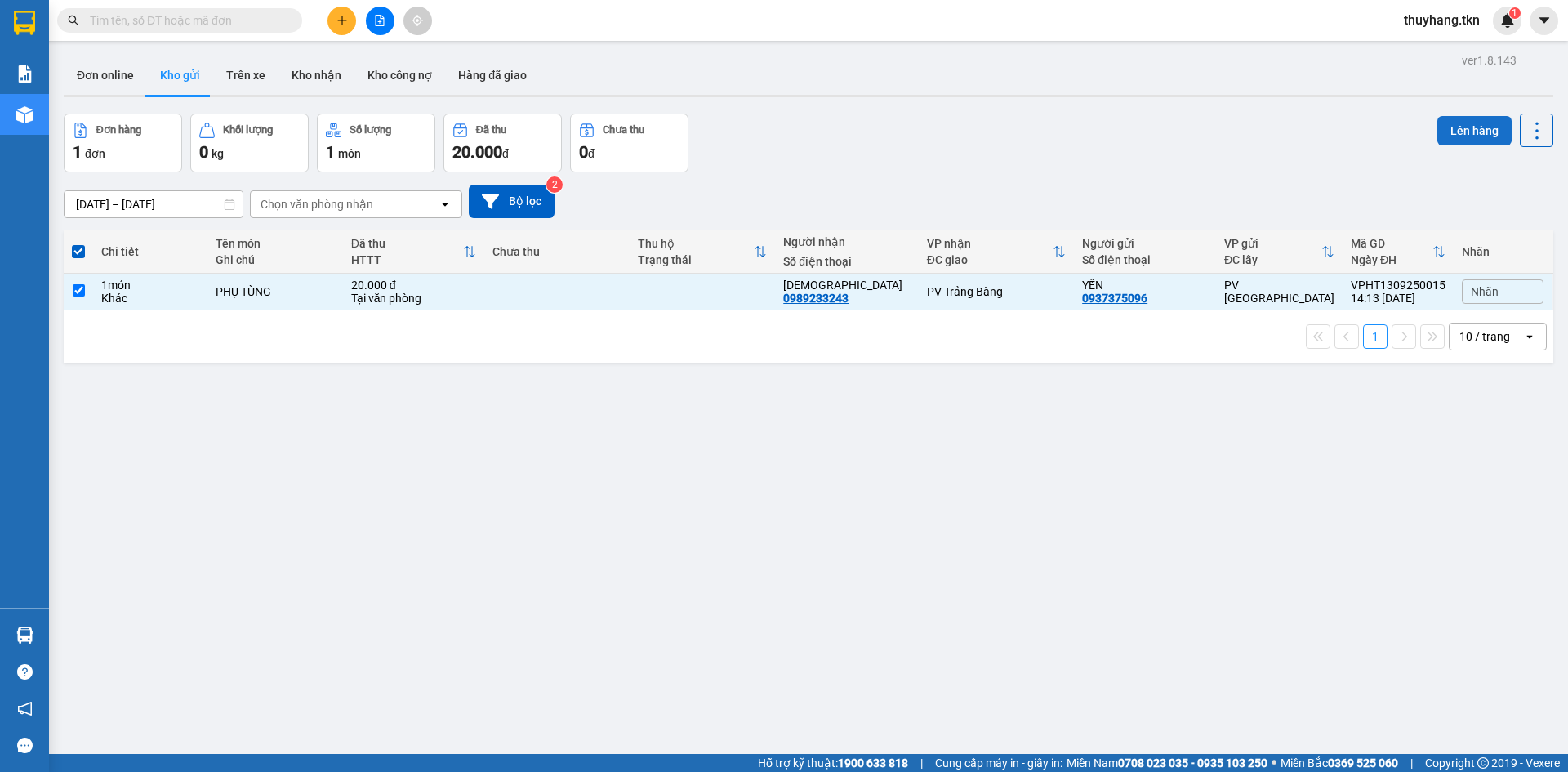
click at [1448, 136] on button "Lên hàng" at bounding box center [1474, 130] width 74 height 29
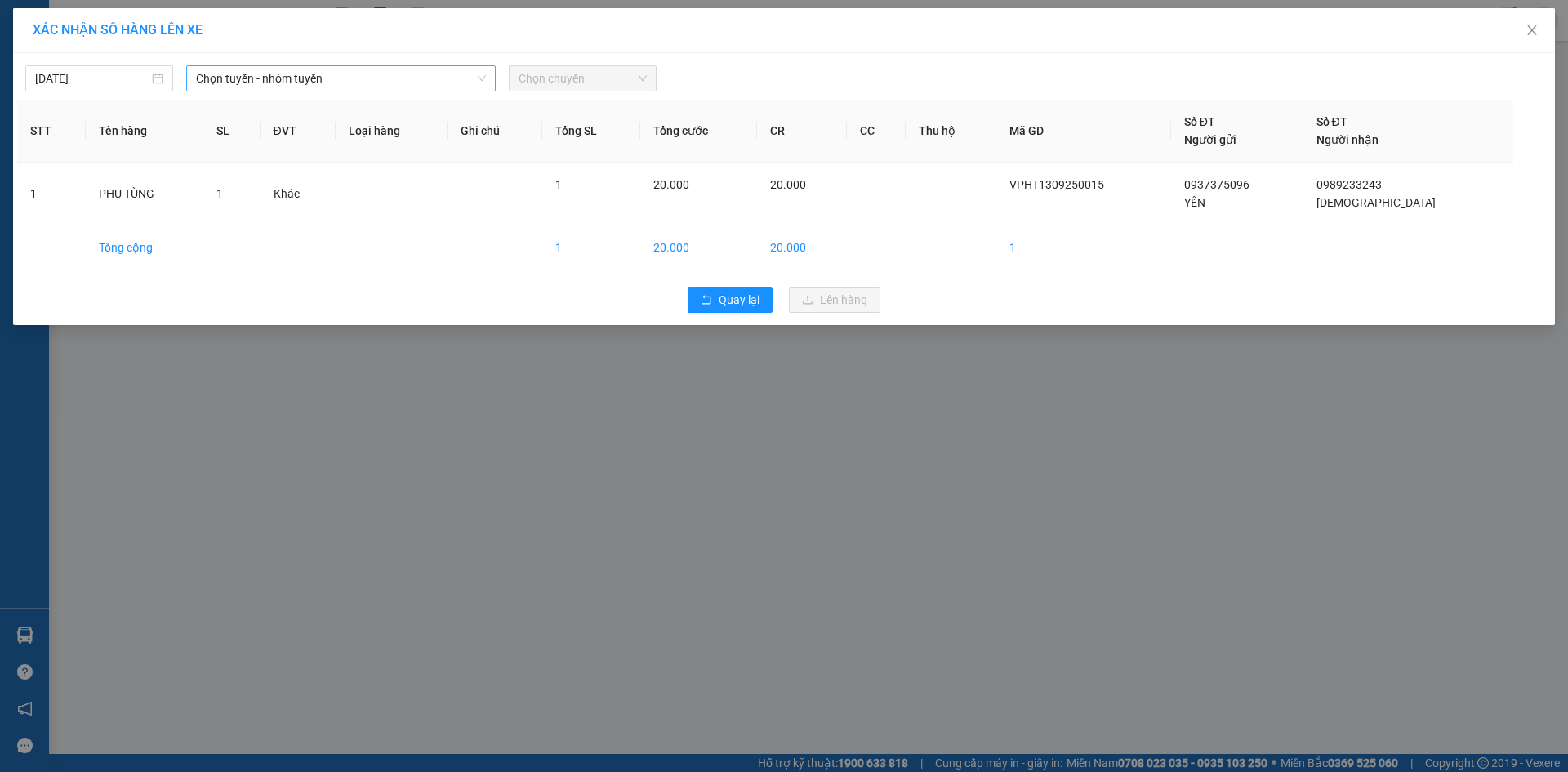
click at [294, 73] on span "Chọn tuyến - nhóm tuyến" at bounding box center [341, 78] width 290 height 24
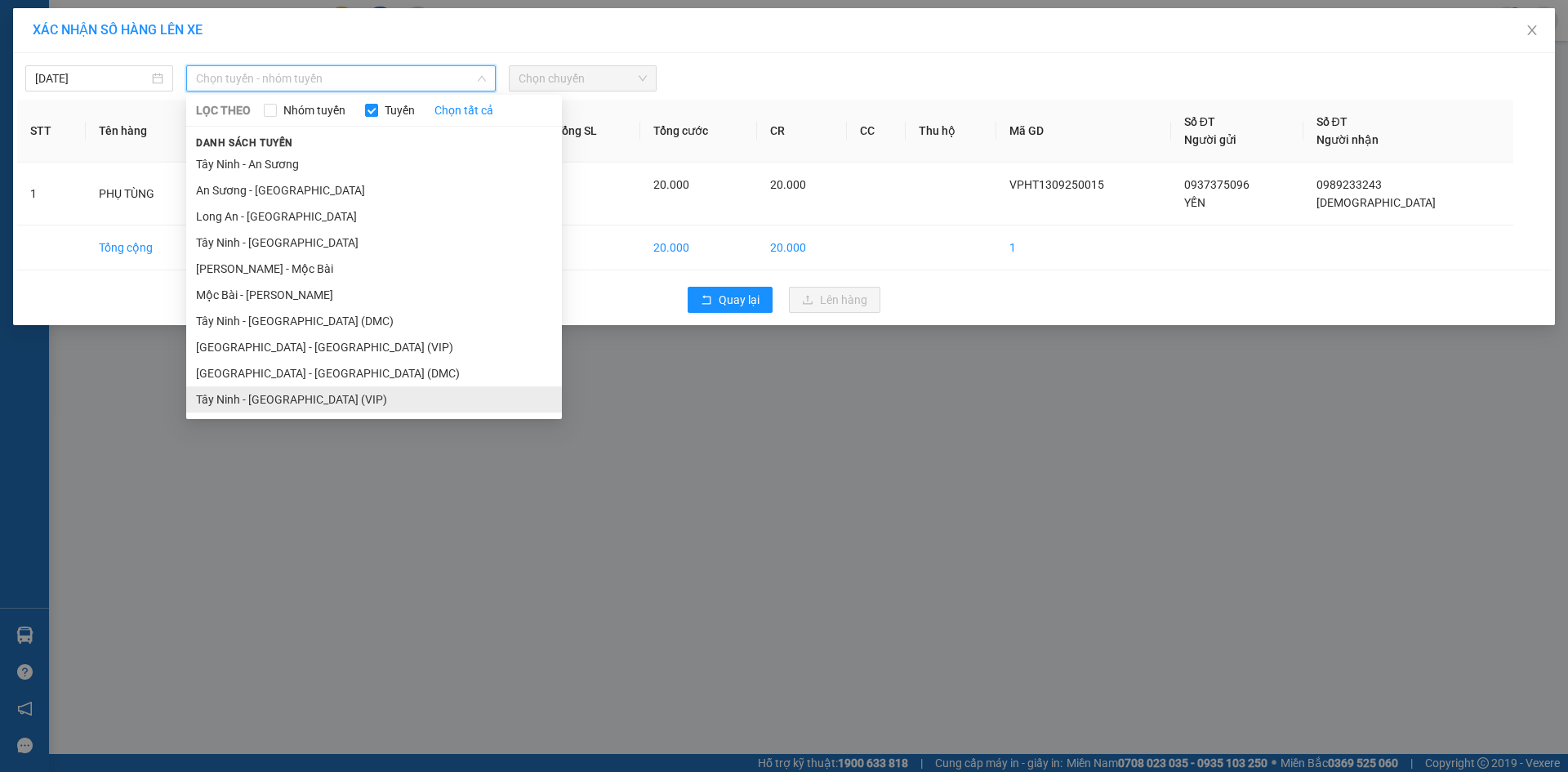
click at [263, 406] on li "Tây Ninh - [GEOGRAPHIC_DATA] (VIP)" at bounding box center [374, 399] width 376 height 26
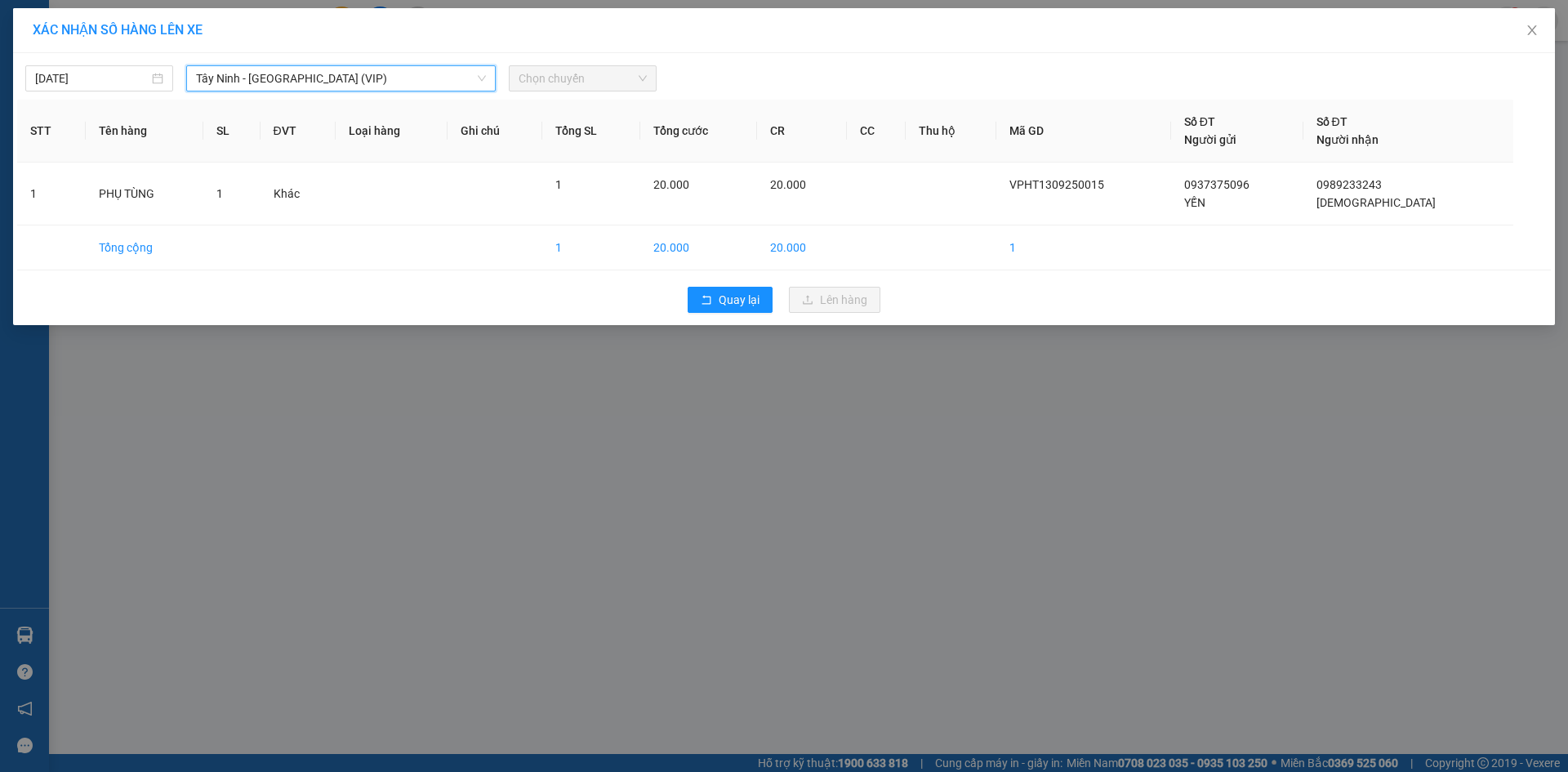
click at [571, 72] on span "Chọn chuyến" at bounding box center [583, 78] width 128 height 24
click at [560, 83] on span "Chọn chuyến" at bounding box center [583, 78] width 128 height 24
type input "26144"
click at [564, 126] on div "14:15 (TC) - 50H-261.44" at bounding box center [583, 137] width 147 height 26
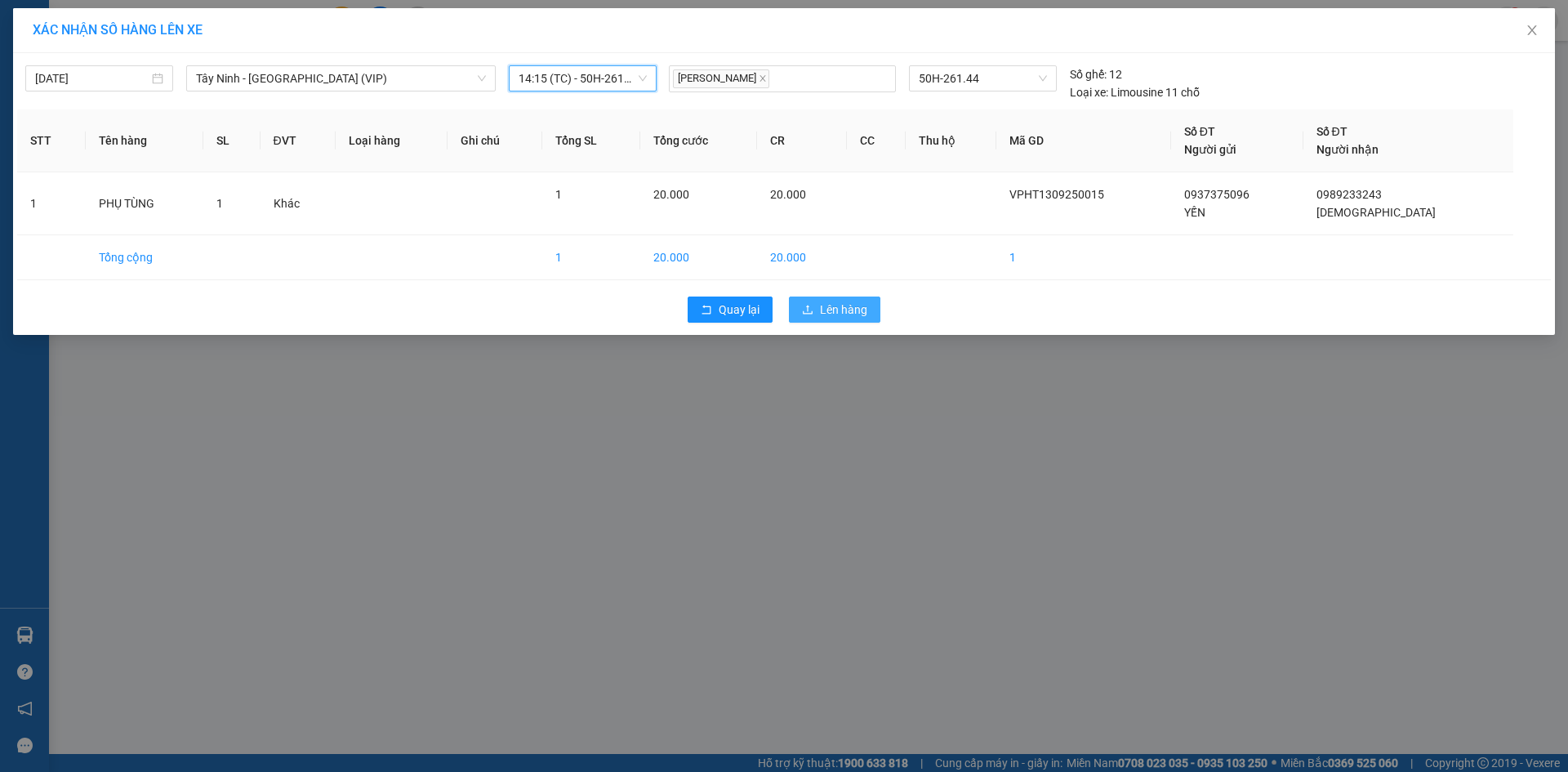
click at [822, 306] on span "Lên hàng" at bounding box center [843, 309] width 47 height 18
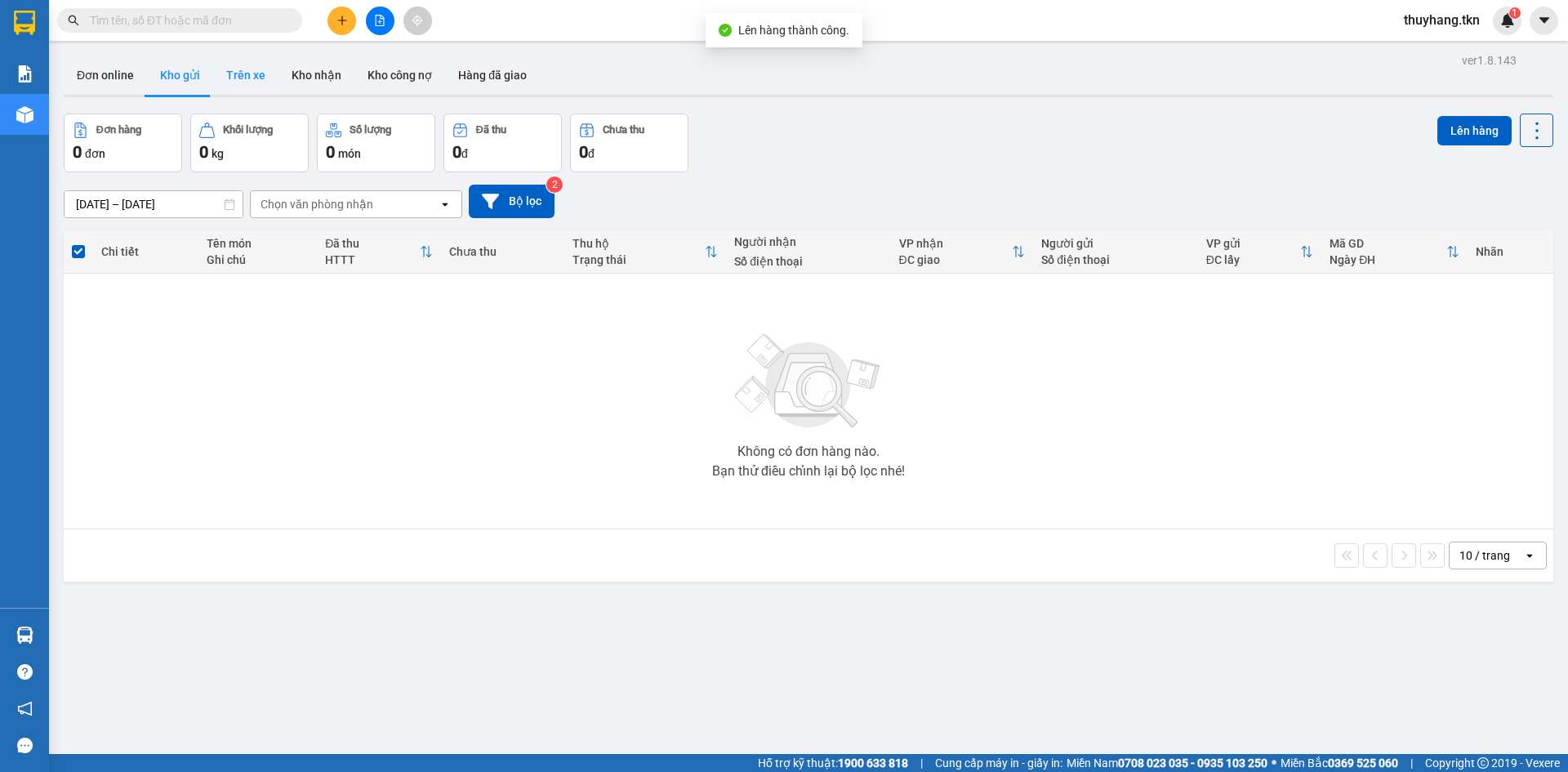
click at [240, 71] on button "Trên xe" at bounding box center [245, 75] width 65 height 40
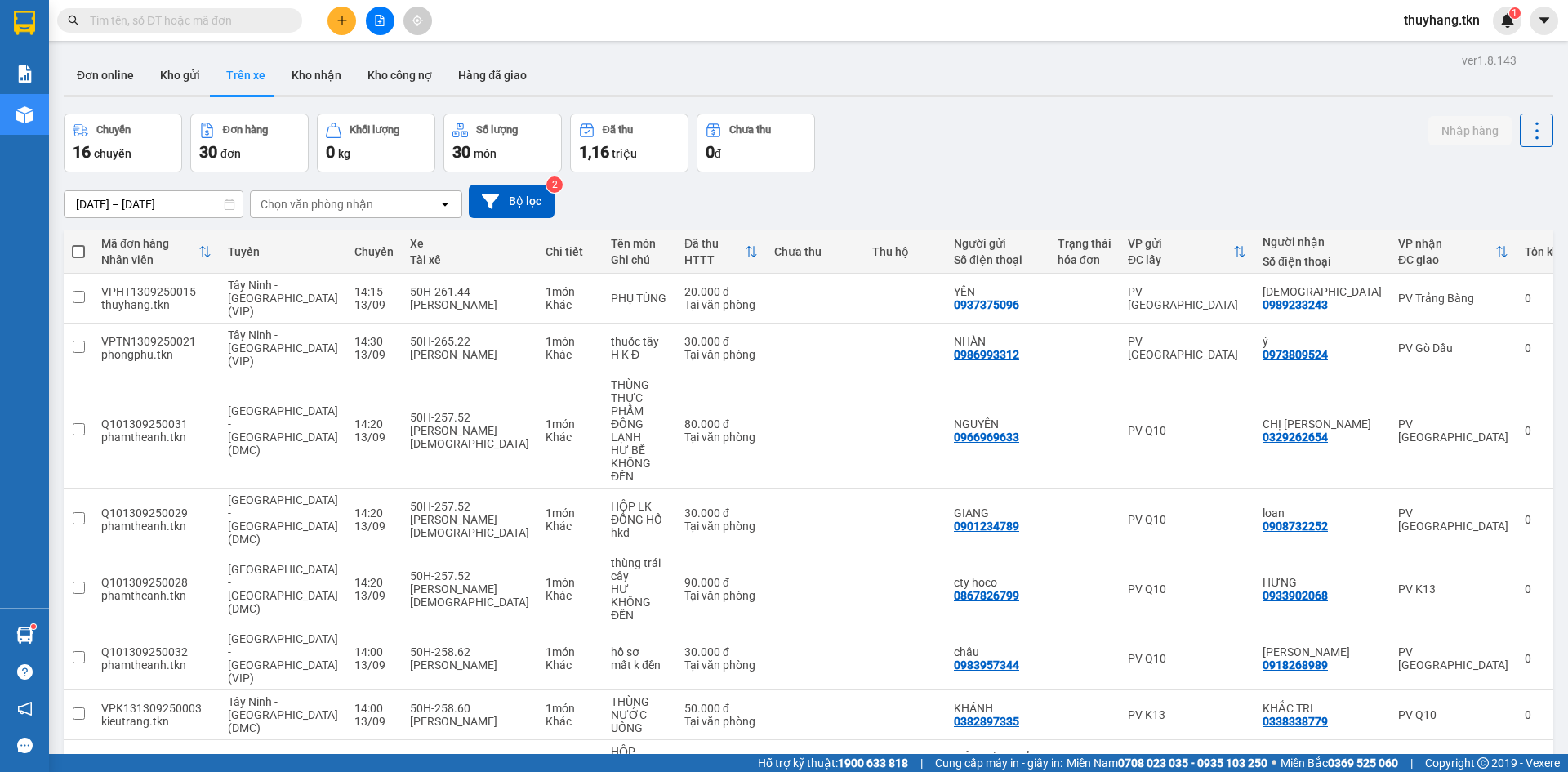
click at [47, 630] on div "Hàng sắp về" at bounding box center [24, 635] width 49 height 37
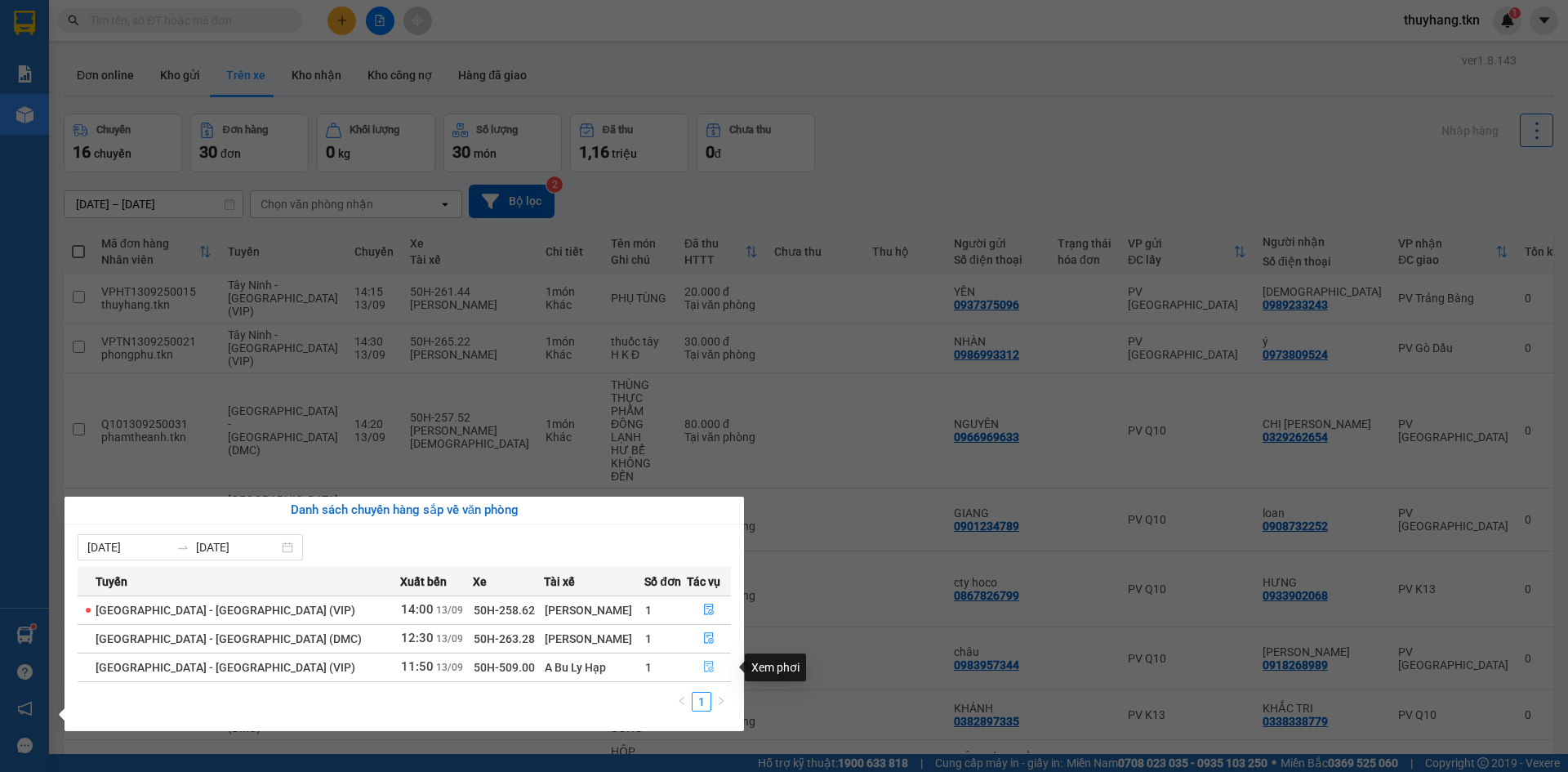
click at [705, 667] on icon "file-done" at bounding box center [709, 667] width 11 height 11
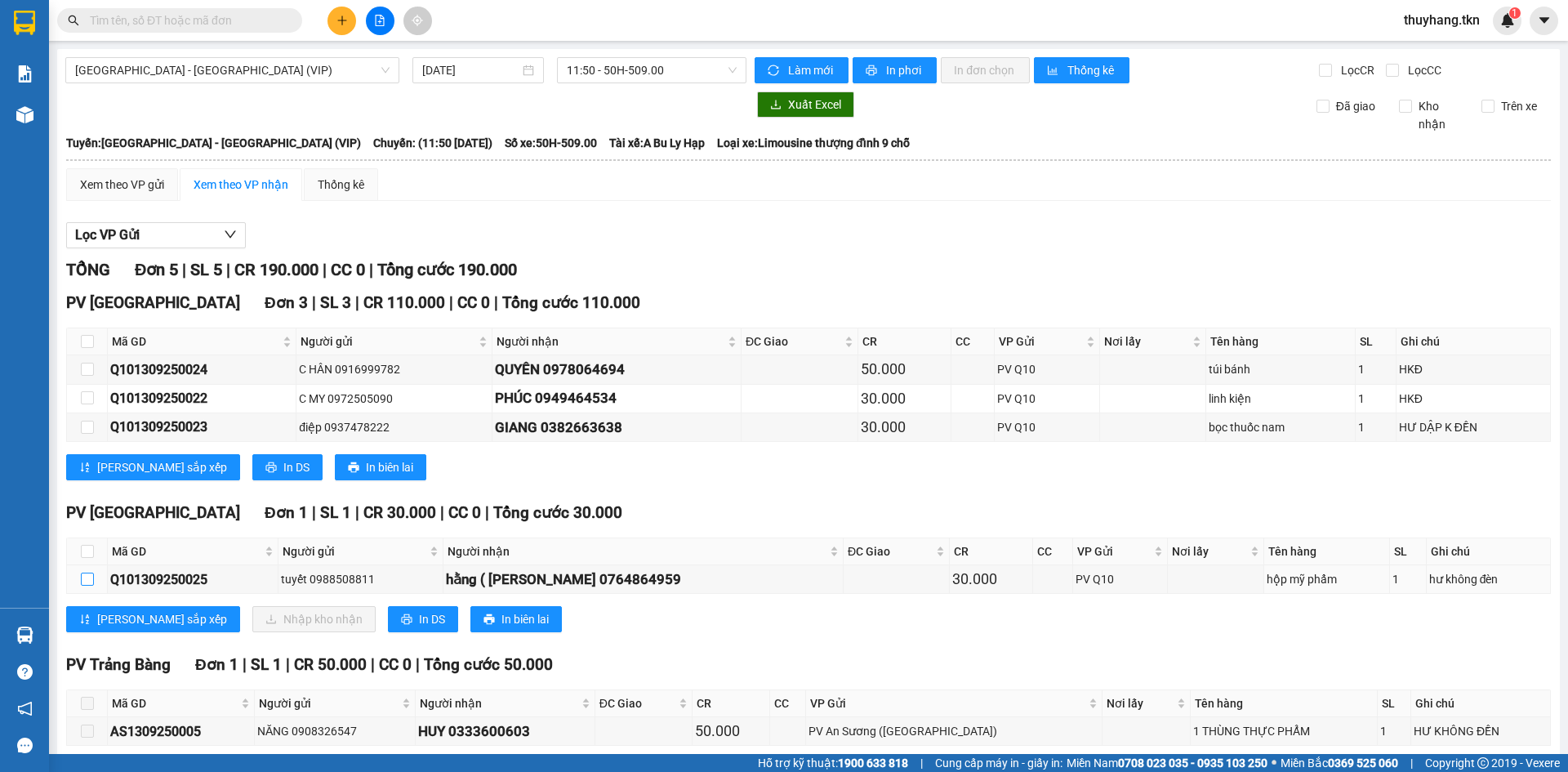
drag, startPoint x: 88, startPoint y: 577, endPoint x: 184, endPoint y: 603, distance: 99.5
click at [90, 577] on input "checkbox" at bounding box center [88, 579] width 13 height 13
checkbox input "true"
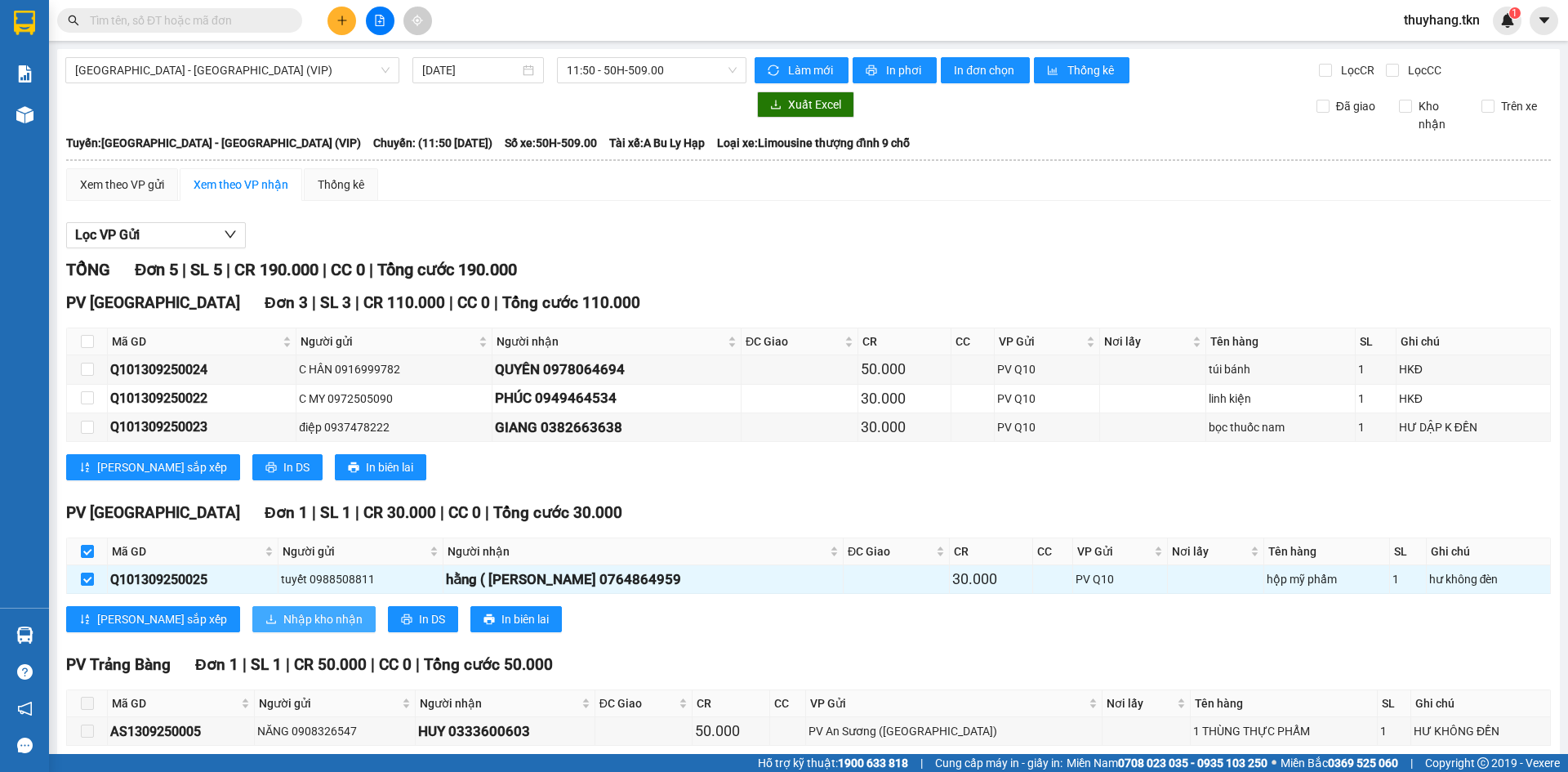
click at [283, 621] on span "Nhập kho nhận" at bounding box center [323, 619] width 79 height 18
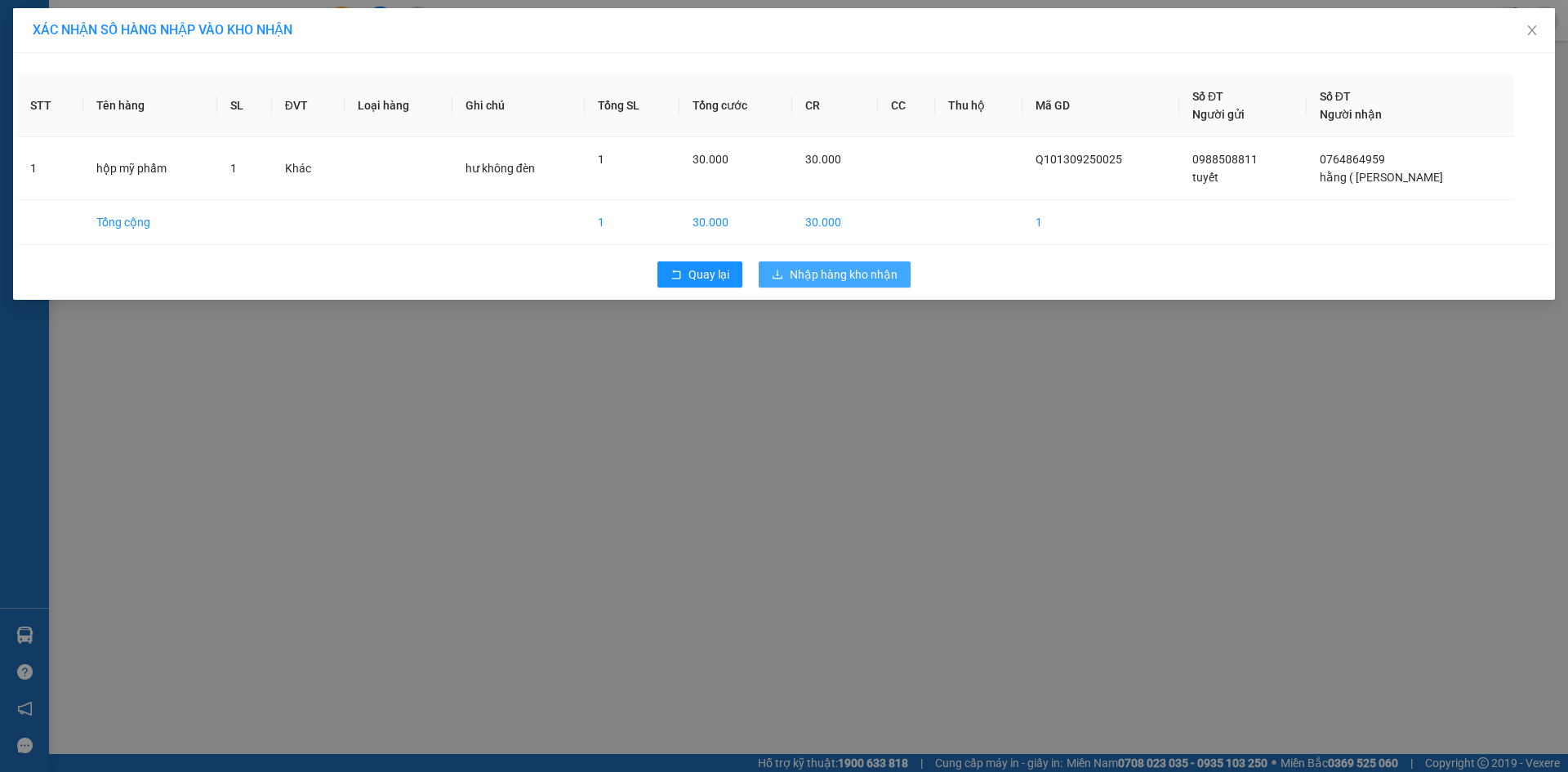
click at [879, 276] on span "Nhập hàng kho nhận" at bounding box center [843, 274] width 108 height 18
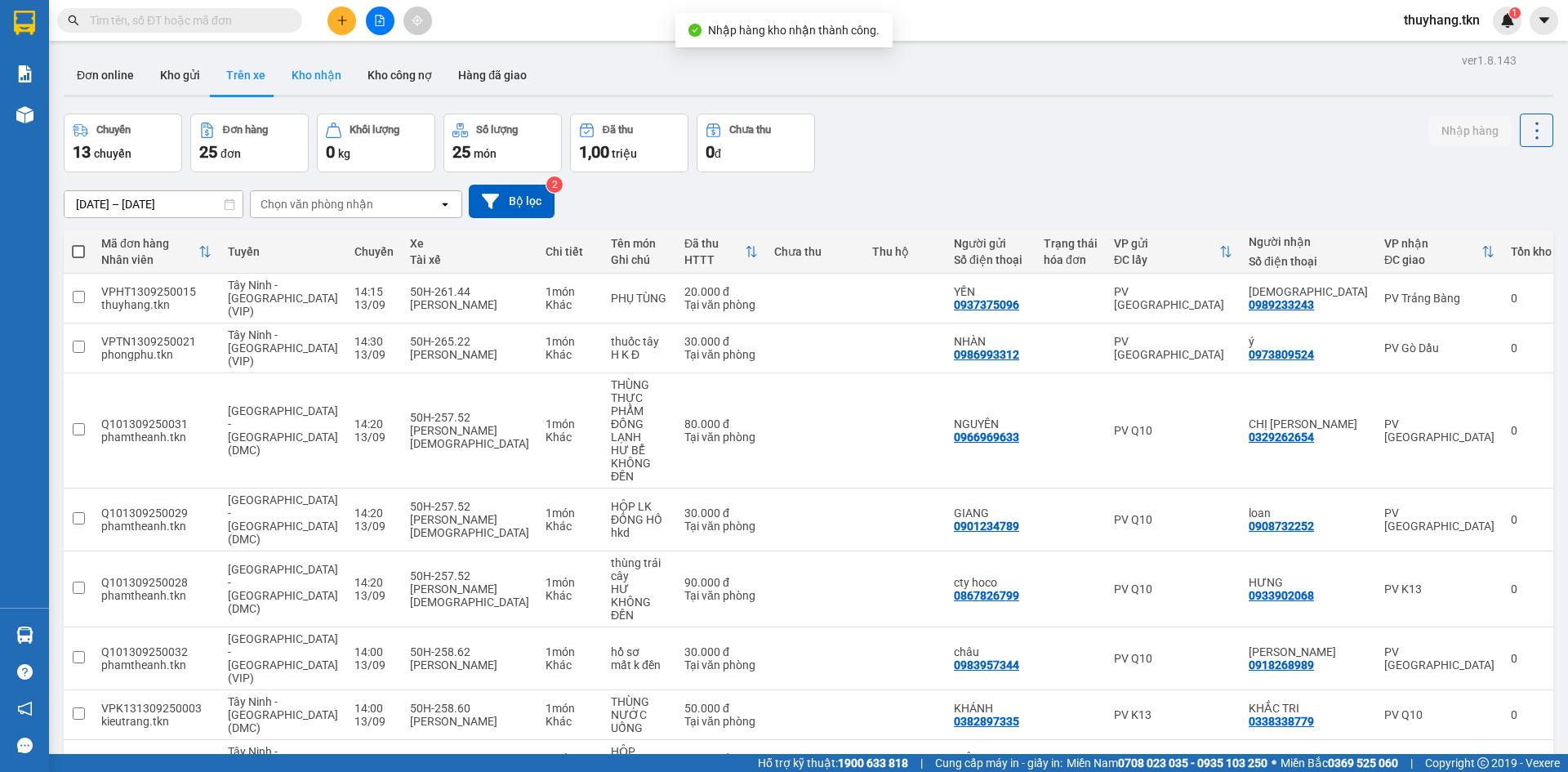
click at [323, 62] on button "Kho nhận" at bounding box center [316, 75] width 76 height 40
type input "[DATE] – [DATE]"
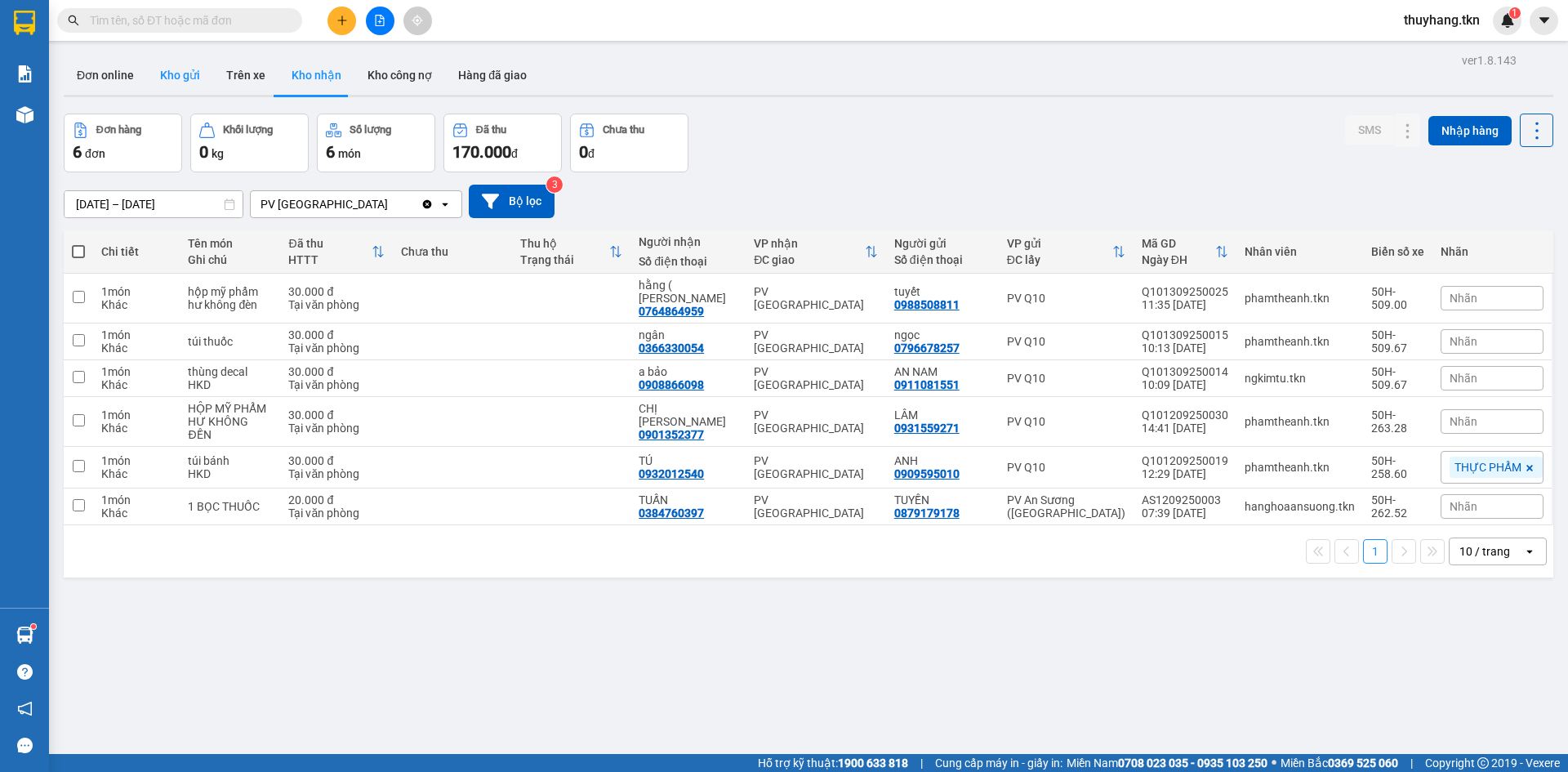
click at [172, 65] on button "Kho gửi" at bounding box center [180, 75] width 66 height 40
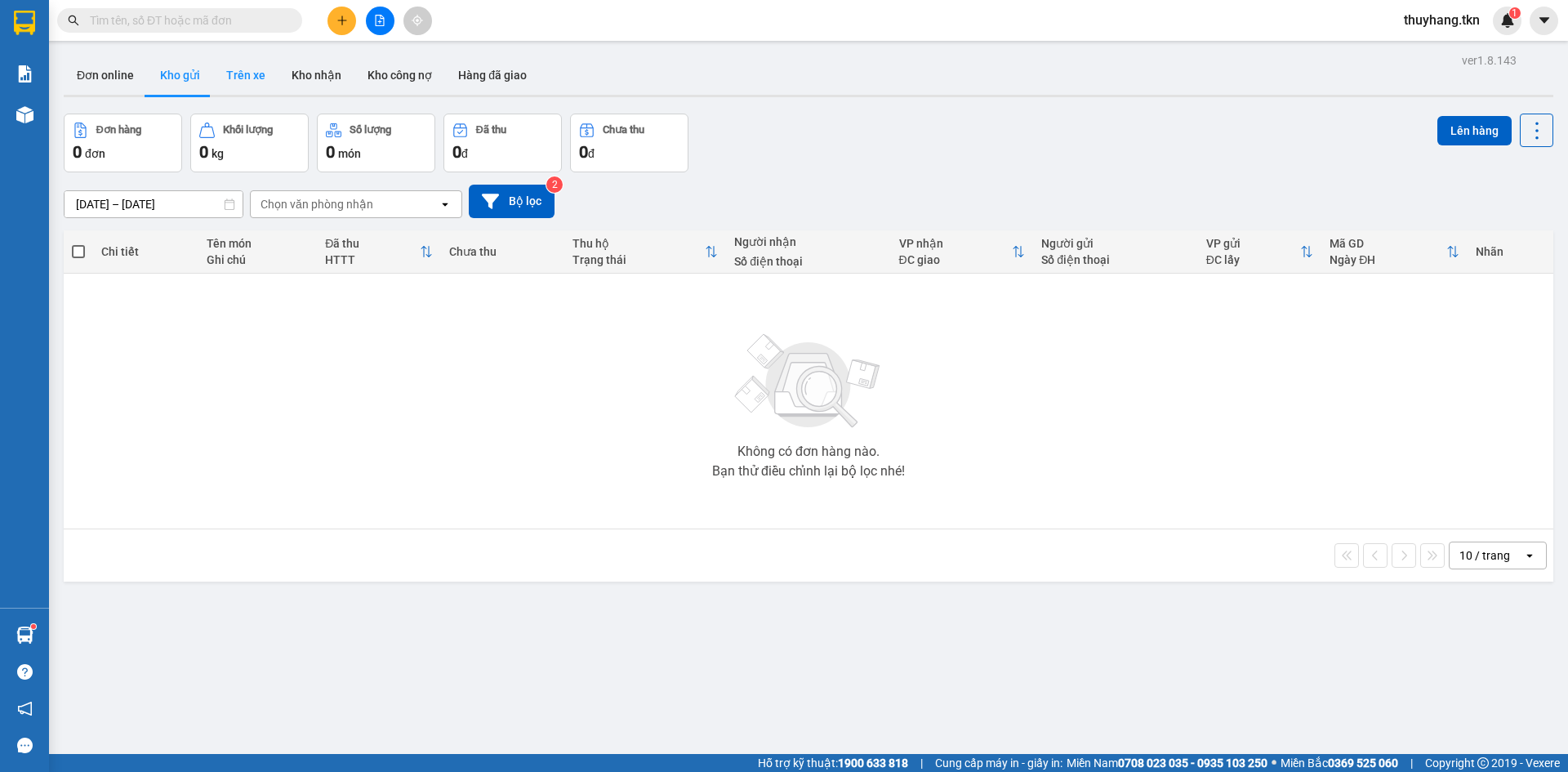
click at [264, 81] on button "Trên xe" at bounding box center [245, 75] width 65 height 40
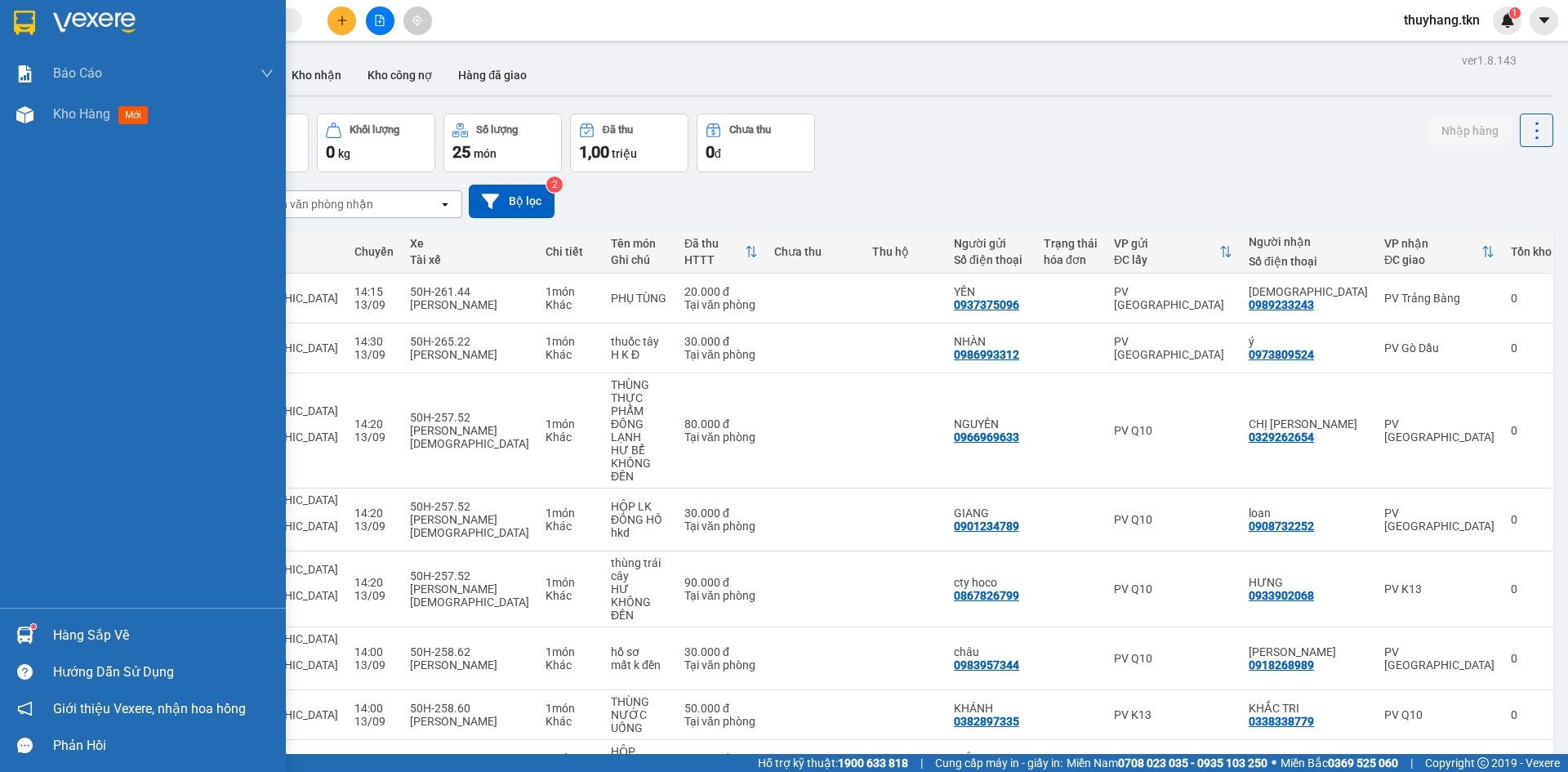
click at [44, 627] on div "Hàng sắp về" at bounding box center [143, 635] width 286 height 37
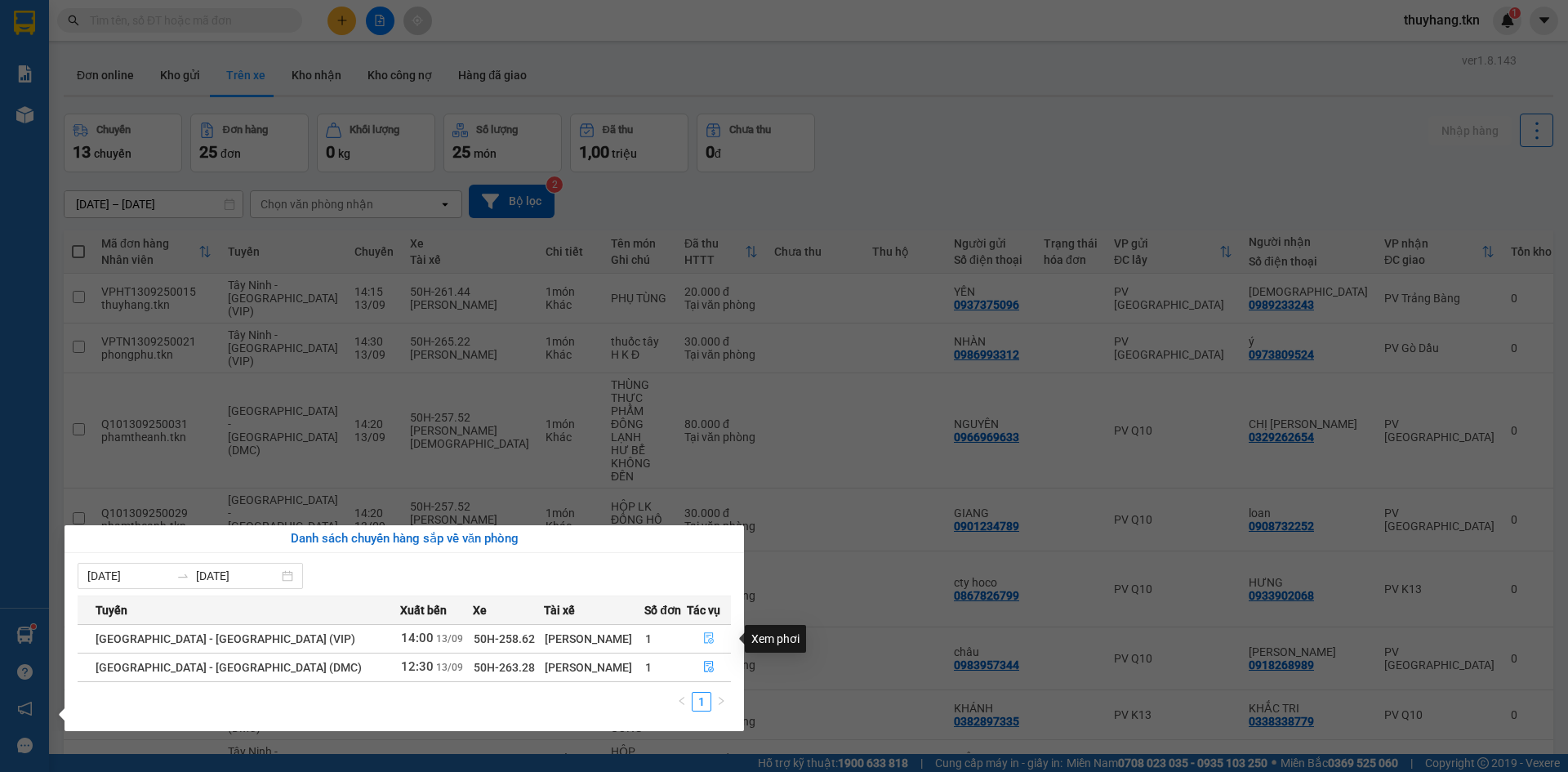
click at [706, 639] on icon "file-done" at bounding box center [709, 638] width 9 height 11
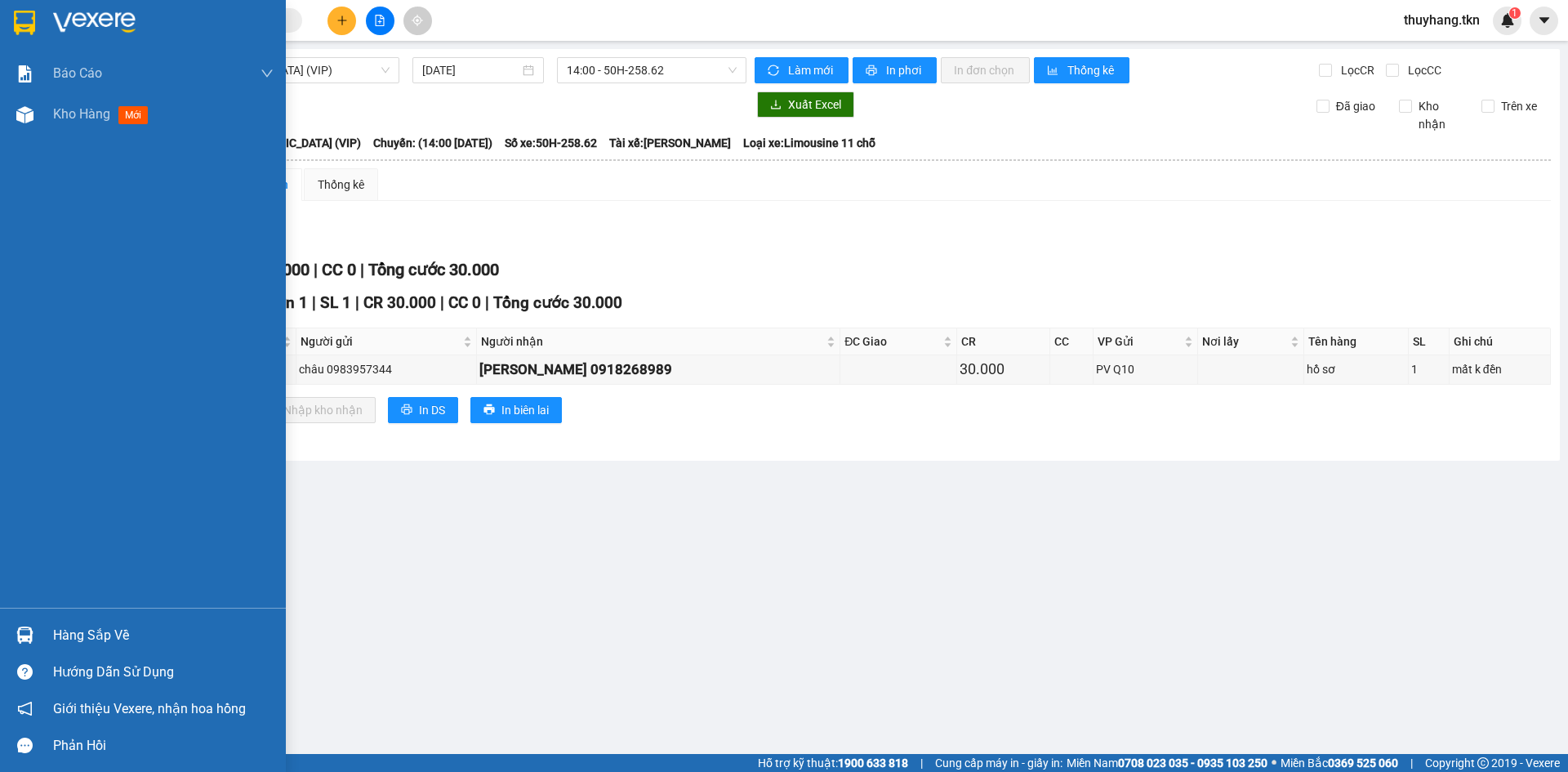
click at [39, 637] on div at bounding box center [24, 635] width 28 height 28
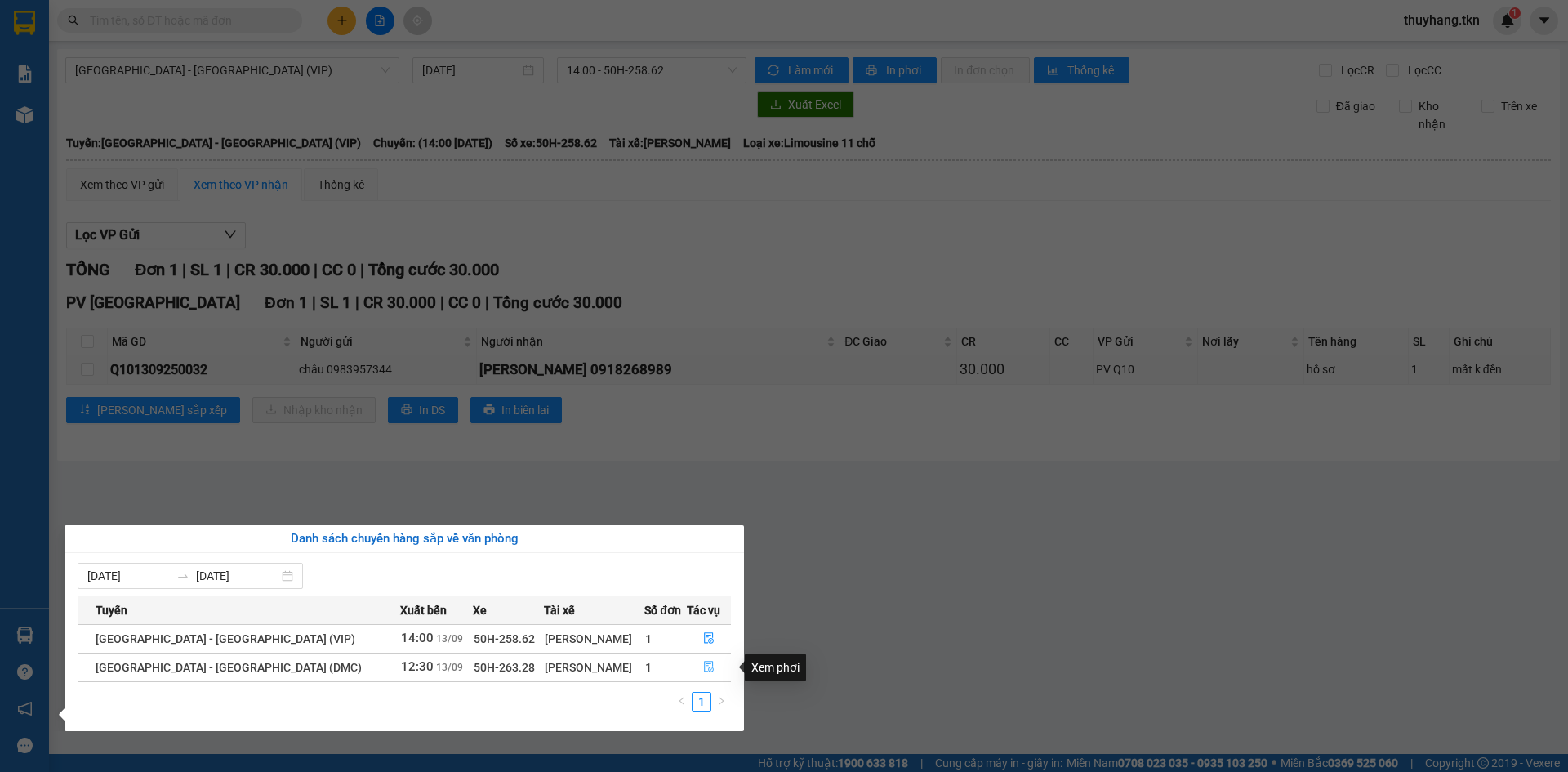
click at [705, 669] on icon "file-done" at bounding box center [709, 667] width 11 height 11
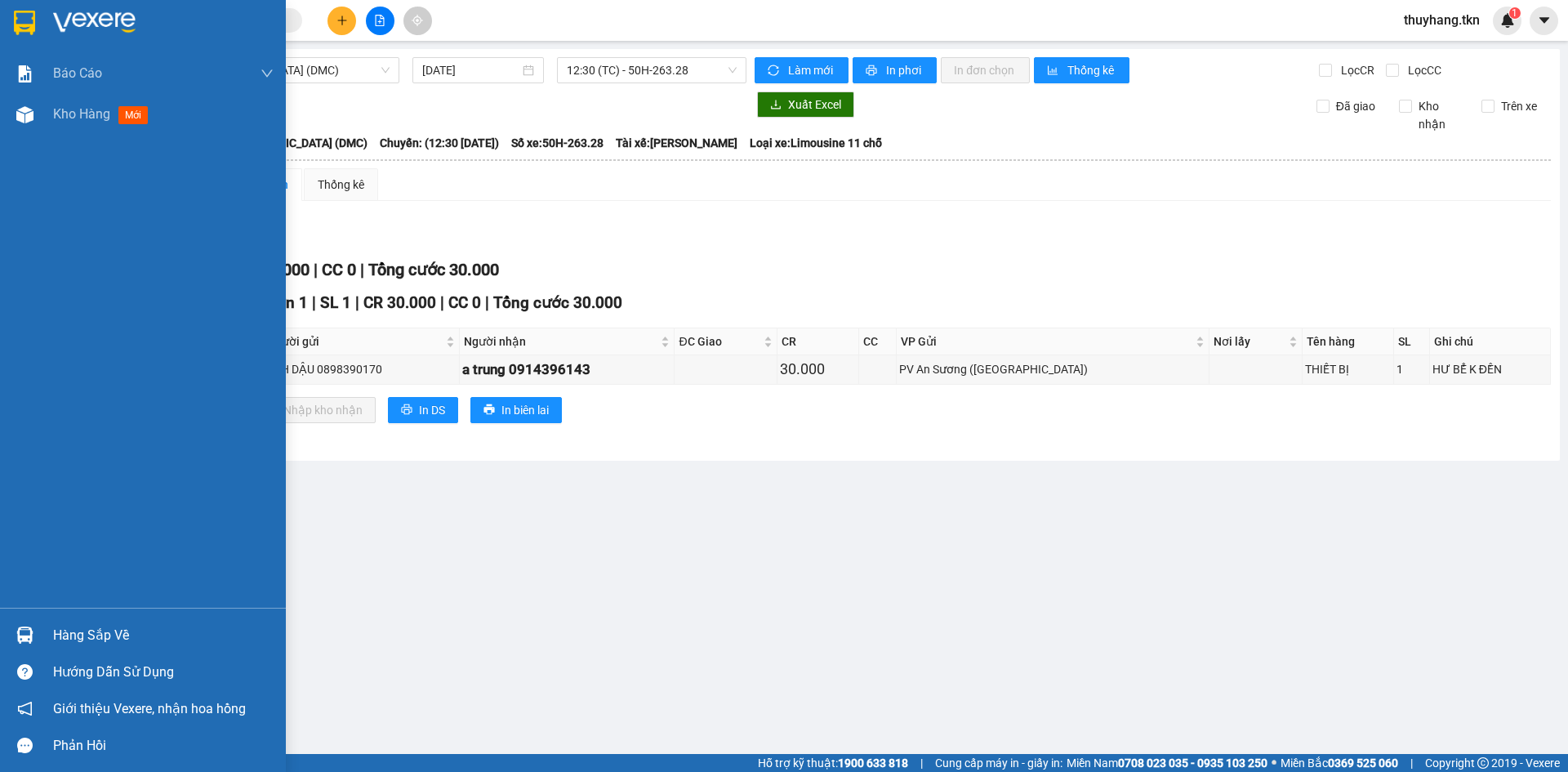
click at [102, 632] on div "Hàng sắp về" at bounding box center [163, 635] width 220 height 24
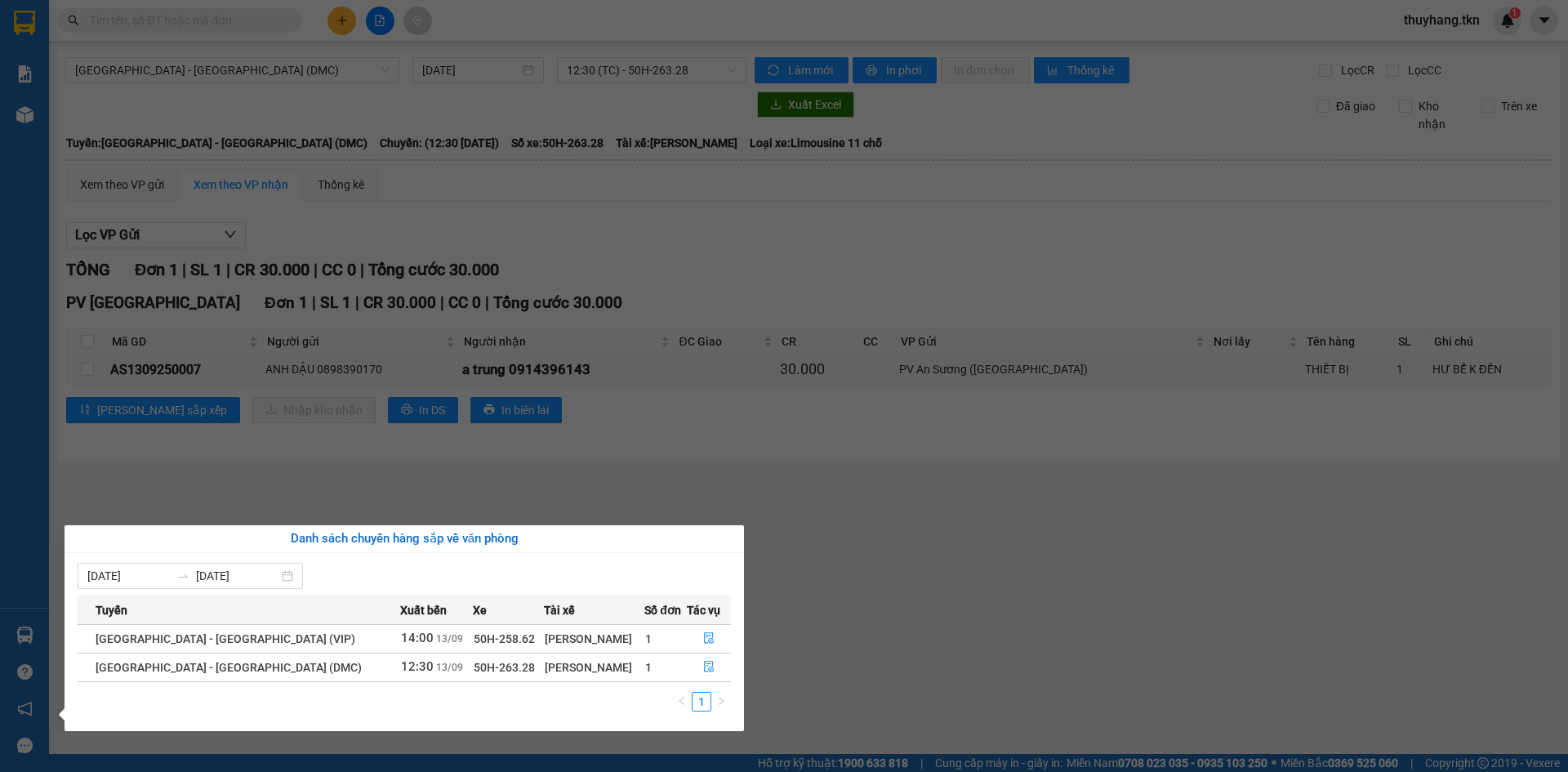
click at [883, 645] on section "Kết quả tìm kiếm ( 88 ) Bộ lọc Mã ĐH Trạng thái Món hàng Thu hộ Tổng cước Chưa …" at bounding box center [784, 386] width 1568 height 772
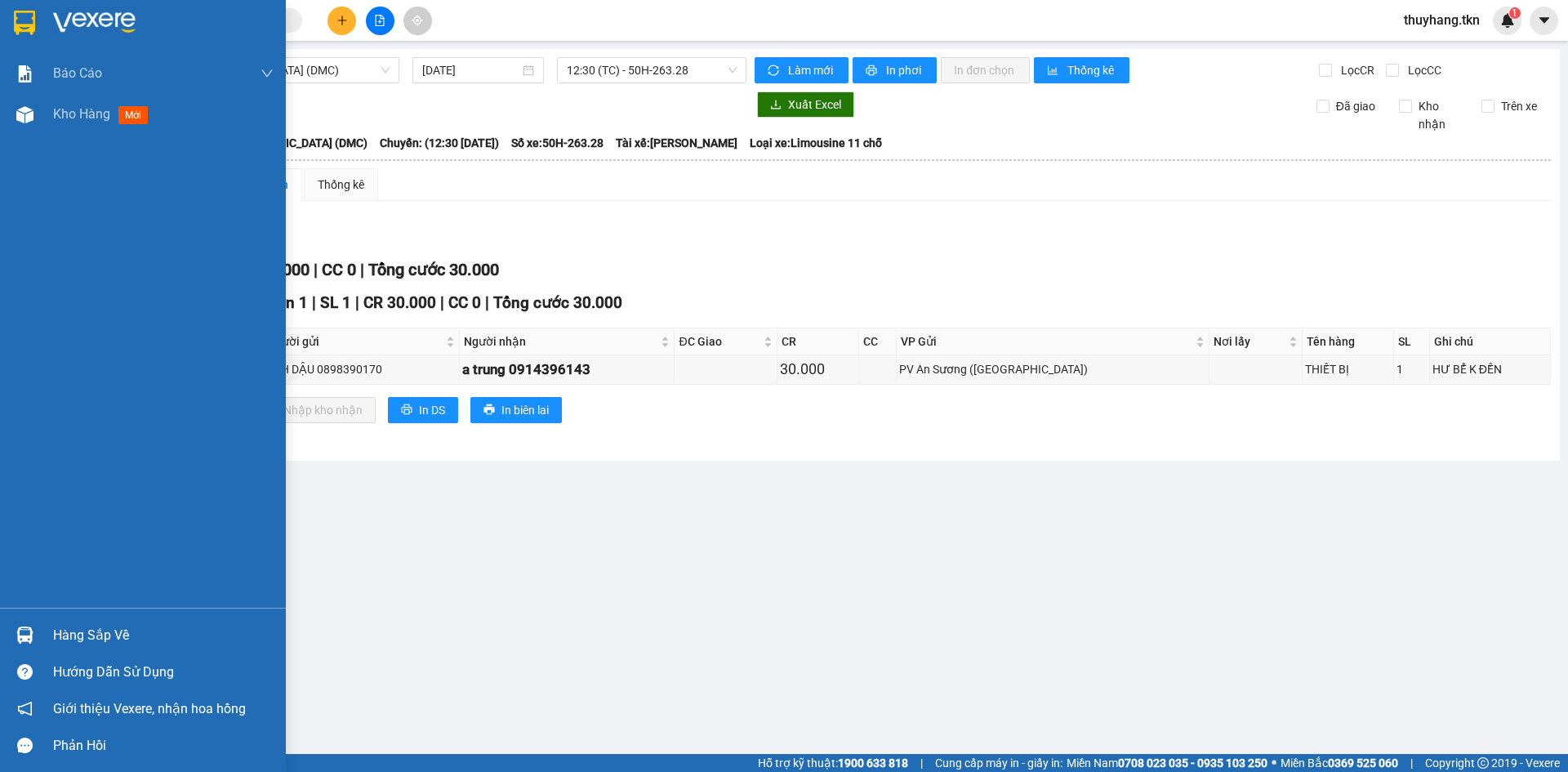
click at [34, 632] on div at bounding box center [24, 635] width 28 height 28
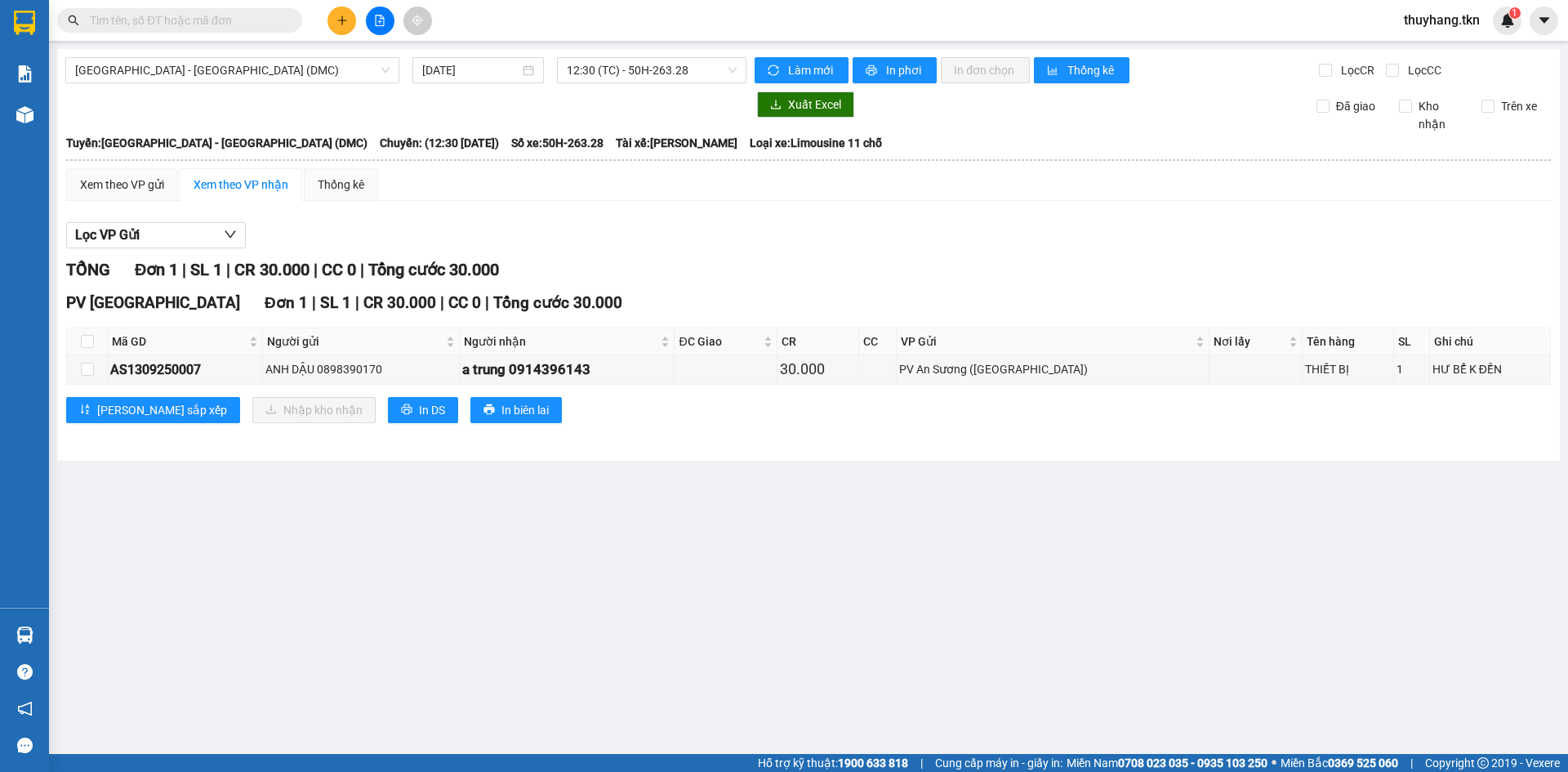
click at [343, 20] on section "Kết quả tìm kiếm ( 88 ) Bộ lọc Mã ĐH Trạng thái Món hàng Thu hộ Tổng cước Chưa …" at bounding box center [784, 386] width 1568 height 772
click at [342, 22] on icon "plus" at bounding box center [342, 21] width 11 height 11
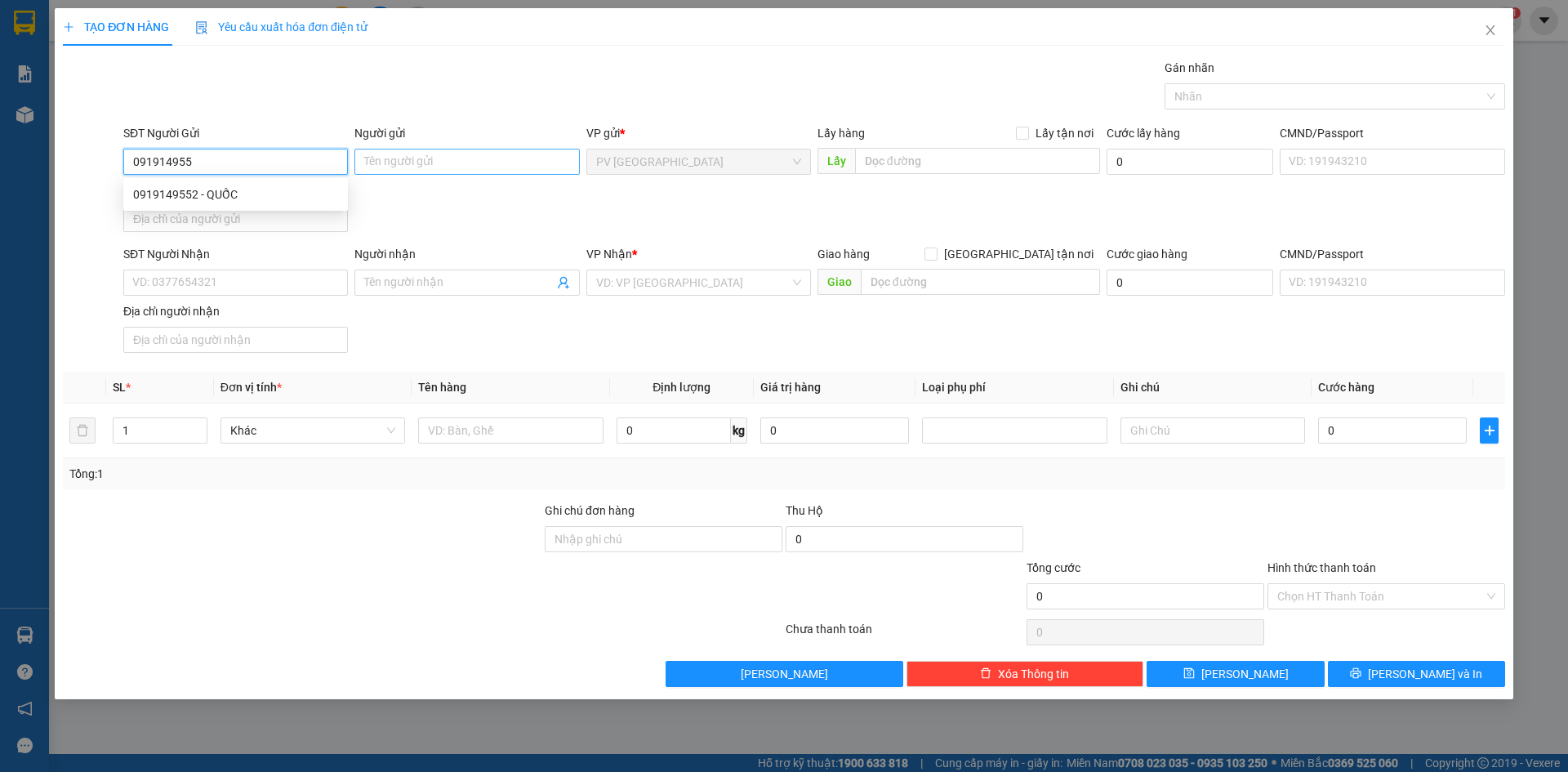
type input "0919149552"
click at [305, 204] on div "0919149552 - QUỐC" at bounding box center [235, 195] width 225 height 26
type input "QUỐC"
type input "0937415188"
type input "THANH"
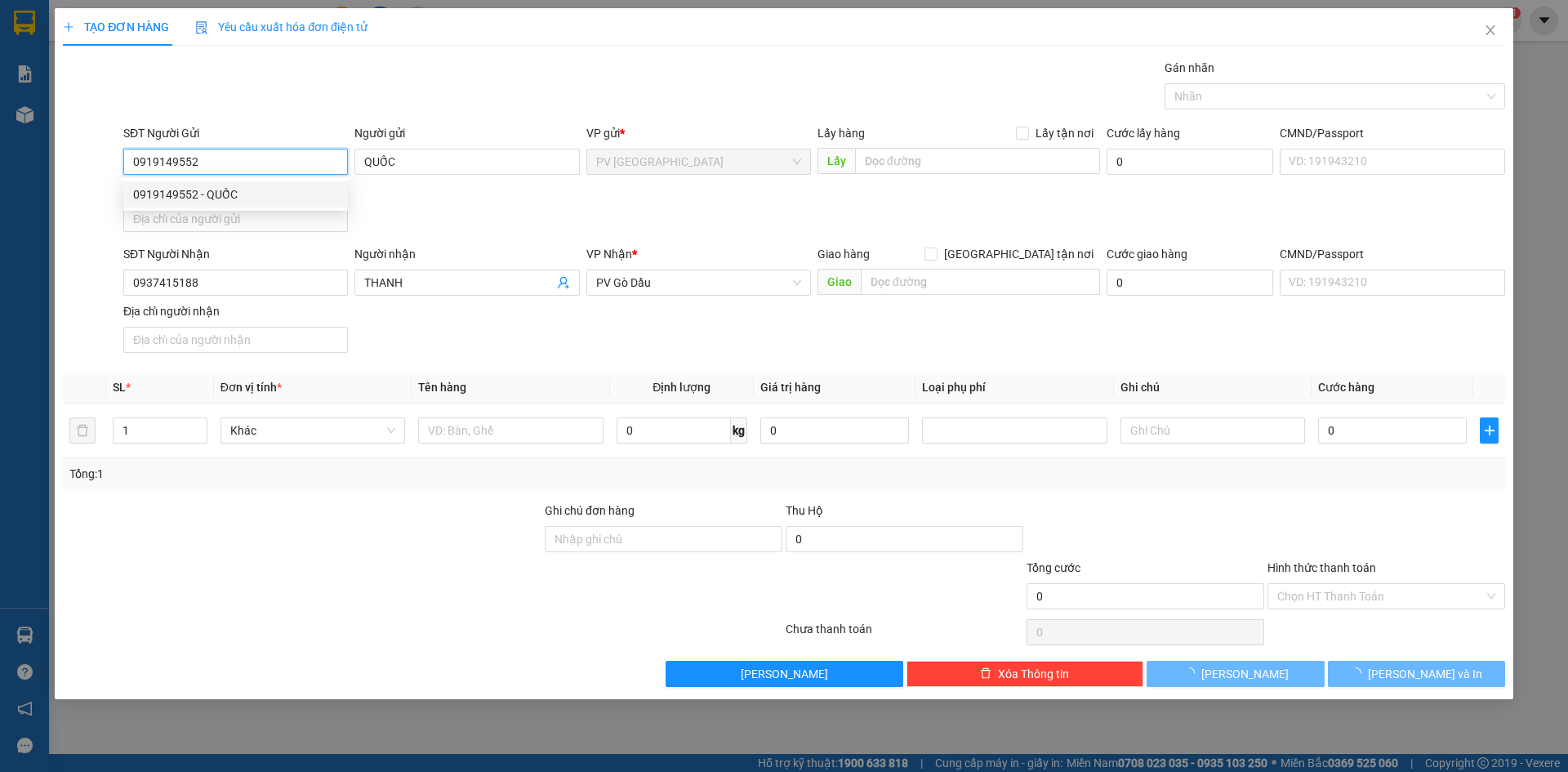
type input "20.000"
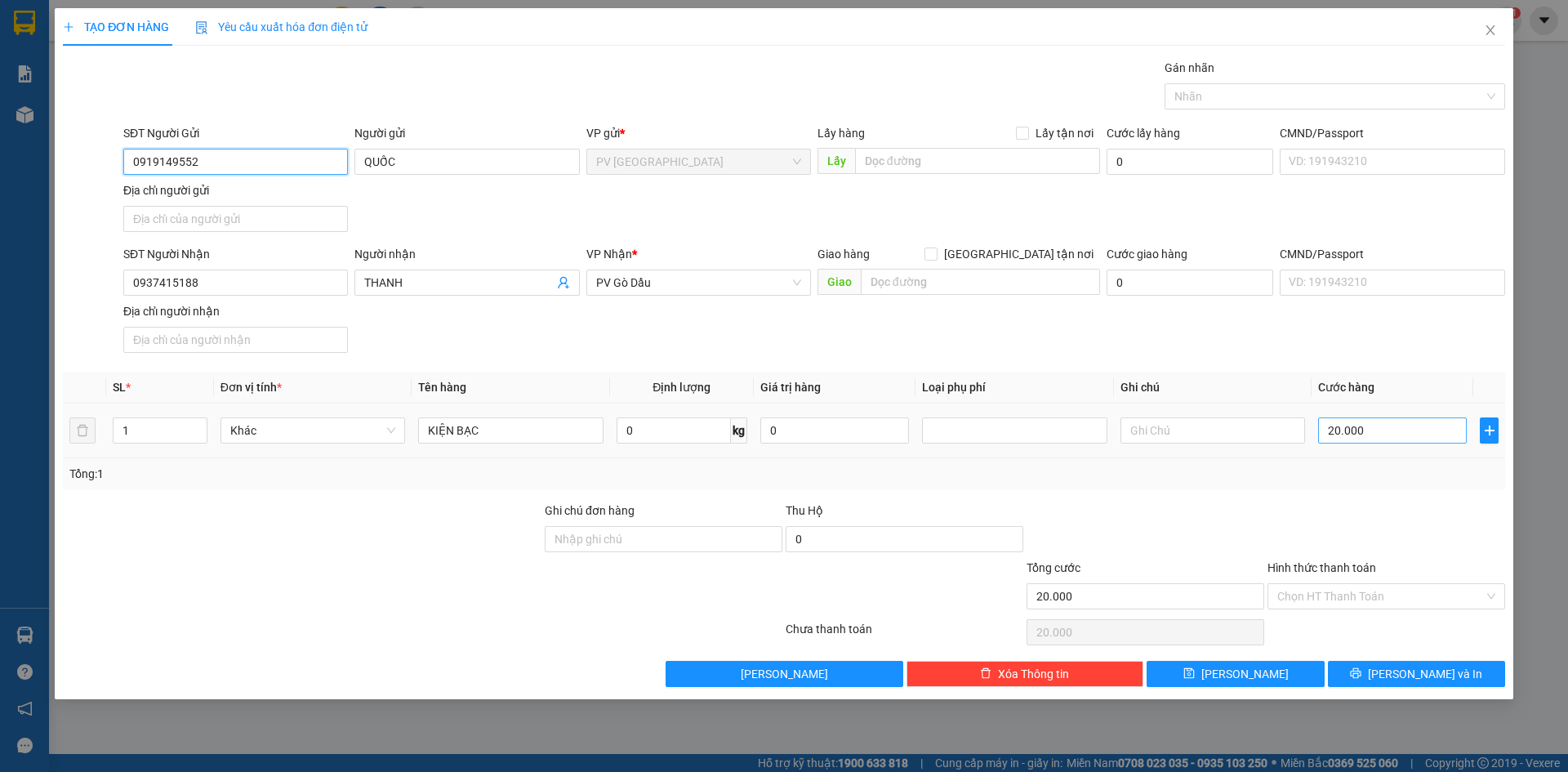
type input "0919149552"
click at [1369, 432] on input "20.000" at bounding box center [1392, 430] width 149 height 26
type input "3"
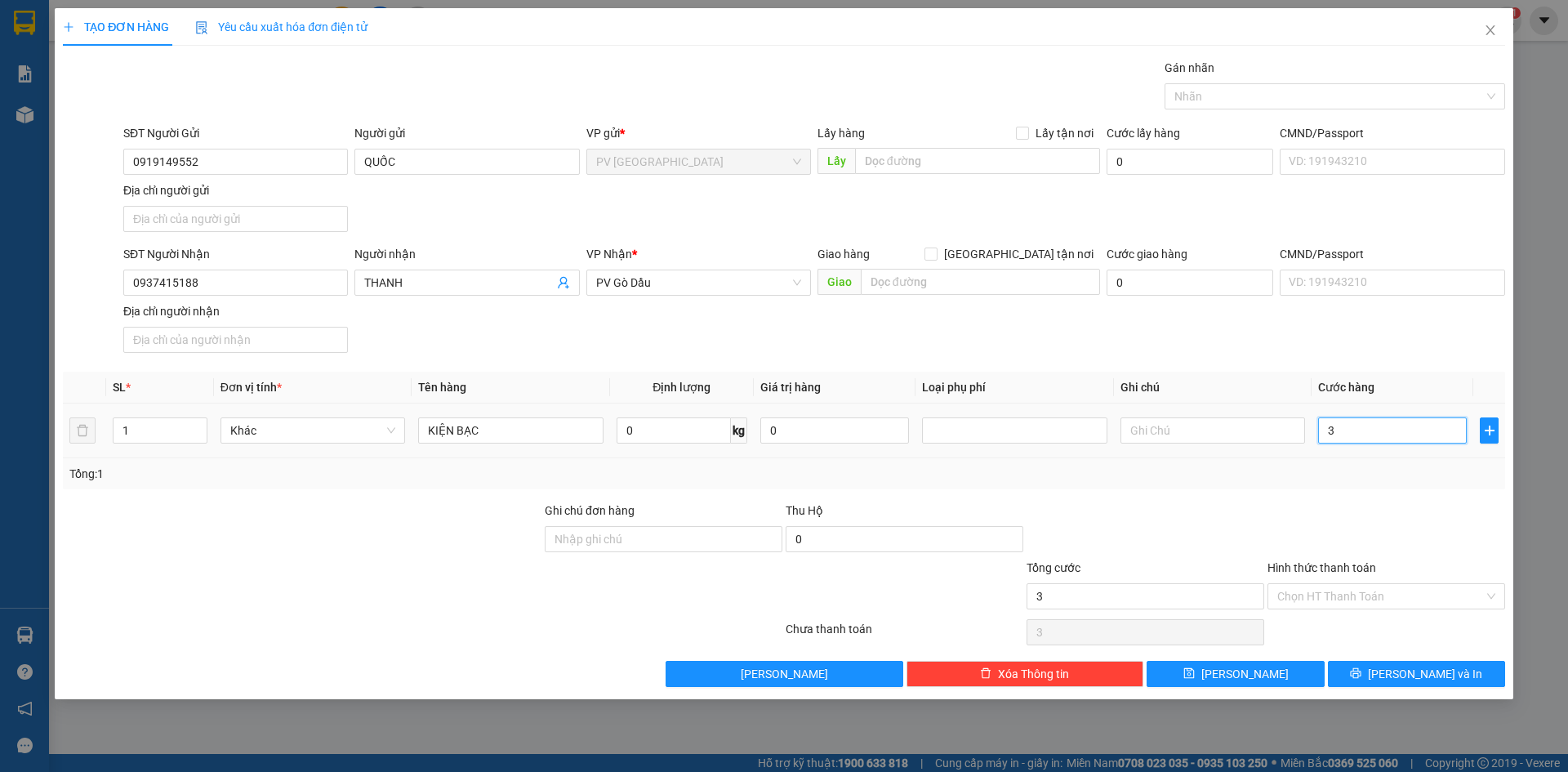
type input "30"
type input "30.000"
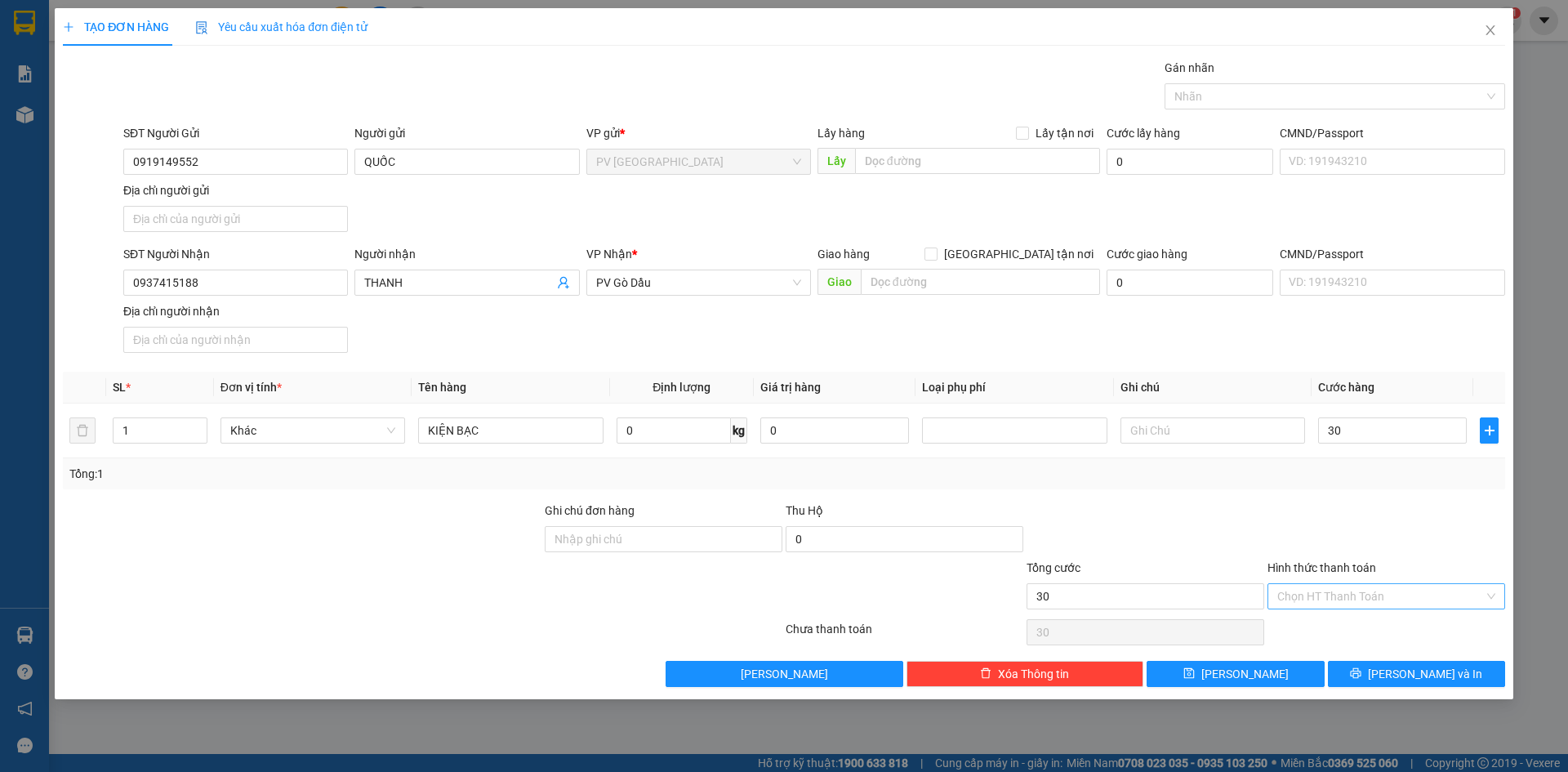
type input "30.000"
click at [1361, 601] on input "Hình thức thanh toán" at bounding box center [1381, 596] width 207 height 24
click at [1355, 627] on div "Tại văn phòng" at bounding box center [1386, 629] width 218 height 18
type input "0"
click at [1367, 681] on button "[PERSON_NAME] và In" at bounding box center [1416, 674] width 177 height 26
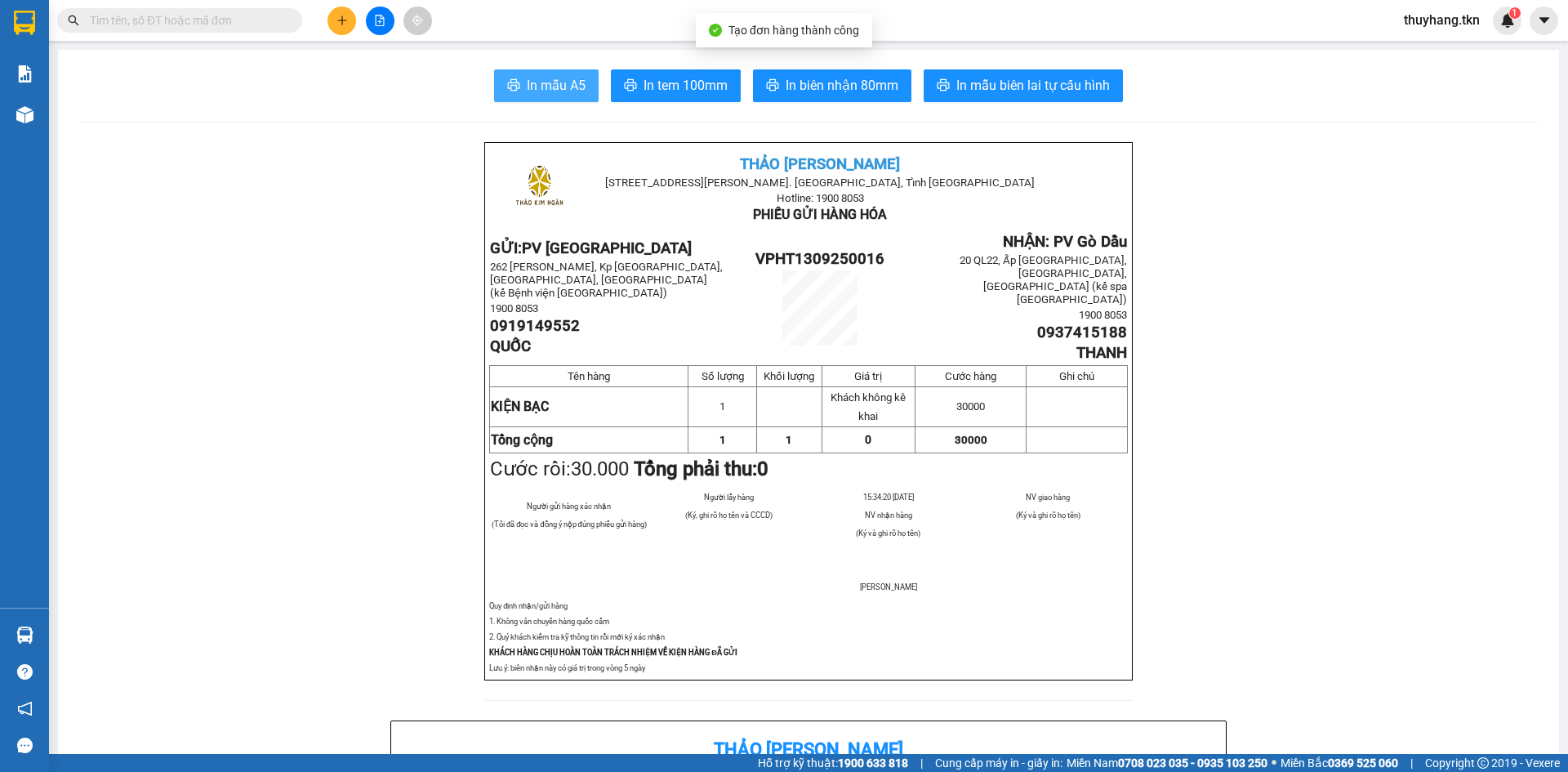
click at [527, 96] on button "In mẫu A5" at bounding box center [546, 86] width 104 height 33
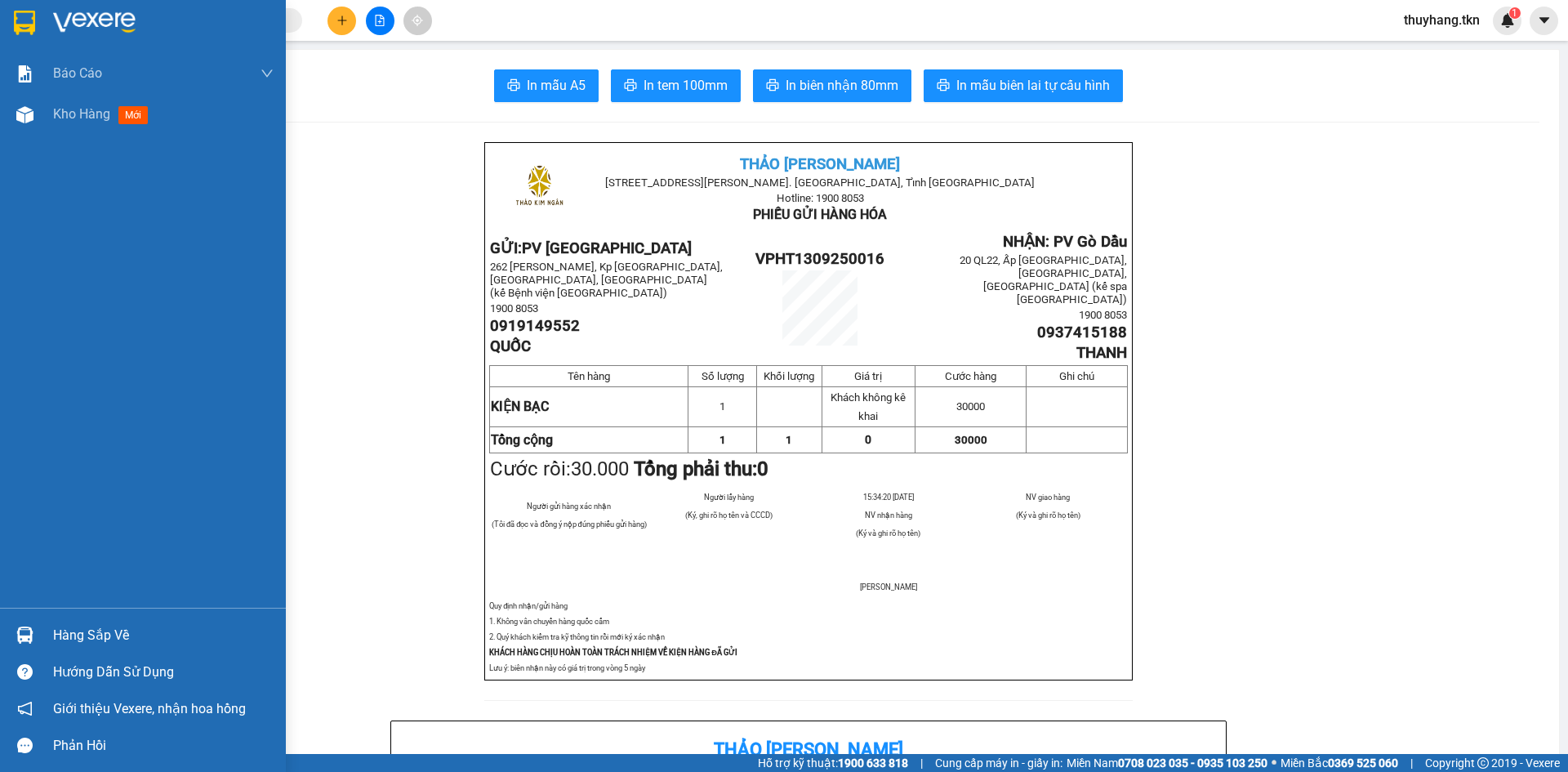
click at [16, 646] on div at bounding box center [24, 635] width 28 height 28
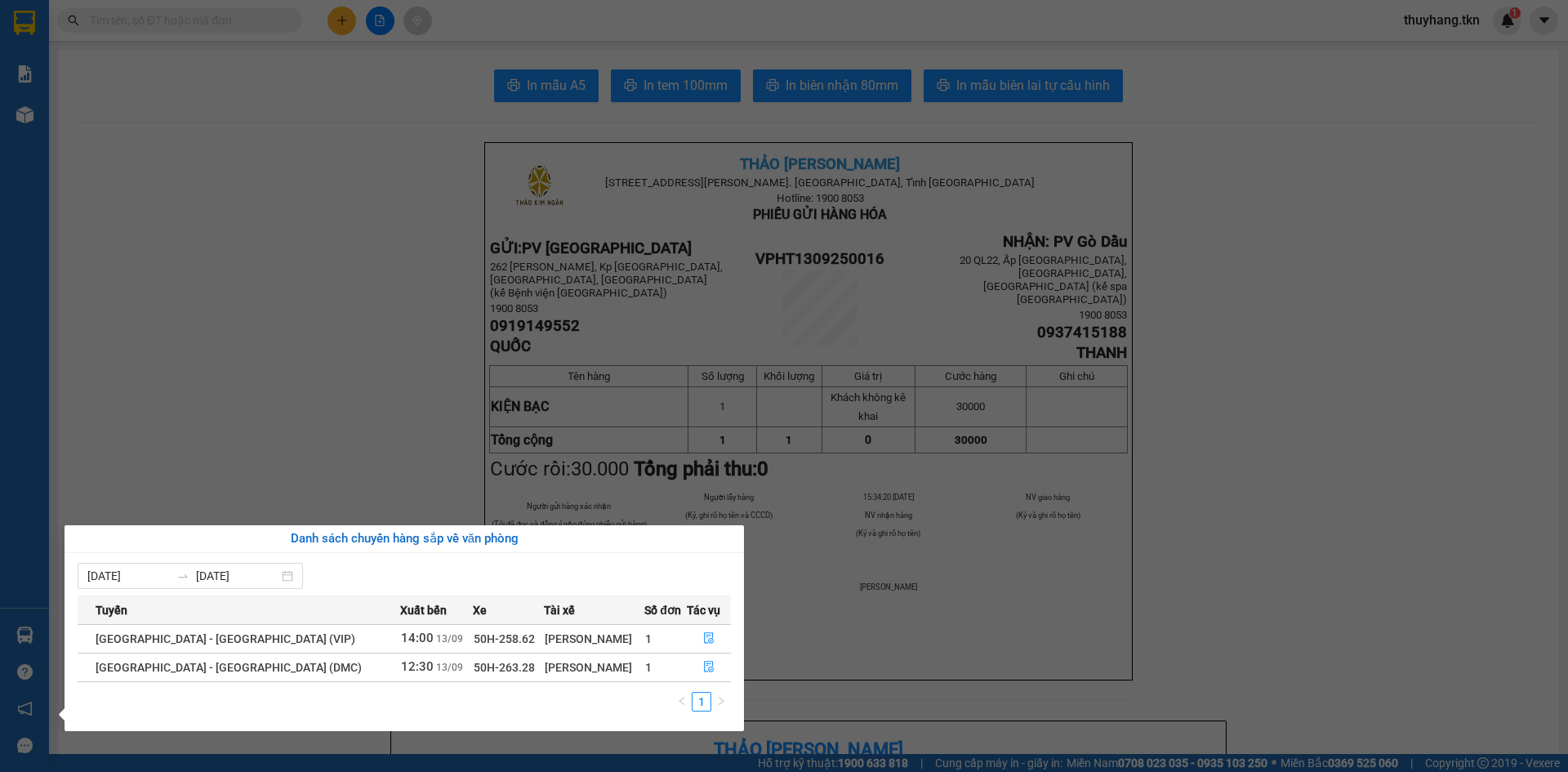
click at [209, 259] on section "Kết quả tìm kiếm ( 88 ) Bộ lọc Mã ĐH Trạng thái Món hàng Thu hộ Tổng cước Chưa …" at bounding box center [784, 386] width 1568 height 772
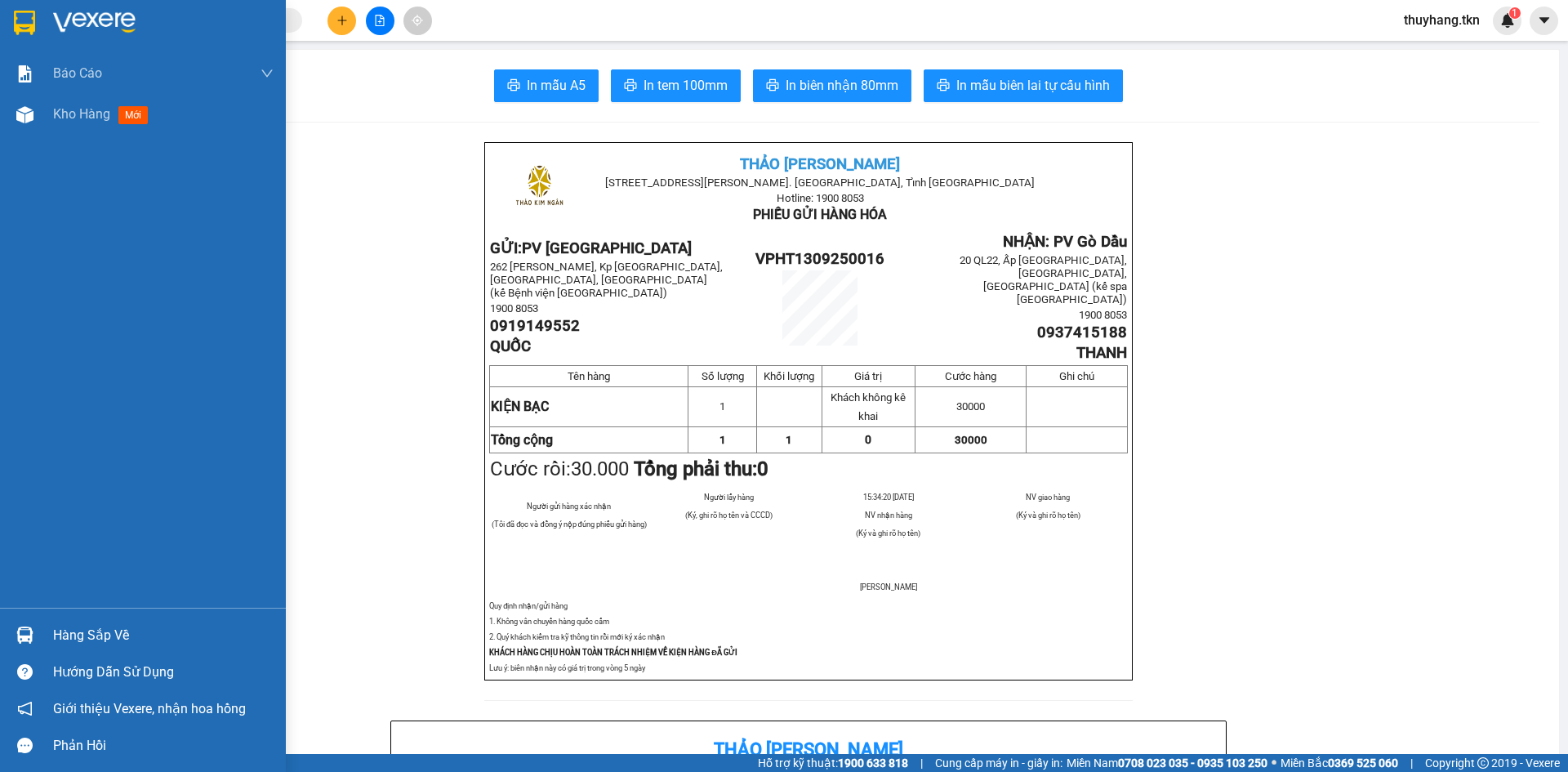
click at [28, 34] on img at bounding box center [24, 23] width 22 height 24
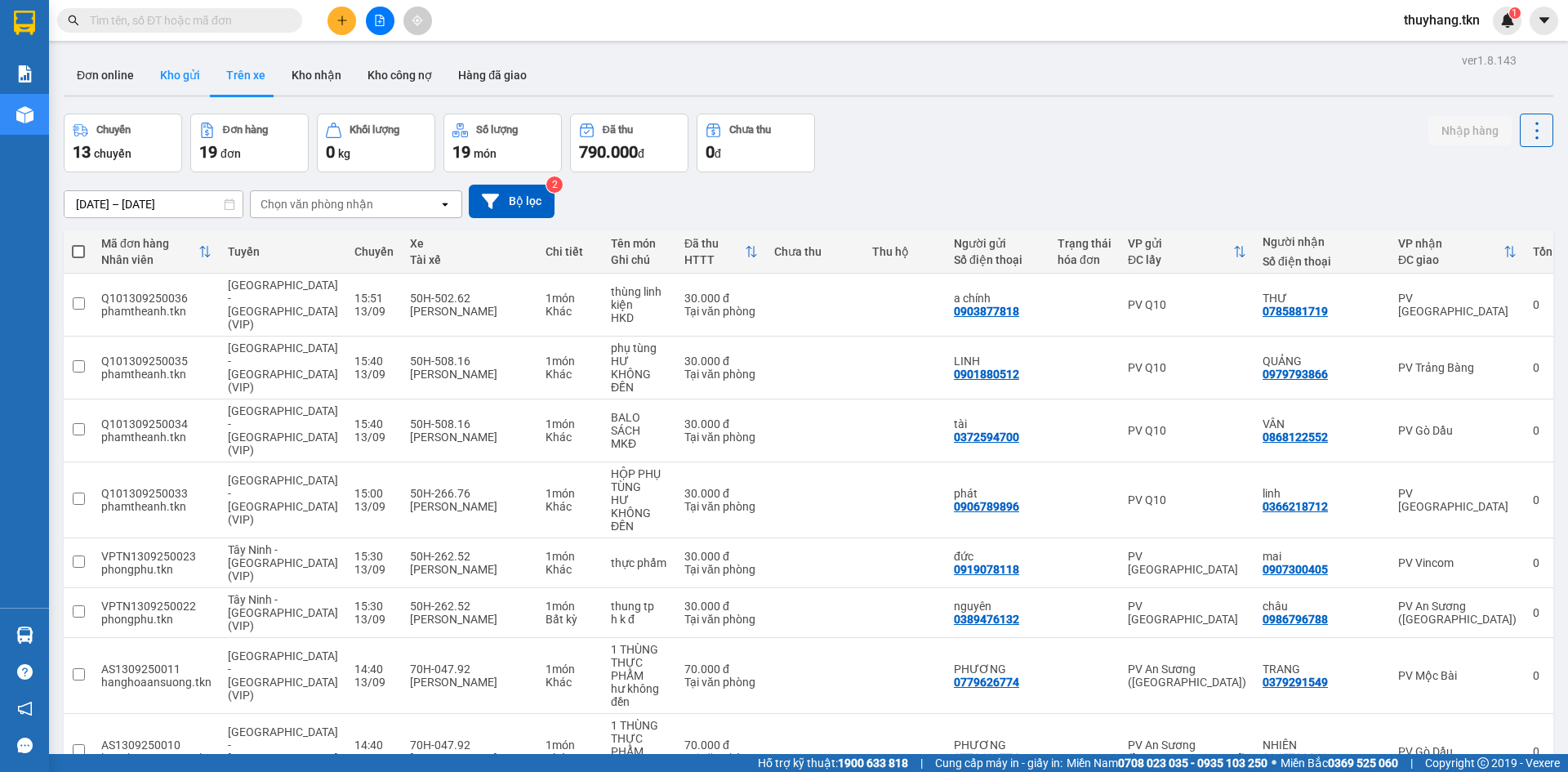
click at [185, 80] on button "Kho gửi" at bounding box center [180, 75] width 66 height 40
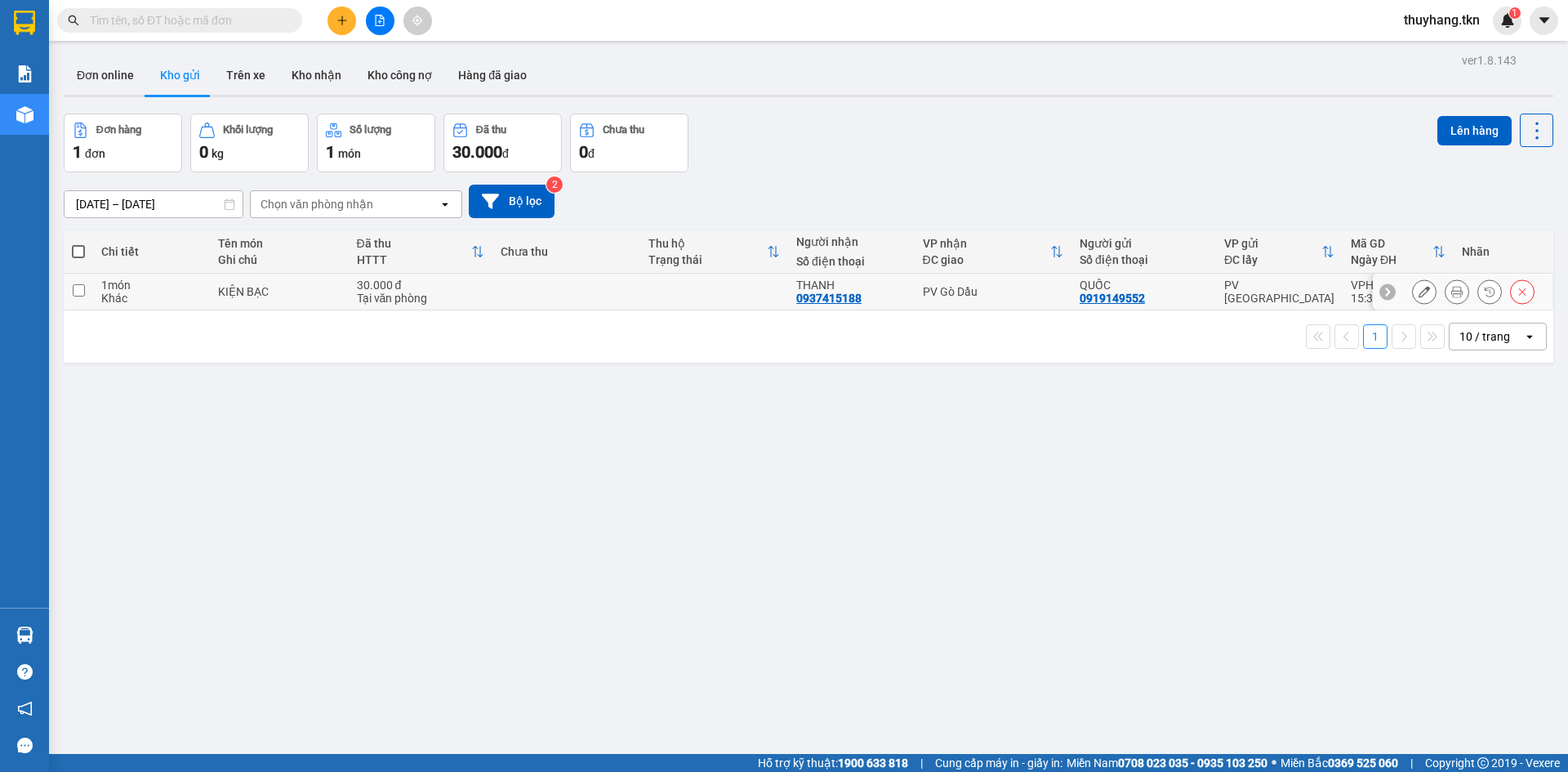
click at [492, 300] on td at bounding box center [566, 292] width 148 height 37
checkbox input "true"
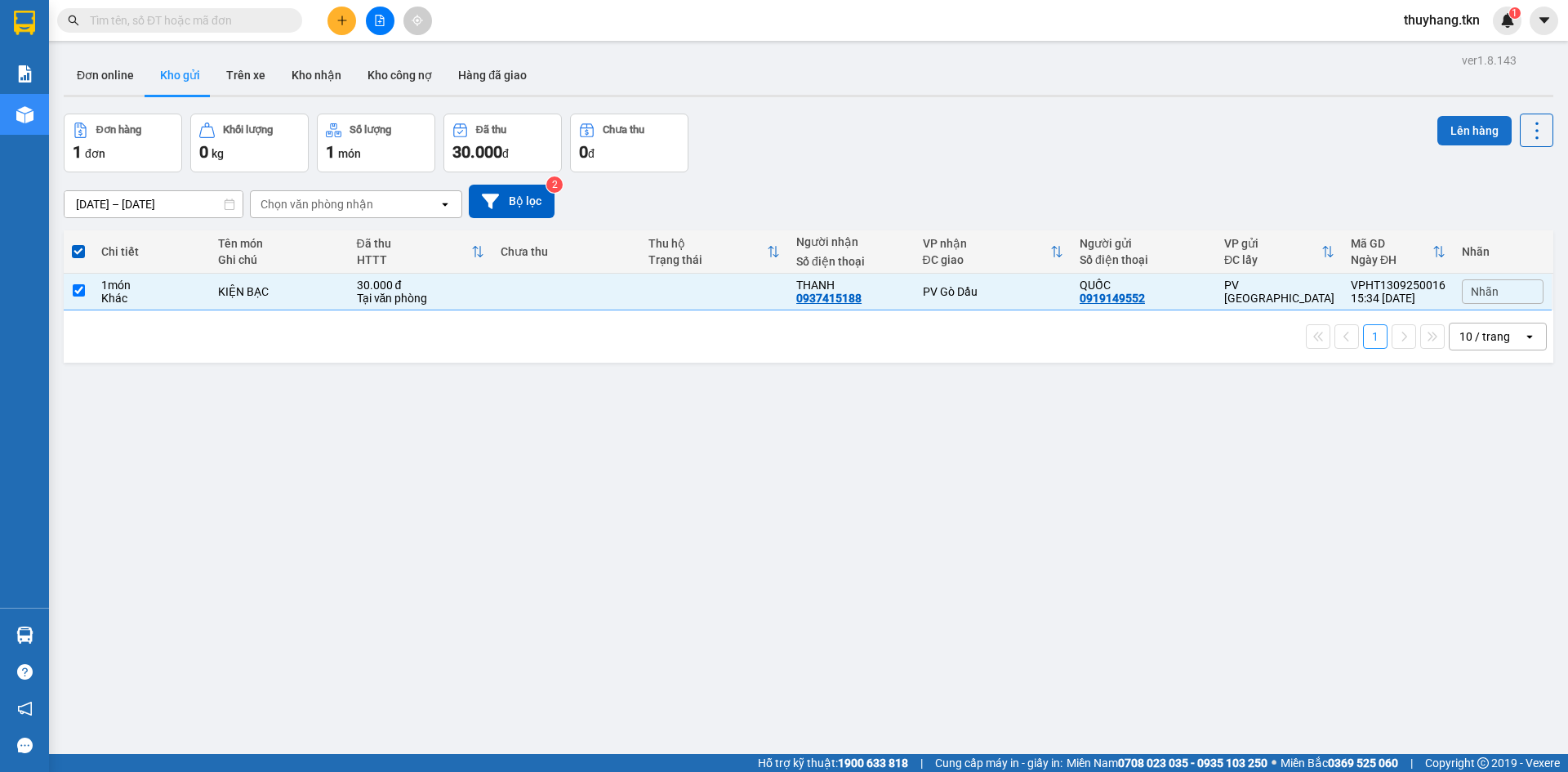
click at [1443, 139] on button "Lên hàng" at bounding box center [1474, 130] width 74 height 29
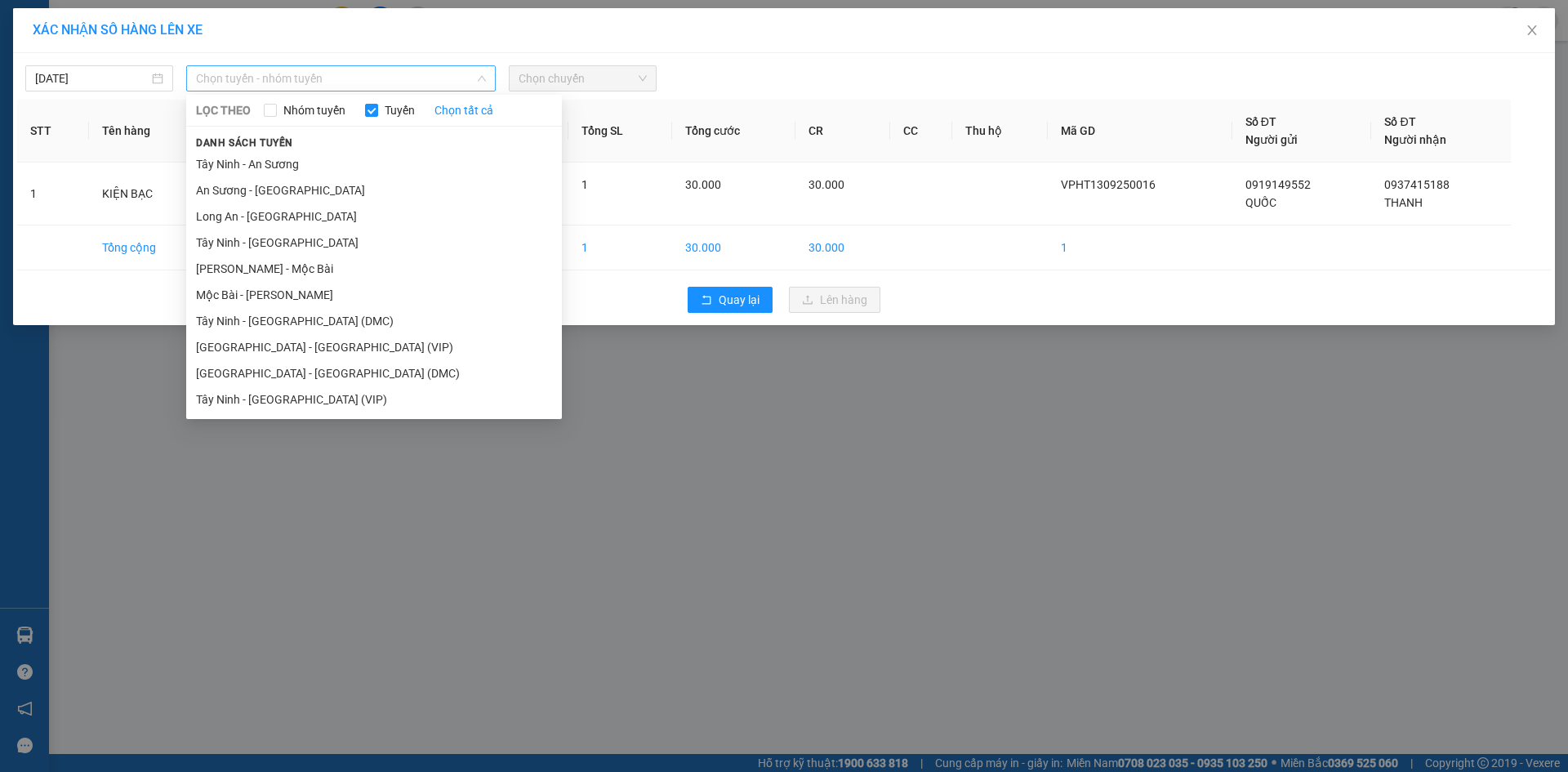
click at [306, 80] on span "Chọn tuyến - nhóm tuyến" at bounding box center [341, 78] width 290 height 24
click at [291, 405] on li "Tây Ninh - [GEOGRAPHIC_DATA] (VIP)" at bounding box center [374, 399] width 376 height 26
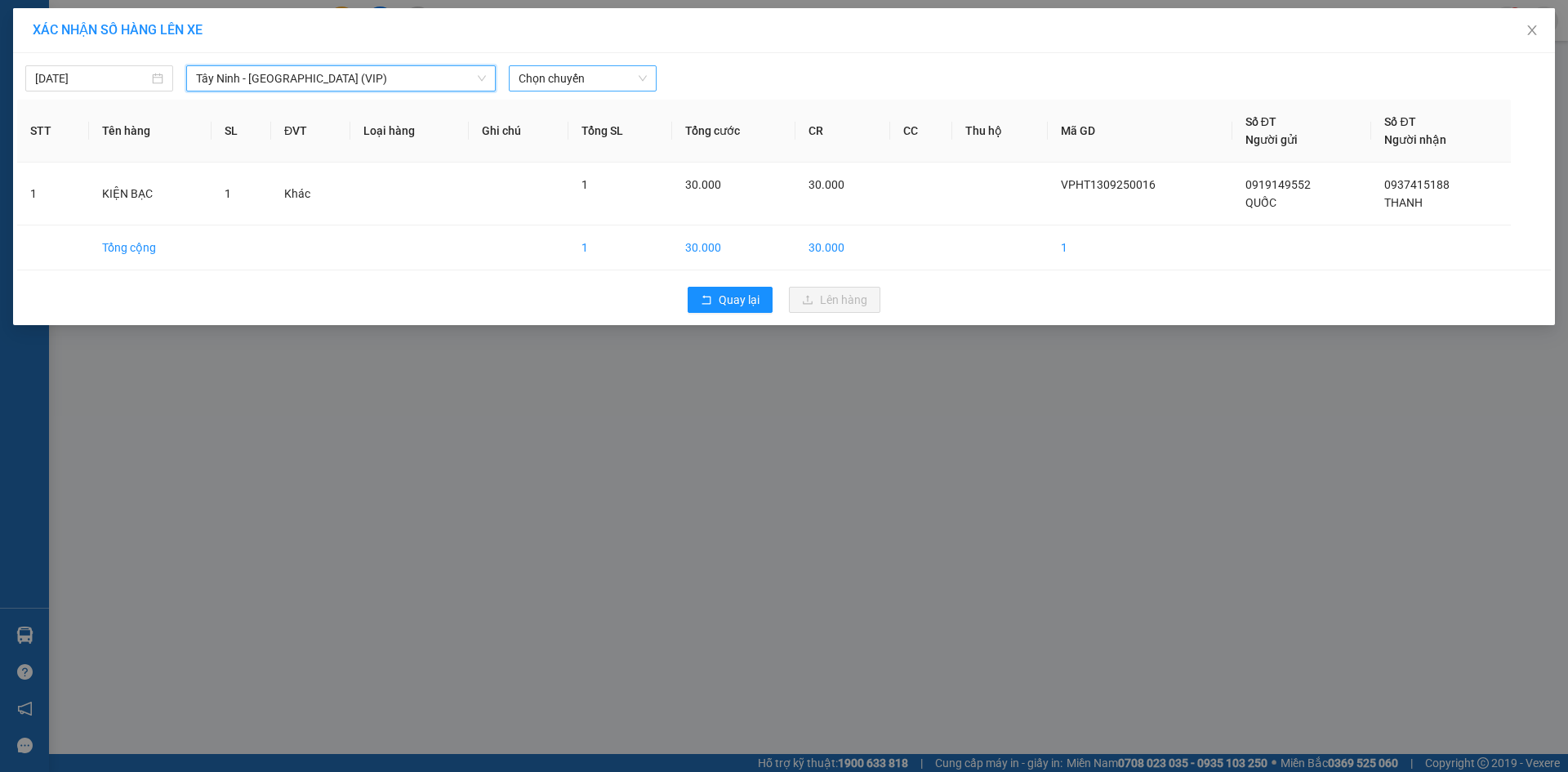
click at [566, 88] on span "Chọn chuyến" at bounding box center [583, 78] width 128 height 24
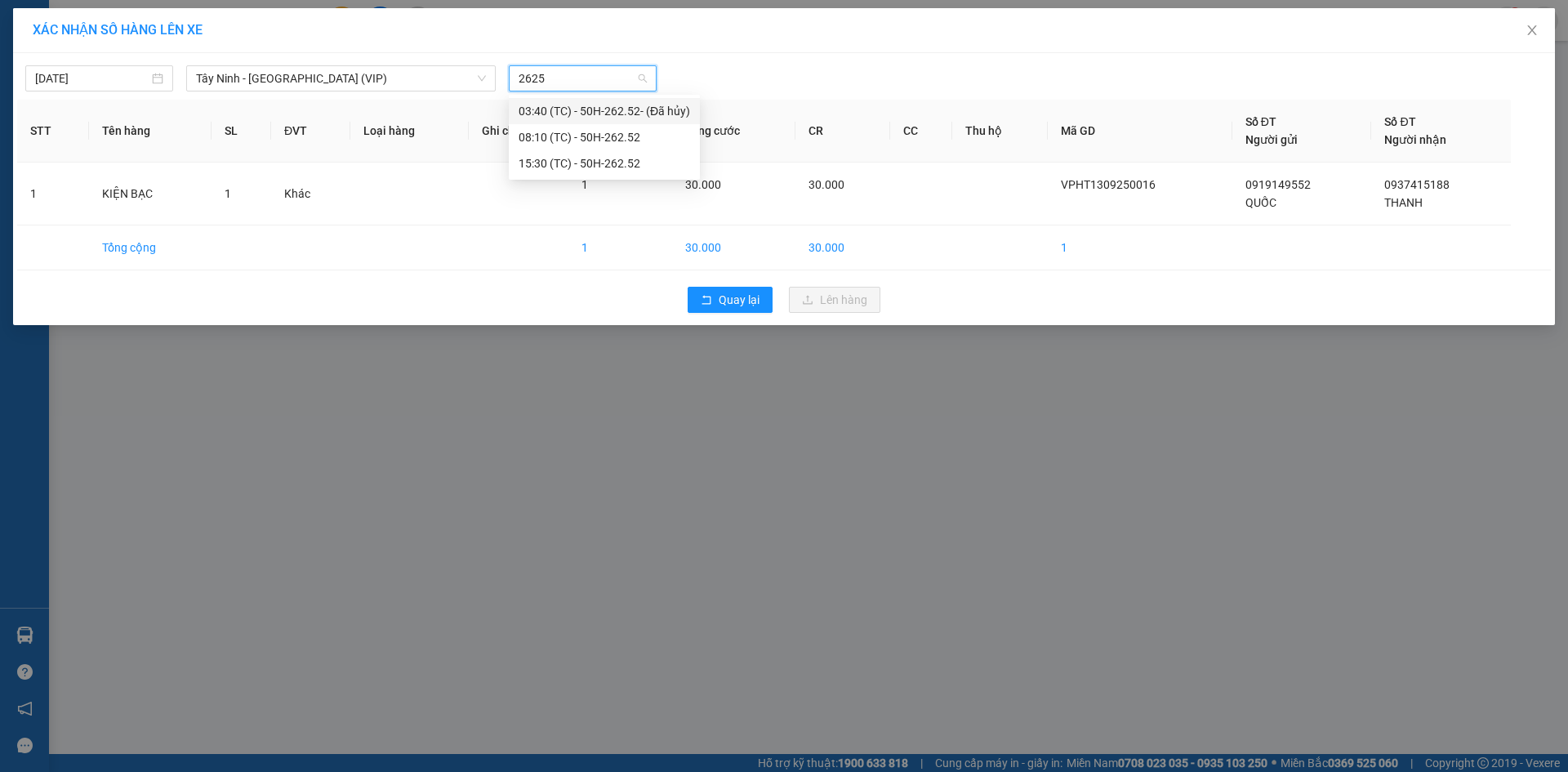
type input "26252"
click at [571, 160] on div "15:30 (TC) - 50H-262.52" at bounding box center [604, 163] width 171 height 18
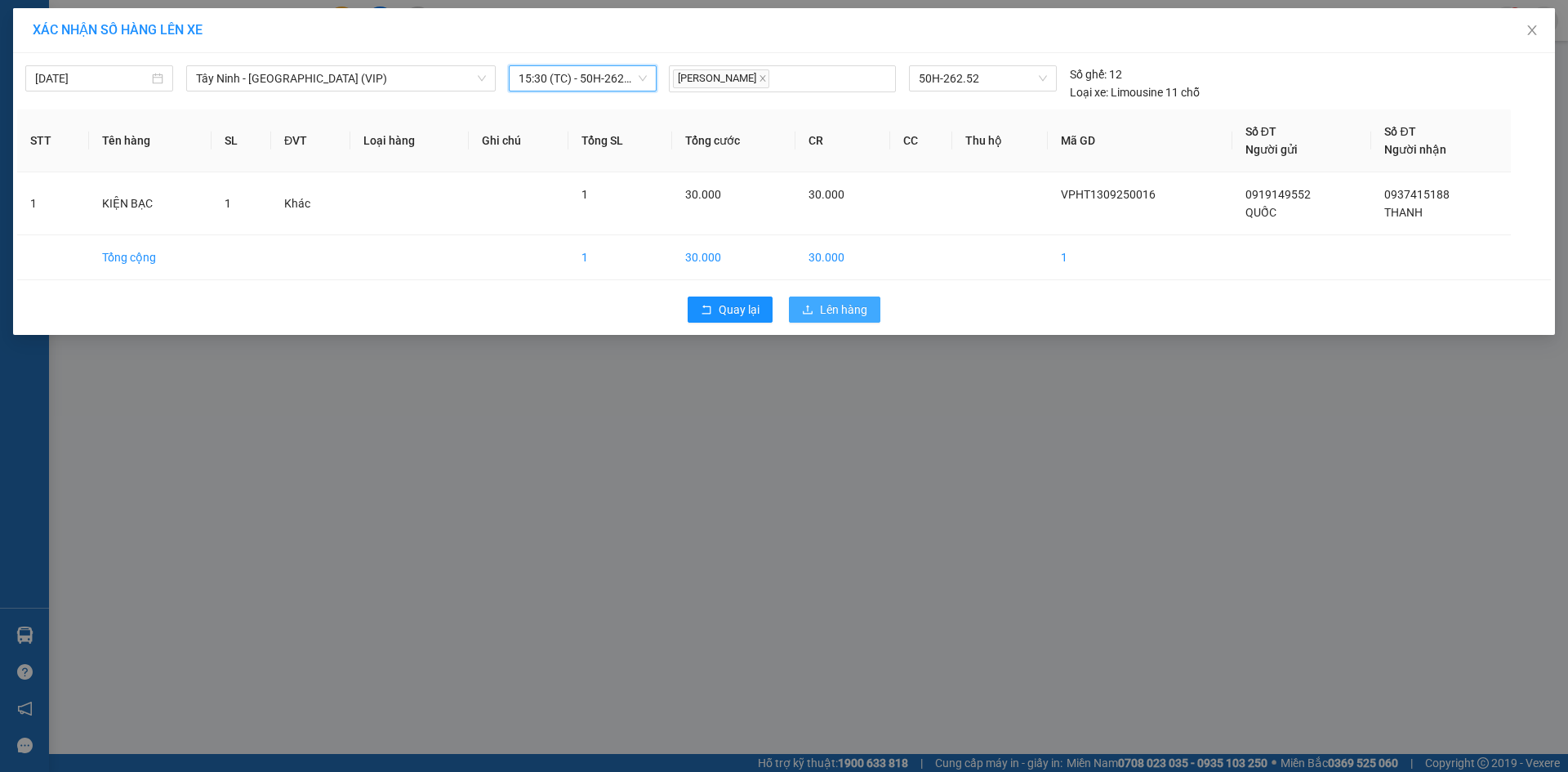
click at [853, 312] on span "Lên hàng" at bounding box center [843, 309] width 47 height 18
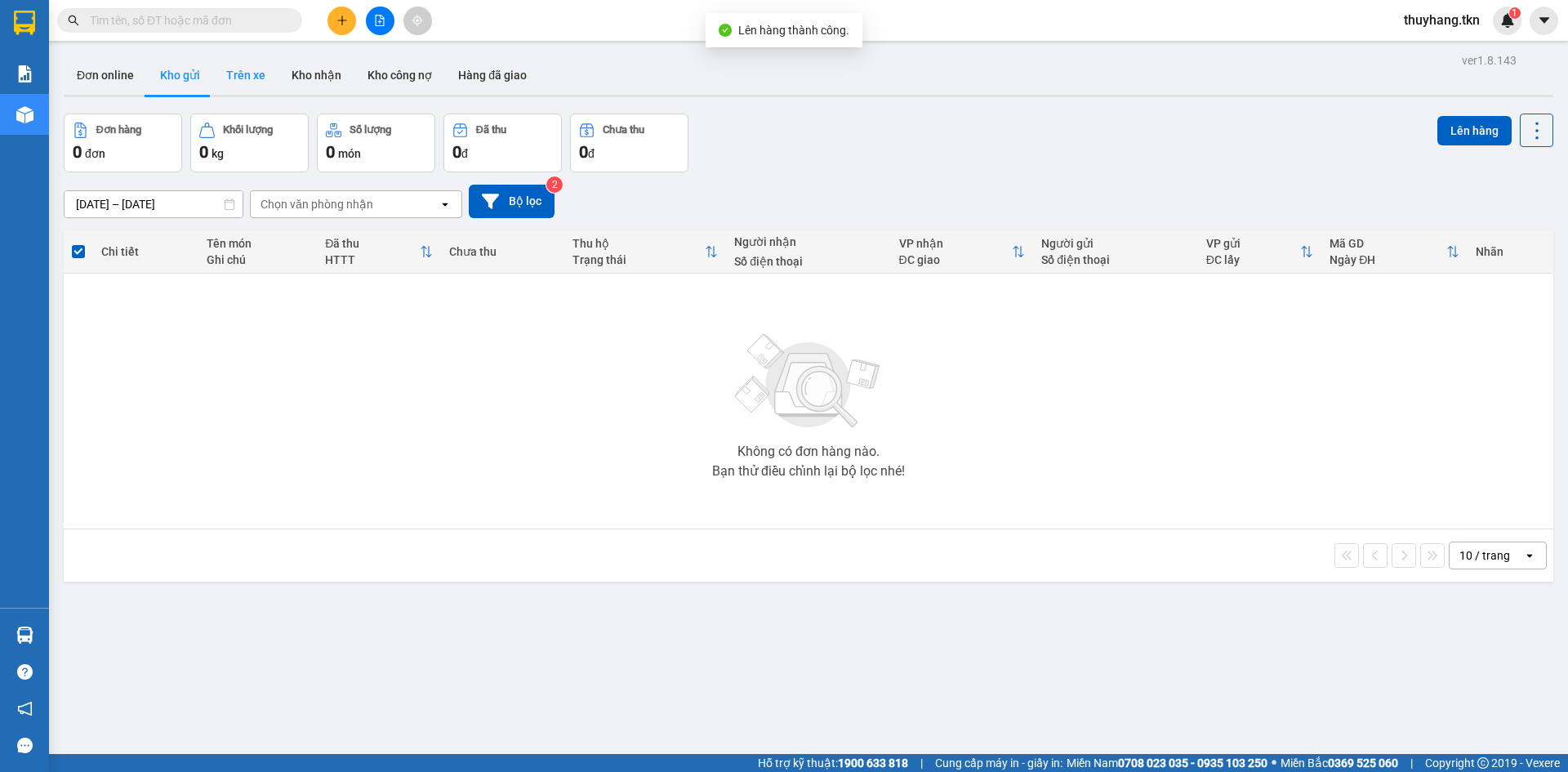
click at [246, 67] on button "Trên xe" at bounding box center [245, 75] width 65 height 40
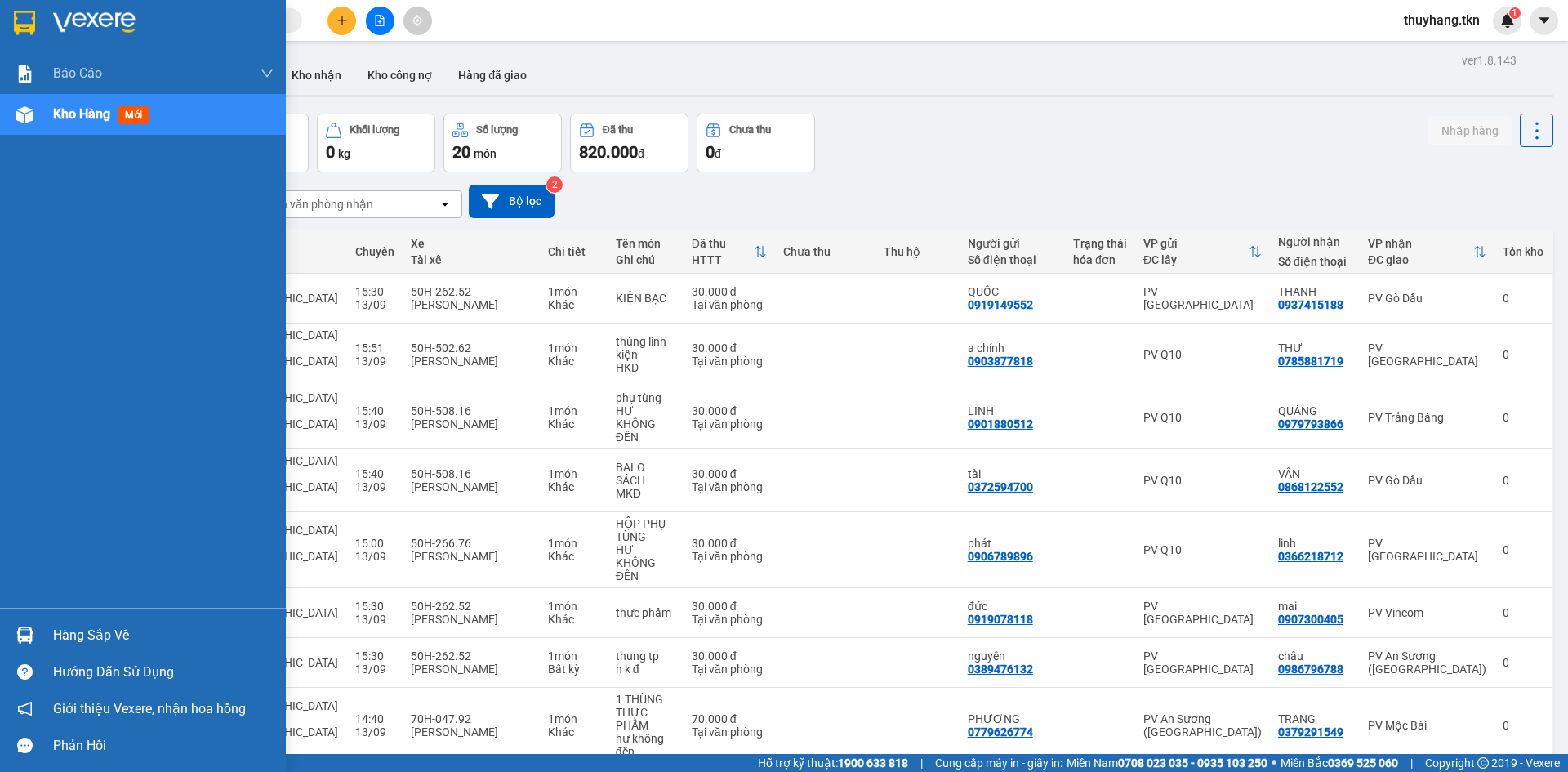
click at [80, 635] on div "Hàng sắp về" at bounding box center [163, 635] width 220 height 24
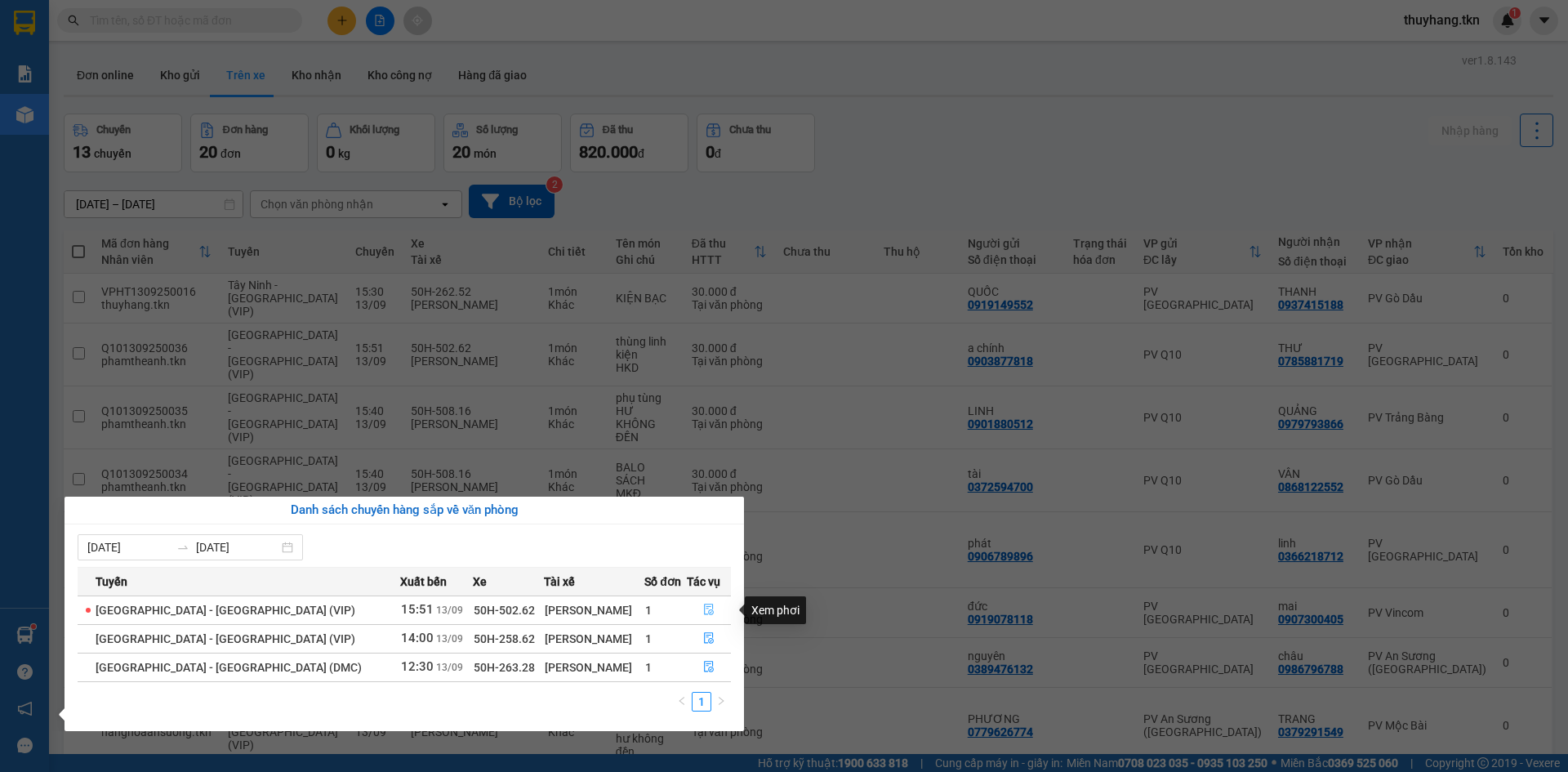
click at [705, 608] on icon "file-done" at bounding box center [709, 609] width 11 height 11
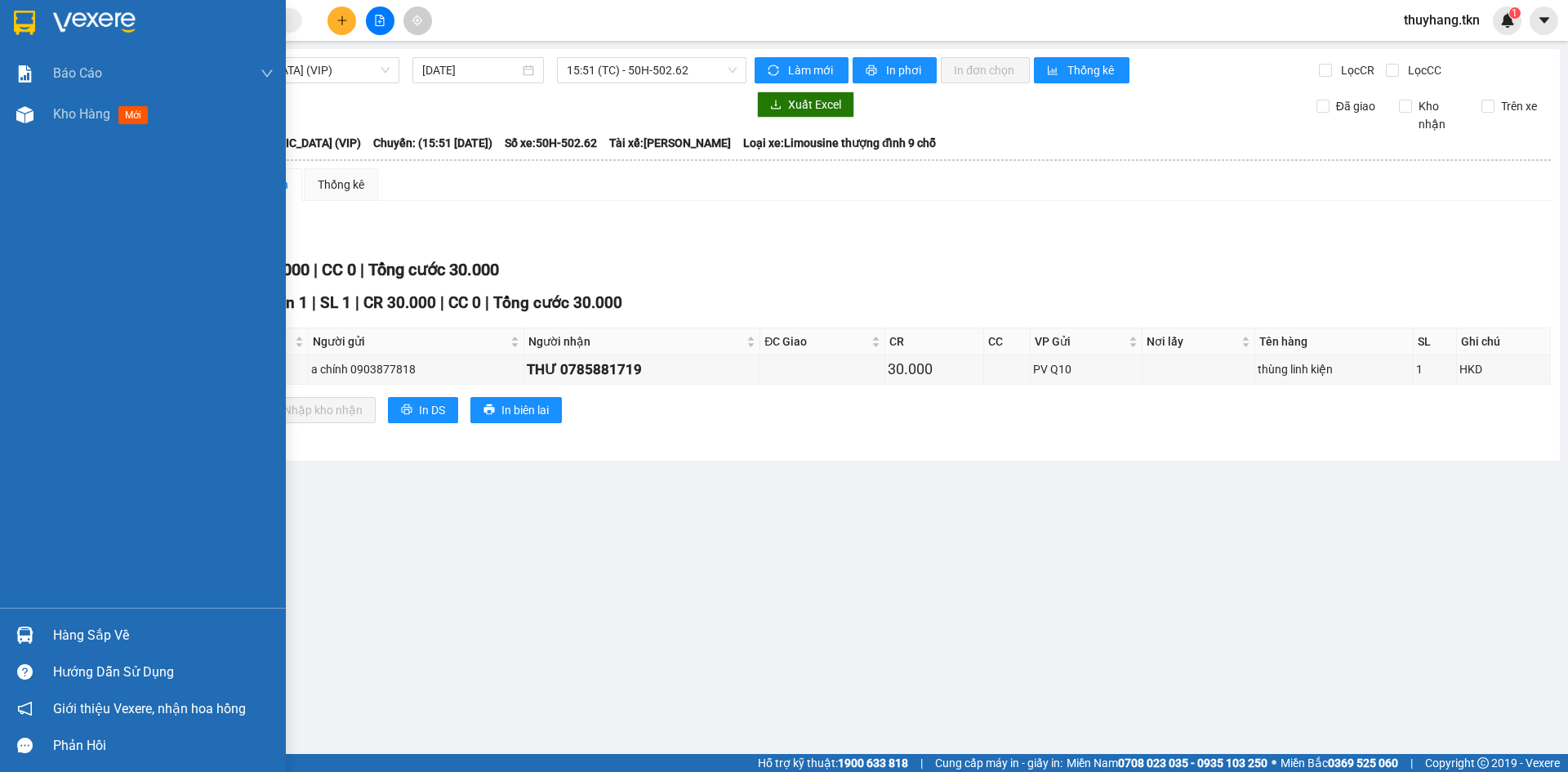
click at [28, 631] on img at bounding box center [24, 635] width 17 height 17
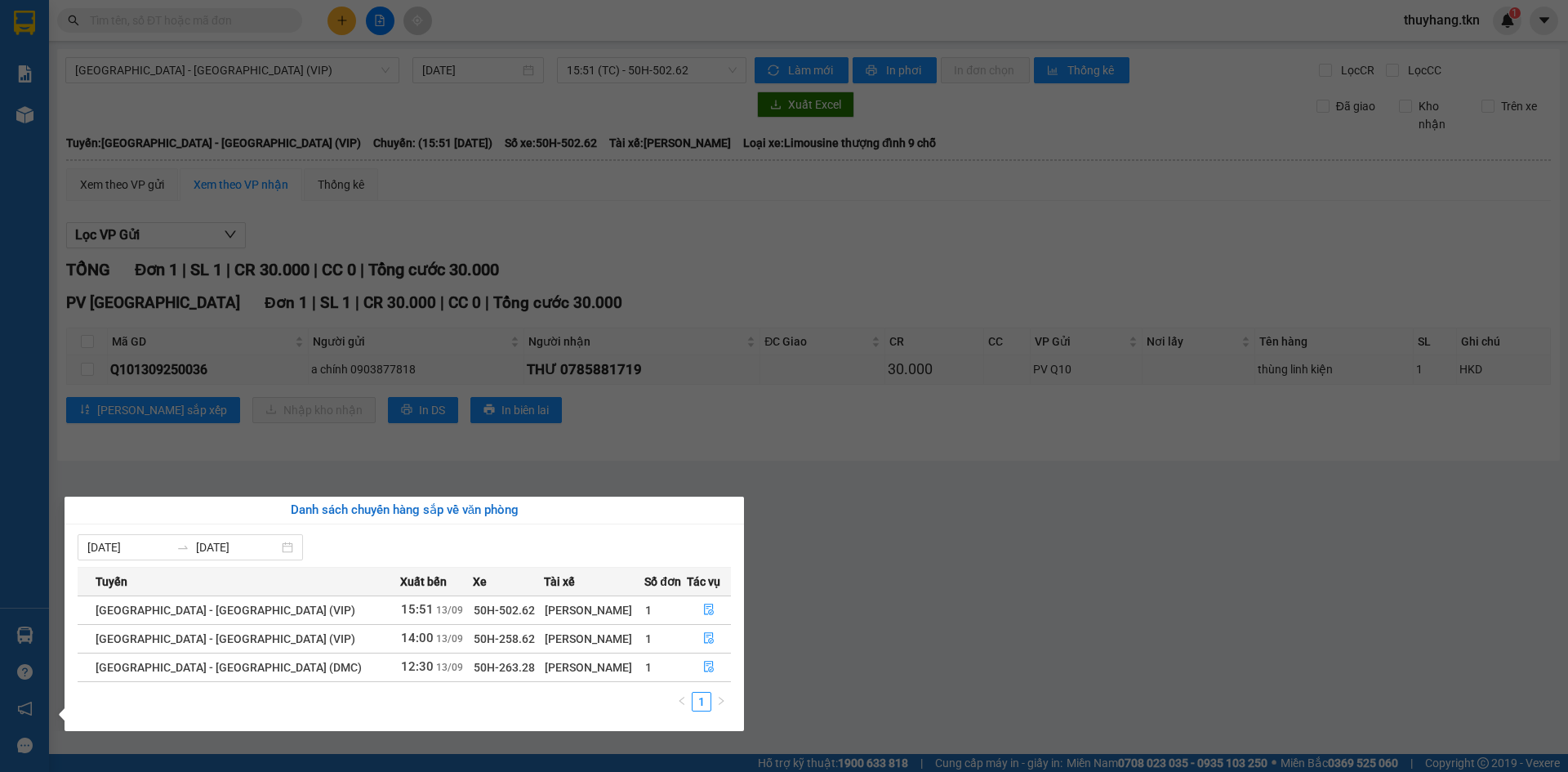
click at [1006, 695] on section "Kết quả tìm kiếm ( 88 ) Bộ lọc Mã ĐH Trạng thái Món hàng Thu hộ Tổng cước Chưa …" at bounding box center [784, 386] width 1568 height 772
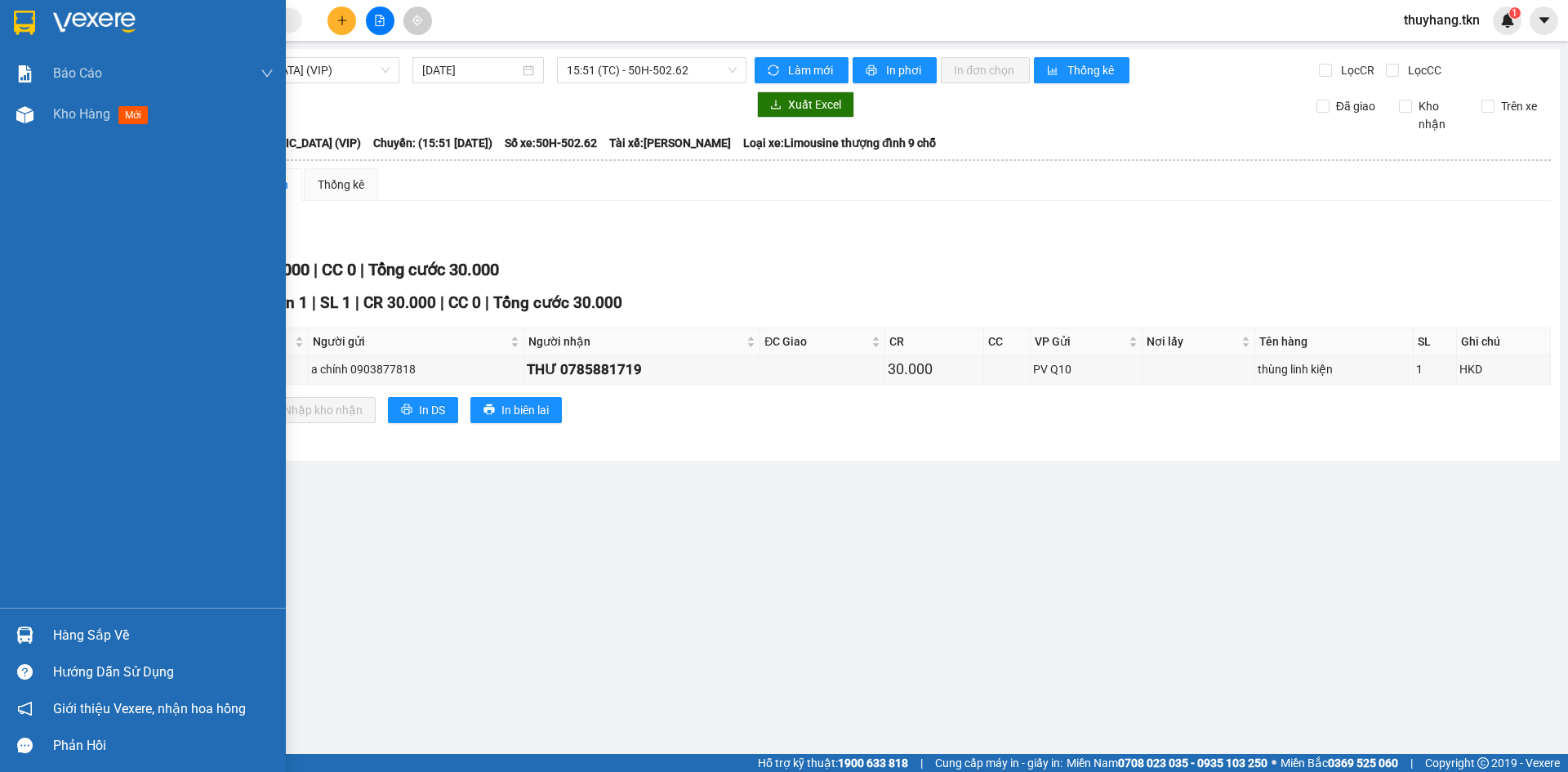
click at [63, 635] on div "Hàng sắp về" at bounding box center [163, 635] width 220 height 24
click at [40, 26] on div "Báo cáo Mẫu 1: Báo cáo dòng tiền theo nhân viên Mẫu 2: Thống kê đơn hàng theo n…" at bounding box center [143, 386] width 286 height 772
click at [25, 24] on img at bounding box center [24, 23] width 22 height 24
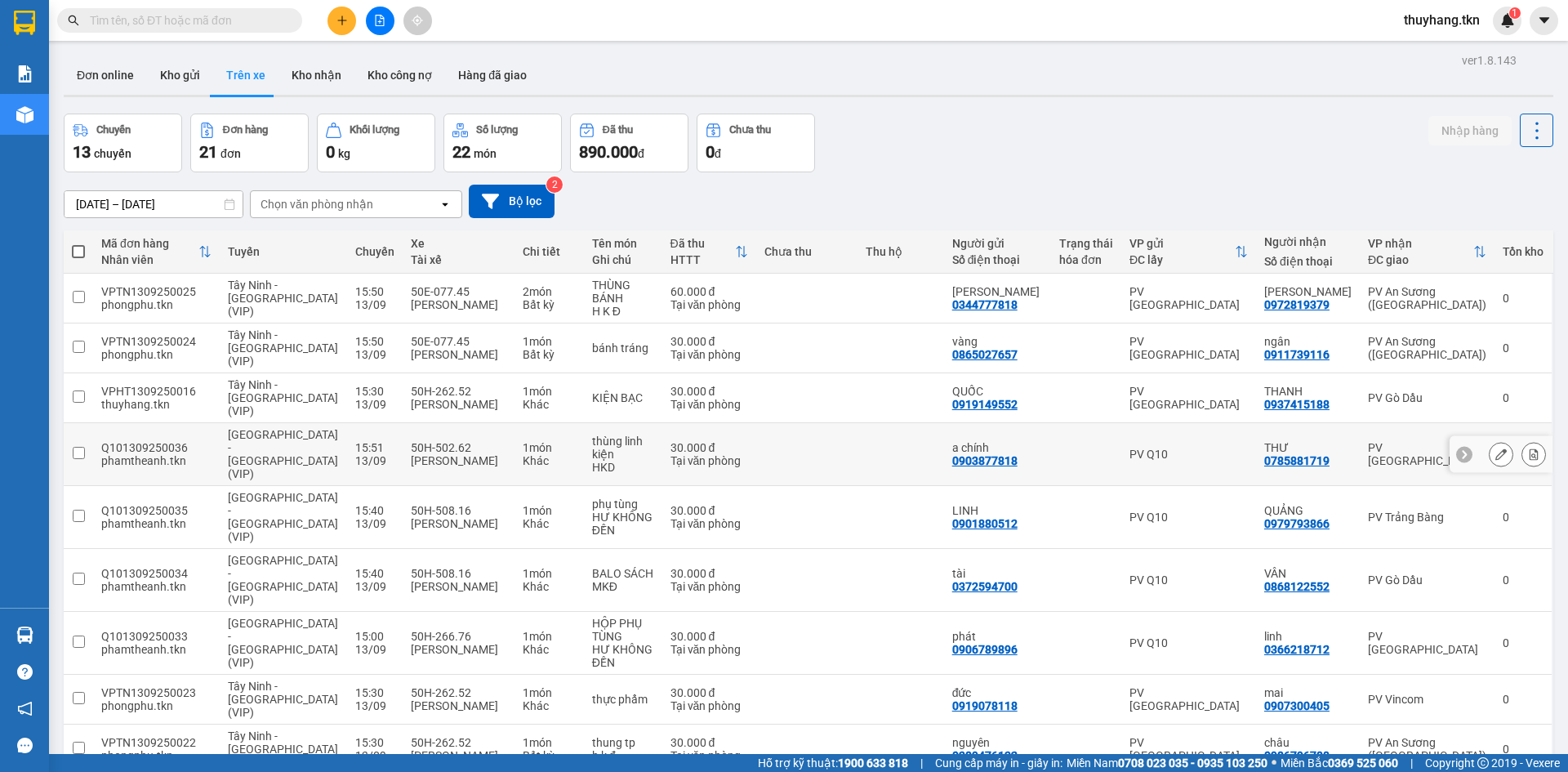
click at [1499, 442] on div at bounding box center [1501, 454] width 24 height 24
click at [1496, 448] on icon at bounding box center [1501, 454] width 11 height 11
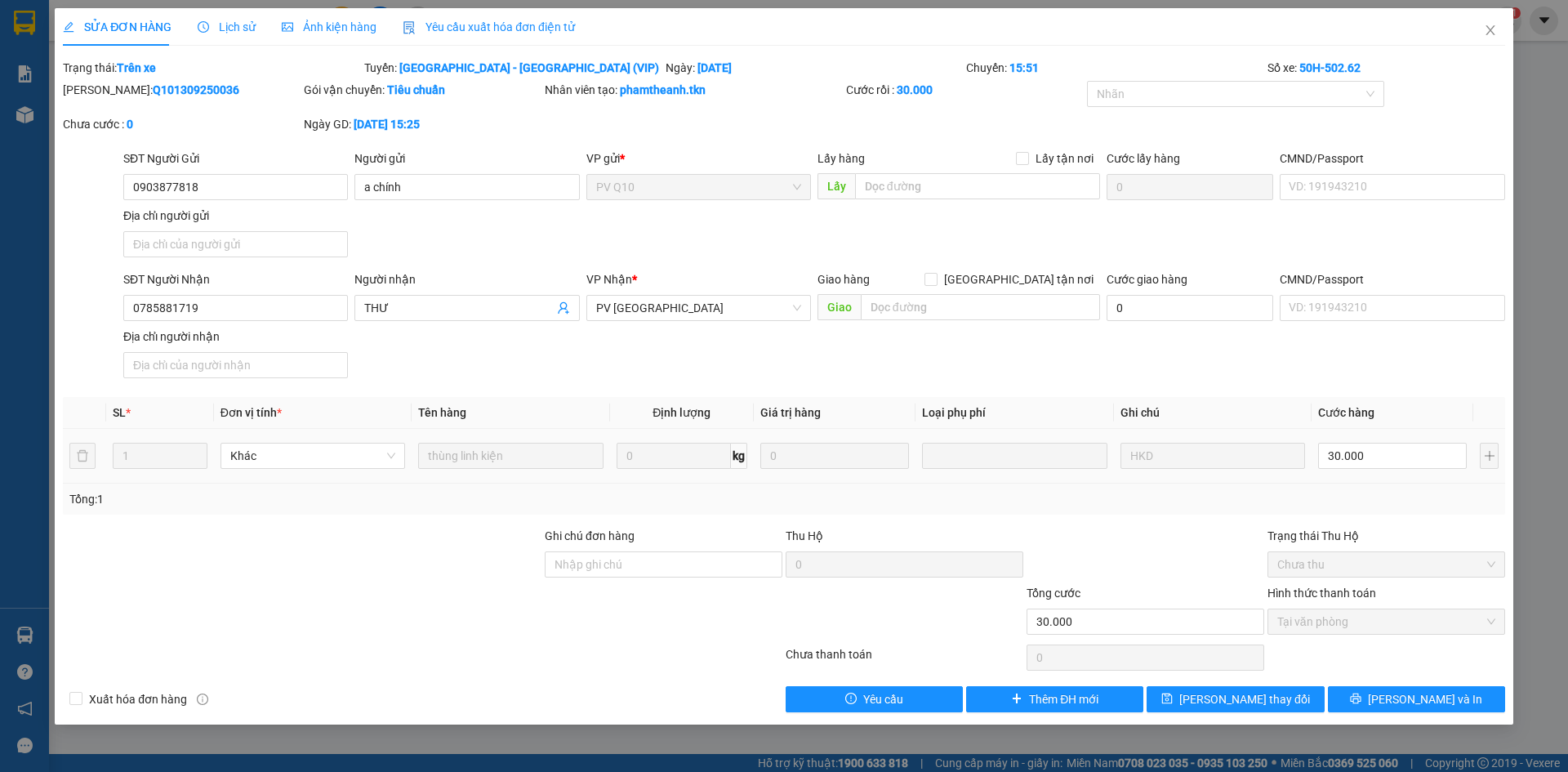
click at [230, 21] on span "Lịch sử" at bounding box center [227, 27] width 58 height 13
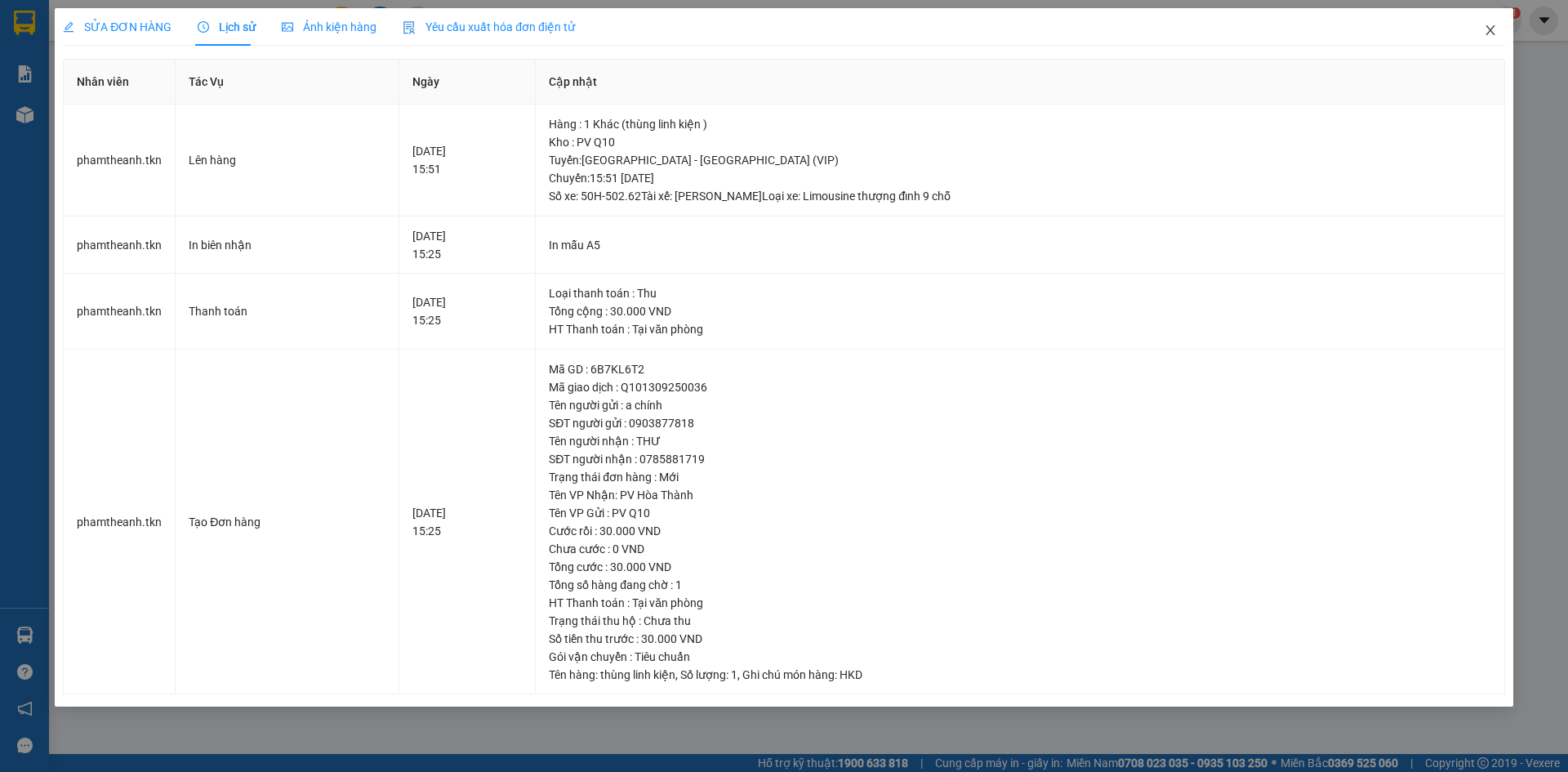
click at [1491, 30] on icon "close" at bounding box center [1490, 30] width 9 height 9
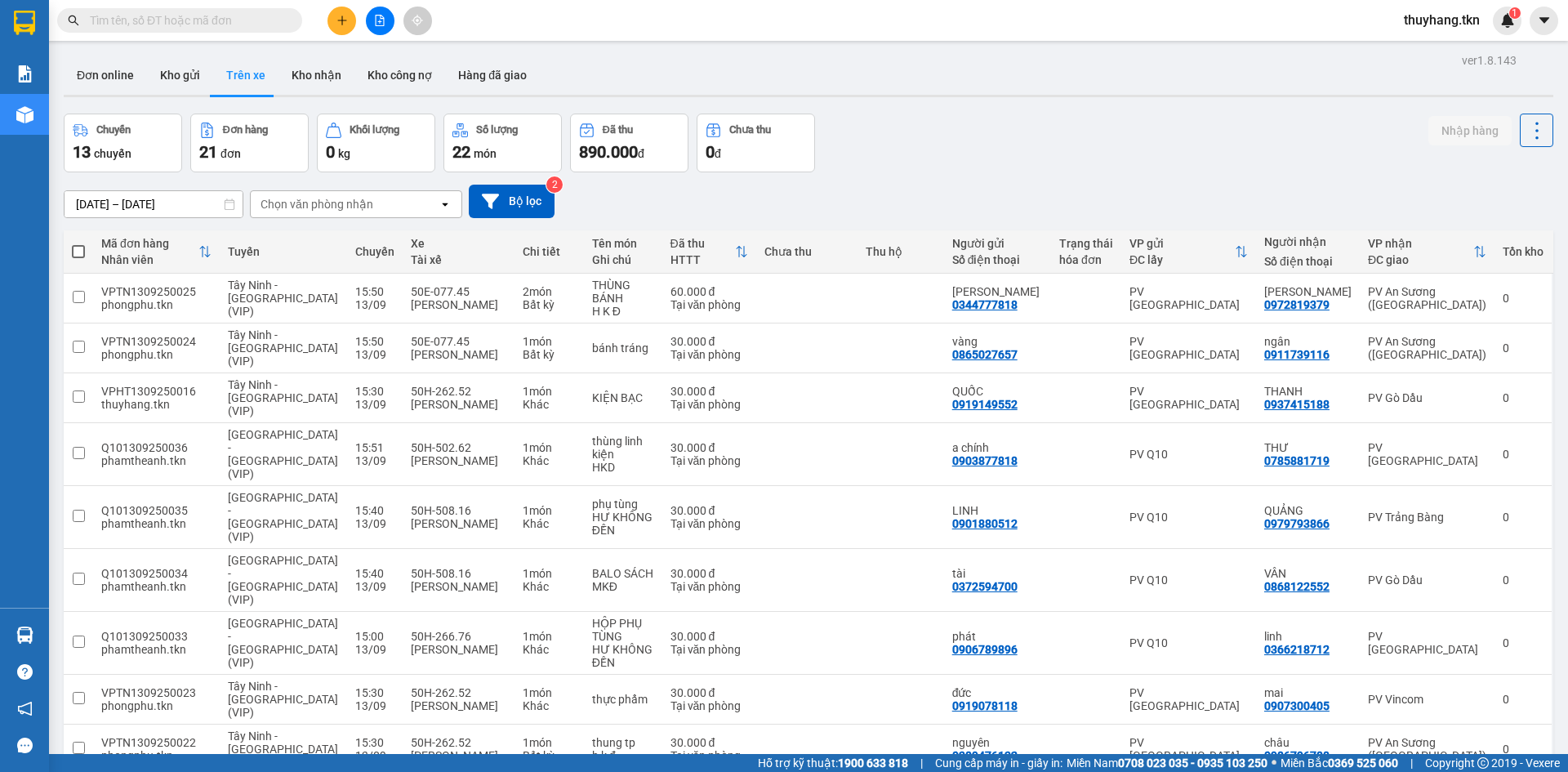
click at [960, 157] on div "Chuyến 13 chuyến Đơn hàng 21 đơn Khối lượng 0 kg Số lượng 22 món Đã thu 890.000…" at bounding box center [808, 143] width 1490 height 58
click at [294, 77] on button "Kho nhận" at bounding box center [316, 75] width 76 height 40
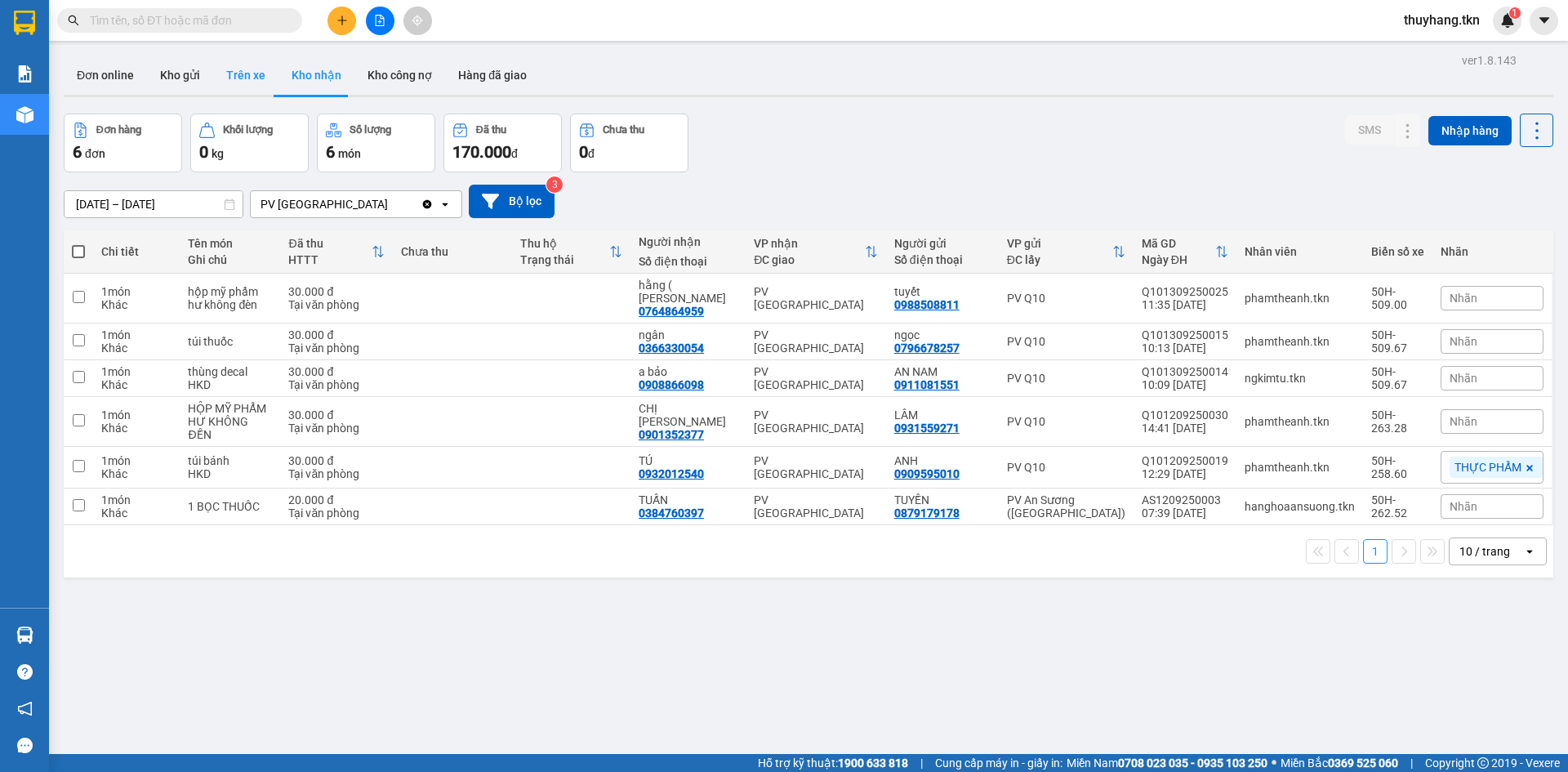
click at [231, 83] on button "Trên xe" at bounding box center [245, 75] width 65 height 40
type input "[DATE] – [DATE]"
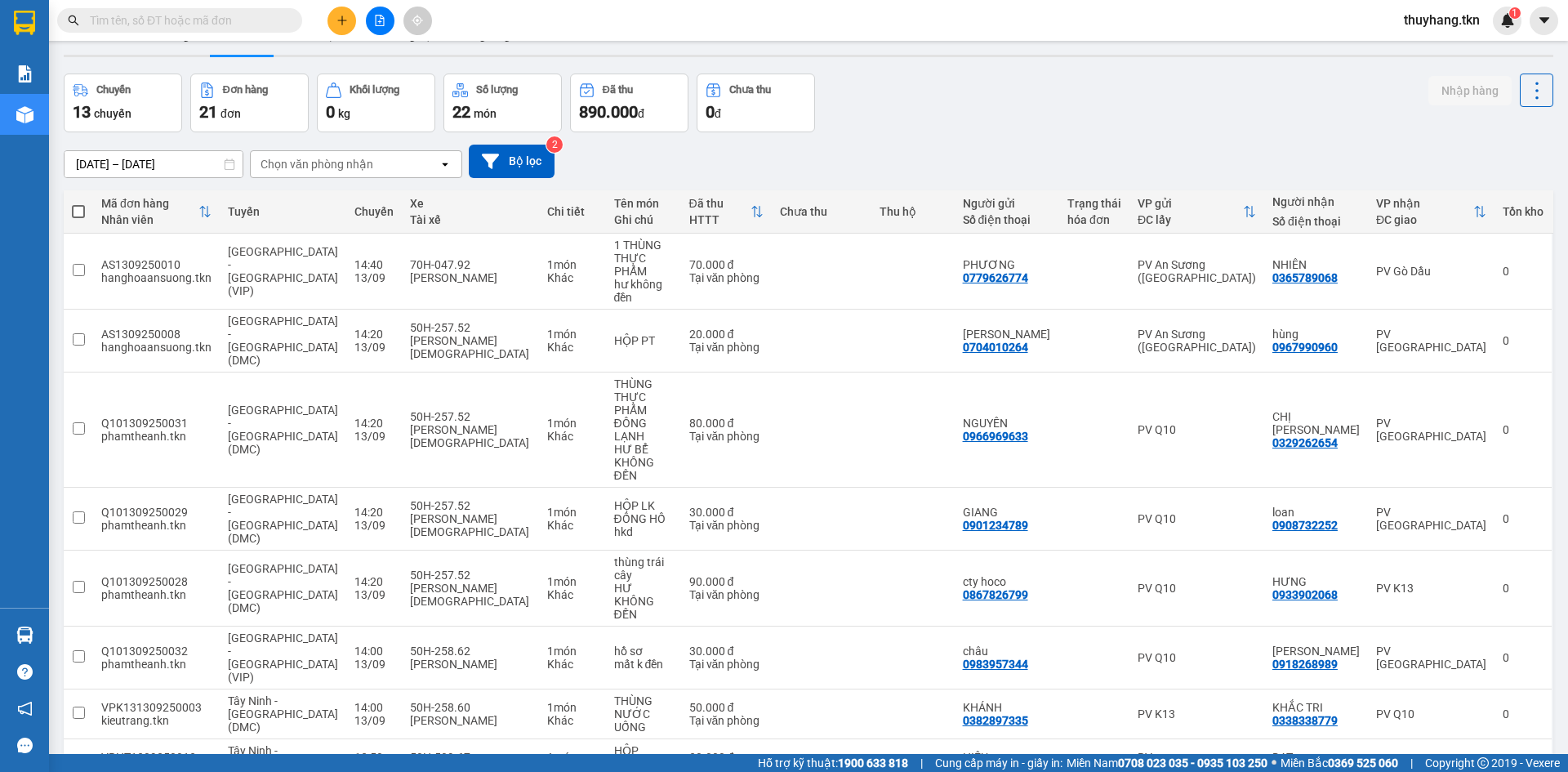
scroll to position [75, 0]
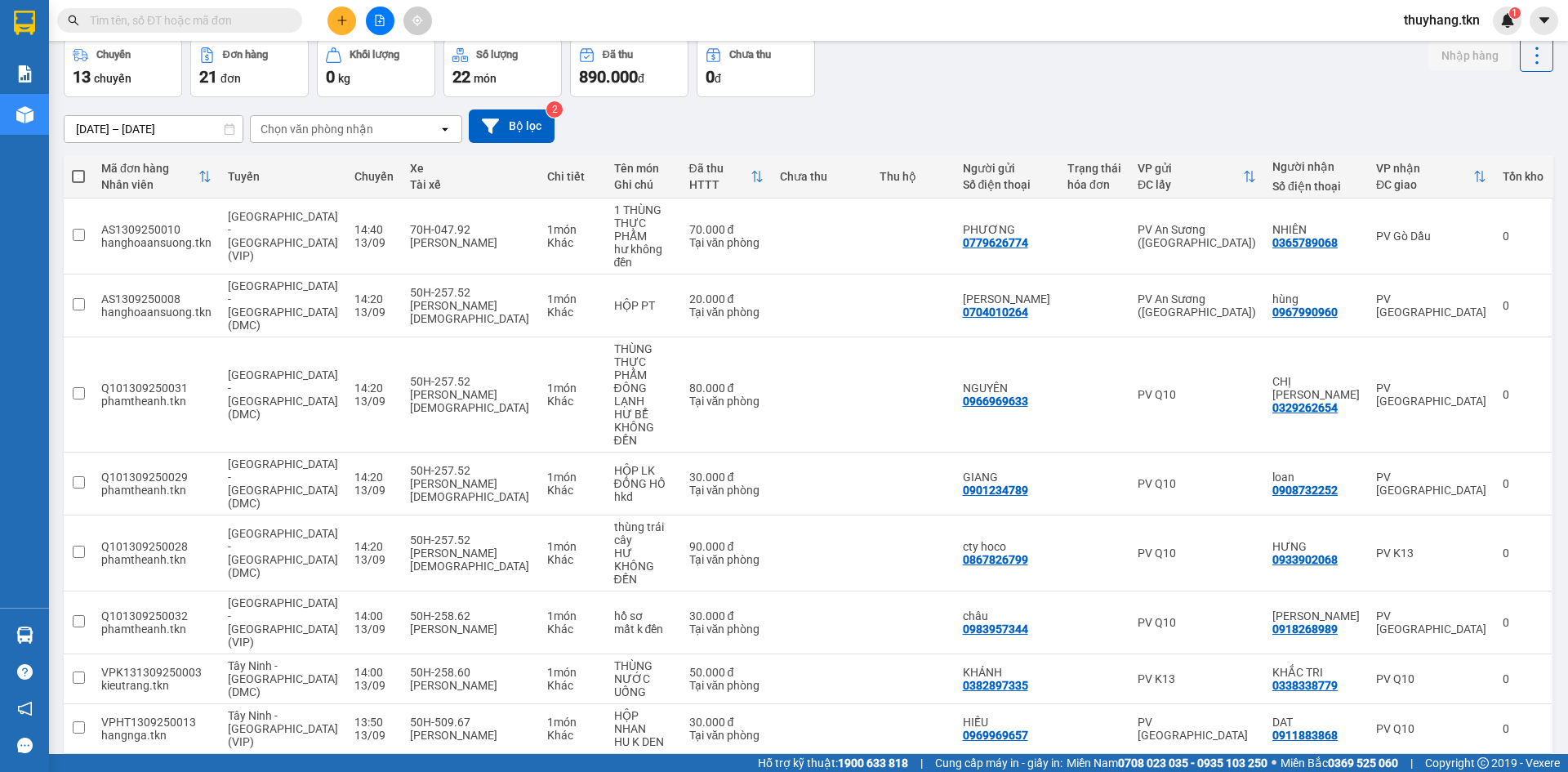
click at [764, 135] on div "11/09/2025 – 13/09/2025 Press the down arrow key to interact with the calendar …" at bounding box center [808, 126] width 1490 height 34
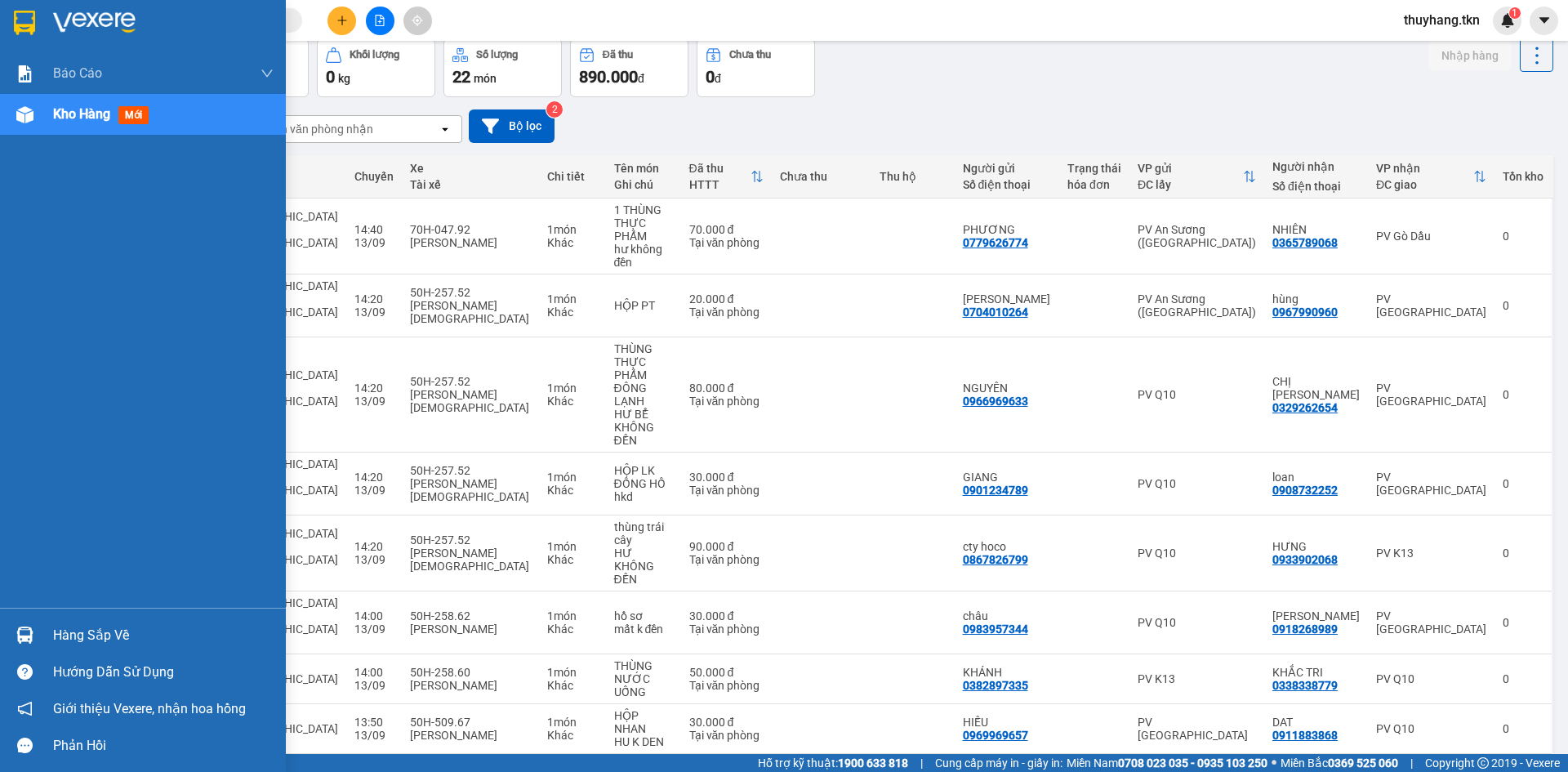
click at [34, 22] on img at bounding box center [24, 23] width 22 height 24
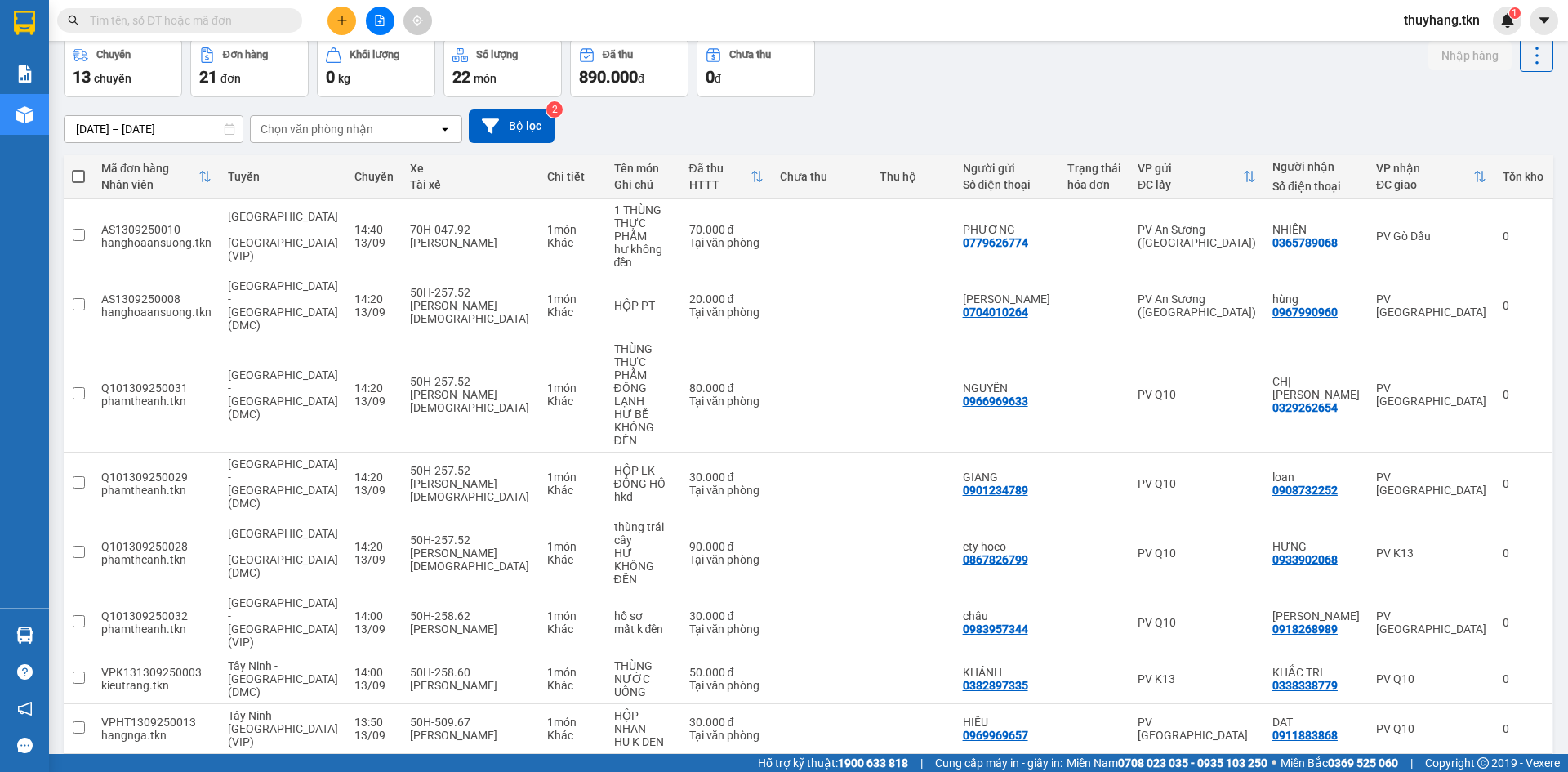
click at [939, 109] on div "11/09/2025 – 13/09/2025 Press the down arrow key to interact with the calendar …" at bounding box center [808, 126] width 1490 height 34
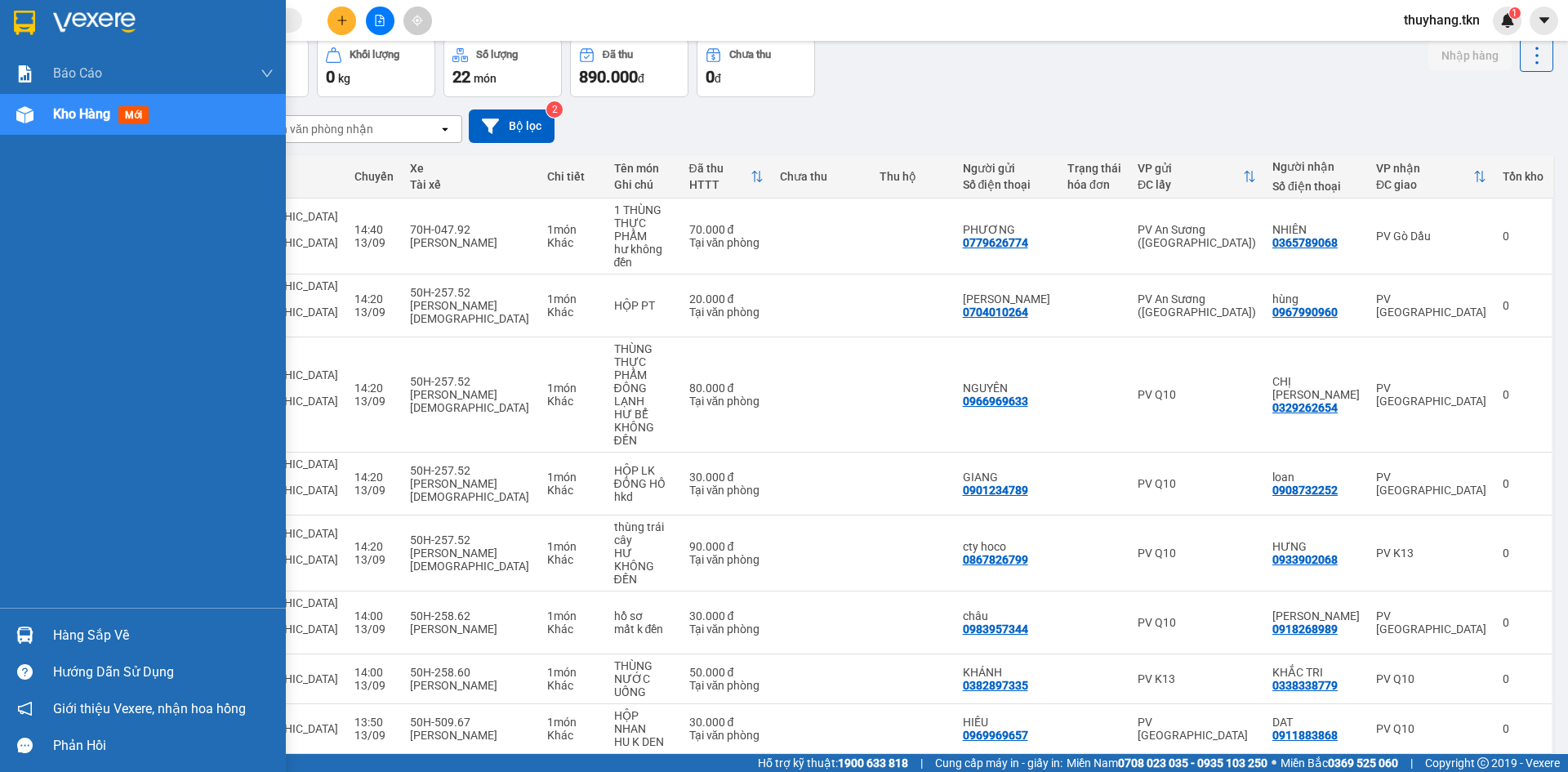
click at [28, 629] on img at bounding box center [24, 635] width 17 height 17
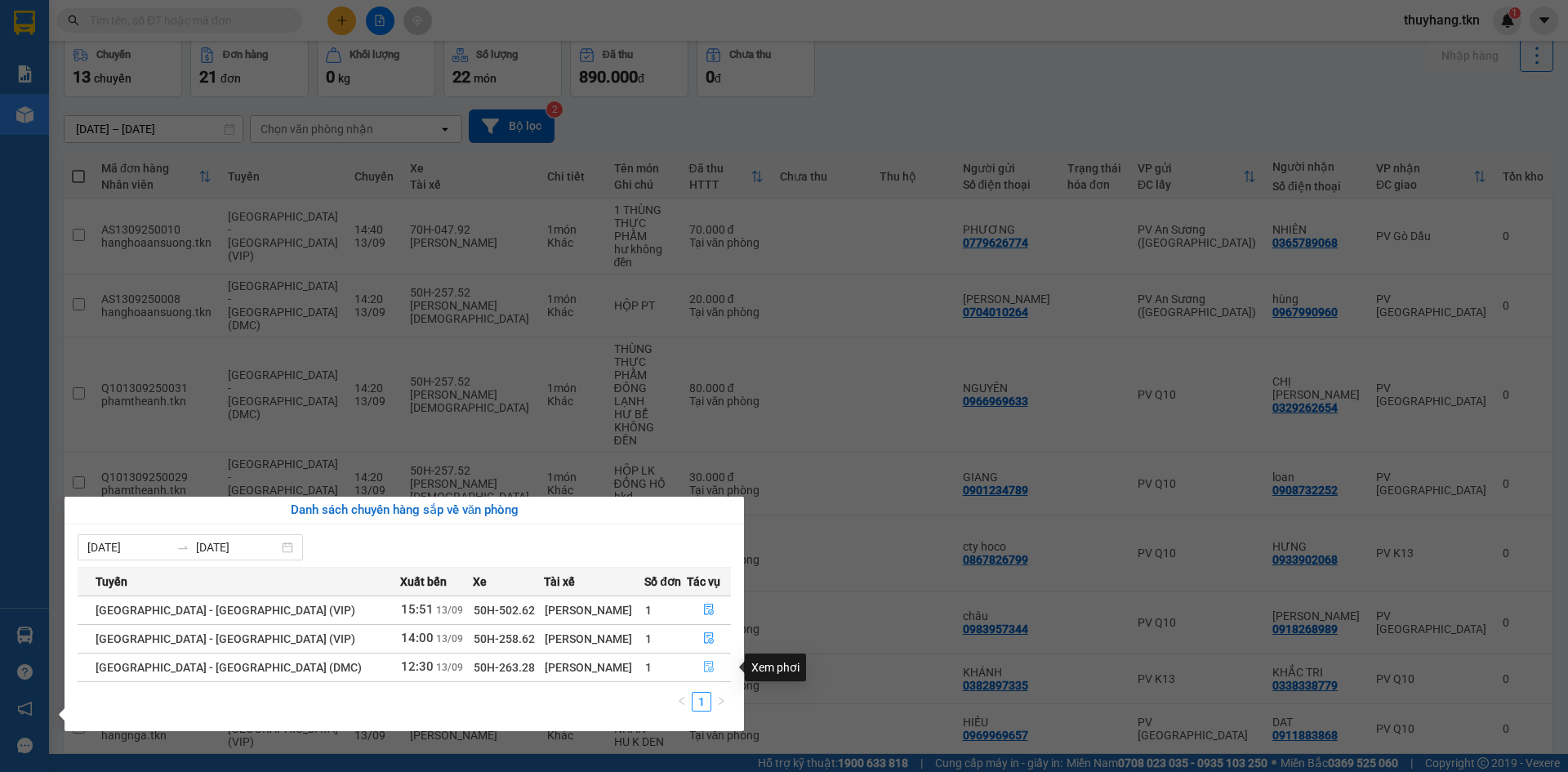
click at [703, 669] on icon "file-done" at bounding box center [709, 667] width 11 height 11
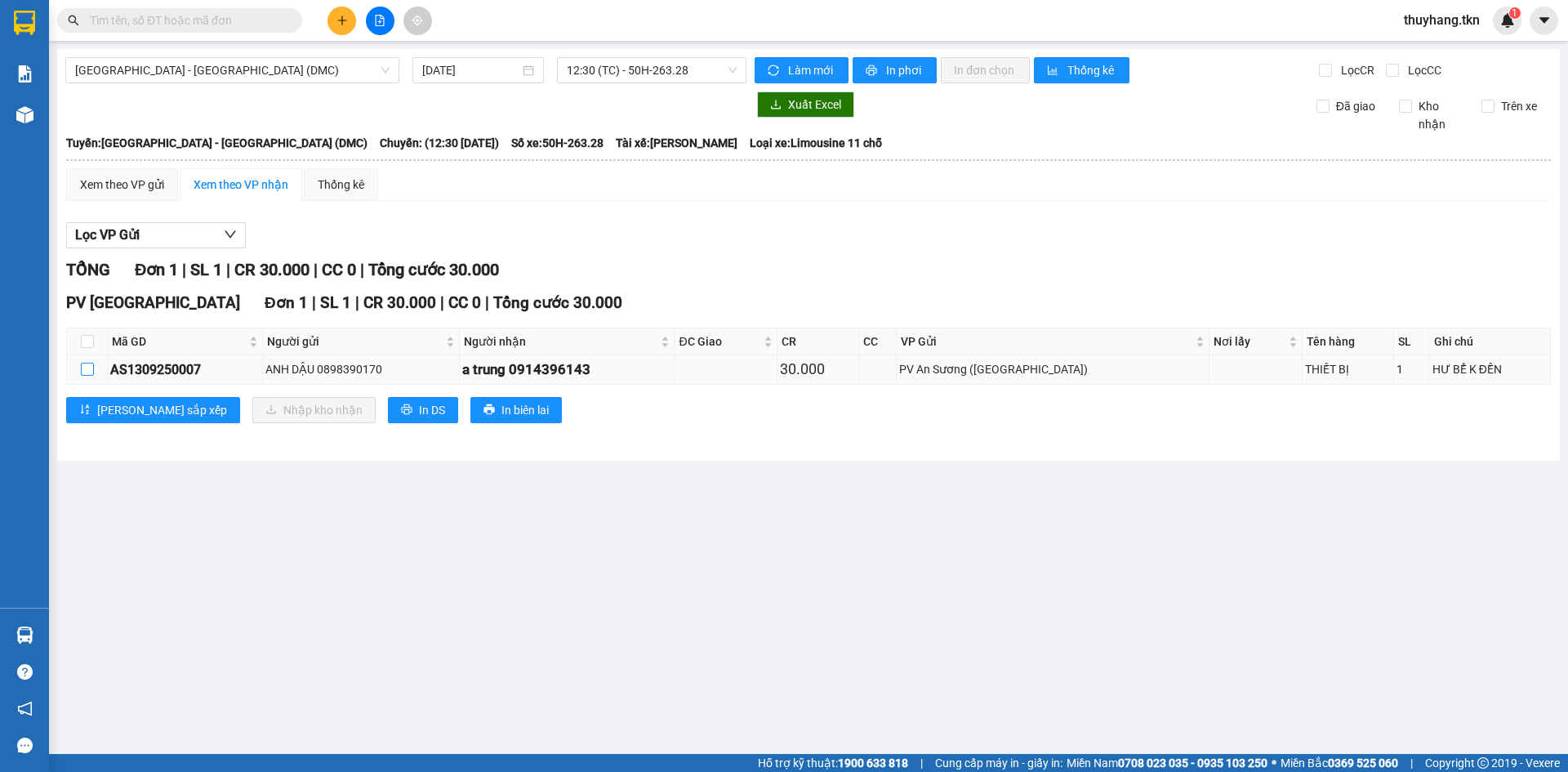
click at [86, 371] on input "checkbox" at bounding box center [88, 369] width 13 height 13
checkbox input "true"
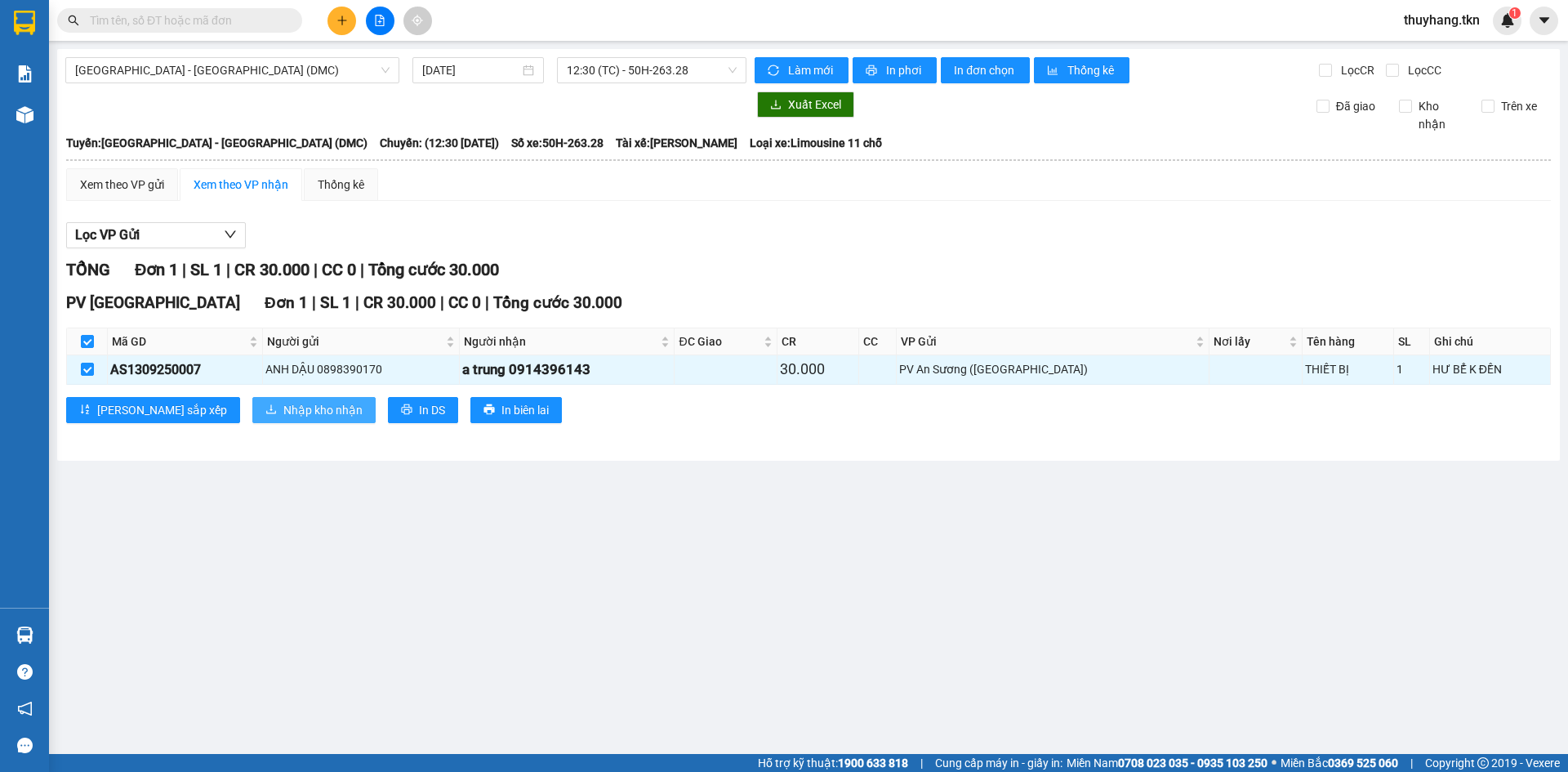
click at [283, 415] on span "Nhập kho nhận" at bounding box center [323, 410] width 79 height 18
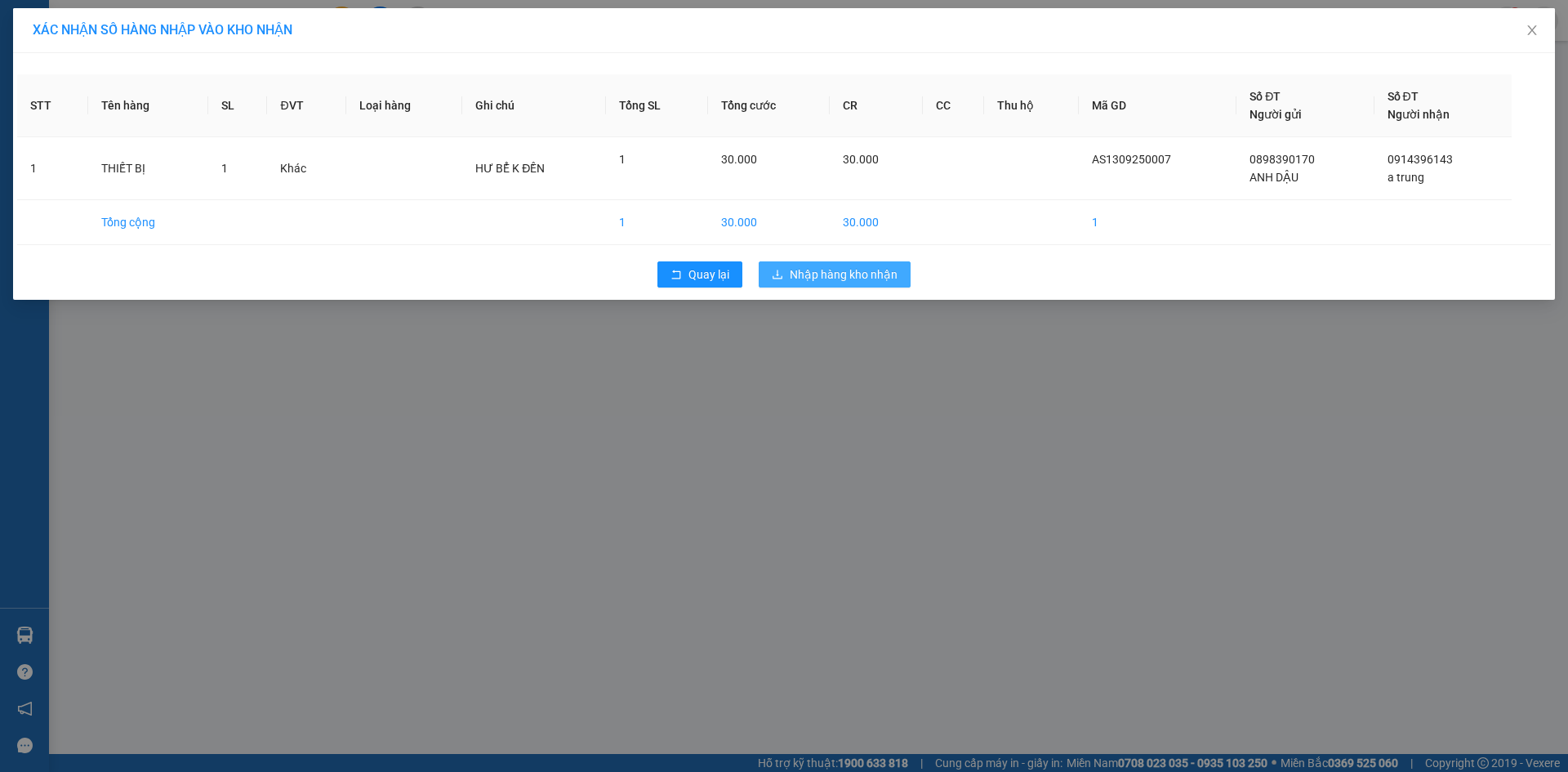
click at [817, 280] on span "Nhập hàng kho nhận" at bounding box center [843, 274] width 108 height 18
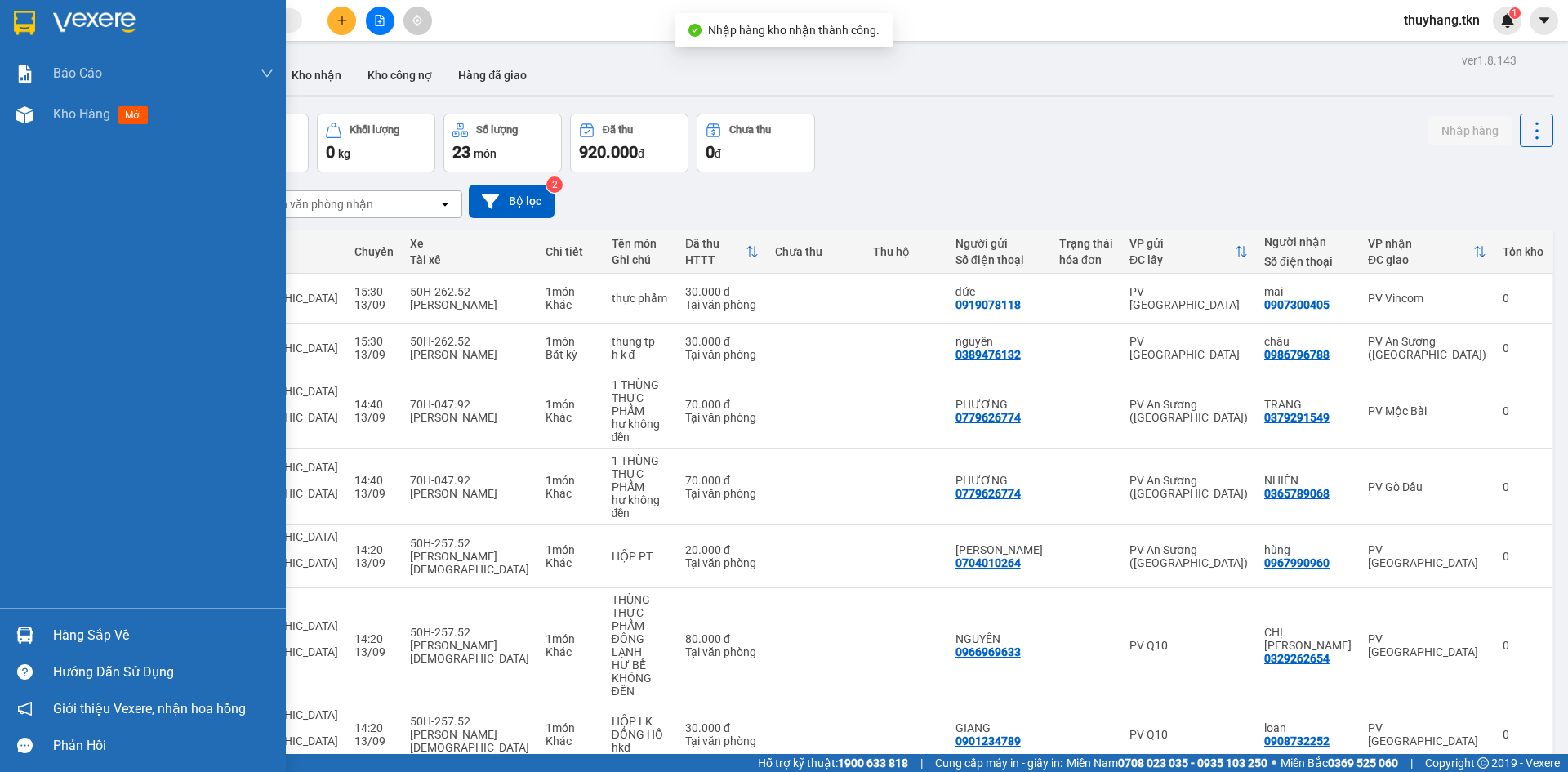
click at [35, 629] on div at bounding box center [24, 635] width 28 height 28
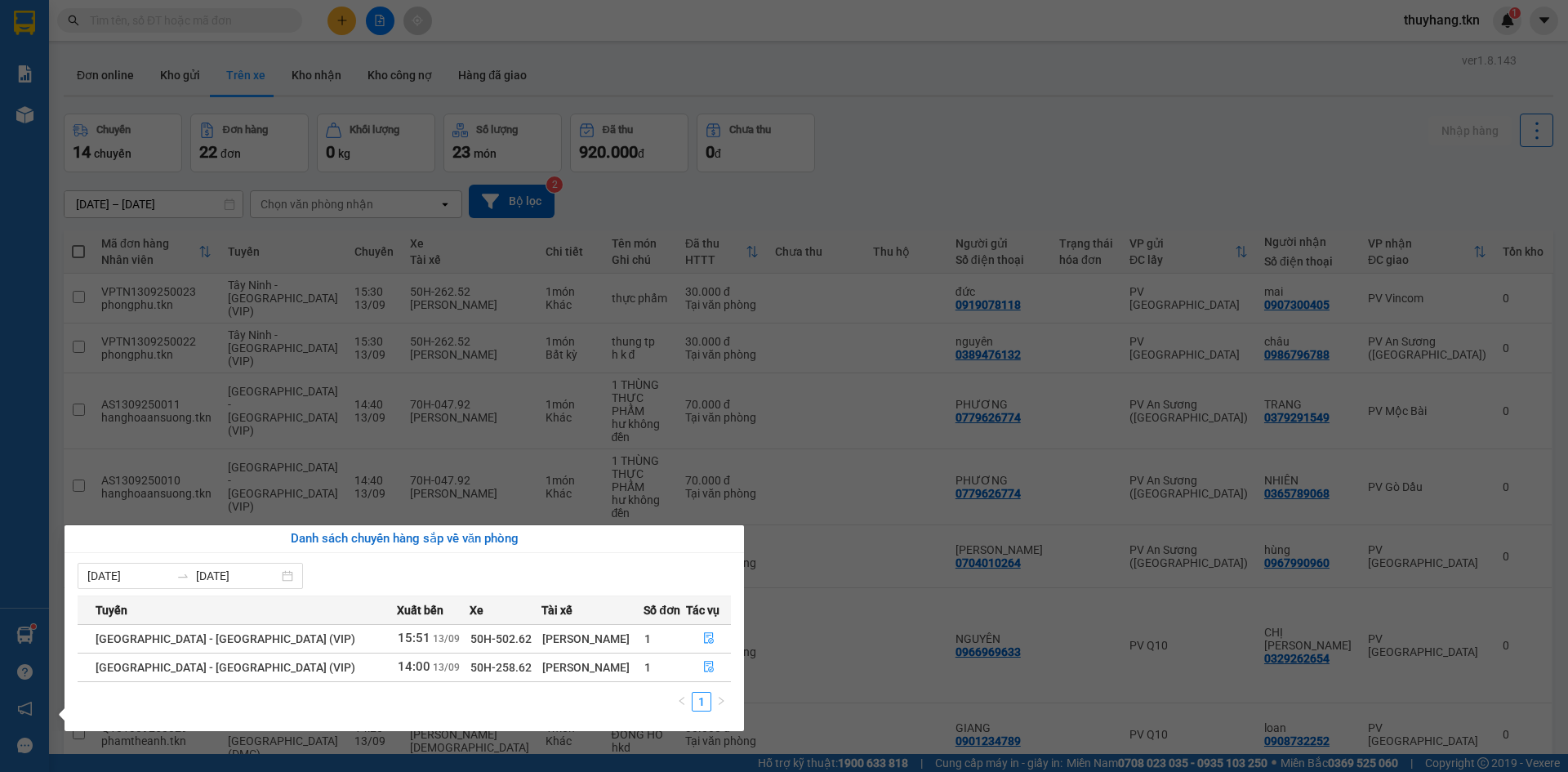
click at [1071, 195] on section "Kết quả tìm kiếm ( 88 ) Bộ lọc Mã ĐH Trạng thái Món hàng Thu hộ Tổng cước Chưa …" at bounding box center [784, 386] width 1568 height 772
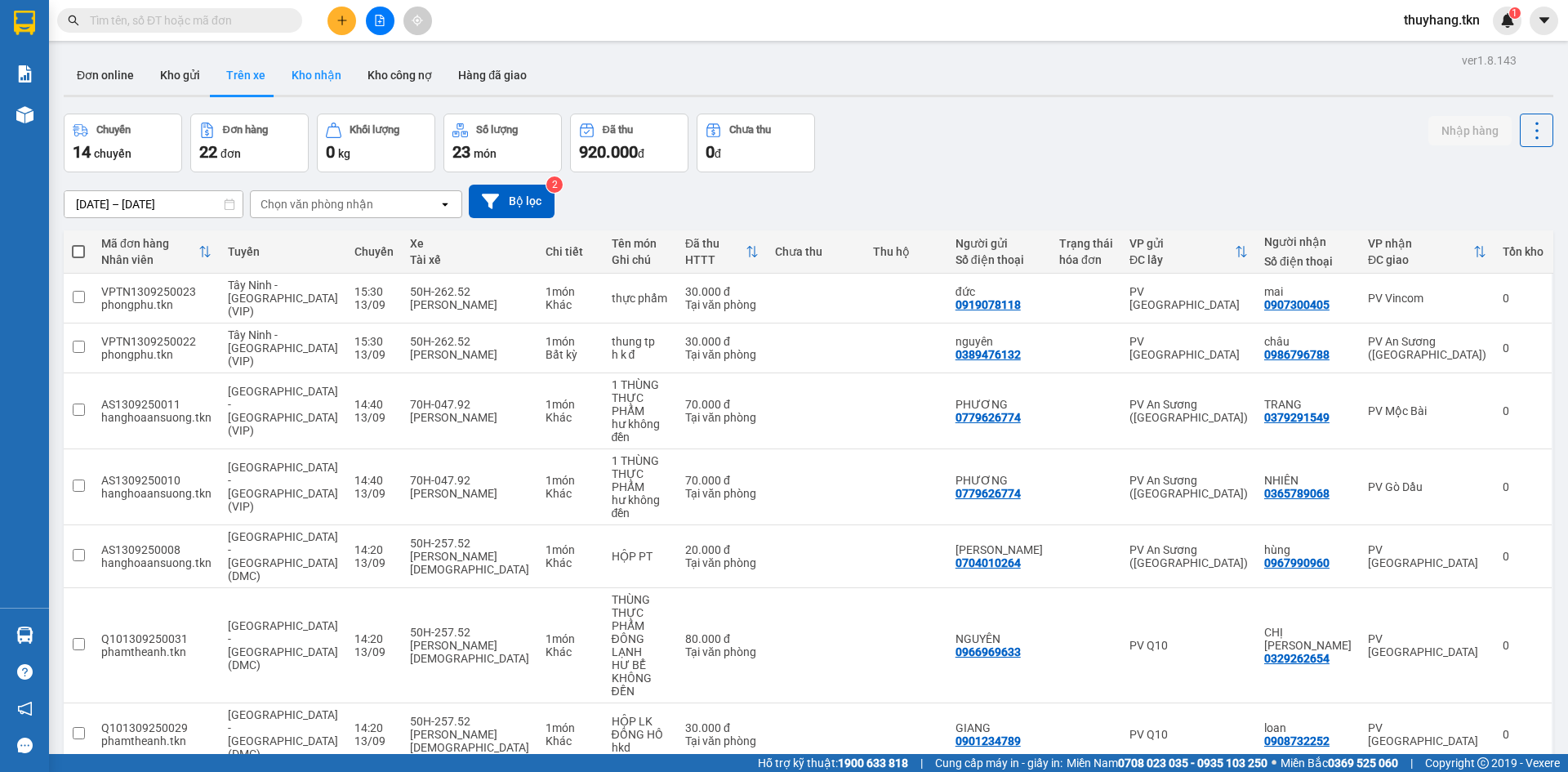
click at [315, 66] on button "Kho nhận" at bounding box center [316, 75] width 76 height 40
type input "[DATE] – [DATE]"
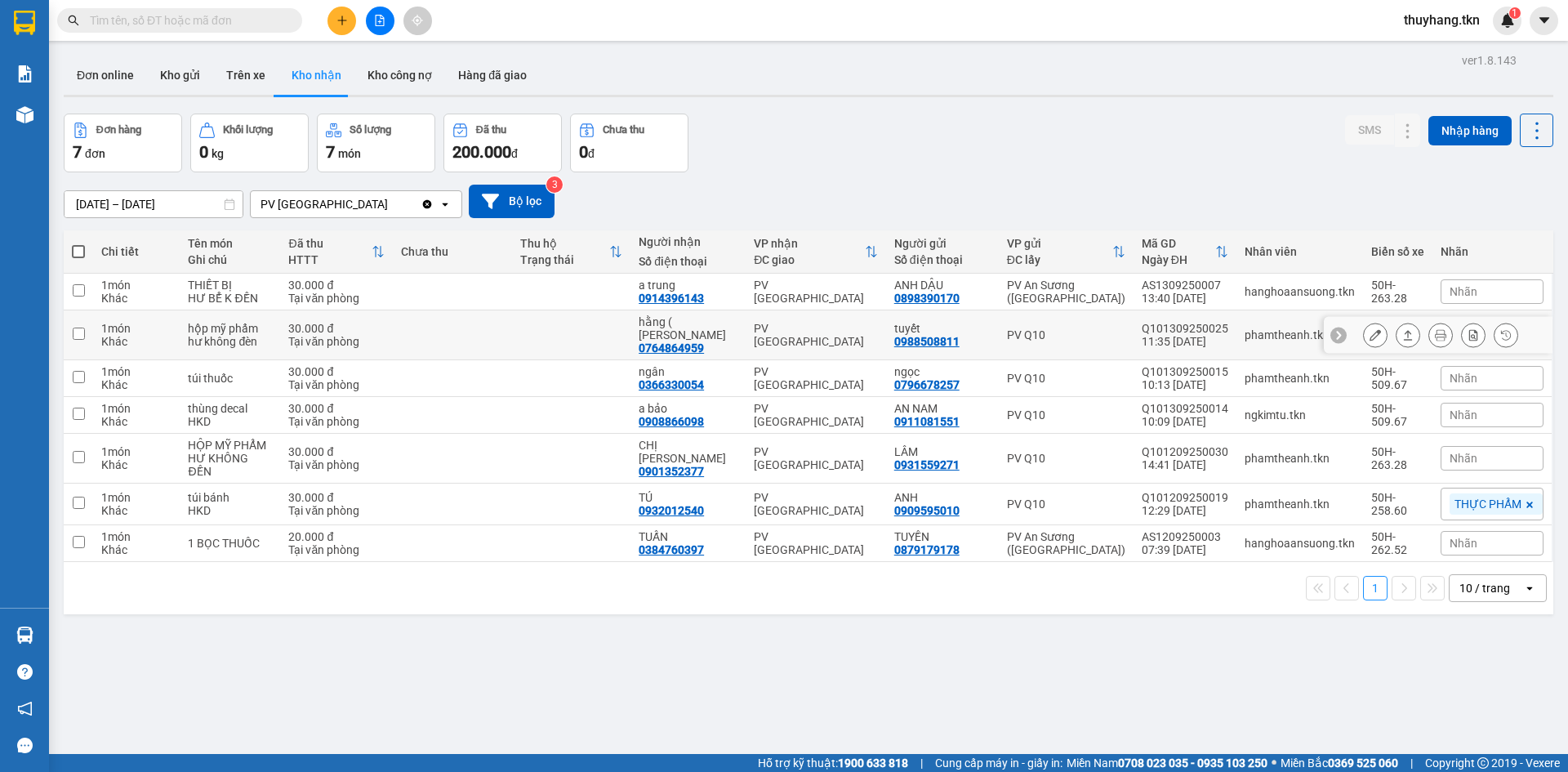
click at [577, 325] on td at bounding box center [571, 335] width 119 height 50
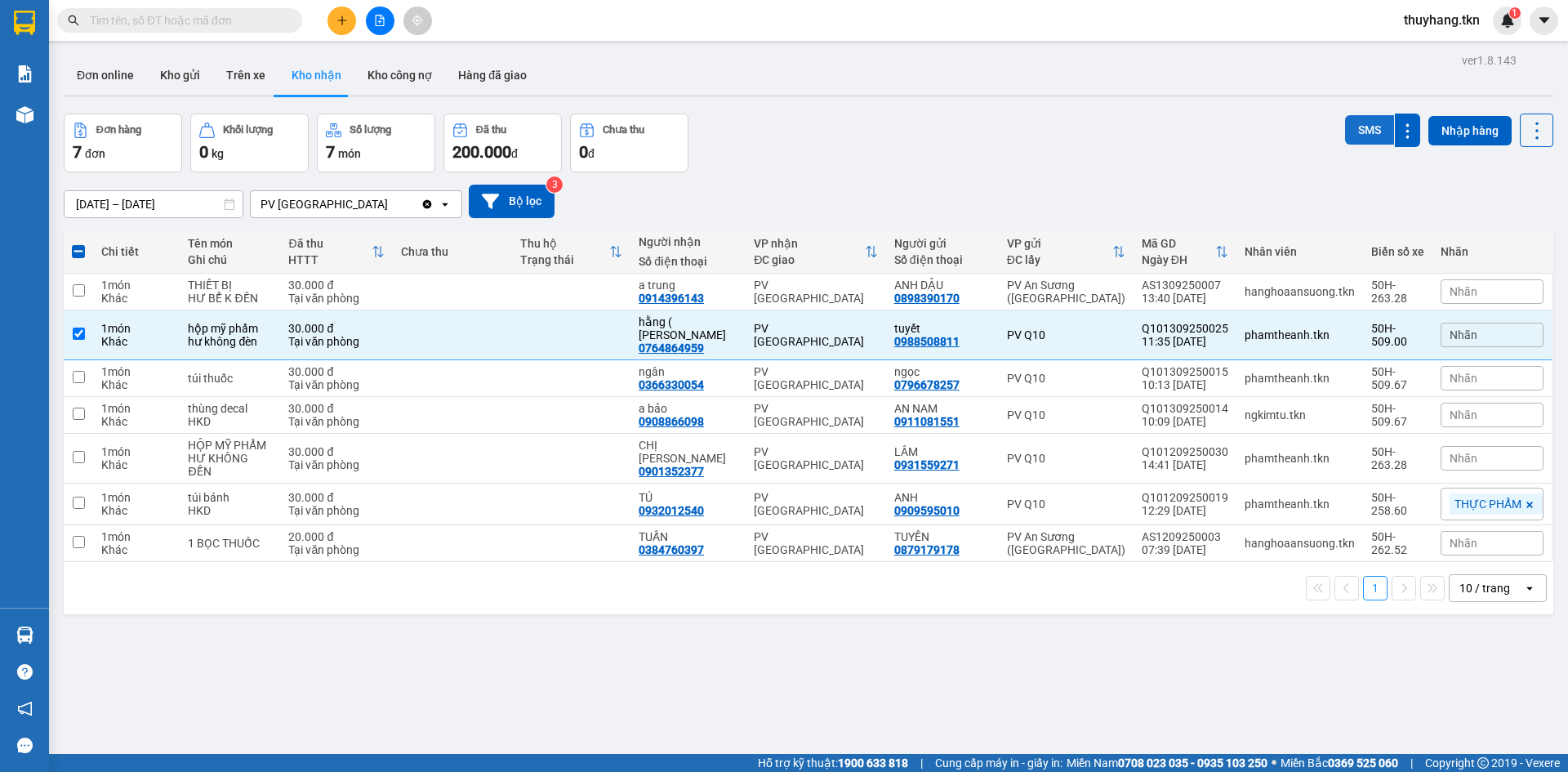
click at [1360, 127] on button "SMS" at bounding box center [1369, 129] width 49 height 29
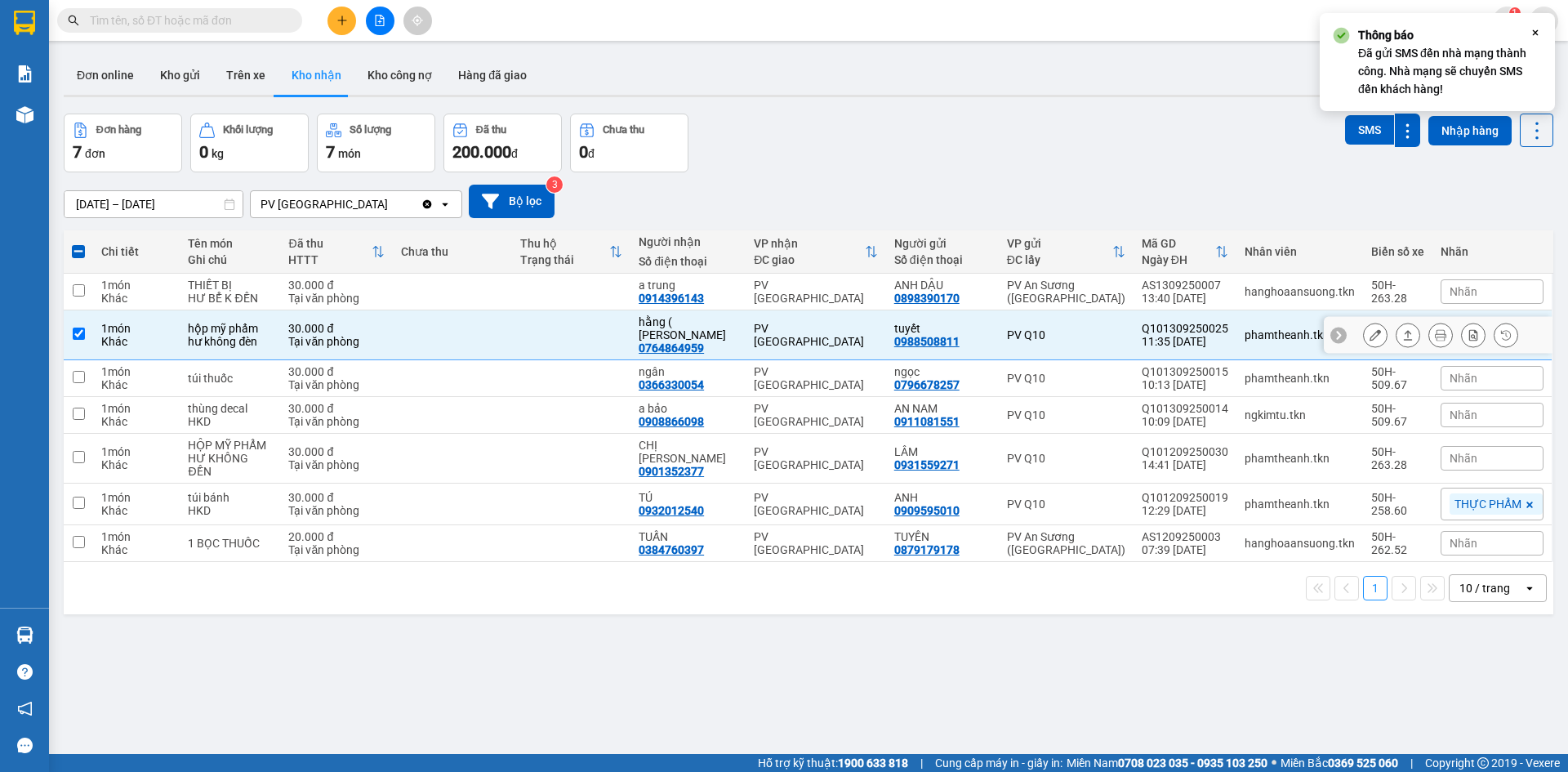
click at [598, 326] on td at bounding box center [571, 335] width 119 height 50
checkbox input "false"
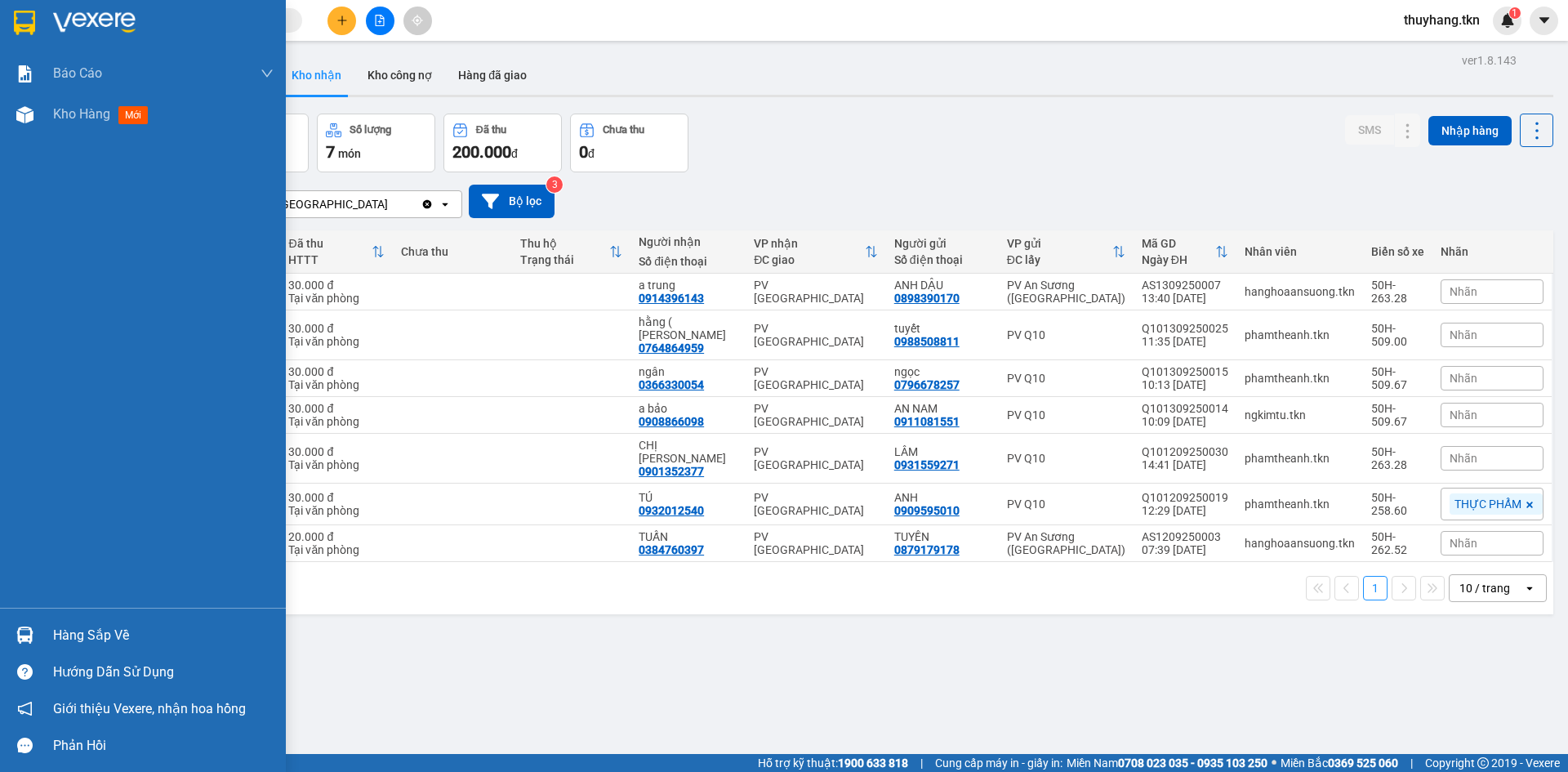
click at [34, 648] on div at bounding box center [24, 635] width 28 height 28
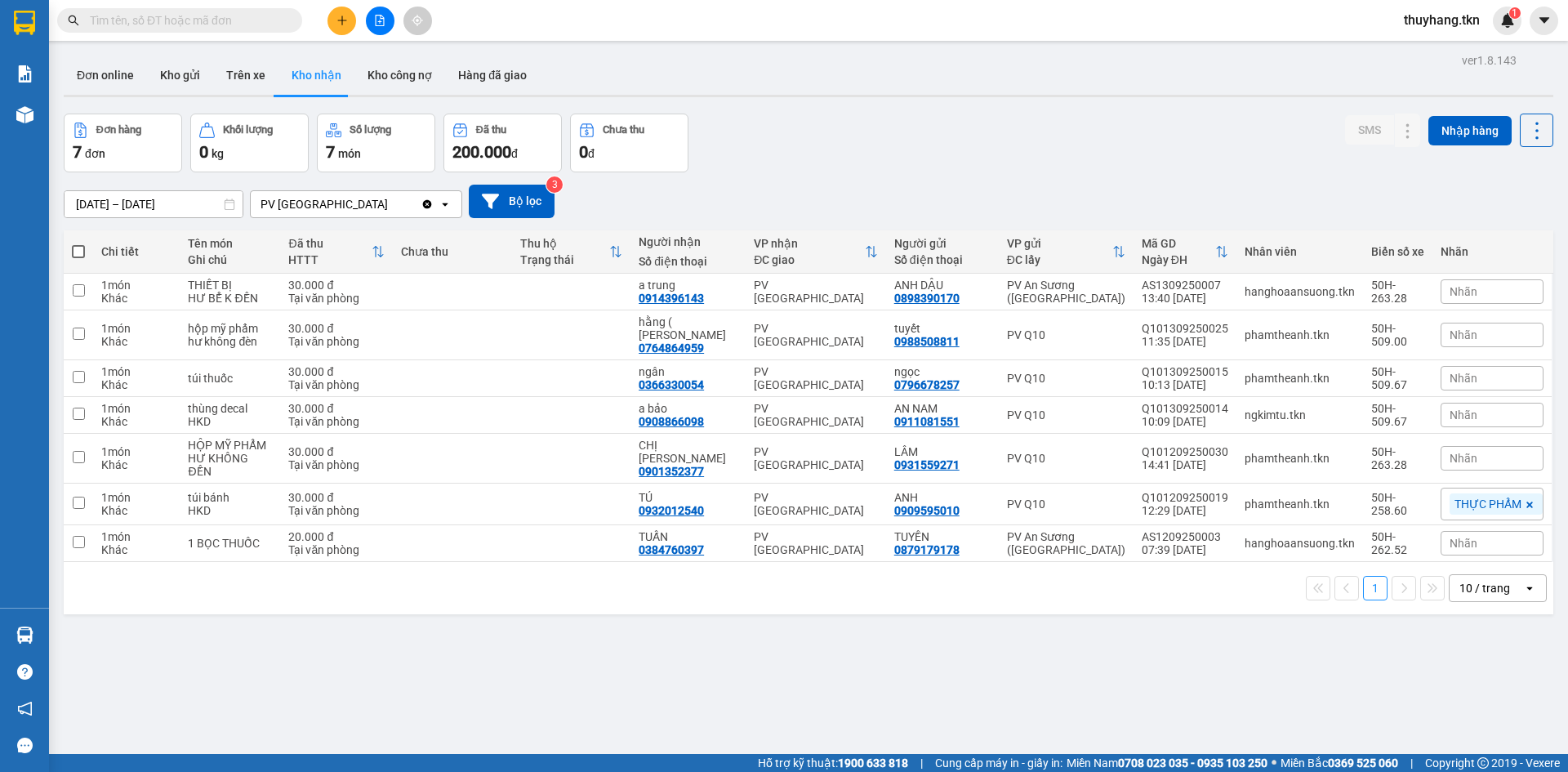
click at [179, 84] on section "Kết quả tìm kiếm ( 88 ) Bộ lọc Mã ĐH Trạng thái Món hàng Thu hộ Tổng cước Chưa …" at bounding box center [784, 386] width 1568 height 772
click at [178, 79] on button "Kho gửi" at bounding box center [180, 75] width 66 height 40
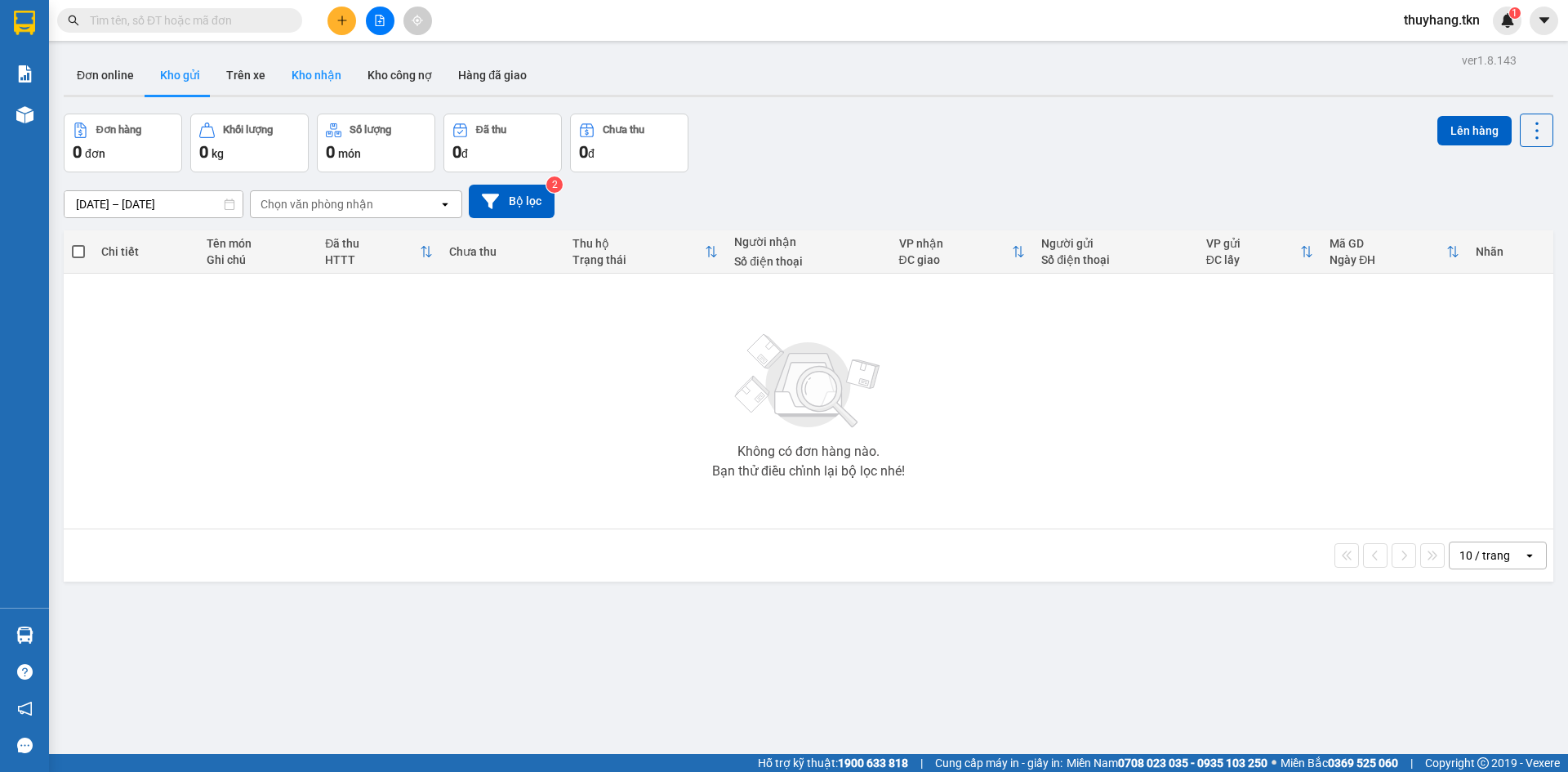
click at [295, 74] on button "Kho nhận" at bounding box center [316, 75] width 76 height 40
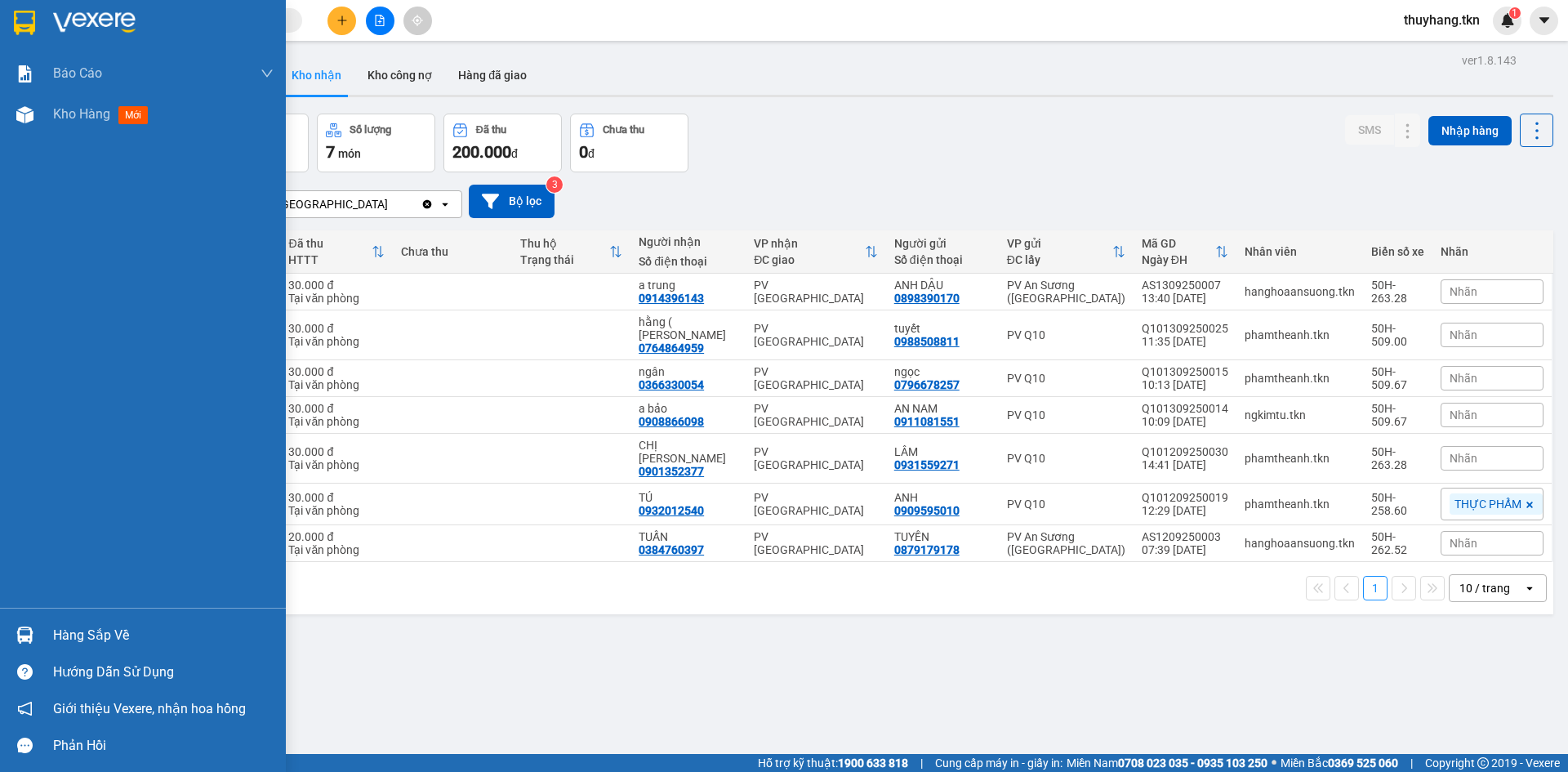
click at [33, 633] on img at bounding box center [24, 635] width 17 height 17
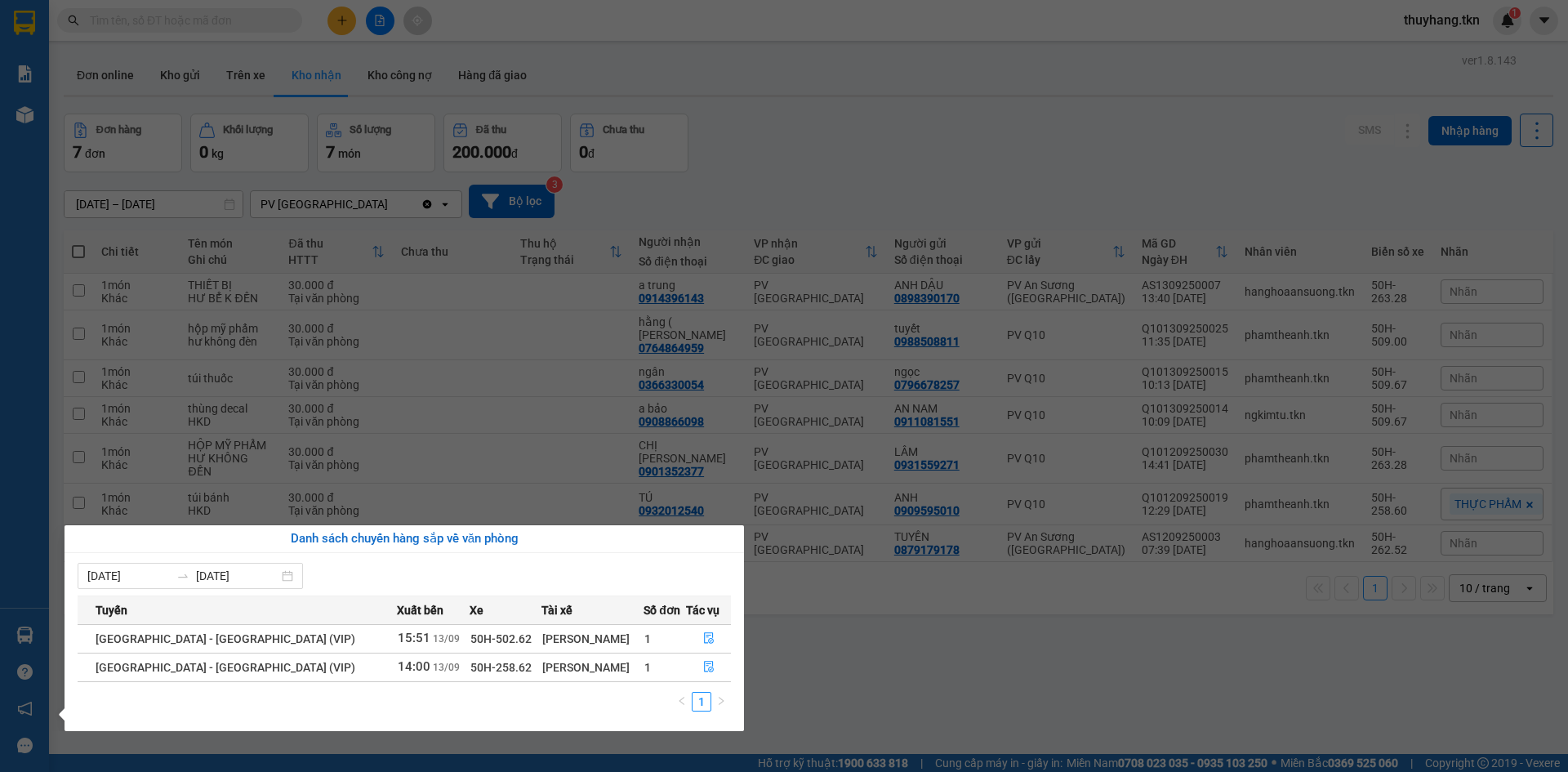
click at [1073, 678] on section "Kết quả tìm kiếm ( 88 ) Bộ lọc Mã ĐH Trạng thái Món hàng Thu hộ Tổng cước Chưa …" at bounding box center [784, 386] width 1568 height 772
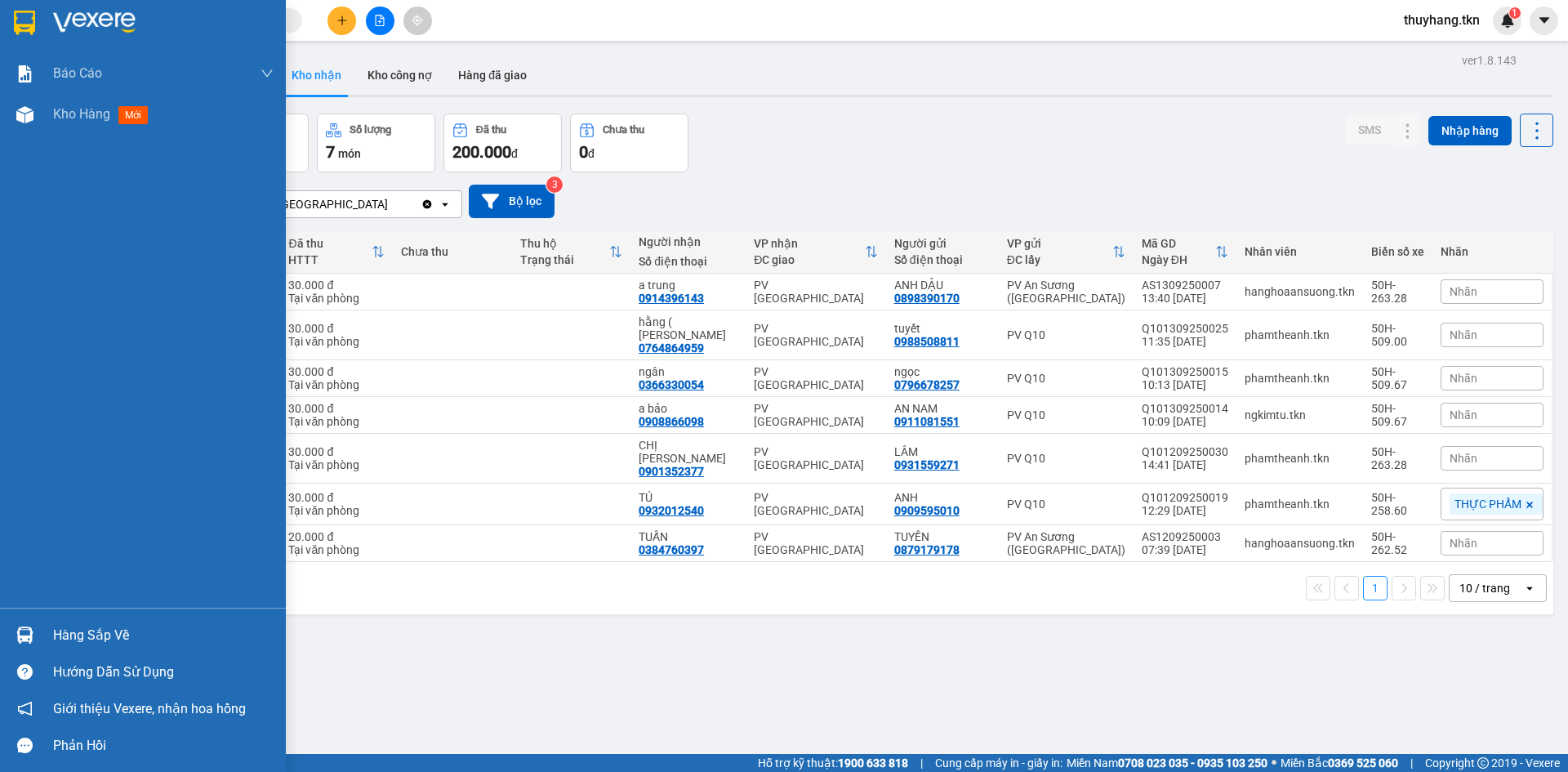
click at [33, 635] on img at bounding box center [24, 635] width 17 height 17
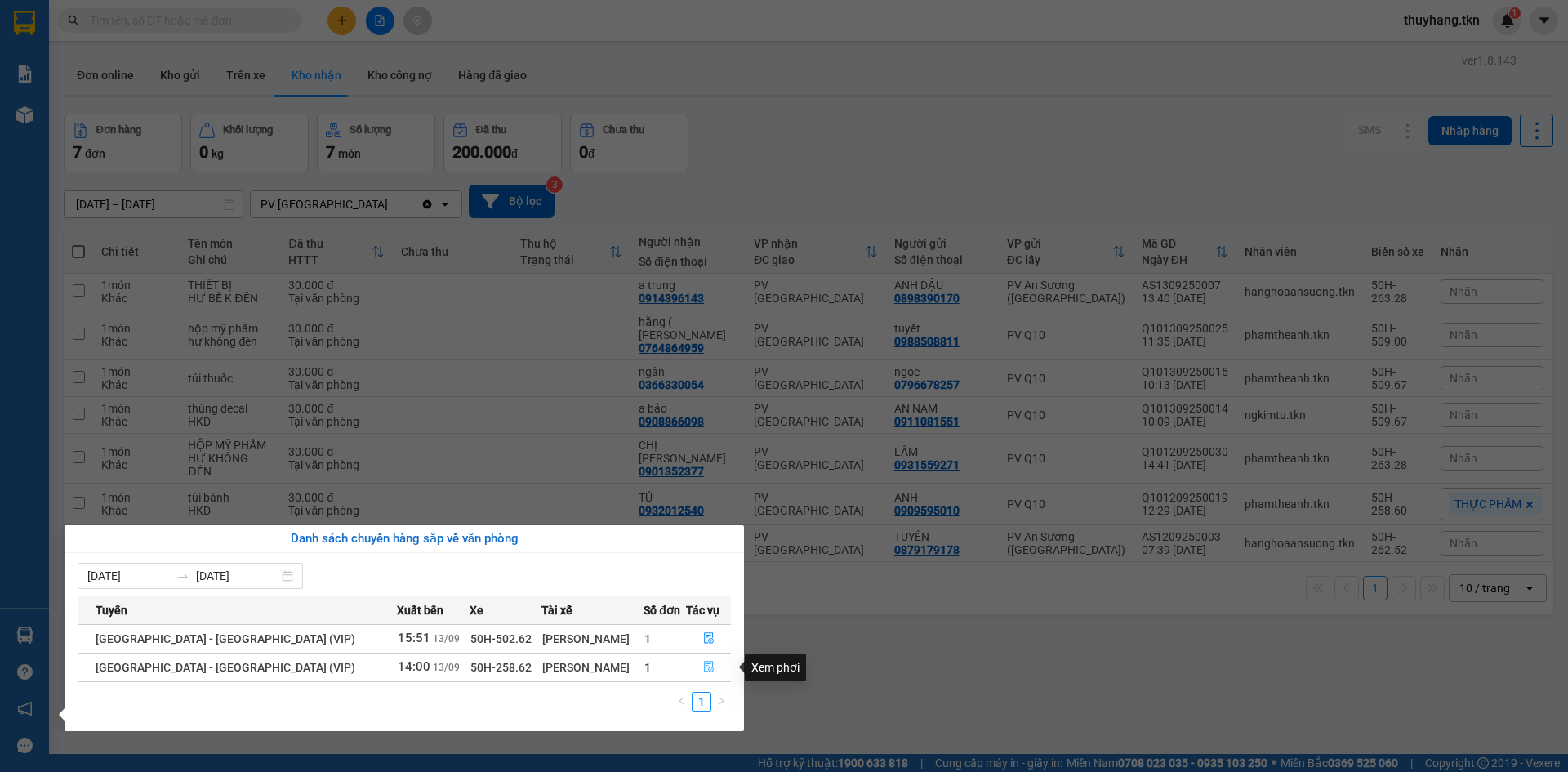
click at [697, 664] on button "button" at bounding box center [709, 667] width 43 height 26
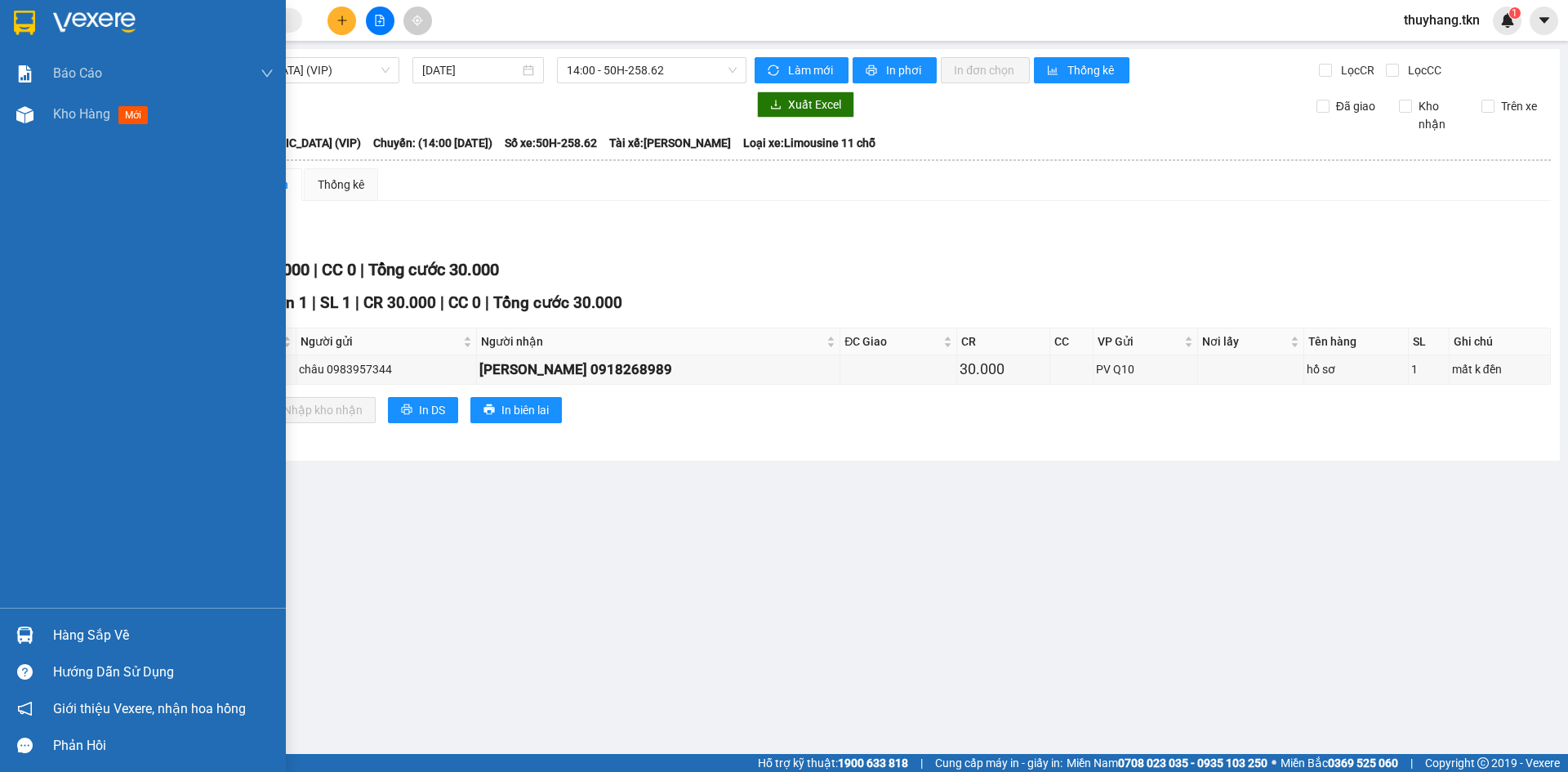
click at [27, 22] on img at bounding box center [24, 23] width 22 height 24
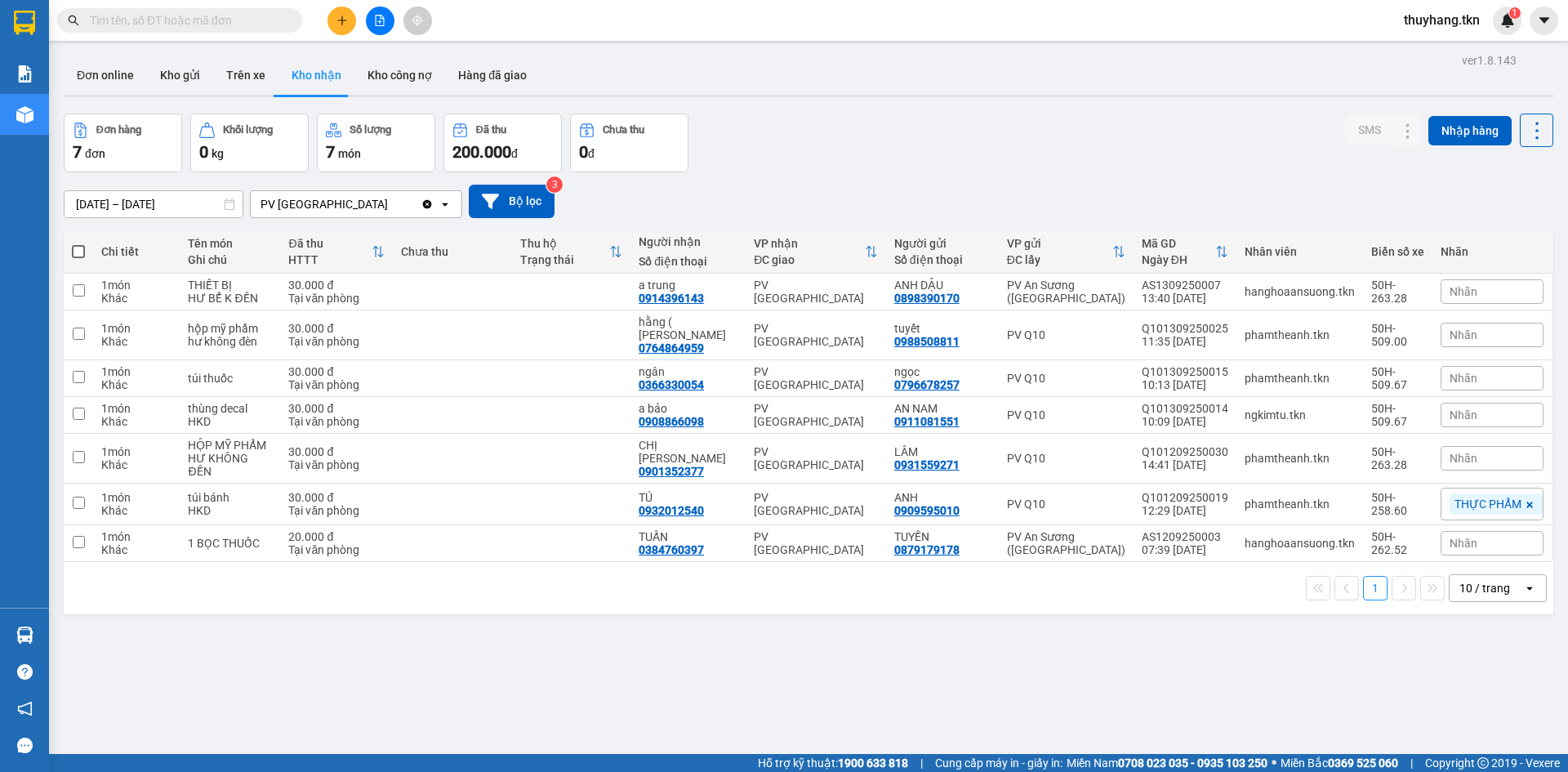
click at [274, 24] on input "text" at bounding box center [185, 20] width 193 height 18
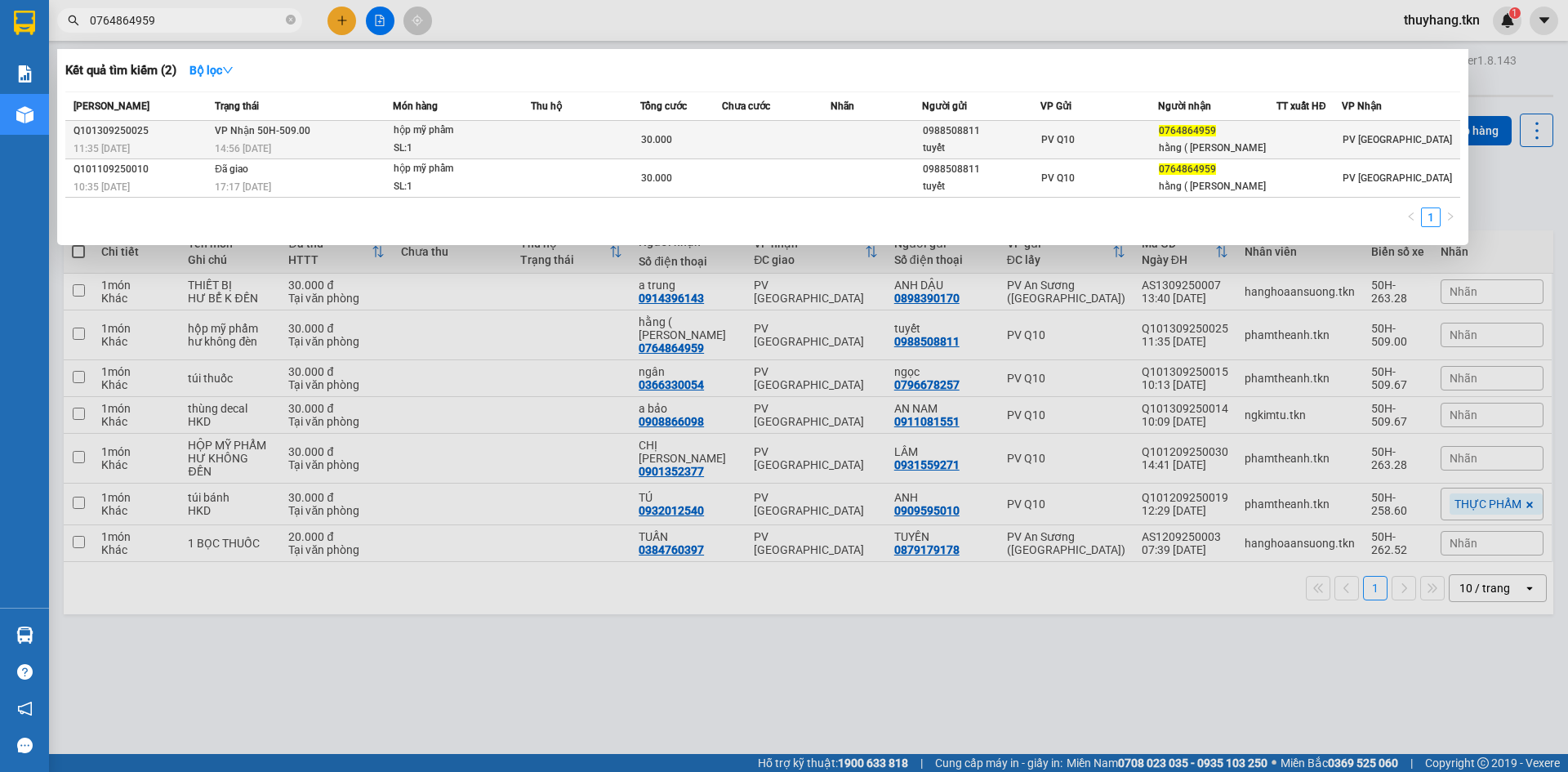
type input "0764864959"
click at [611, 130] on td at bounding box center [585, 139] width 109 height 39
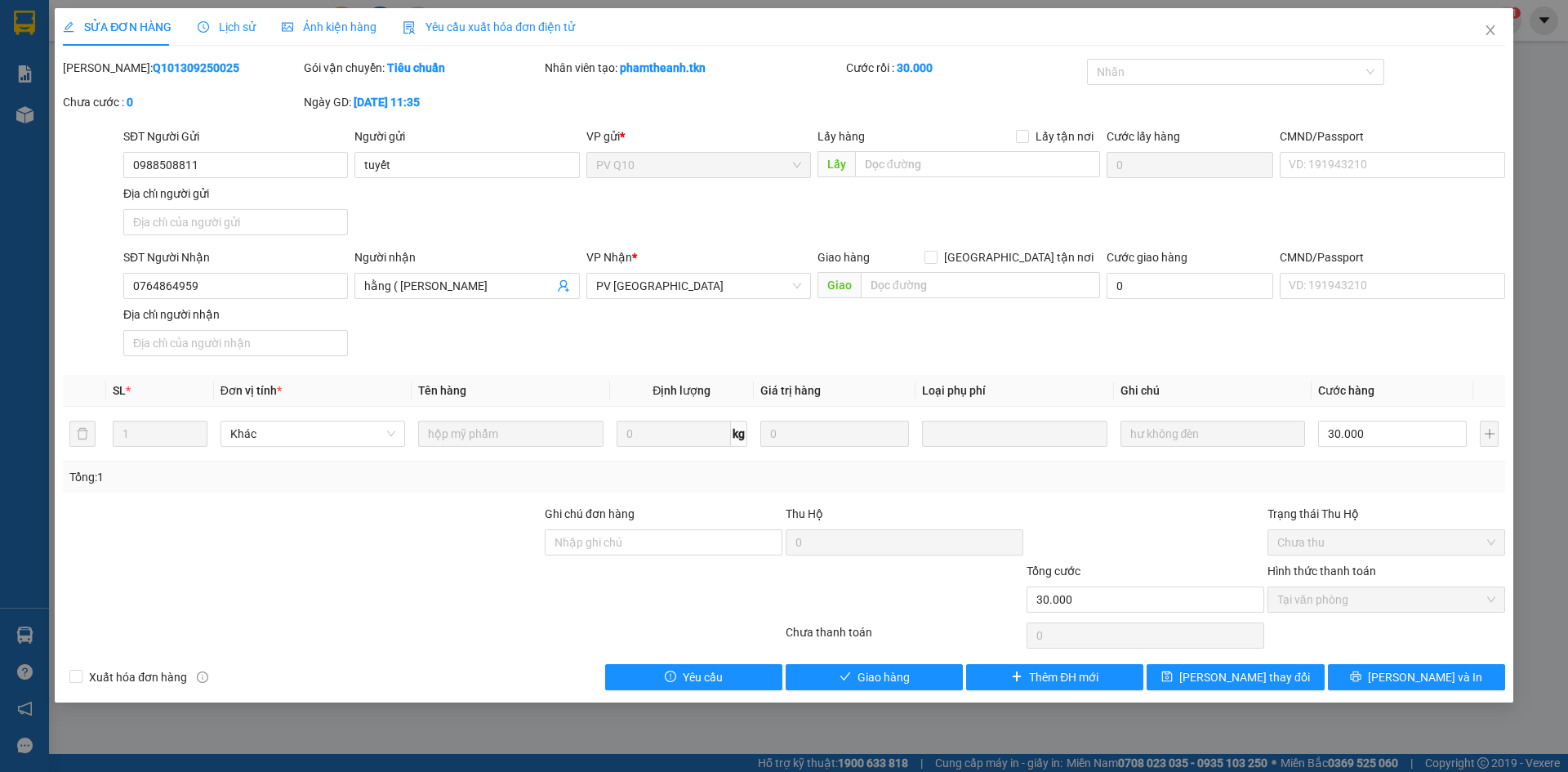
click at [872, 695] on div "SỬA ĐƠN HÀNG Lịch sử Ảnh kiện hàng Yêu cầu xuất hóa đơn điện tử Total Paid Fee …" at bounding box center [784, 356] width 1459 height 695
click at [888, 685] on span "Giao hàng" at bounding box center [884, 677] width 53 height 18
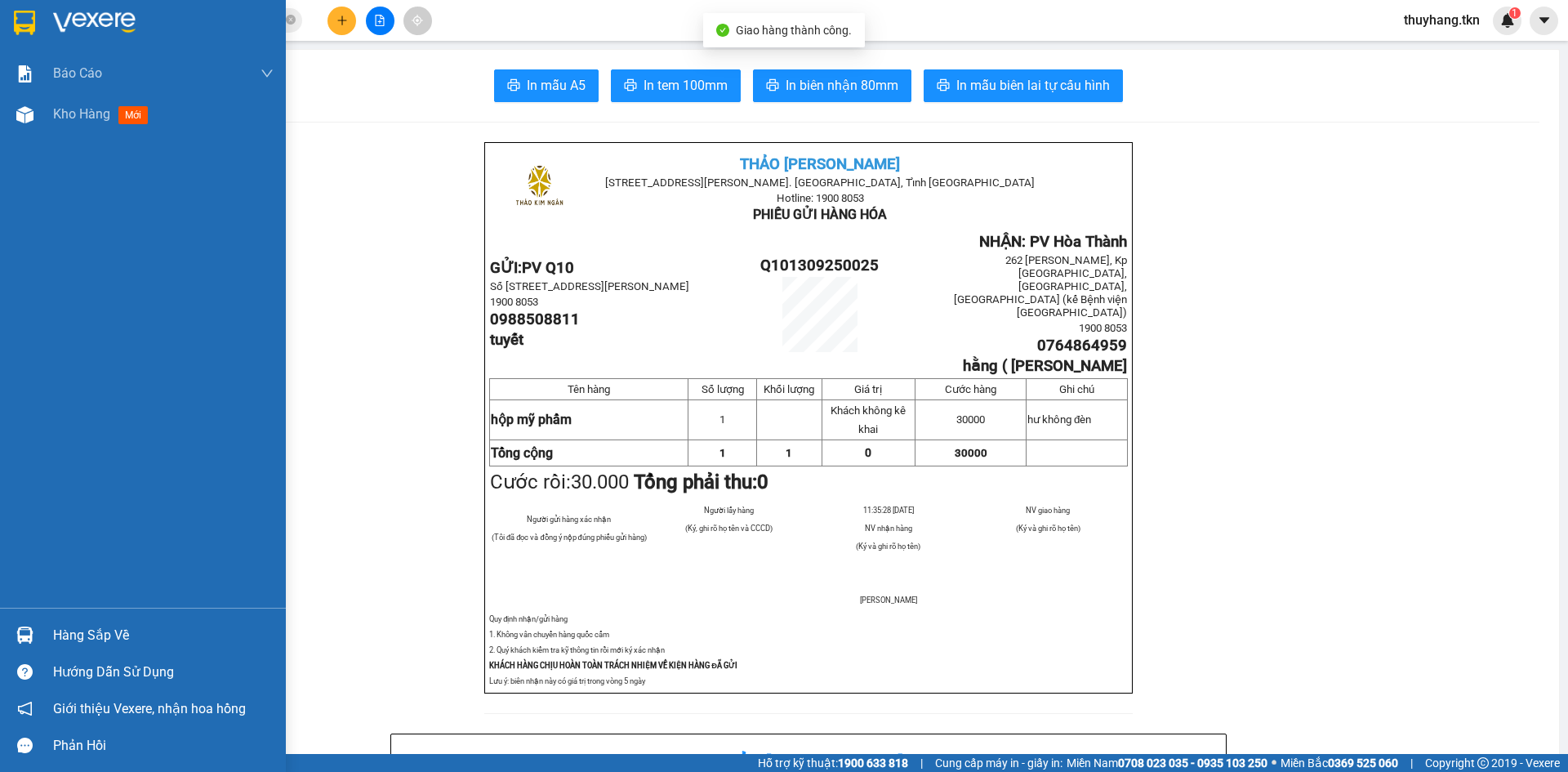
click at [20, 11] on img at bounding box center [24, 23] width 22 height 24
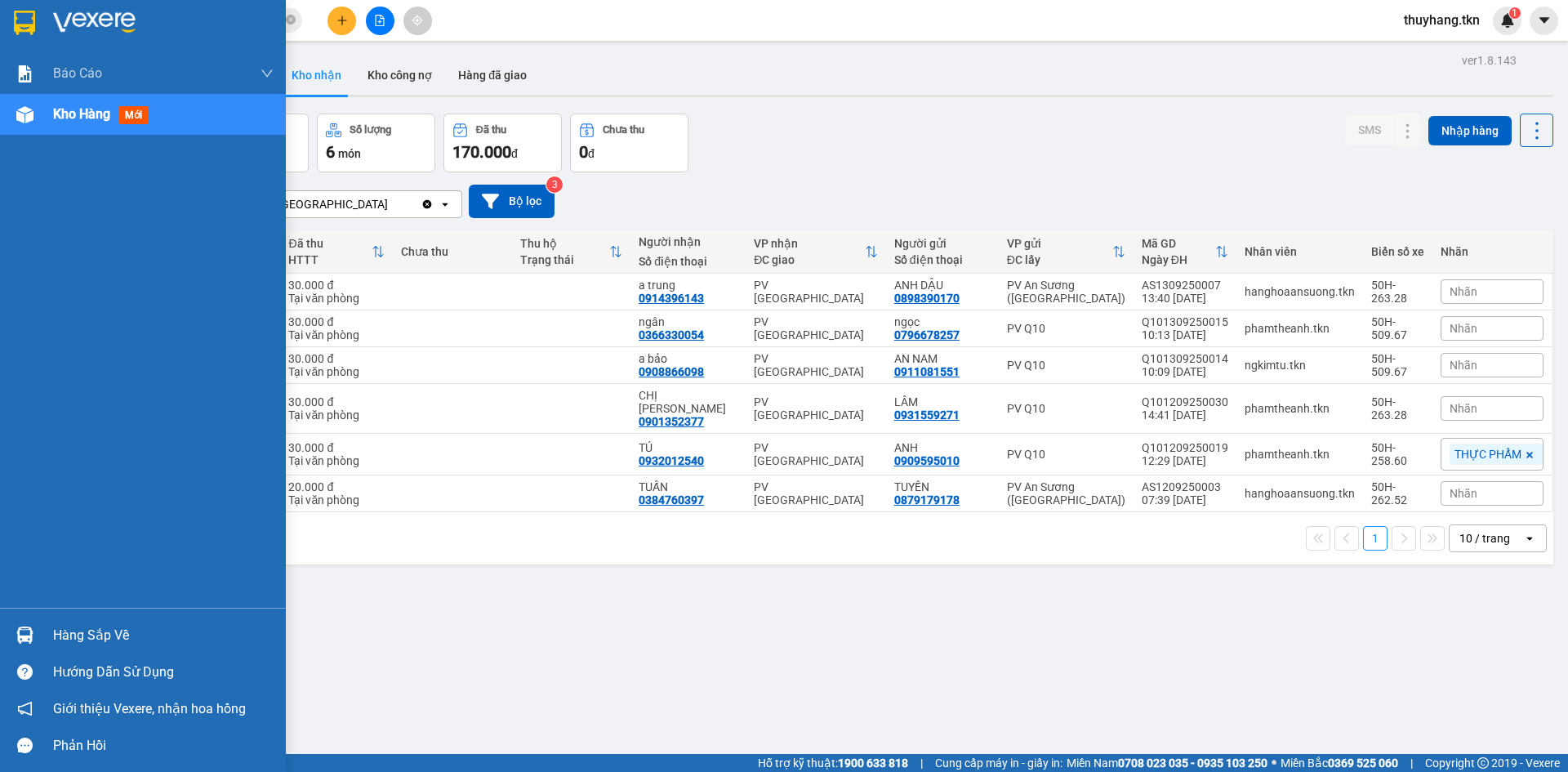
click at [41, 632] on div "Hàng sắp về" at bounding box center [143, 635] width 286 height 37
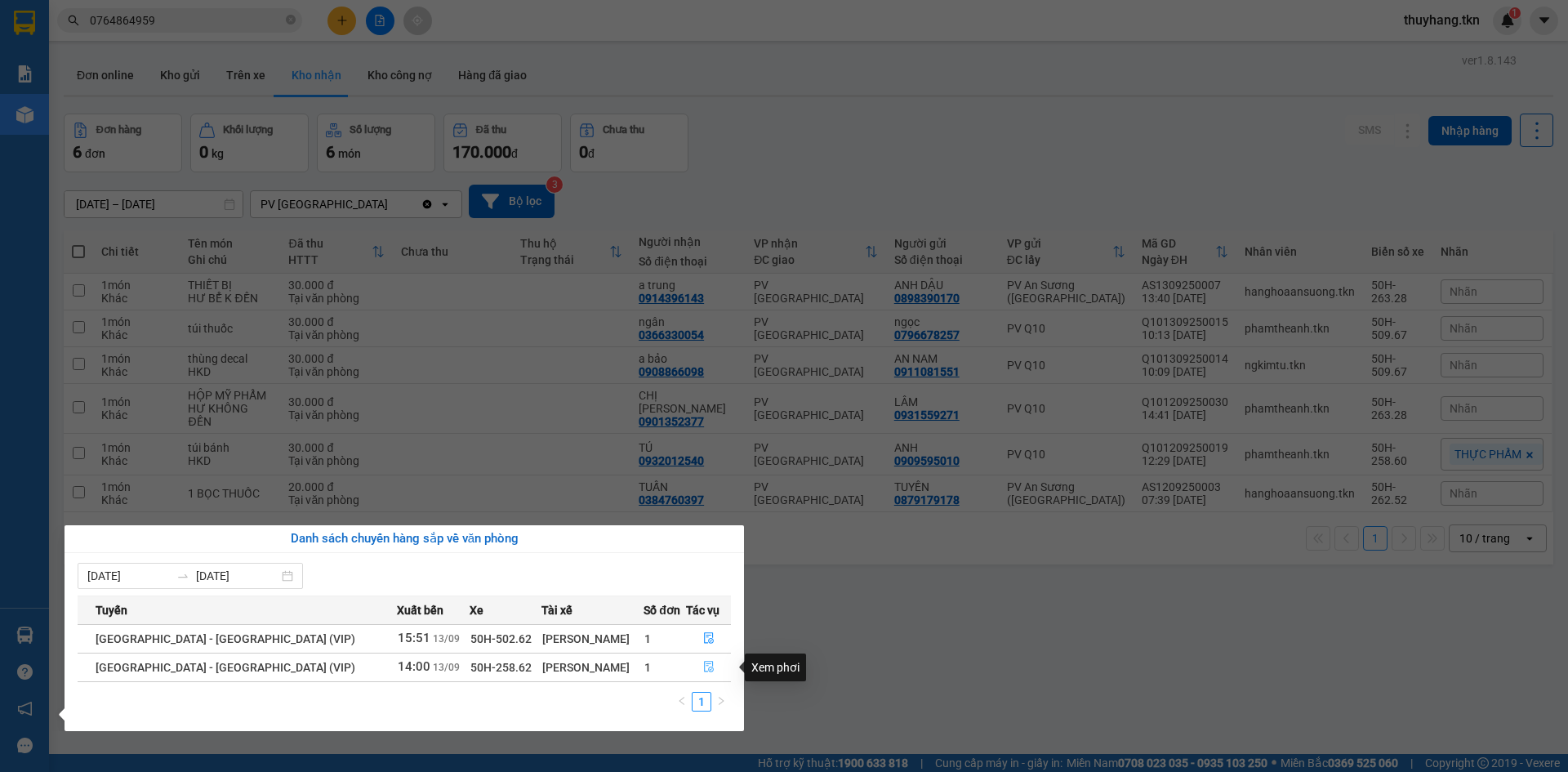
click at [705, 674] on span "file-done" at bounding box center [709, 667] width 11 height 13
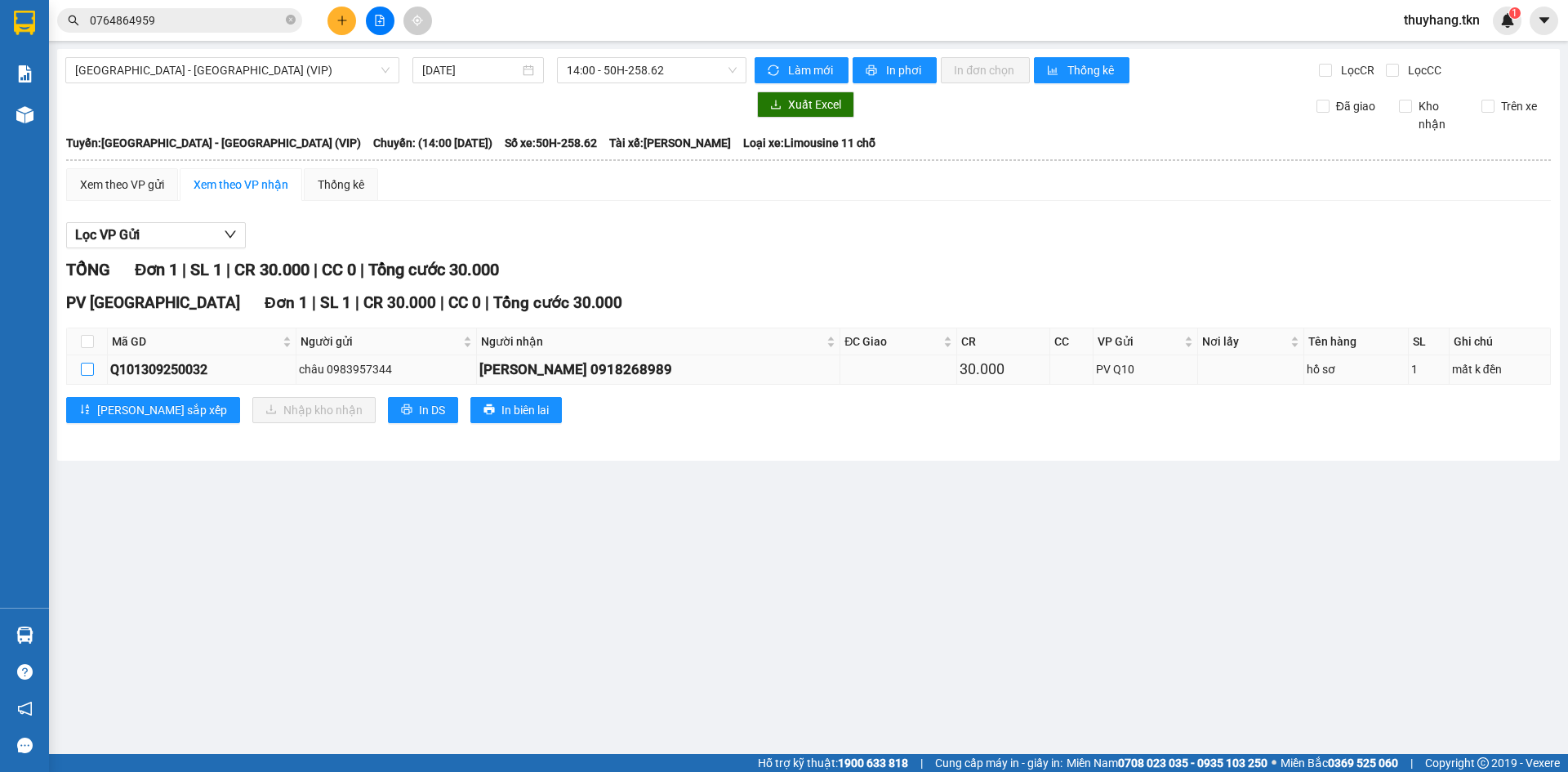
click at [88, 367] on input "checkbox" at bounding box center [88, 369] width 13 height 13
checkbox input "true"
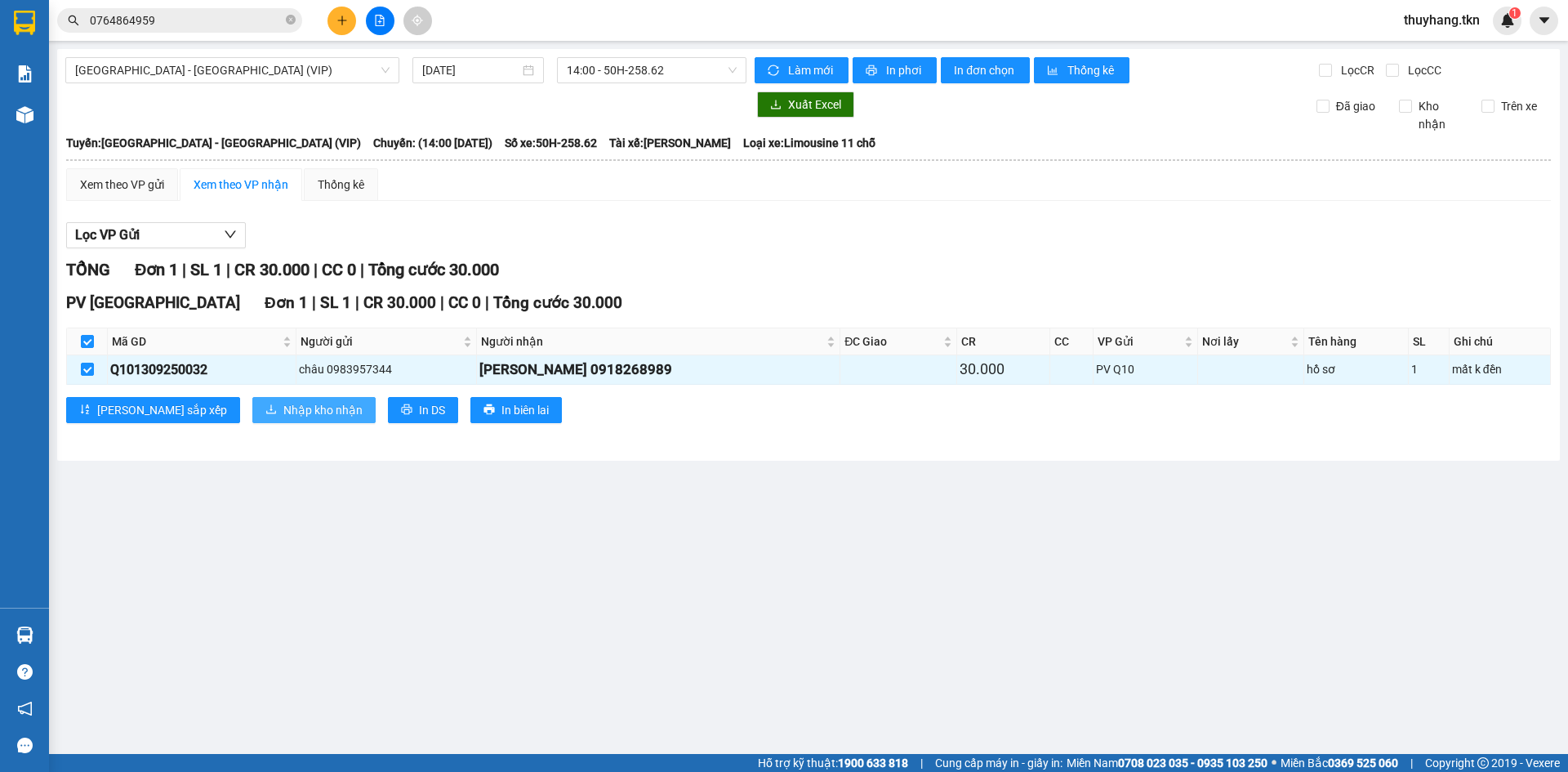
click at [266, 410] on icon "download" at bounding box center [271, 410] width 9 height 9
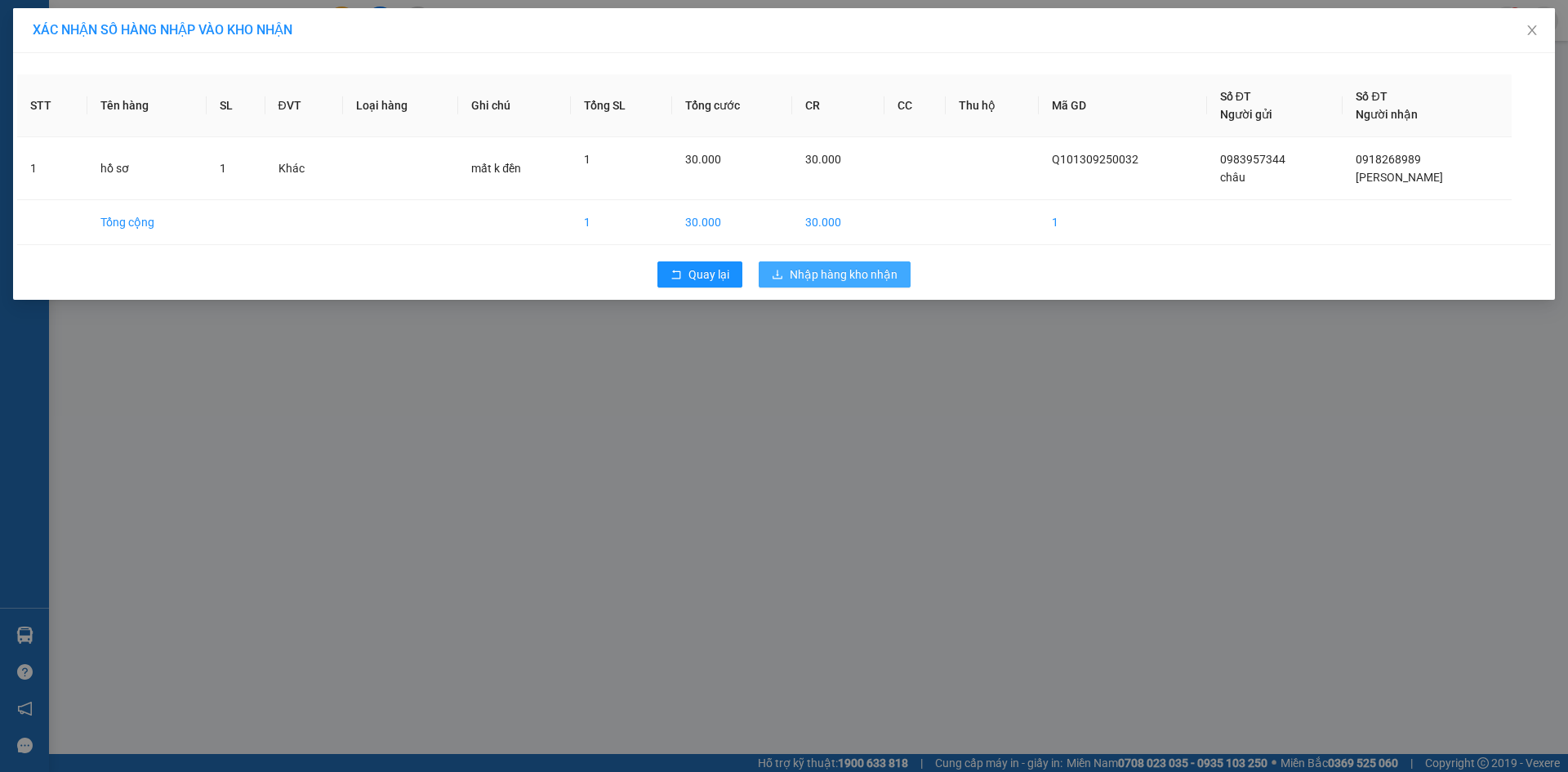
click at [808, 267] on span "Nhập hàng kho nhận" at bounding box center [843, 274] width 108 height 18
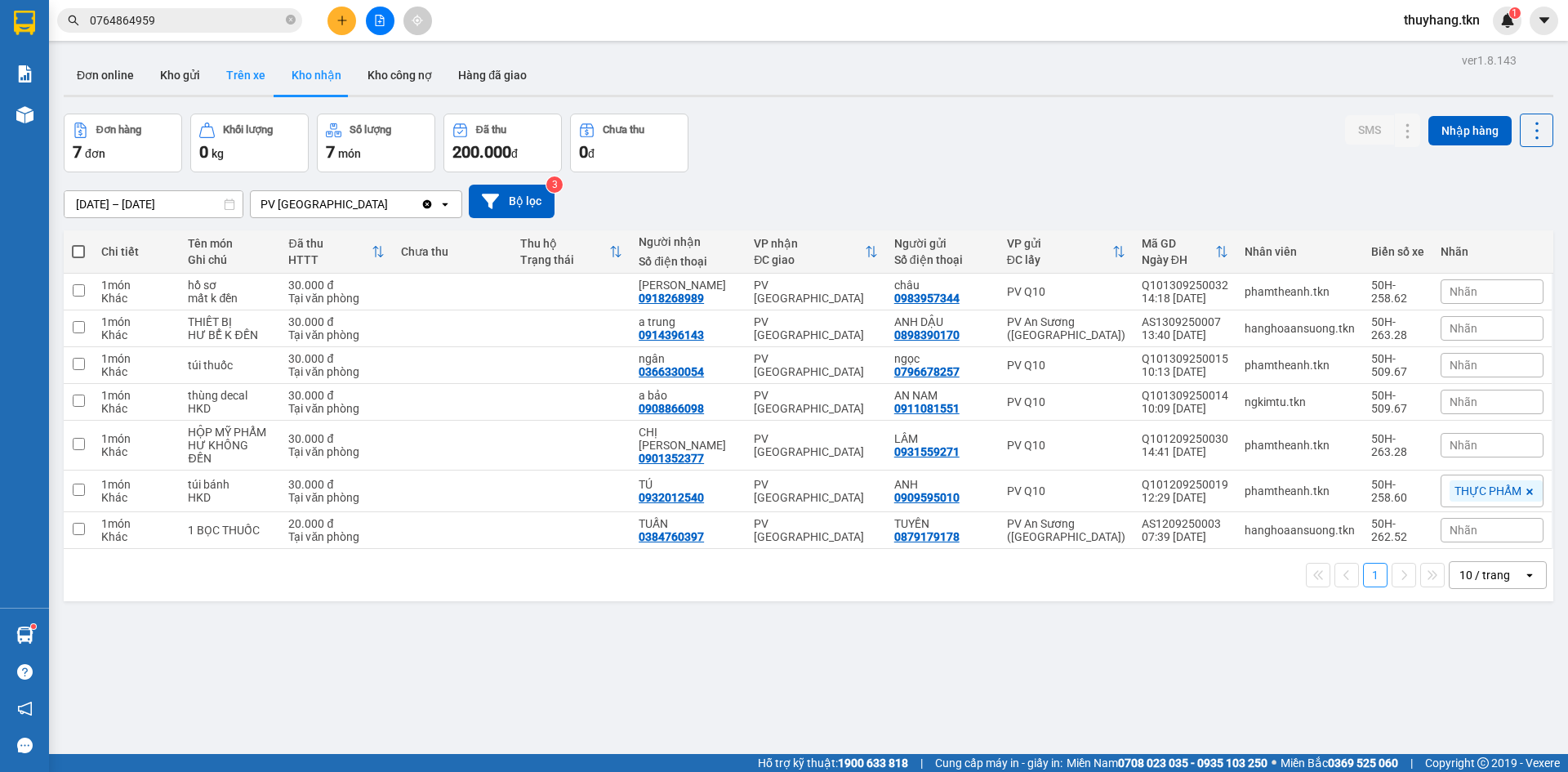
click at [256, 77] on button "Trên xe" at bounding box center [245, 75] width 65 height 40
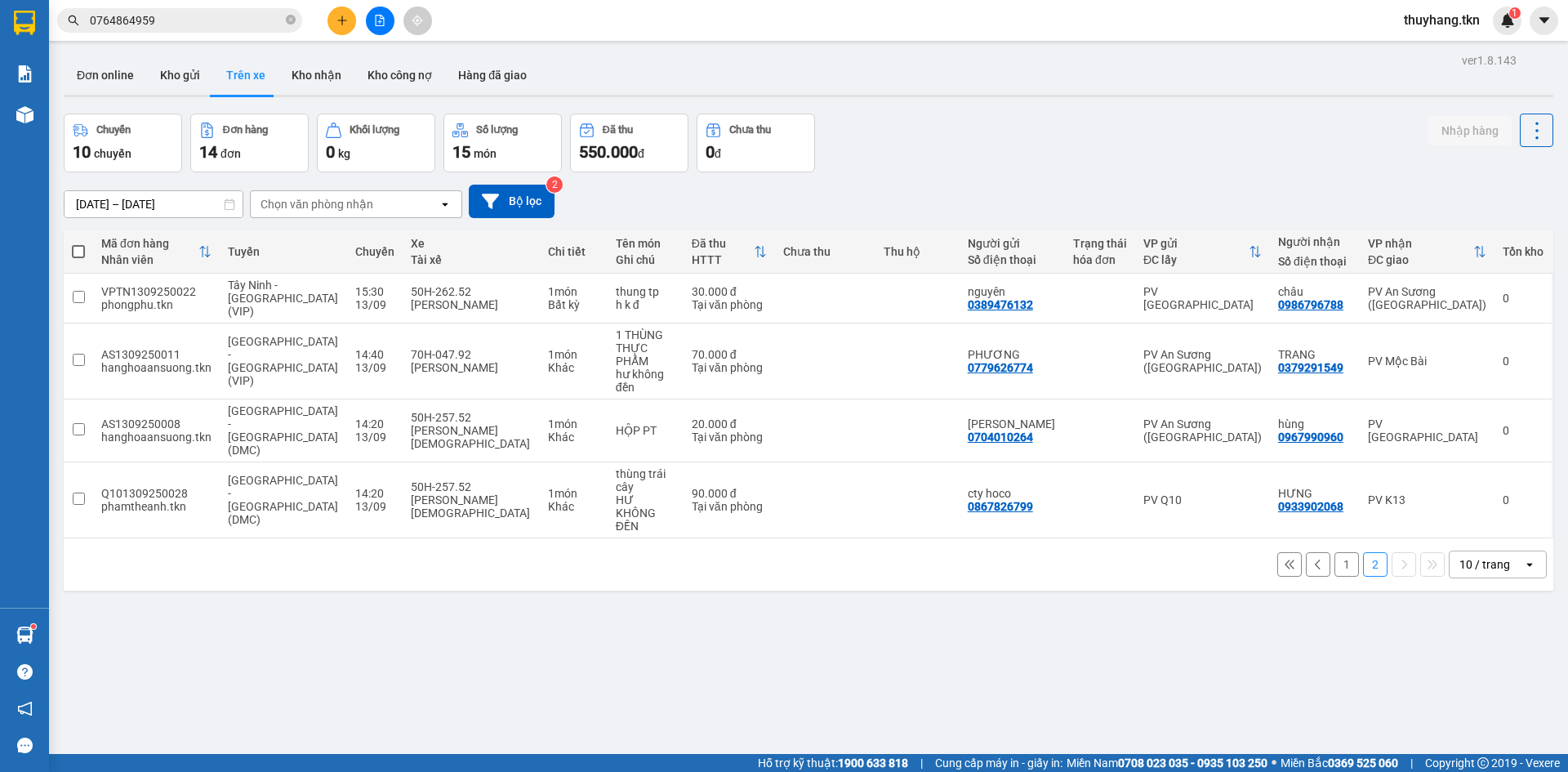
click at [1335, 553] on button "1" at bounding box center [1347, 565] width 24 height 24
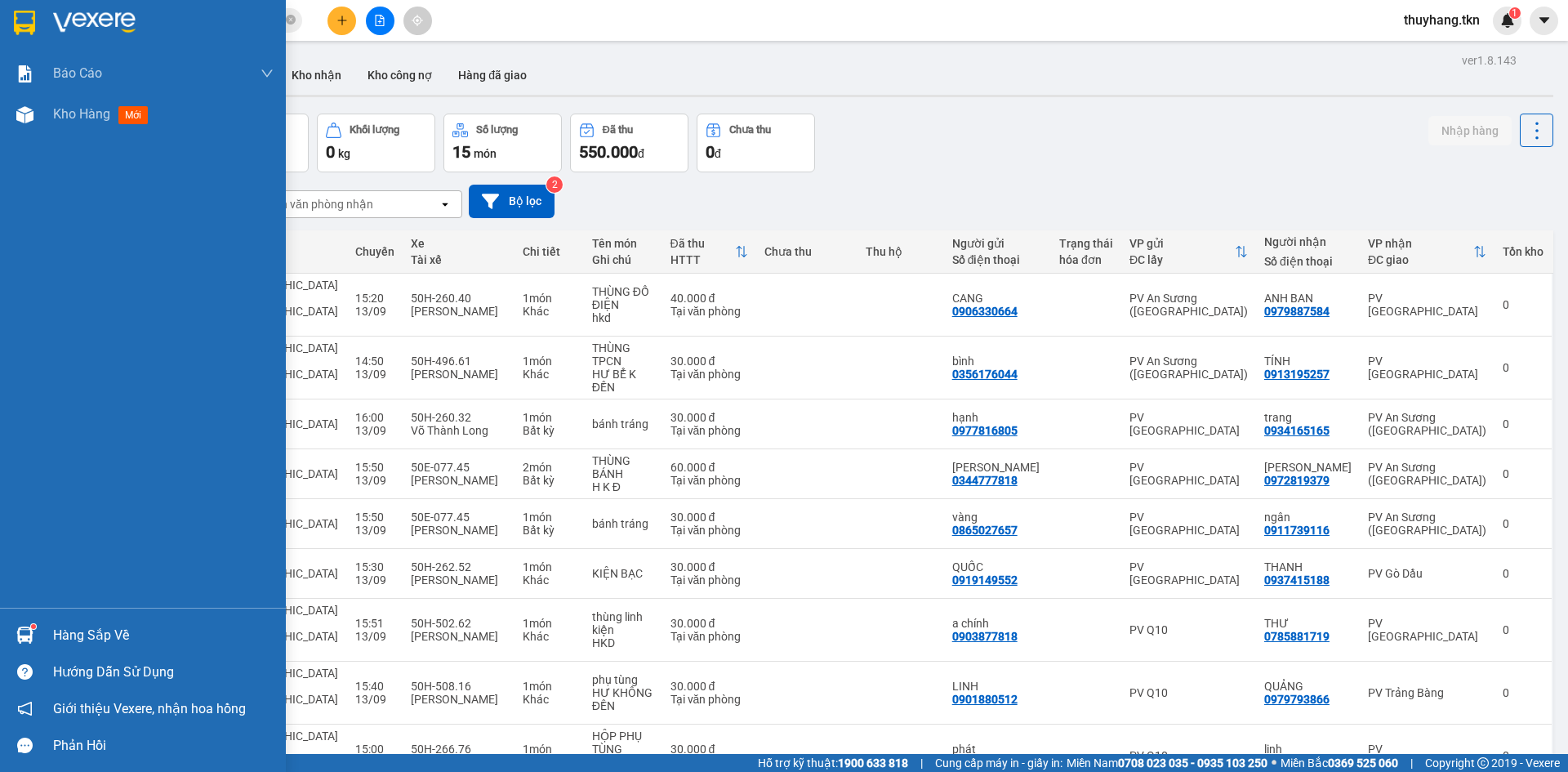
click at [20, 634] on img at bounding box center [24, 635] width 17 height 17
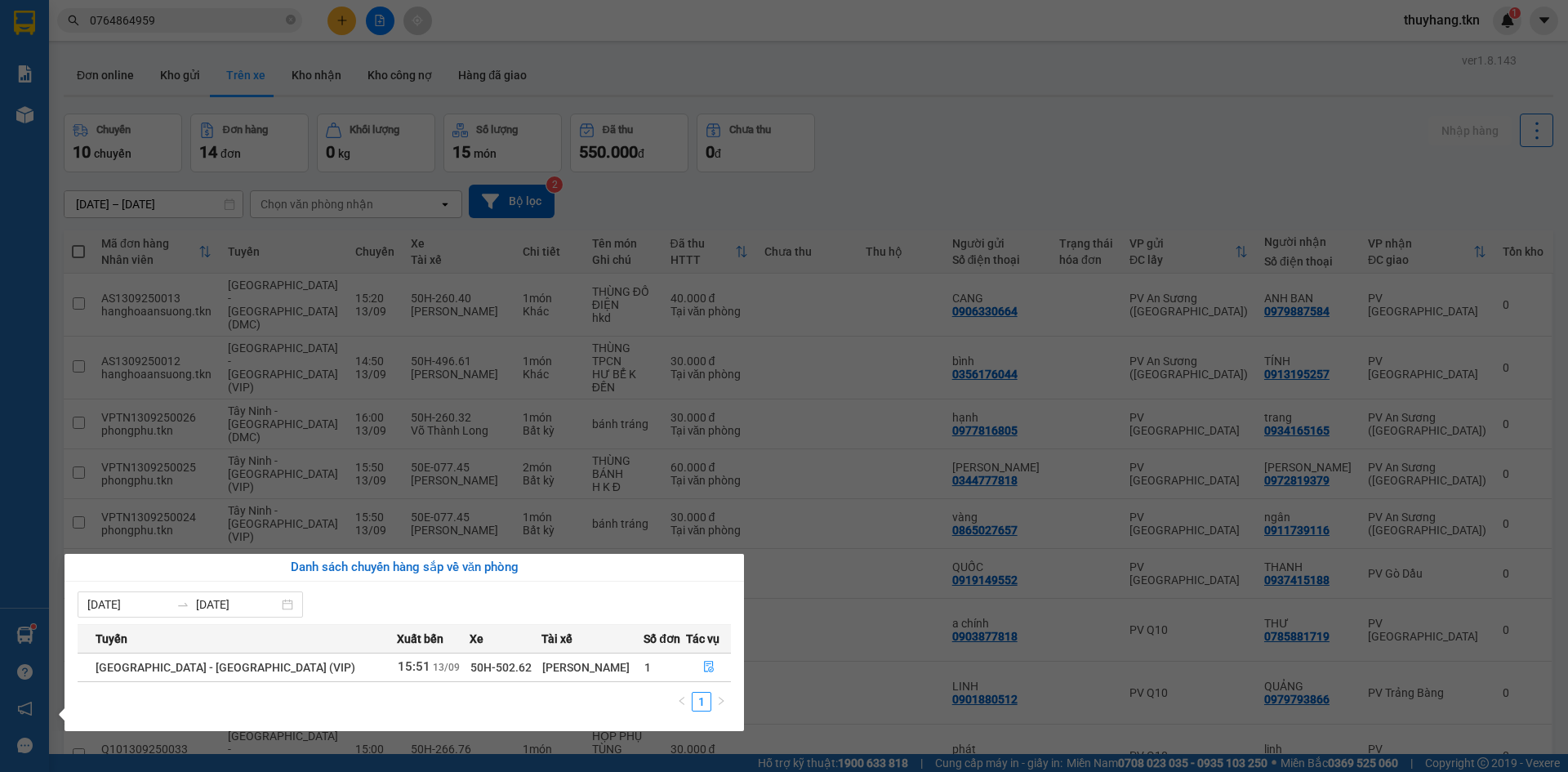
click at [1085, 185] on section "Kết quả tìm kiếm ( 2 ) Bộ lọc Mã ĐH Trạng thái Món hàng Thu hộ Tổng cước Chưa c…" at bounding box center [784, 386] width 1568 height 772
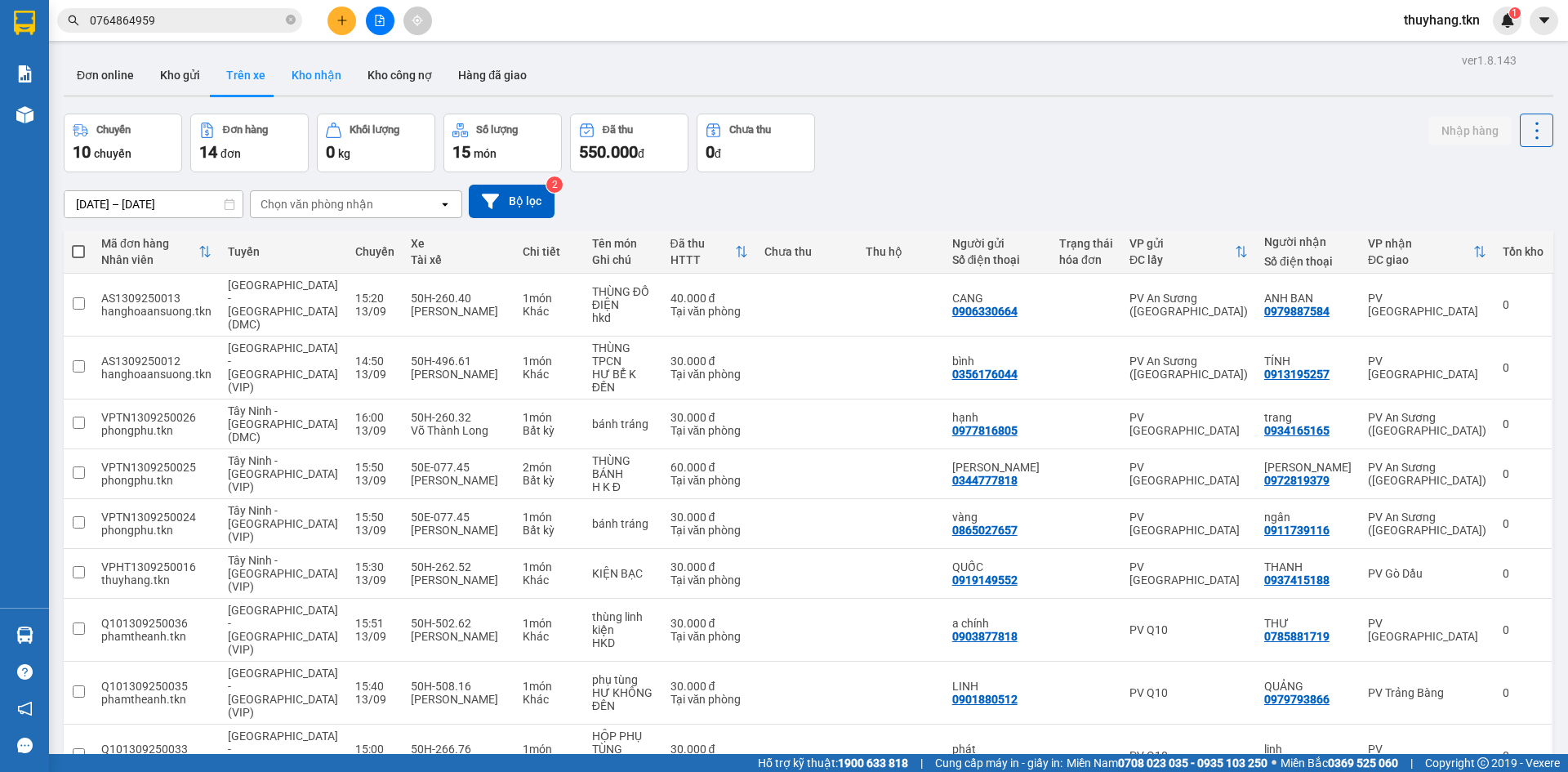
click at [312, 78] on button "Kho nhận" at bounding box center [316, 75] width 76 height 40
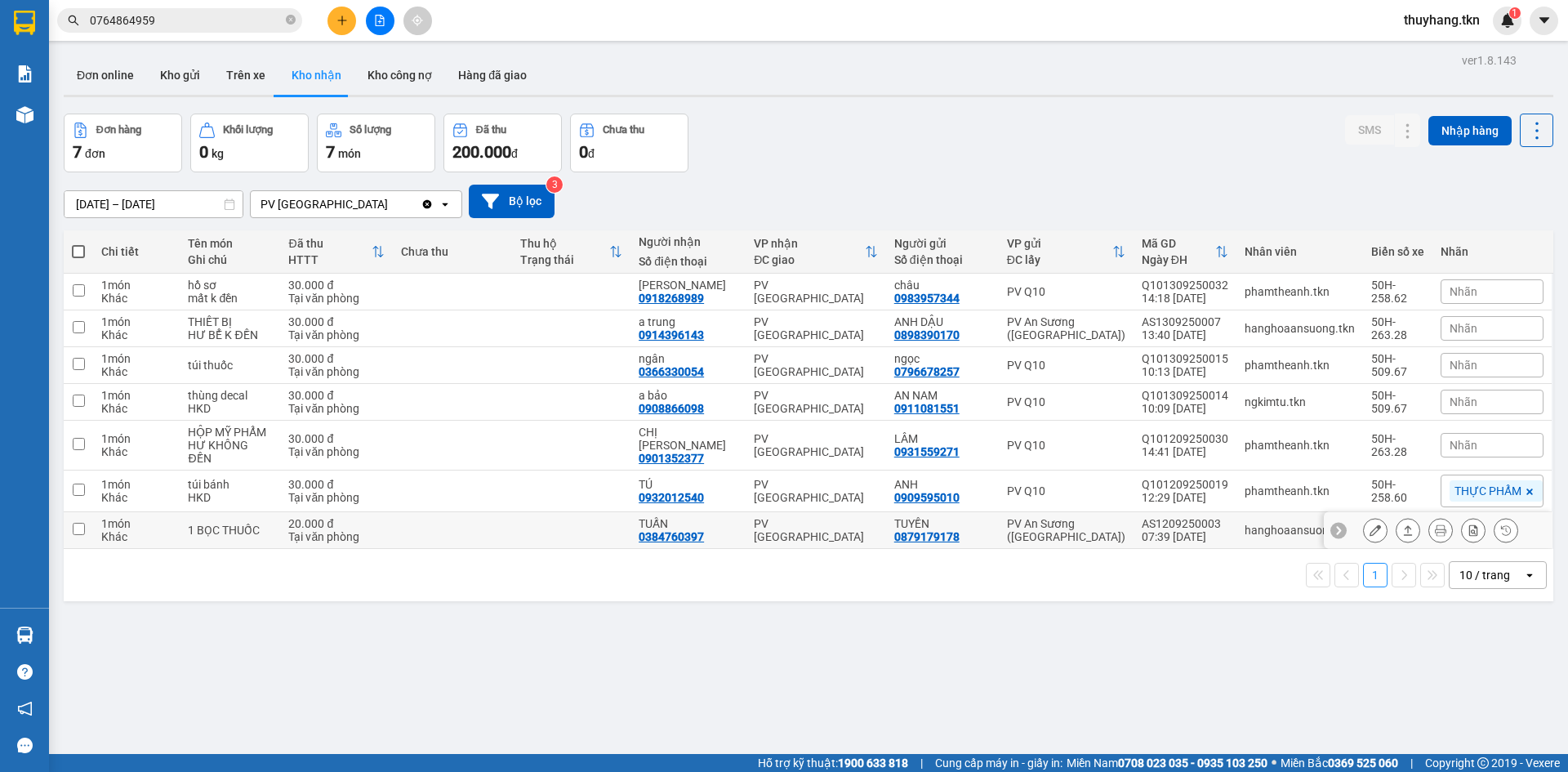
click at [1402, 524] on icon at bounding box center [1408, 530] width 11 height 11
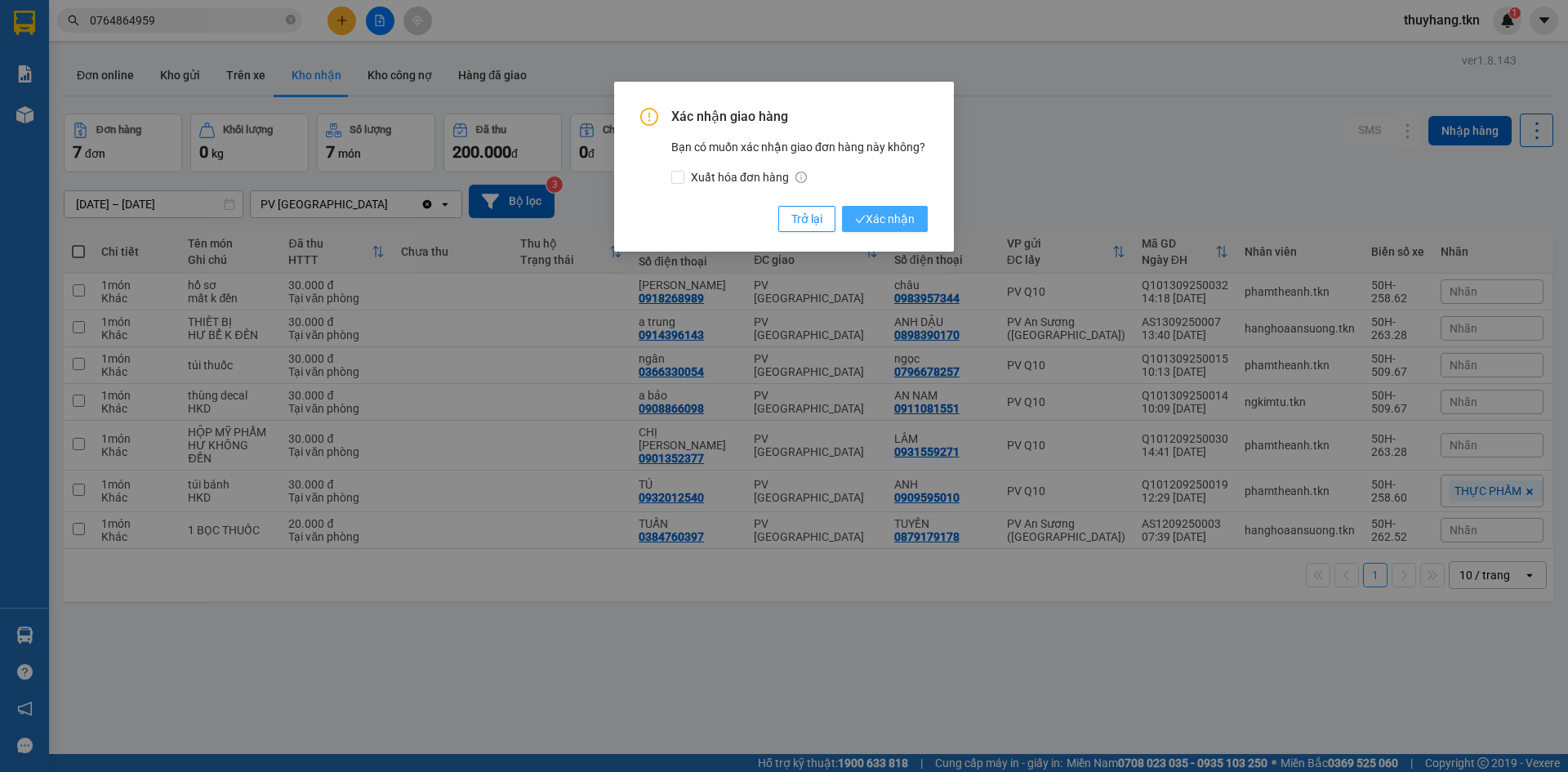
click at [890, 207] on button "Xác nhận" at bounding box center [885, 219] width 86 height 26
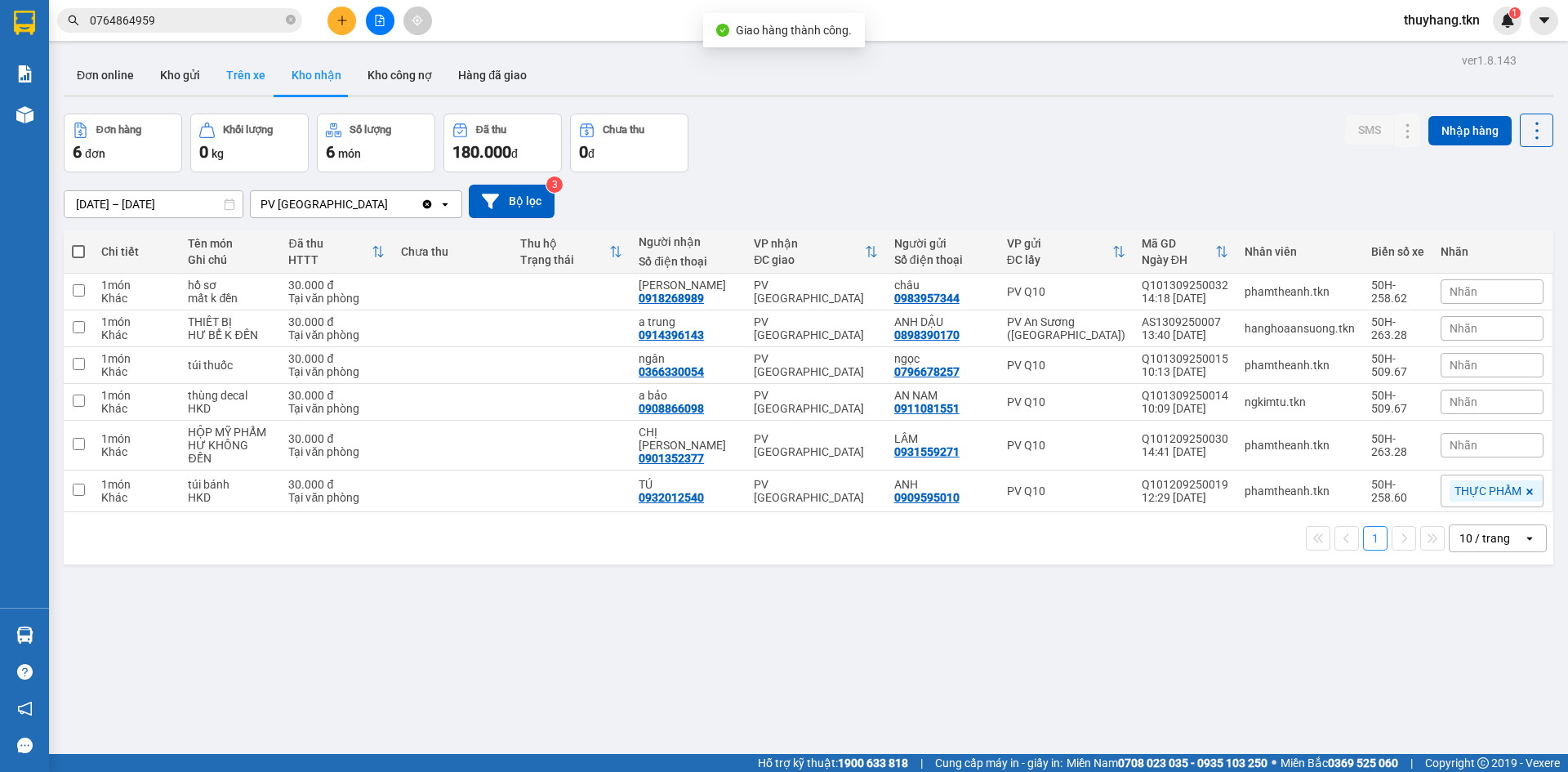
click at [235, 72] on button "Trên xe" at bounding box center [245, 75] width 65 height 40
type input "[DATE] – [DATE]"
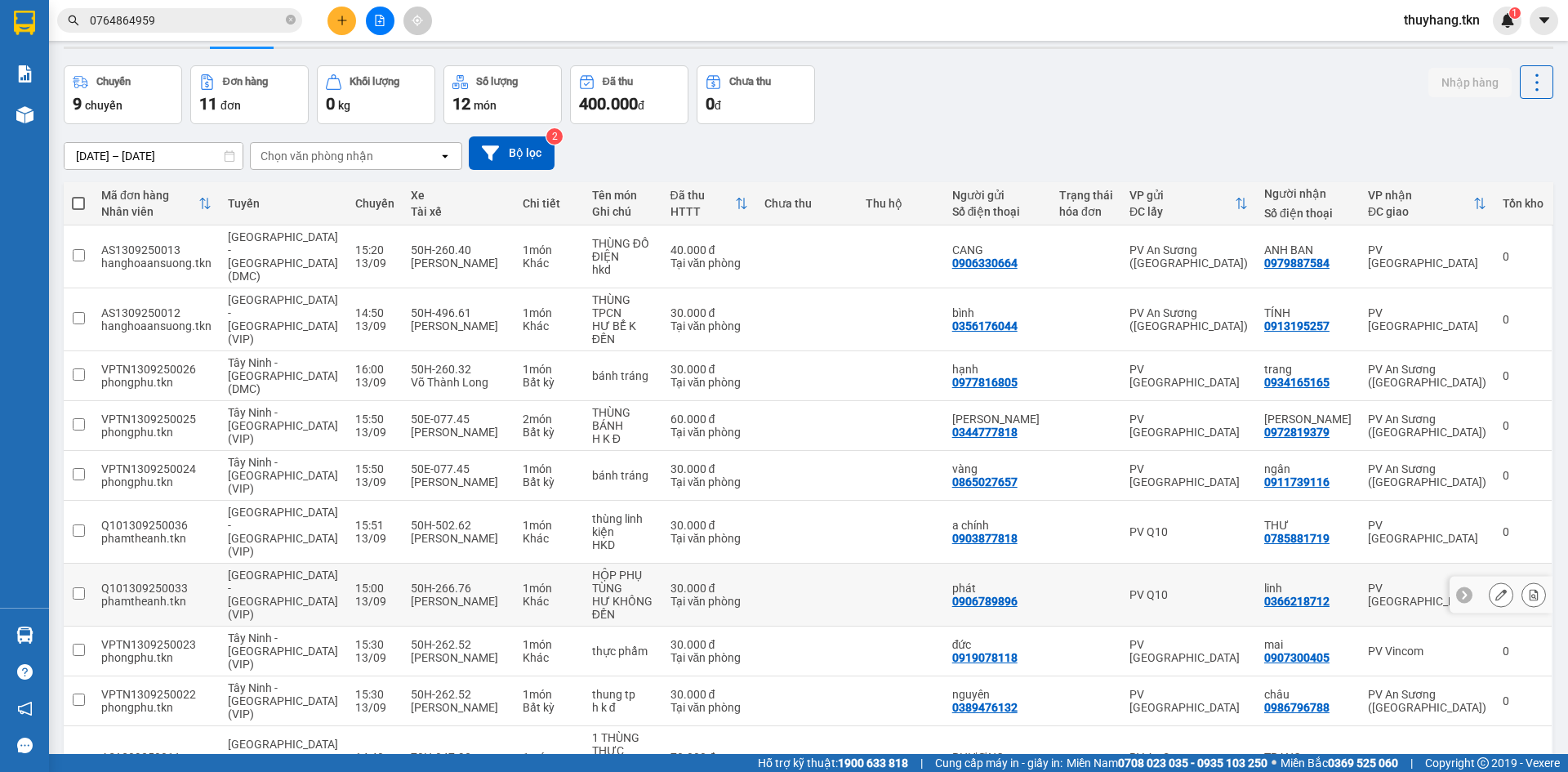
scroll to position [75, 0]
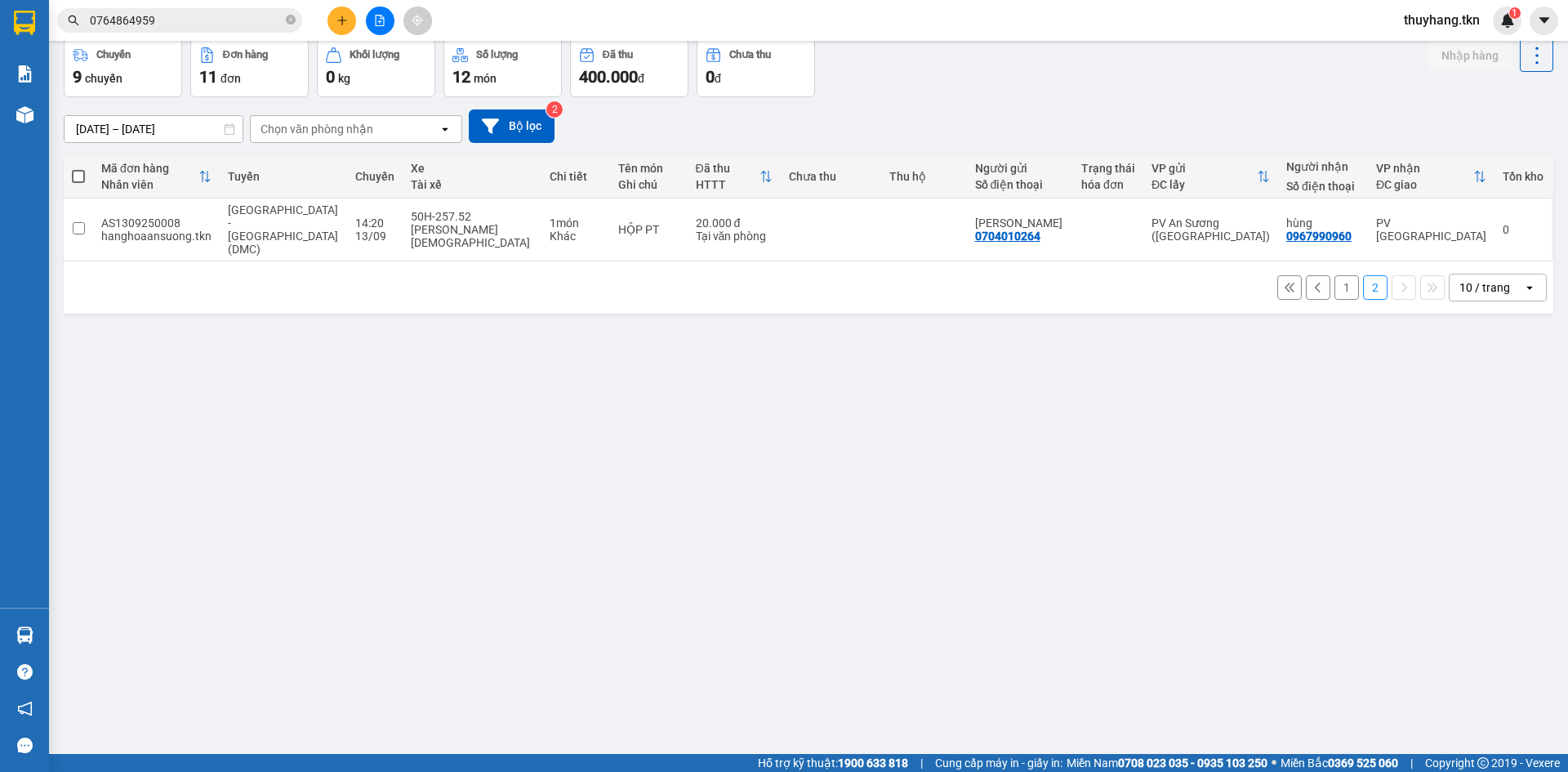
click at [1341, 275] on button "1" at bounding box center [1347, 287] width 24 height 24
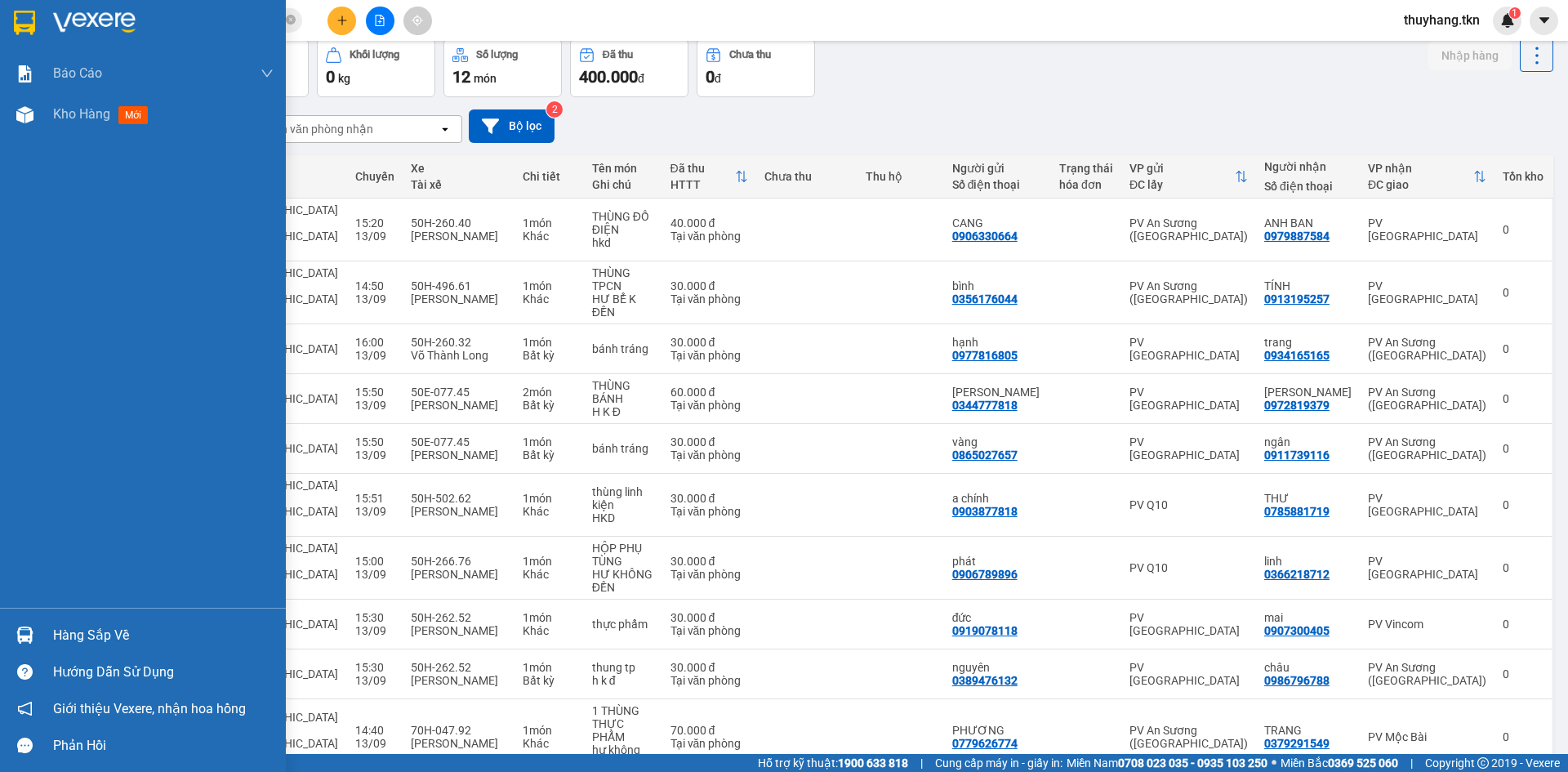
click at [40, 631] on div "Hàng sắp về" at bounding box center [143, 635] width 286 height 37
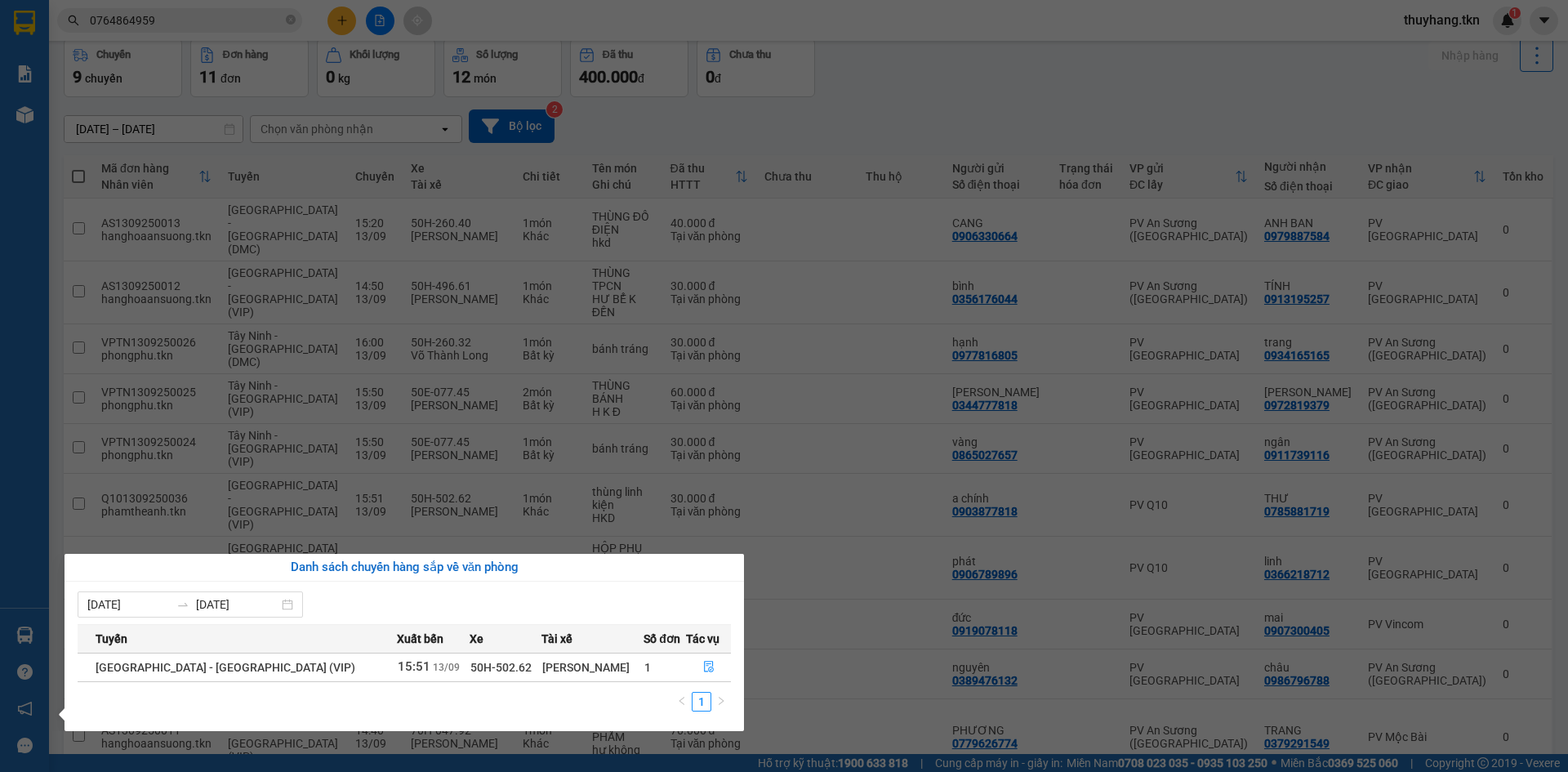
click at [876, 119] on section "Kết quả tìm kiếm ( 2 ) Bộ lọc Mã ĐH Trạng thái Món hàng Thu hộ Tổng cước Chưa c…" at bounding box center [784, 386] width 1568 height 772
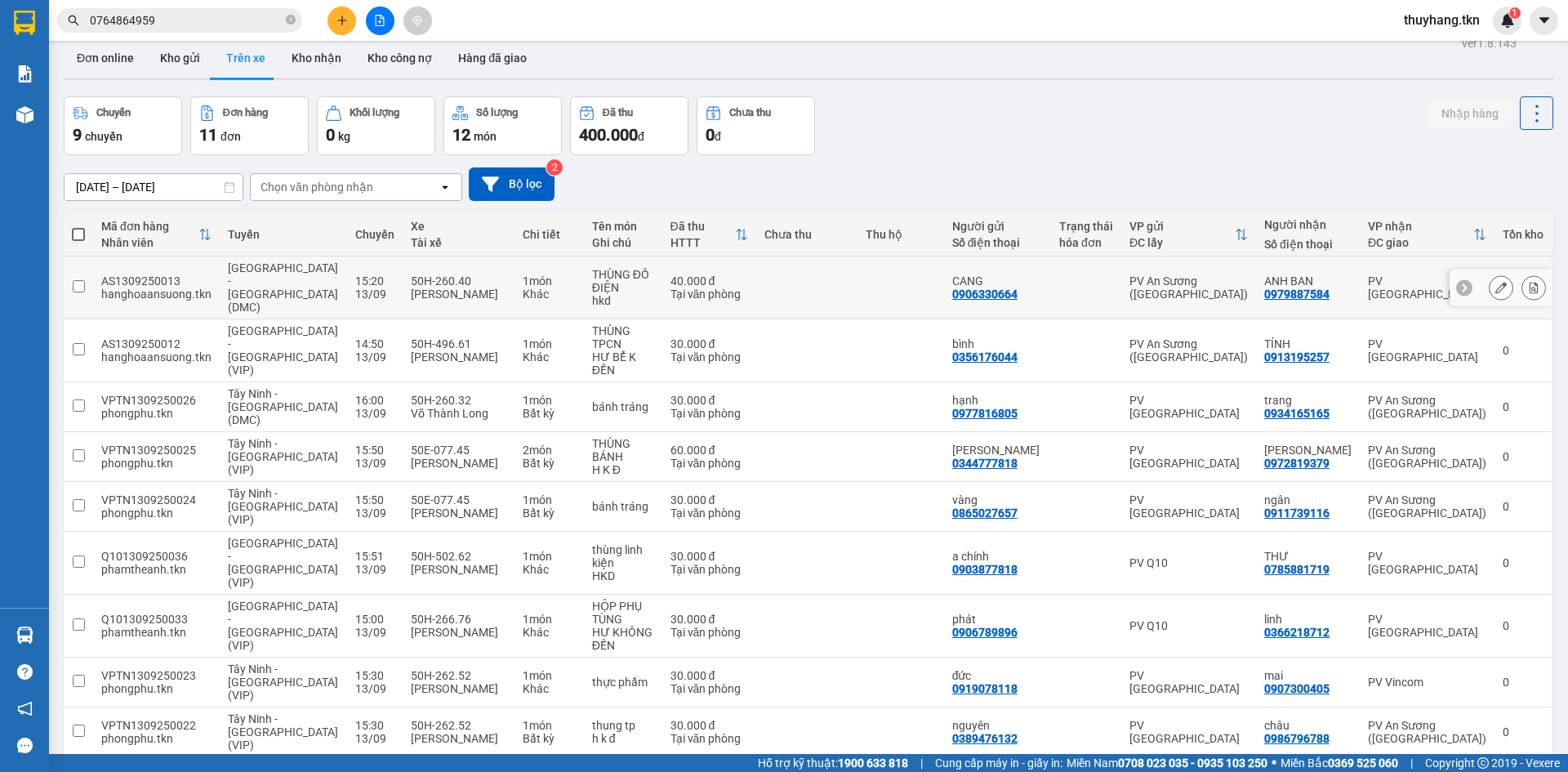
scroll to position [0, 0]
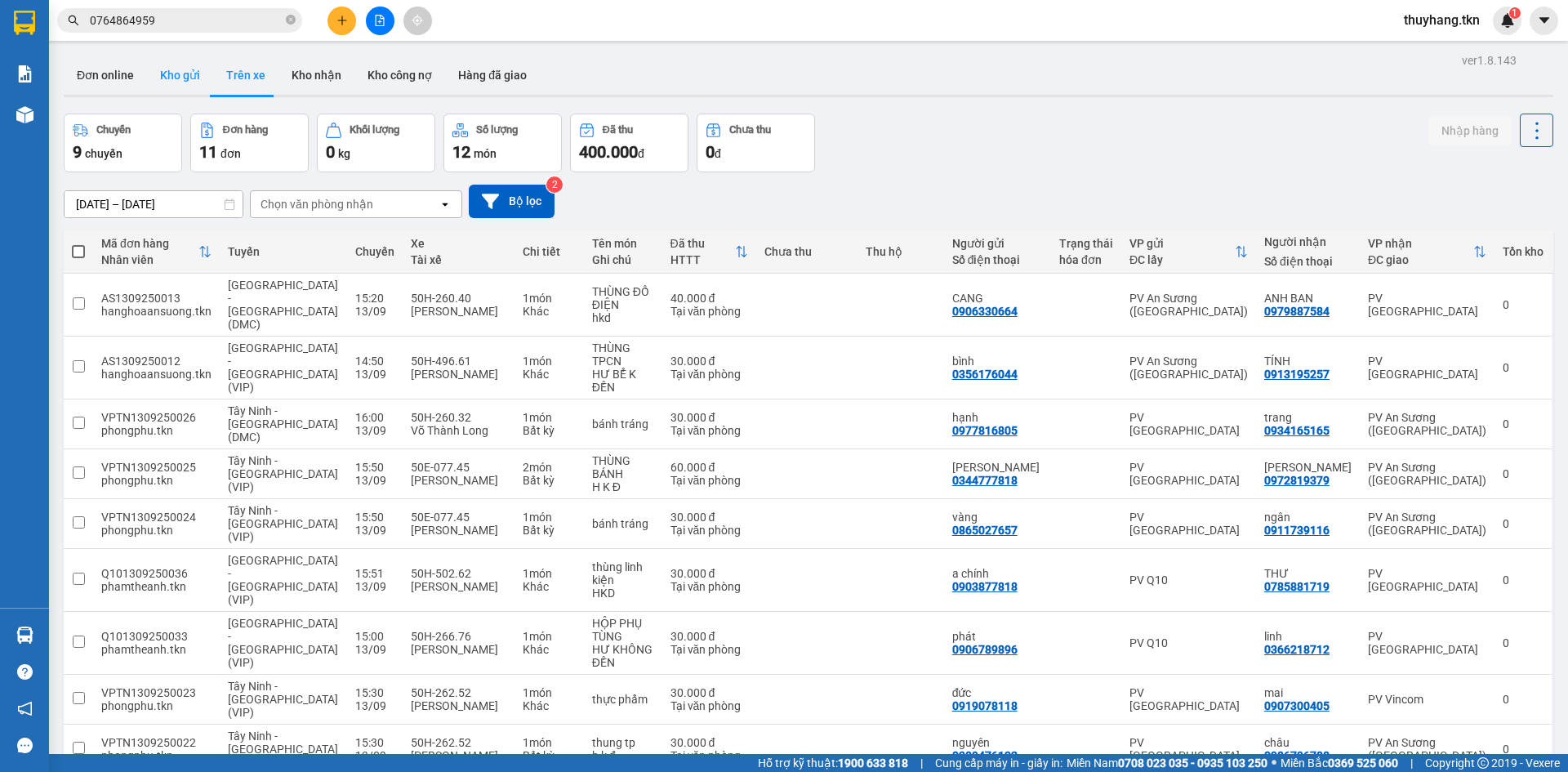
click at [187, 73] on button "Kho gửi" at bounding box center [180, 75] width 66 height 40
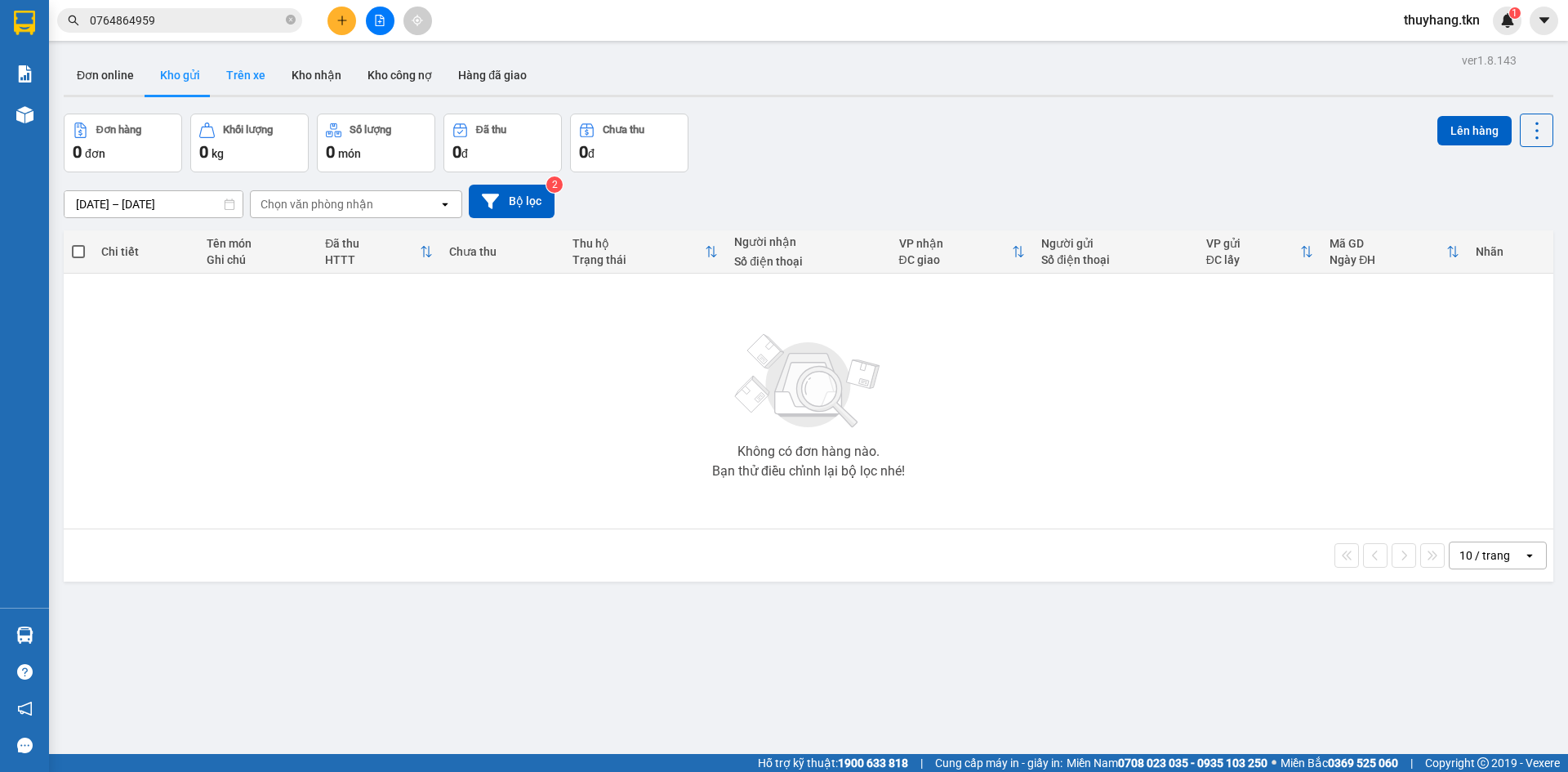
click at [237, 76] on button "Trên xe" at bounding box center [245, 75] width 65 height 40
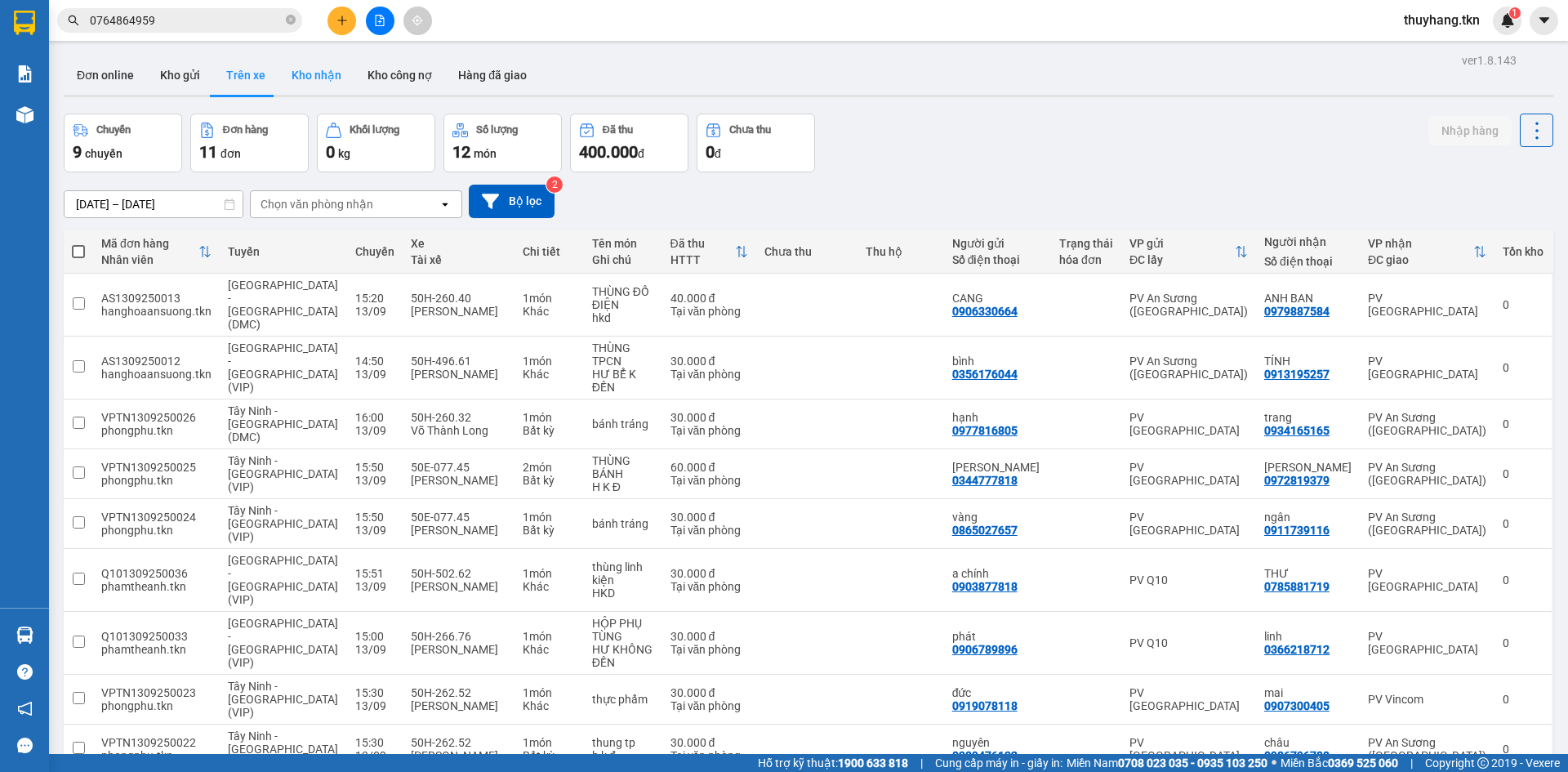
click at [328, 75] on button "Kho nhận" at bounding box center [316, 75] width 76 height 40
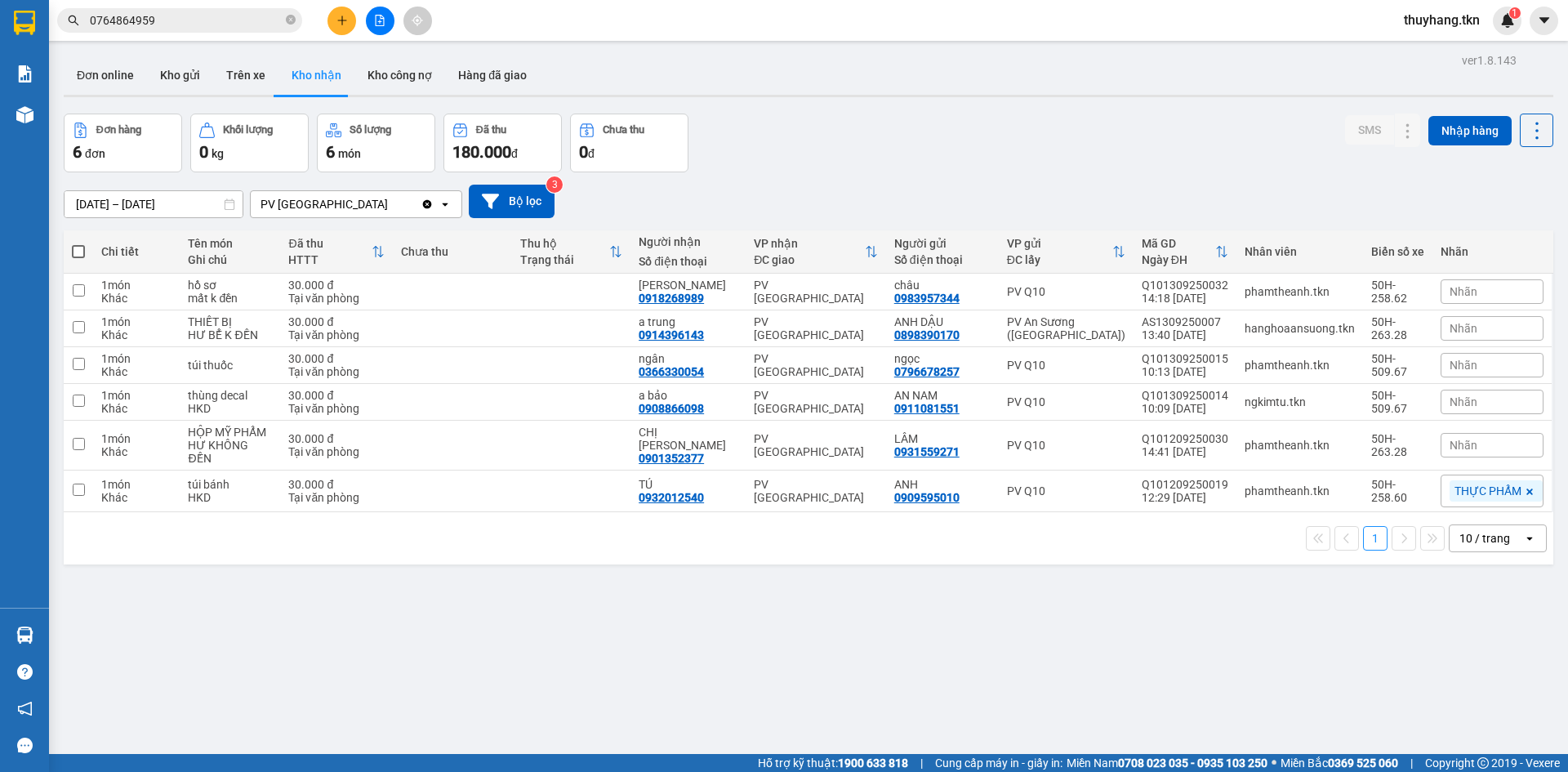
drag, startPoint x: 239, startPoint y: 69, endPoint x: 231, endPoint y: 40, distance: 30.1
click at [238, 49] on div "ver 1.8.143 Đơn online Kho gửi Trên xe Kho nhận Kho công nợ Hàng đã giao Đơn hà…" at bounding box center [808, 435] width 1503 height 772
click at [233, 74] on button "Trên xe" at bounding box center [245, 75] width 65 height 40
type input "[DATE] – [DATE]"
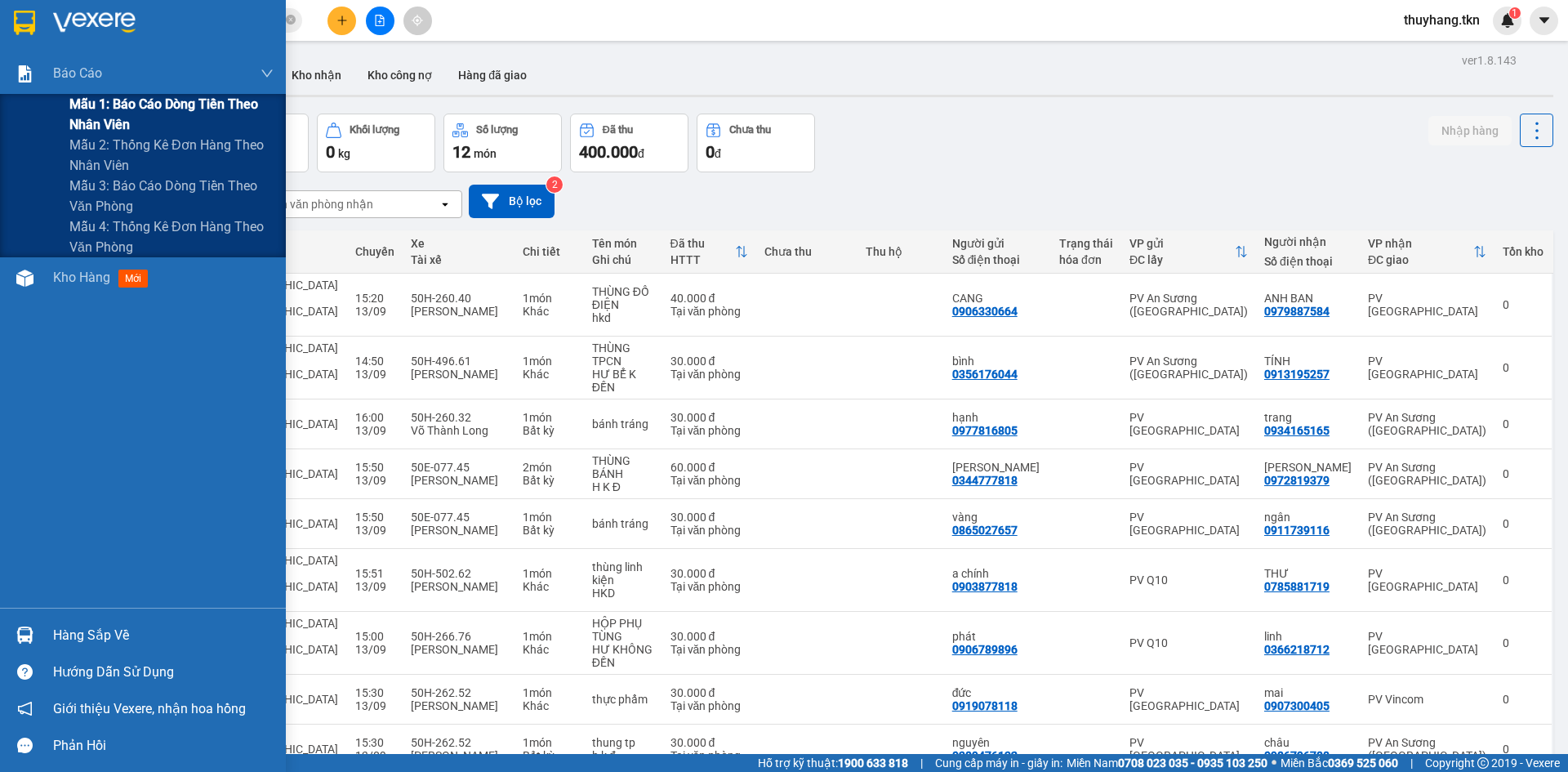
click at [143, 108] on span "Mẫu 1: Báo cáo dòng tiền theo nhân viên" at bounding box center [171, 114] width 204 height 40
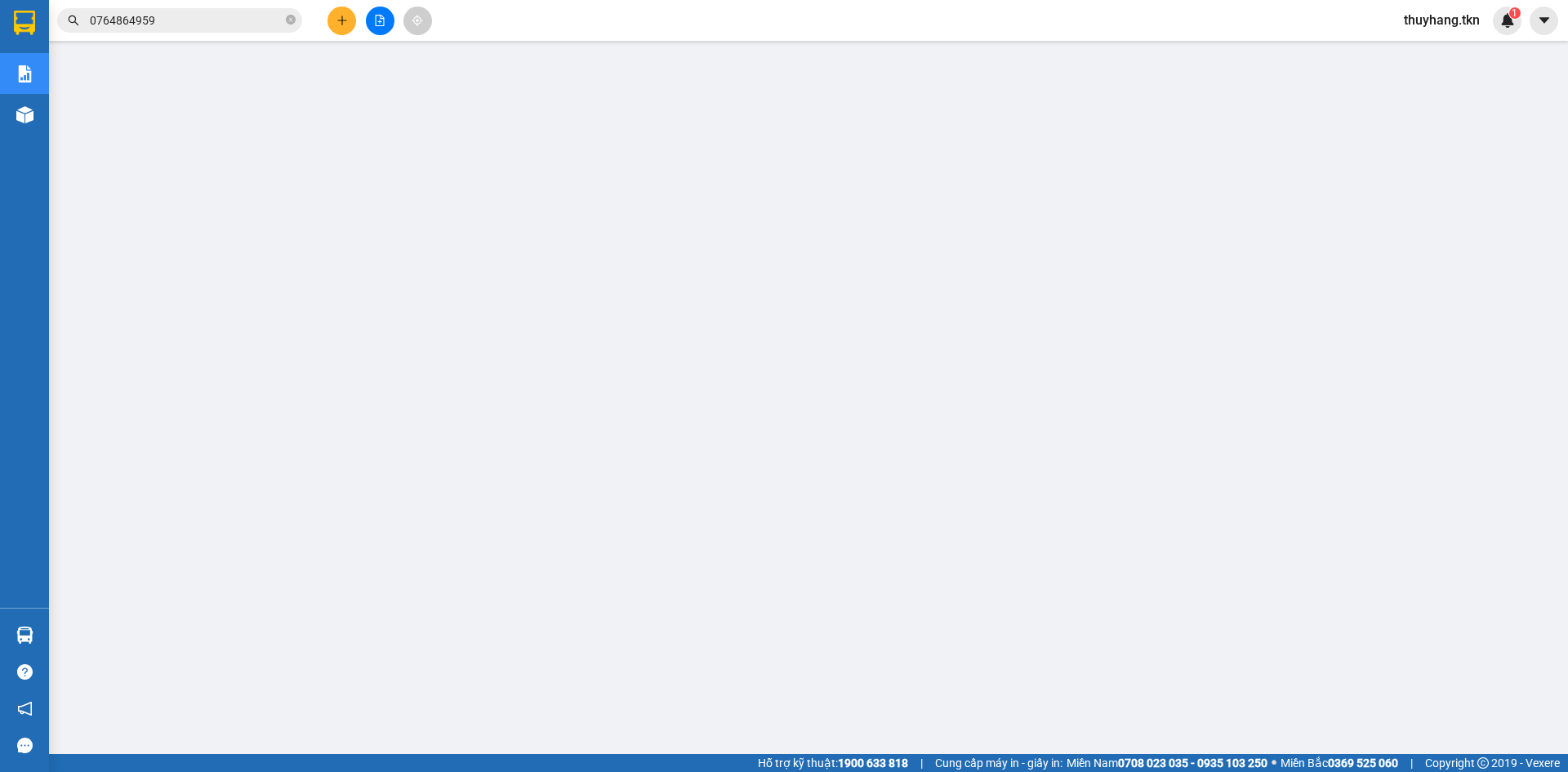
scroll to position [39, 0]
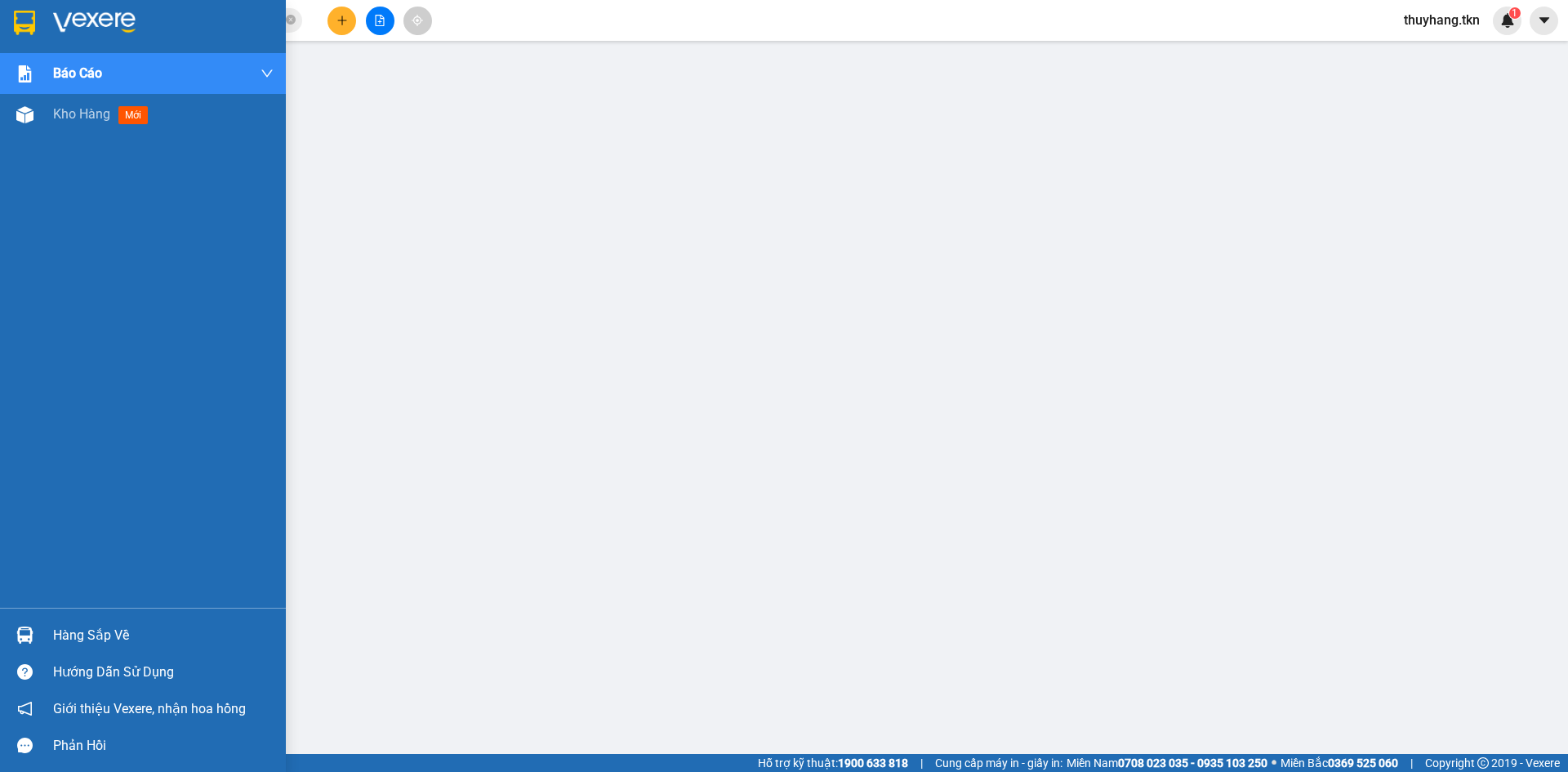
click at [20, 34] on img at bounding box center [24, 23] width 22 height 24
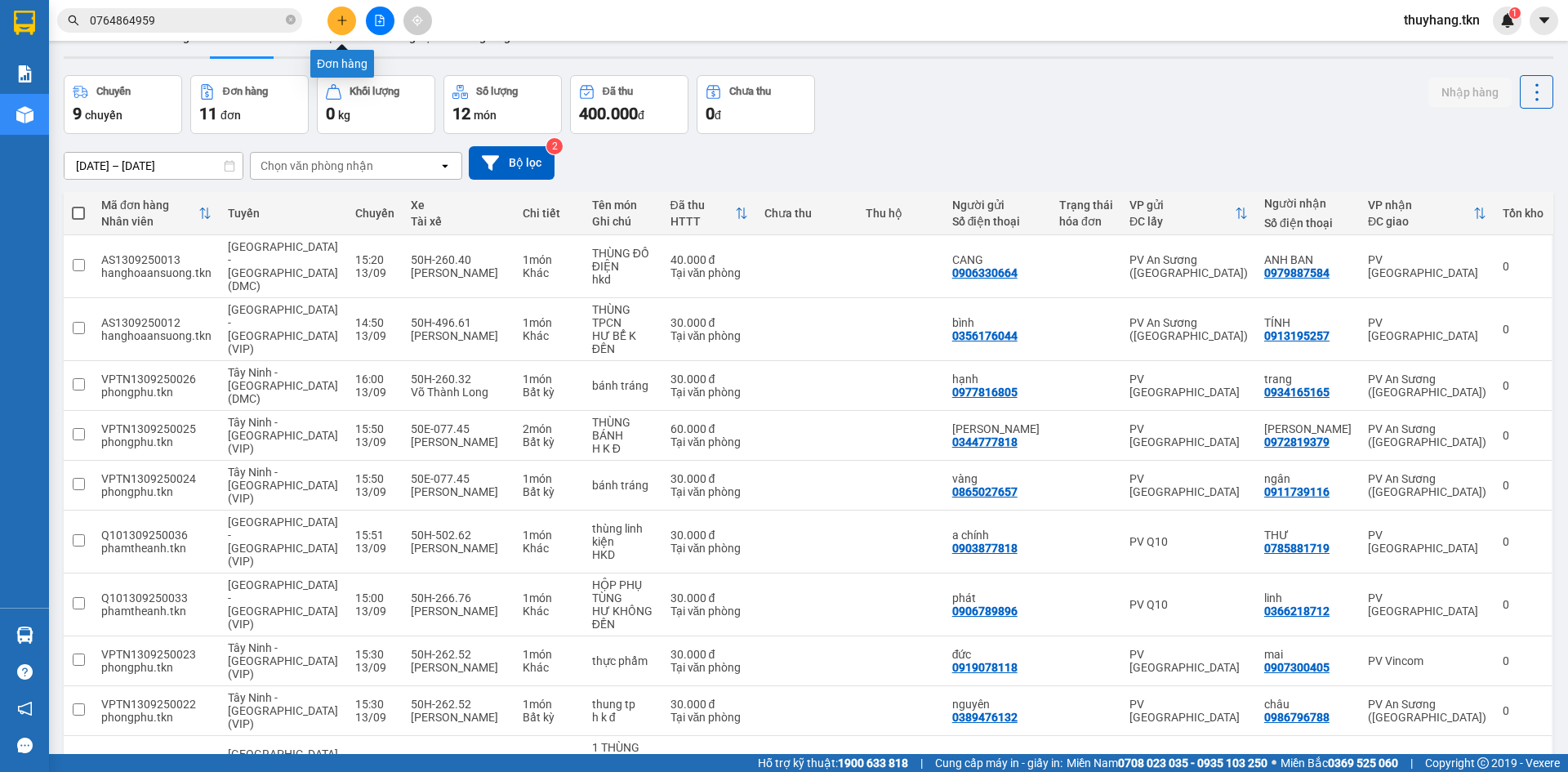
click at [335, 15] on button at bounding box center [342, 21] width 28 height 28
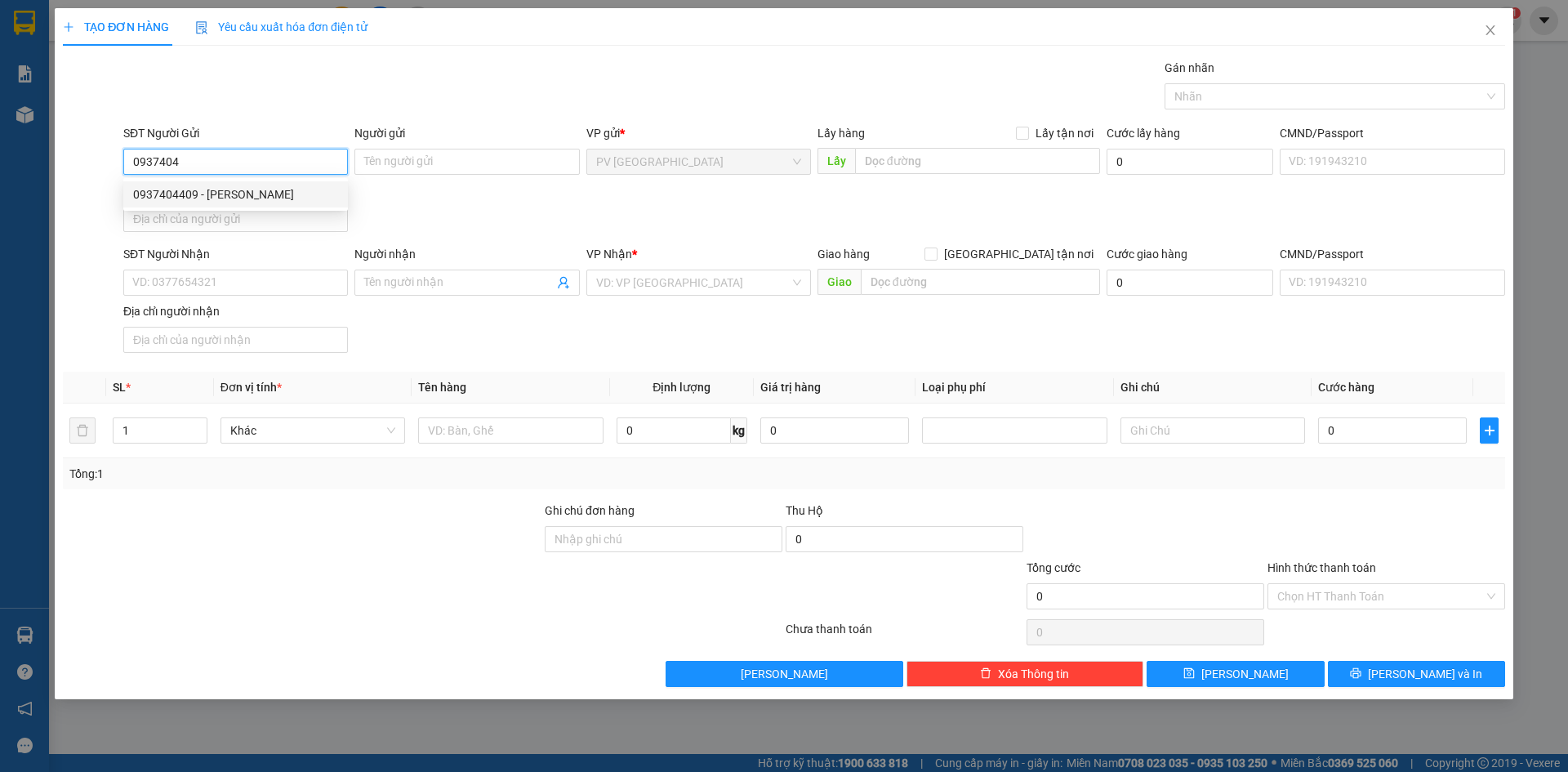
click at [249, 193] on div "0937404409 - ANH BẢO" at bounding box center [235, 194] width 205 height 18
type input "0937404409"
type input "ANH BẢO"
type input "0946340282"
type input "A XÒM"
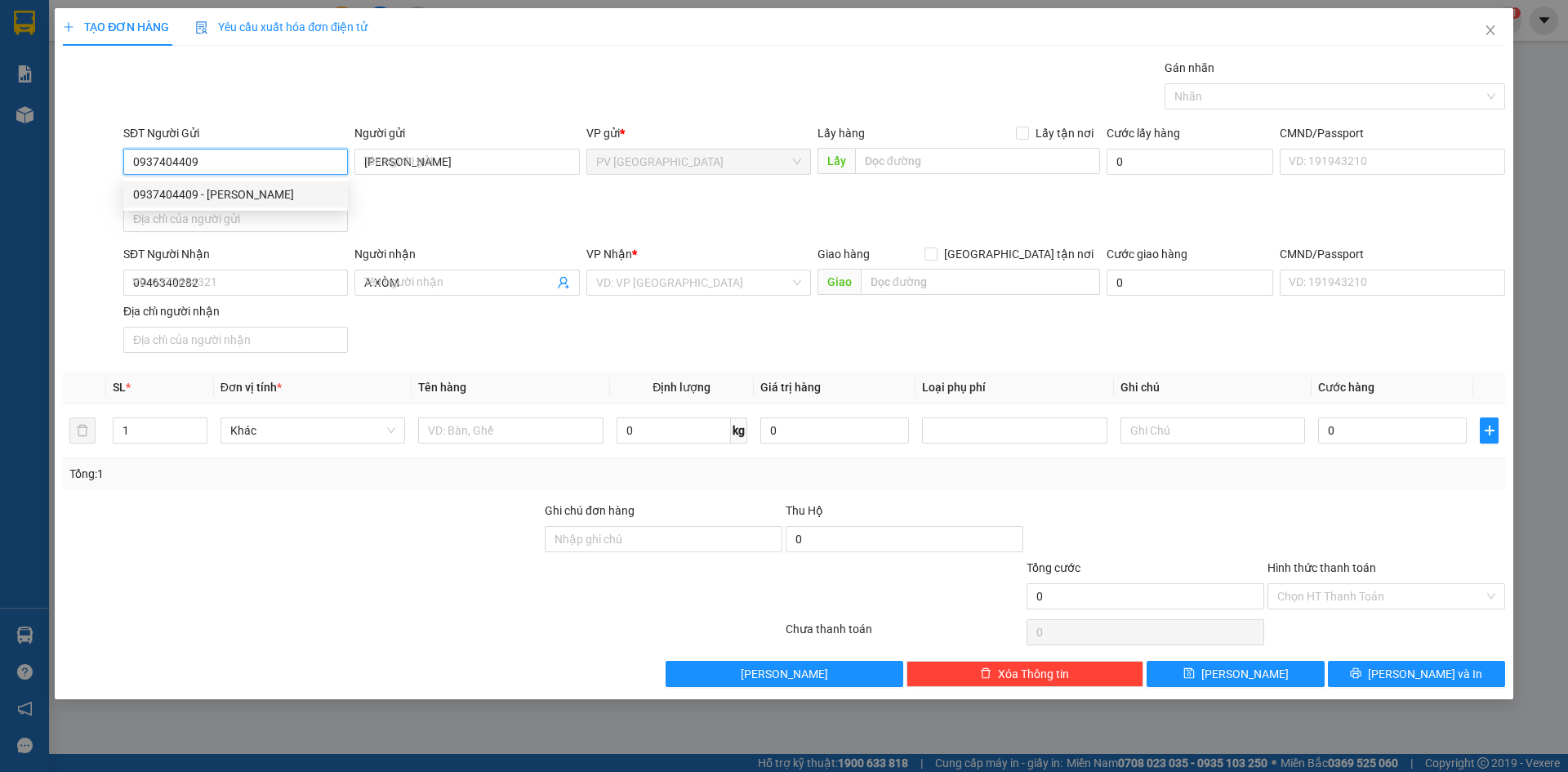
type input "30.000"
type input "0937404409"
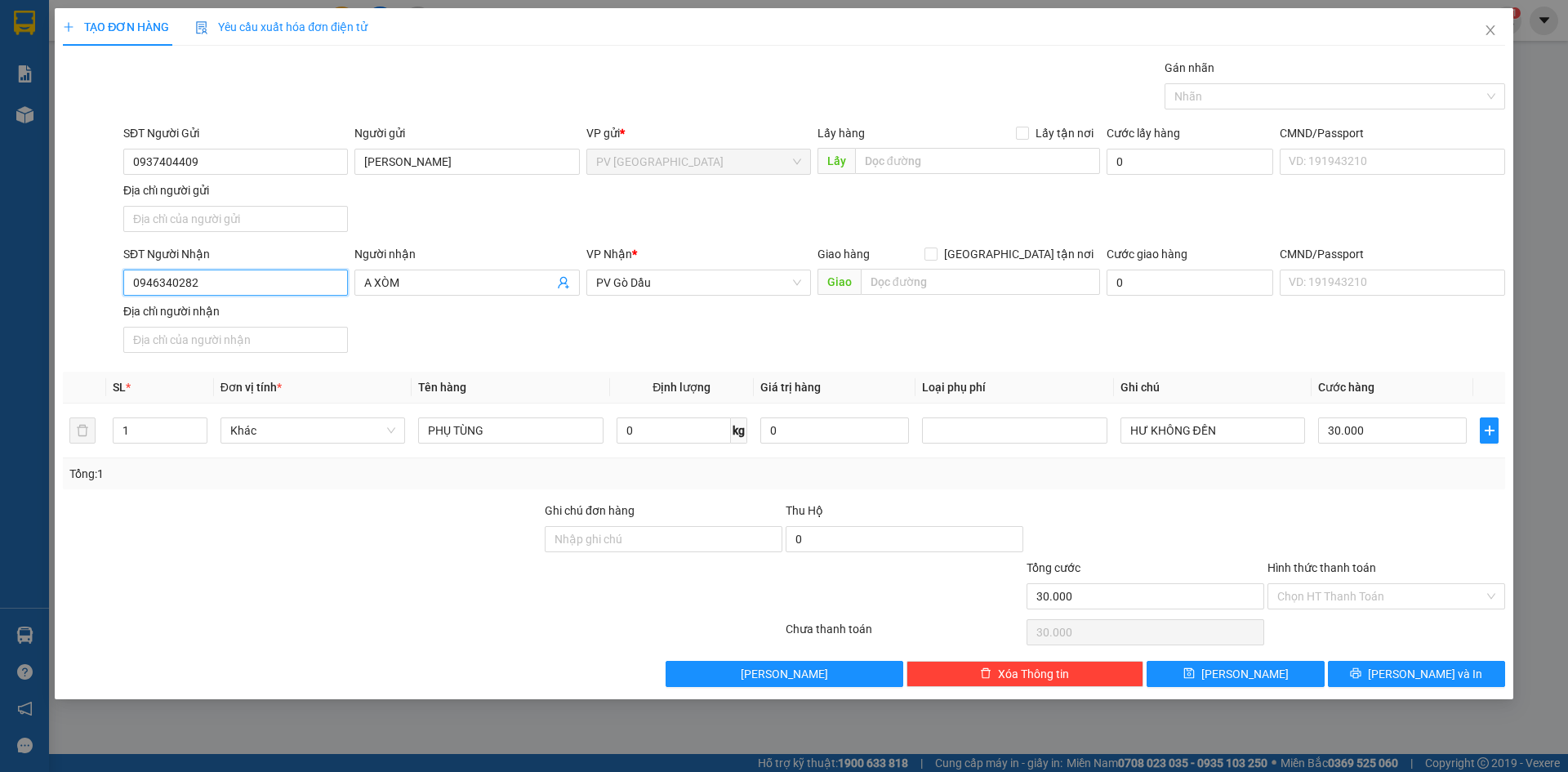
click at [304, 279] on input "0946340282" at bounding box center [235, 282] width 225 height 26
click at [268, 397] on div "0932333792 - ÚT PHỆT" at bounding box center [235, 394] width 205 height 18
type input "0932333792"
type input "ÚT PHỆT"
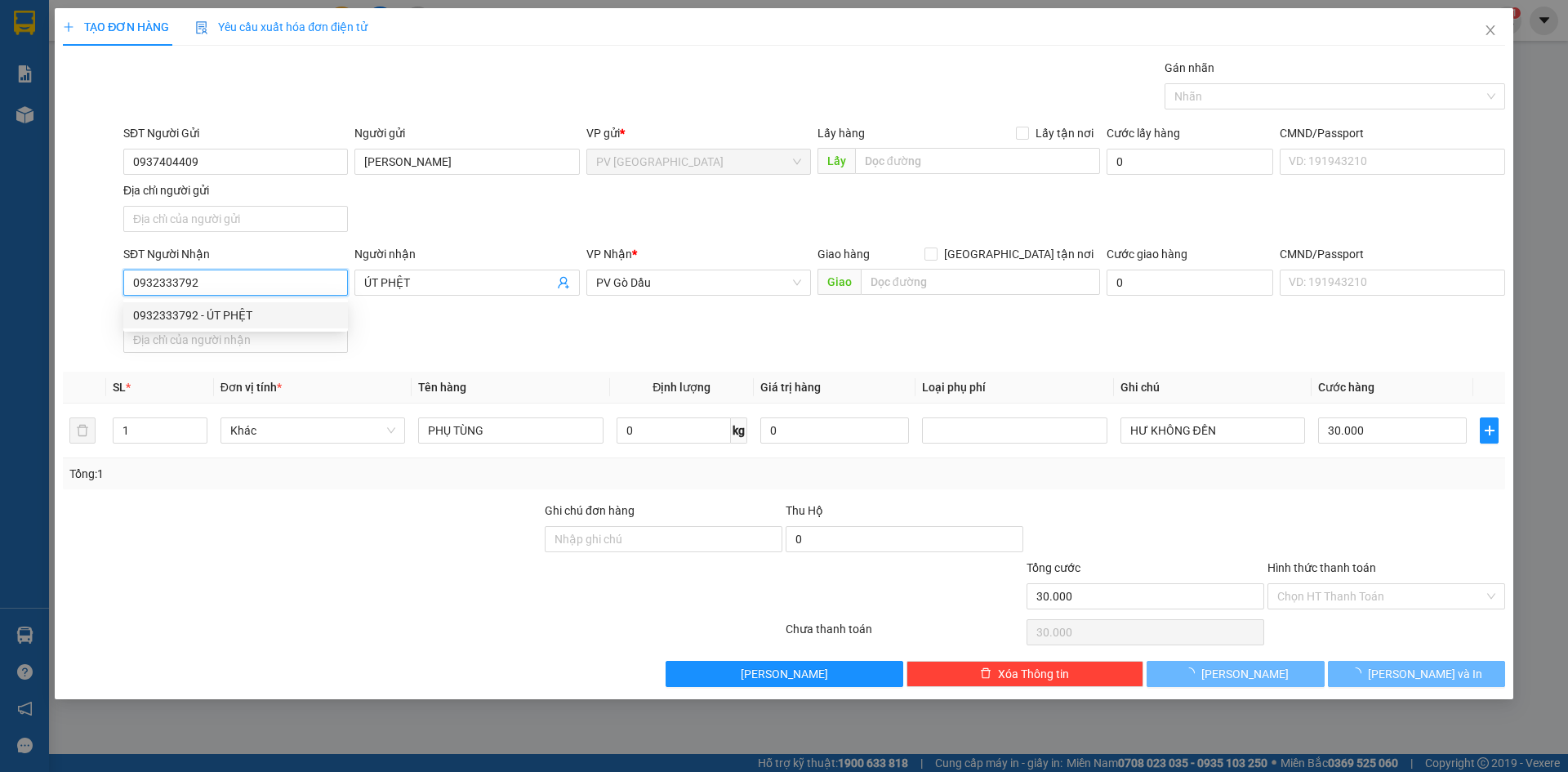
type input "20.000"
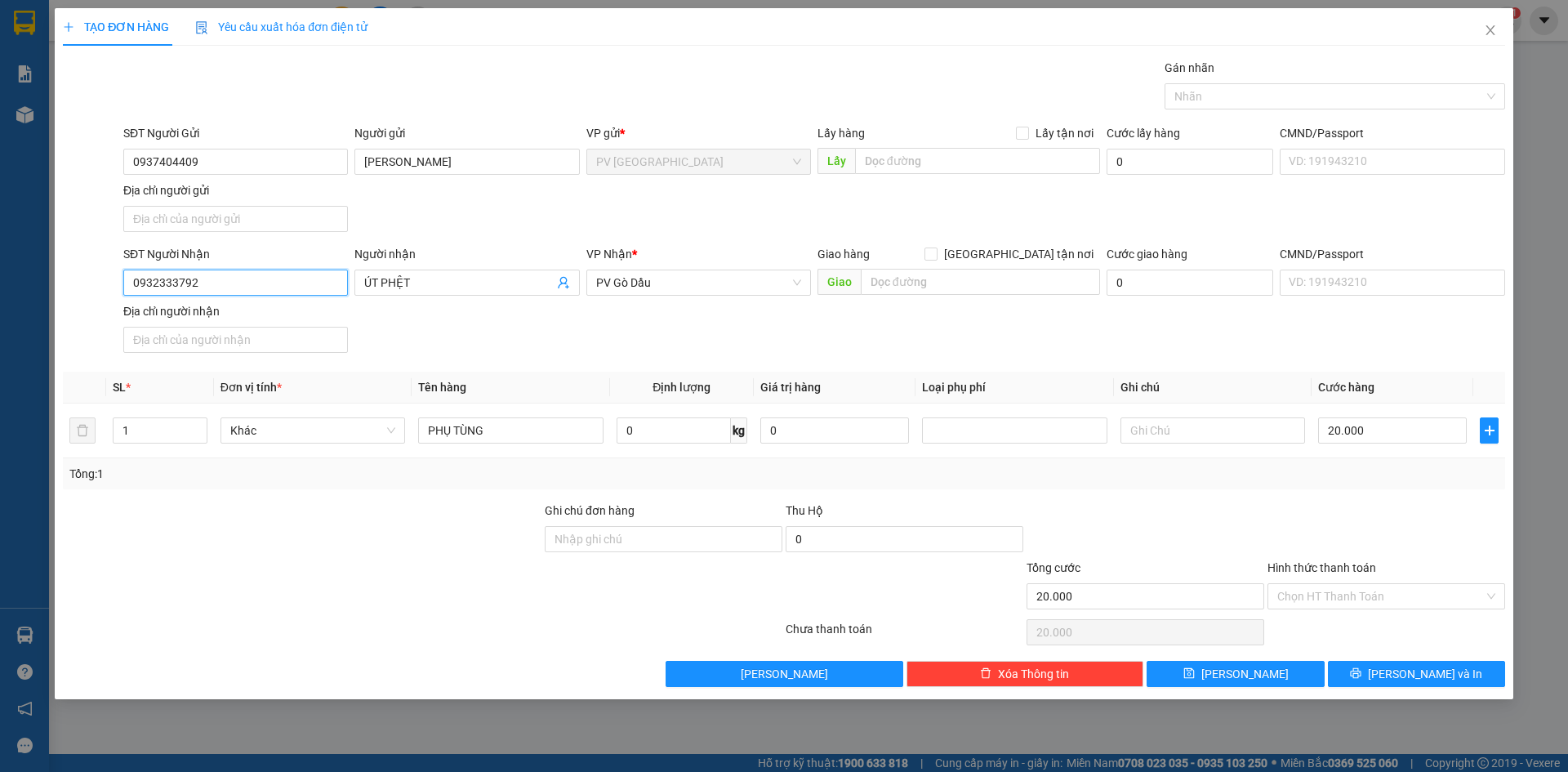
type input "0932333792"
click at [626, 338] on div "SĐT Người Nhận 0932333792 0932333792 Người nhận ÚT PHỆT VP Nhận * PV Gò Dầu Gia…" at bounding box center [814, 301] width 1388 height 114
click at [494, 435] on input "PHỤ TÙNG" at bounding box center [510, 430] width 184 height 26
click at [424, 435] on input "PHỤ TÙNG" at bounding box center [510, 430] width 184 height 26
type input "THÙNG PHỤ TÙNG"
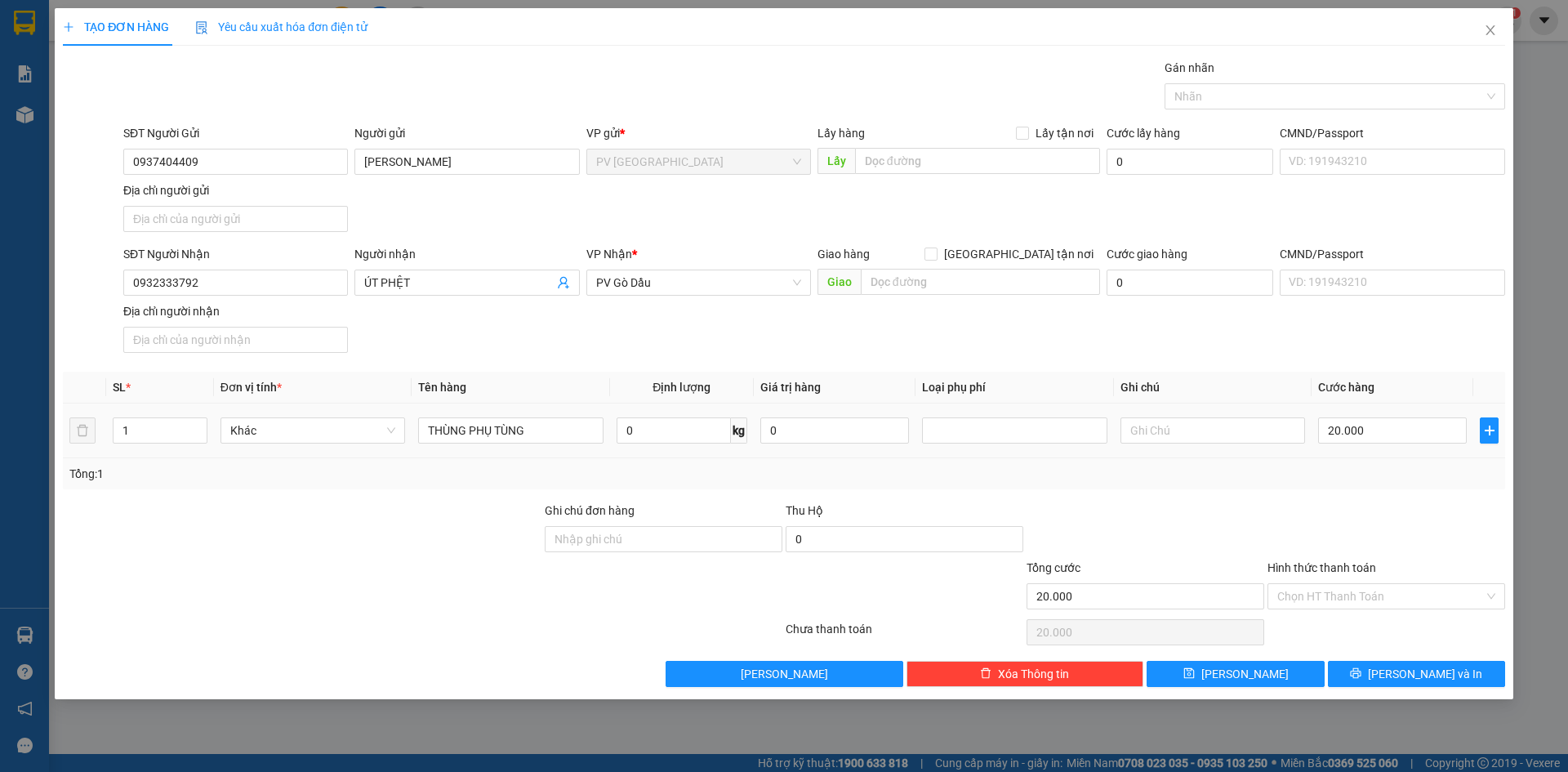
click at [1297, 443] on div at bounding box center [1212, 430] width 184 height 33
click at [1394, 433] on input "20.000" at bounding box center [1392, 430] width 149 height 26
type input "3"
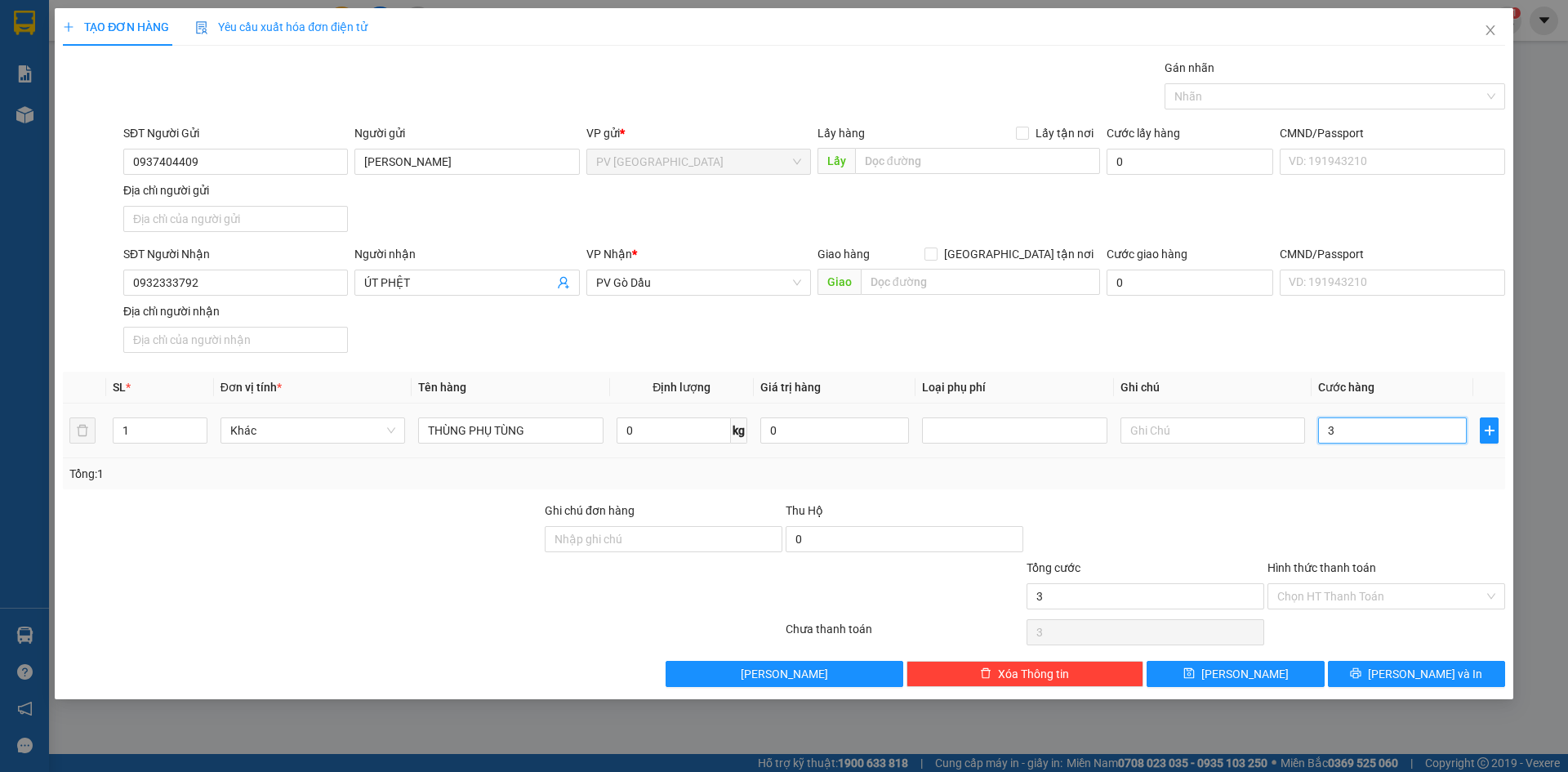
type input "30"
type input "30.000"
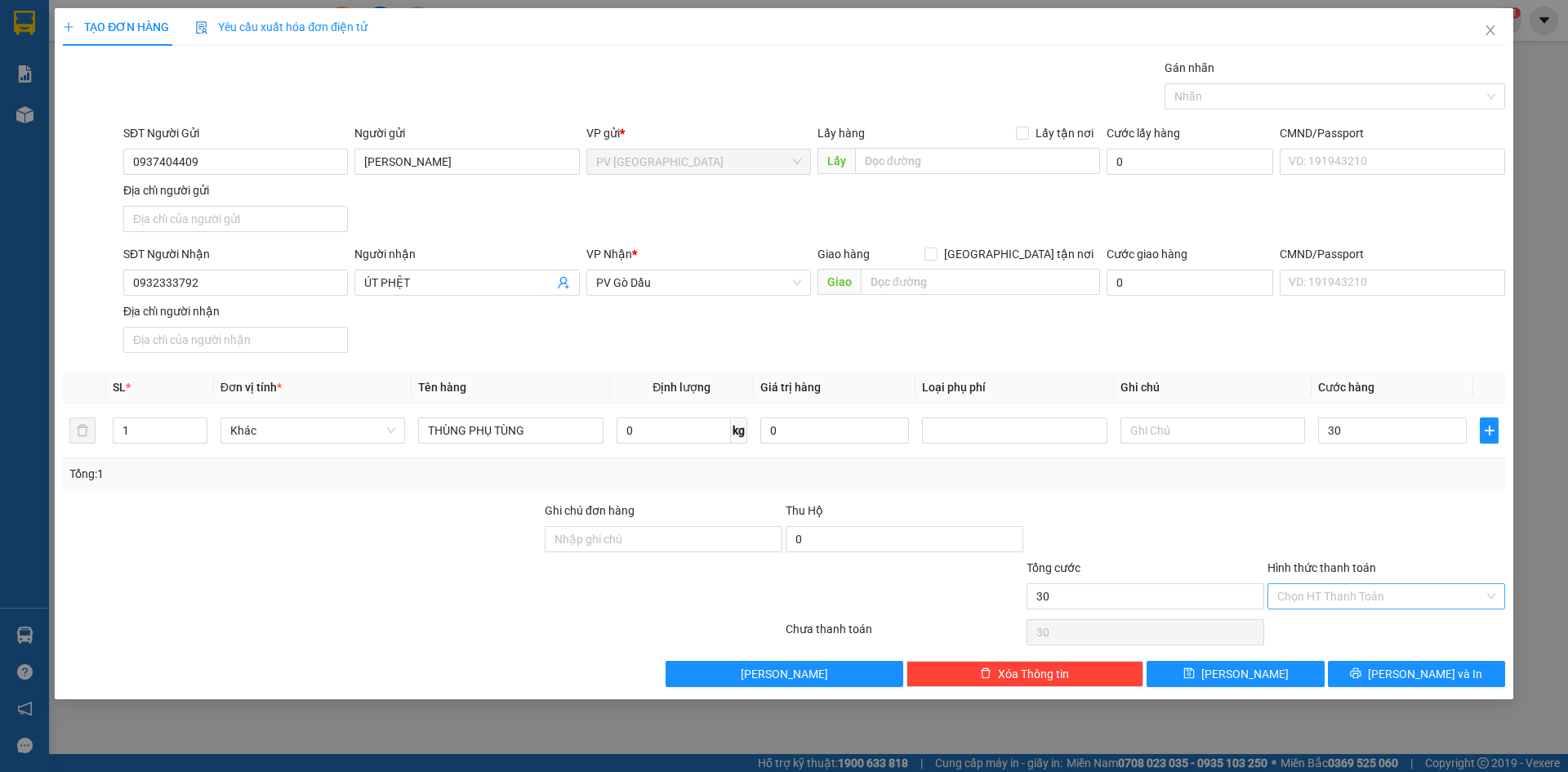
type input "30.000"
click at [1335, 603] on input "Hình thức thanh toán" at bounding box center [1381, 596] width 207 height 24
drag, startPoint x: 1316, startPoint y: 623, endPoint x: 1355, endPoint y: 650, distance: 47.4
click at [1317, 623] on div "Tại văn phòng" at bounding box center [1386, 629] width 218 height 18
type input "0"
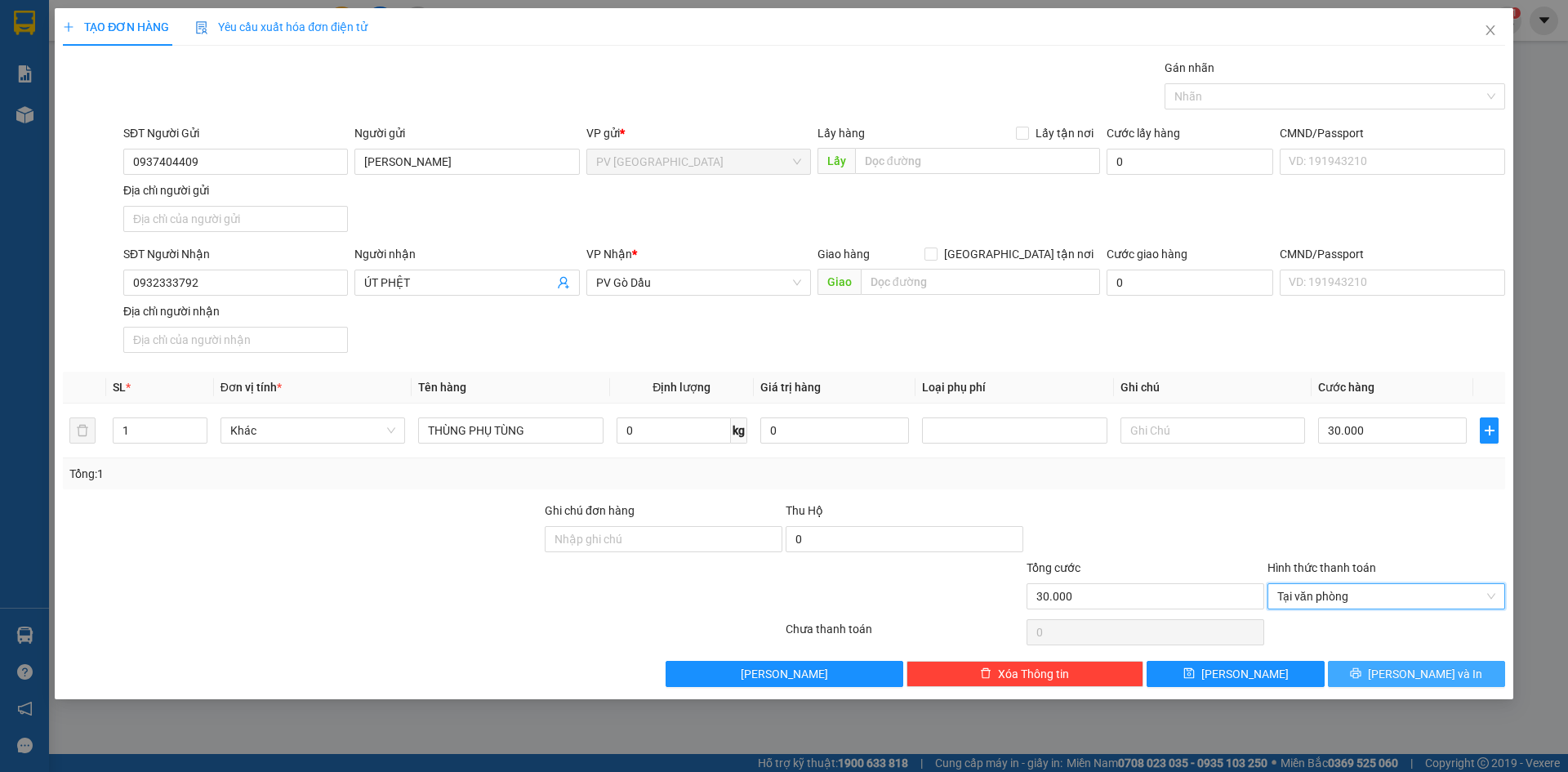
click at [1384, 680] on button "[PERSON_NAME] và In" at bounding box center [1416, 674] width 177 height 26
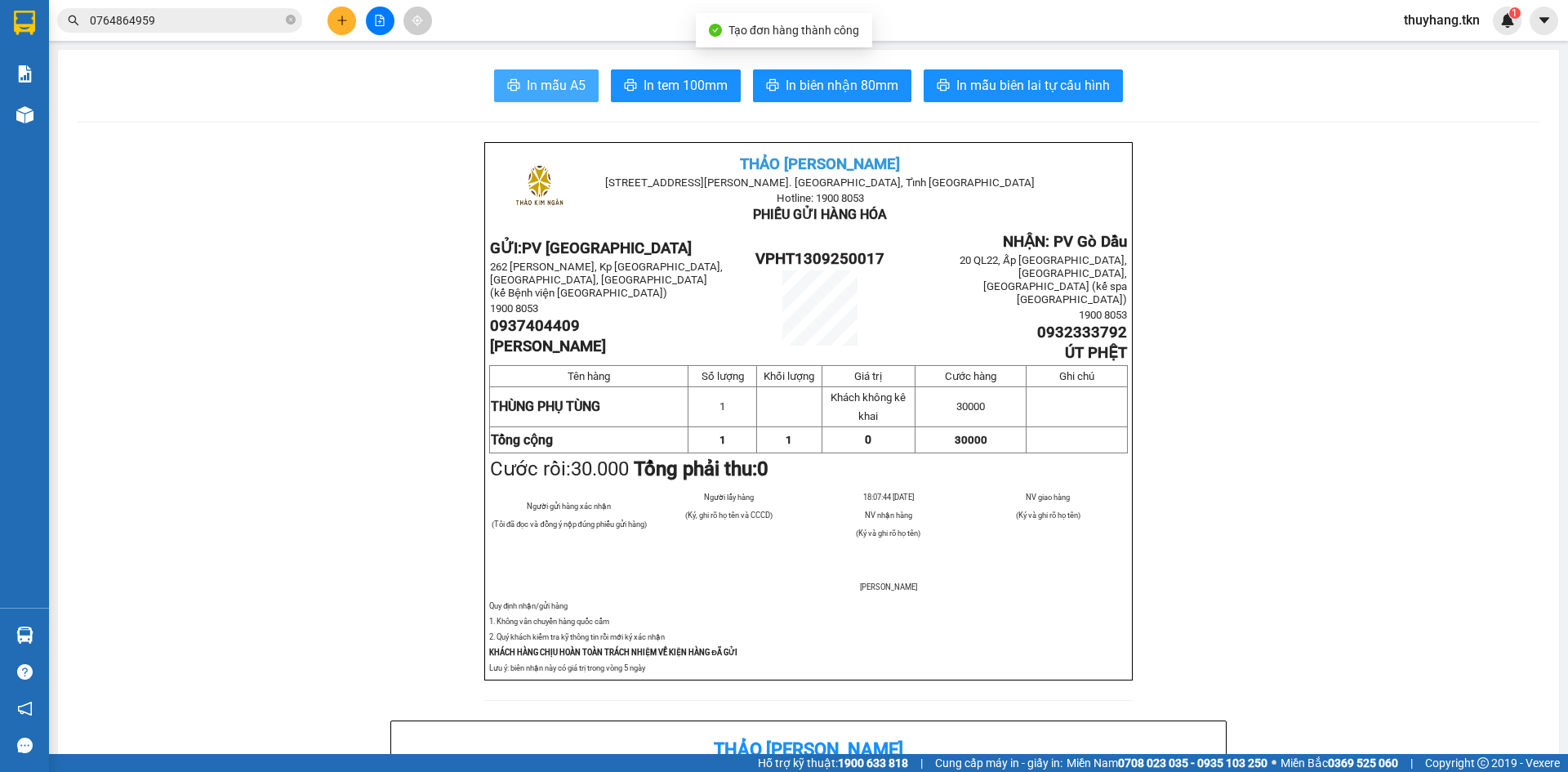
click at [539, 88] on span "In mẫu A5" at bounding box center [556, 86] width 58 height 21
click at [339, 16] on icon "plus" at bounding box center [342, 21] width 11 height 11
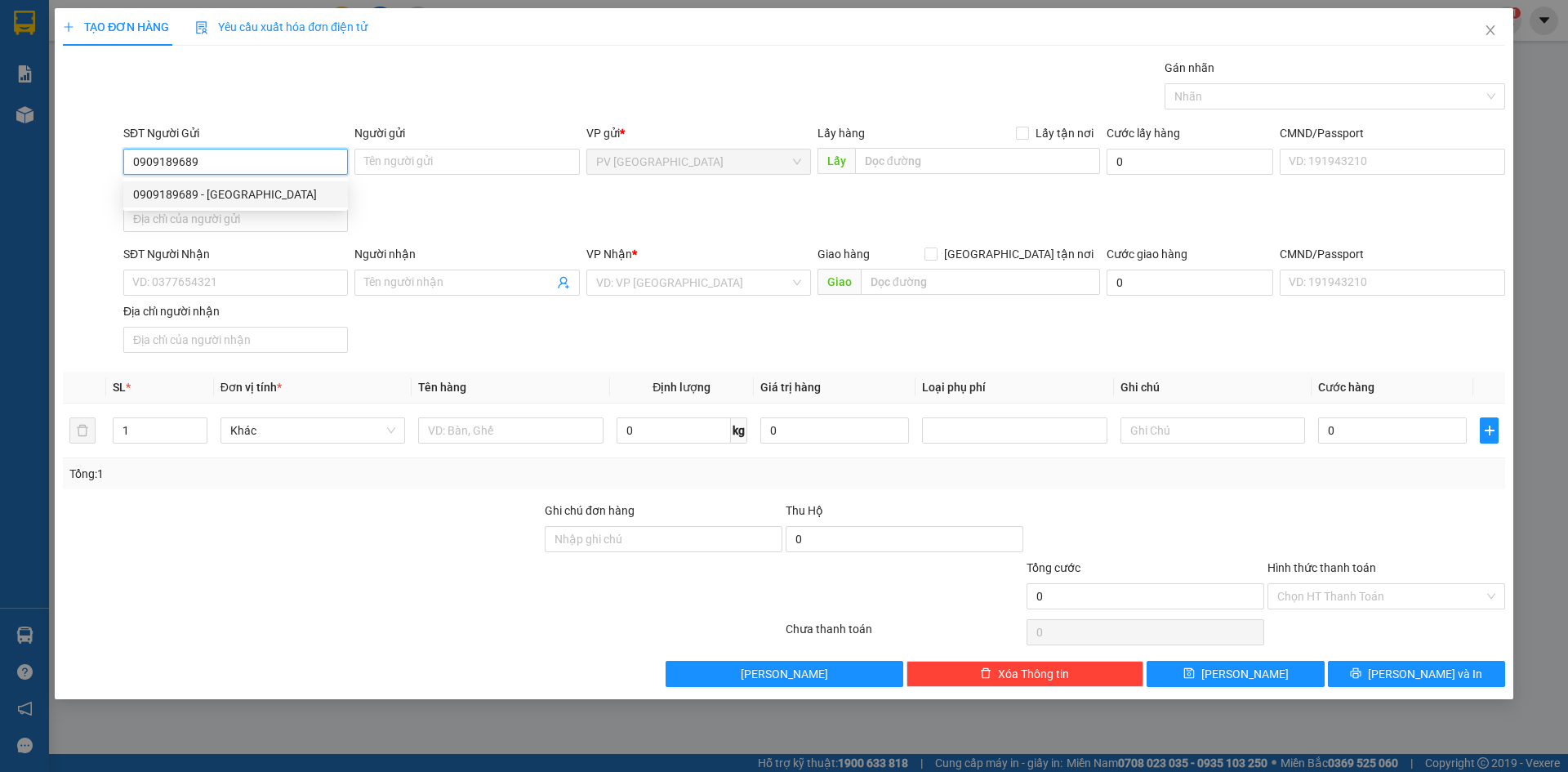
type input "0909189689"
click at [249, 179] on div "0909189689 0909189689 - VIỆT ÚC" at bounding box center [235, 194] width 225 height 33
click at [251, 193] on div "Địa chỉ người gửi" at bounding box center [235, 190] width 225 height 18
click at [251, 206] on input "Địa chỉ người gửi" at bounding box center [235, 219] width 225 height 26
click at [261, 174] on input "0909189689" at bounding box center [235, 162] width 225 height 26
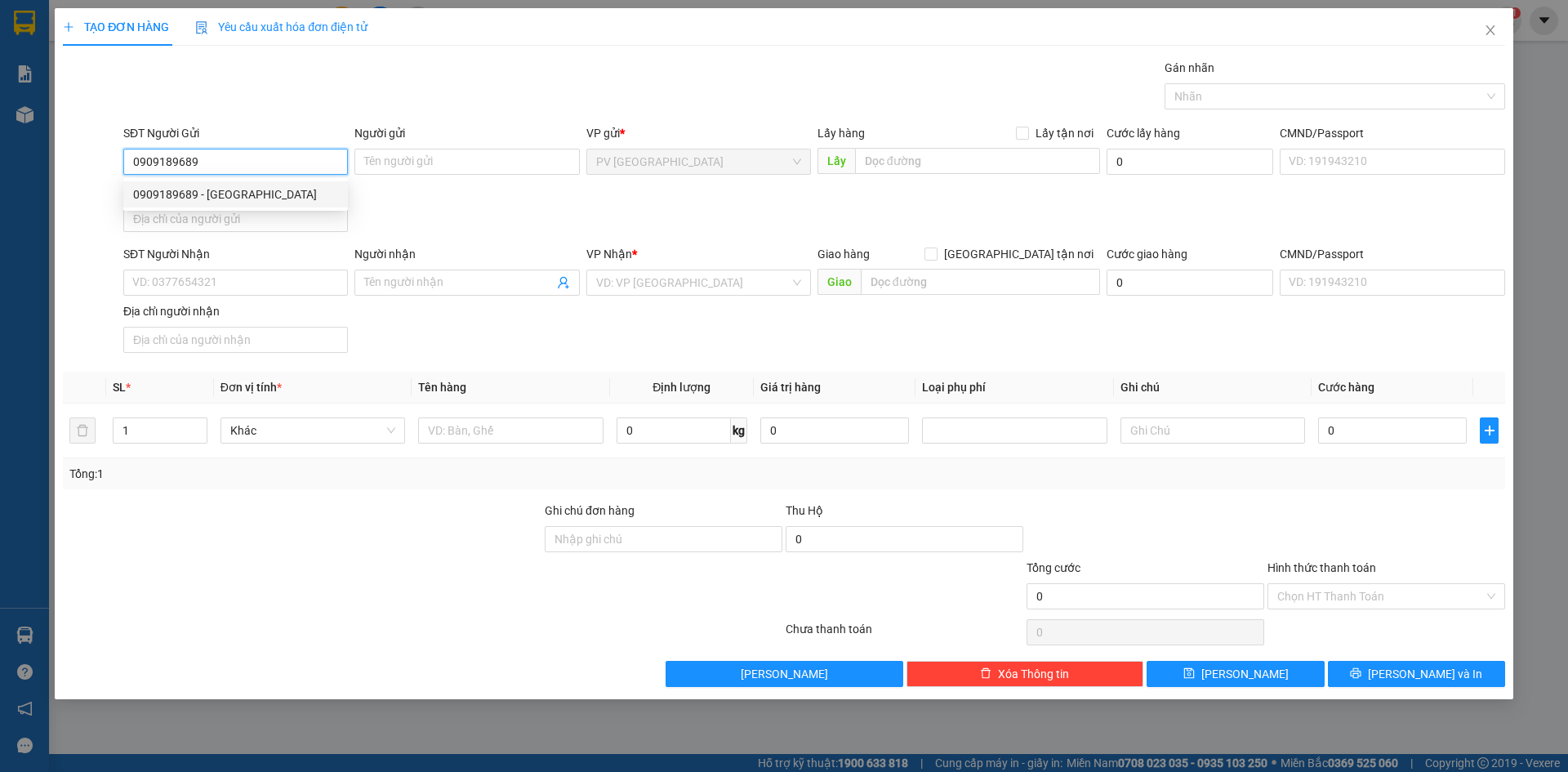
click at [258, 192] on div "0909189689 - [GEOGRAPHIC_DATA]" at bounding box center [235, 194] width 205 height 18
type input "[GEOGRAPHIC_DATA]"
type input "0913129199"
type input "LABO [PERSON_NAME]"
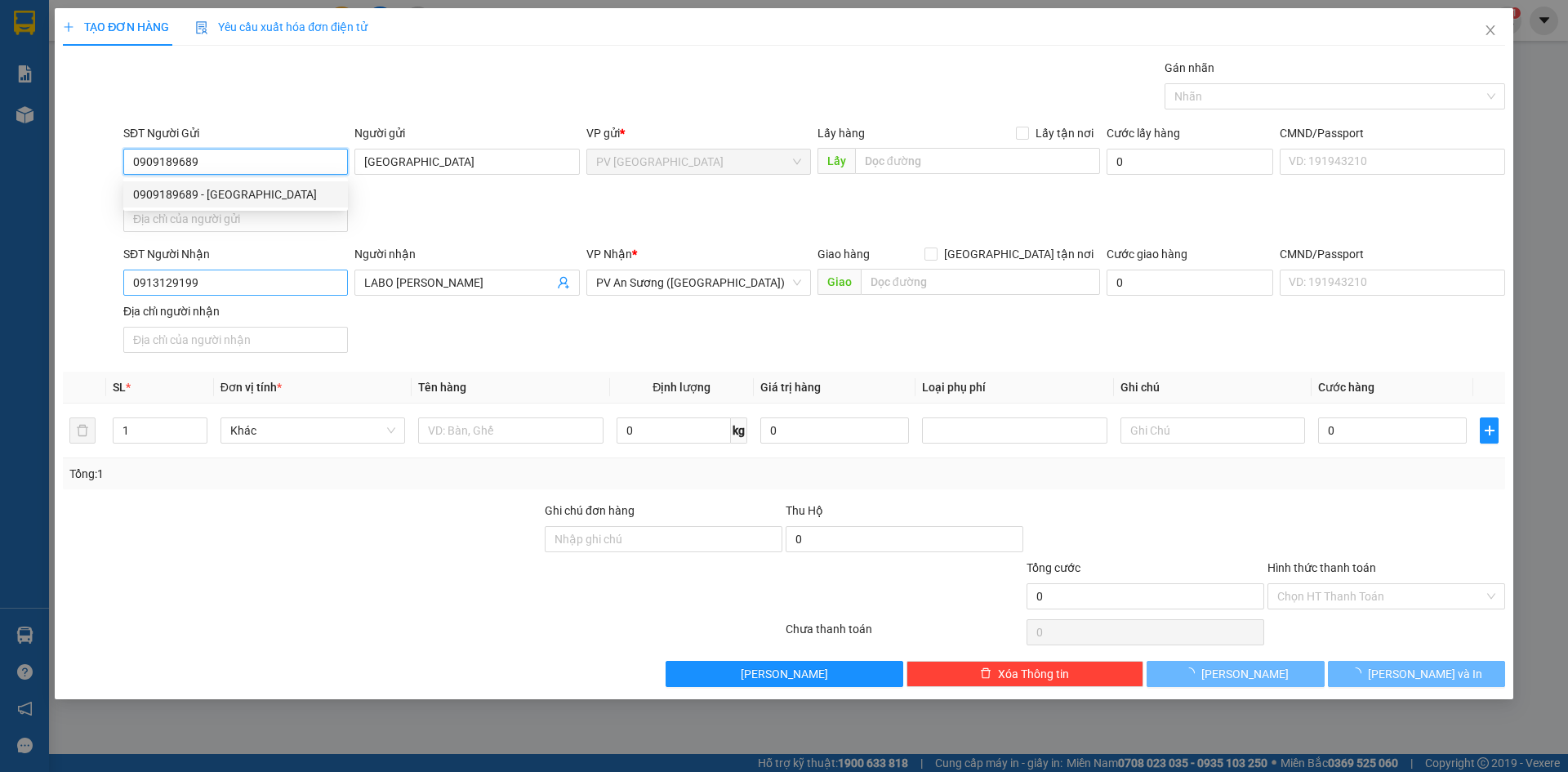
type input "20.000"
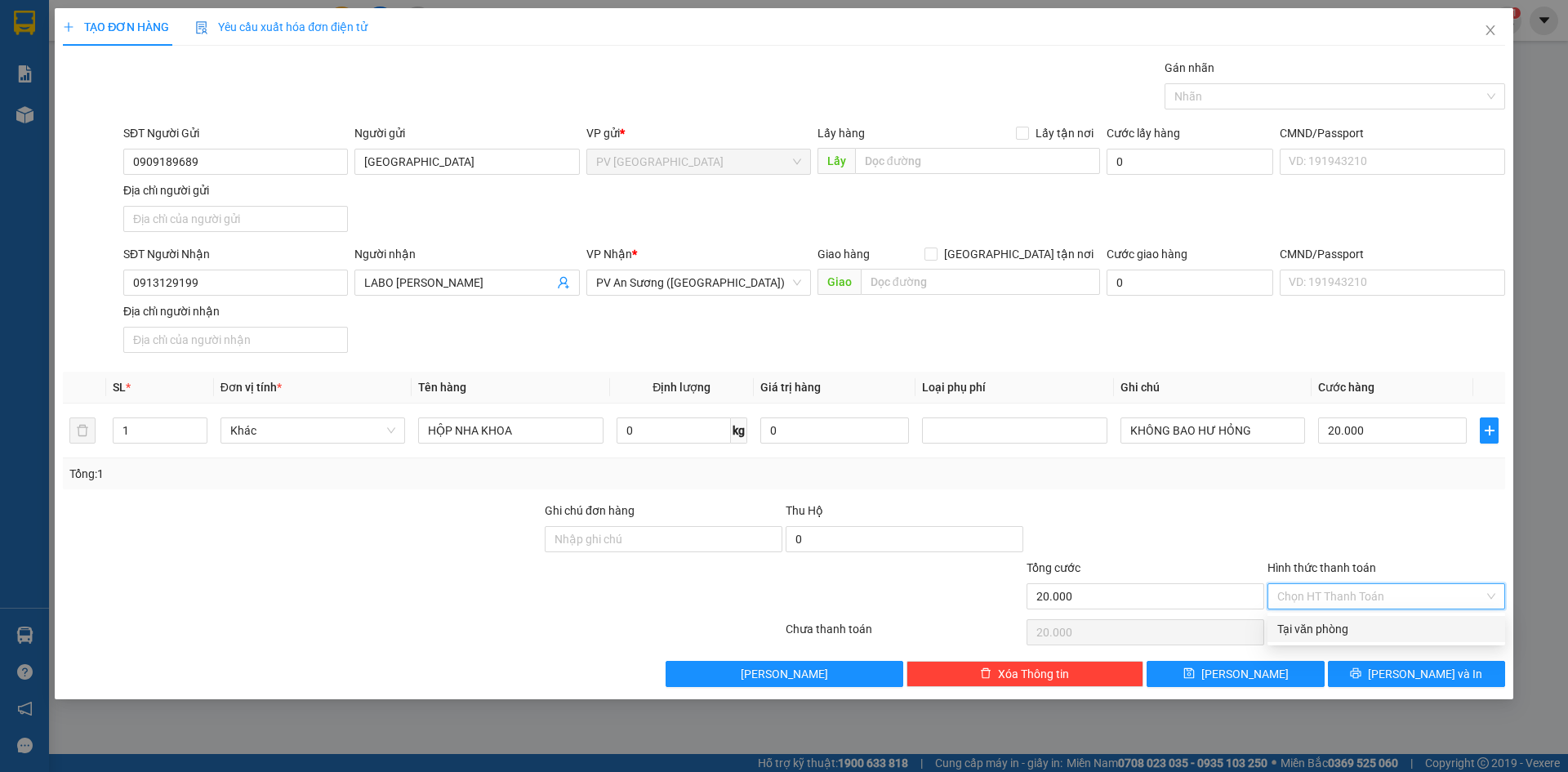
click at [1359, 592] on input "Hình thức thanh toán" at bounding box center [1381, 596] width 207 height 24
click at [1354, 614] on div "Transit Pickup Surcharge Ids Transit Deliver Surcharge Ids Transit Deliver Surc…" at bounding box center [784, 372] width 1442 height 628
click at [1354, 620] on div "Chọn HT Thanh Toán" at bounding box center [1386, 632] width 241 height 33
click at [1351, 594] on input "Hình thức thanh toán" at bounding box center [1381, 596] width 207 height 24
click at [1346, 627] on div "Tại văn phòng" at bounding box center [1386, 629] width 218 height 18
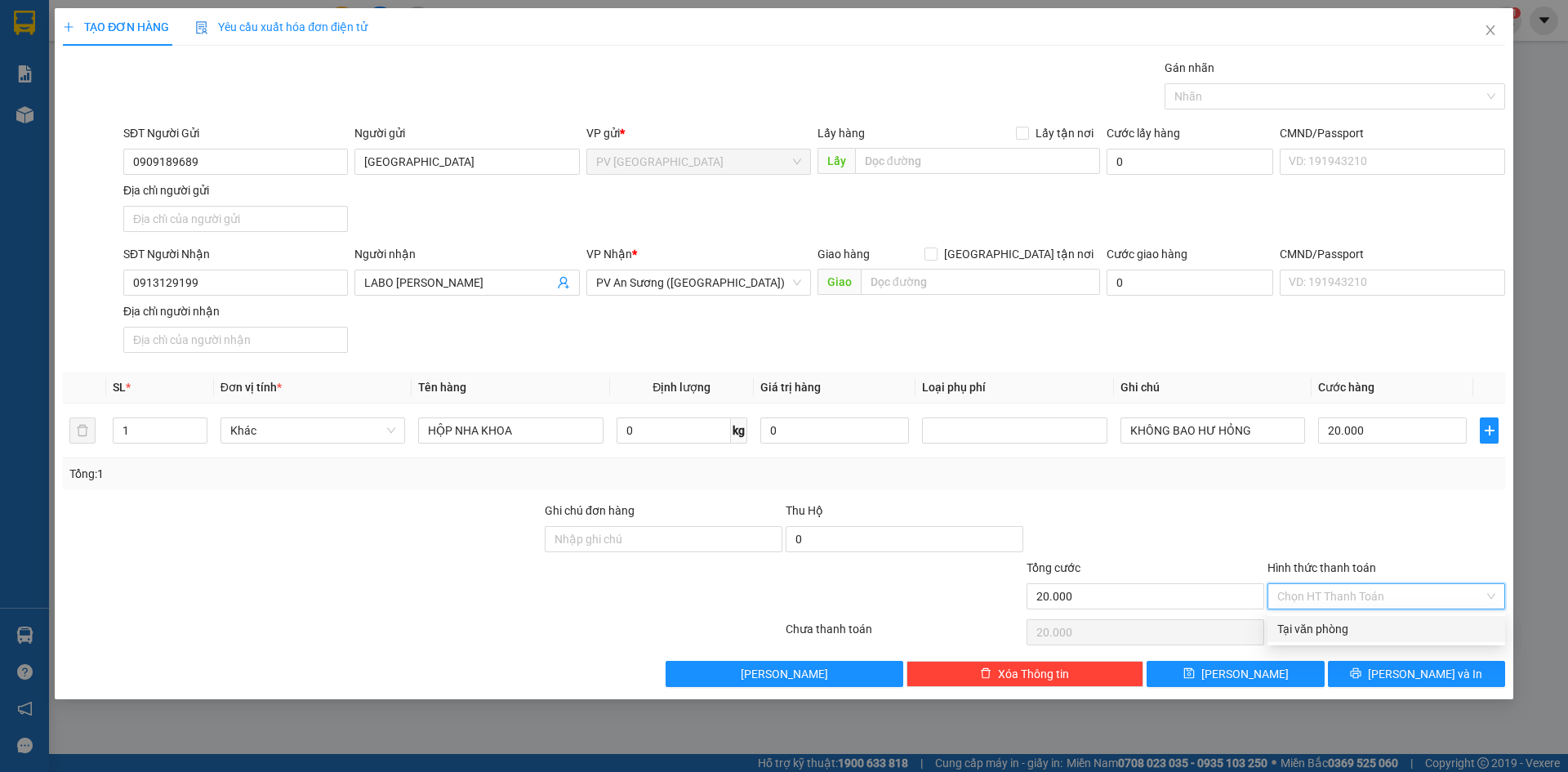
type input "0"
click at [1363, 667] on button "[PERSON_NAME] và In" at bounding box center [1416, 674] width 177 height 26
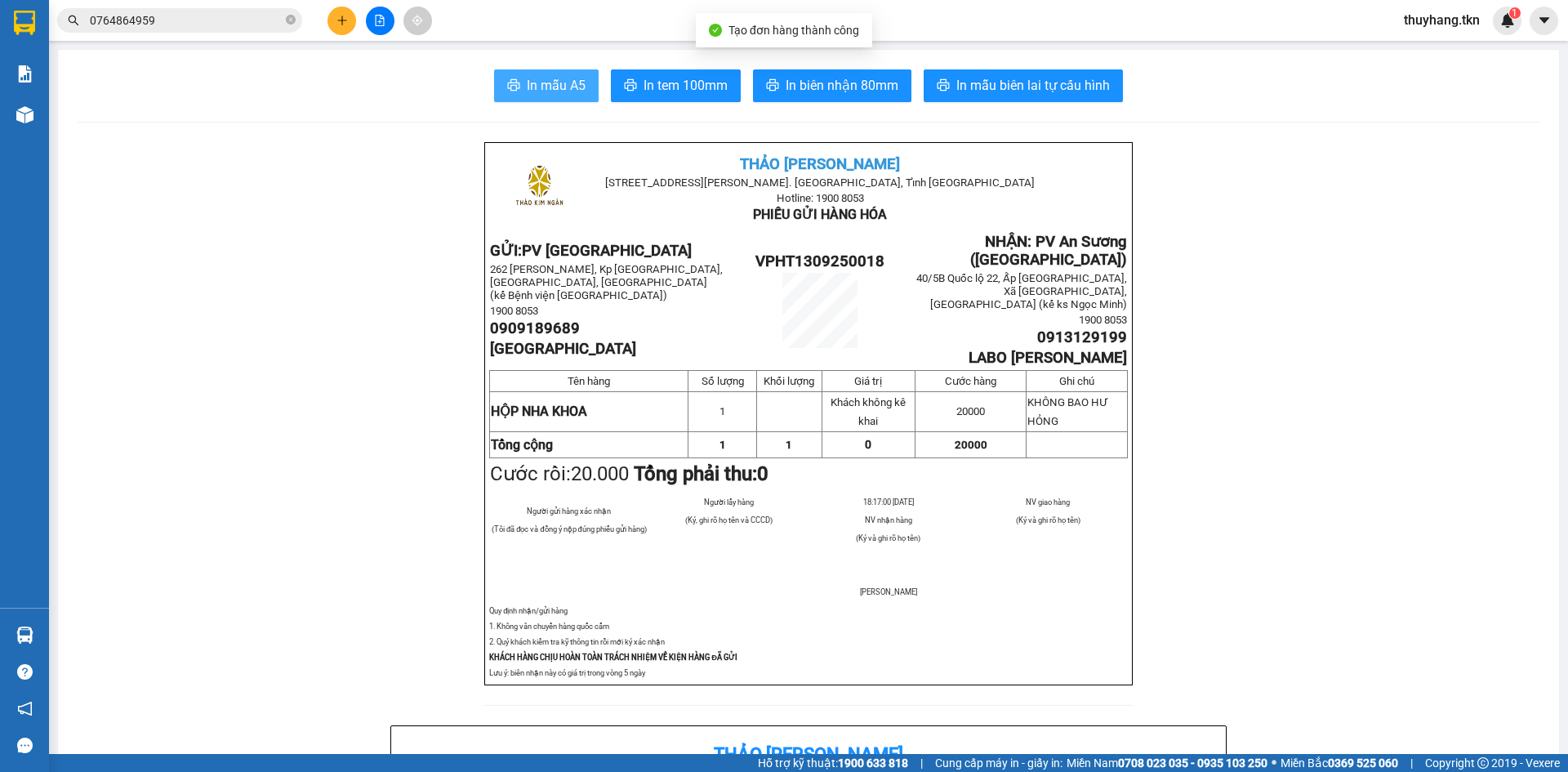
click at [539, 94] on span "In mẫu A5" at bounding box center [556, 86] width 58 height 21
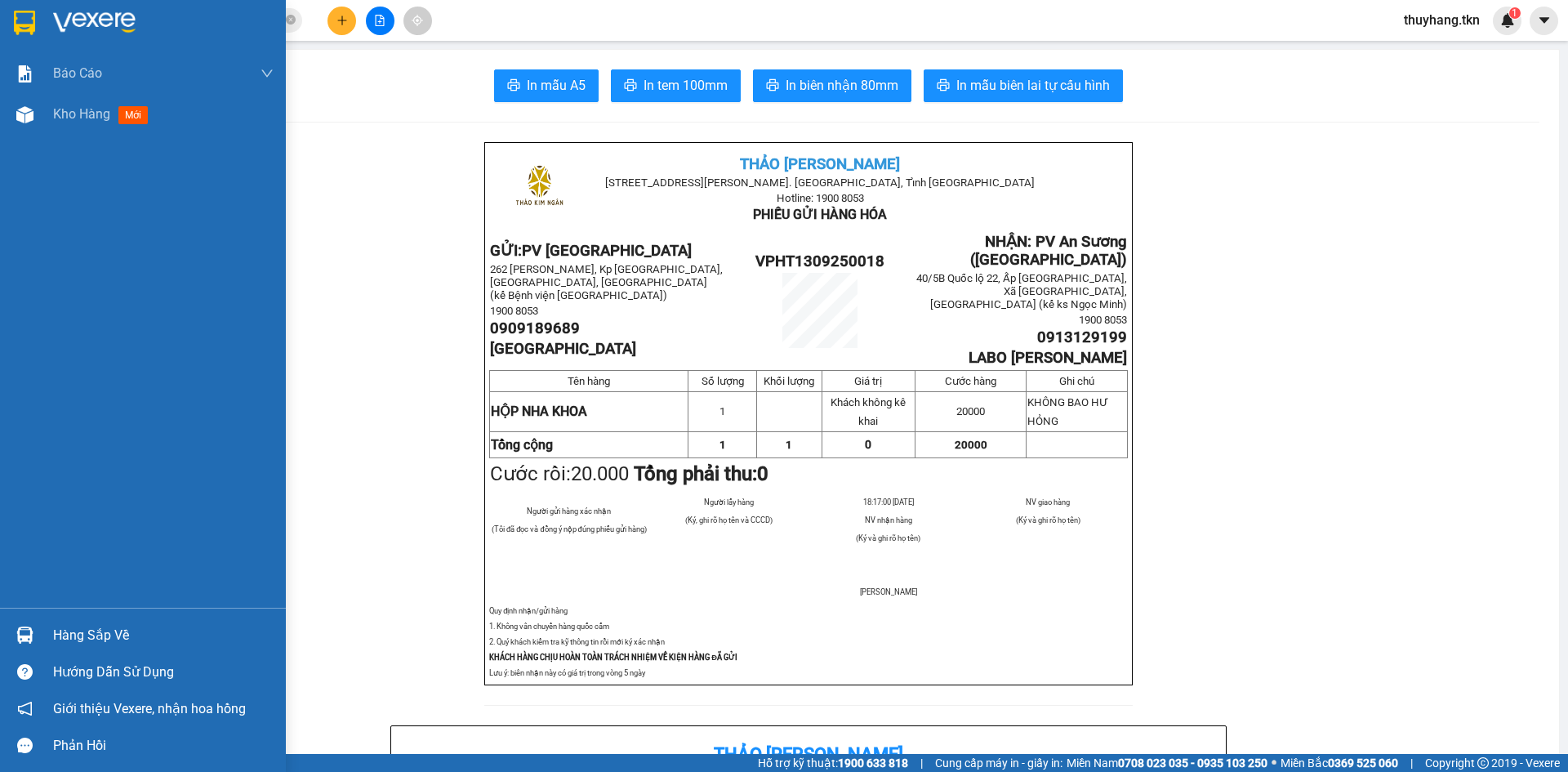
click at [30, 637] on img at bounding box center [24, 635] width 17 height 17
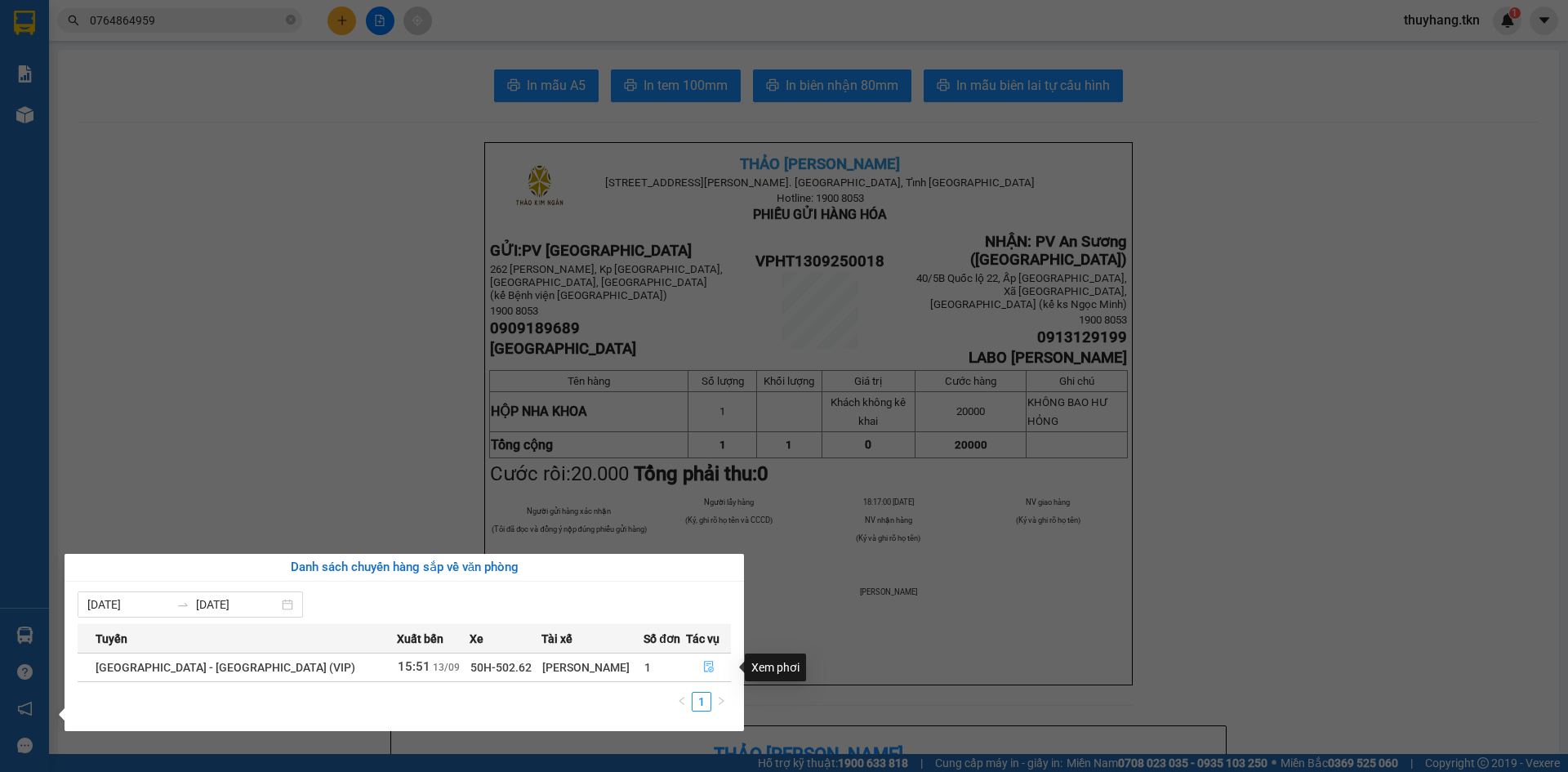
click at [706, 666] on icon "file-done" at bounding box center [709, 667] width 11 height 11
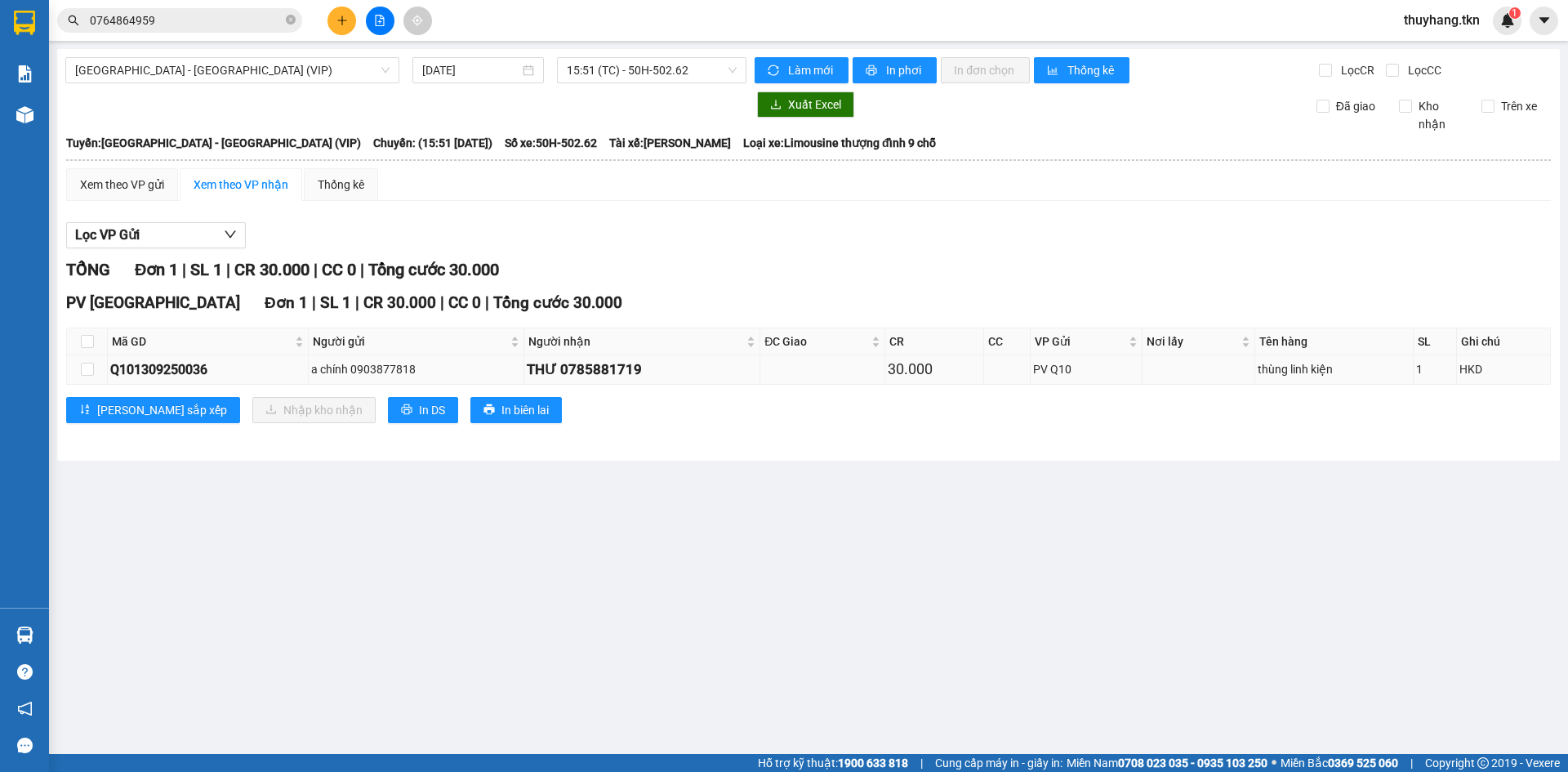
click at [79, 373] on td at bounding box center [87, 369] width 40 height 28
click at [92, 372] on input "checkbox" at bounding box center [88, 369] width 13 height 13
checkbox input "true"
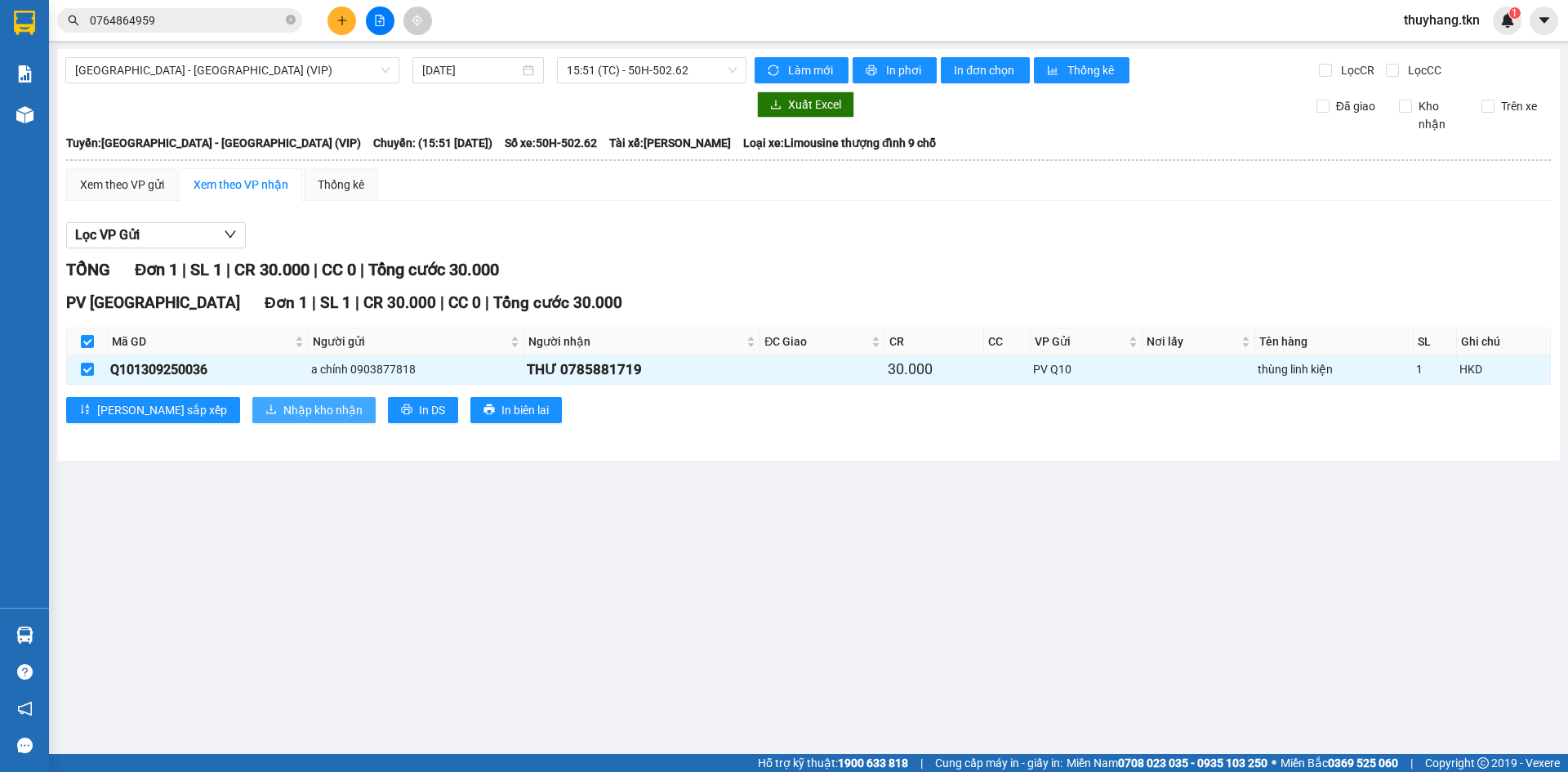
click at [283, 415] on span "Nhập kho nhận" at bounding box center [323, 410] width 79 height 18
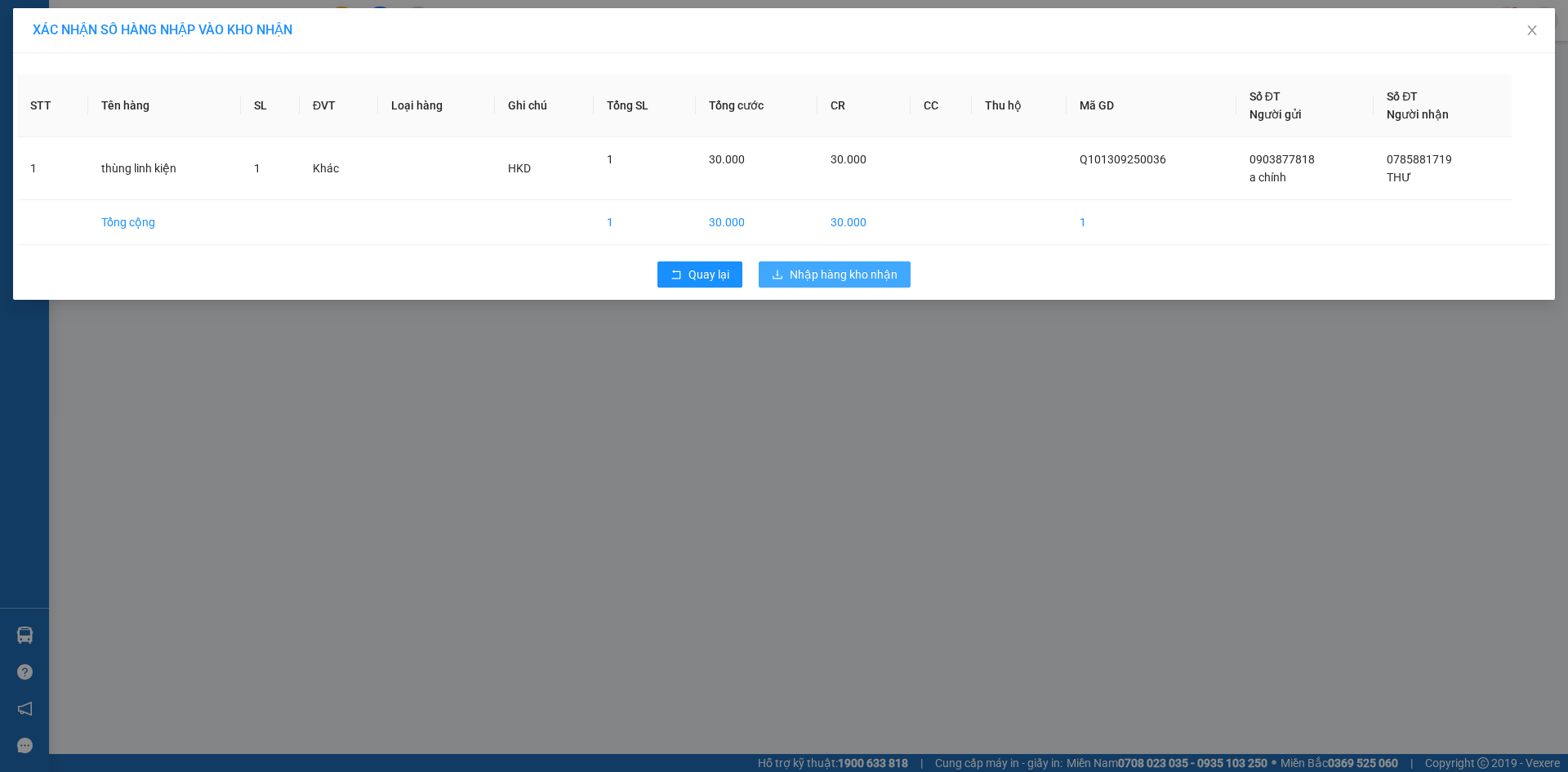
click at [896, 279] on span "Nhập hàng kho nhận" at bounding box center [843, 274] width 108 height 18
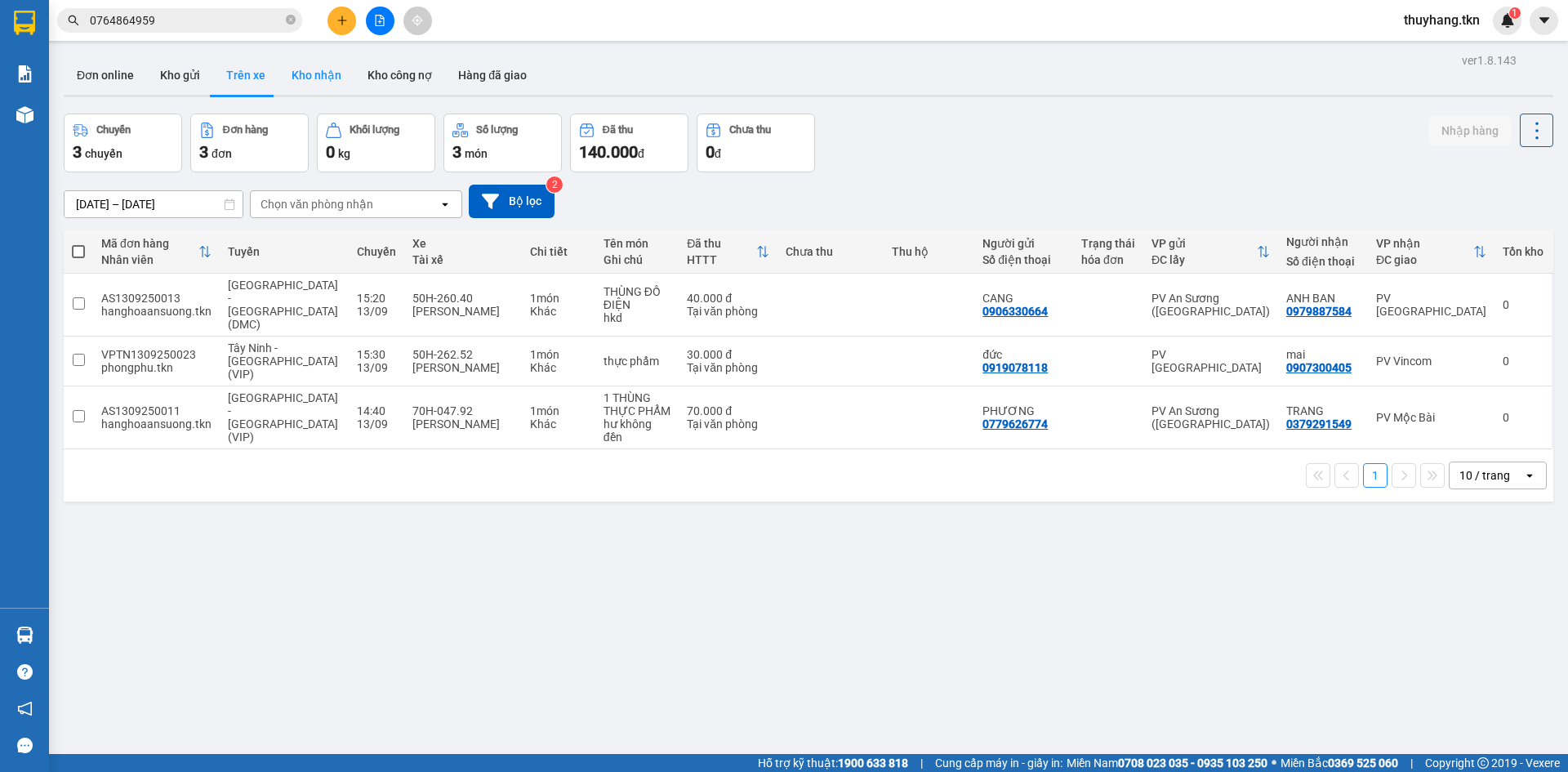
click at [310, 78] on button "Kho nhận" at bounding box center [316, 75] width 76 height 40
type input "[DATE] – [DATE]"
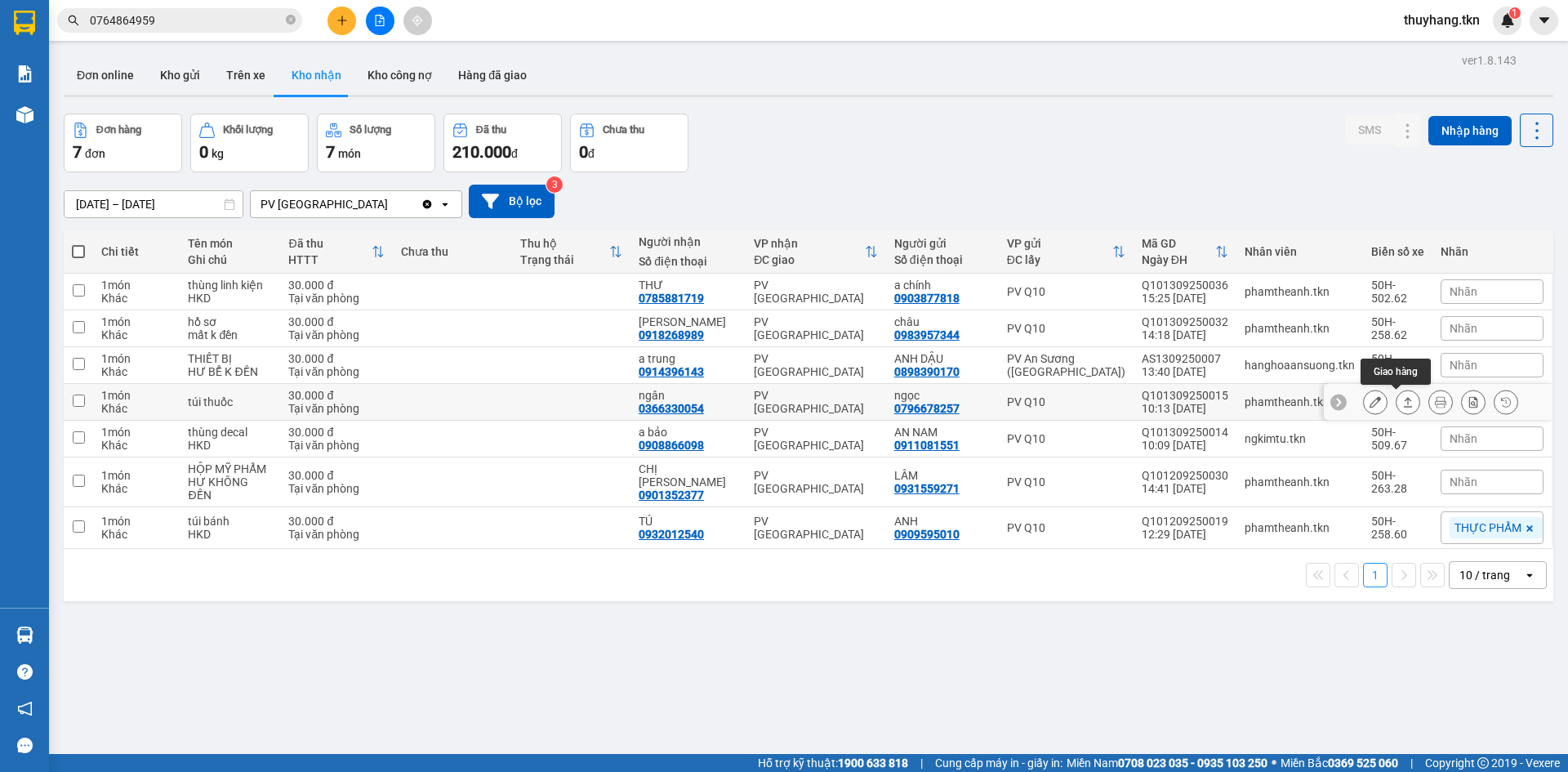
click at [1402, 405] on icon at bounding box center [1408, 402] width 11 height 11
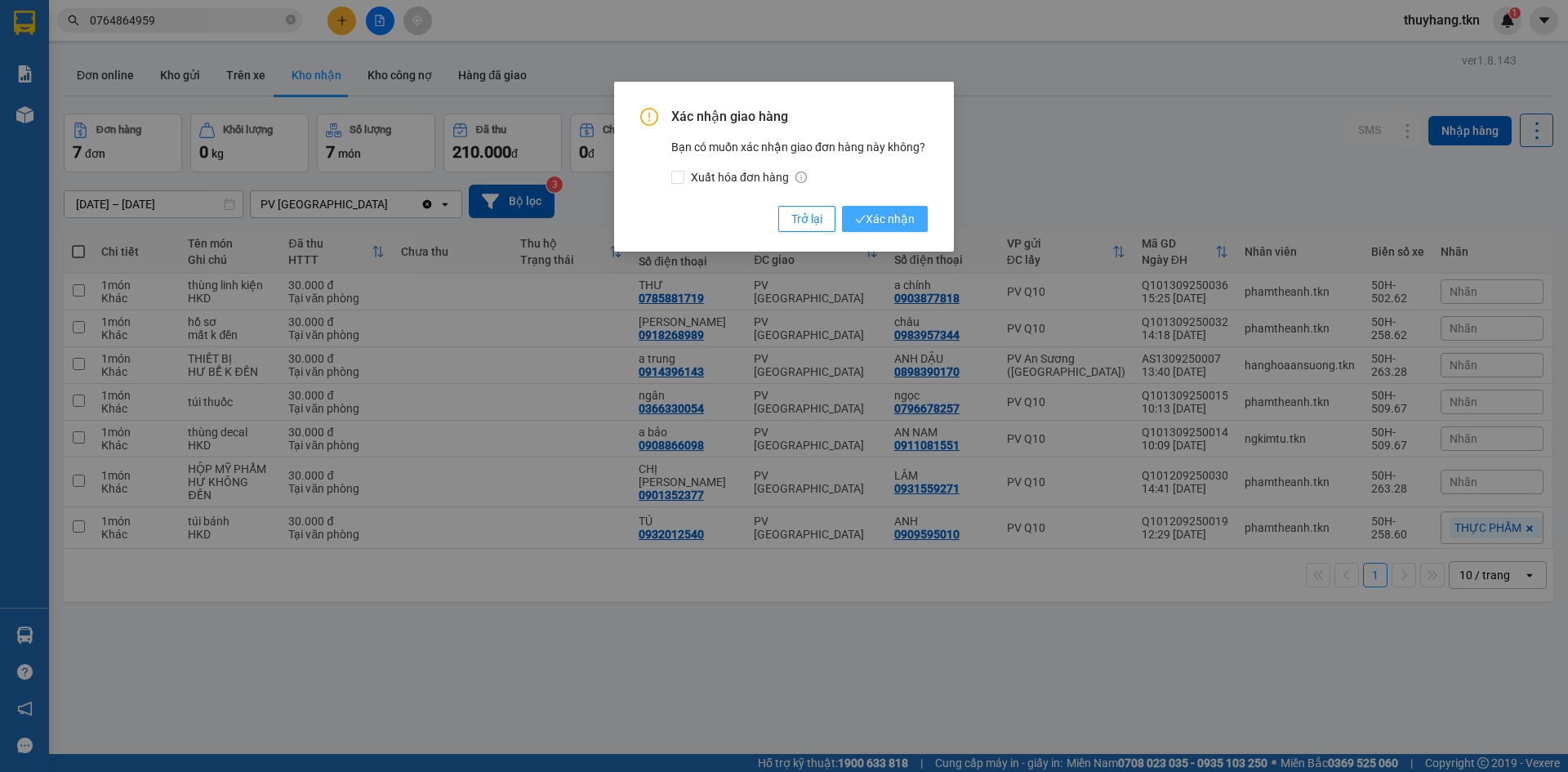
click at [916, 222] on button "Xác nhận" at bounding box center [885, 219] width 86 height 26
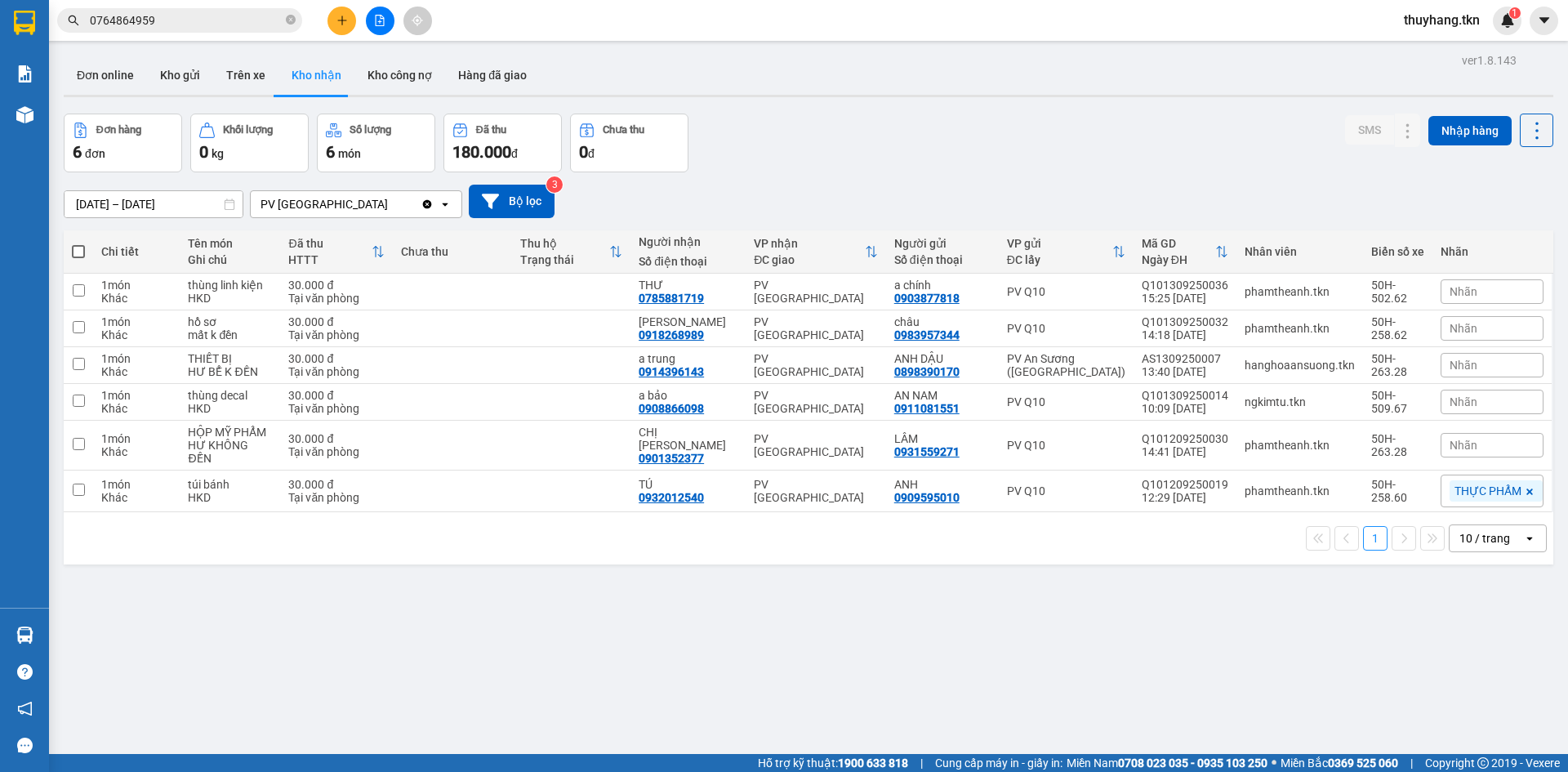
drag, startPoint x: 459, startPoint y: 608, endPoint x: 488, endPoint y: 569, distance: 48.6
click at [460, 608] on div "ver 1.8.143 Đơn online Kho gửi Trên xe Kho nhận Kho công nợ Hàng đã giao Đơn hà…" at bounding box center [808, 435] width 1503 height 772
click at [323, 72] on button "Kho nhận" at bounding box center [316, 75] width 76 height 40
drag, startPoint x: 856, startPoint y: 141, endPoint x: 860, endPoint y: 120, distance: 21.4
click at [856, 138] on div "Đơn hàng 6 đơn Khối lượng 0 kg Số lượng 6 món Đã thu 180.000 đ Chưa thu 0 đ SMS…" at bounding box center [808, 143] width 1490 height 58
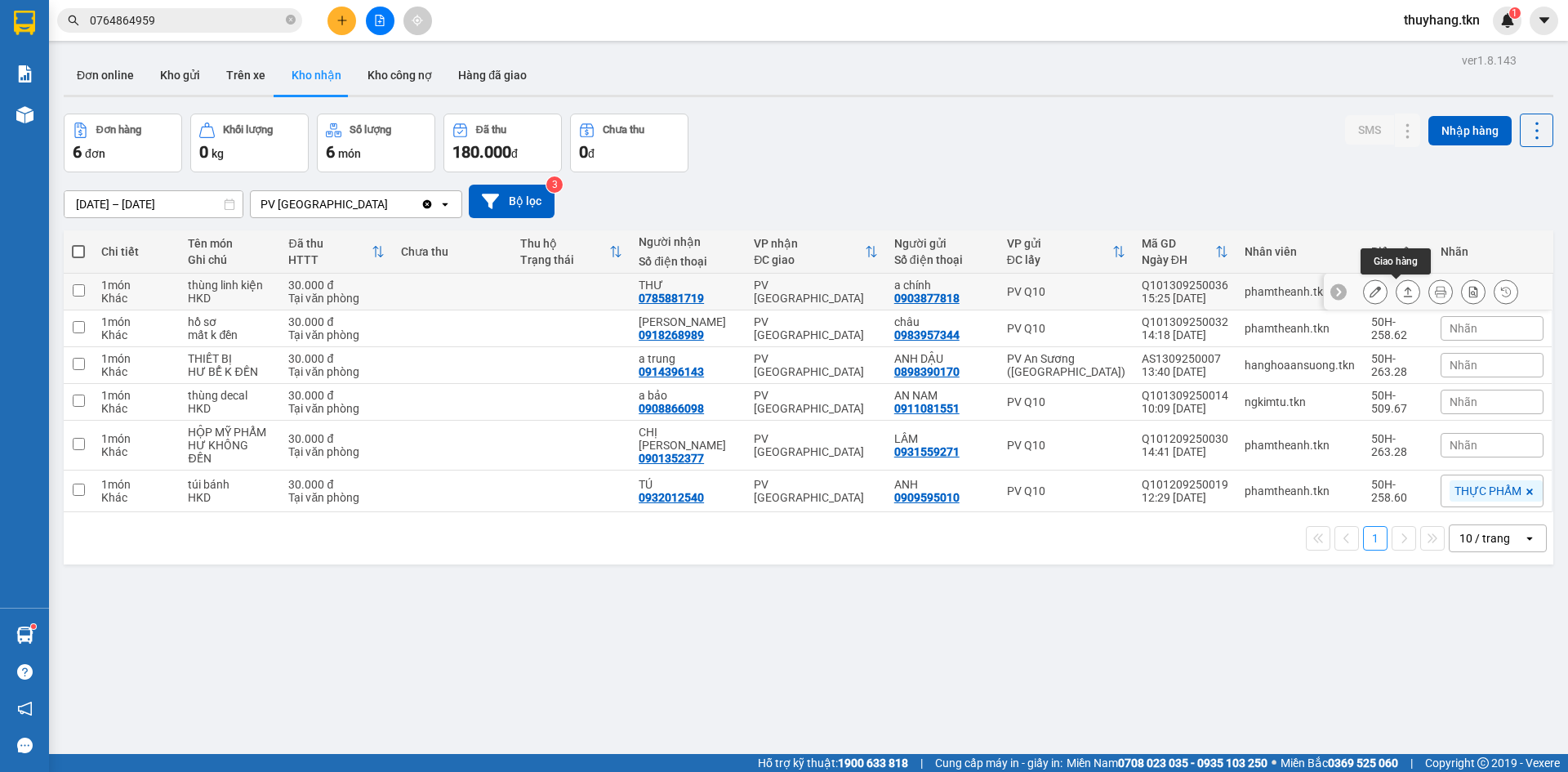
click at [1404, 288] on icon at bounding box center [1409, 292] width 9 height 9
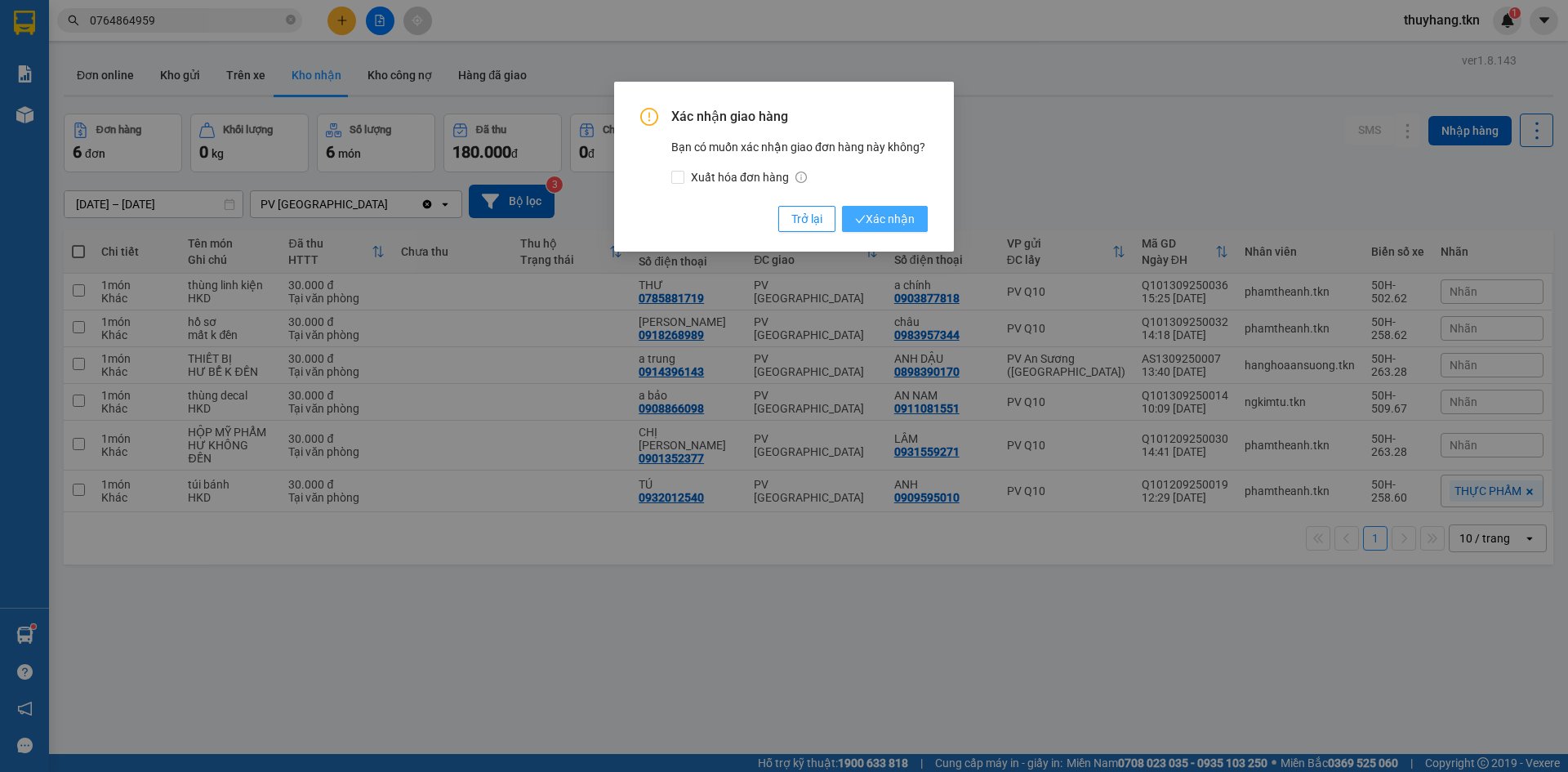
click at [905, 219] on span "Xác nhận" at bounding box center [884, 218] width 59 height 18
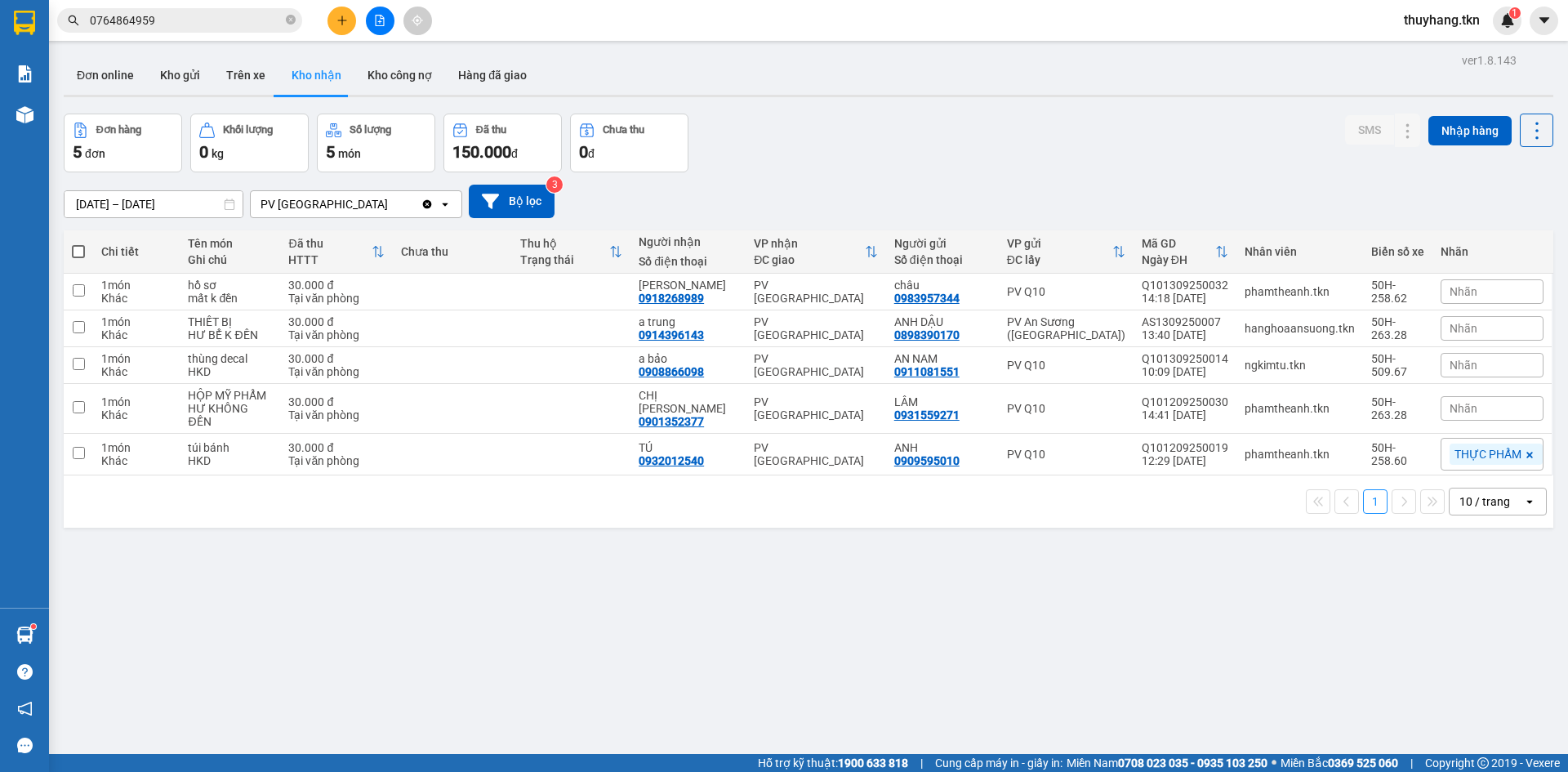
click at [268, 21] on input "0764864959" at bounding box center [185, 20] width 193 height 18
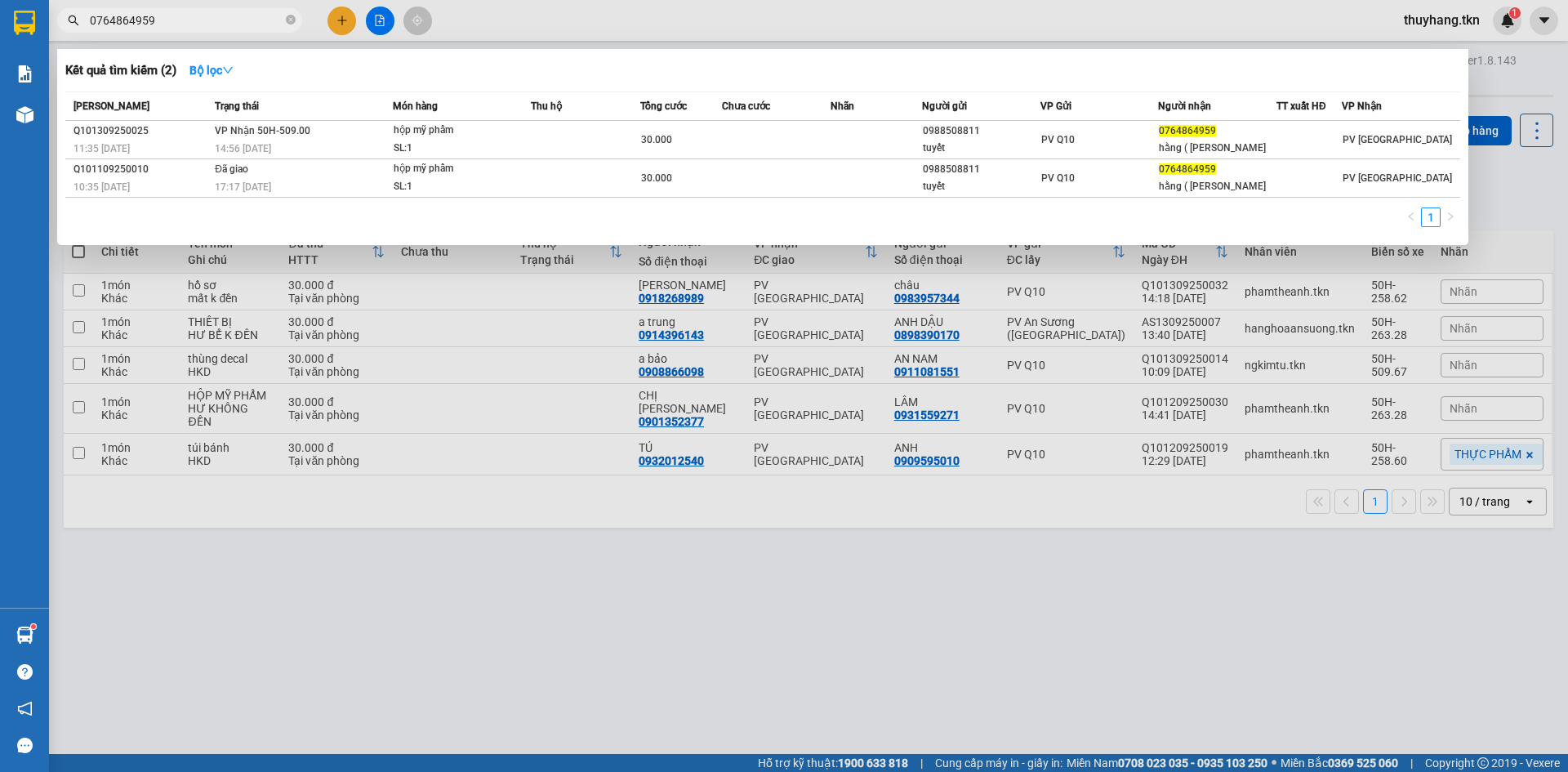
click at [268, 21] on input "0764864959" at bounding box center [185, 20] width 193 height 18
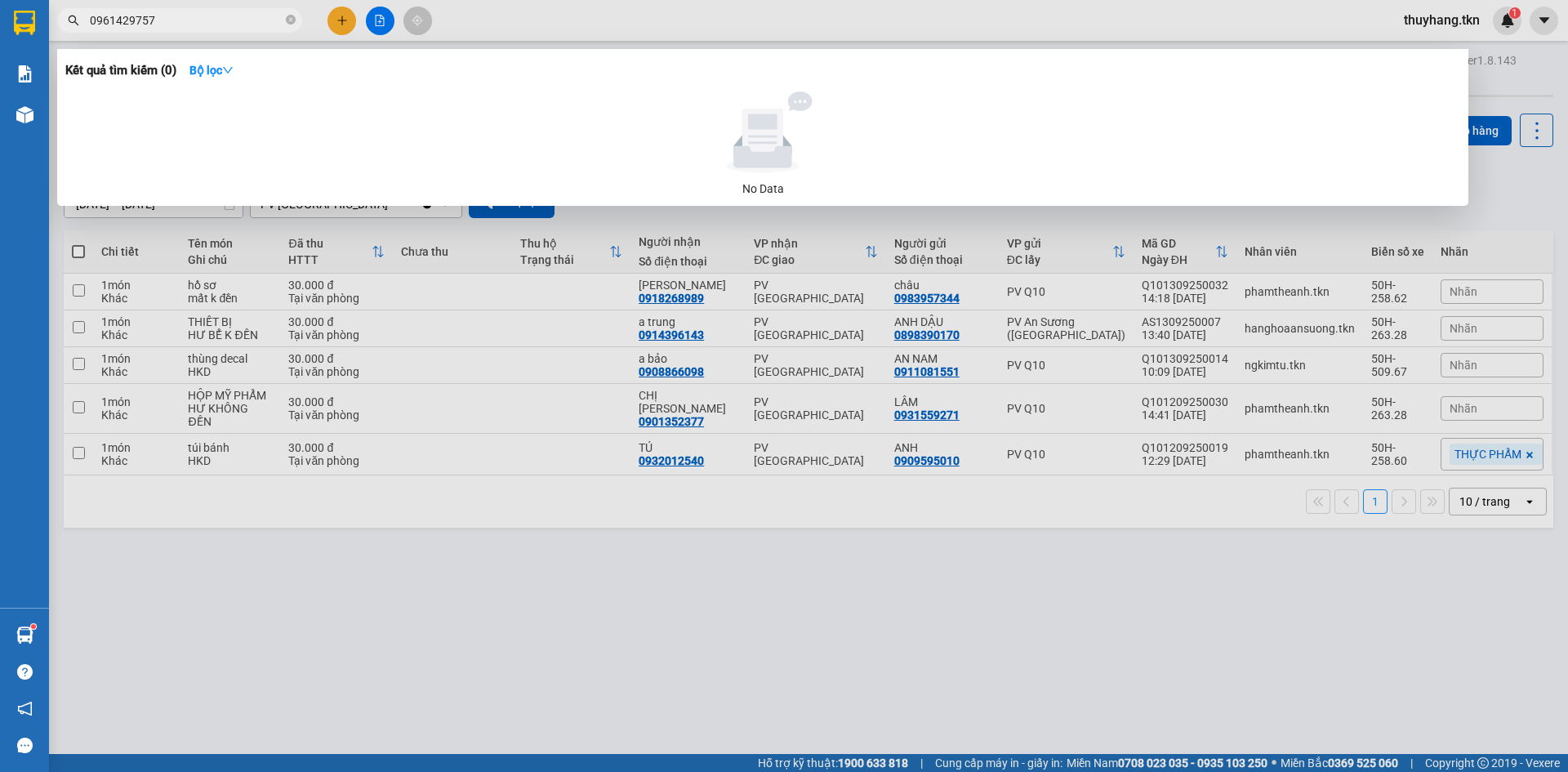
type input "0961429757"
click at [201, 29] on span "0961429757" at bounding box center [180, 21] width 245 height 24
click at [289, 21] on icon "close-circle" at bounding box center [291, 20] width 9 height 9
type input "0334260756"
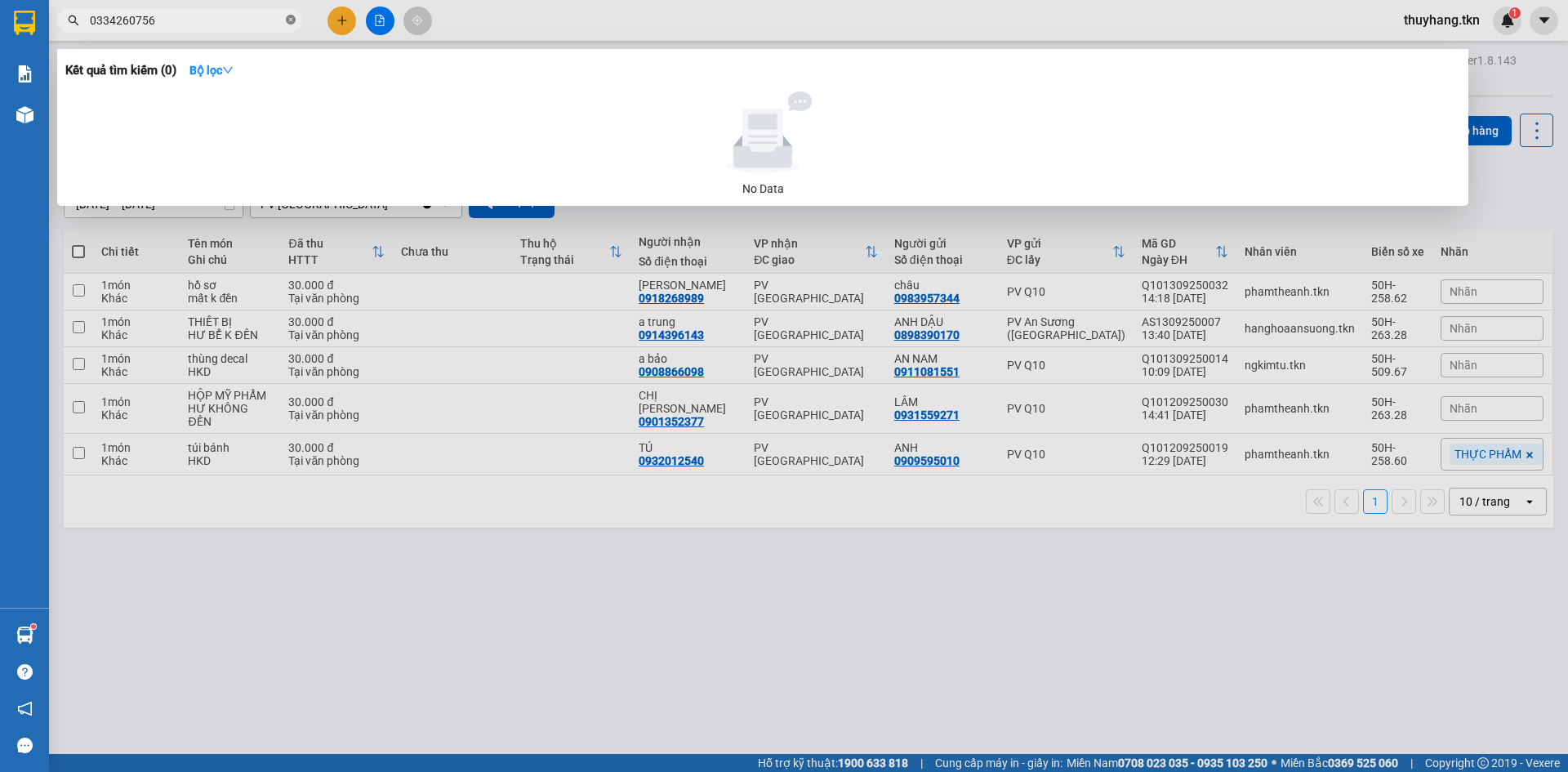
click at [290, 20] on icon "close-circle" at bounding box center [291, 20] width 9 height 9
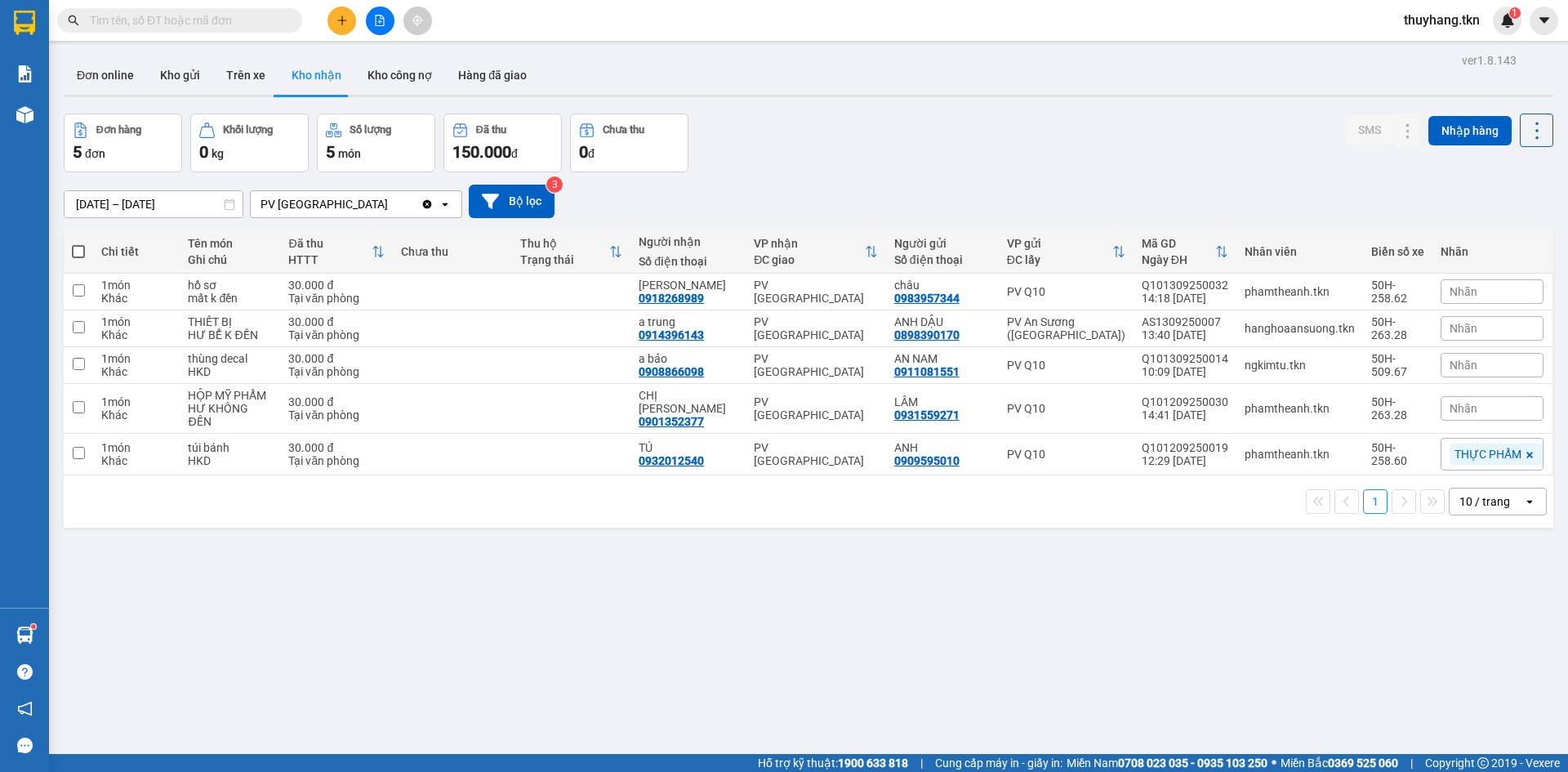
drag, startPoint x: 843, startPoint y: 101, endPoint x: 506, endPoint y: 46, distance: 341.5
click at [844, 99] on div "ver 1.8.143 Đơn online Kho gửi Trên xe Kho nhận Kho công nợ Hàng đã giao Đơn hà…" at bounding box center [808, 435] width 1503 height 772
click at [176, 70] on button "Kho gửi" at bounding box center [180, 75] width 66 height 40
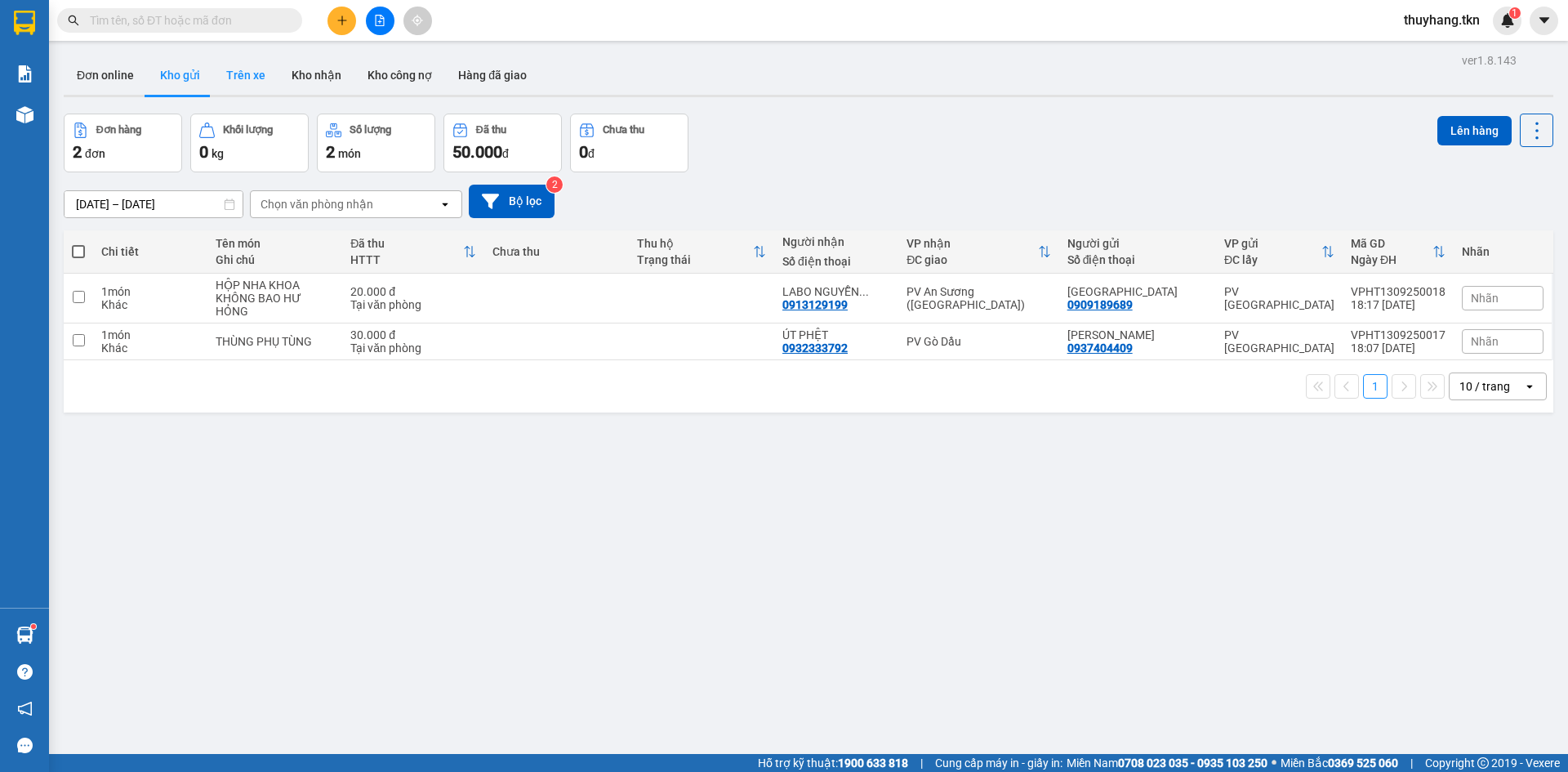
click at [241, 87] on button "Trên xe" at bounding box center [245, 75] width 65 height 40
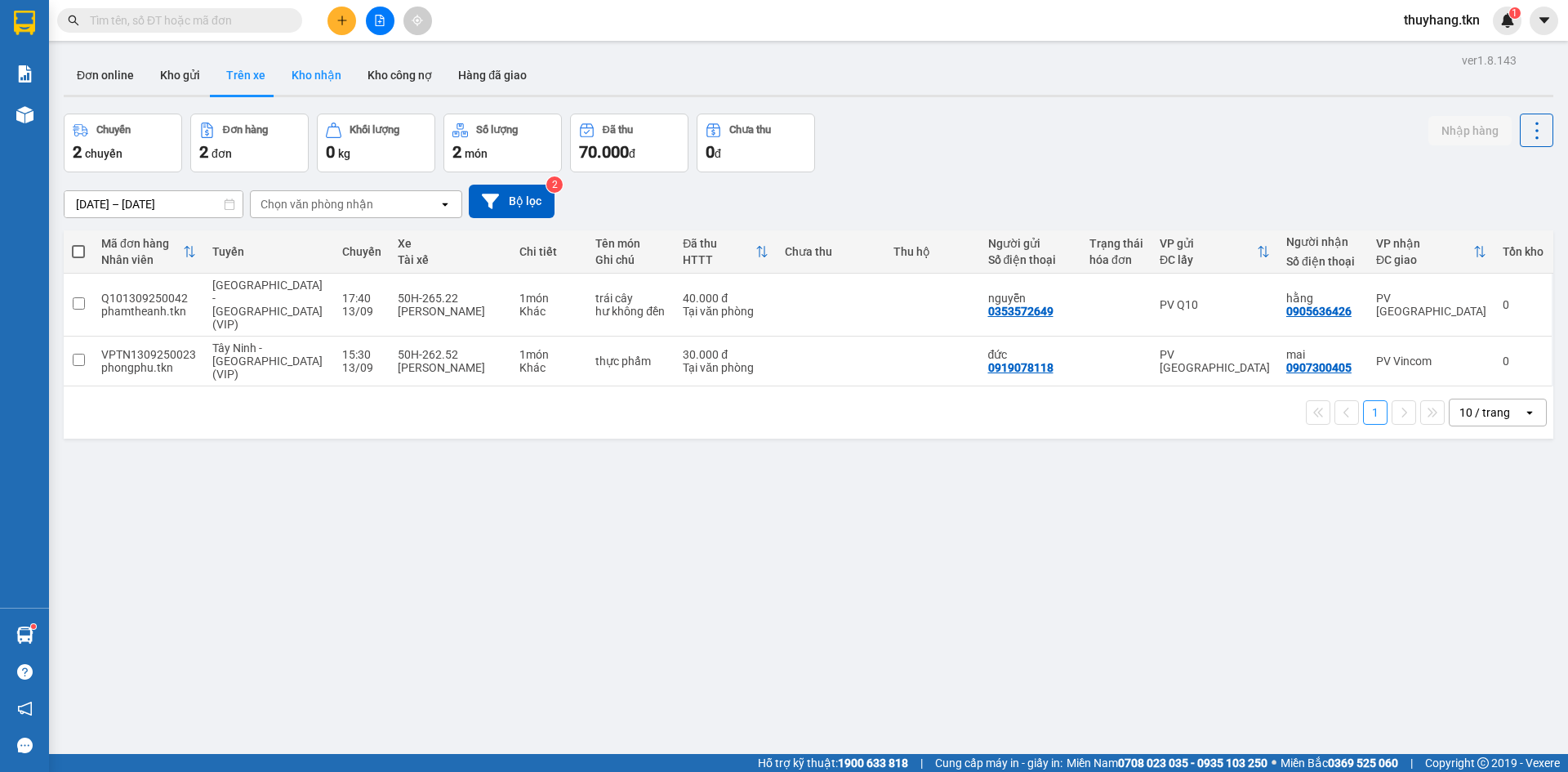
click at [321, 62] on button "Kho nhận" at bounding box center [316, 75] width 76 height 40
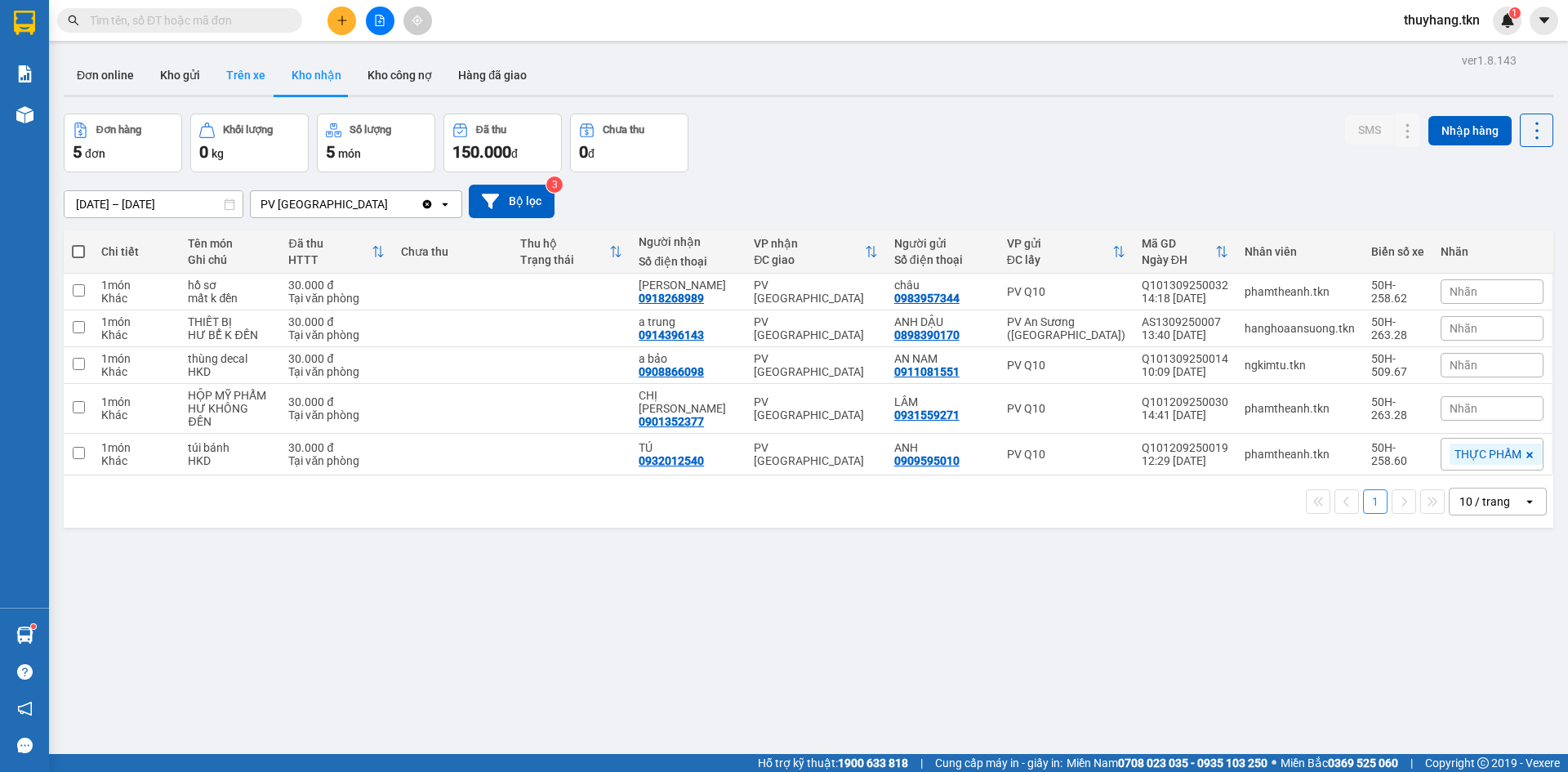
click at [244, 69] on button "Trên xe" at bounding box center [245, 75] width 65 height 40
type input "[DATE] – [DATE]"
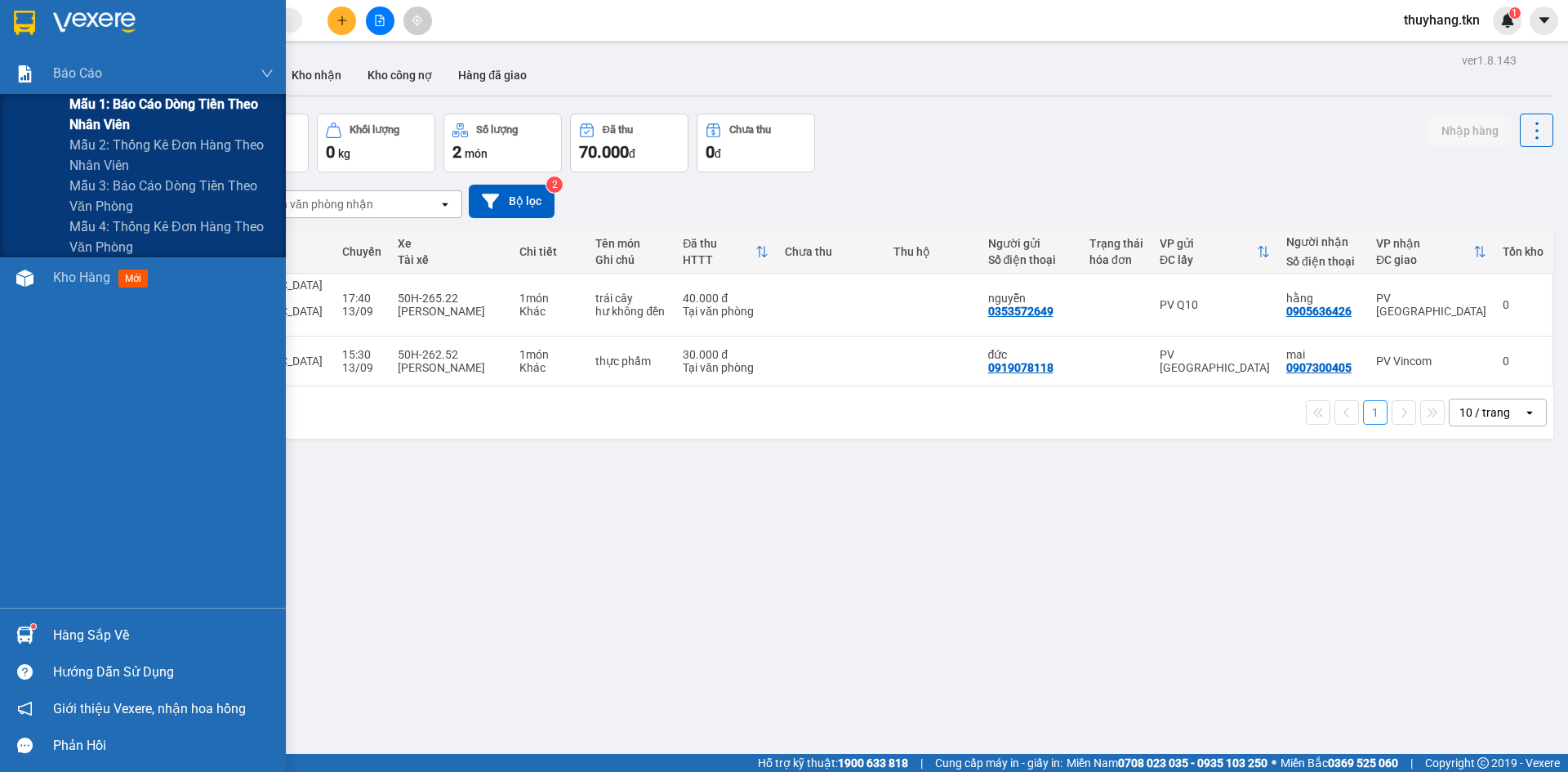
drag, startPoint x: 140, startPoint y: 111, endPoint x: 216, endPoint y: 112, distance: 76.0
click at [142, 112] on span "Mẫu 1: Báo cáo dòng tiền theo nhân viên" at bounding box center [171, 114] width 204 height 40
